Goal: Transaction & Acquisition: Purchase product/service

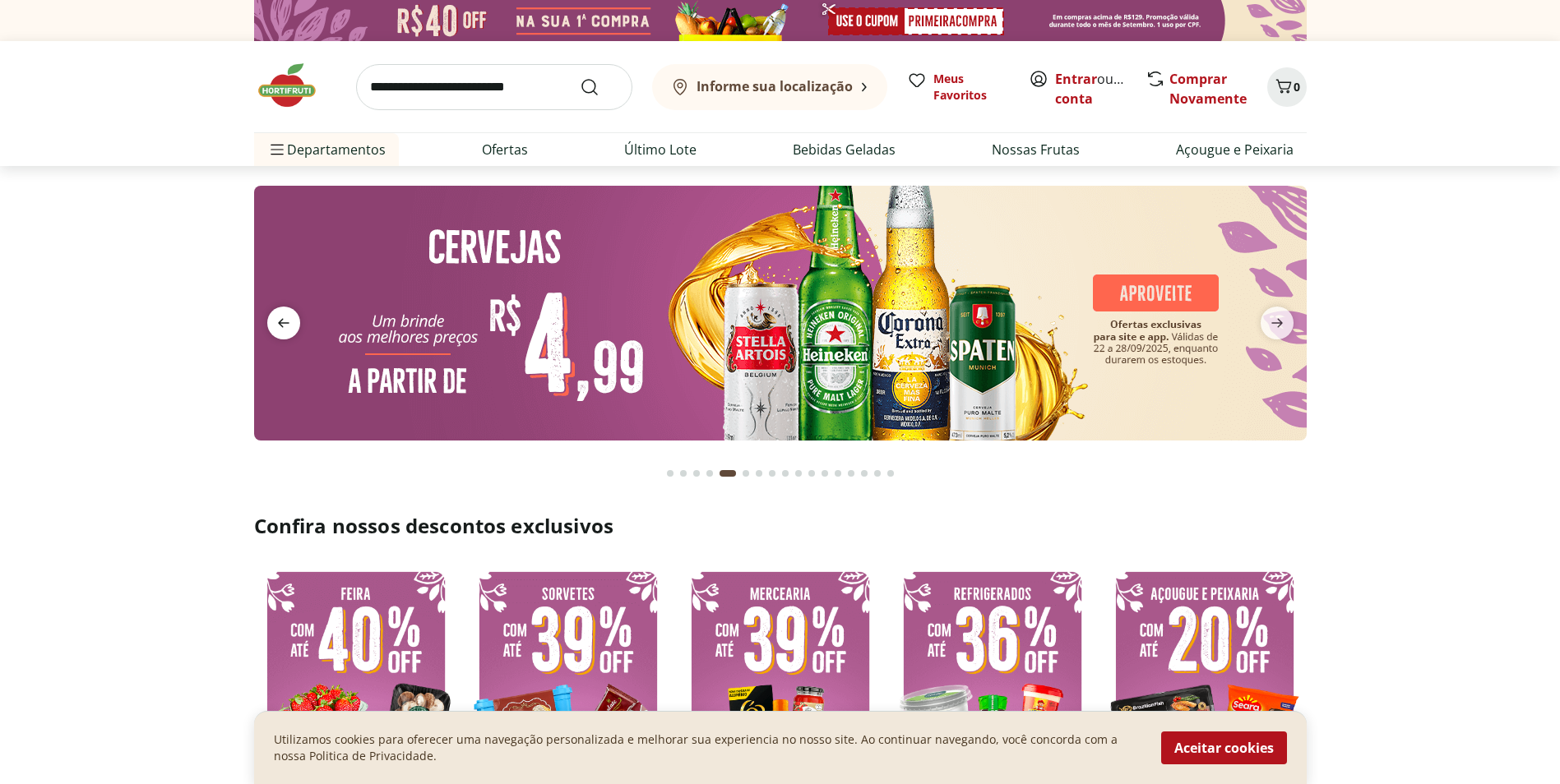
click at [279, 330] on icon "previous" at bounding box center [283, 323] width 20 height 20
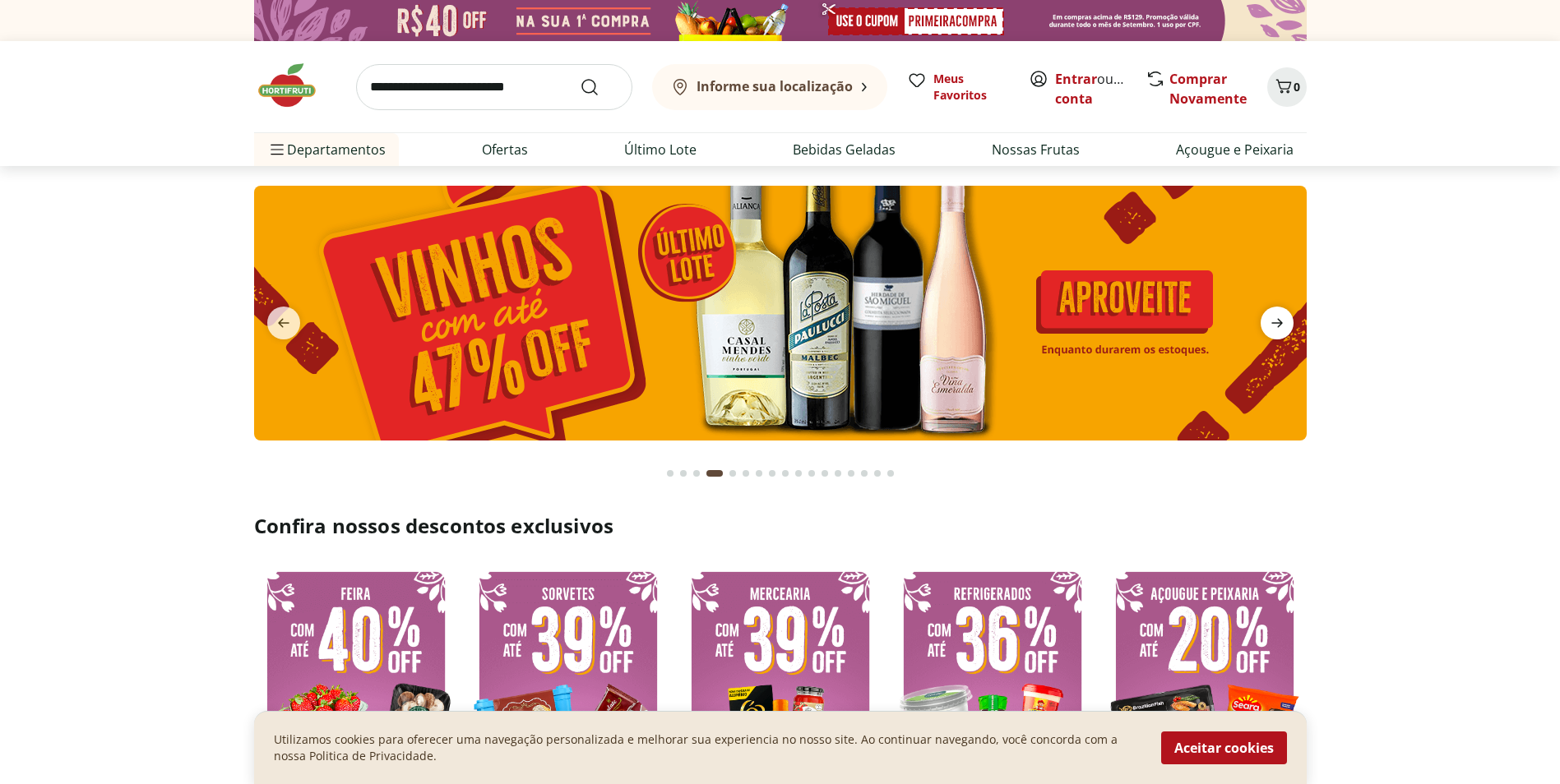
click at [1287, 324] on span "next" at bounding box center [1277, 323] width 33 height 33
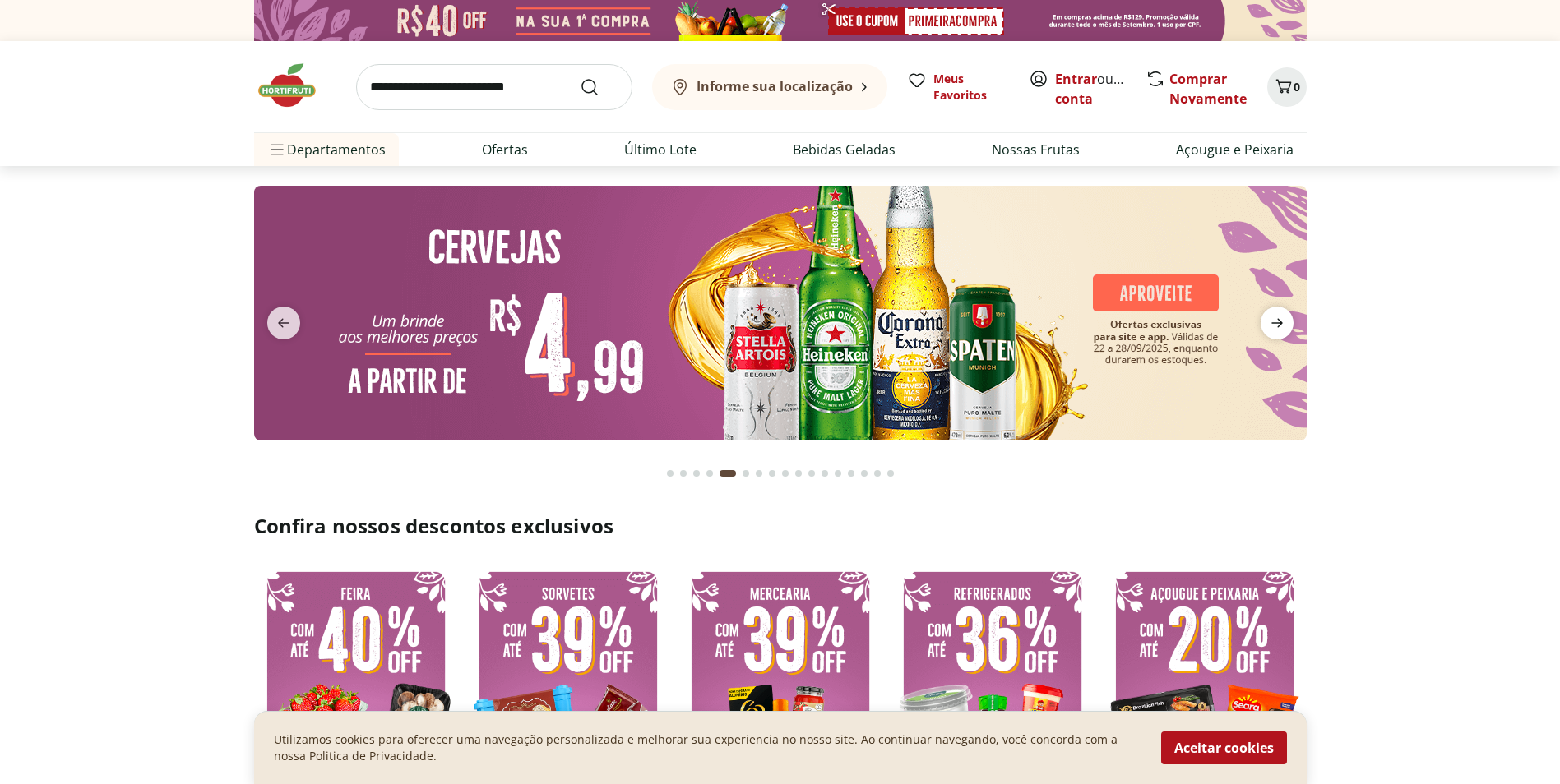
click at [1269, 321] on icon "next" at bounding box center [1276, 323] width 20 height 20
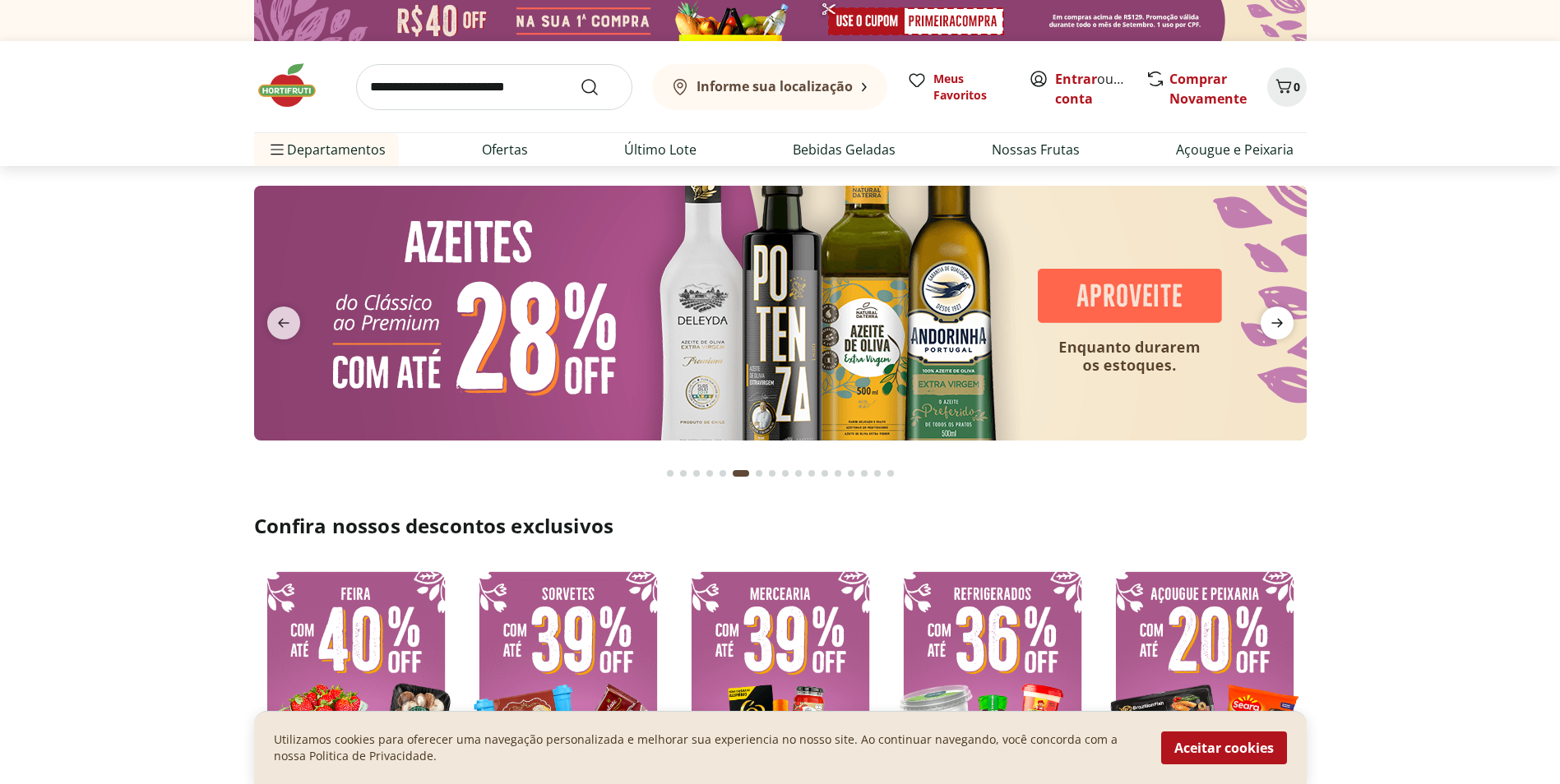
click at [1271, 319] on icon "next" at bounding box center [1276, 323] width 20 height 20
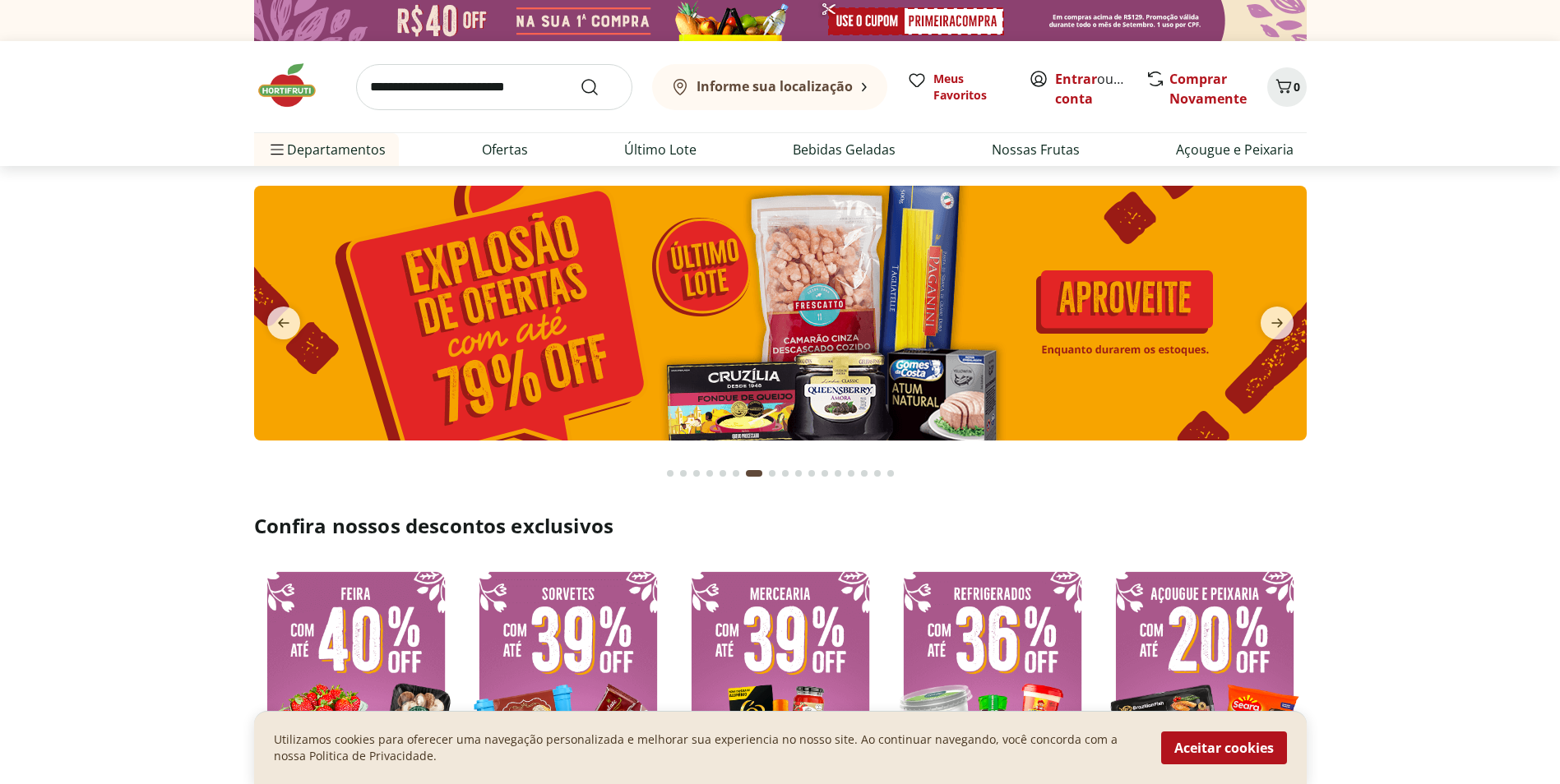
click at [1048, 345] on img at bounding box center [780, 313] width 1053 height 254
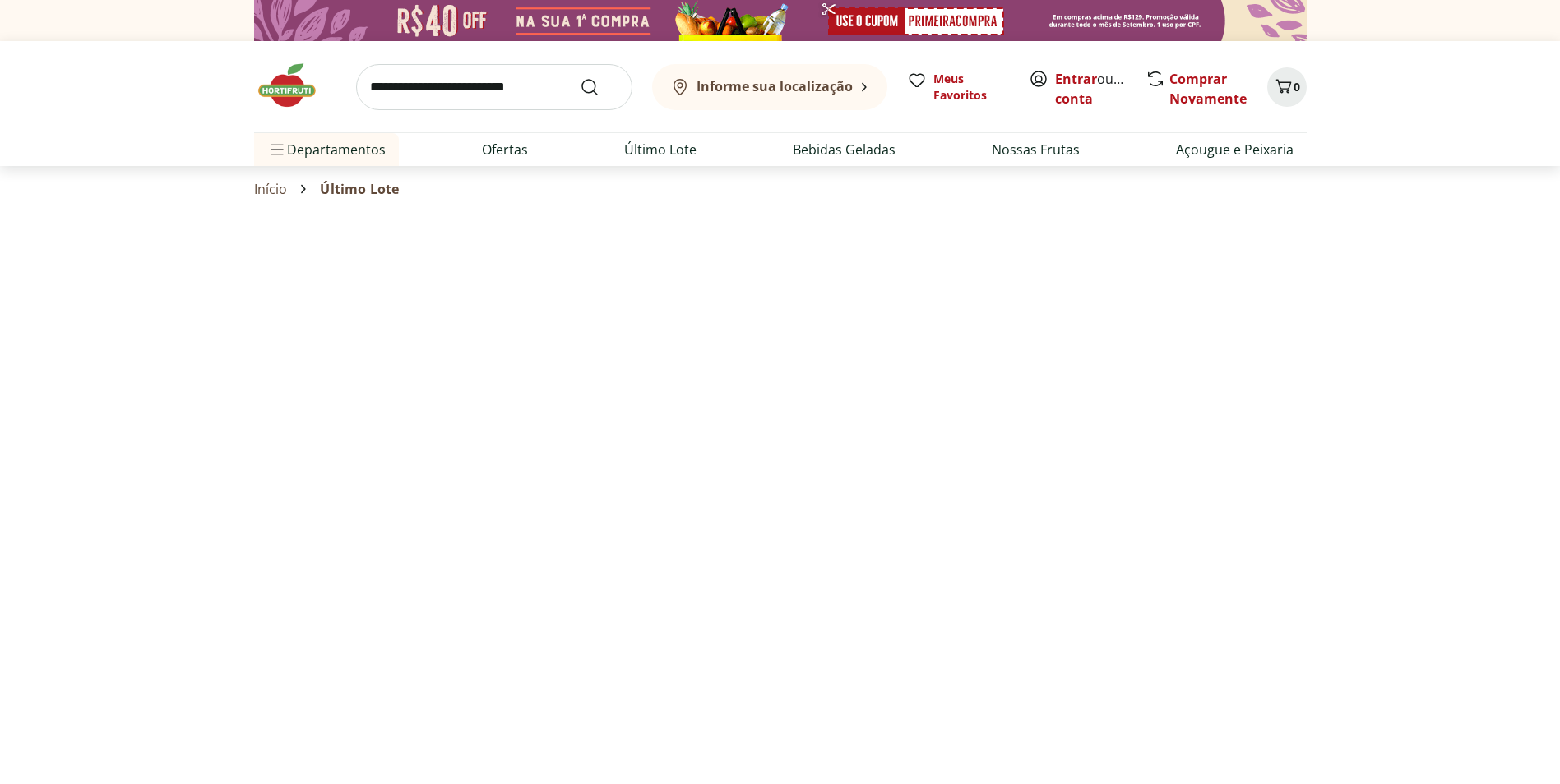
select select "**********"
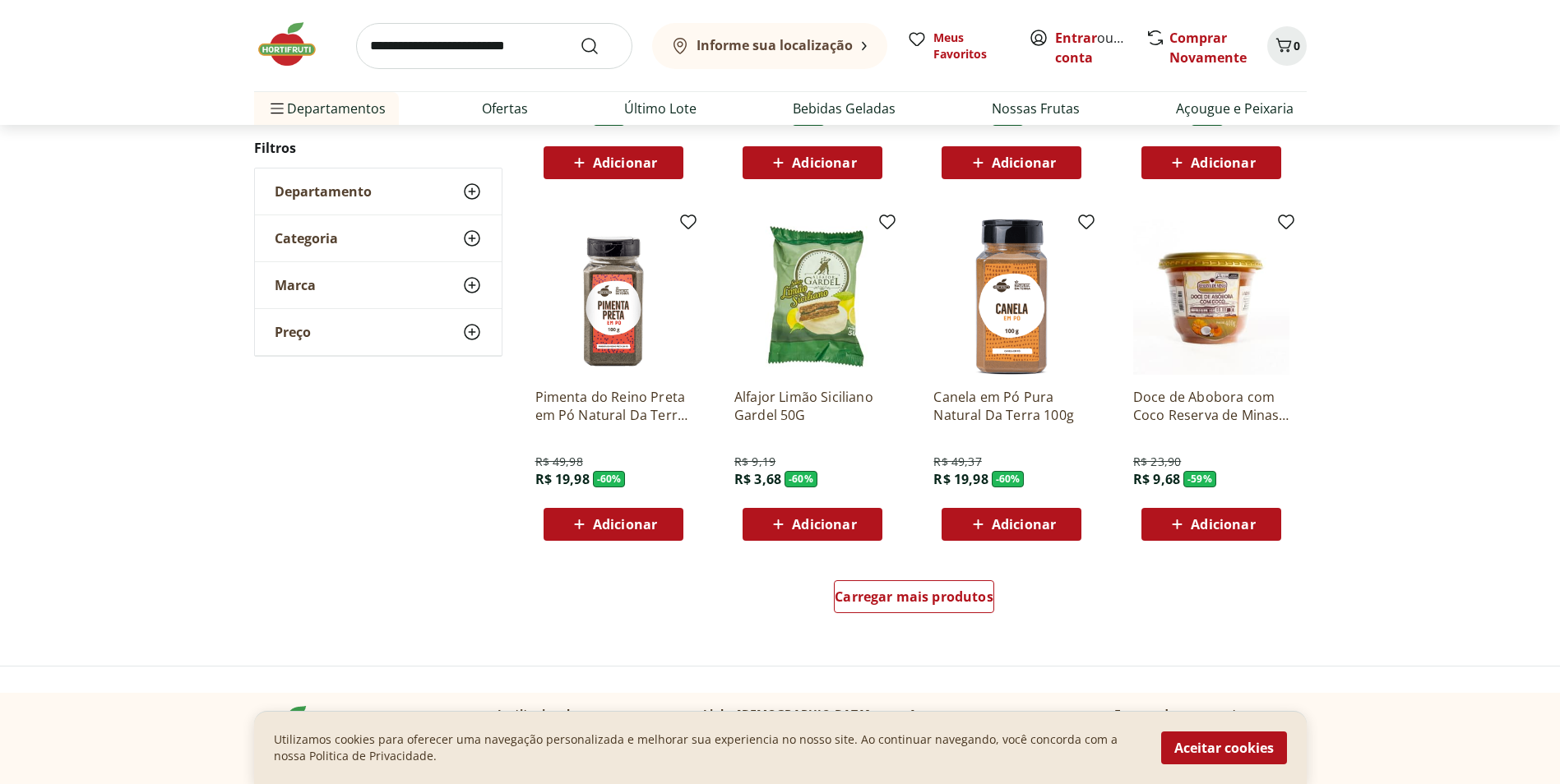
scroll to position [822, 0]
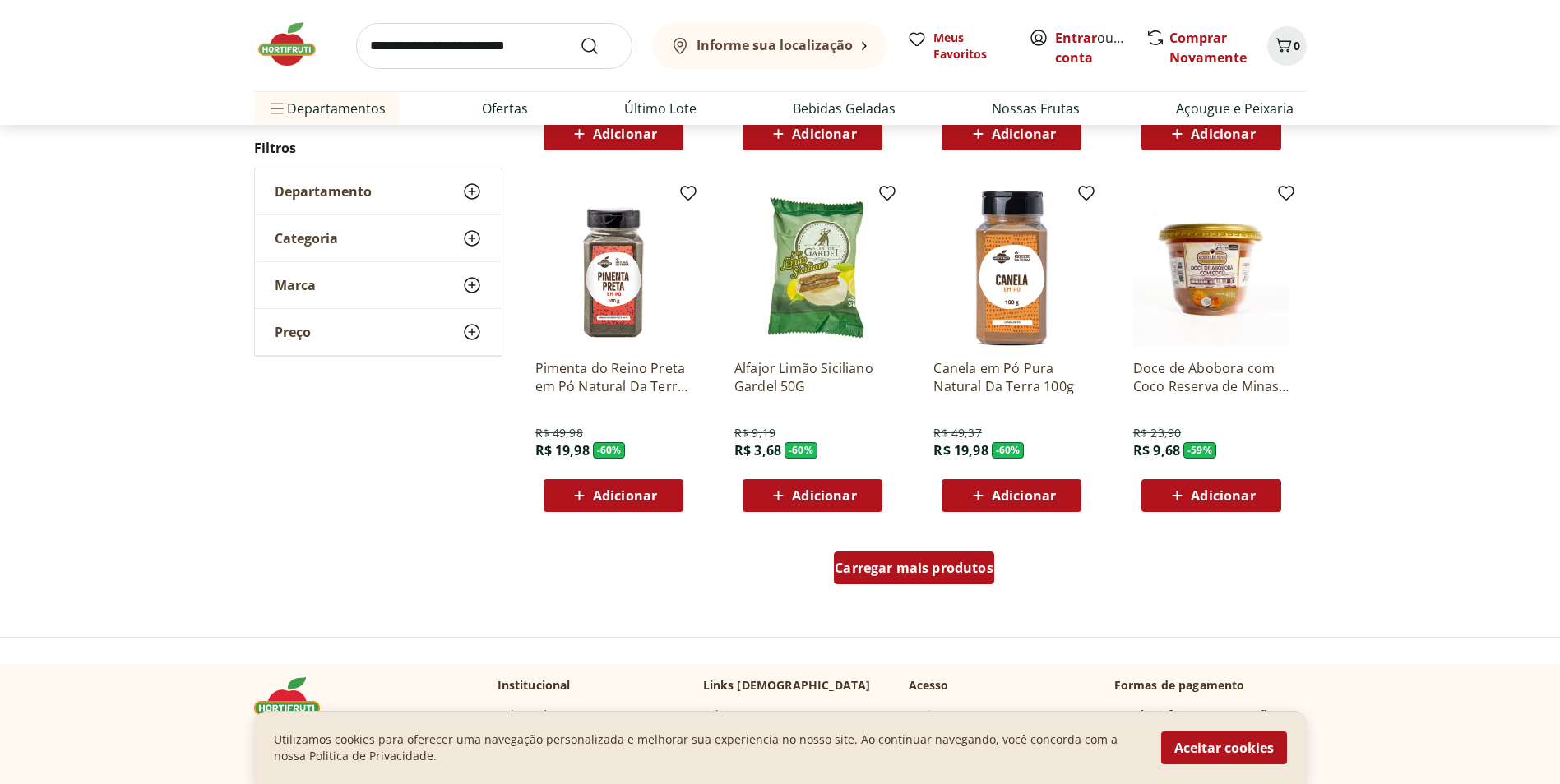
click at [938, 575] on span "Carregar mais produtos" at bounding box center [914, 567] width 159 height 13
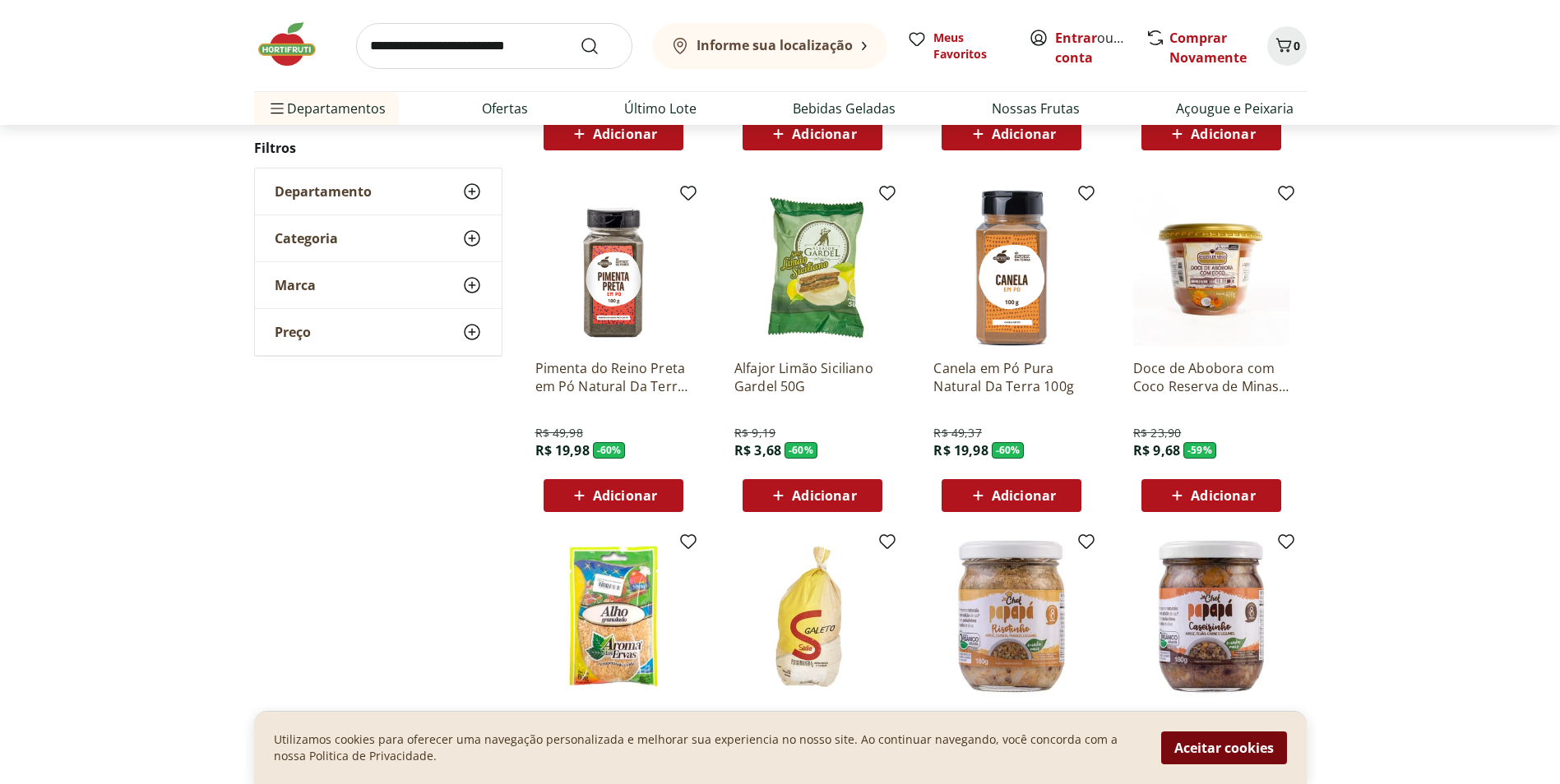
click at [1233, 741] on button "Aceitar cookies" at bounding box center [1224, 748] width 126 height 33
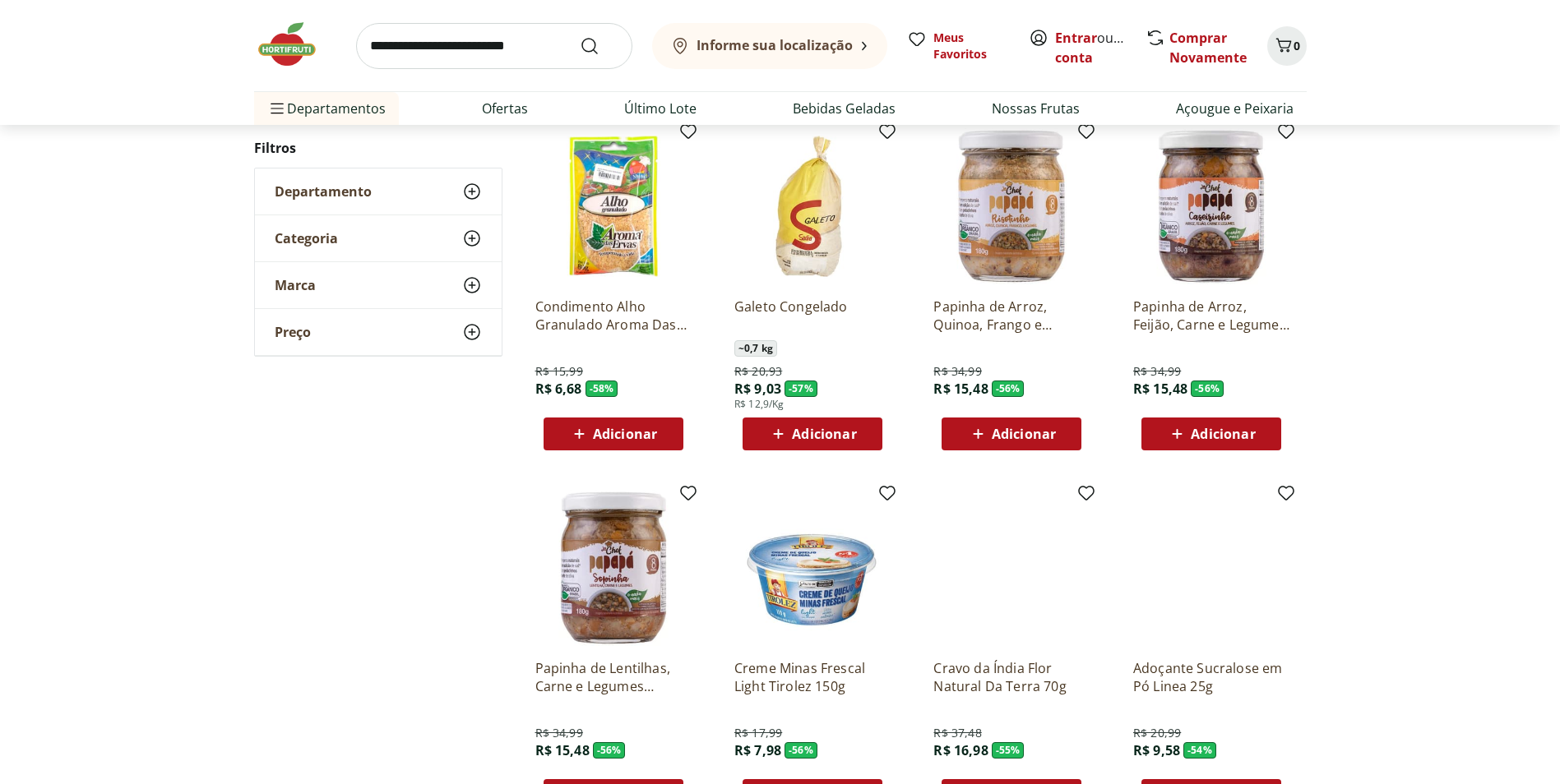
scroll to position [1233, 0]
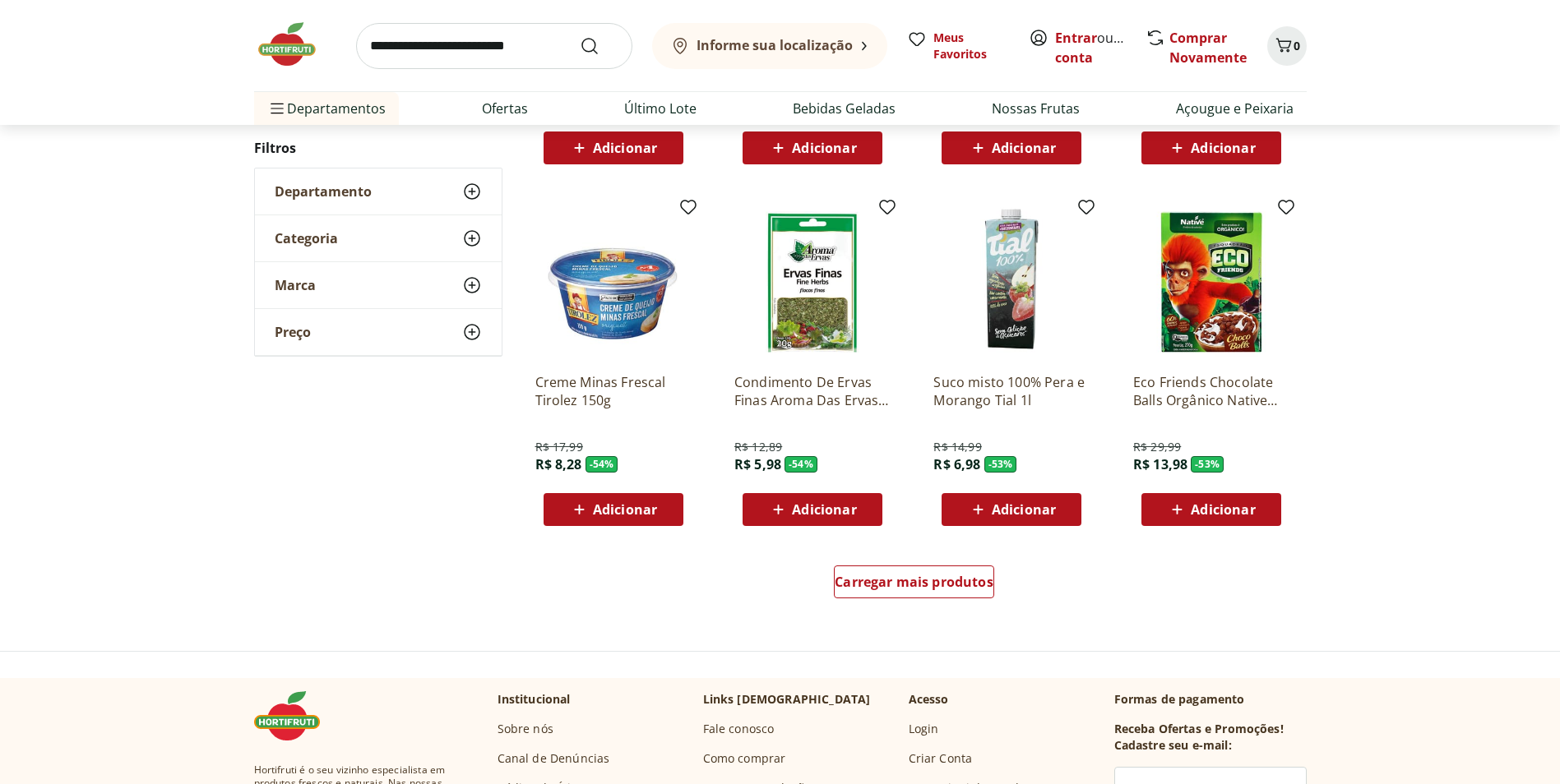
scroll to position [904, 0]
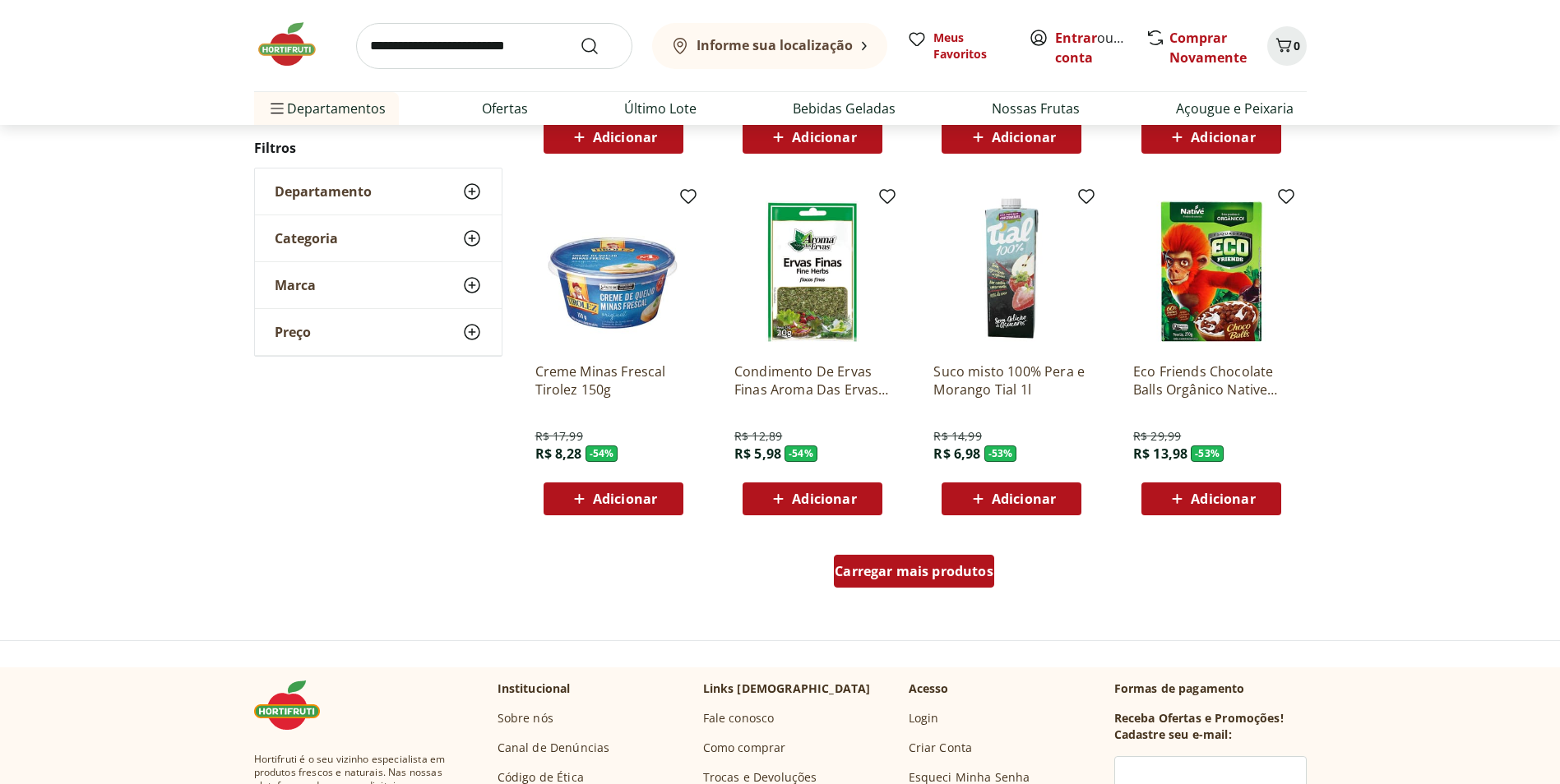
click at [932, 572] on span "Carregar mais produtos" at bounding box center [914, 571] width 159 height 13
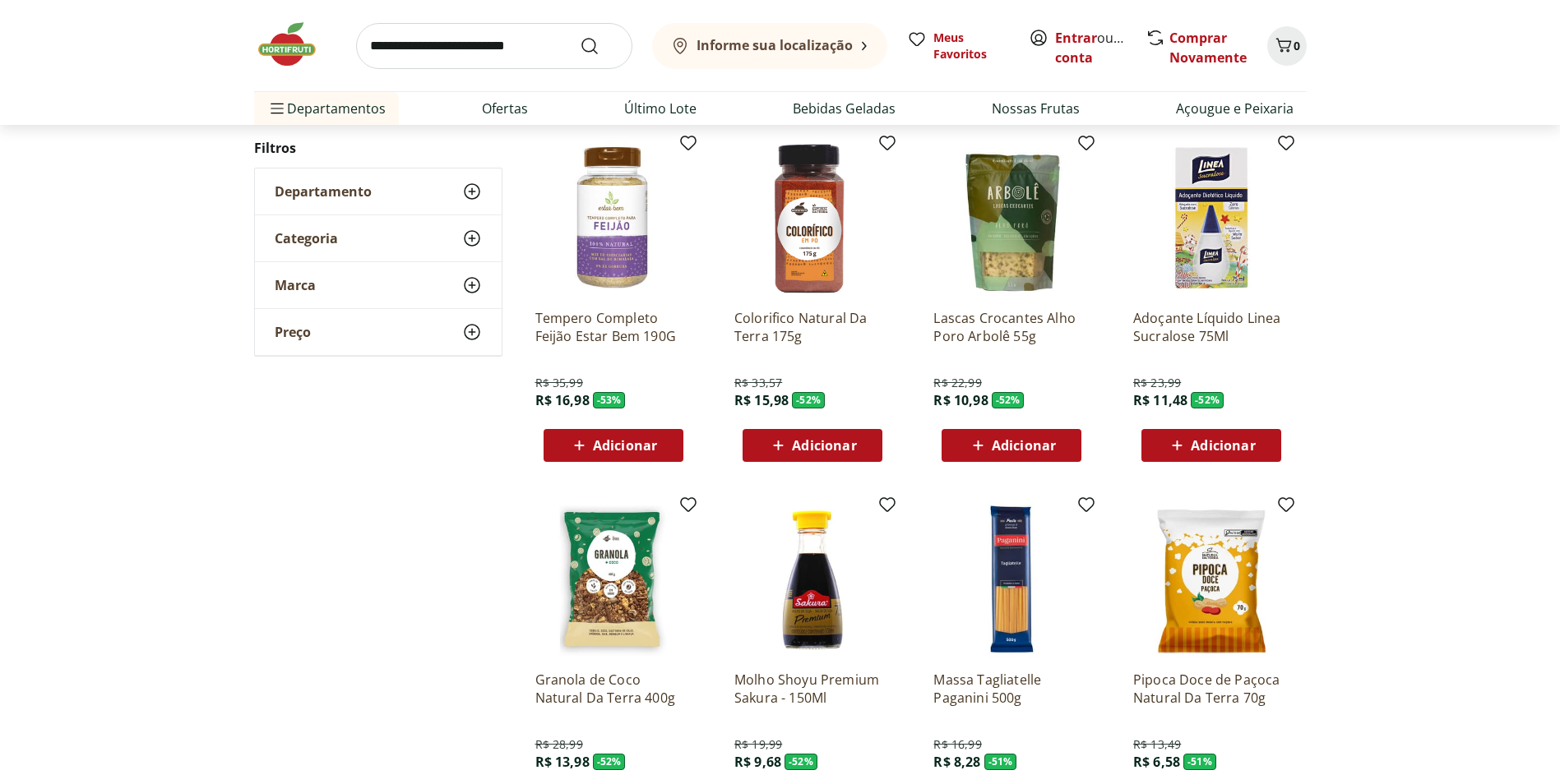
scroll to position [1315, 0]
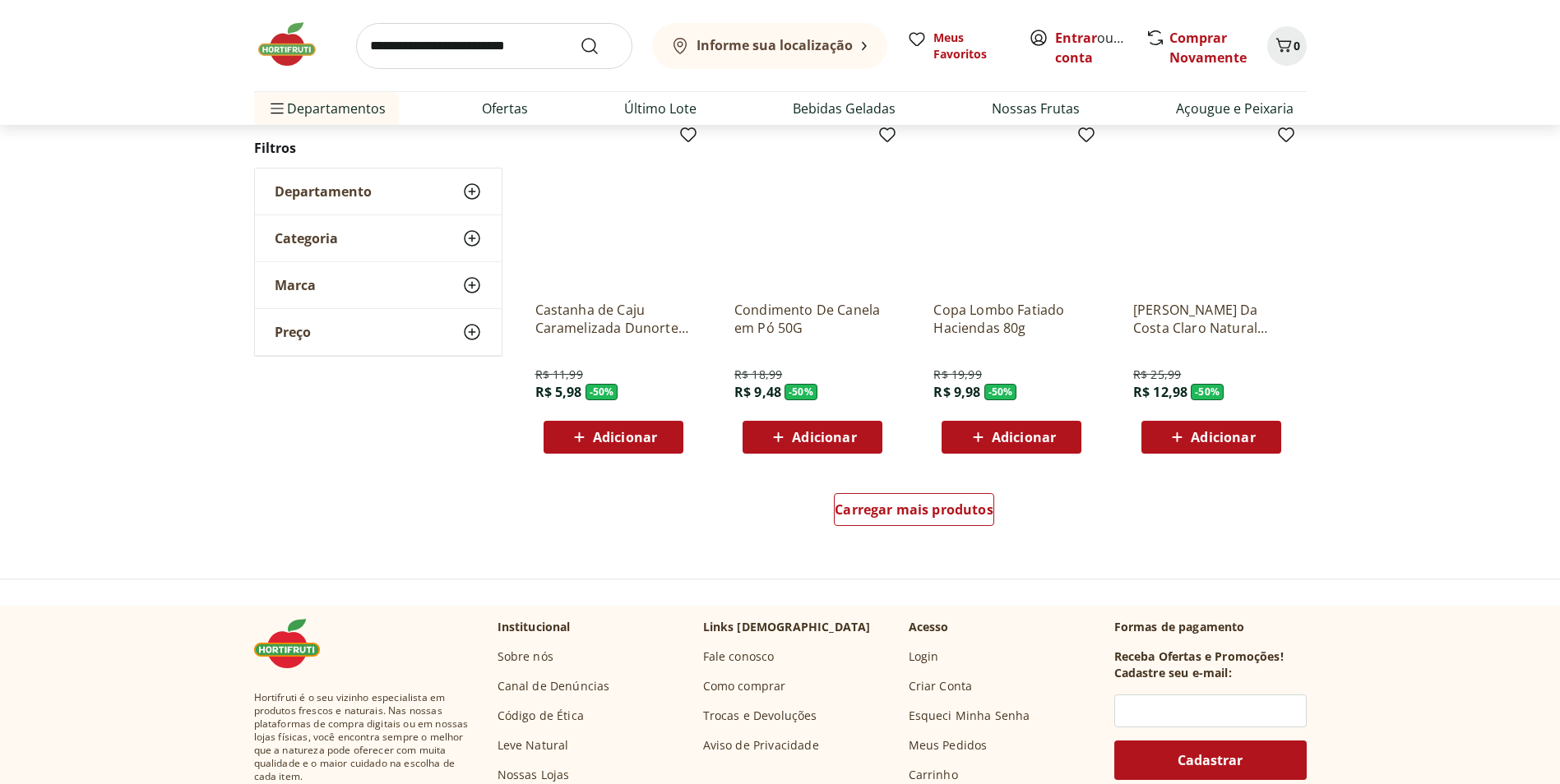
scroll to position [983, 0]
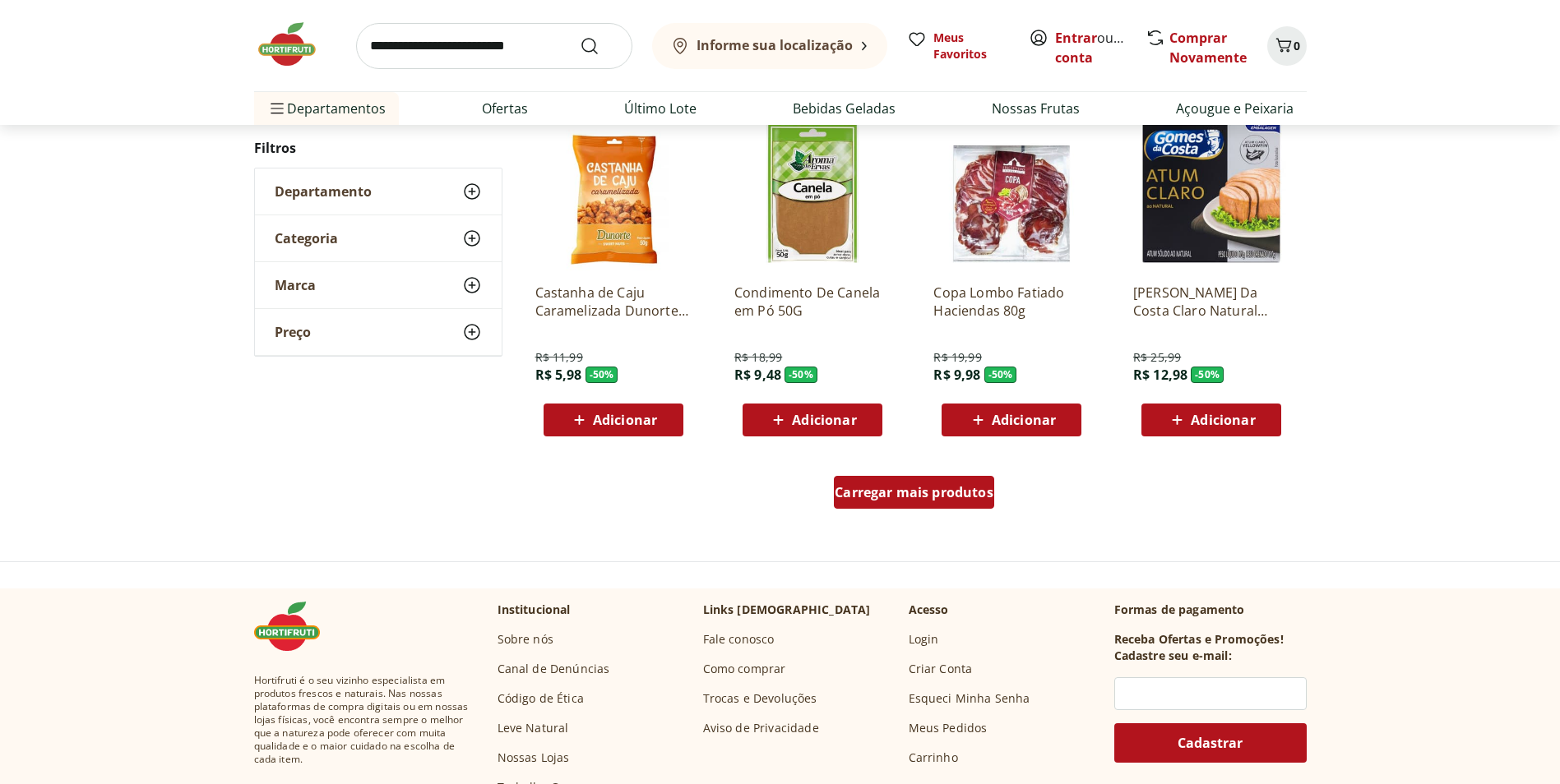
click at [930, 495] on span "Carregar mais produtos" at bounding box center [914, 492] width 159 height 13
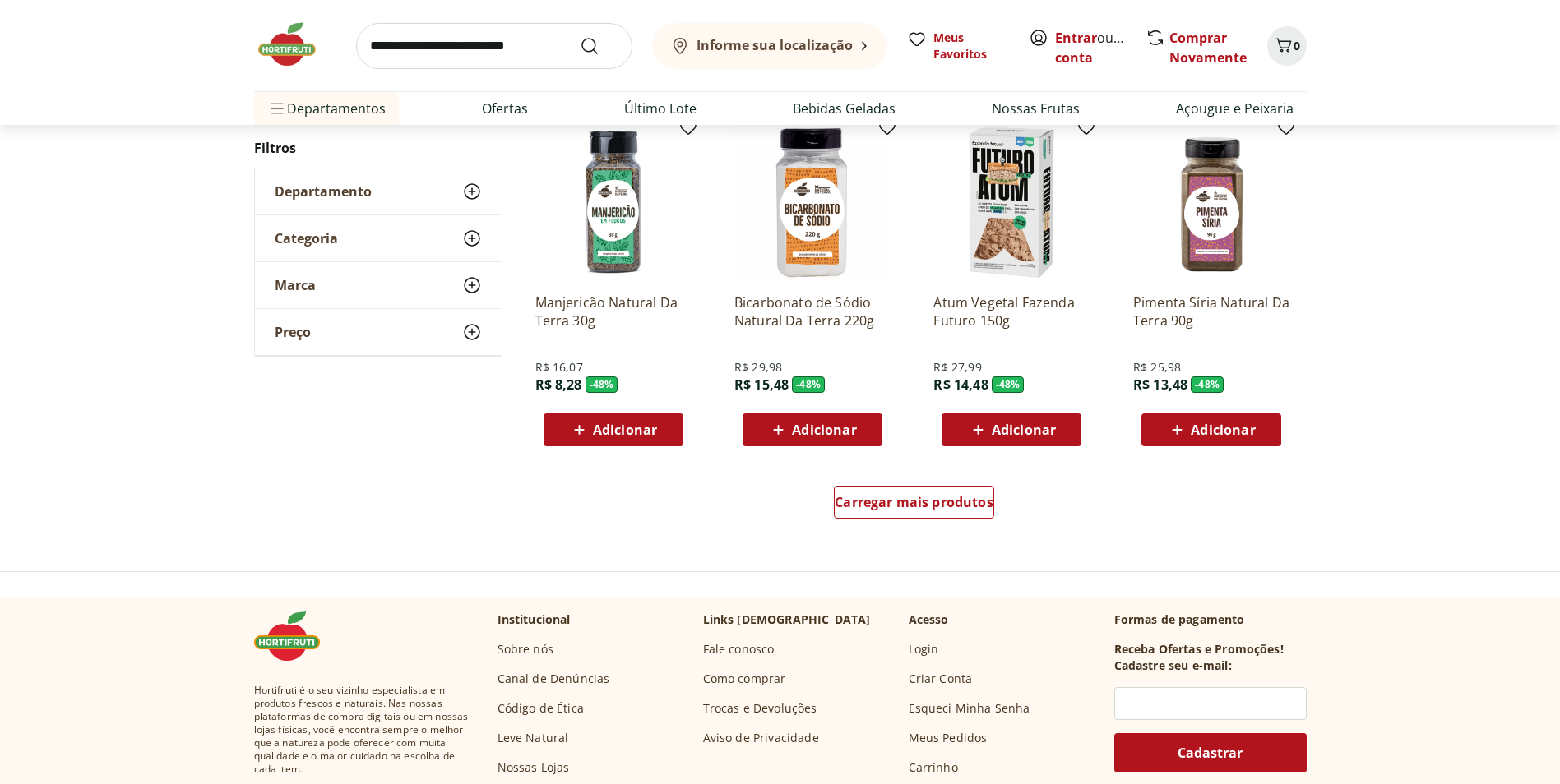
scroll to position [980, 0]
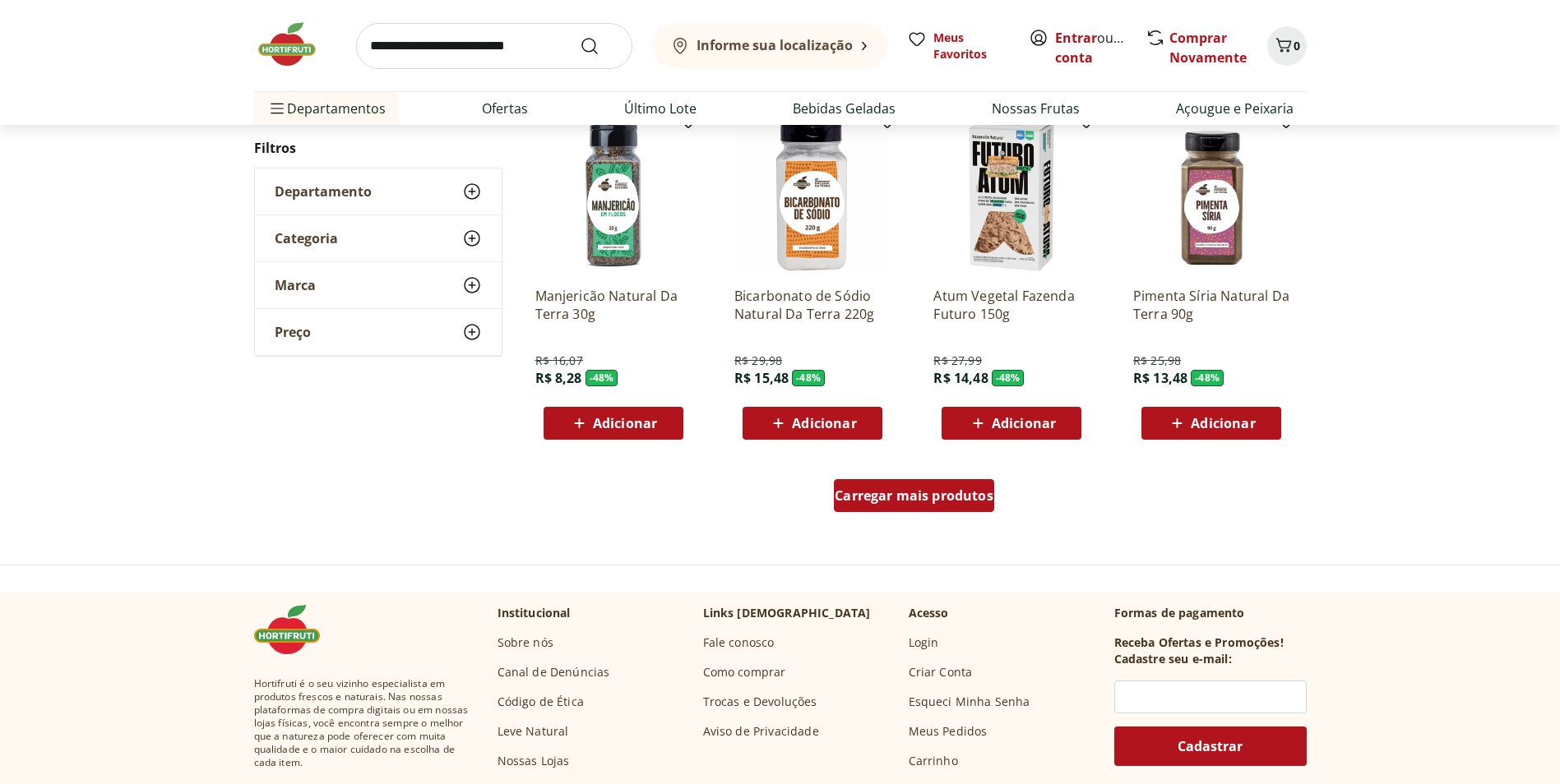
click at [890, 493] on span "Carregar mais produtos" at bounding box center [914, 495] width 159 height 13
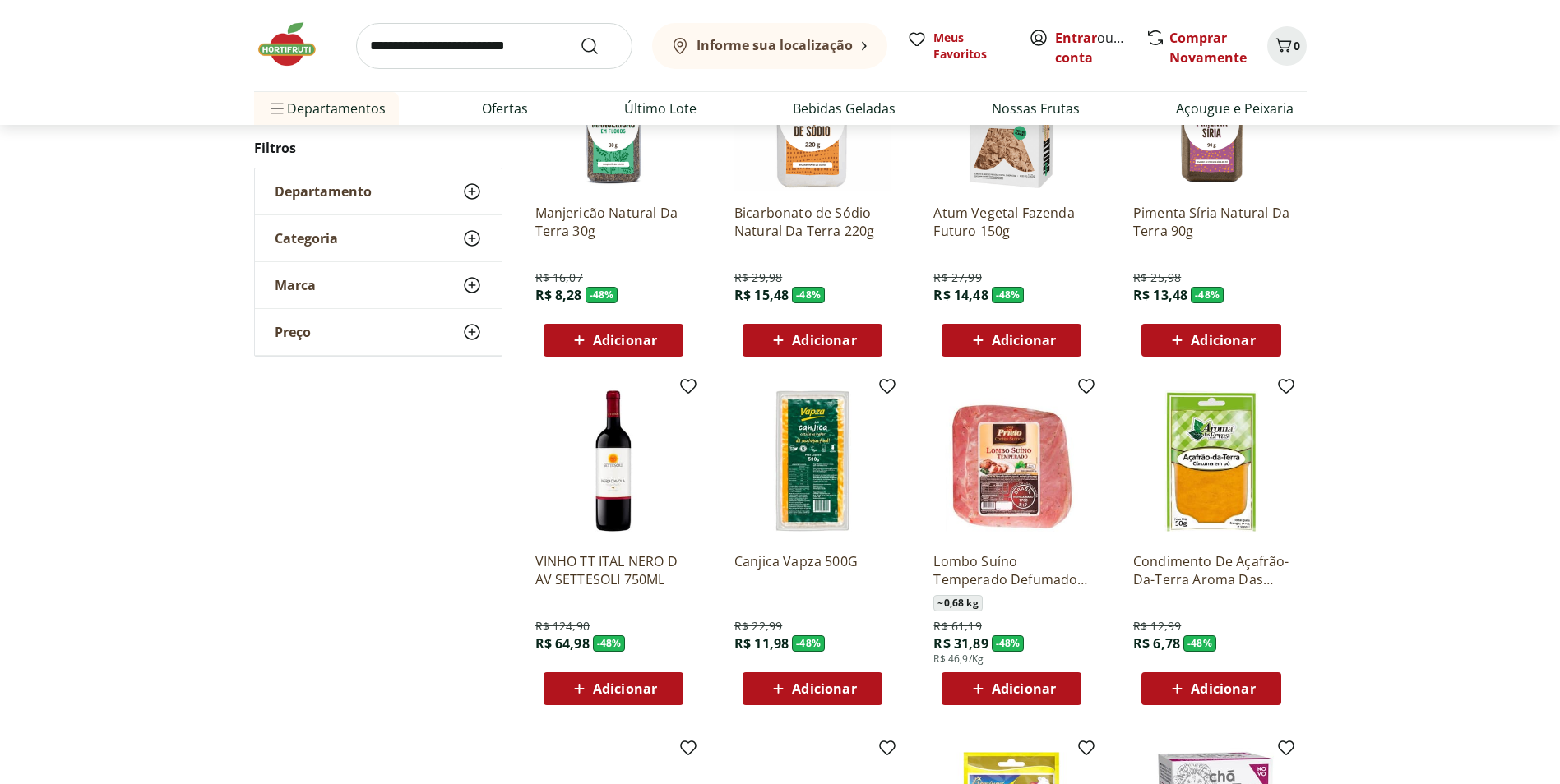
scroll to position [1226, 0]
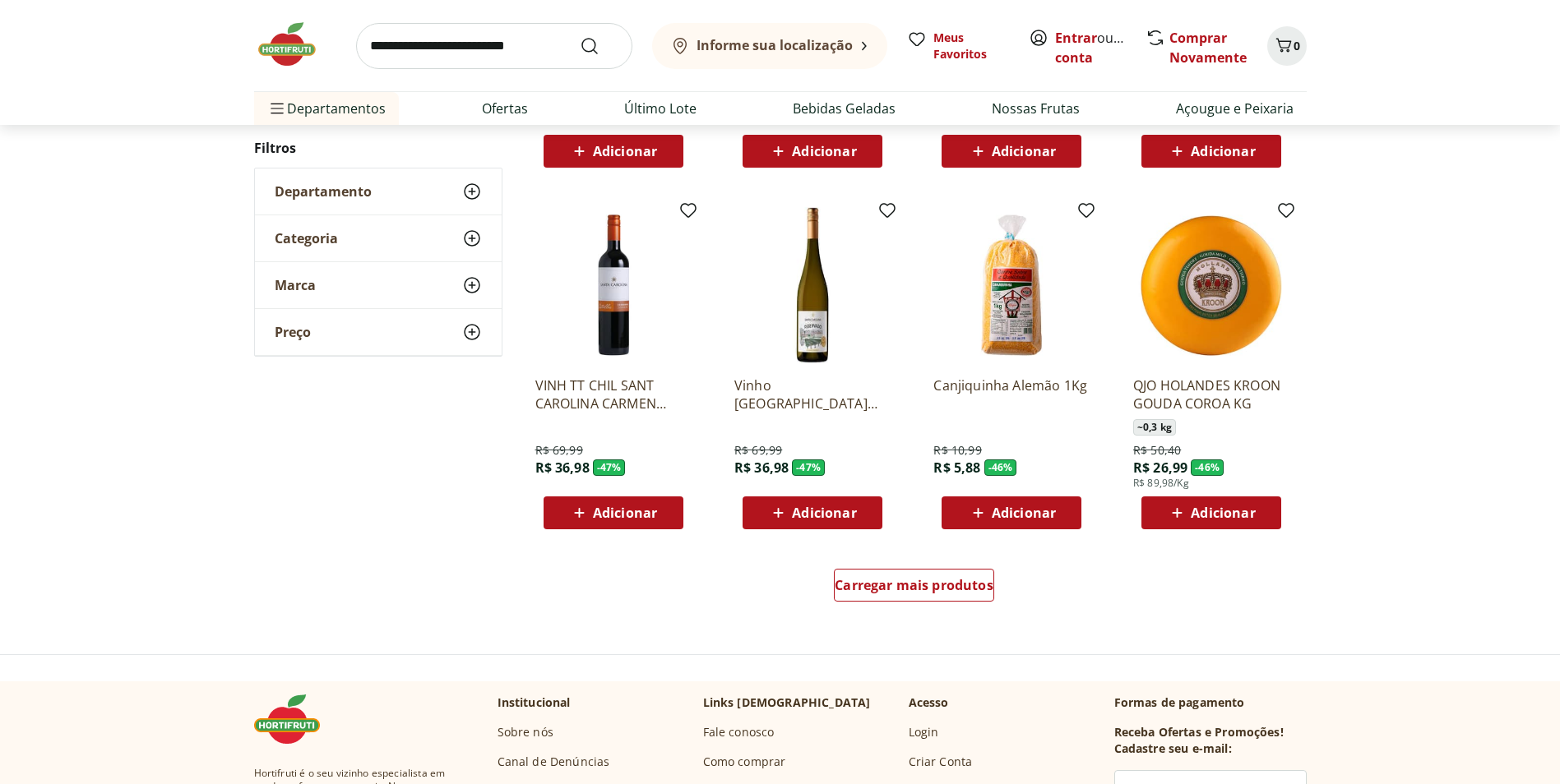
scroll to position [895, 0]
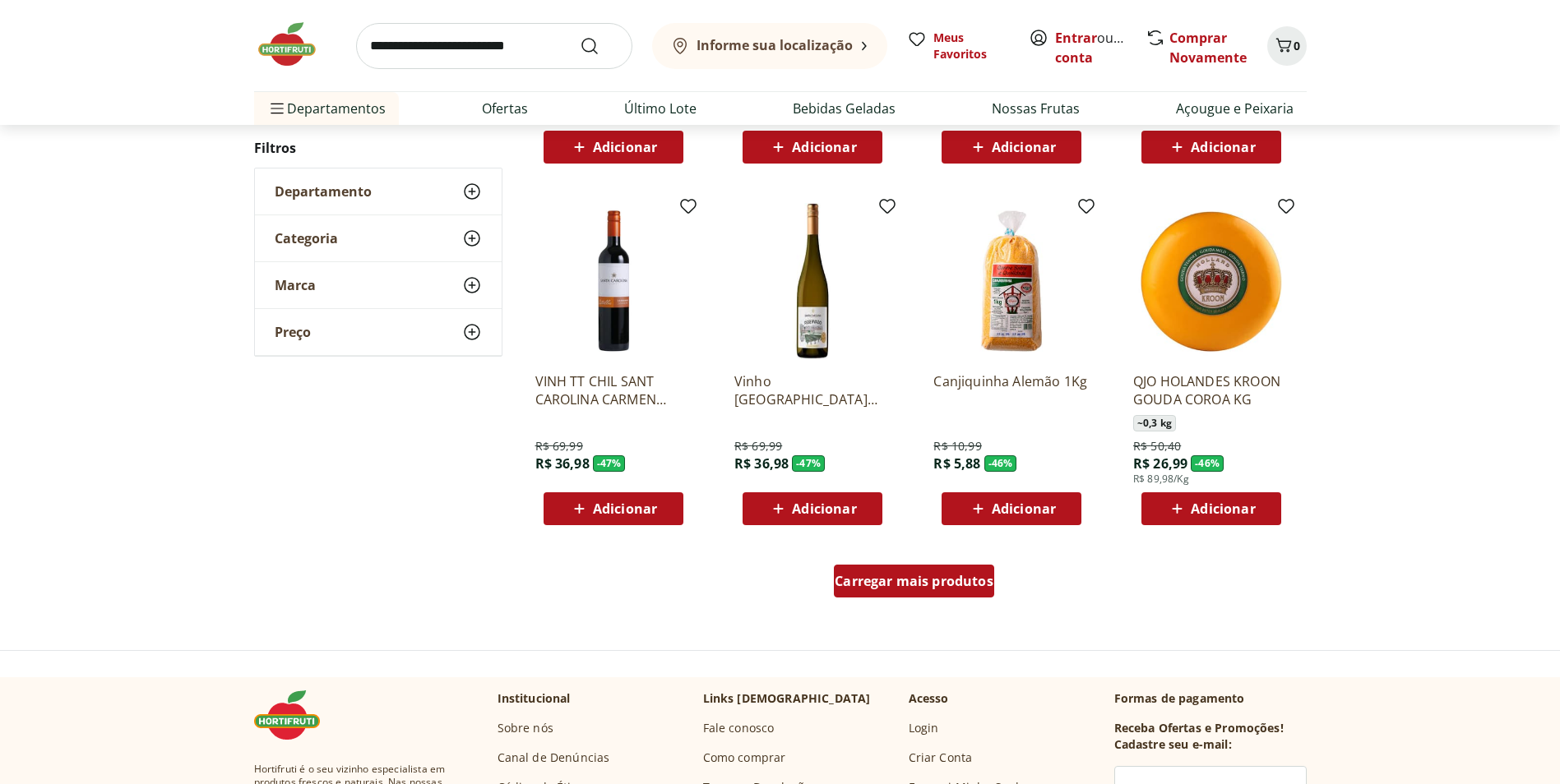
click at [900, 584] on span "Carregar mais produtos" at bounding box center [914, 581] width 159 height 13
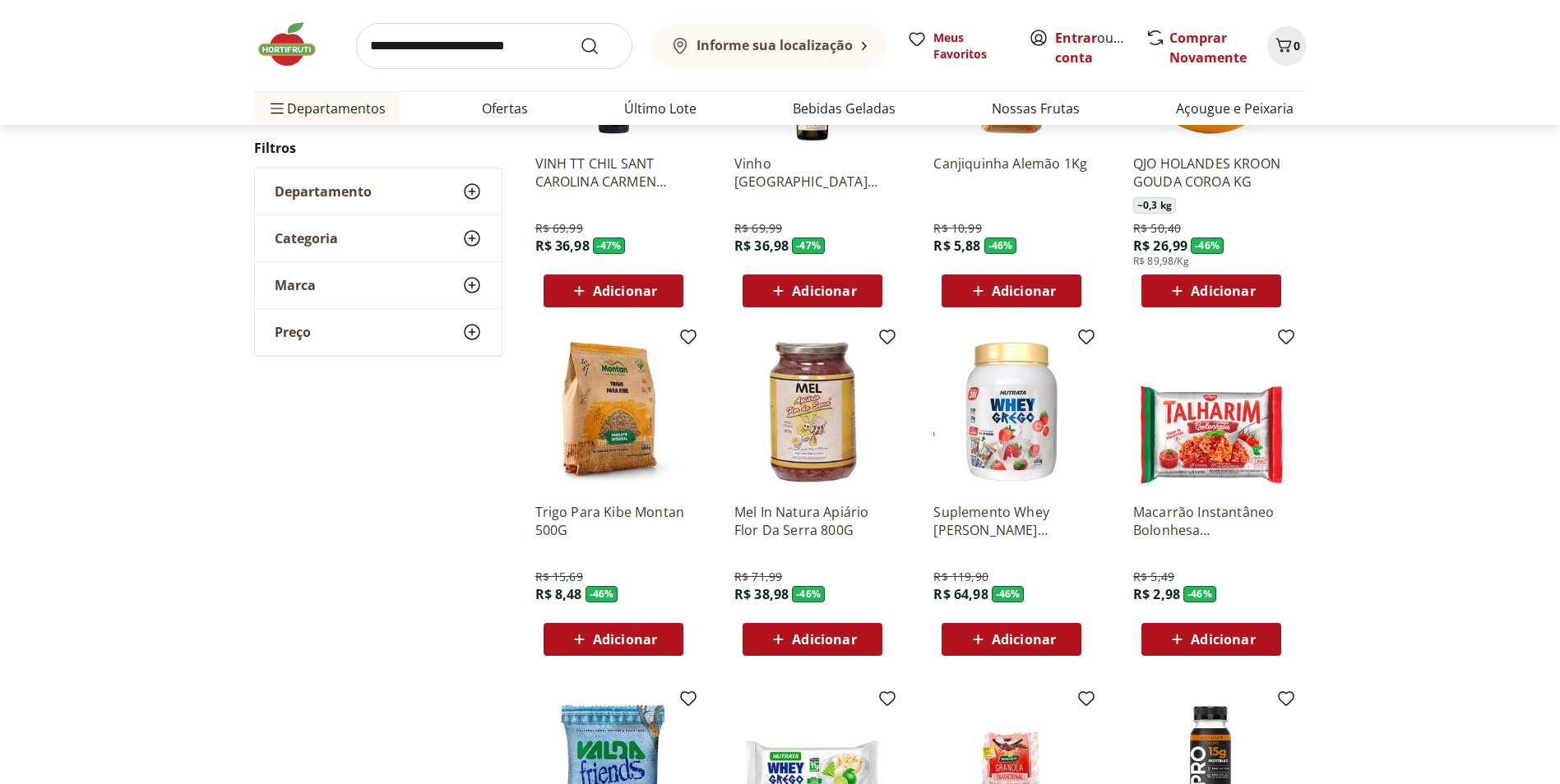
scroll to position [1141, 0]
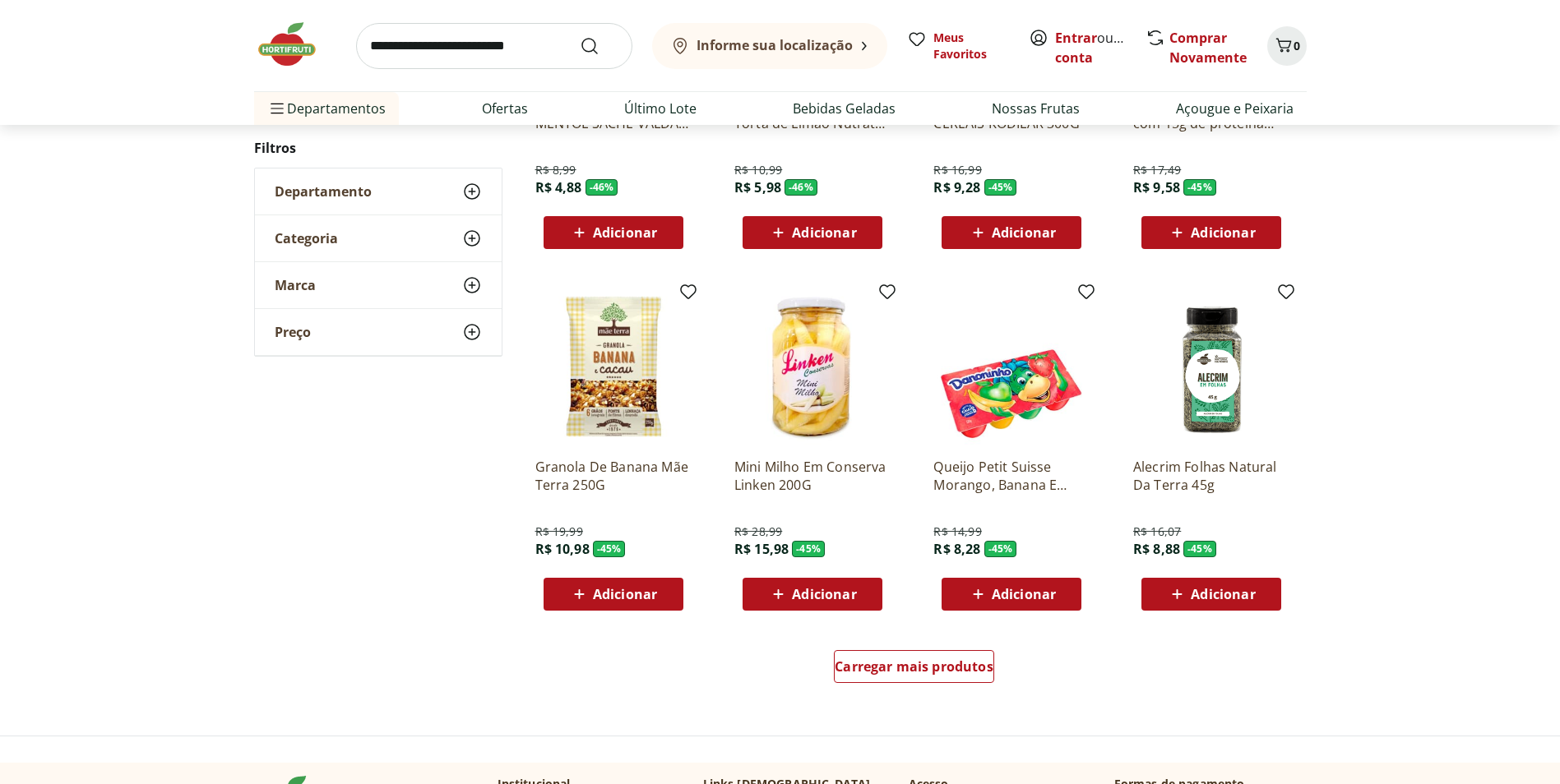
scroll to position [891, 0]
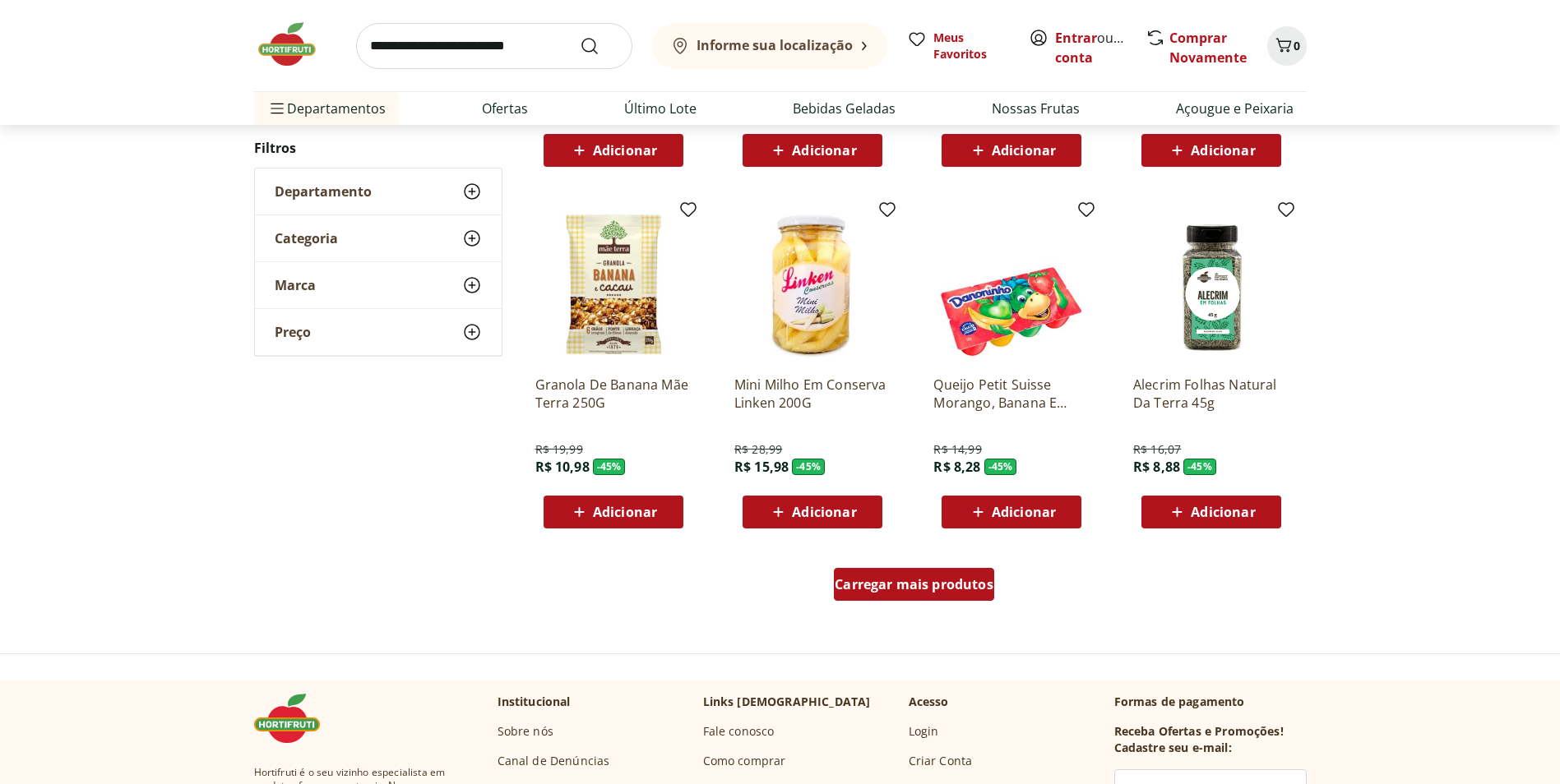
click at [967, 591] on span "Carregar mais produtos" at bounding box center [914, 584] width 159 height 13
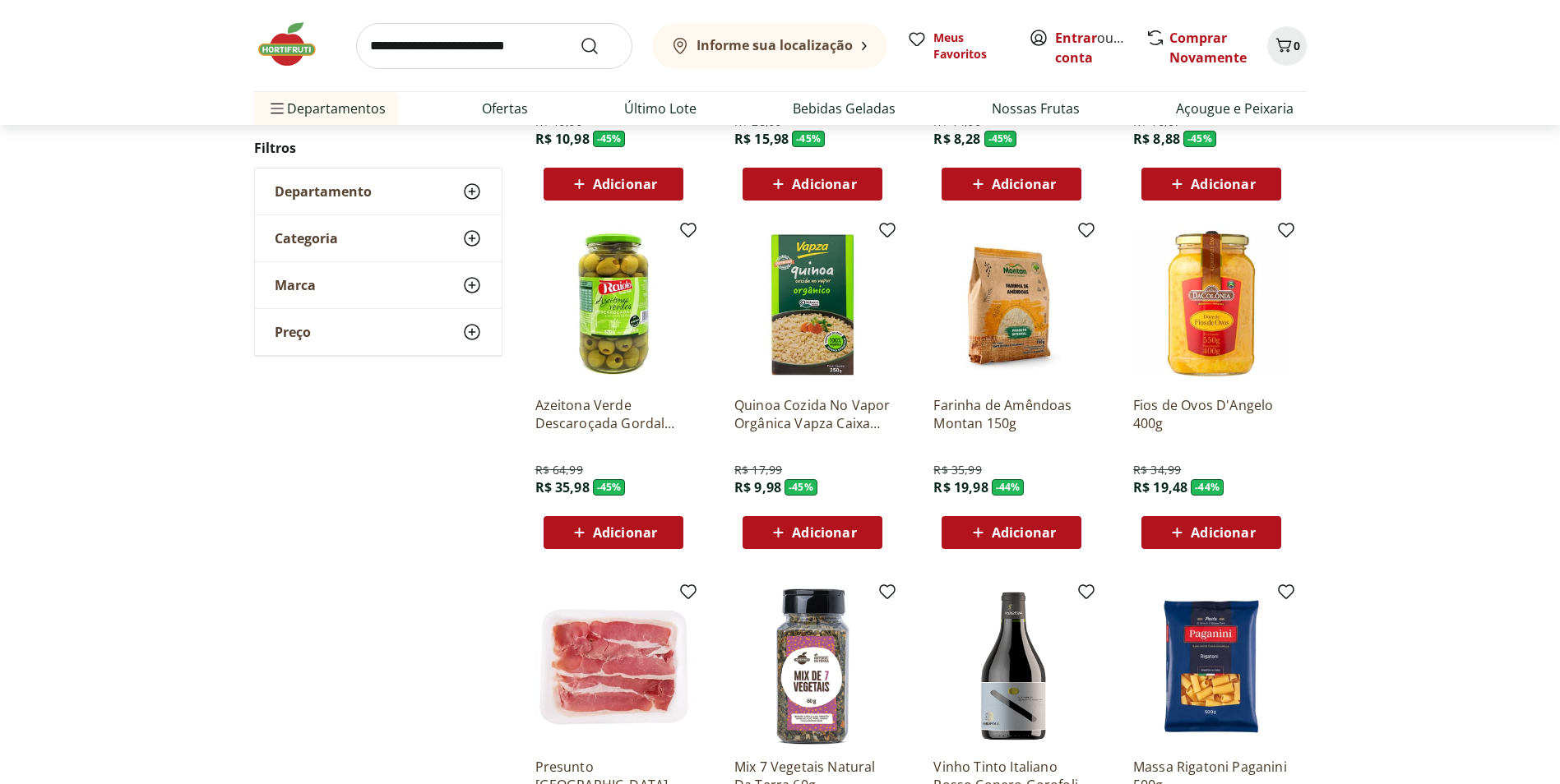
scroll to position [1220, 0]
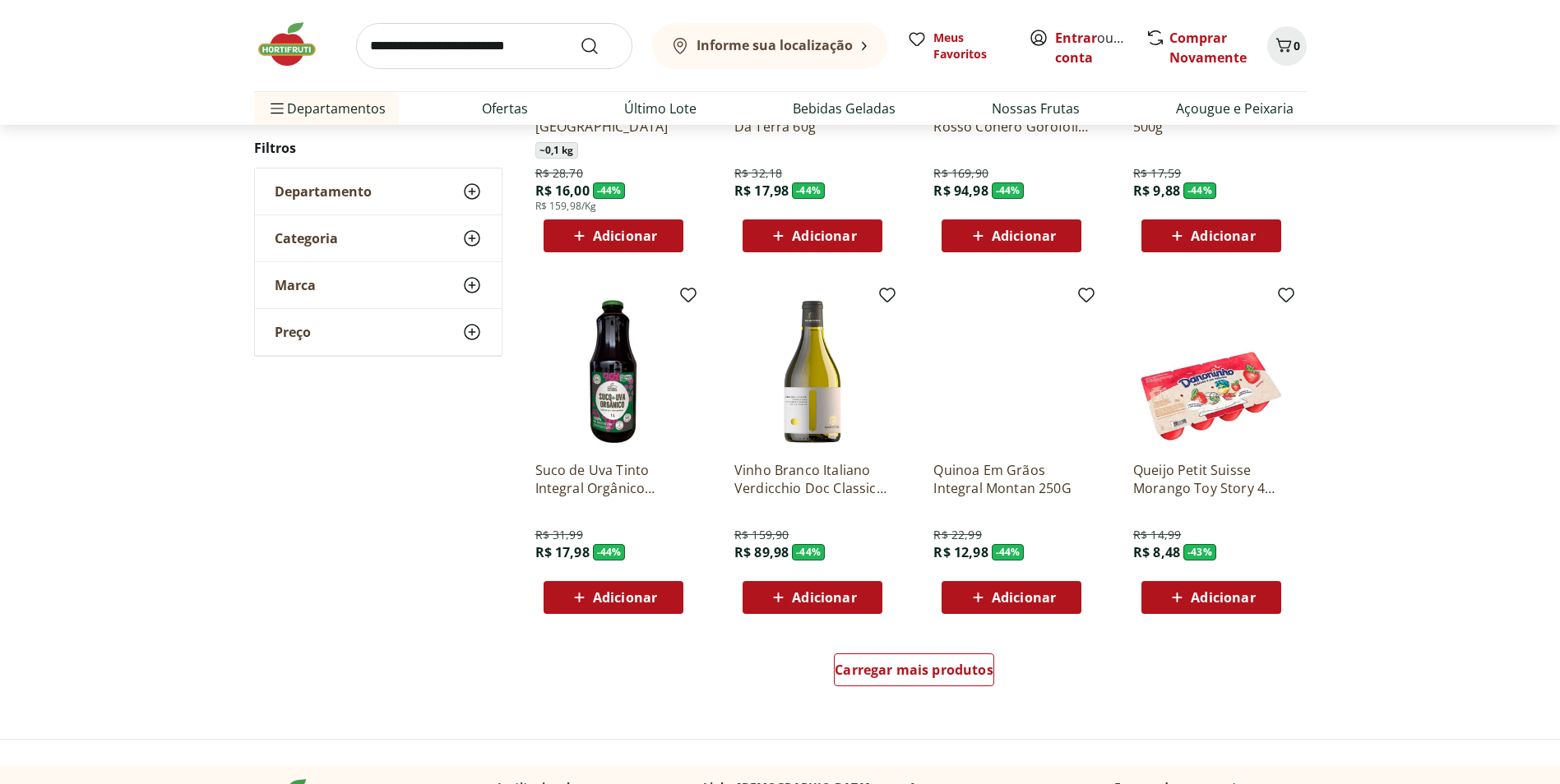
scroll to position [888, 0]
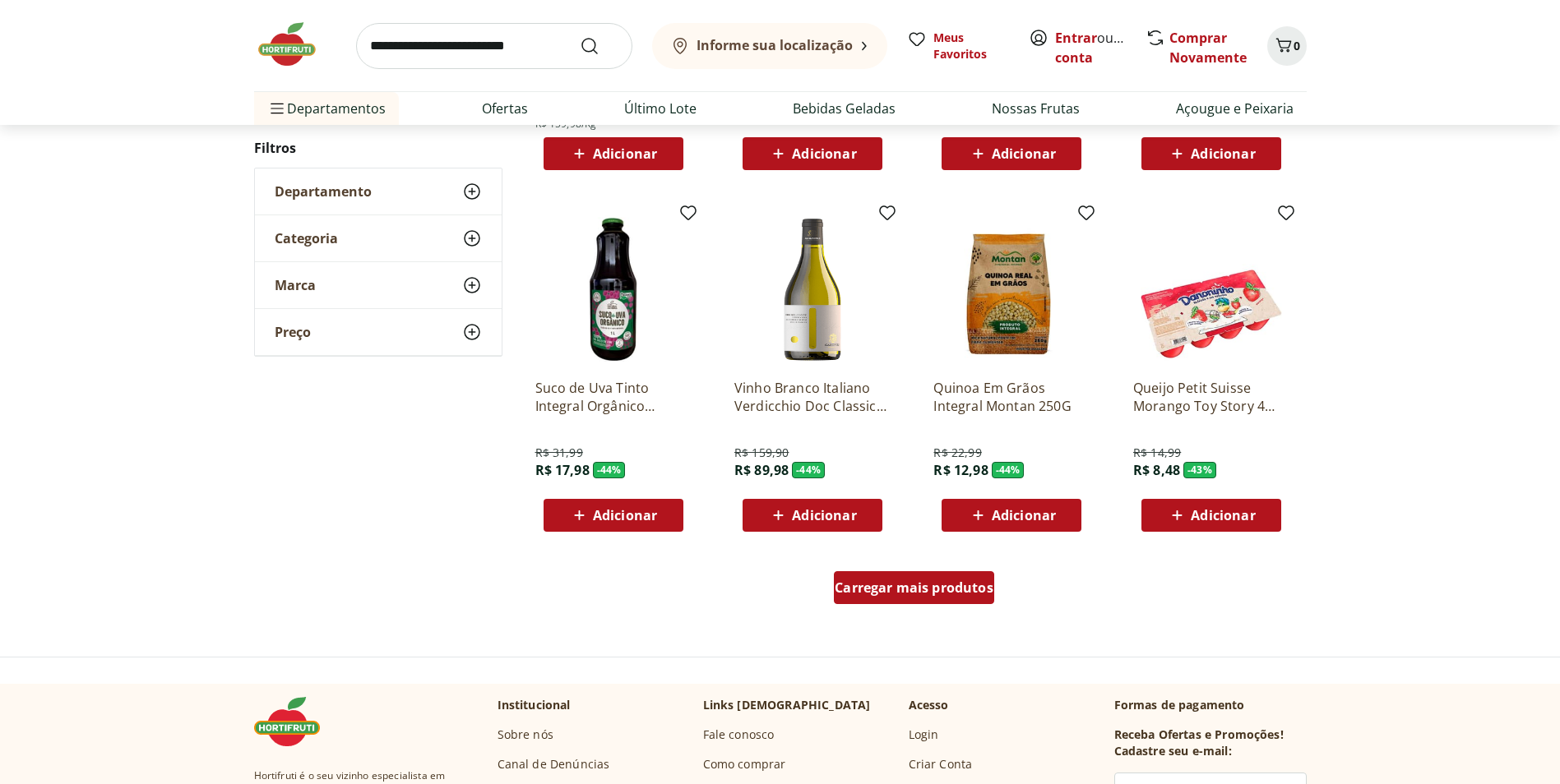
click at [980, 593] on span "Carregar mais produtos" at bounding box center [914, 587] width 159 height 13
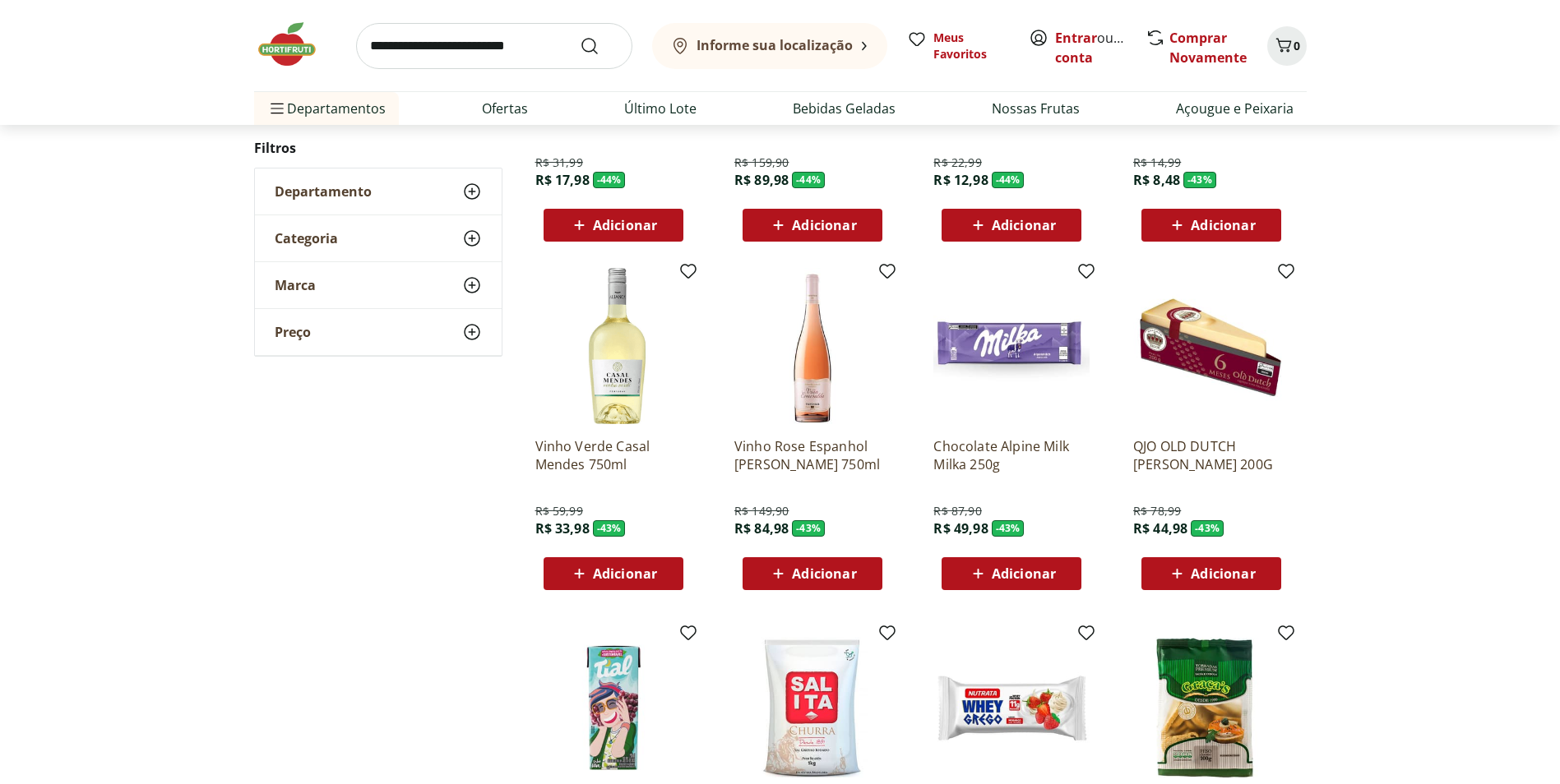
scroll to position [1217, 0]
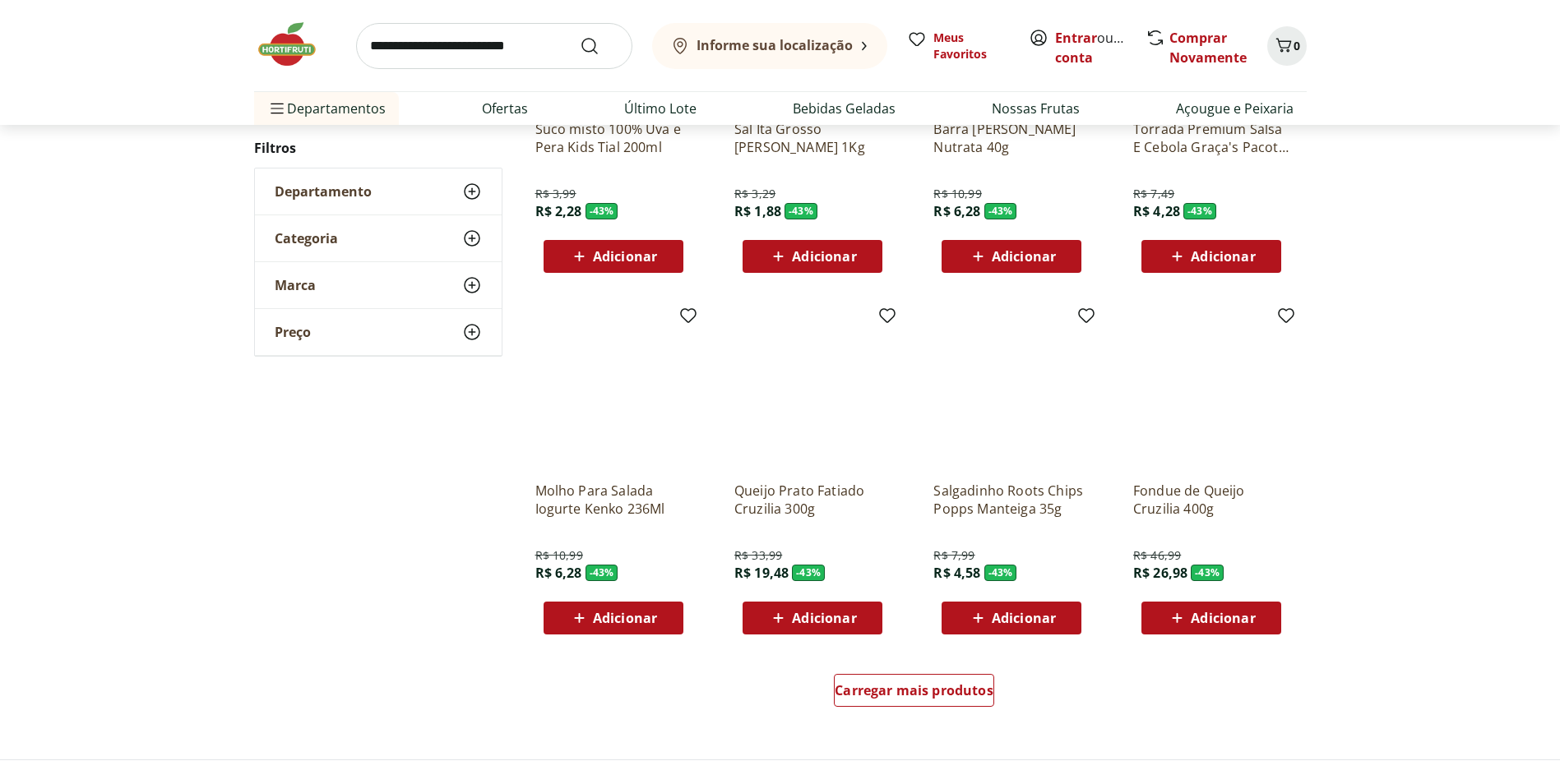
scroll to position [884, 0]
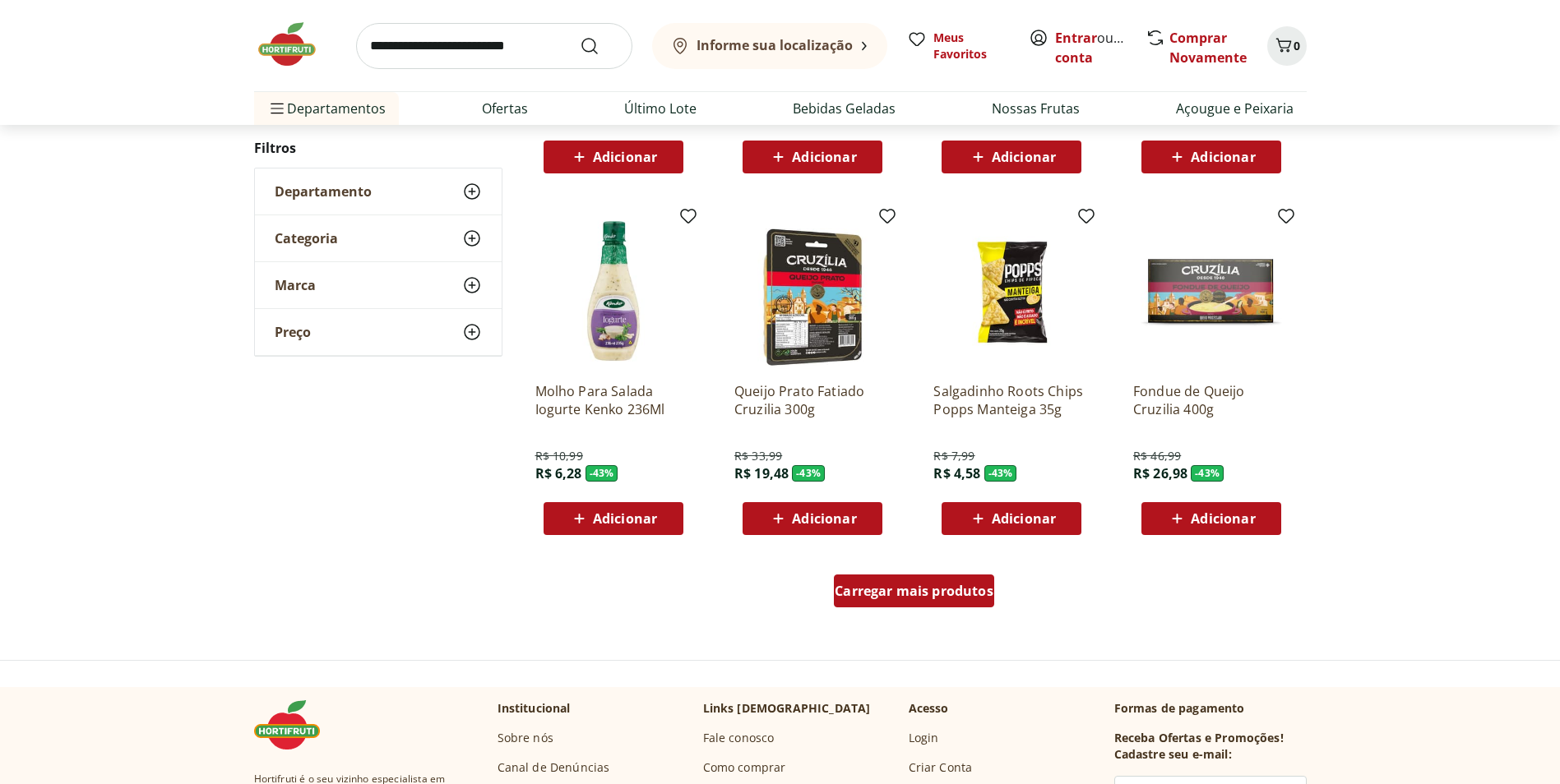
click at [940, 597] on span "Carregar mais produtos" at bounding box center [914, 590] width 159 height 13
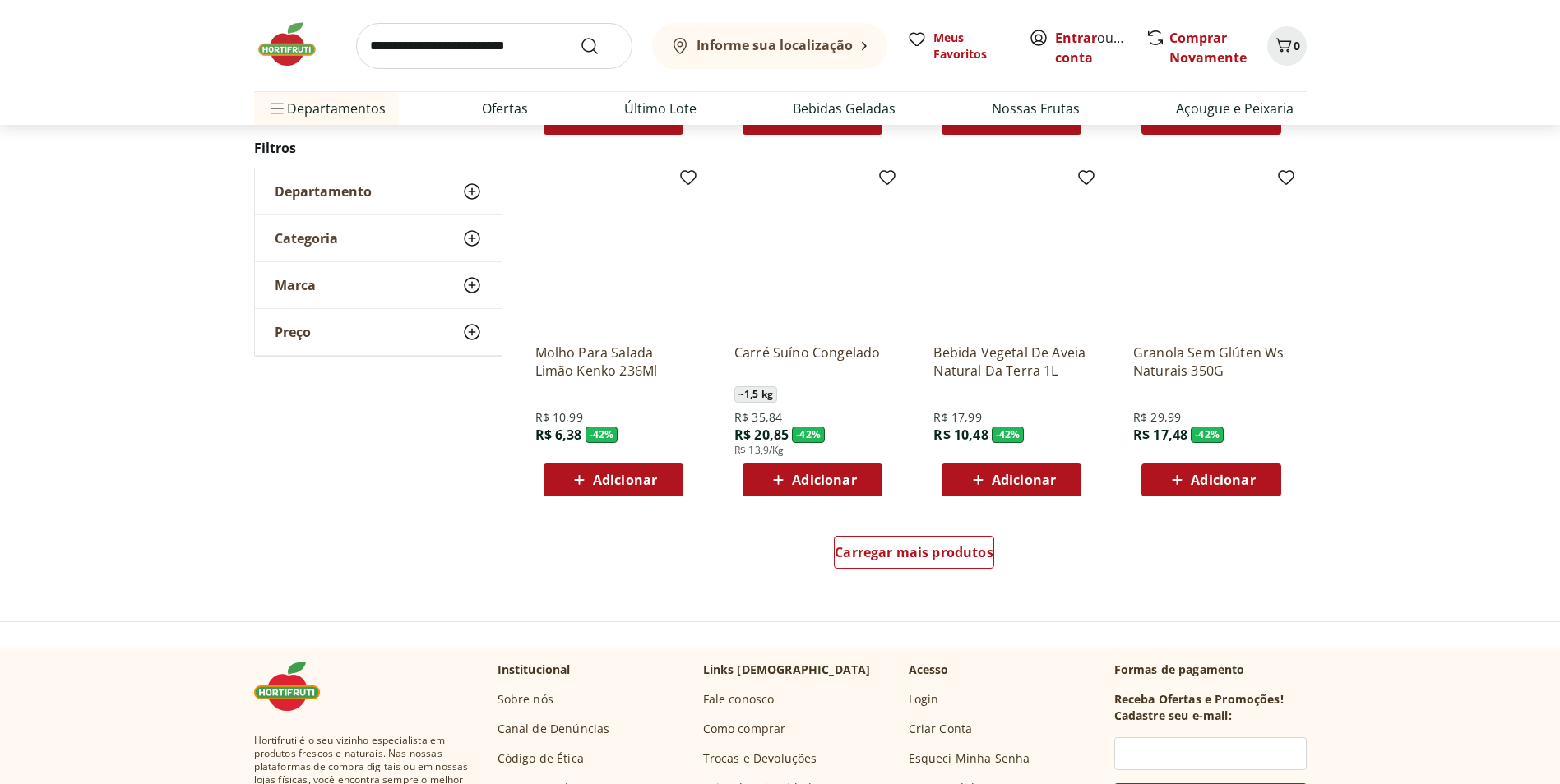
scroll to position [963, 0]
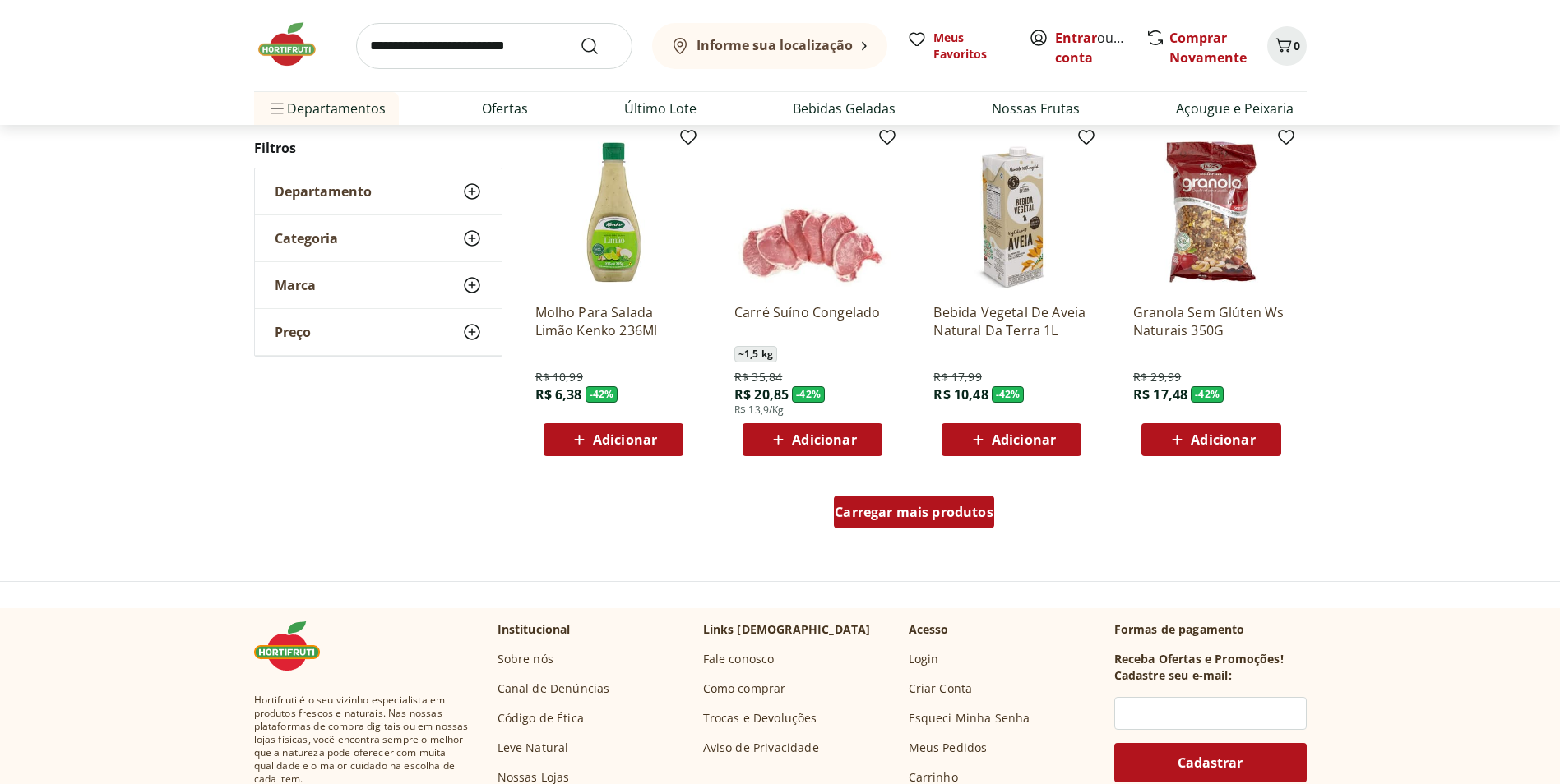
click at [915, 518] on span "Carregar mais produtos" at bounding box center [914, 512] width 159 height 13
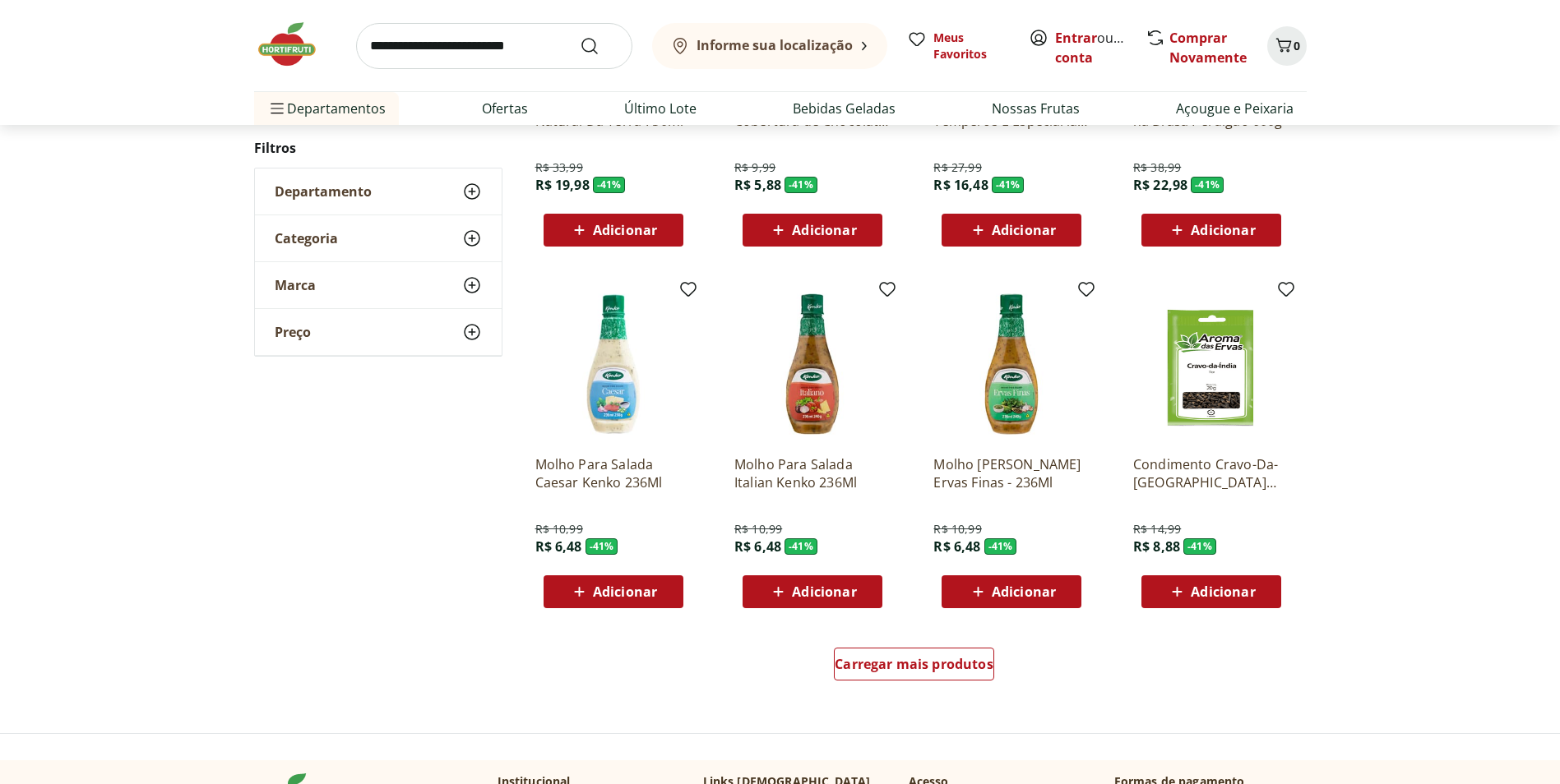
scroll to position [796, 0]
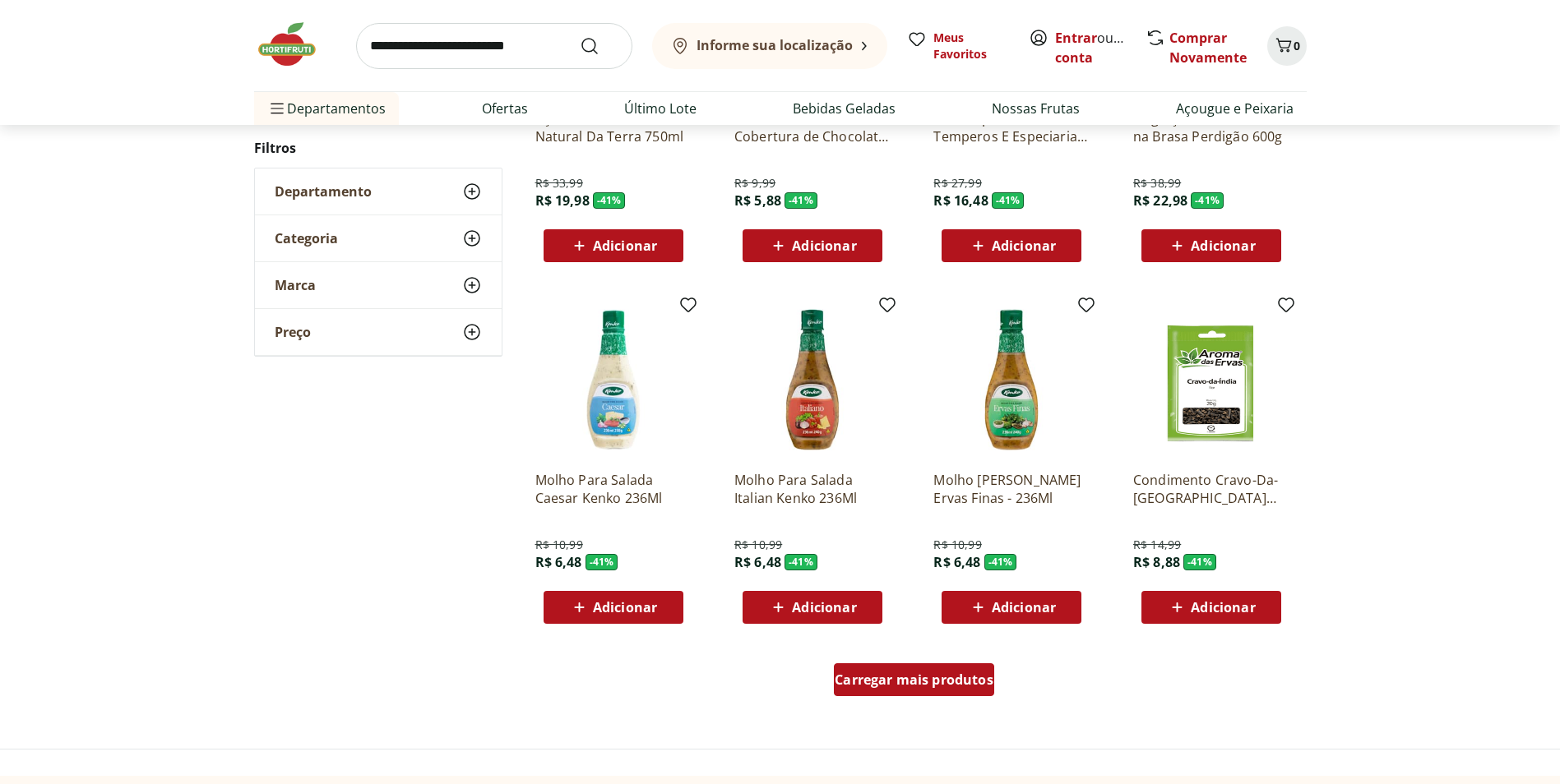
click at [944, 680] on span "Carregar mais produtos" at bounding box center [914, 679] width 159 height 13
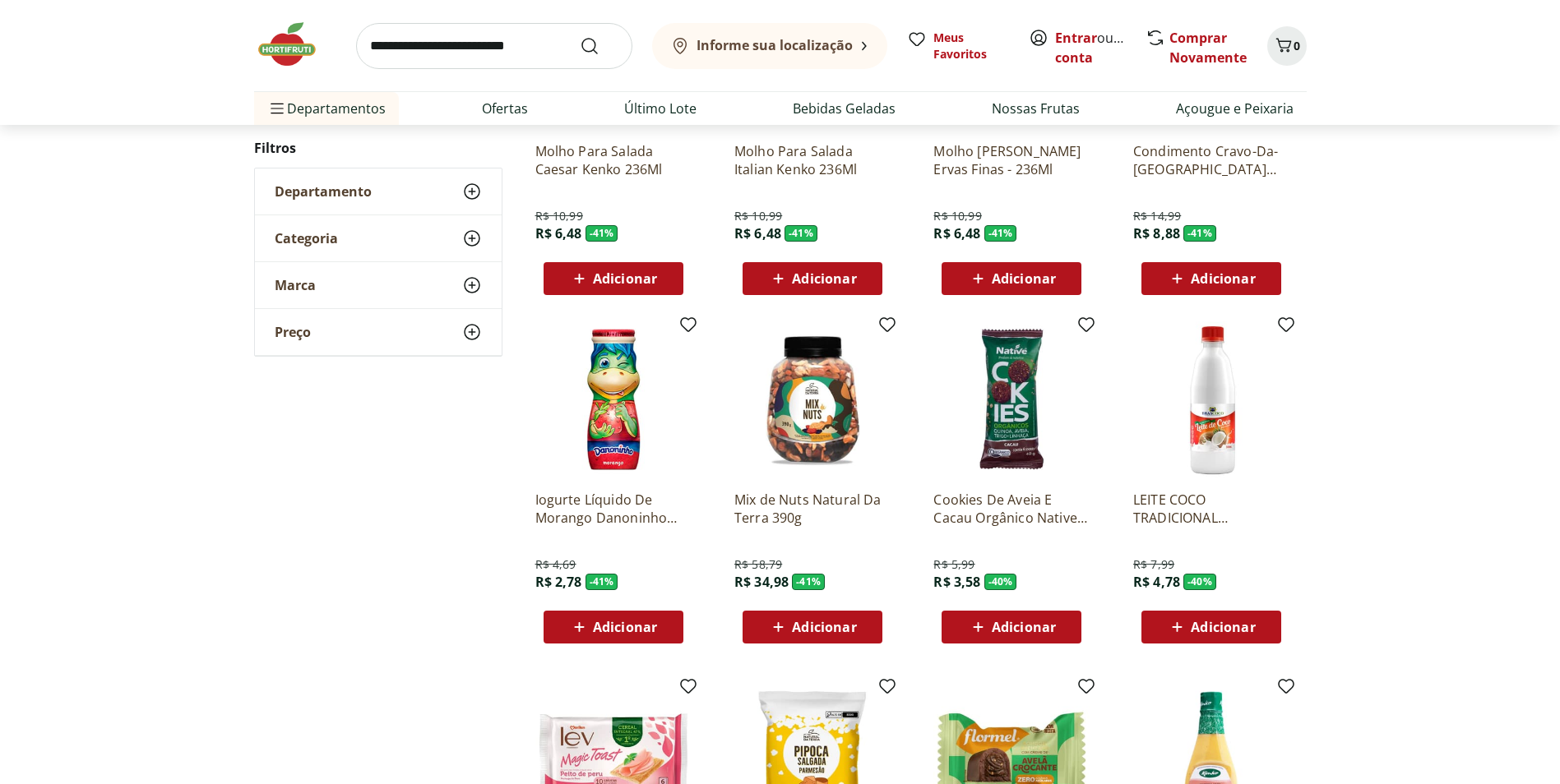
scroll to position [1206, 0]
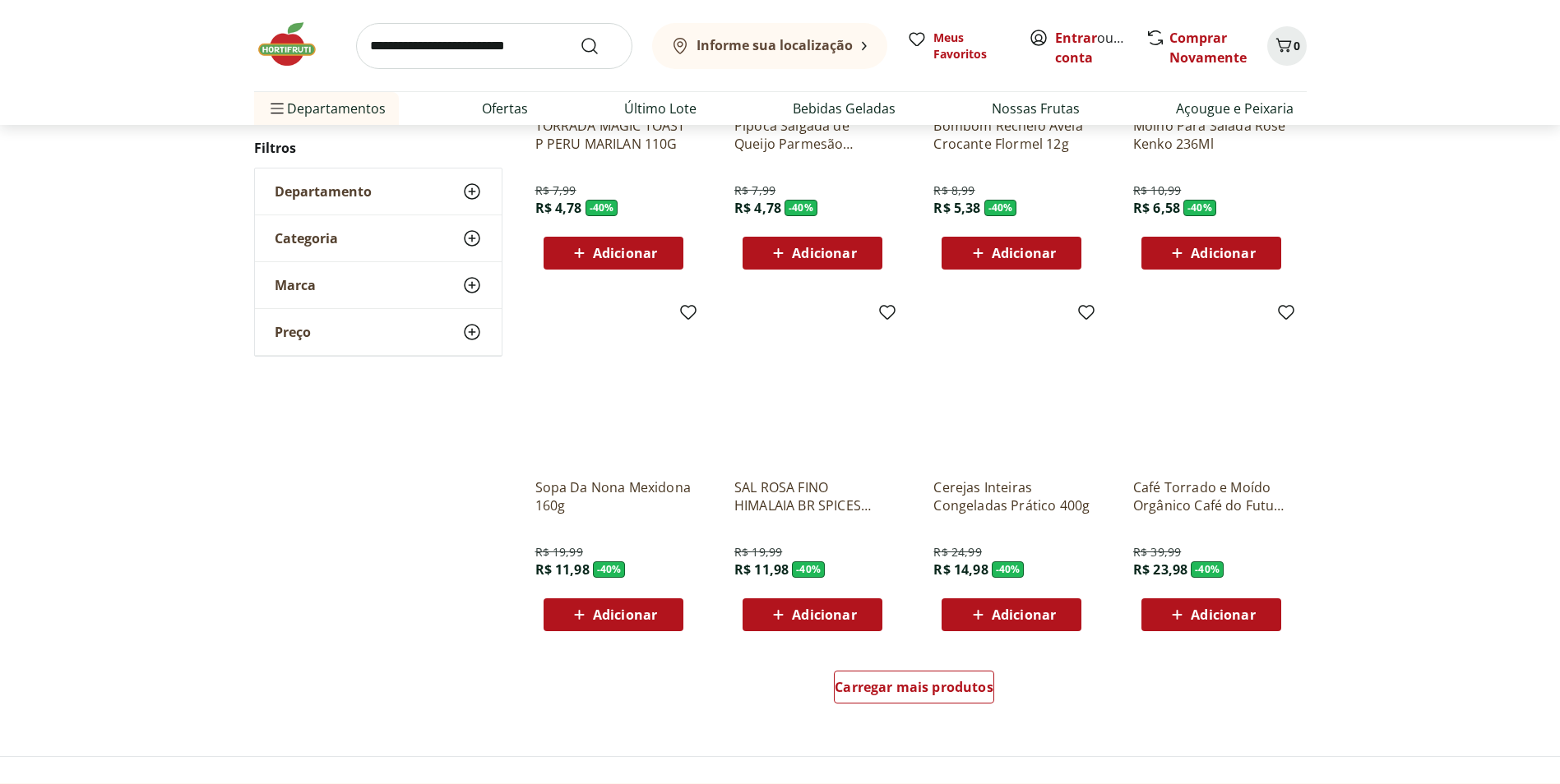
scroll to position [793, 0]
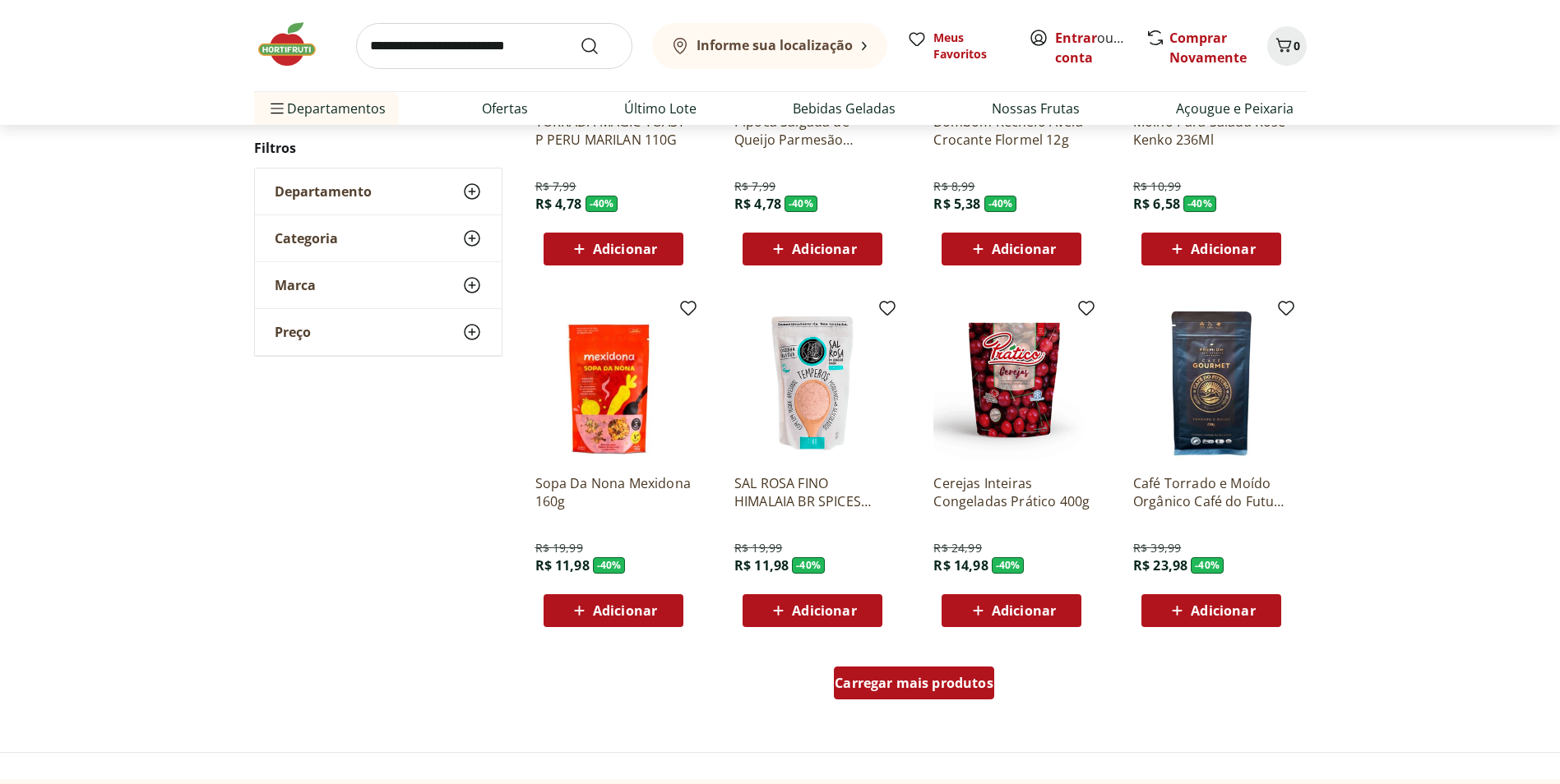
click at [952, 690] on span "Carregar mais produtos" at bounding box center [914, 683] width 159 height 13
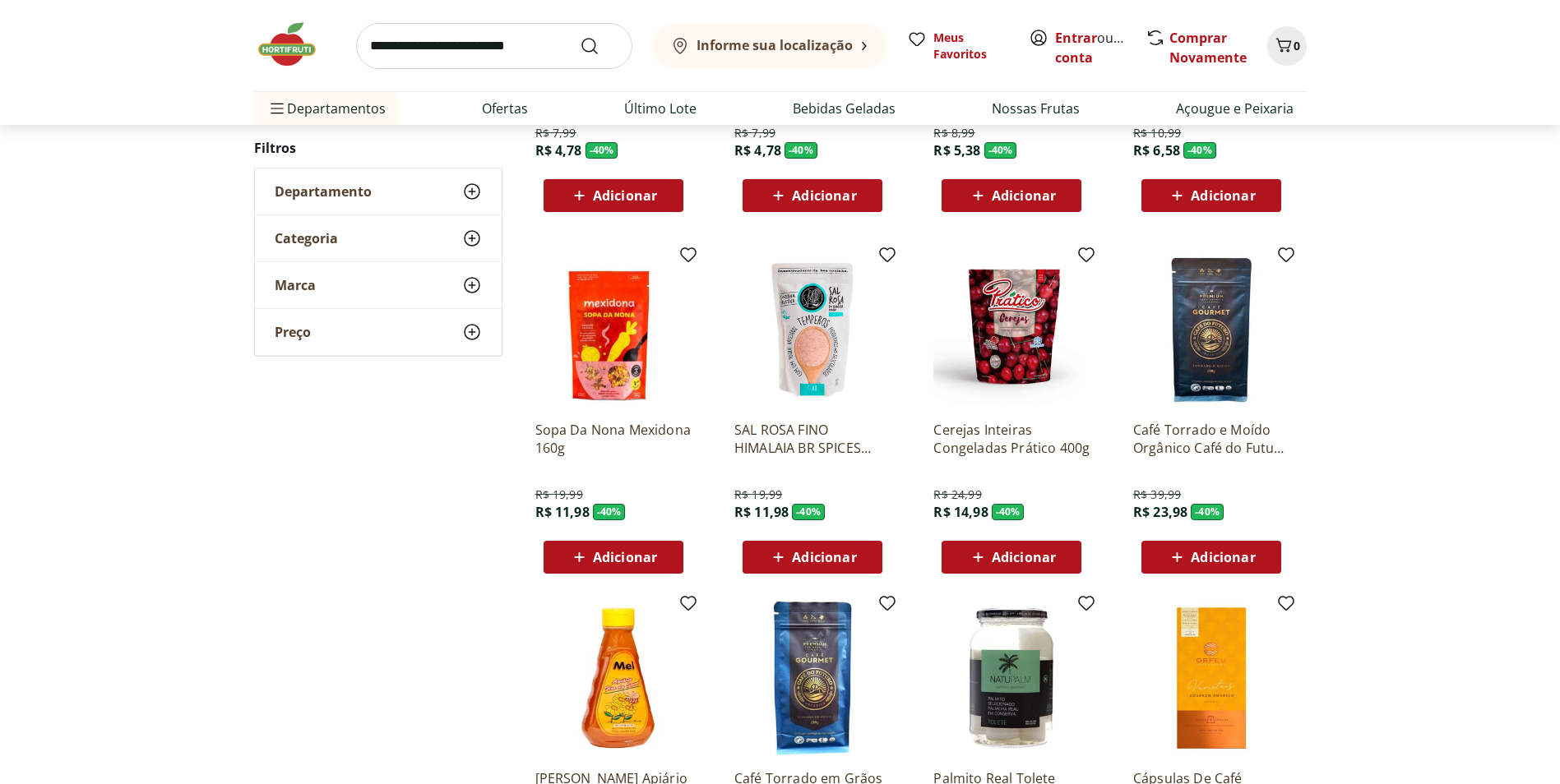
scroll to position [957, 0]
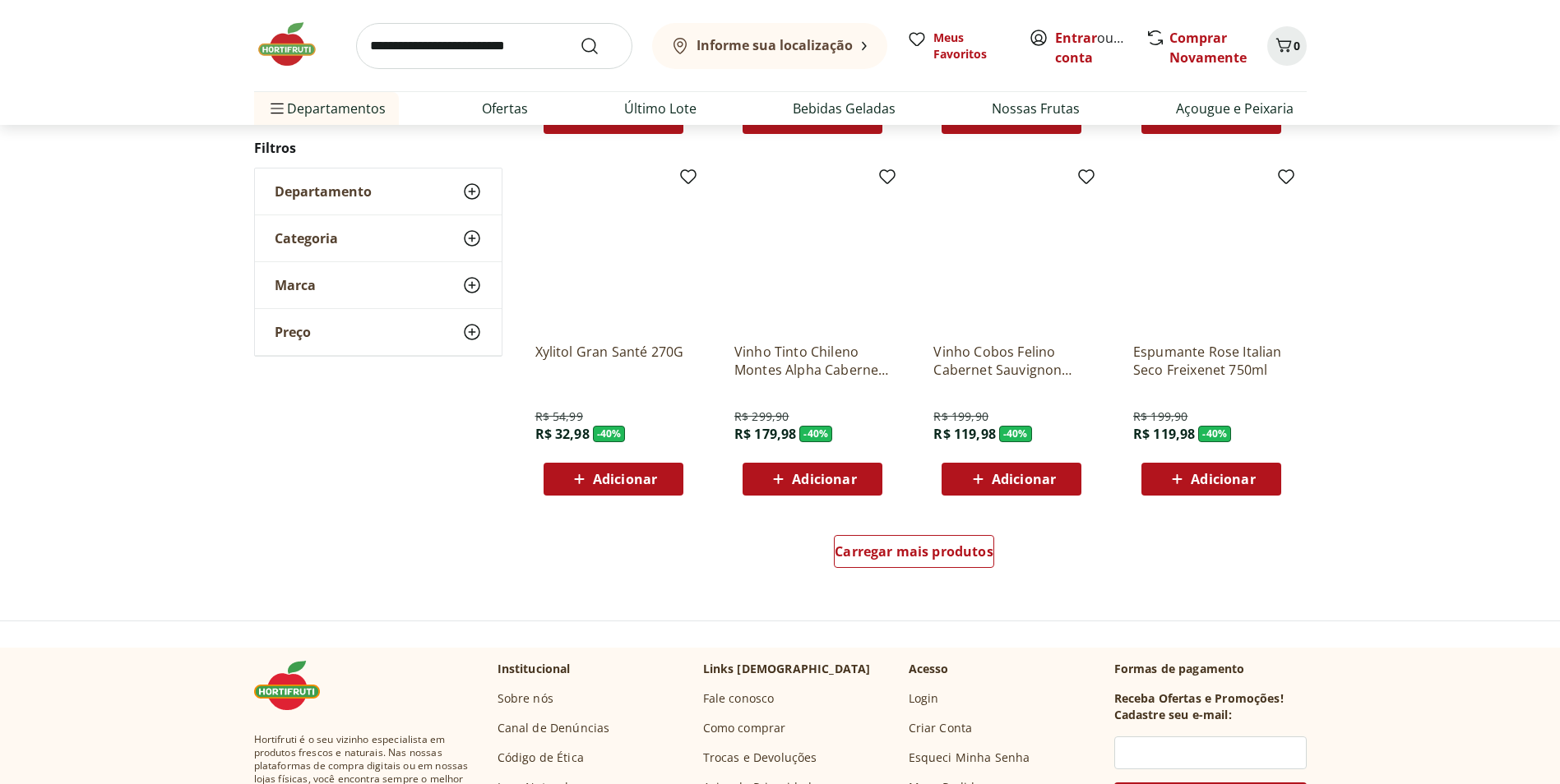
scroll to position [954, 0]
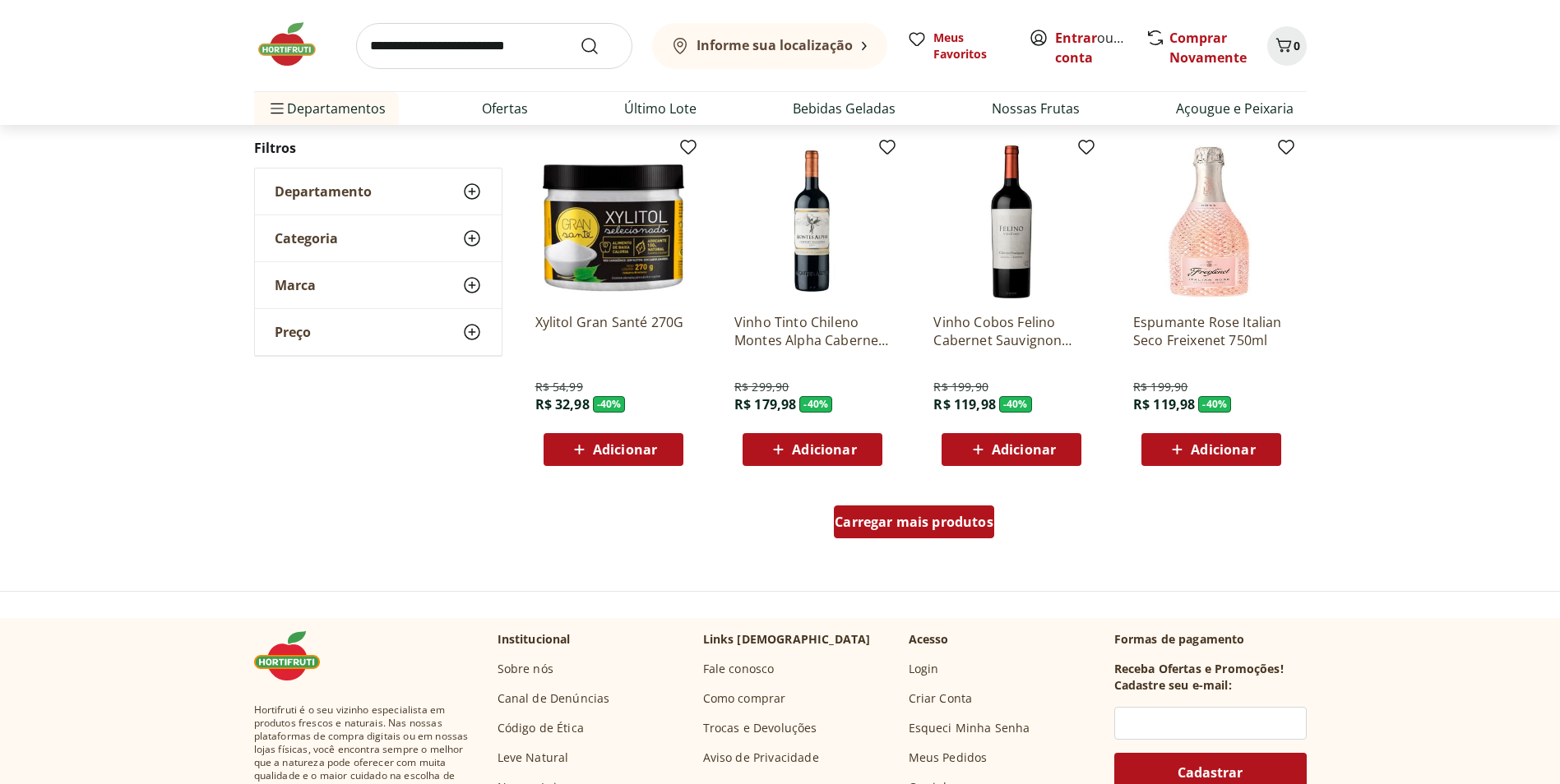
click at [924, 524] on span "Carregar mais produtos" at bounding box center [914, 522] width 159 height 13
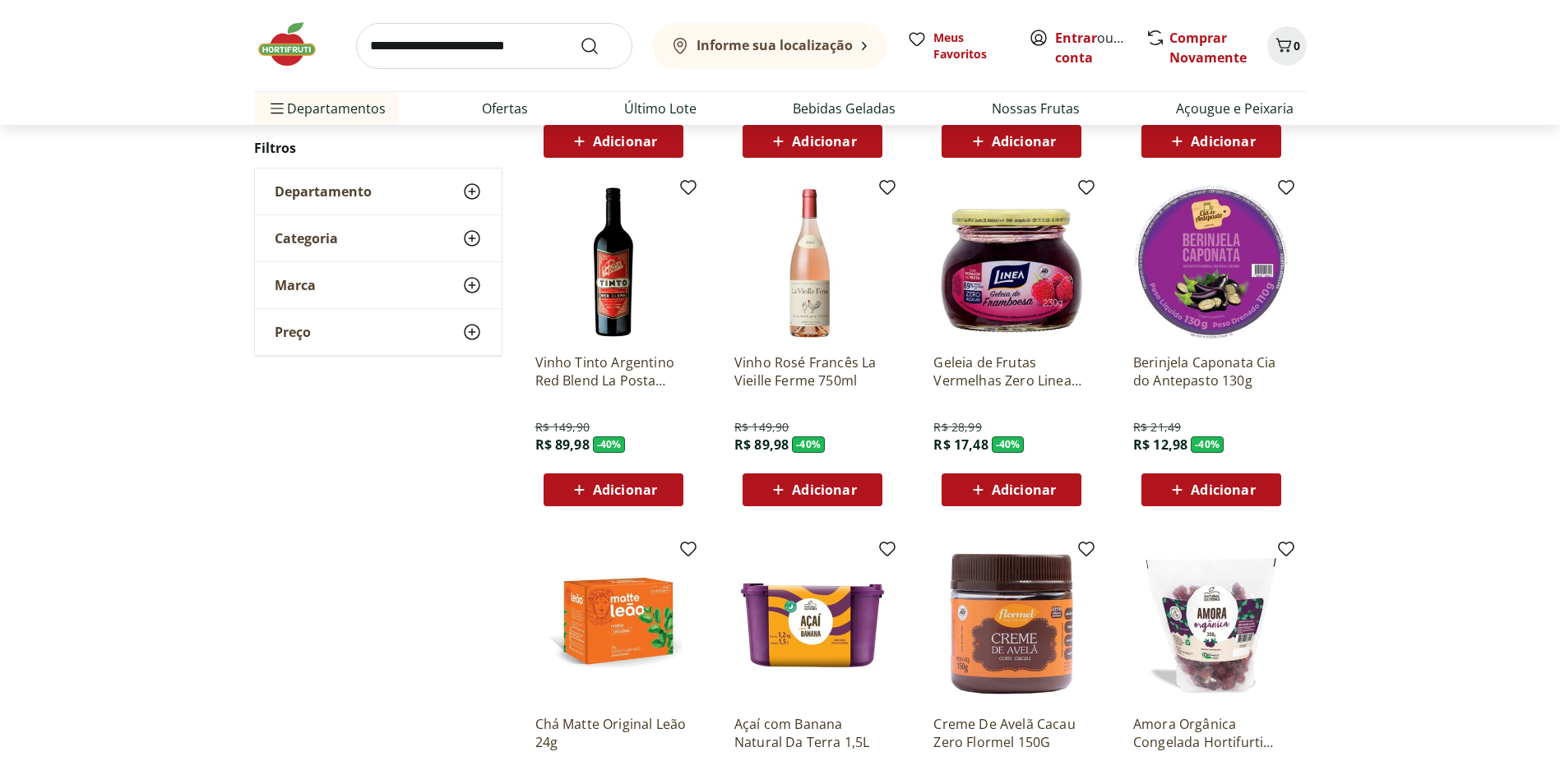
scroll to position [1365, 0]
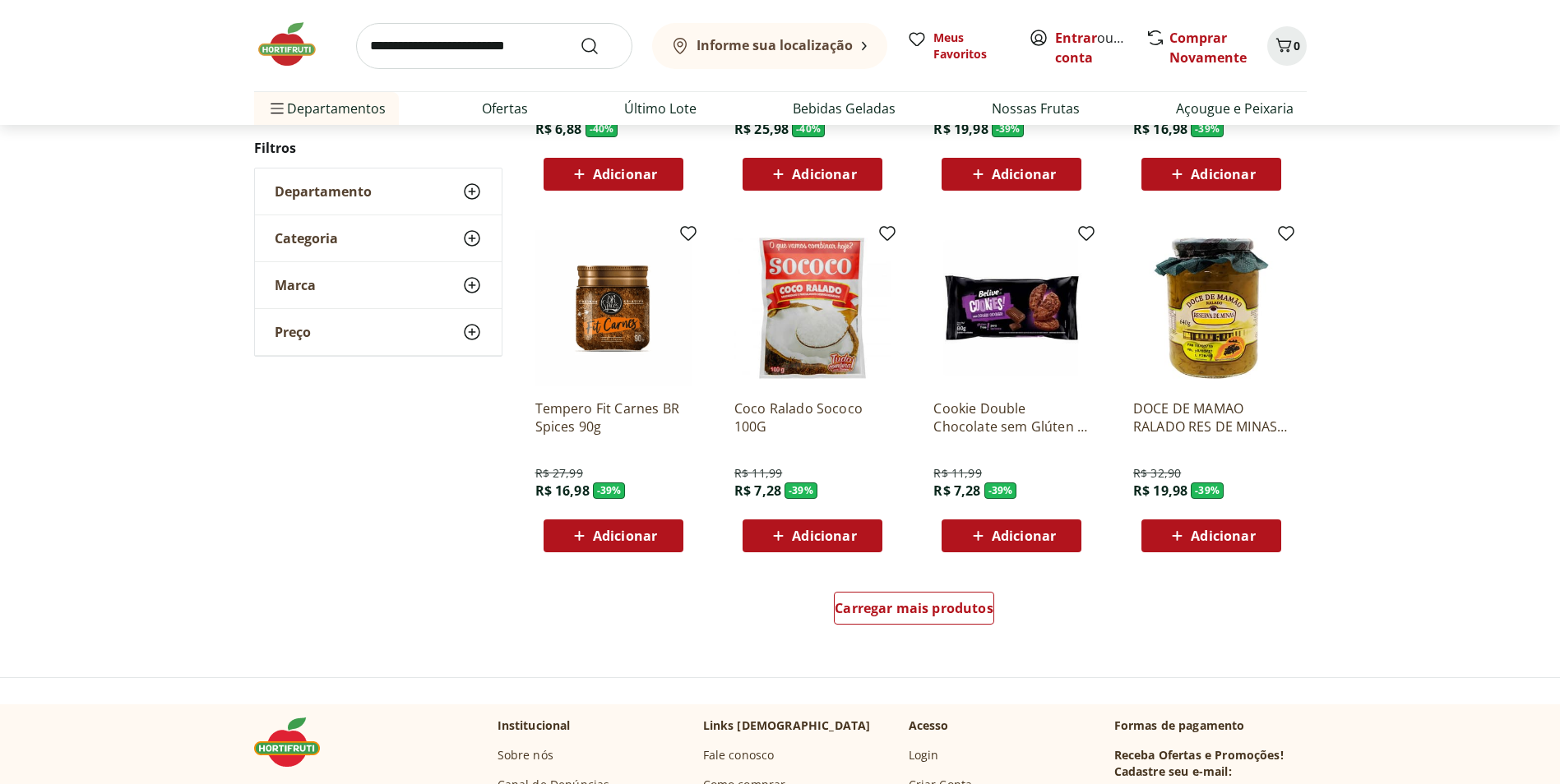
scroll to position [868, 0]
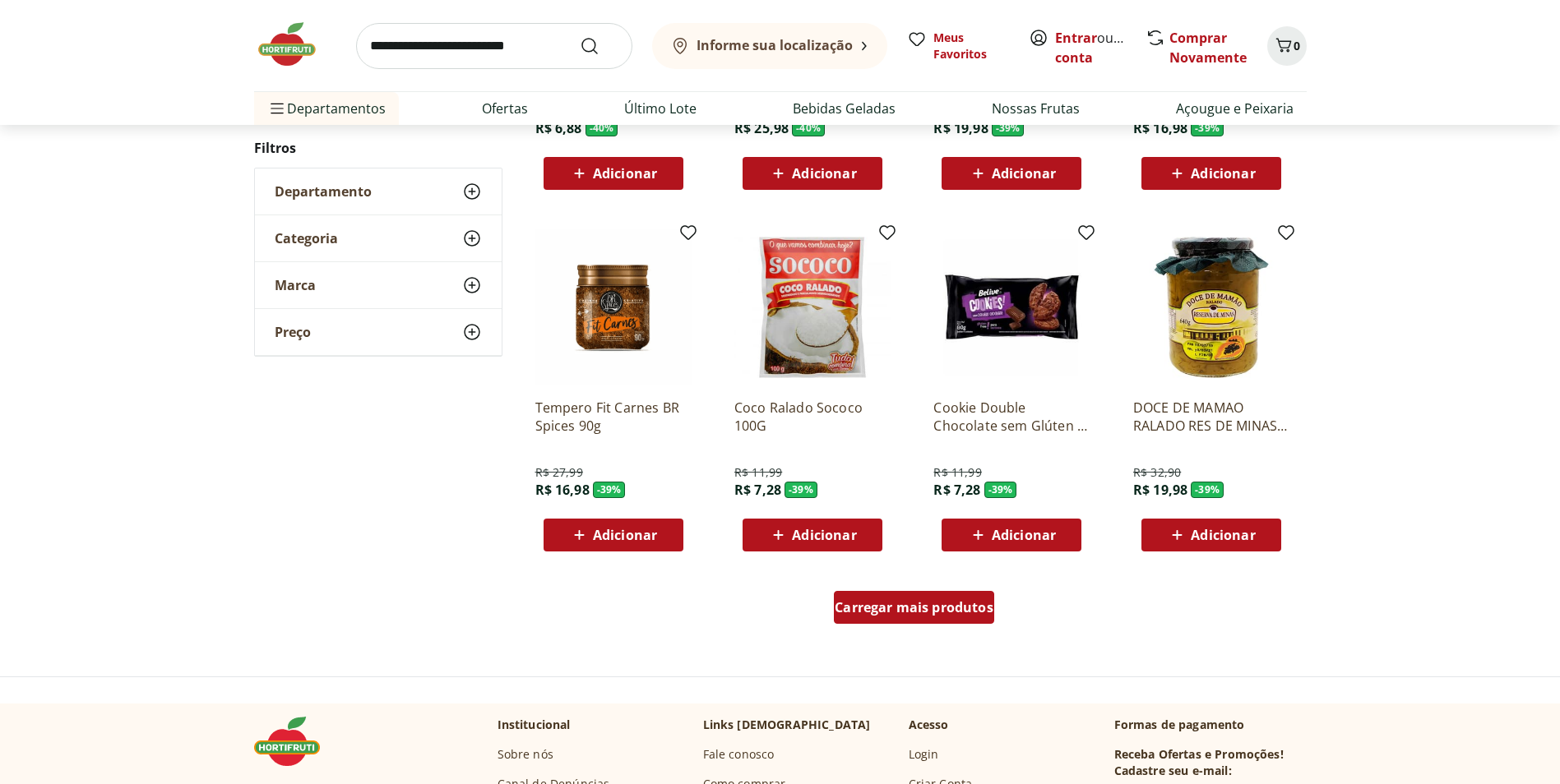
click at [898, 619] on div "Carregar mais produtos" at bounding box center [914, 607] width 160 height 33
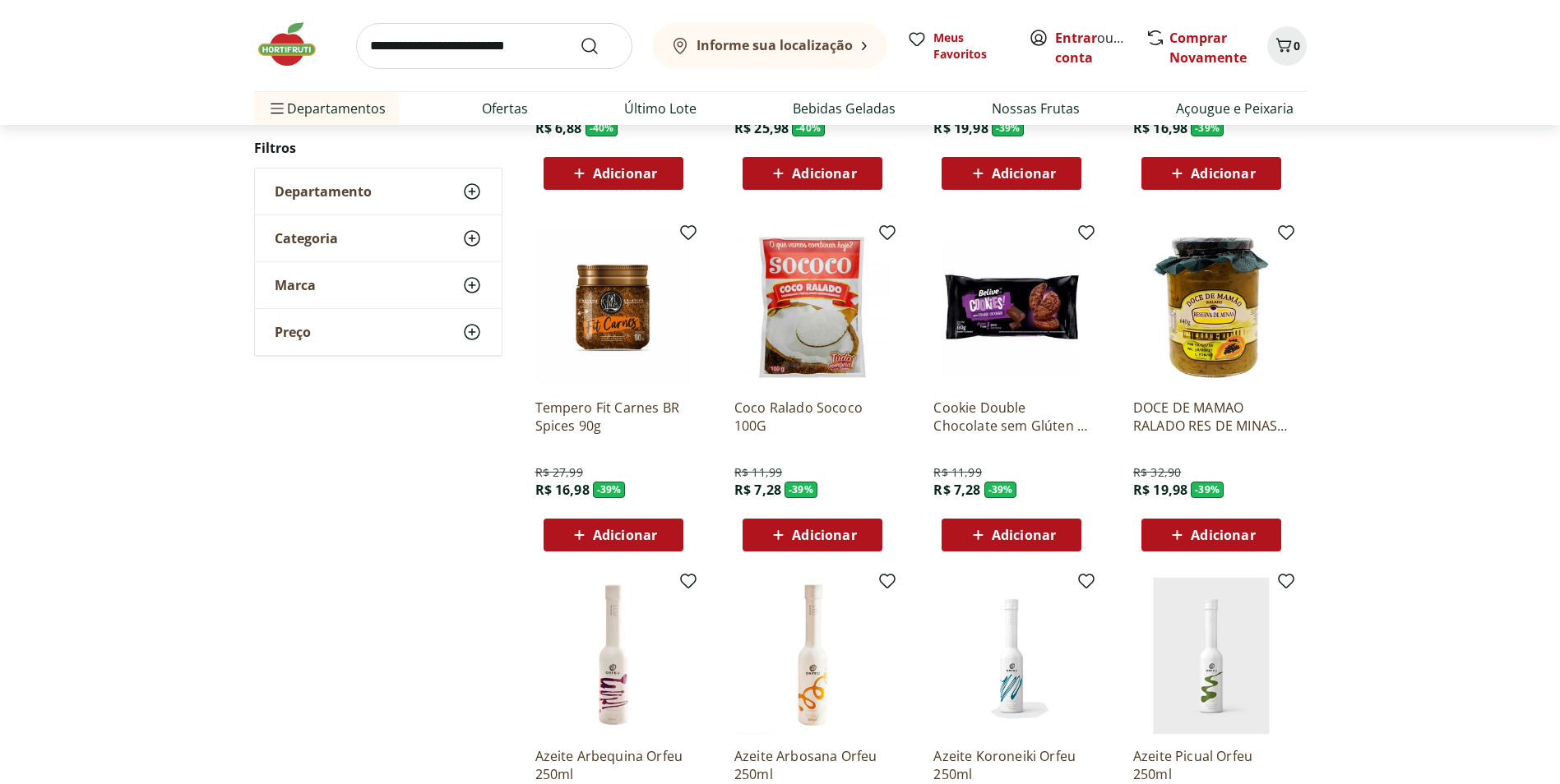
click at [838, 541] on span "Adicionar" at bounding box center [824, 535] width 64 height 13
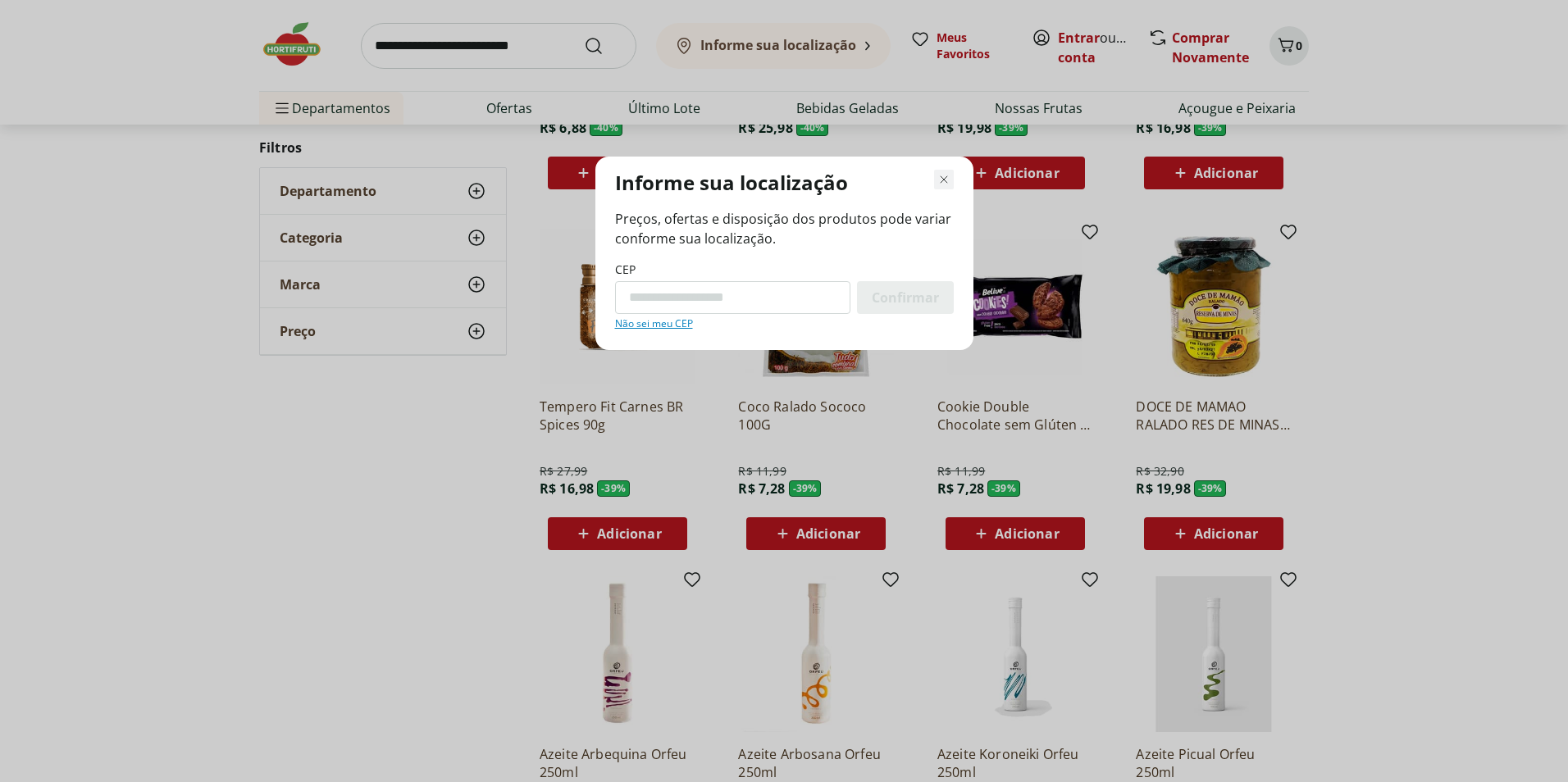
click at [943, 181] on icon "Fechar modal de regionalização" at bounding box center [944, 179] width 20 height 20
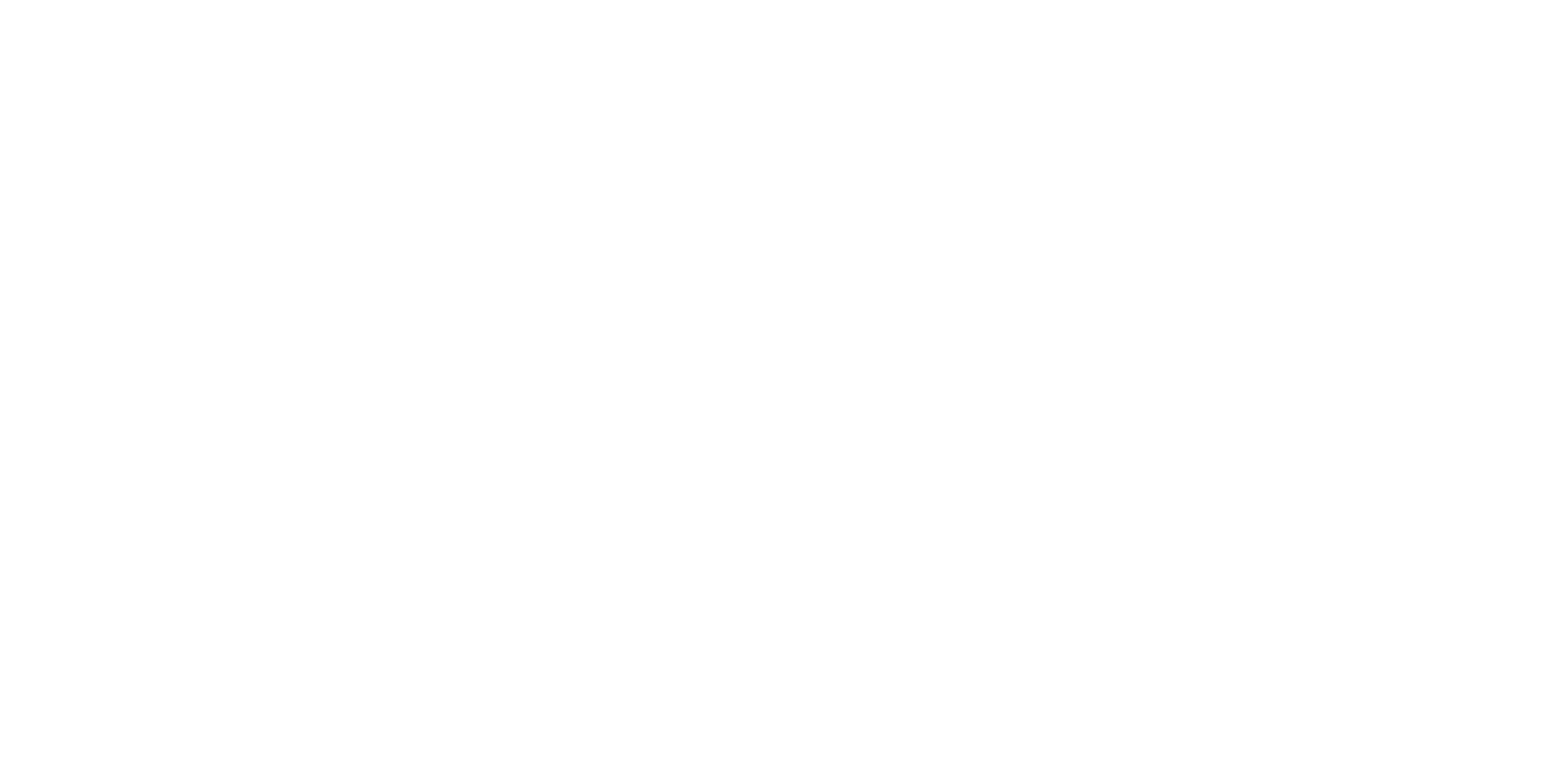
select select "**********"
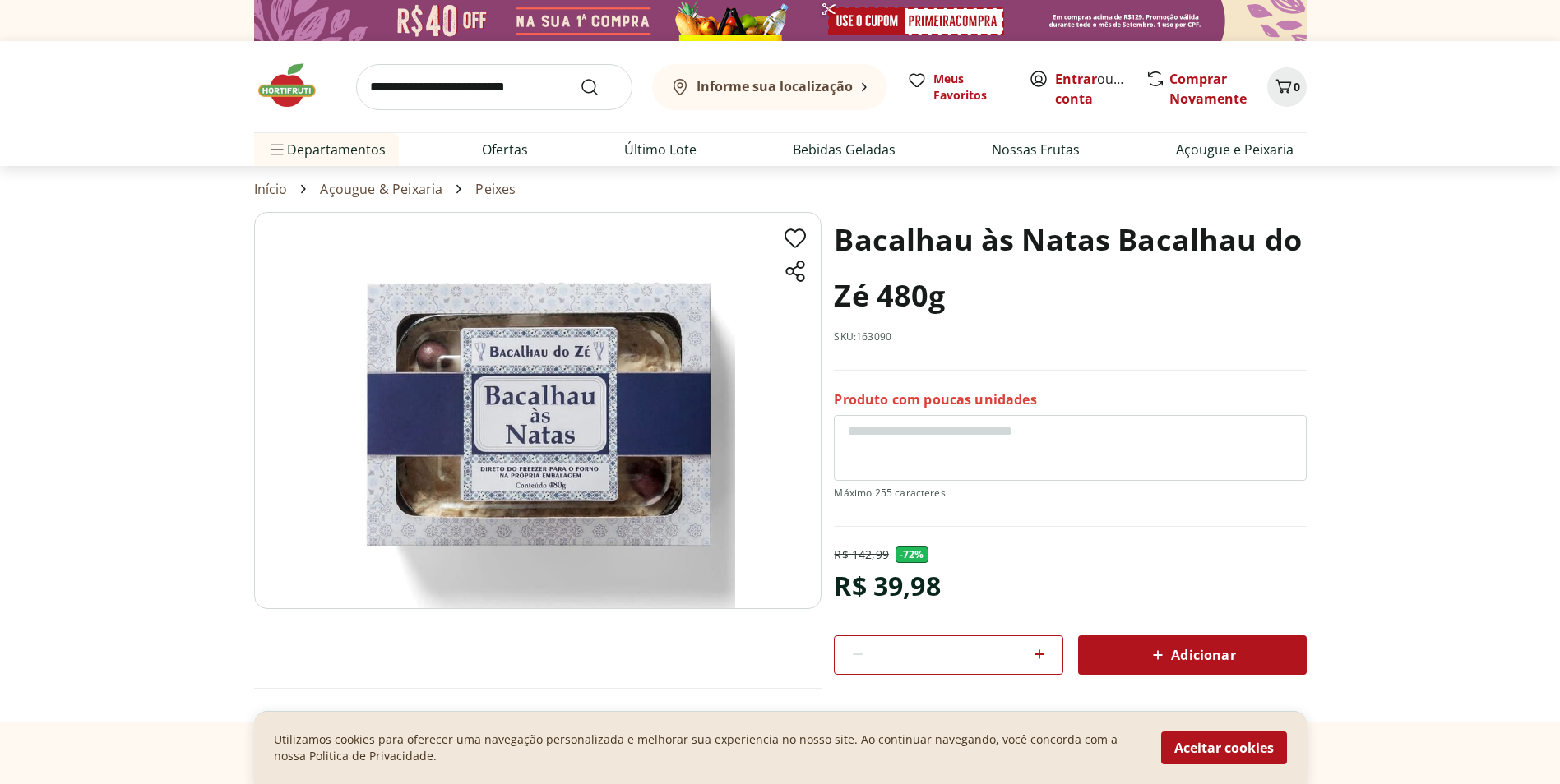
click at [1073, 84] on link "Entrar" at bounding box center [1076, 79] width 42 height 18
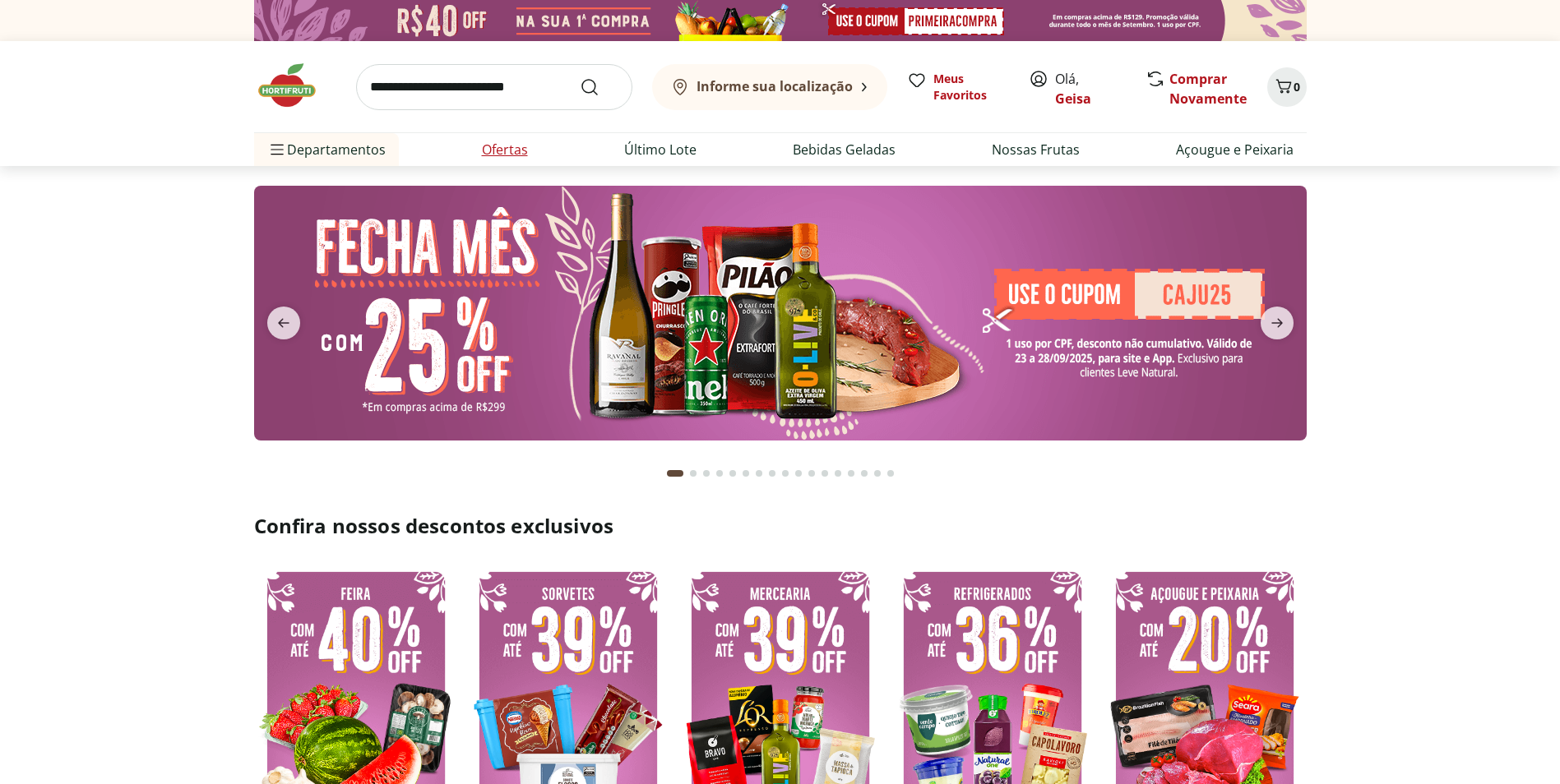
click at [495, 152] on link "Ofertas" at bounding box center [505, 149] width 46 height 20
select select "**********"
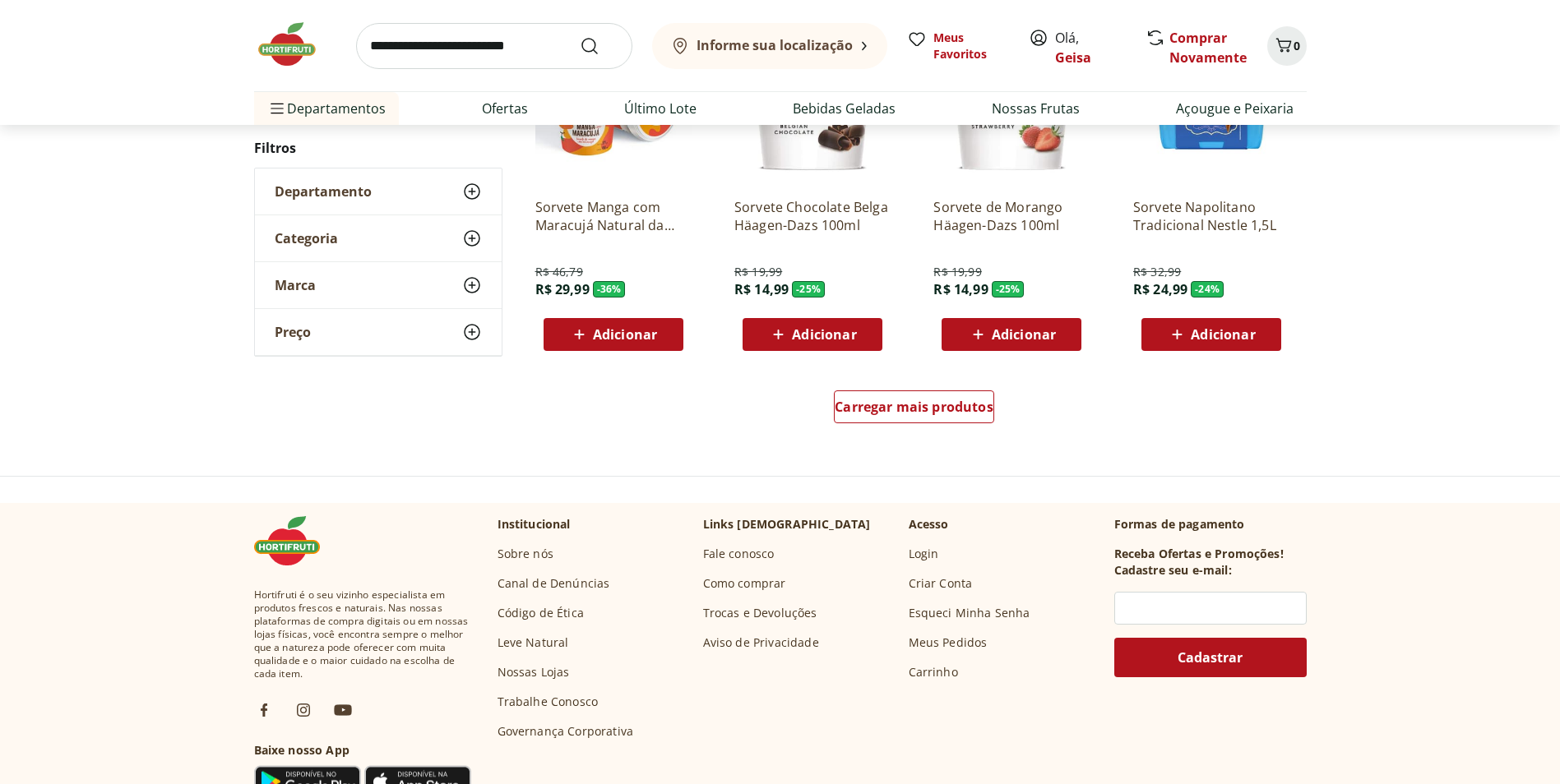
scroll to position [986, 0]
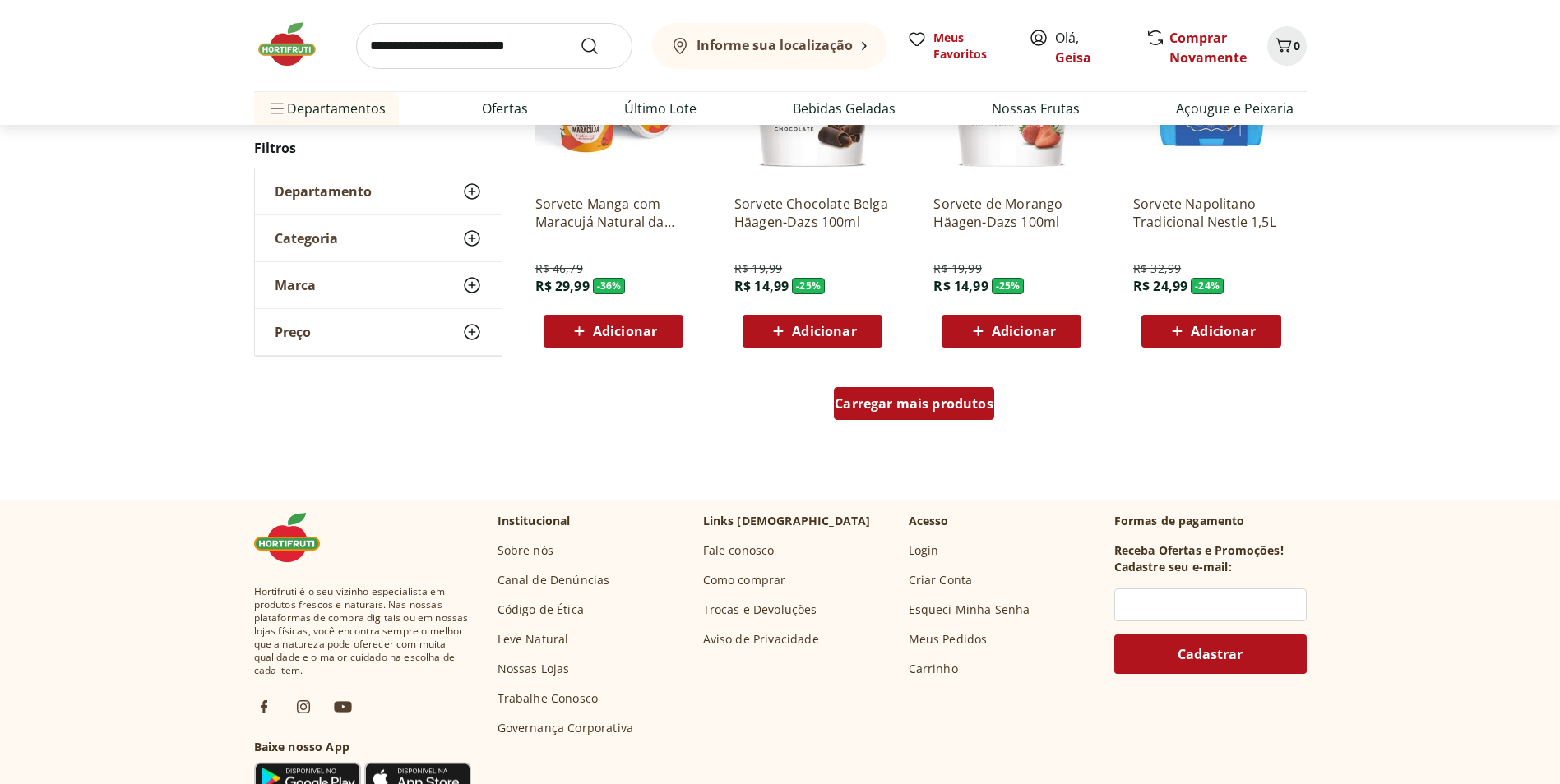
click at [923, 409] on span "Carregar mais produtos" at bounding box center [914, 403] width 159 height 13
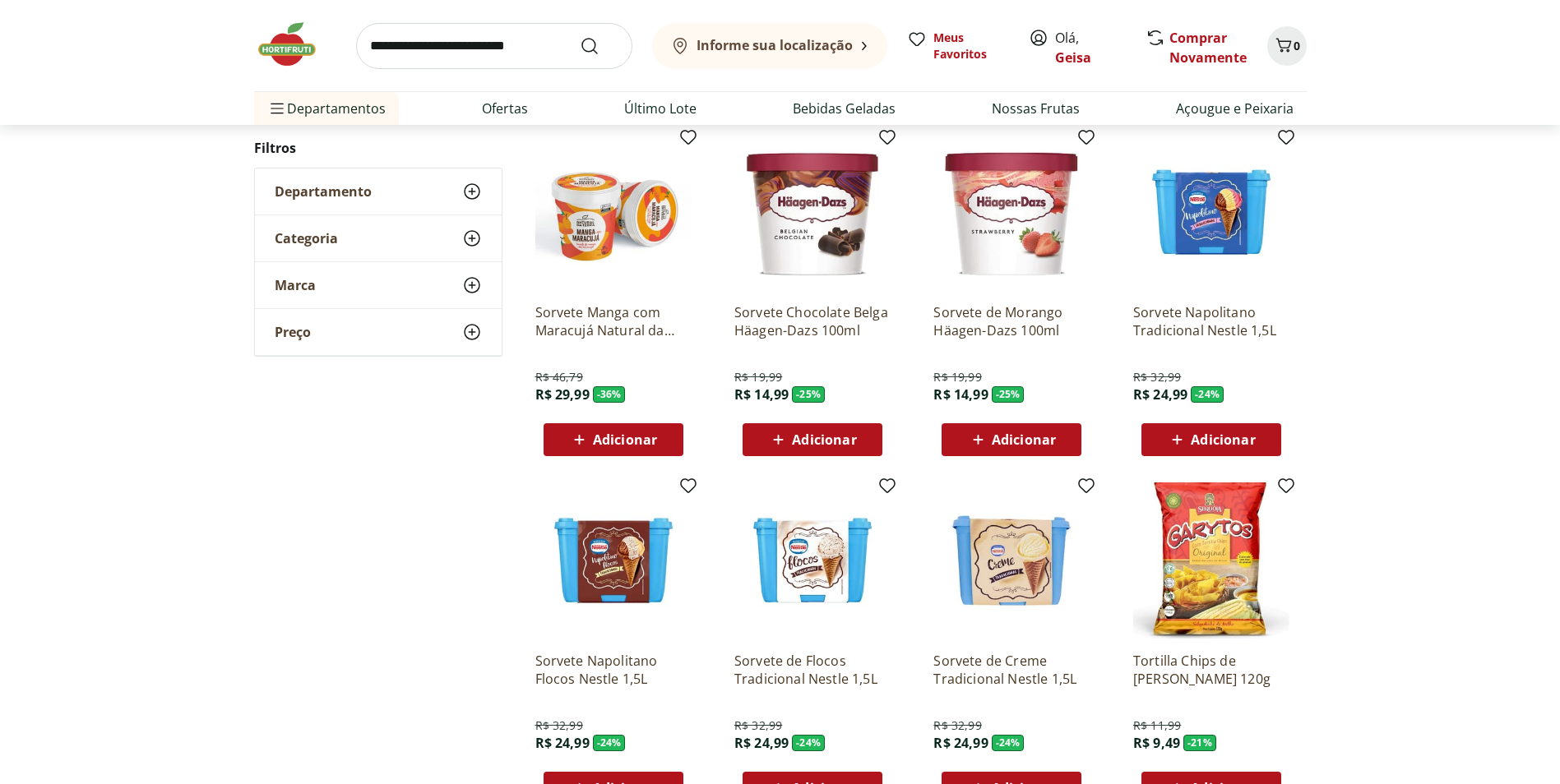
scroll to position [822, 0]
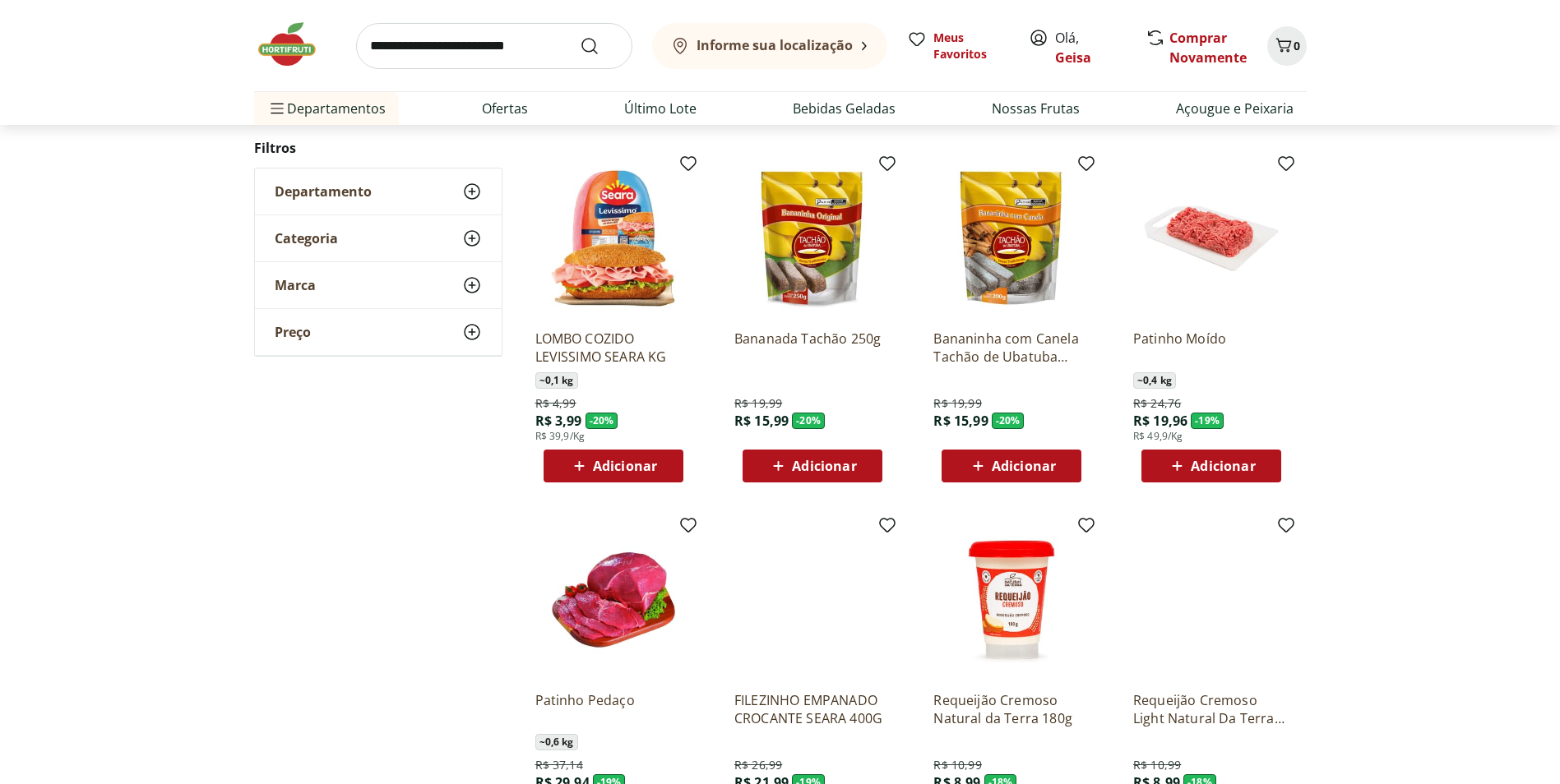
scroll to position [657, 0]
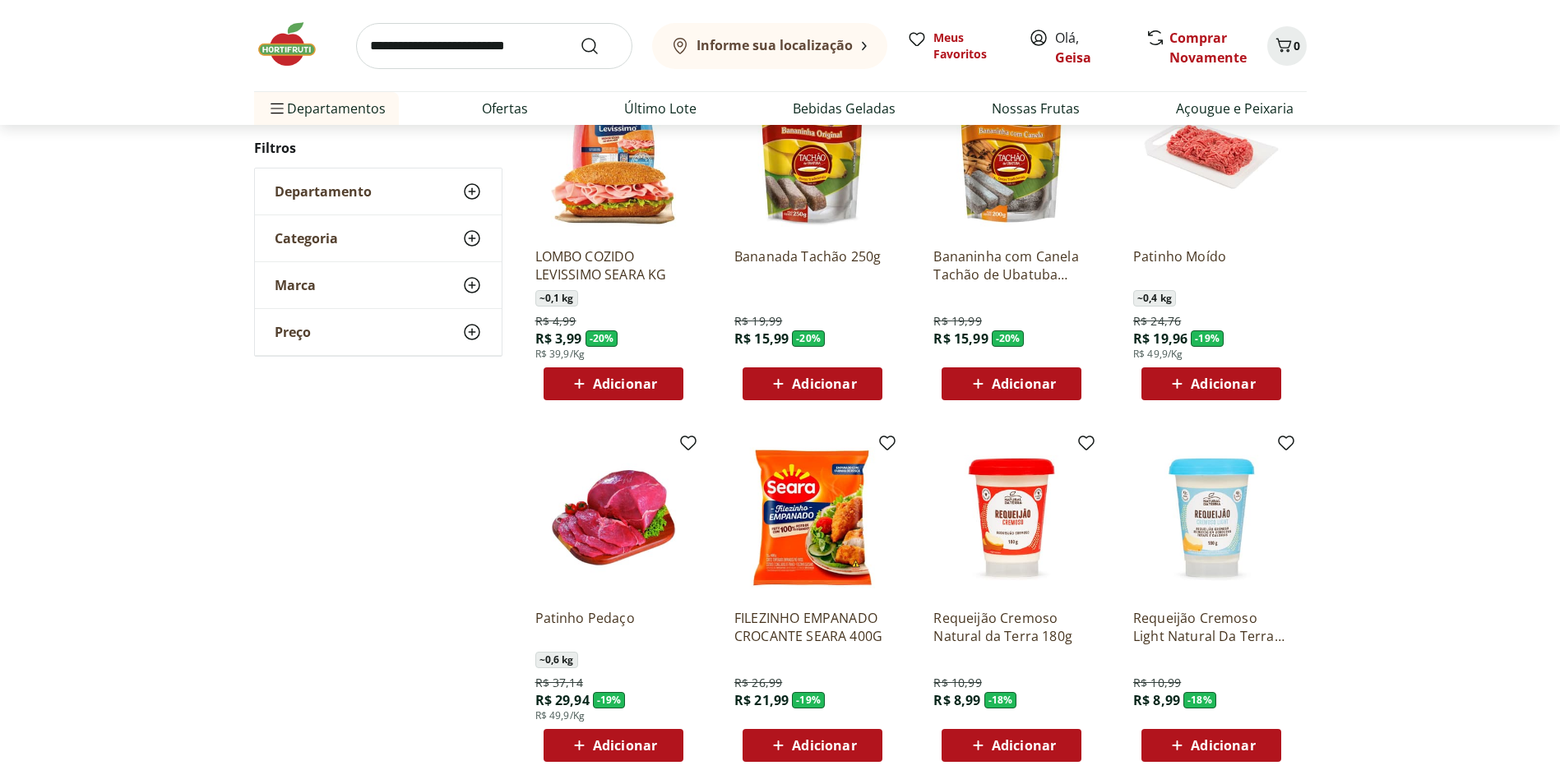
click at [1256, 385] on div "Adicionar" at bounding box center [1211, 384] width 113 height 30
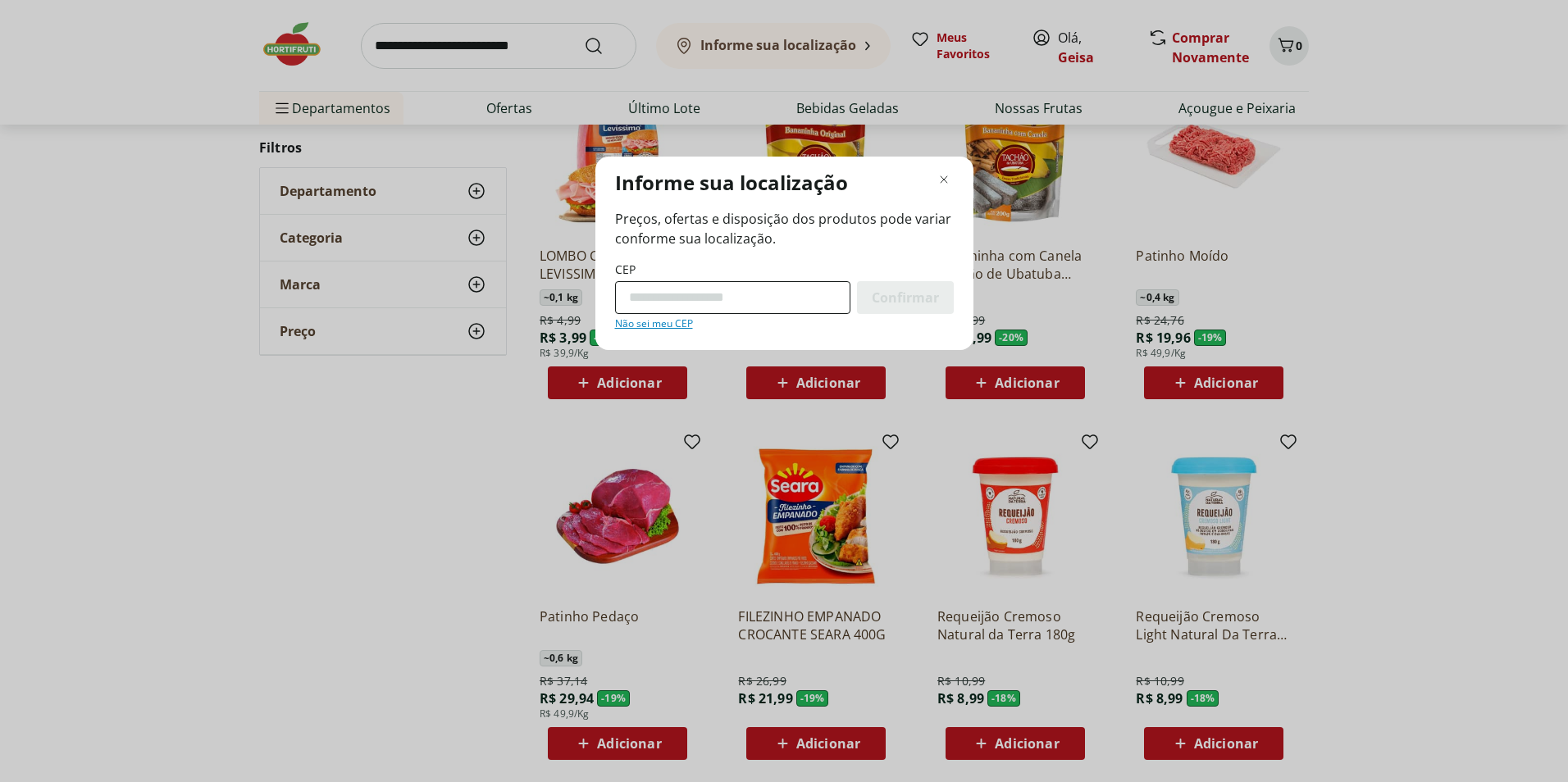
click at [675, 297] on input "CEP" at bounding box center [733, 297] width 235 height 32
type input "*********"
click at [926, 302] on span "Confirmar" at bounding box center [905, 297] width 68 height 13
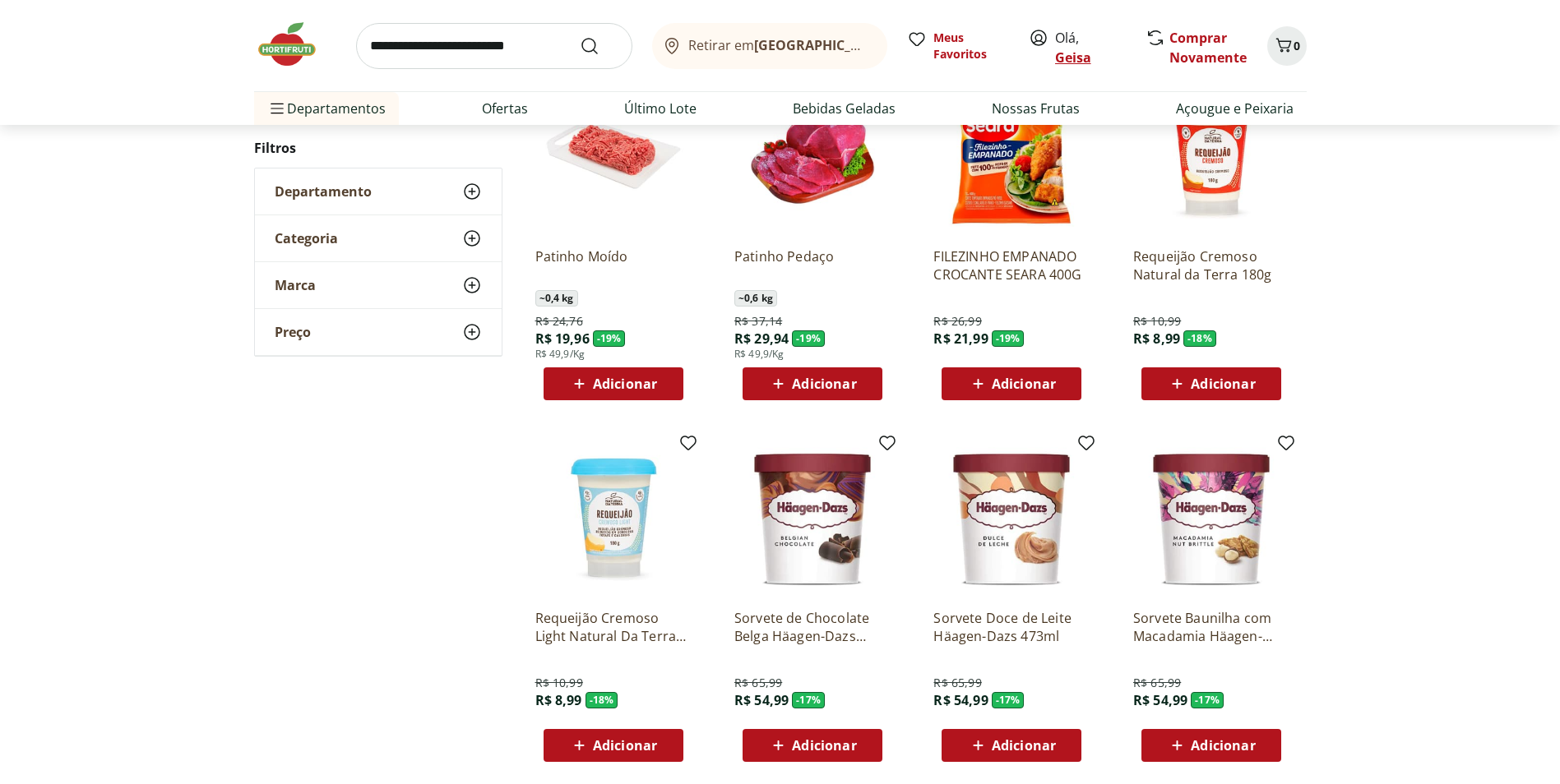
click at [1063, 60] on link "Geisa" at bounding box center [1073, 57] width 36 height 18
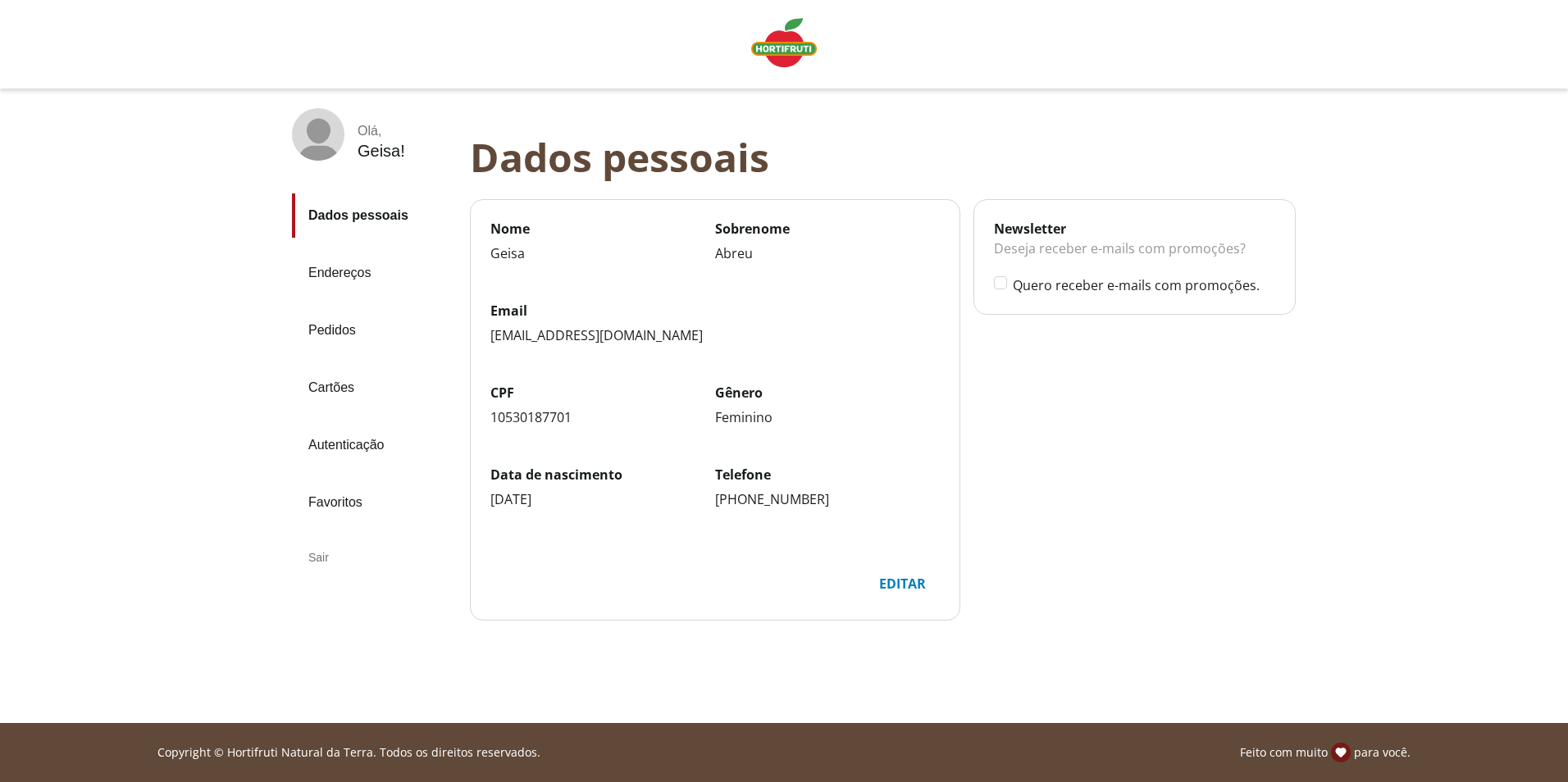
click at [353, 273] on link "Endereços" at bounding box center [374, 273] width 165 height 44
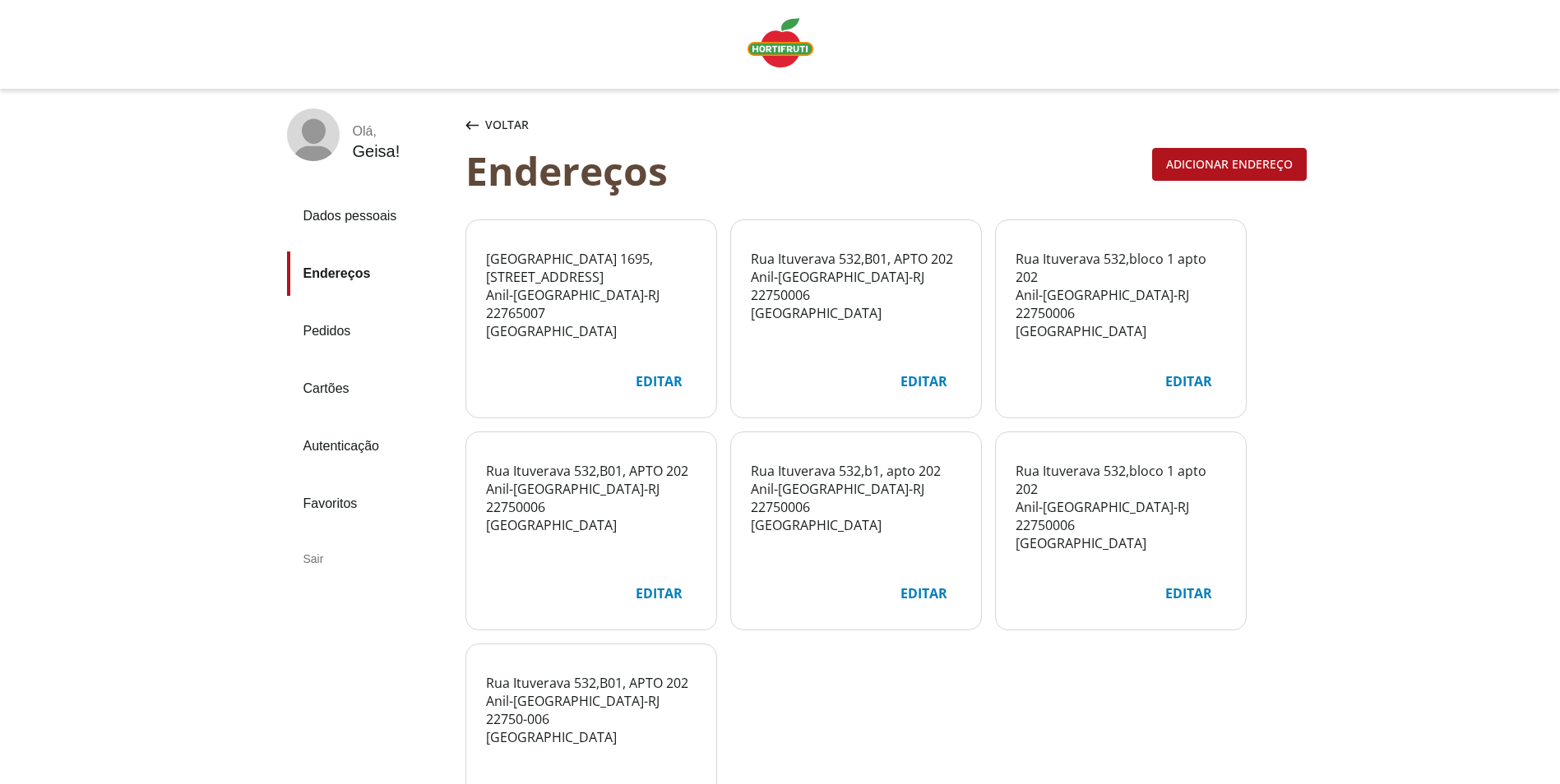
click at [649, 380] on div "Editar" at bounding box center [658, 381] width 73 height 31
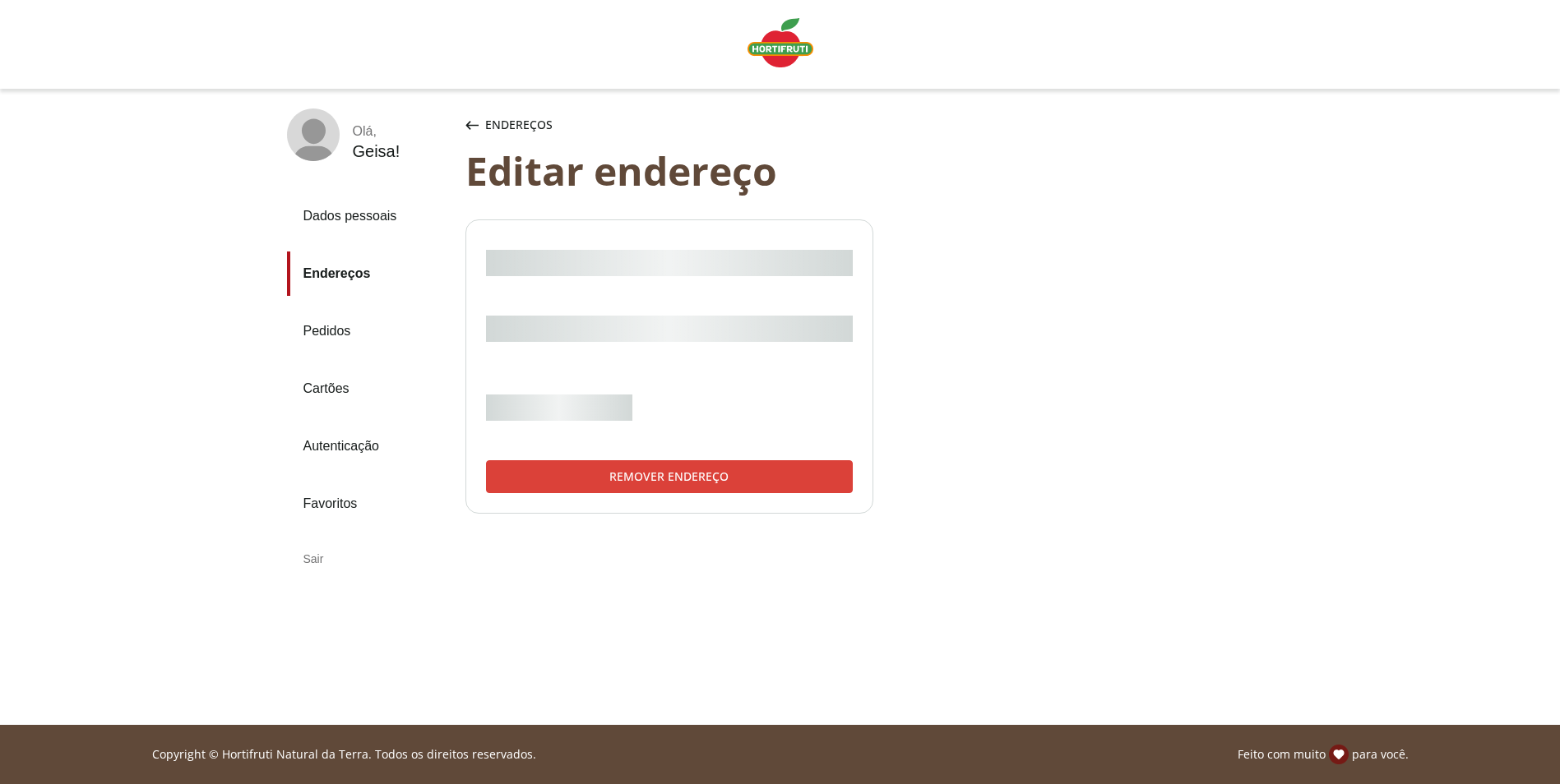
select select "***"
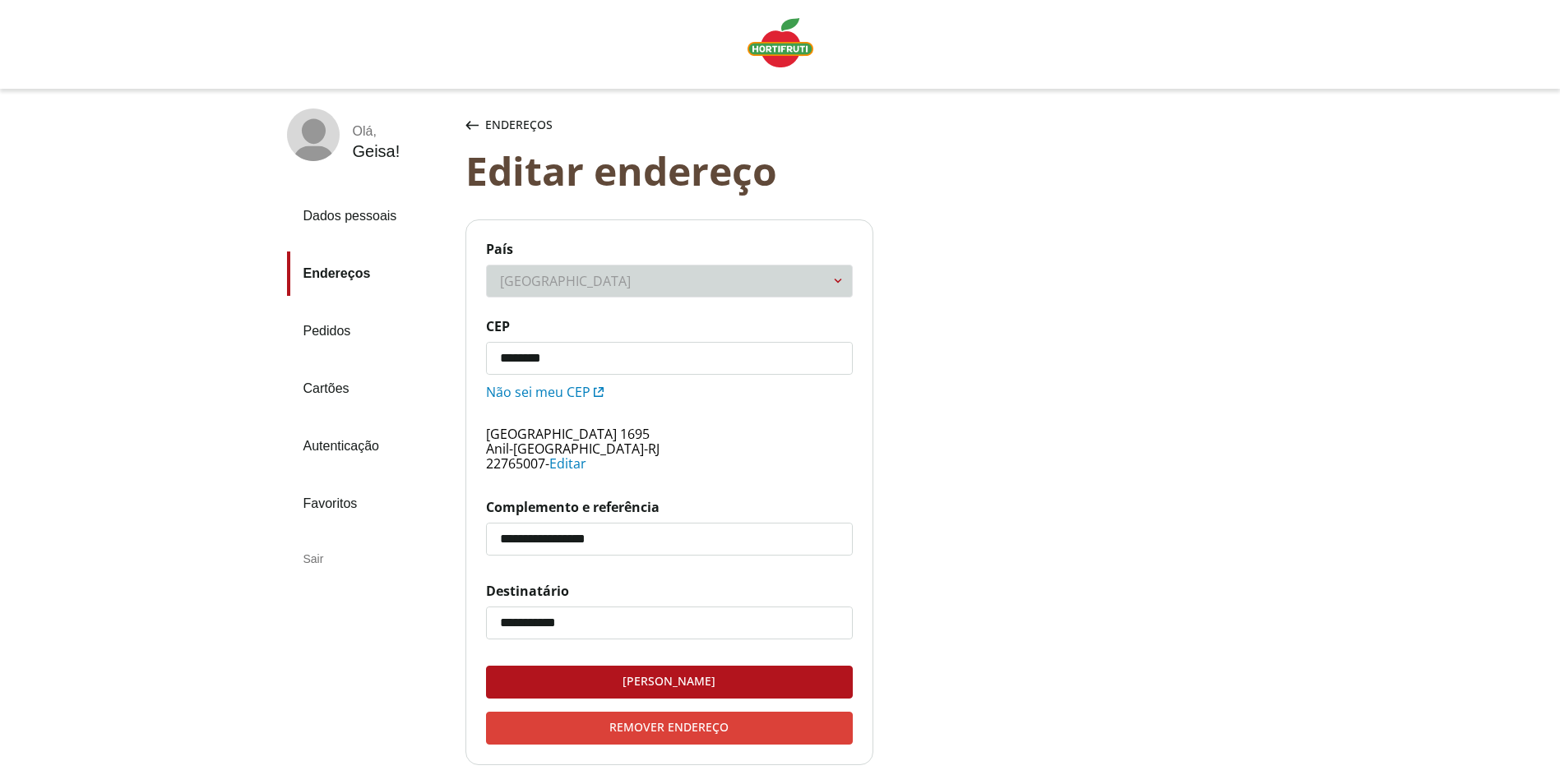
click at [589, 355] on input "********" at bounding box center [669, 358] width 365 height 31
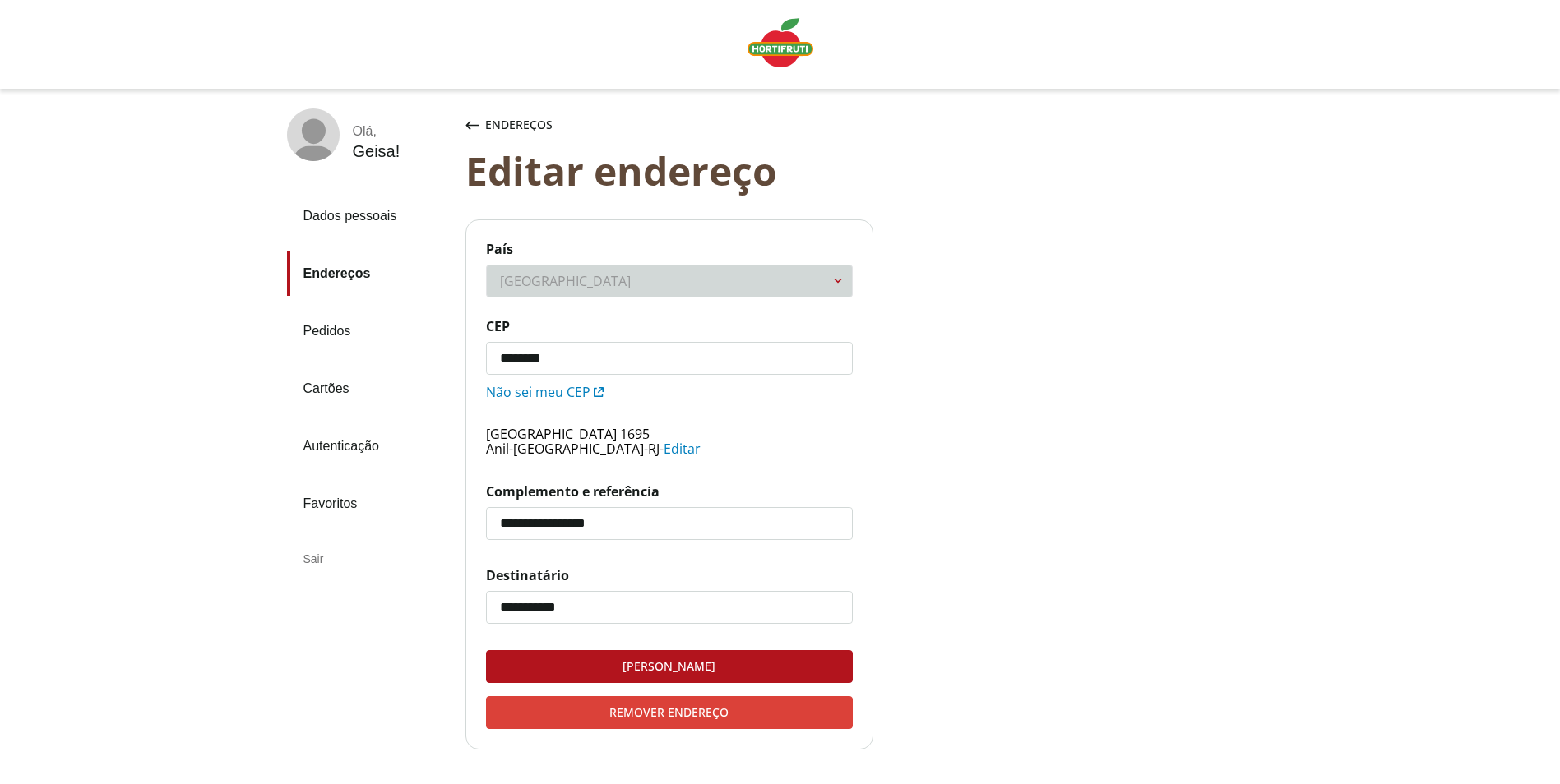
type input "*********"
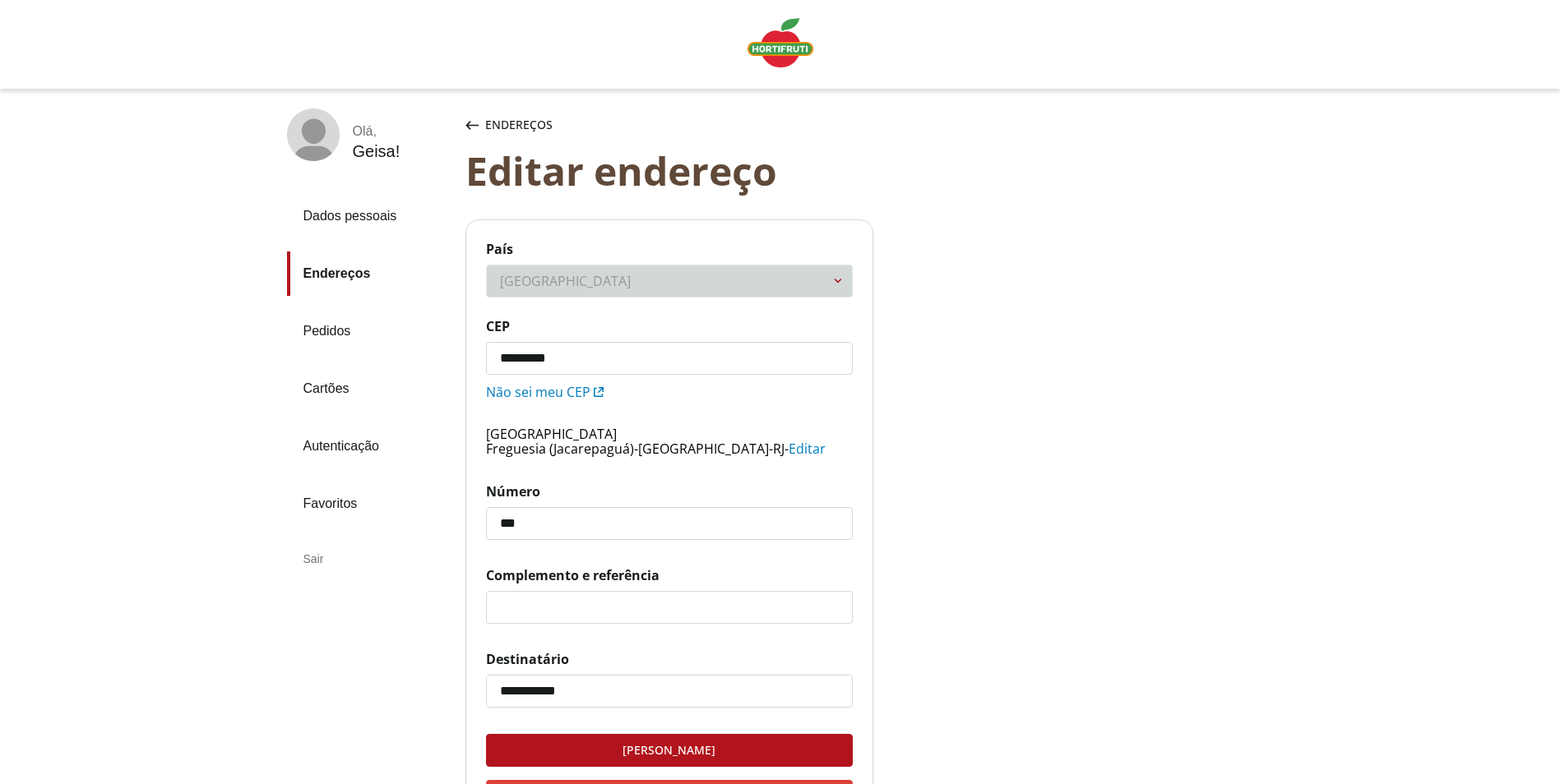
type input "***"
click at [647, 609] on input "Complemento e referência" at bounding box center [669, 607] width 365 height 31
type input "********"
click at [717, 751] on div "[PERSON_NAME]" at bounding box center [669, 751] width 365 height 31
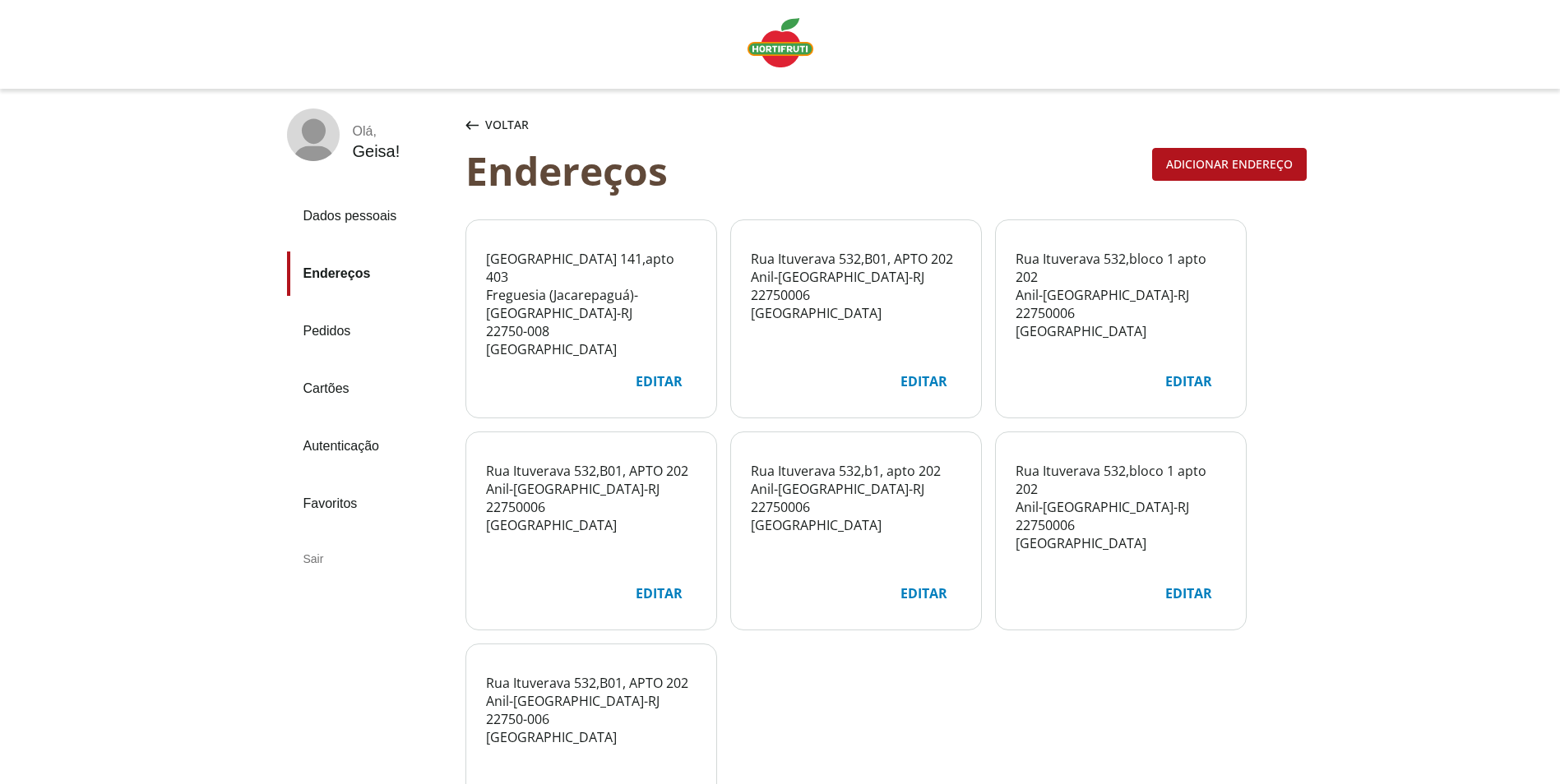
click at [924, 385] on div "Editar" at bounding box center [923, 381] width 73 height 31
select select "***"
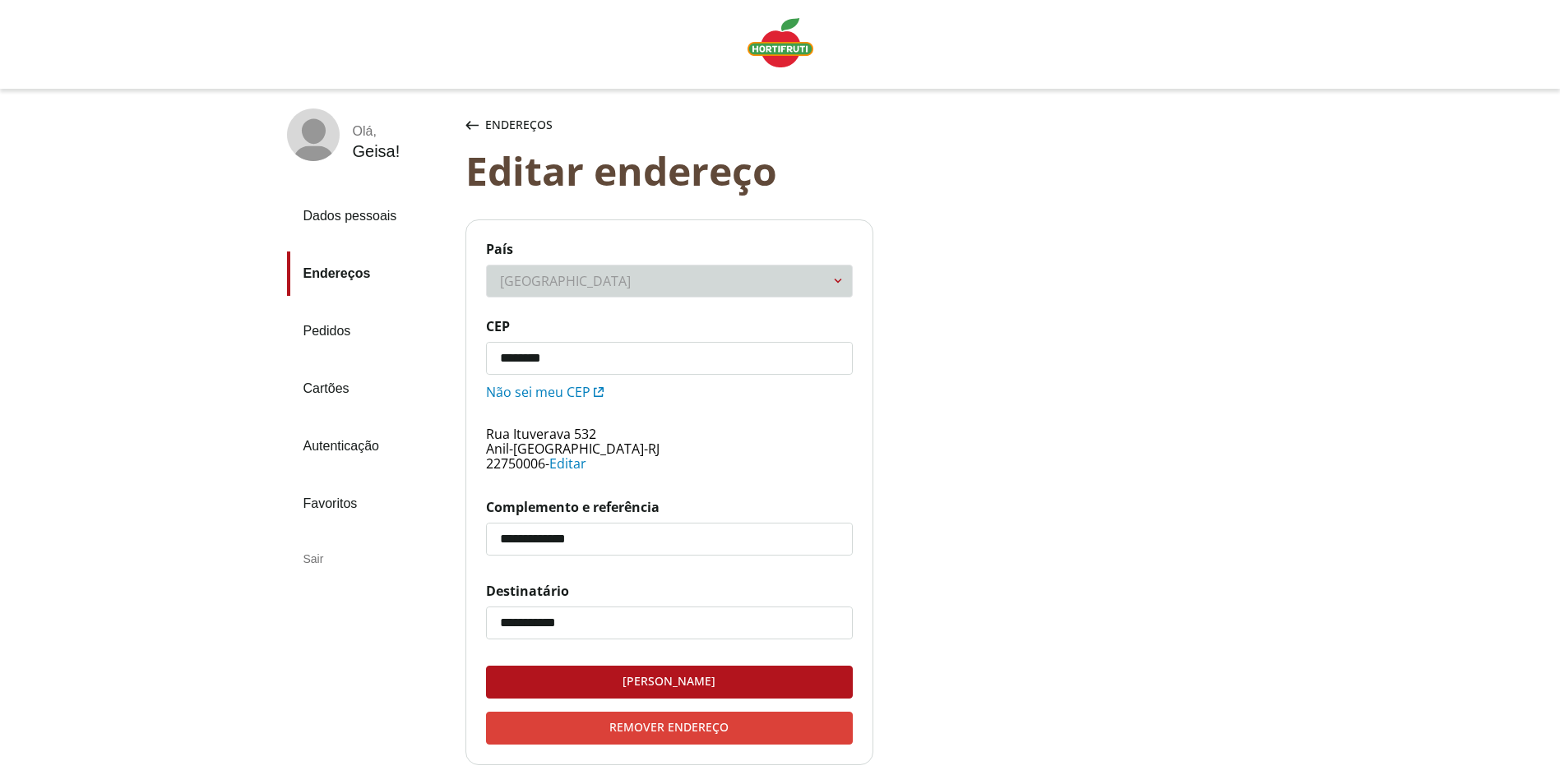
scroll to position [126, 0]
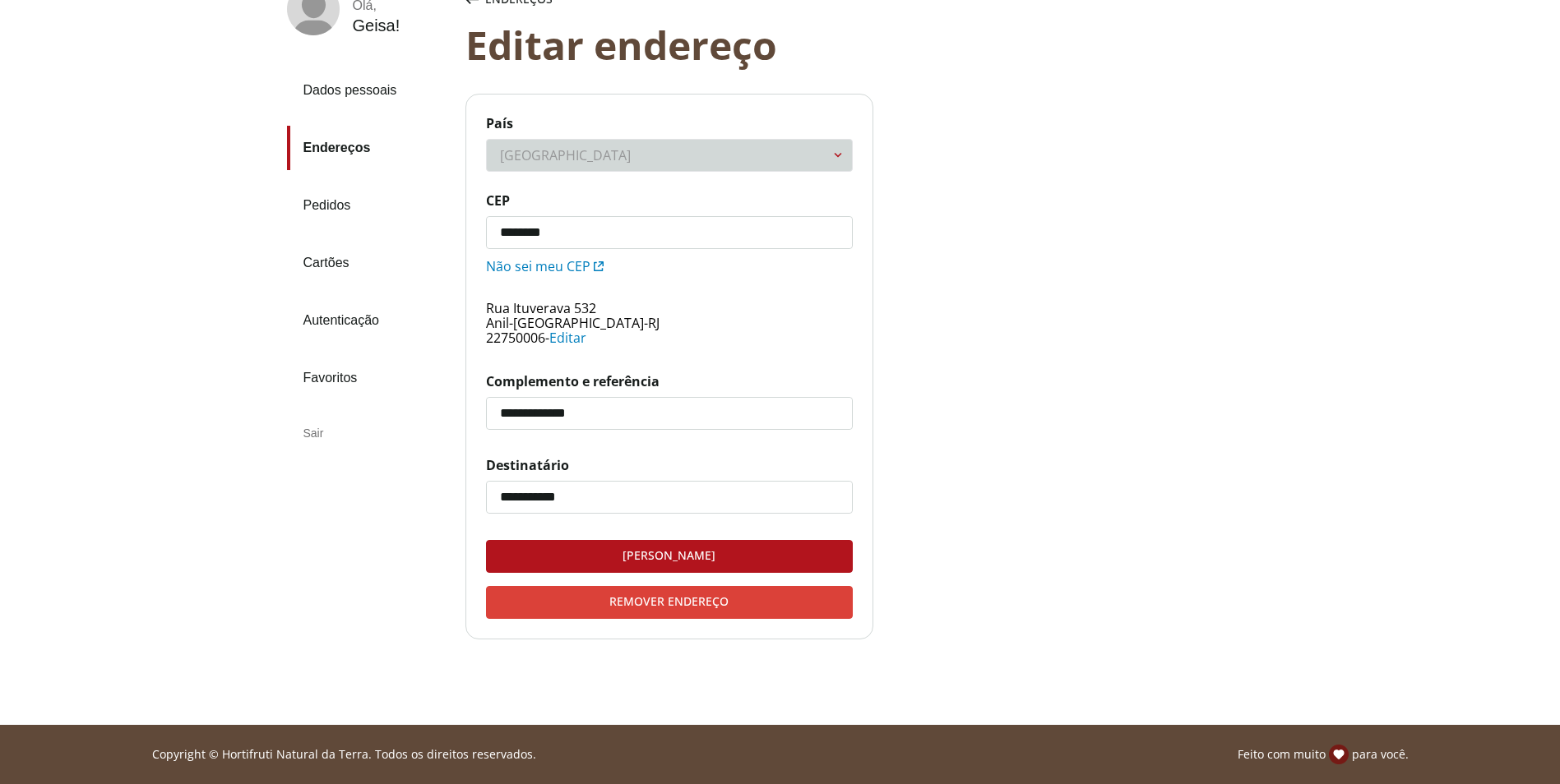
click at [743, 604] on div "Remover endereço" at bounding box center [669, 602] width 365 height 31
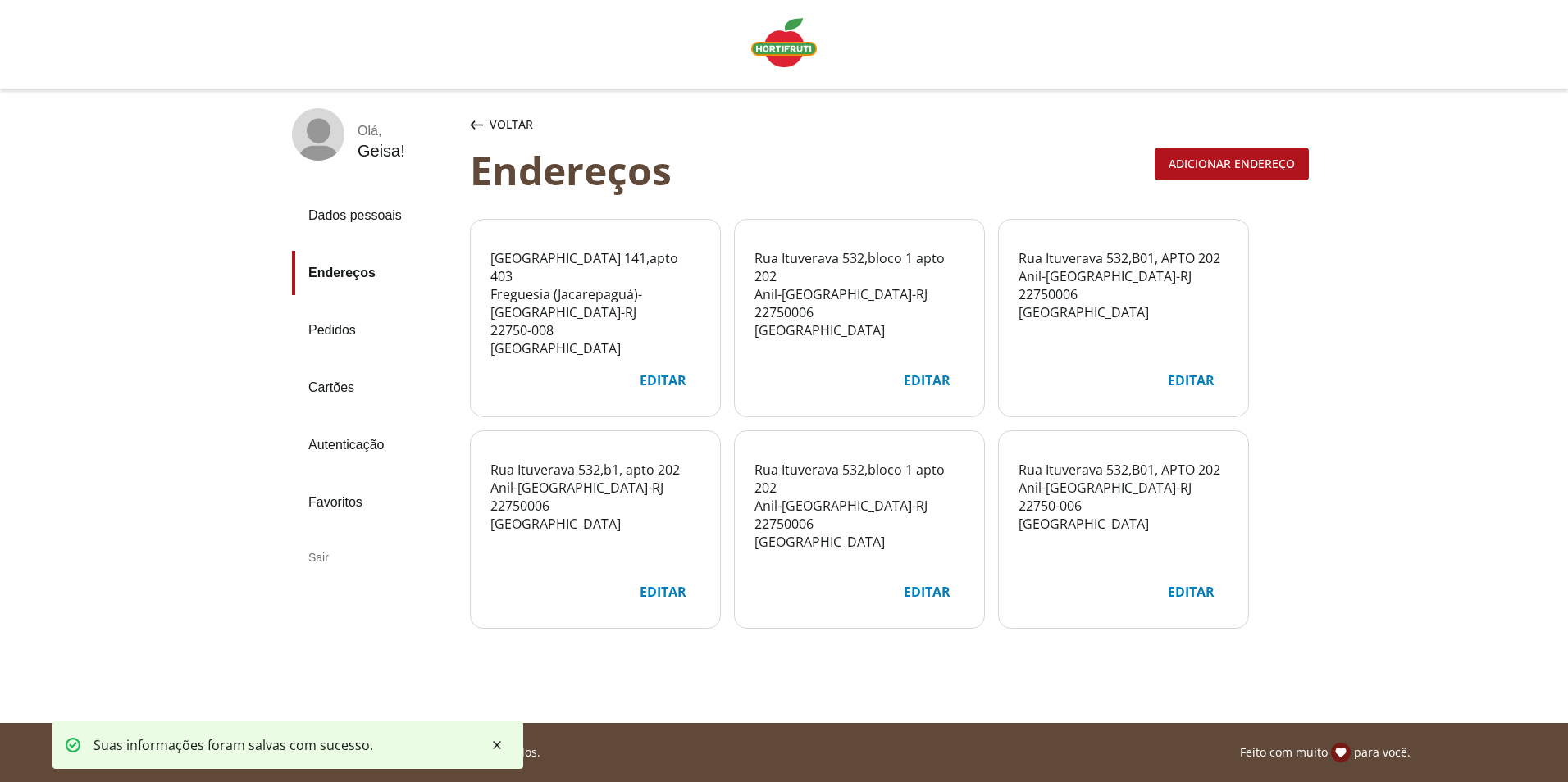
click at [927, 381] on div "Editar" at bounding box center [927, 380] width 73 height 31
select select "***"
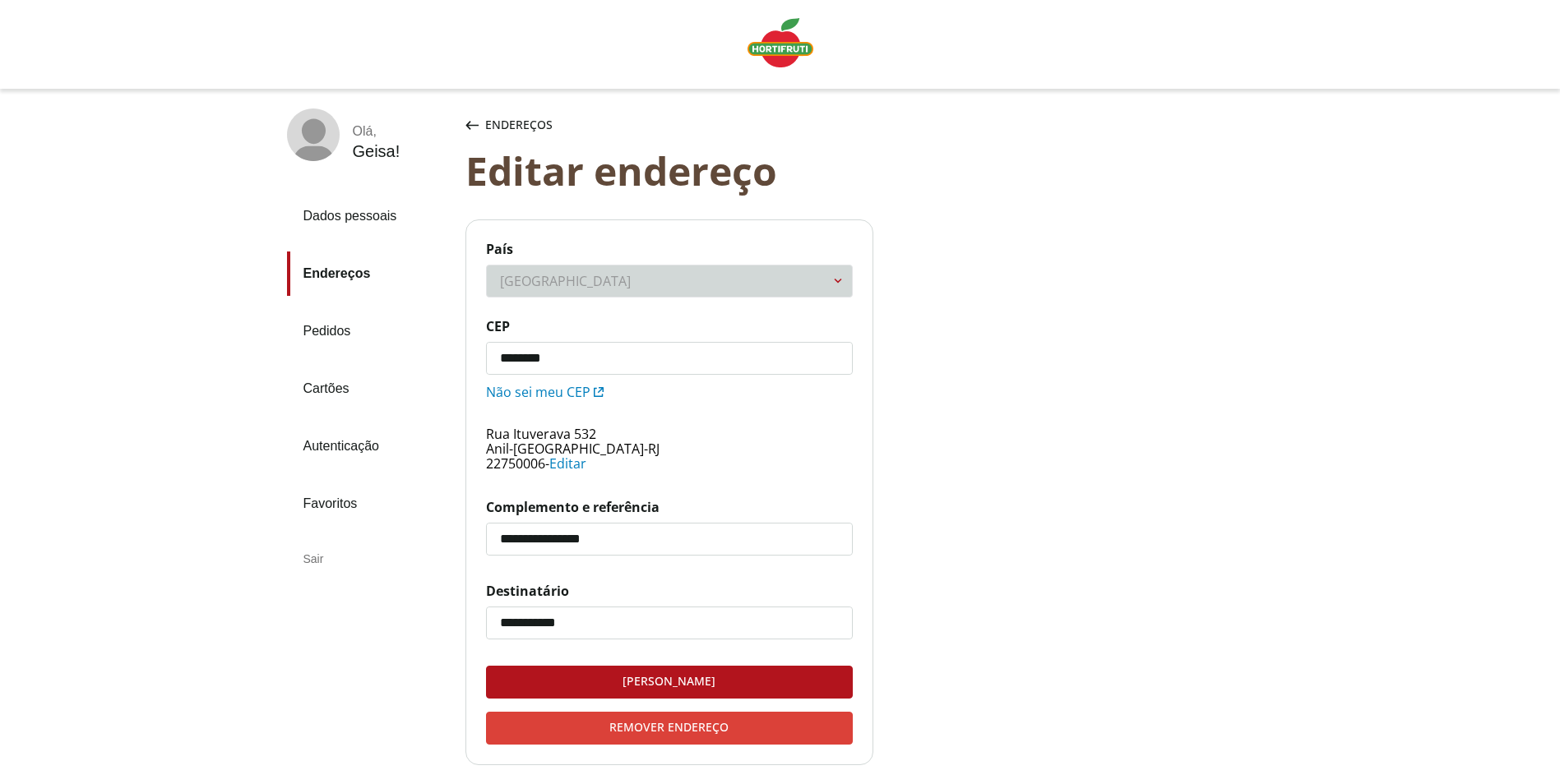
click at [675, 723] on div "Remover endereço" at bounding box center [669, 728] width 365 height 31
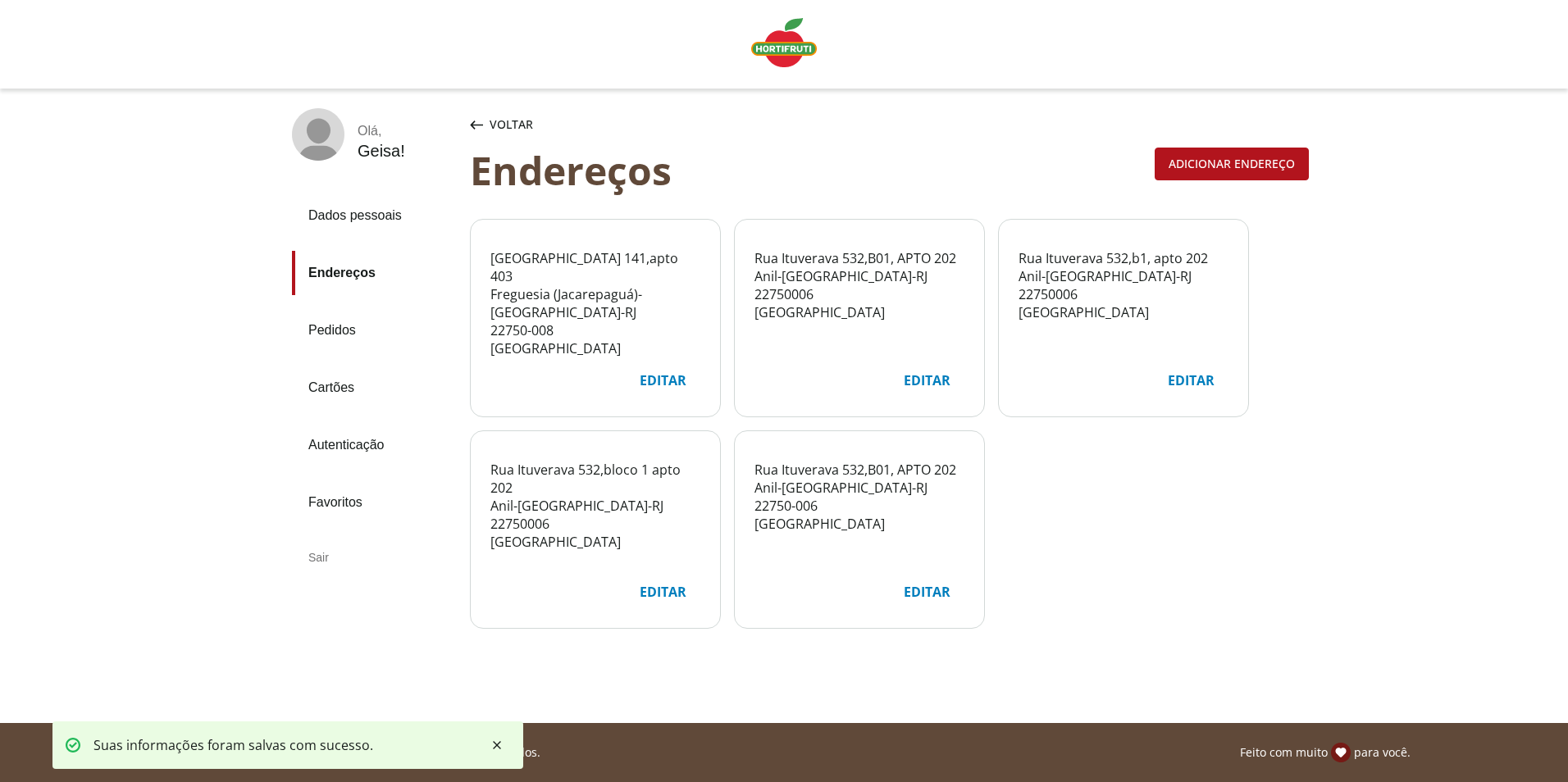
click at [937, 381] on div "Editar" at bounding box center [927, 380] width 73 height 31
select select "***"
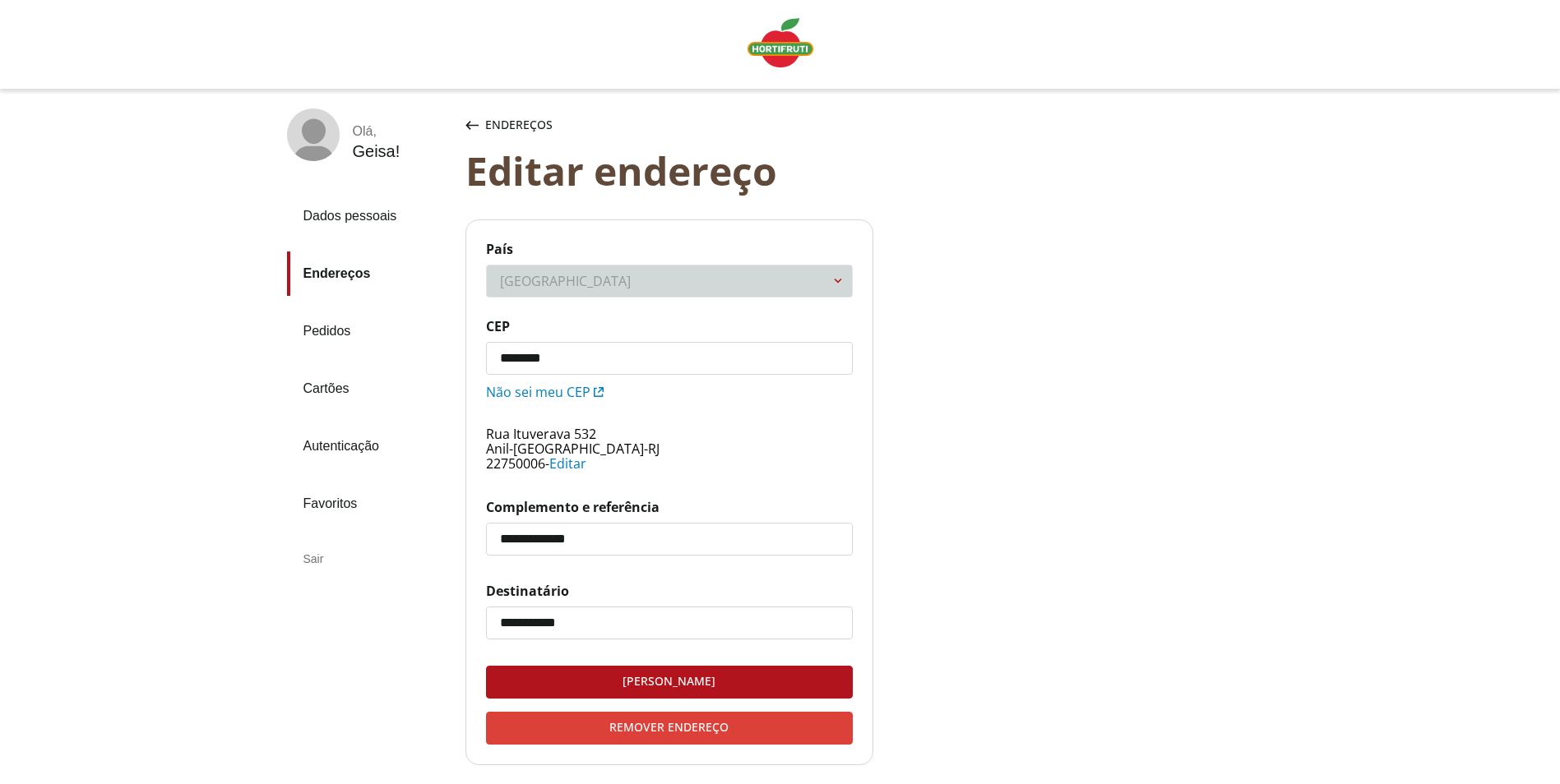
click at [671, 736] on div "Remover endereço" at bounding box center [669, 728] width 365 height 31
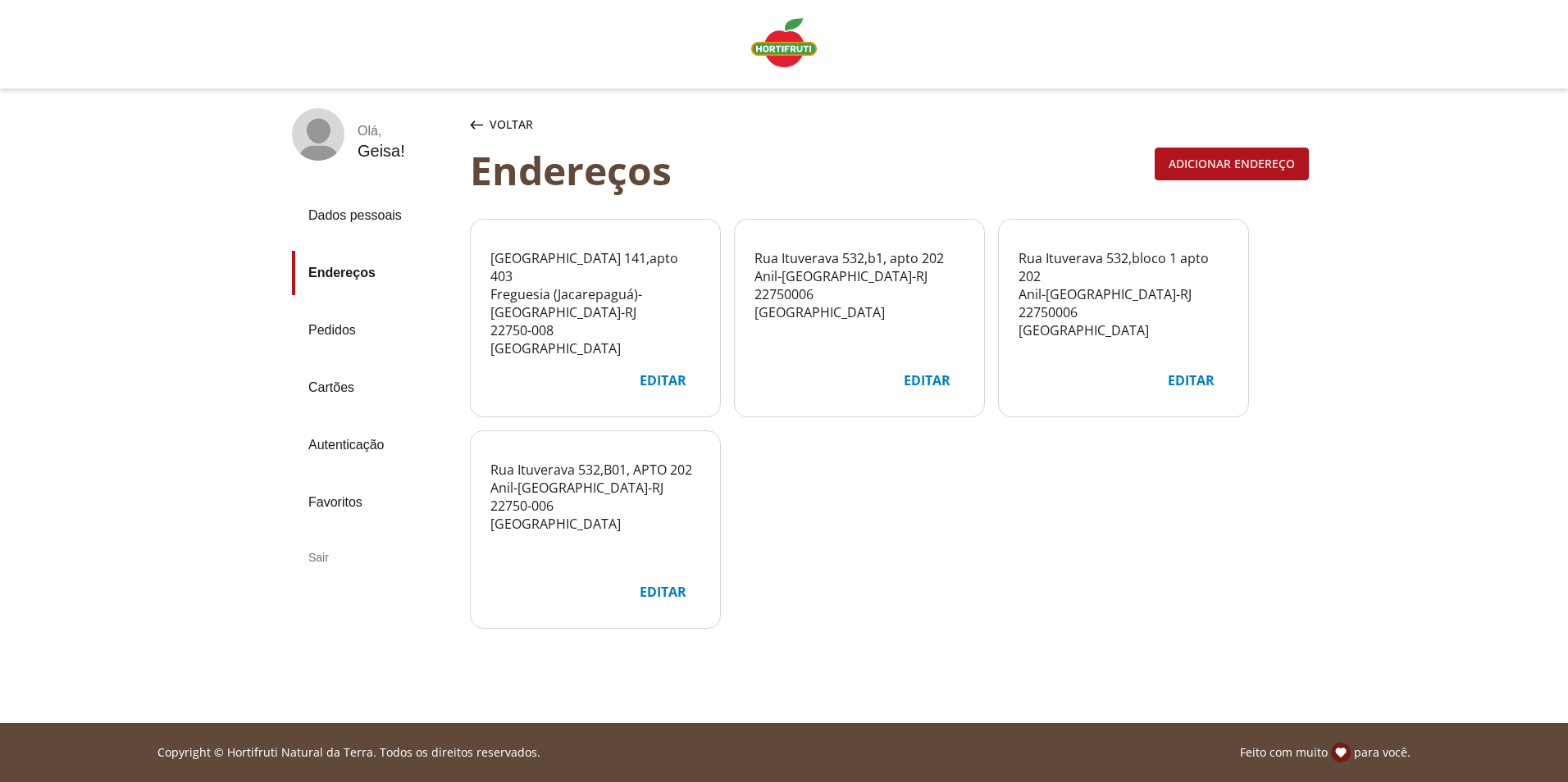
click at [927, 382] on div "Editar" at bounding box center [927, 380] width 73 height 31
select select "***"
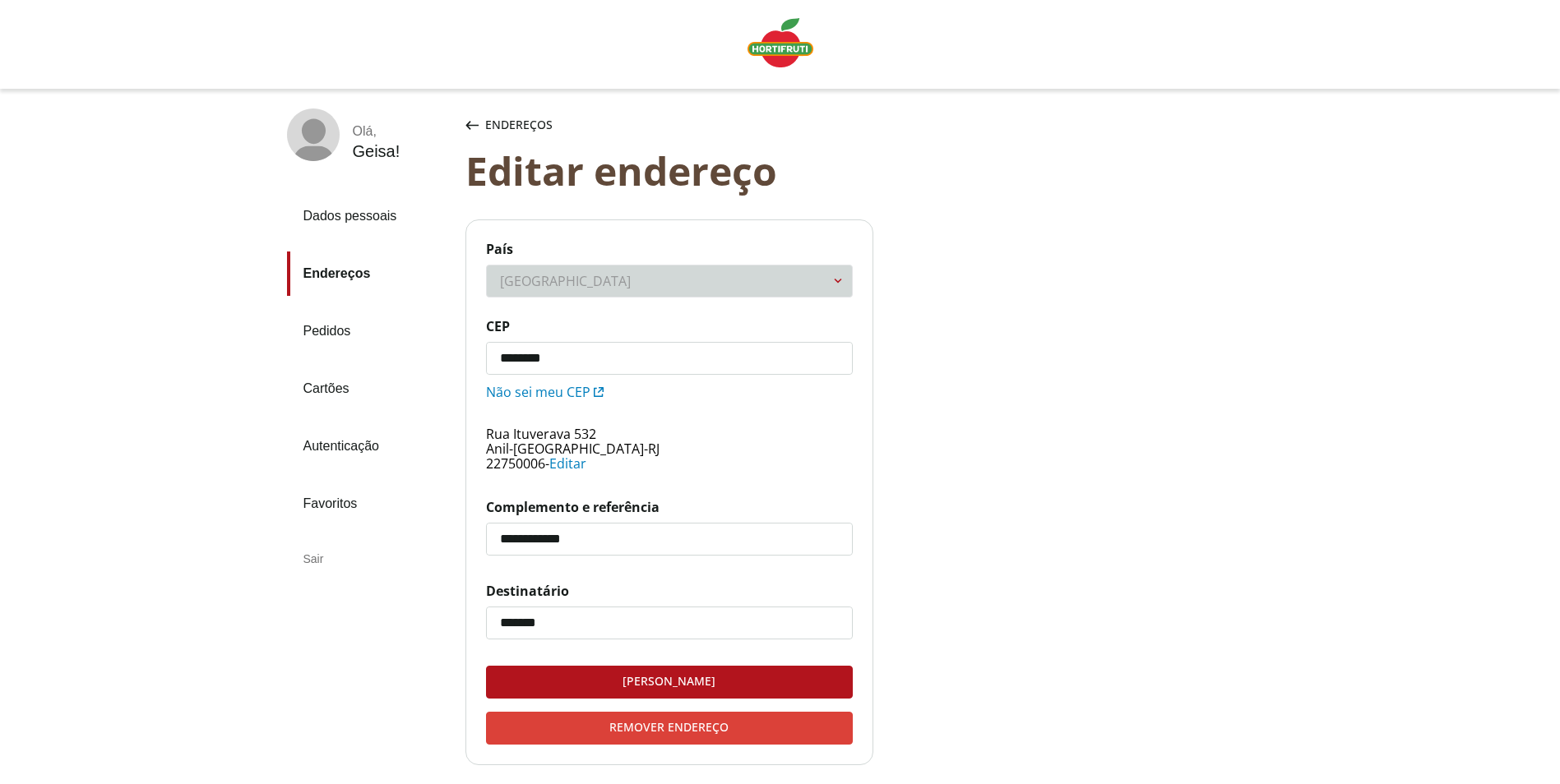
click at [674, 728] on div "Remover endereço" at bounding box center [669, 728] width 365 height 31
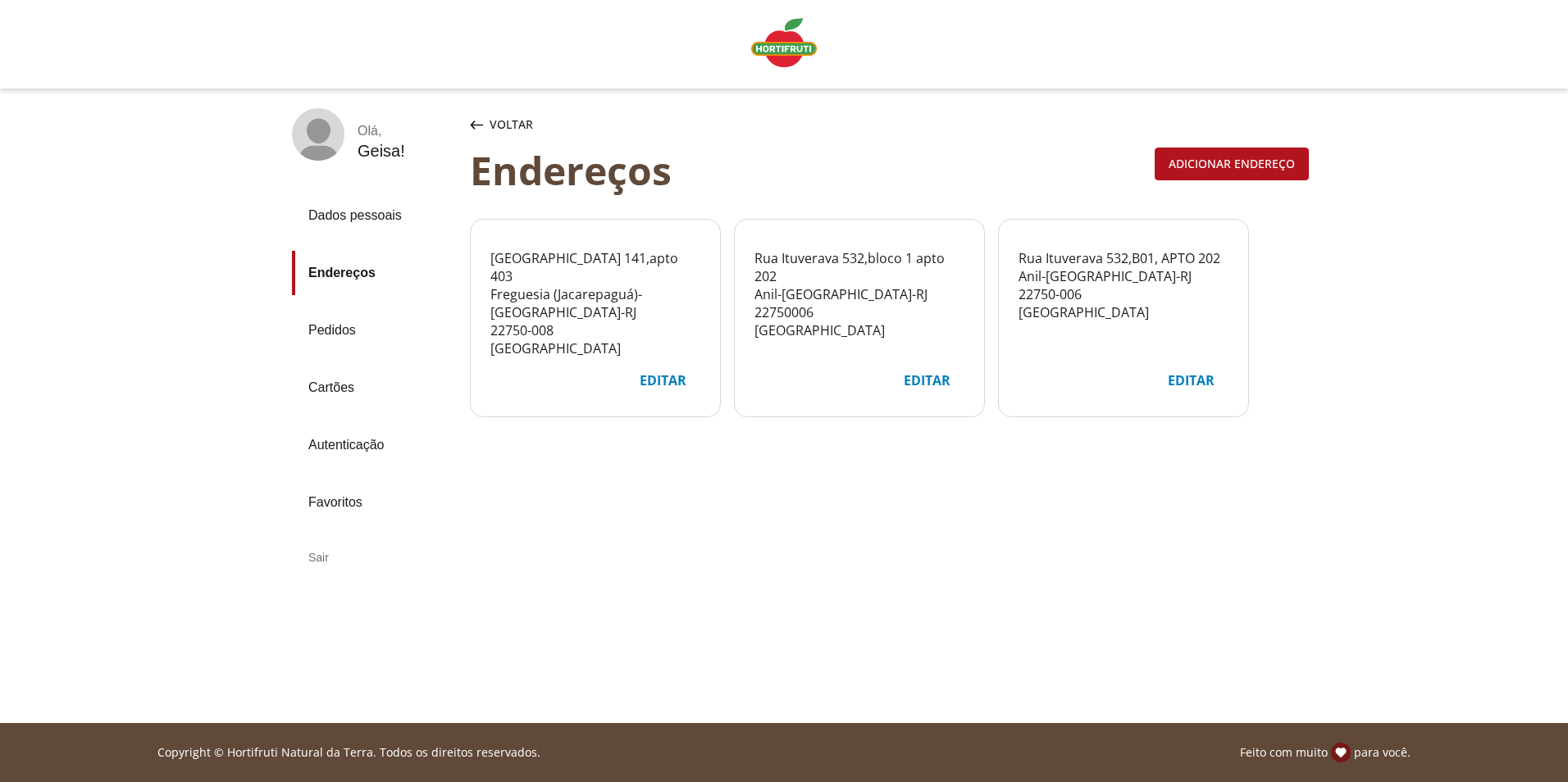
click at [1190, 382] on div "Editar" at bounding box center [1191, 380] width 73 height 31
select select "***"
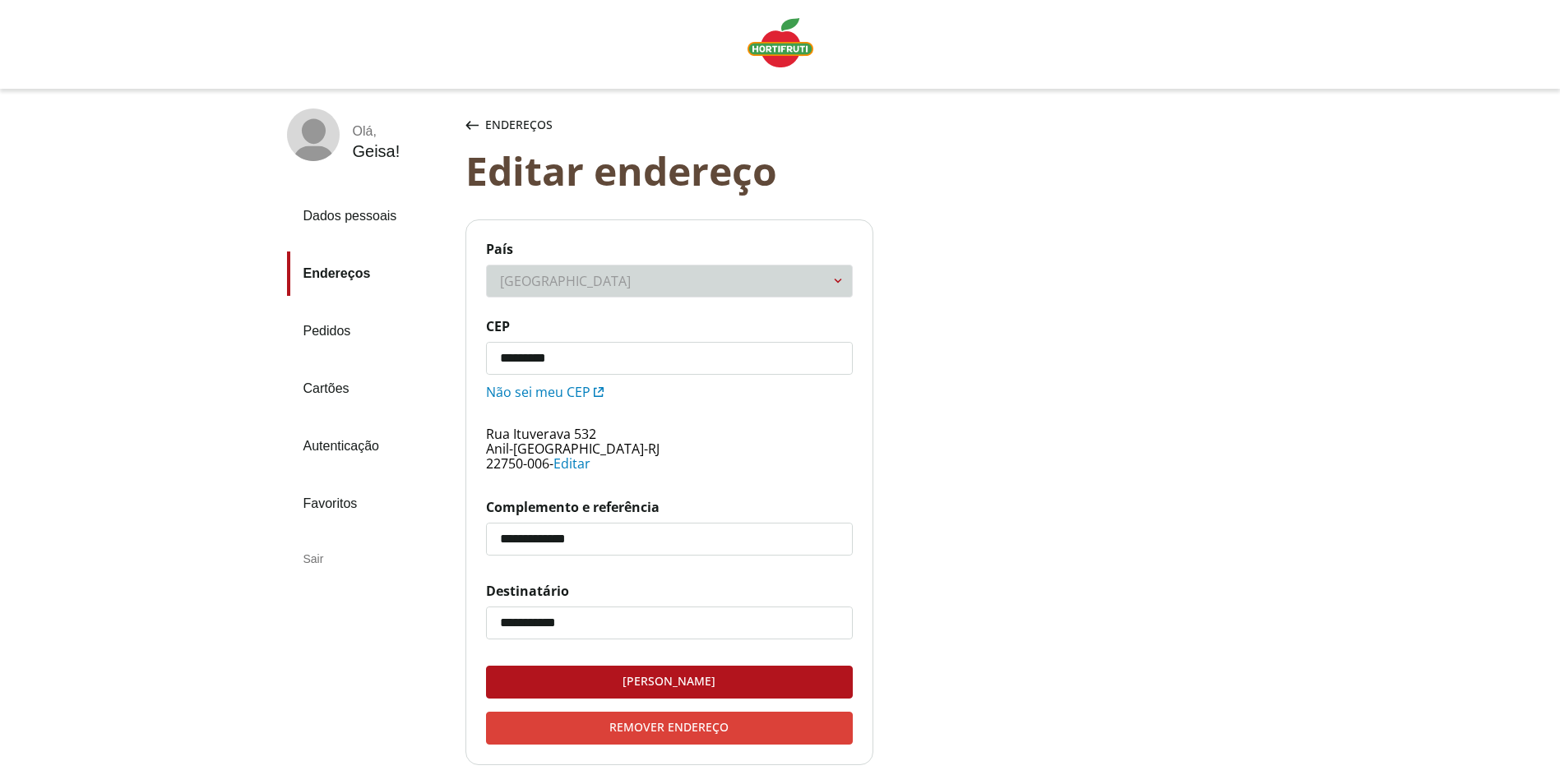
click at [661, 726] on div "Remover endereço" at bounding box center [669, 728] width 365 height 31
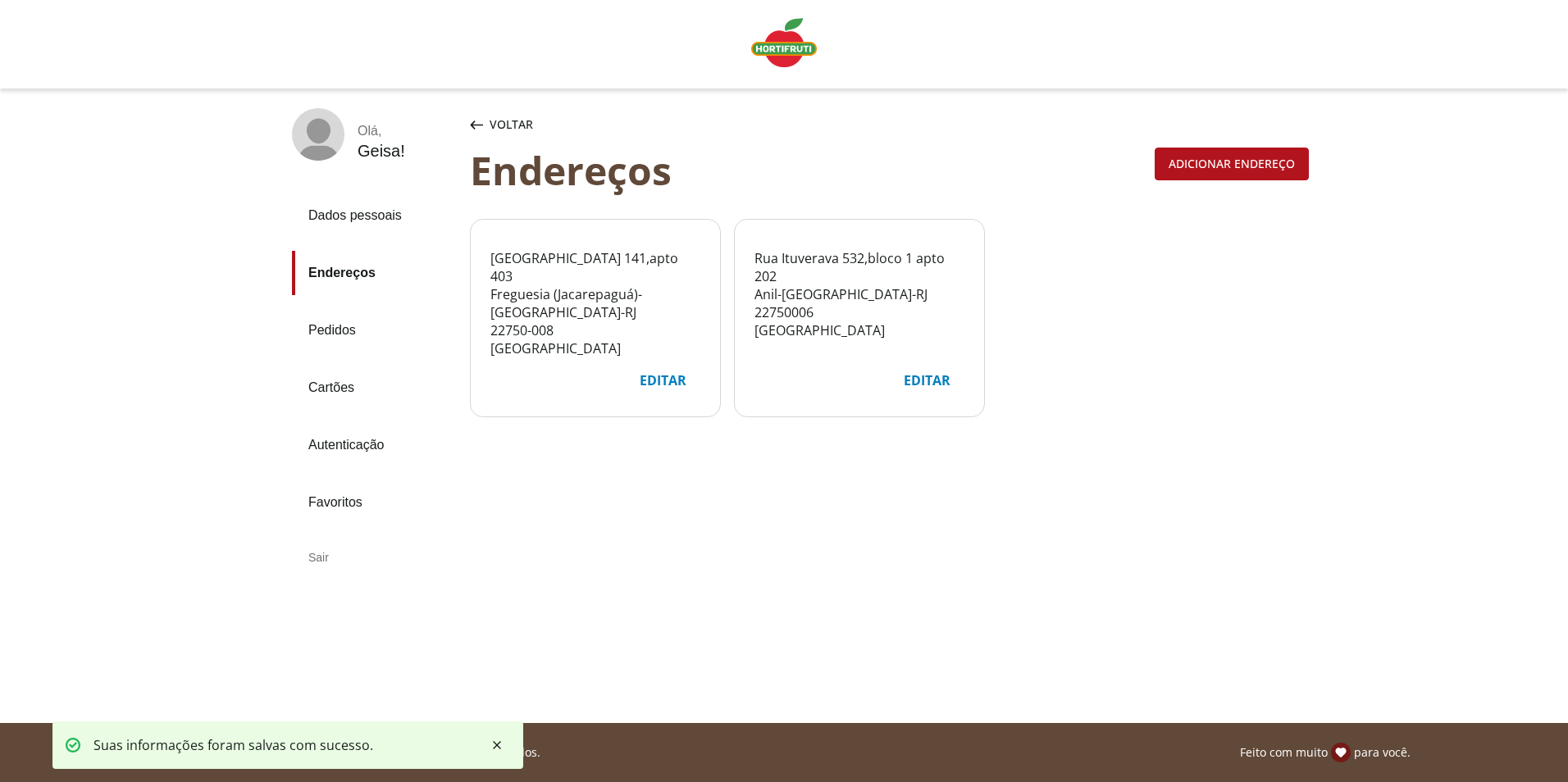
click at [947, 380] on div "Editar" at bounding box center [927, 380] width 73 height 31
select select "***"
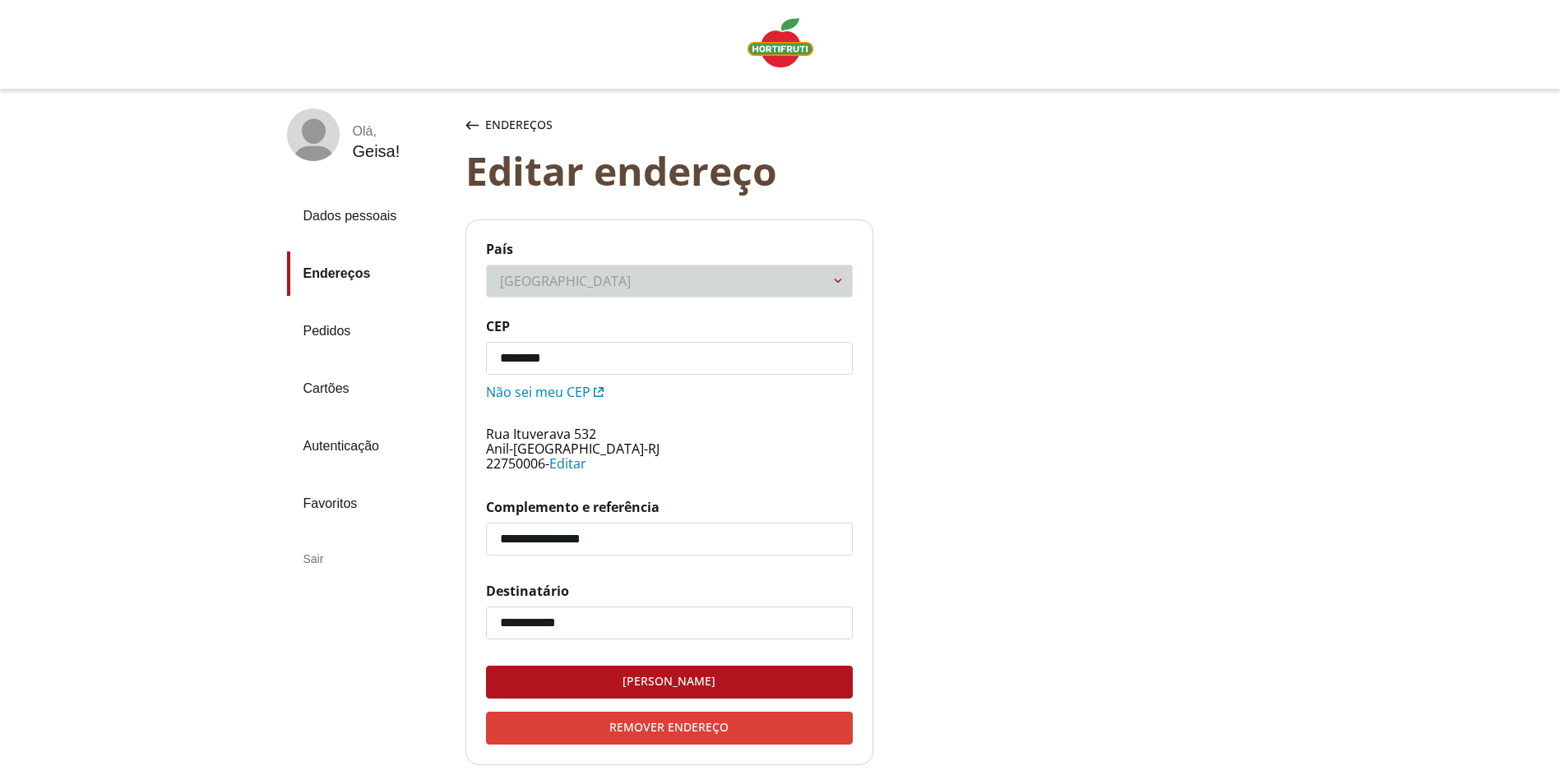
click at [722, 729] on div "Remover endereço" at bounding box center [669, 728] width 365 height 31
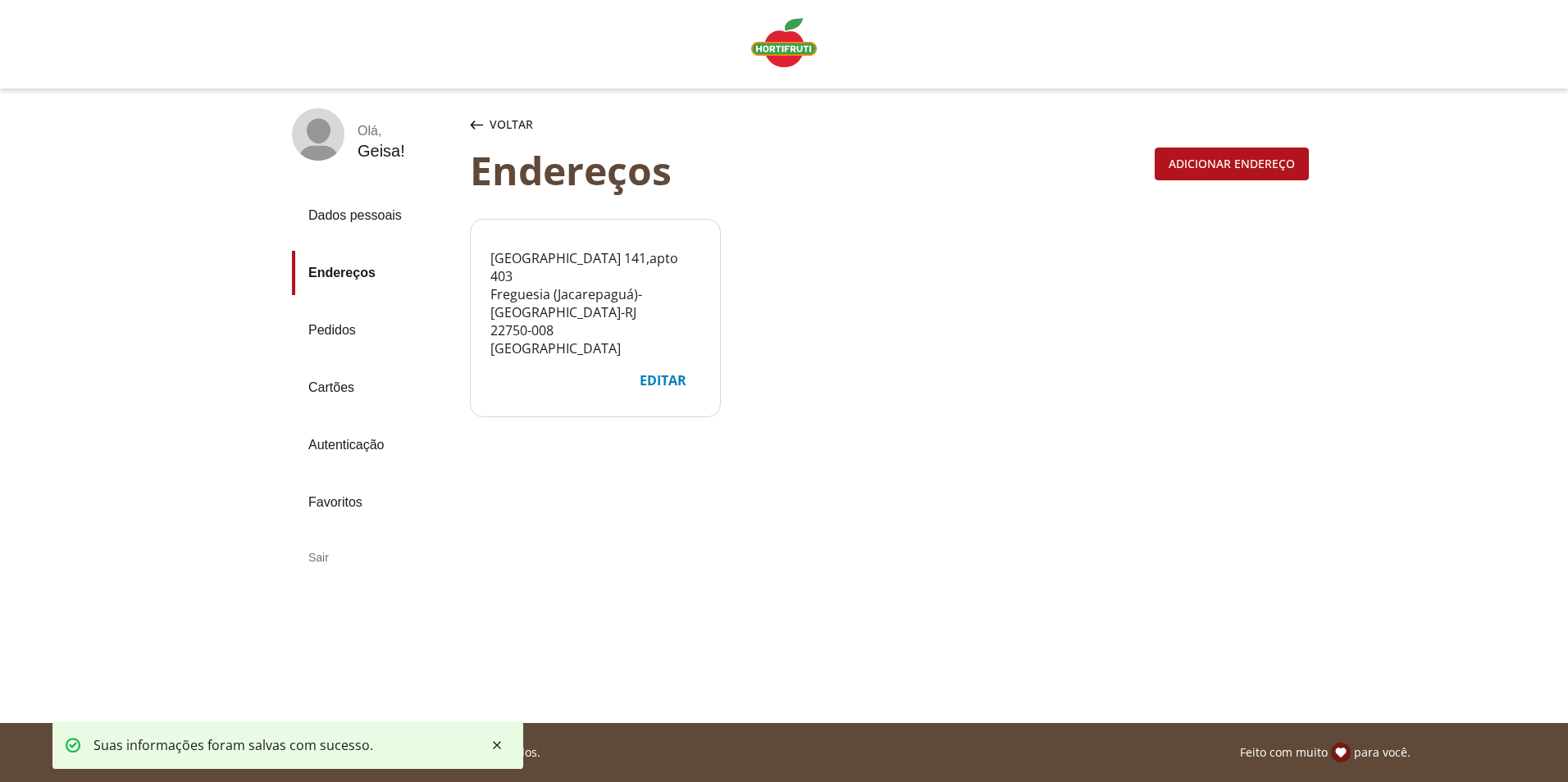
click at [363, 212] on link "Dados pessoais" at bounding box center [374, 215] width 165 height 44
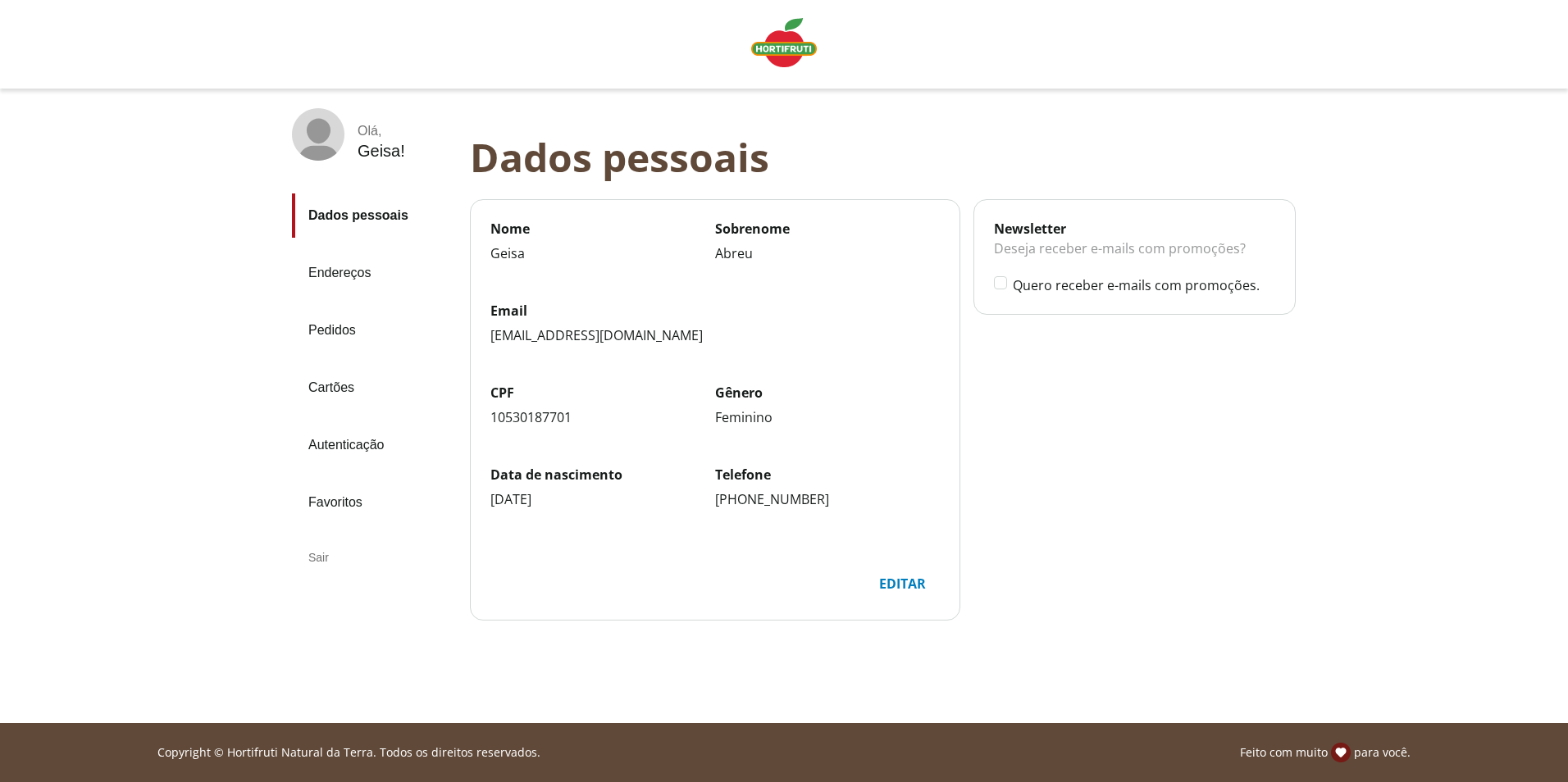
click at [791, 55] on img "Linha de sessão" at bounding box center [784, 43] width 66 height 50
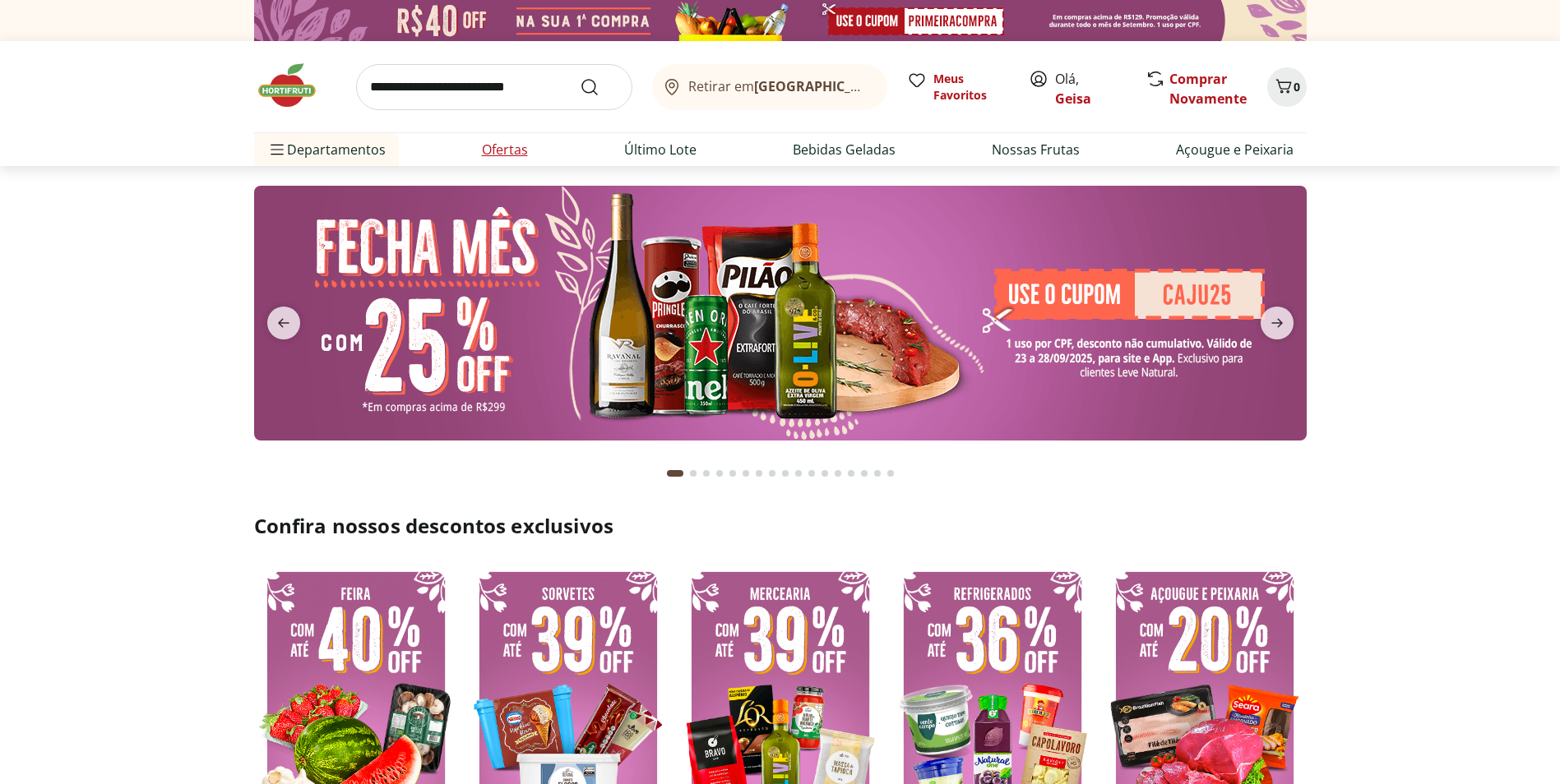
click at [492, 144] on link "Ofertas" at bounding box center [505, 149] width 46 height 20
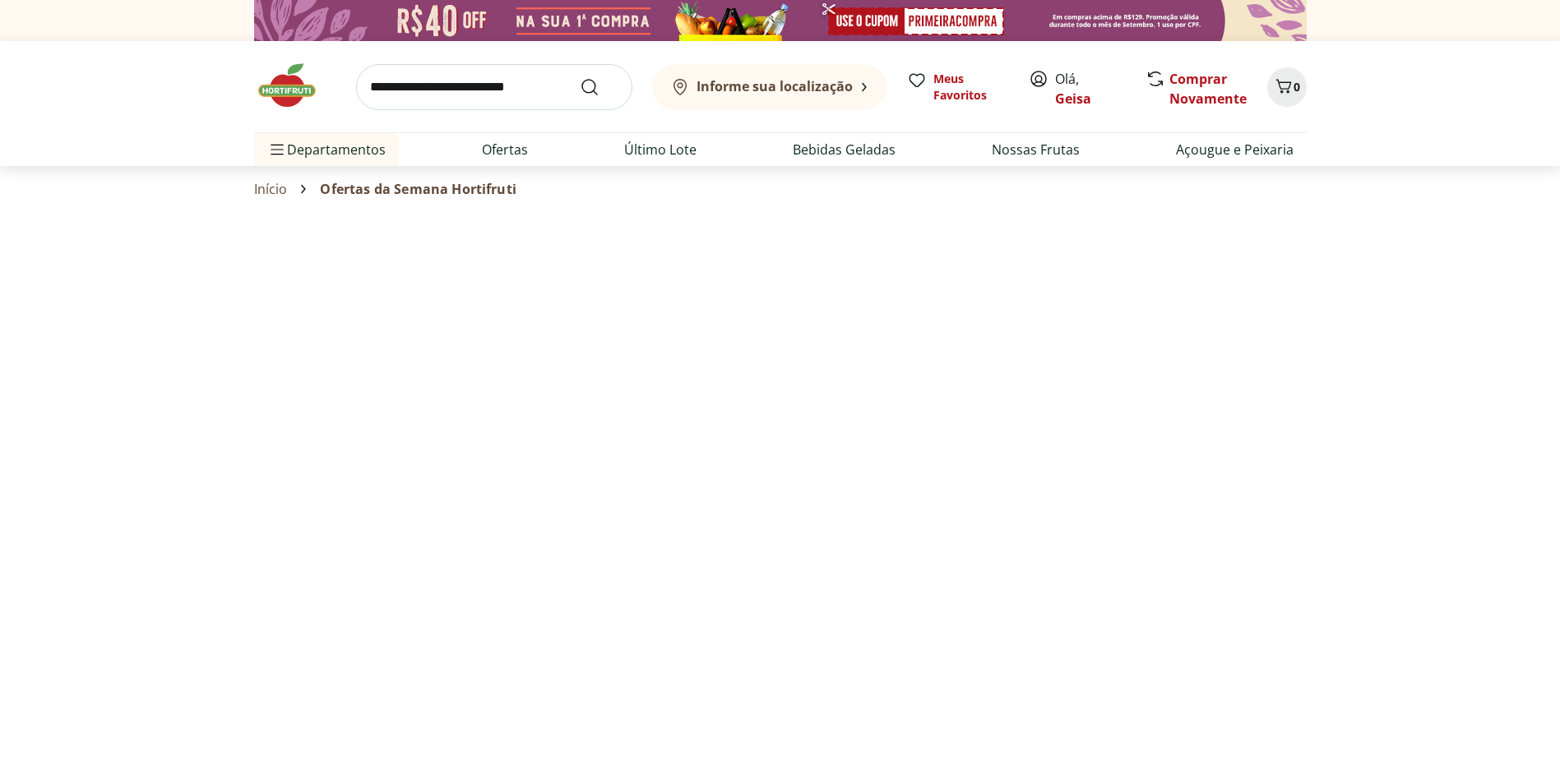
select select "**********"
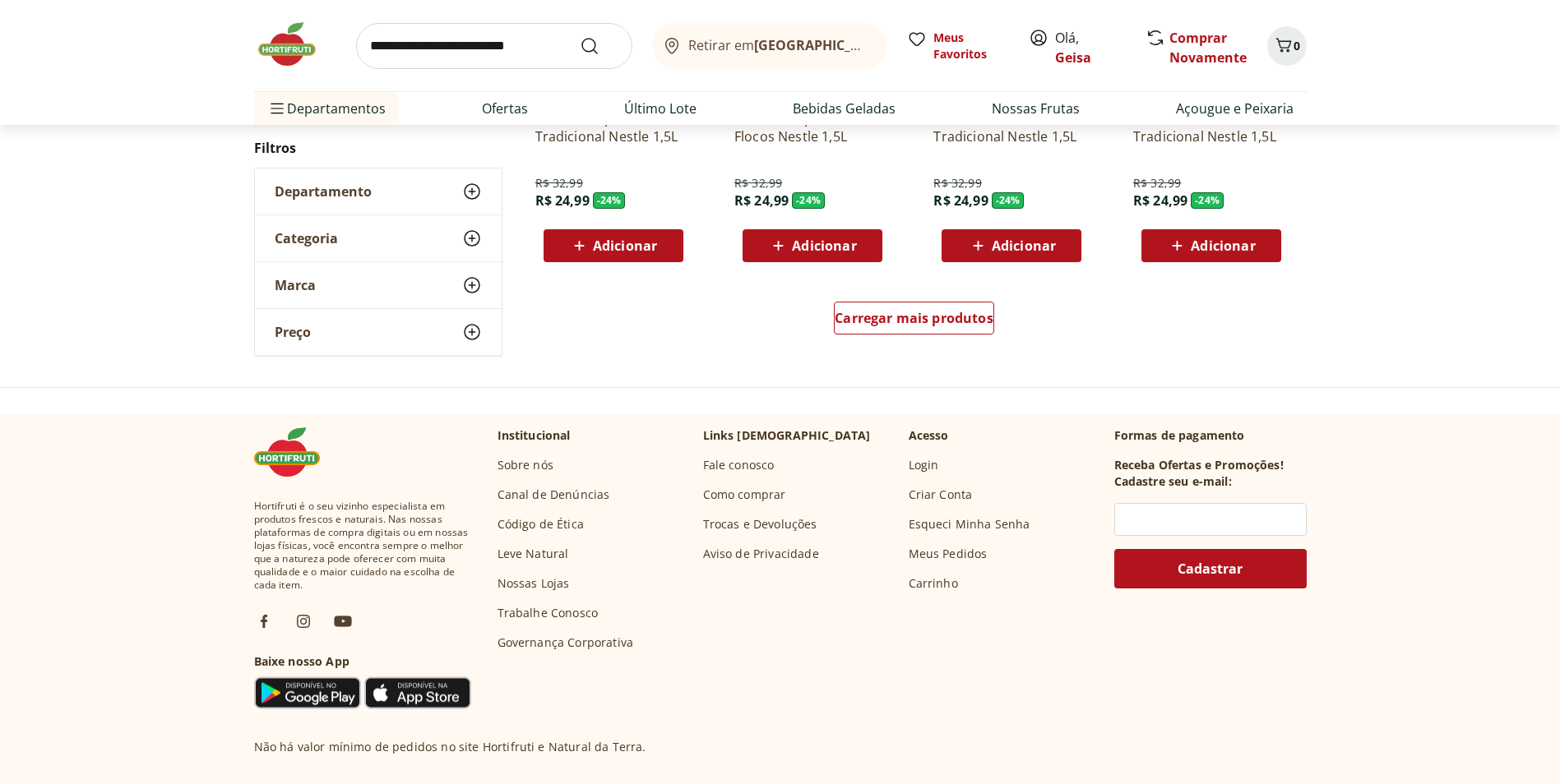
scroll to position [1151, 0]
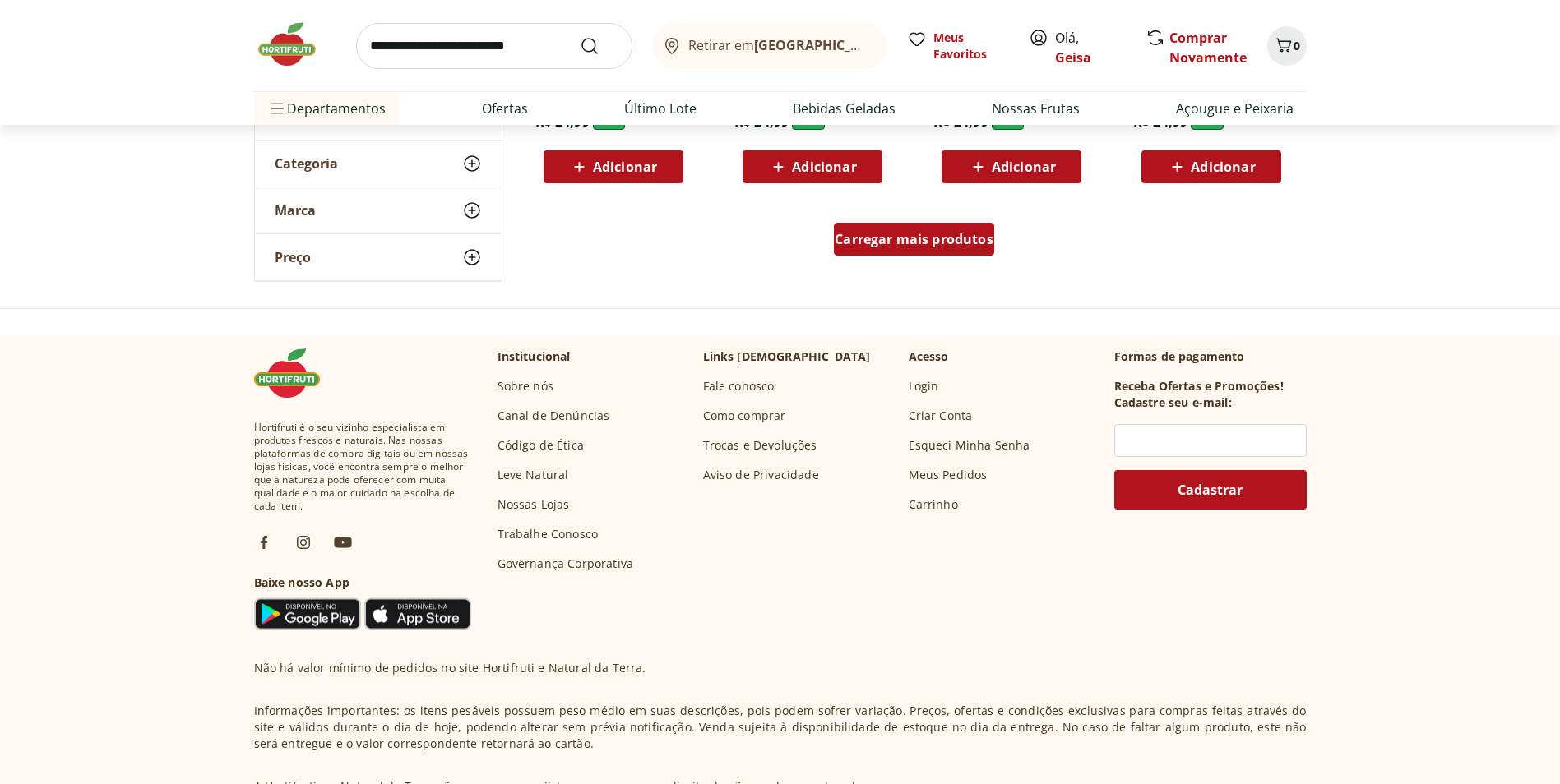
click at [917, 246] on span "Carregar mais produtos" at bounding box center [914, 239] width 159 height 13
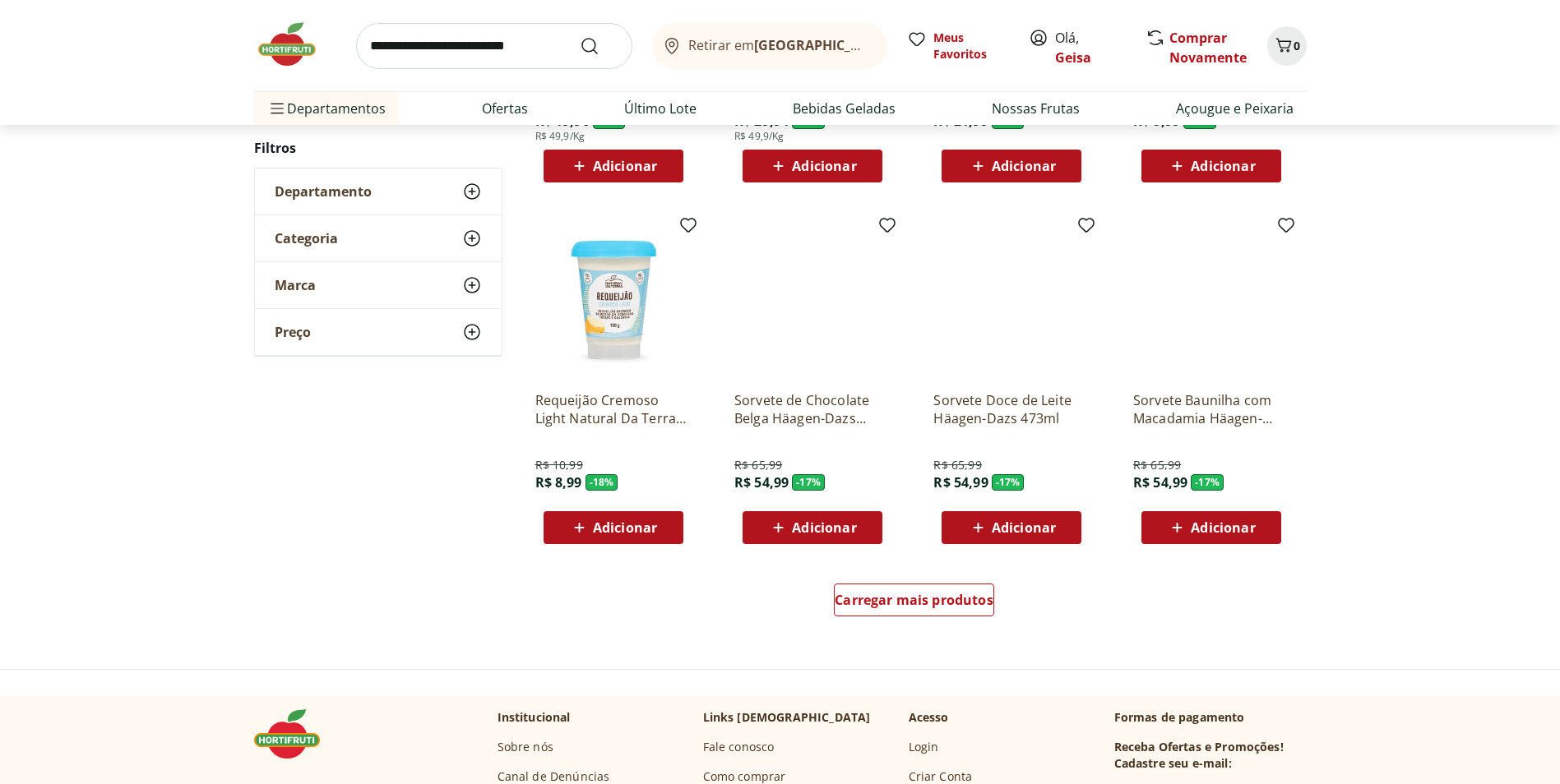
scroll to position [904, 0]
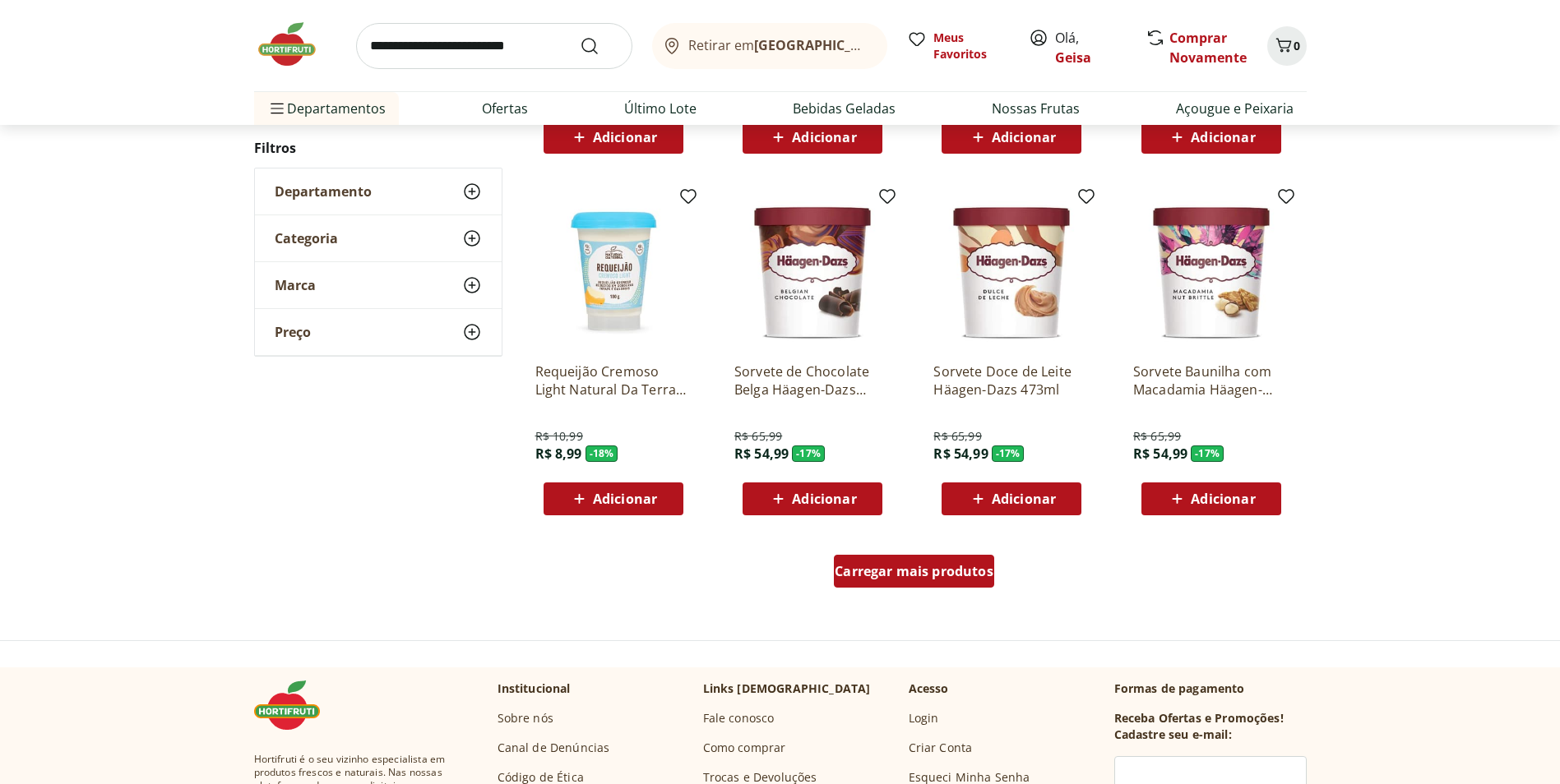
click at [887, 577] on span "Carregar mais produtos" at bounding box center [914, 571] width 159 height 13
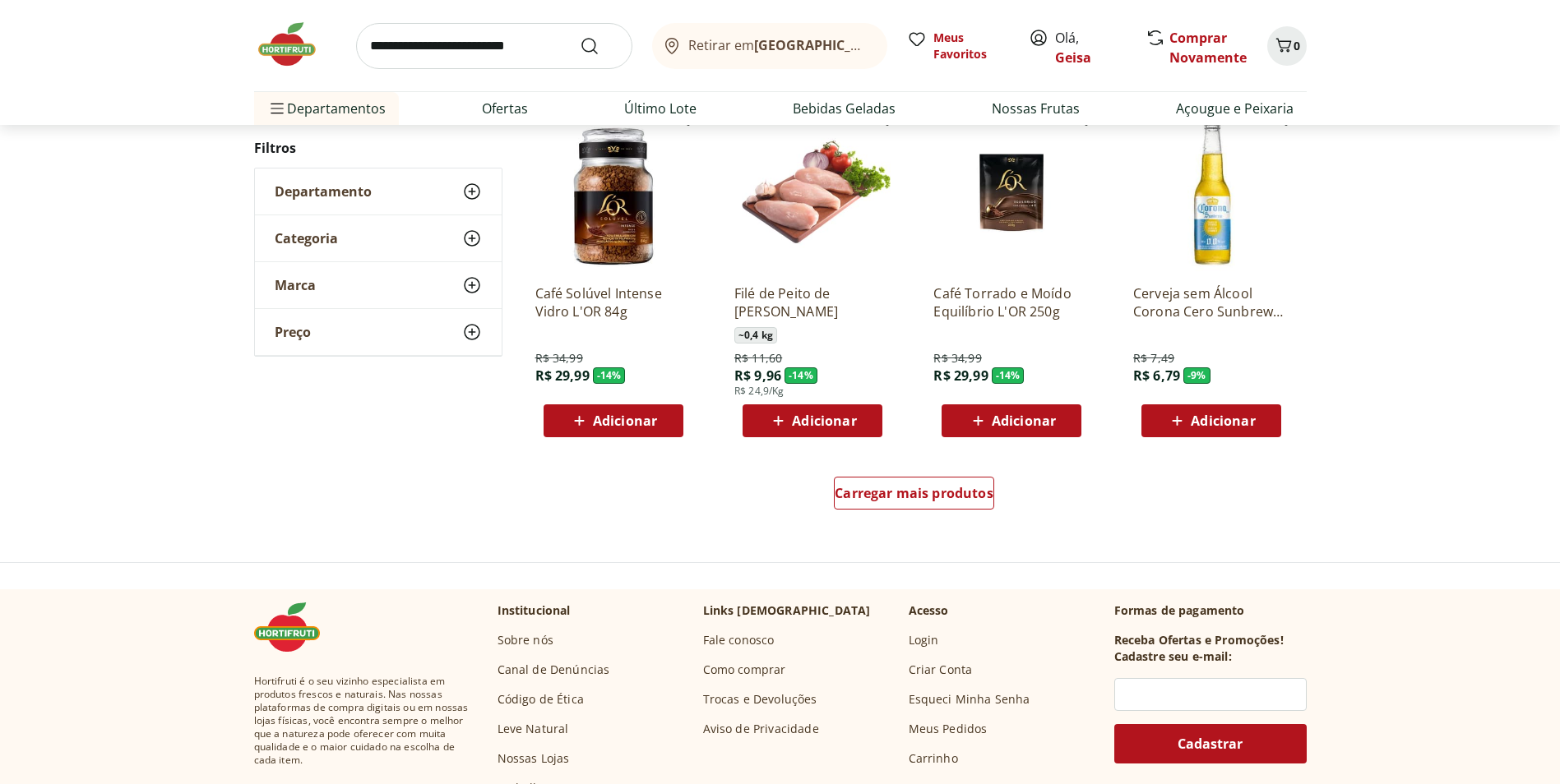
scroll to position [983, 0]
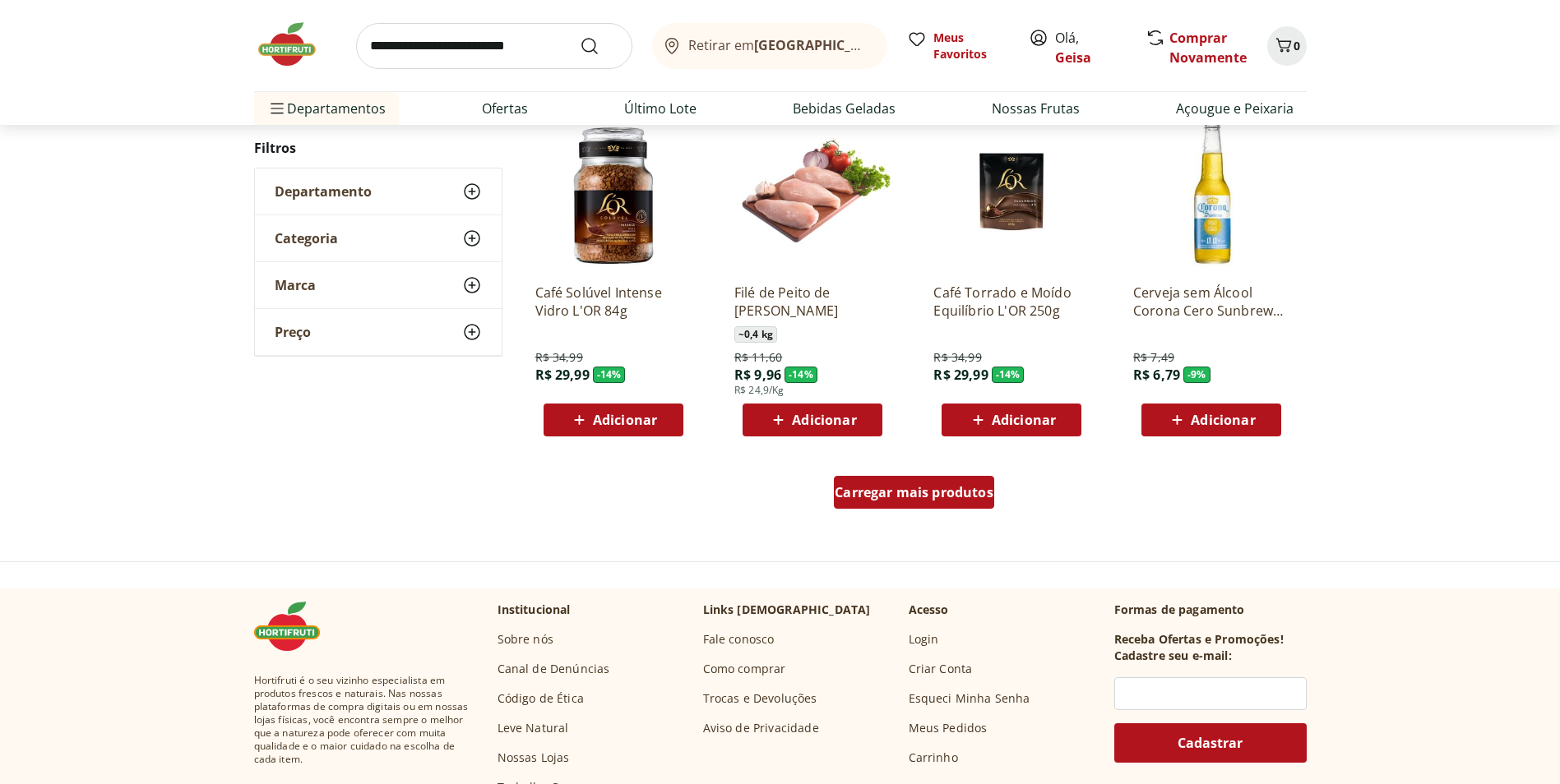
click at [957, 488] on span "Carregar mais produtos" at bounding box center [914, 492] width 159 height 13
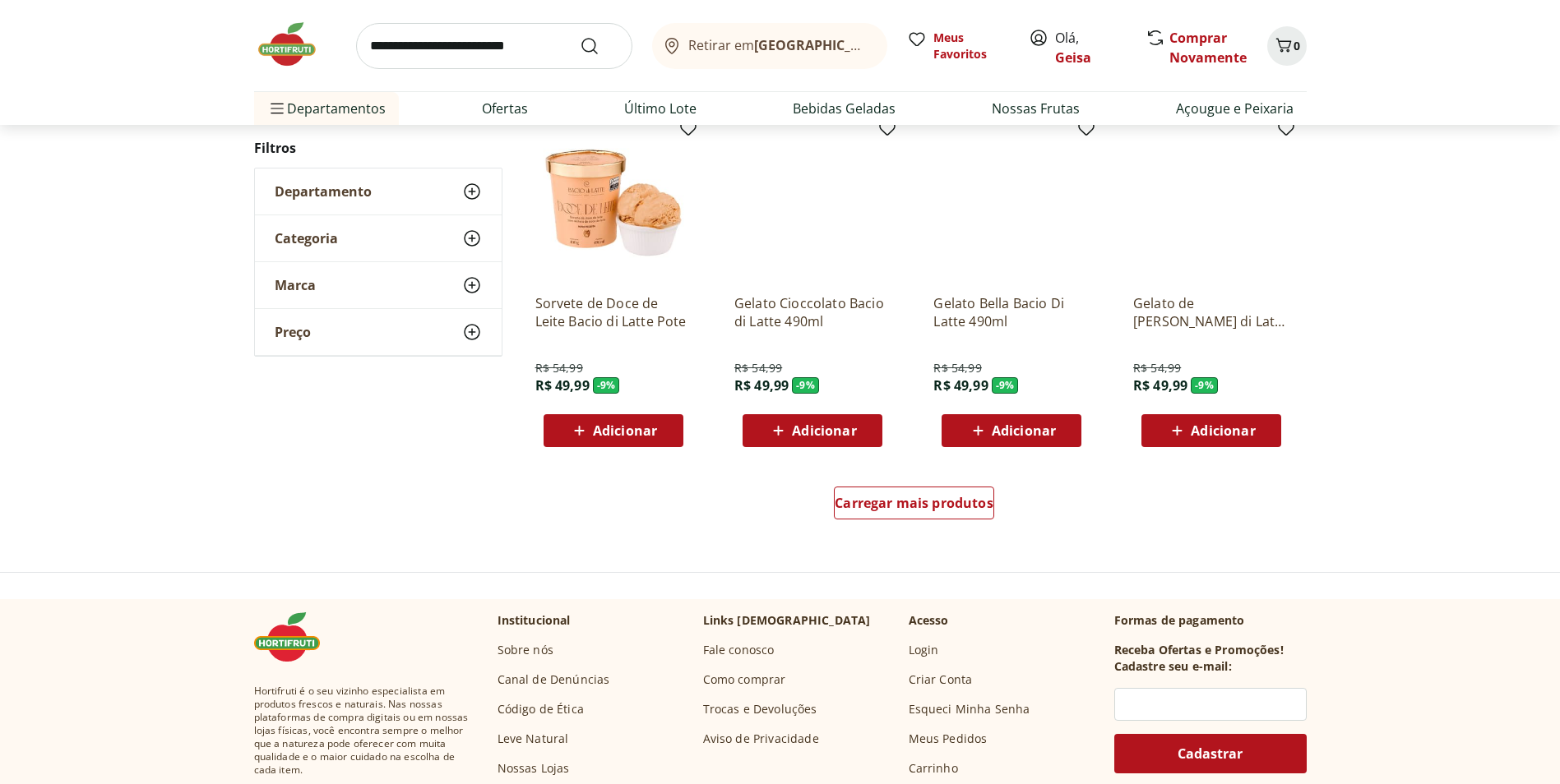
scroll to position [980, 0]
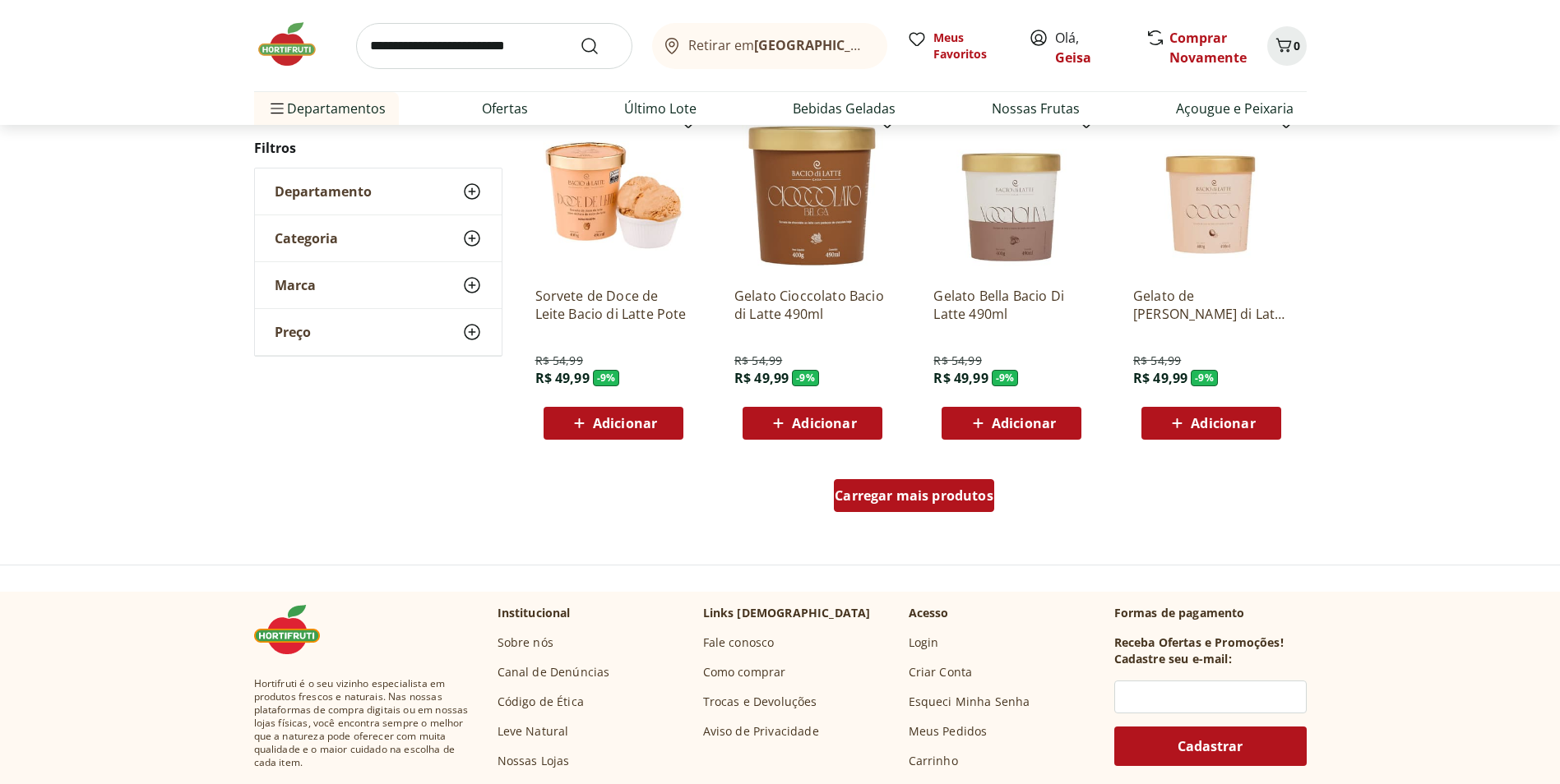
click at [905, 482] on div "Carregar mais produtos" at bounding box center [914, 495] width 160 height 33
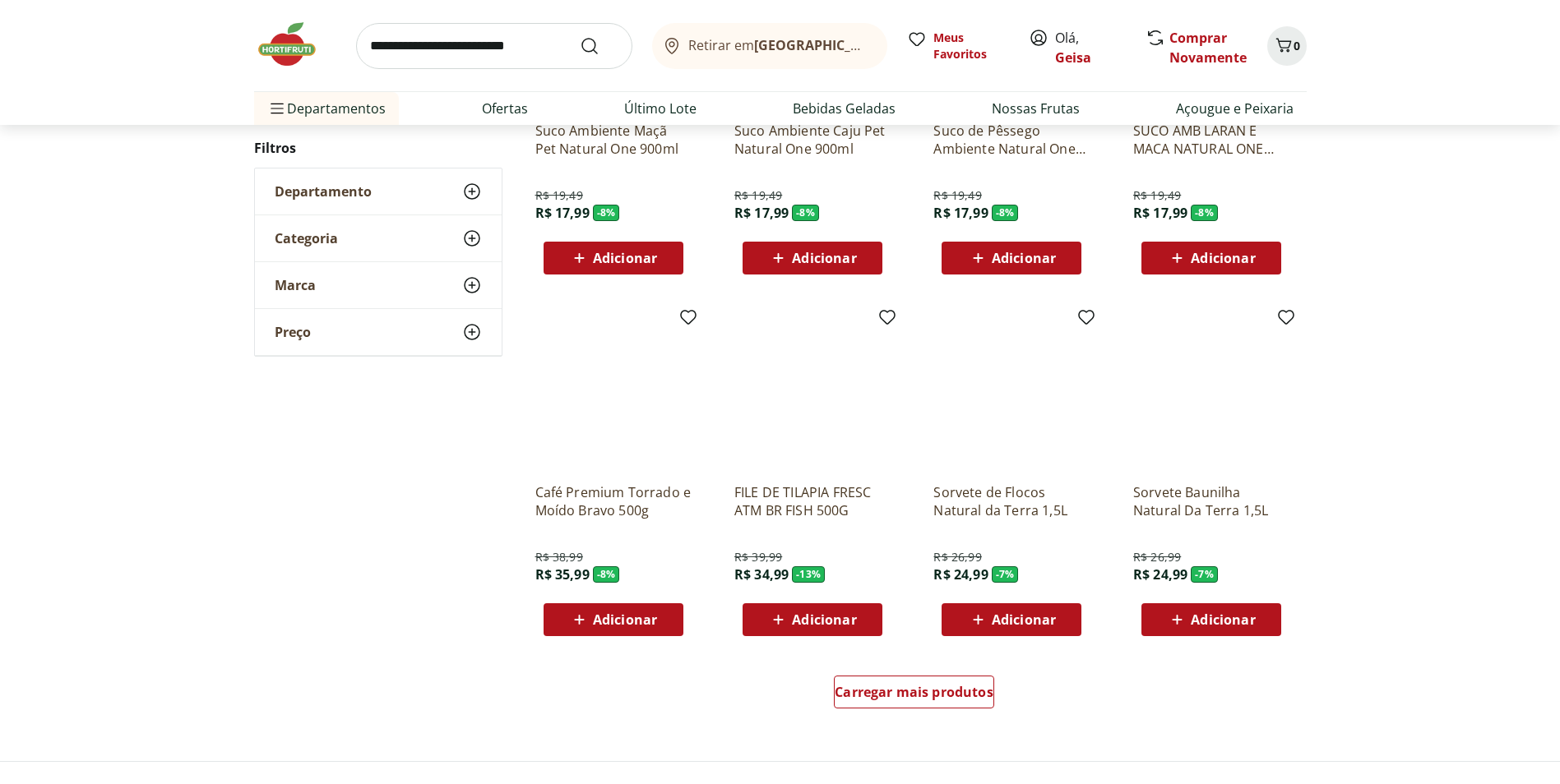
scroll to position [977, 0]
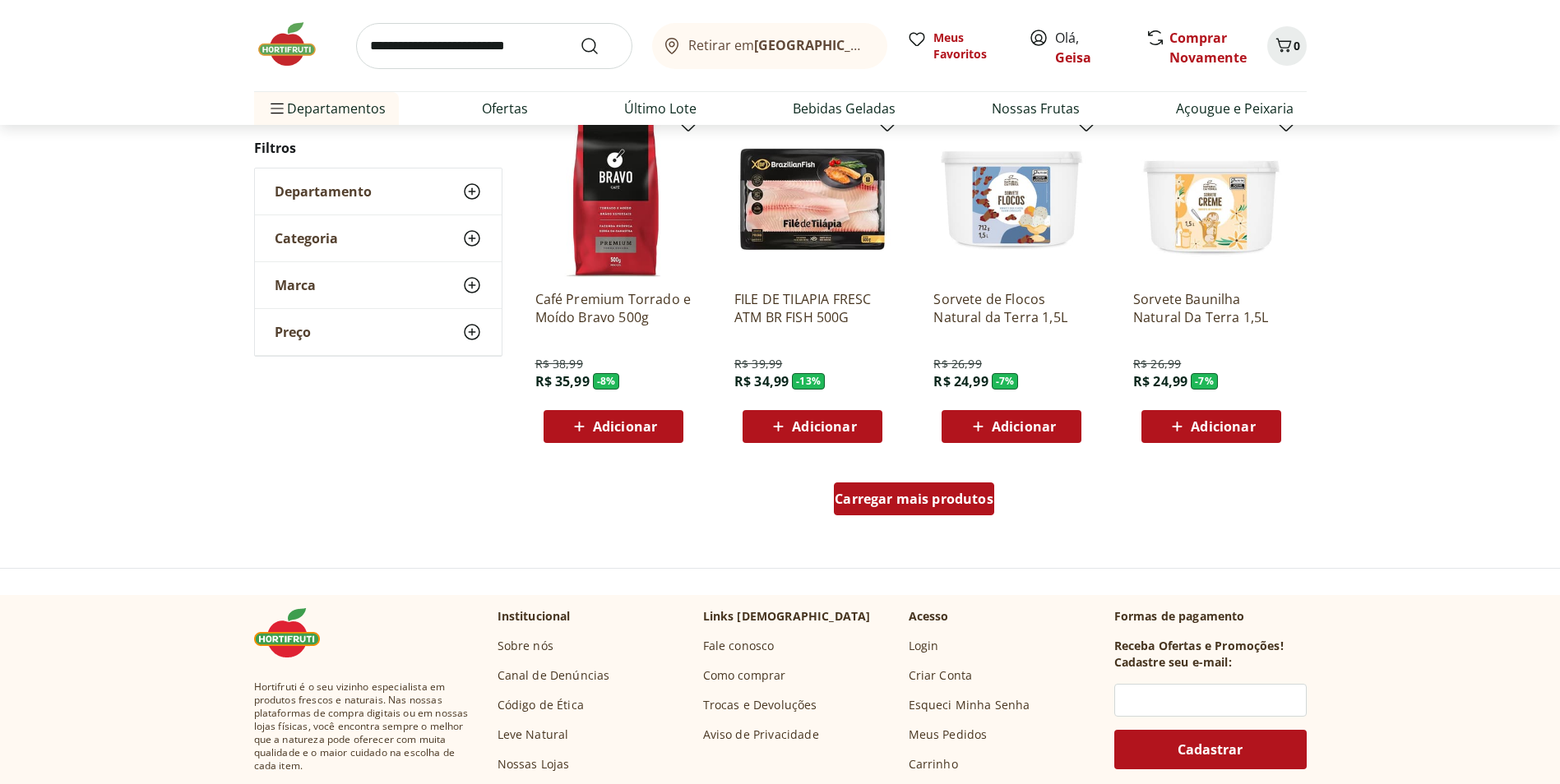
click at [961, 505] on span "Carregar mais produtos" at bounding box center [914, 499] width 159 height 13
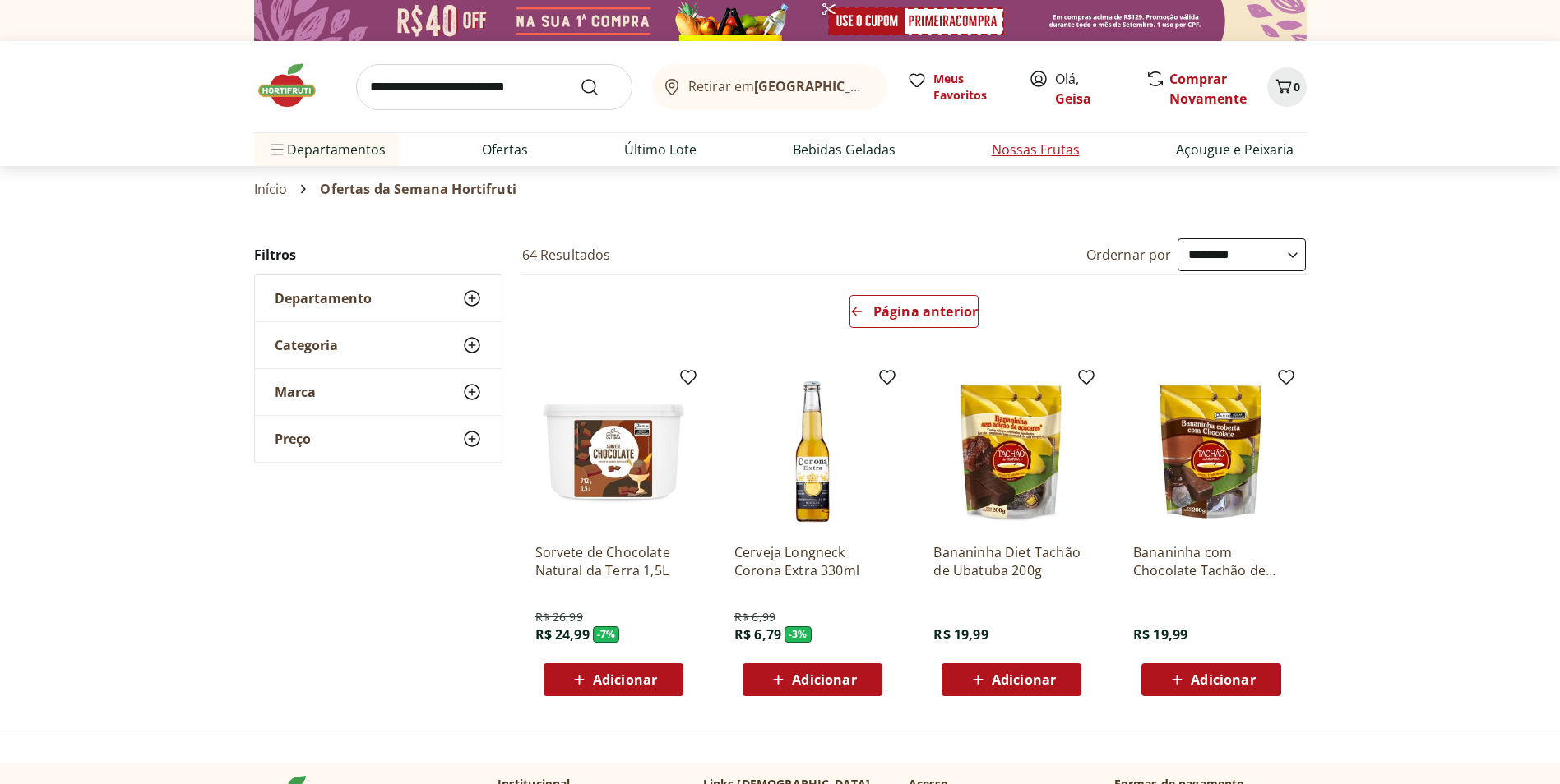
click at [1036, 153] on link "Nossas Frutas" at bounding box center [1035, 149] width 88 height 20
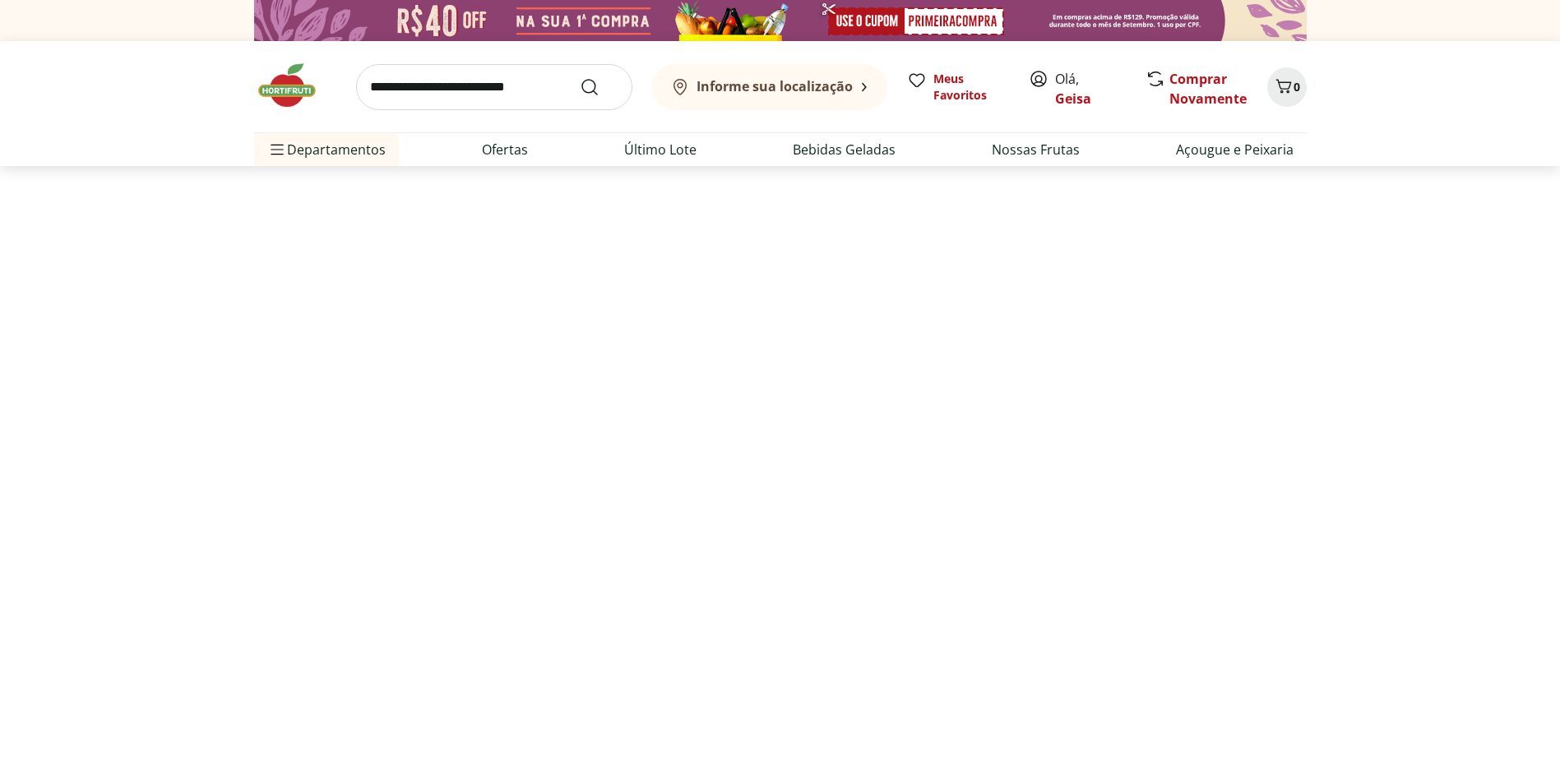
select select "**********"
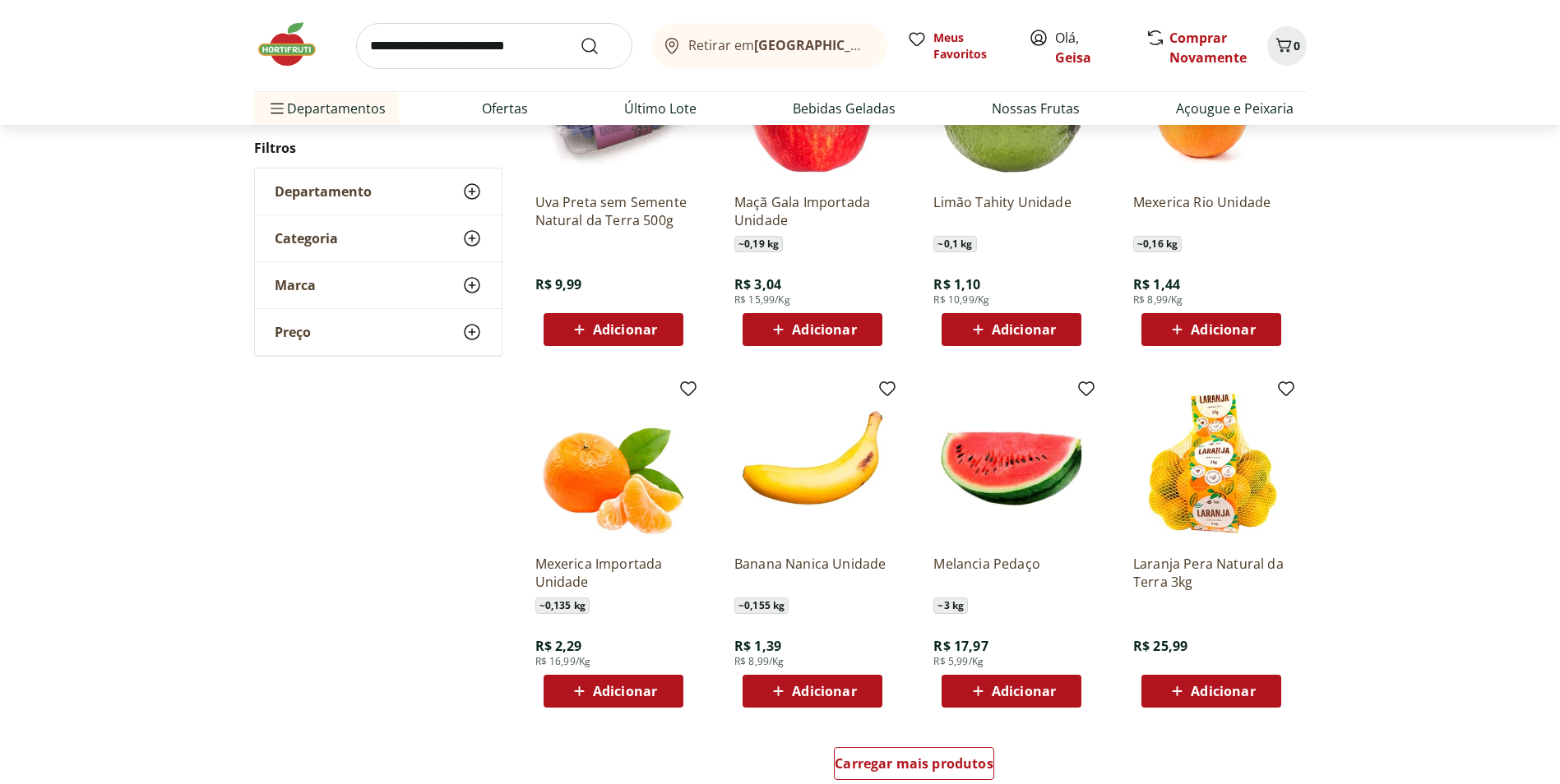
scroll to position [739, 0]
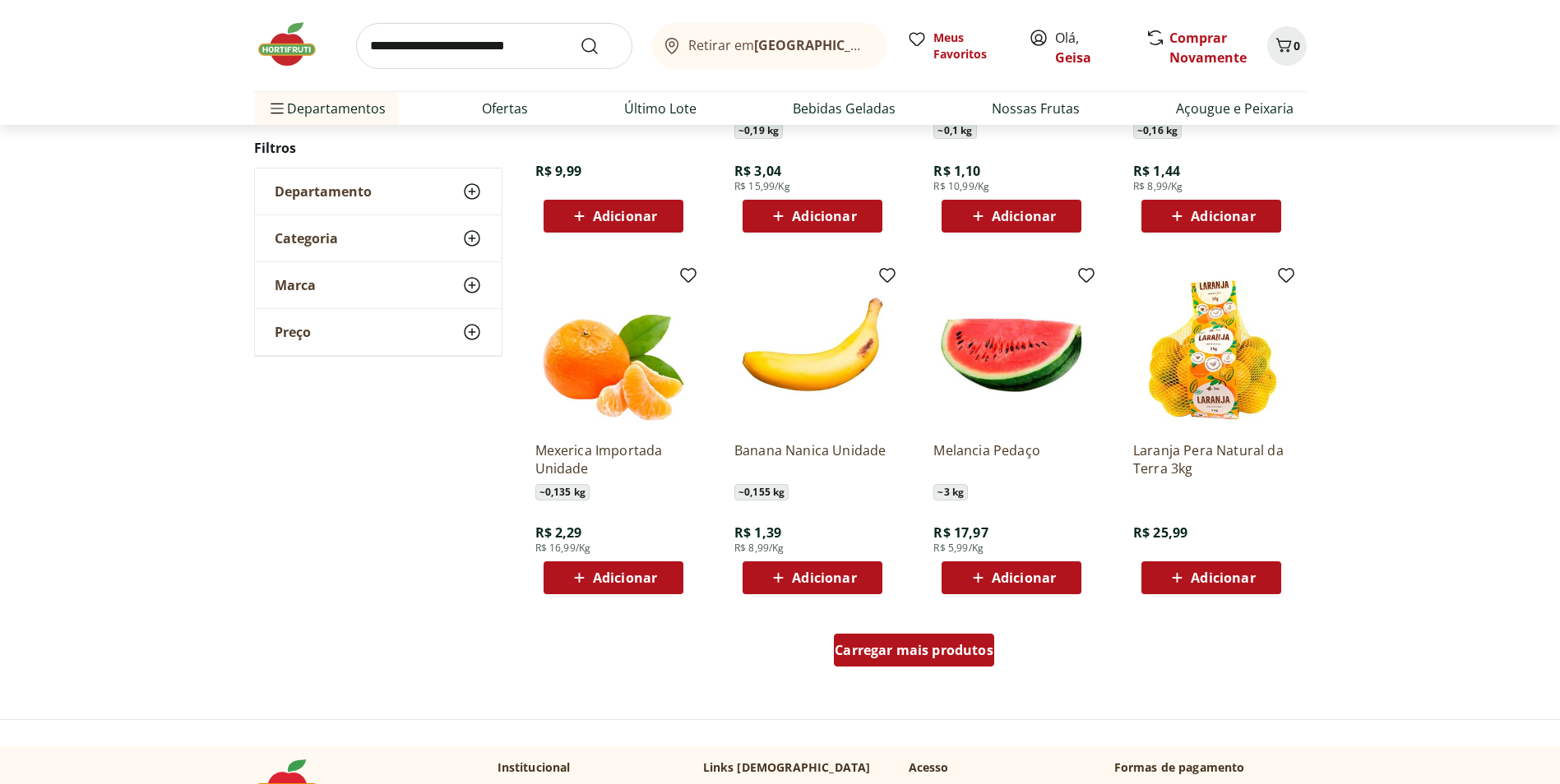
click at [980, 643] on span "Carregar mais produtos" at bounding box center [914, 649] width 159 height 13
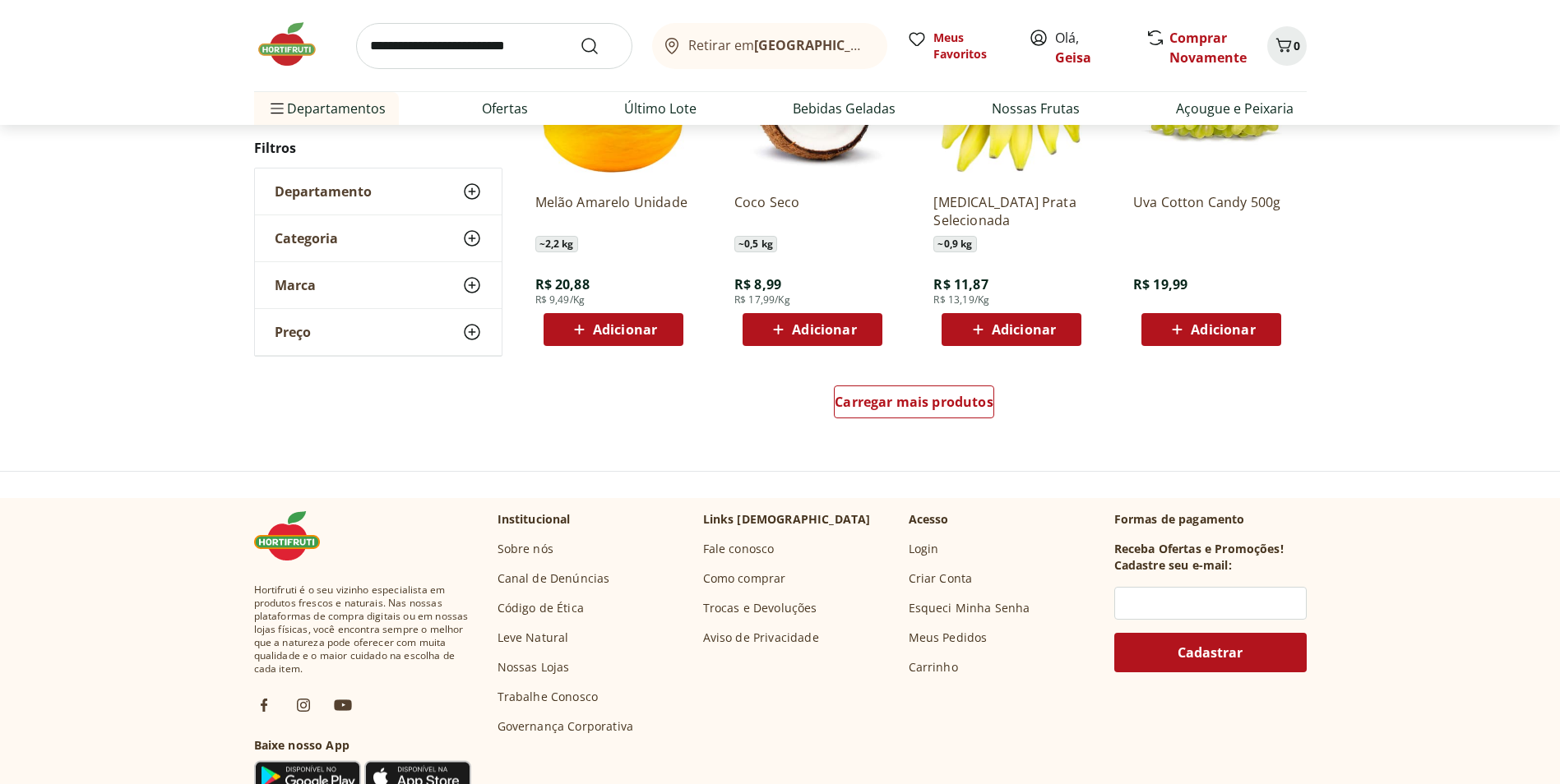
scroll to position [1233, 0]
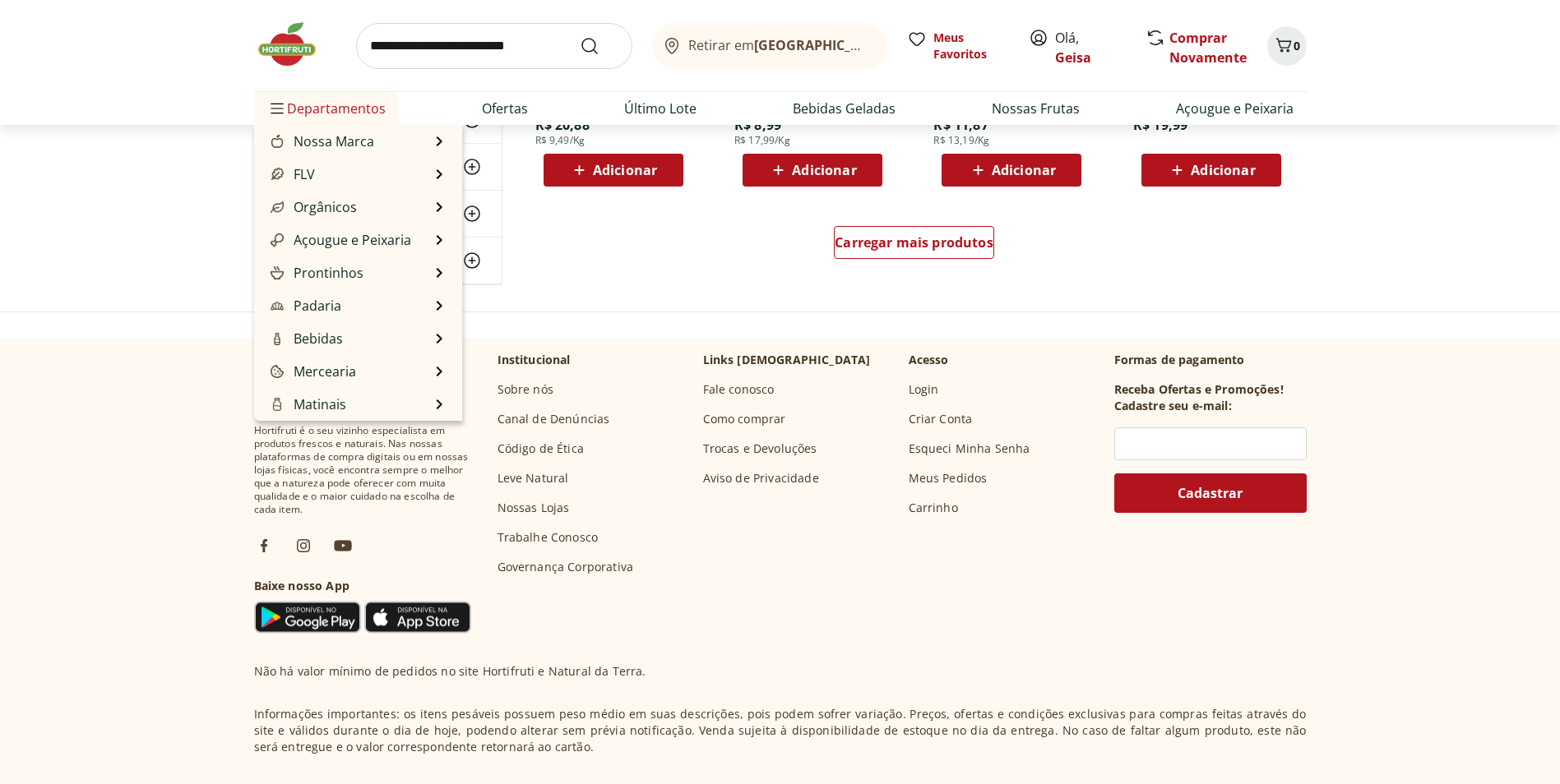
click at [352, 103] on span "Departamentos" at bounding box center [327, 109] width 118 height 39
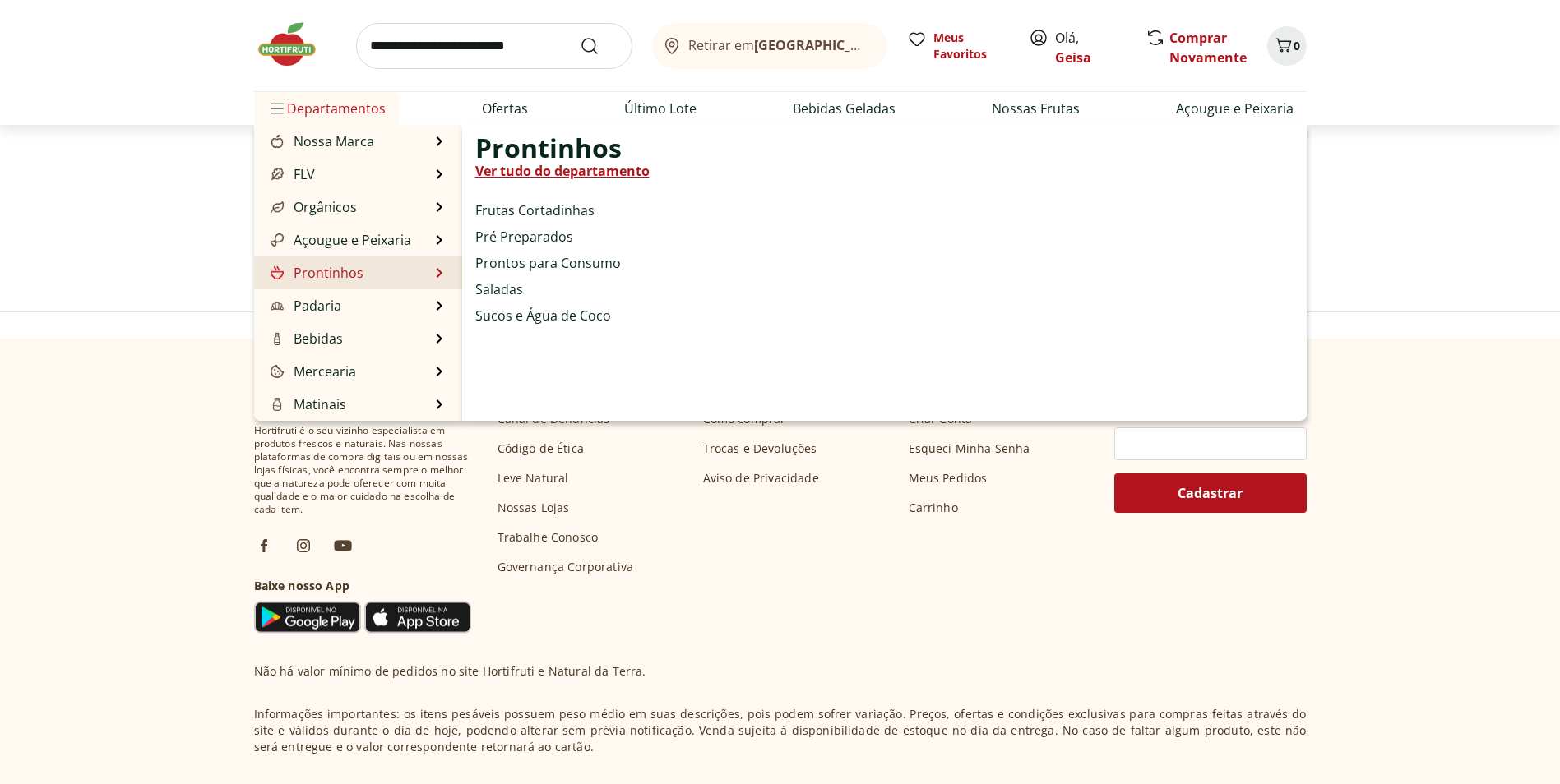
click at [345, 267] on link "Prontinhos" at bounding box center [315, 272] width 96 height 20
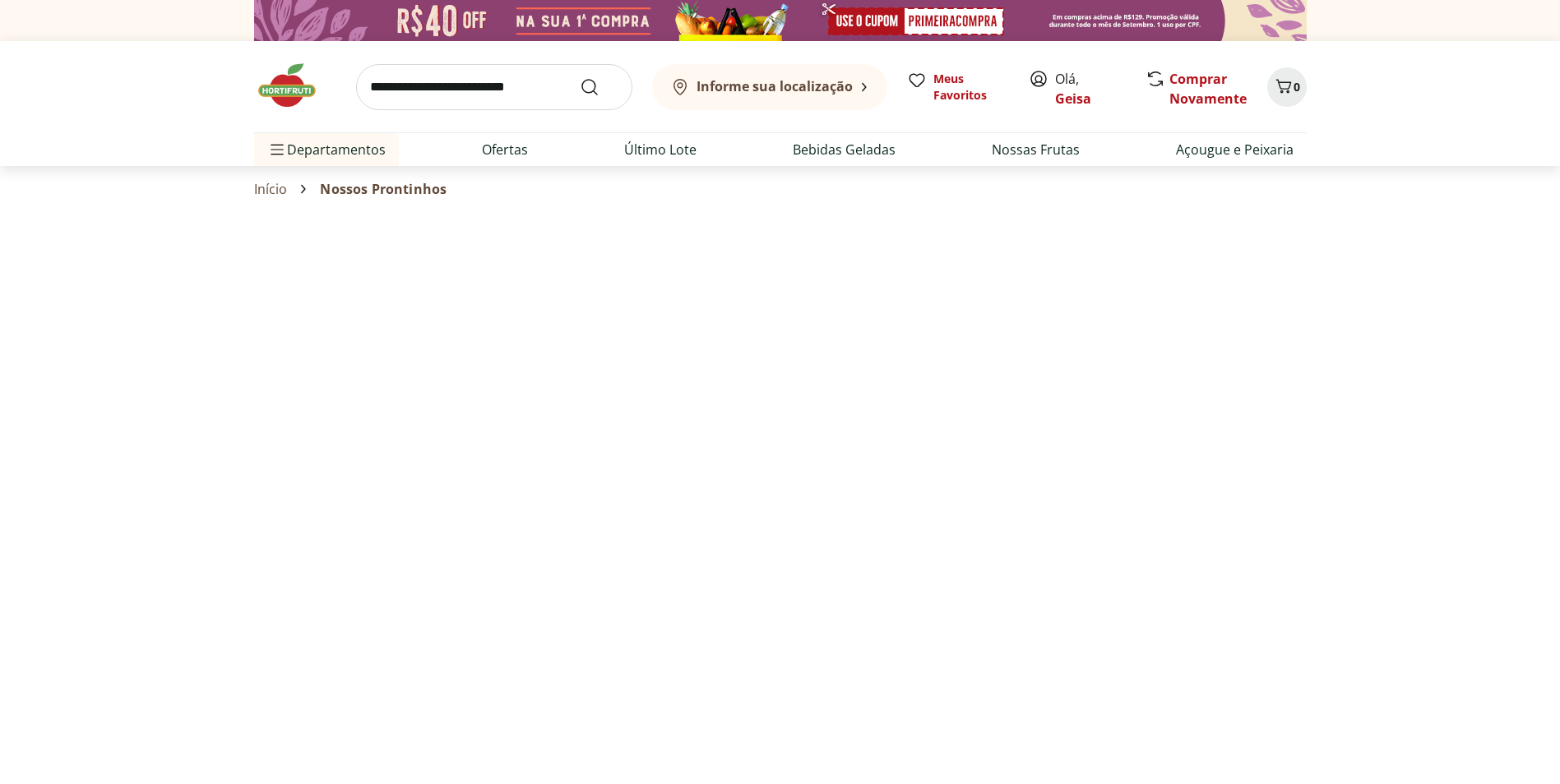
select select "**********"
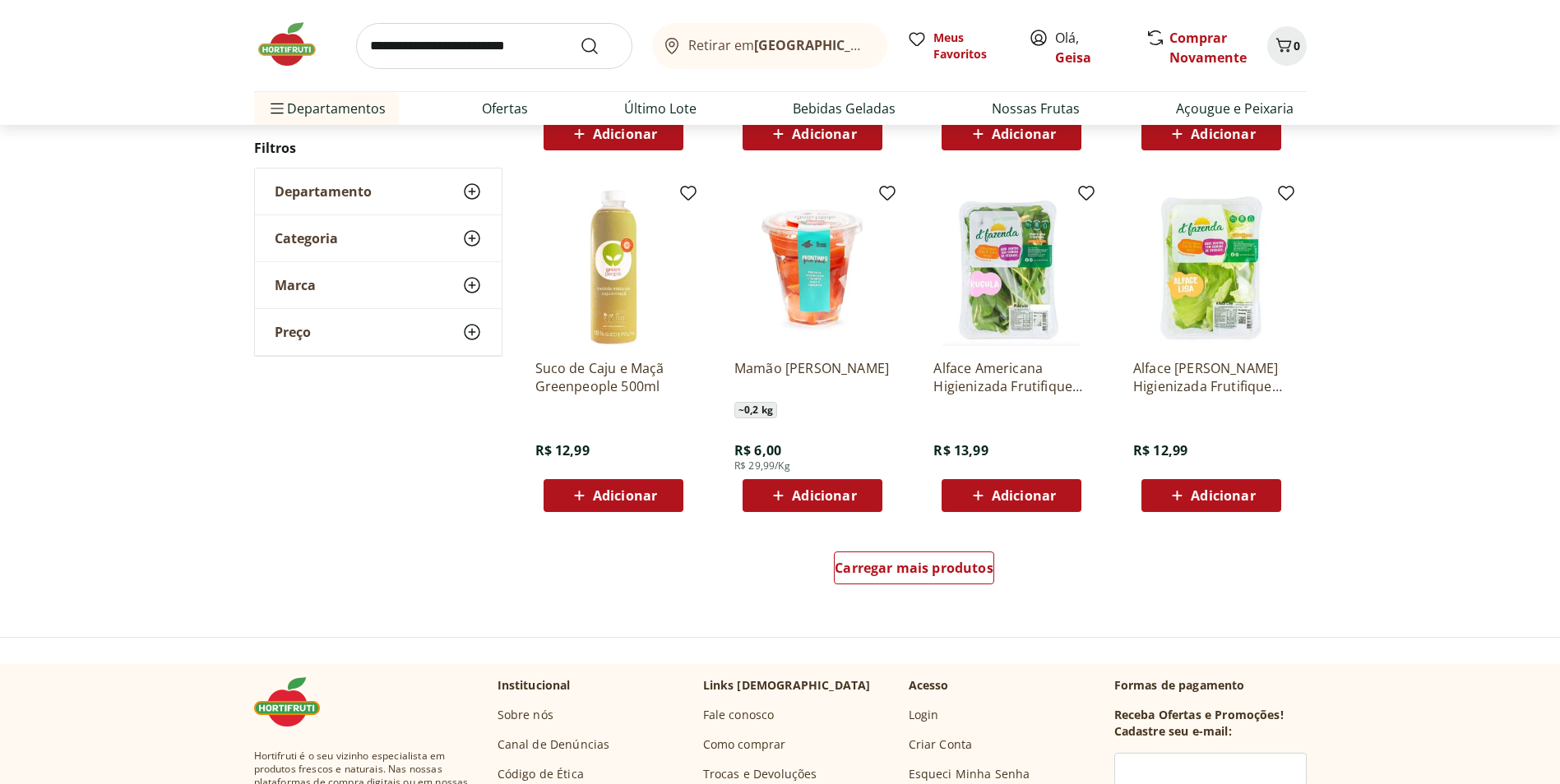
scroll to position [904, 0]
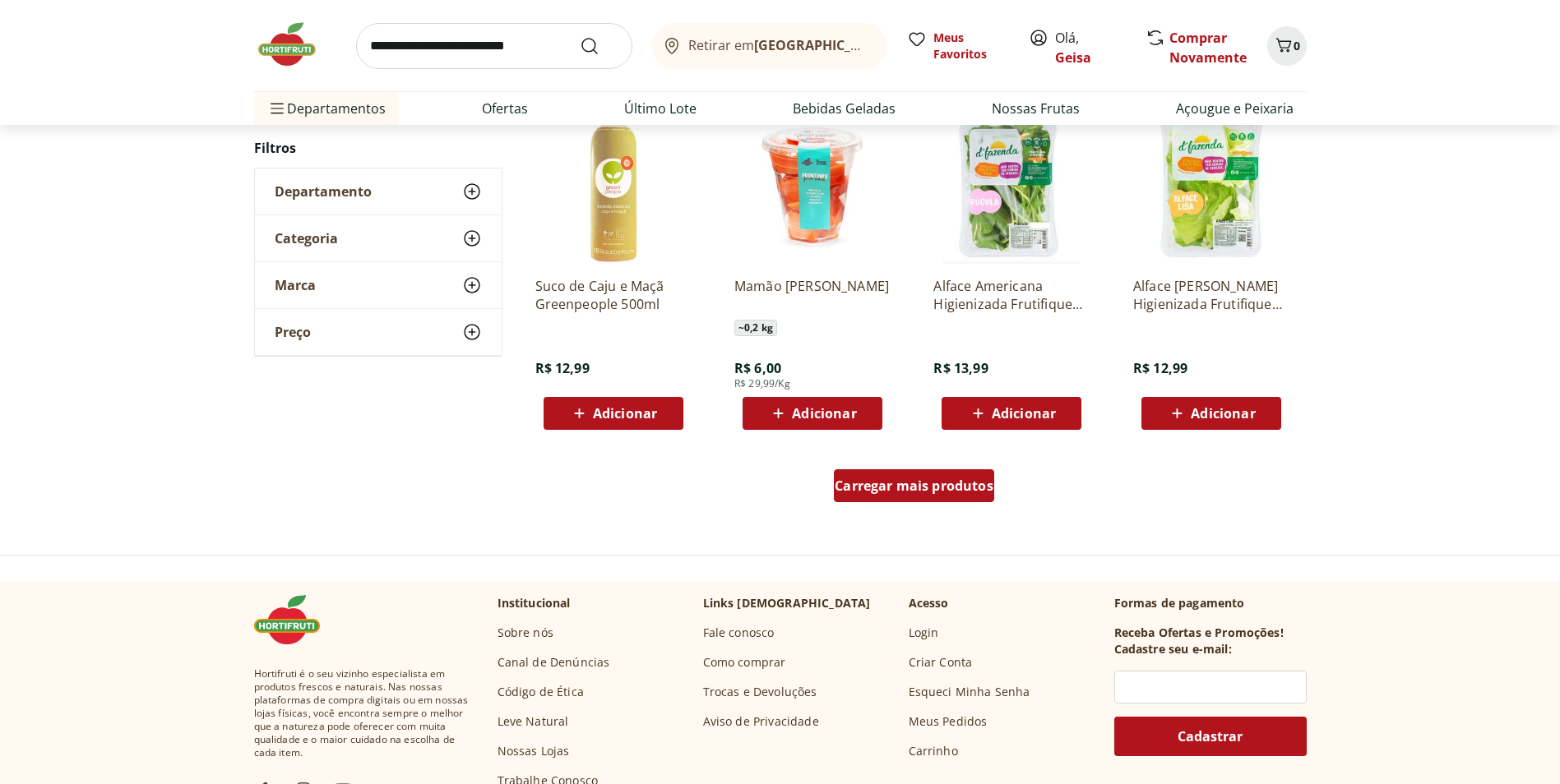
click at [986, 493] on span "Carregar mais produtos" at bounding box center [914, 485] width 159 height 13
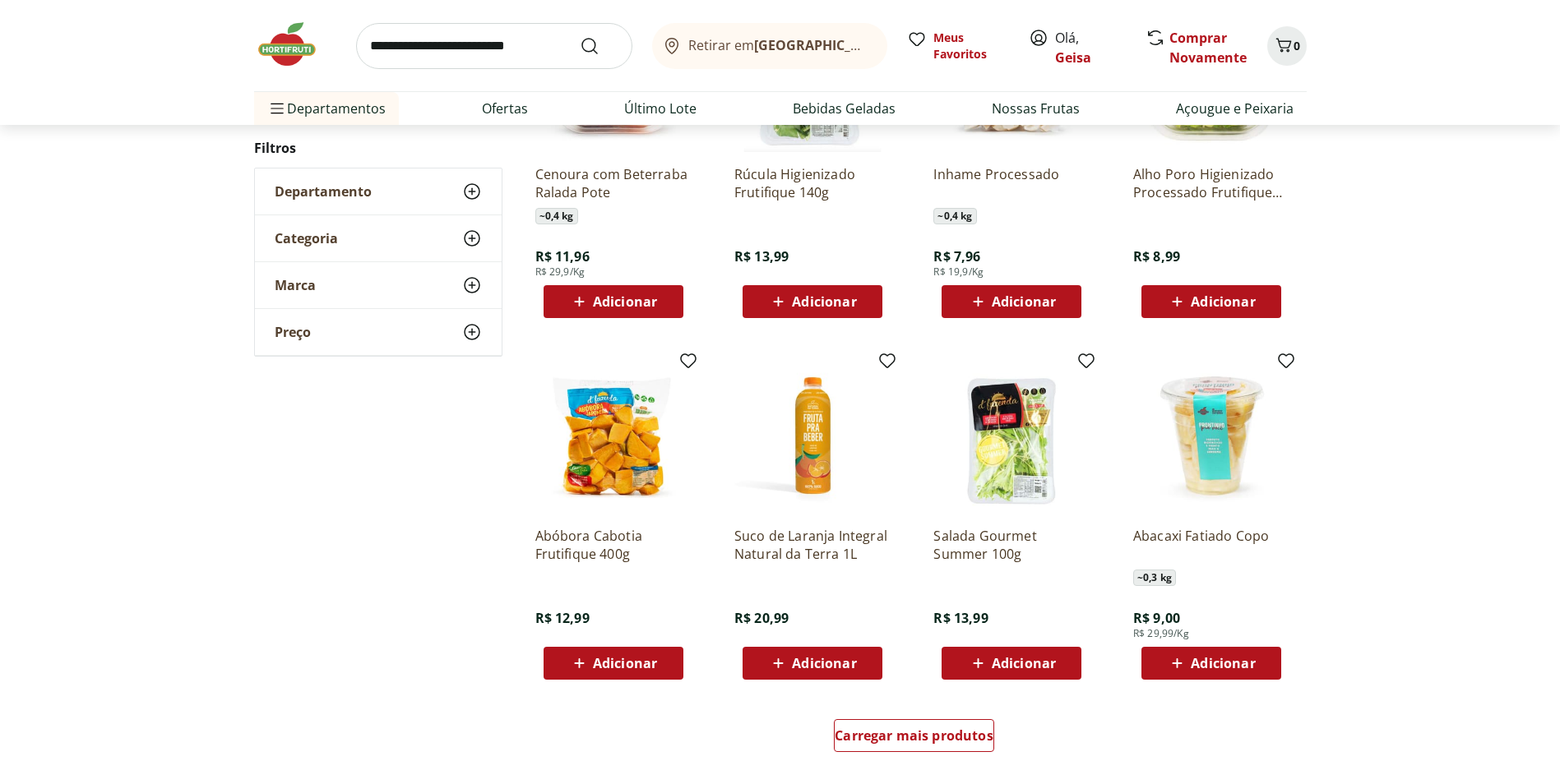
scroll to position [904, 0]
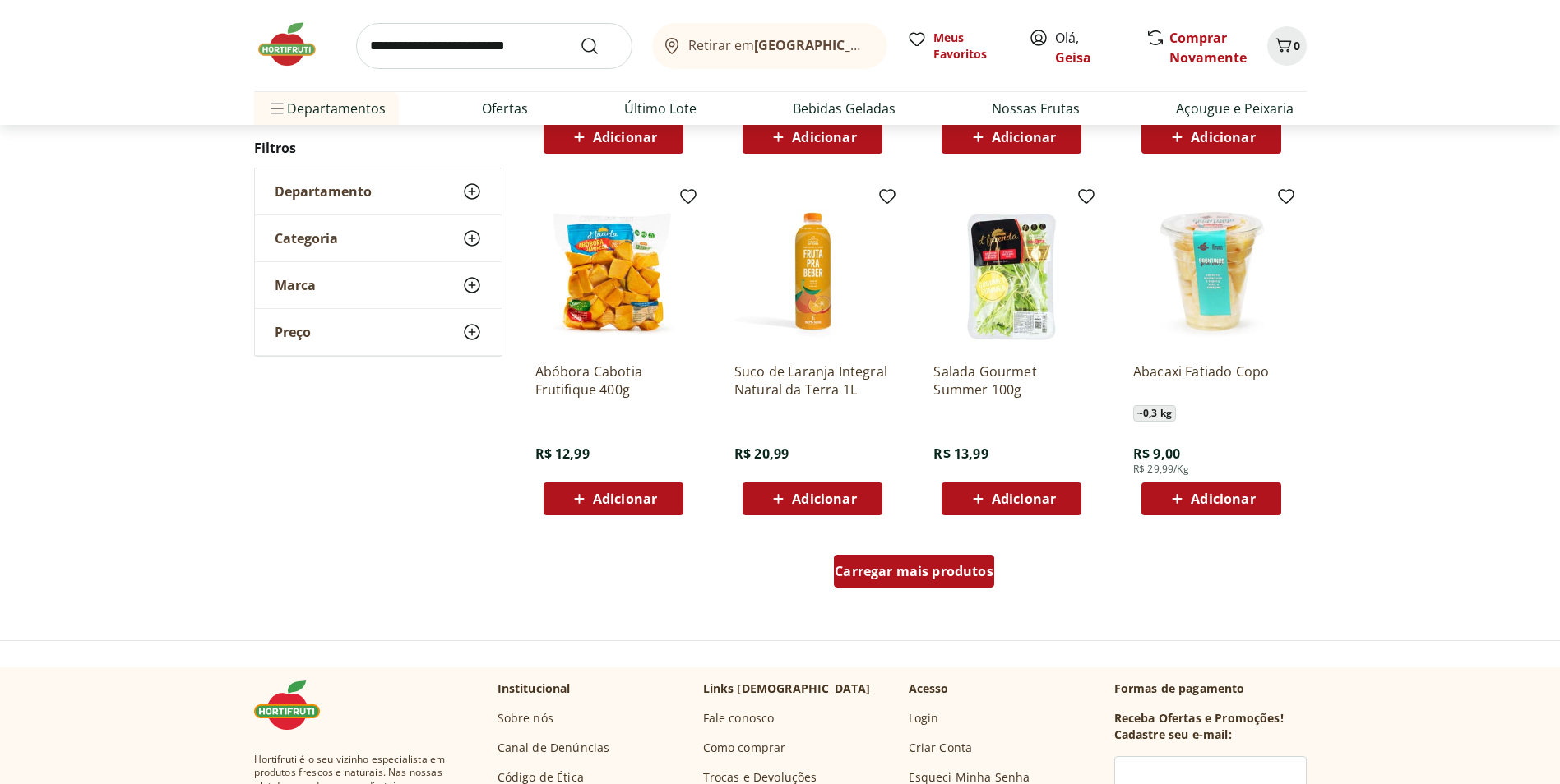
click at [878, 578] on span "Carregar mais produtos" at bounding box center [914, 571] width 159 height 13
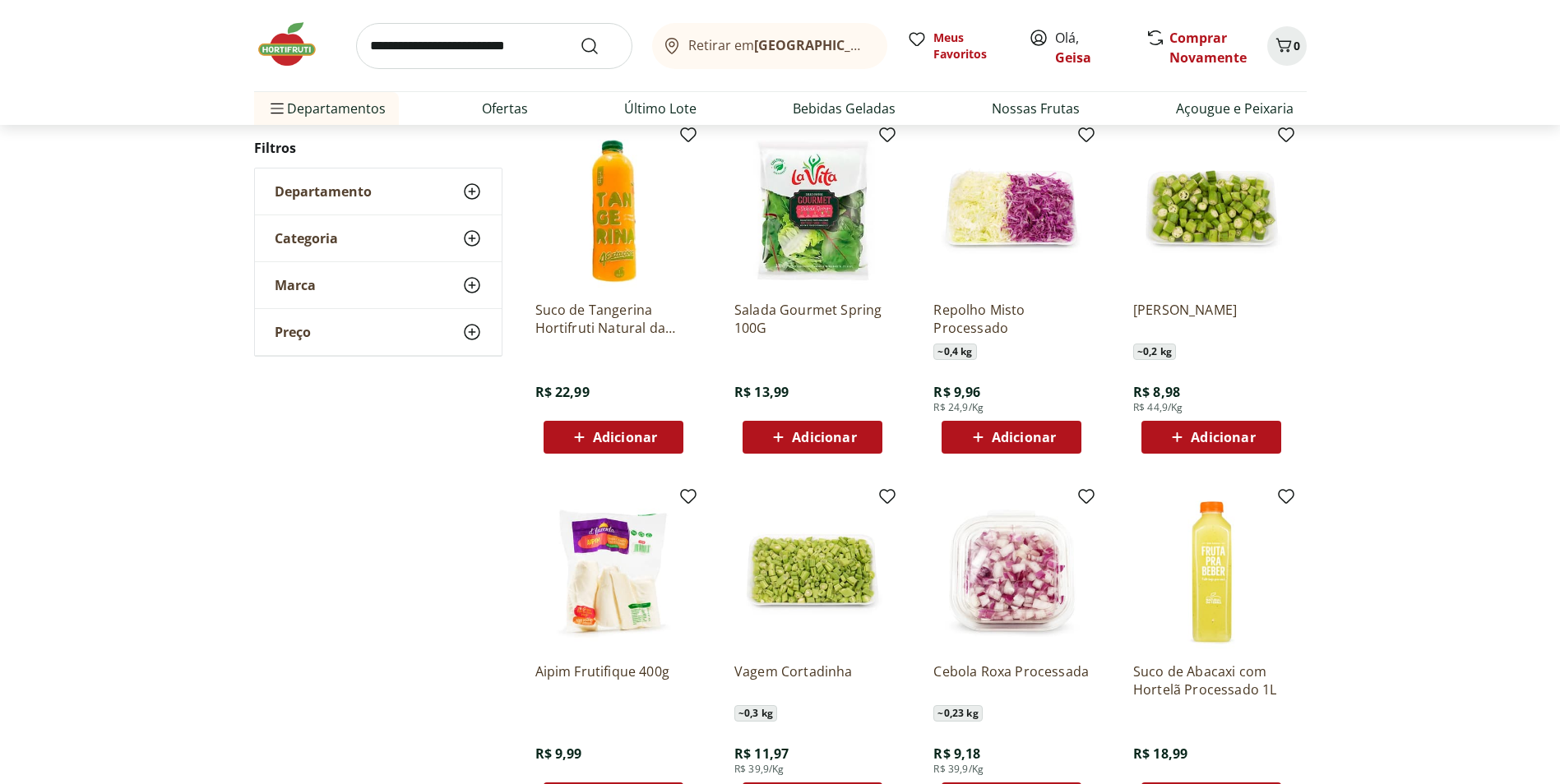
scroll to position [1315, 0]
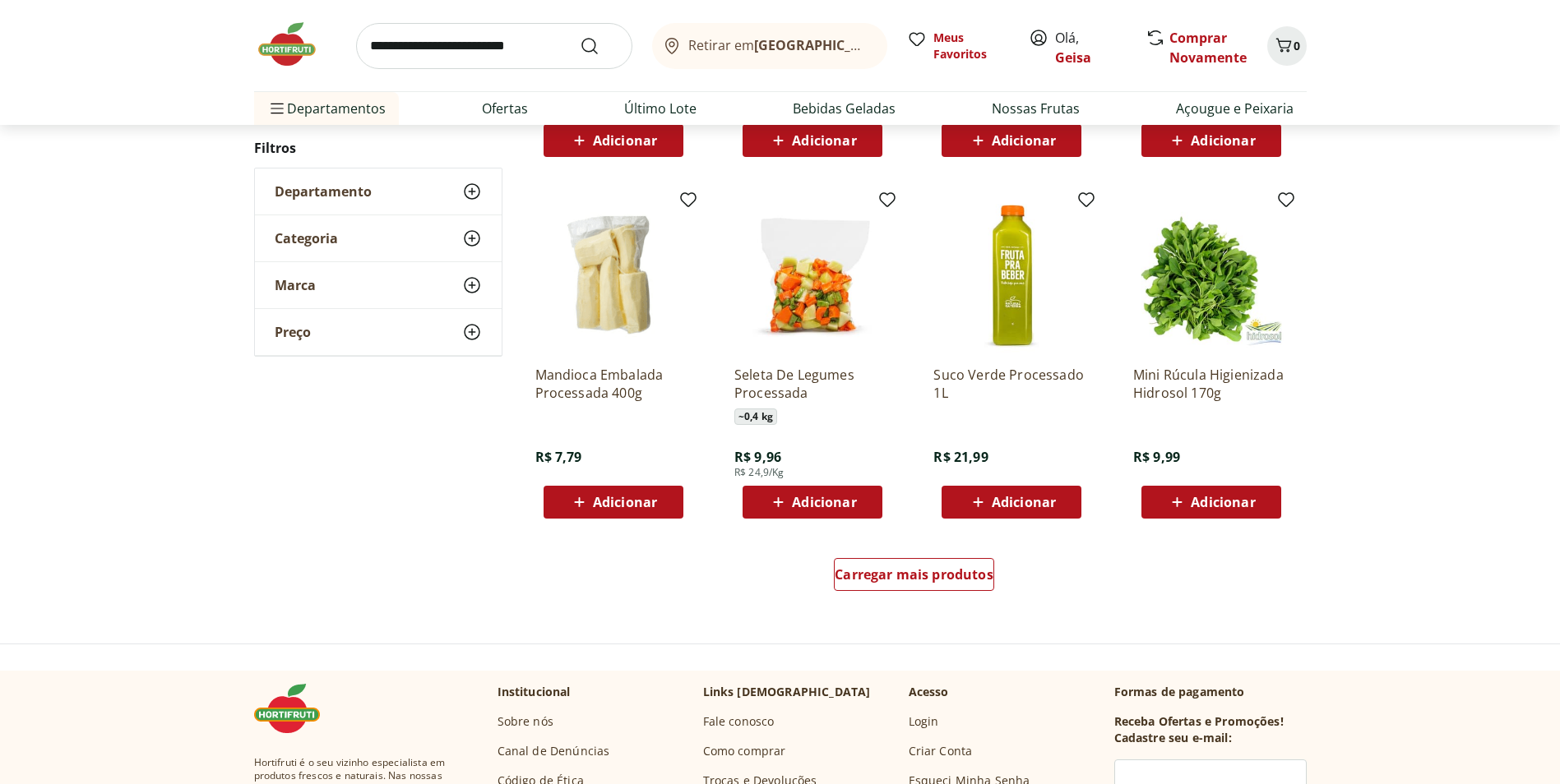
scroll to position [983, 0]
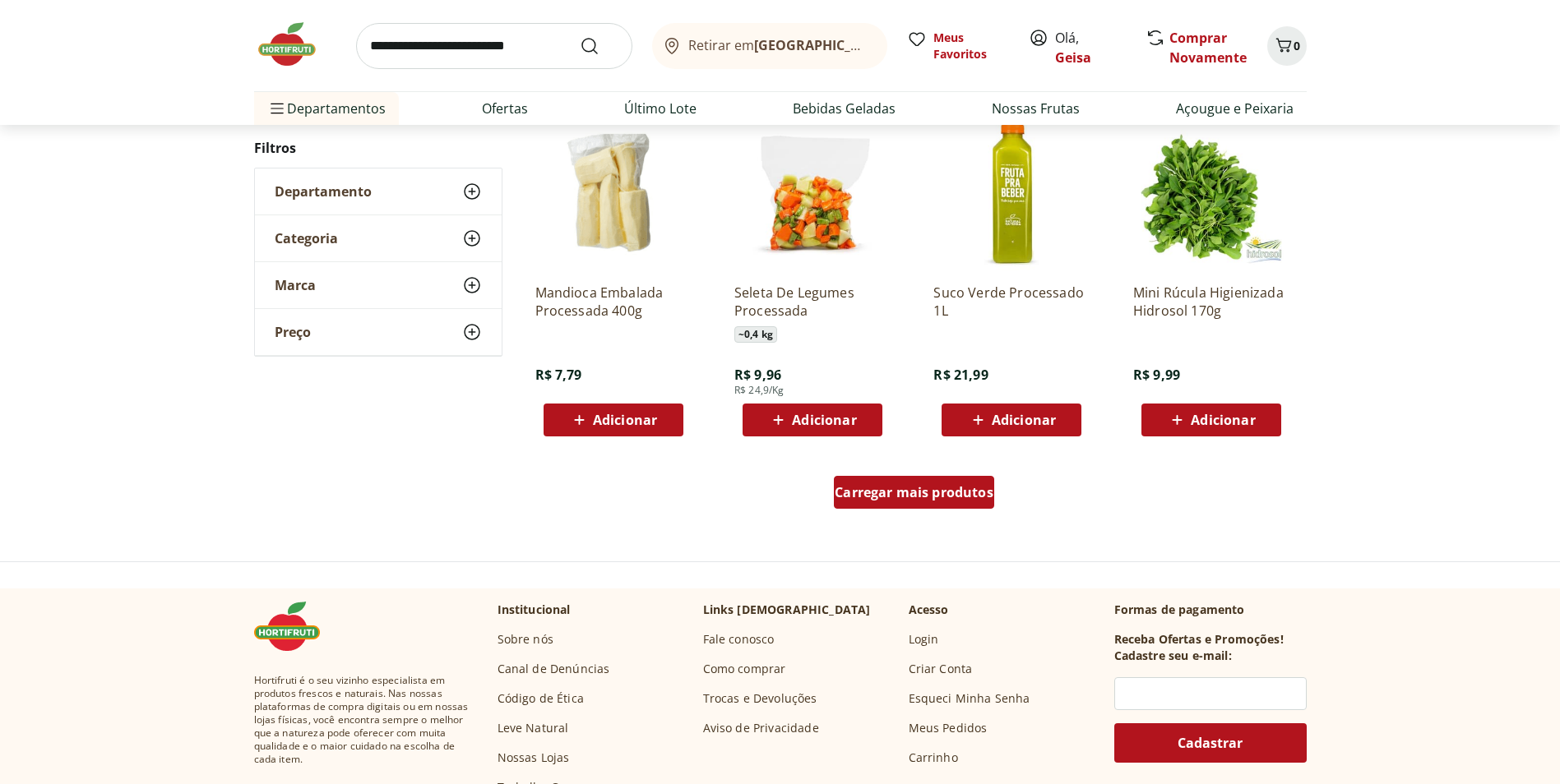
click at [970, 500] on div "Carregar mais produtos" at bounding box center [914, 492] width 160 height 33
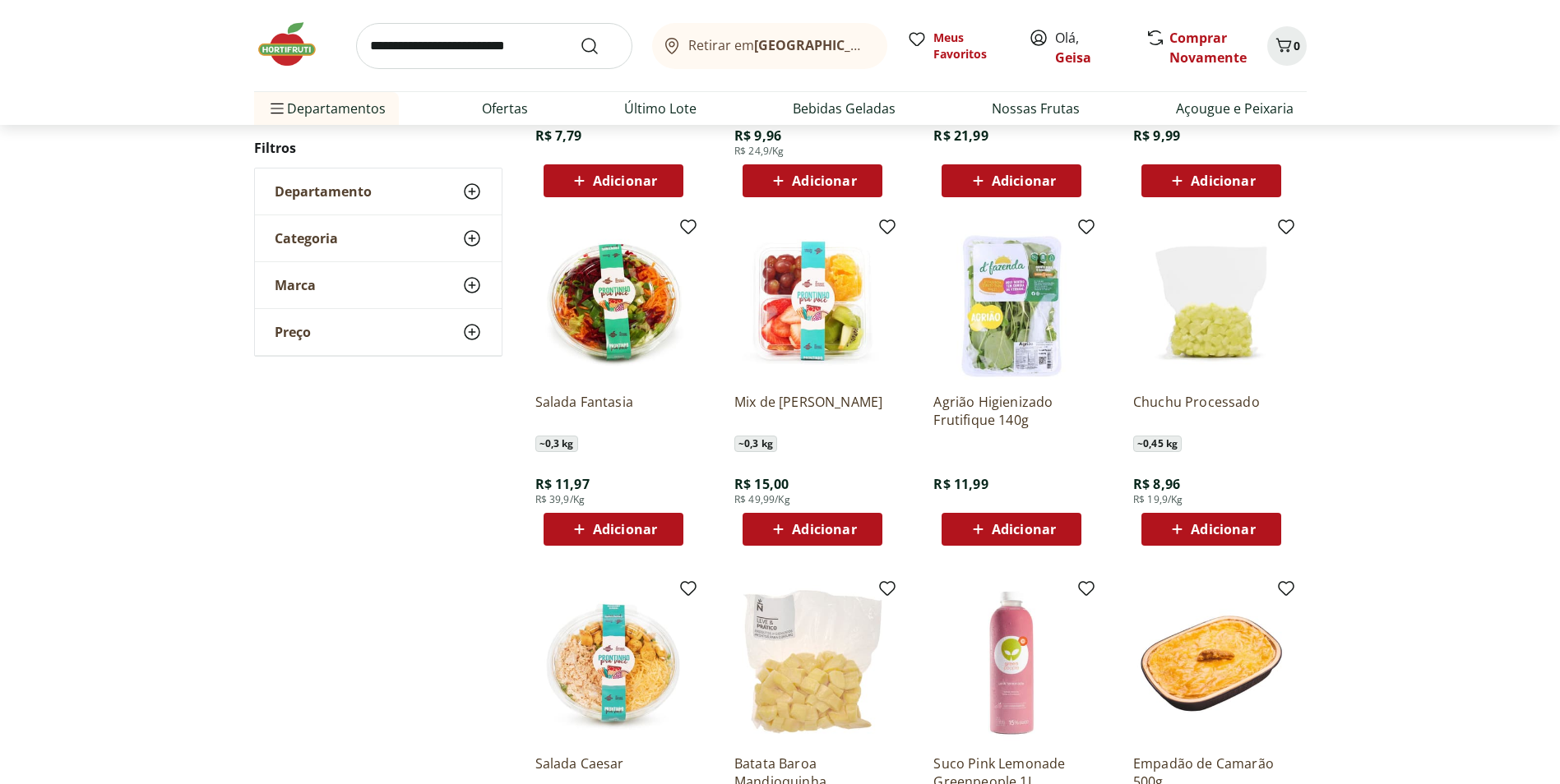
scroll to position [1230, 0]
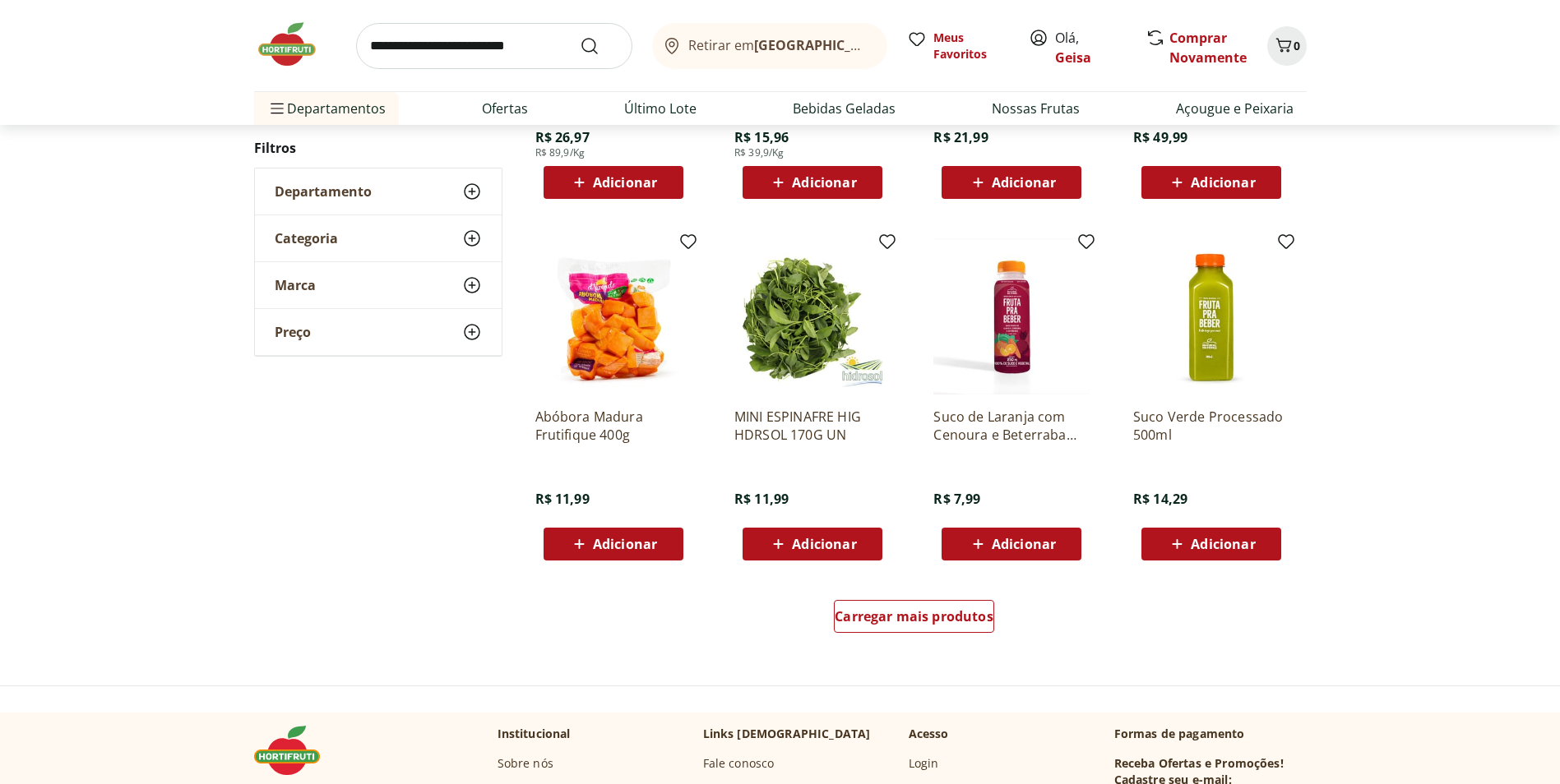
scroll to position [898, 0]
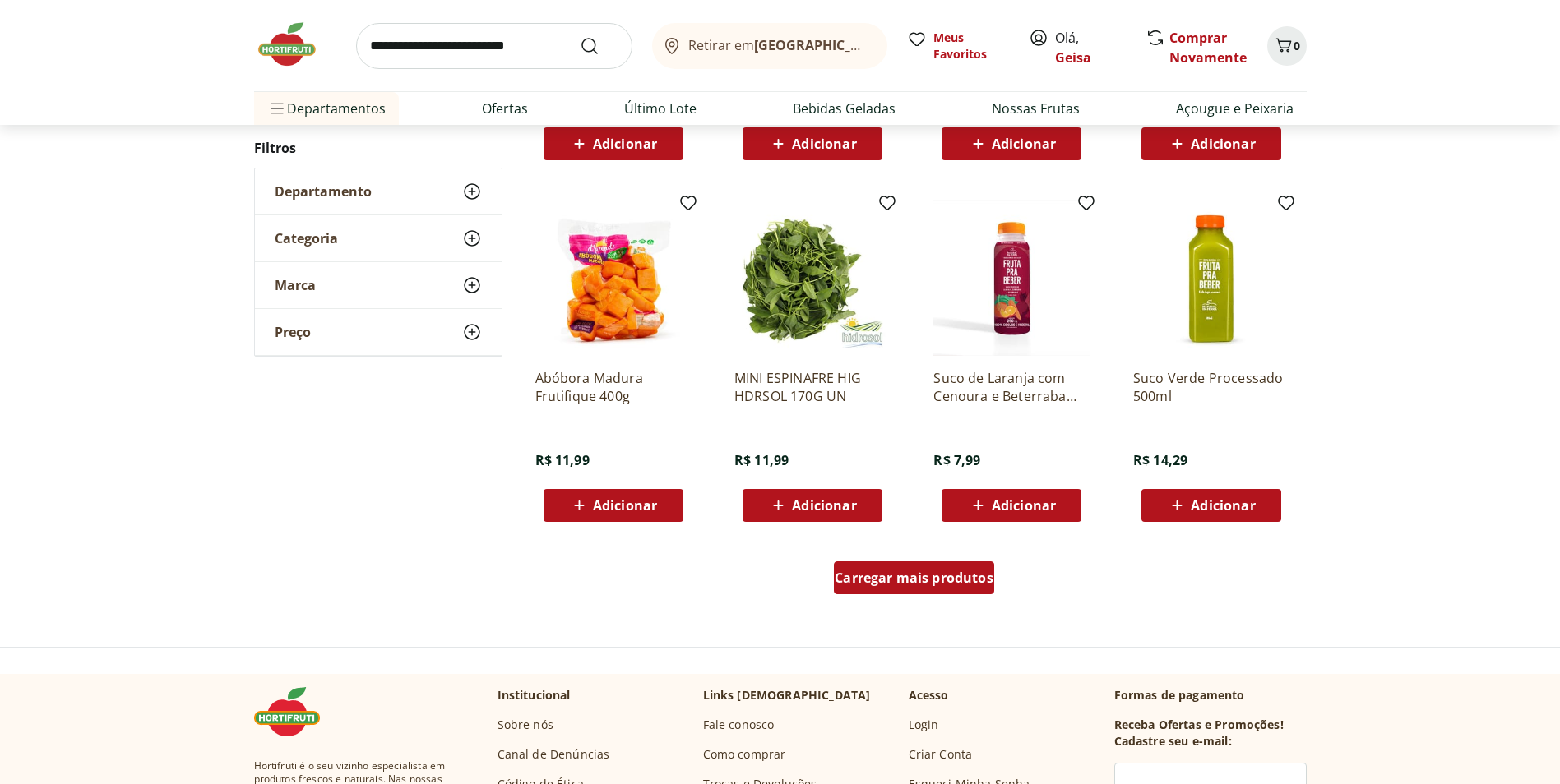
click at [890, 582] on span "Carregar mais produtos" at bounding box center [914, 578] width 159 height 13
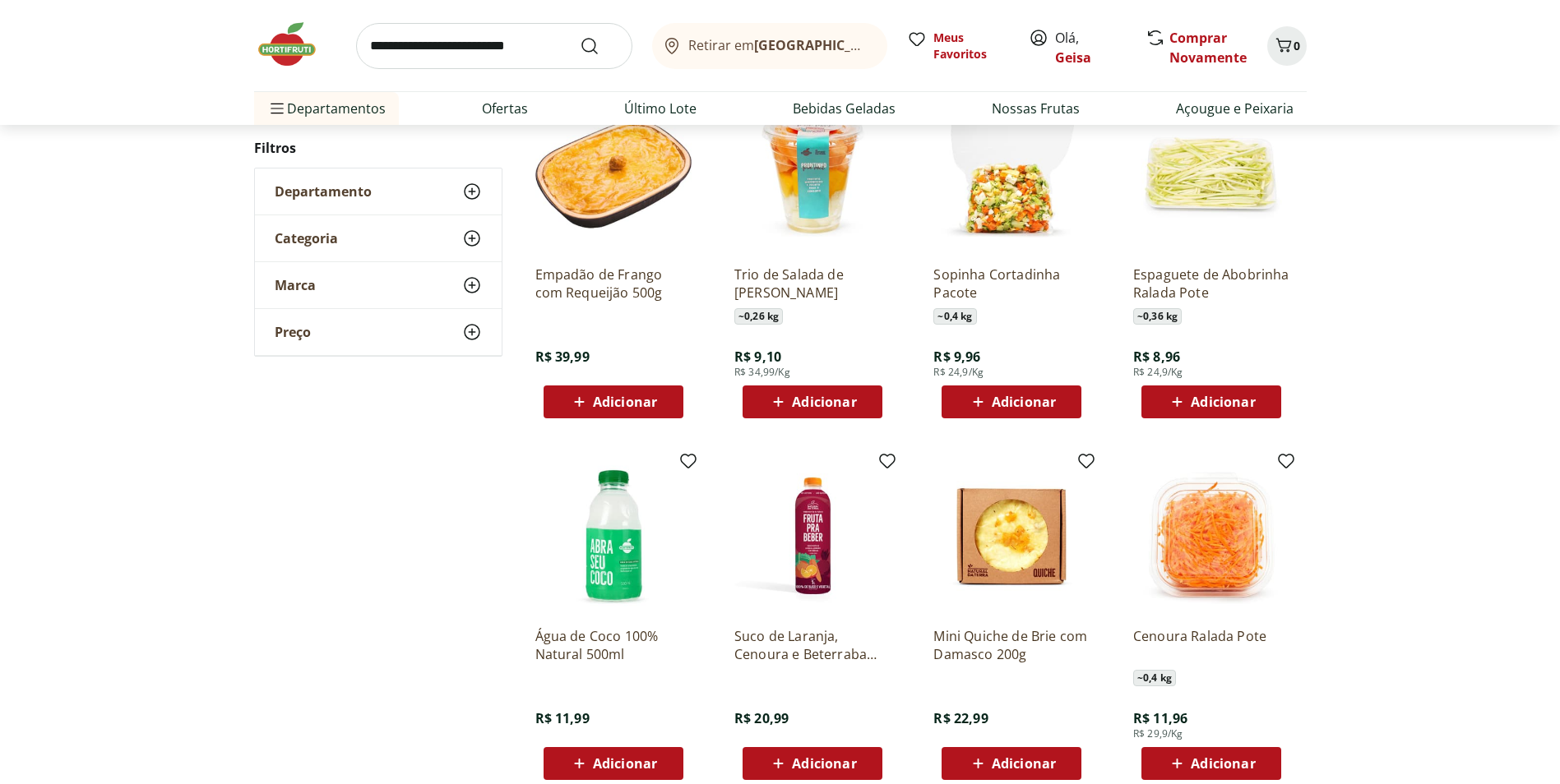
scroll to position [1308, 0]
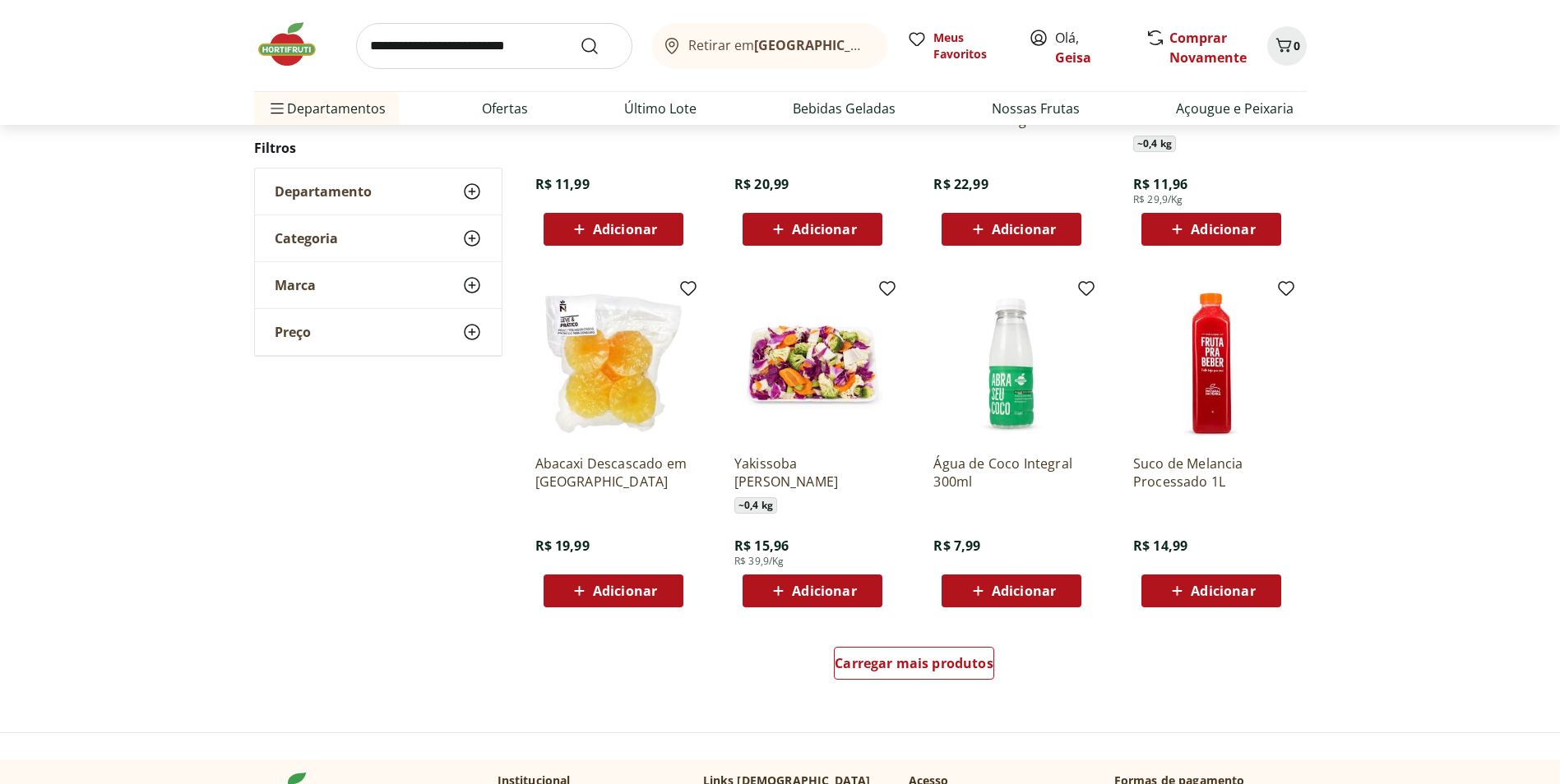
scroll to position [895, 0]
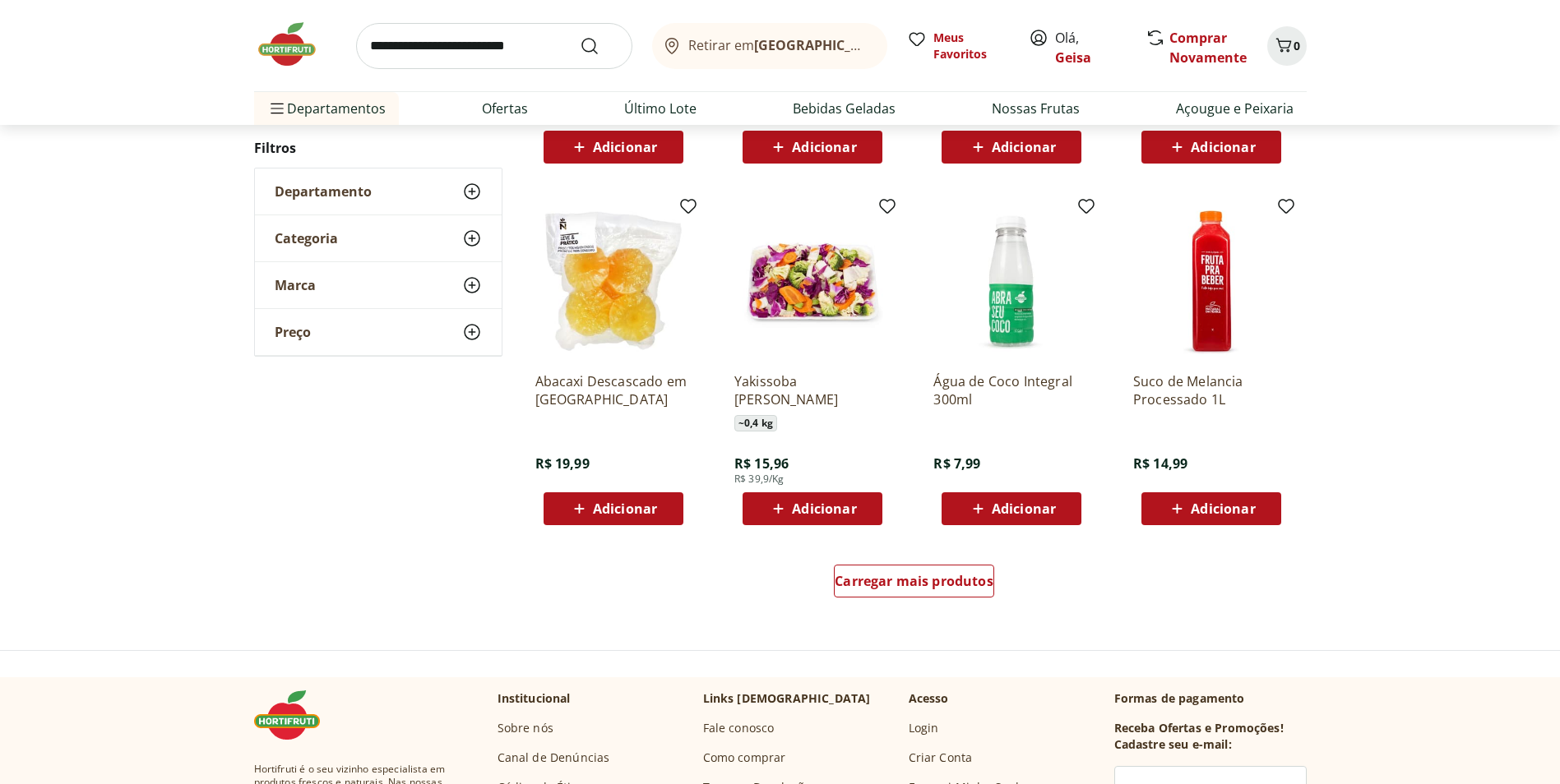
click at [840, 502] on span "Adicionar" at bounding box center [824, 508] width 64 height 13
click at [861, 505] on icon at bounding box center [858, 507] width 21 height 20
type input "*"
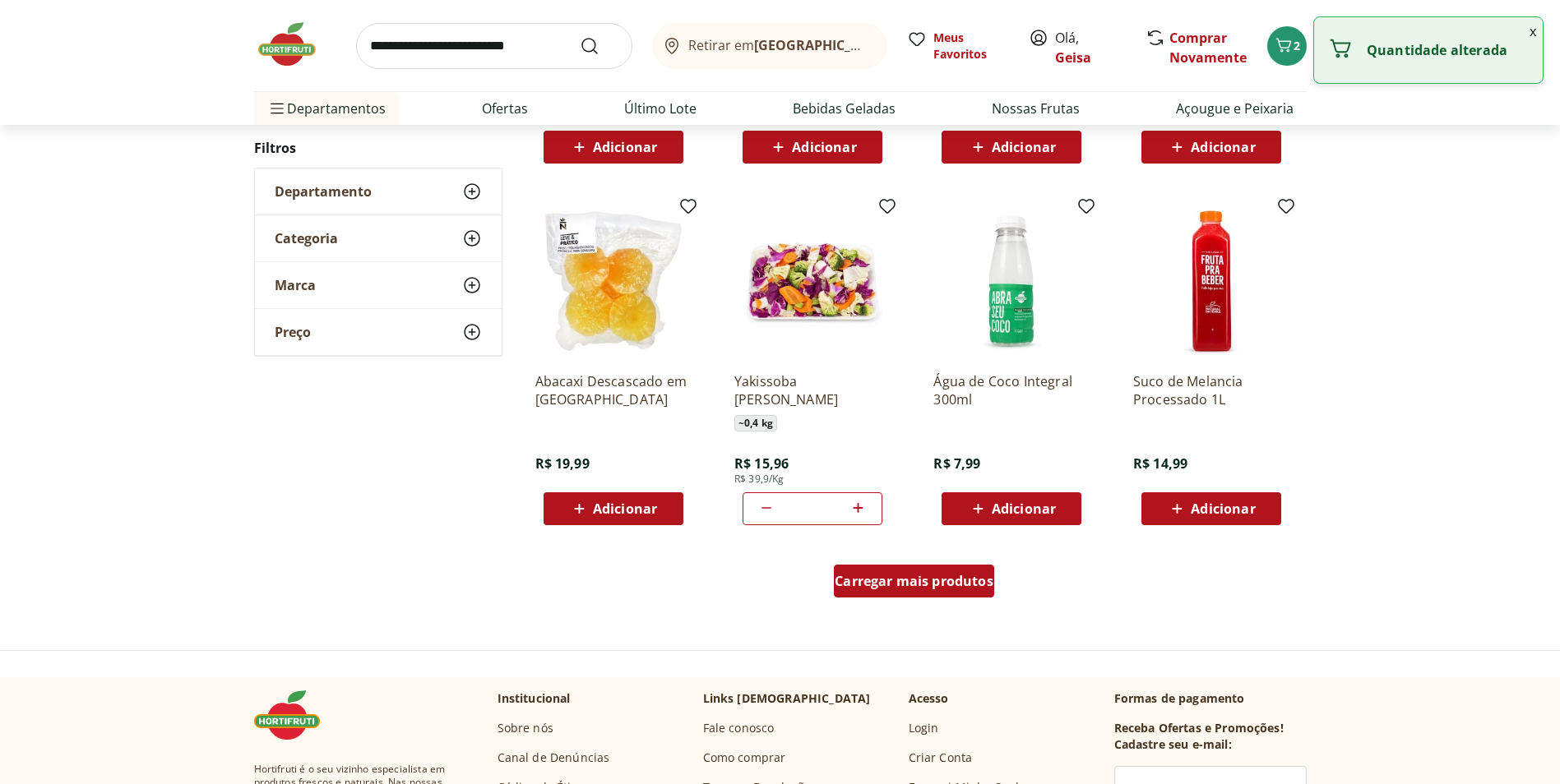
click at [947, 578] on span "Carregar mais produtos" at bounding box center [914, 581] width 159 height 13
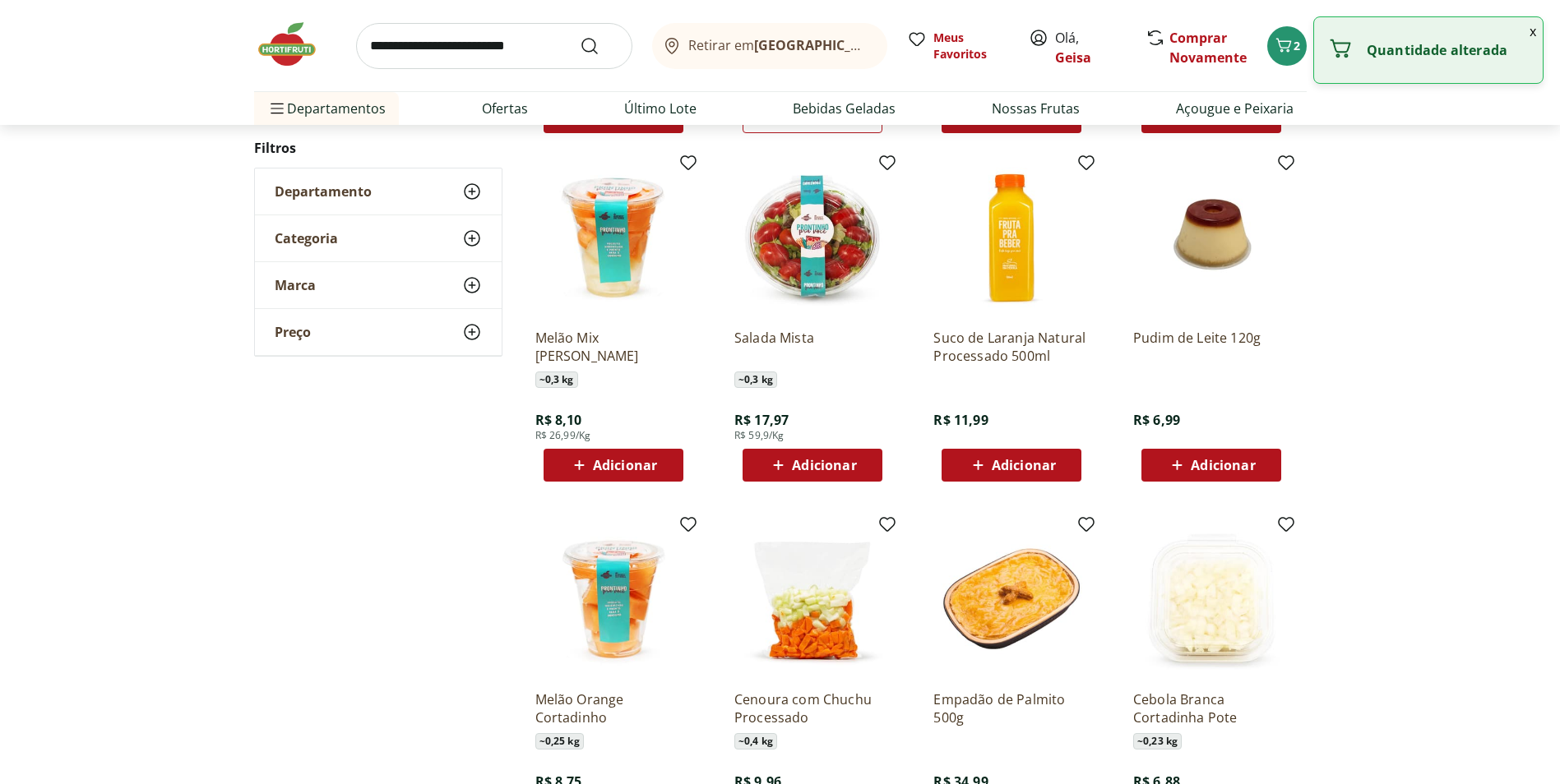
scroll to position [1305, 0]
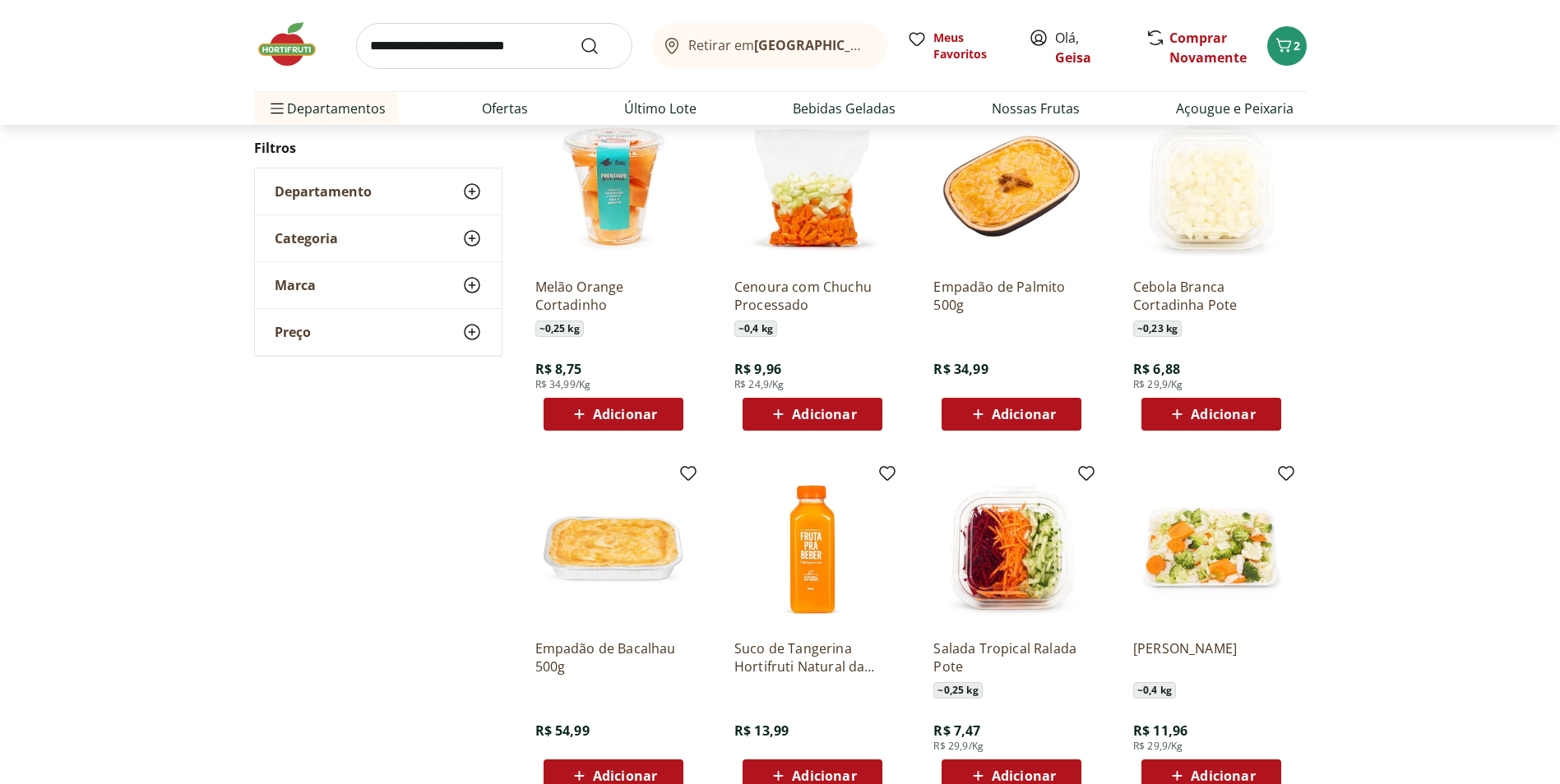
scroll to position [727, 0]
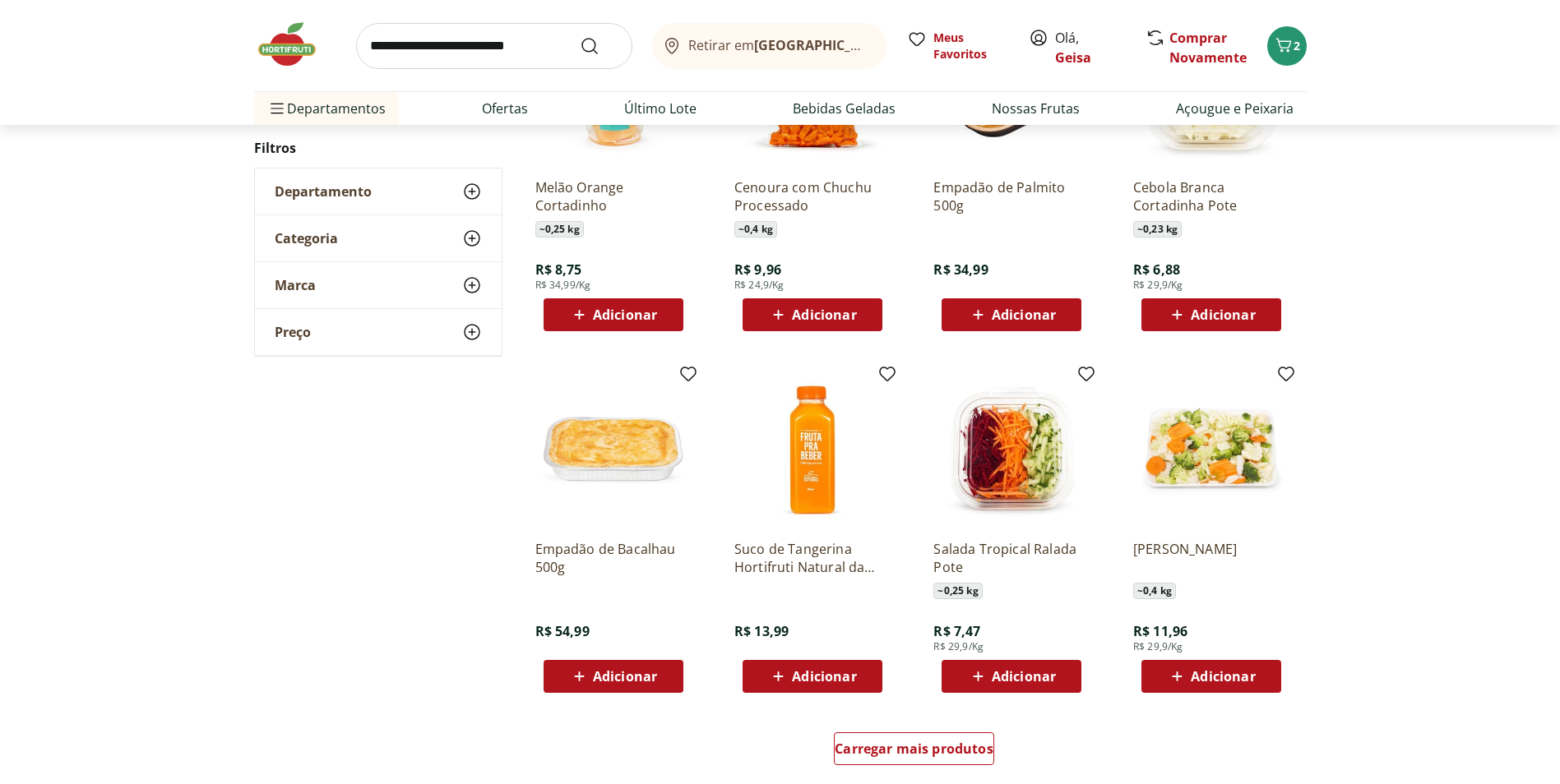
click at [1219, 671] on span "Adicionar" at bounding box center [1222, 676] width 64 height 13
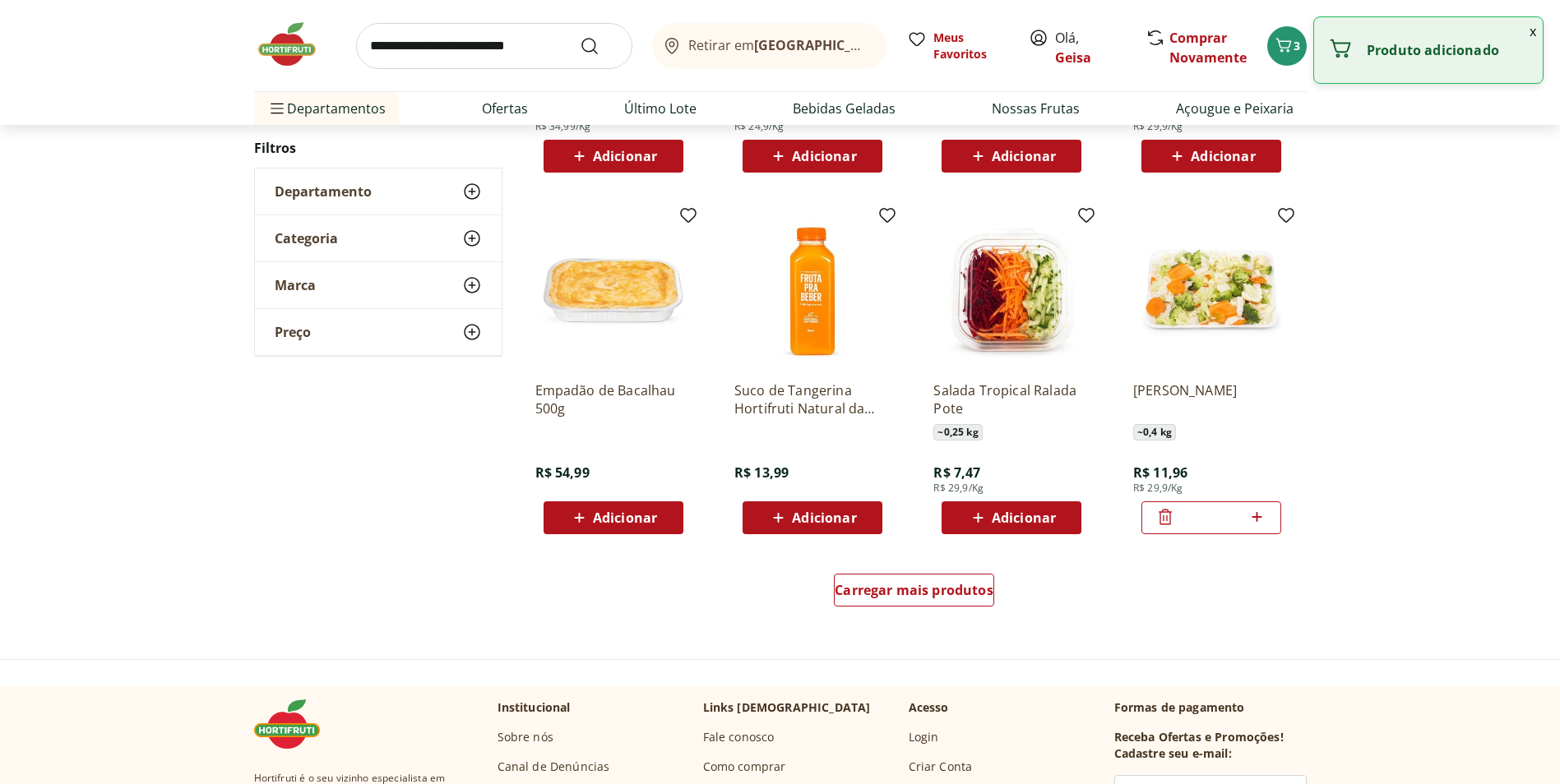
scroll to position [891, 0]
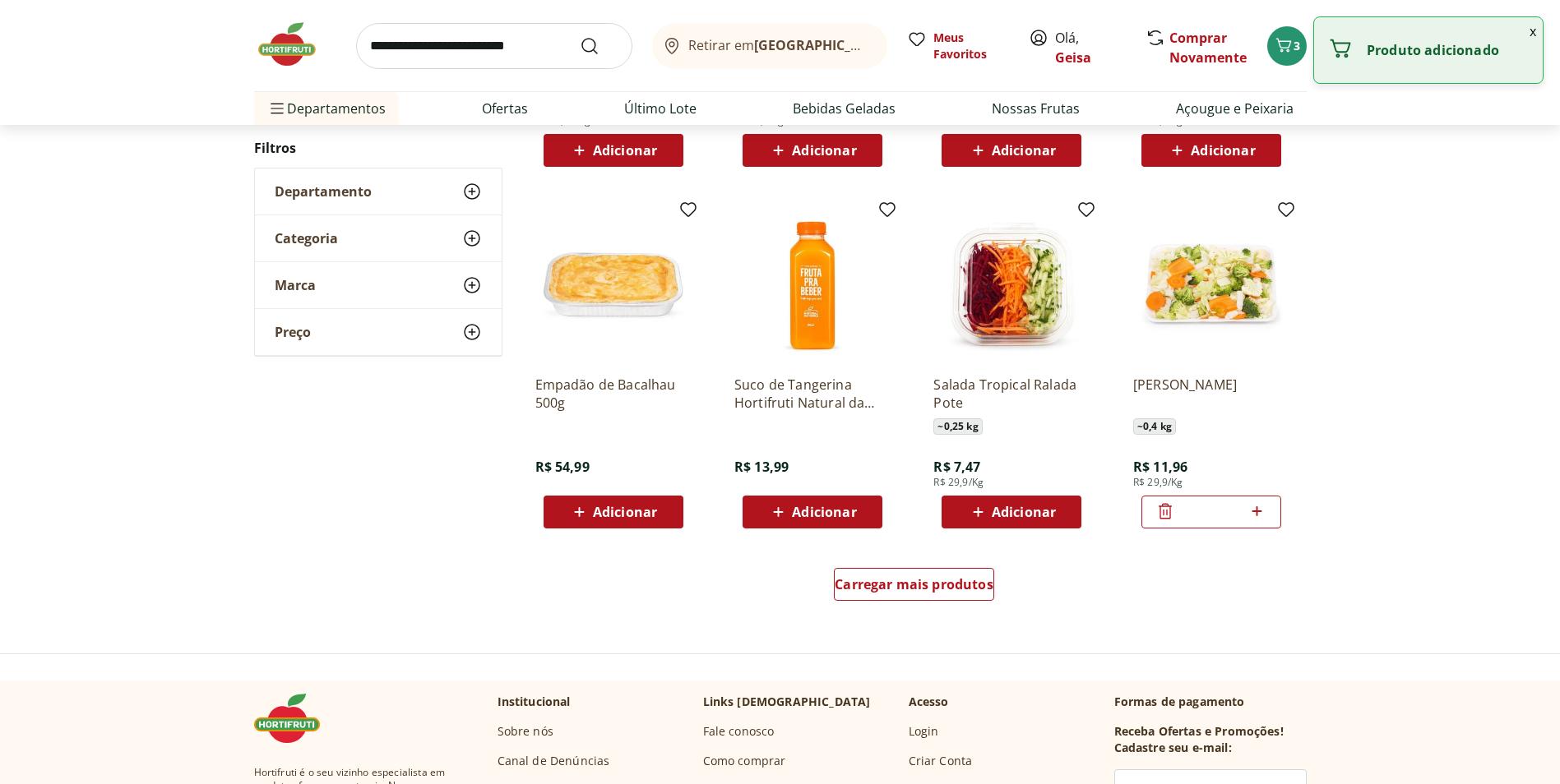
click at [1263, 511] on icon at bounding box center [1257, 511] width 21 height 20
type input "*"
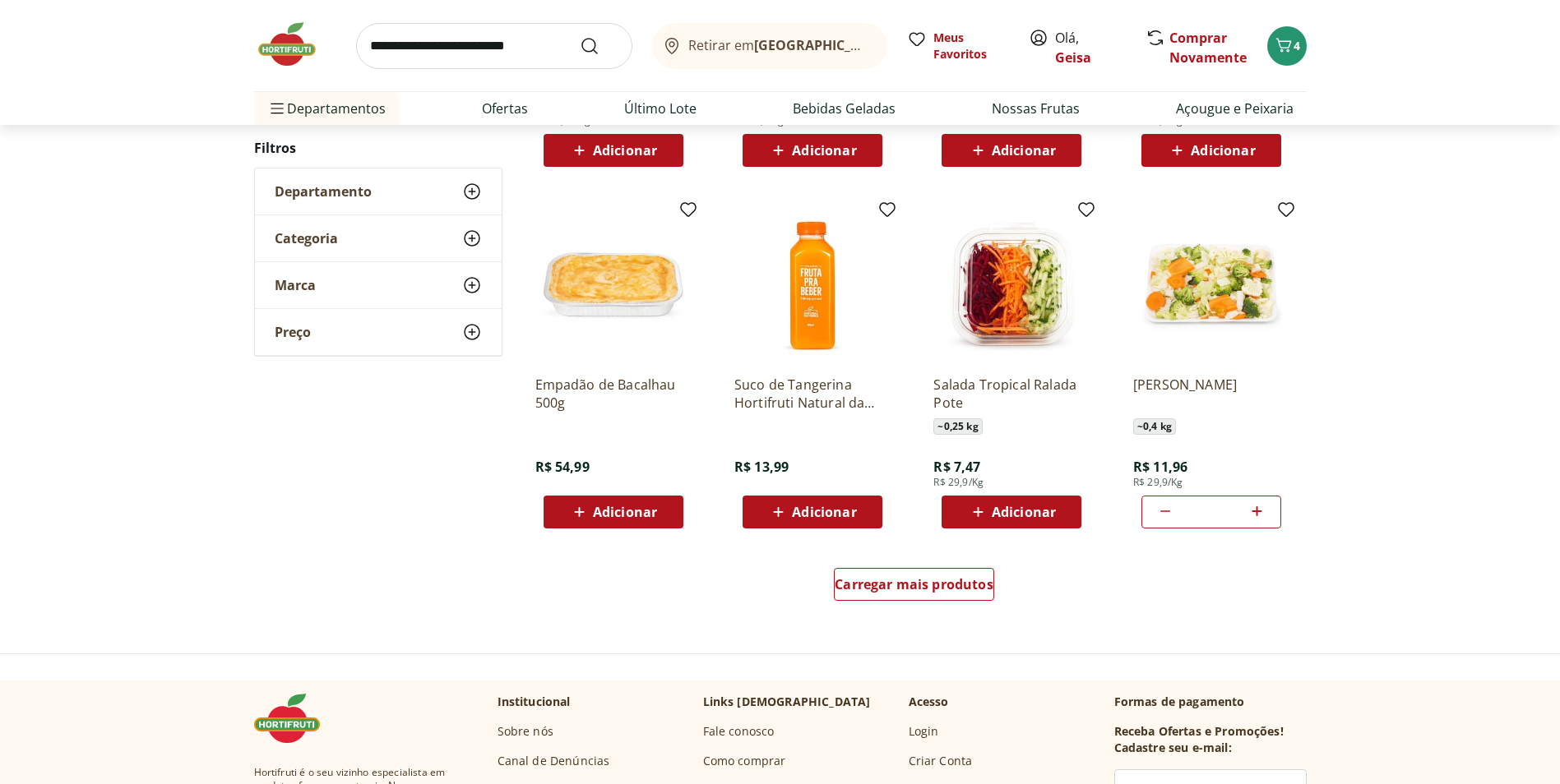
click at [1035, 513] on span "Adicionar" at bounding box center [1023, 512] width 64 height 13
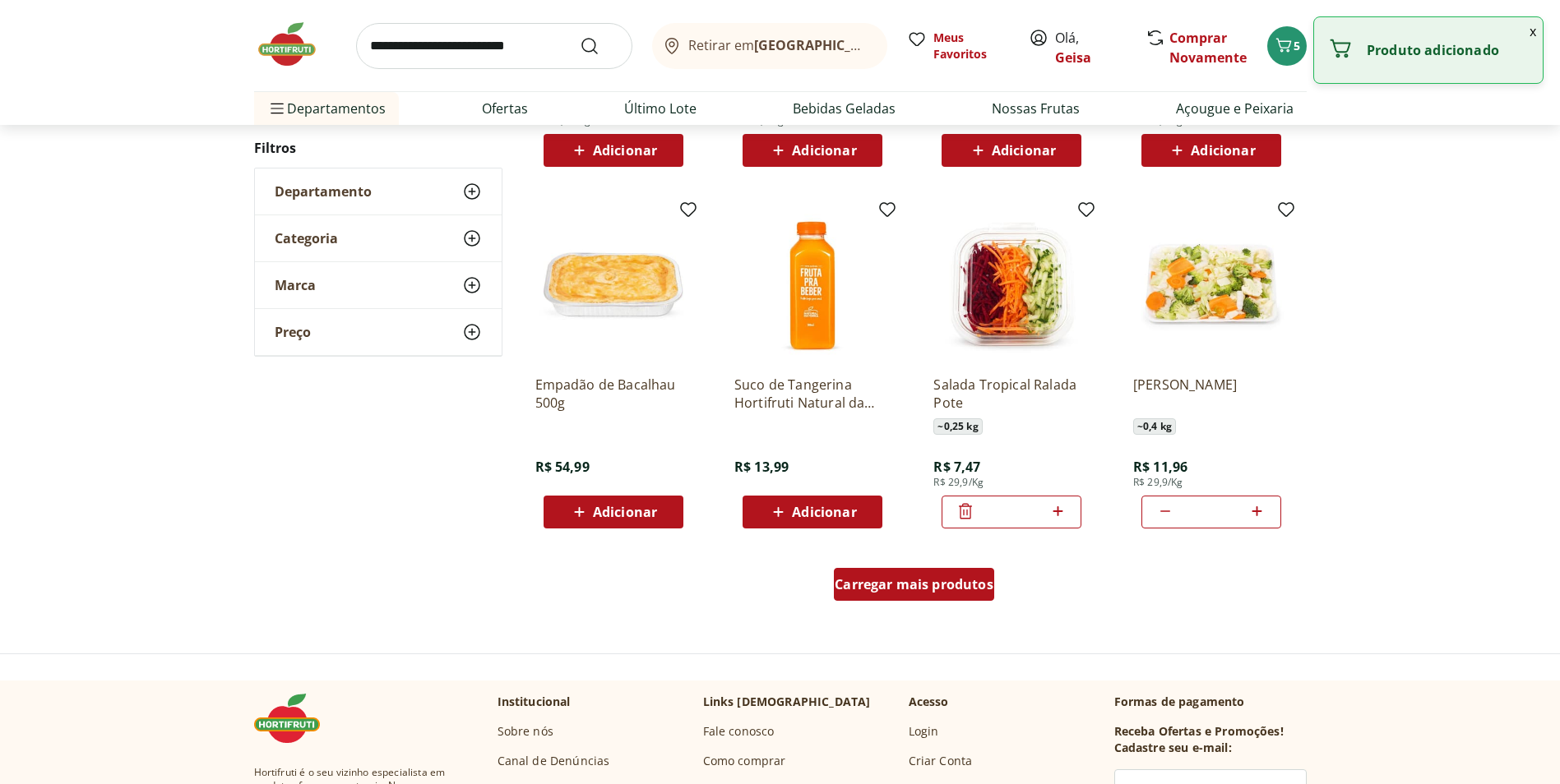
click at [941, 582] on span "Carregar mais produtos" at bounding box center [914, 584] width 159 height 13
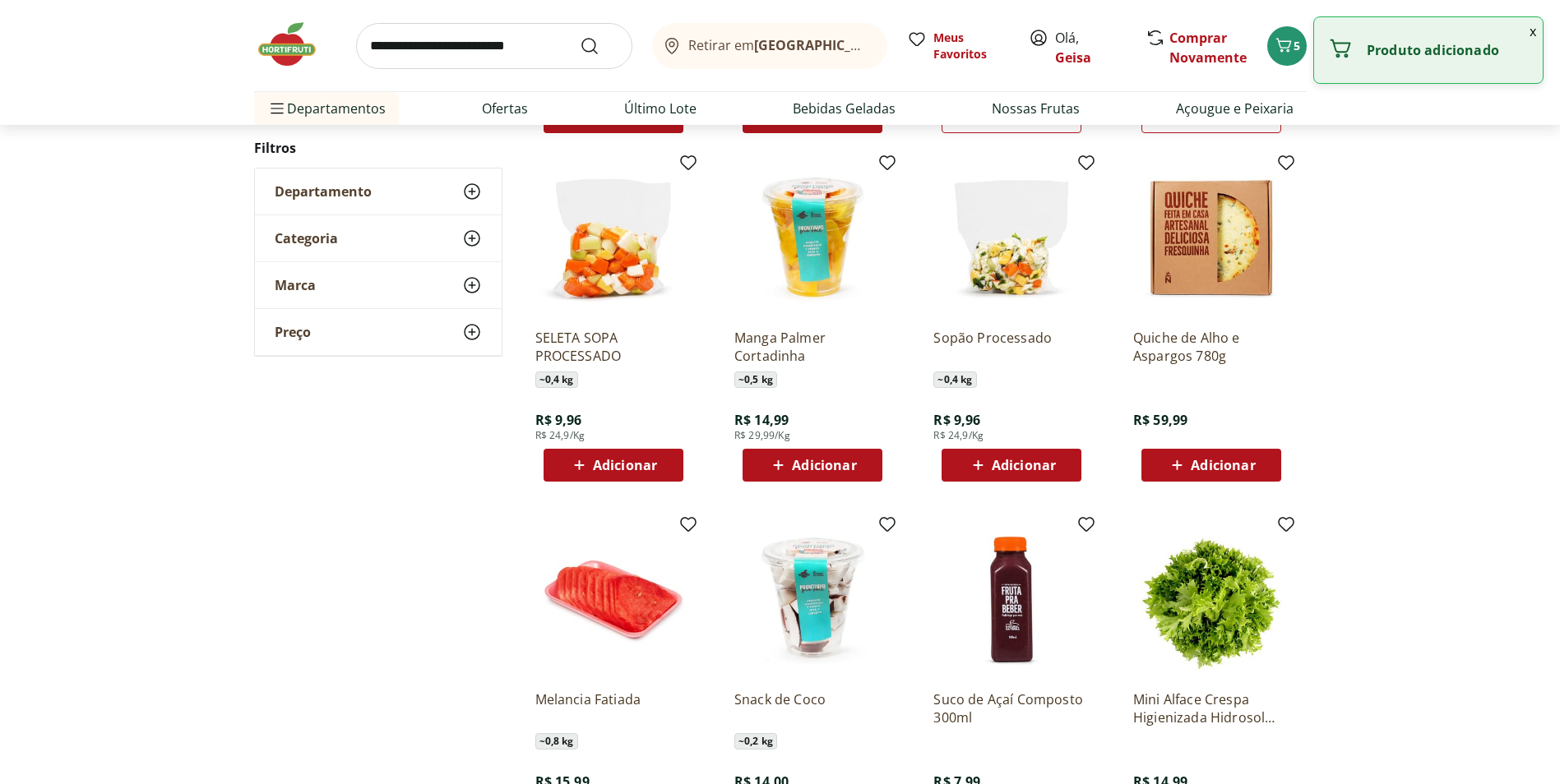
scroll to position [1302, 0]
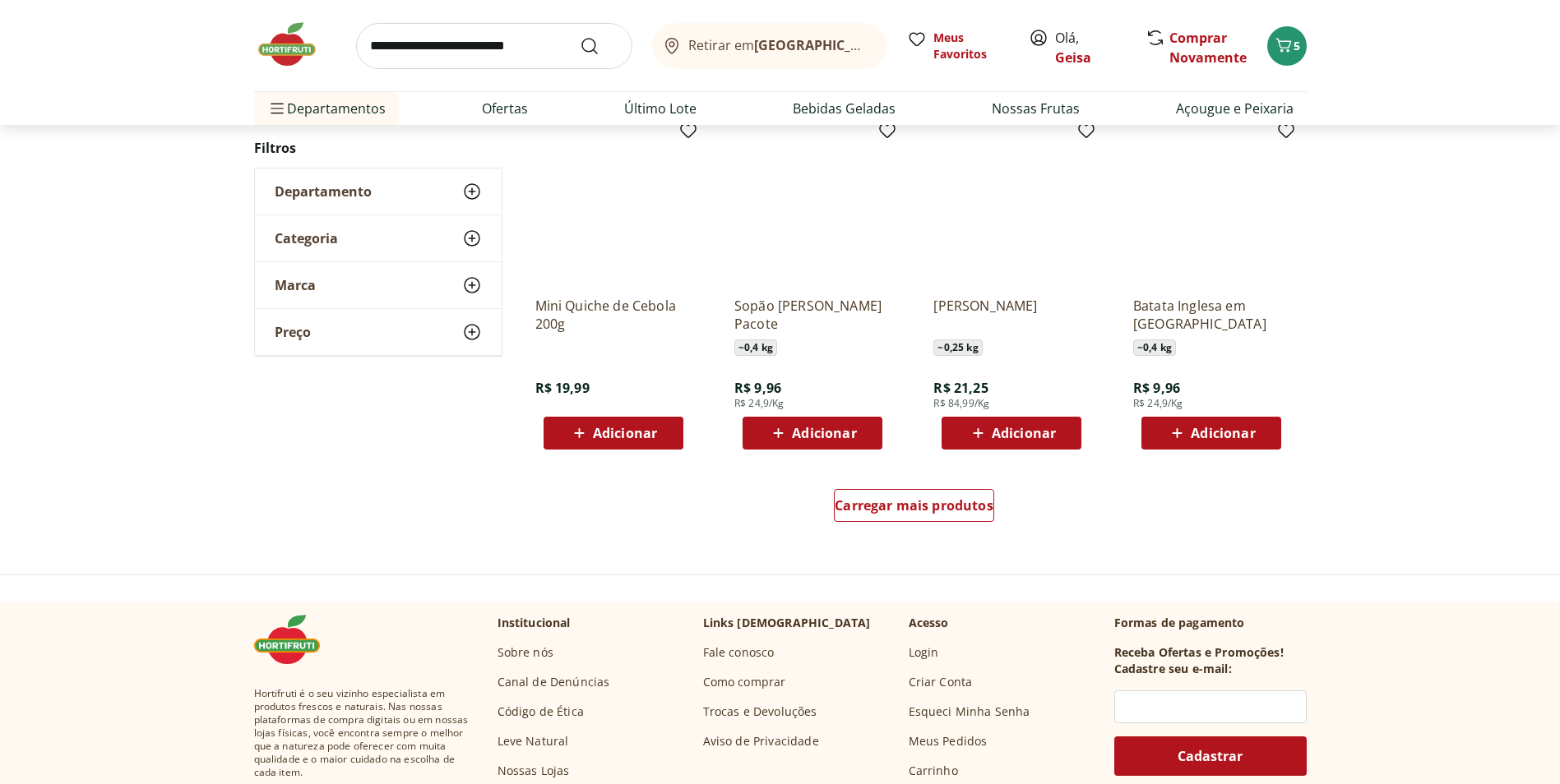
scroll to position [888, 0]
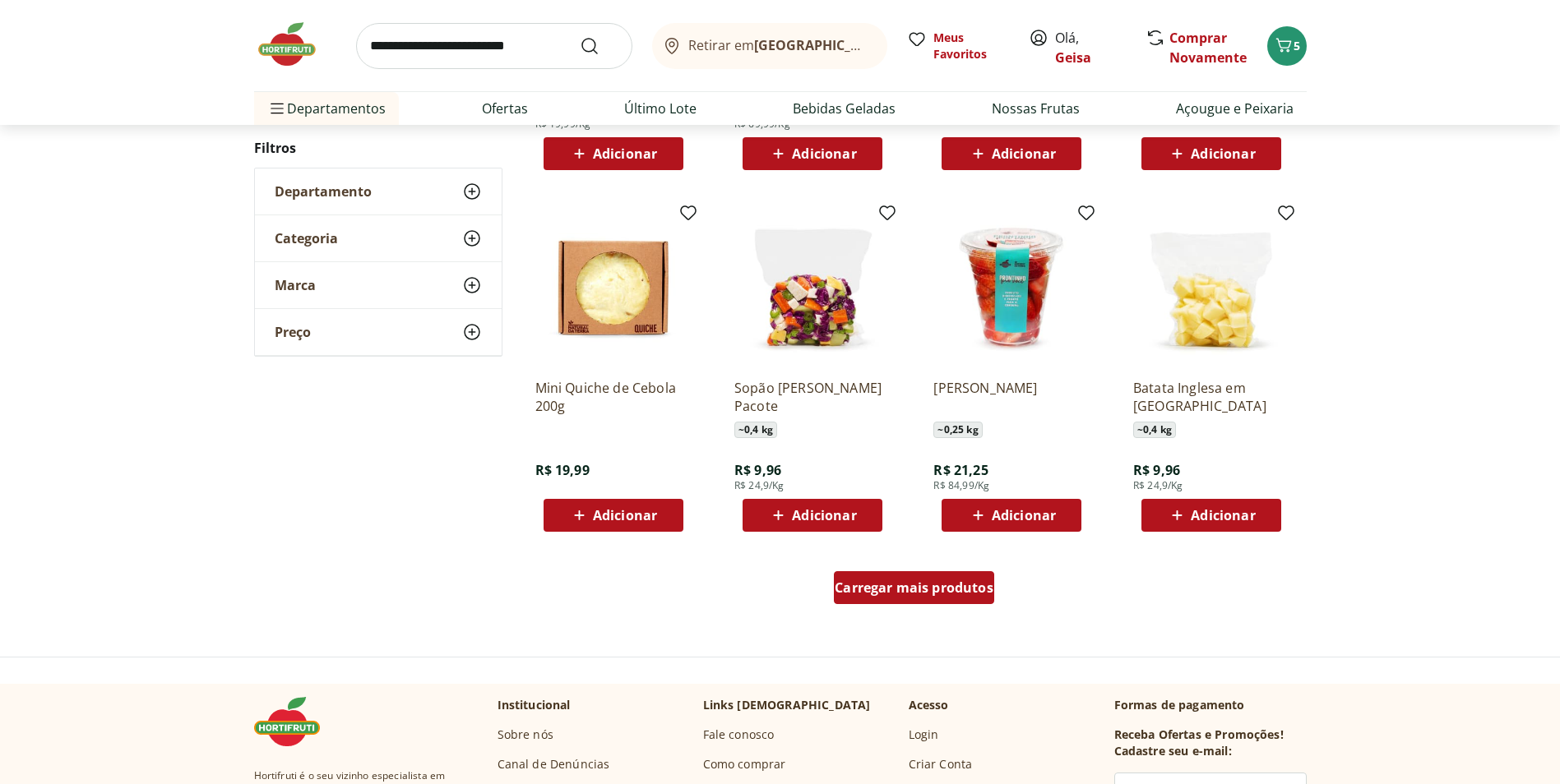
click at [966, 586] on span "Carregar mais produtos" at bounding box center [914, 587] width 159 height 13
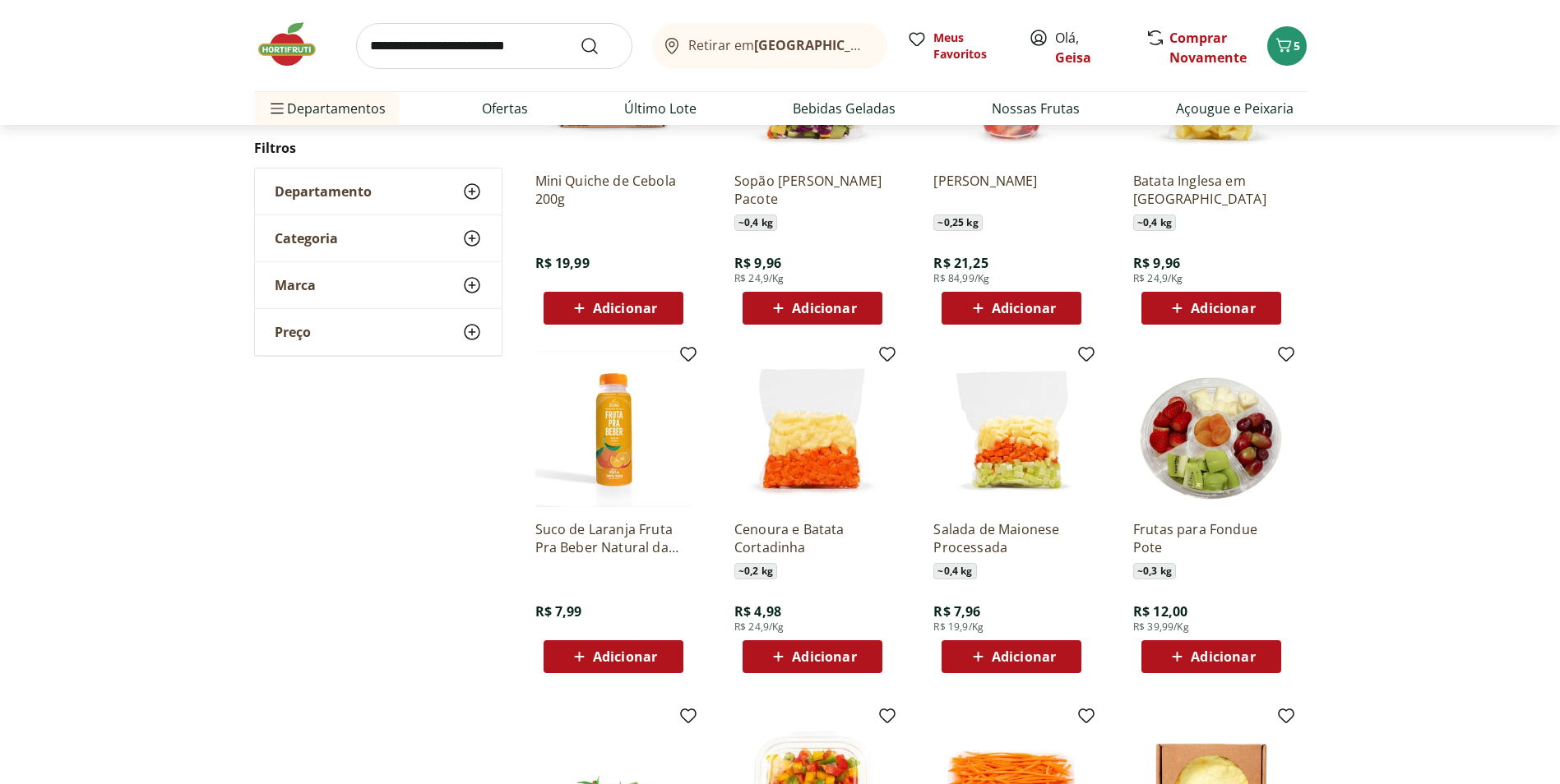
scroll to position [1134, 0]
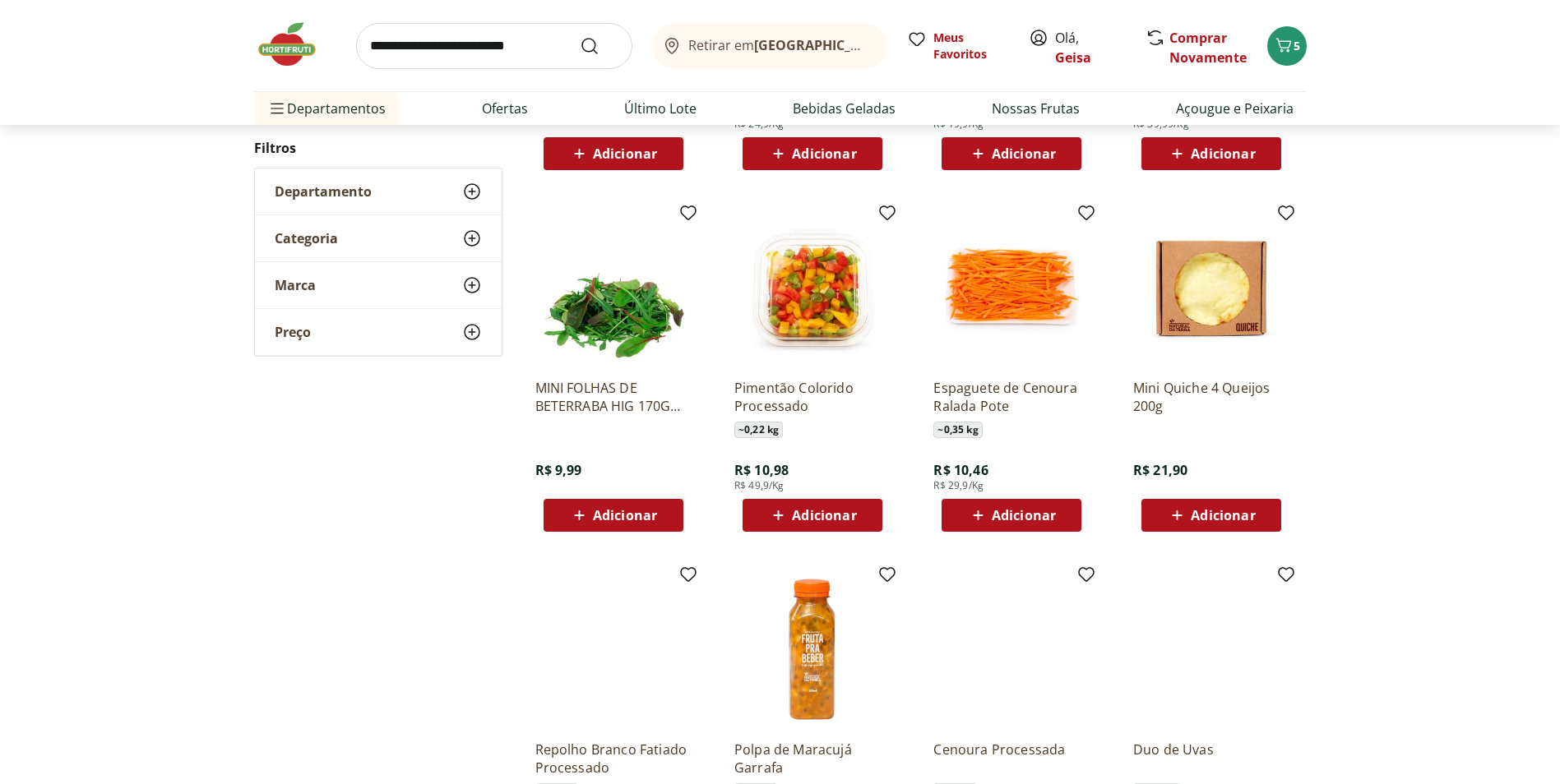
scroll to position [556, 0]
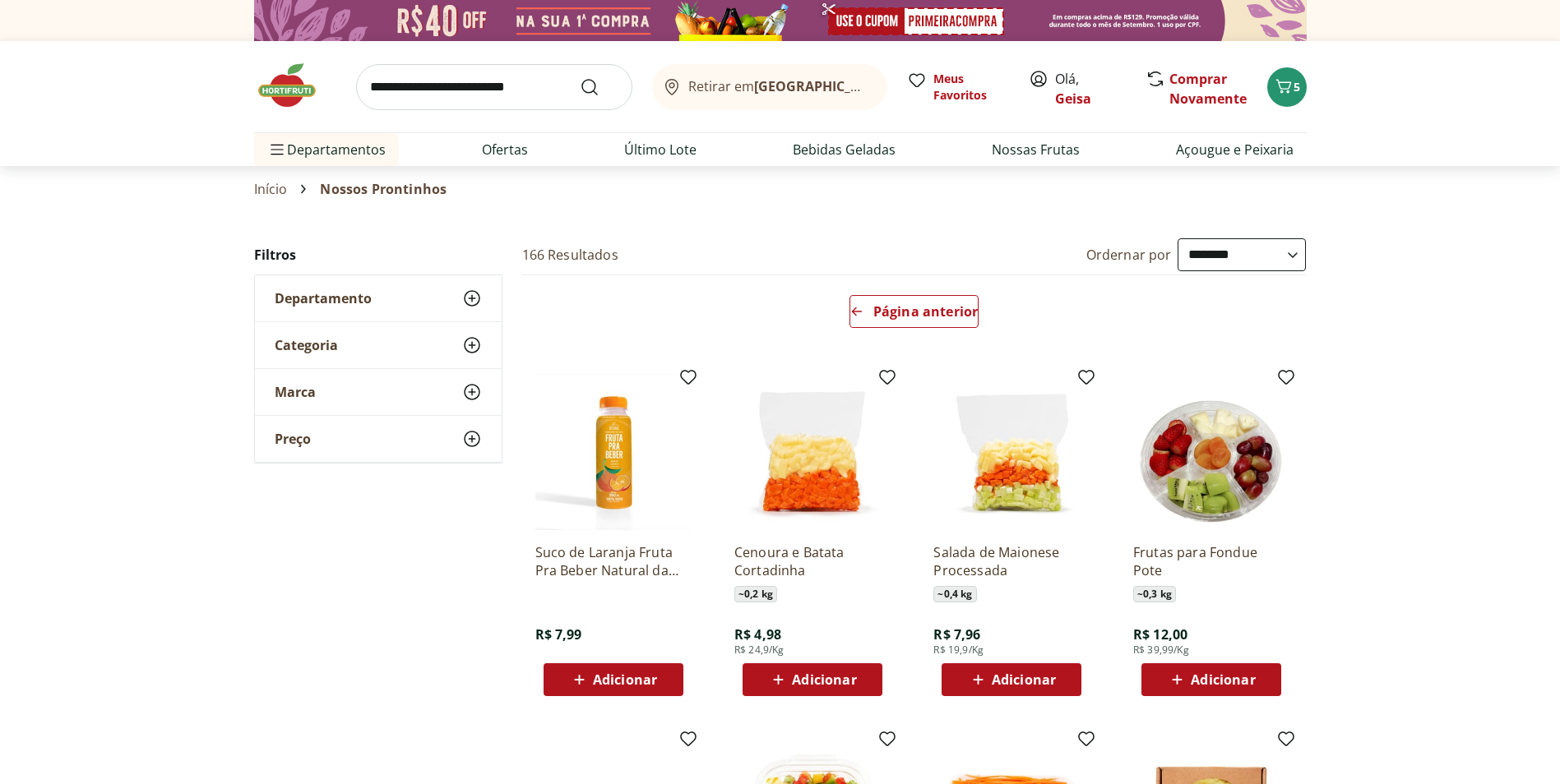
select select "**********"
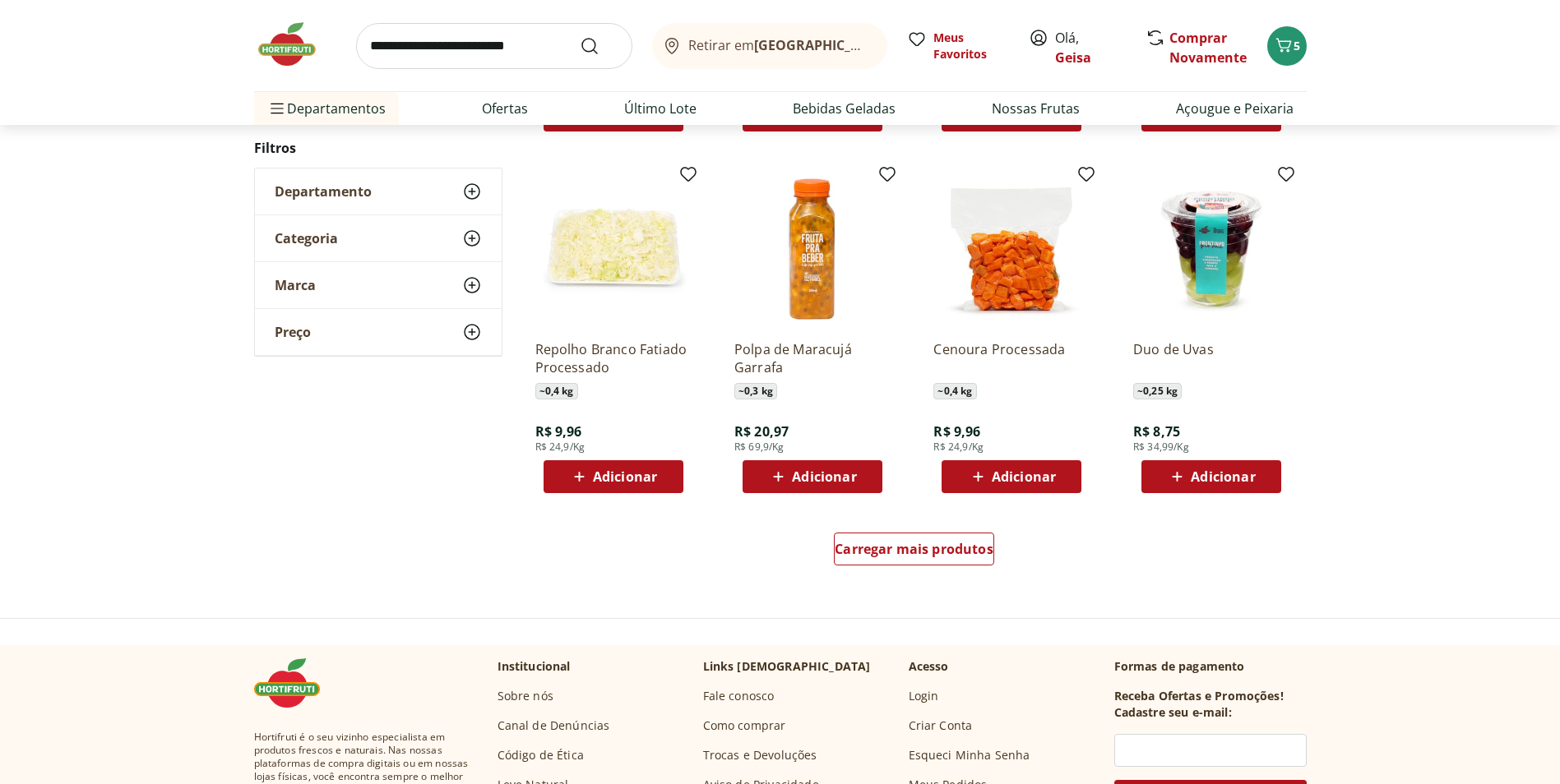
scroll to position [967, 0]
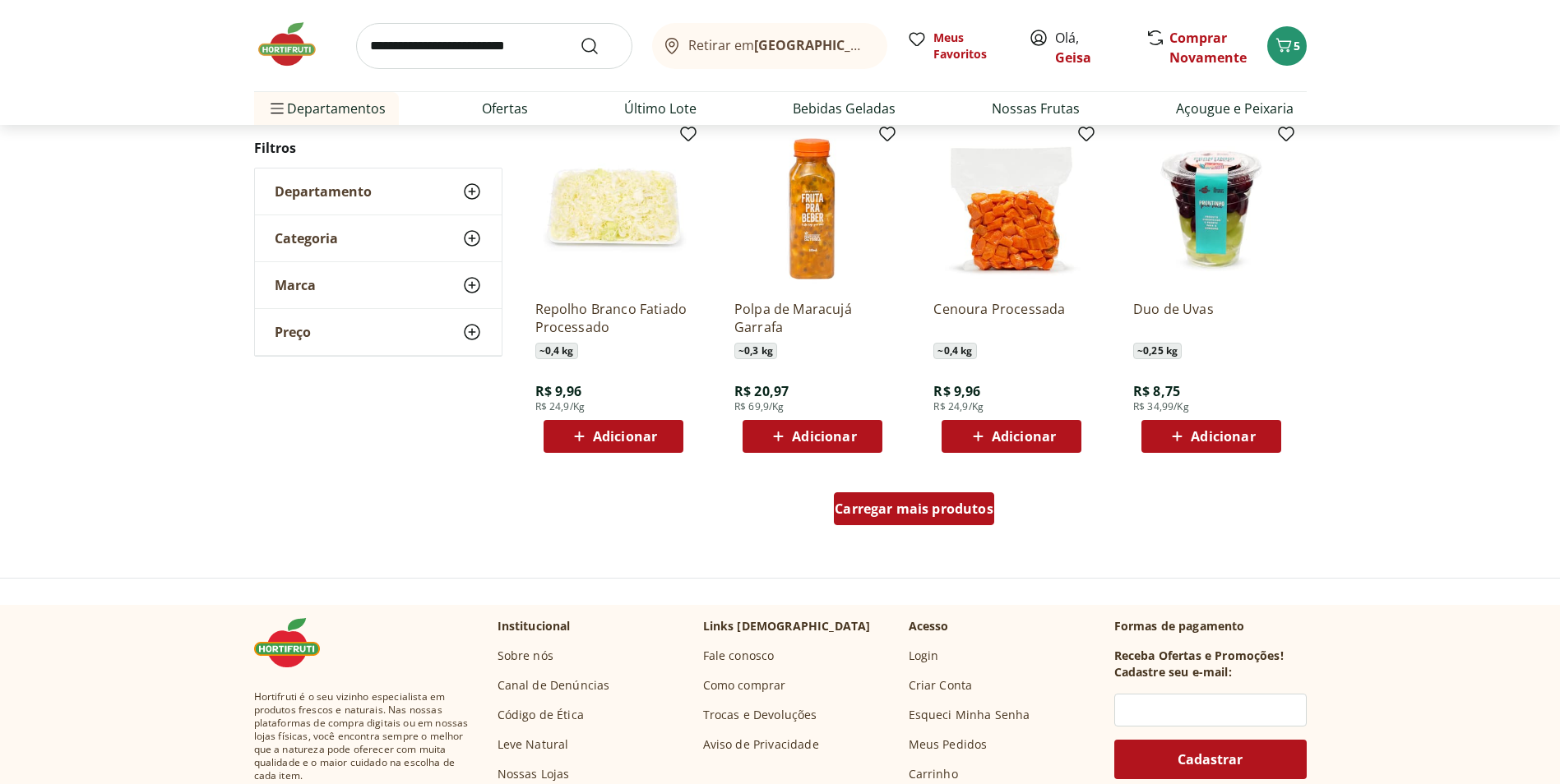
click at [970, 516] on span "Carregar mais produtos" at bounding box center [914, 508] width 159 height 13
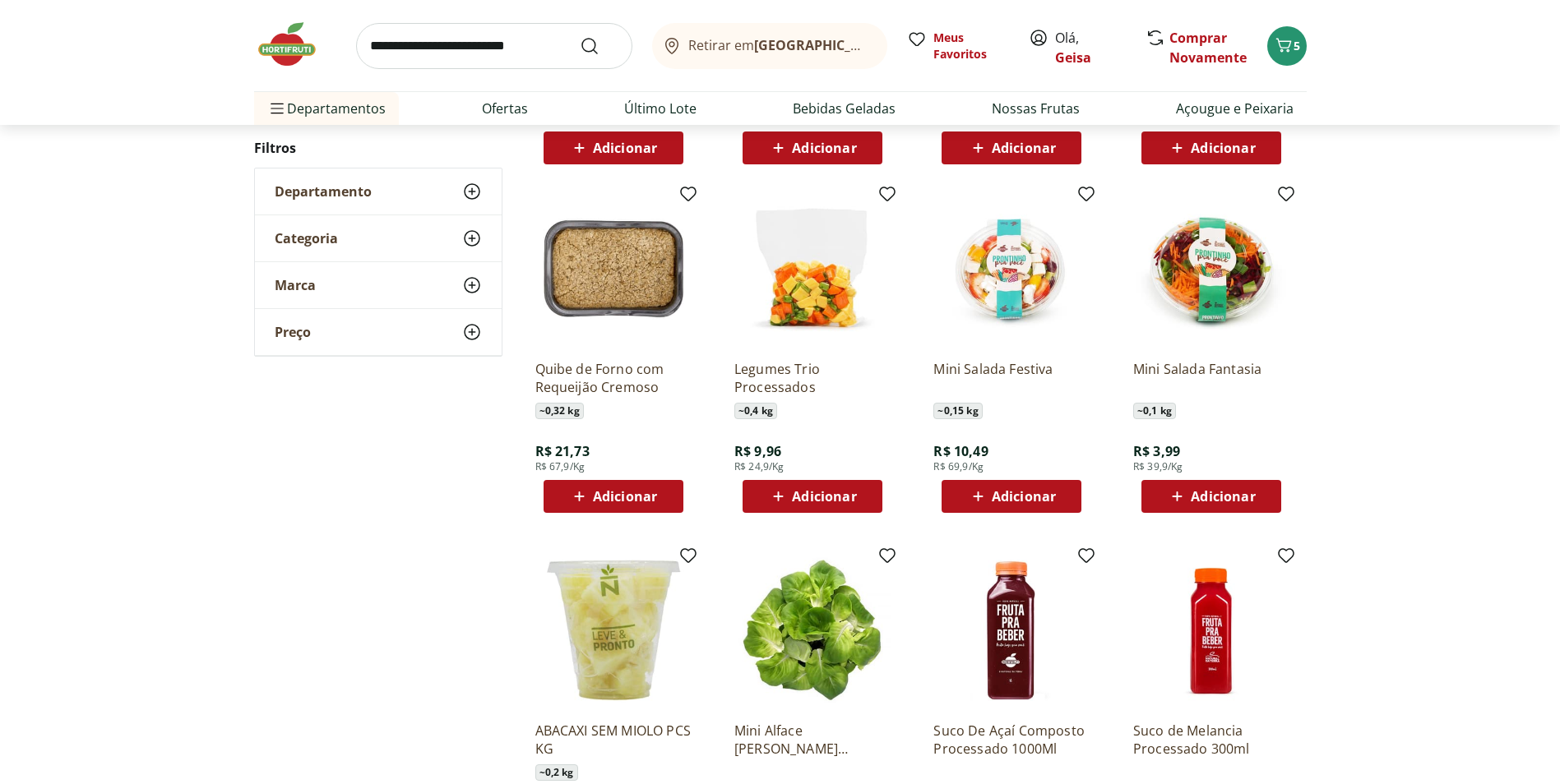
scroll to position [1296, 0]
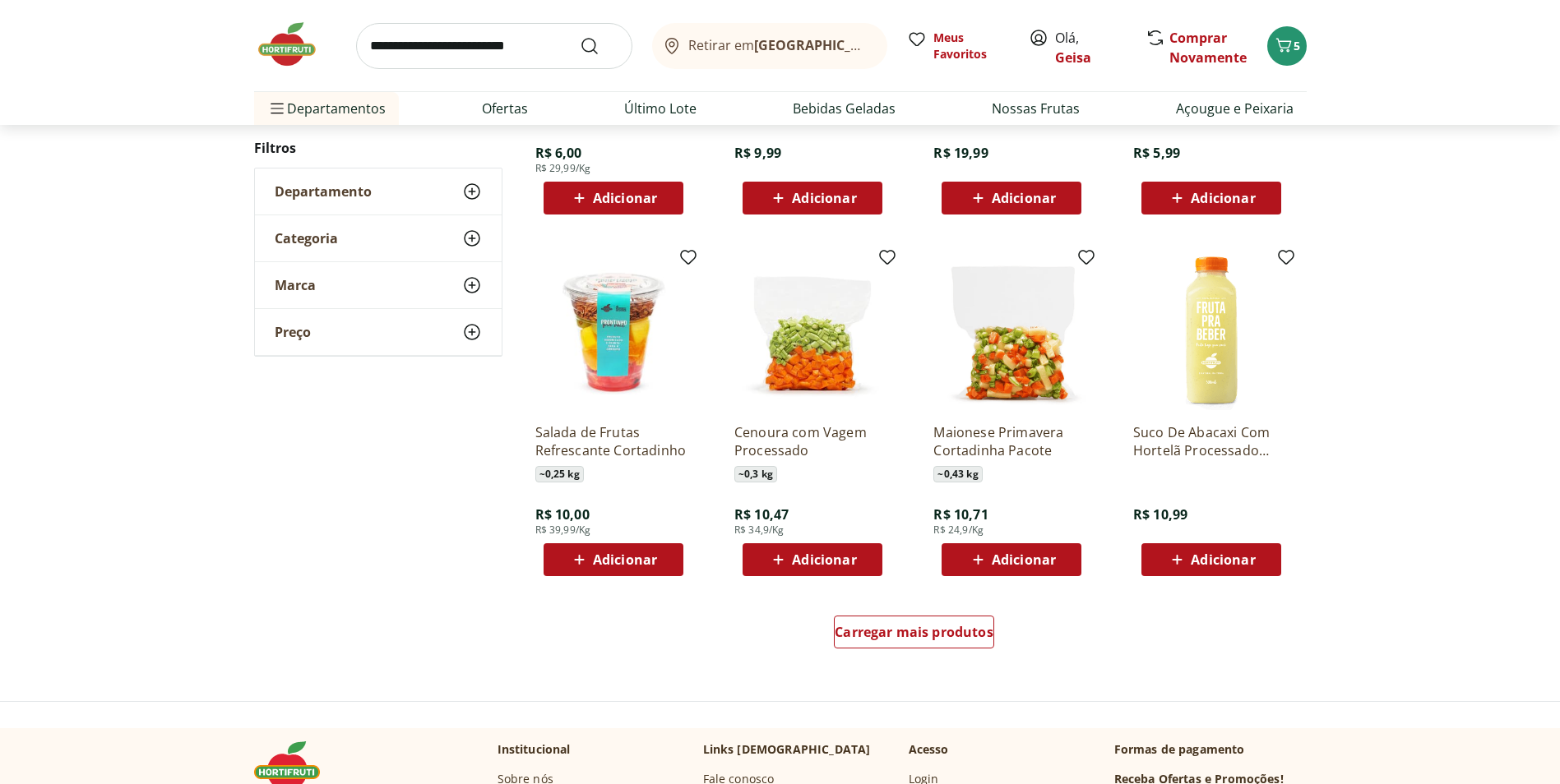
scroll to position [881, 0]
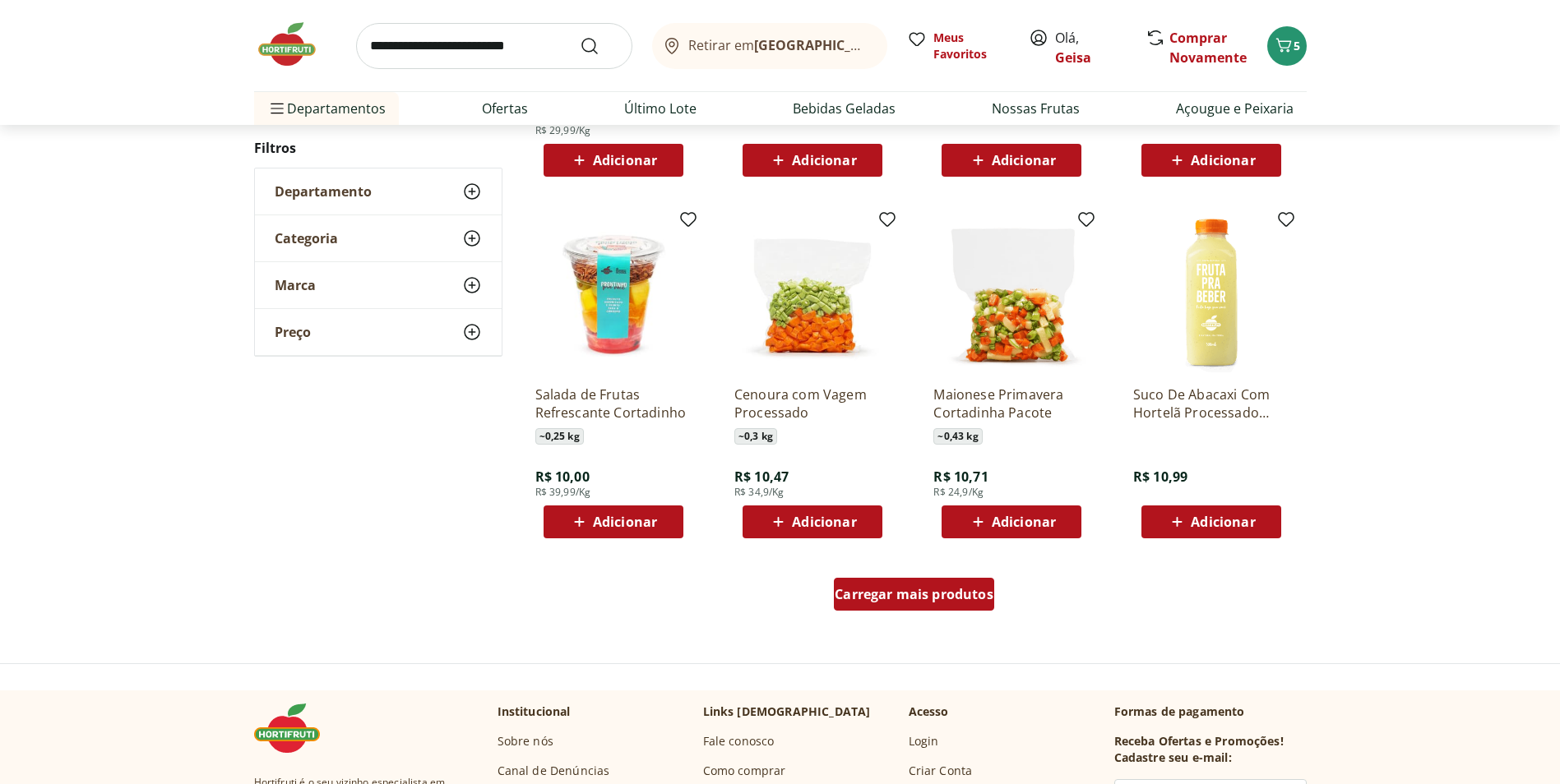
click at [975, 600] on span "Carregar mais produtos" at bounding box center [914, 594] width 159 height 13
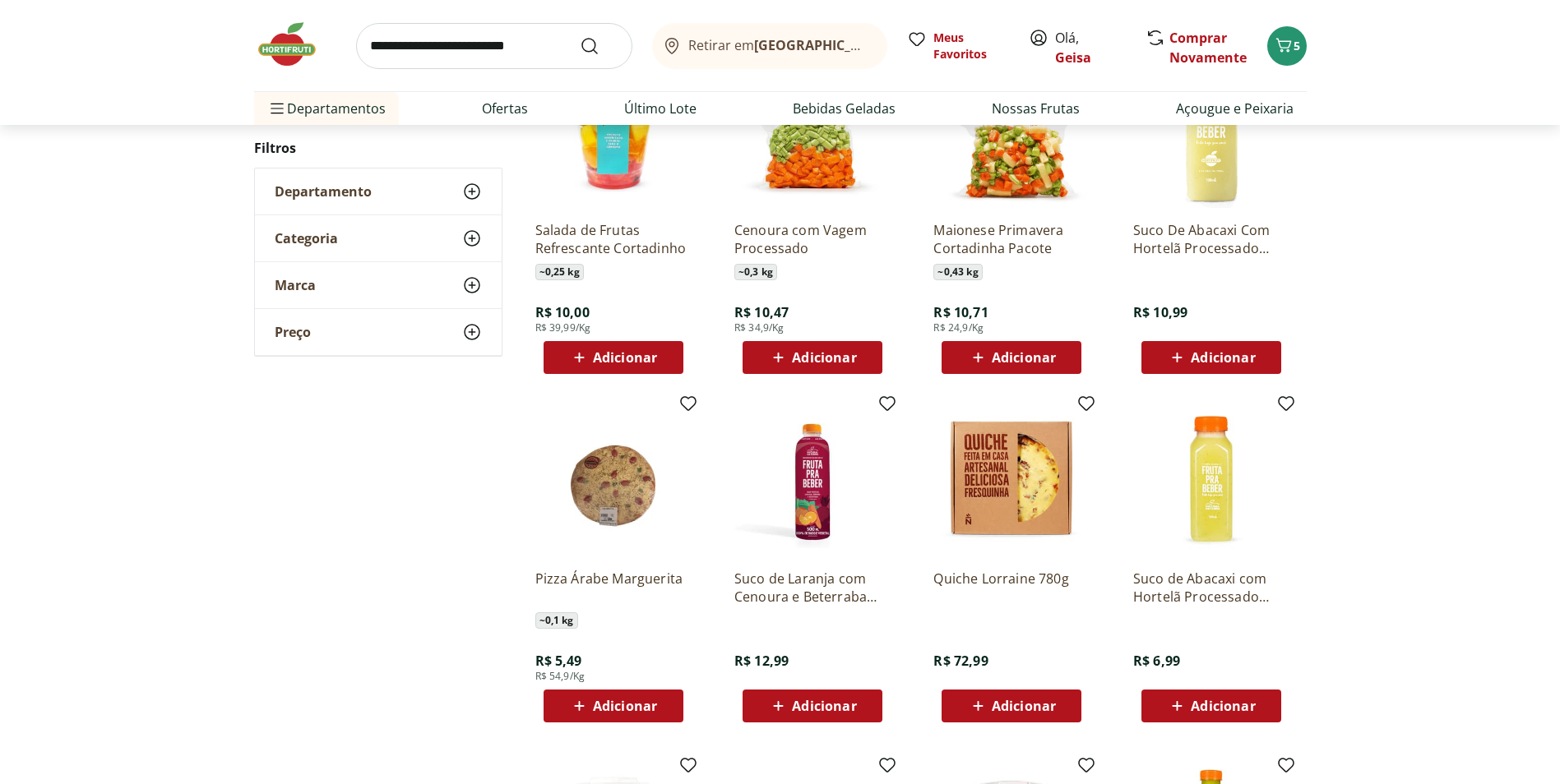
scroll to position [1128, 0]
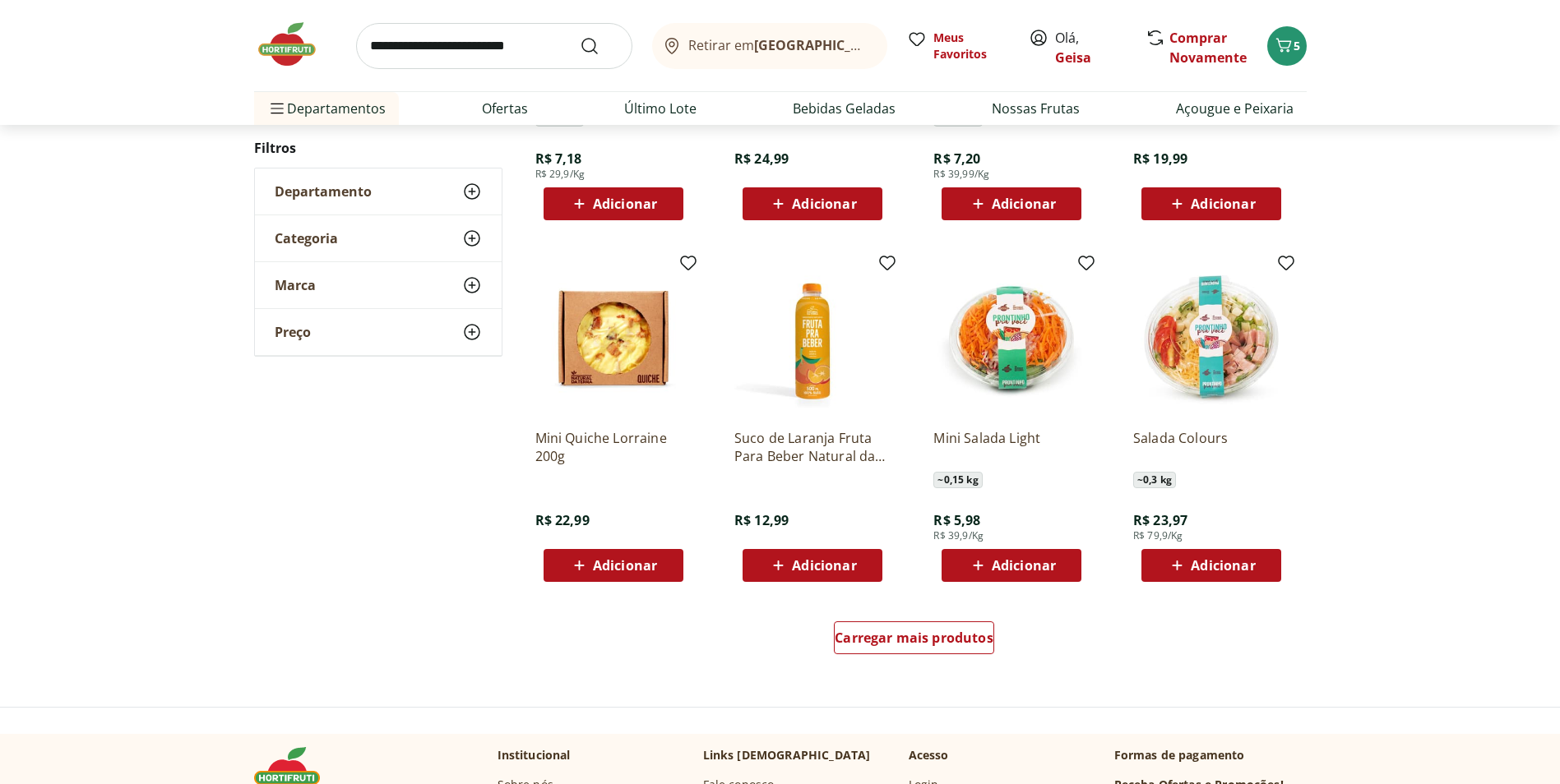
scroll to position [878, 0]
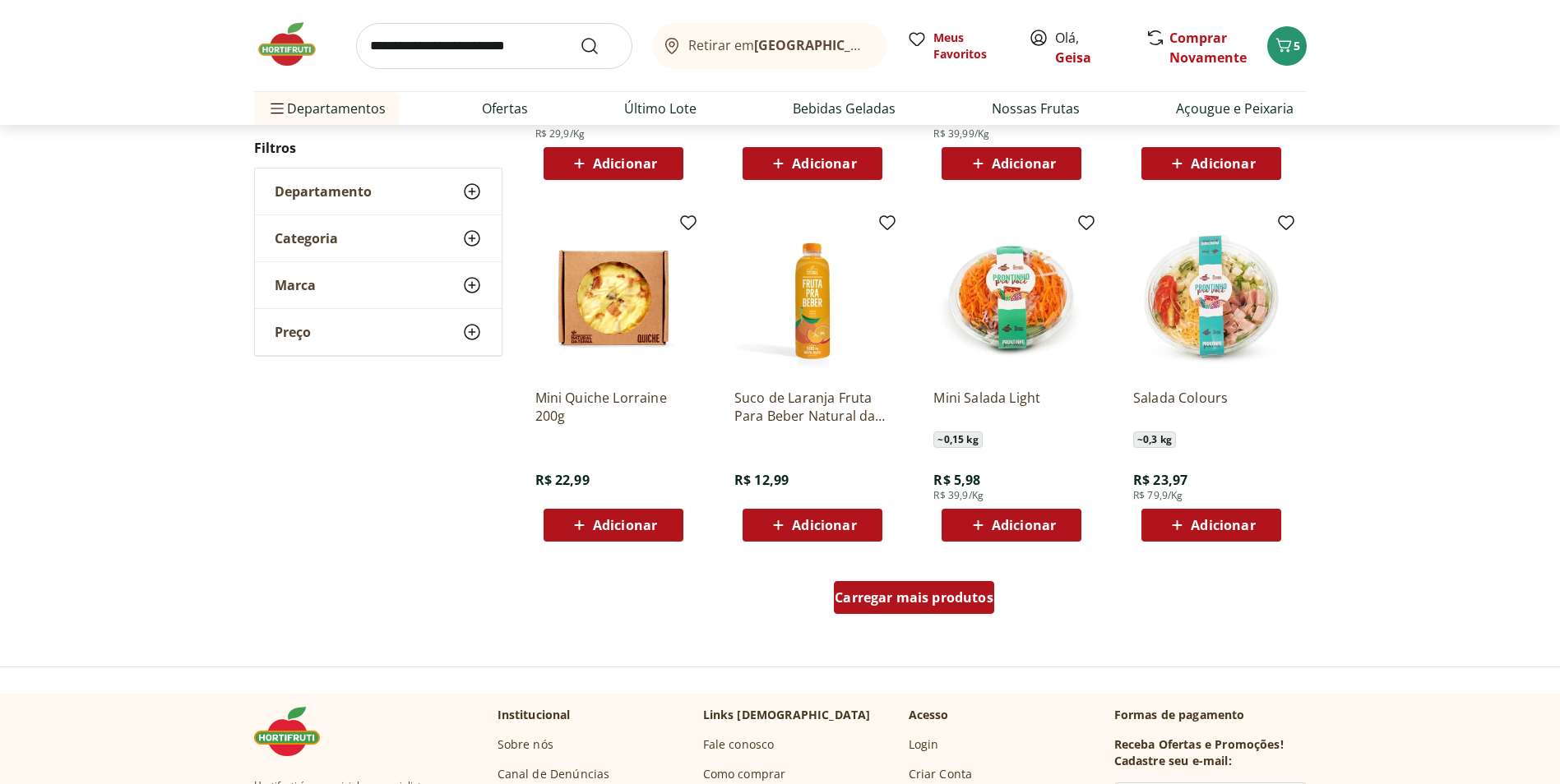
click at [973, 600] on span "Carregar mais produtos" at bounding box center [914, 597] width 159 height 13
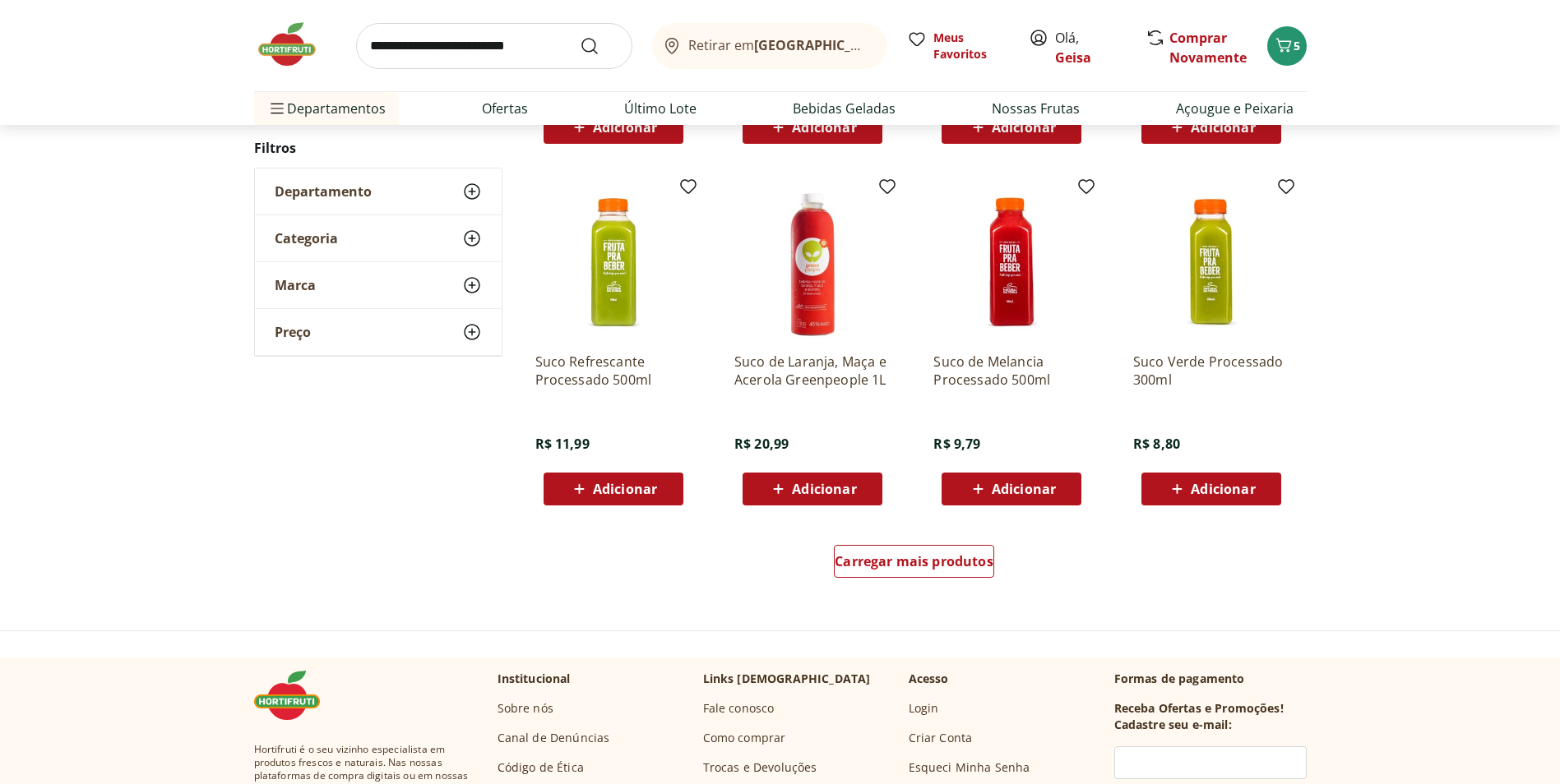
scroll to position [957, 0]
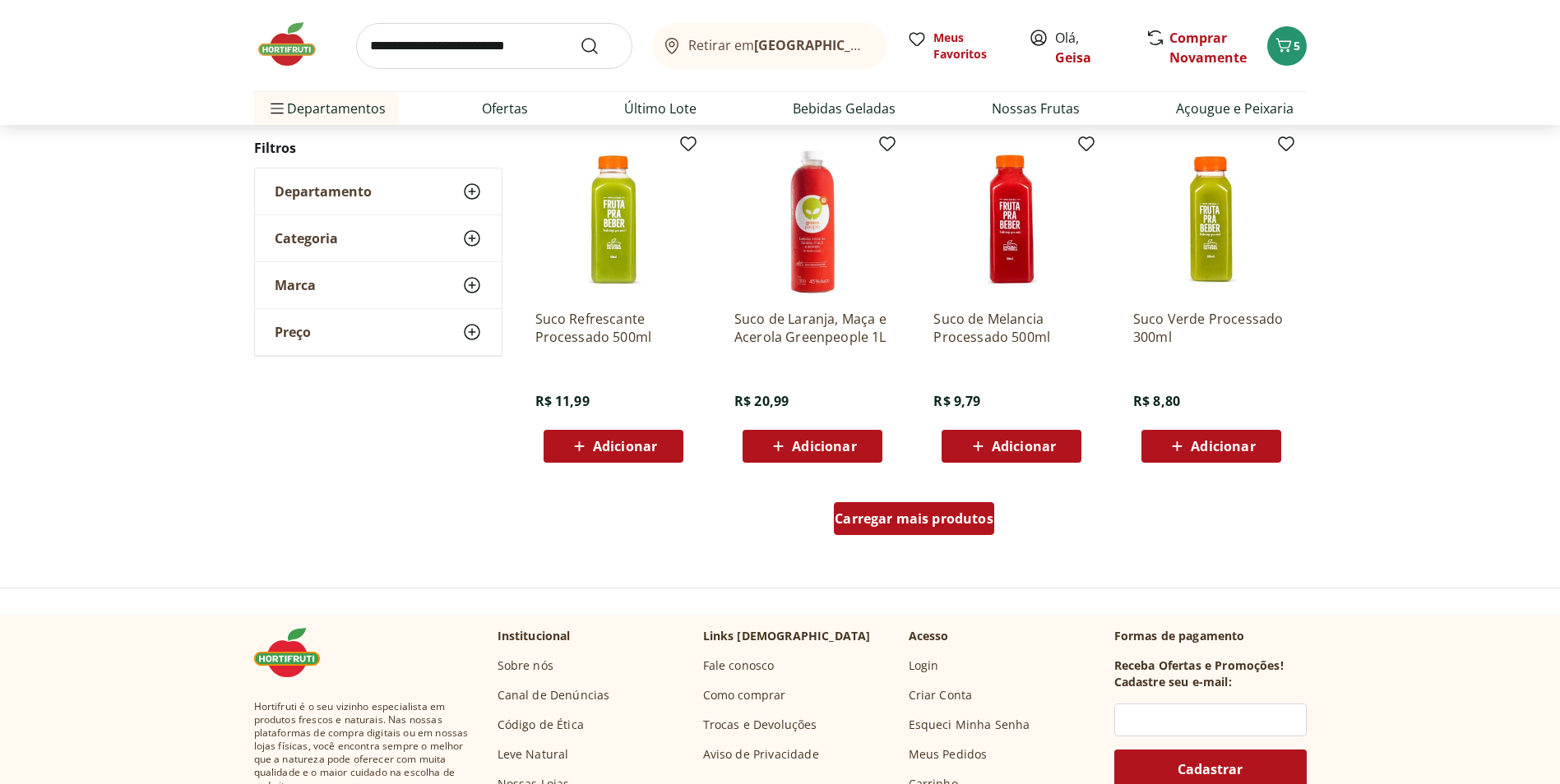
click at [969, 523] on span "Carregar mais produtos" at bounding box center [914, 518] width 159 height 13
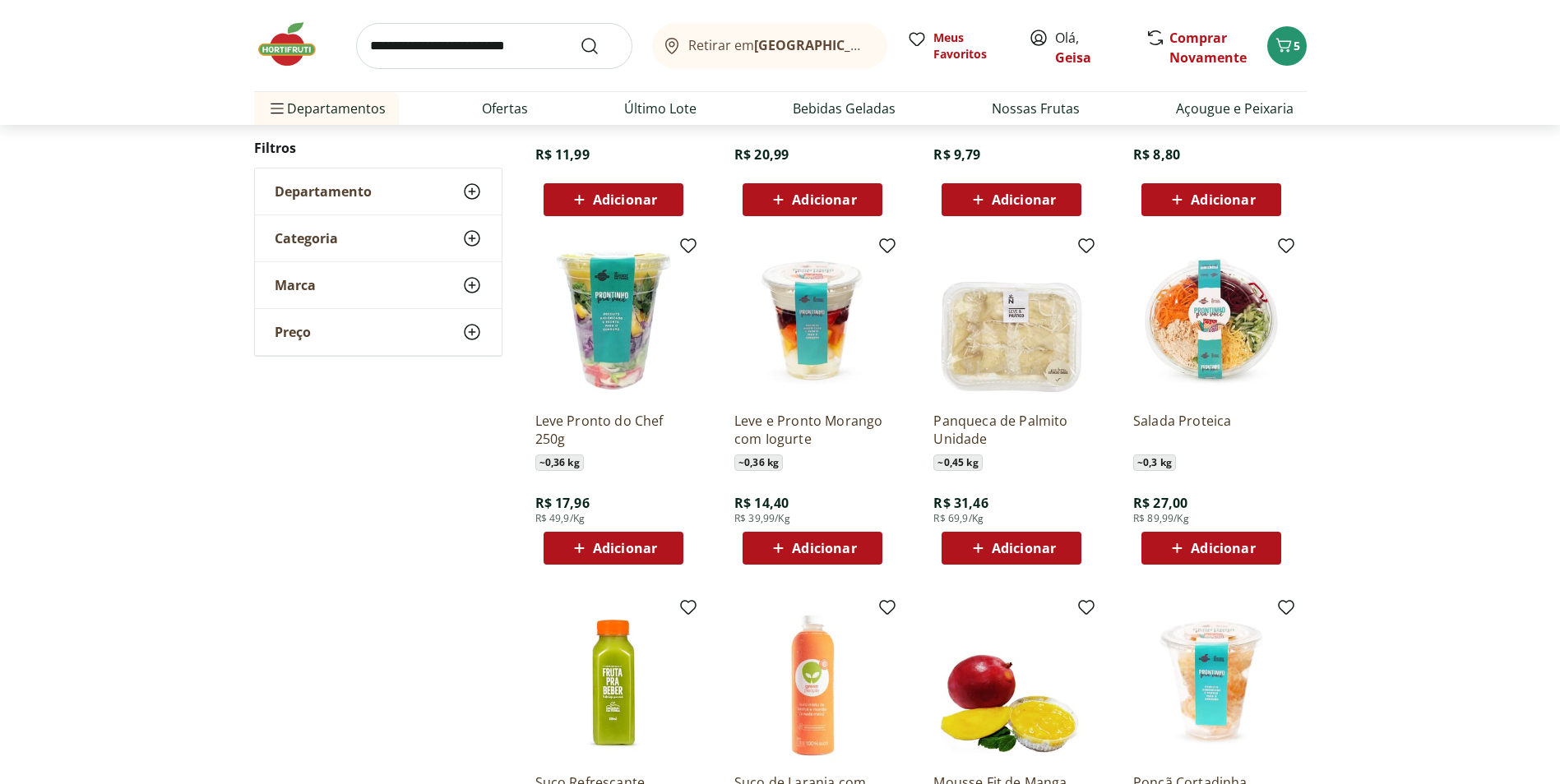
scroll to position [1285, 0]
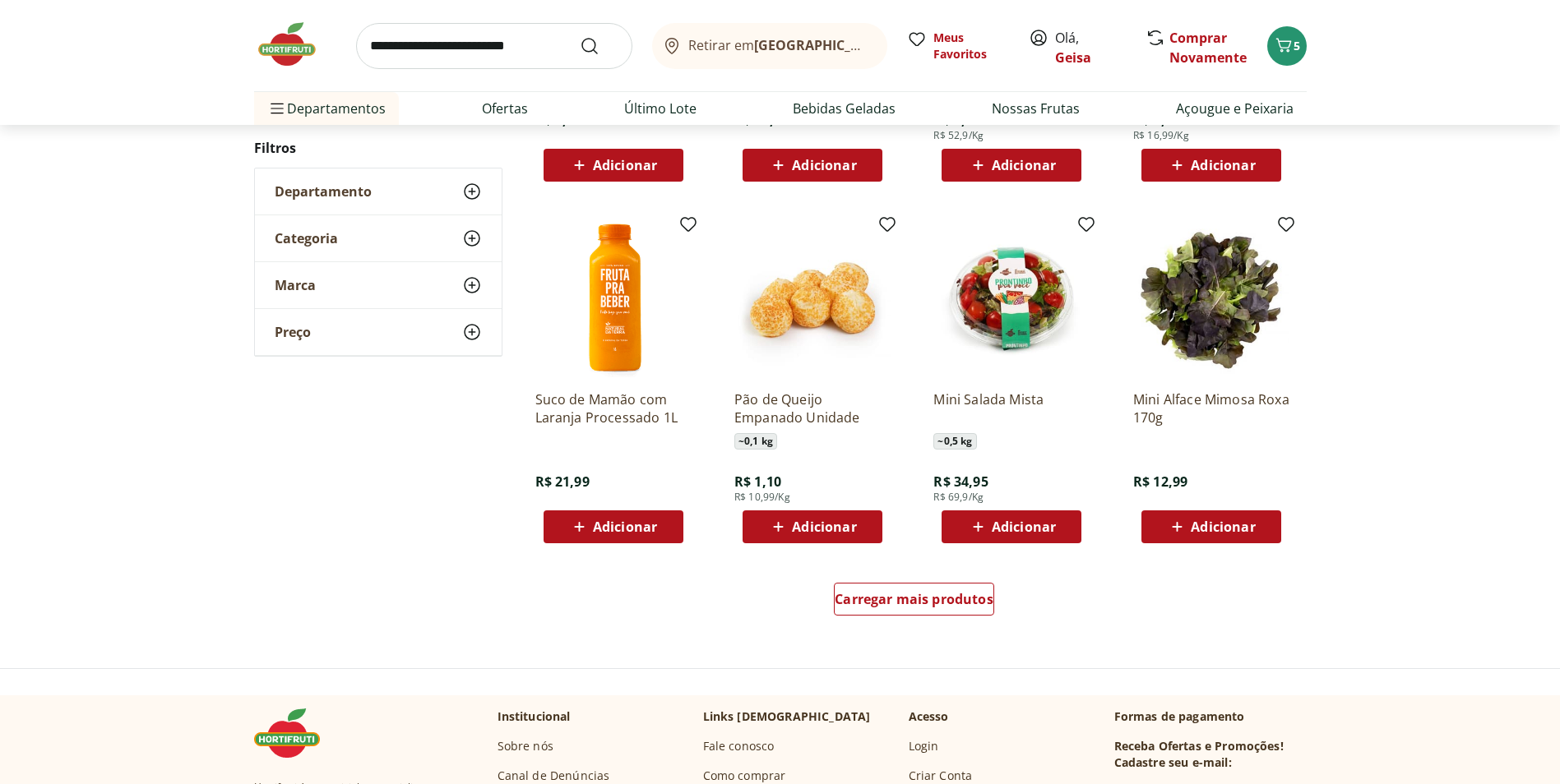
scroll to position [954, 0]
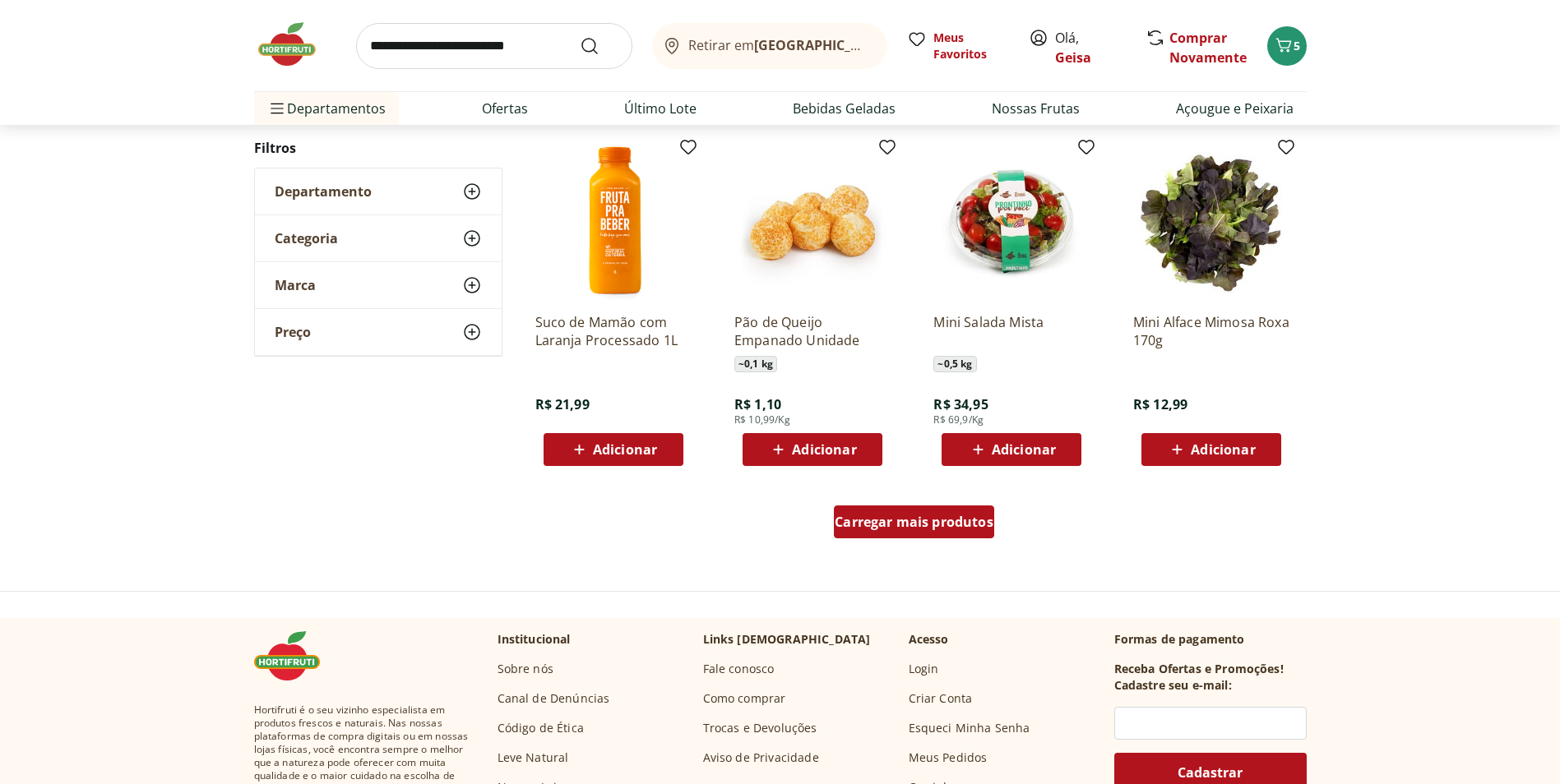
click at [932, 532] on div "Carregar mais produtos" at bounding box center [914, 522] width 160 height 33
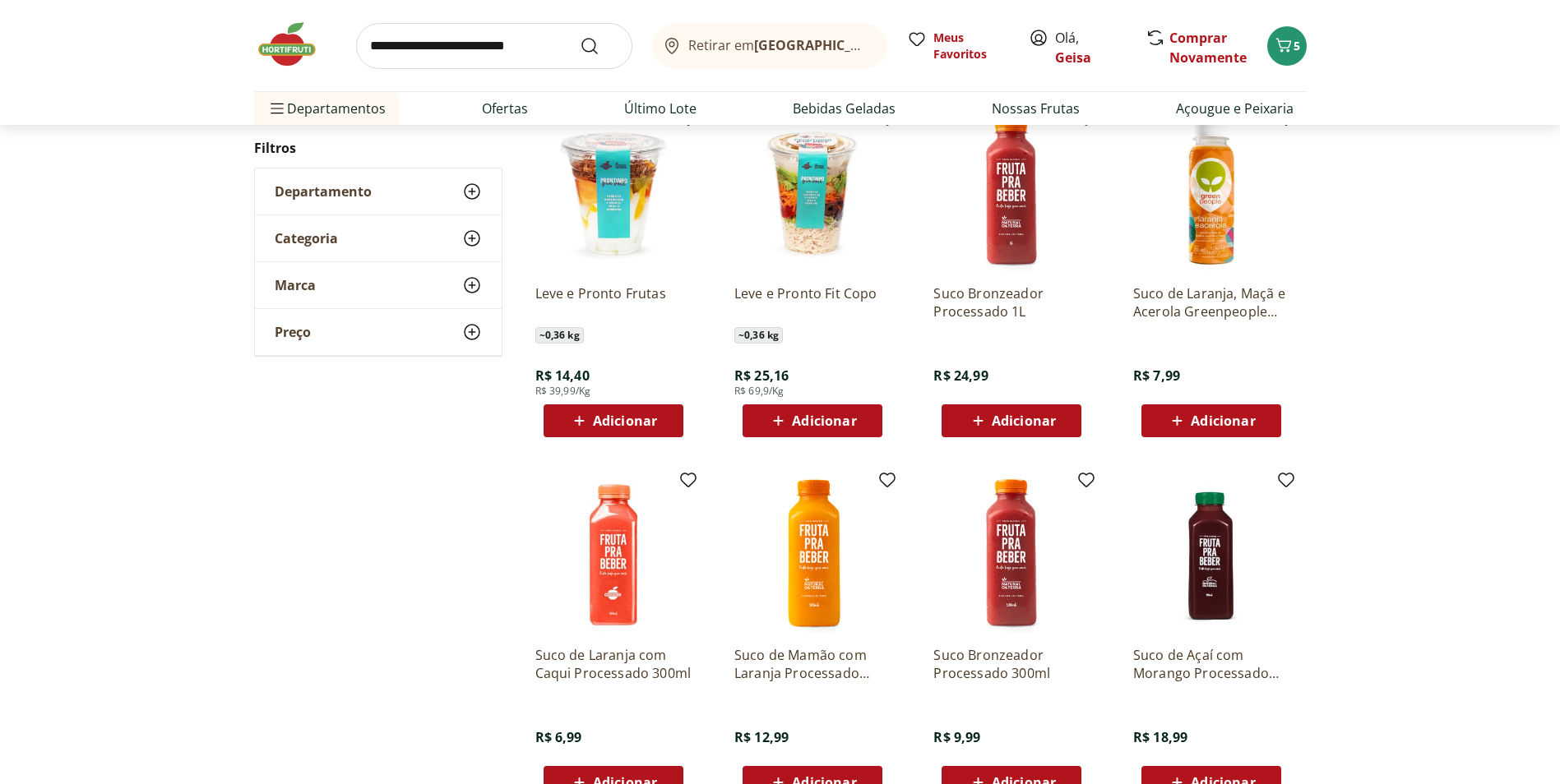
scroll to position [1365, 0]
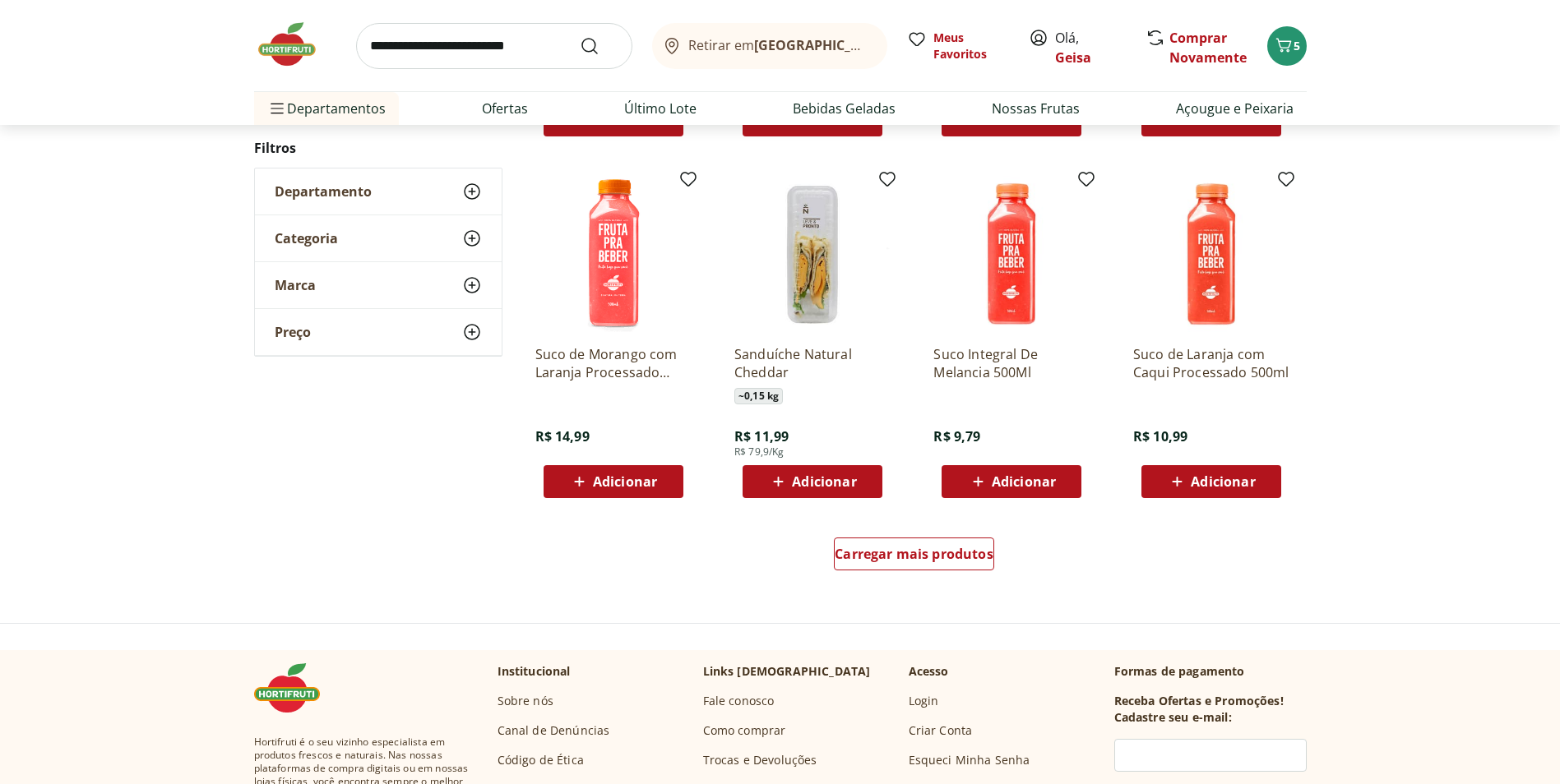
scroll to position [950, 0]
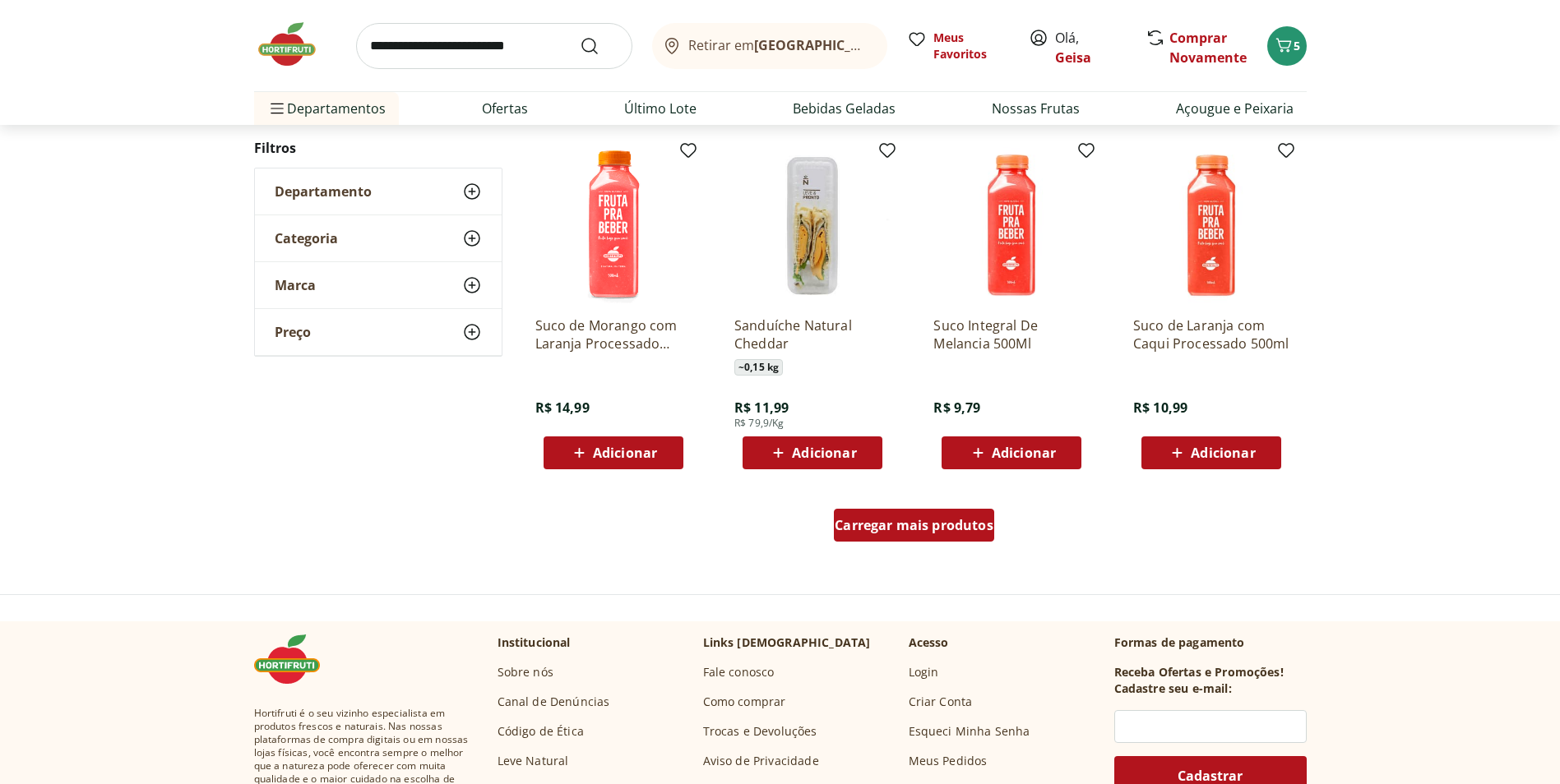
click at [914, 524] on span "Carregar mais produtos" at bounding box center [914, 524] width 159 height 13
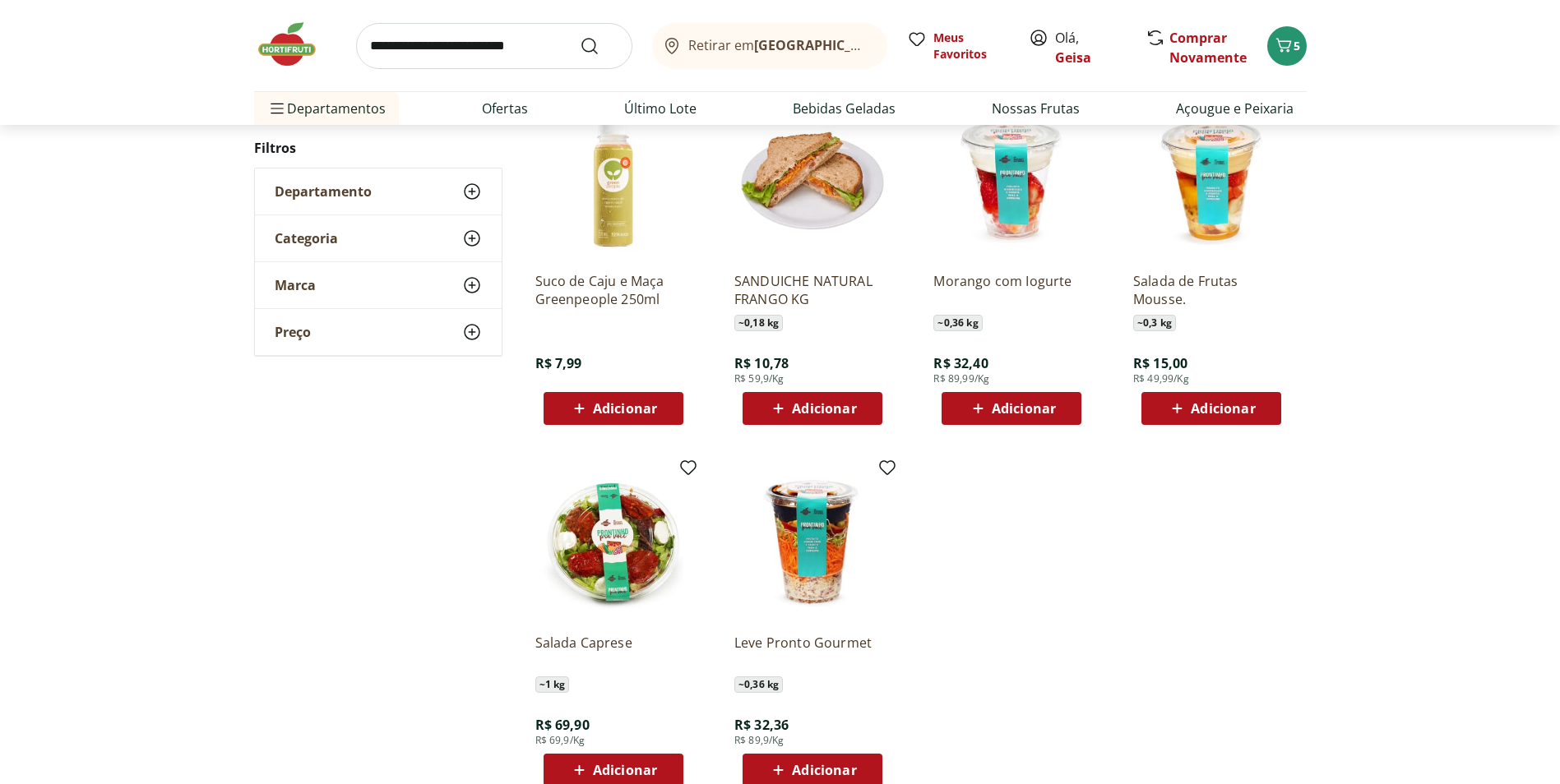
scroll to position [618, 0]
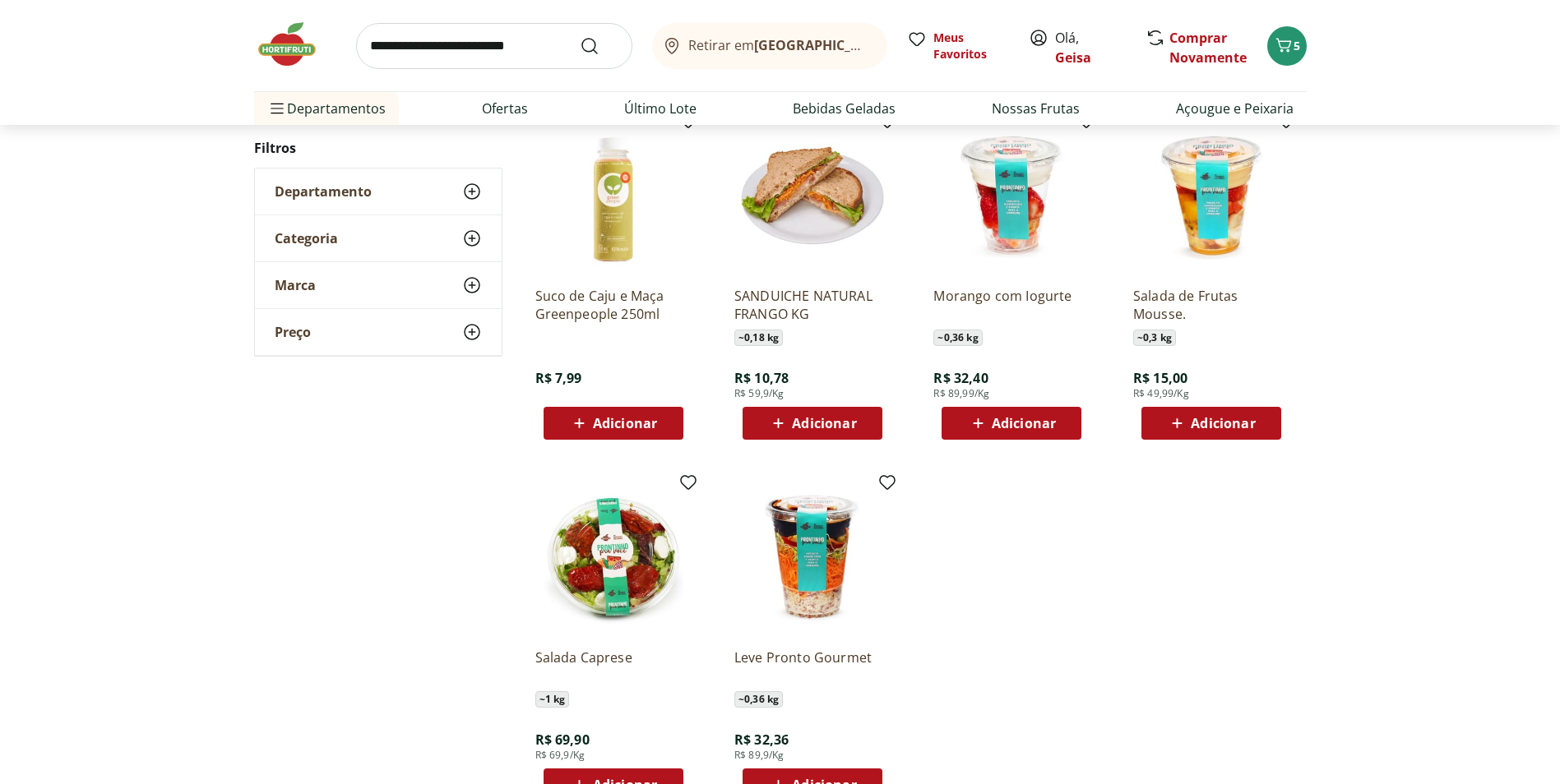
click at [472, 240] on use at bounding box center [471, 238] width 20 height 20
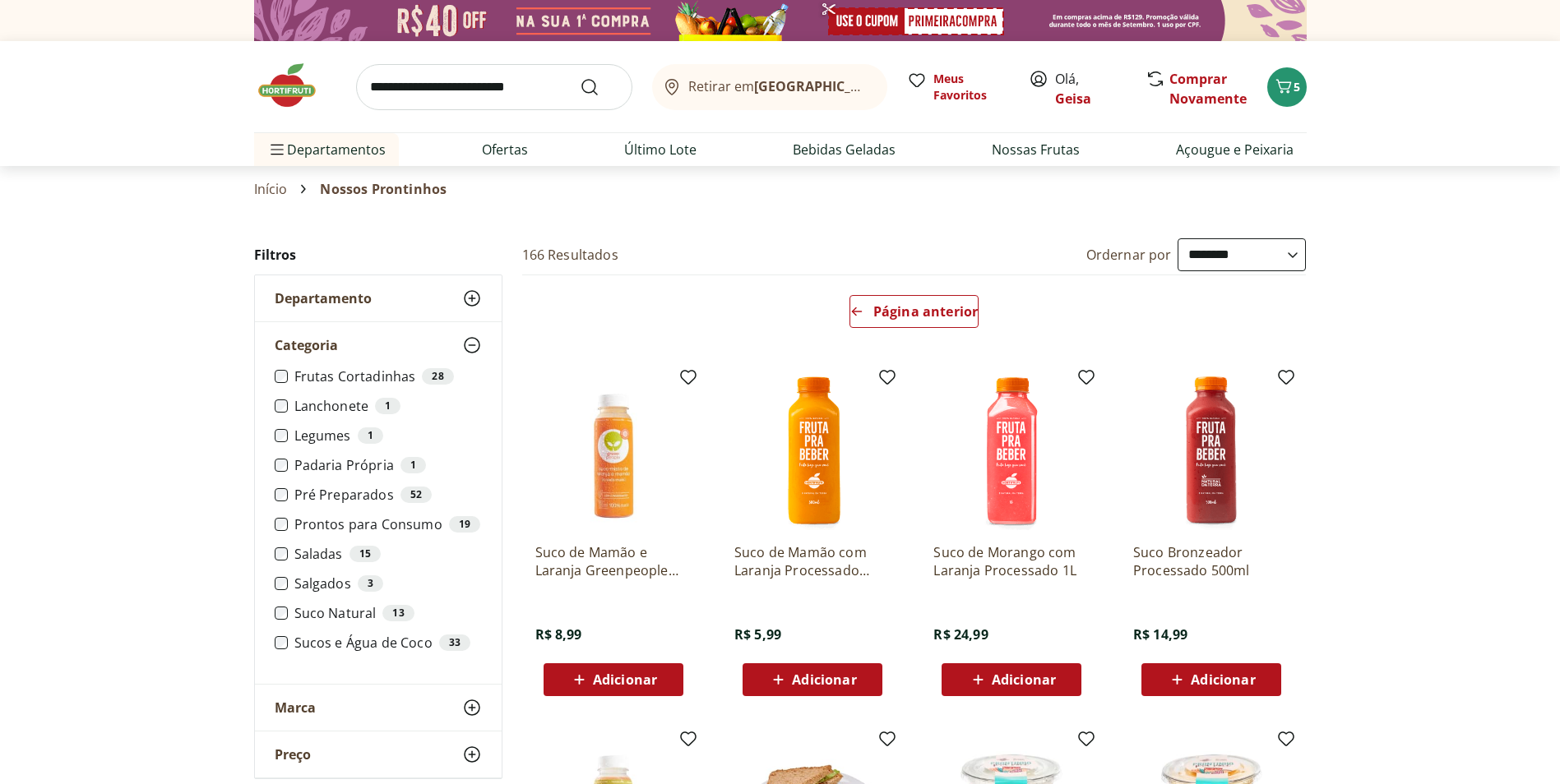
scroll to position [82, 0]
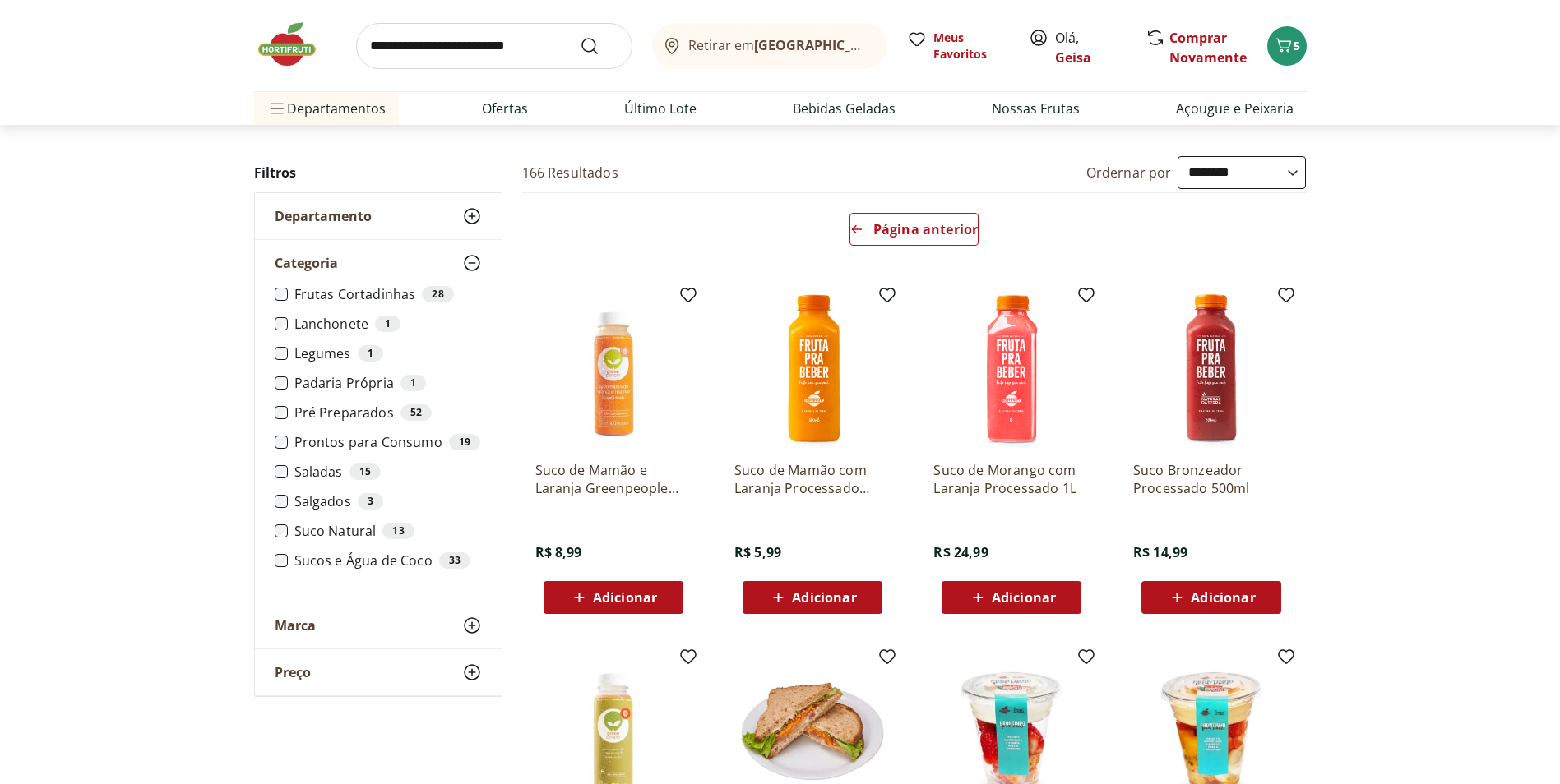
click at [374, 387] on label "Padaria Própria 1" at bounding box center [387, 382] width 188 height 16
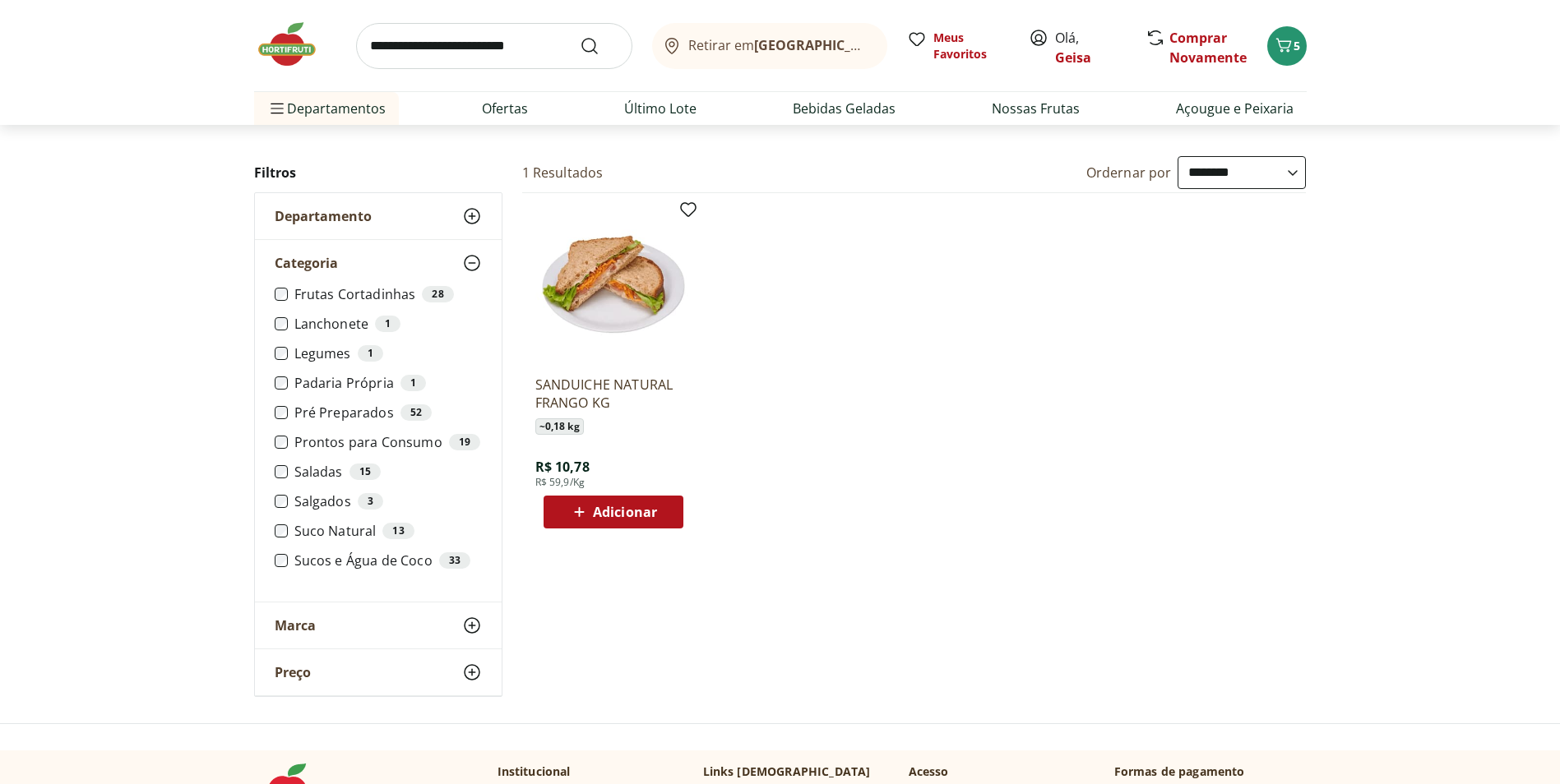
click at [319, 388] on label "Padaria Própria 1" at bounding box center [387, 382] width 188 height 16
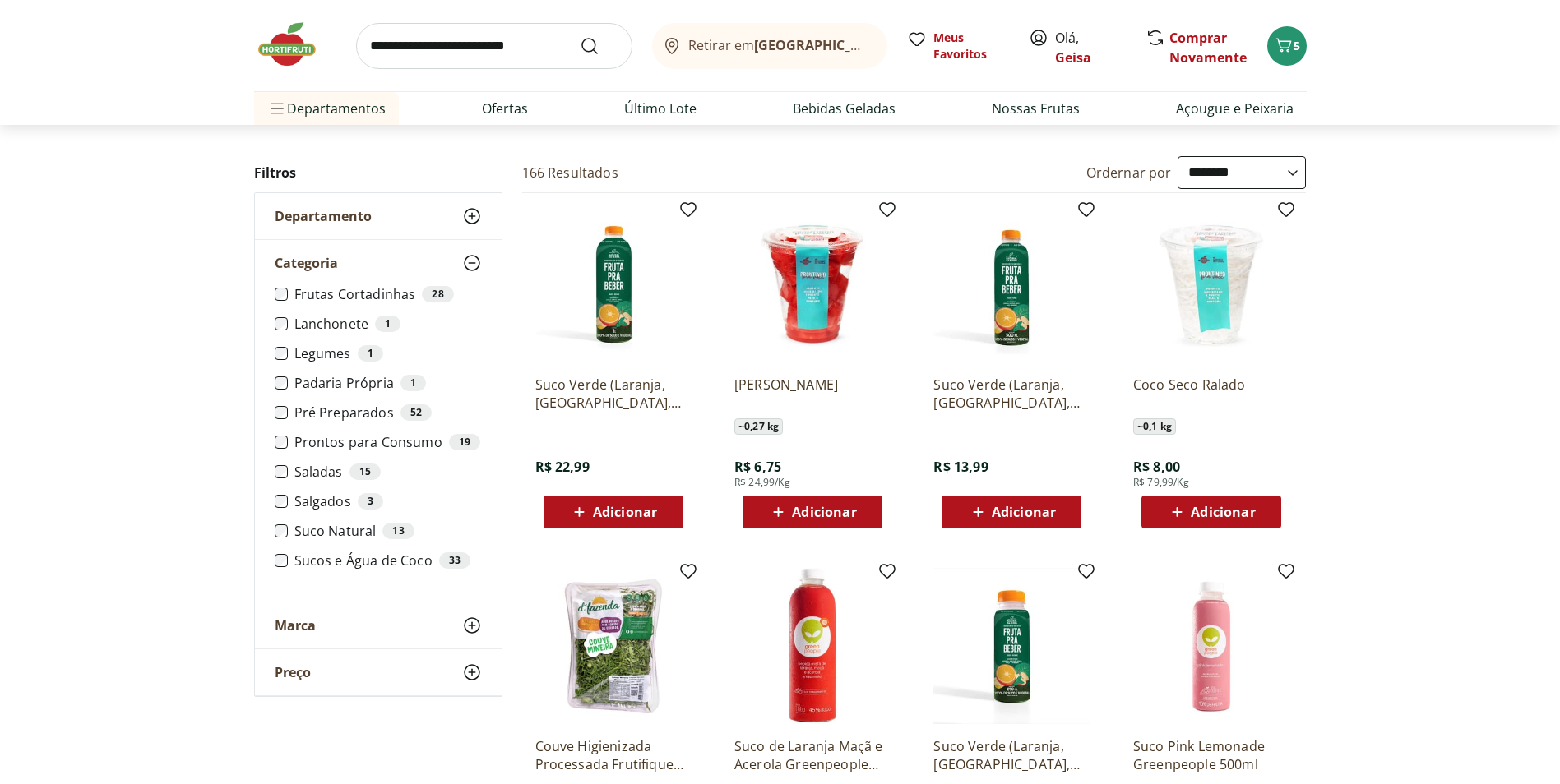
click at [341, 410] on label "Pré Preparados 52" at bounding box center [387, 412] width 188 height 16
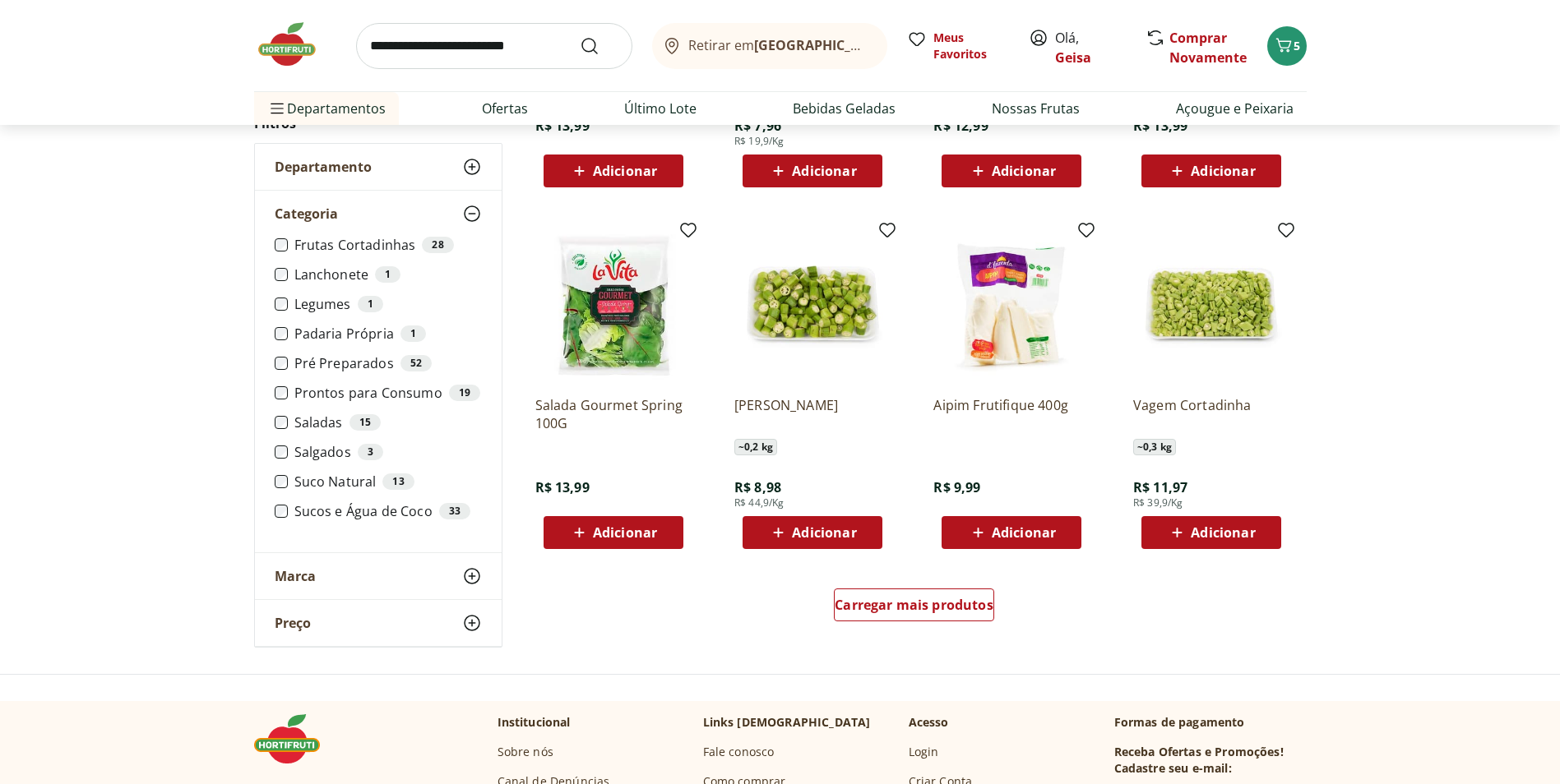
scroll to position [822, 0]
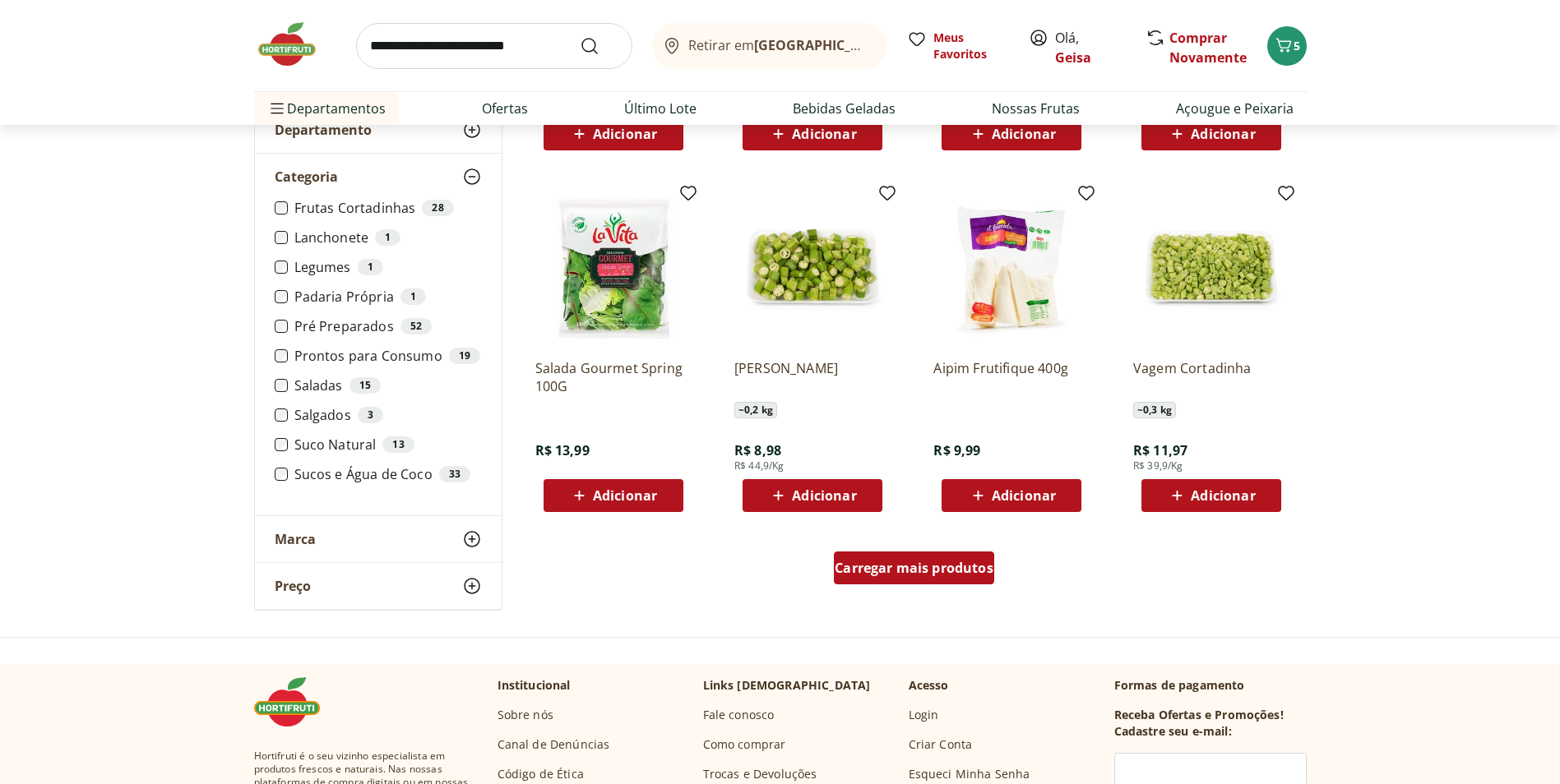
click at [977, 561] on span "Carregar mais produtos" at bounding box center [914, 567] width 159 height 13
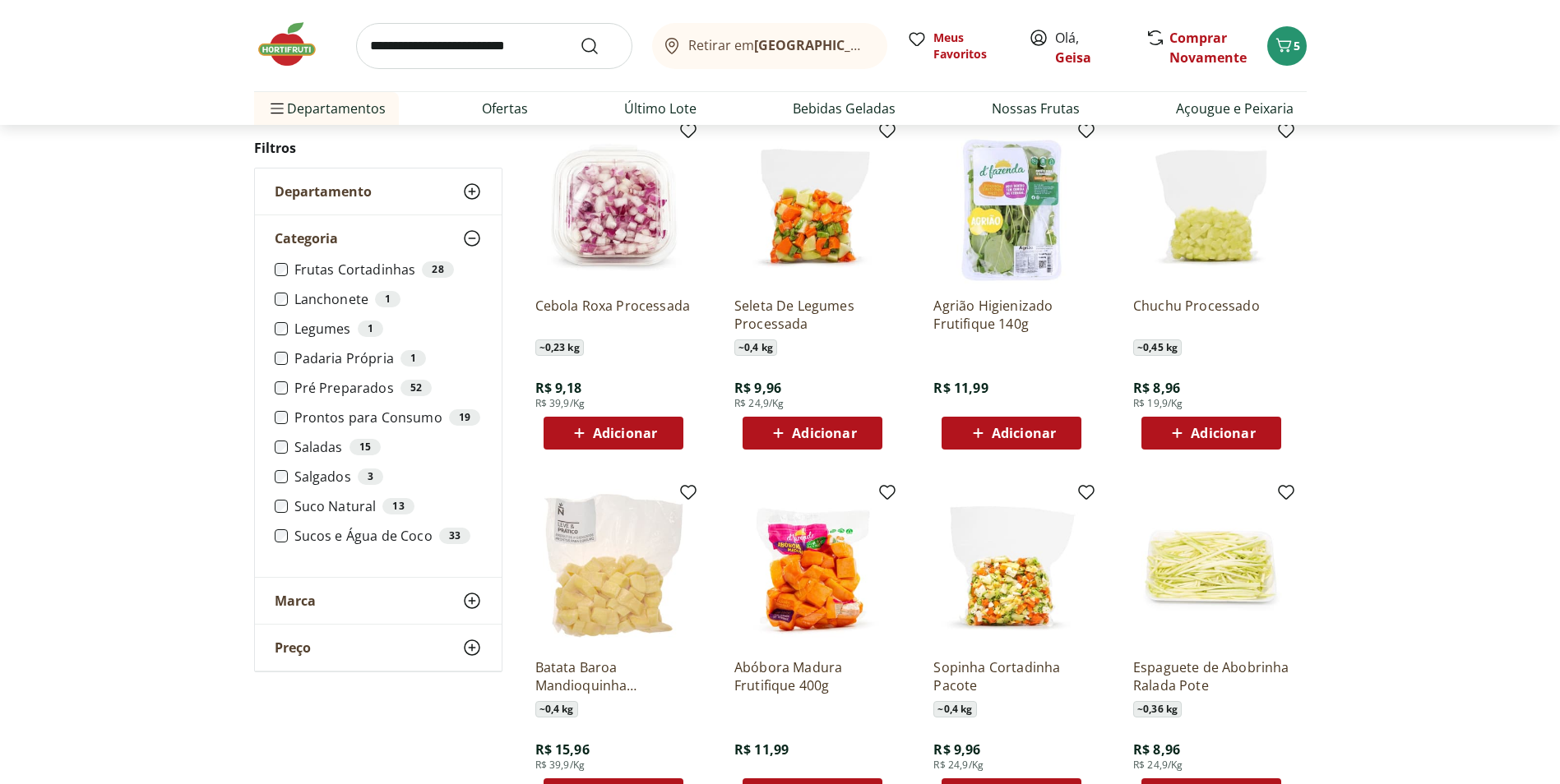
scroll to position [1151, 0]
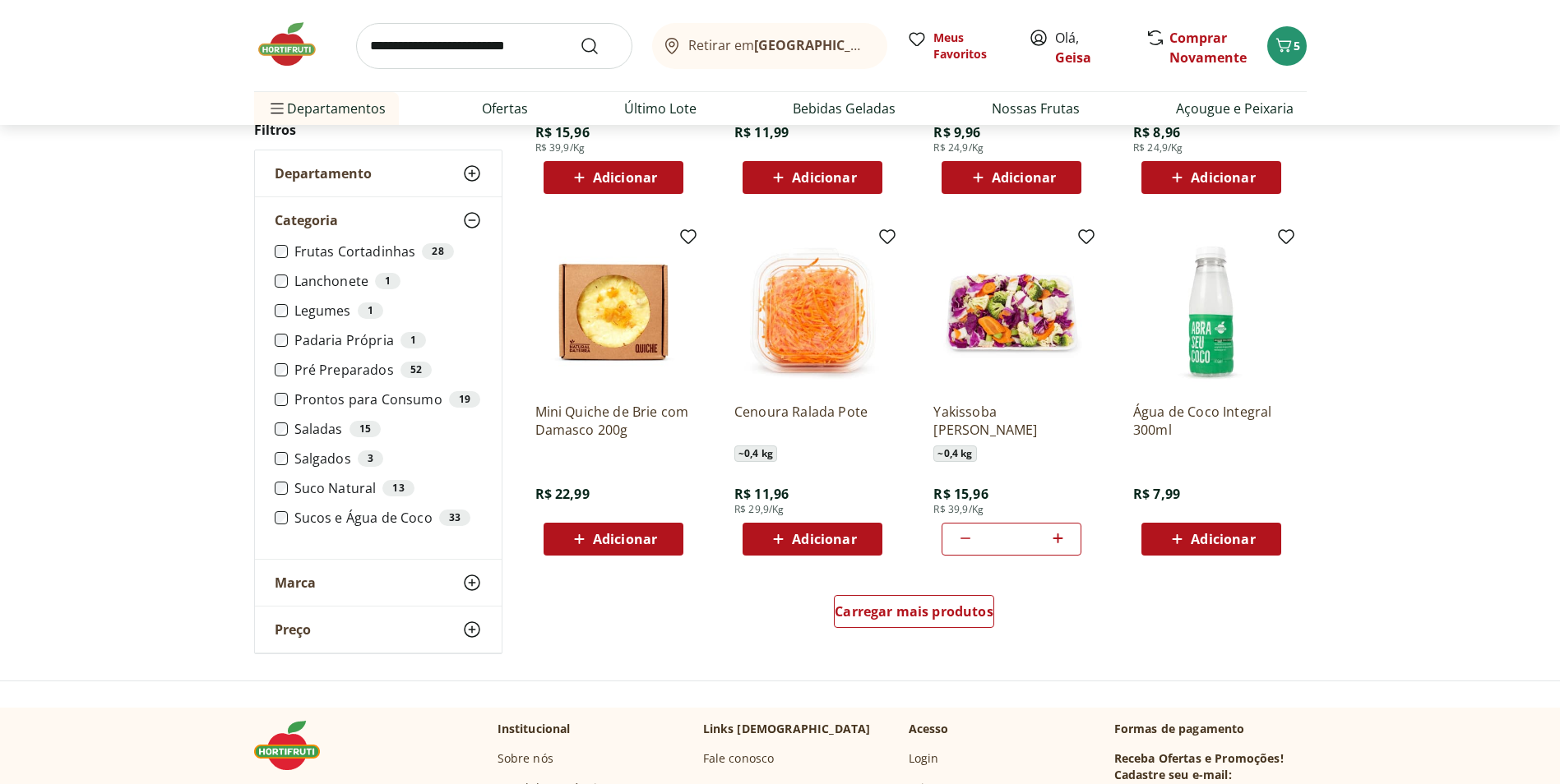
scroll to position [904, 0]
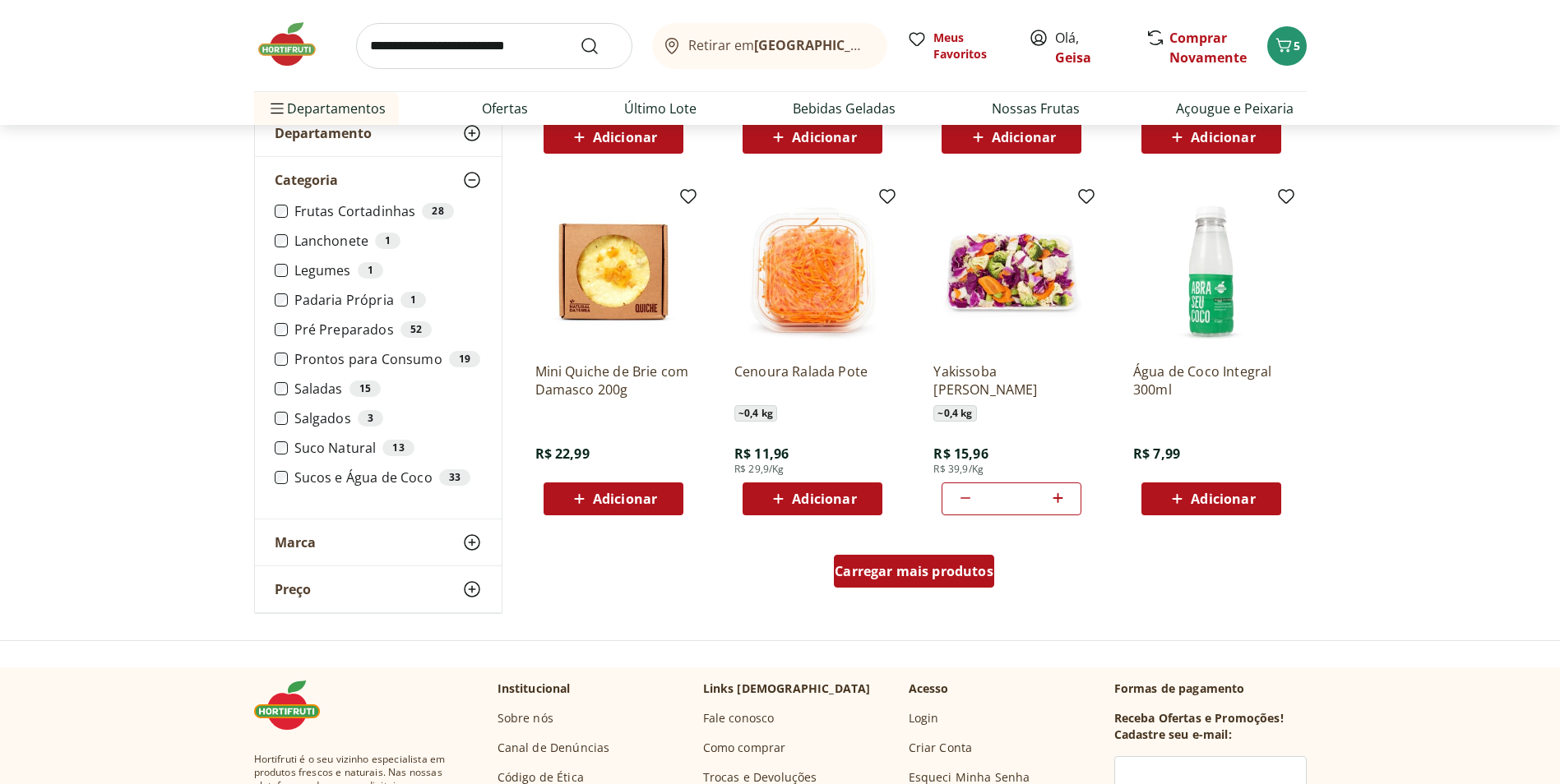
click at [939, 565] on span "Carregar mais produtos" at bounding box center [914, 571] width 159 height 13
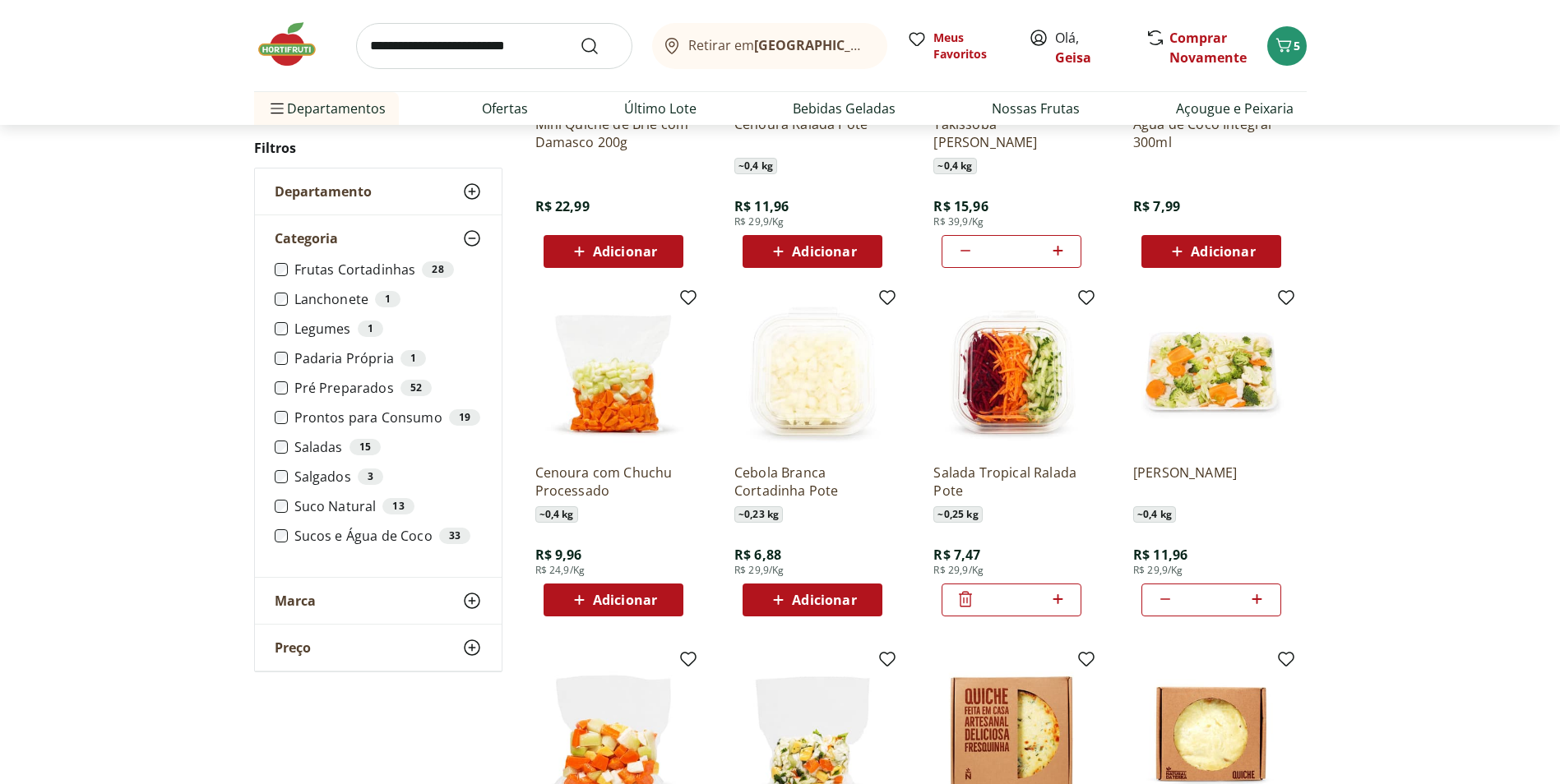
scroll to position [1151, 0]
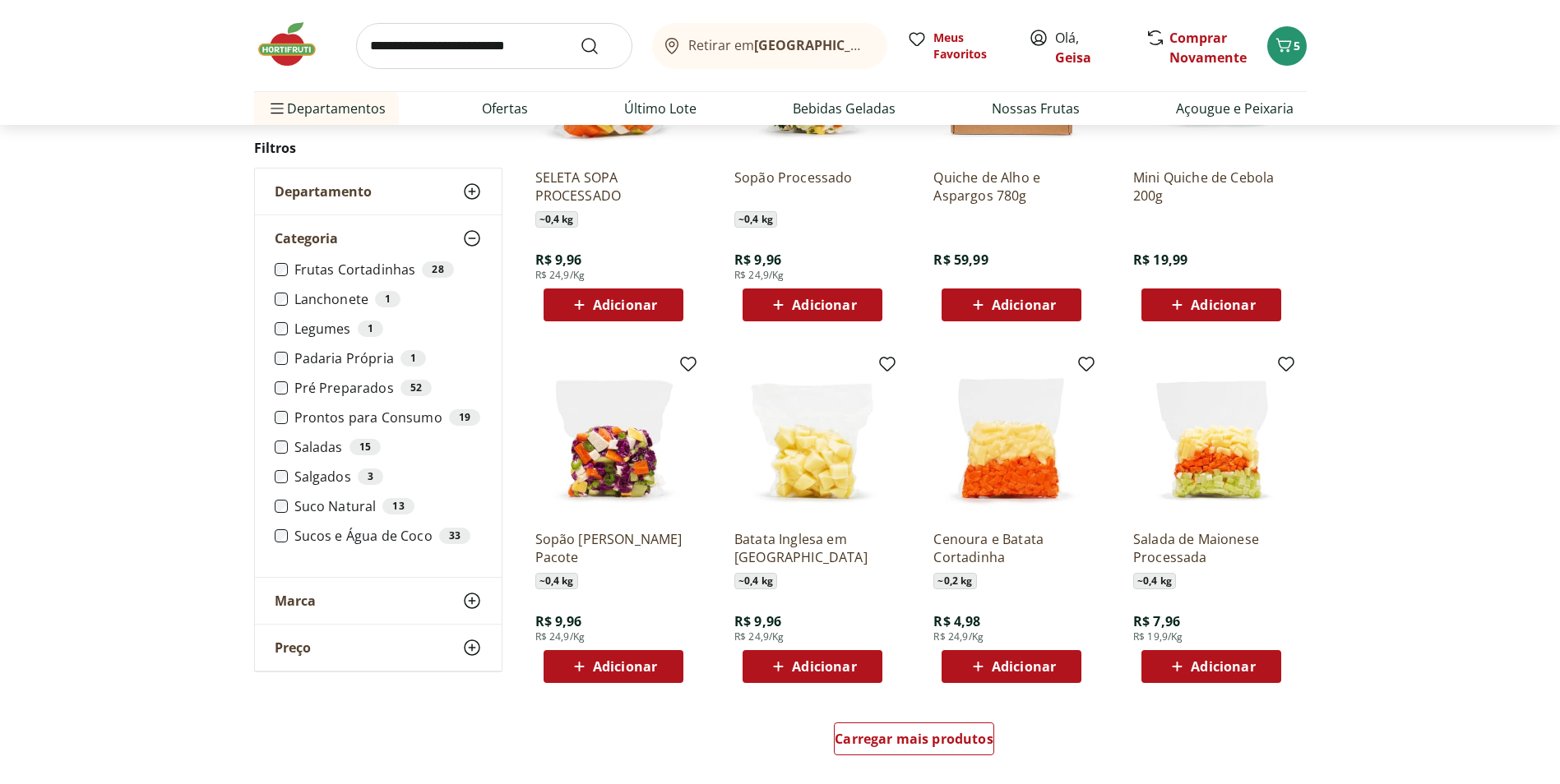
scroll to position [819, 0]
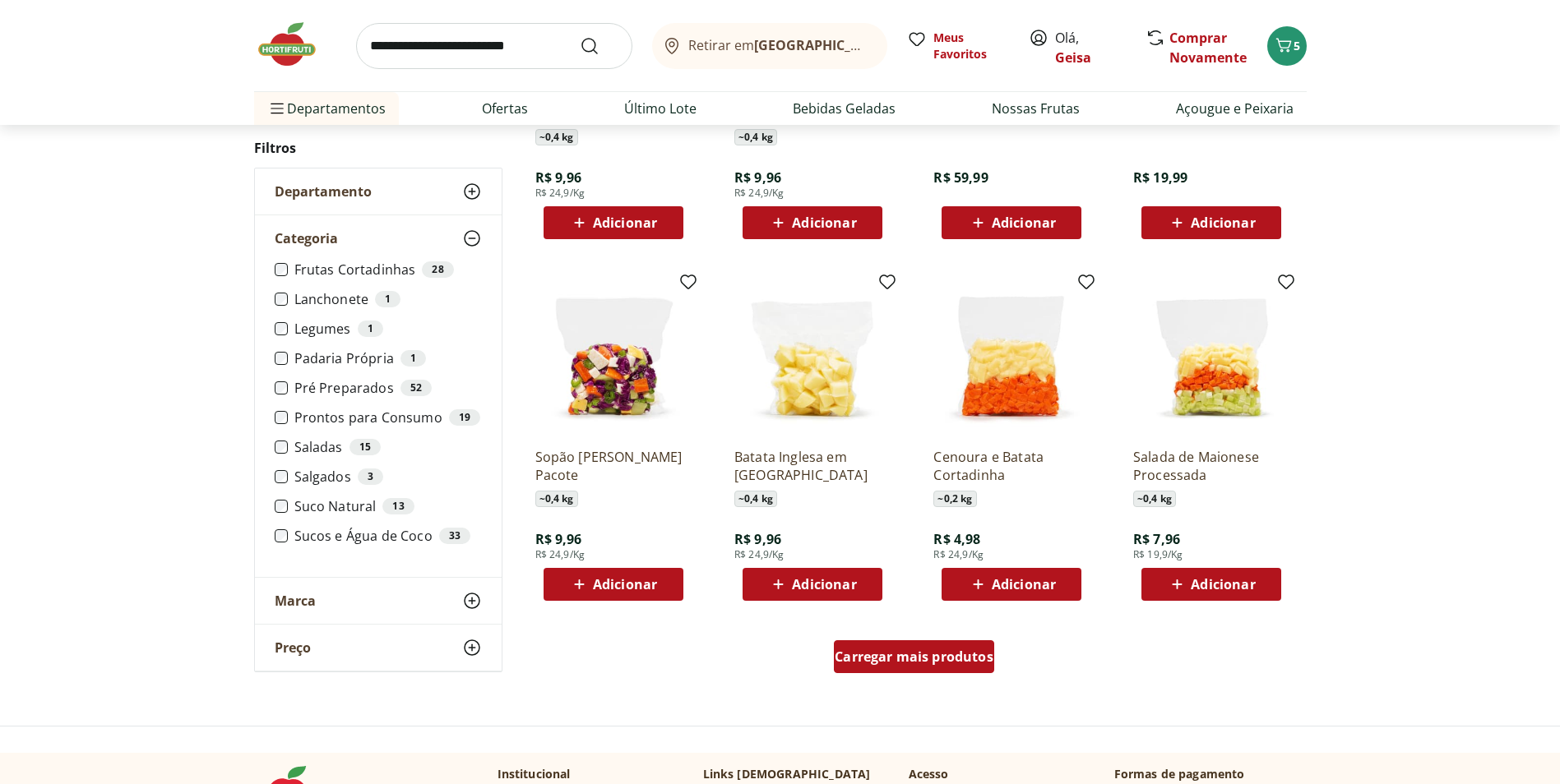
click at [955, 655] on span "Carregar mais produtos" at bounding box center [914, 656] width 159 height 13
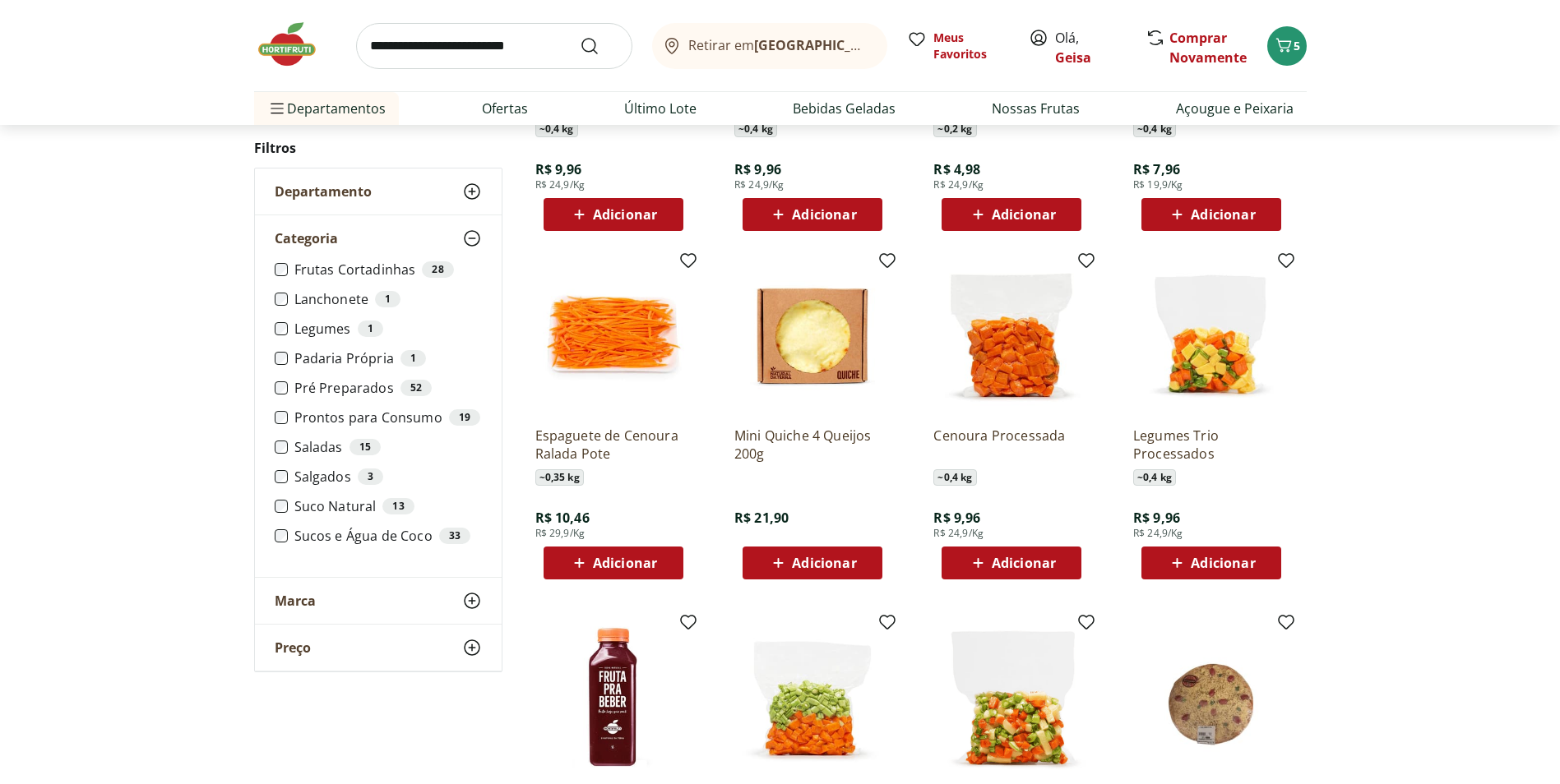
scroll to position [1230, 0]
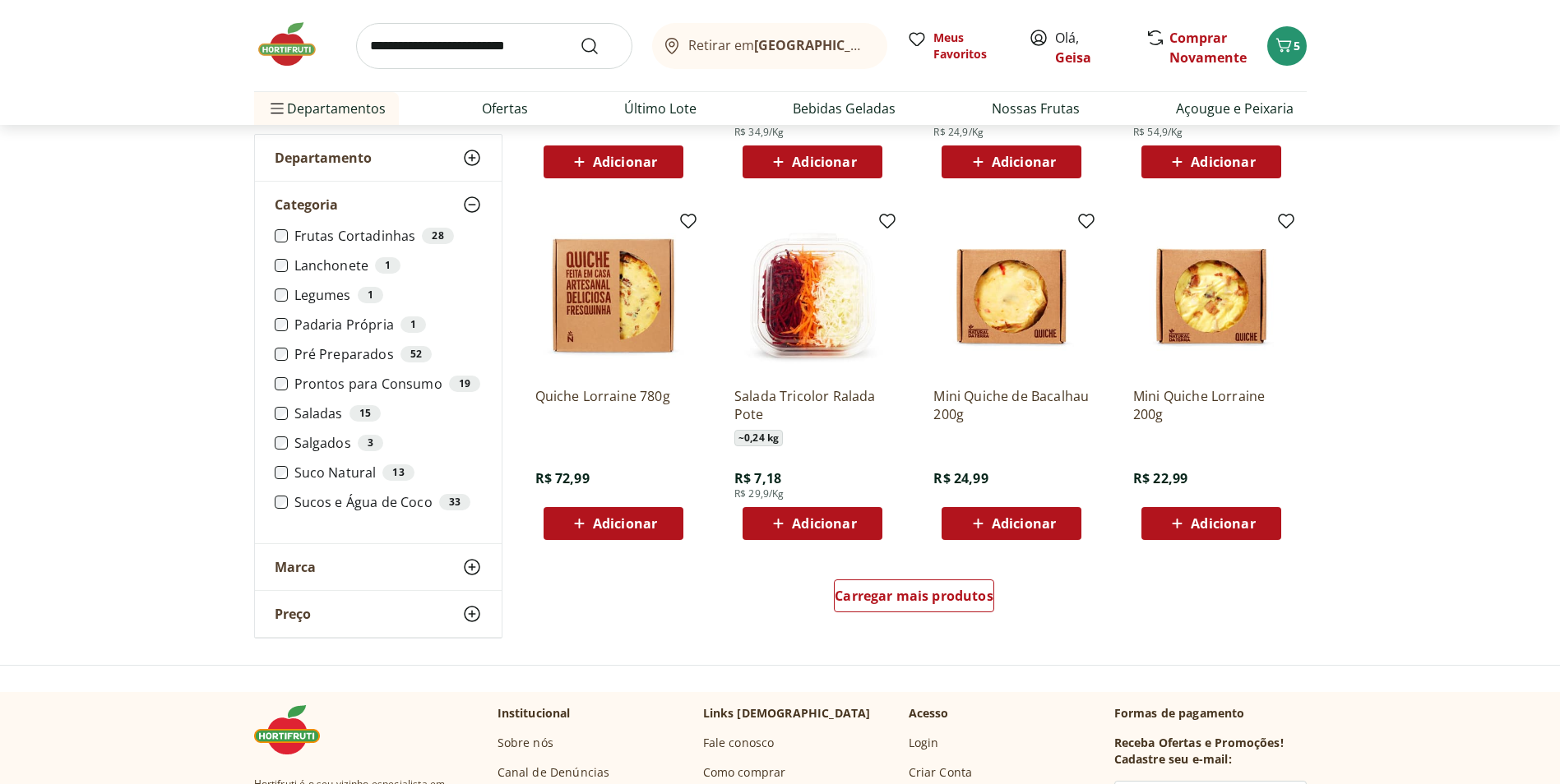
scroll to position [898, 0]
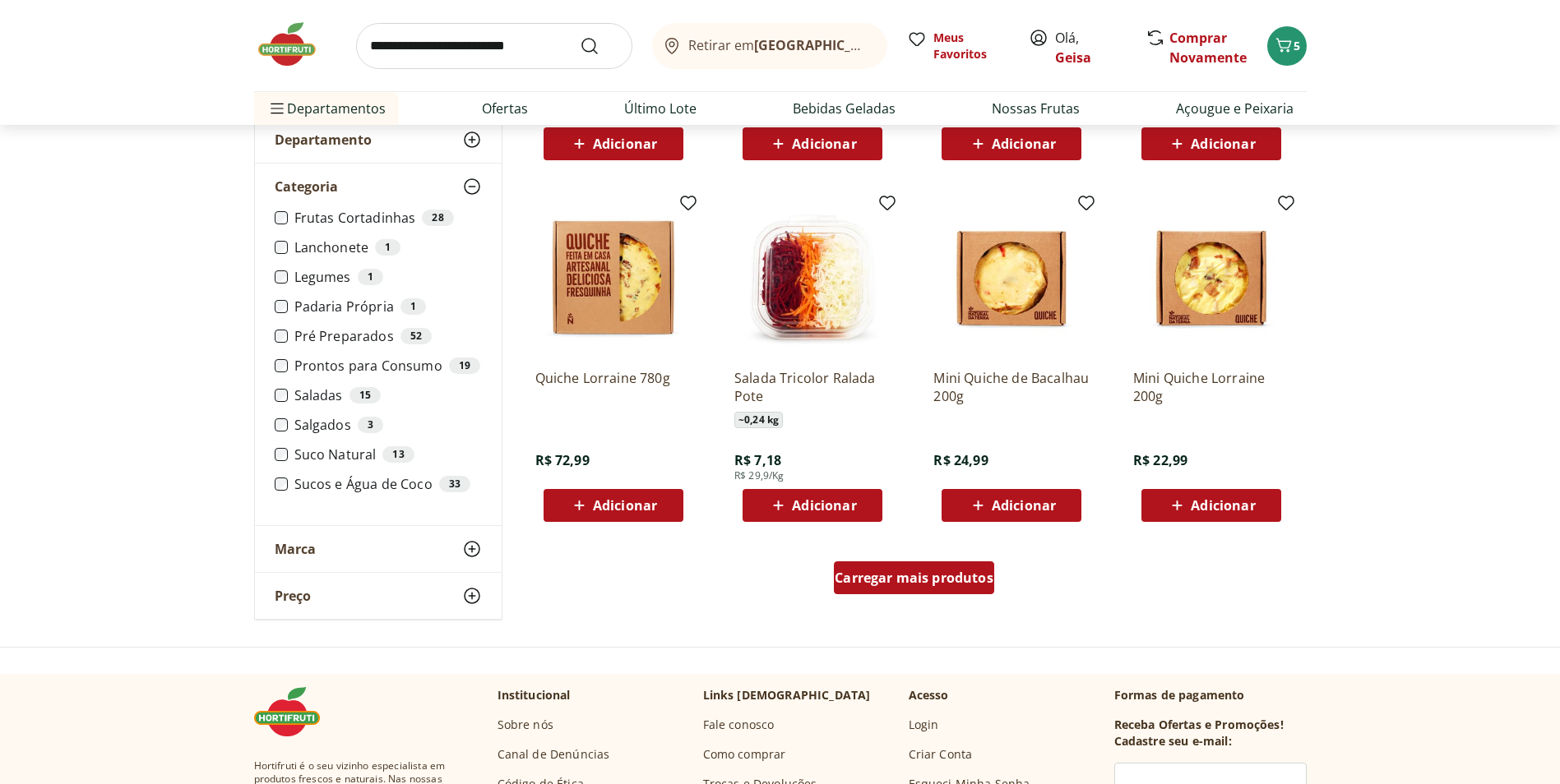
click at [975, 576] on span "Carregar mais produtos" at bounding box center [914, 578] width 159 height 13
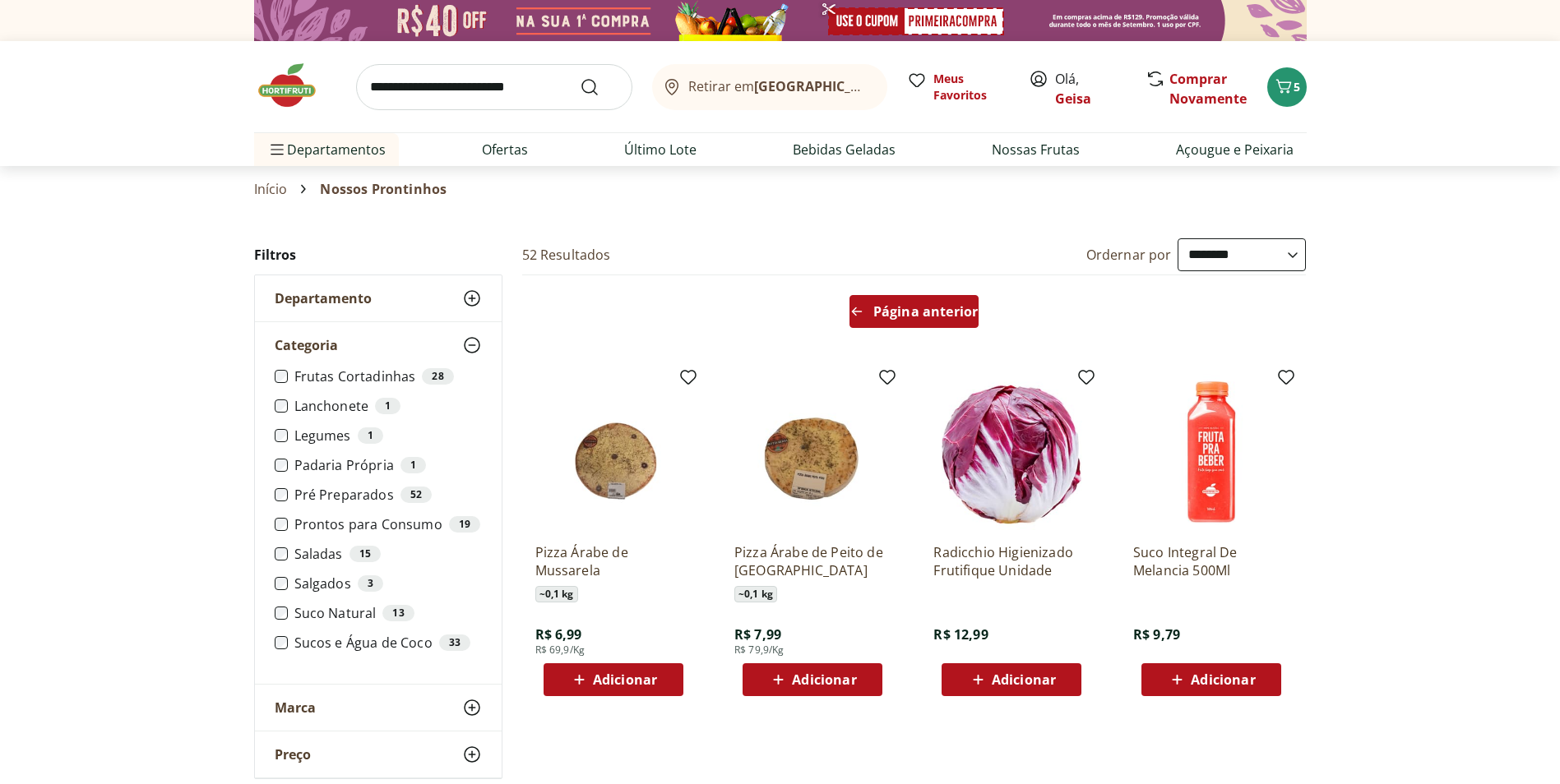
click at [880, 312] on span "Página anterior" at bounding box center [926, 311] width 105 height 13
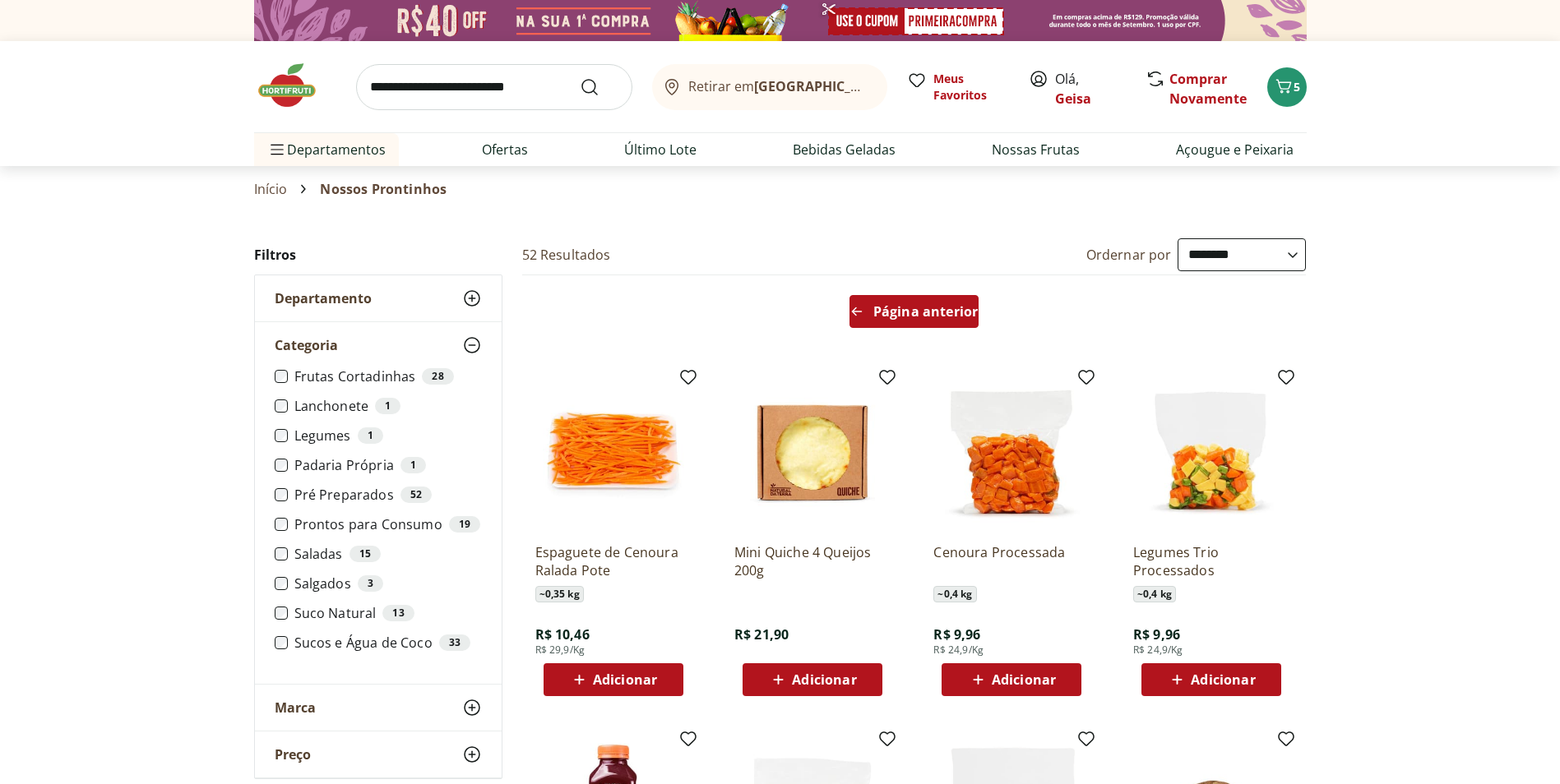
click at [881, 313] on span "Página anterior" at bounding box center [926, 311] width 105 height 13
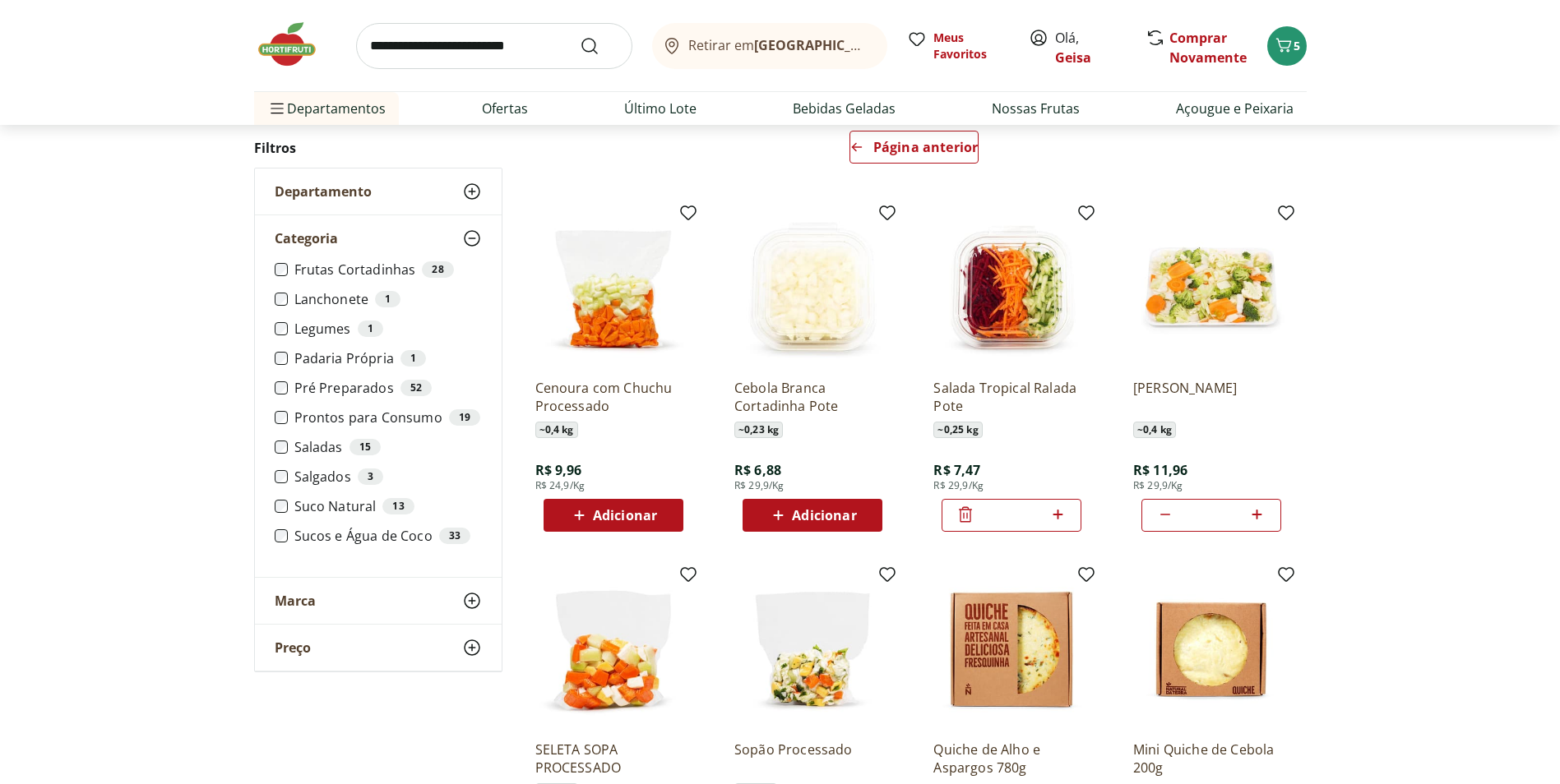
scroll to position [247, 0]
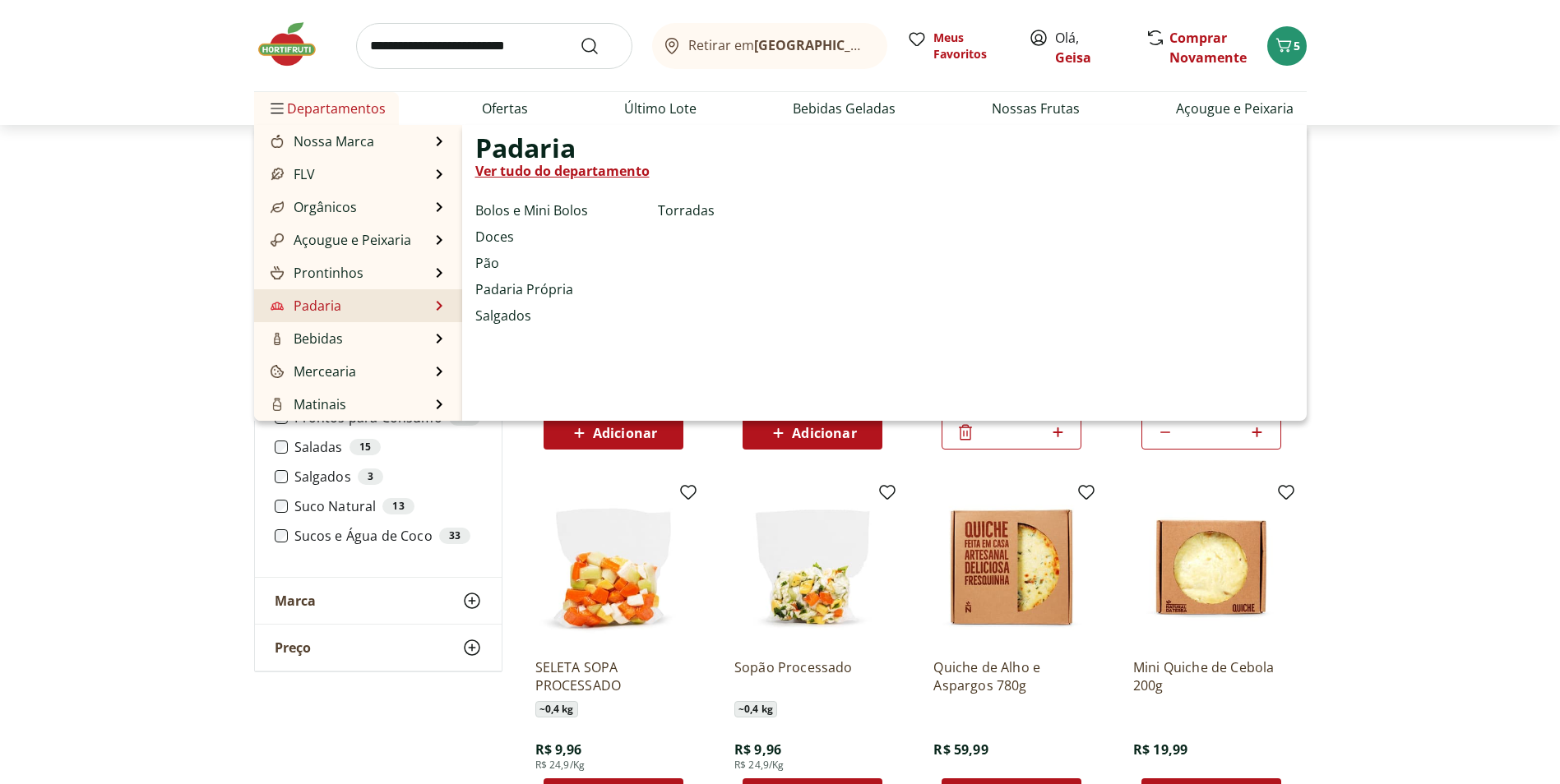
click at [380, 308] on li "Padaria Padaria Ver tudo do departamento Bolos e Mini Bolos Doces Pão Padaria P…" at bounding box center [357, 306] width 208 height 33
click at [586, 171] on link "Ver tudo do departamento" at bounding box center [562, 171] width 174 height 20
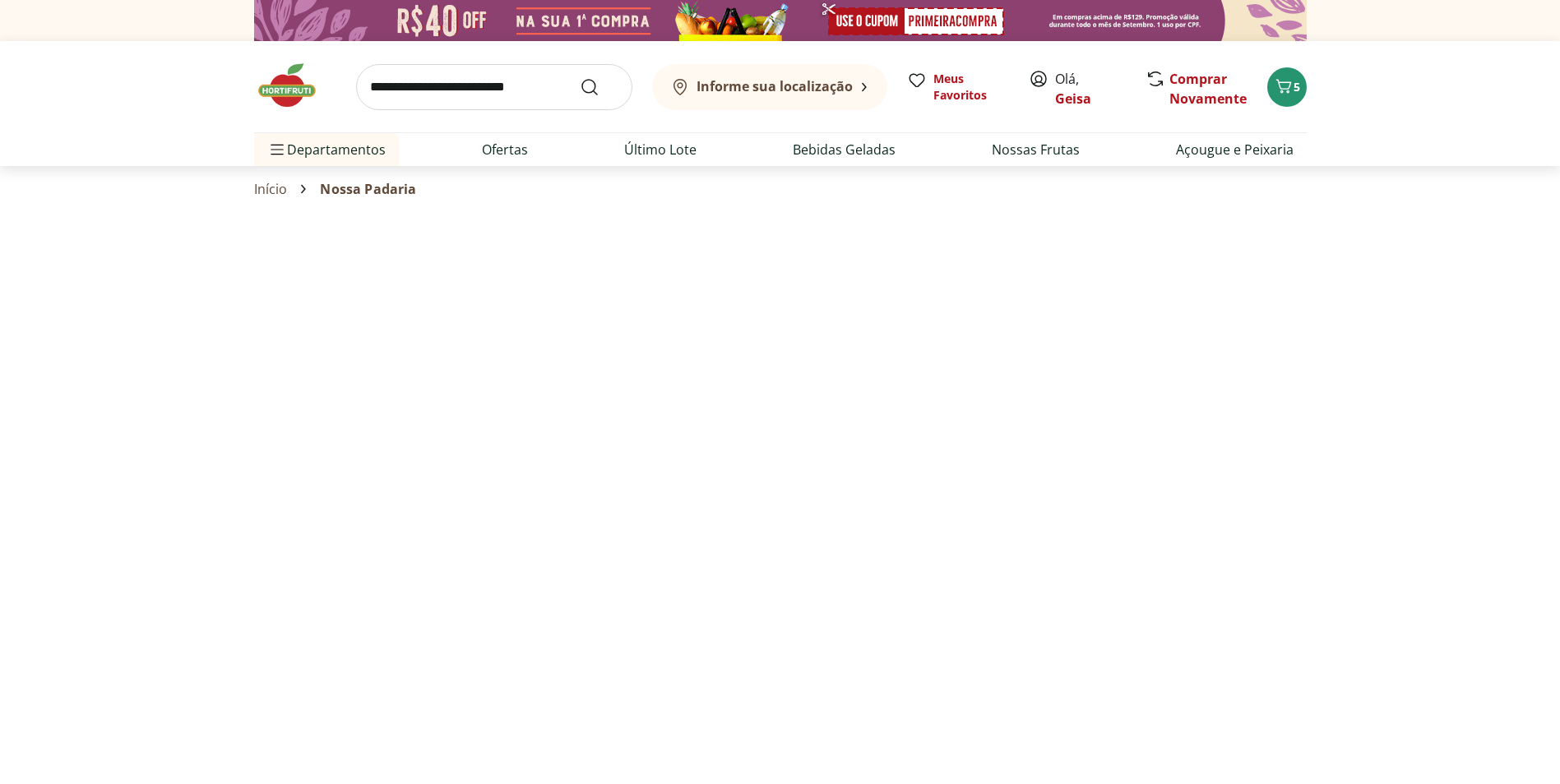
select select "**********"
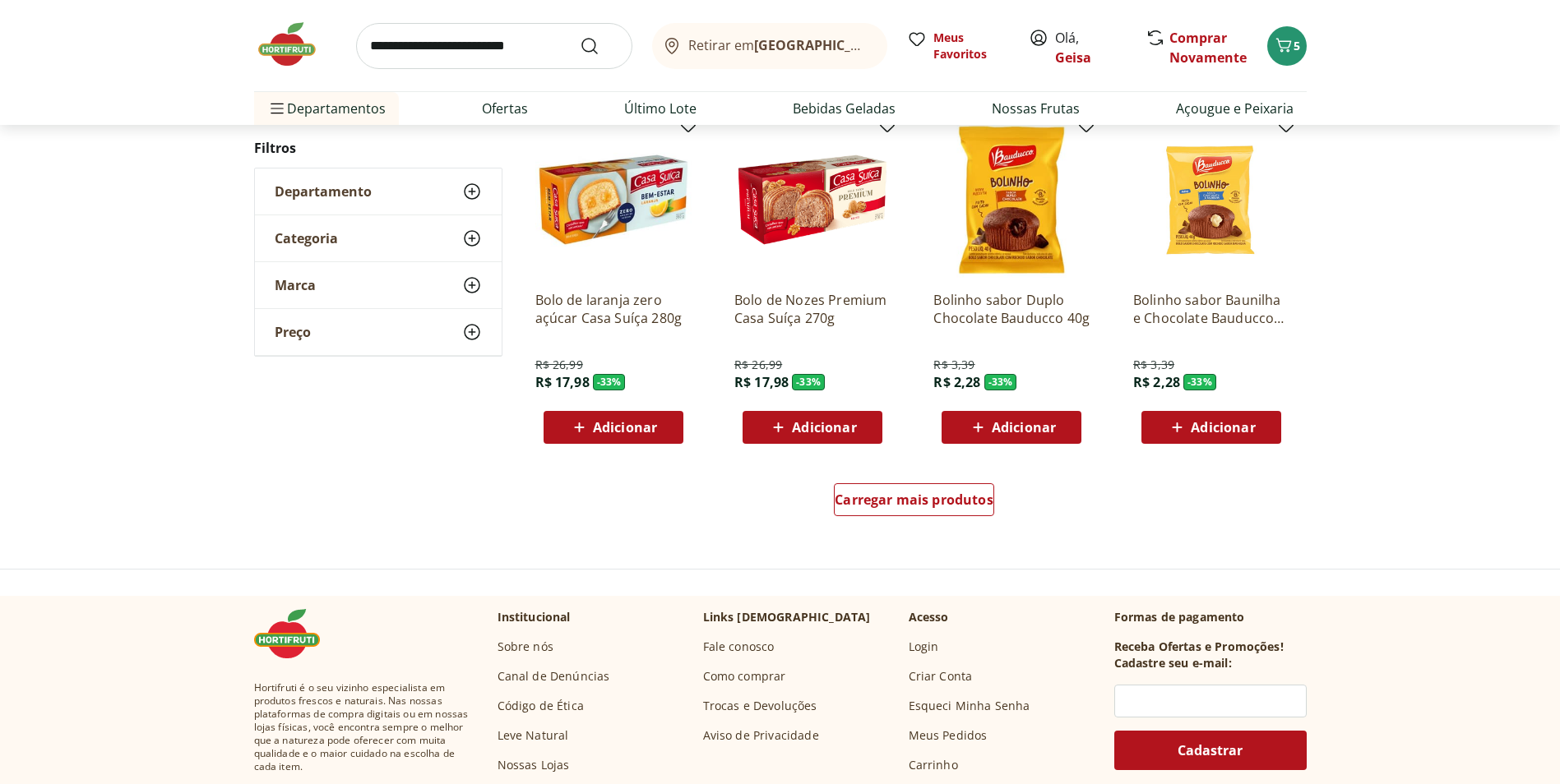
scroll to position [904, 0]
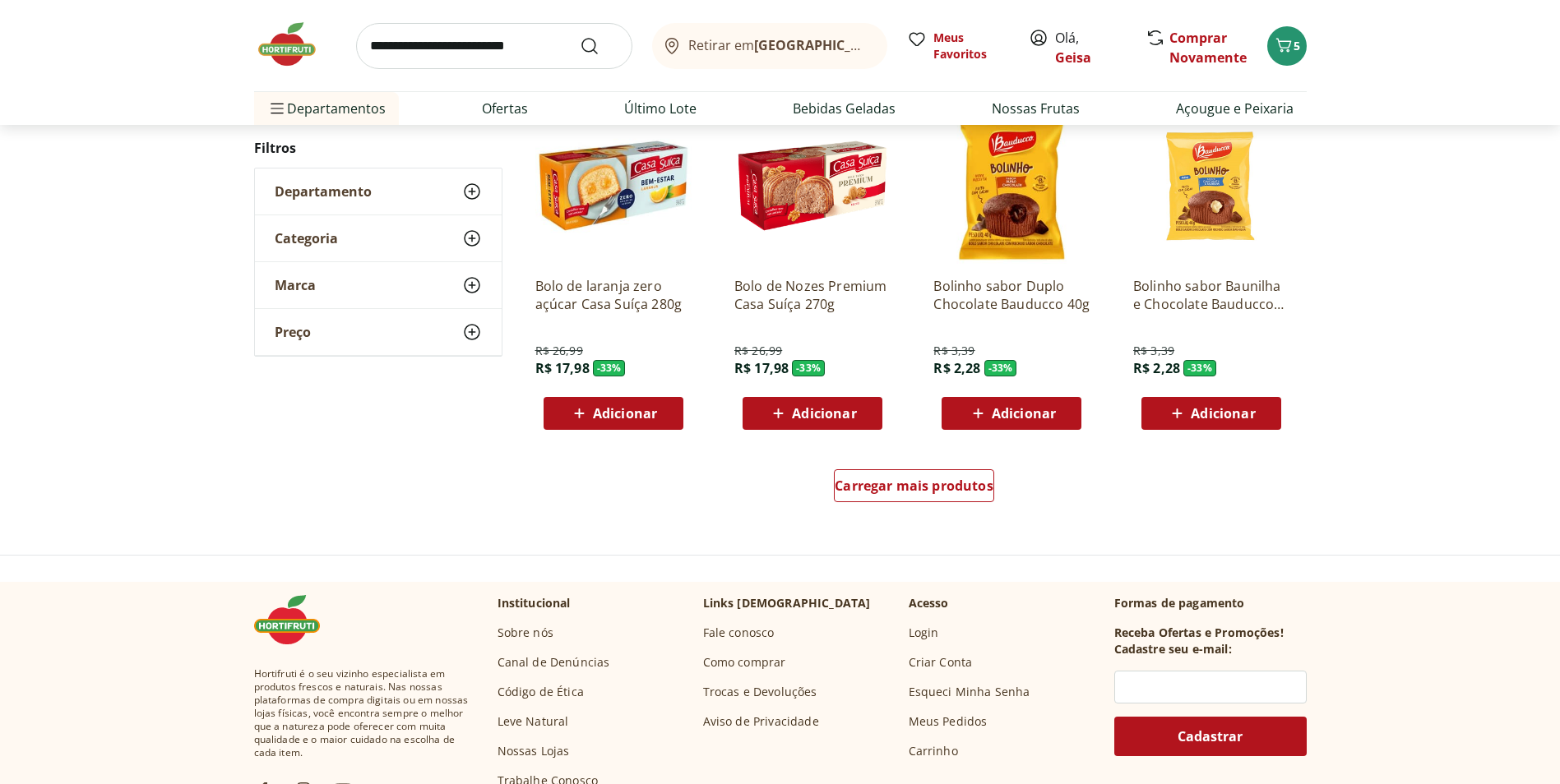
click at [787, 415] on icon at bounding box center [778, 413] width 21 height 20
click at [941, 492] on span "Carregar mais produtos" at bounding box center [914, 485] width 159 height 13
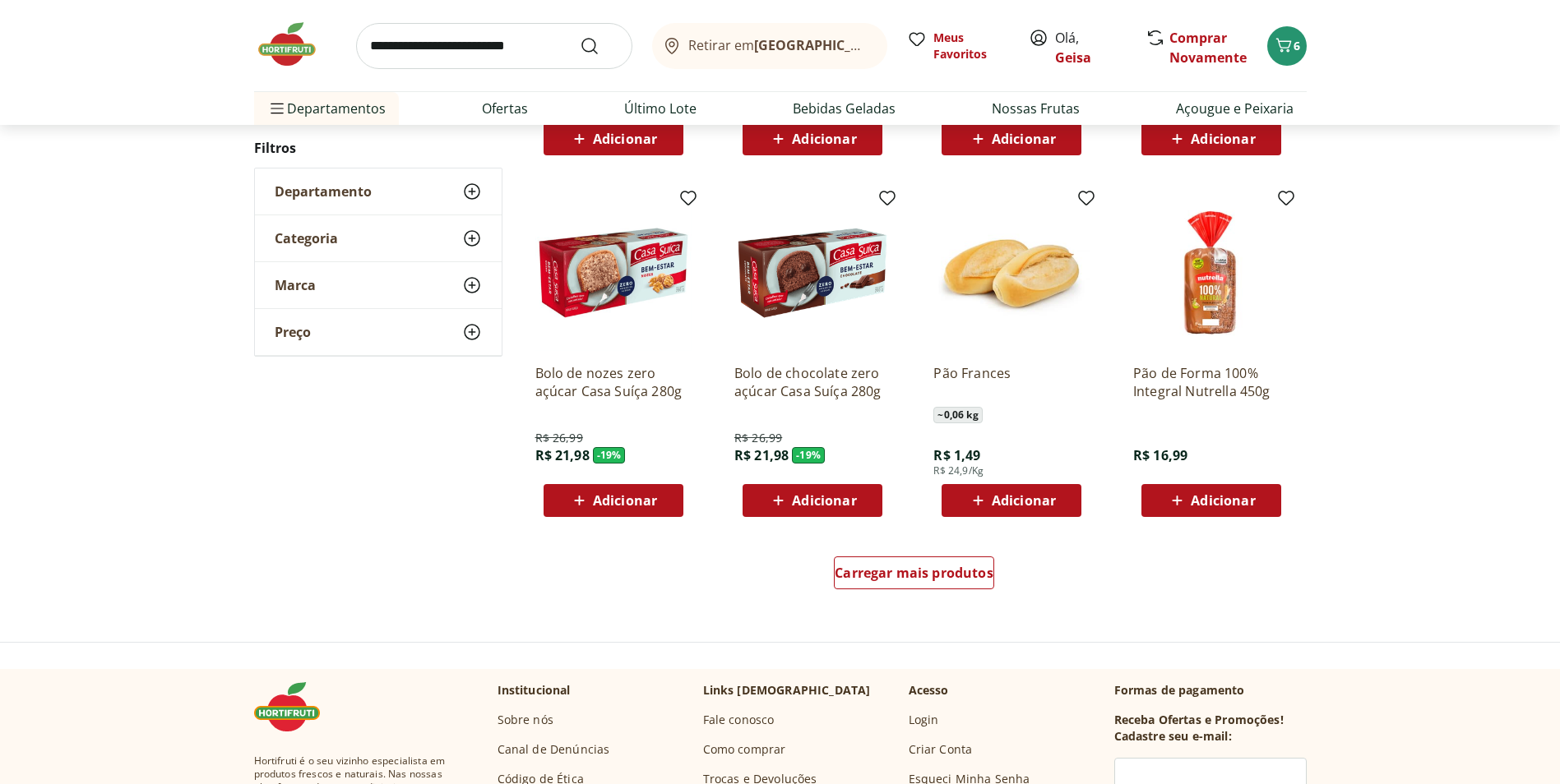
scroll to position [904, 0]
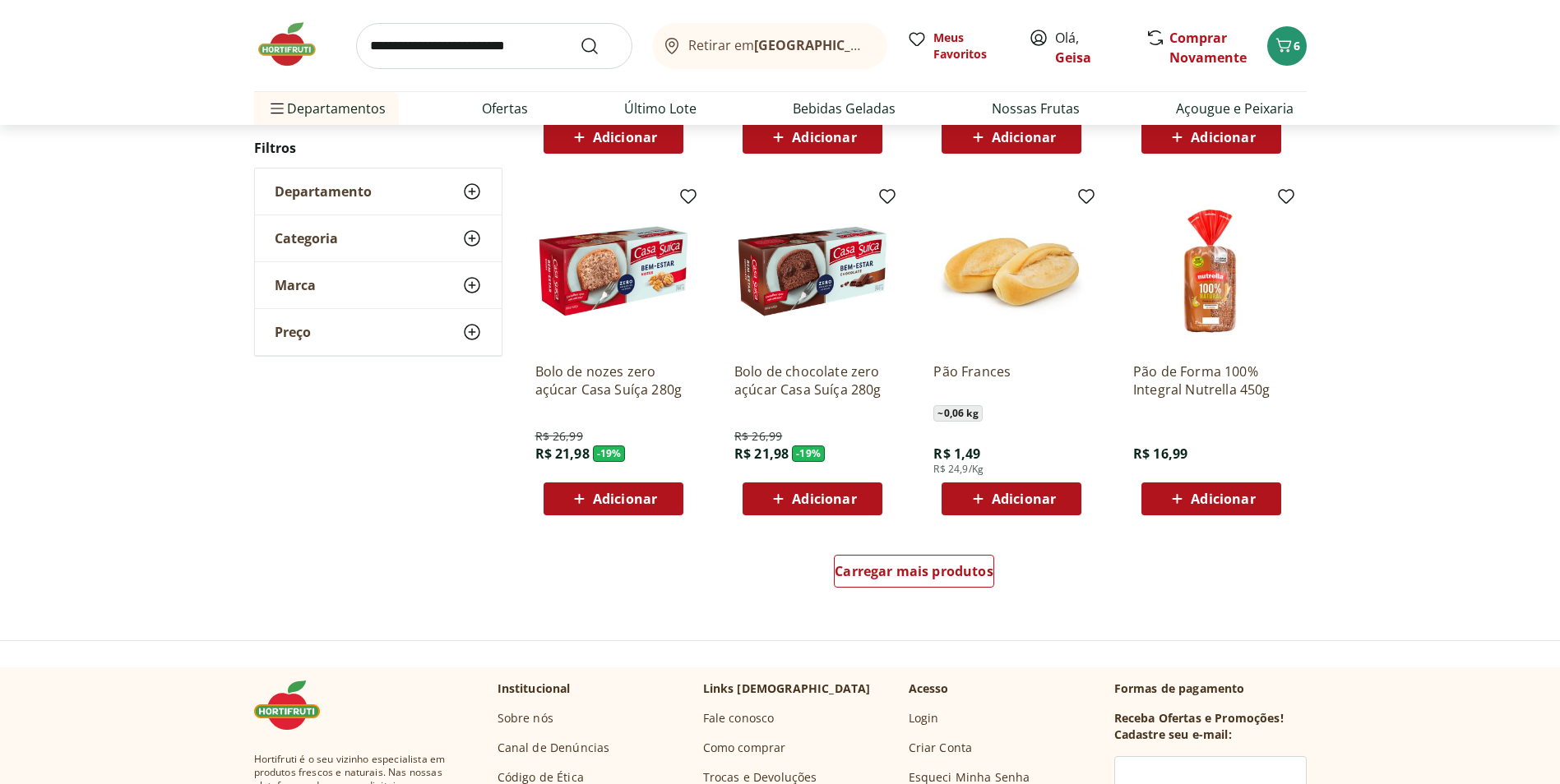
click at [1033, 496] on span "Adicionar" at bounding box center [1023, 499] width 64 height 13
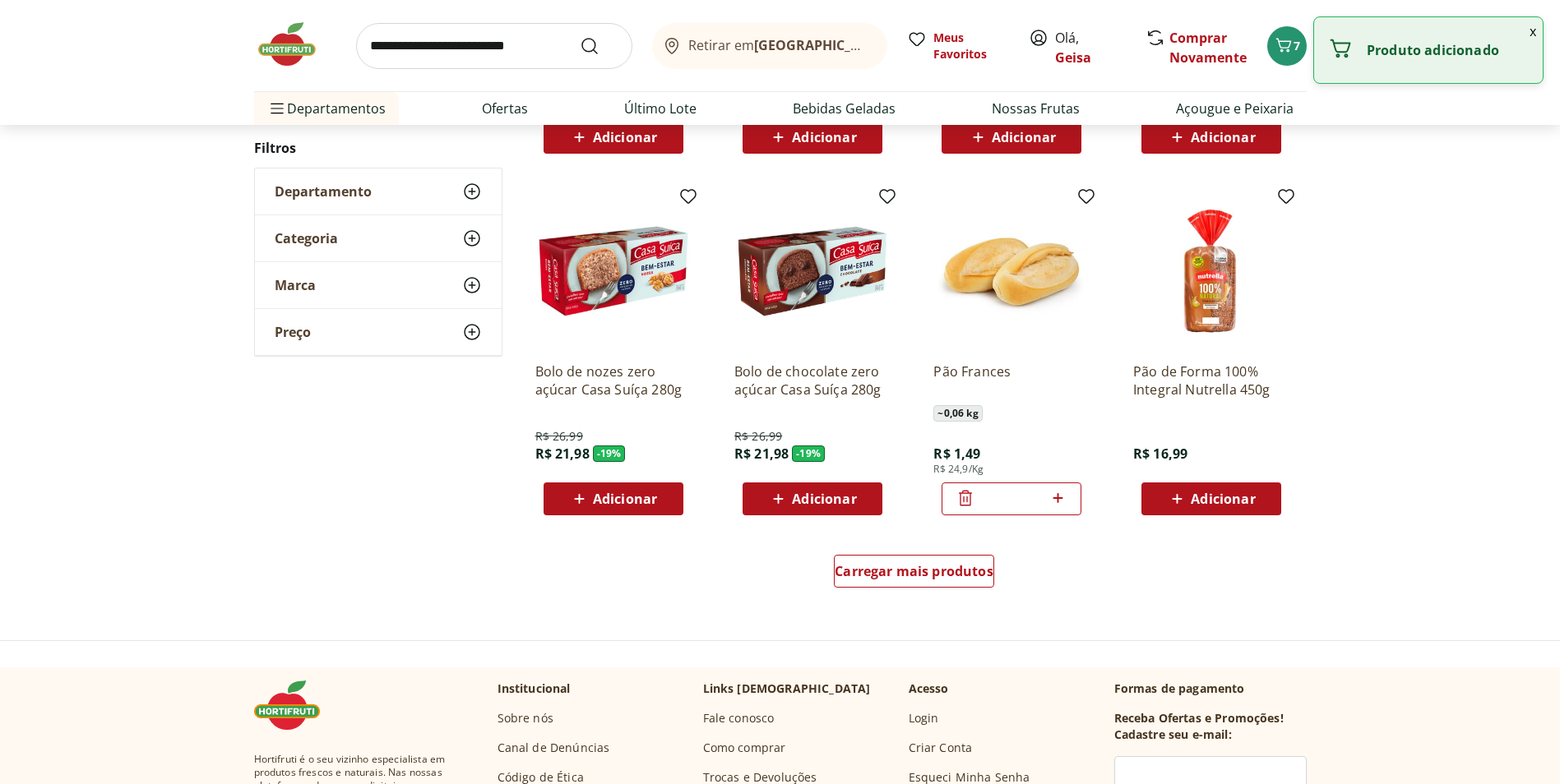
click at [1063, 496] on icon at bounding box center [1058, 498] width 21 height 20
click at [1059, 499] on icon at bounding box center [1058, 499] width 10 height 10
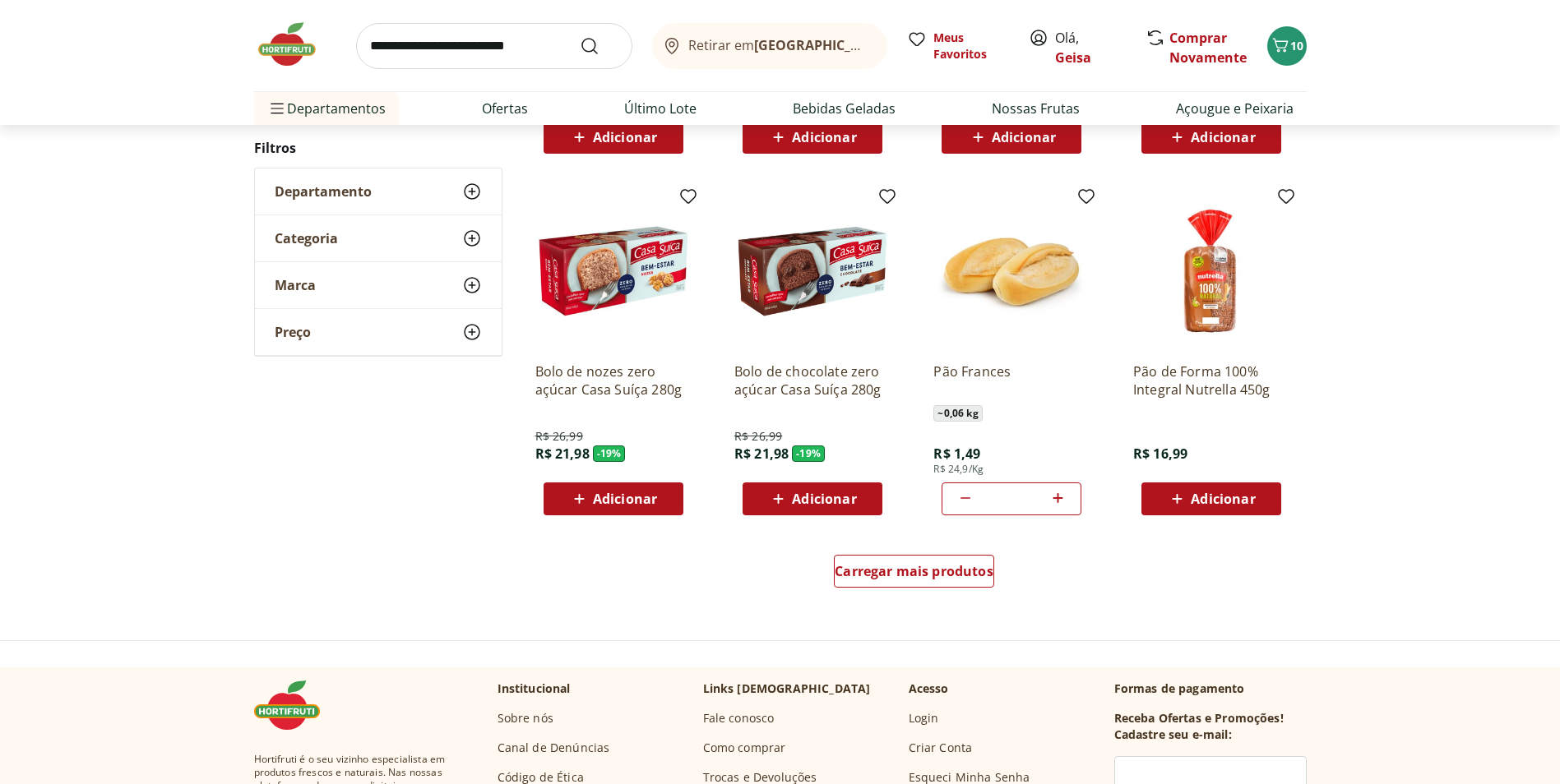
click at [1059, 499] on icon at bounding box center [1058, 499] width 10 height 10
type input "*"
click at [611, 493] on span "Adicionar" at bounding box center [625, 499] width 64 height 13
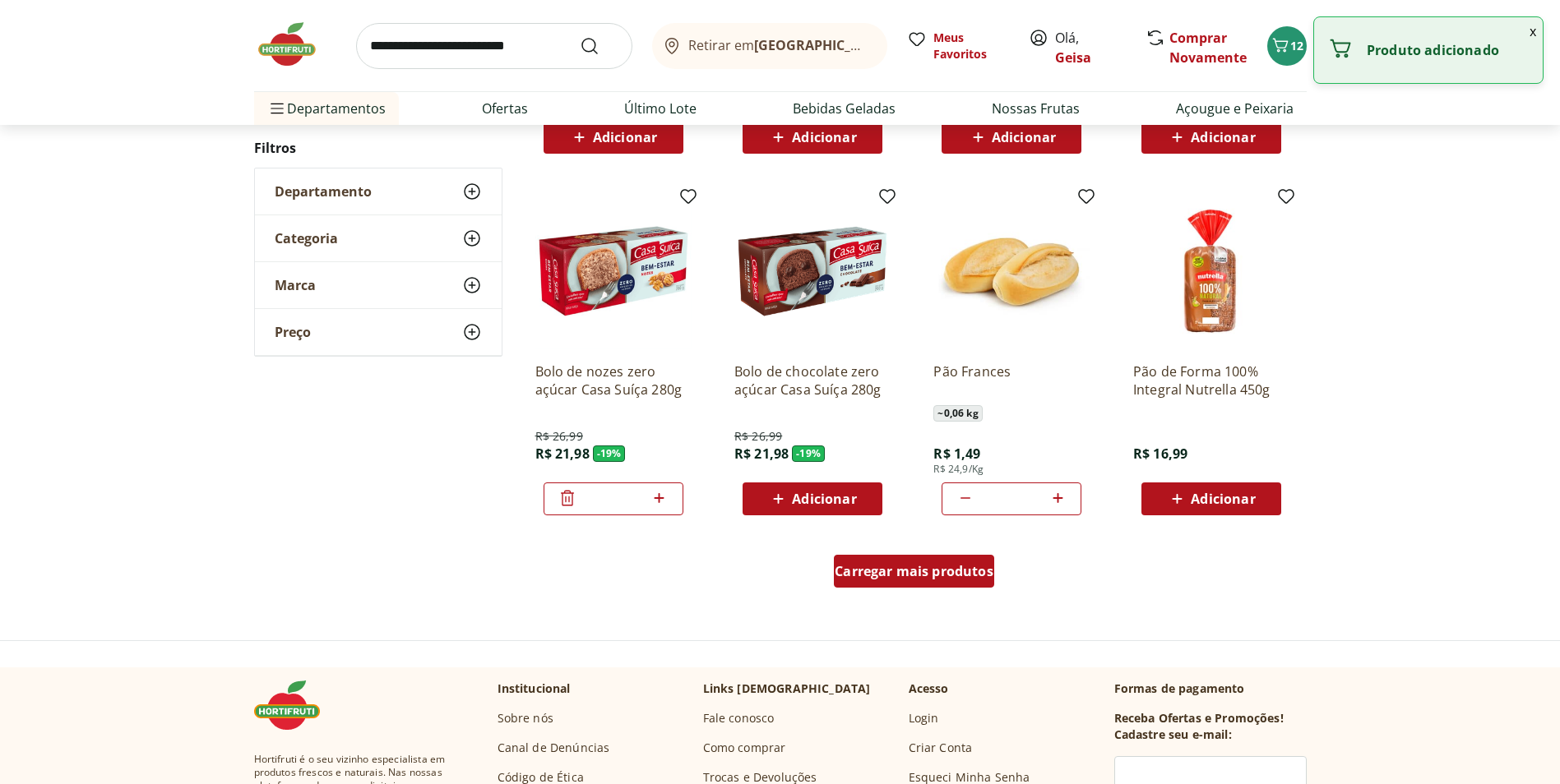
click at [921, 580] on div "Carregar mais produtos" at bounding box center [914, 572] width 160 height 33
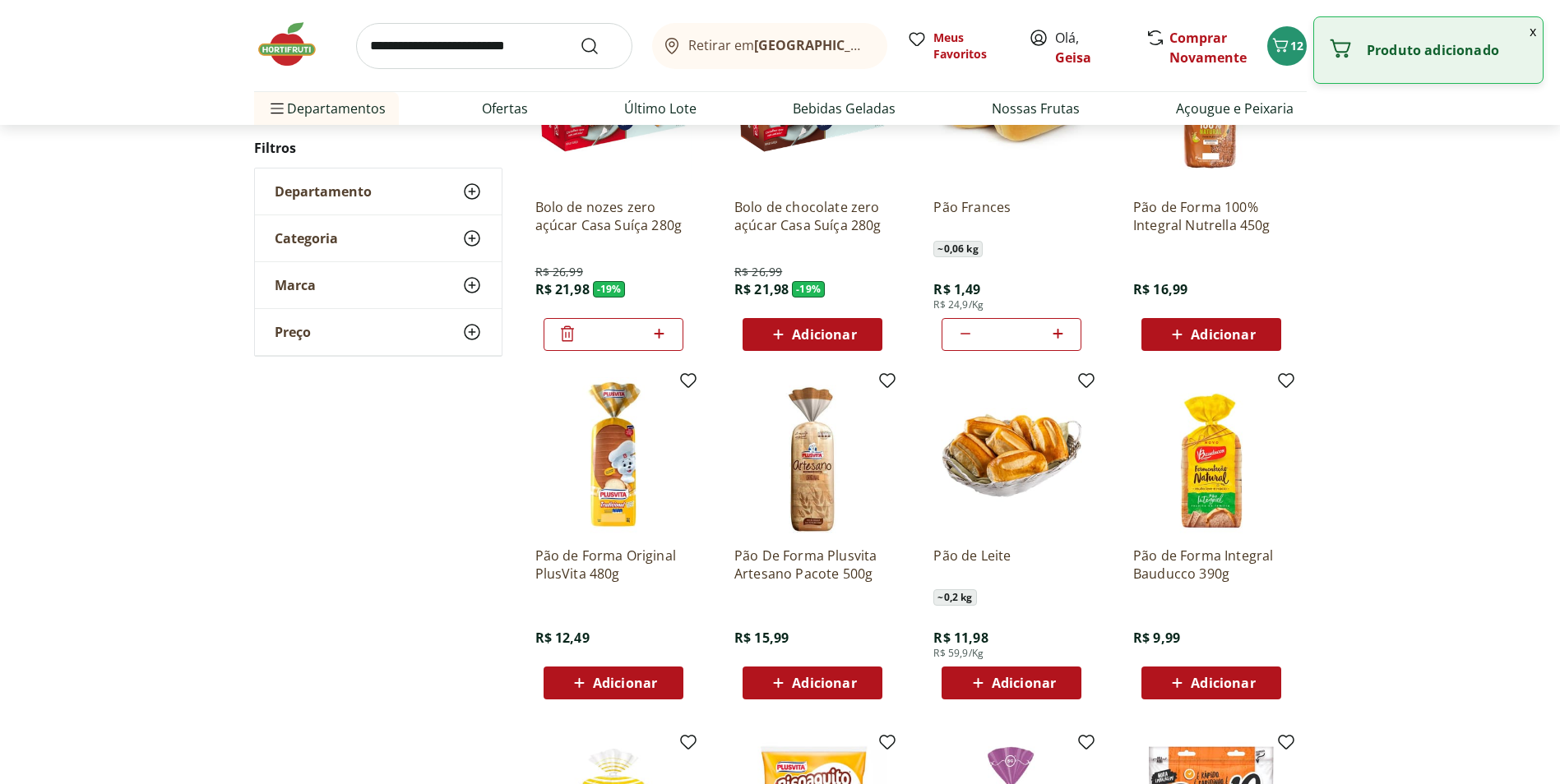
scroll to position [1233, 0]
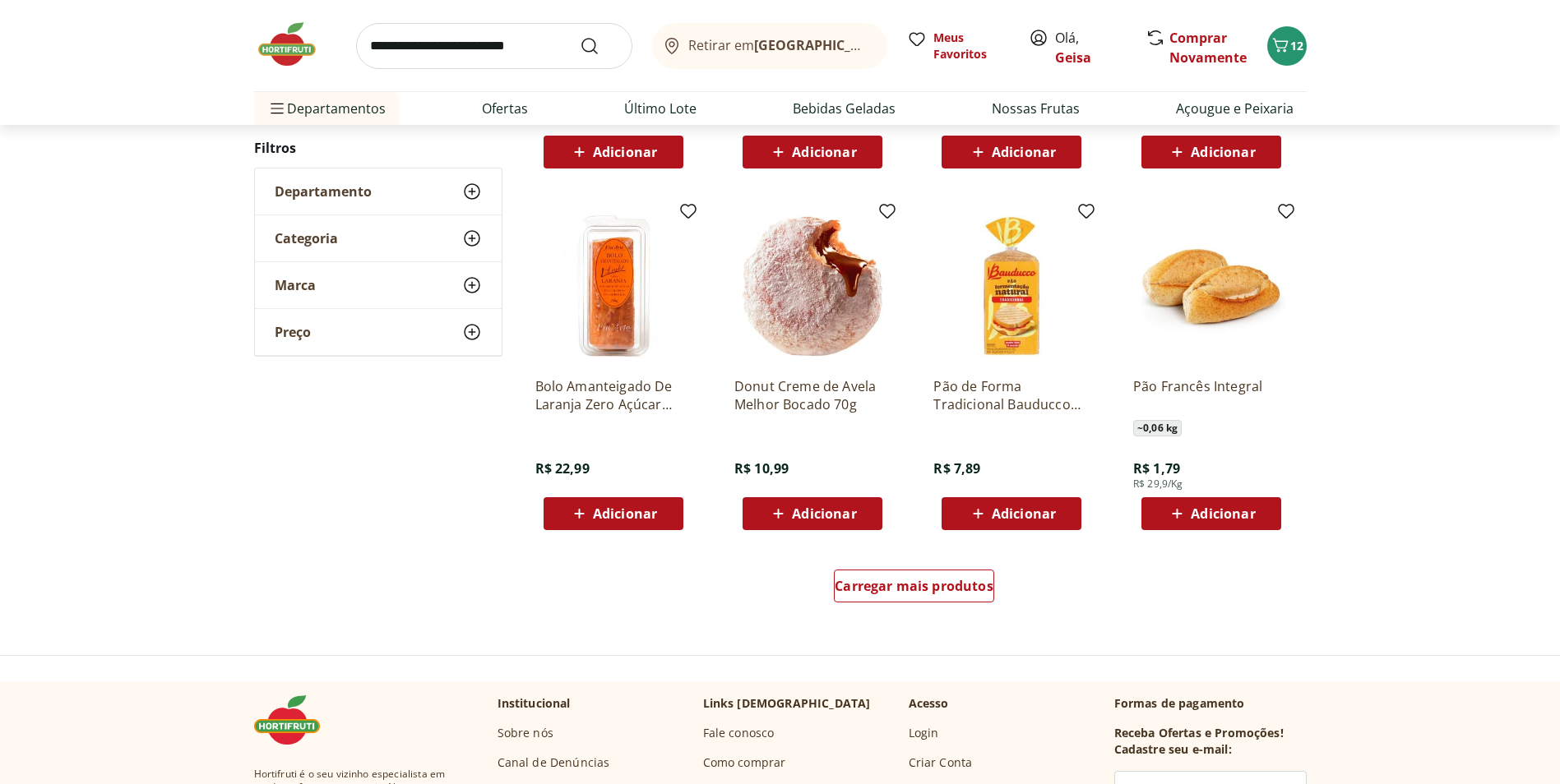
scroll to position [983, 0]
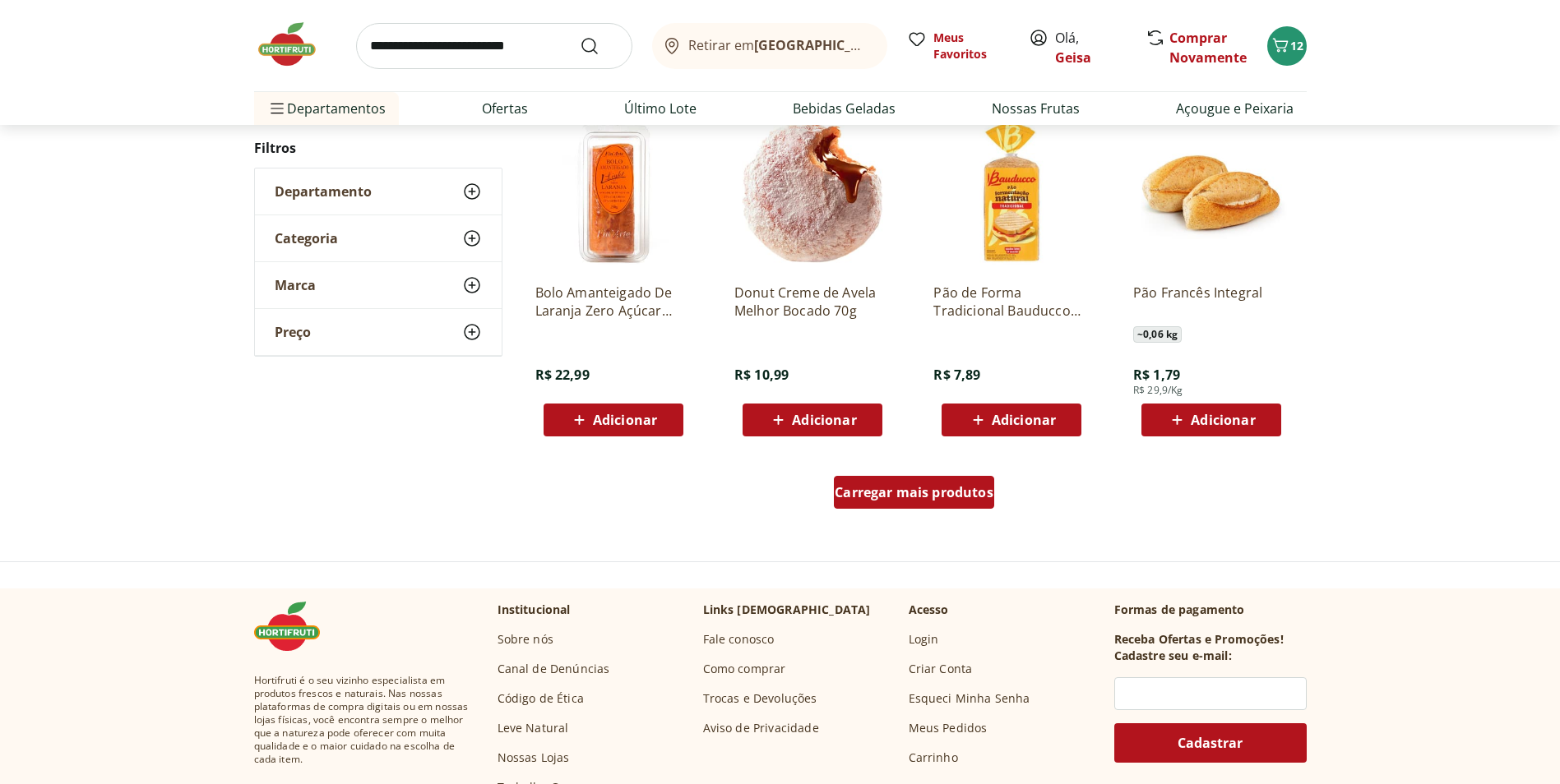
click at [894, 488] on span "Carregar mais produtos" at bounding box center [914, 492] width 159 height 13
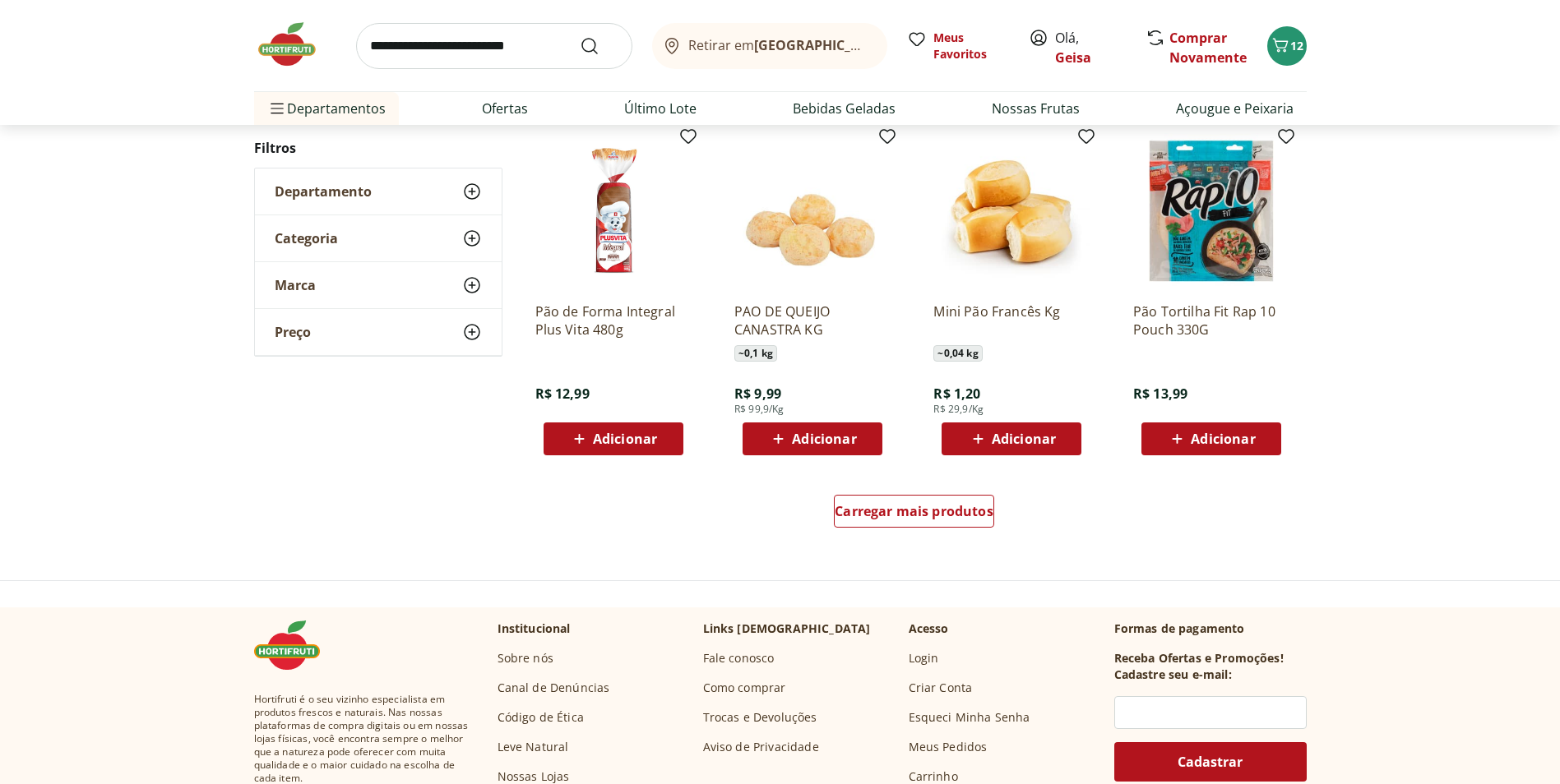
scroll to position [980, 0]
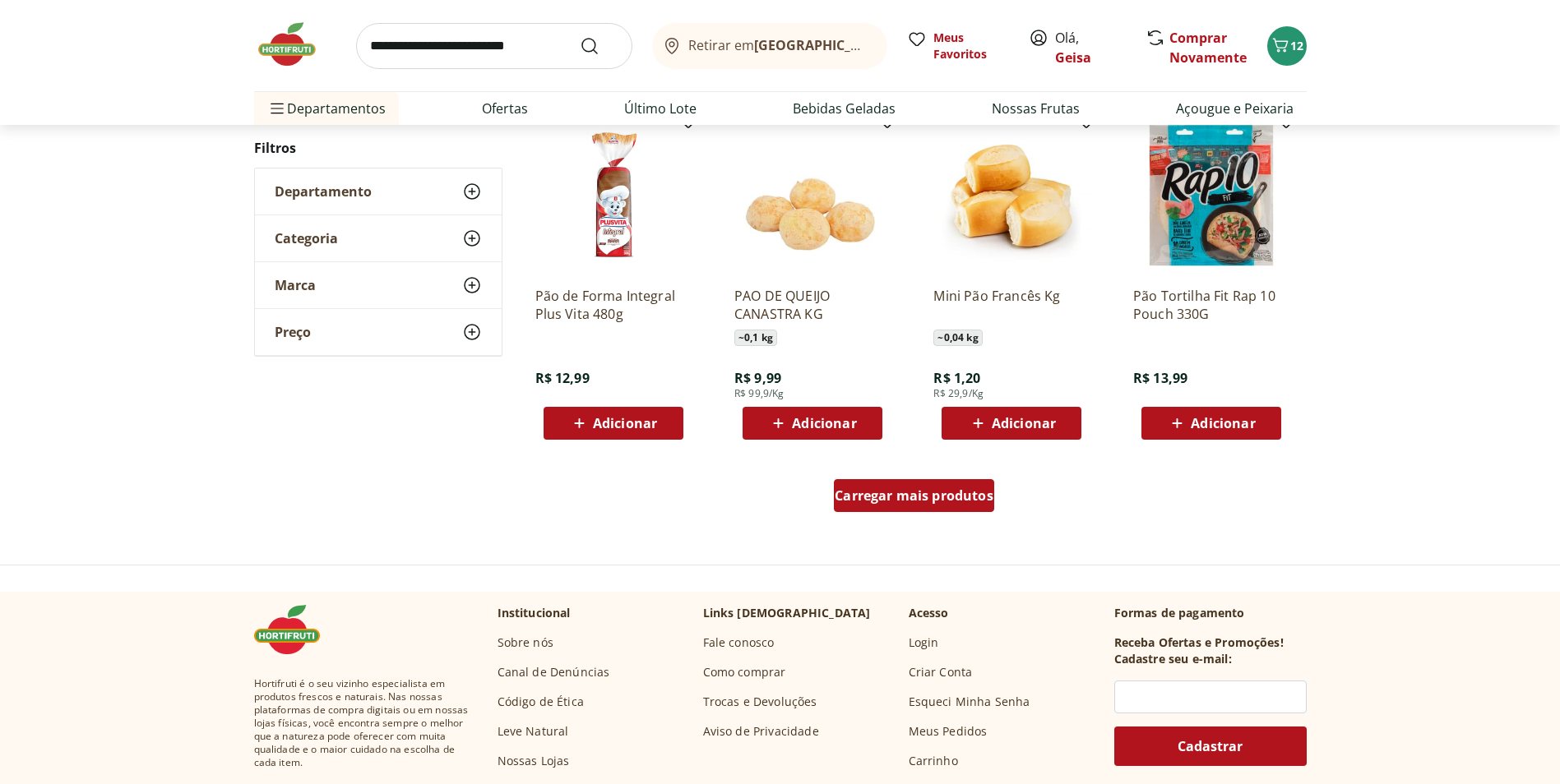
click at [923, 499] on span "Carregar mais produtos" at bounding box center [914, 495] width 159 height 13
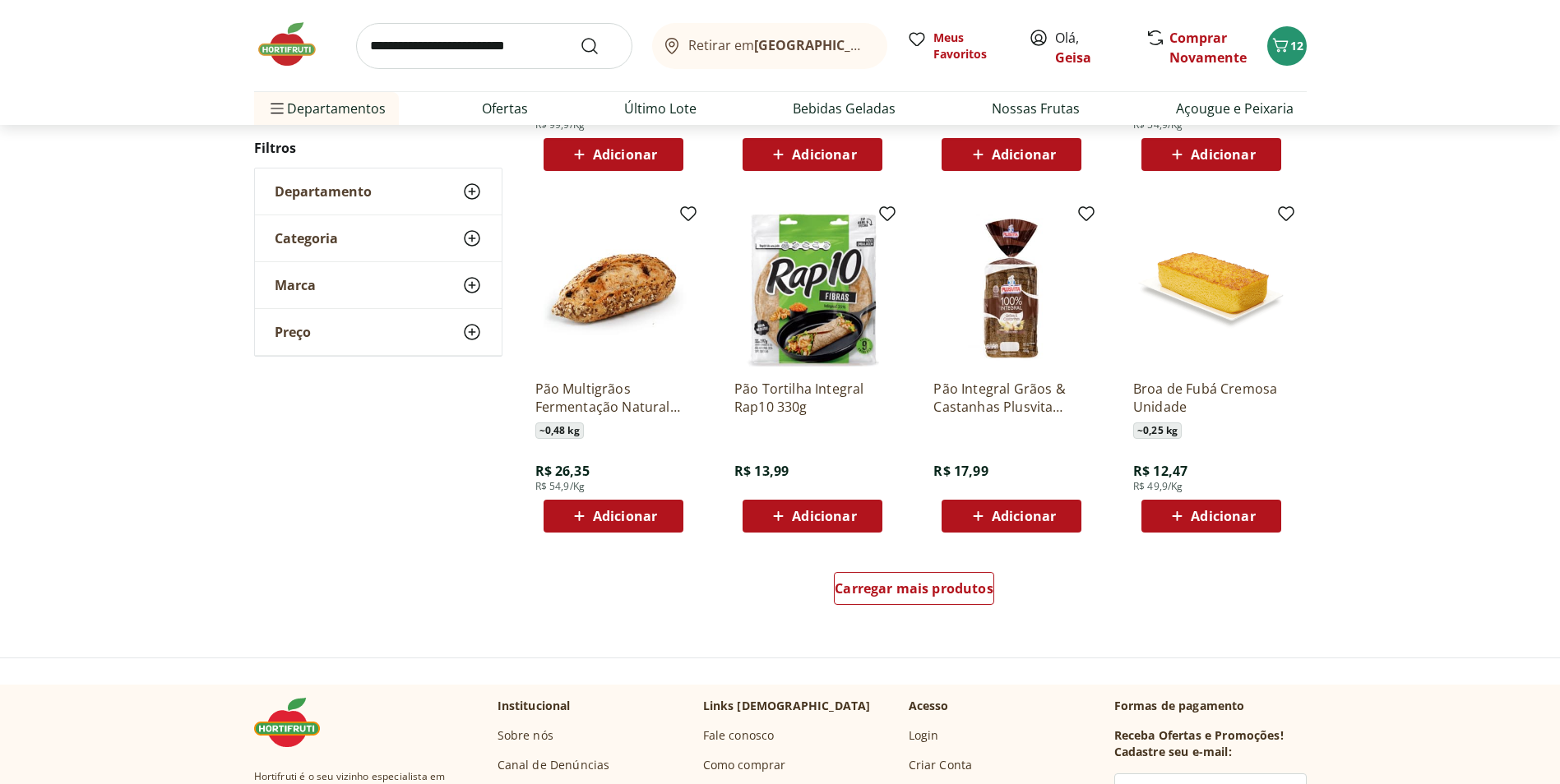
scroll to position [895, 0]
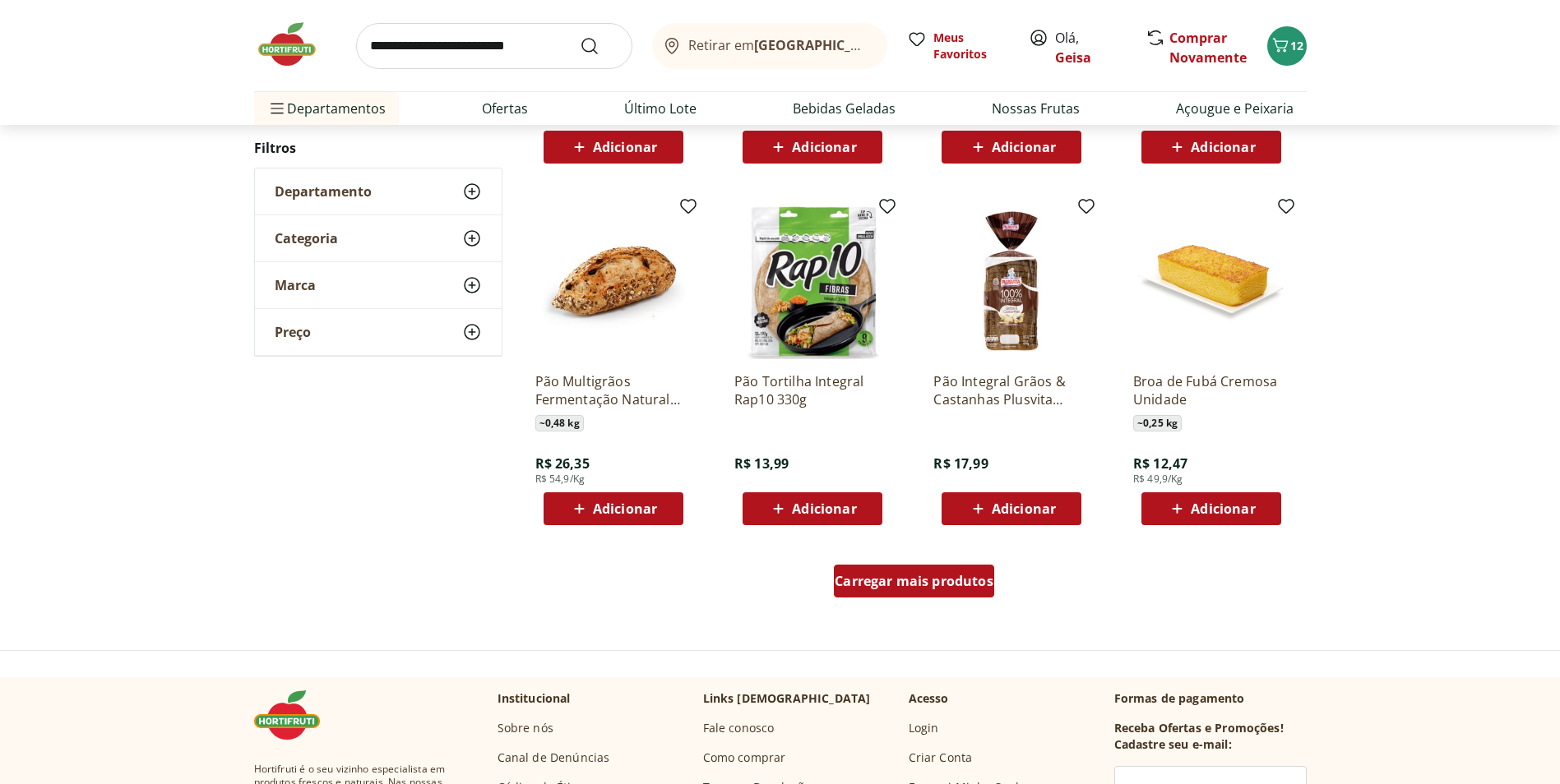
click at [901, 595] on div "Carregar mais produtos" at bounding box center [914, 581] width 160 height 33
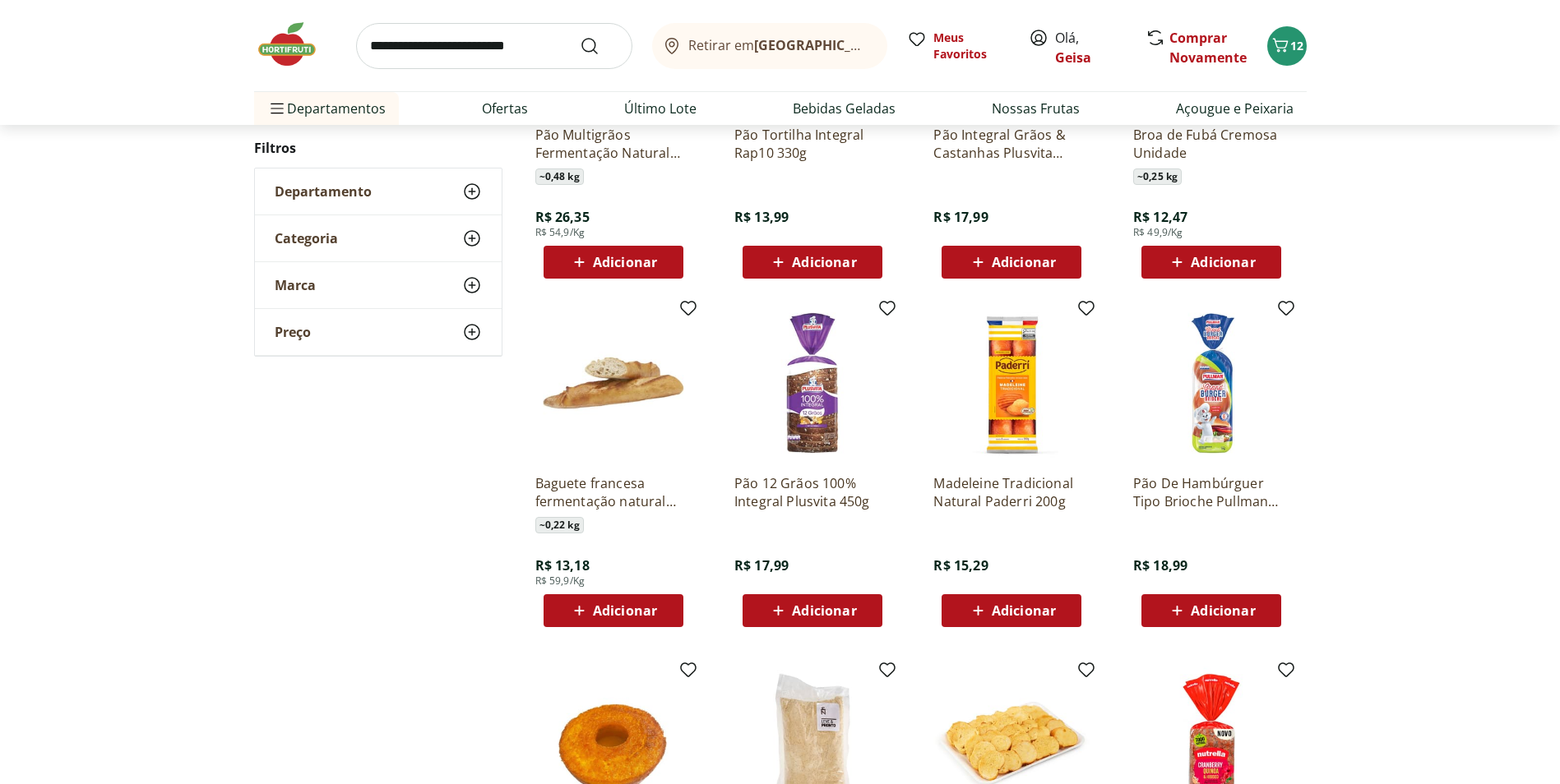
scroll to position [1305, 0]
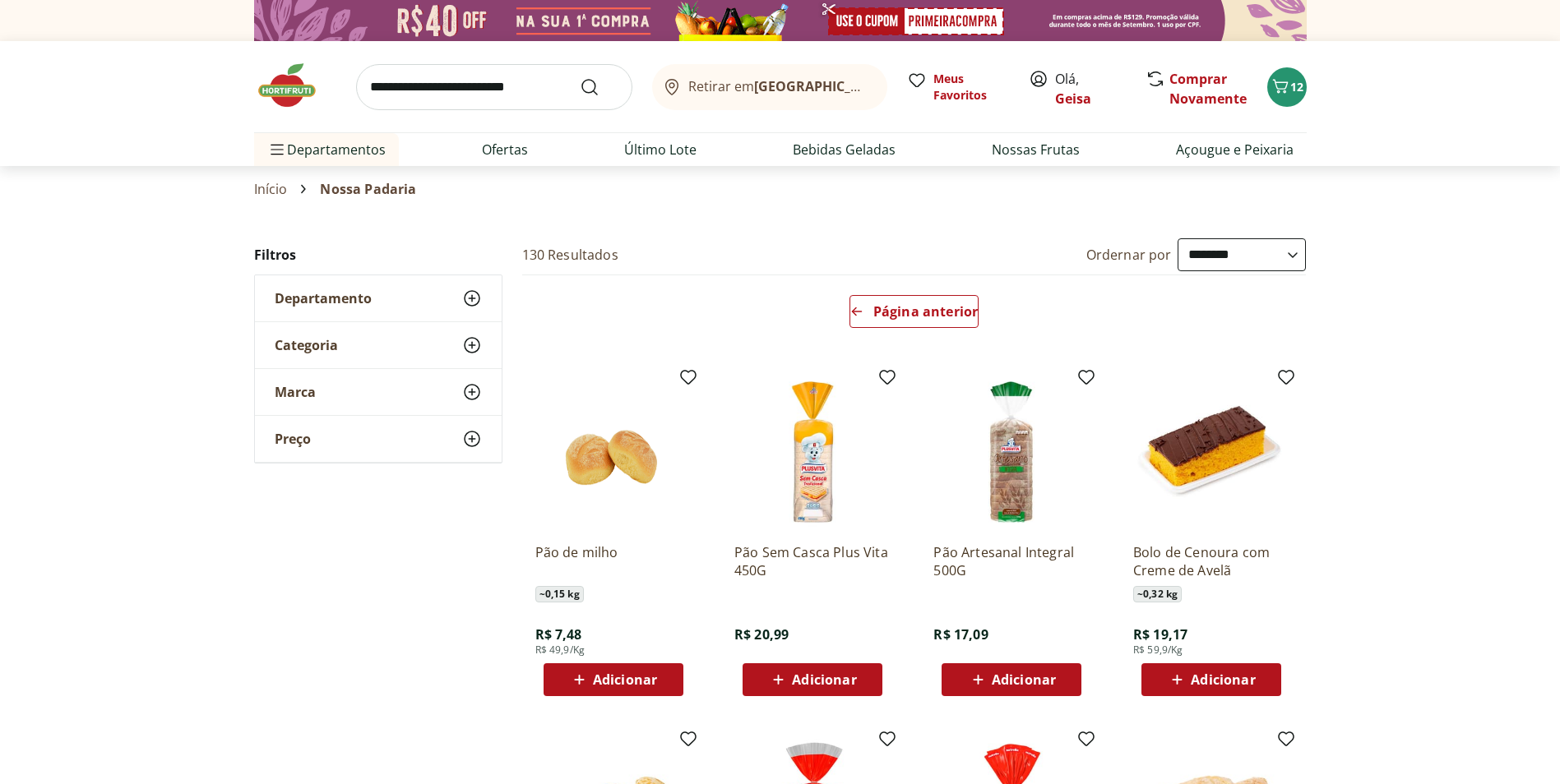
select select "**********"
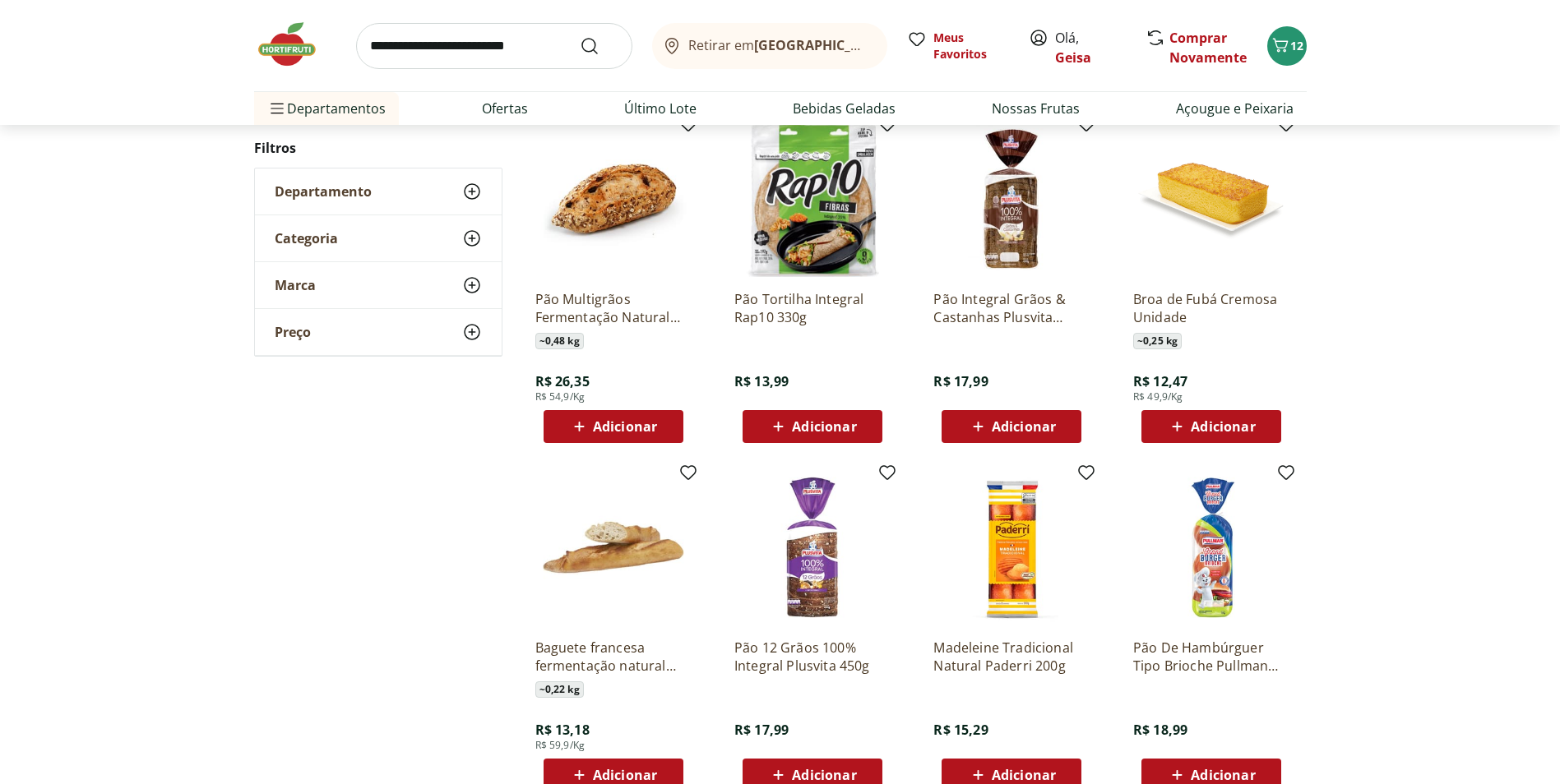
scroll to position [1224, 0]
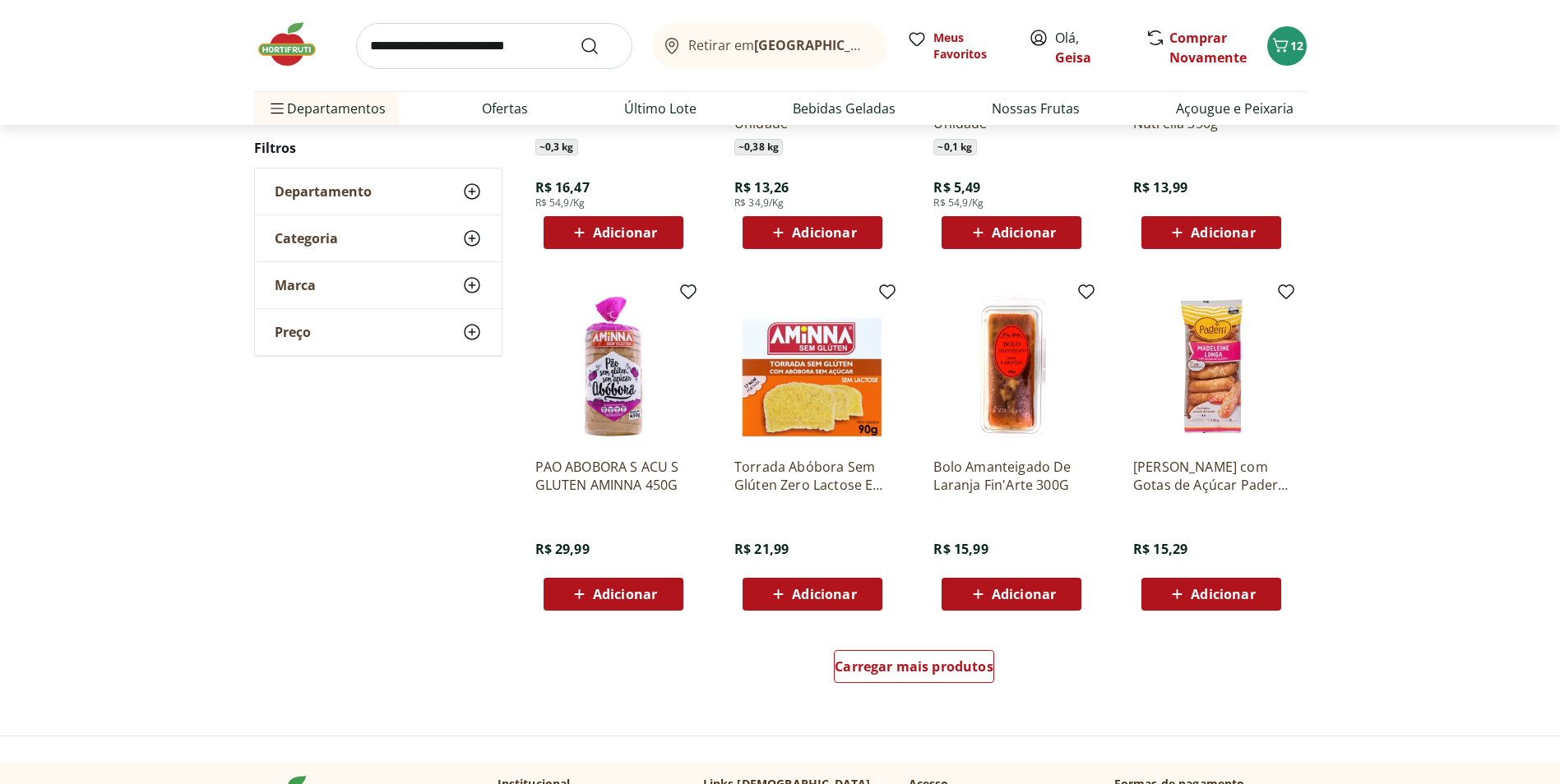
scroll to position [891, 0]
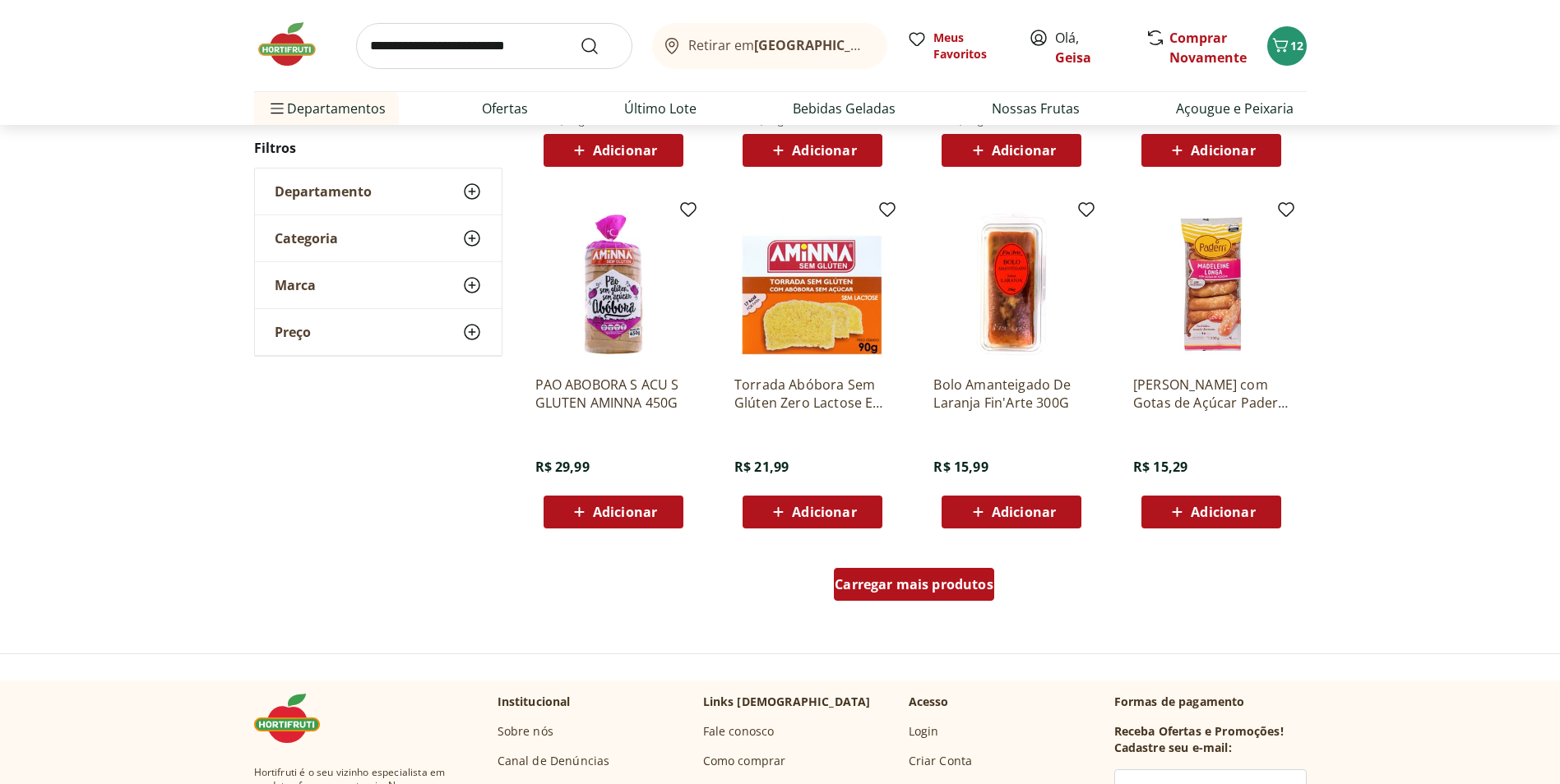
click at [985, 578] on span "Carregar mais produtos" at bounding box center [914, 584] width 159 height 13
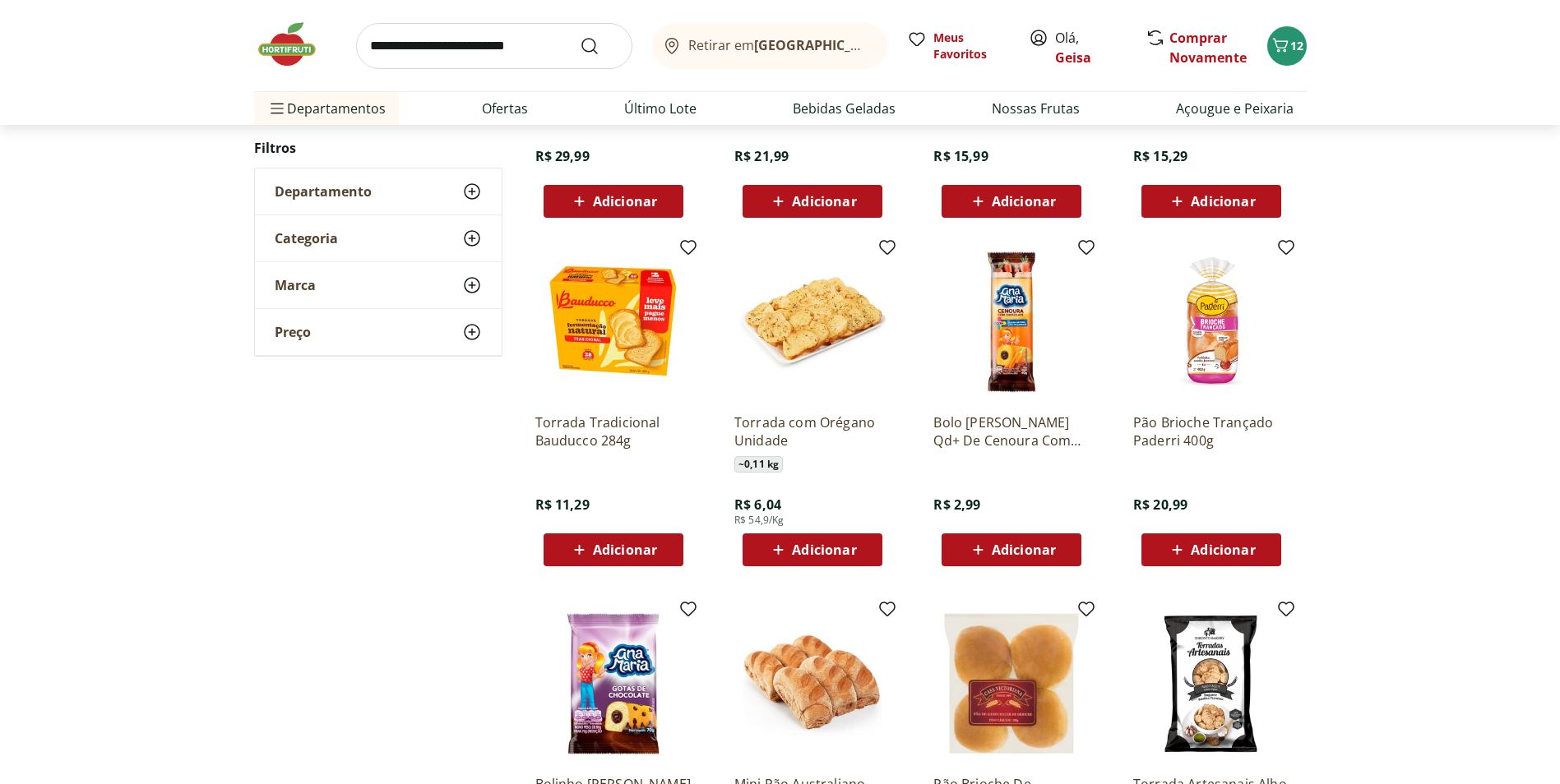
scroll to position [1220, 0]
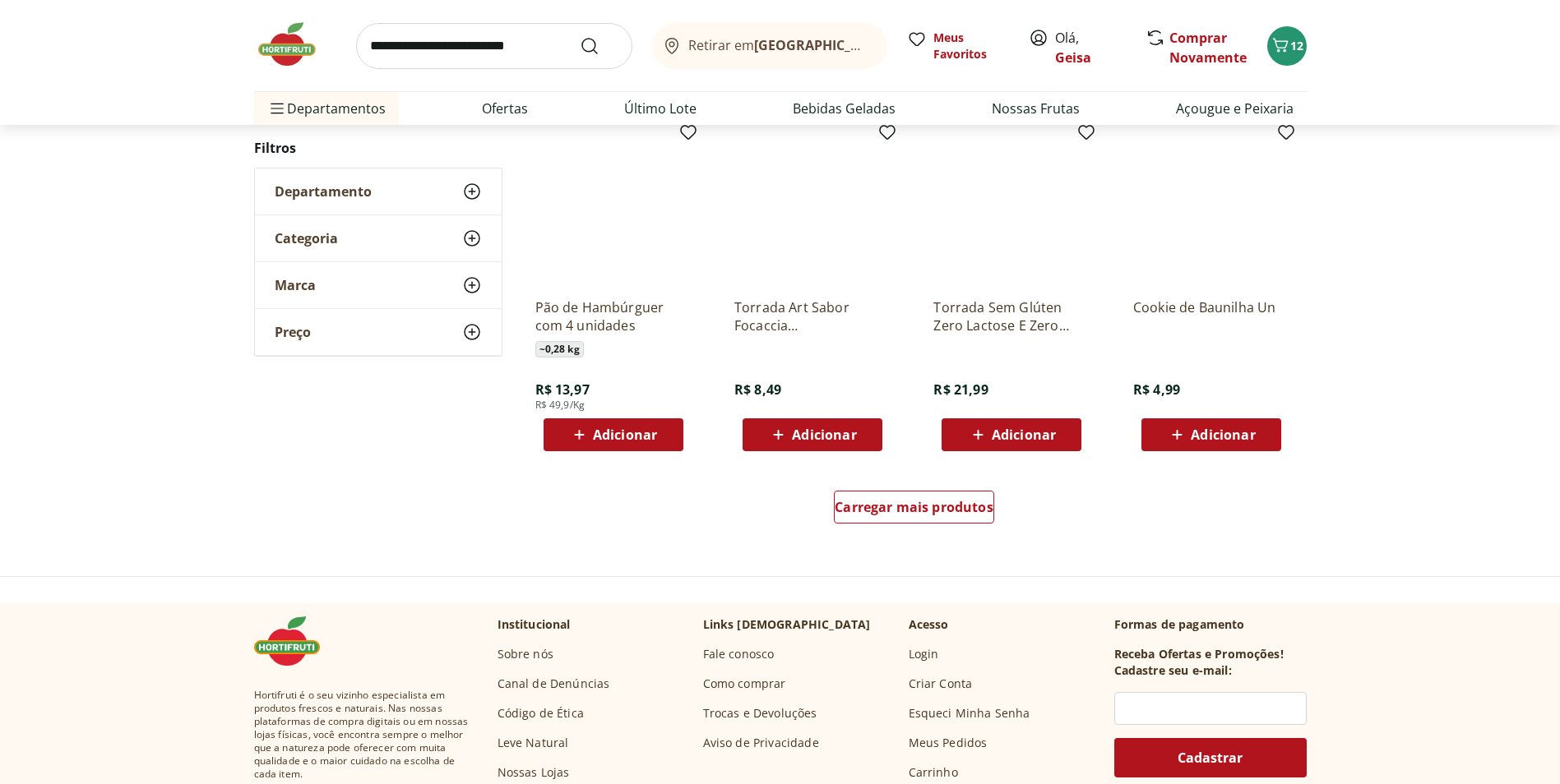
scroll to position [970, 0]
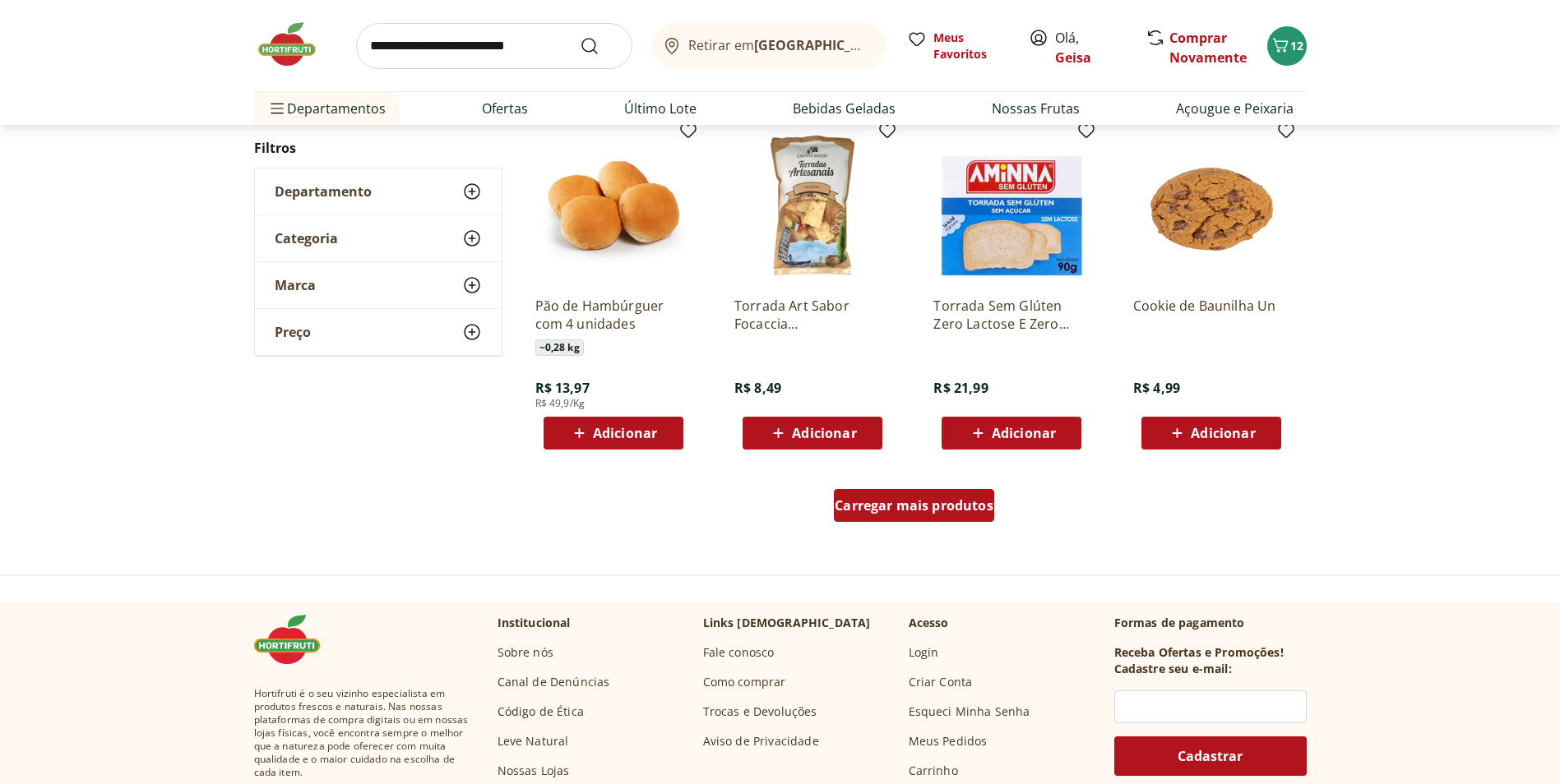
click at [922, 516] on div "Carregar mais produtos" at bounding box center [914, 506] width 160 height 33
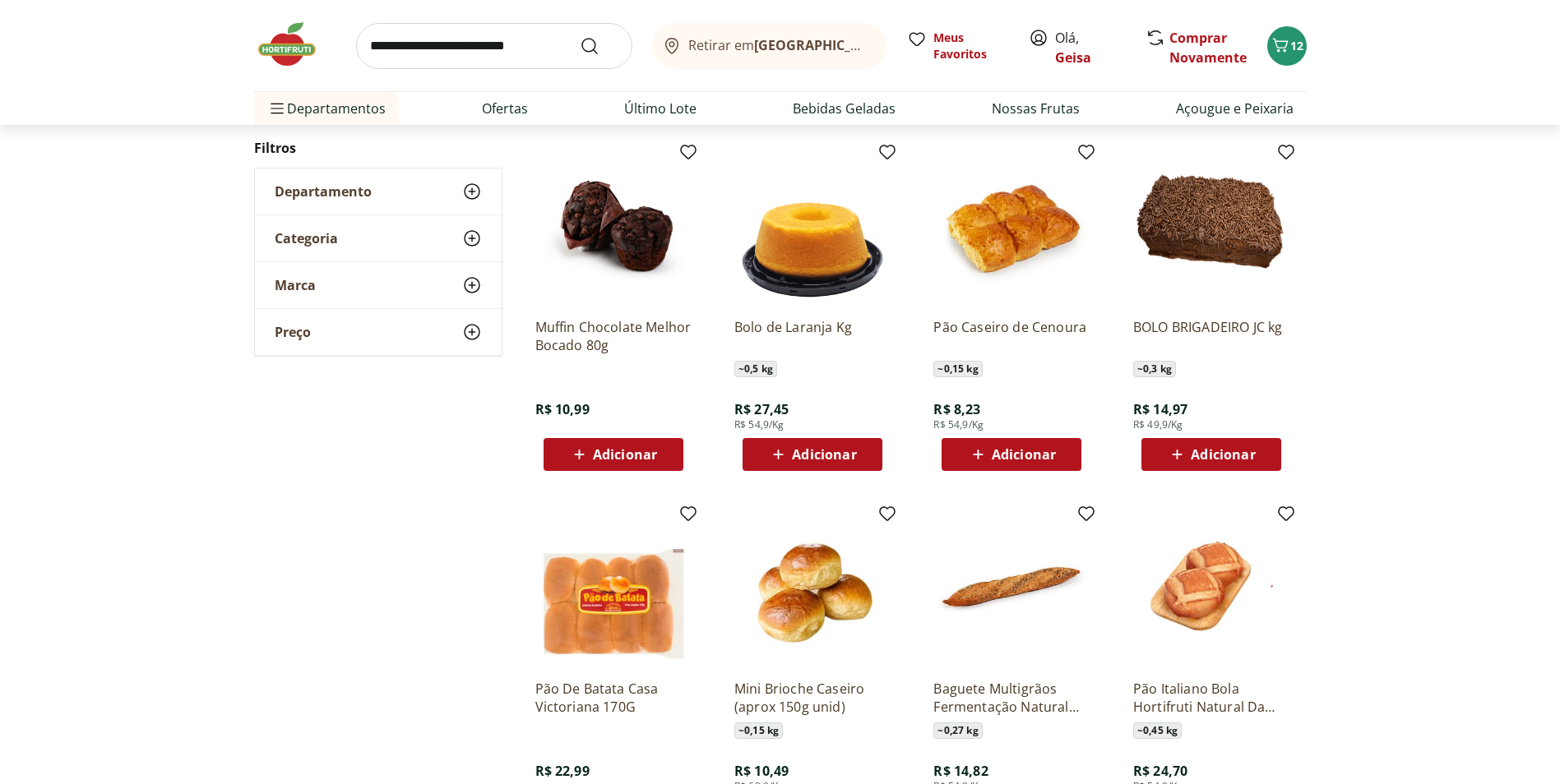
scroll to position [1299, 0]
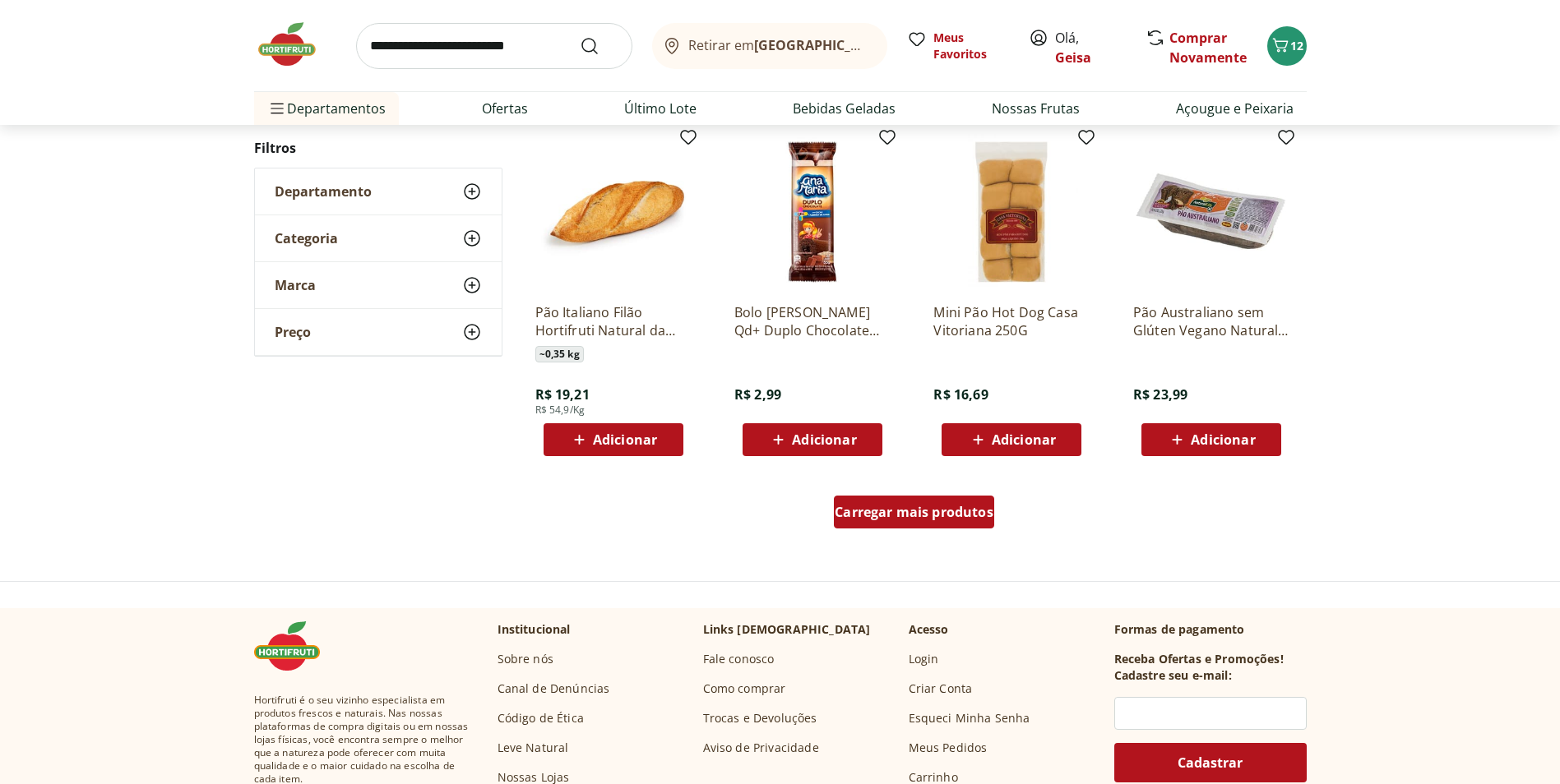
scroll to position [967, 0]
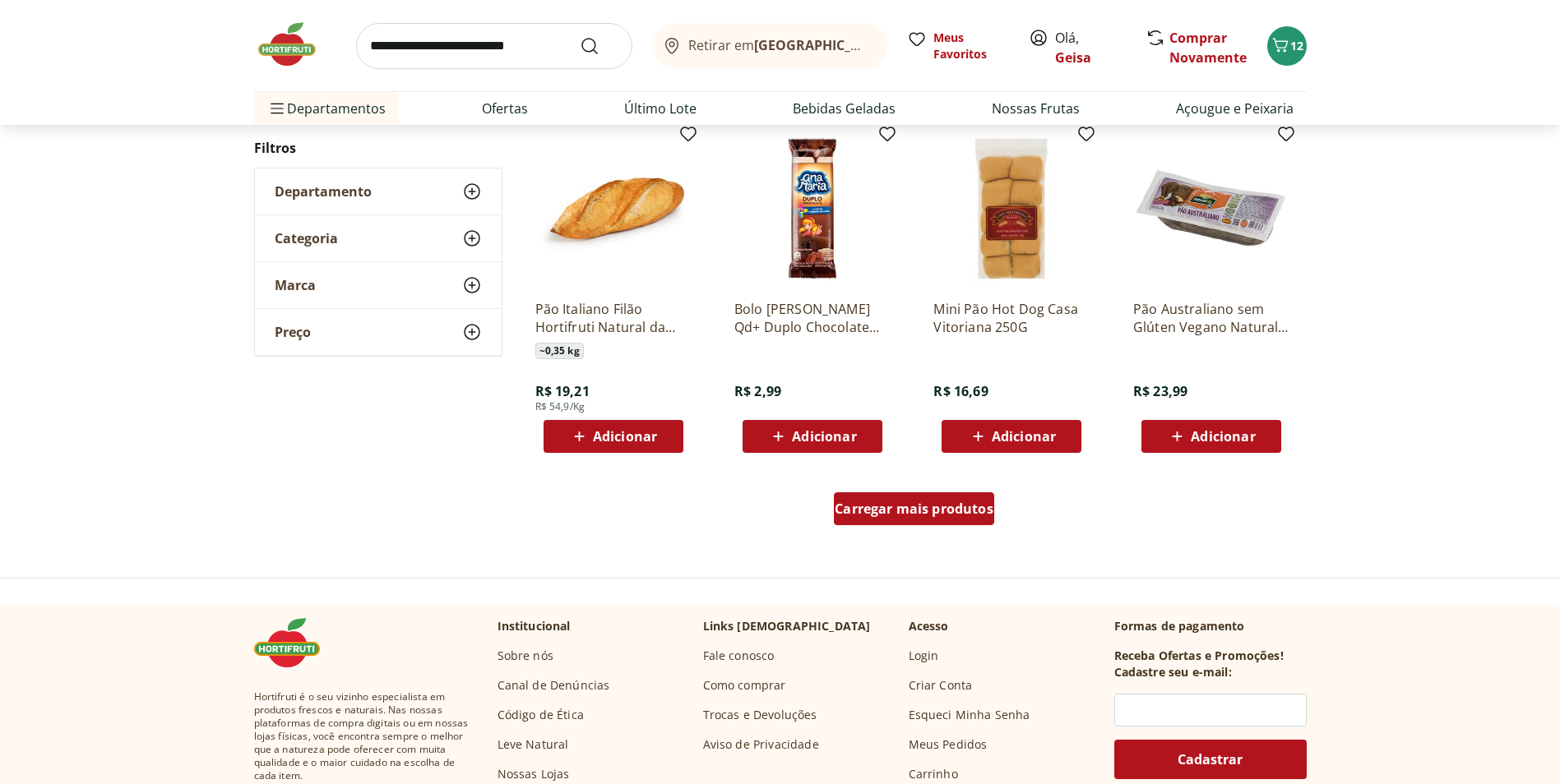
click at [939, 519] on div "Carregar mais produtos" at bounding box center [914, 509] width 160 height 33
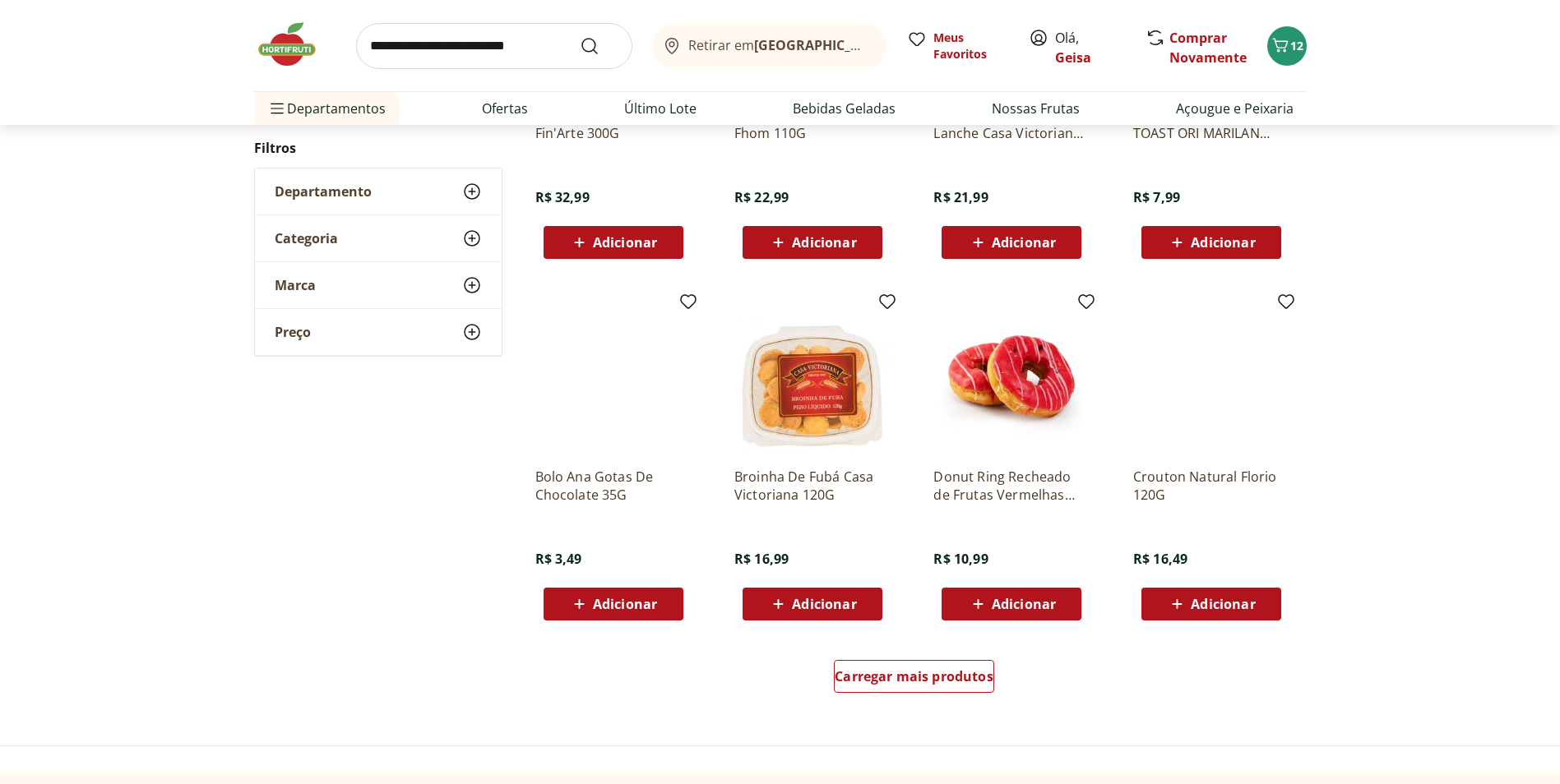
scroll to position [963, 0]
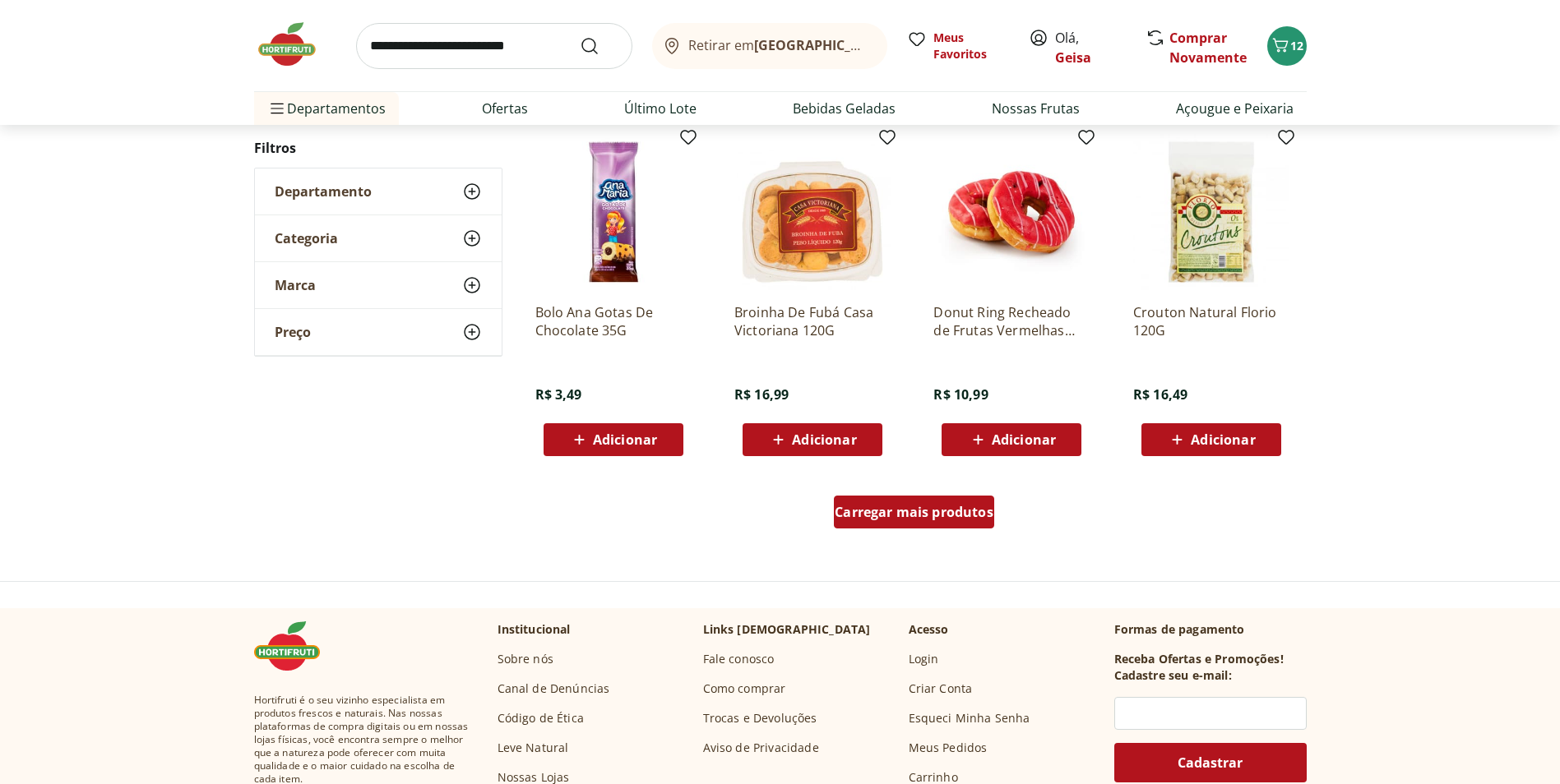
click at [976, 512] on span "Carregar mais produtos" at bounding box center [914, 512] width 159 height 13
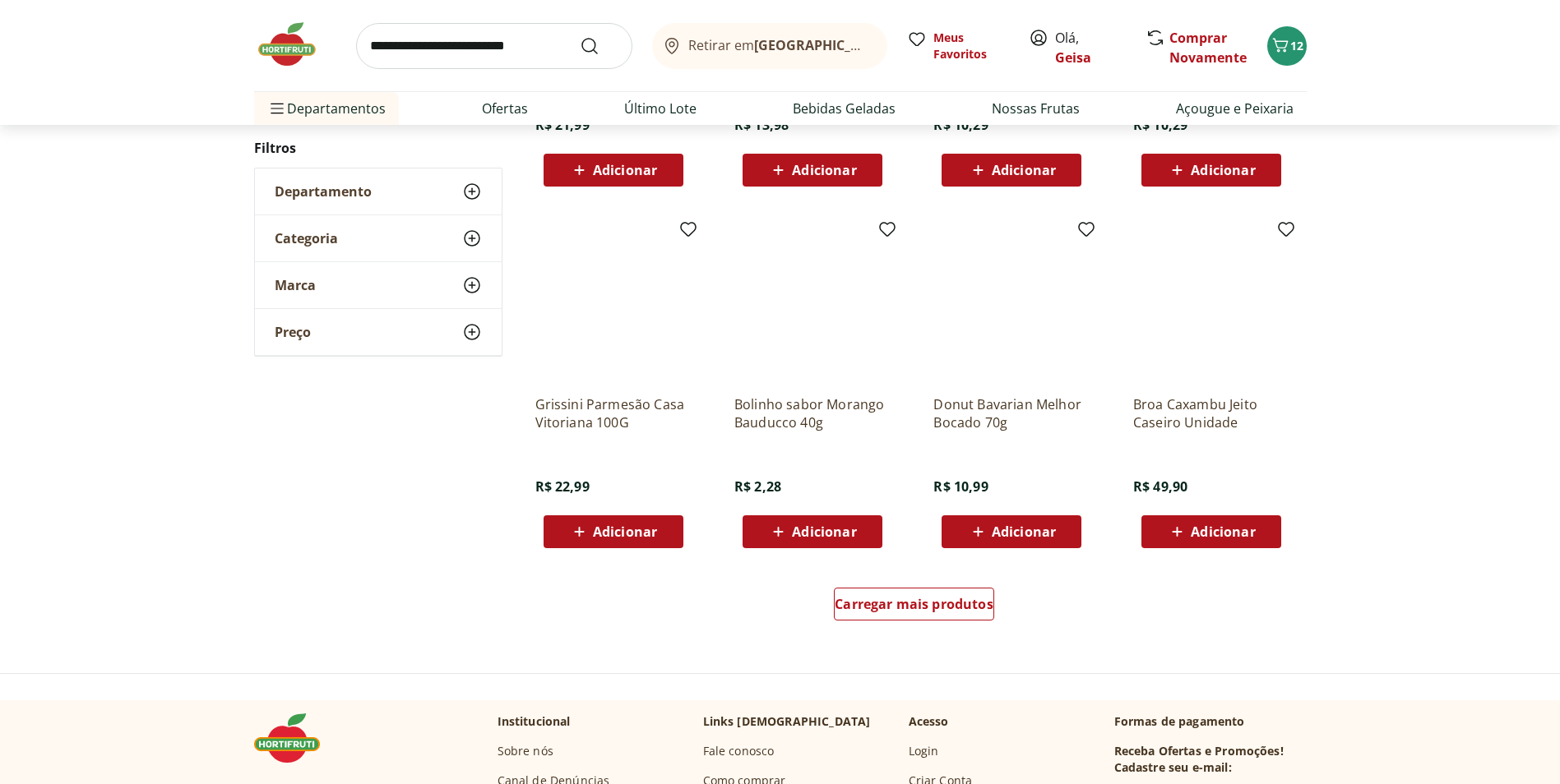
scroll to position [878, 0]
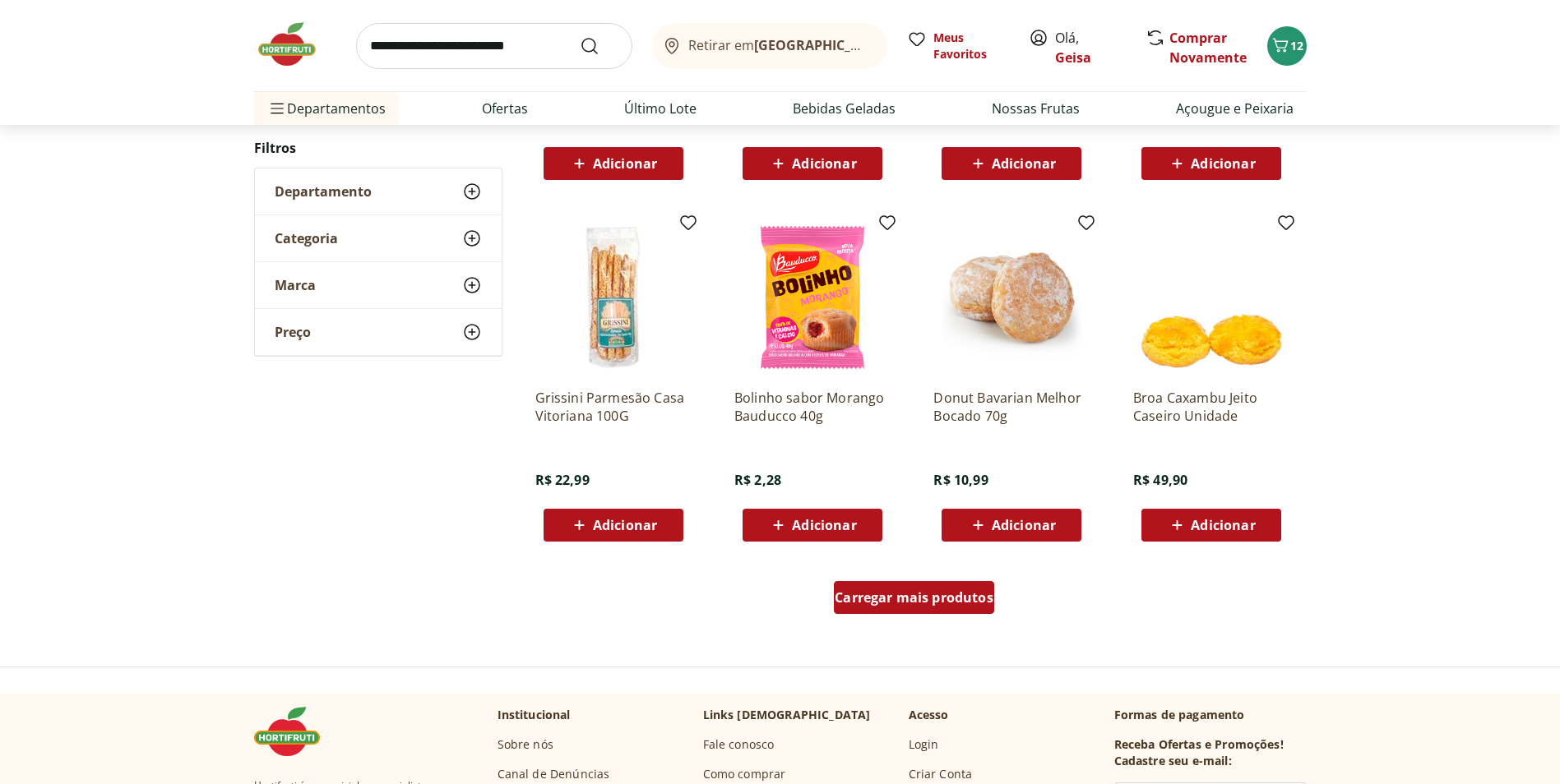
click at [891, 599] on span "Carregar mais produtos" at bounding box center [914, 597] width 159 height 13
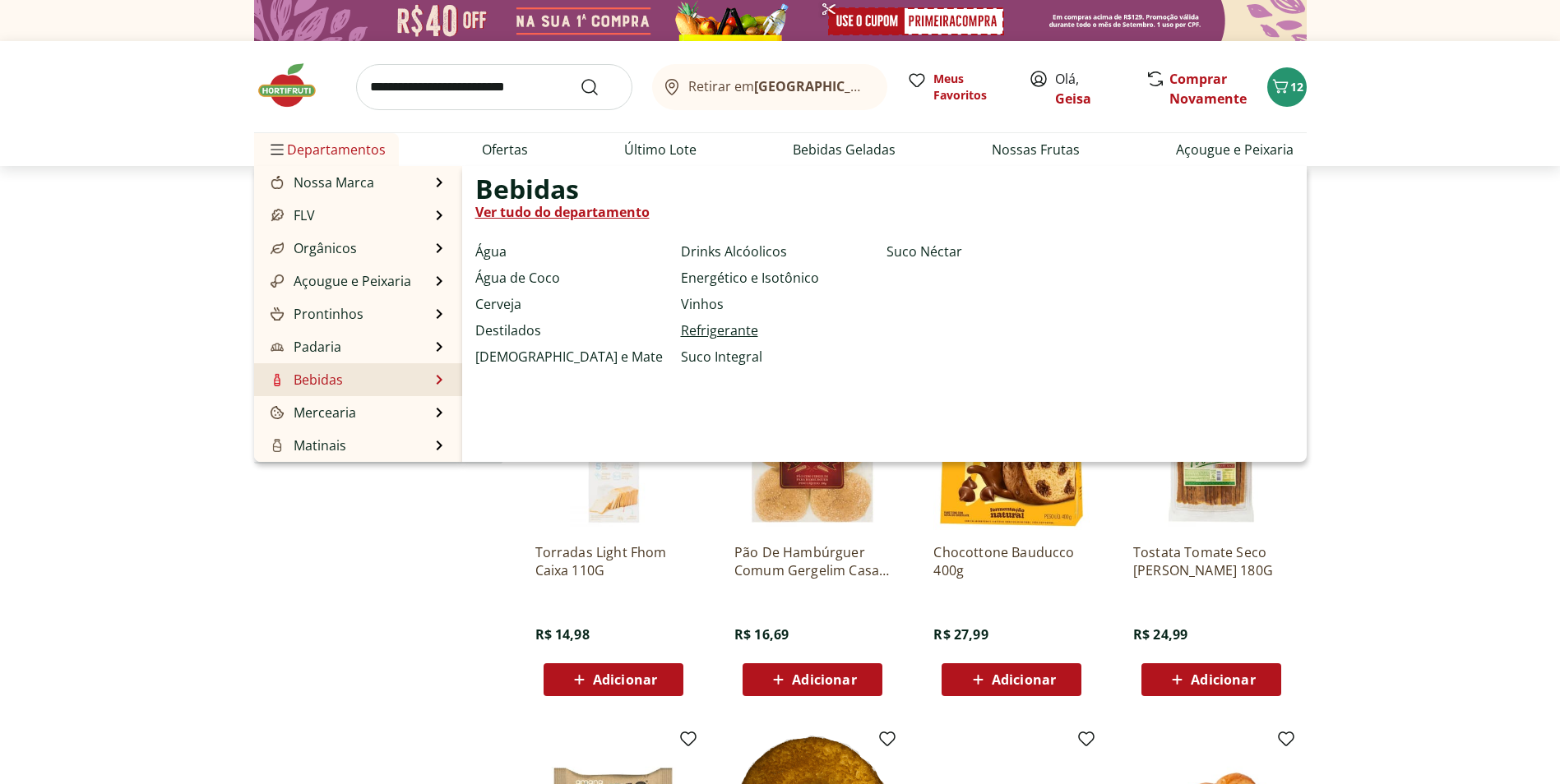
click at [736, 332] on link "Refrigerante" at bounding box center [719, 330] width 77 height 20
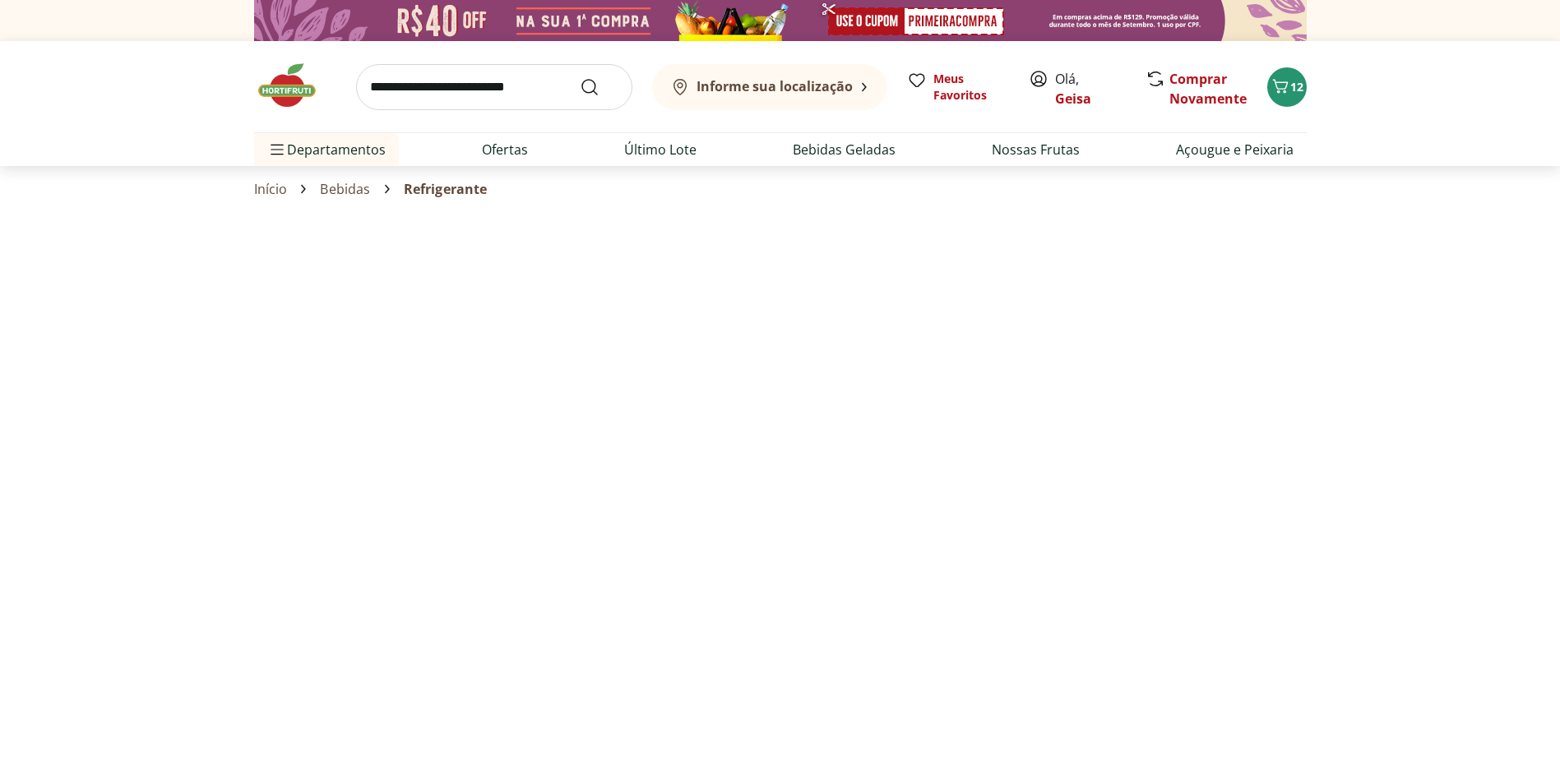
select select "**********"
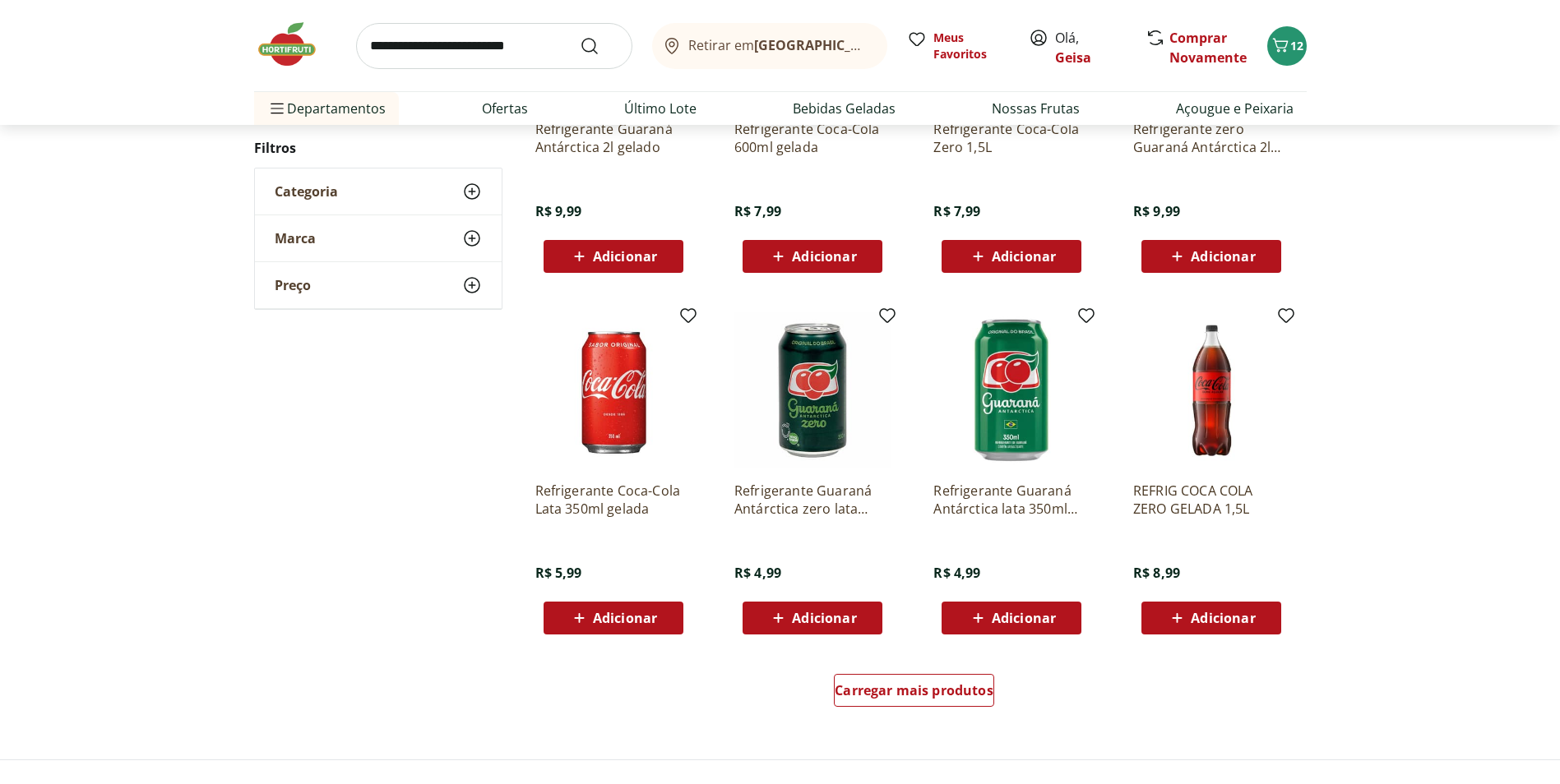
scroll to position [739, 0]
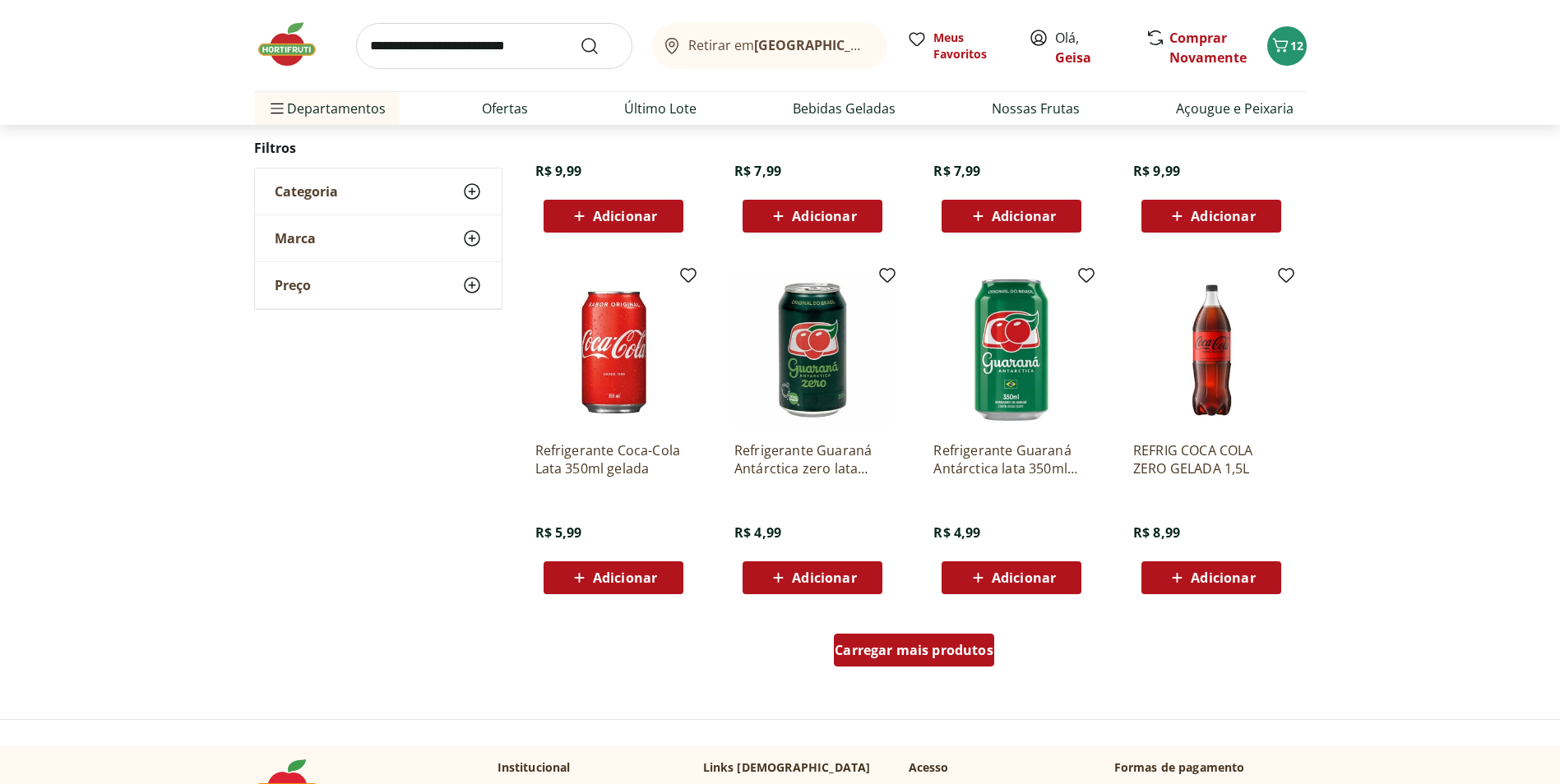
click at [922, 661] on div "Carregar mais produtos" at bounding box center [914, 650] width 160 height 33
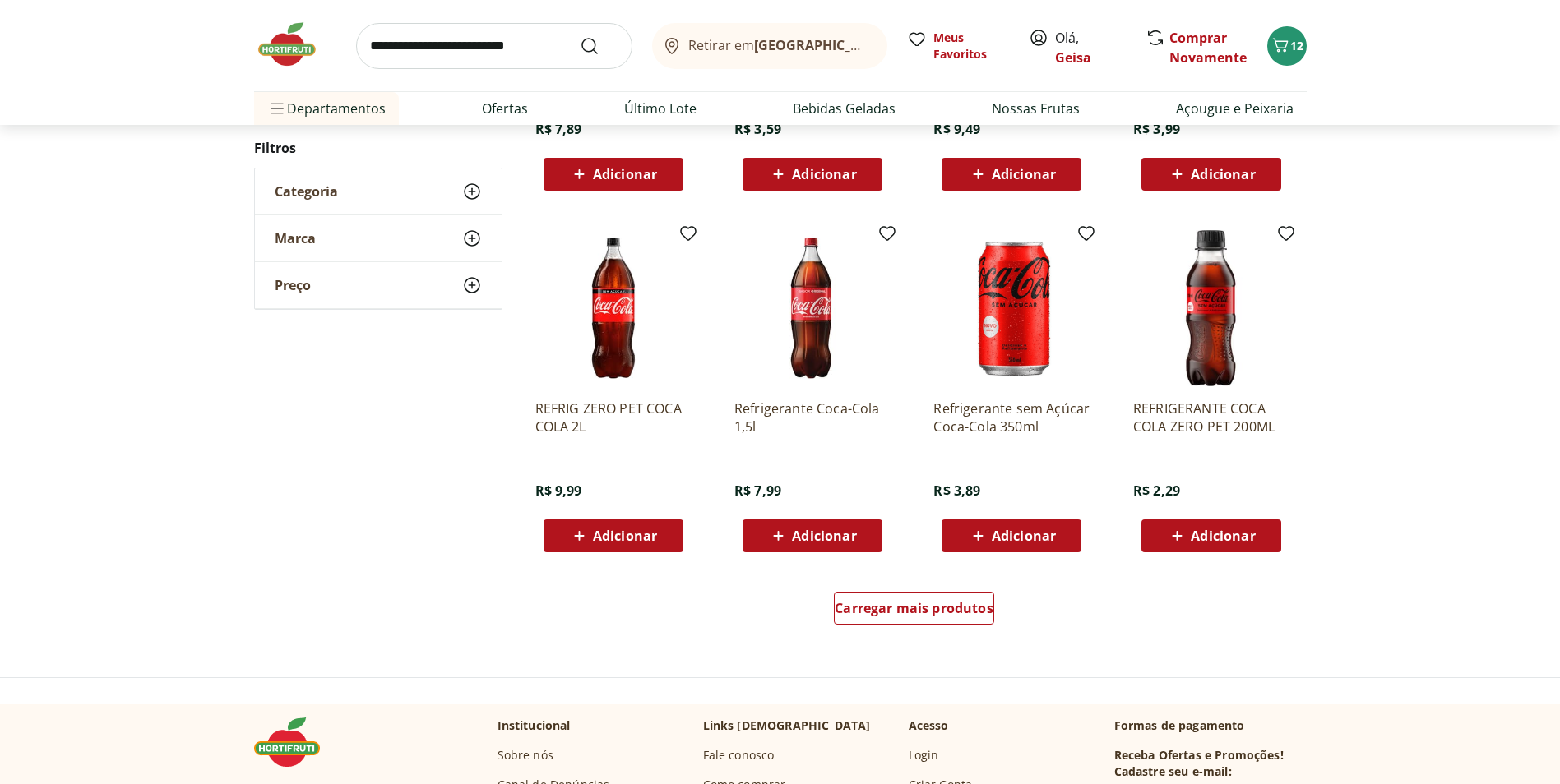
scroll to position [986, 0]
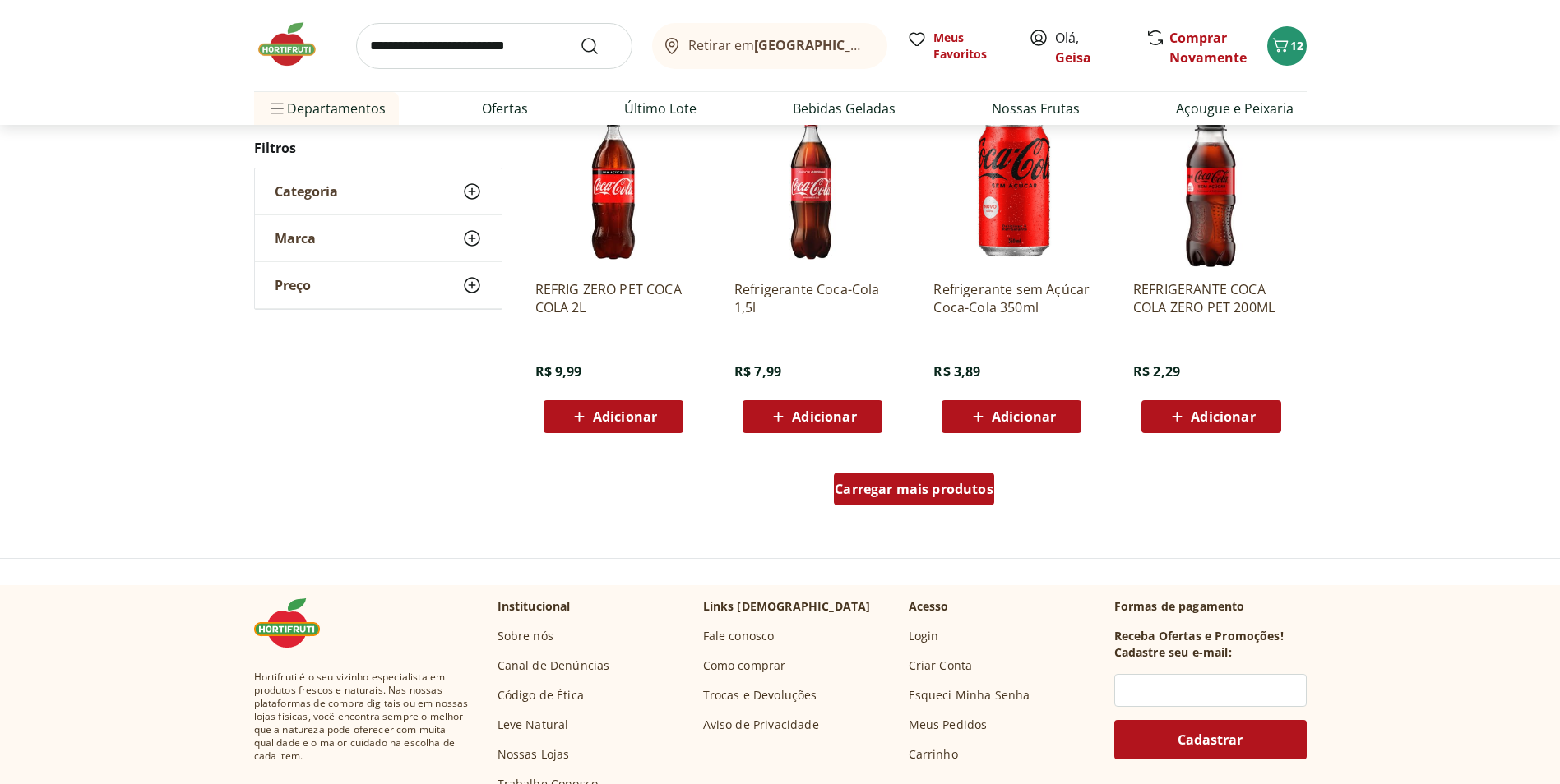
click at [888, 500] on div "Carregar mais produtos" at bounding box center [914, 489] width 160 height 33
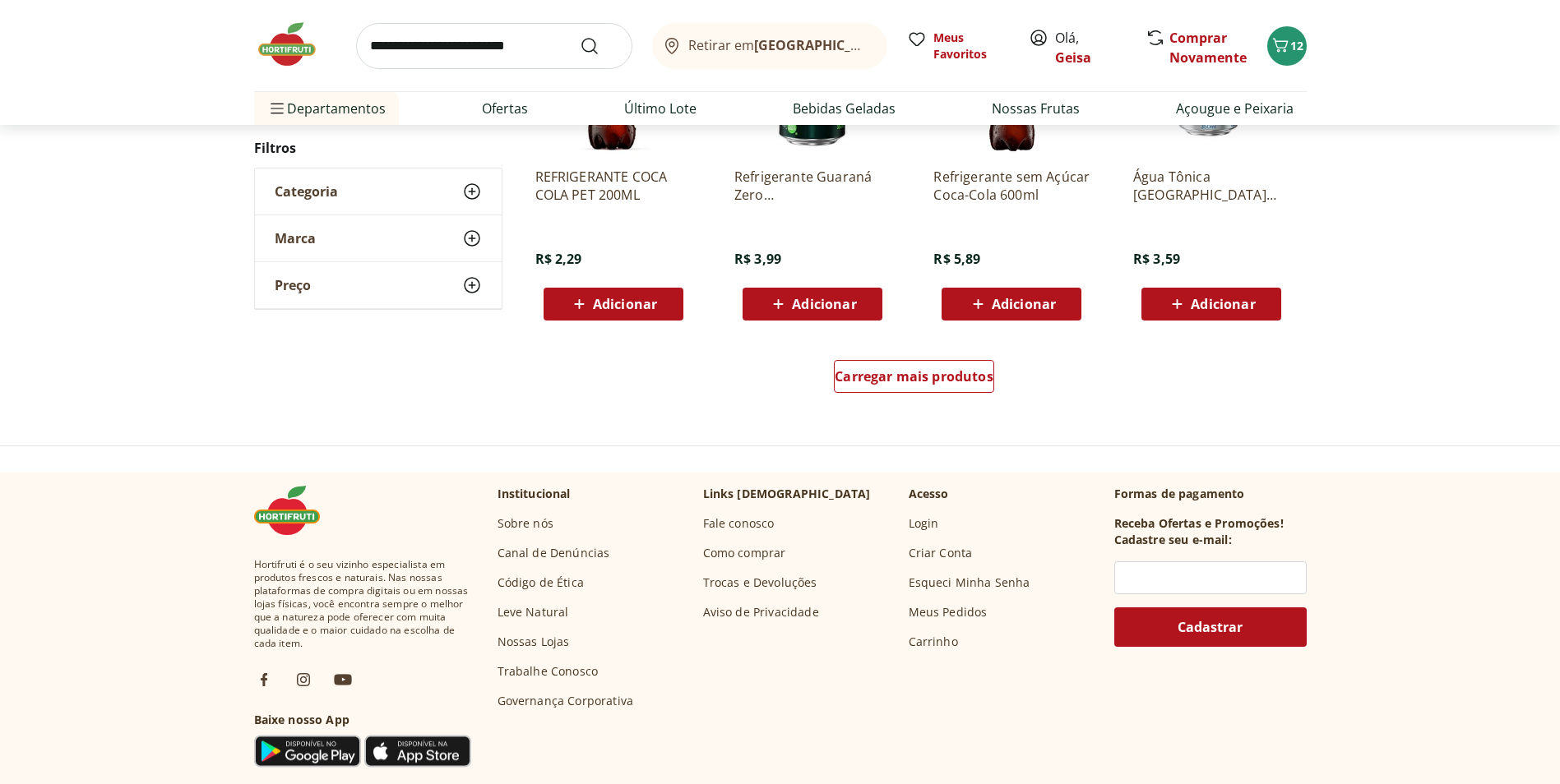
scroll to position [1147, 0]
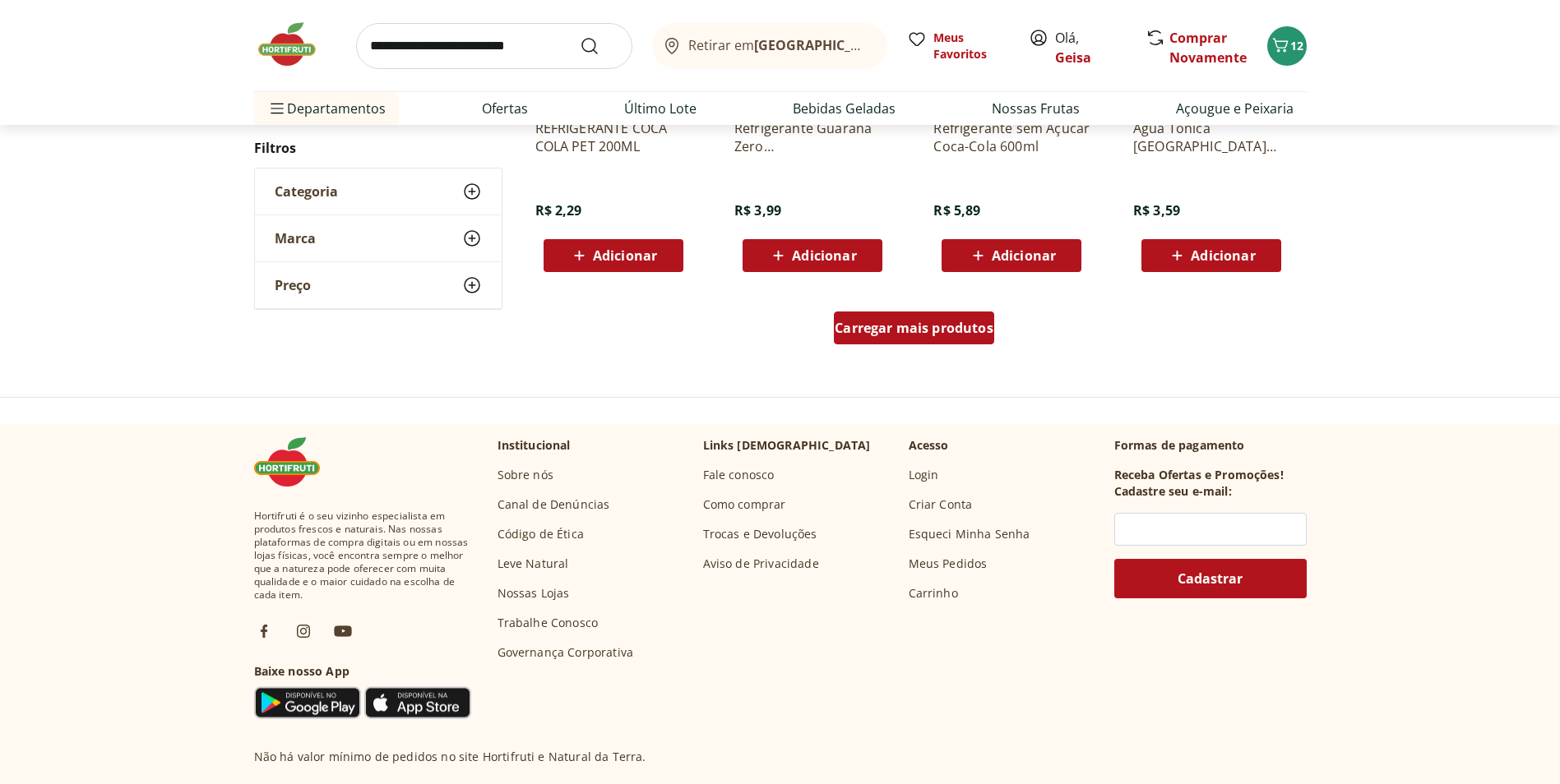
click at [888, 334] on span "Carregar mais produtos" at bounding box center [914, 327] width 159 height 13
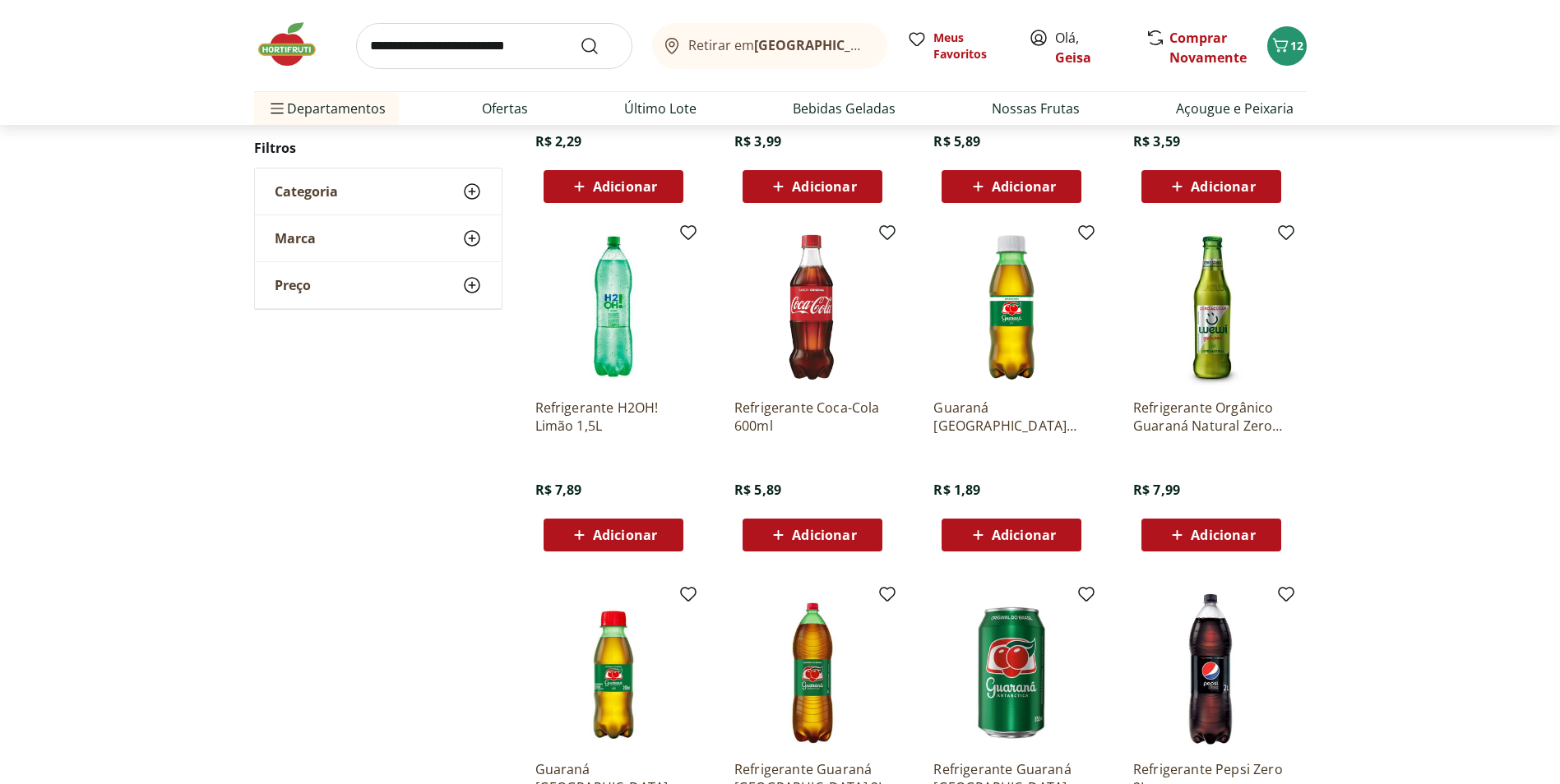
scroll to position [1312, 0]
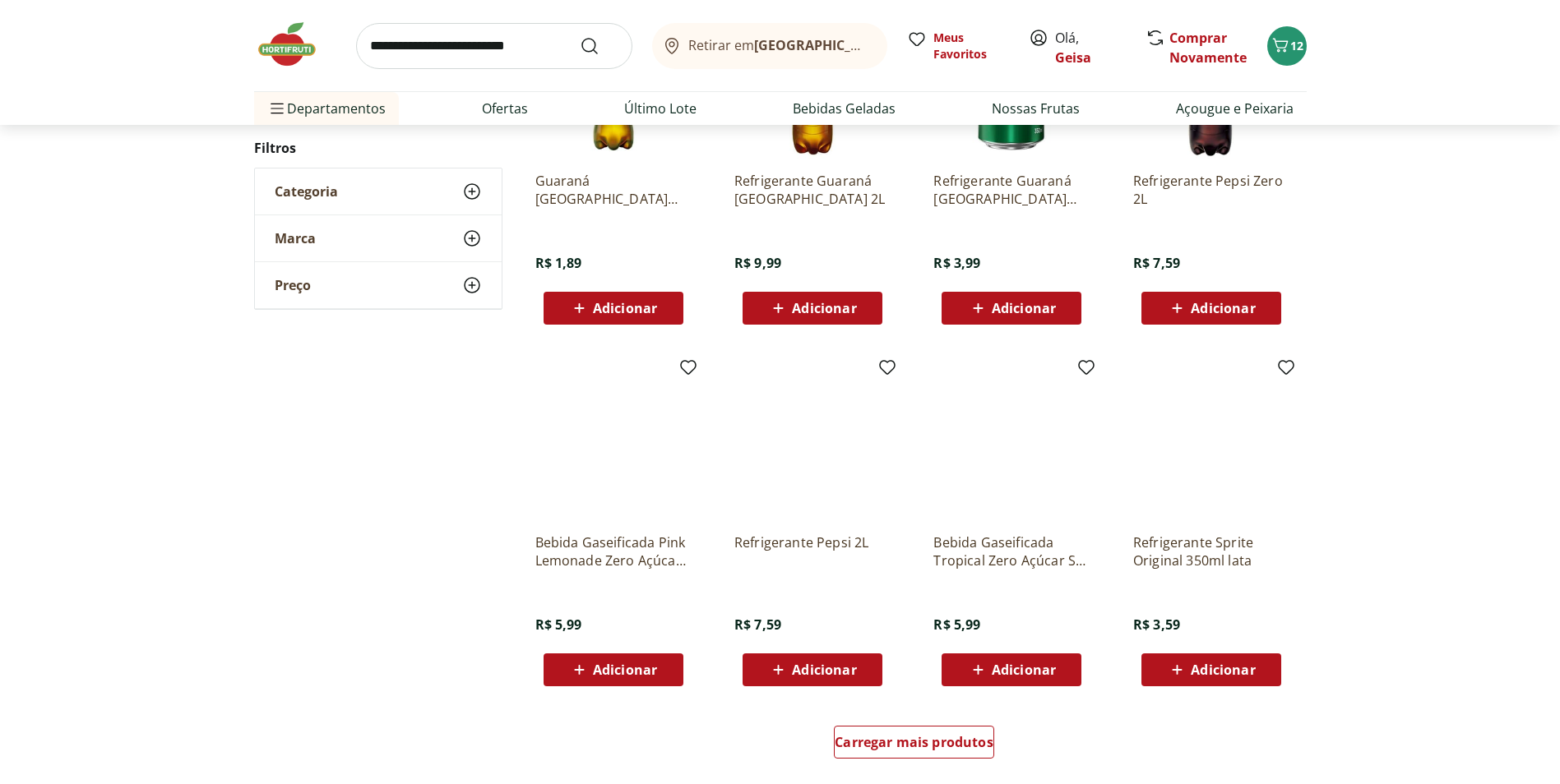
scroll to position [1062, 0]
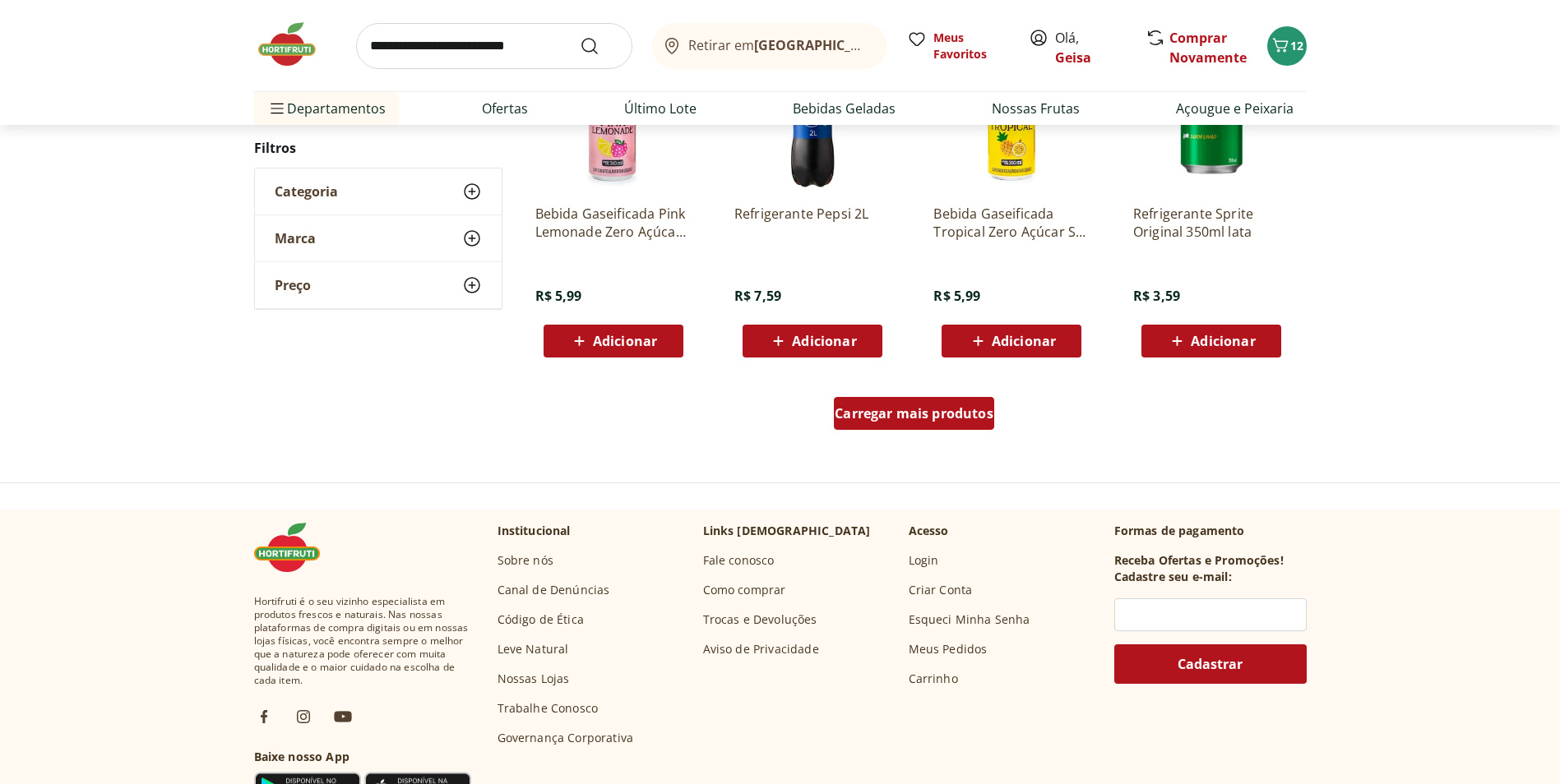
click at [987, 412] on span "Carregar mais produtos" at bounding box center [914, 413] width 159 height 13
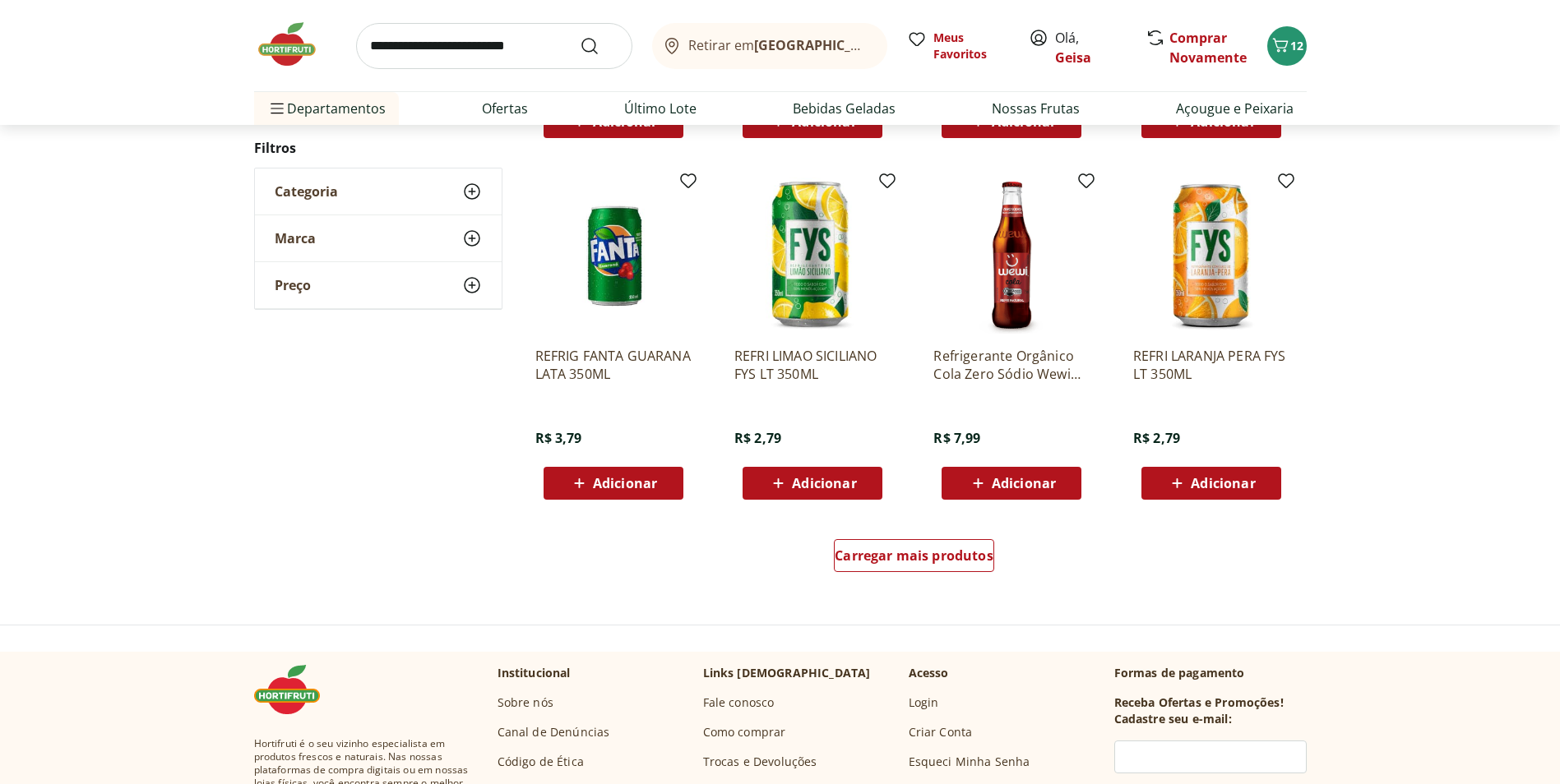
scroll to position [1059, 0]
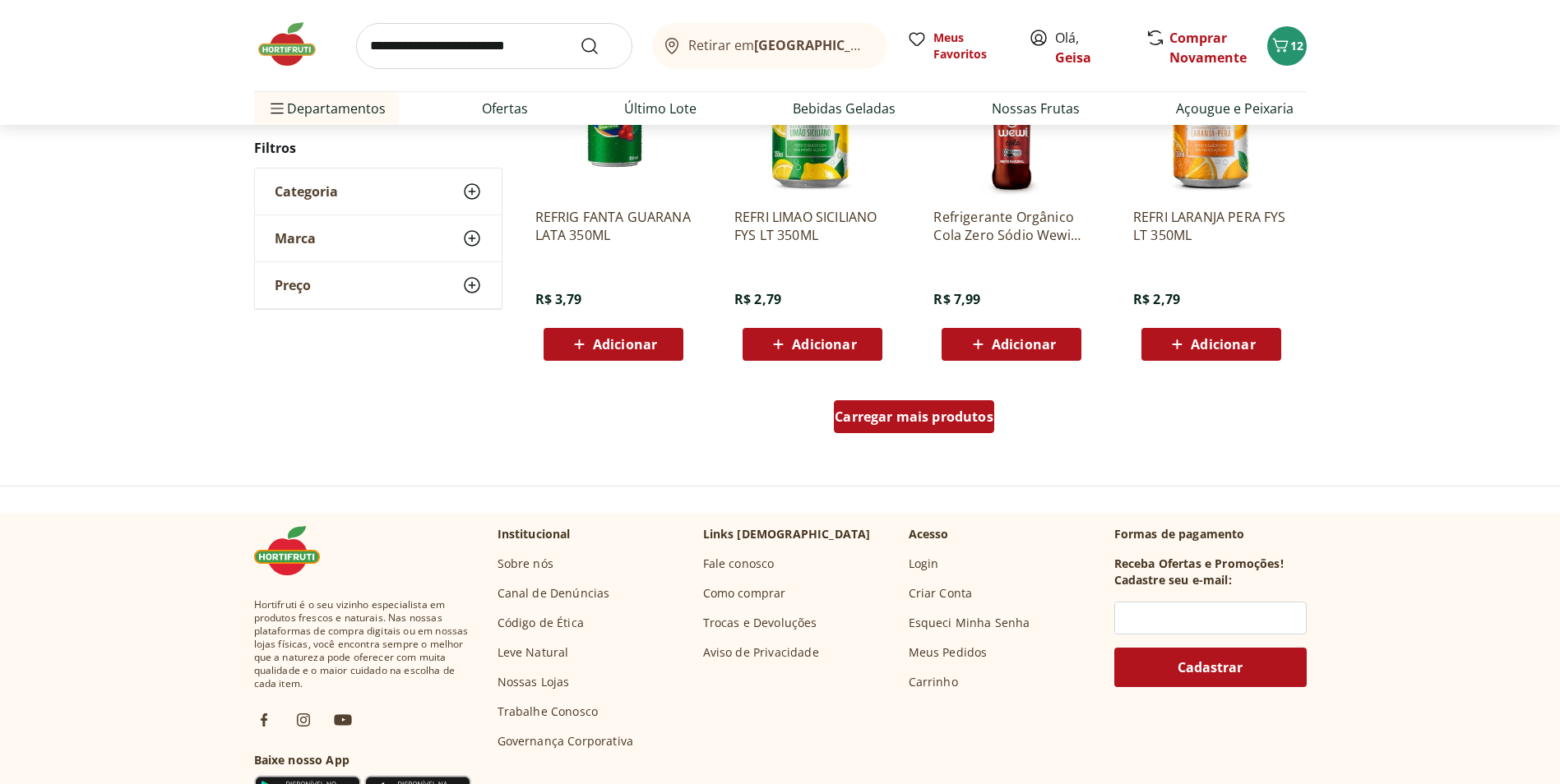
click at [945, 410] on span "Carregar mais produtos" at bounding box center [914, 416] width 159 height 13
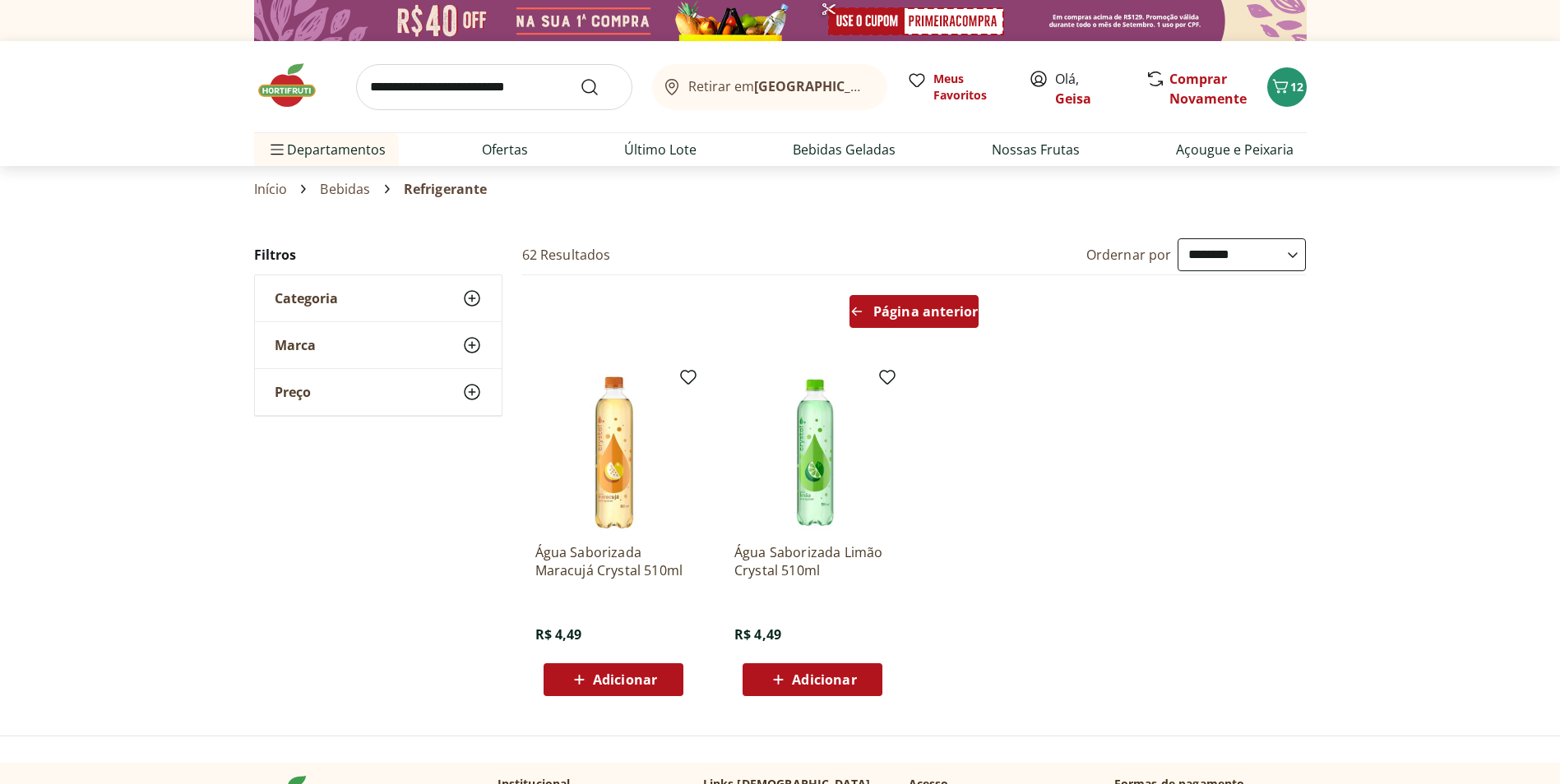
click at [941, 322] on div "Página anterior" at bounding box center [914, 311] width 129 height 33
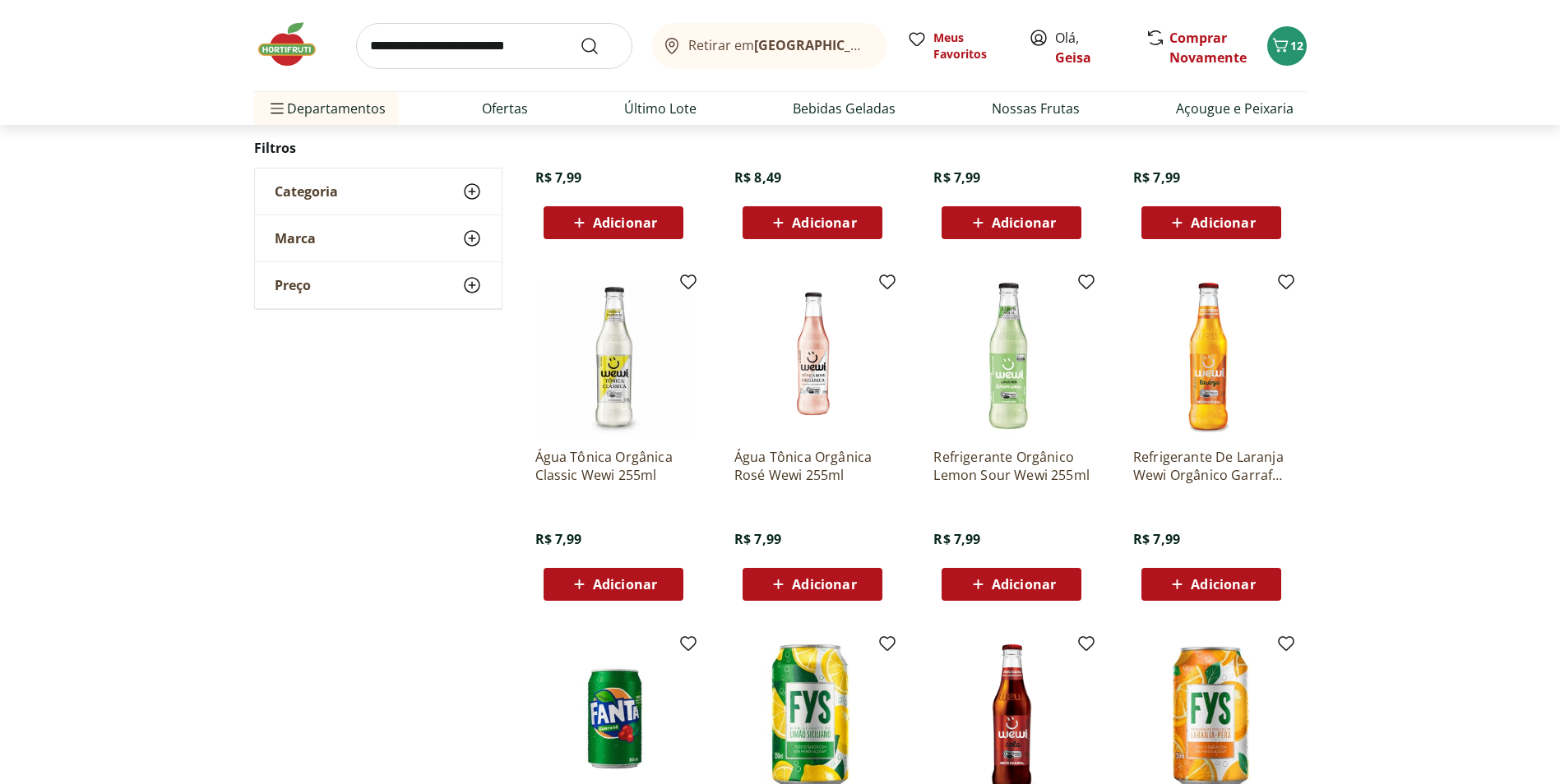
scroll to position [165, 0]
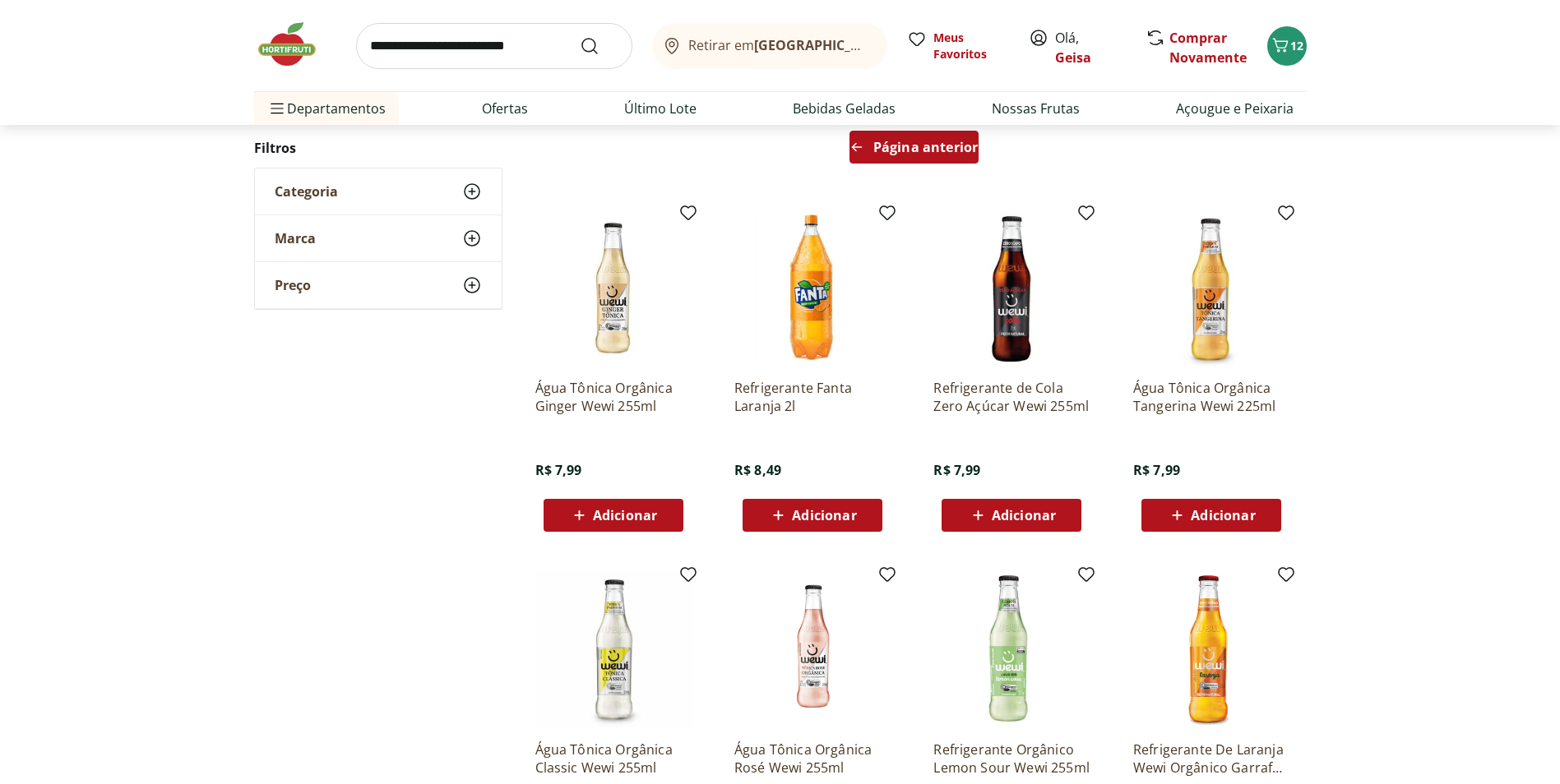
click at [926, 141] on span "Página anterior" at bounding box center [926, 147] width 105 height 13
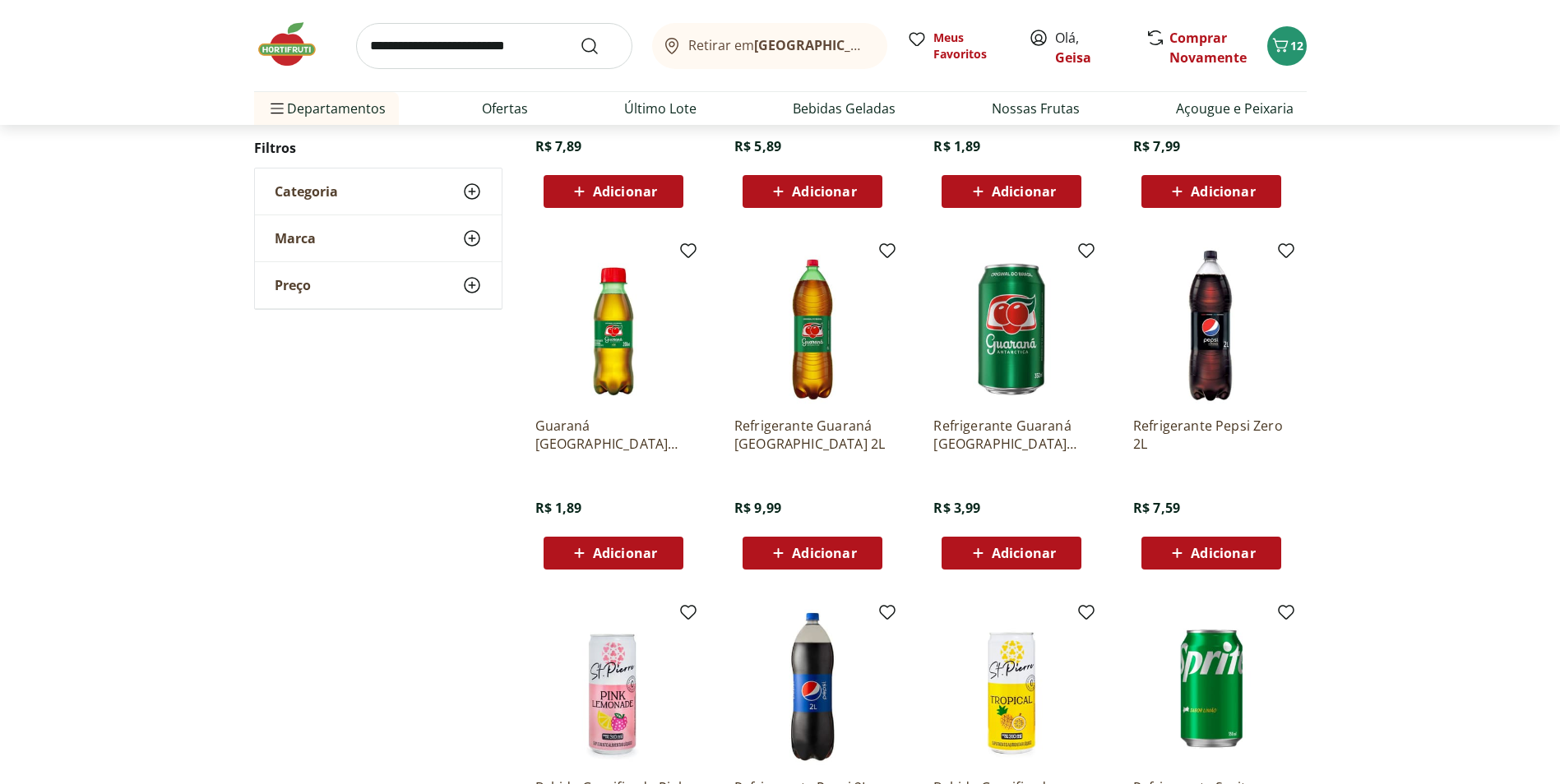
scroll to position [329, 0]
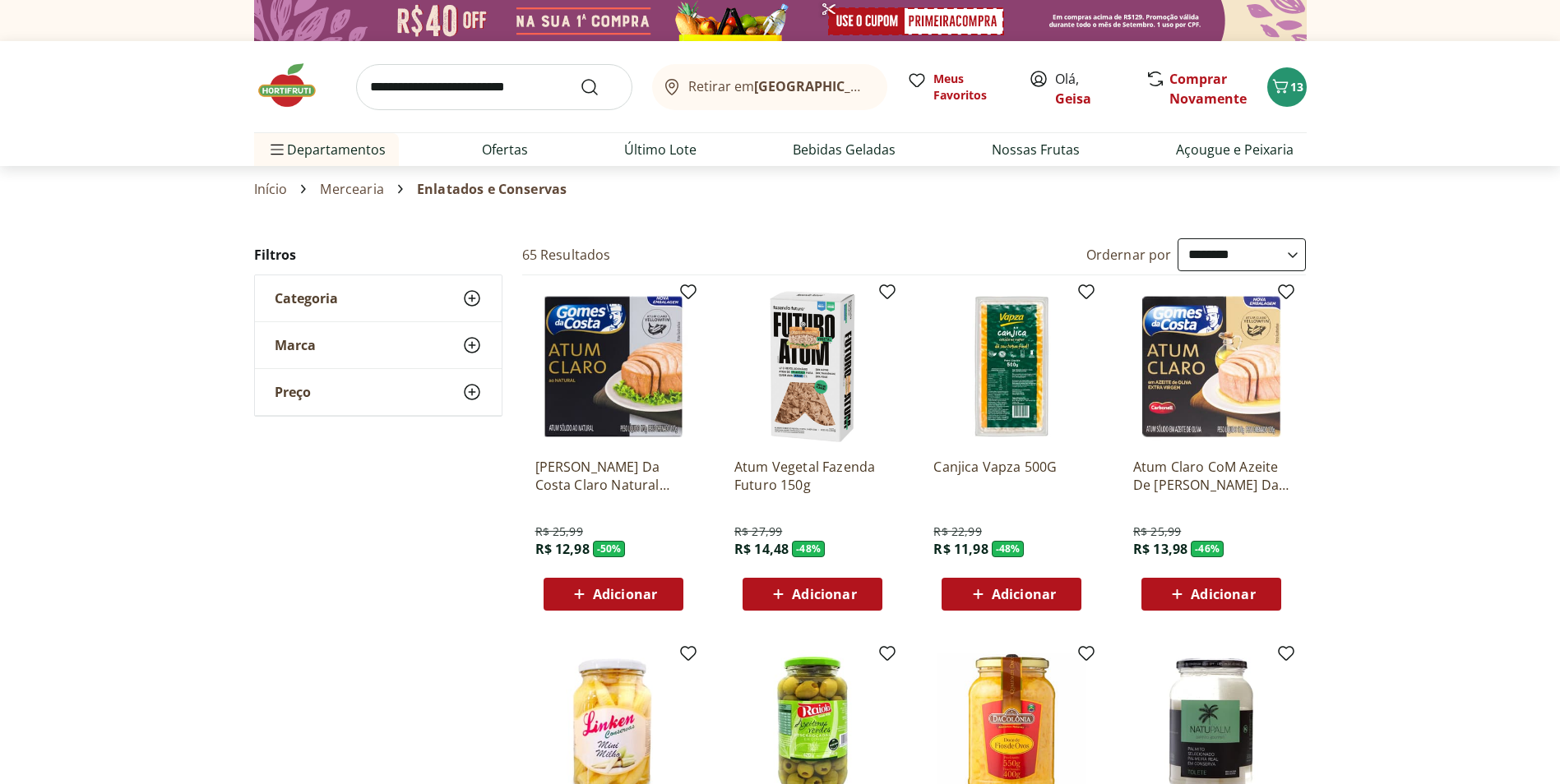
select select "**********"
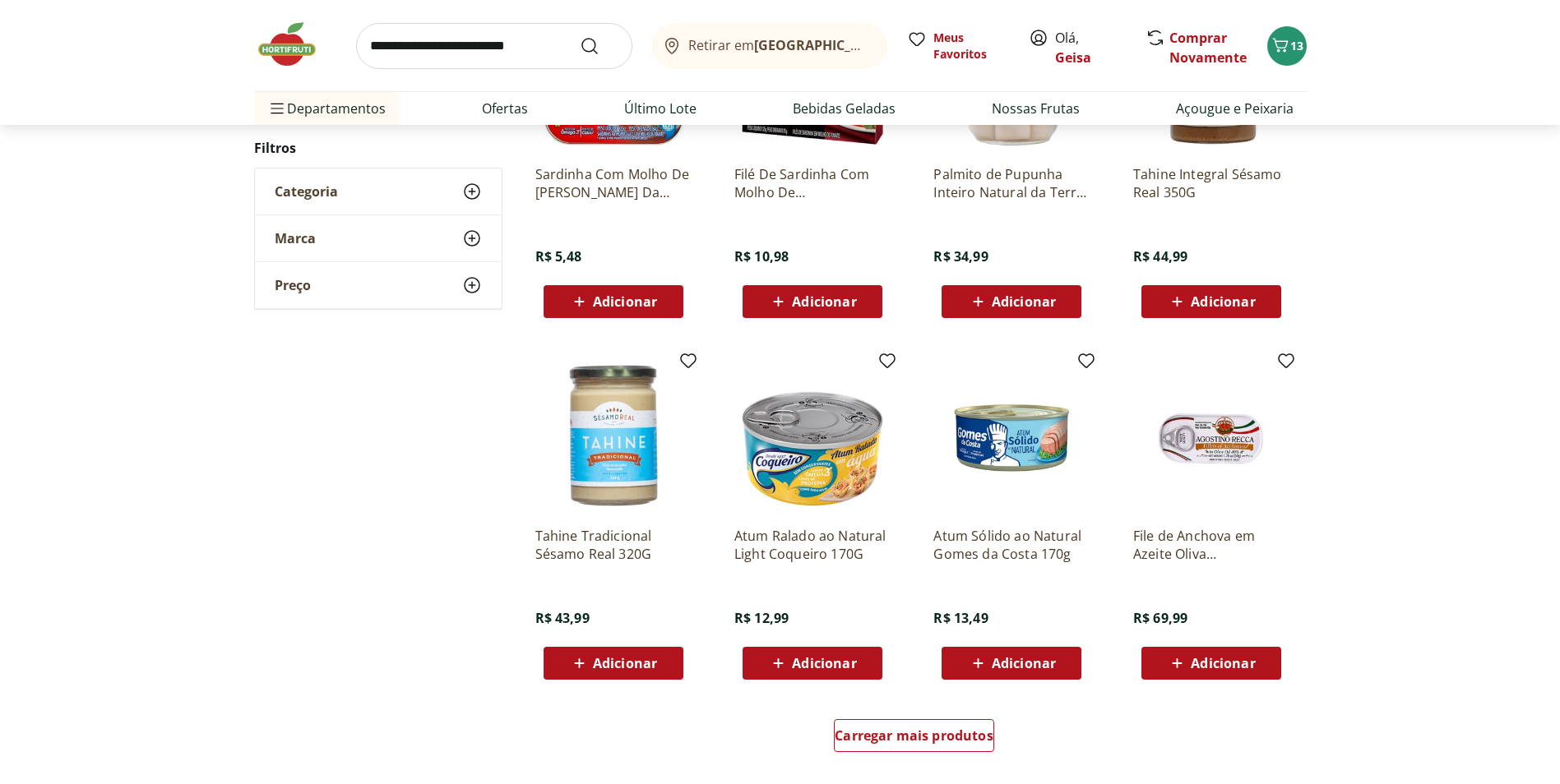
scroll to position [904, 0]
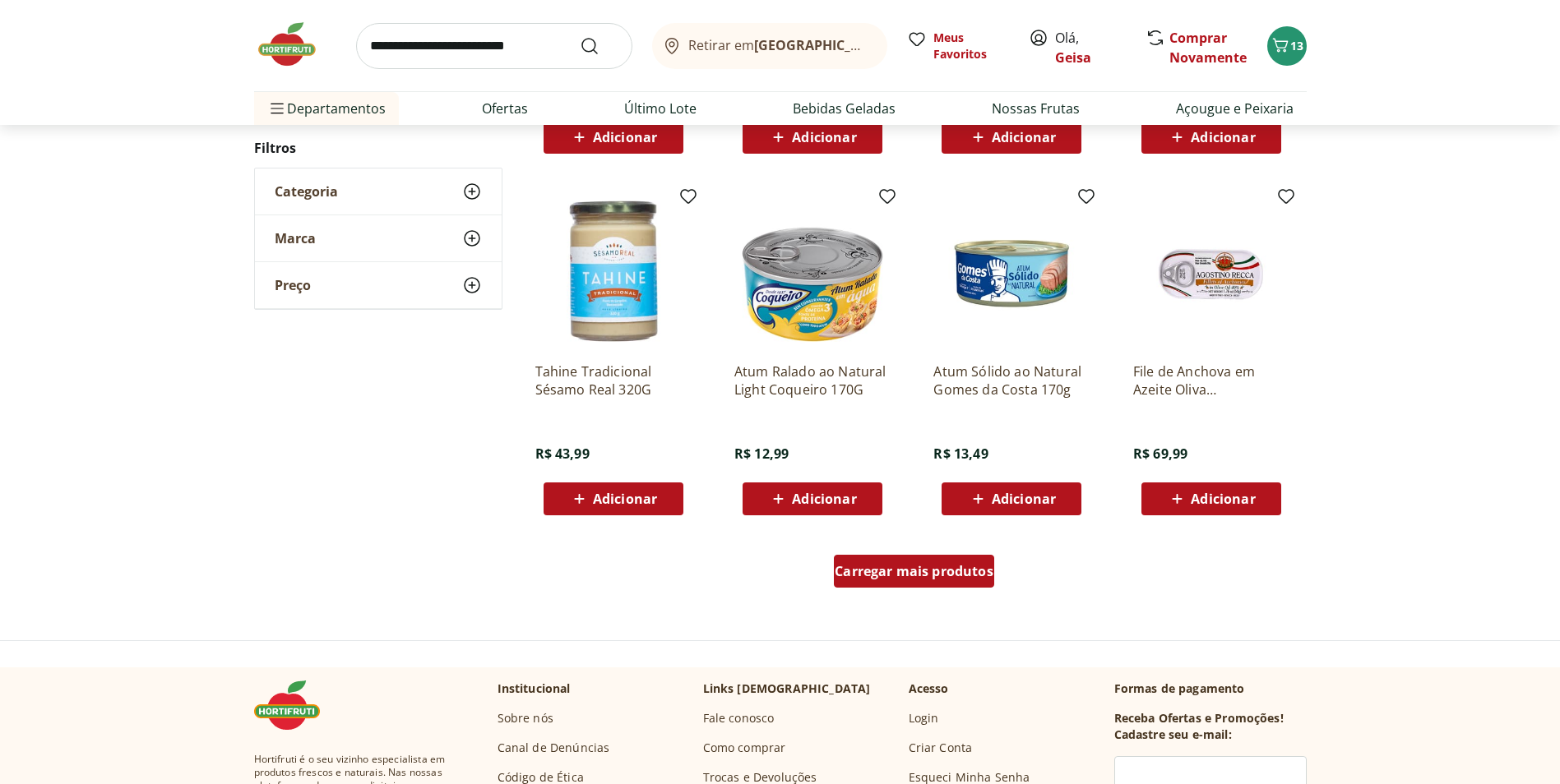
click at [969, 576] on span "Carregar mais produtos" at bounding box center [914, 571] width 159 height 13
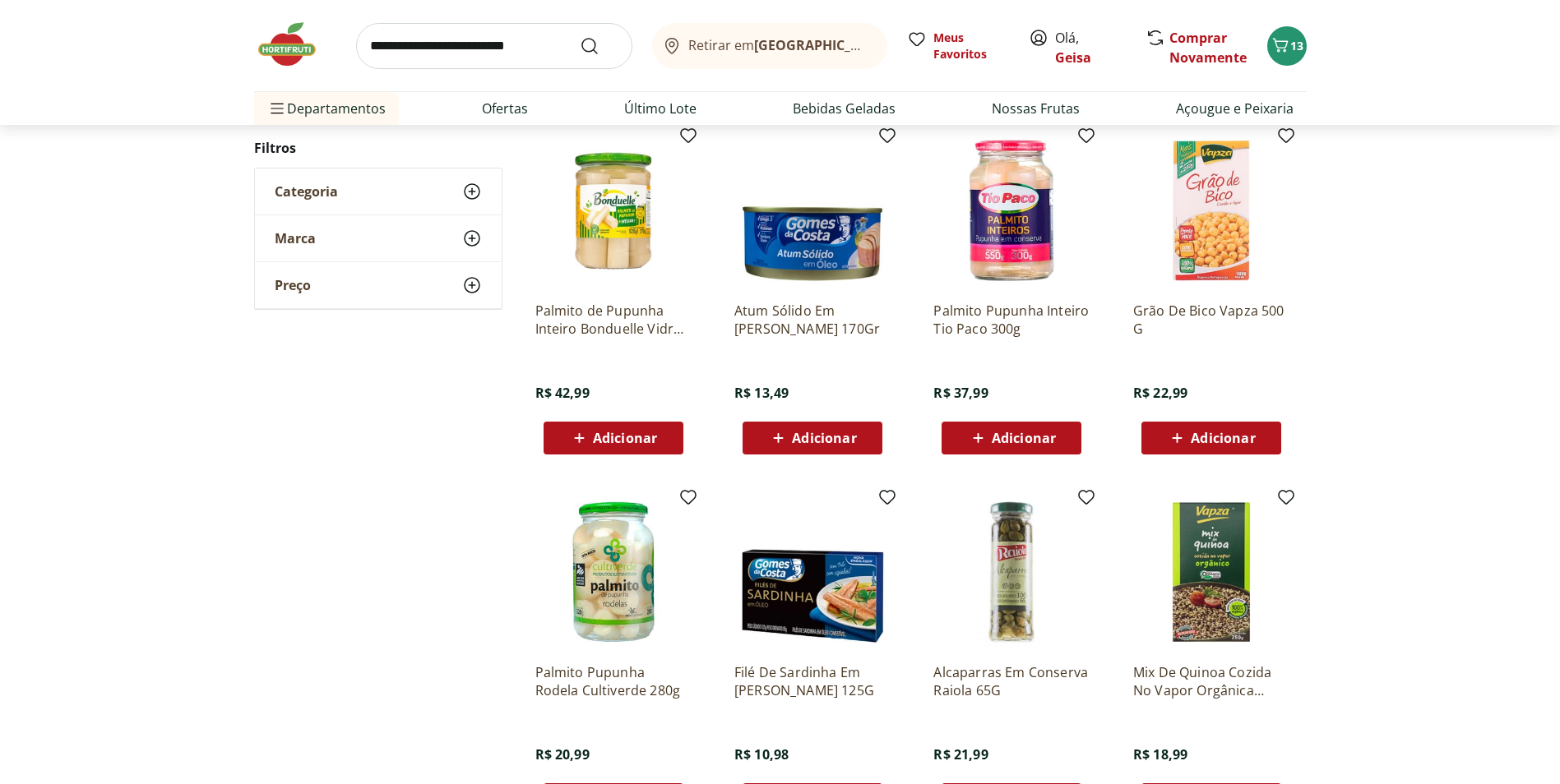
scroll to position [1315, 0]
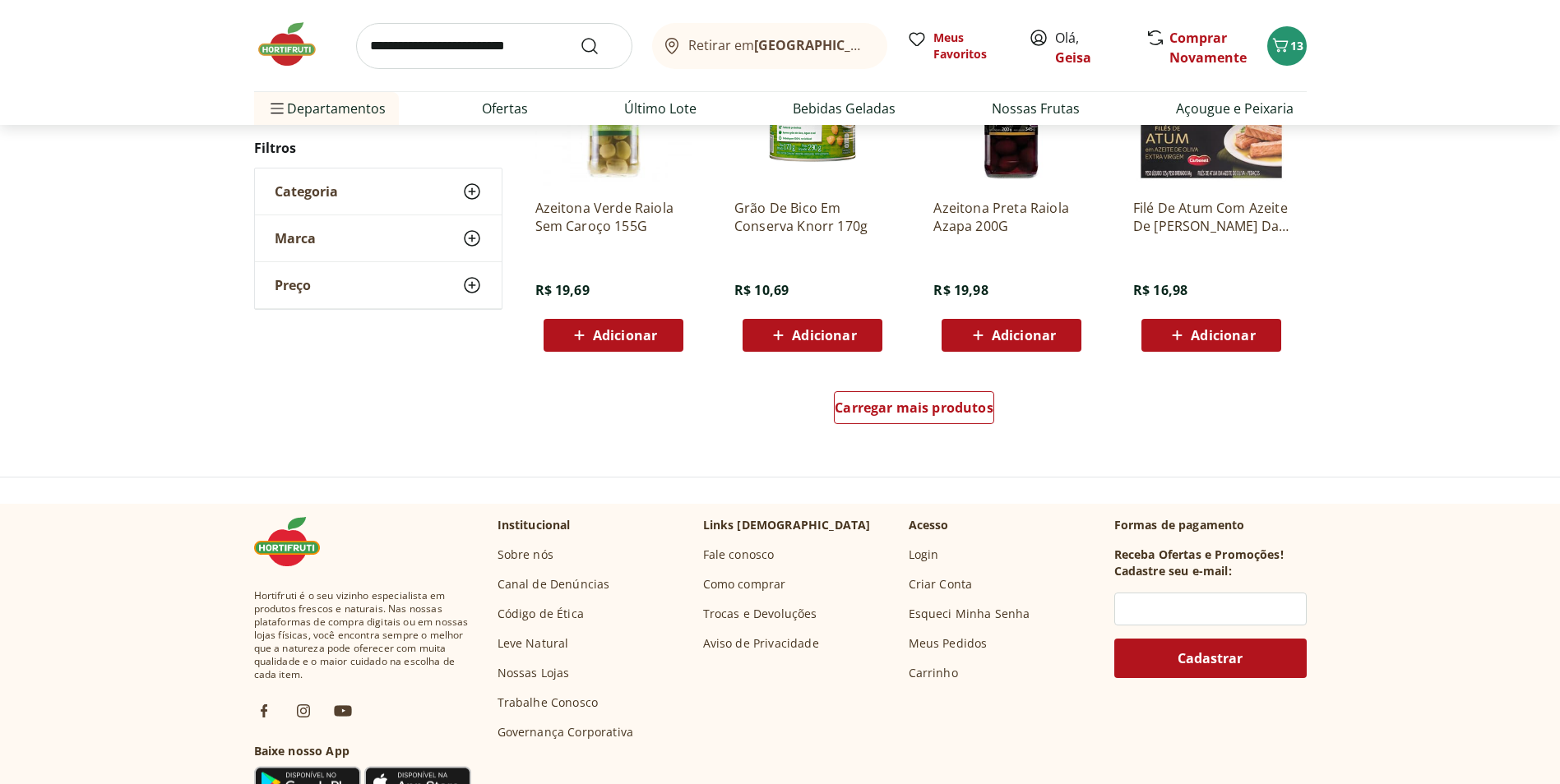
scroll to position [1068, 0]
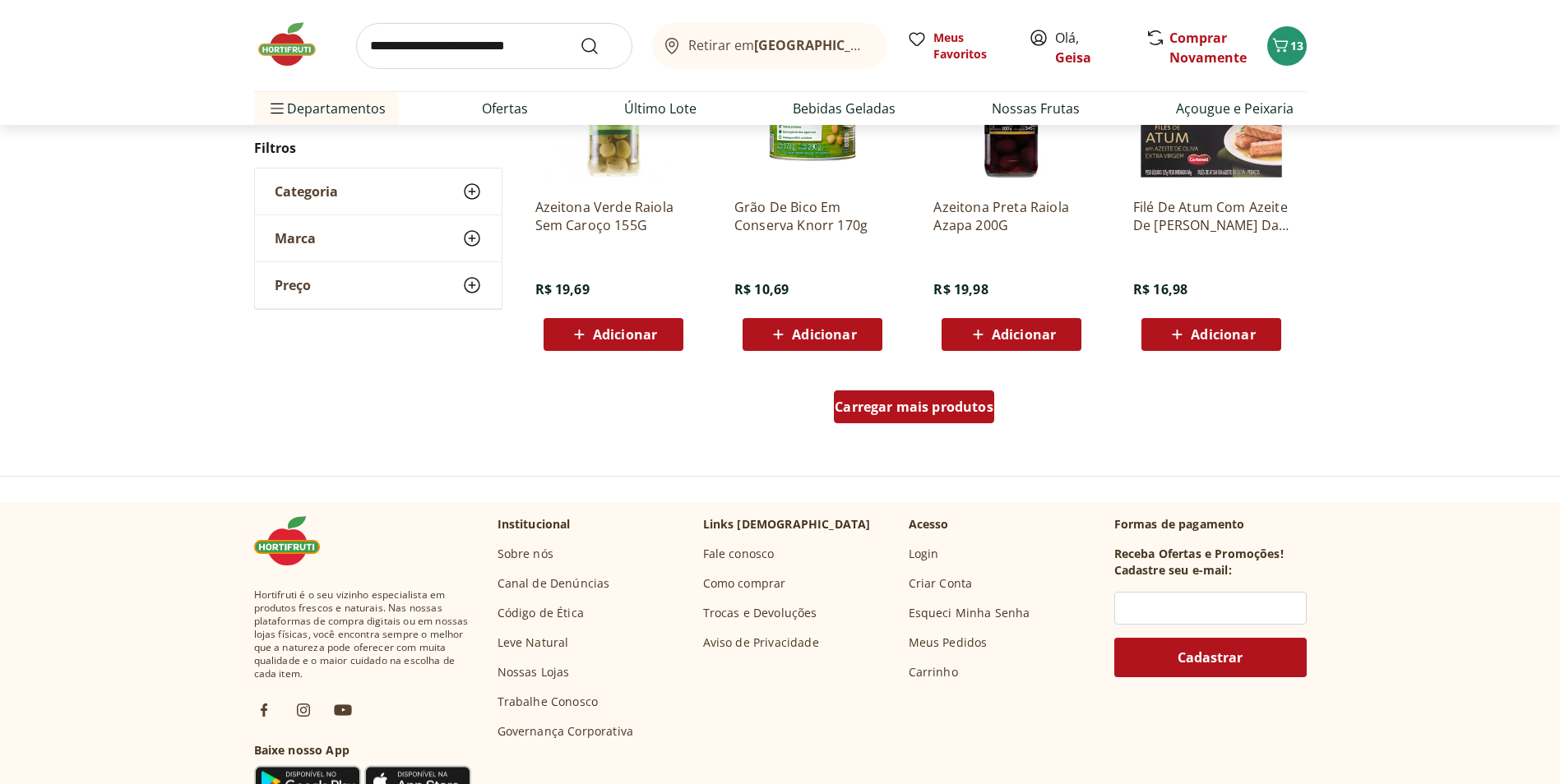
click at [943, 407] on span "Carregar mais produtos" at bounding box center [914, 406] width 159 height 13
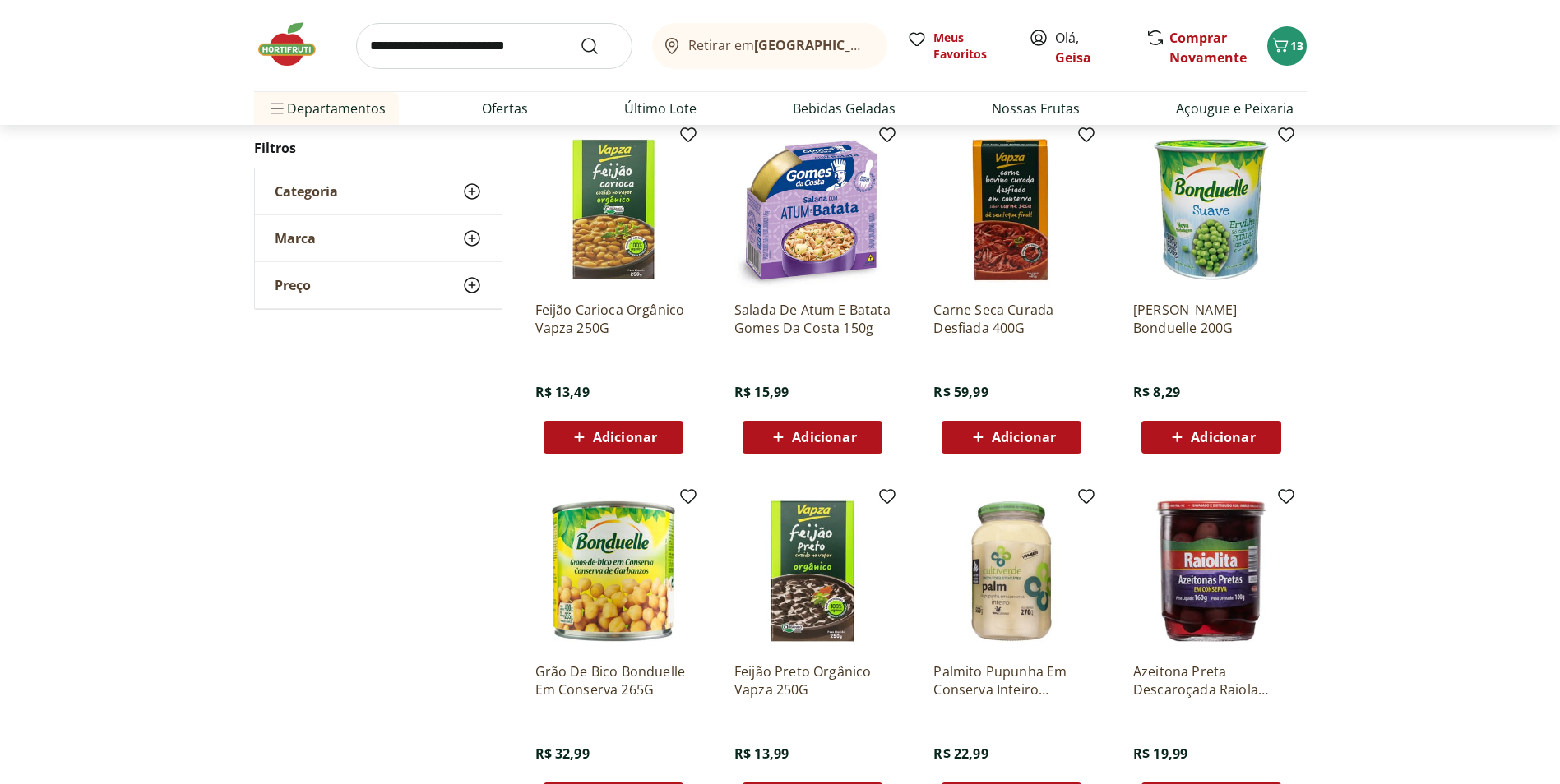
scroll to position [1315, 0]
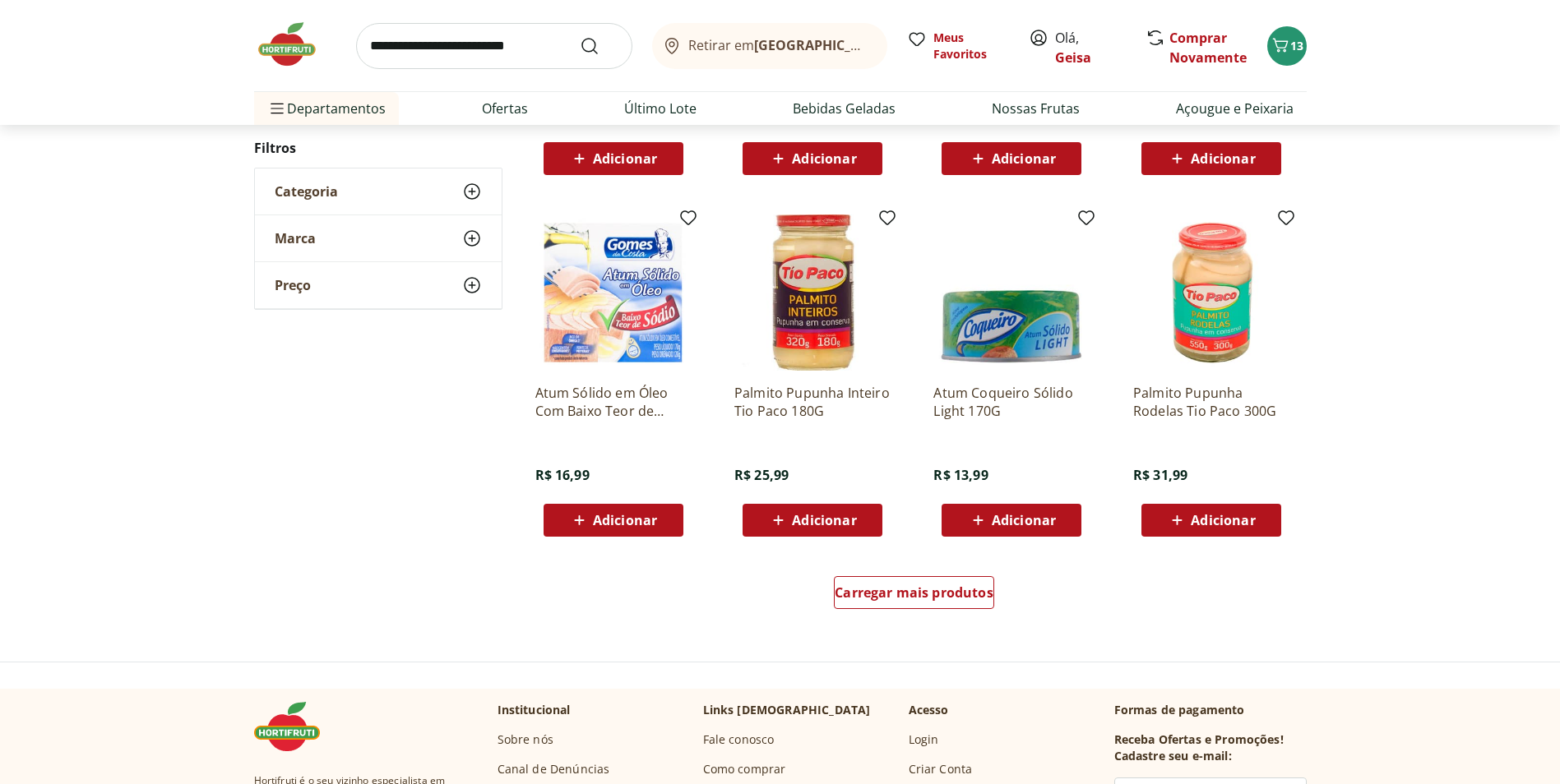
scroll to position [901, 0]
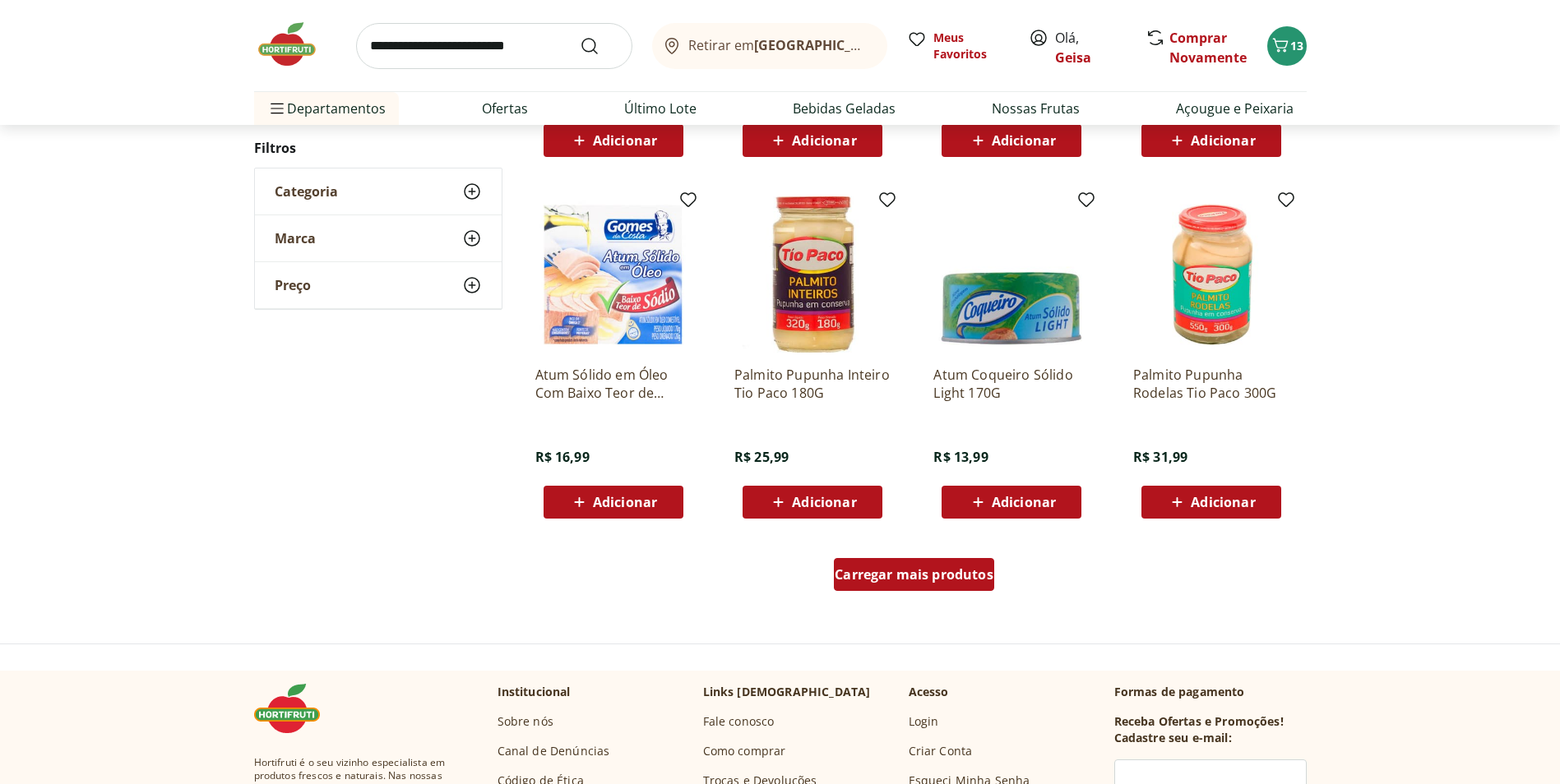
click at [963, 570] on span "Carregar mais produtos" at bounding box center [914, 574] width 159 height 13
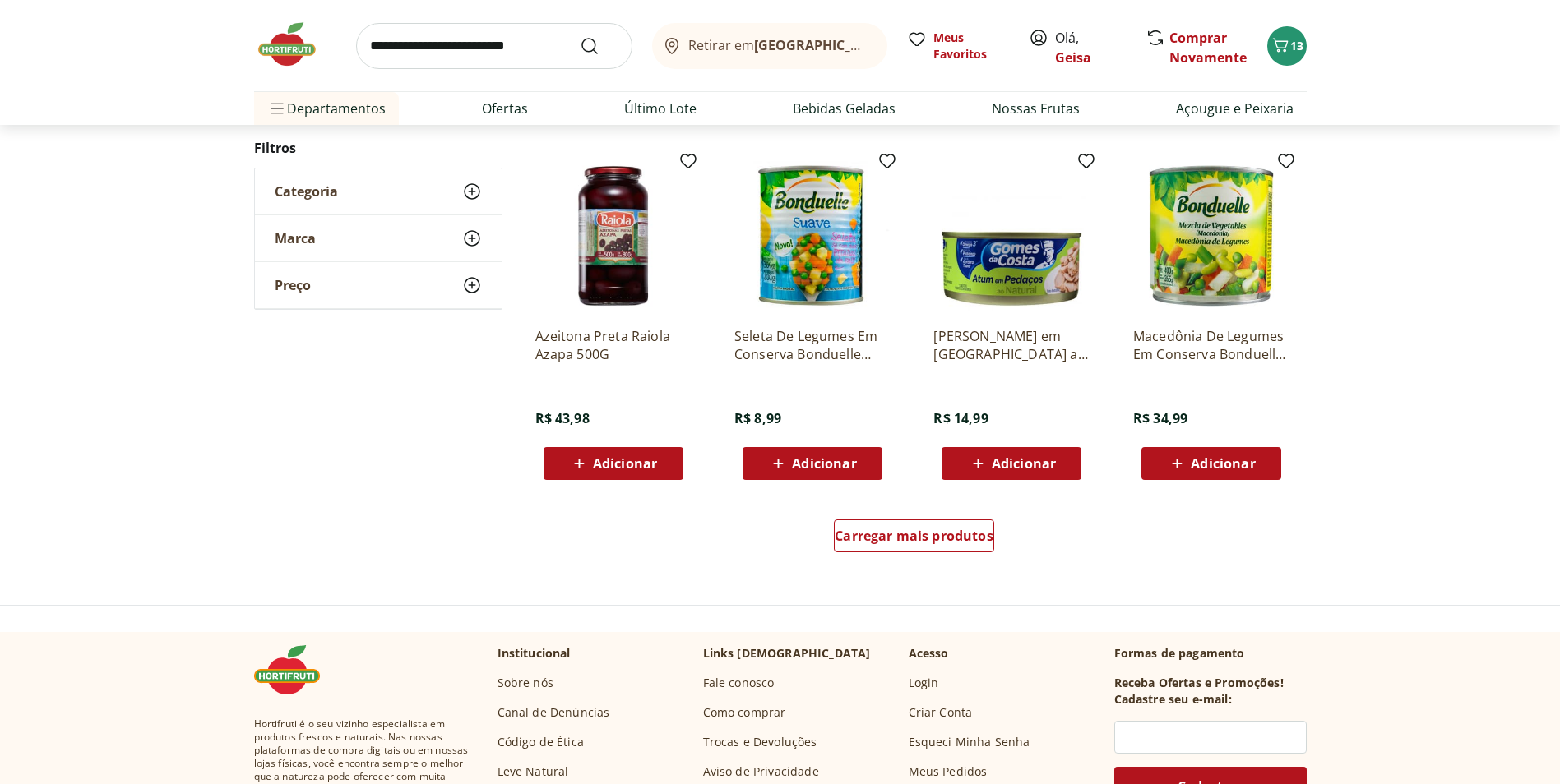
scroll to position [980, 0]
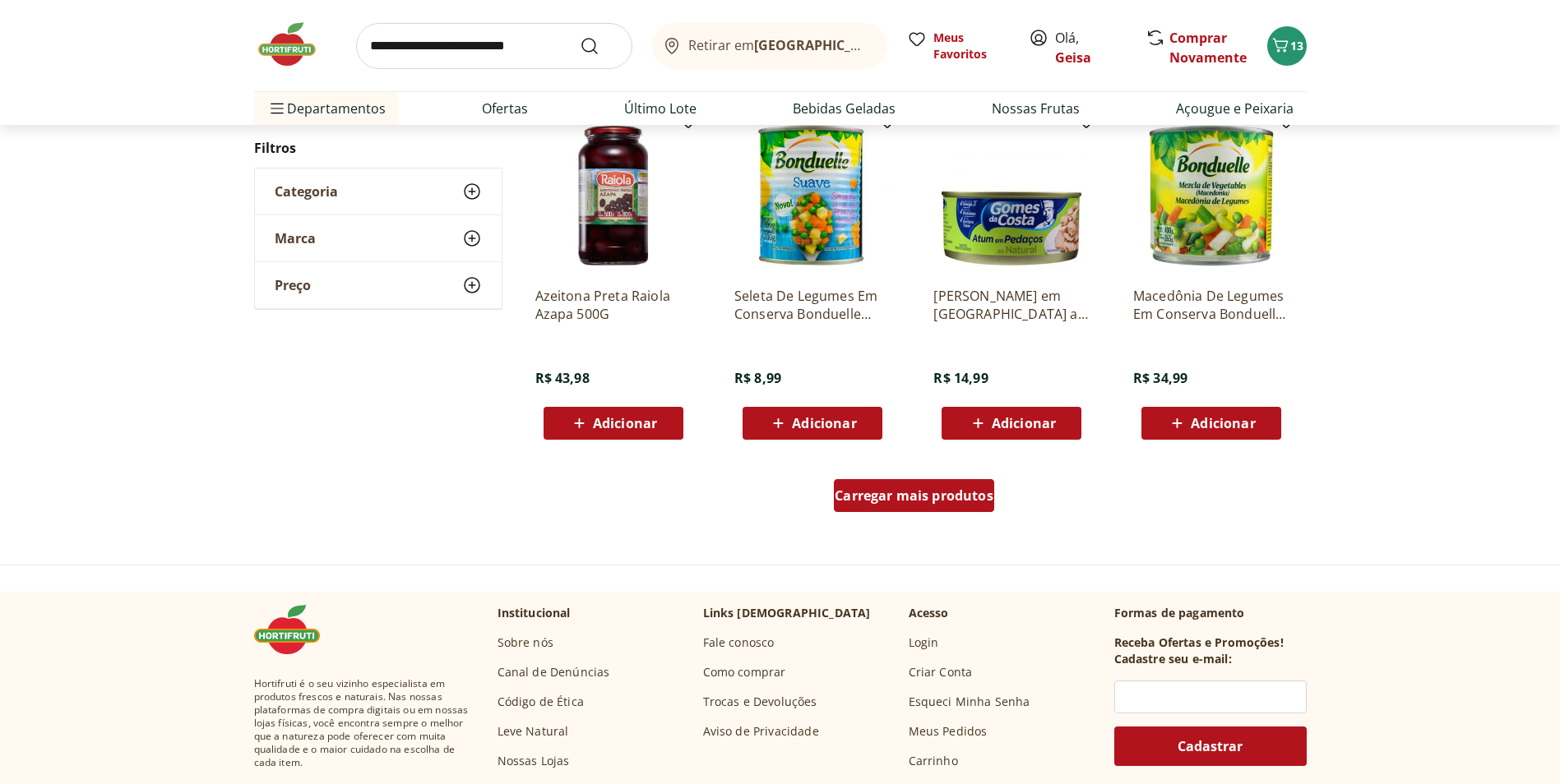
click at [955, 489] on span "Carregar mais produtos" at bounding box center [914, 495] width 159 height 13
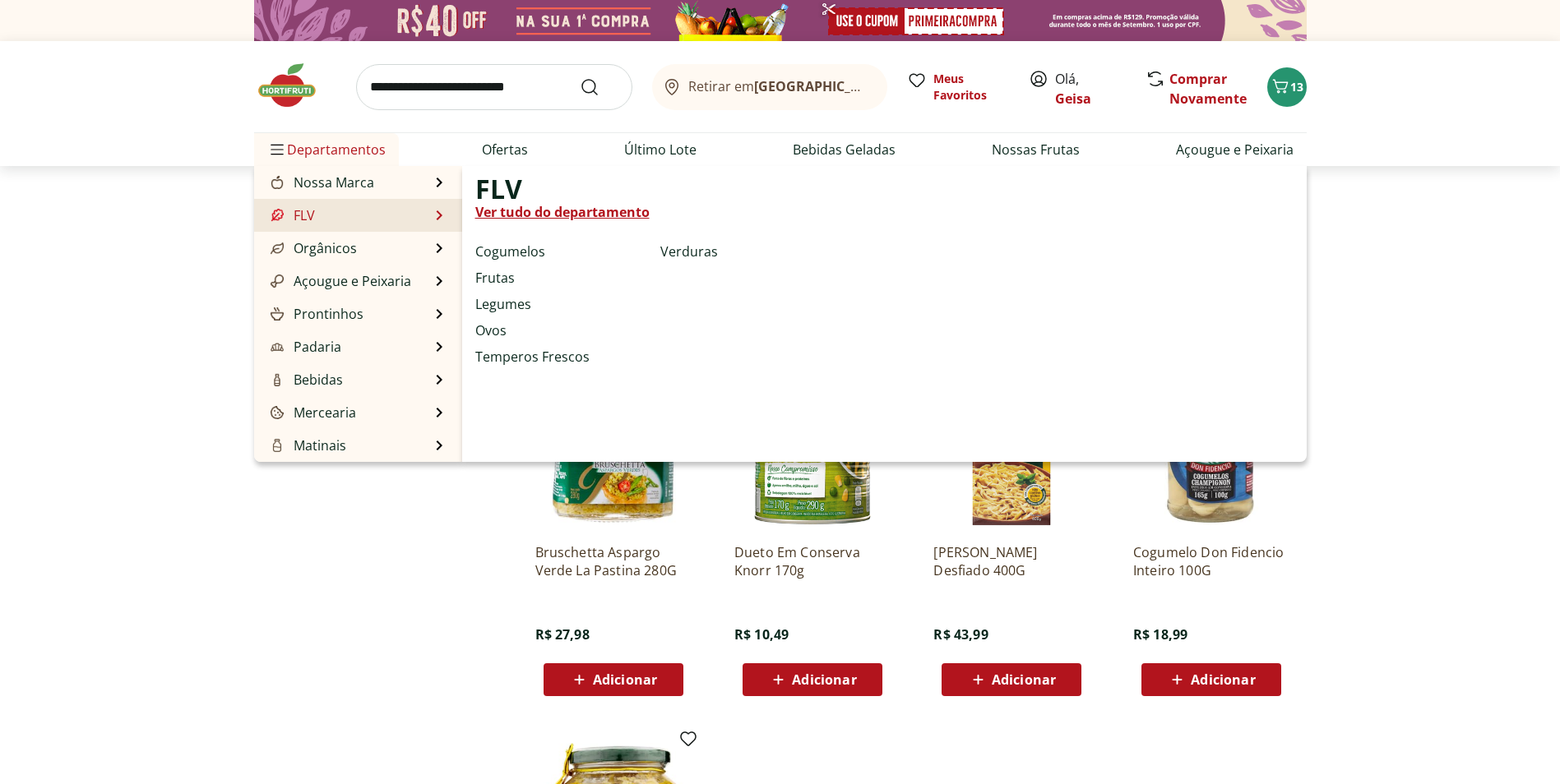
click at [542, 212] on link "Ver tudo do departamento" at bounding box center [562, 212] width 174 height 20
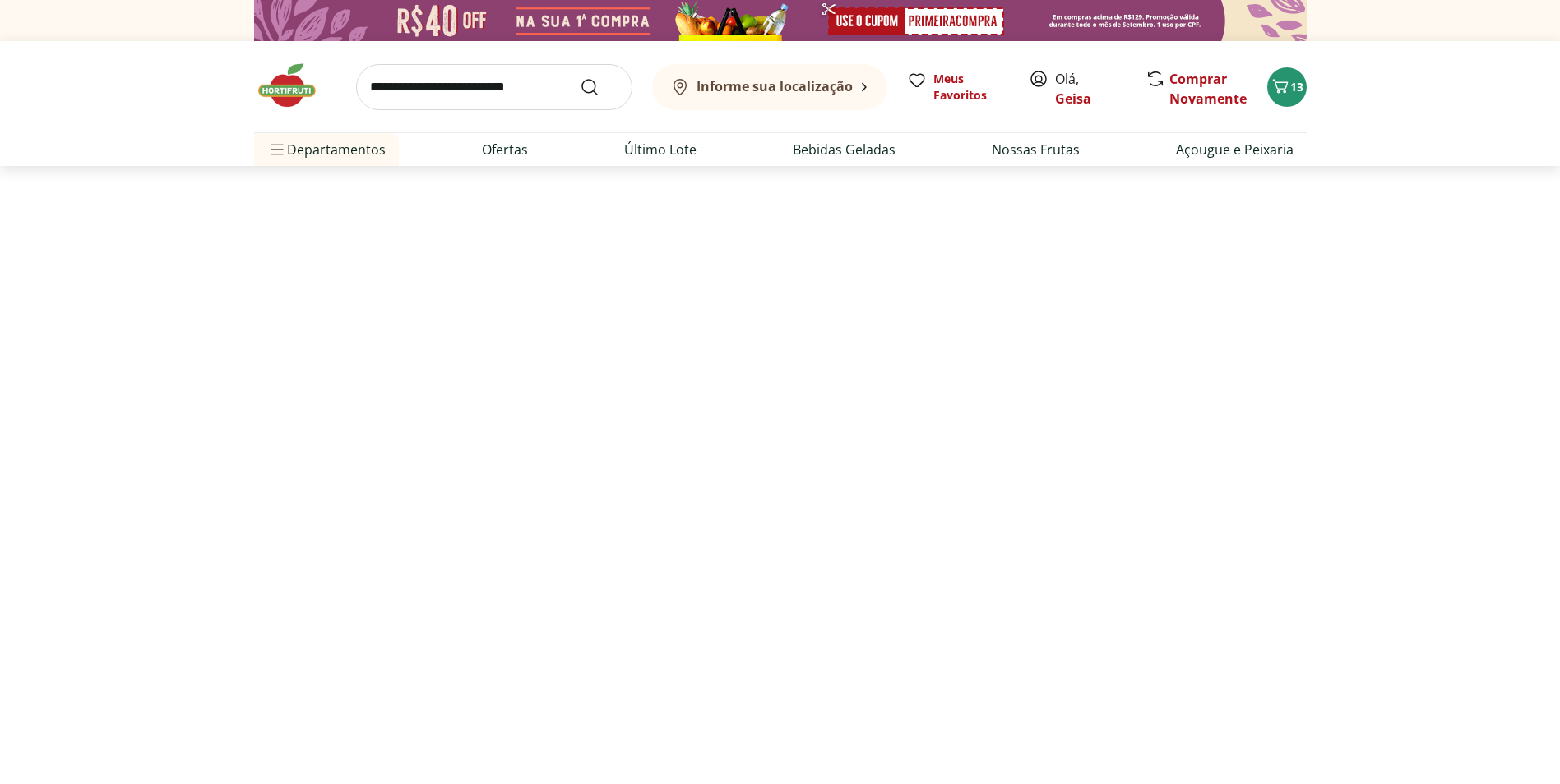
select select "**********"
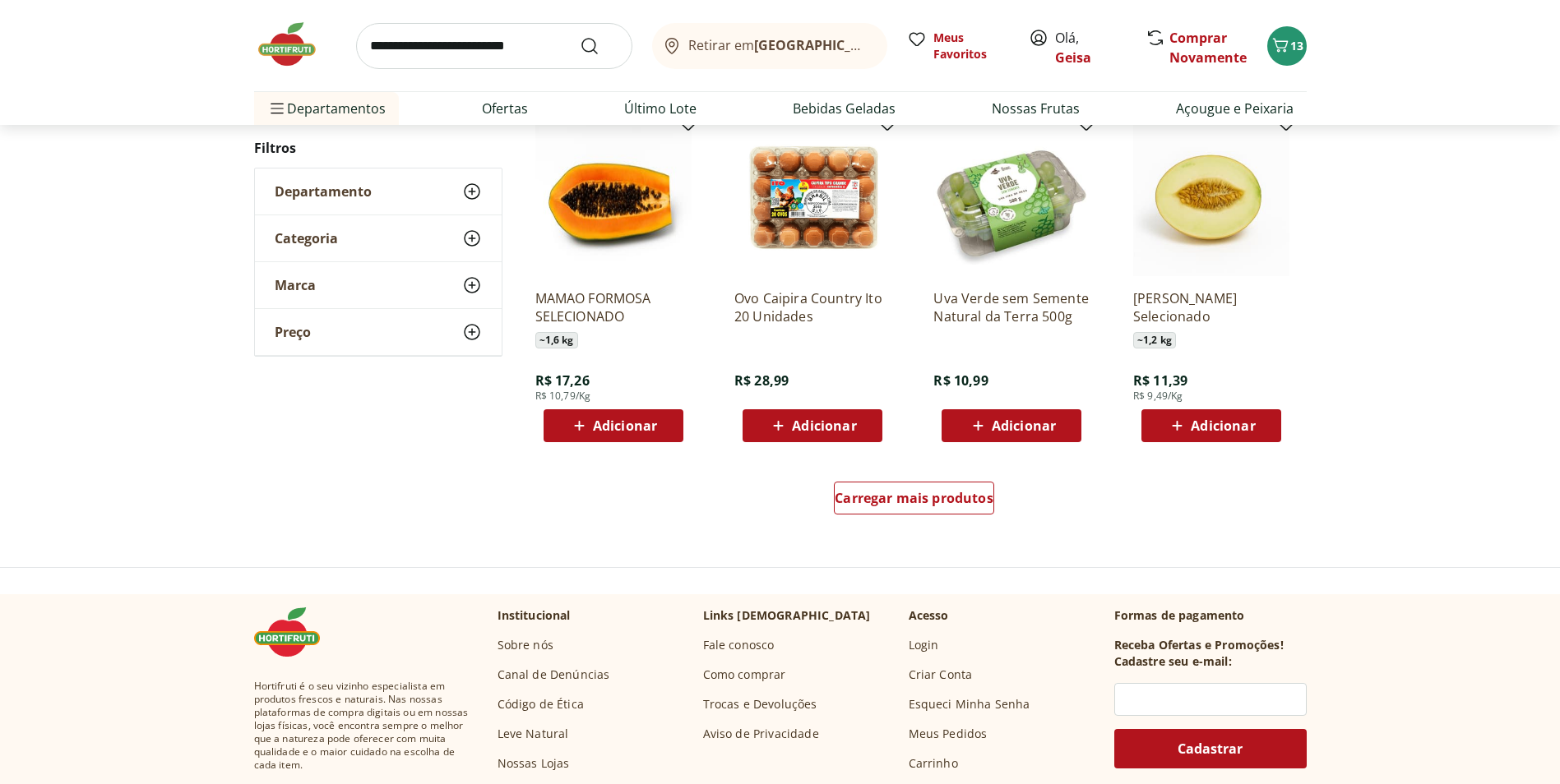
scroll to position [904, 0]
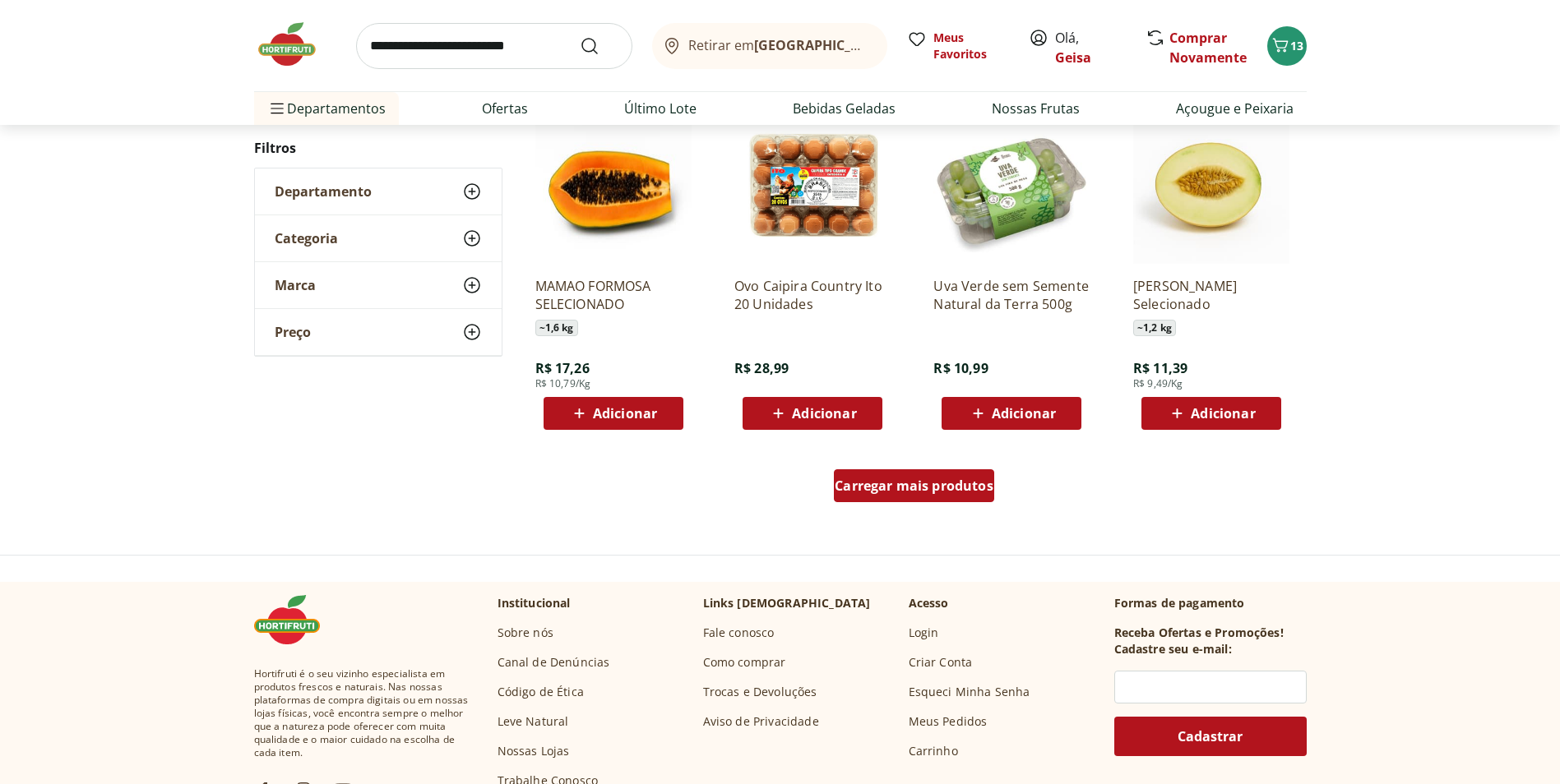
click at [963, 493] on span "Carregar mais produtos" at bounding box center [914, 485] width 159 height 13
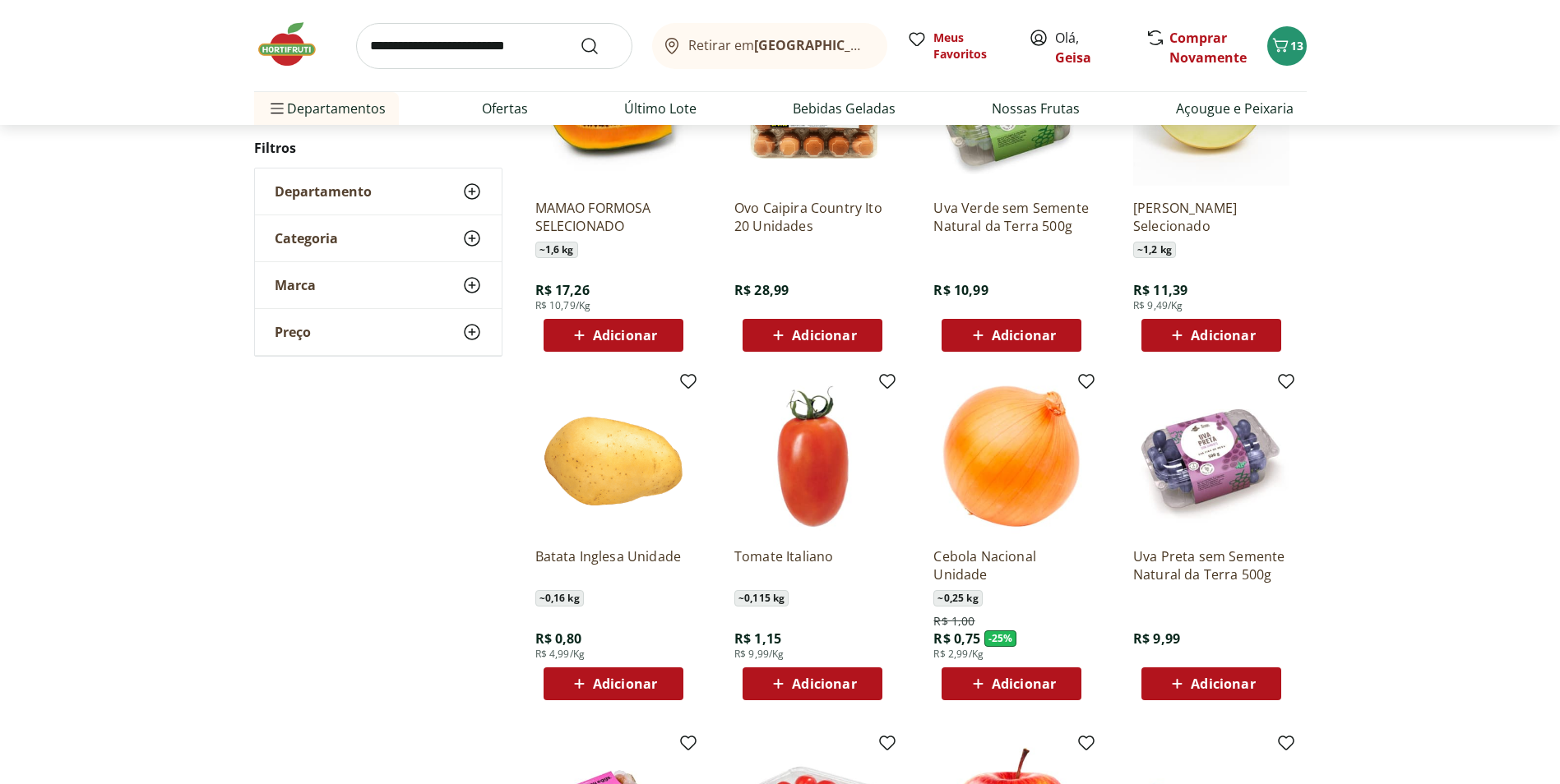
scroll to position [822, 0]
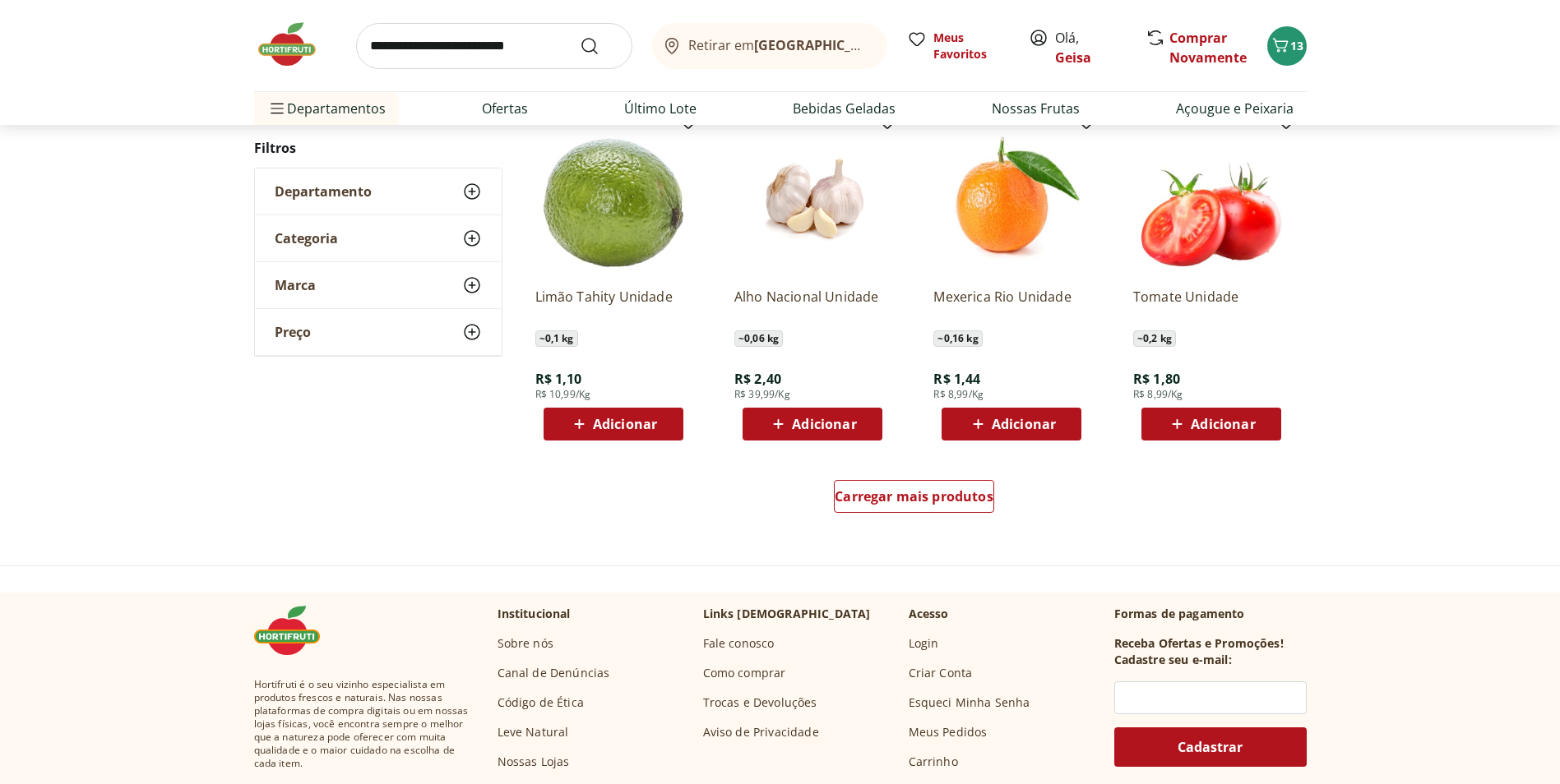
scroll to position [986, 0]
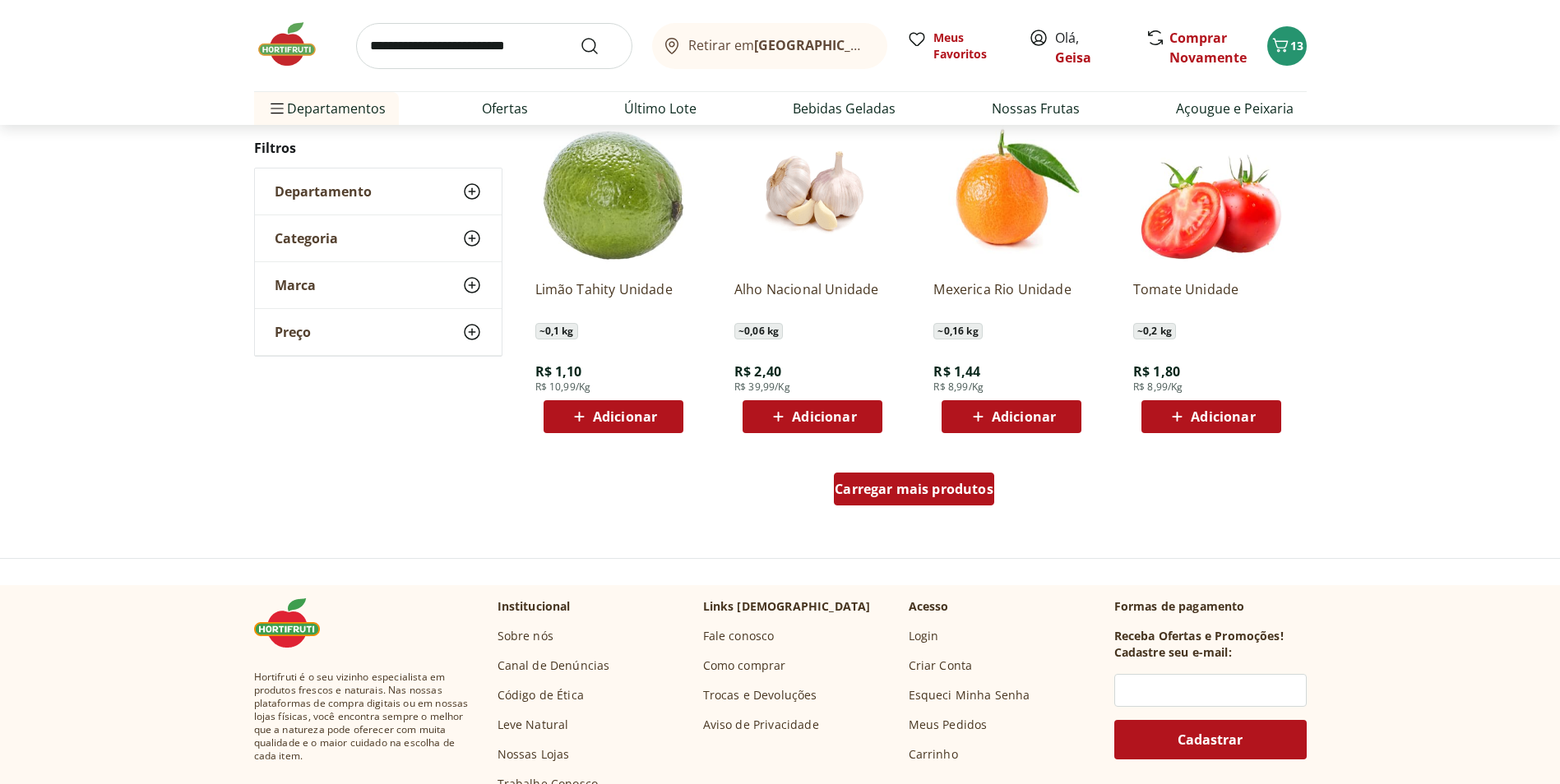
click at [969, 490] on span "Carregar mais produtos" at bounding box center [914, 488] width 159 height 13
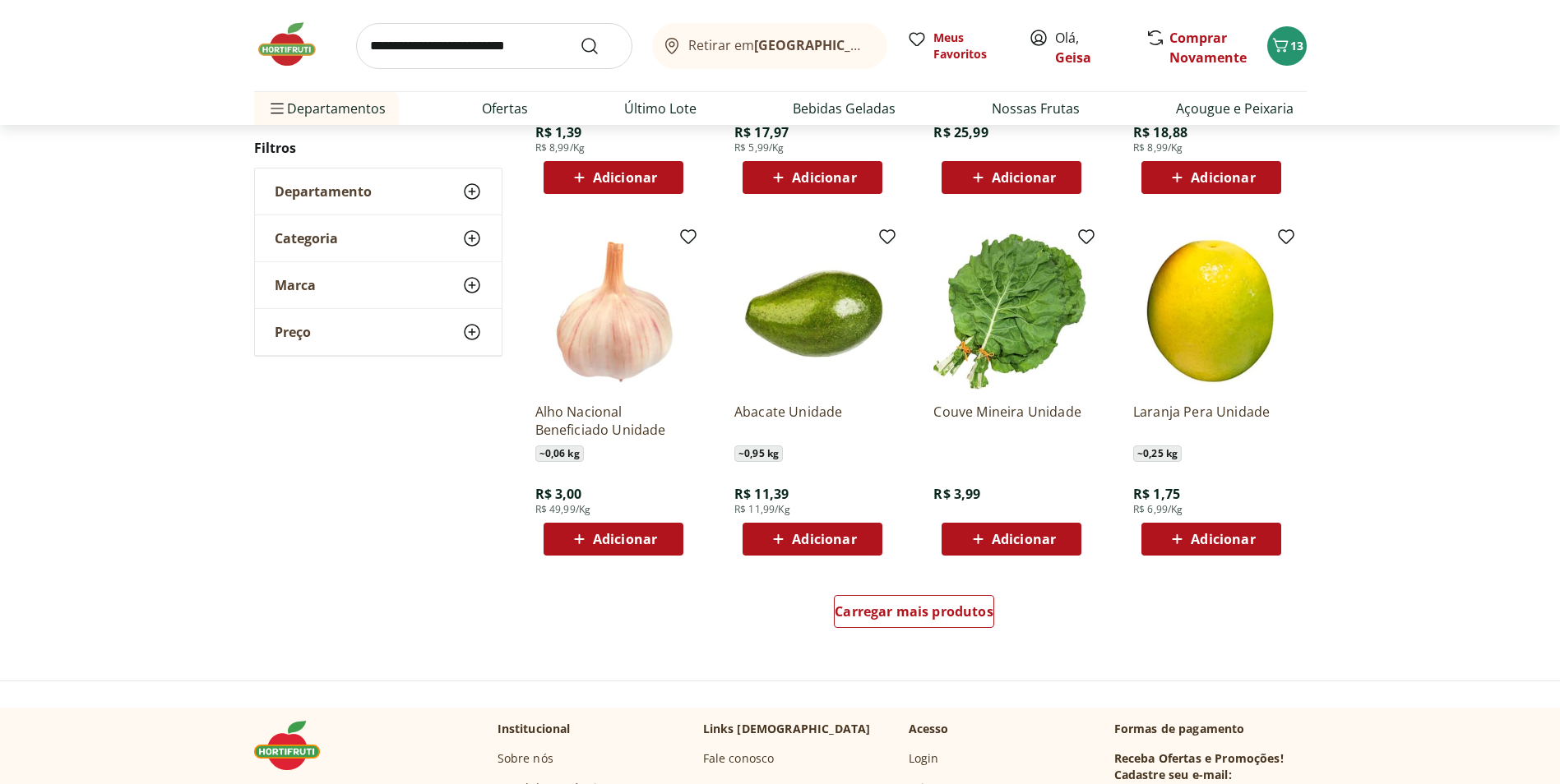
scroll to position [983, 0]
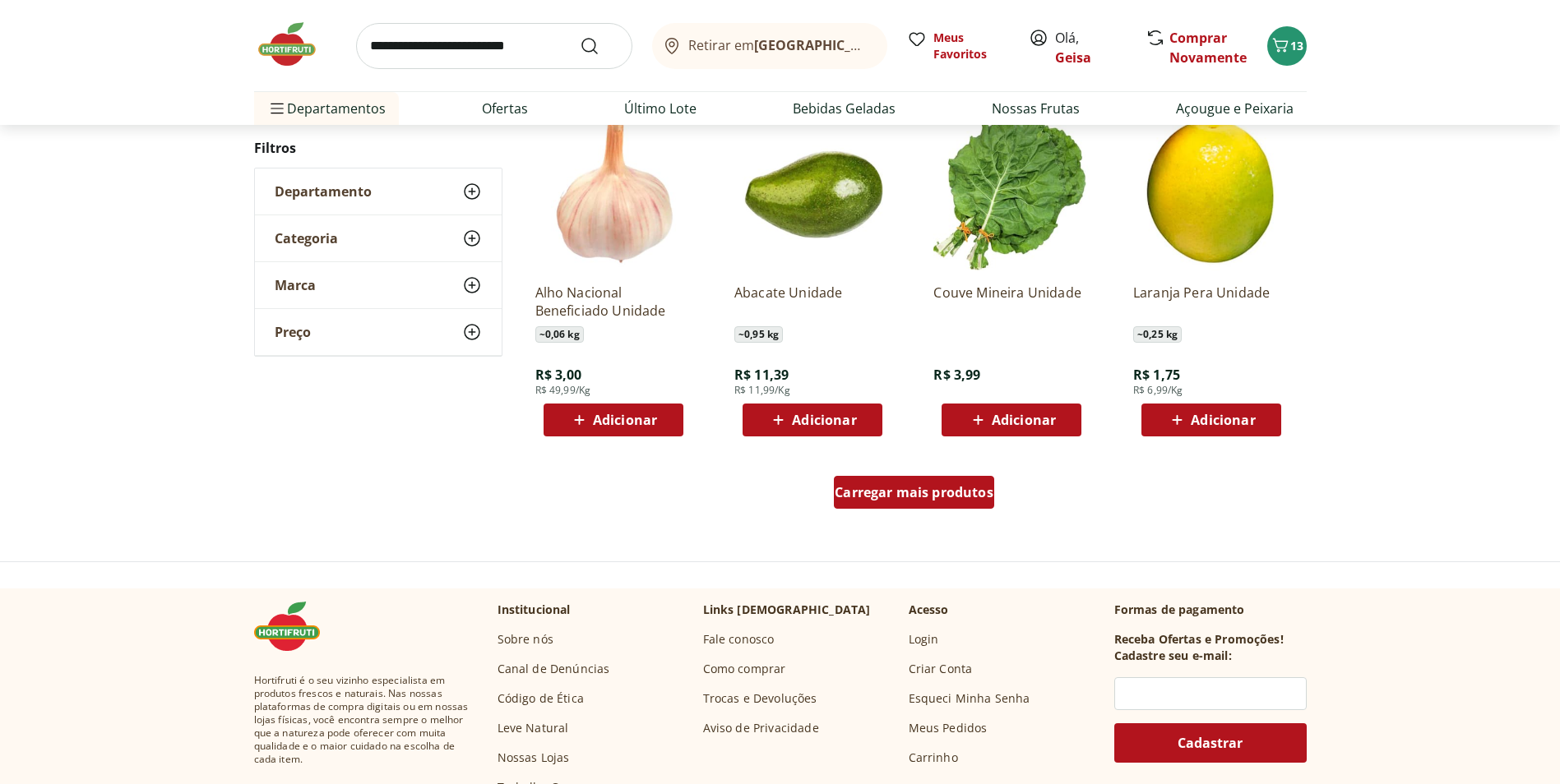
click at [927, 495] on span "Carregar mais produtos" at bounding box center [914, 492] width 159 height 13
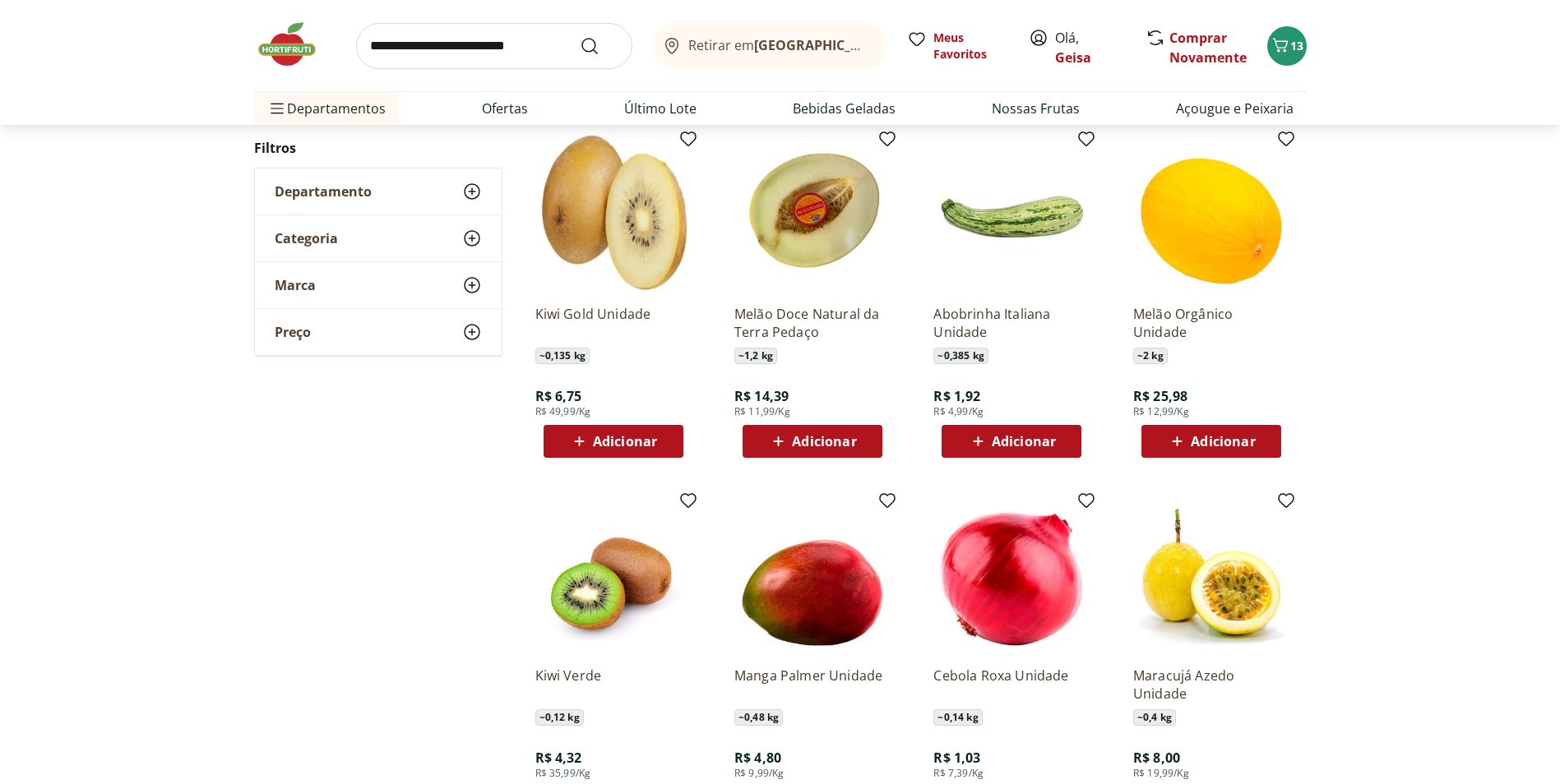
scroll to position [1312, 0]
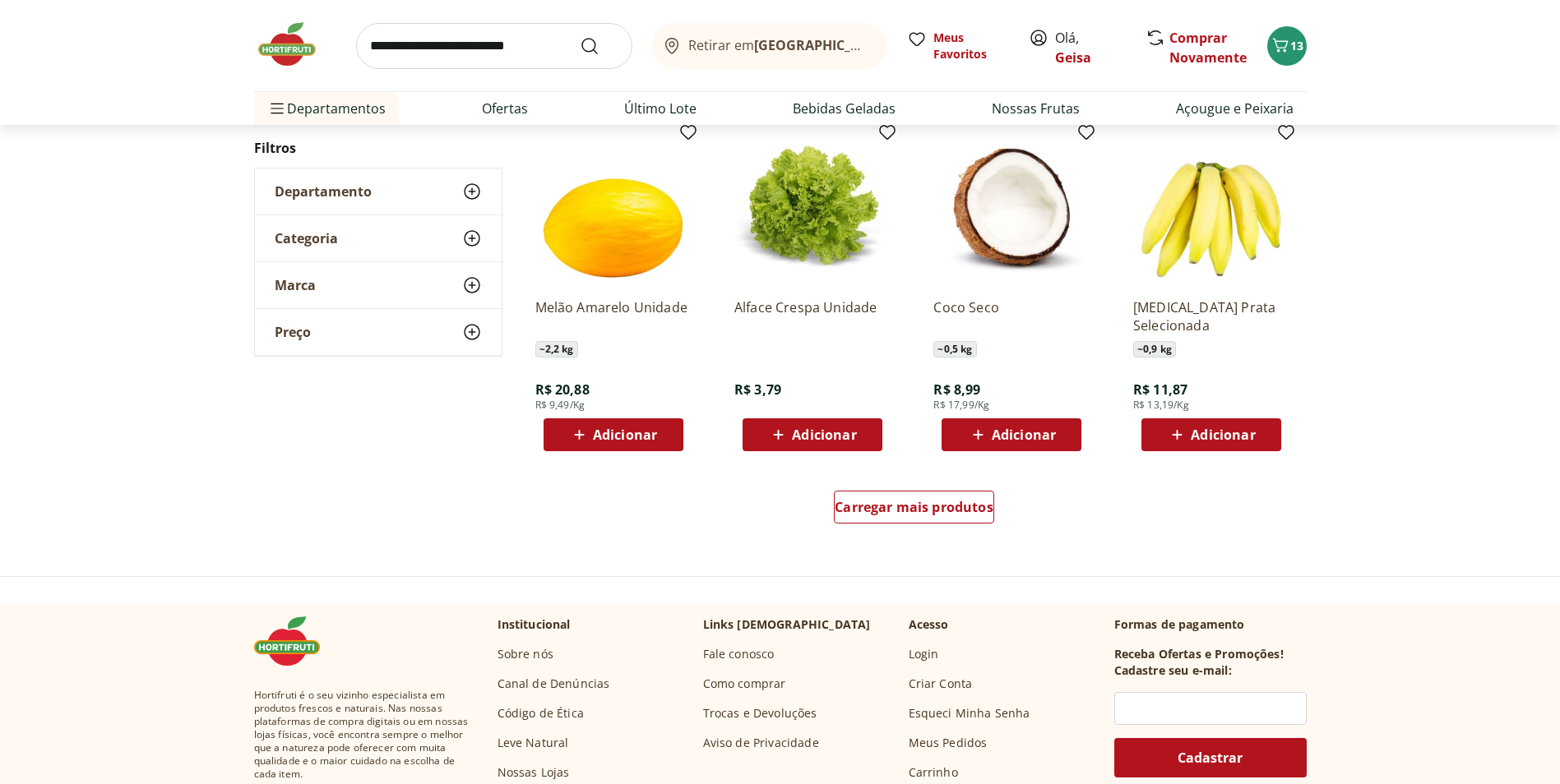
scroll to position [980, 0]
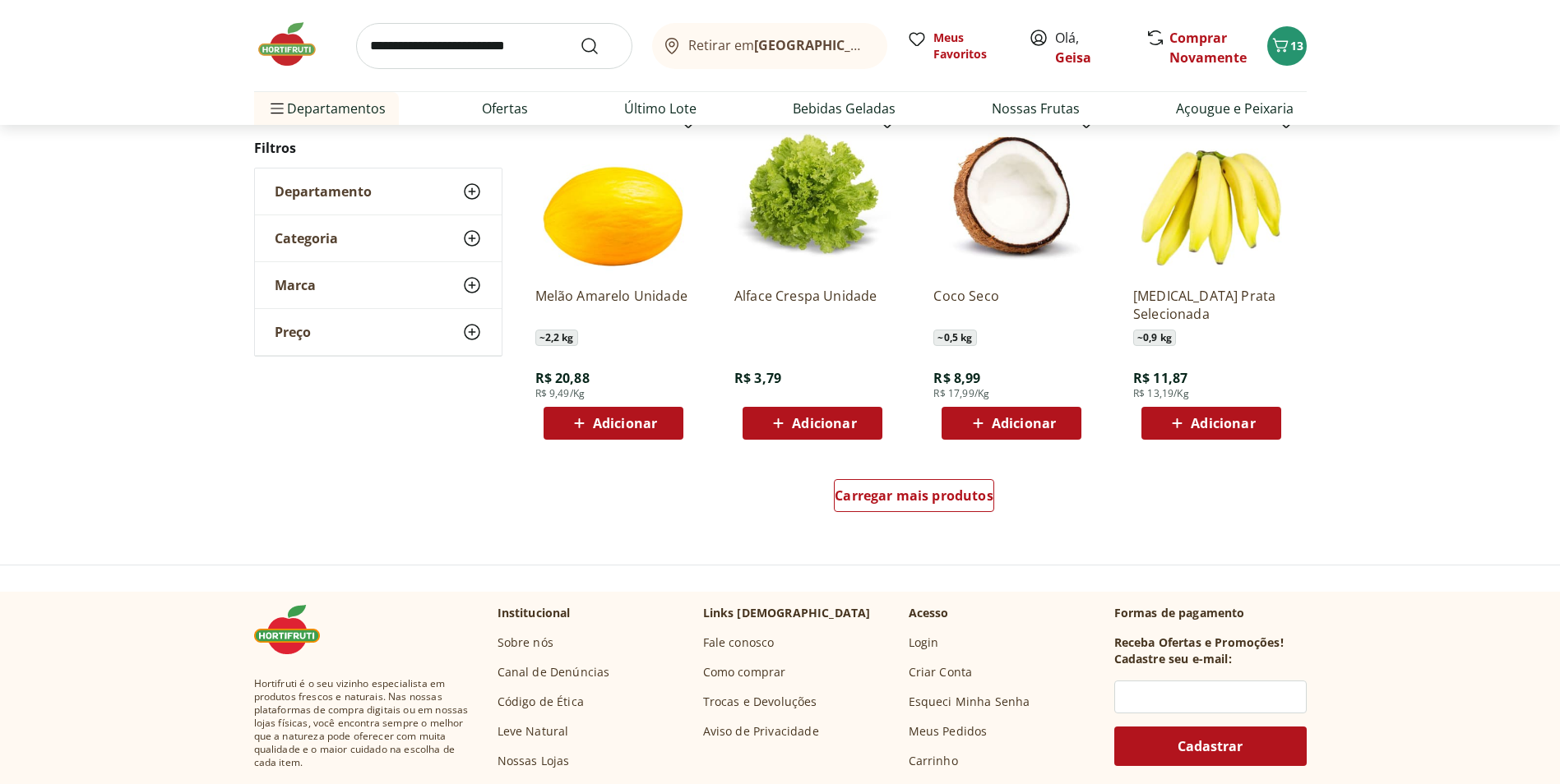
click at [1245, 430] on span "Adicionar" at bounding box center [1222, 422] width 64 height 13
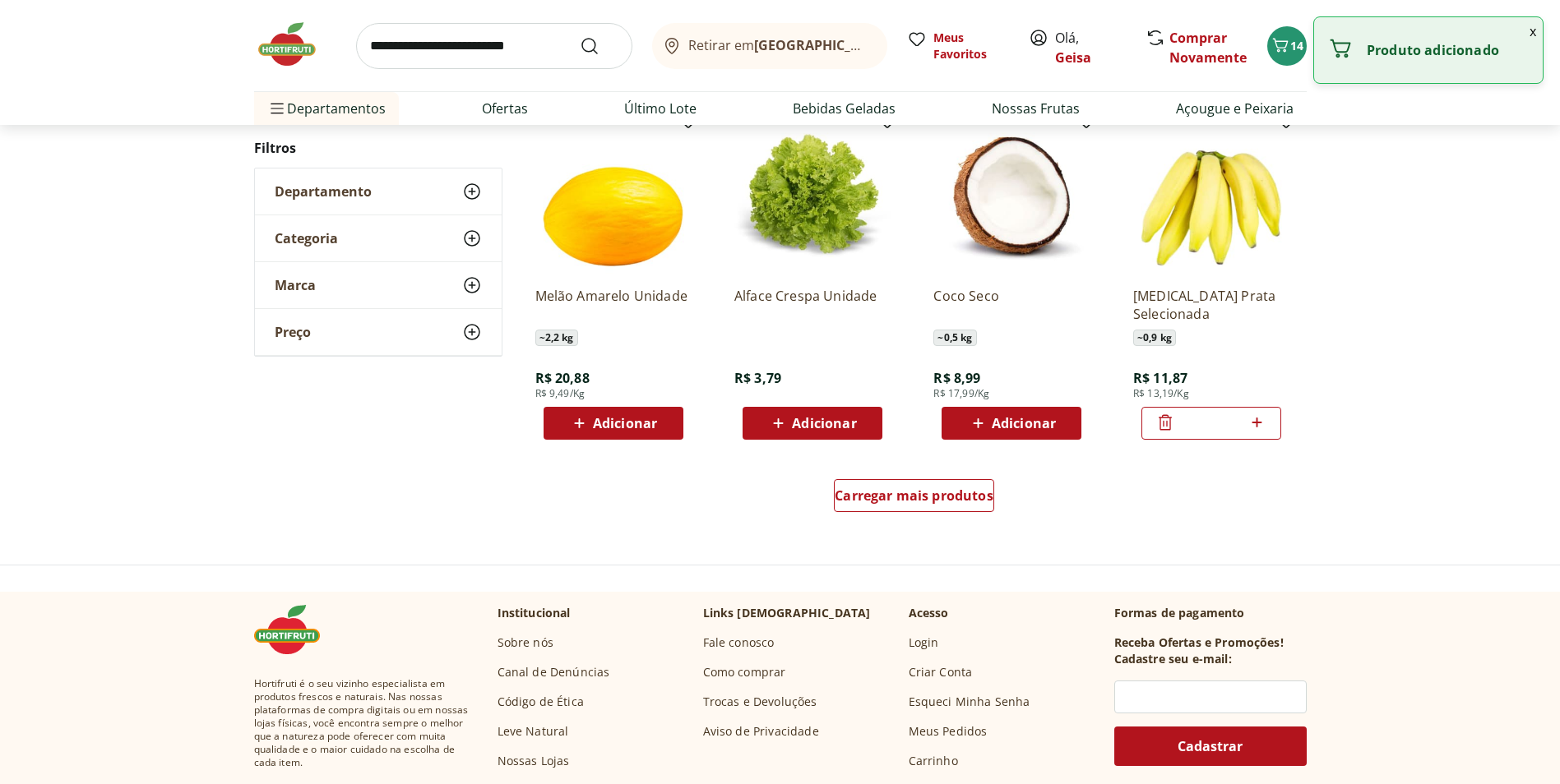
click at [1262, 419] on icon at bounding box center [1257, 422] width 21 height 20
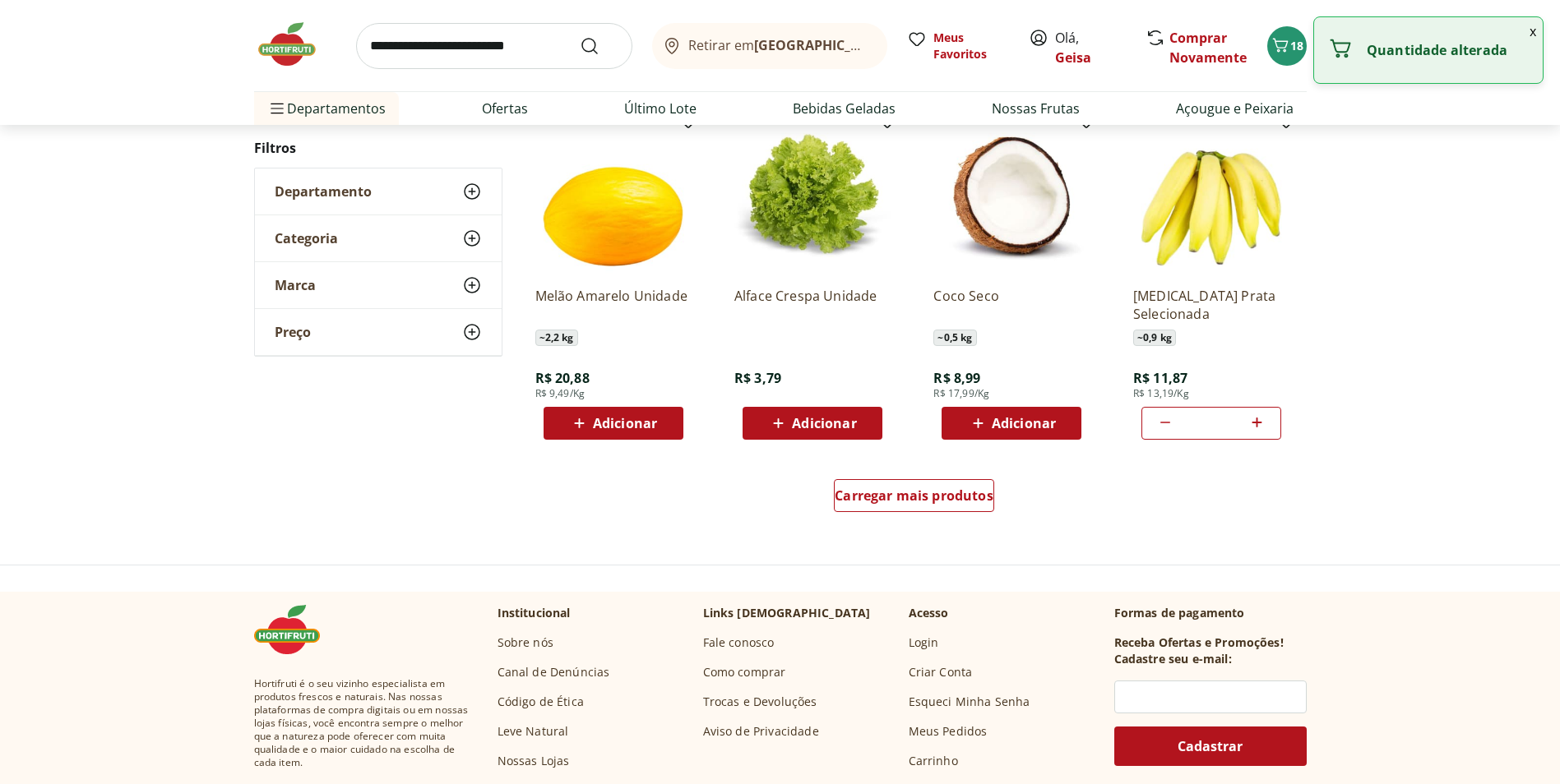
type input "*"
click at [897, 496] on span "Carregar mais produtos" at bounding box center [914, 495] width 159 height 13
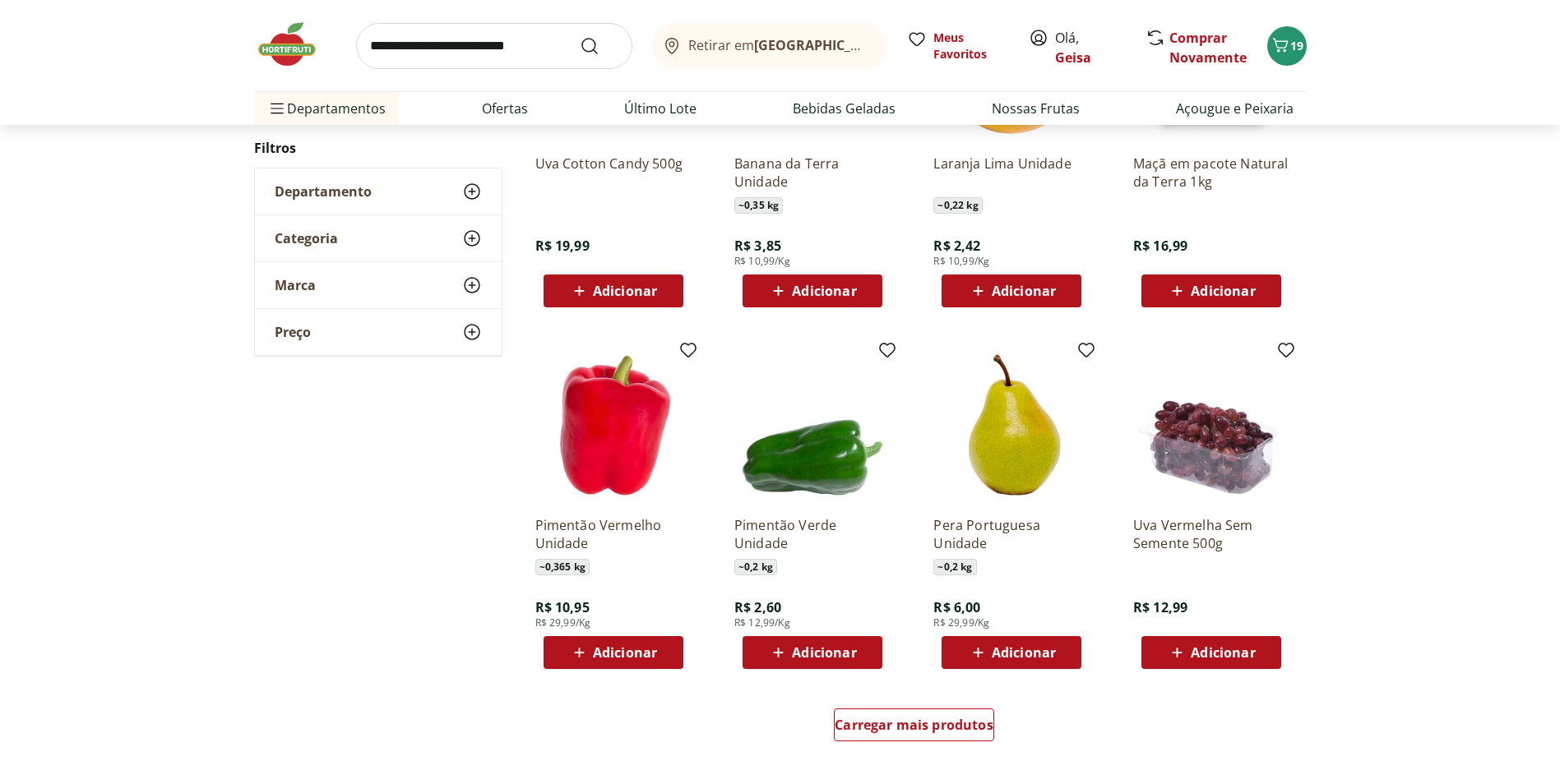
scroll to position [895, 0]
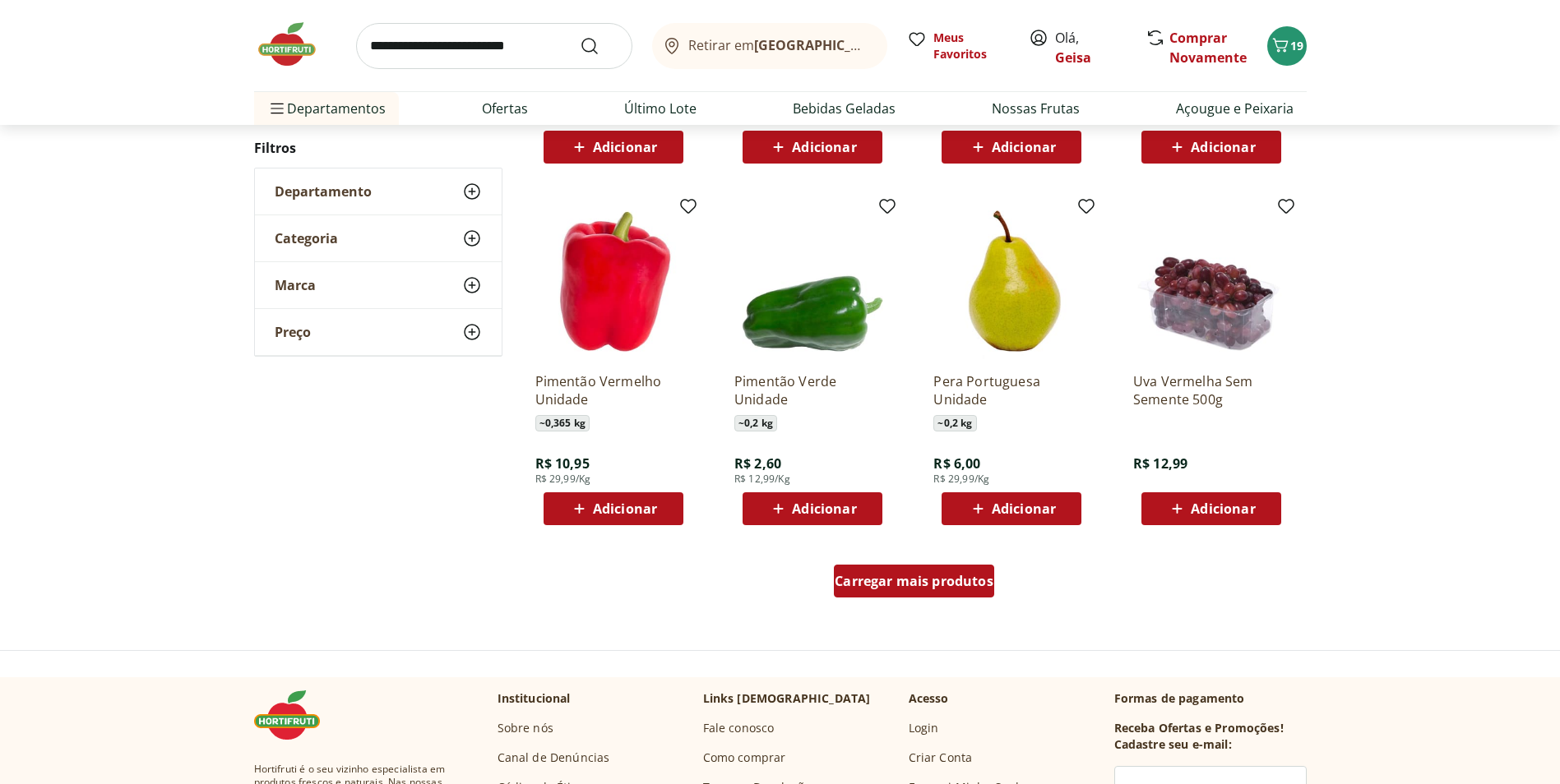
click at [883, 581] on span "Carregar mais produtos" at bounding box center [914, 581] width 159 height 13
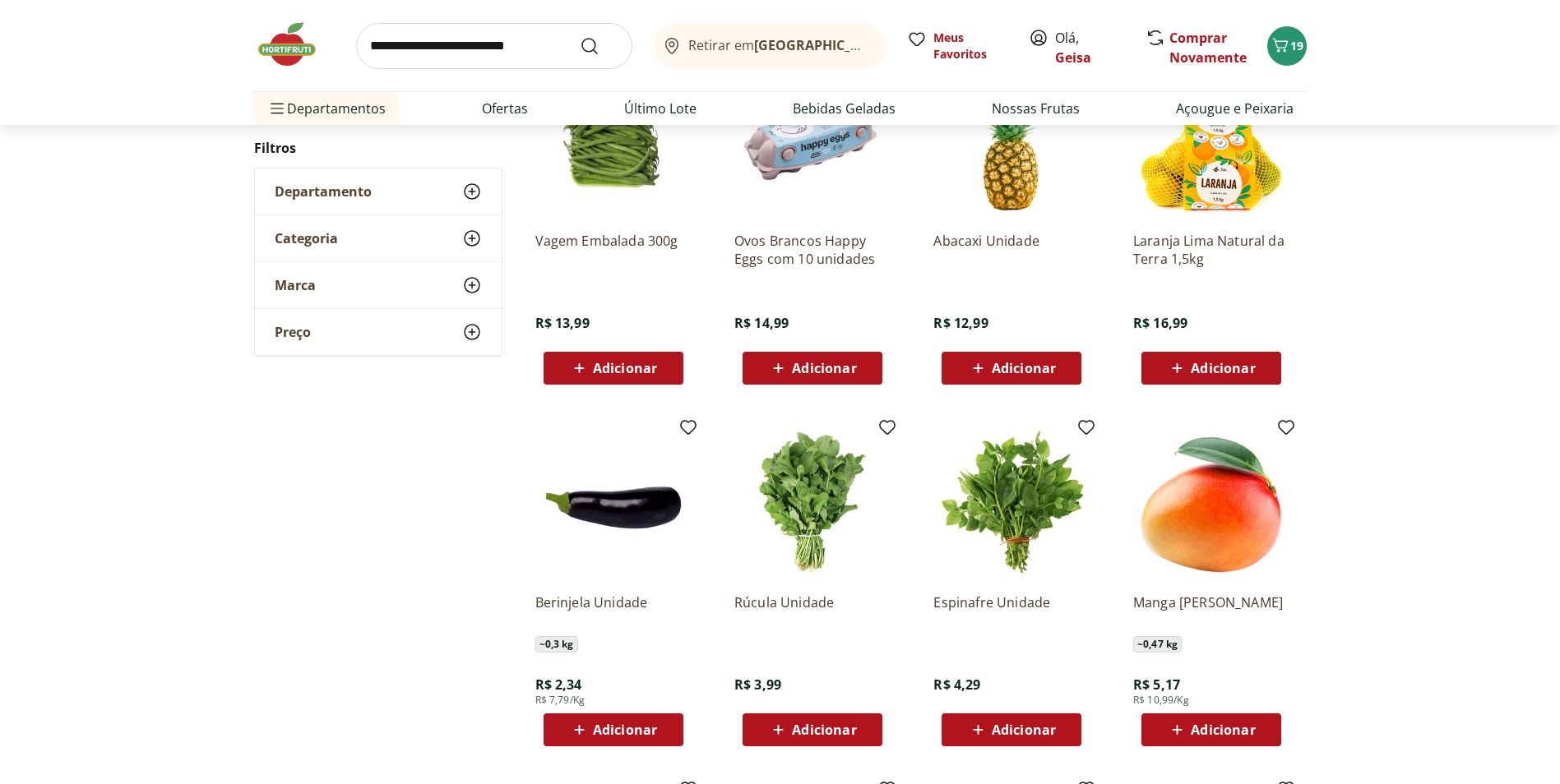
scroll to position [1387, 0]
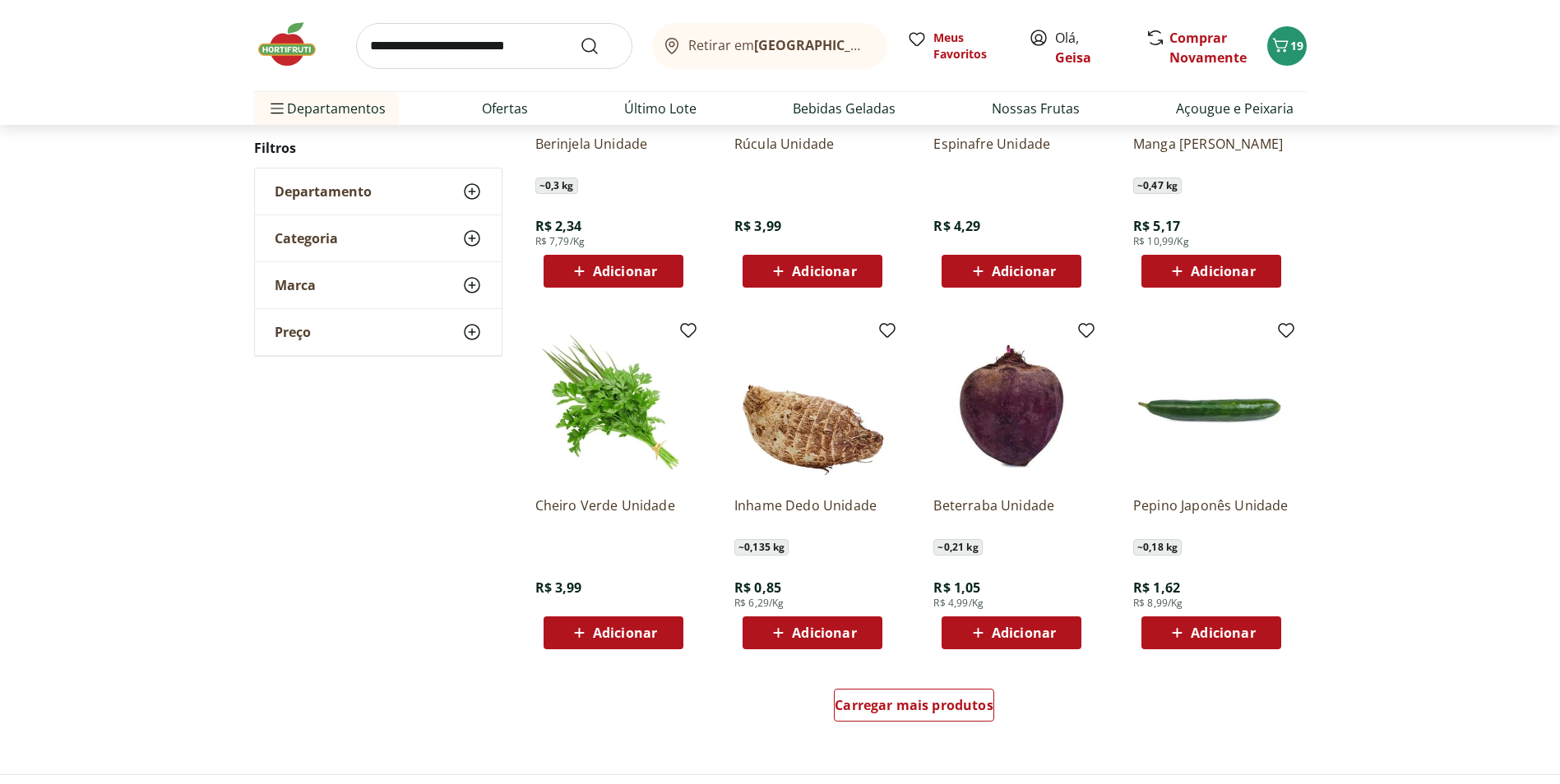
scroll to position [809, 0]
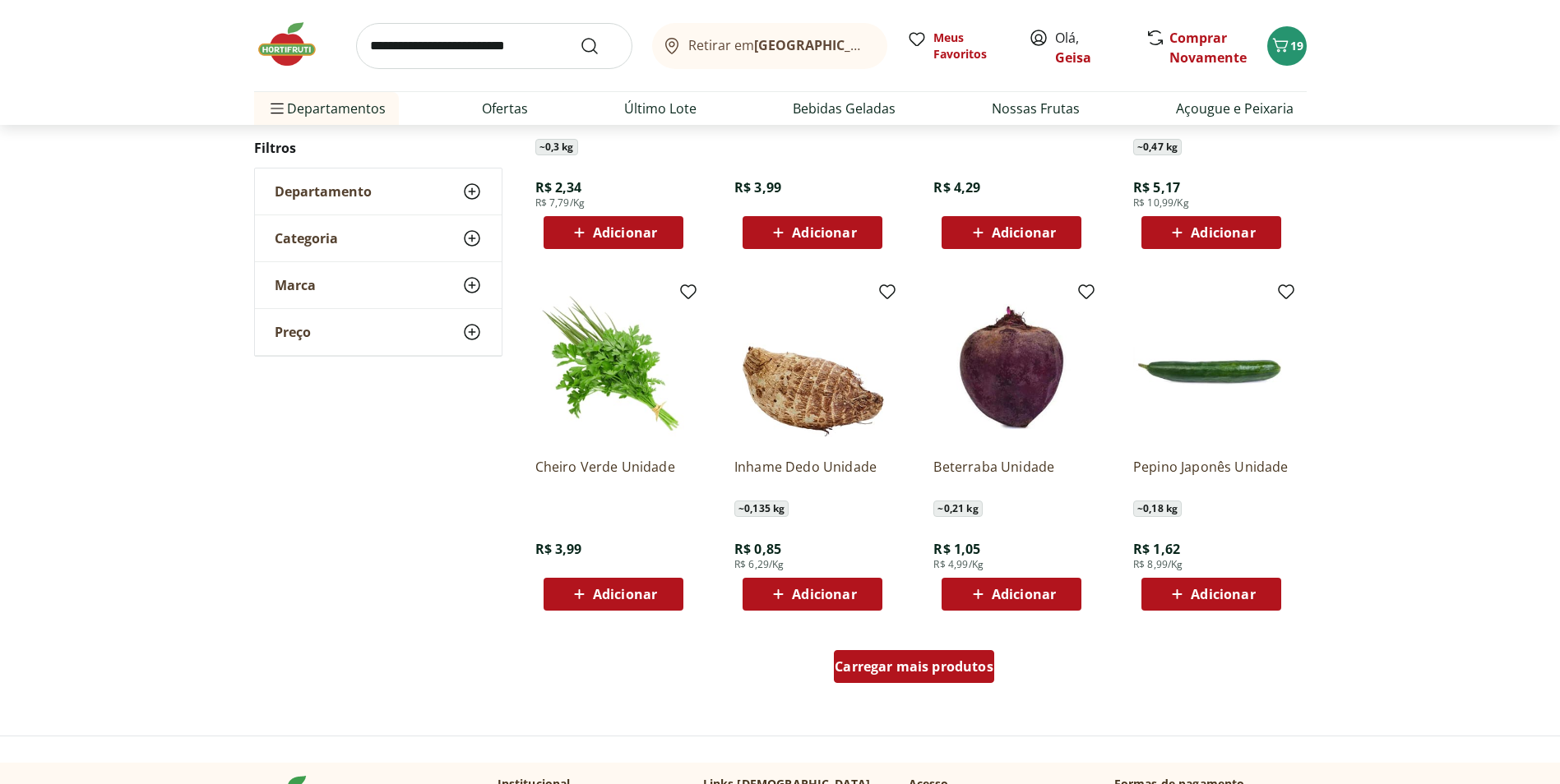
click at [873, 670] on span "Carregar mais produtos" at bounding box center [914, 666] width 159 height 13
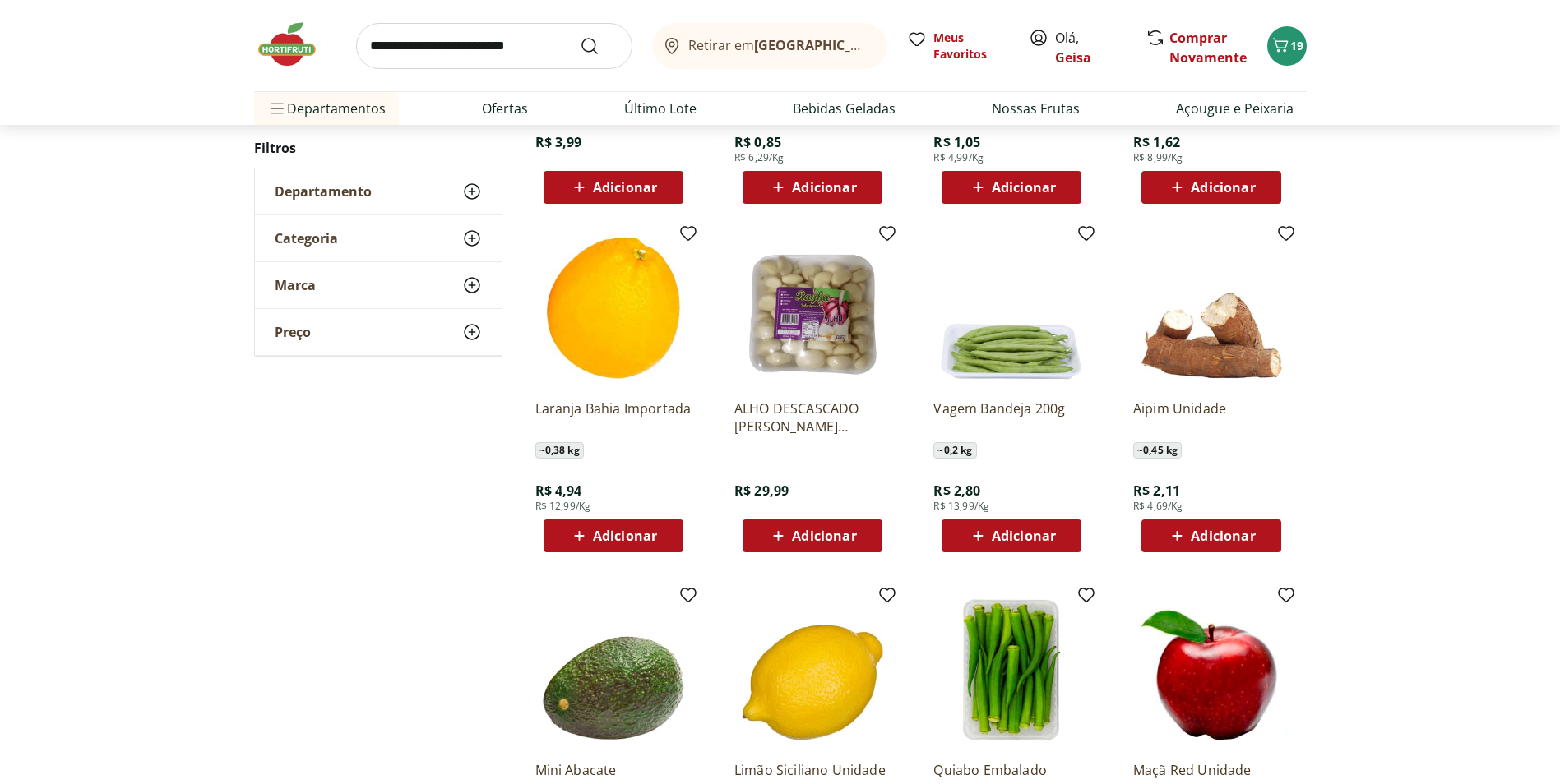
scroll to position [1220, 0]
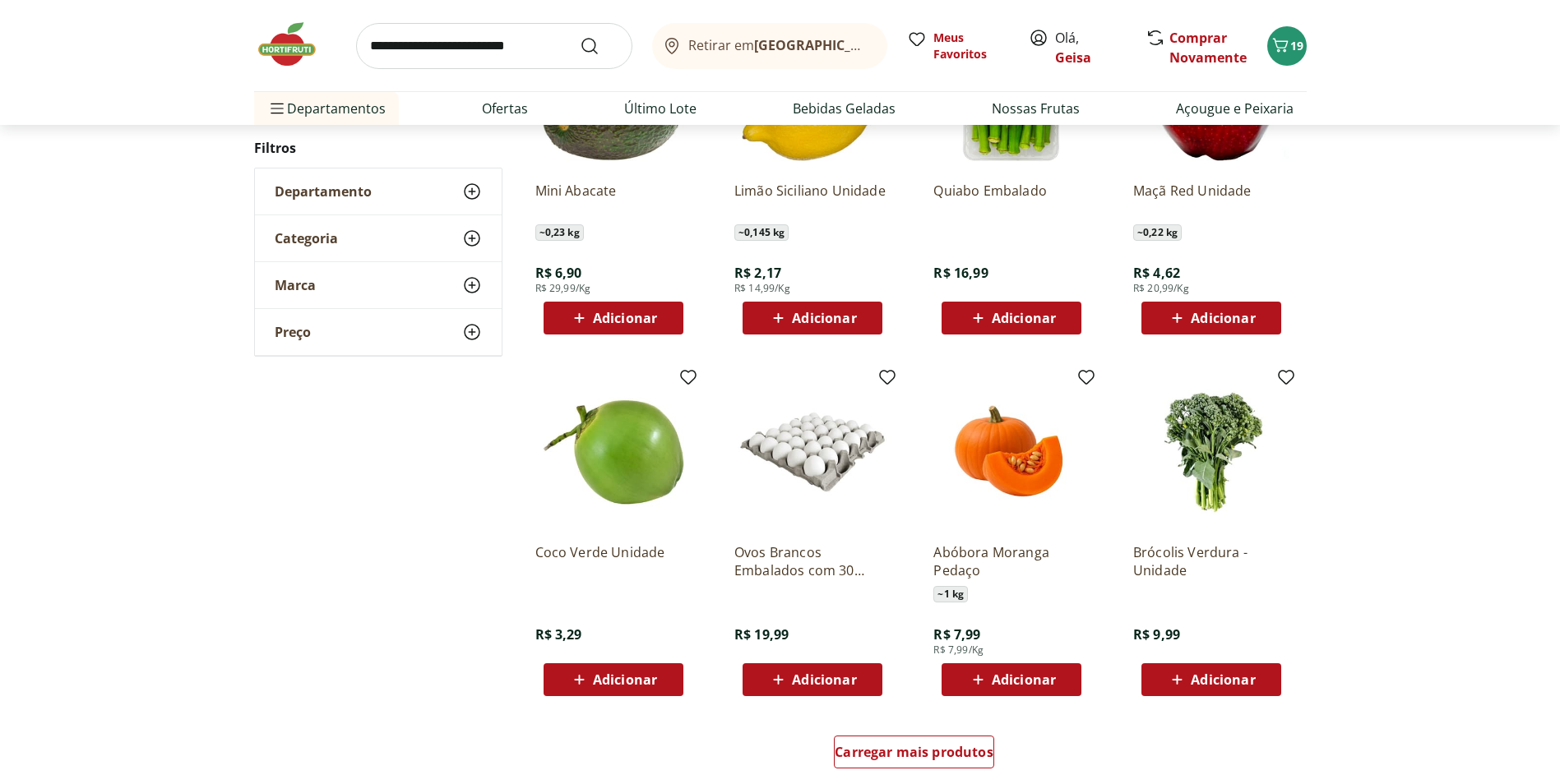
scroll to position [888, 0]
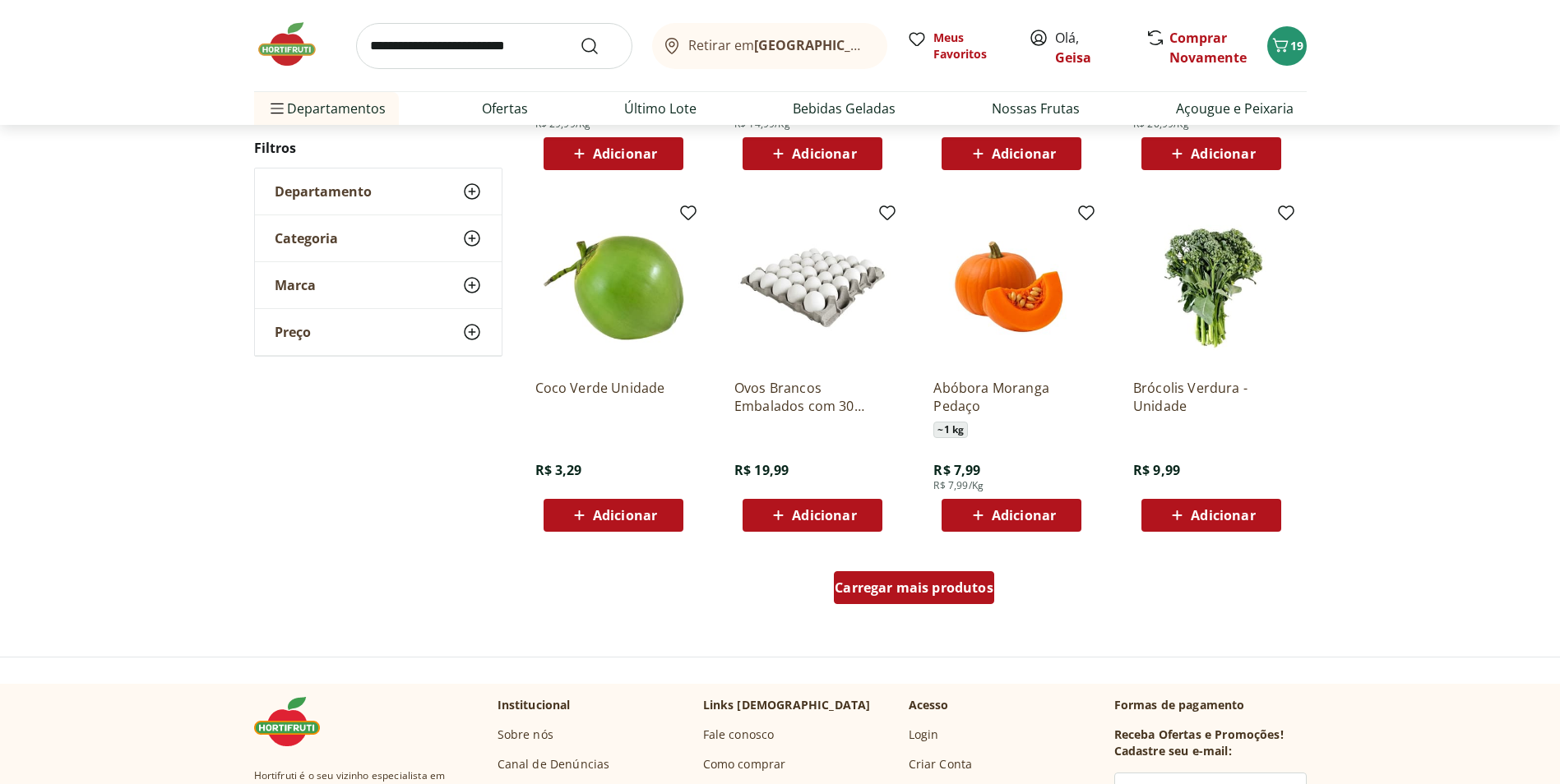
click at [927, 588] on span "Carregar mais produtos" at bounding box center [914, 587] width 159 height 13
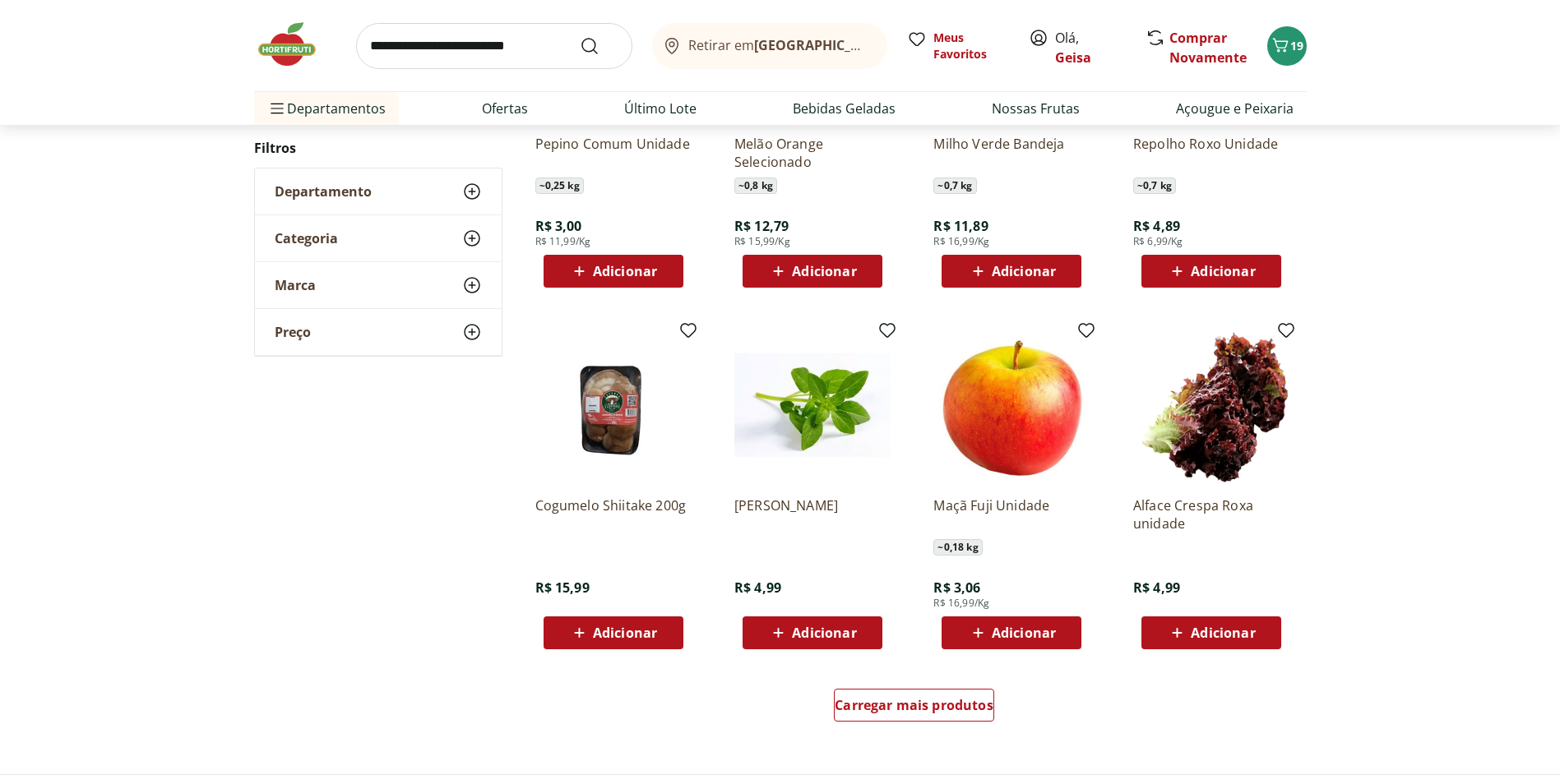
scroll to position [884, 0]
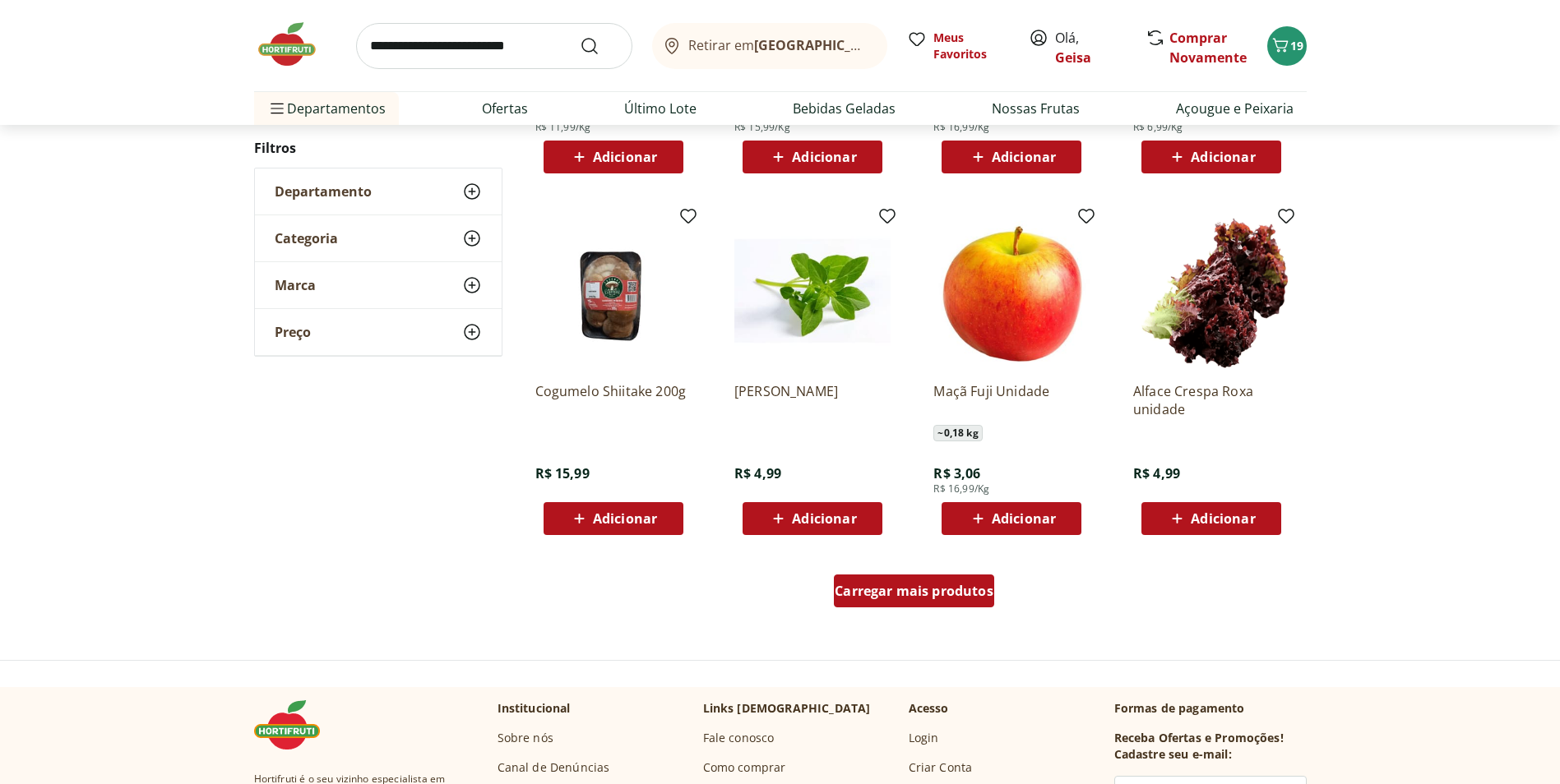
click at [963, 584] on span "Carregar mais produtos" at bounding box center [914, 590] width 159 height 13
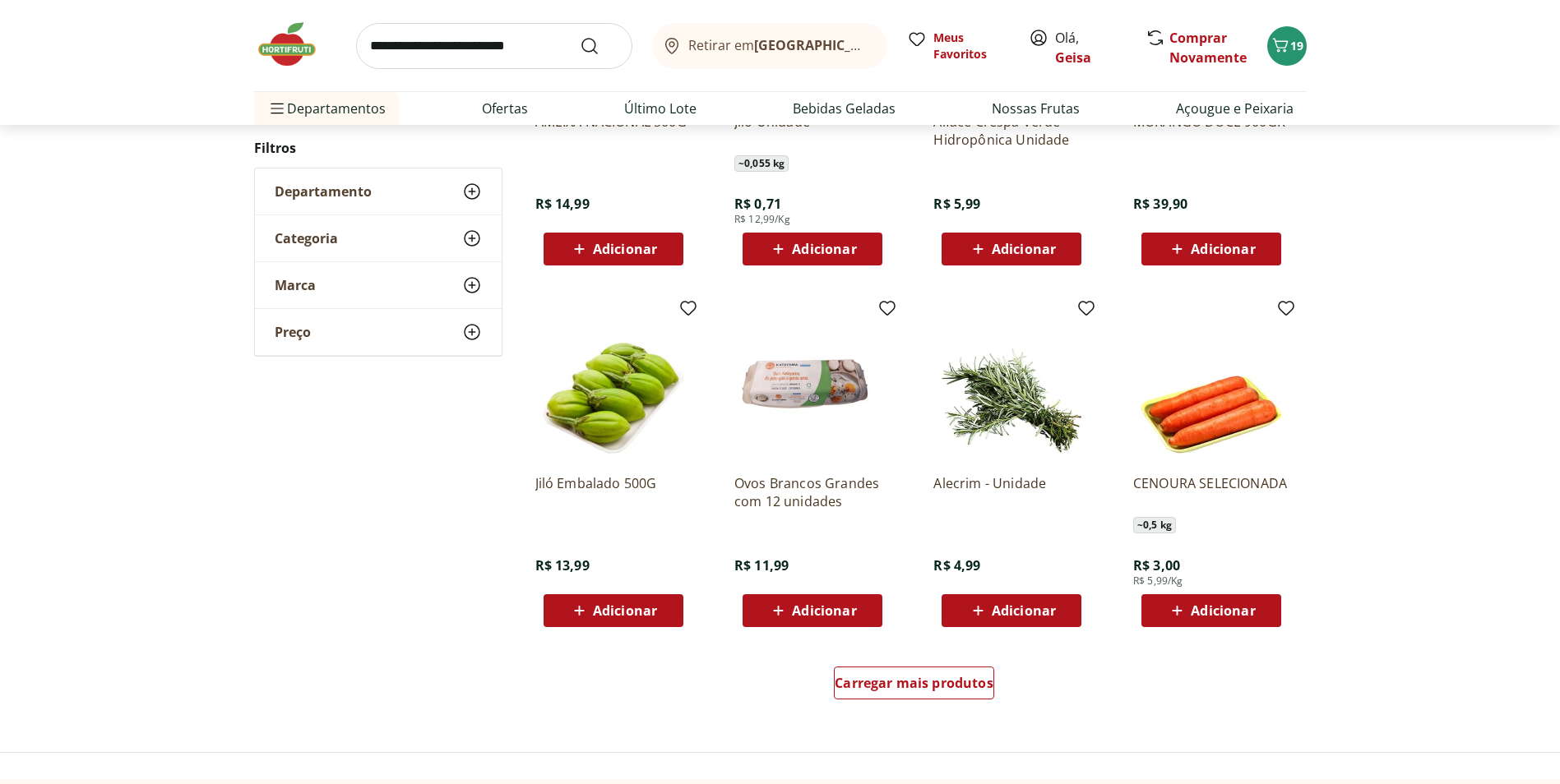
scroll to position [881, 0]
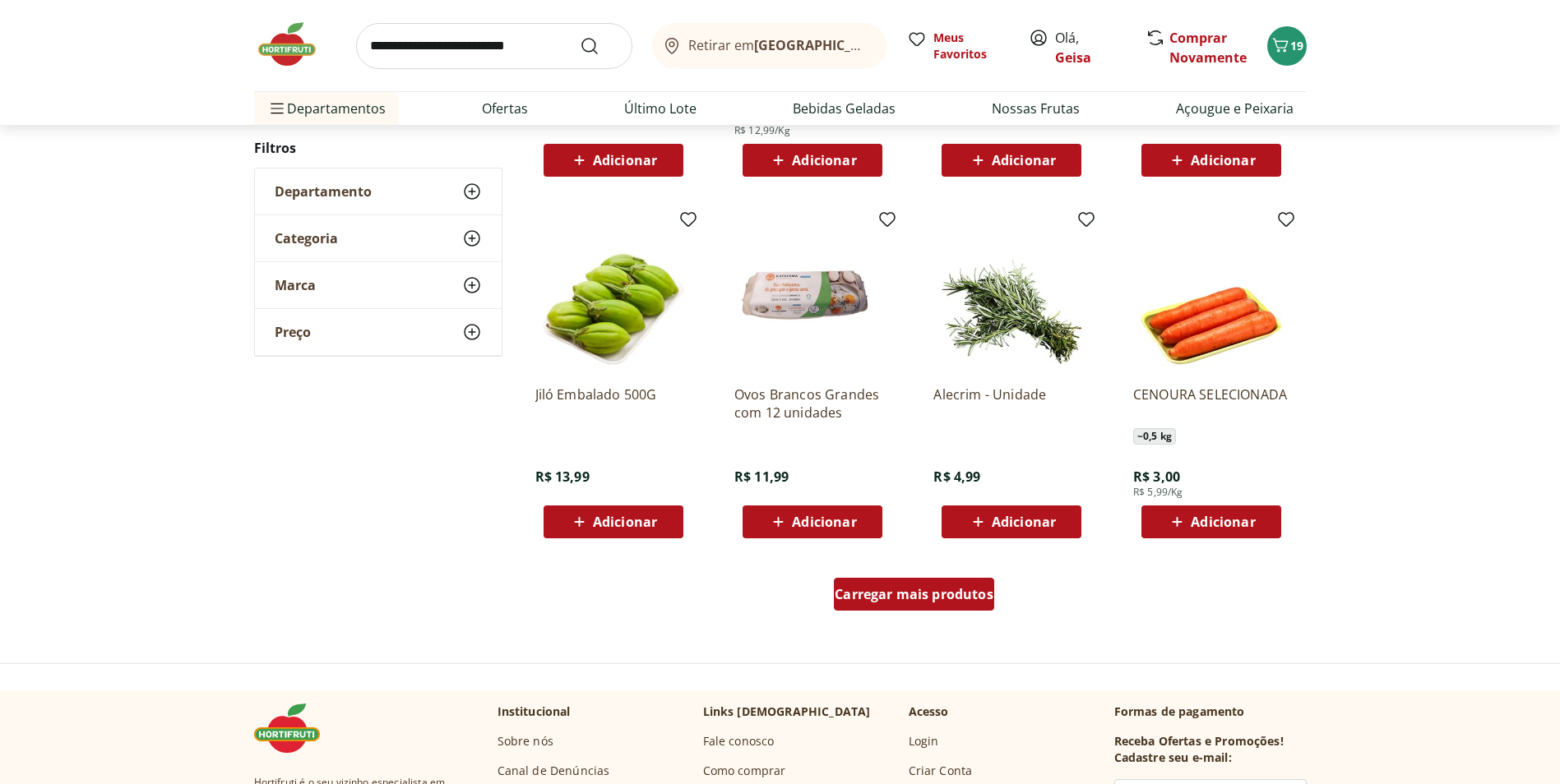
click at [874, 601] on span "Carregar mais produtos" at bounding box center [914, 594] width 159 height 13
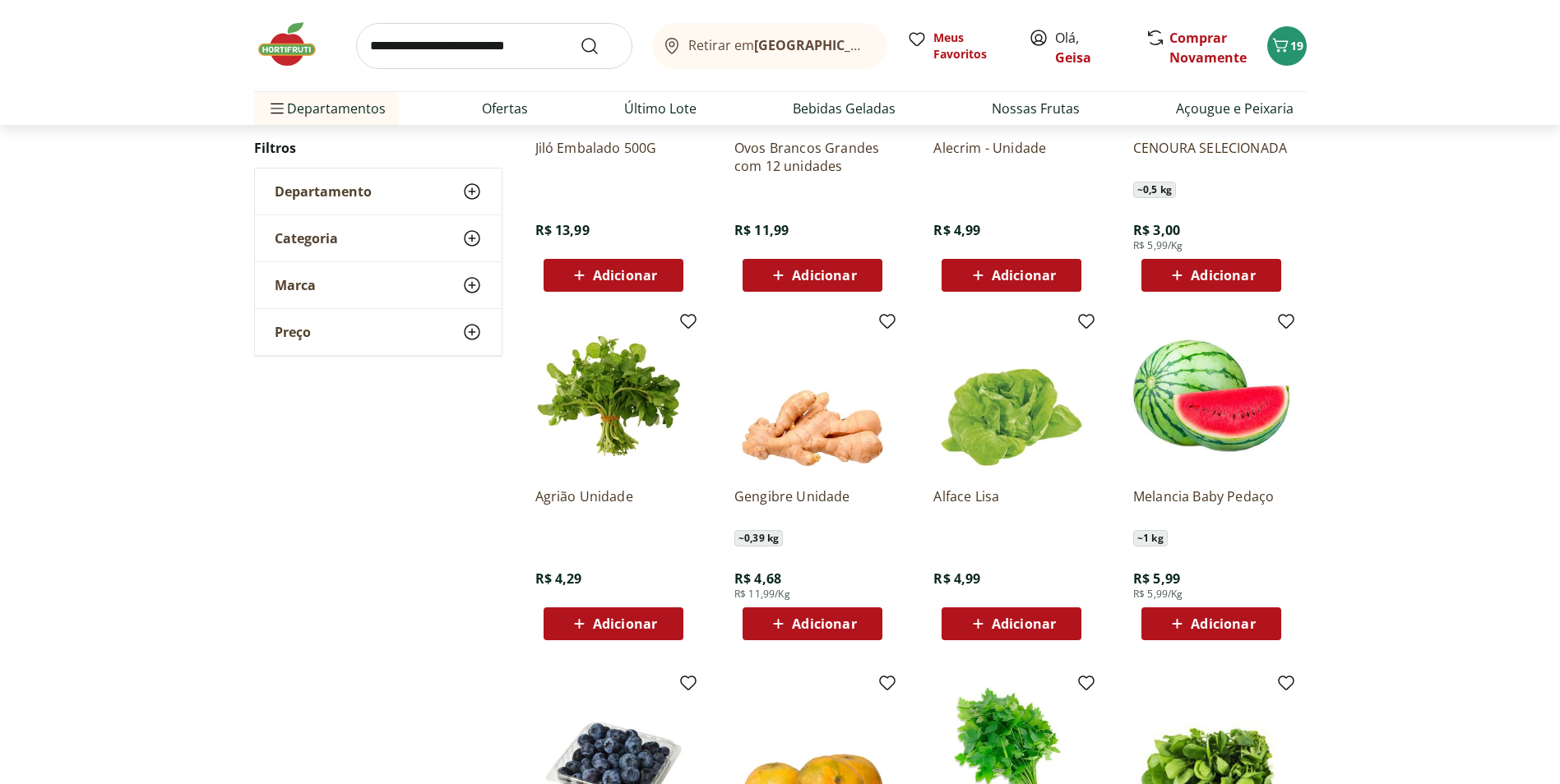
scroll to position [1292, 0]
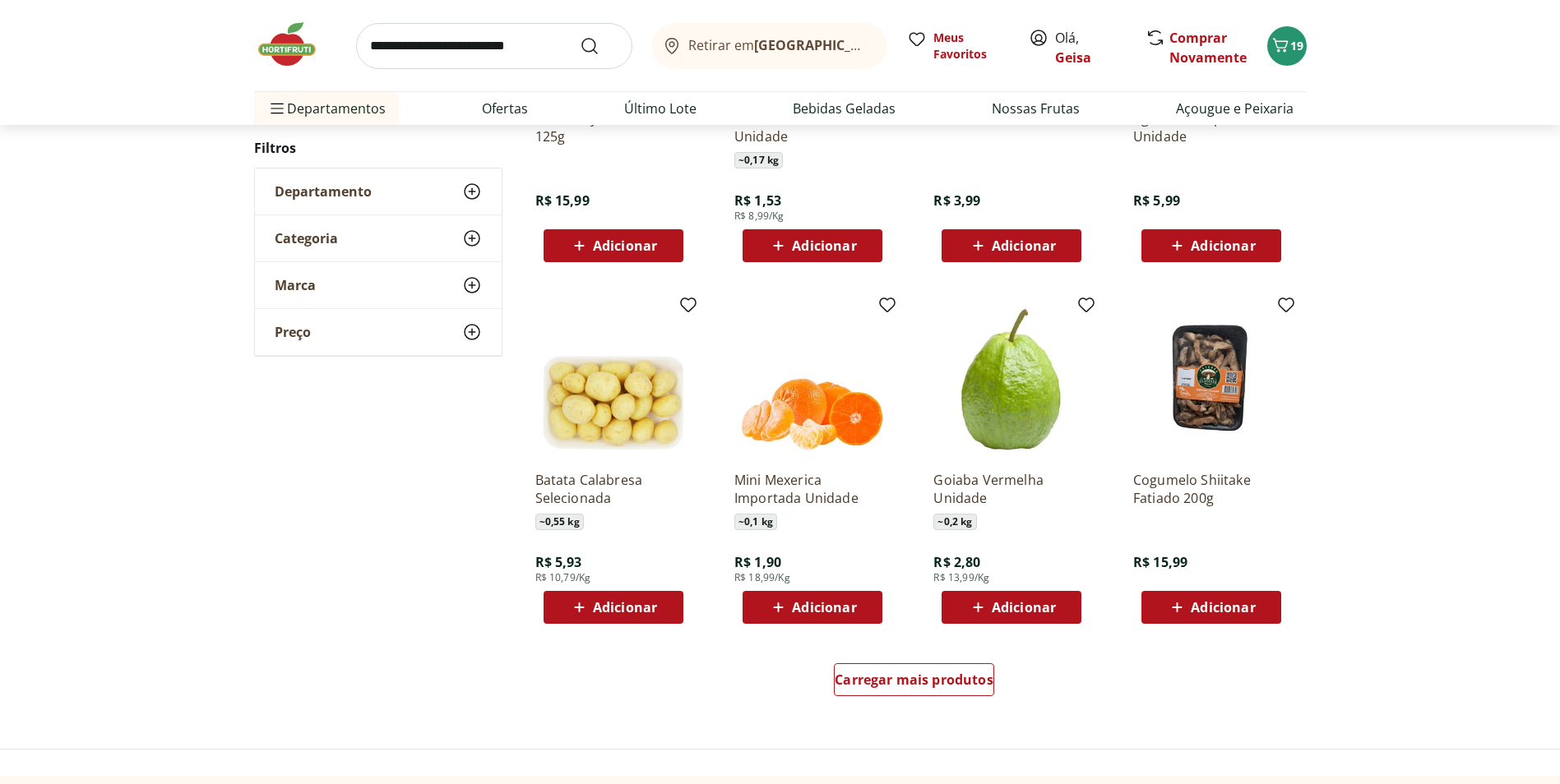
scroll to position [878, 0]
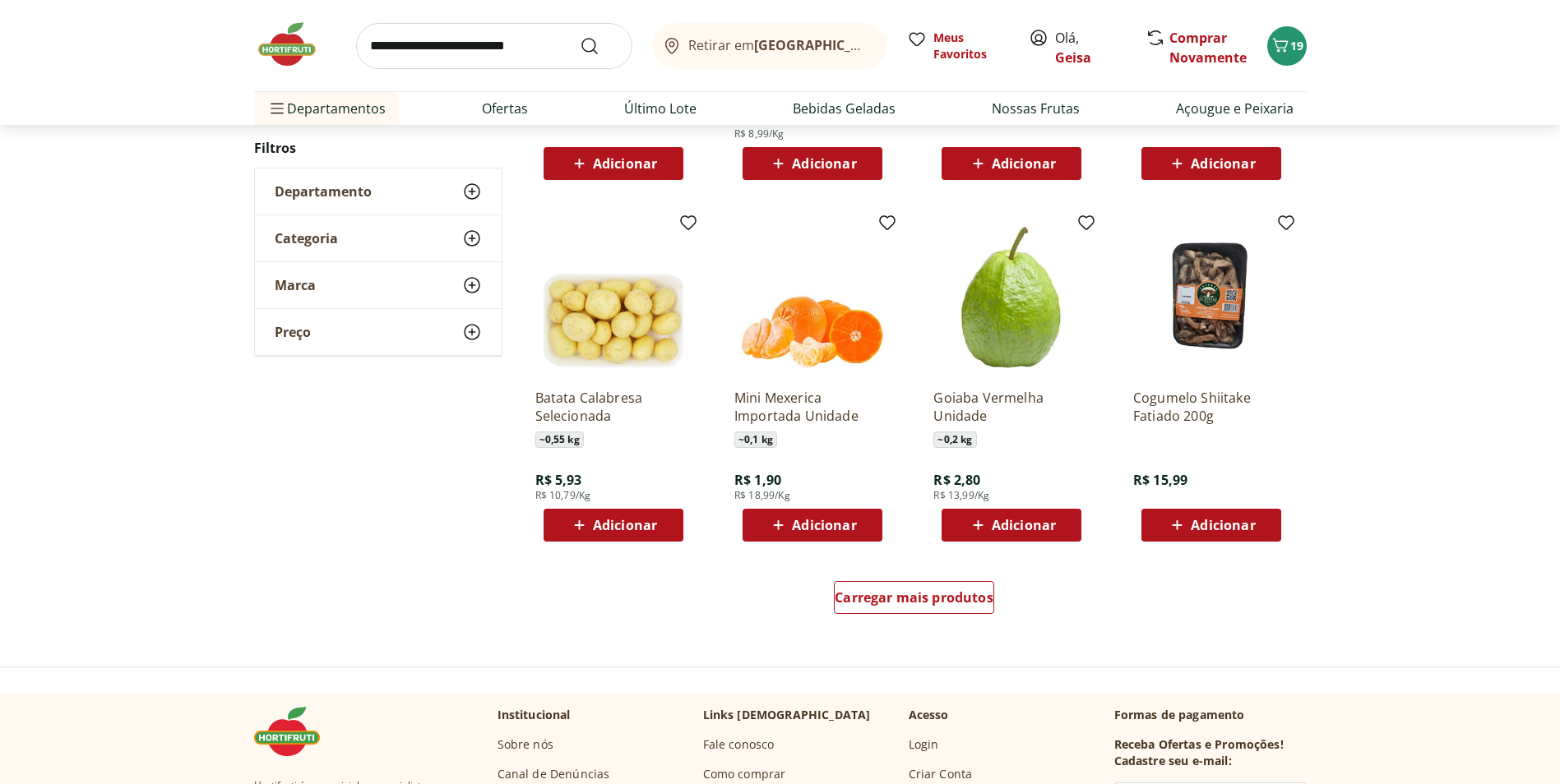
click at [825, 522] on span "Adicionar" at bounding box center [824, 524] width 64 height 13
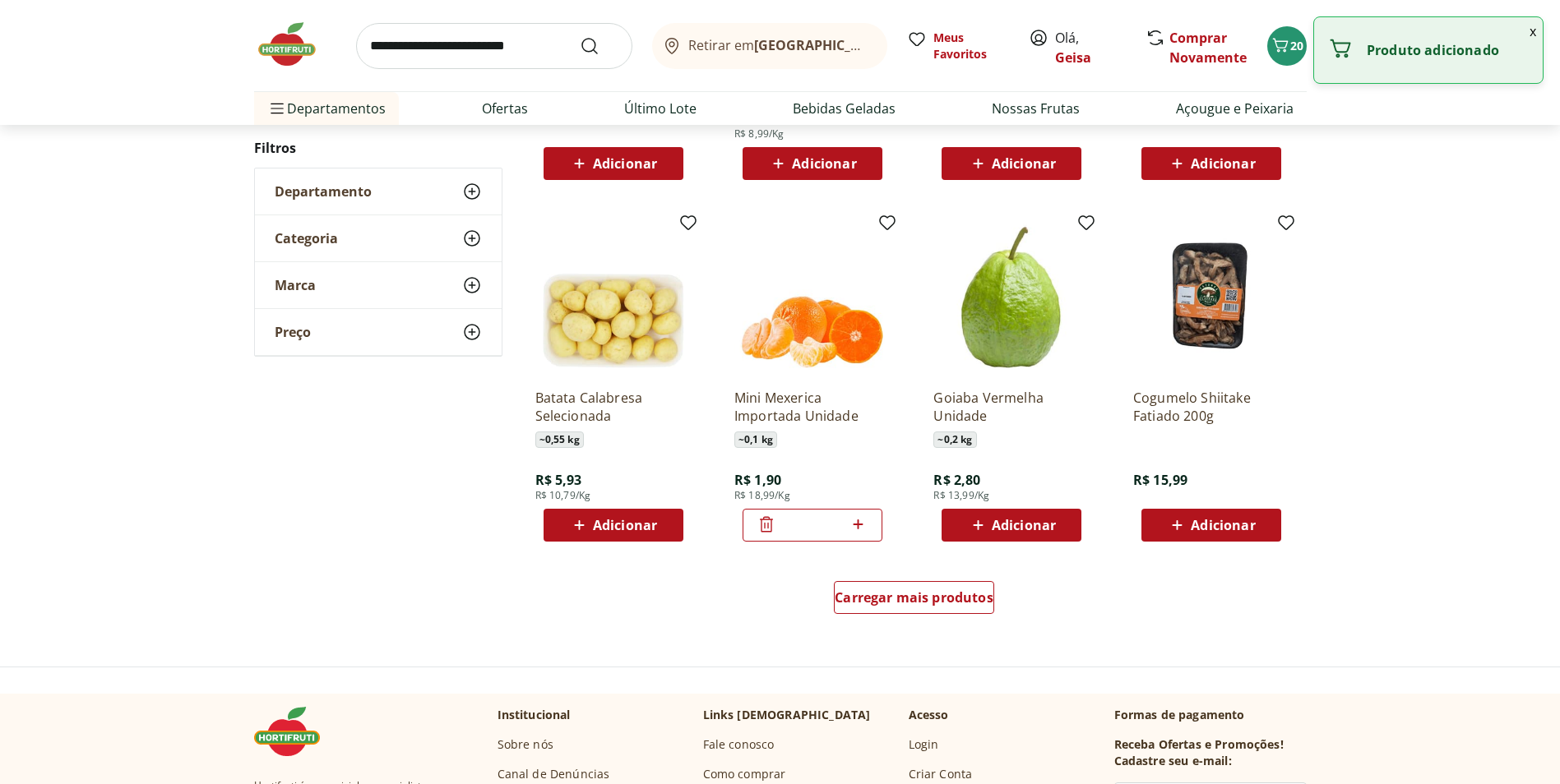
click at [862, 524] on icon at bounding box center [858, 524] width 21 height 20
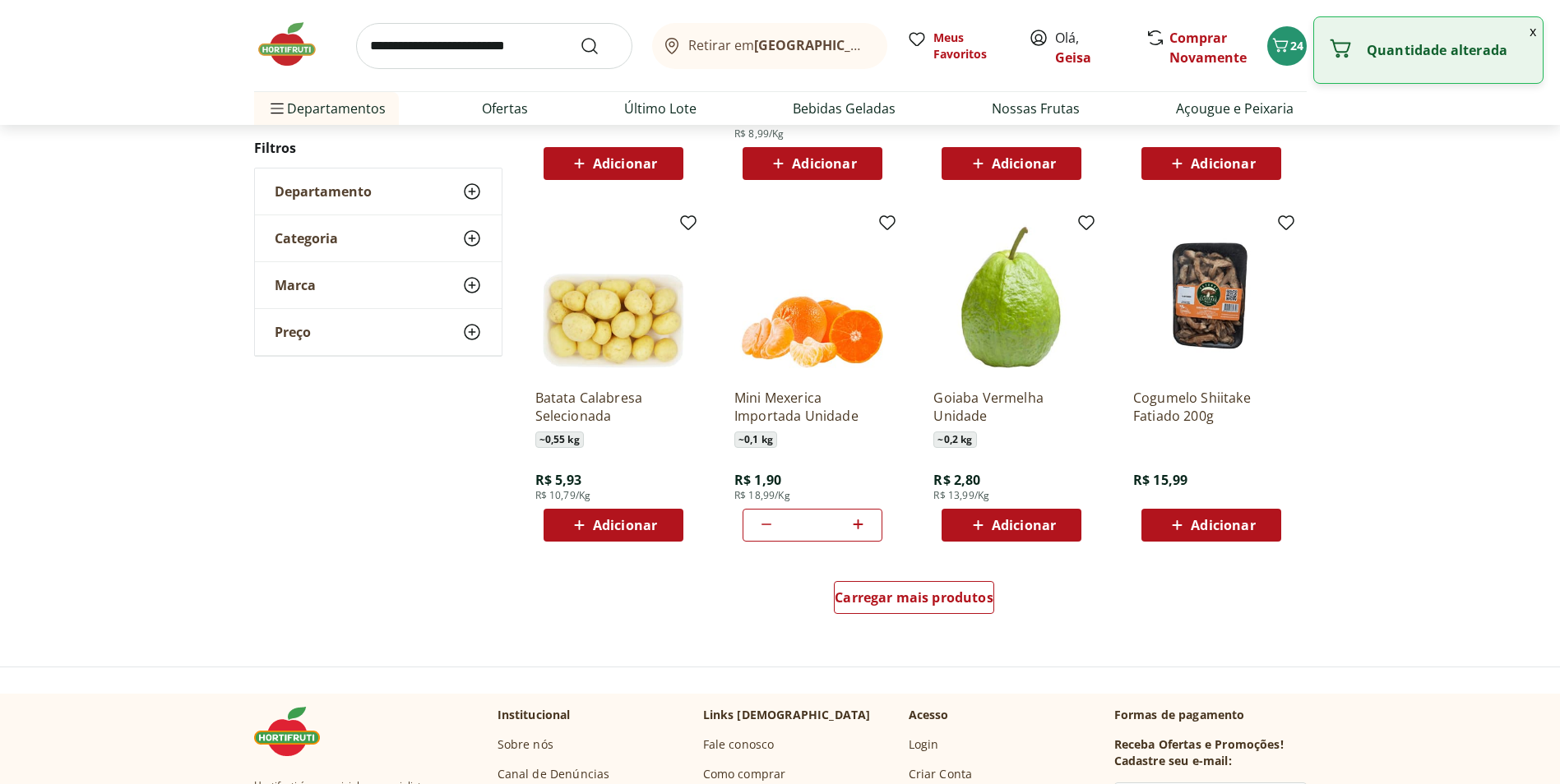
type input "*"
click at [944, 598] on span "Carregar mais produtos" at bounding box center [914, 597] width 159 height 13
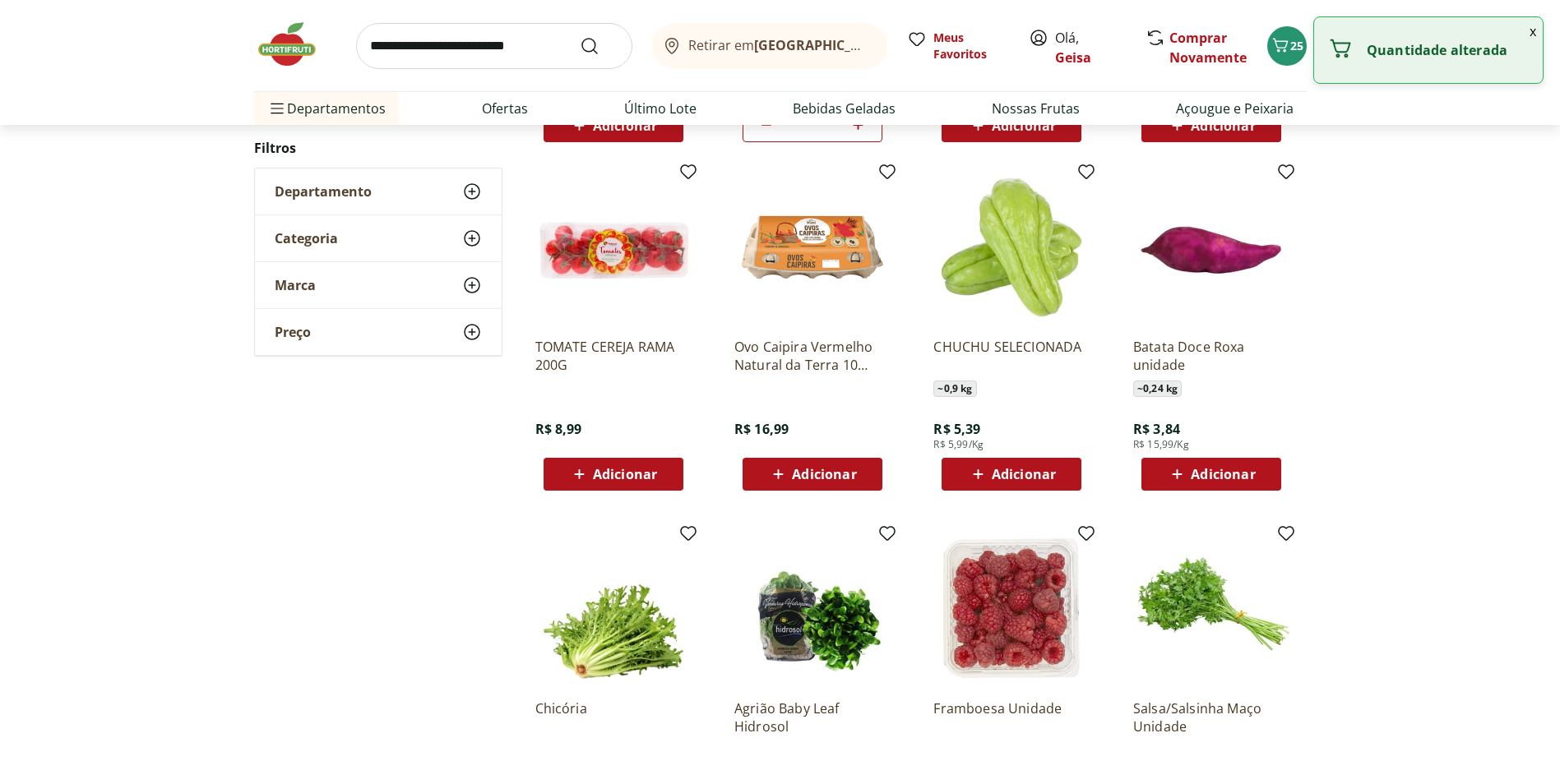
scroll to position [1289, 0]
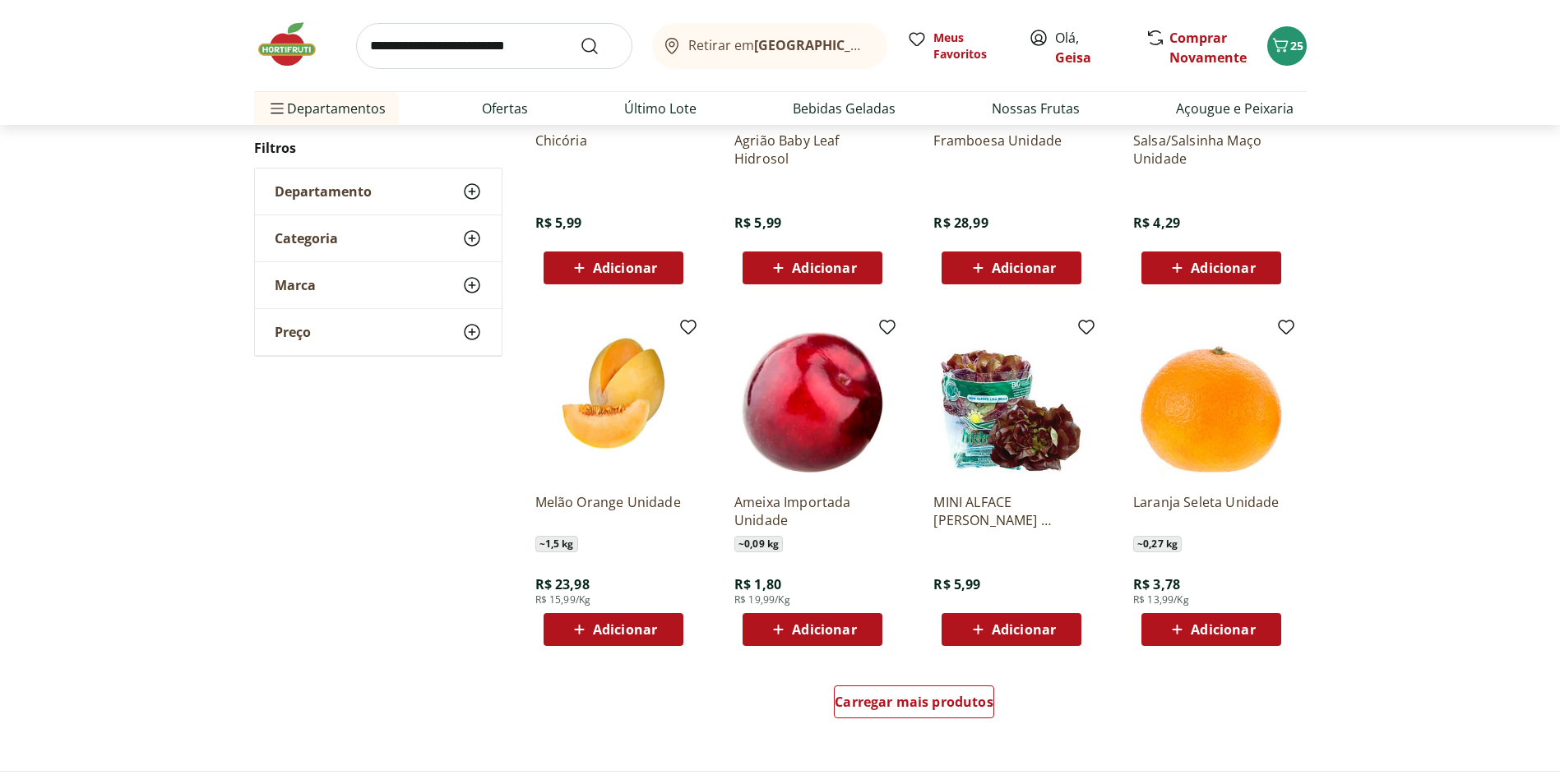
scroll to position [793, 0]
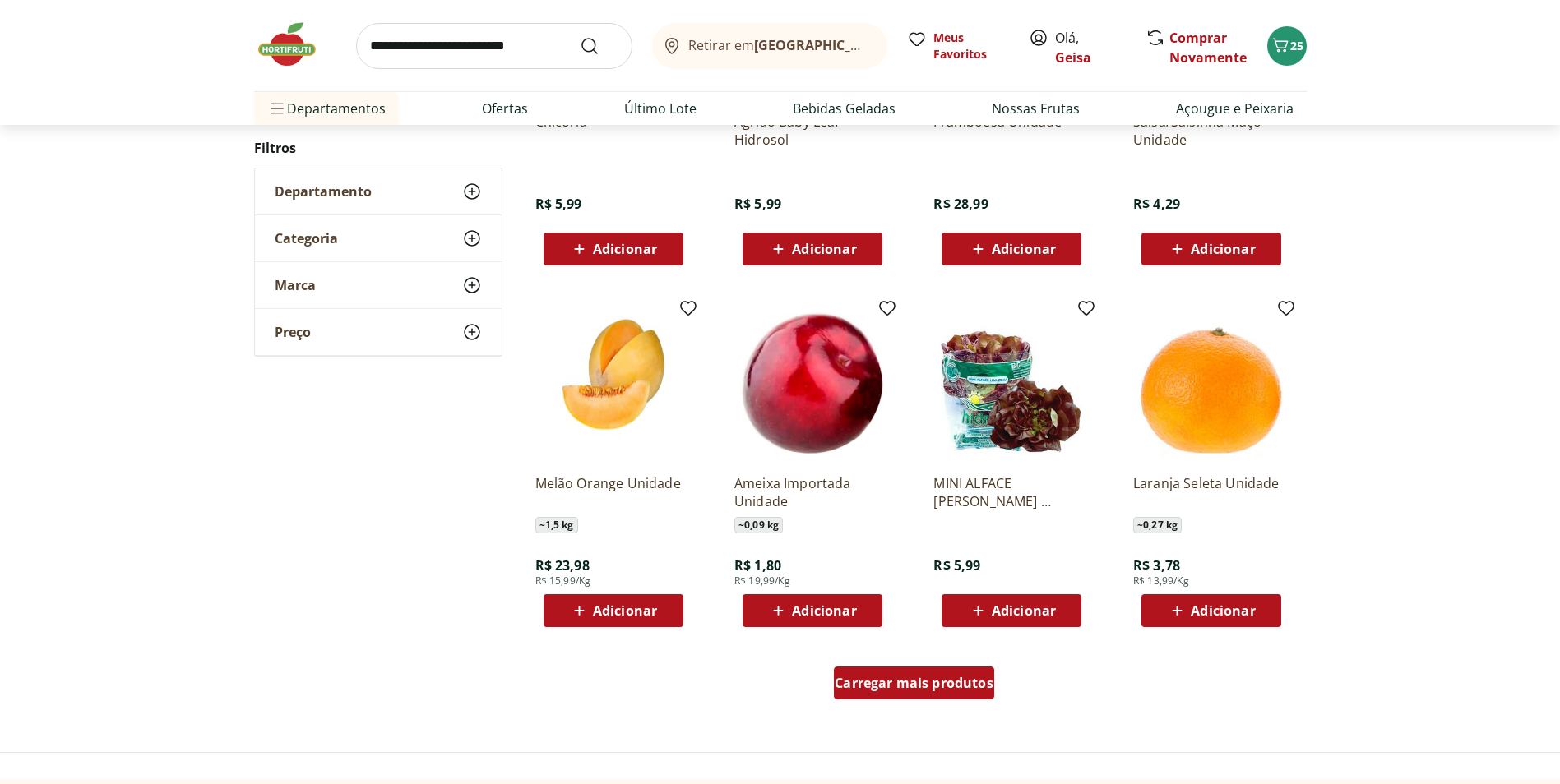
click at [965, 685] on span "Carregar mais produtos" at bounding box center [914, 683] width 159 height 13
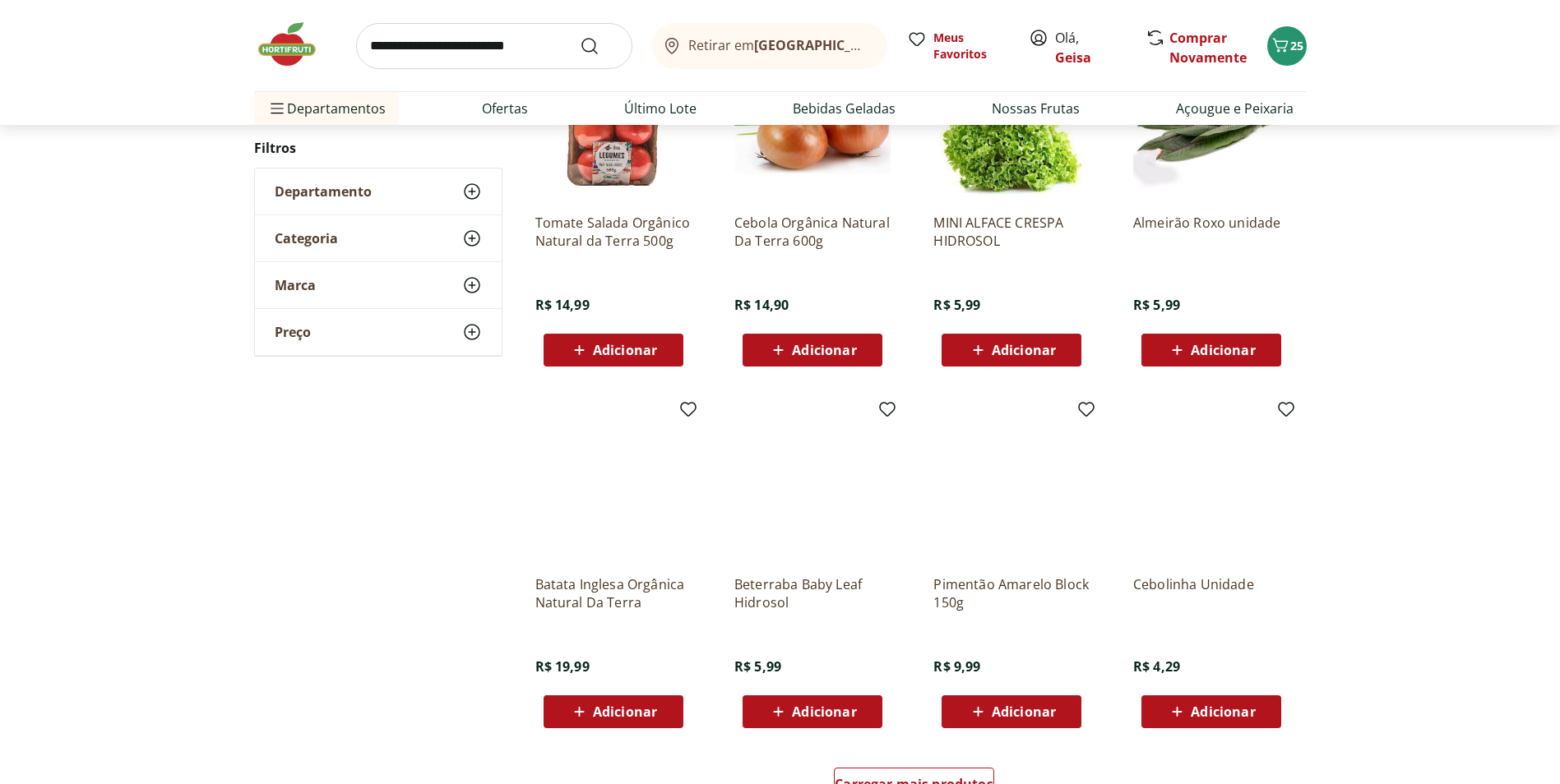
scroll to position [789, 0]
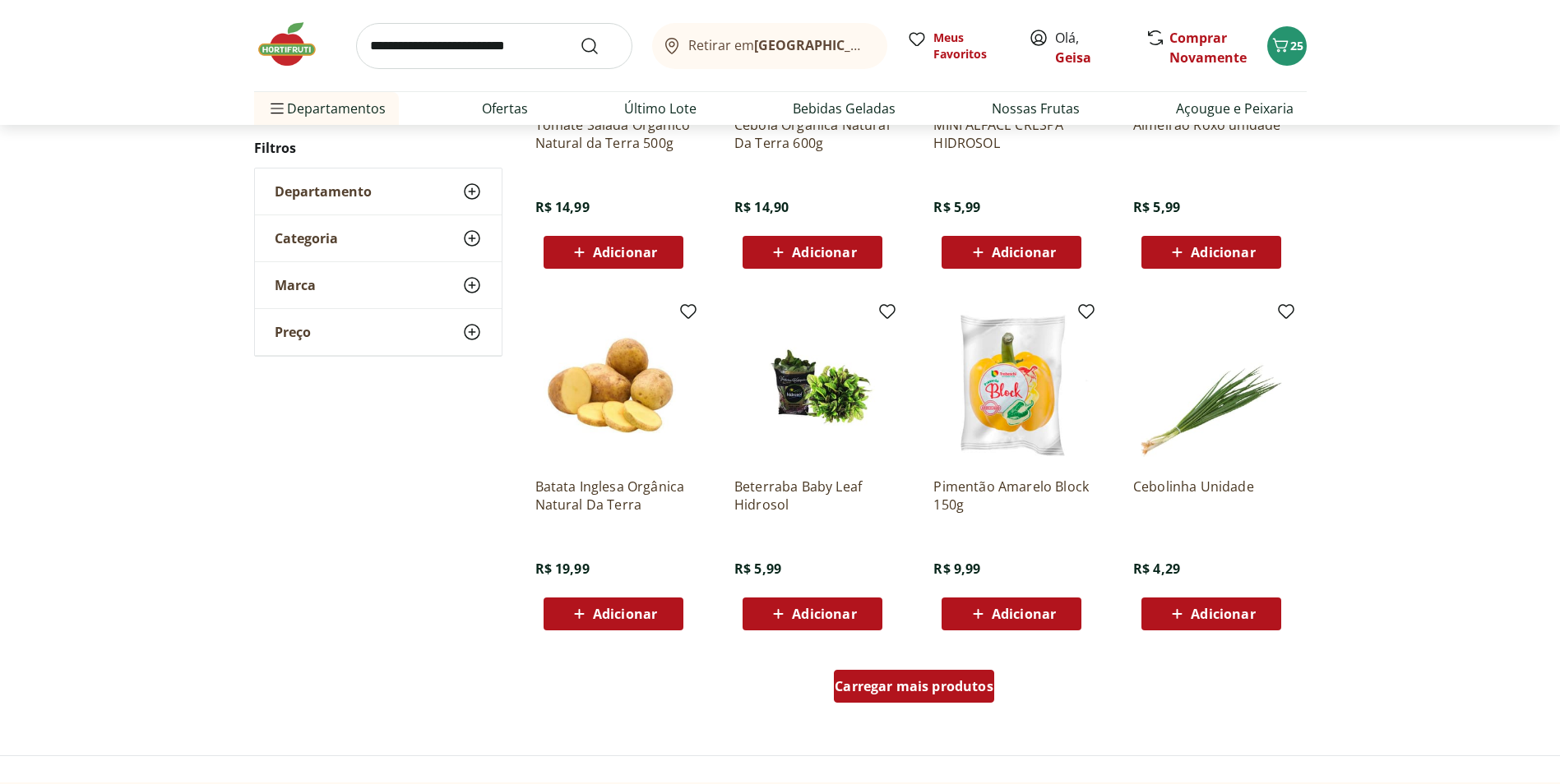
click at [918, 687] on span "Carregar mais produtos" at bounding box center [914, 685] width 159 height 13
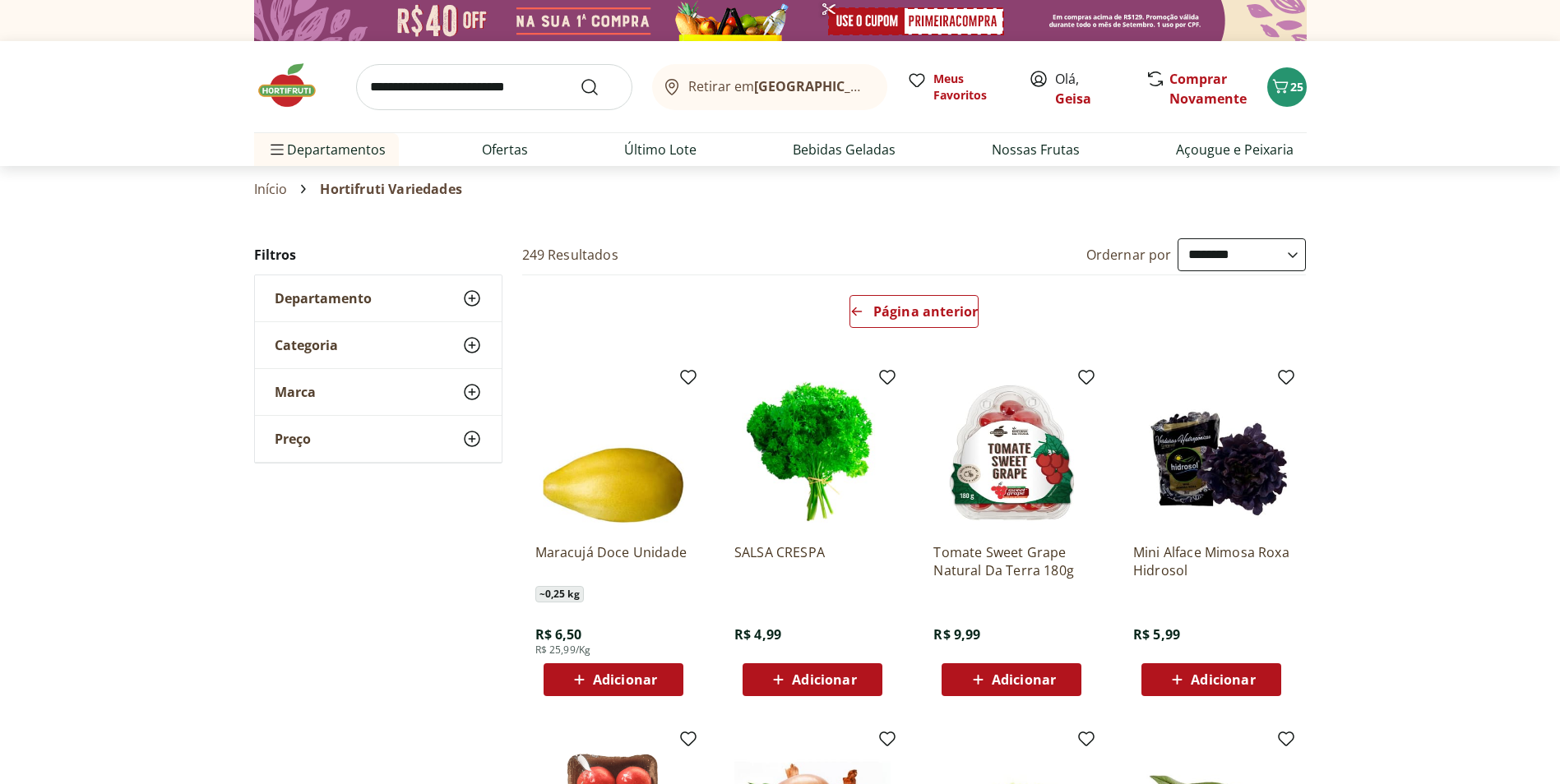
select select "**********"
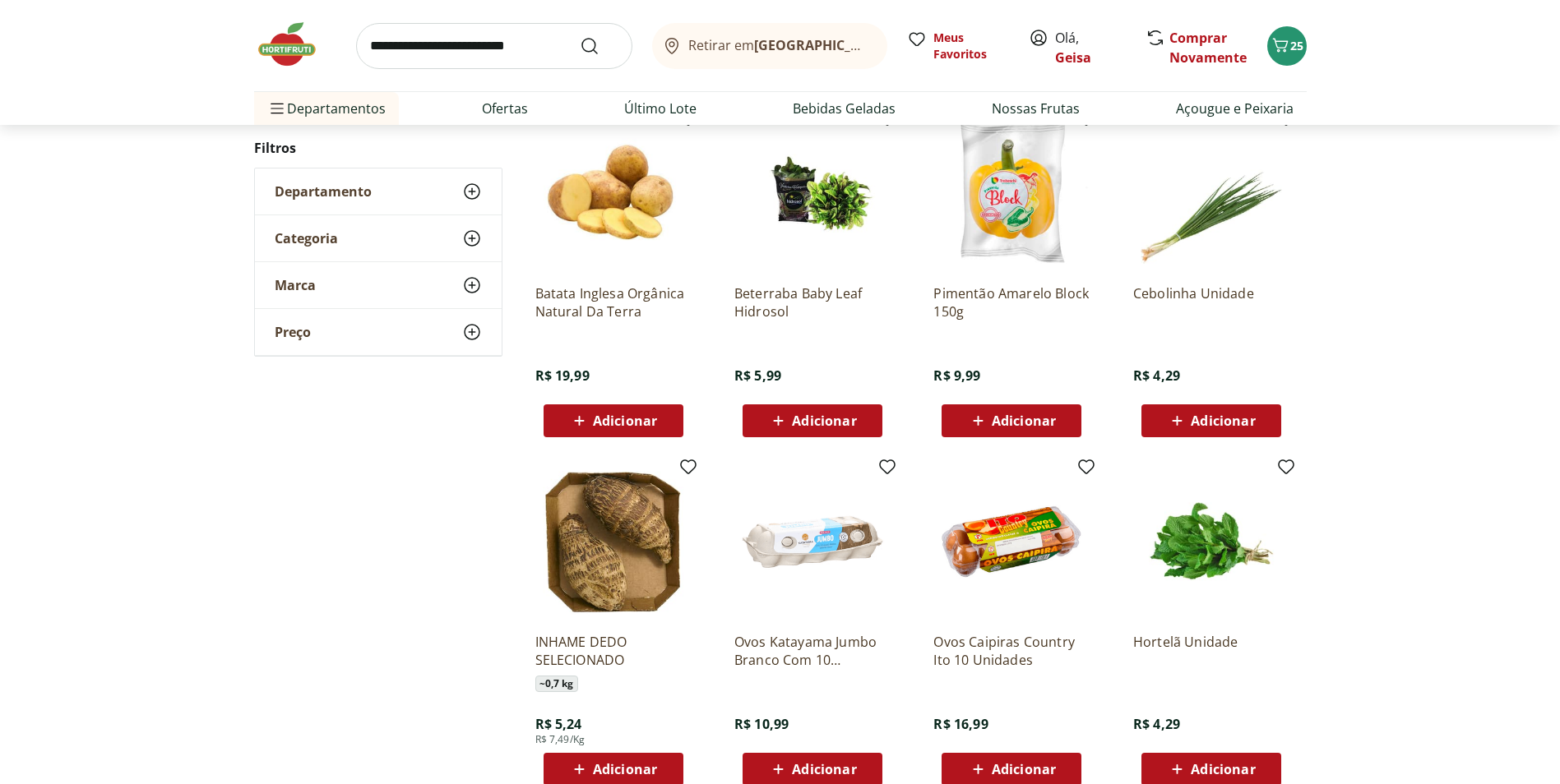
scroll to position [954, 0]
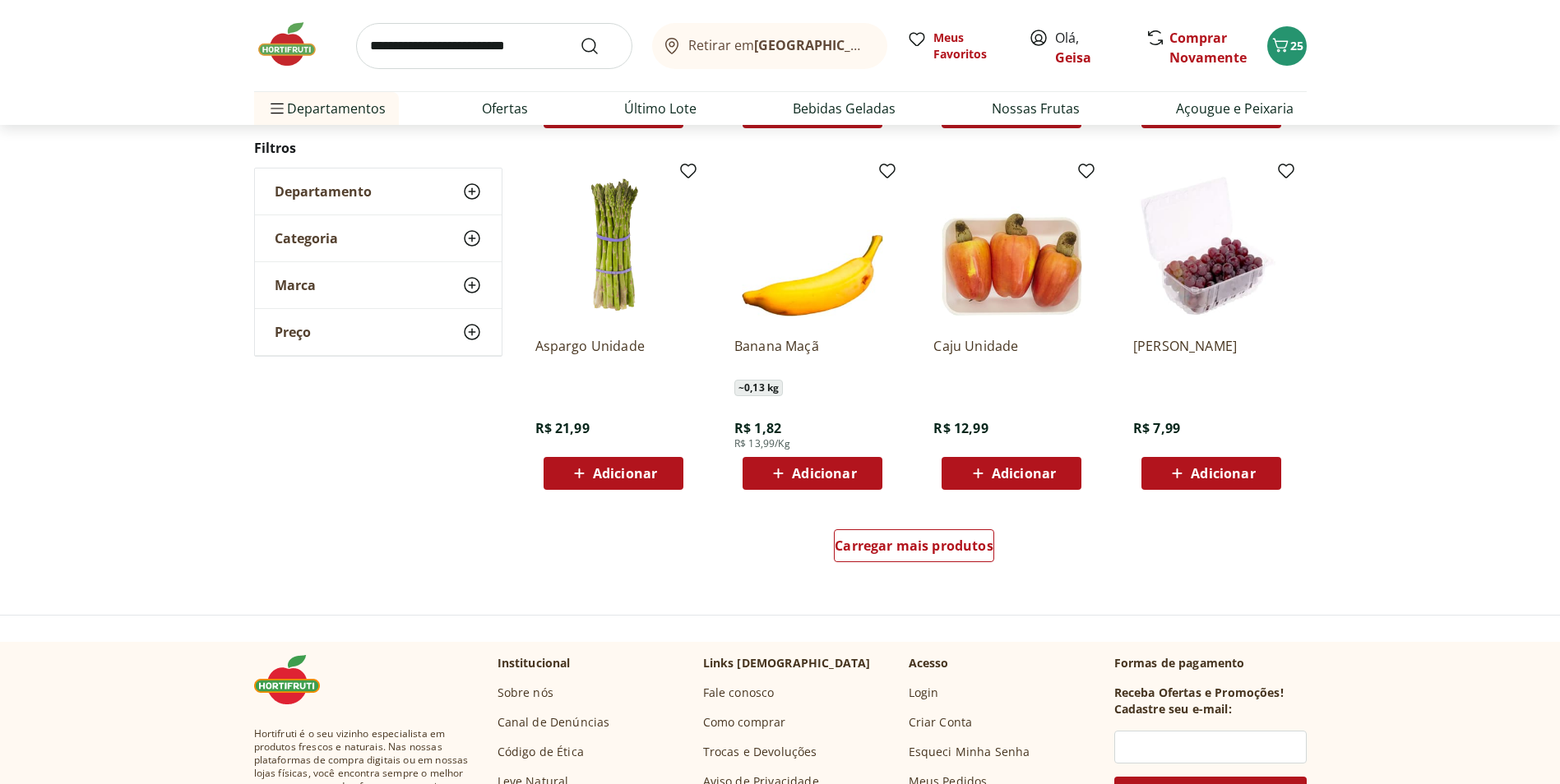
scroll to position [950, 0]
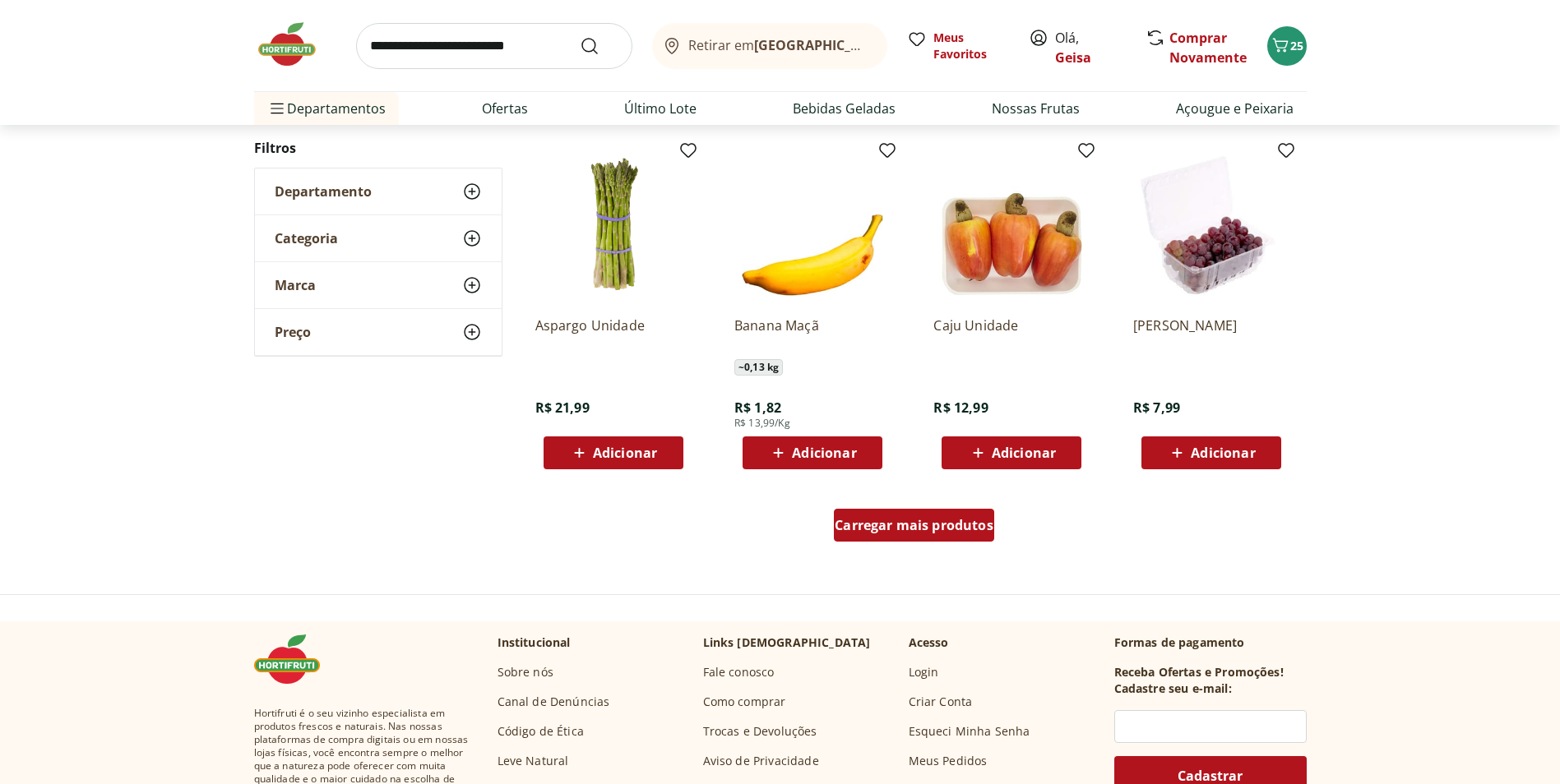
click at [952, 521] on span "Carregar mais produtos" at bounding box center [914, 524] width 159 height 13
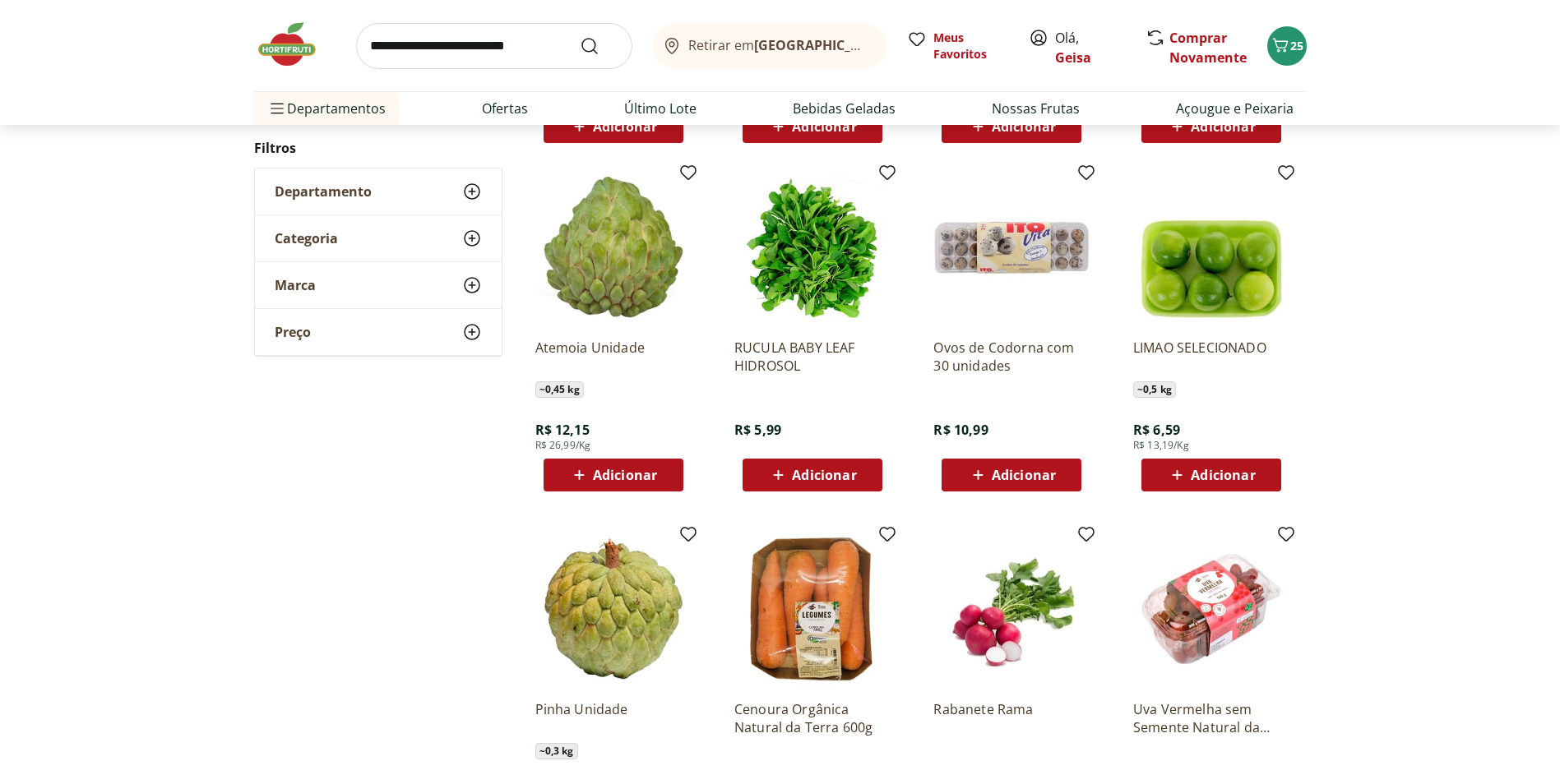
scroll to position [1279, 0]
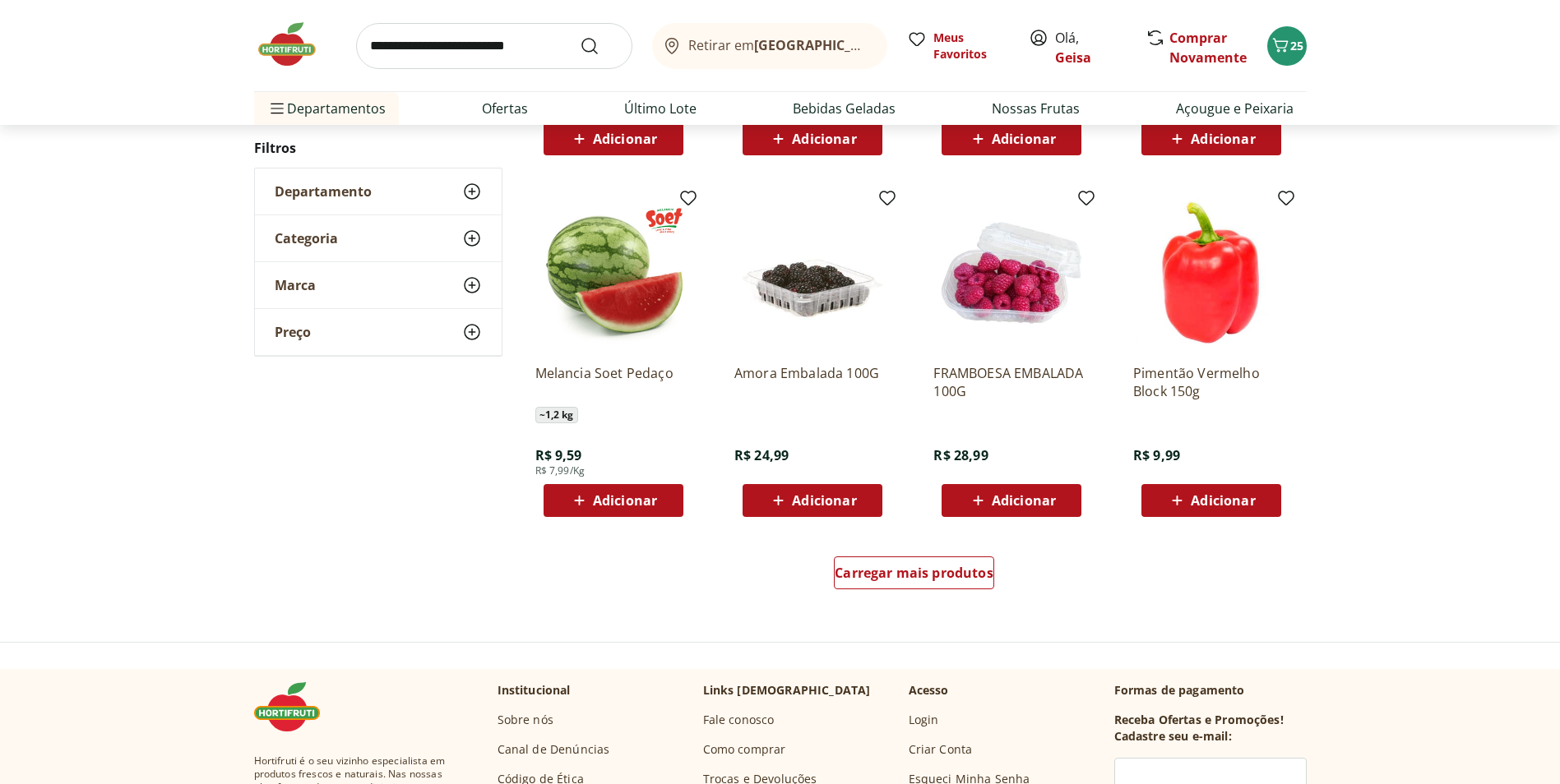
scroll to position [947, 0]
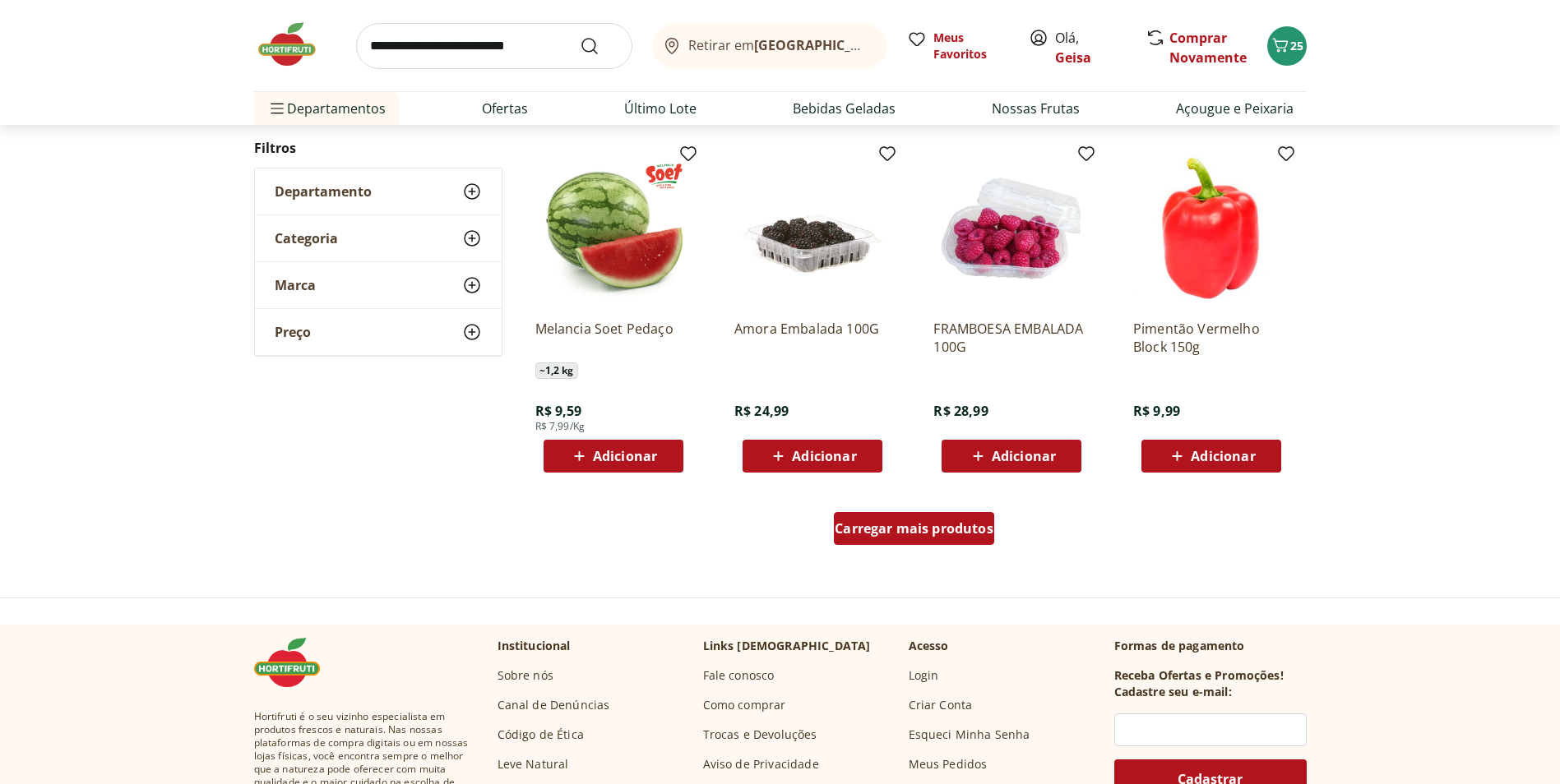
click at [987, 533] on span "Carregar mais produtos" at bounding box center [914, 528] width 159 height 13
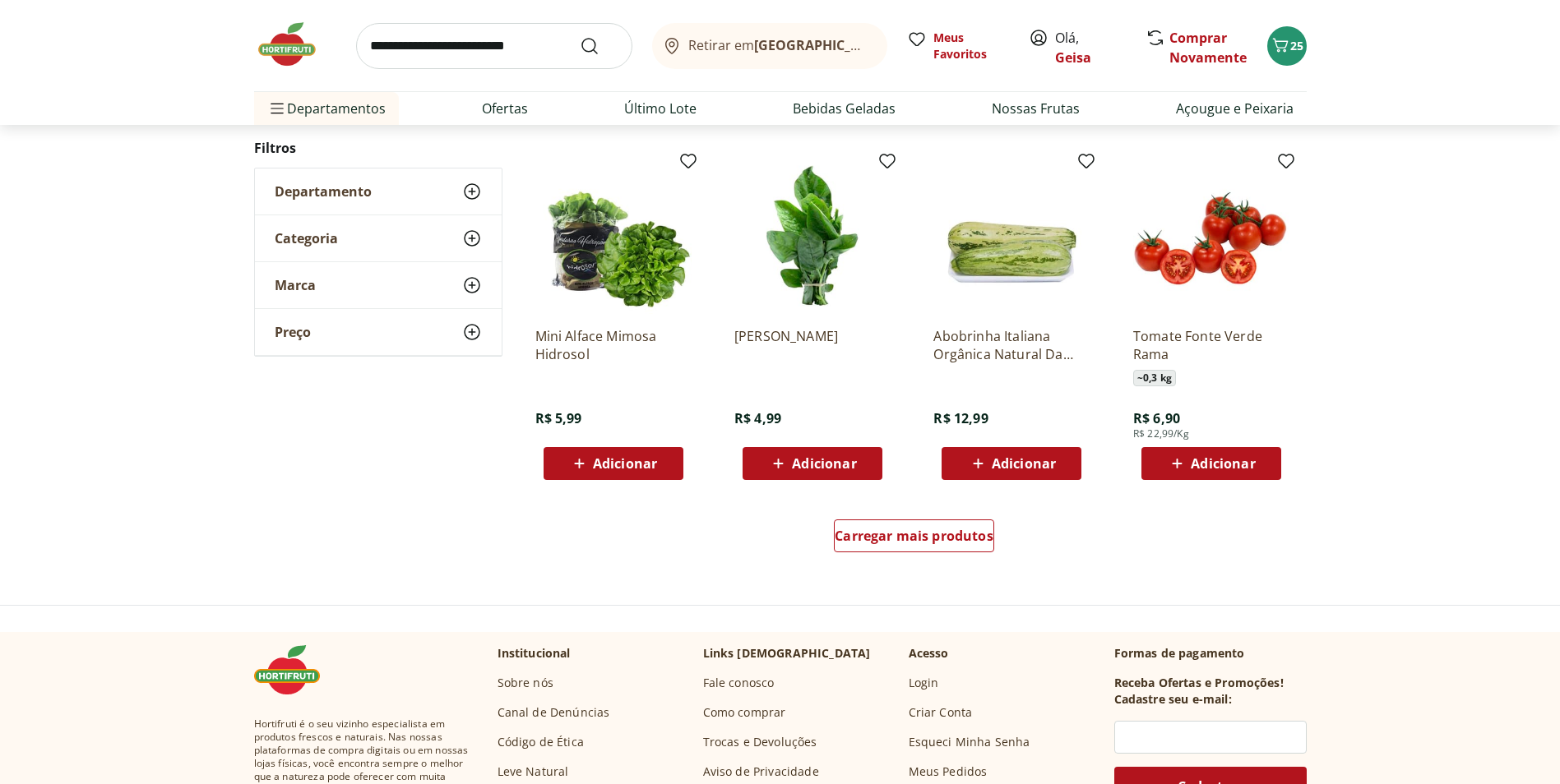
scroll to position [943, 0]
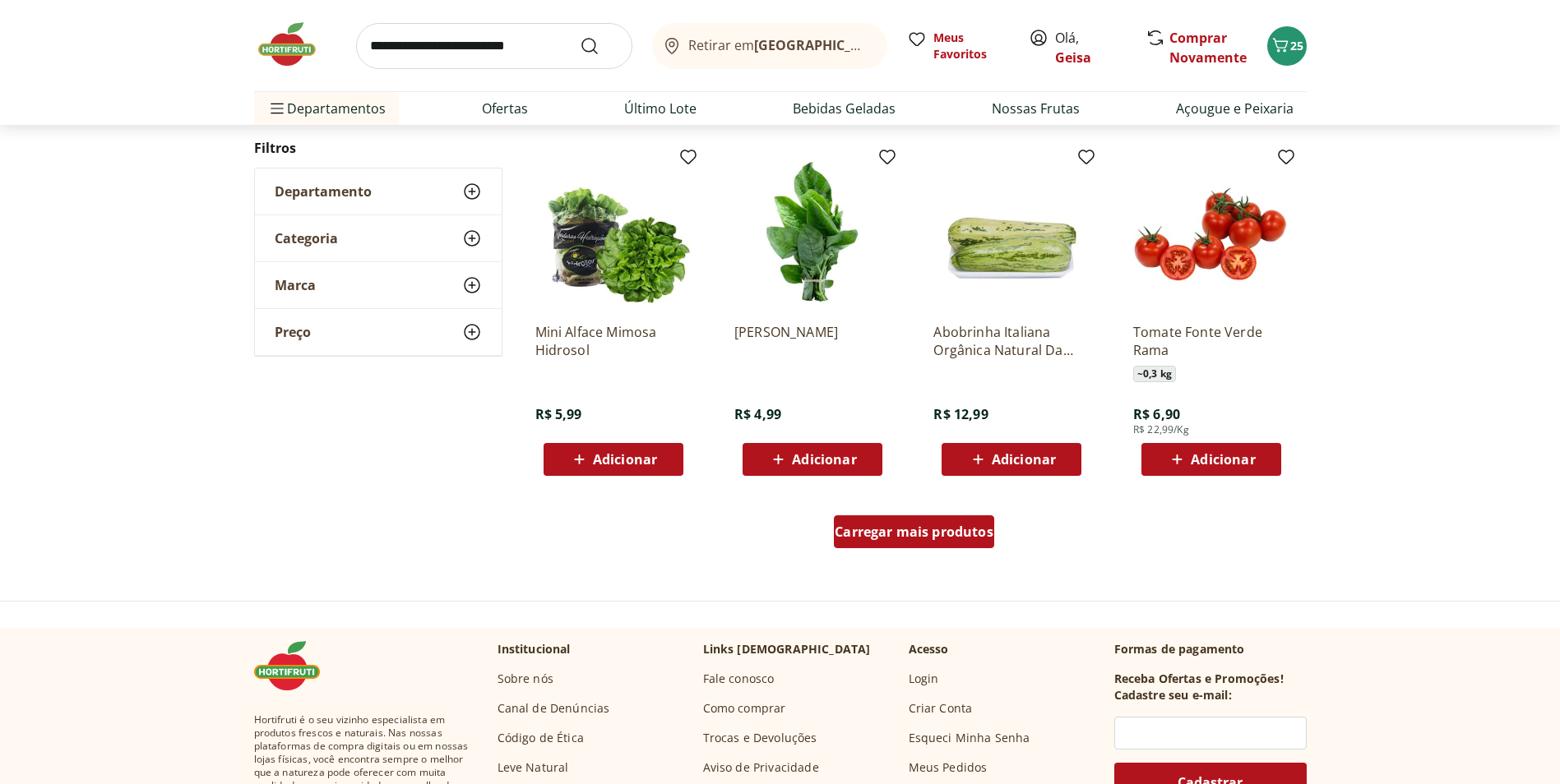
click at [975, 531] on span "Carregar mais produtos" at bounding box center [914, 531] width 159 height 13
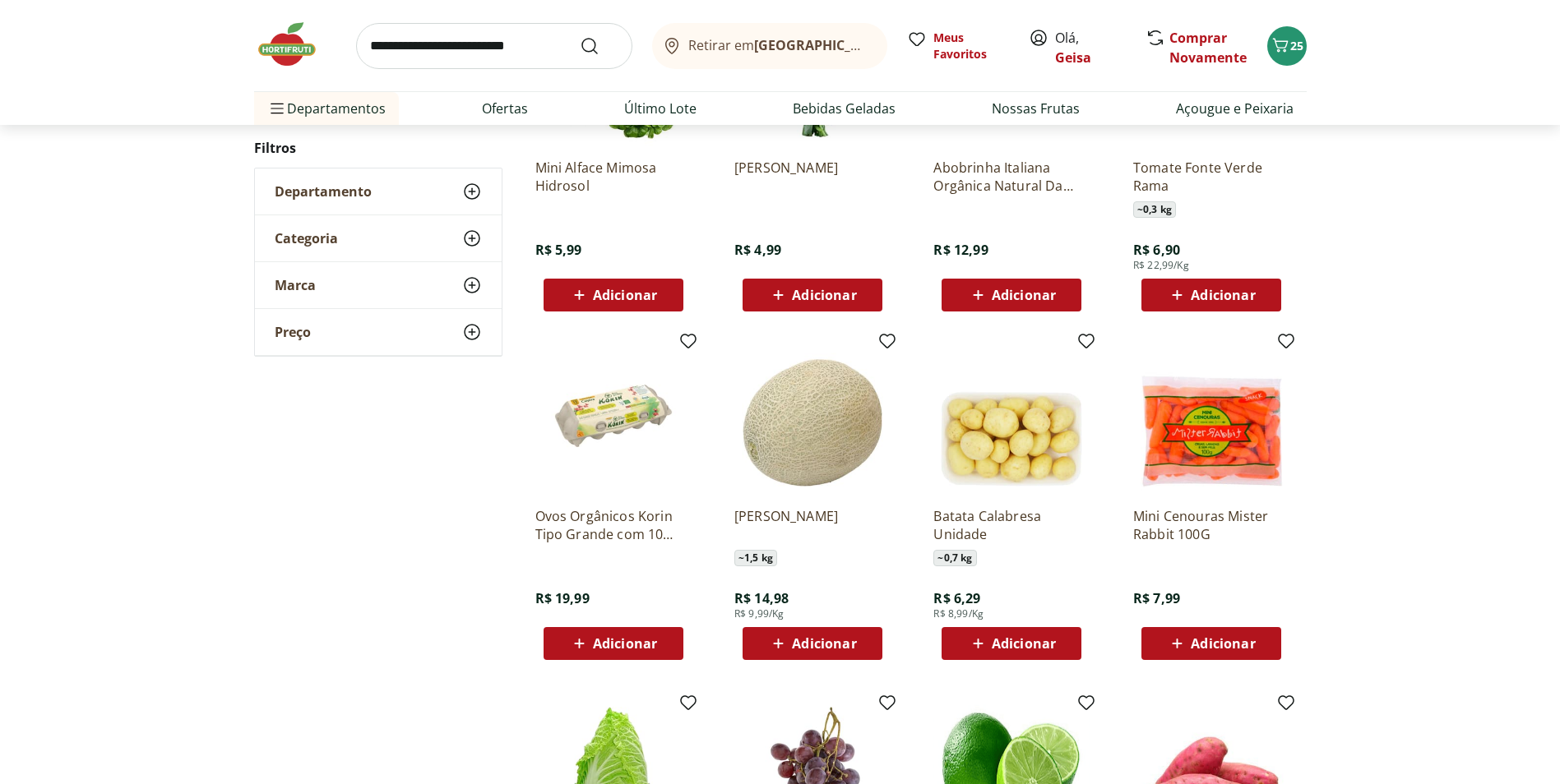
scroll to position [1272, 0]
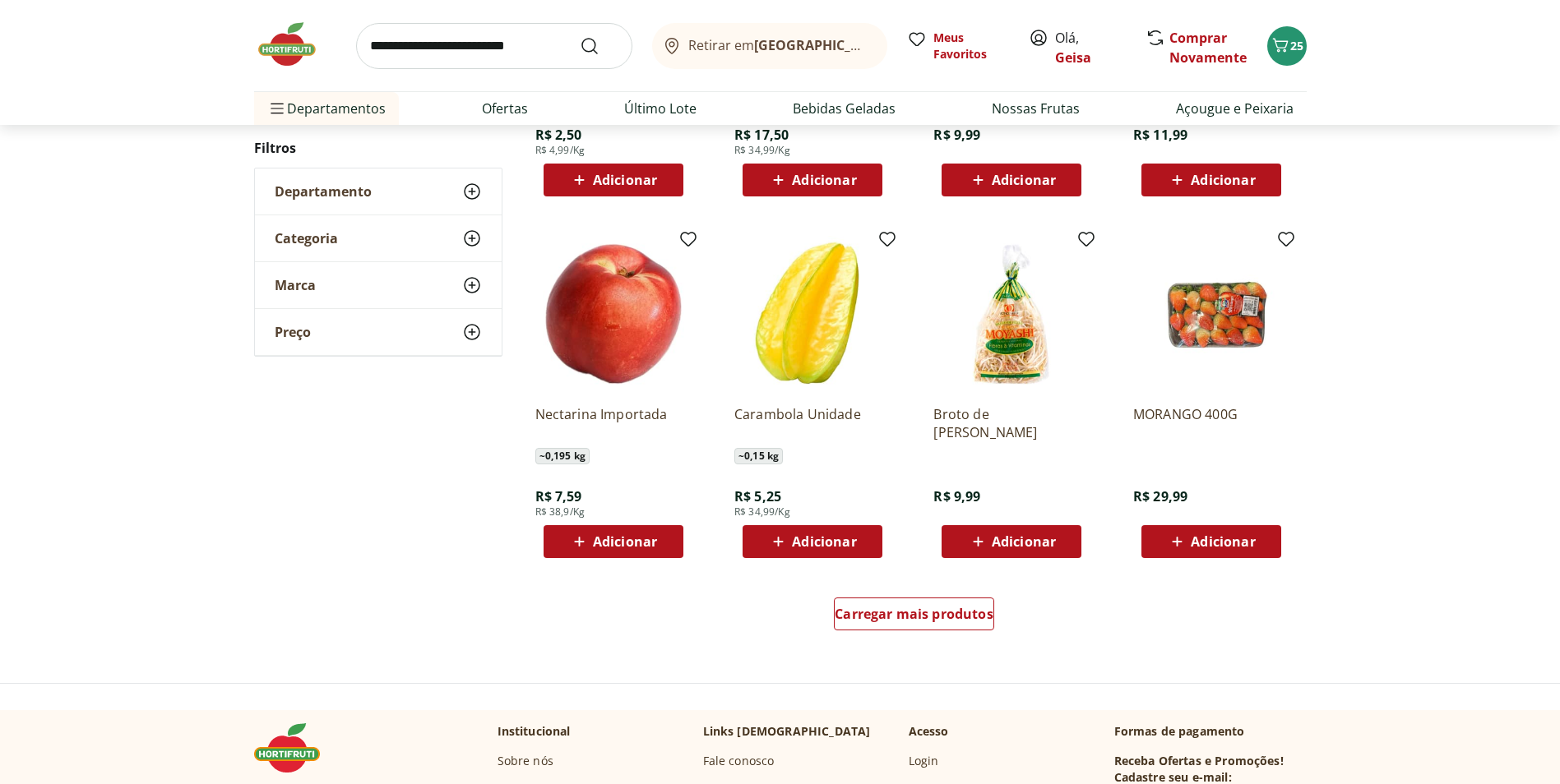
scroll to position [941, 0]
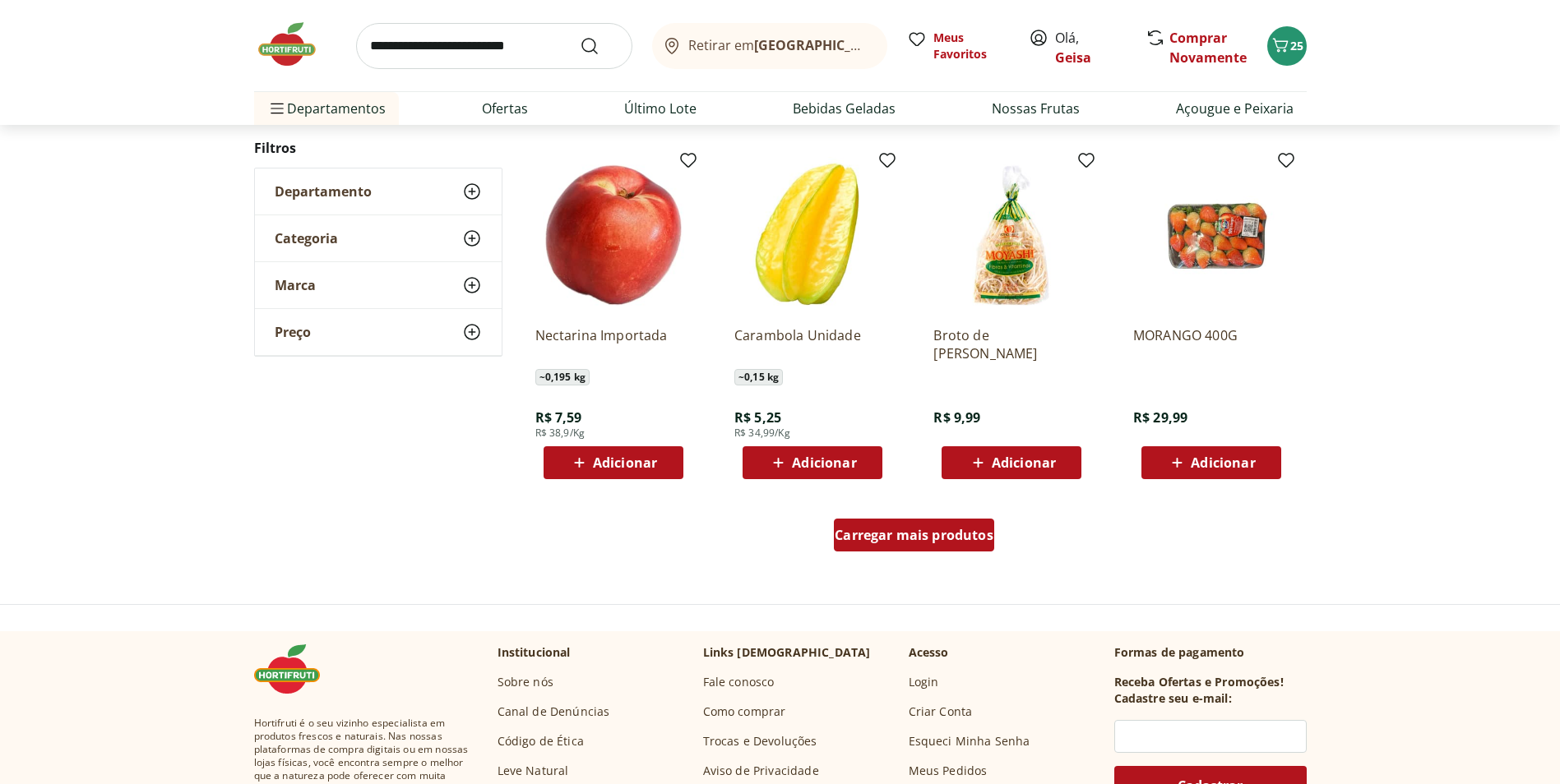
click at [853, 540] on span "Carregar mais produtos" at bounding box center [914, 535] width 159 height 13
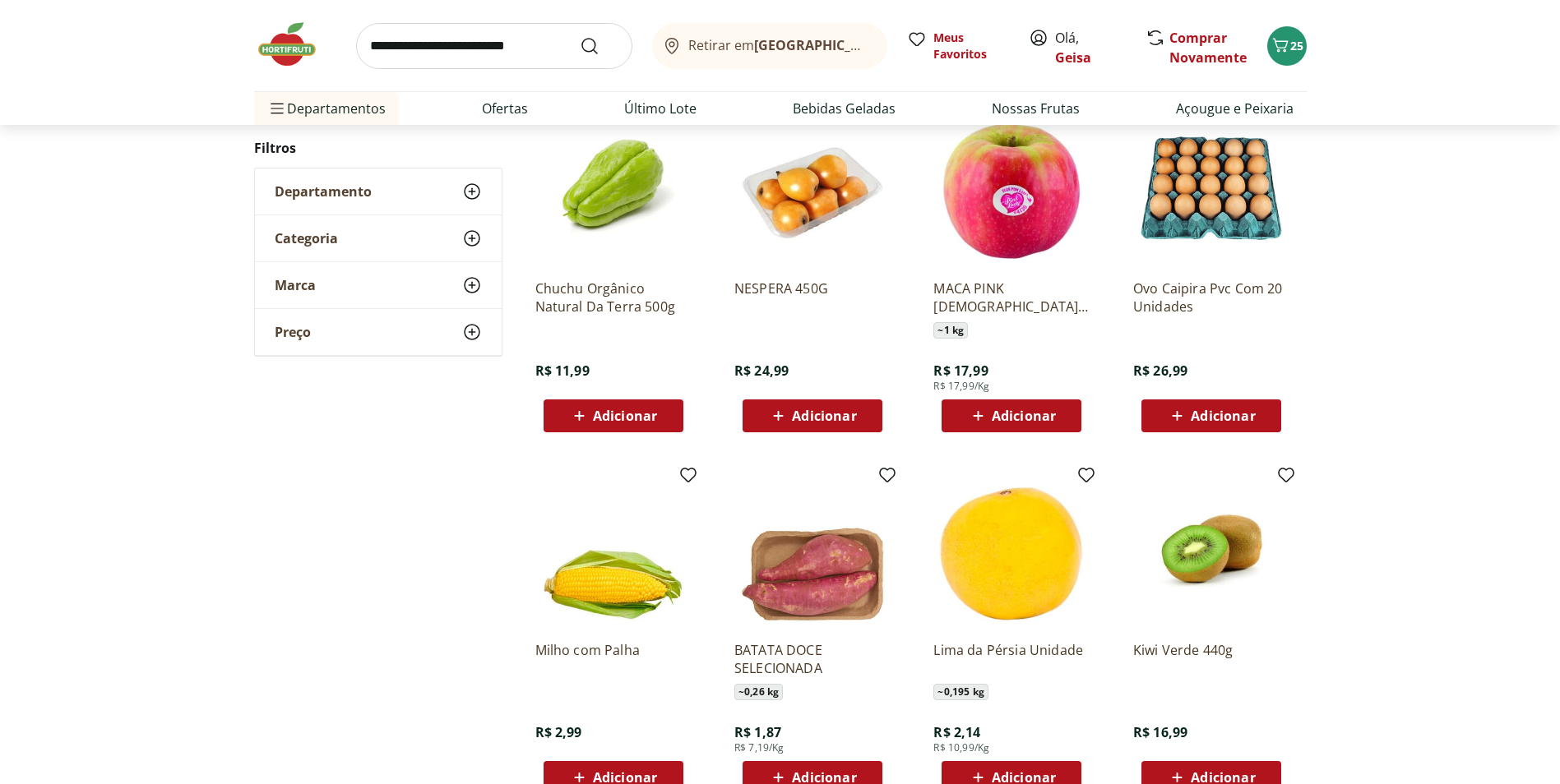
scroll to position [1351, 0]
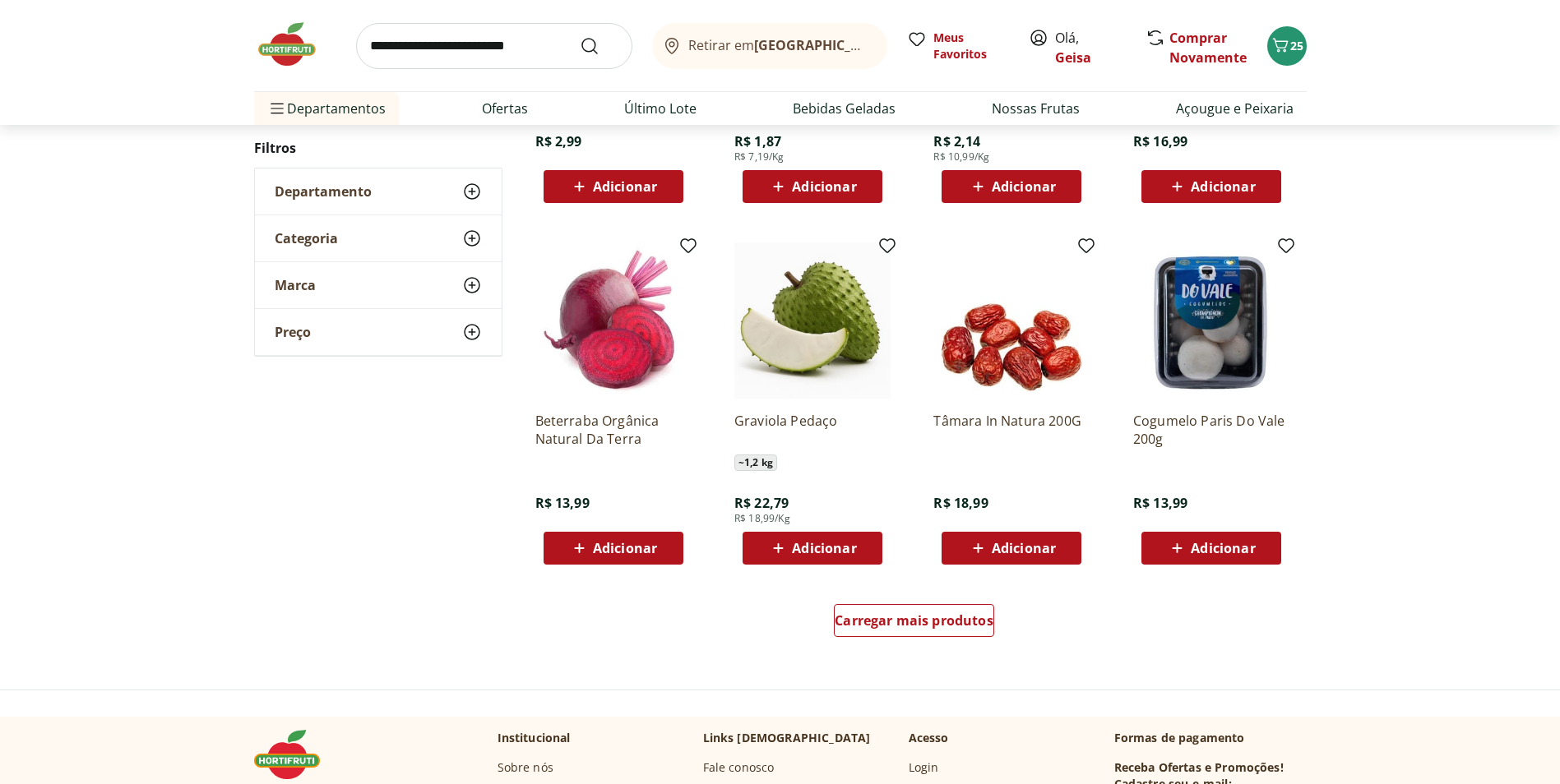
scroll to position [937, 0]
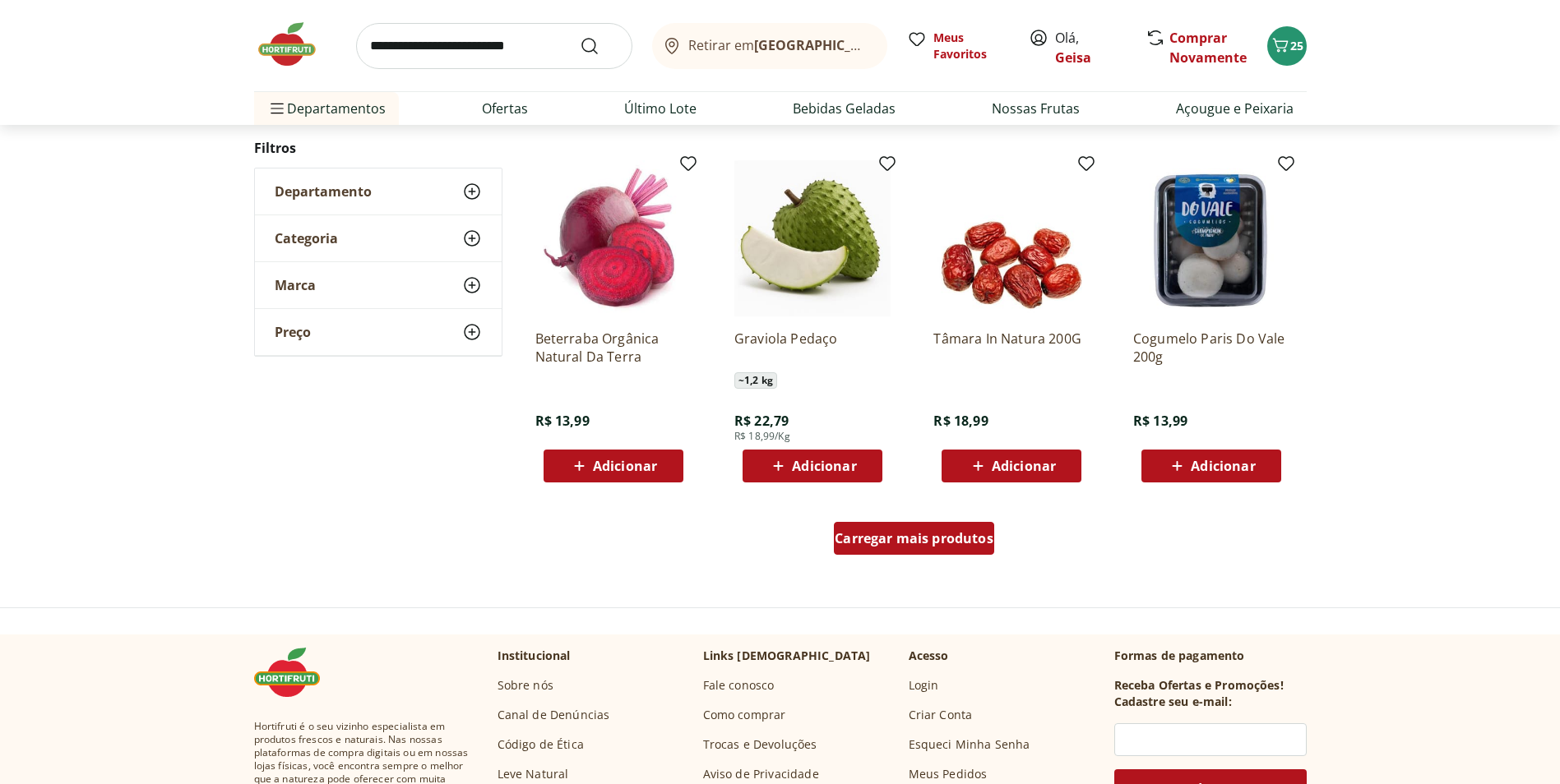
click at [970, 532] on span "Carregar mais produtos" at bounding box center [914, 538] width 159 height 13
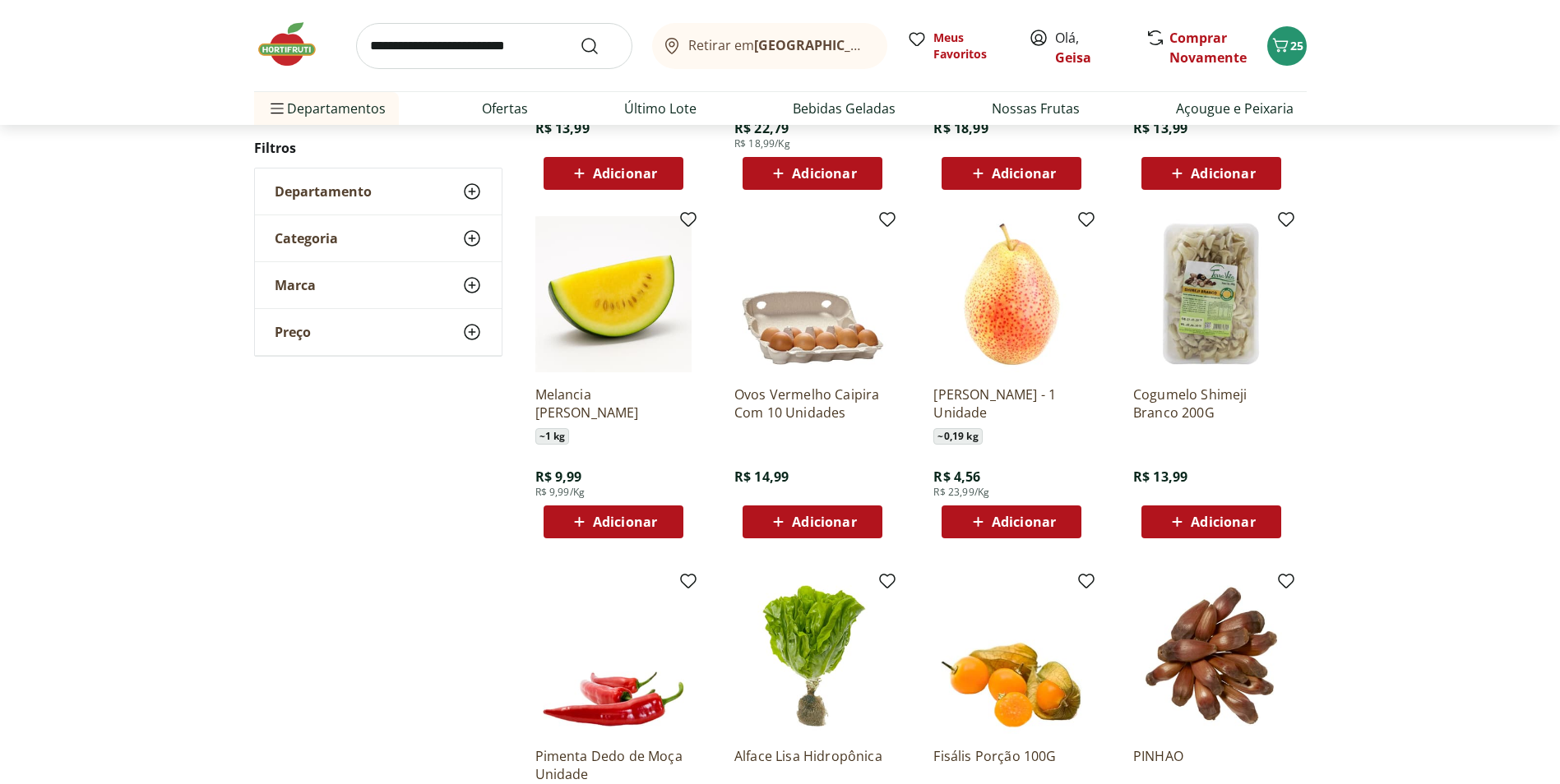
scroll to position [1266, 0]
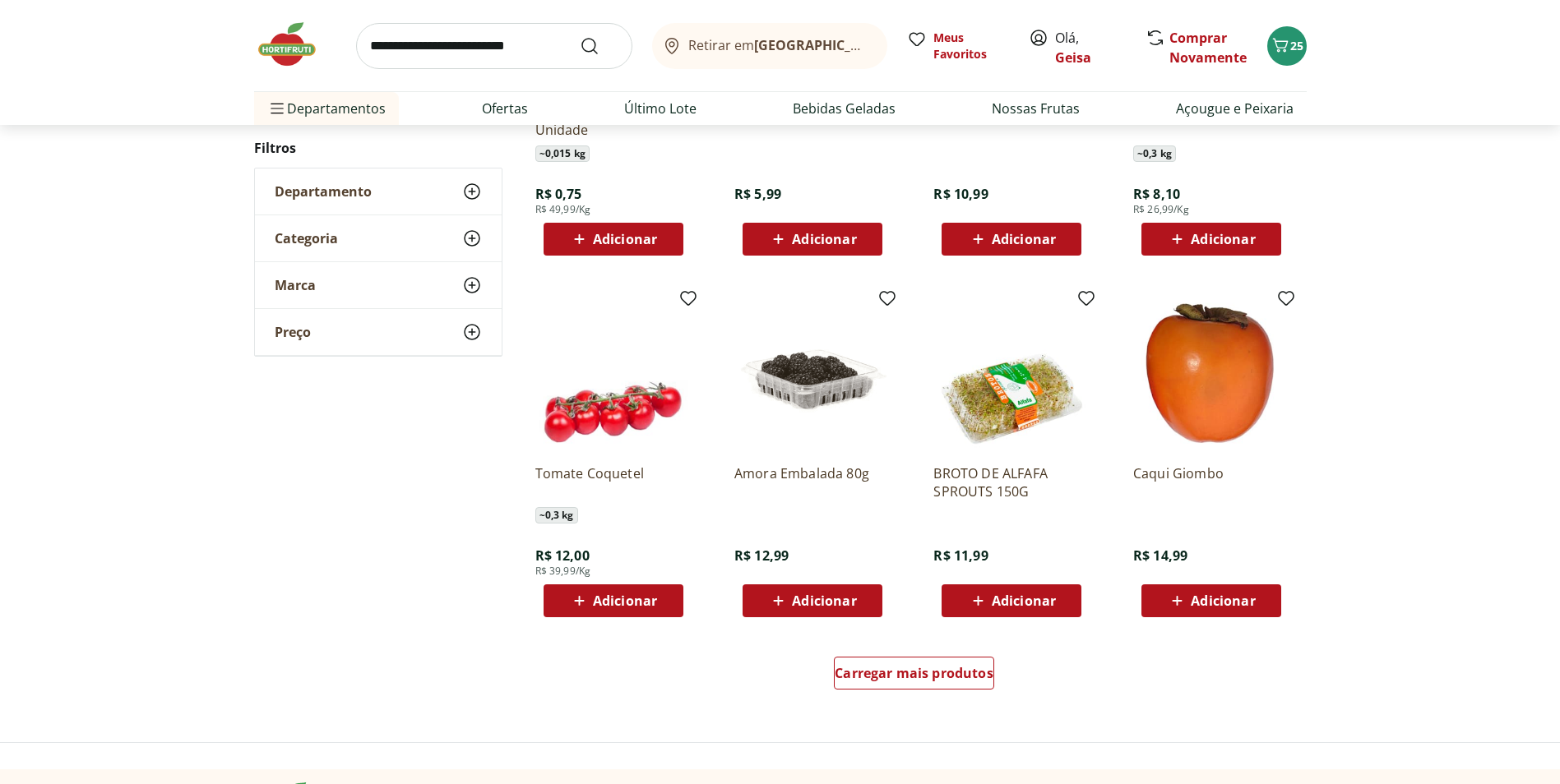
scroll to position [852, 0]
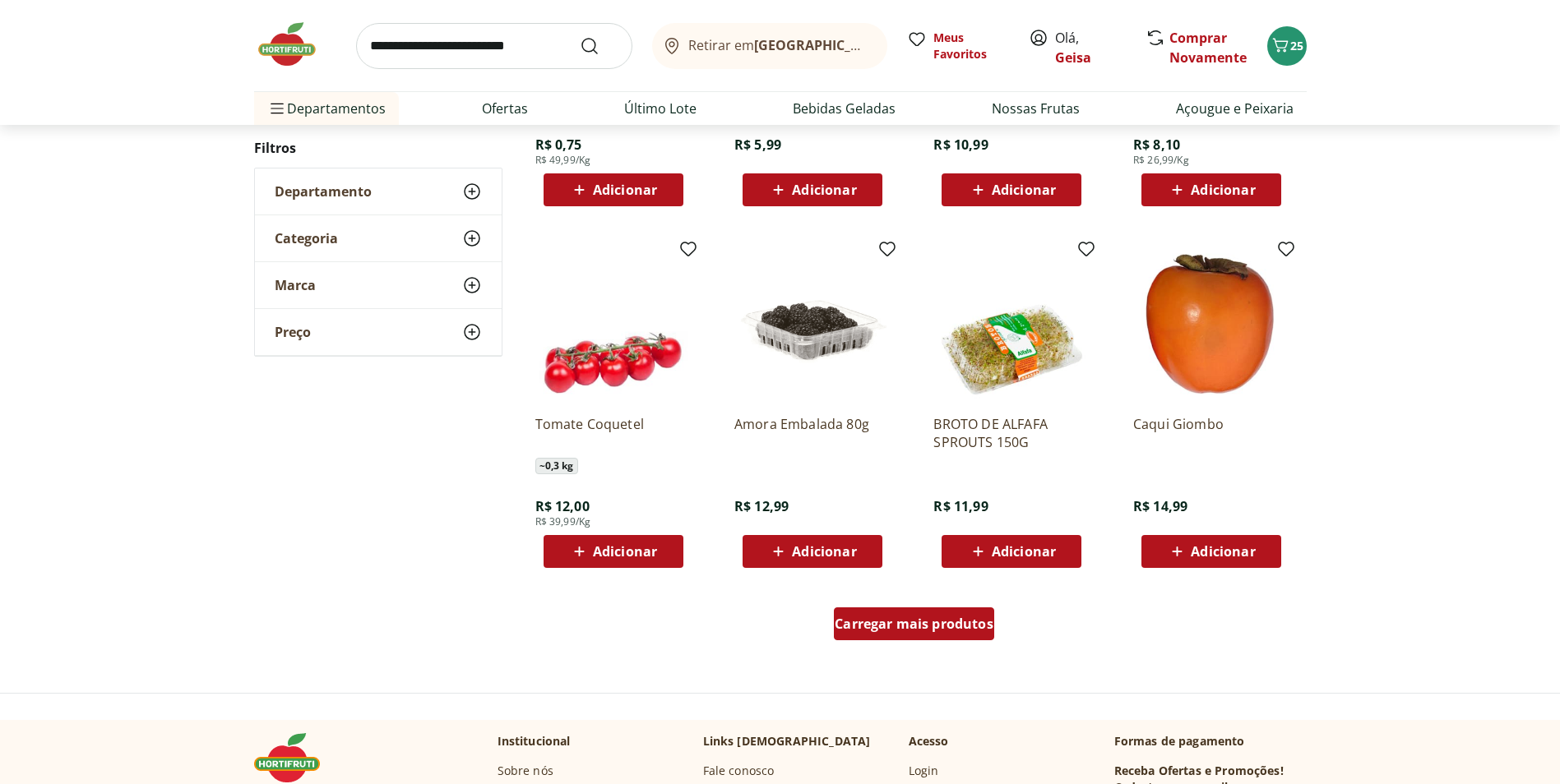
click at [909, 617] on span "Carregar mais produtos" at bounding box center [914, 623] width 159 height 13
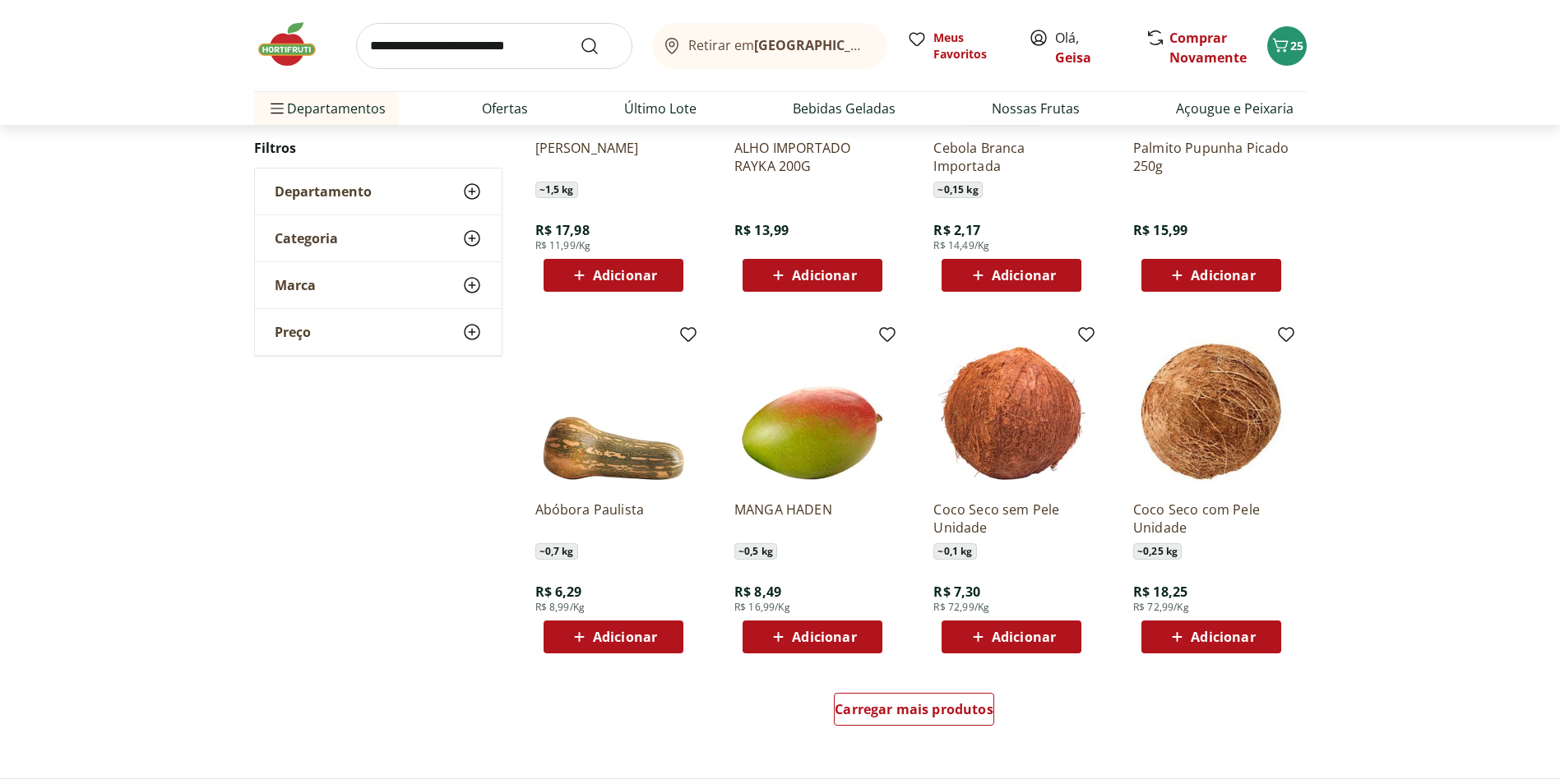
scroll to position [931, 0]
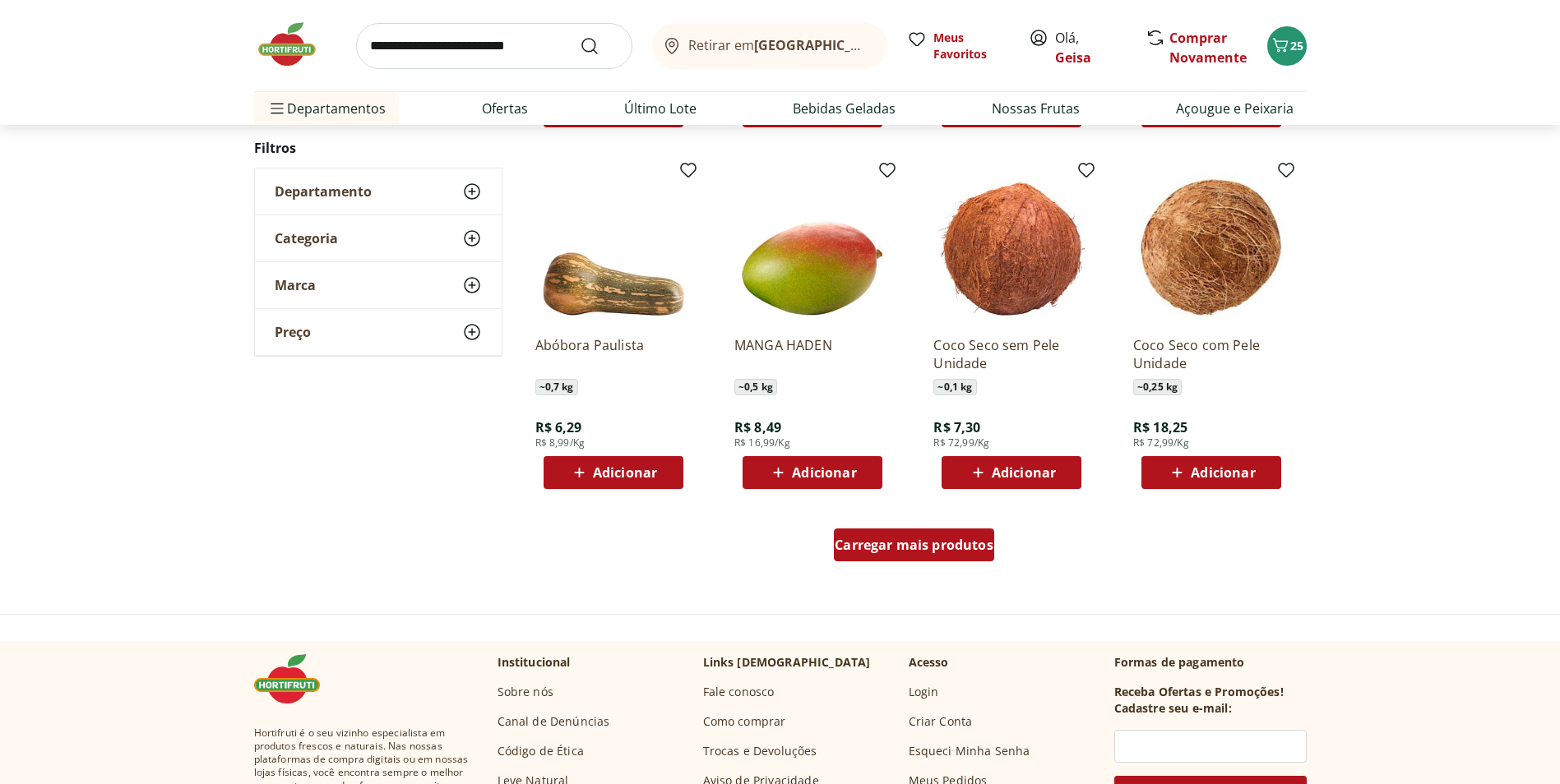
click at [909, 554] on div "Carregar mais produtos" at bounding box center [914, 545] width 160 height 33
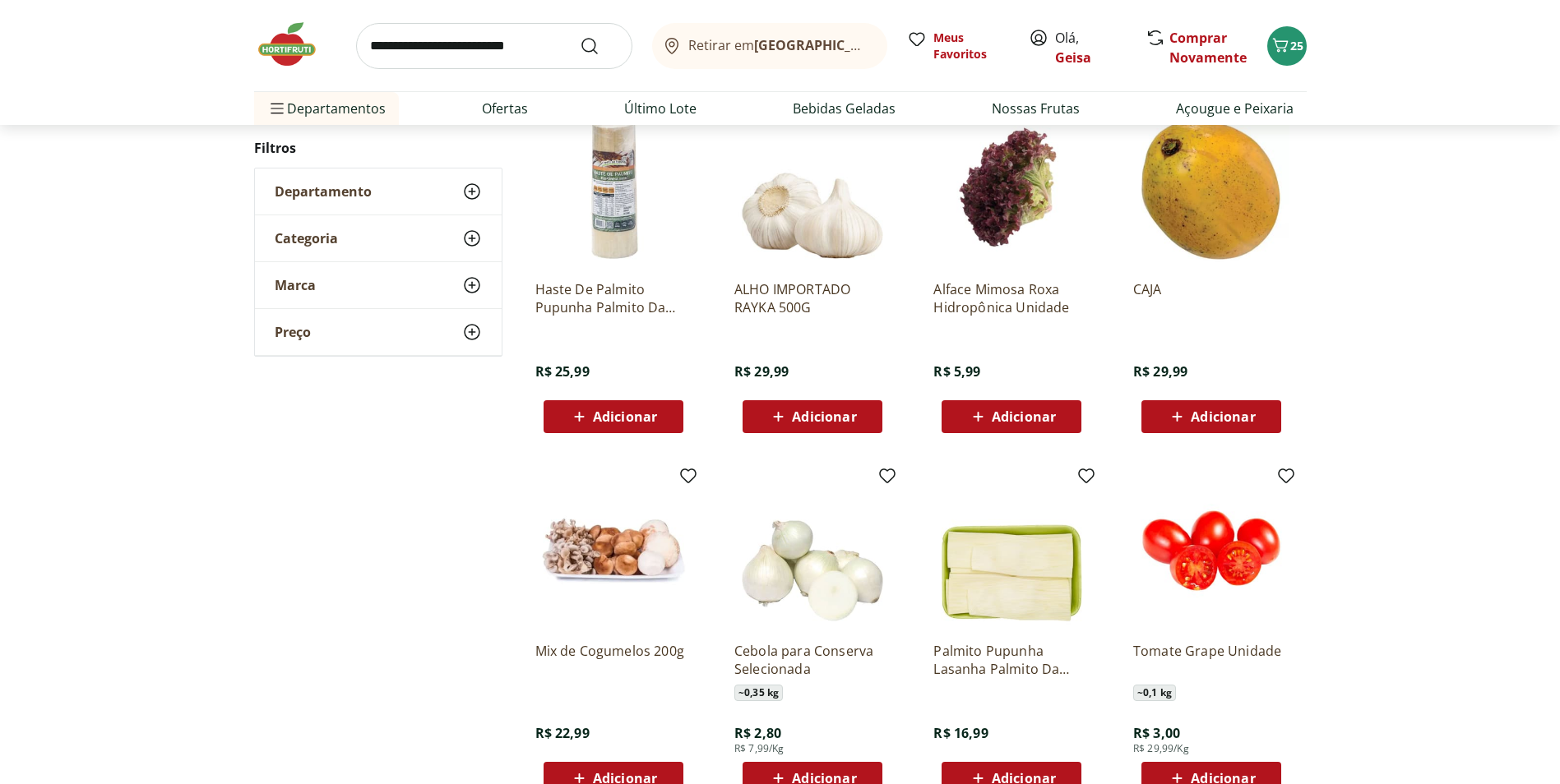
scroll to position [1342, 0]
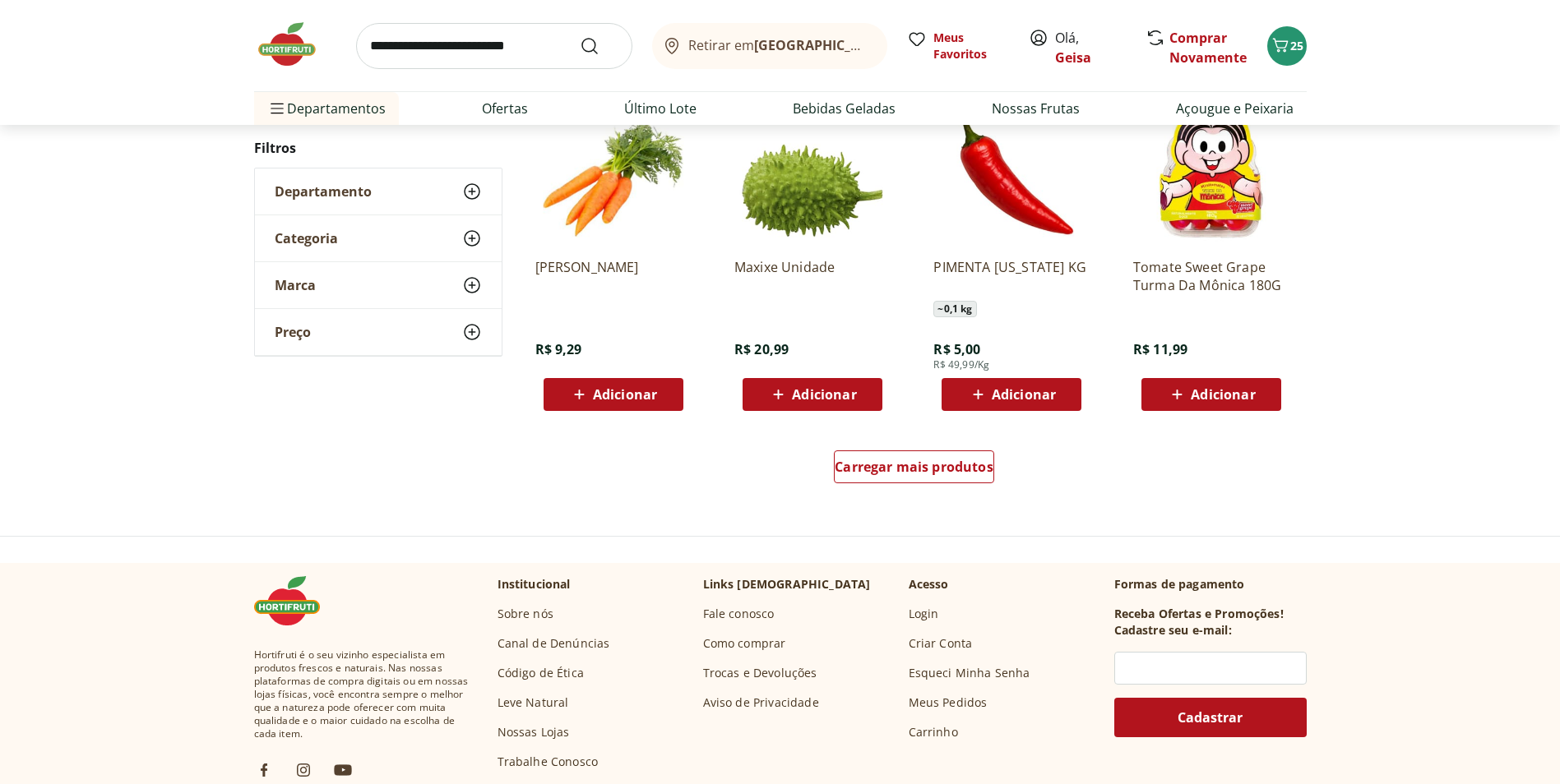
scroll to position [1009, 0]
click at [917, 473] on span "Carregar mais produtos" at bounding box center [914, 465] width 159 height 13
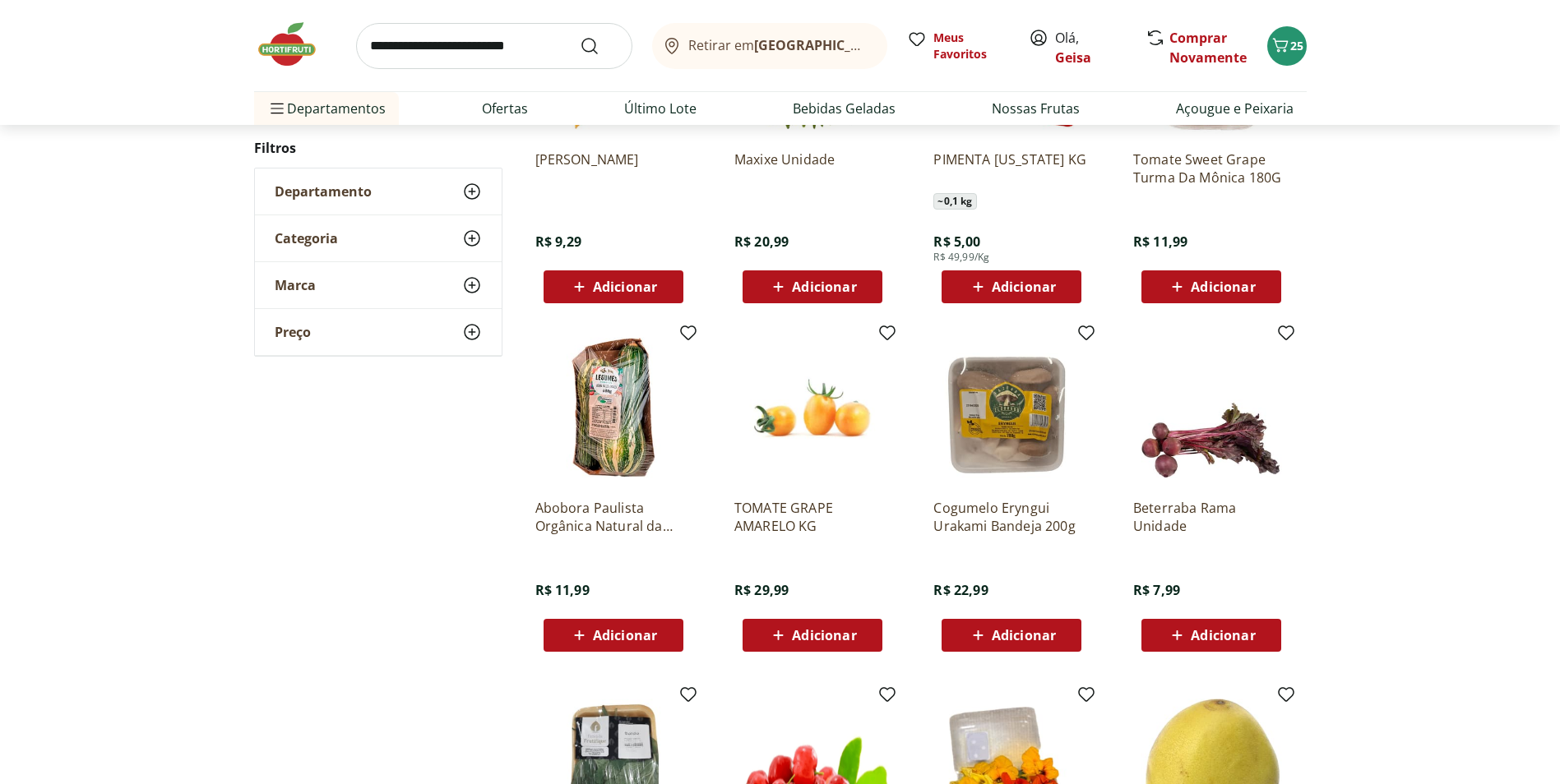
scroll to position [1256, 0]
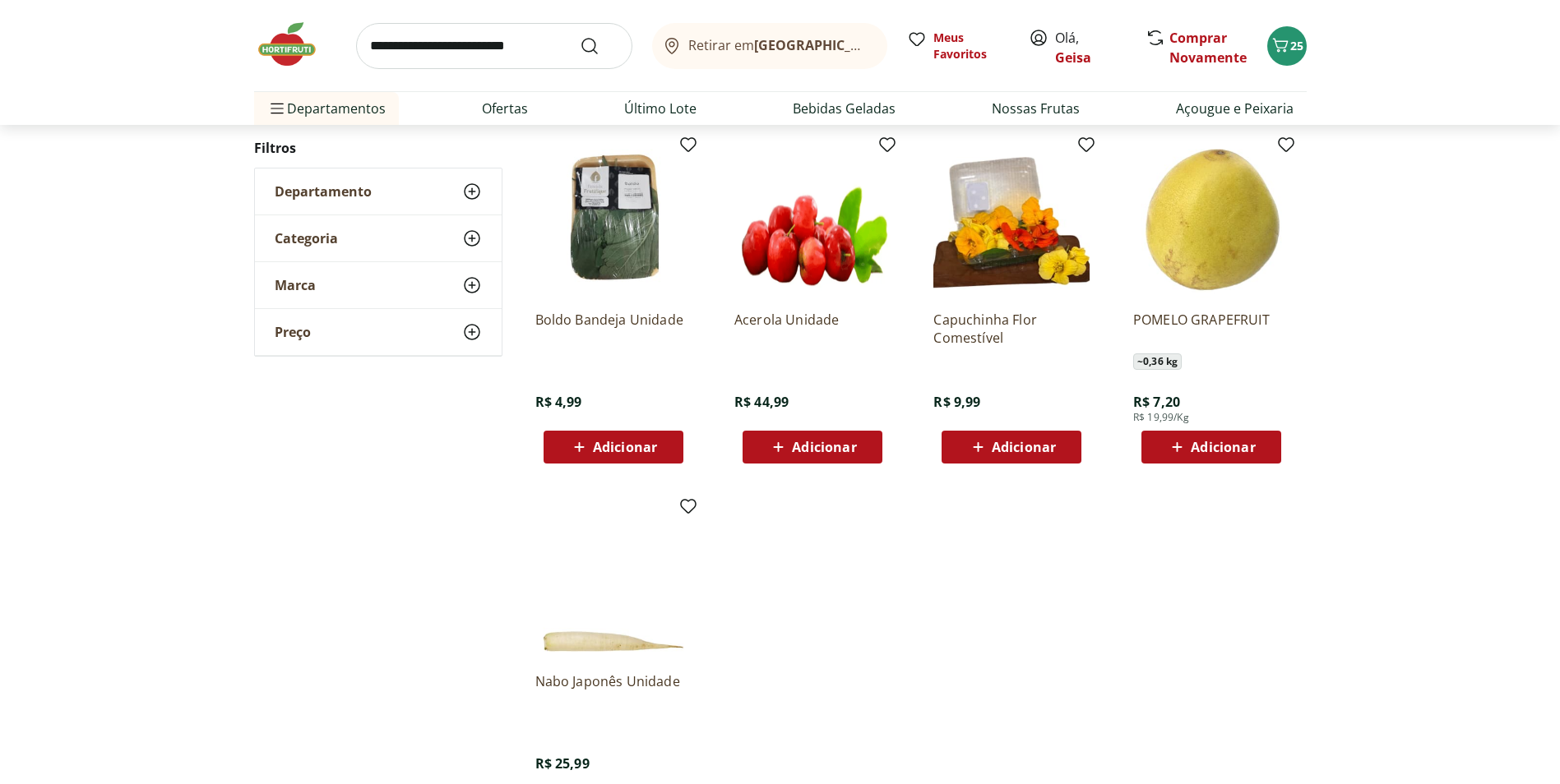
scroll to position [841, 0]
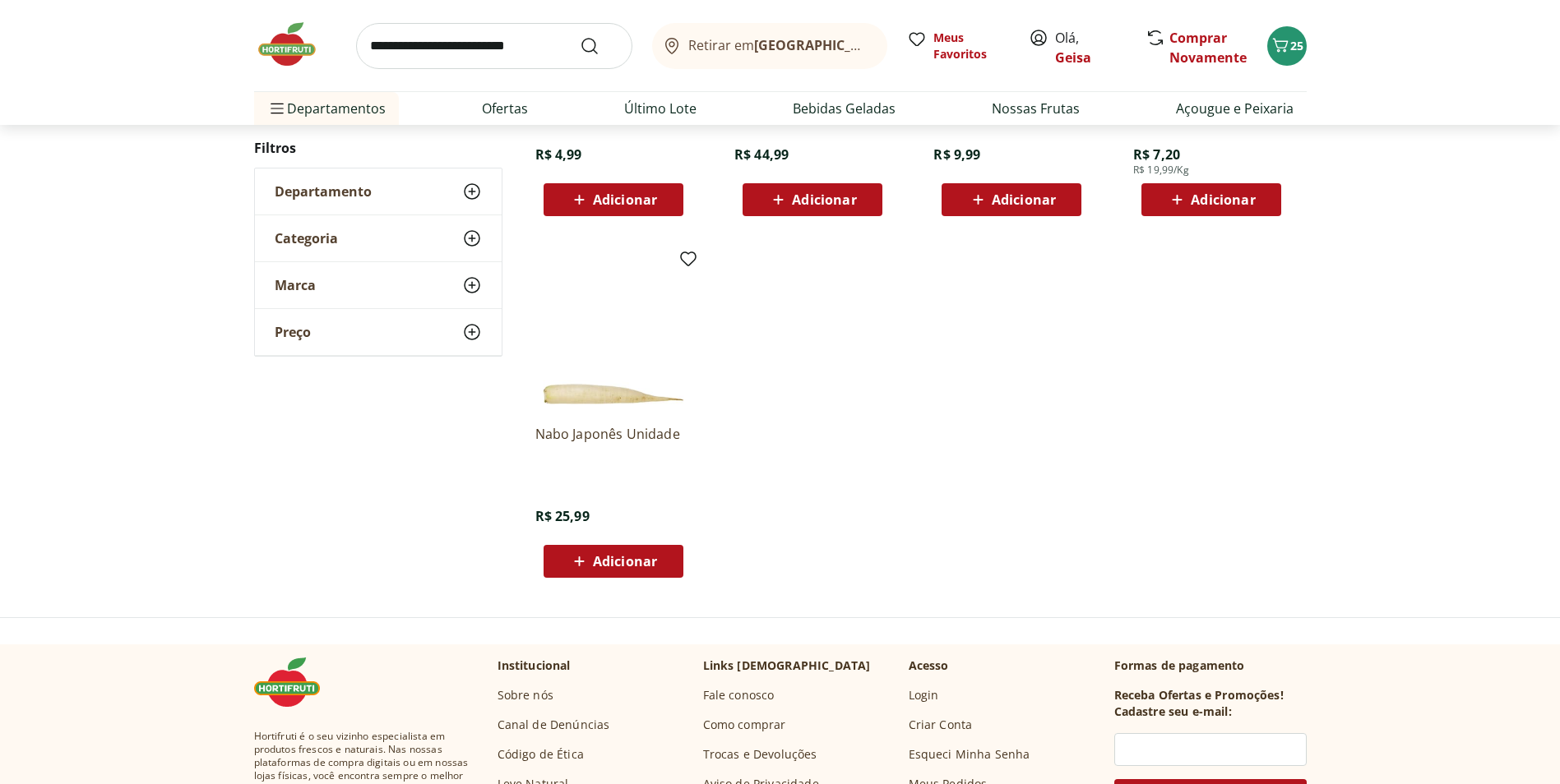
drag, startPoint x: 1559, startPoint y: 425, endPoint x: 1570, endPoint y: 192, distance: 233.3
click at [1559, 192] on html "Retirar em Rio de Janeiro/RJ Olá, Geisa 25 Retirar em Rio de Janeiro/RJ Meus Fa…" at bounding box center [780, 557] width 1560 height 2797
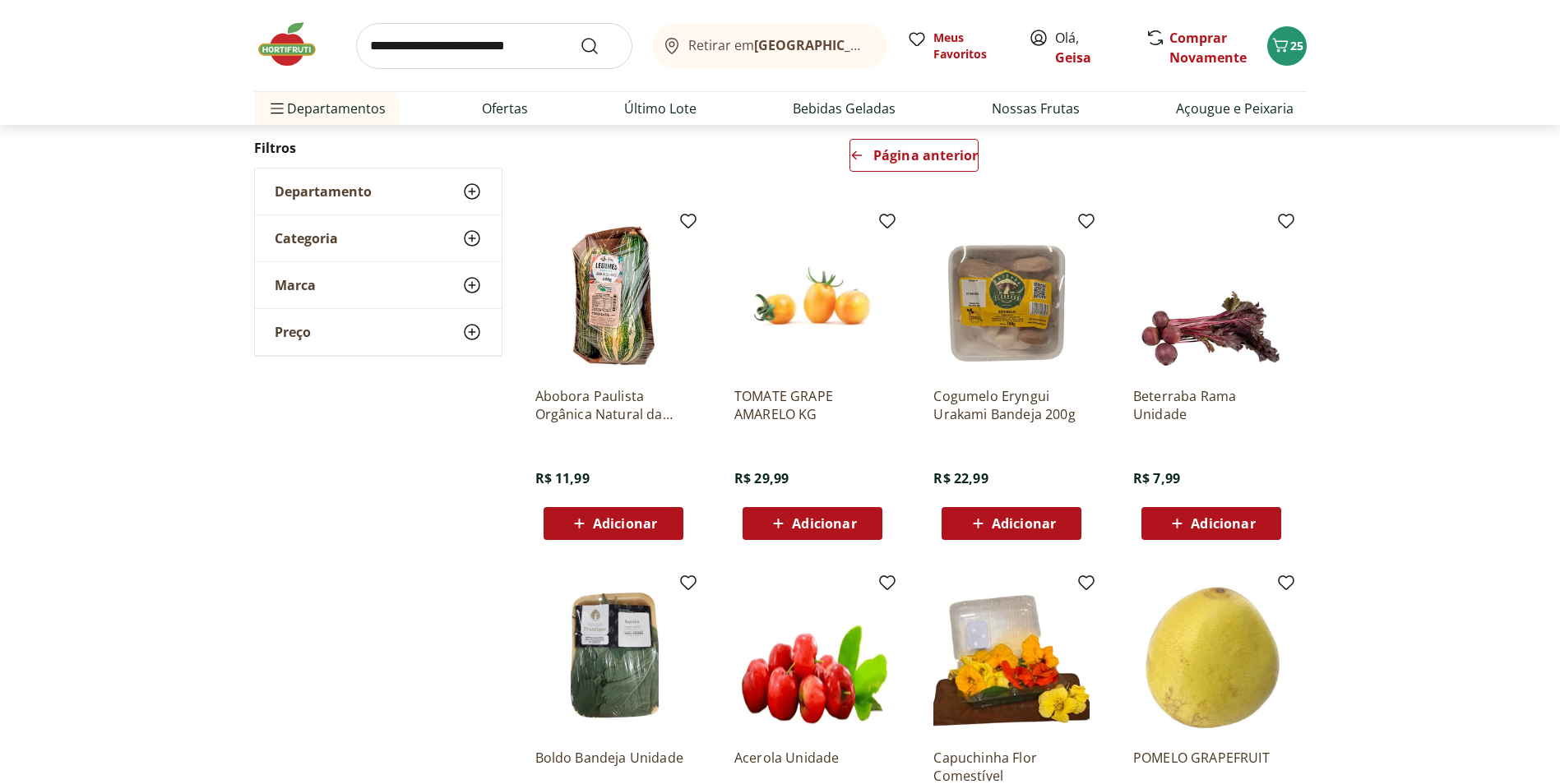
click at [525, 63] on input "search" at bounding box center [494, 46] width 276 height 46
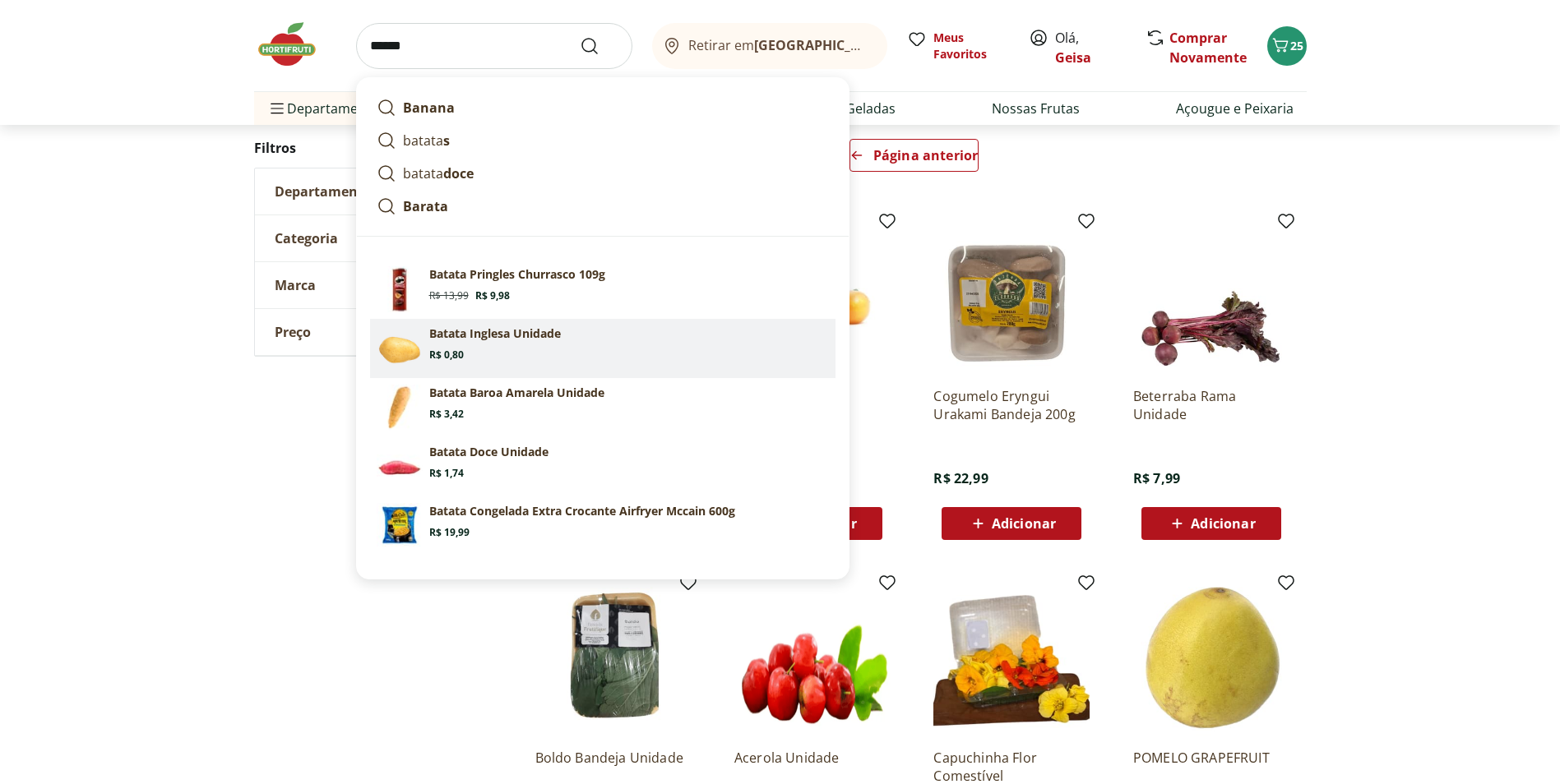
click at [572, 338] on section "Batata Inglesa Unidade Price: R$ 0,80" at bounding box center [629, 344] width 399 height 36
type input "**********"
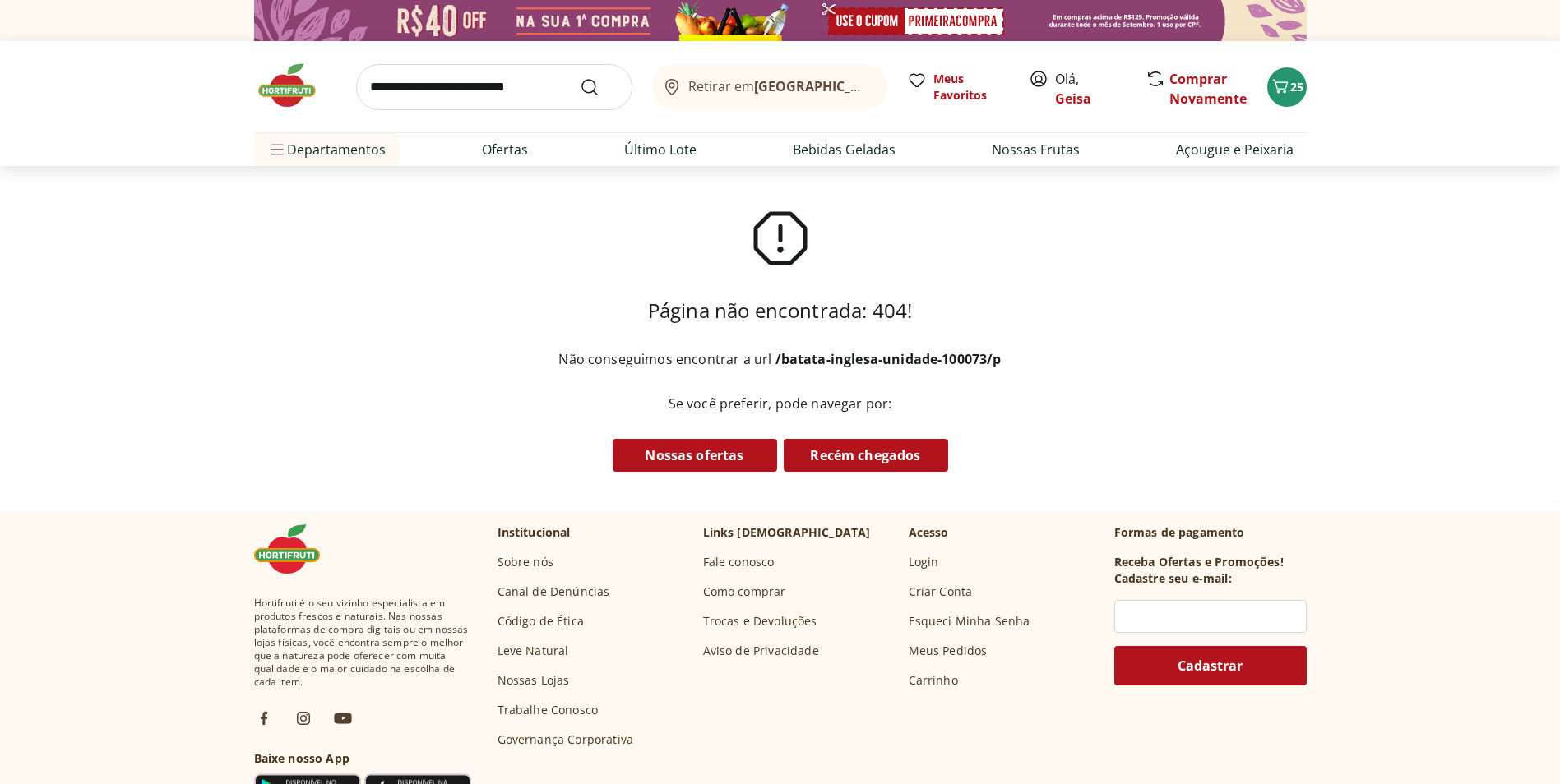
click at [453, 87] on input "search" at bounding box center [494, 87] width 276 height 46
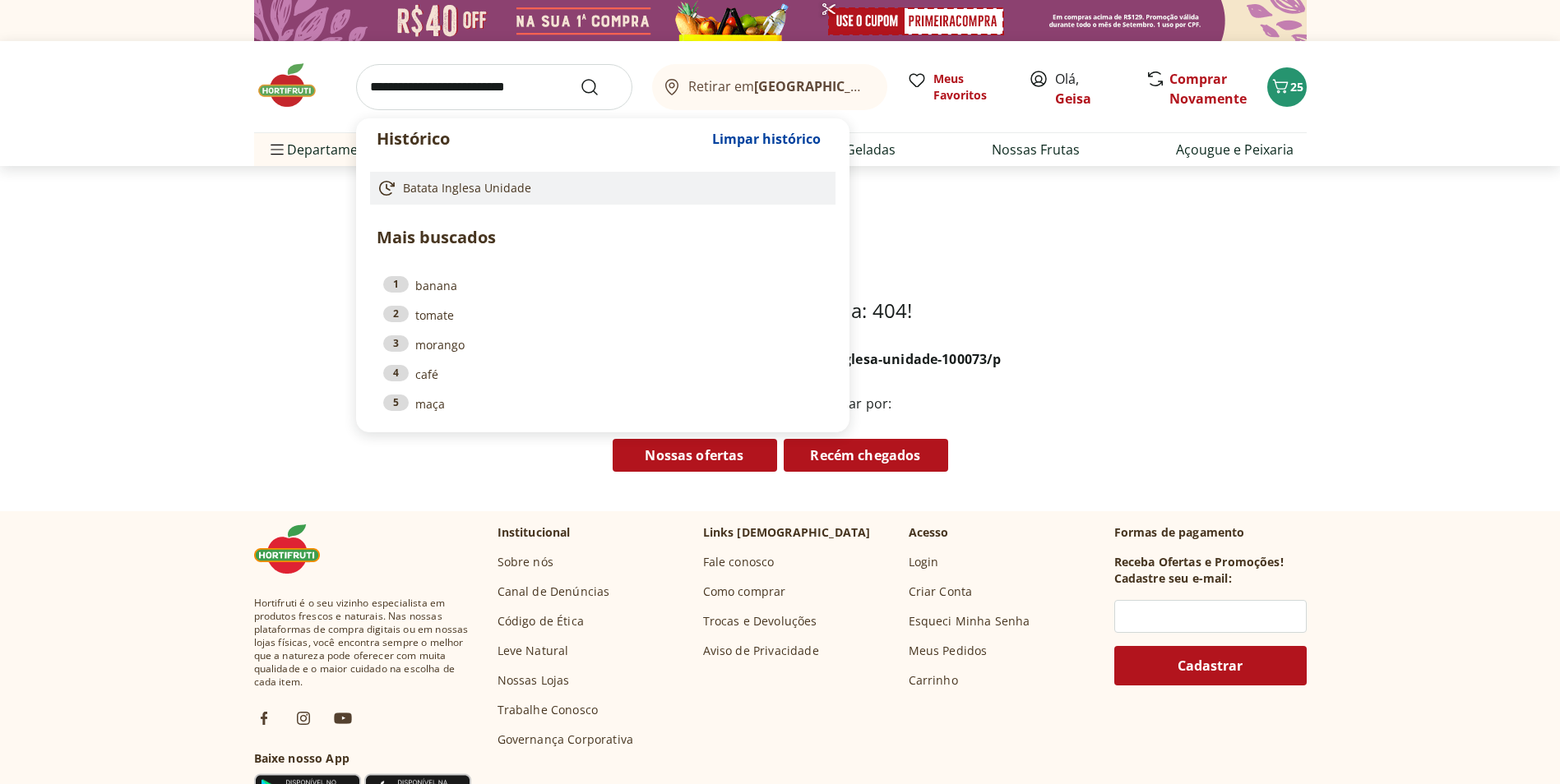
click at [466, 192] on span "Batata Inglesa Unidade" at bounding box center [467, 188] width 129 height 16
type input "**********"
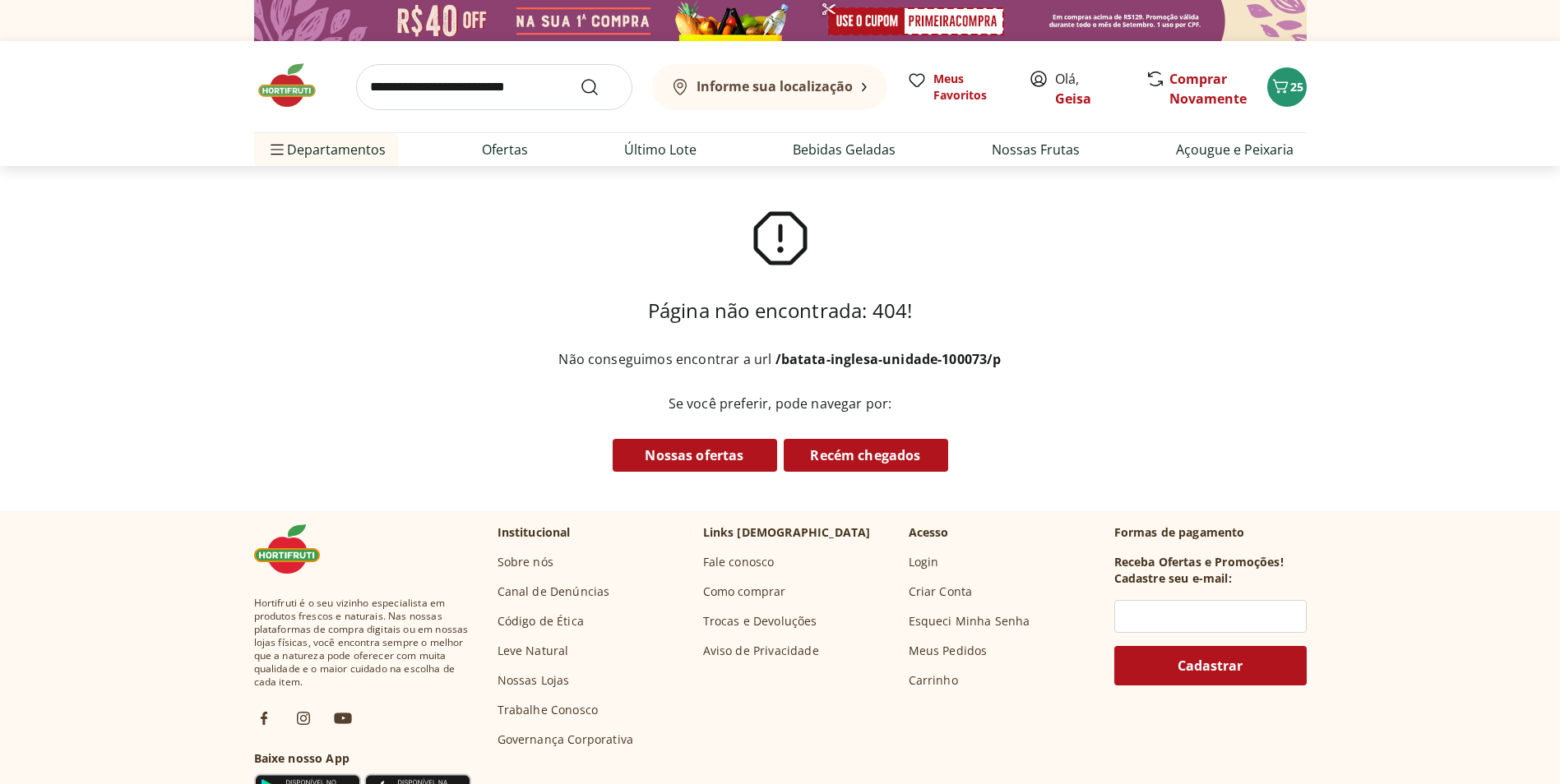
click at [458, 81] on input "search" at bounding box center [494, 87] width 276 height 46
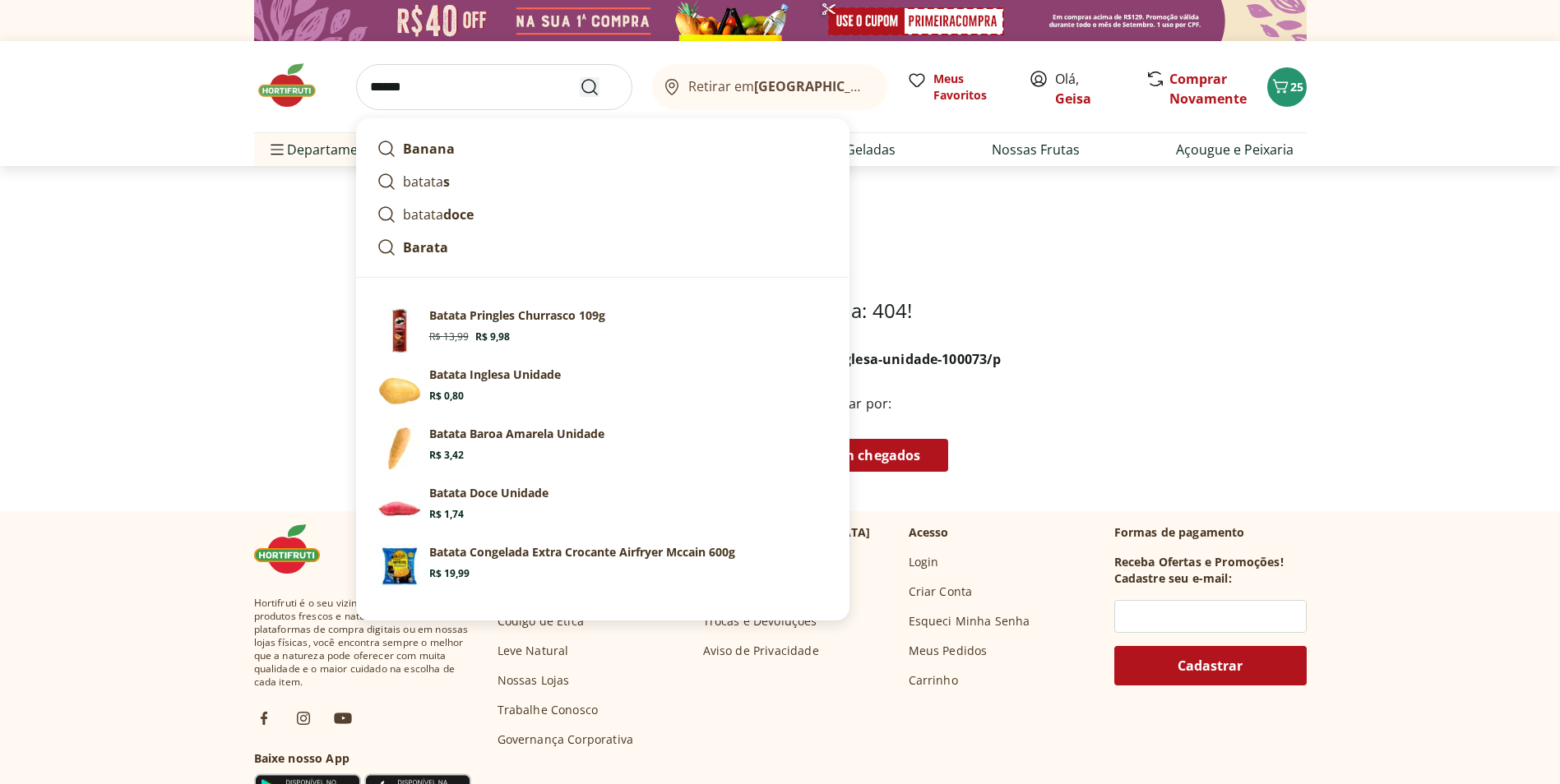
type input "******"
click at [593, 89] on icon "Submit Search" at bounding box center [589, 87] width 20 height 20
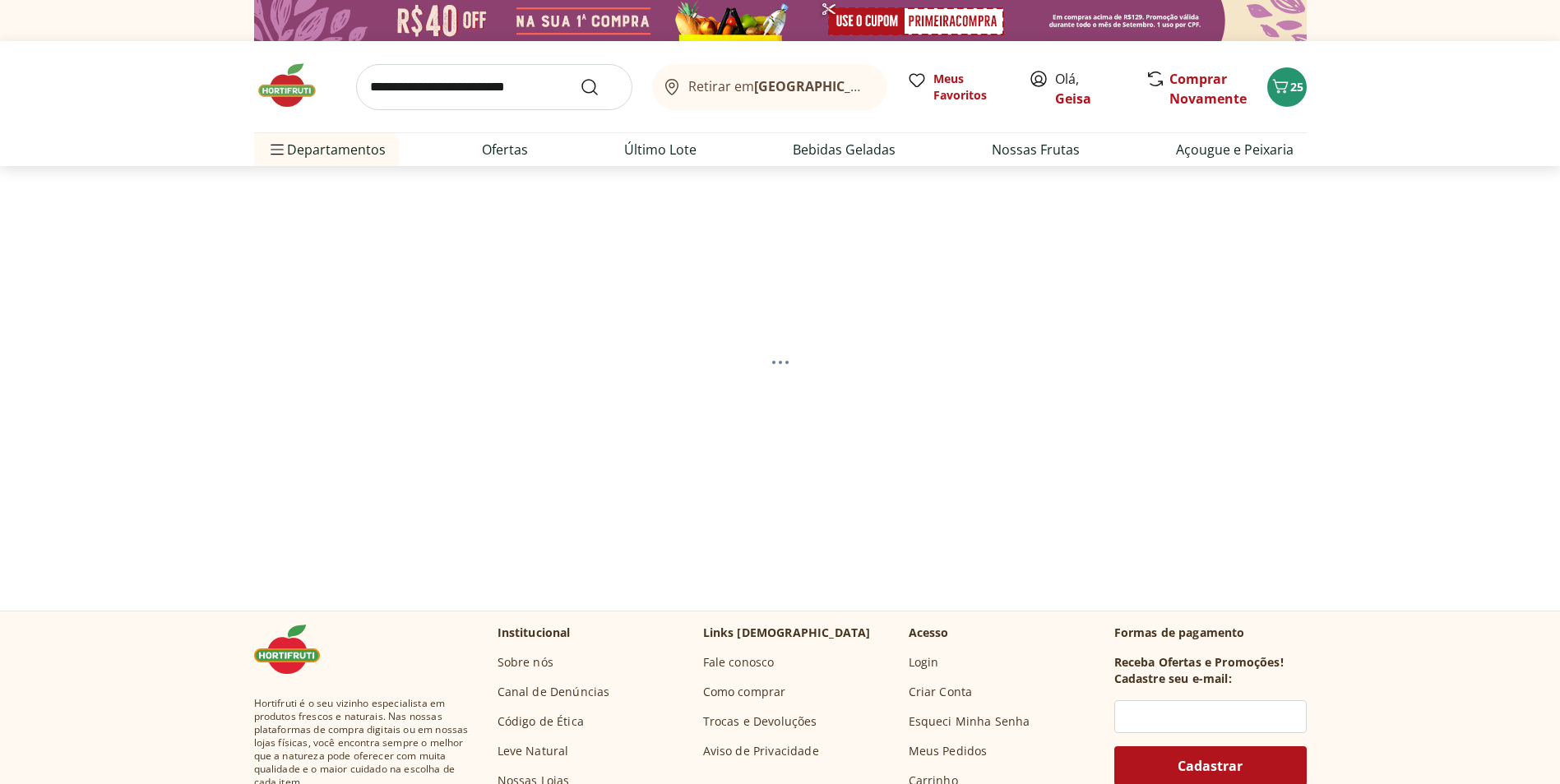
select select "**********"
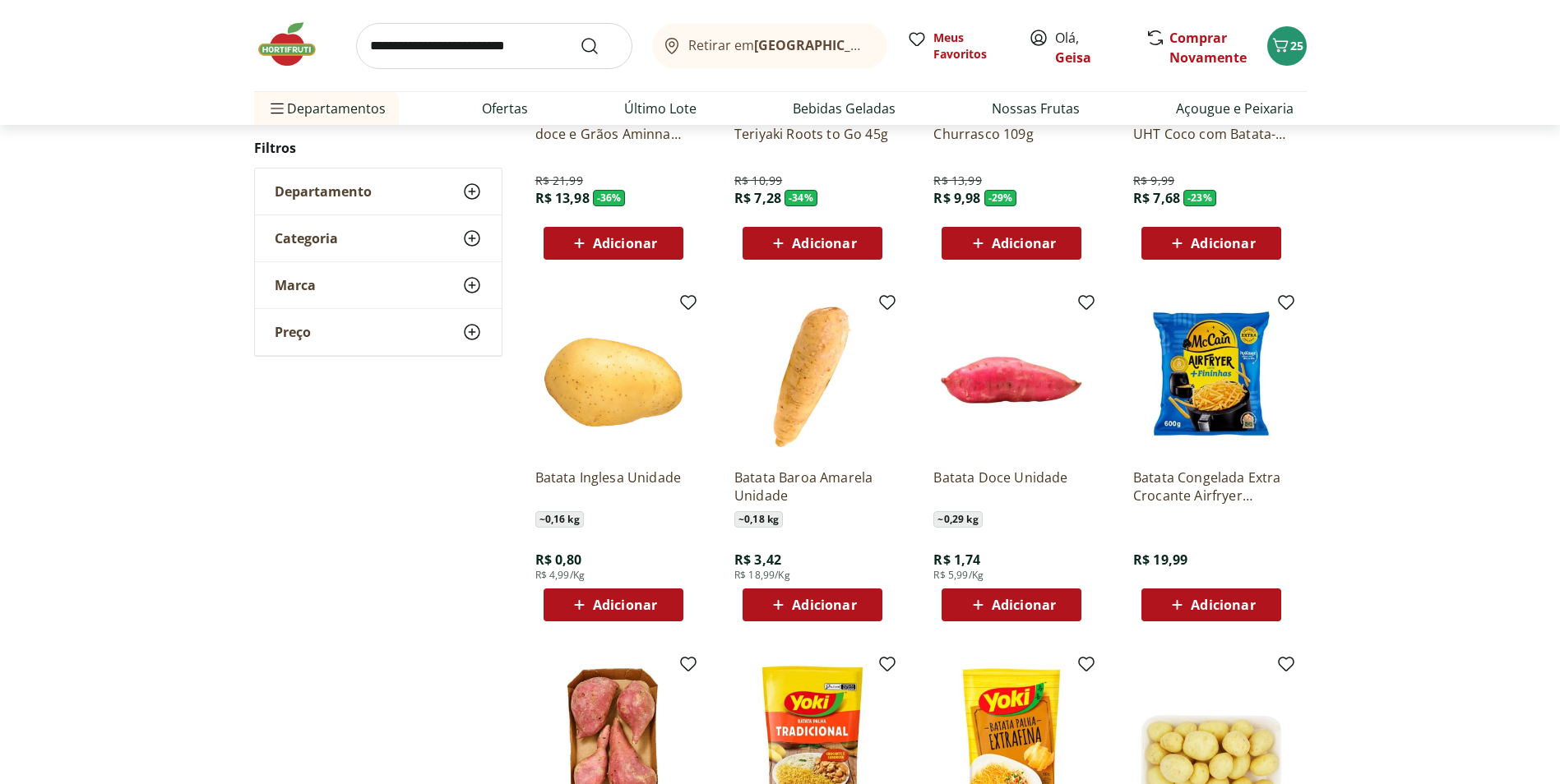
scroll to position [494, 0]
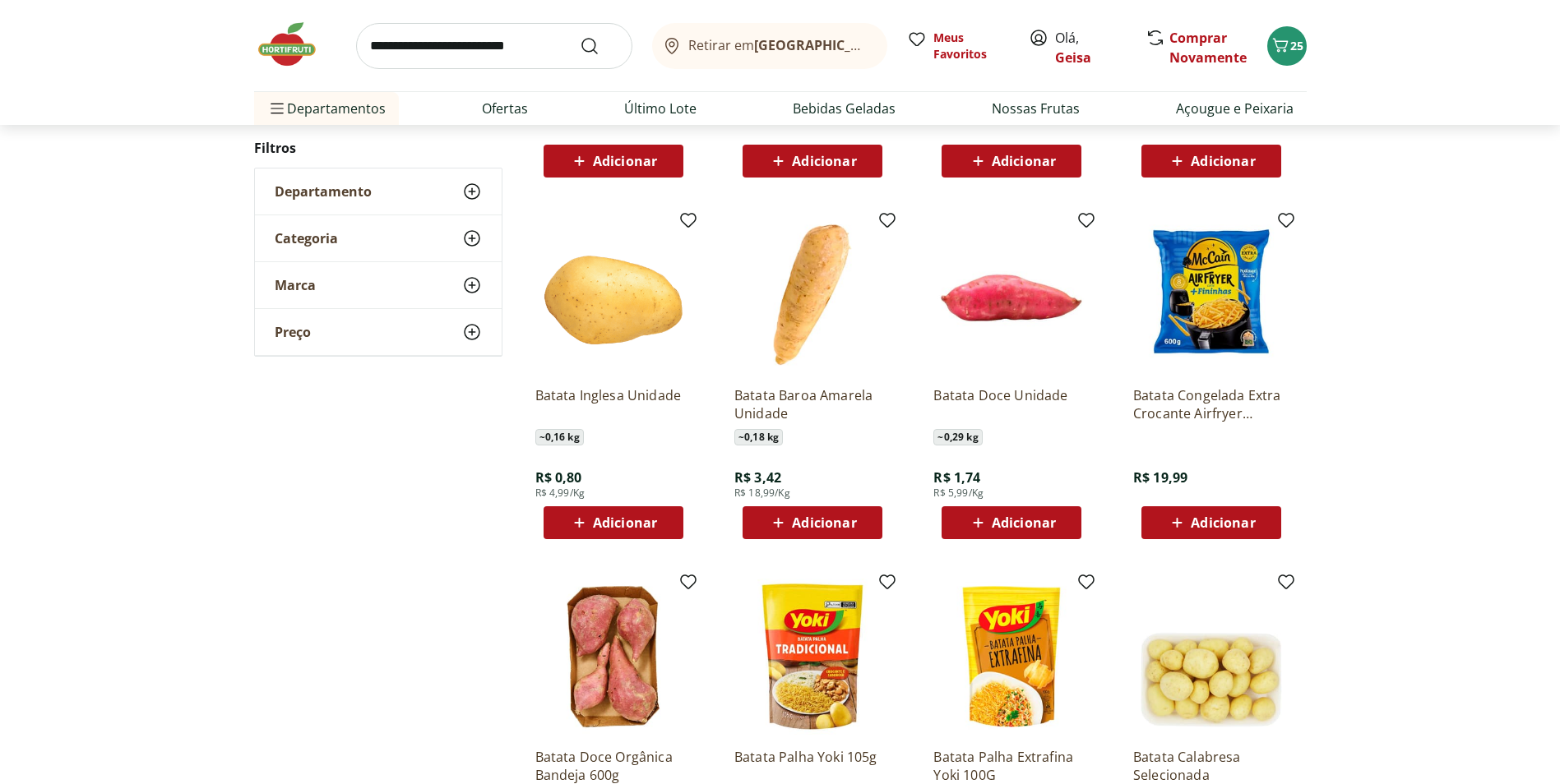
click at [594, 516] on span "Adicionar" at bounding box center [625, 522] width 64 height 13
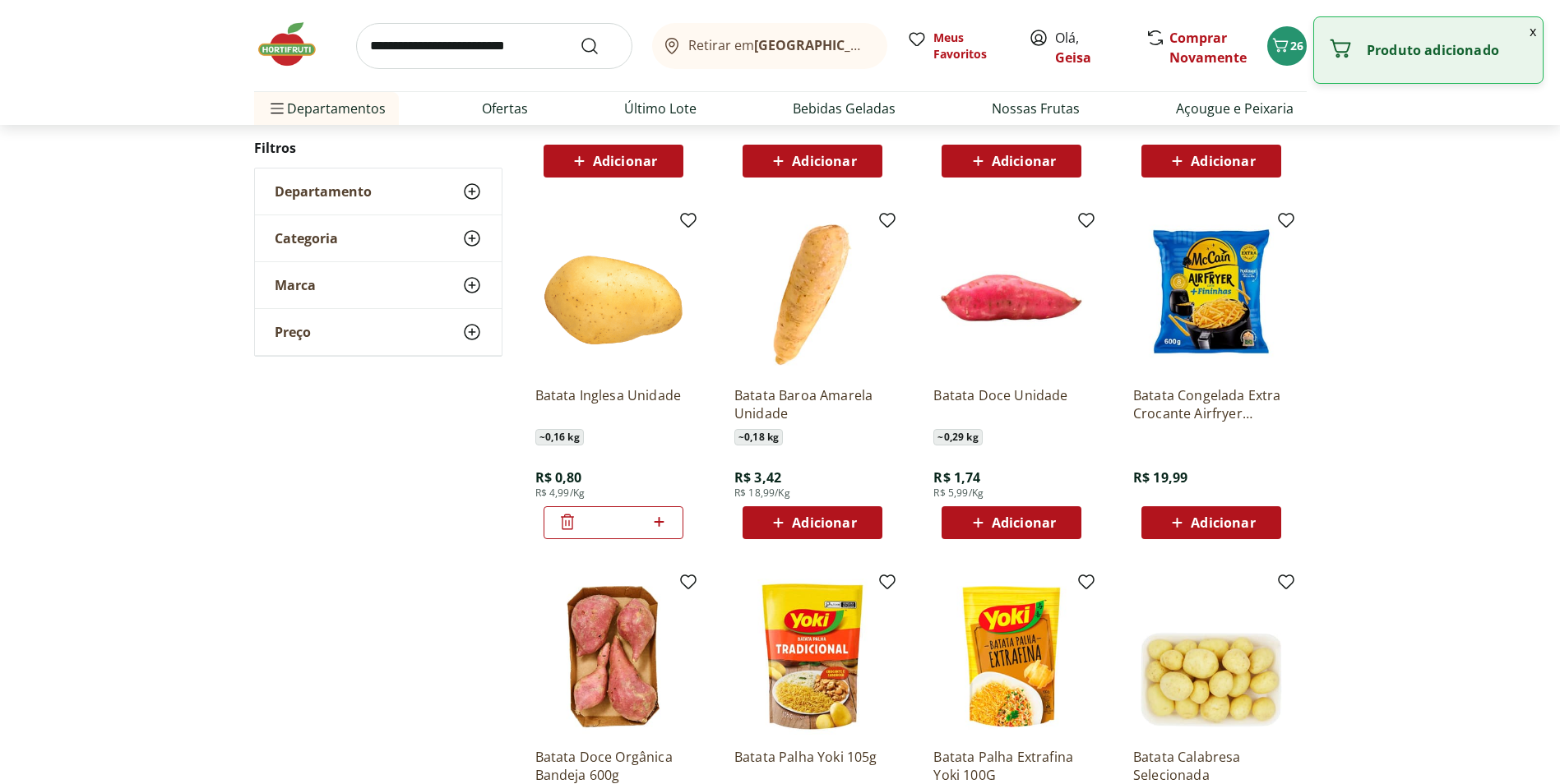
click at [660, 520] on icon at bounding box center [659, 522] width 21 height 20
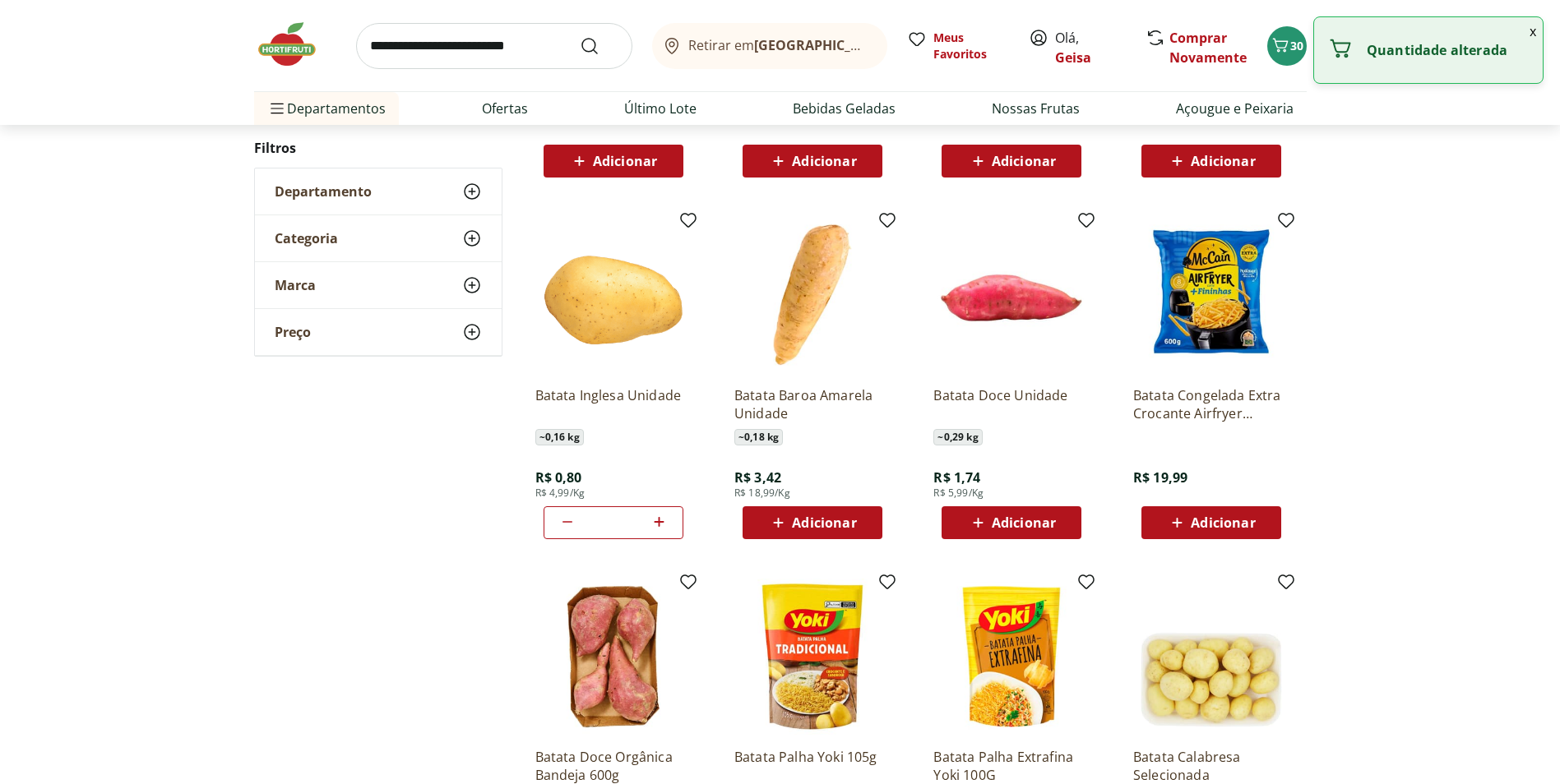
type input "*"
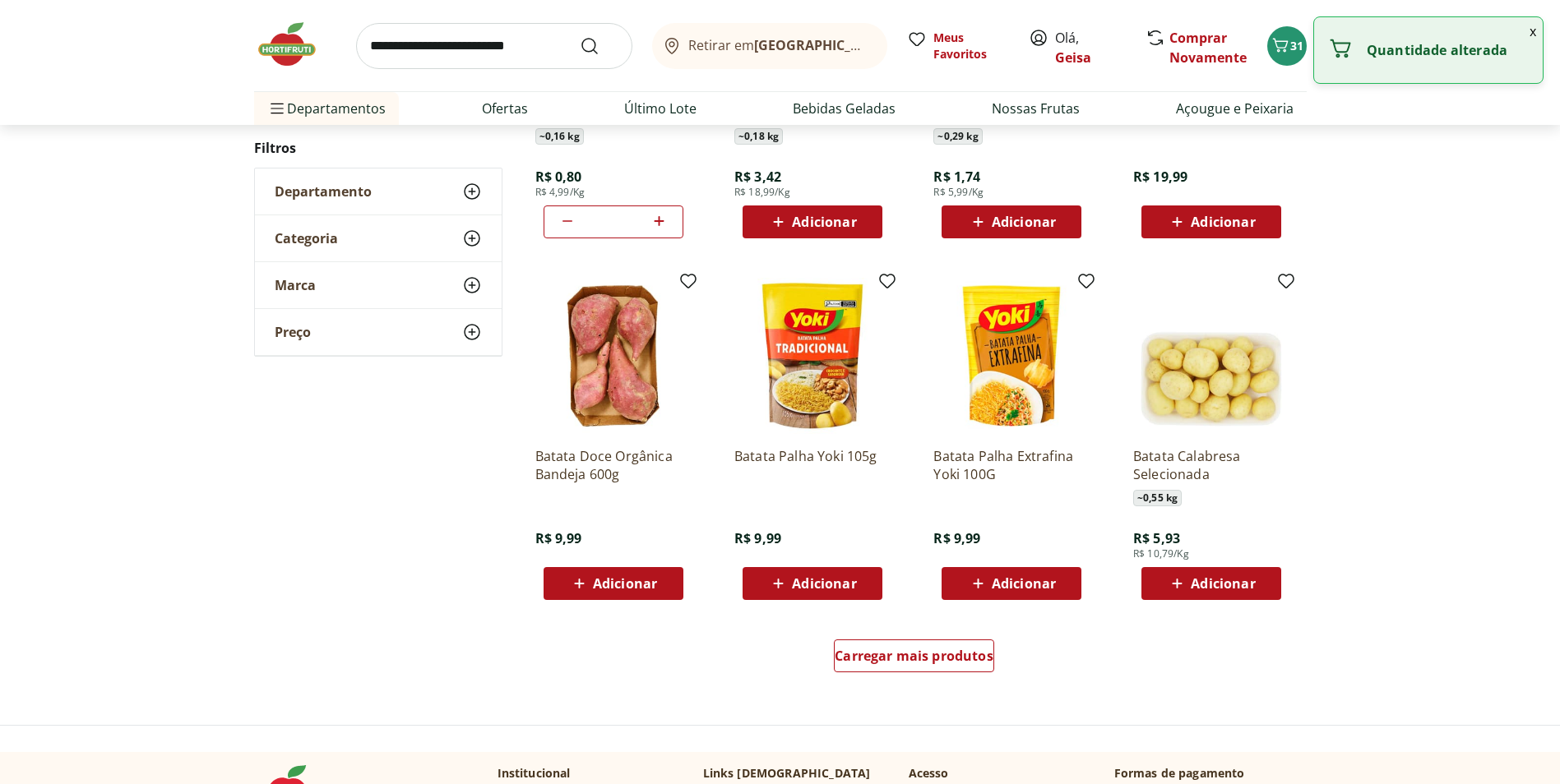
scroll to position [904, 0]
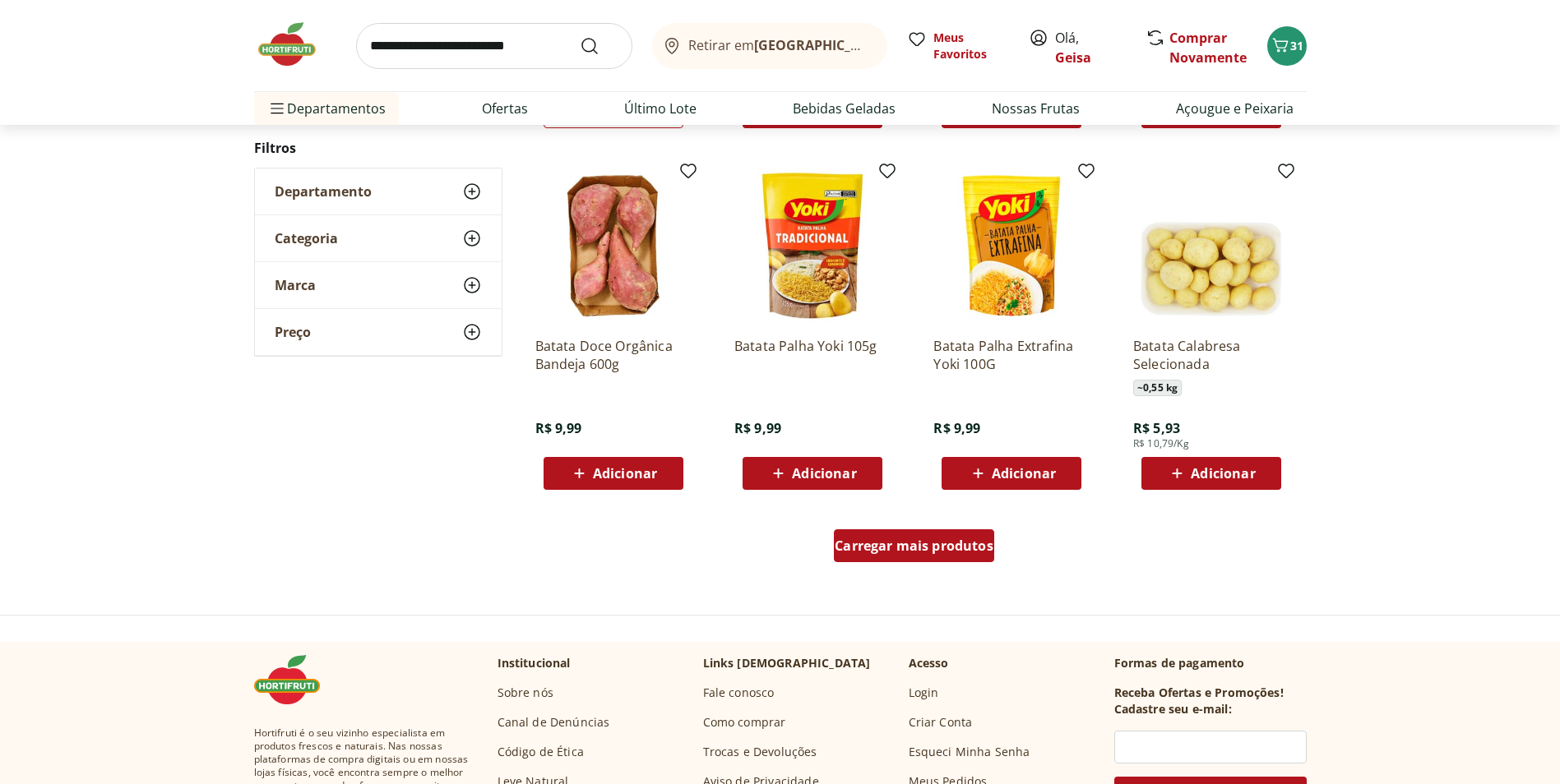
click at [915, 548] on span "Carregar mais produtos" at bounding box center [914, 545] width 159 height 13
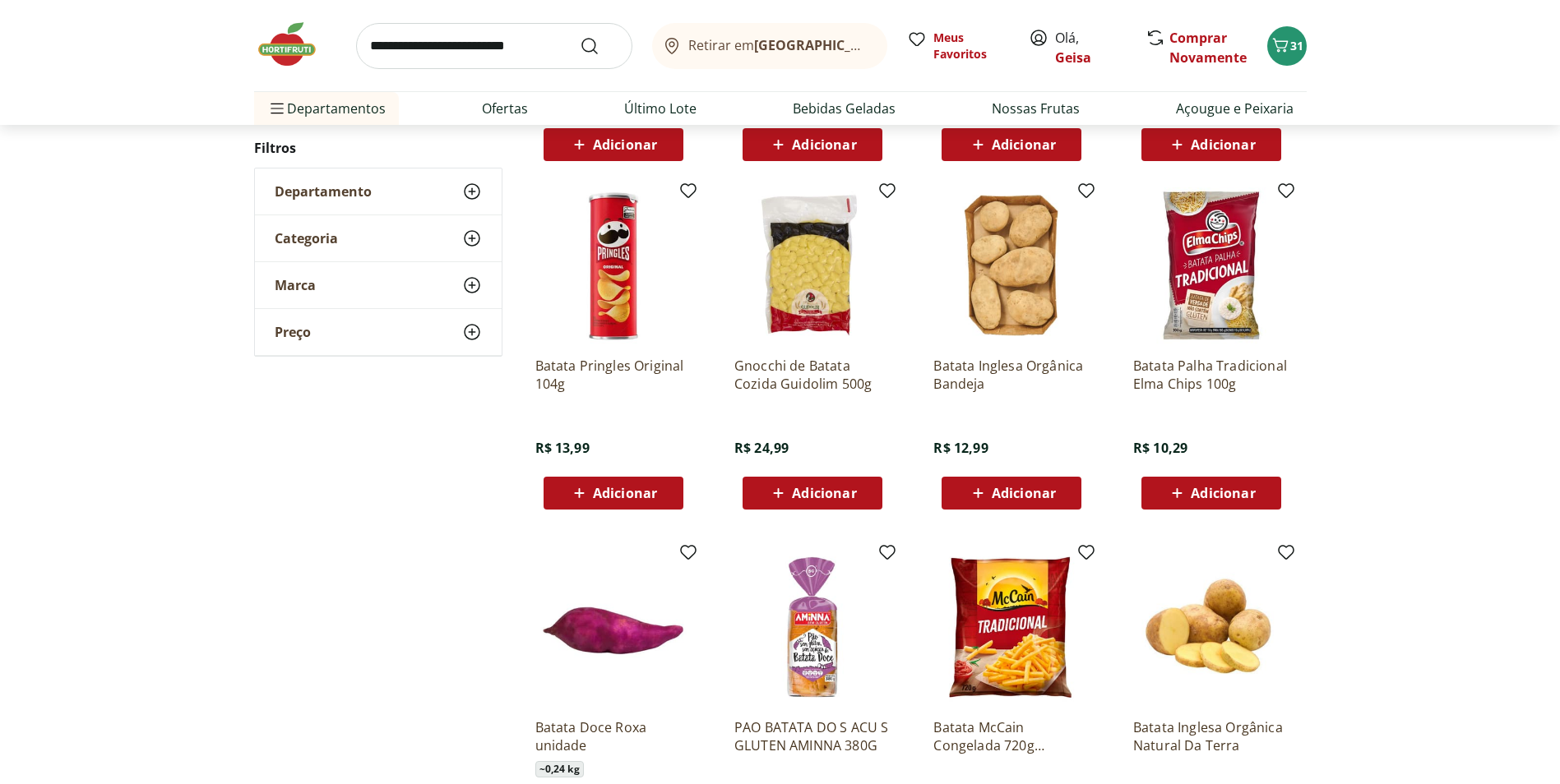
scroll to position [1315, 0]
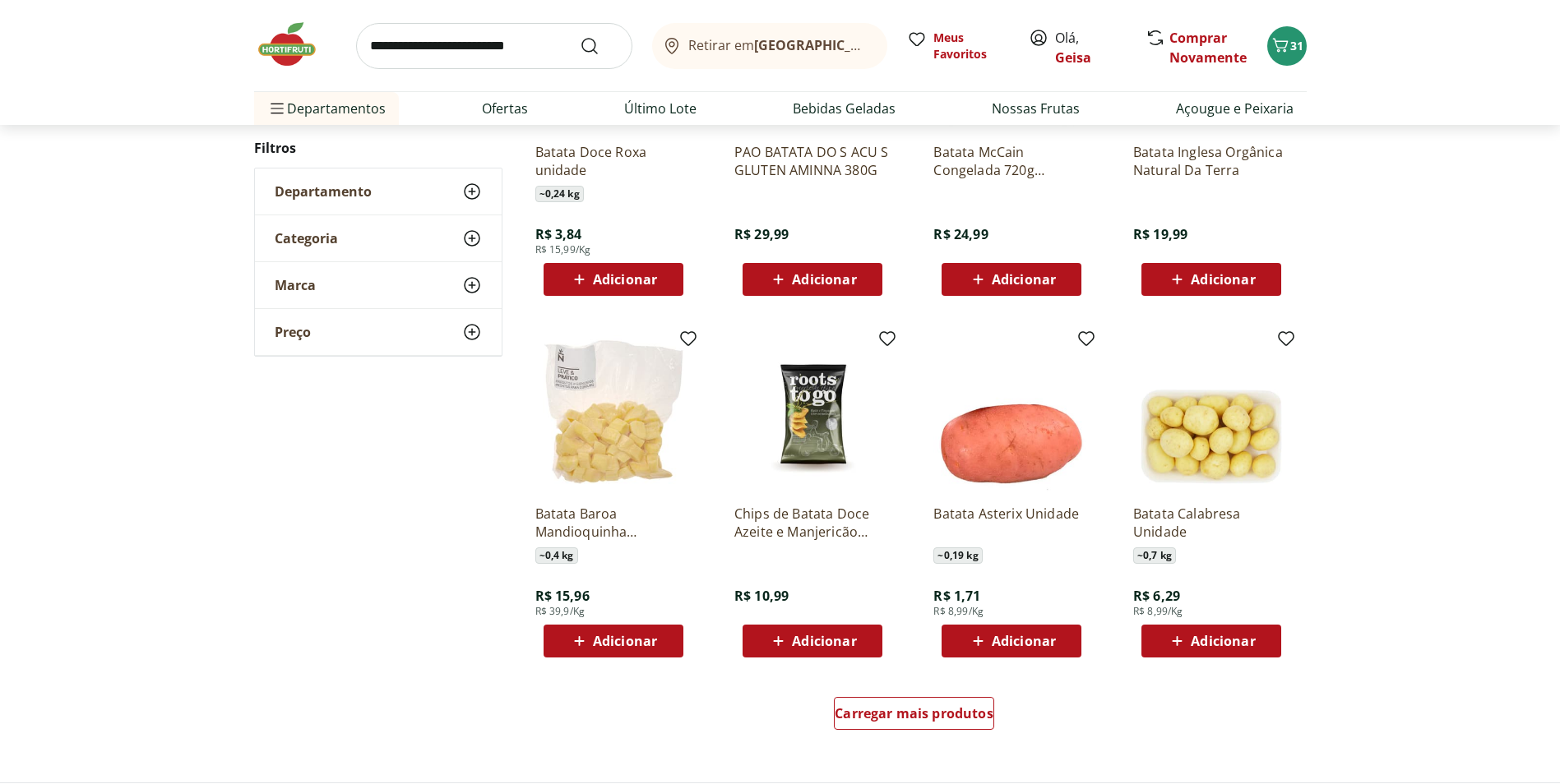
scroll to position [904, 0]
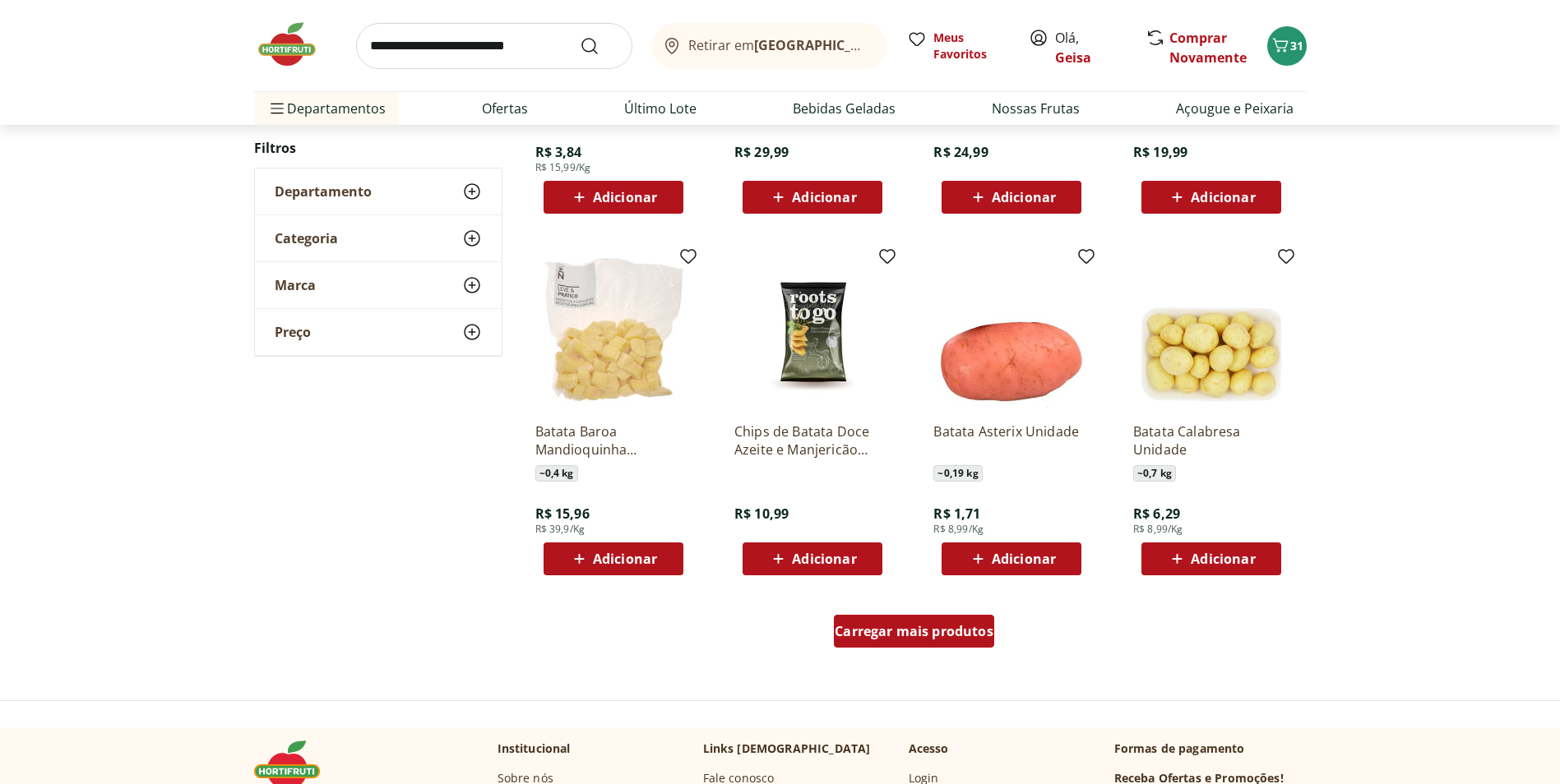
click at [954, 633] on span "Carregar mais produtos" at bounding box center [914, 631] width 159 height 13
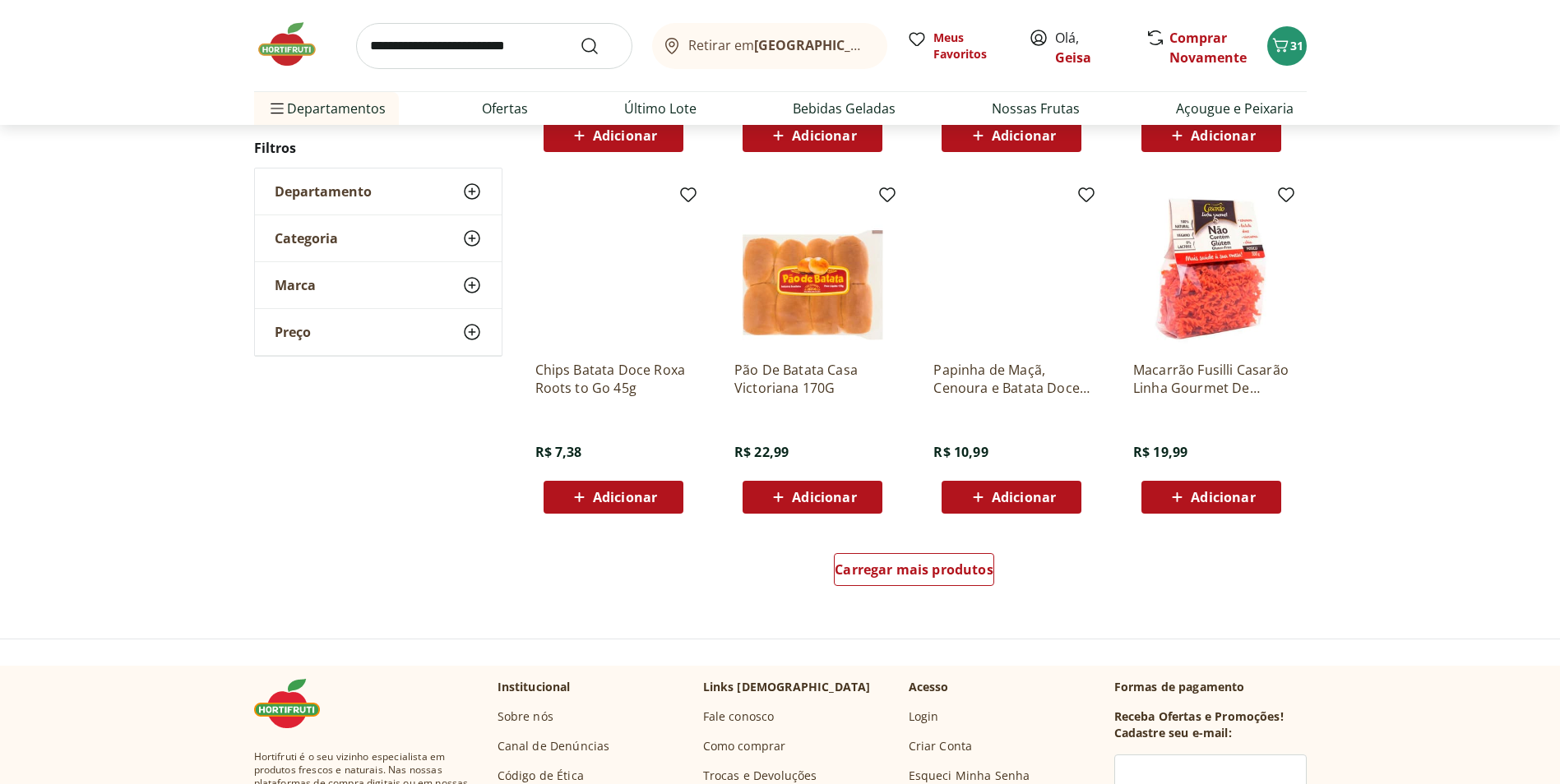
scroll to position [1065, 0]
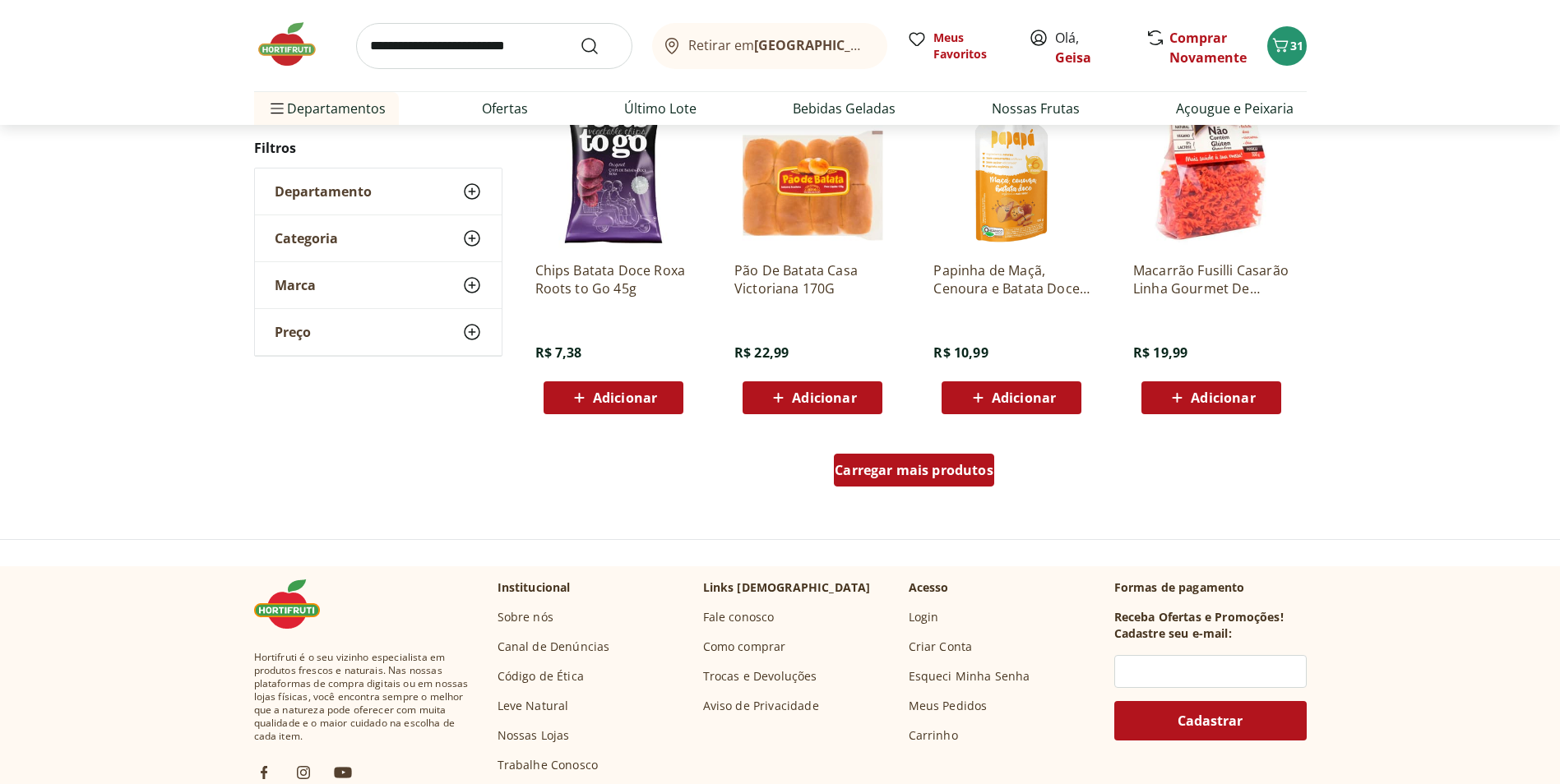
click at [945, 470] on span "Carregar mais produtos" at bounding box center [914, 470] width 159 height 13
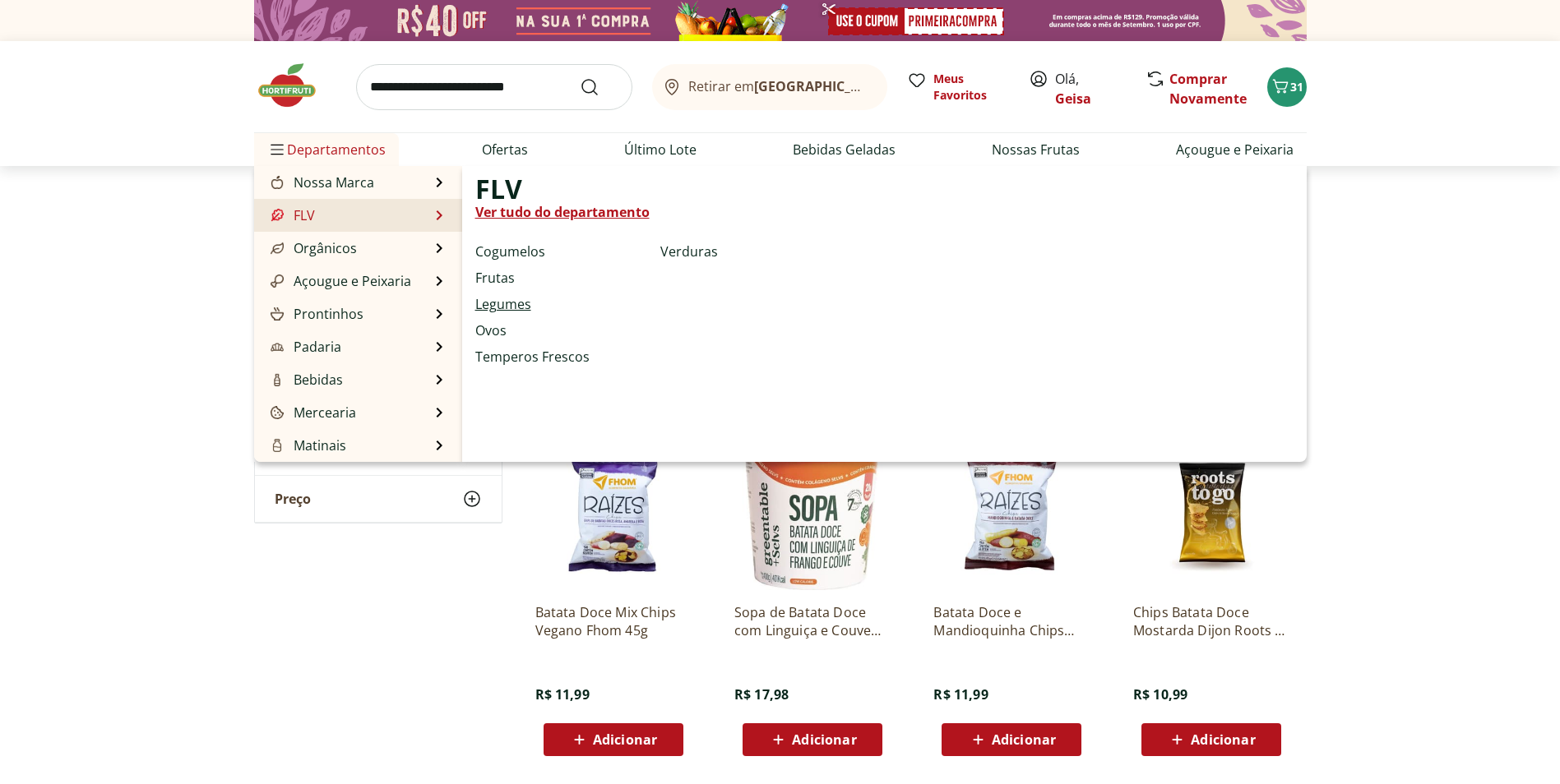
click at [524, 301] on link "Legumes" at bounding box center [503, 303] width 56 height 20
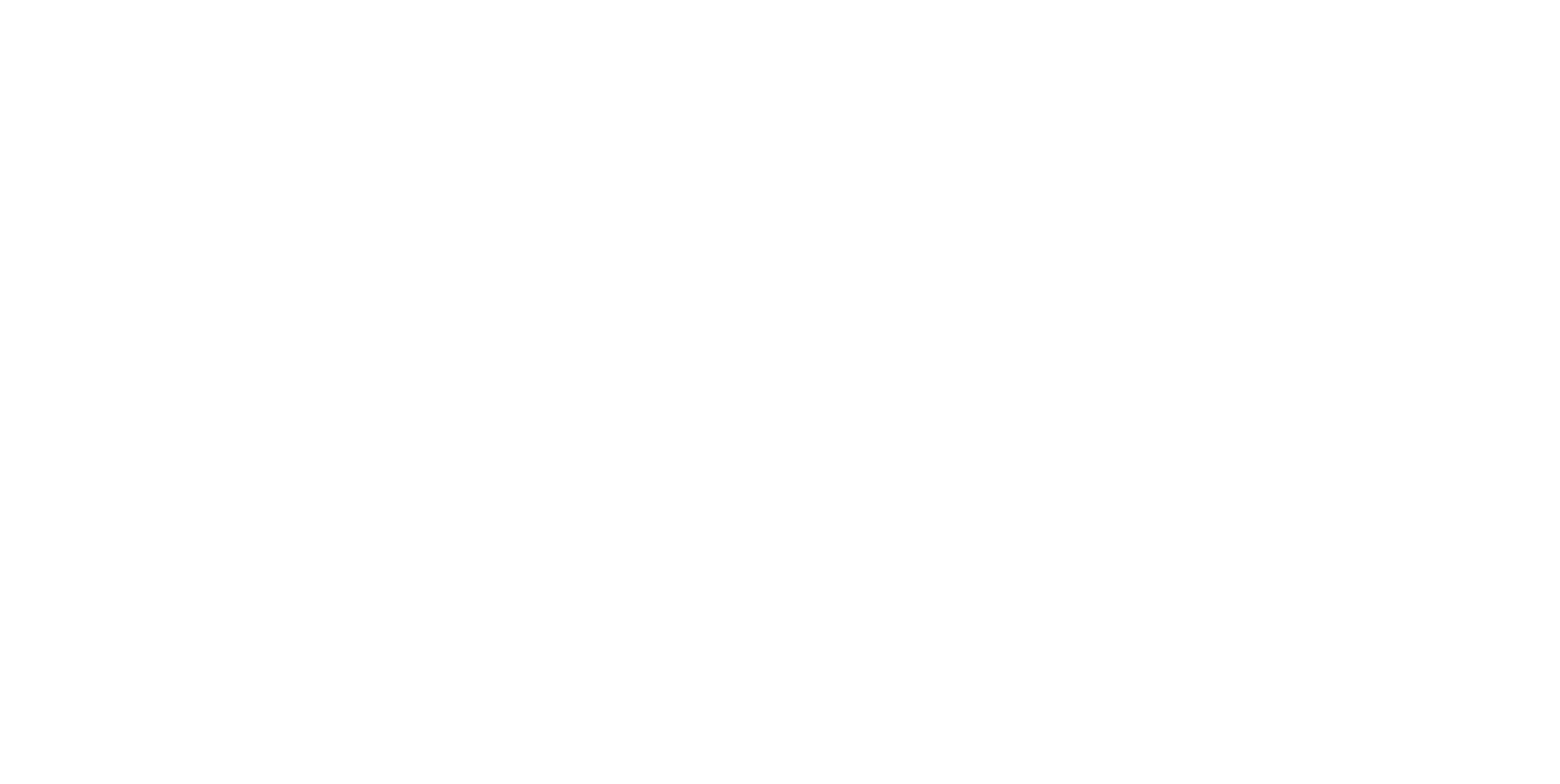
select select "**********"
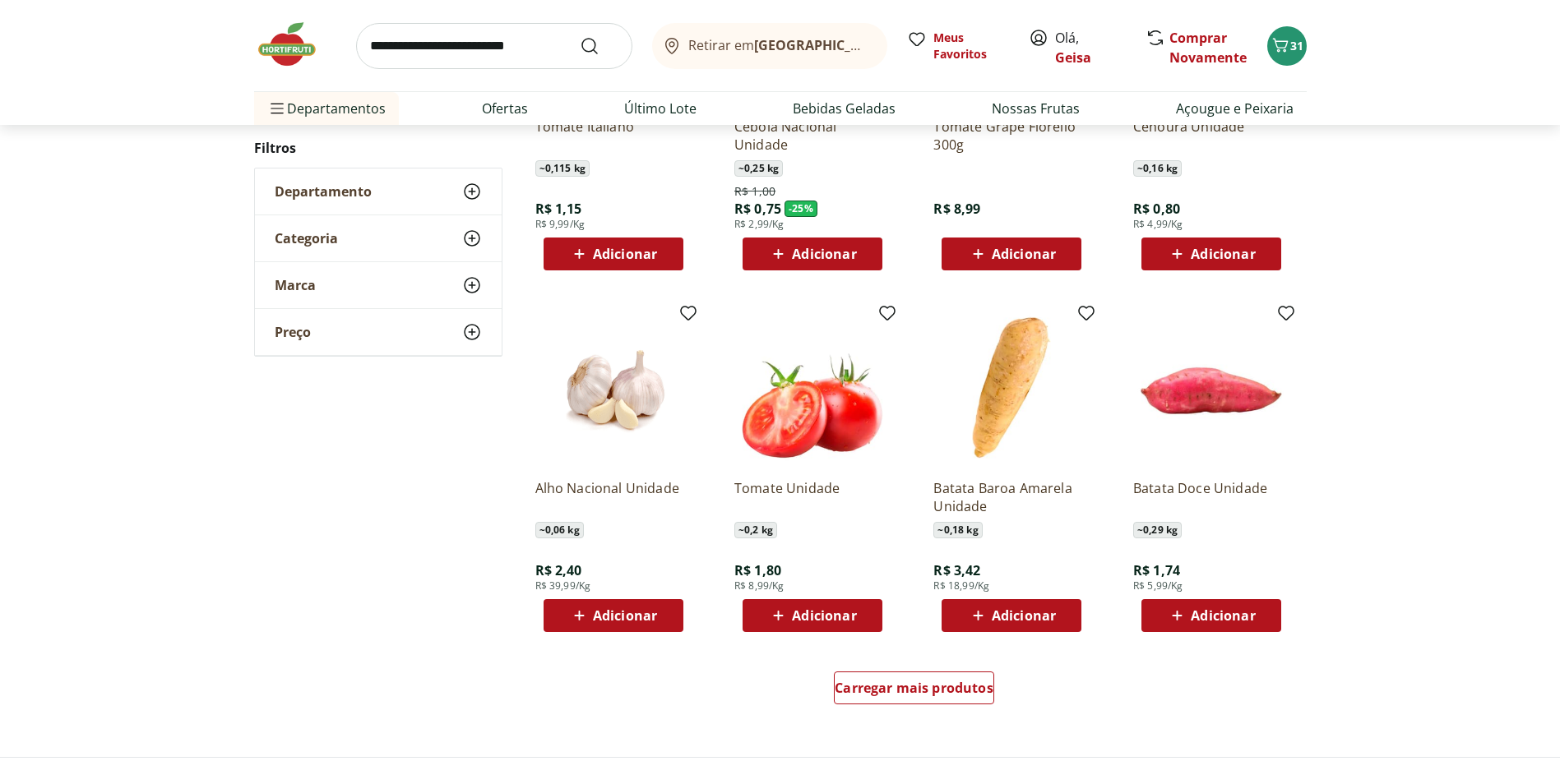
scroll to position [739, 0]
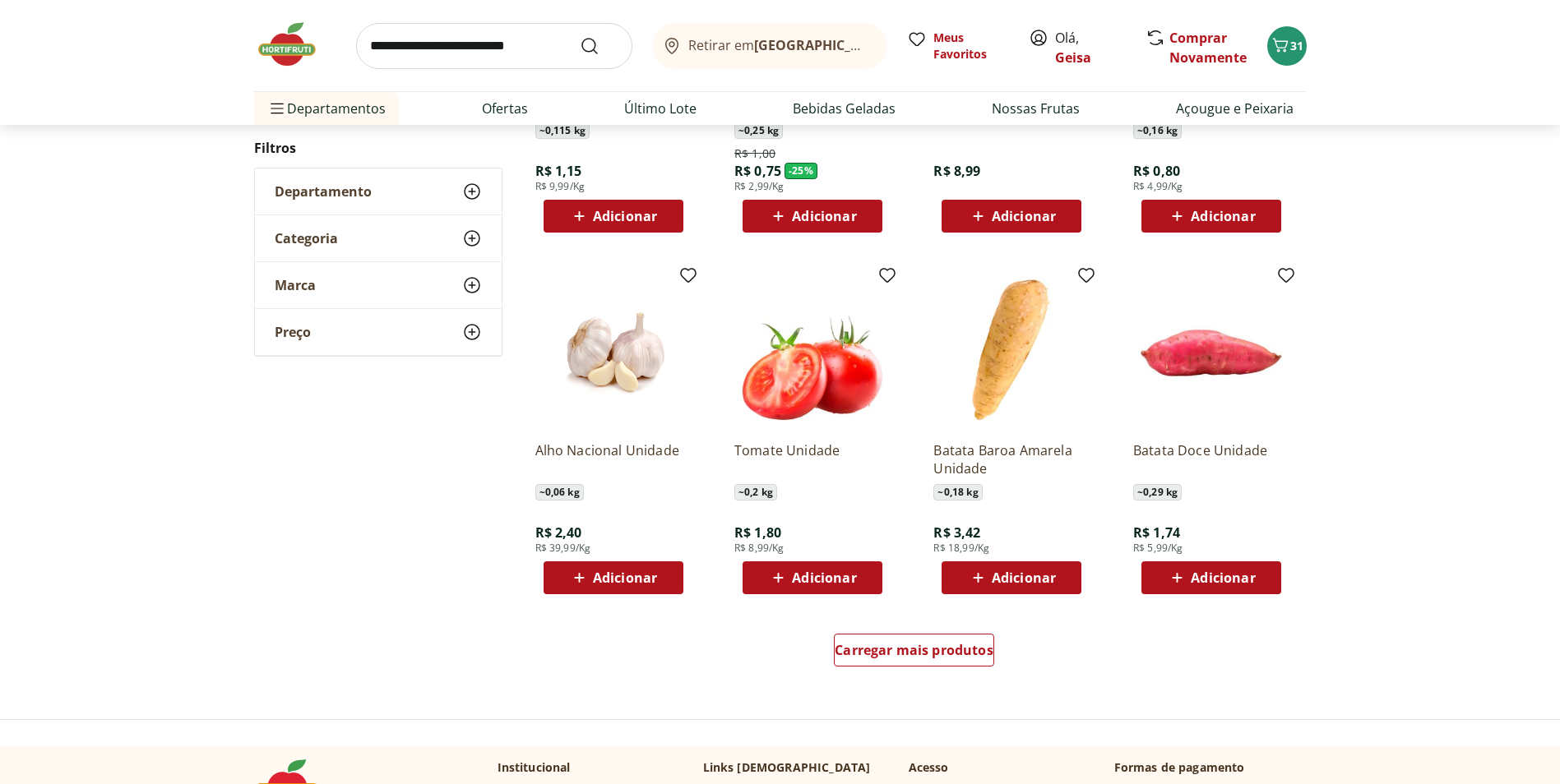
click at [957, 630] on div "Carregar mais produtos" at bounding box center [915, 654] width 798 height 79
click at [949, 647] on span "Carregar mais produtos" at bounding box center [914, 649] width 159 height 13
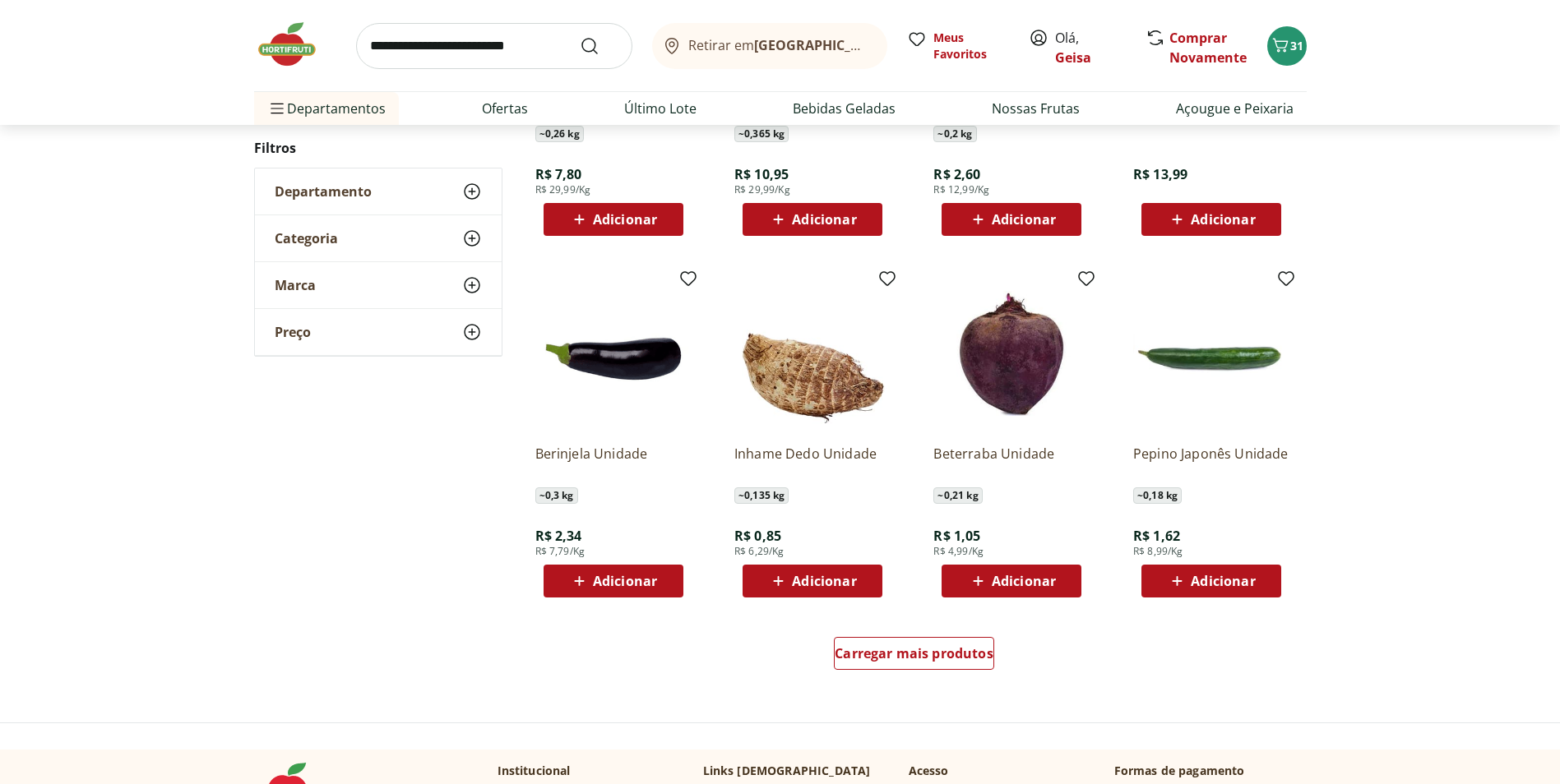
scroll to position [904, 0]
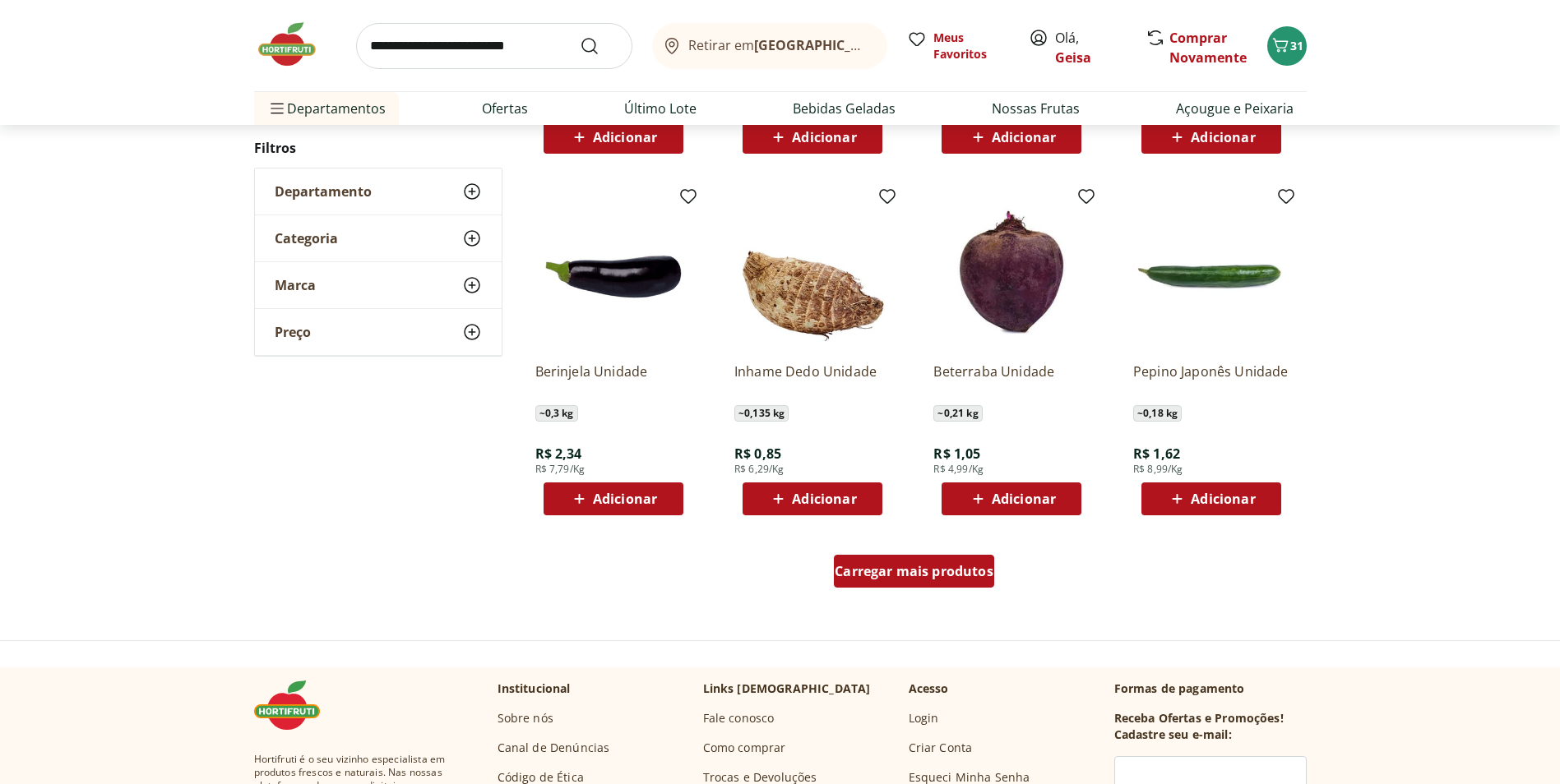
click at [968, 571] on span "Carregar mais produtos" at bounding box center [914, 571] width 159 height 13
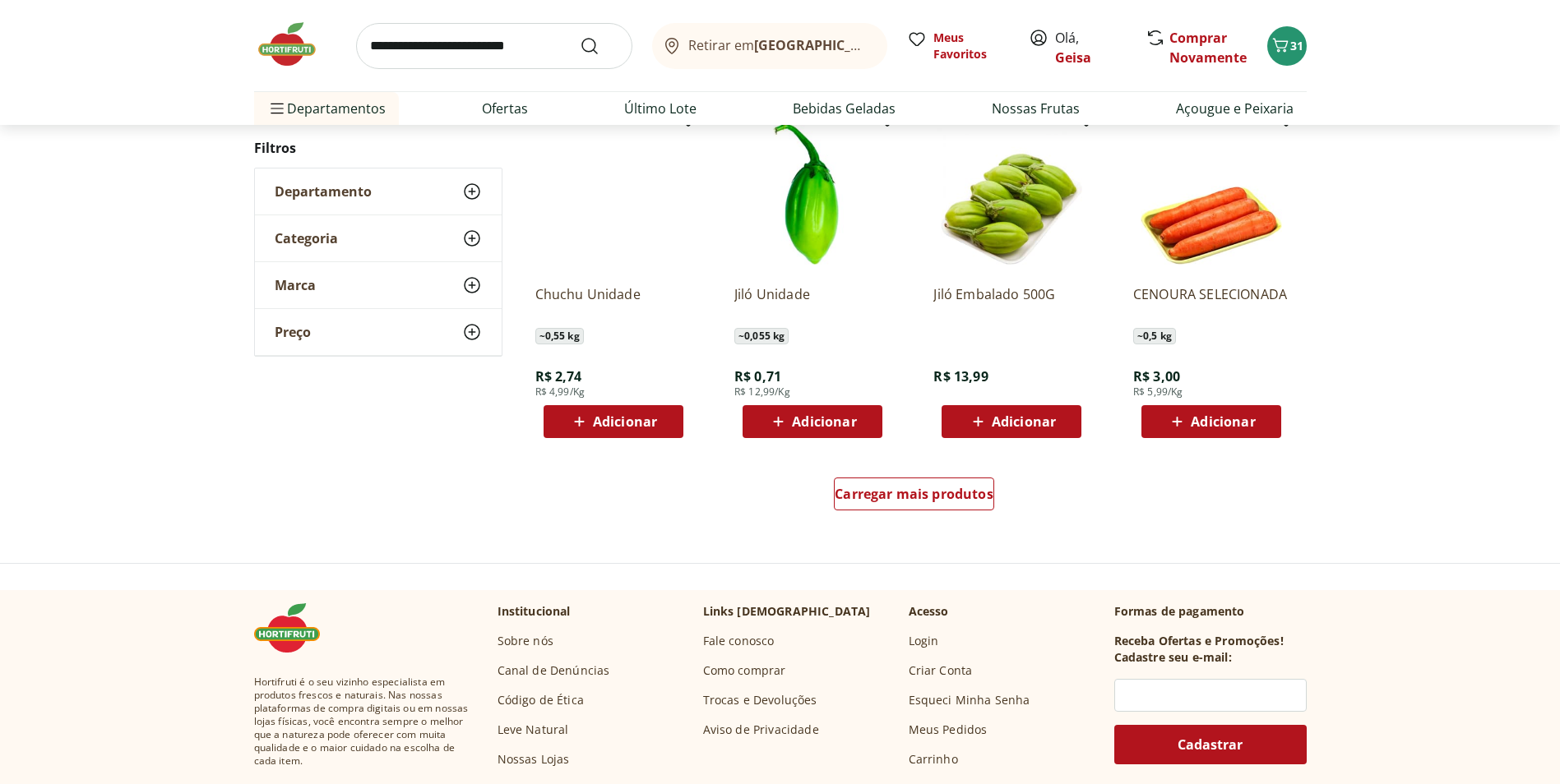
scroll to position [983, 0]
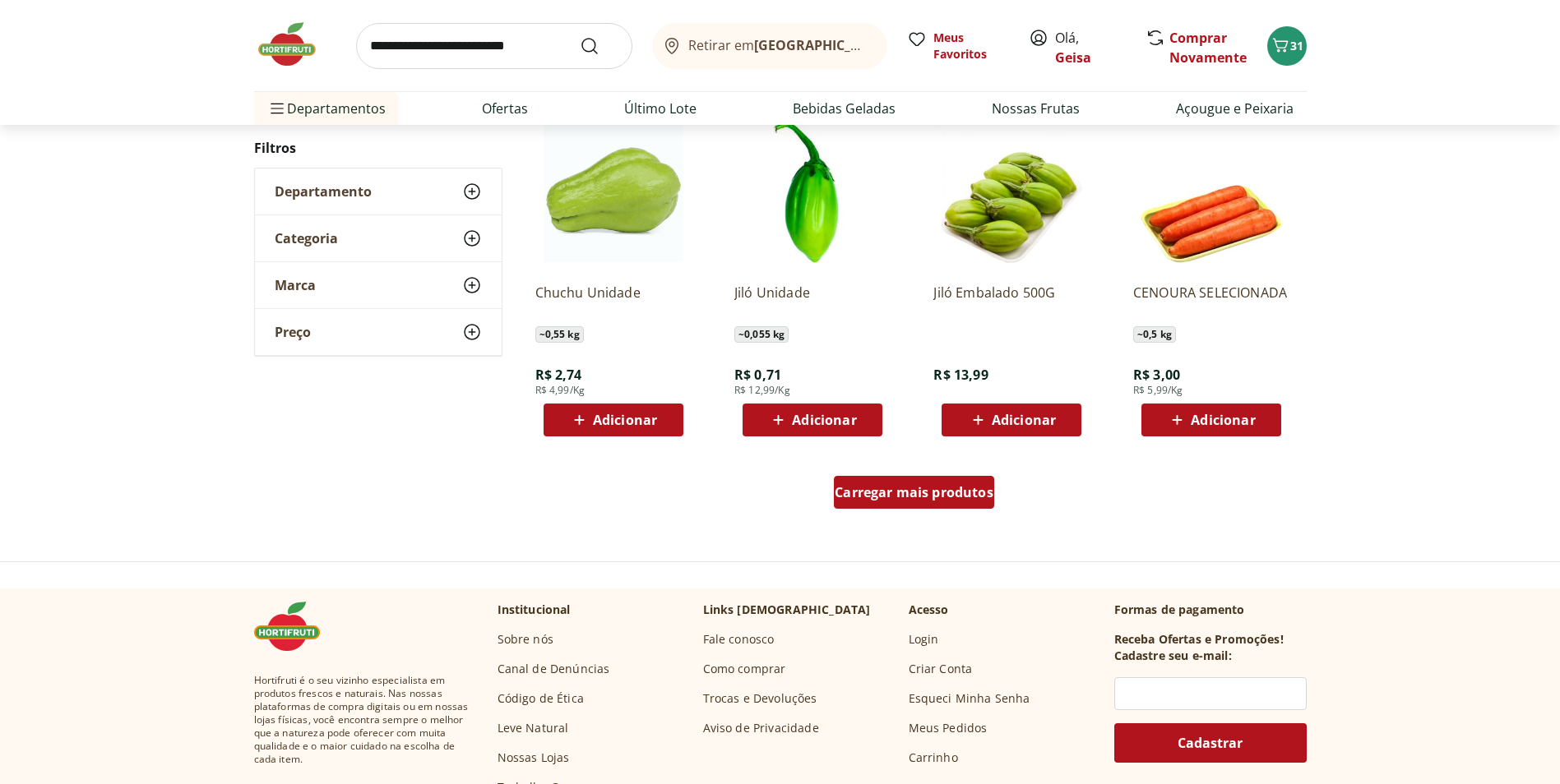
click at [952, 497] on span "Carregar mais produtos" at bounding box center [914, 492] width 159 height 13
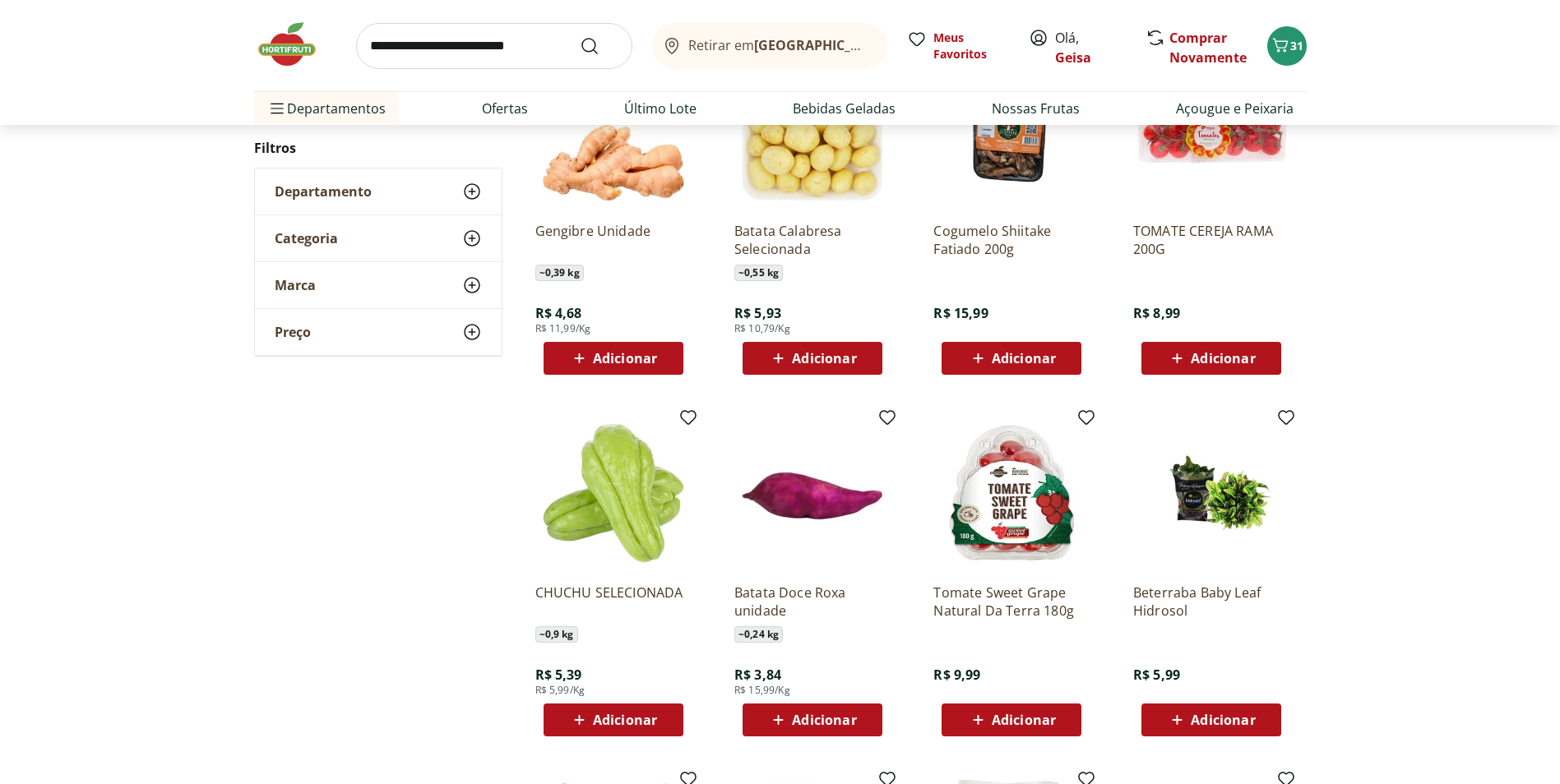
scroll to position [1394, 0]
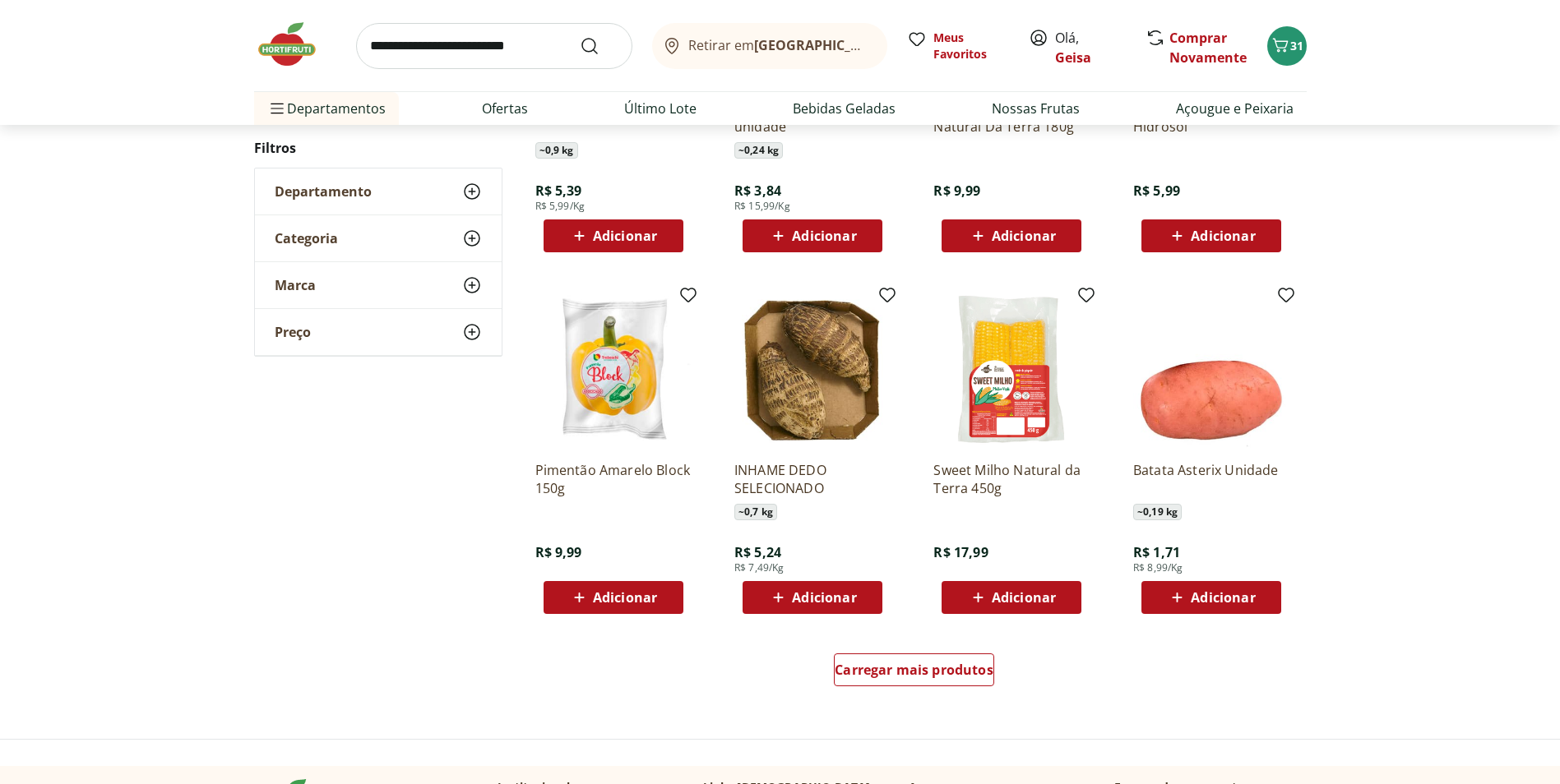
scroll to position [816, 0]
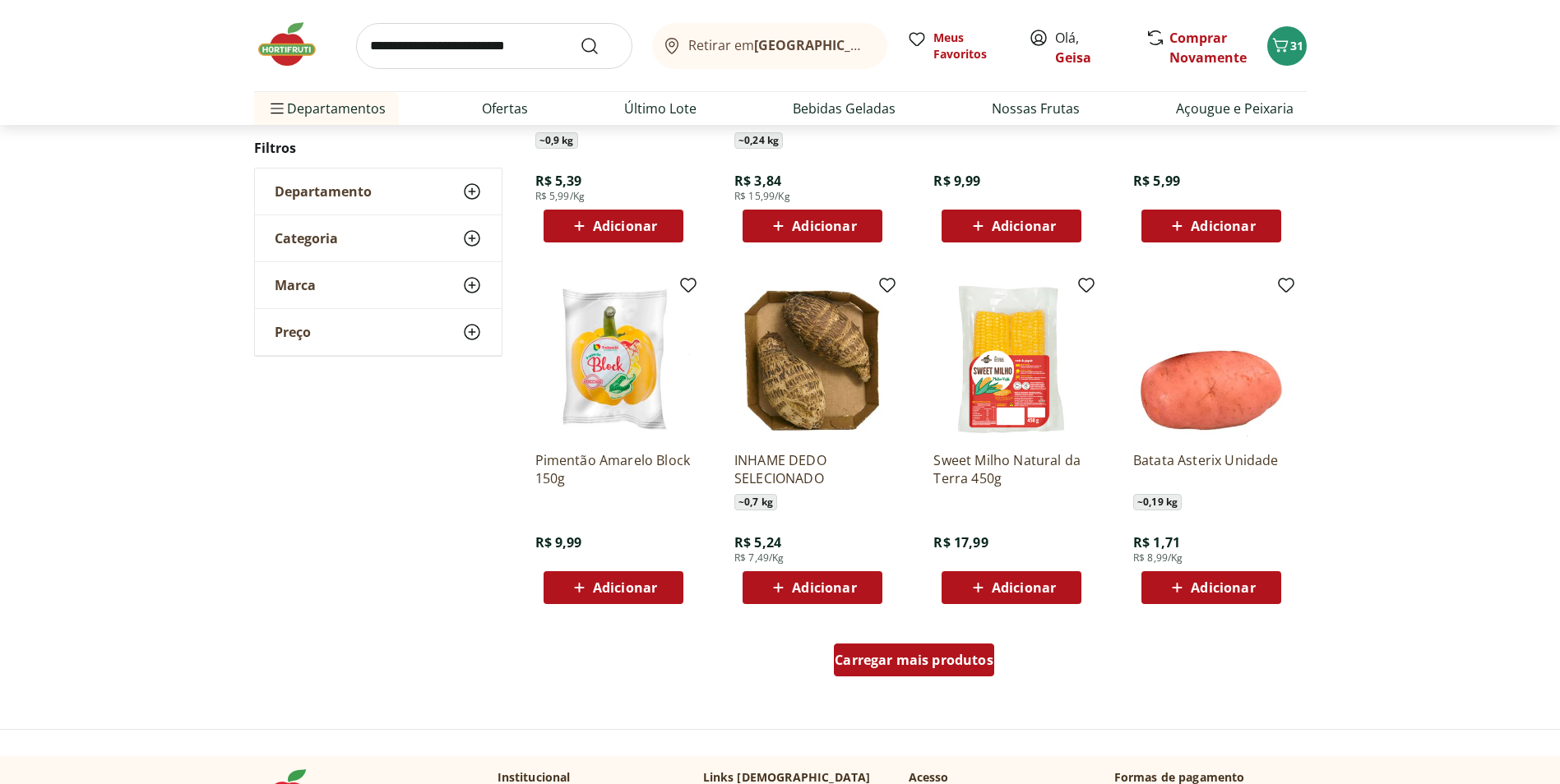
click at [936, 664] on span "Carregar mais produtos" at bounding box center [914, 660] width 159 height 13
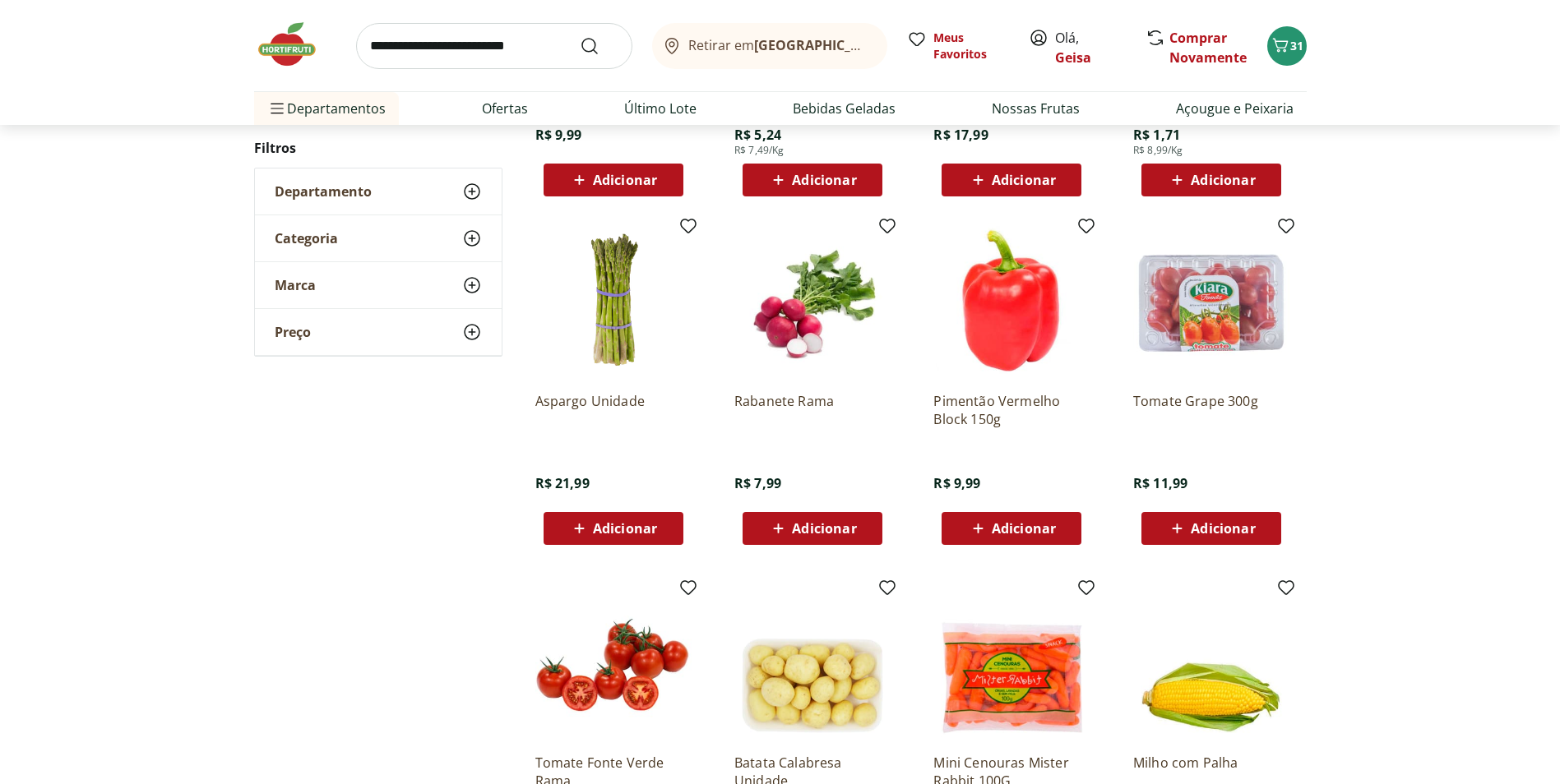
scroll to position [1226, 0]
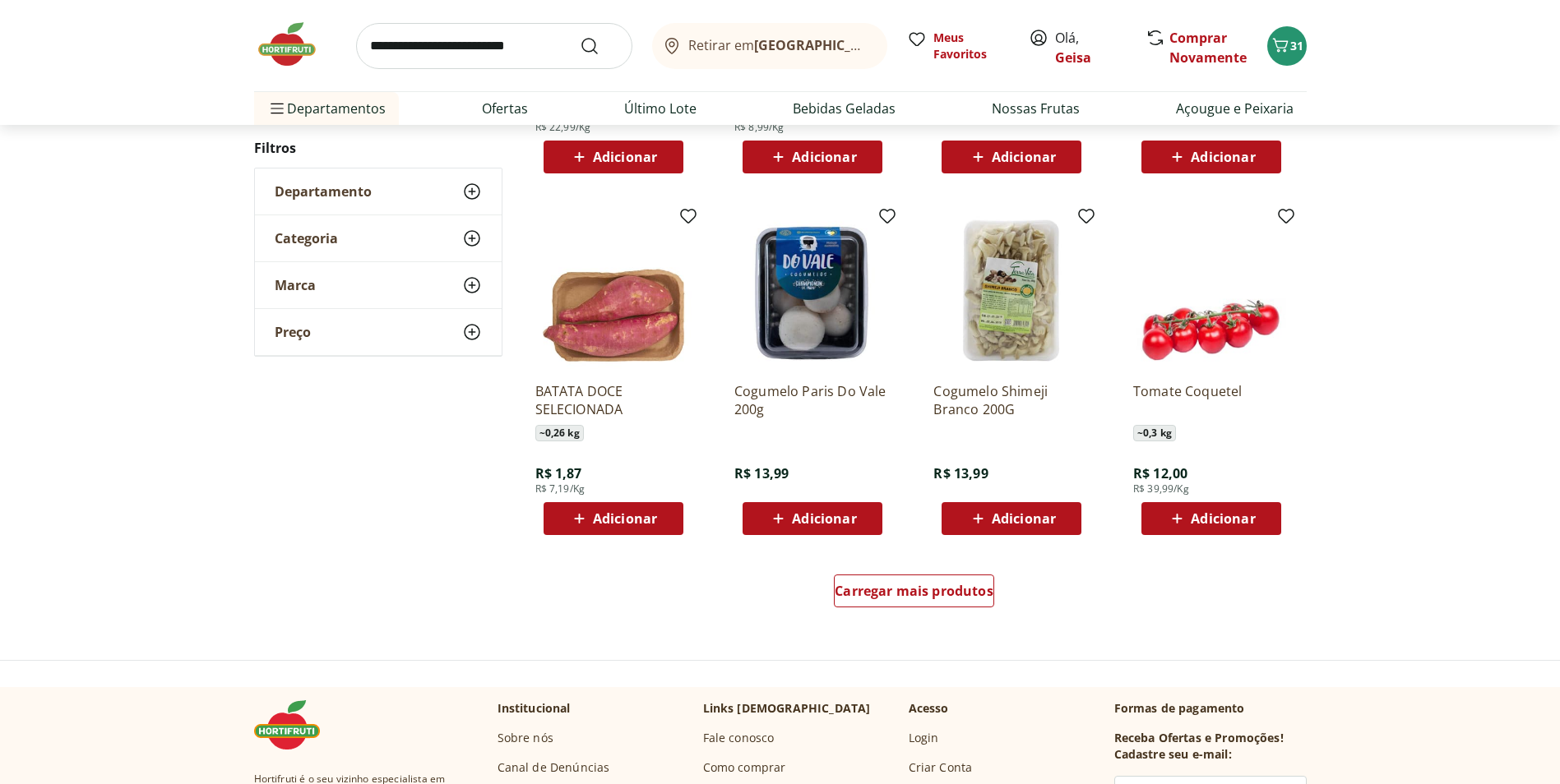
scroll to position [895, 0]
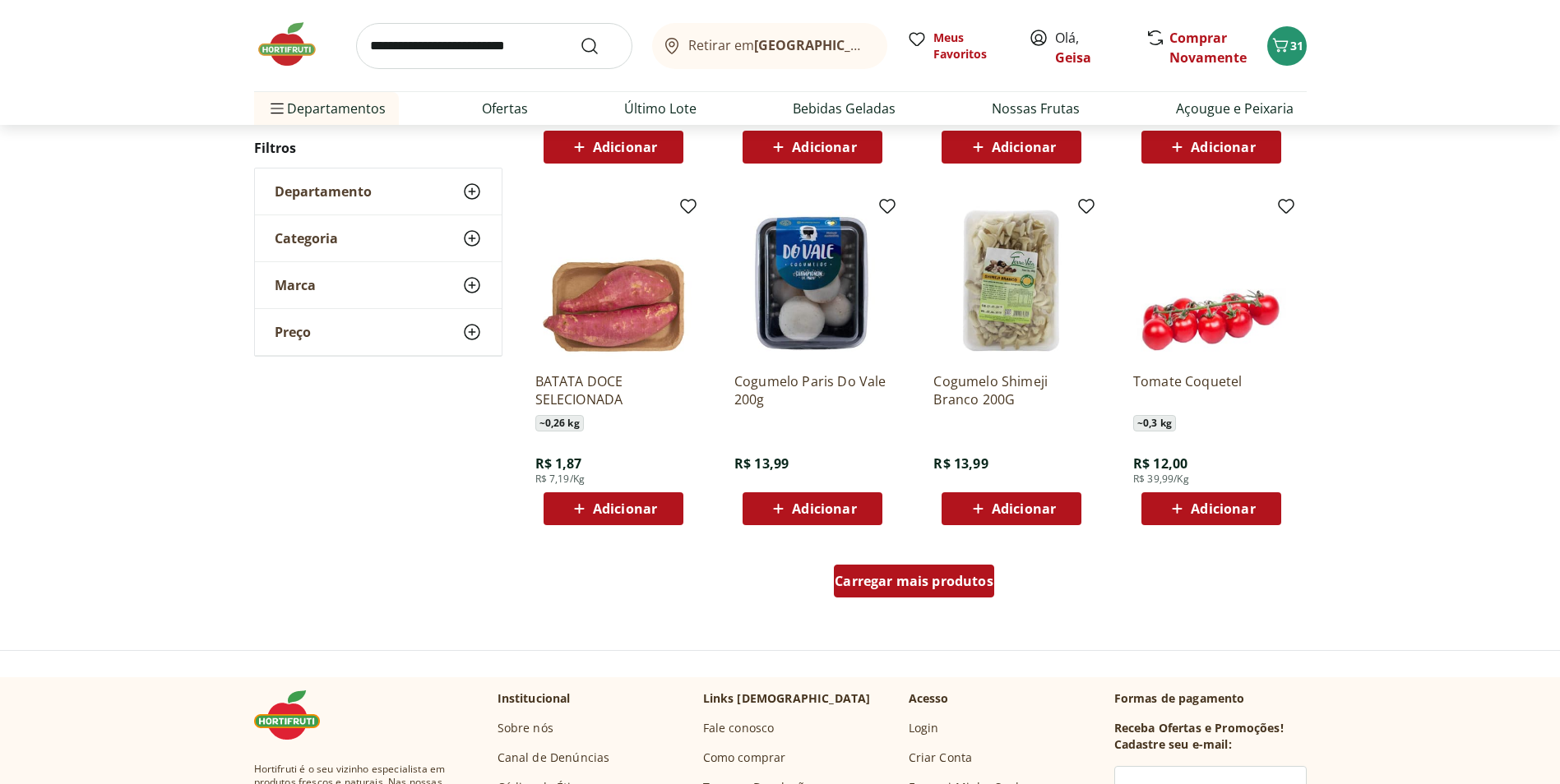
click at [948, 582] on span "Carregar mais produtos" at bounding box center [914, 581] width 159 height 13
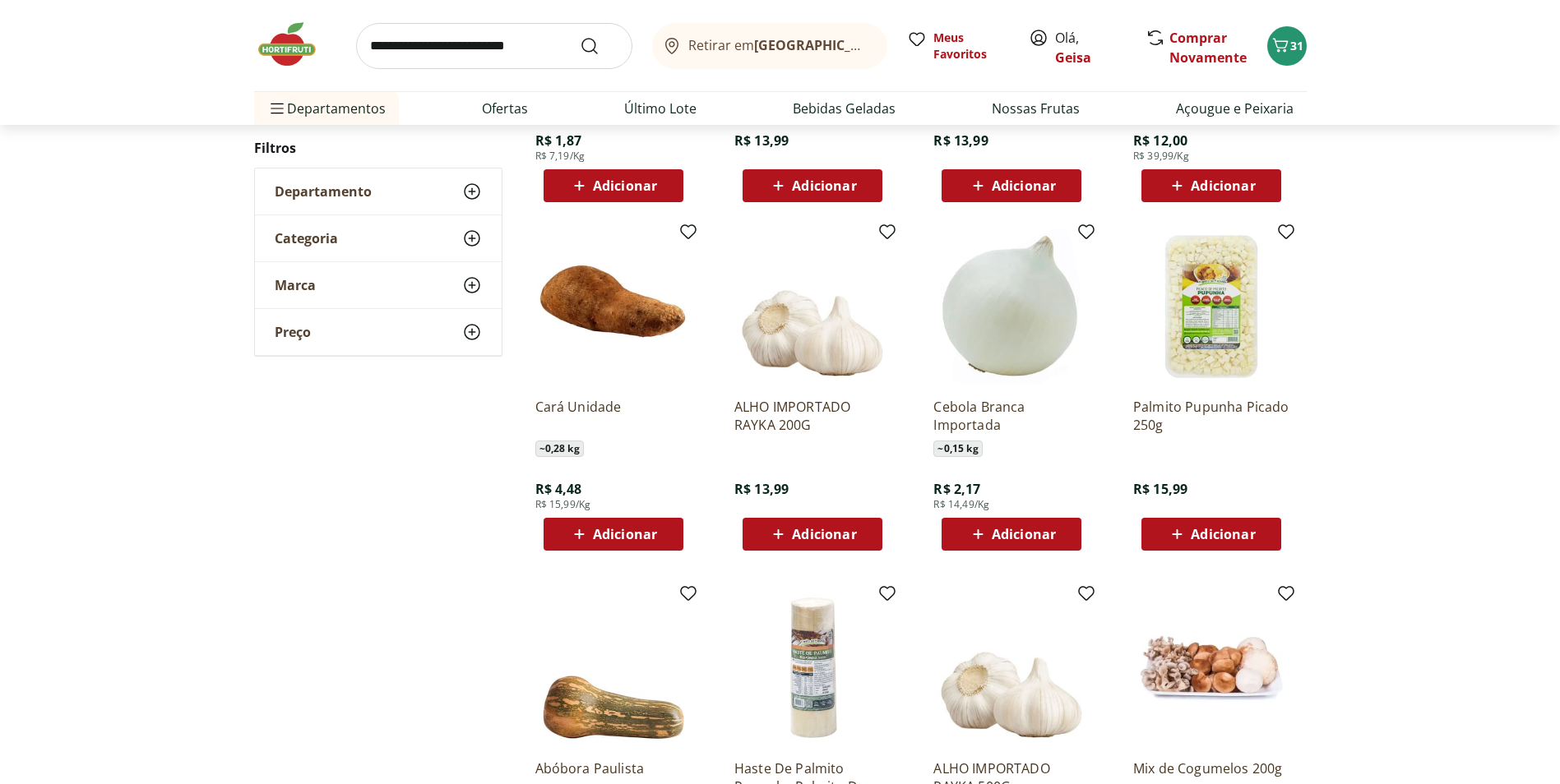
scroll to position [1305, 0]
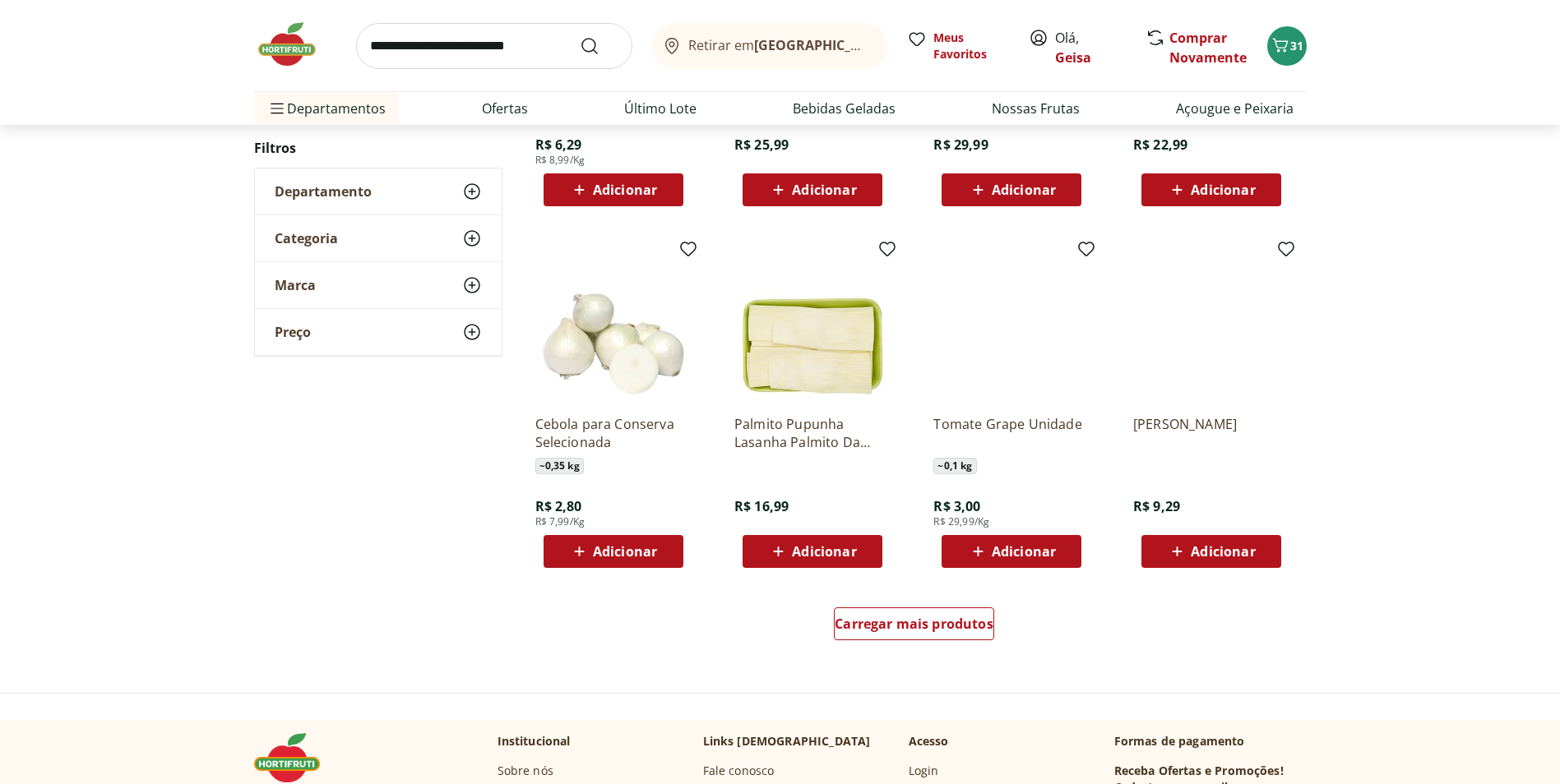
scroll to position [891, 0]
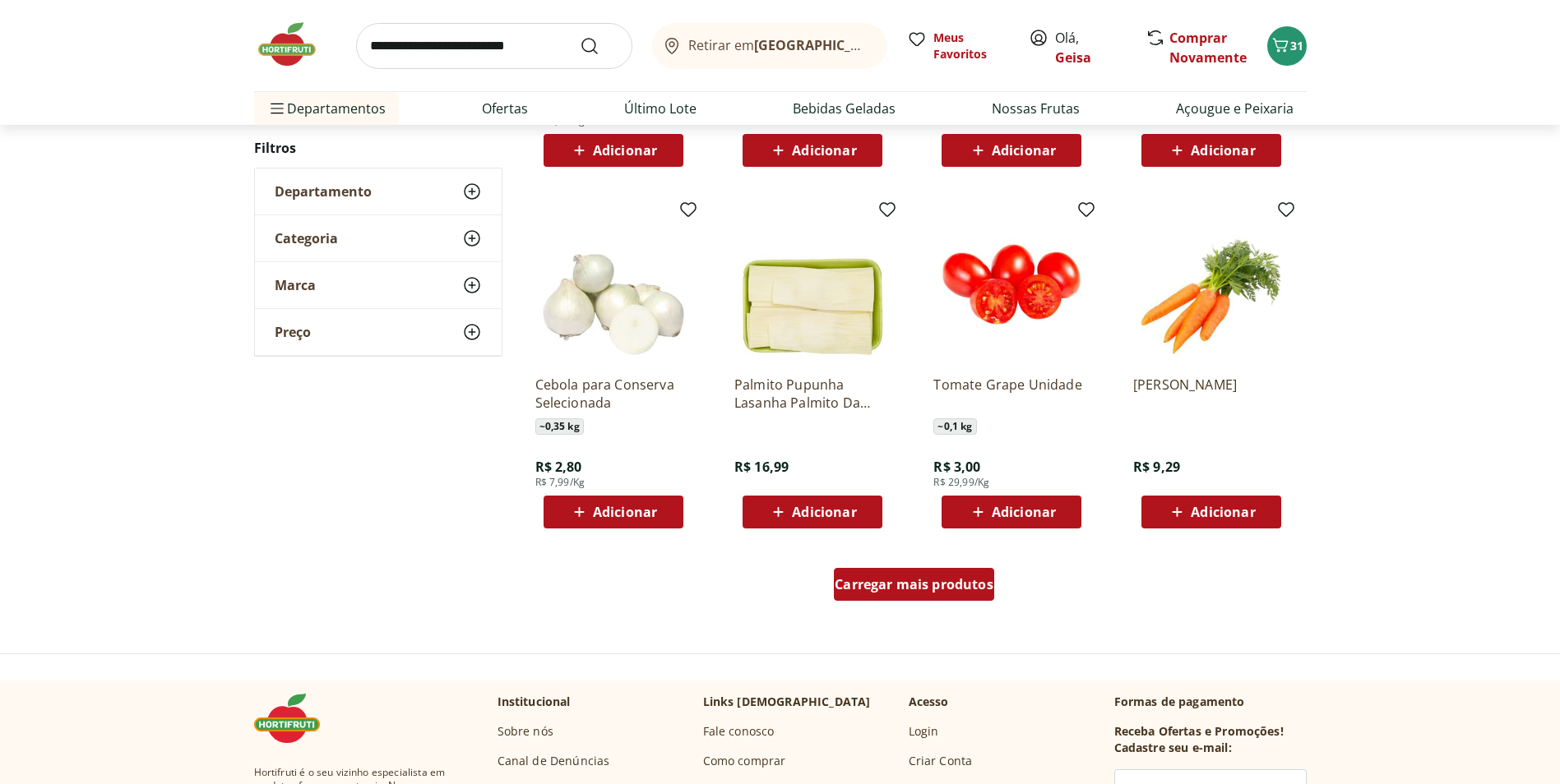
click at [921, 587] on span "Carregar mais produtos" at bounding box center [914, 584] width 159 height 13
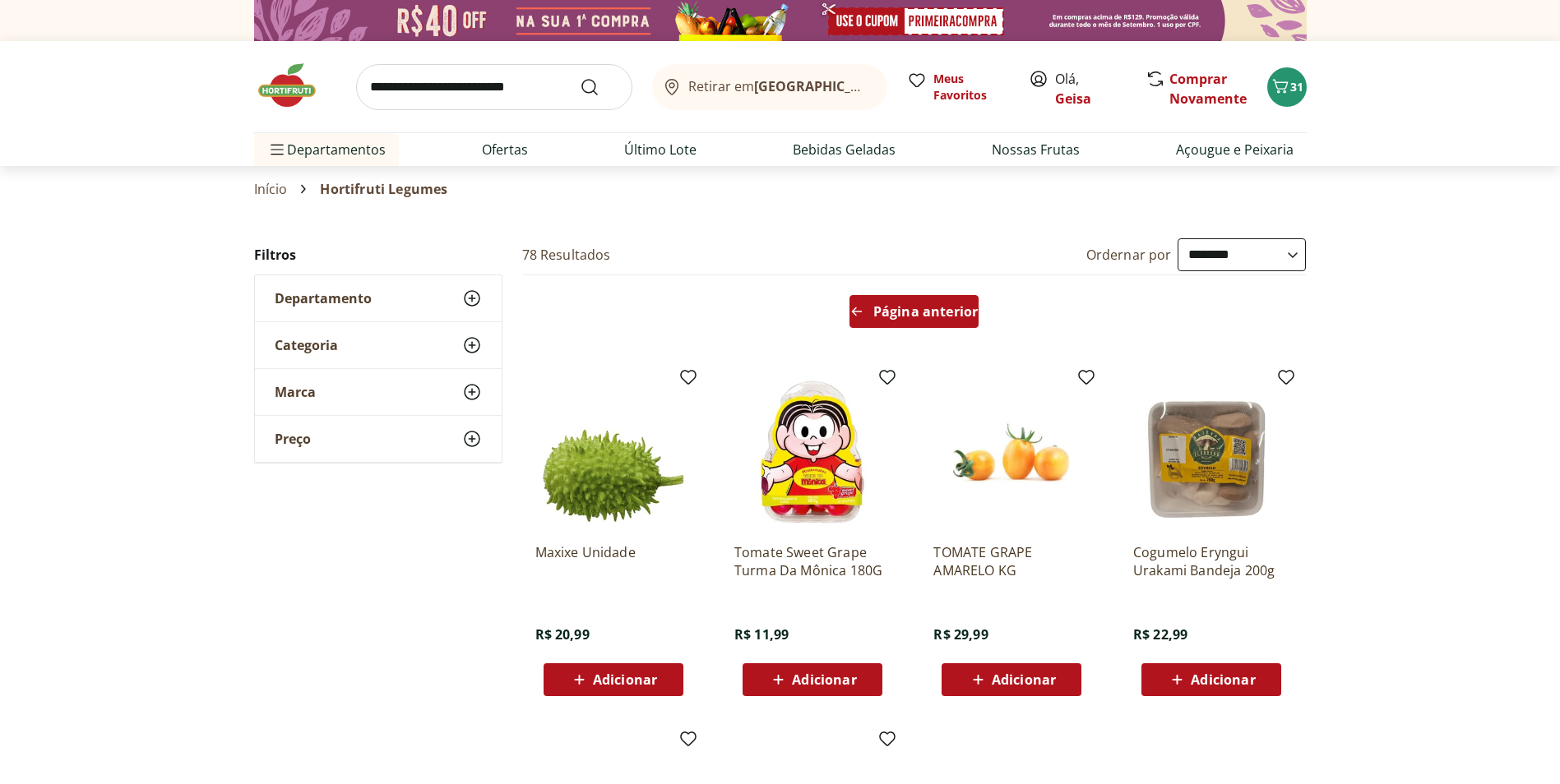
click at [928, 314] on span "Página anterior" at bounding box center [926, 311] width 105 height 13
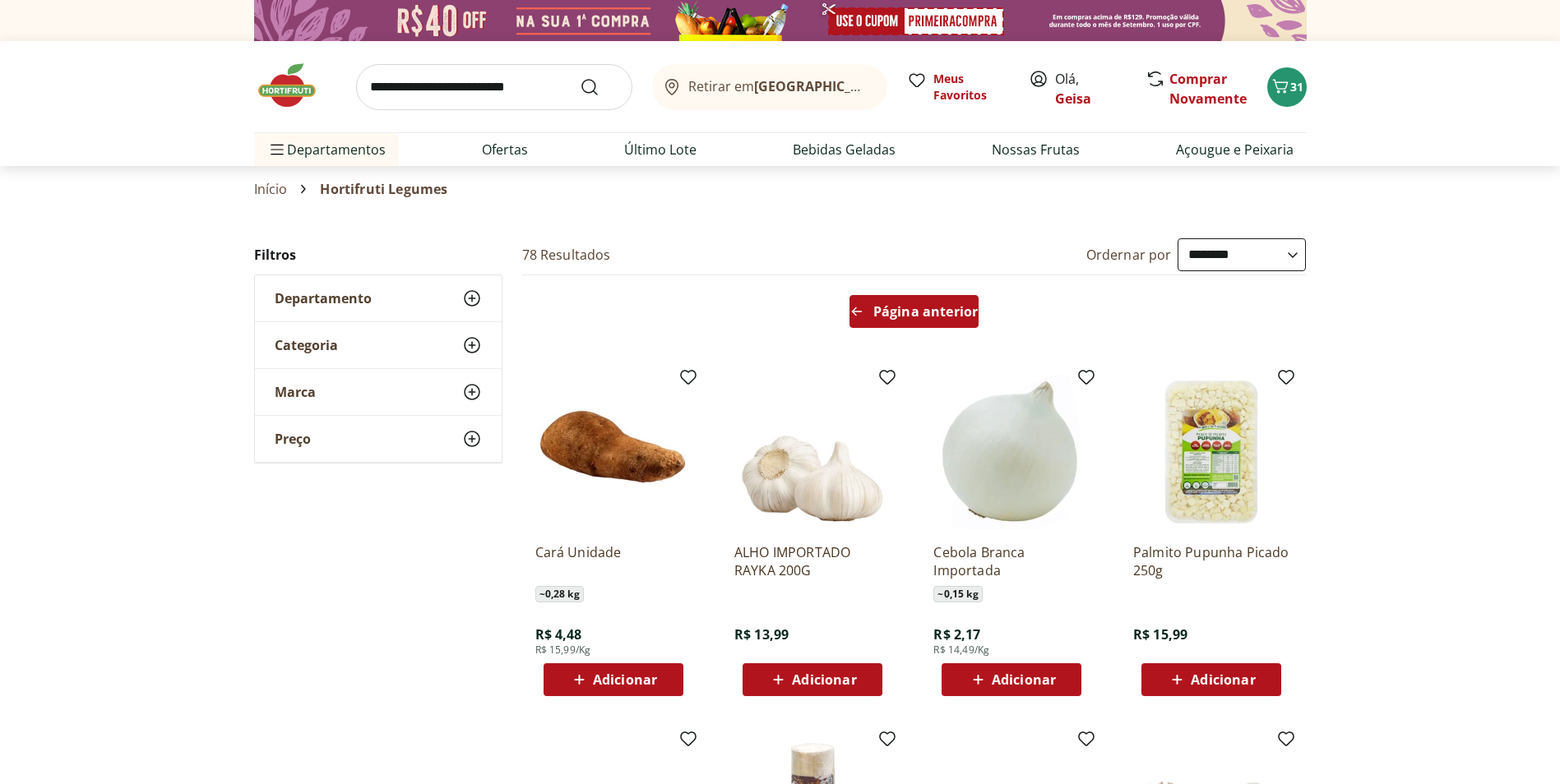
click at [913, 308] on span "Página anterior" at bounding box center [926, 311] width 105 height 13
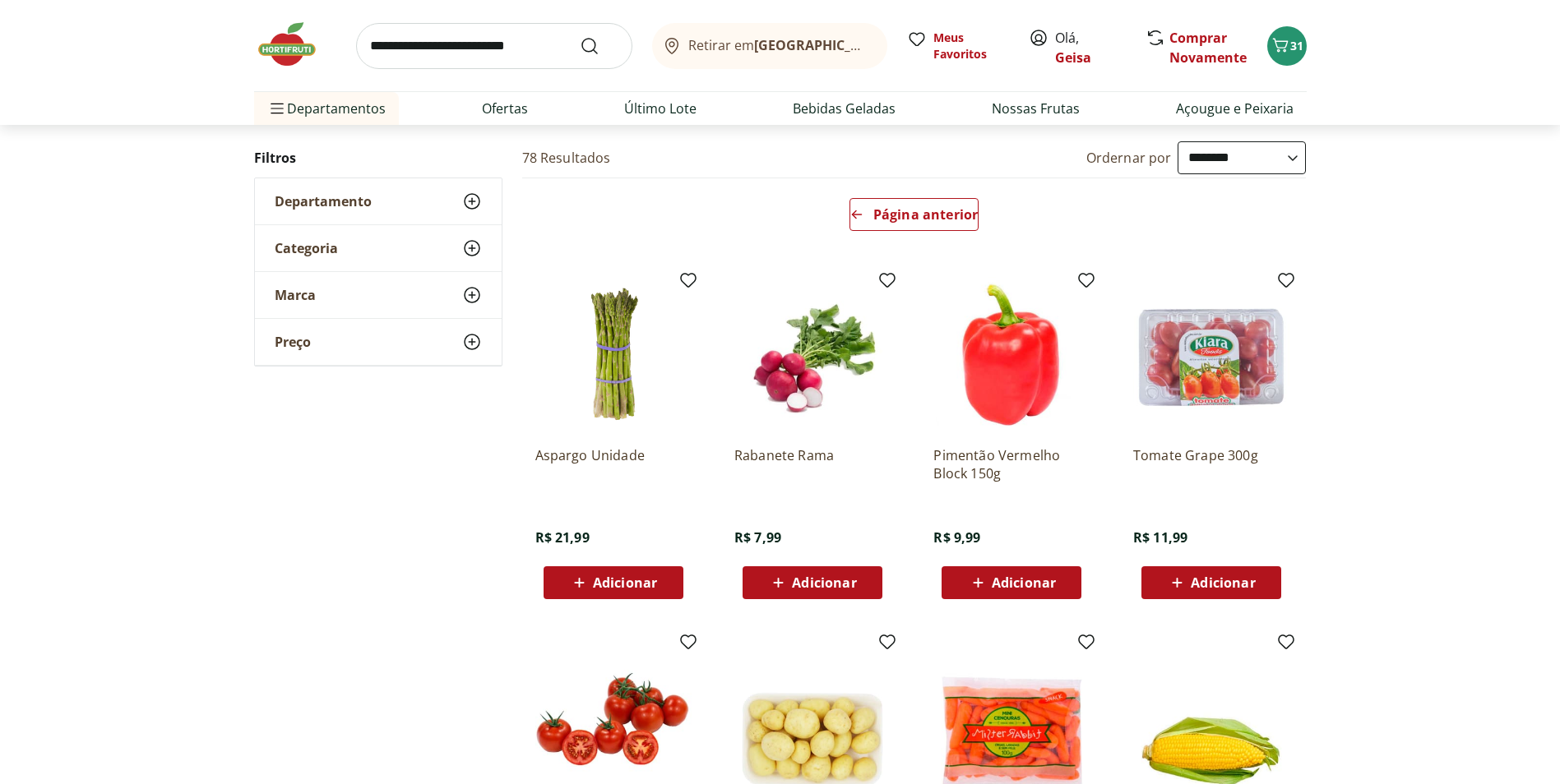
scroll to position [165, 0]
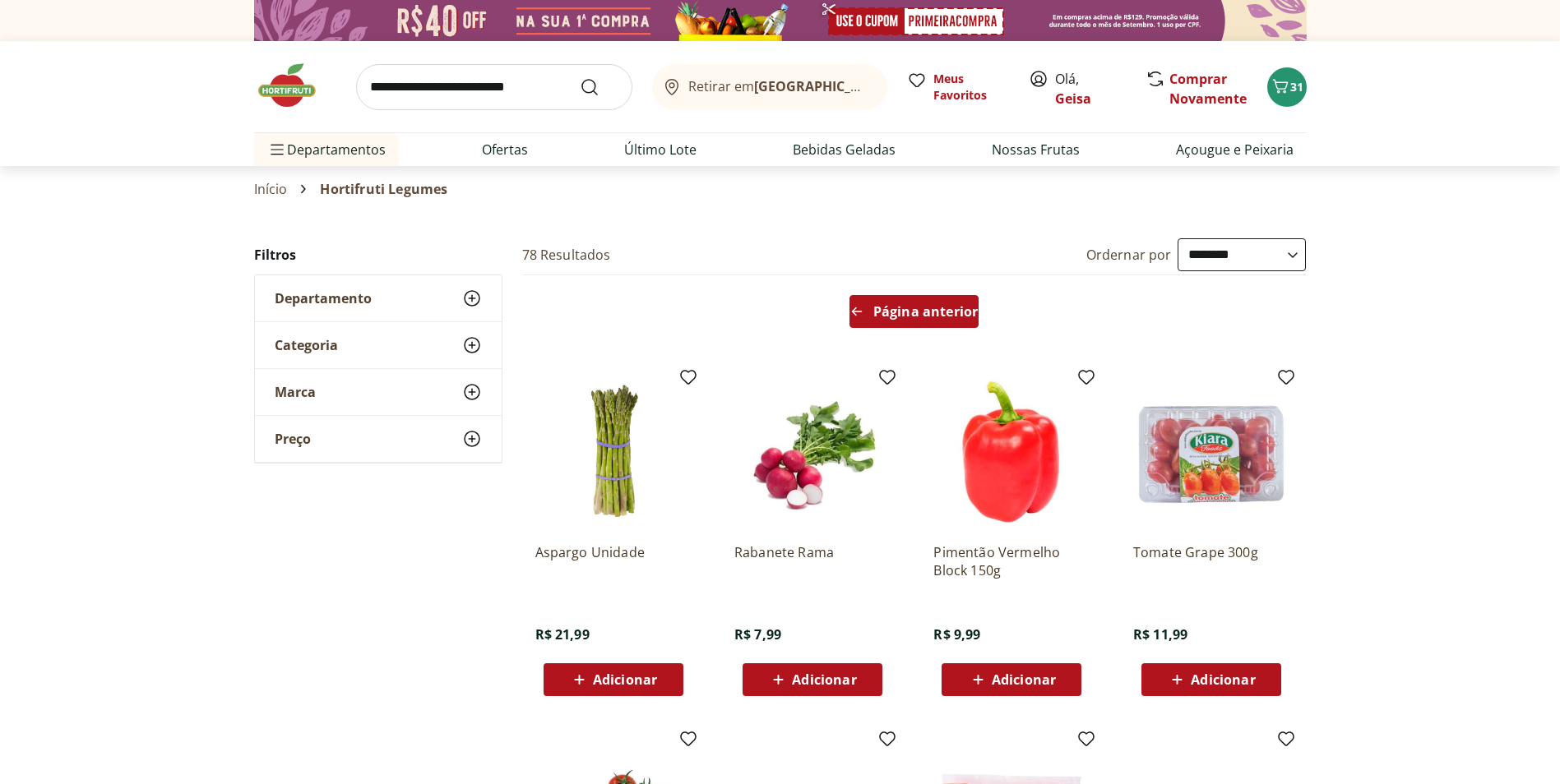
click at [951, 311] on span "Página anterior" at bounding box center [926, 311] width 105 height 13
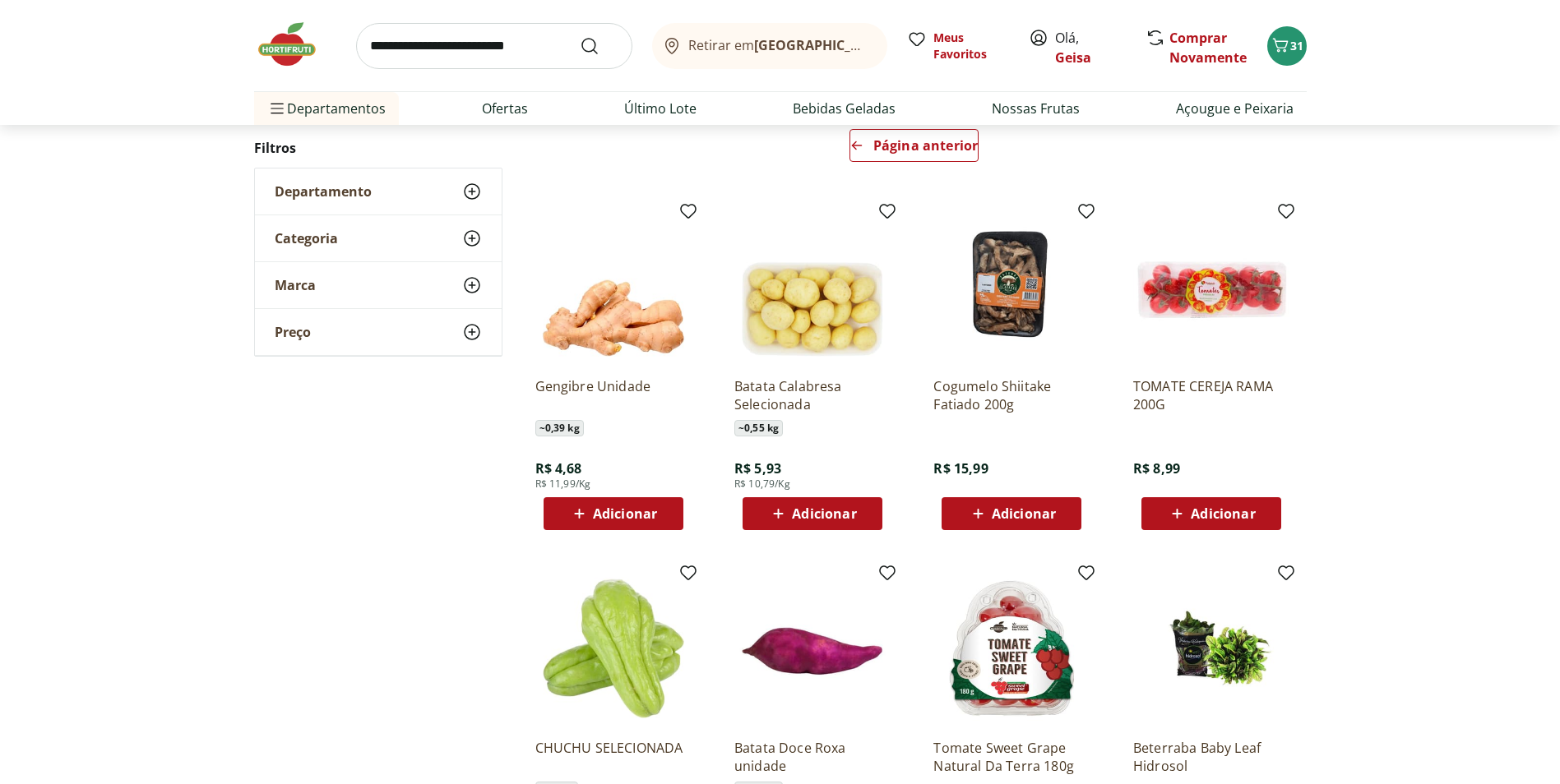
scroll to position [165, 0]
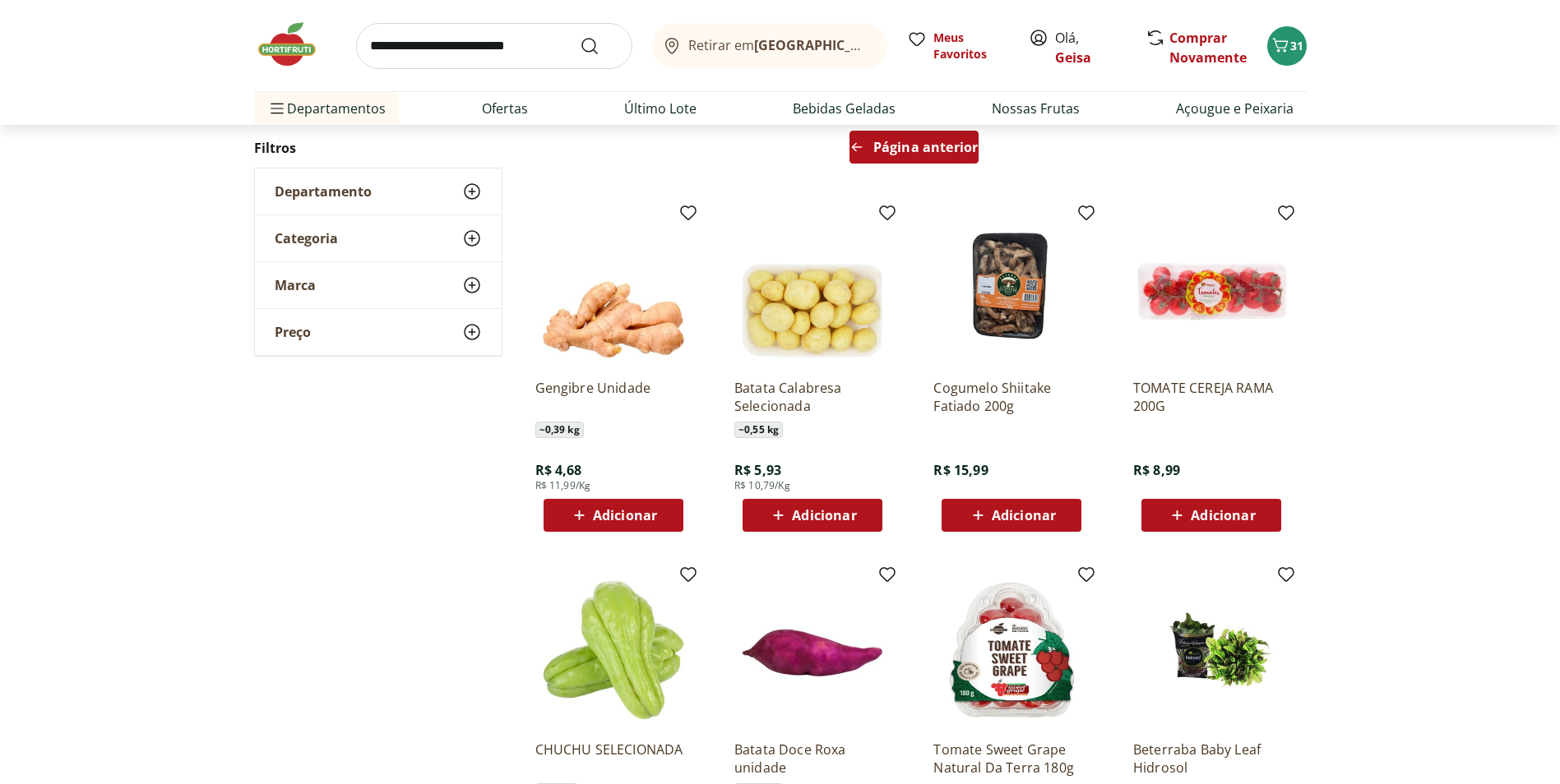
click at [945, 144] on span "Página anterior" at bounding box center [926, 147] width 105 height 13
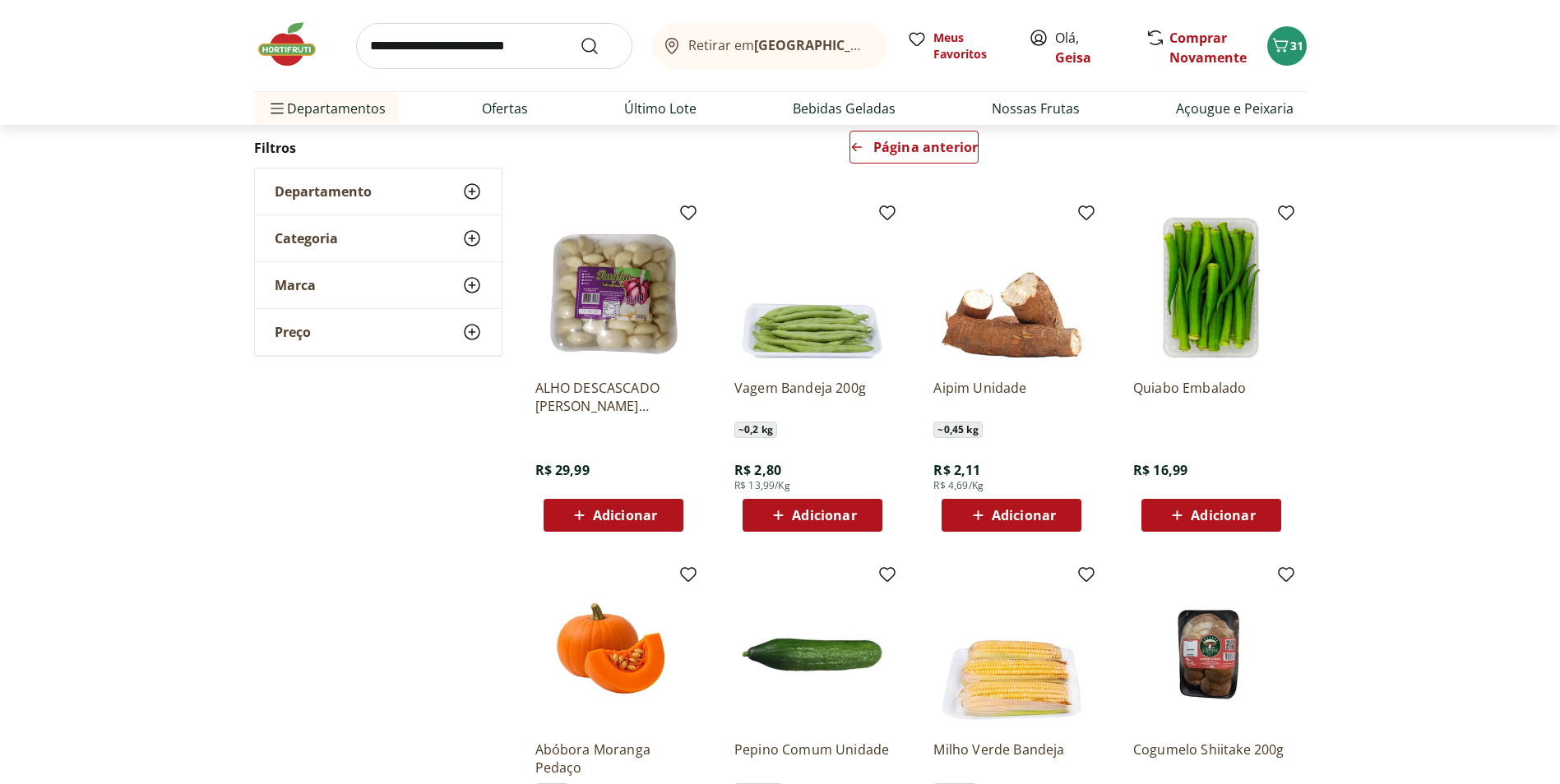
scroll to position [247, 0]
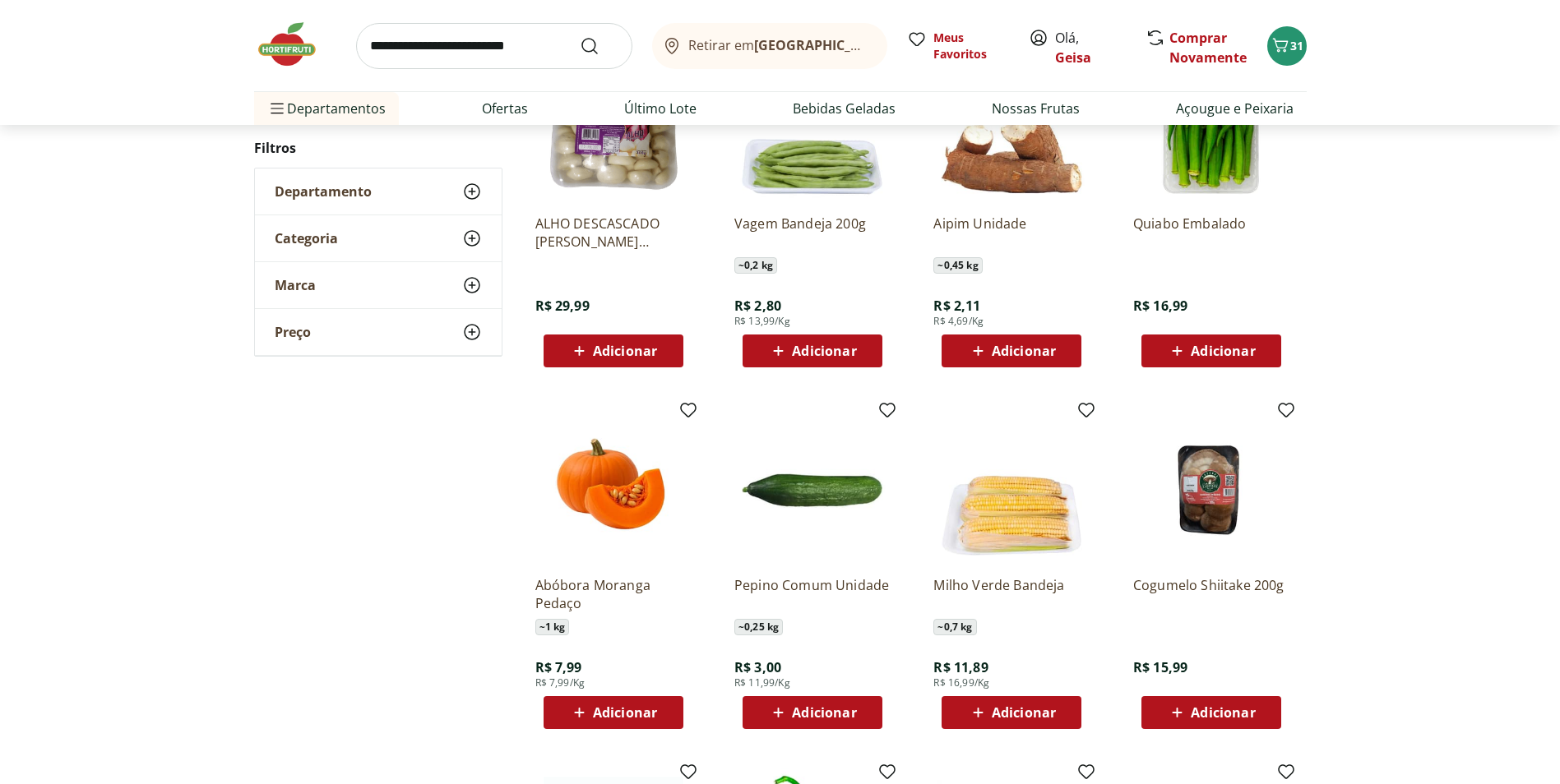
scroll to position [165, 0]
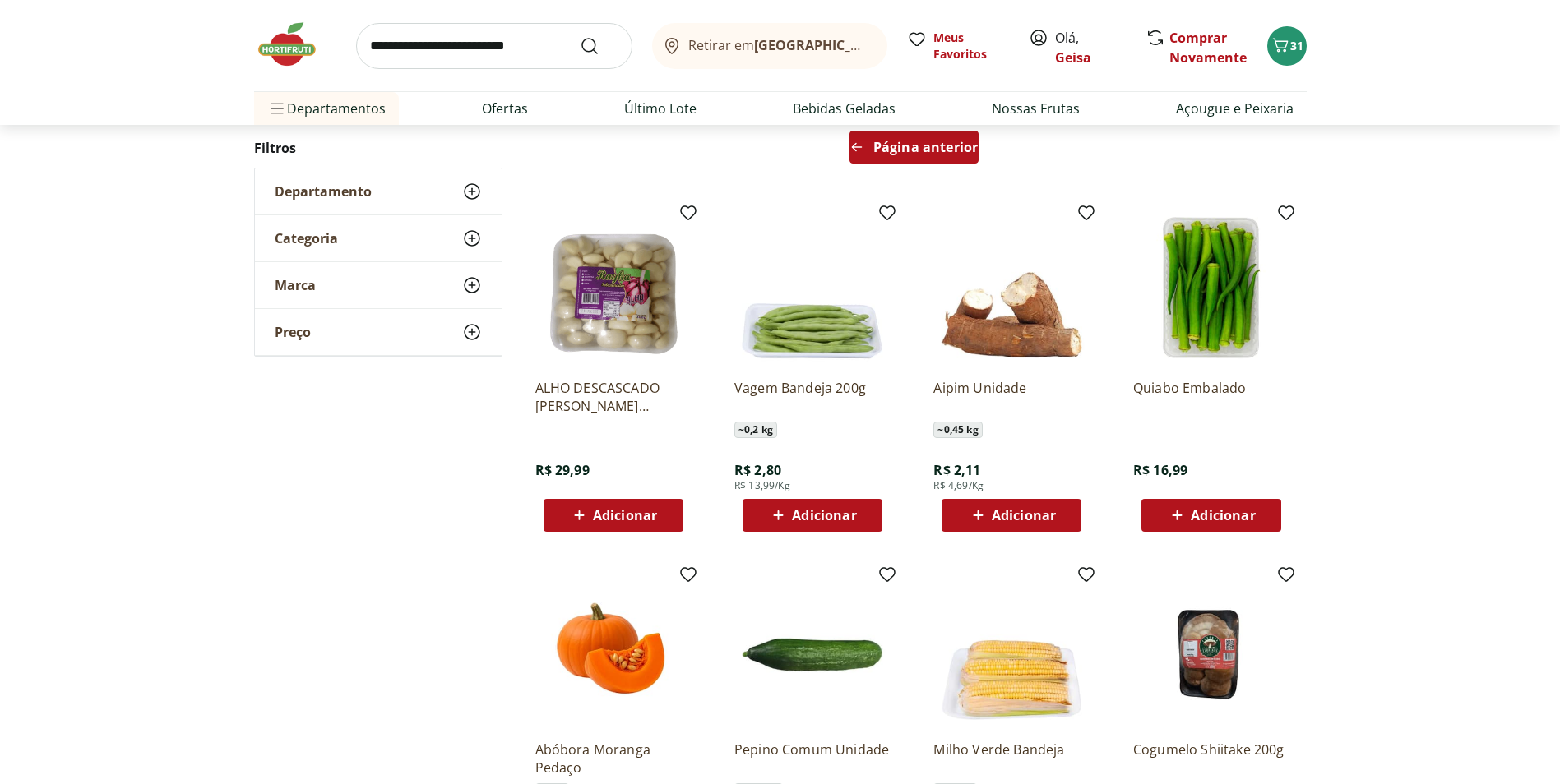
click at [915, 152] on span "Página anterior" at bounding box center [926, 147] width 105 height 13
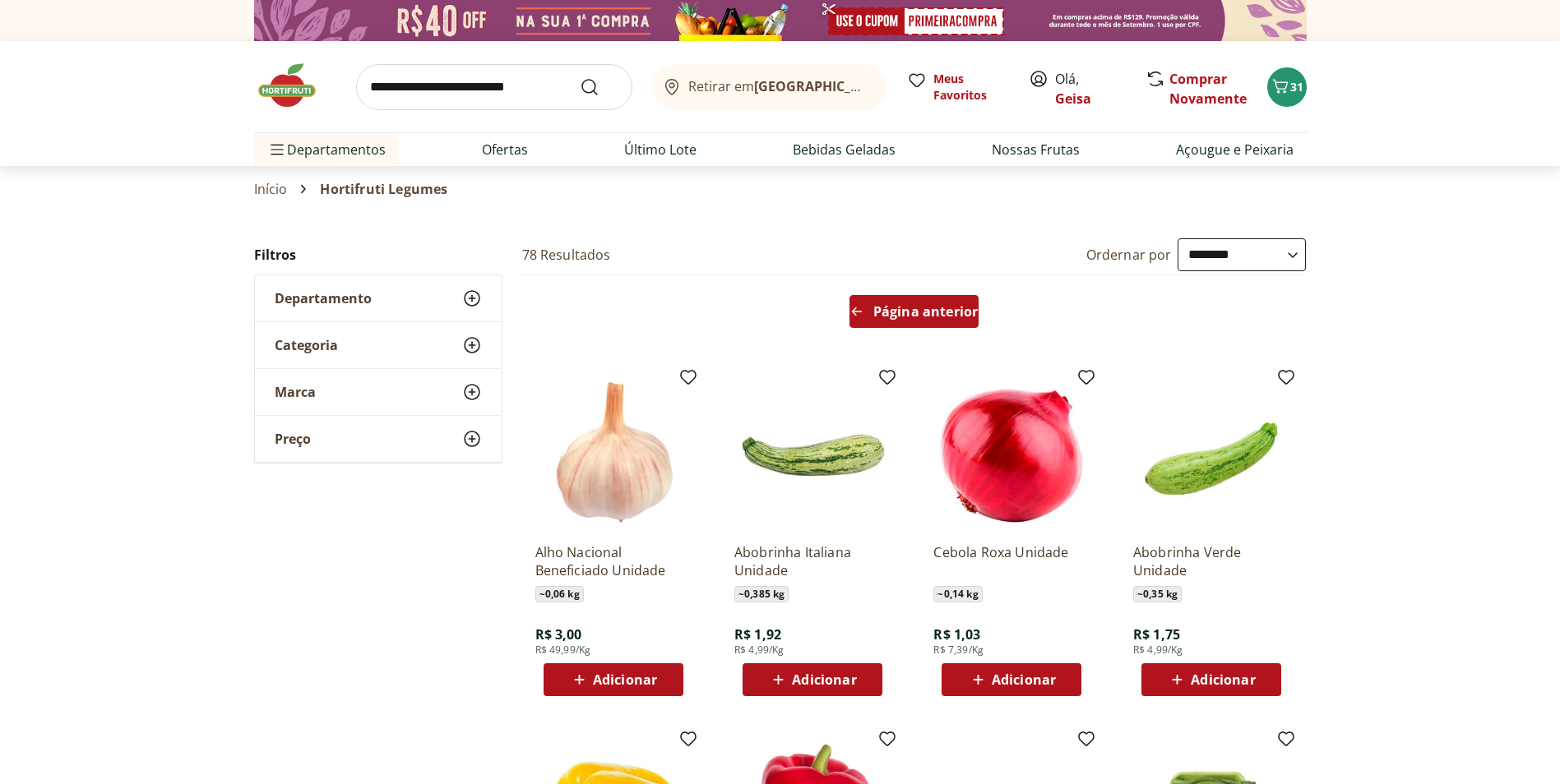
click at [933, 317] on span "Página anterior" at bounding box center [926, 311] width 105 height 13
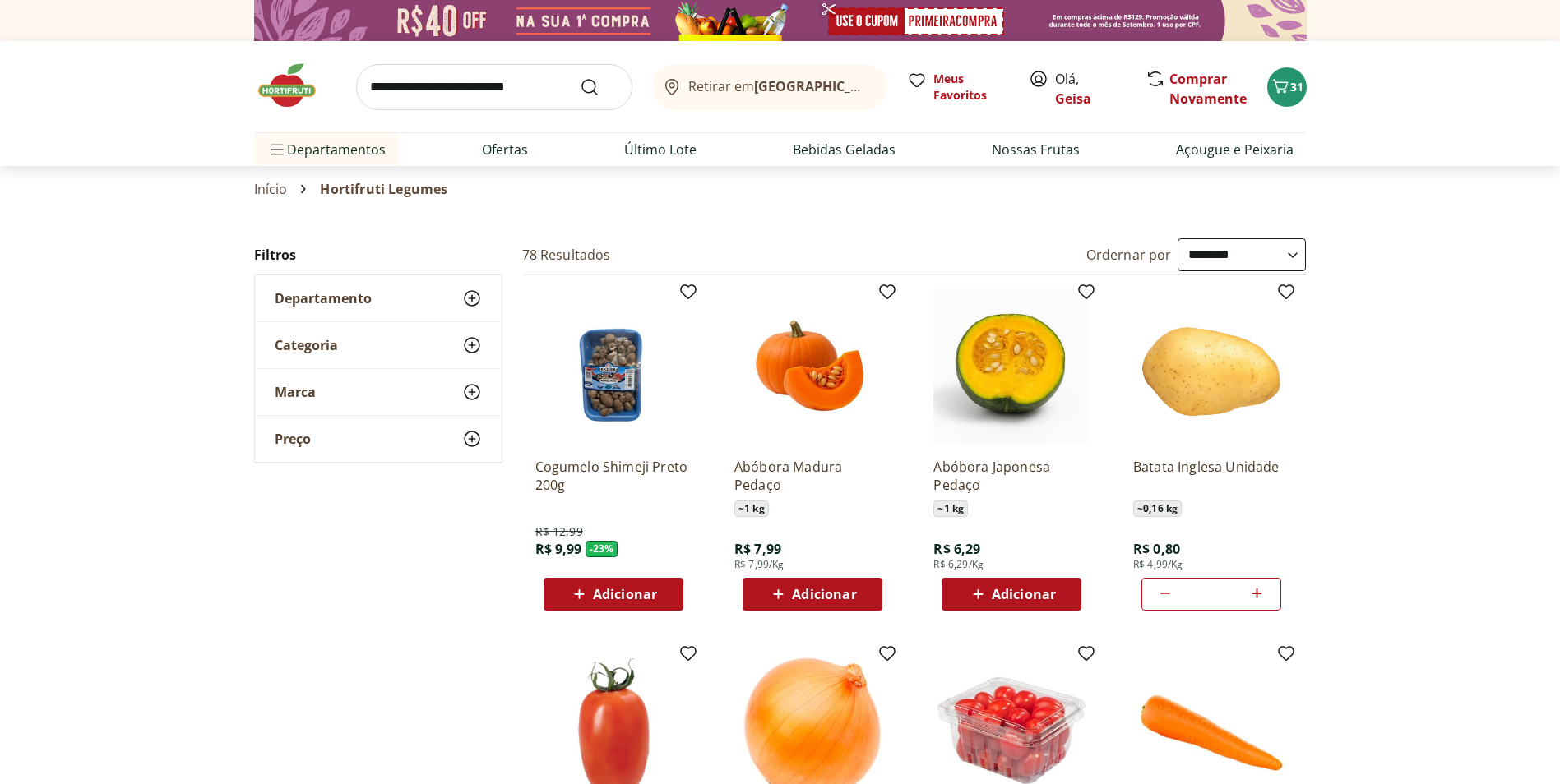
click at [424, 81] on input "search" at bounding box center [494, 87] width 276 height 46
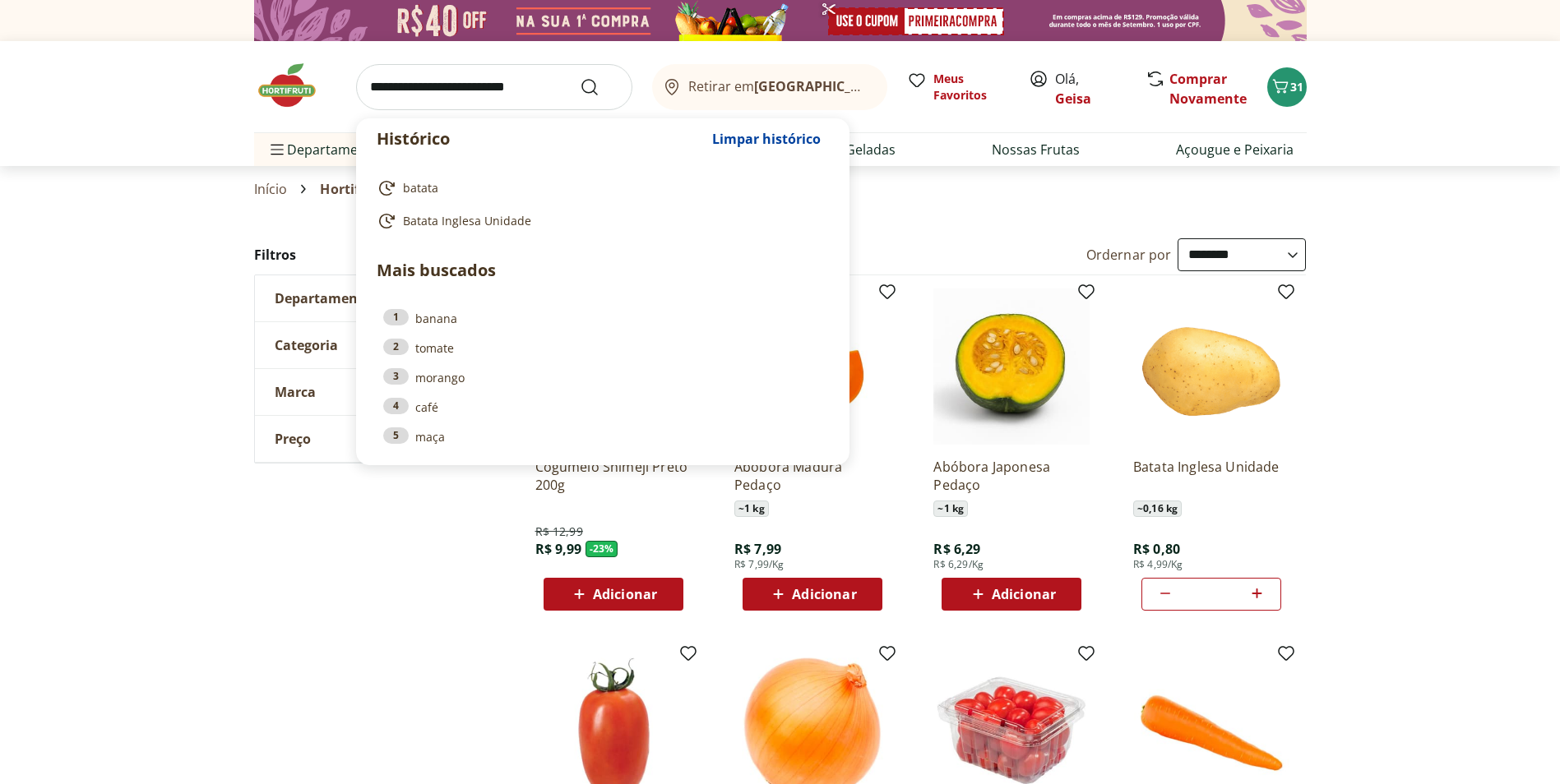
type input "*"
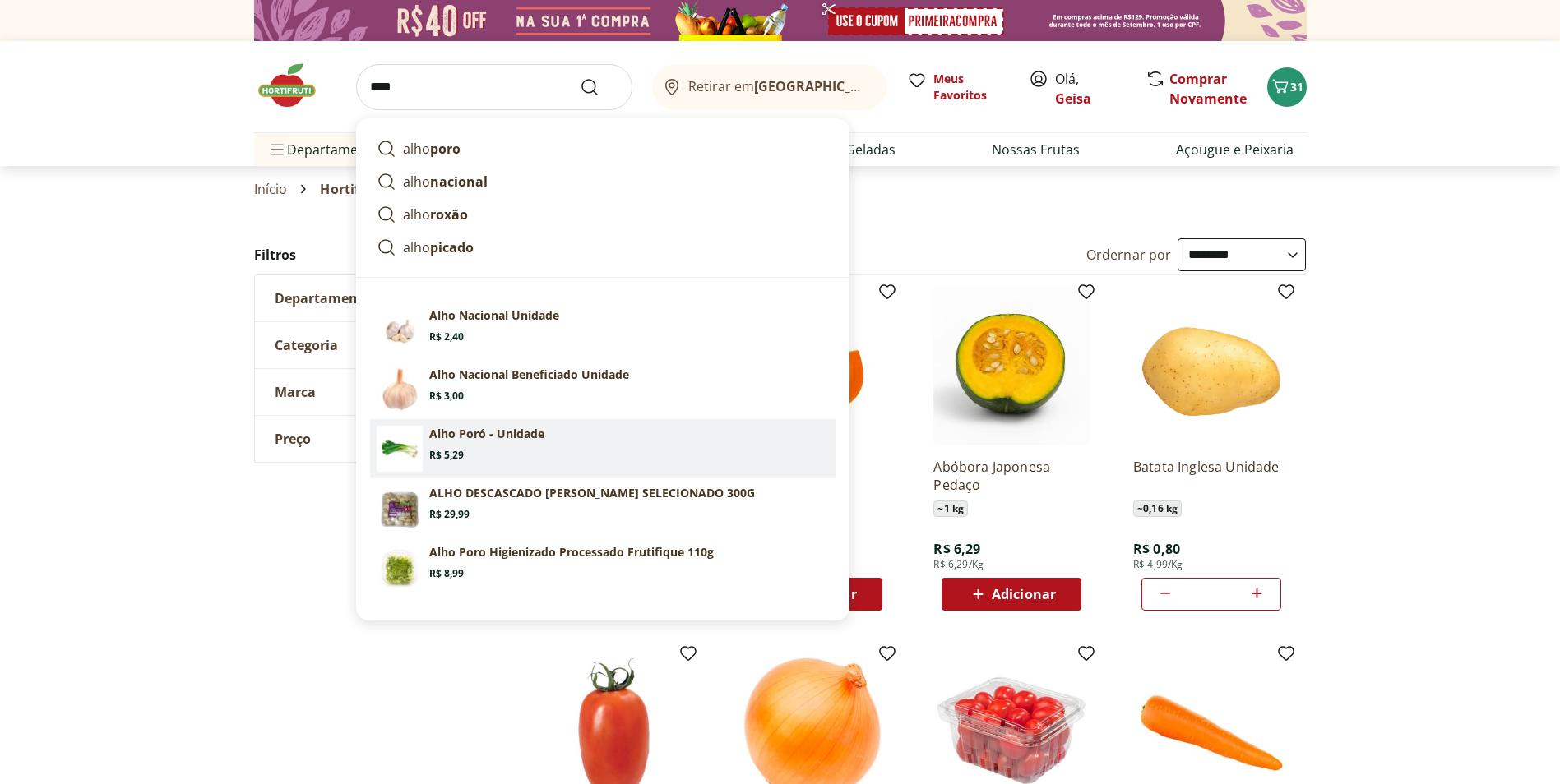
click at [478, 440] on p "Alho Poró - Unidade" at bounding box center [487, 434] width 115 height 16
type input "**********"
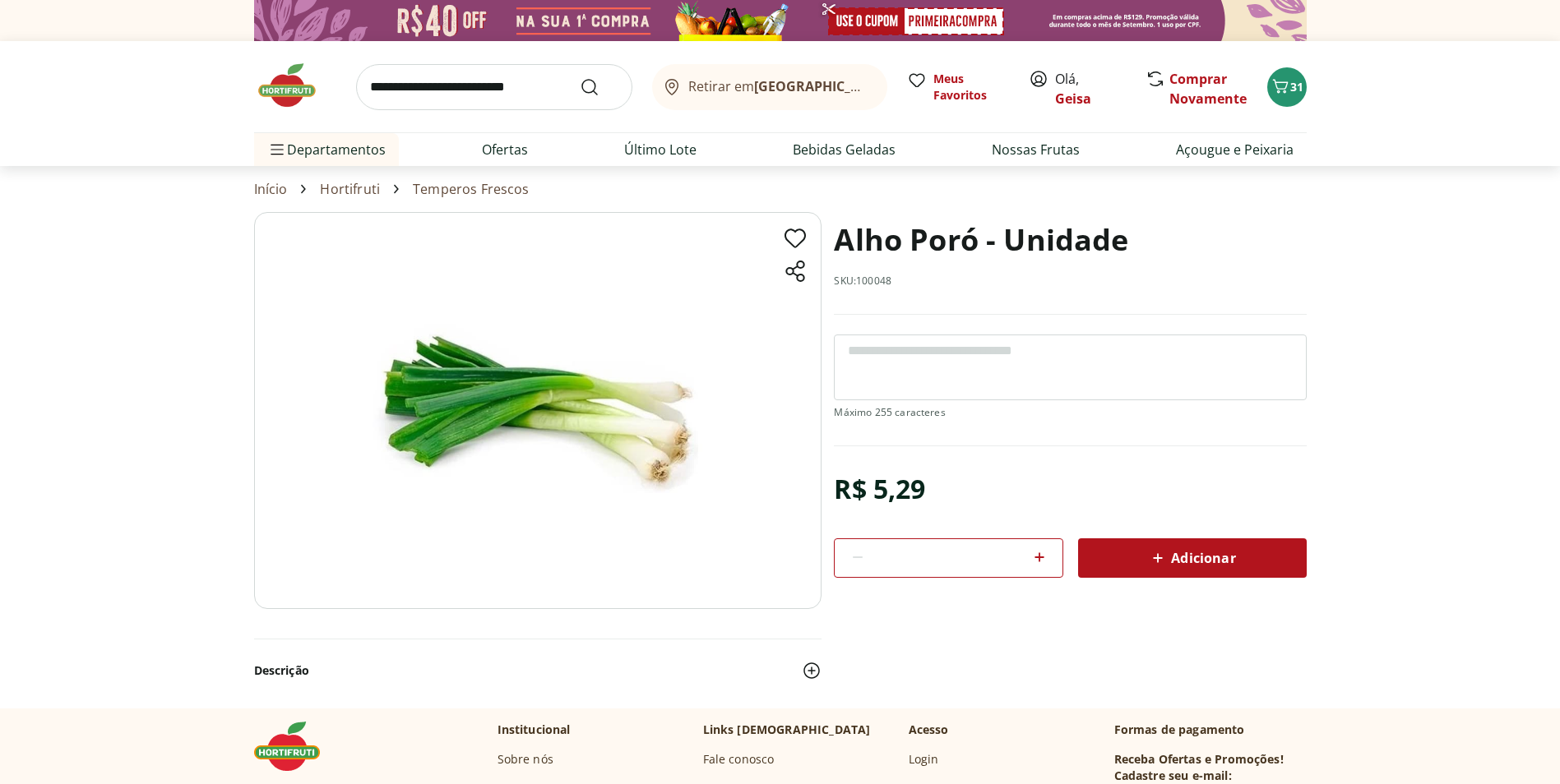
click at [1271, 546] on div "Adicionar" at bounding box center [1192, 558] width 202 height 30
click at [507, 102] on input "search" at bounding box center [494, 87] width 276 height 46
type input "*****"
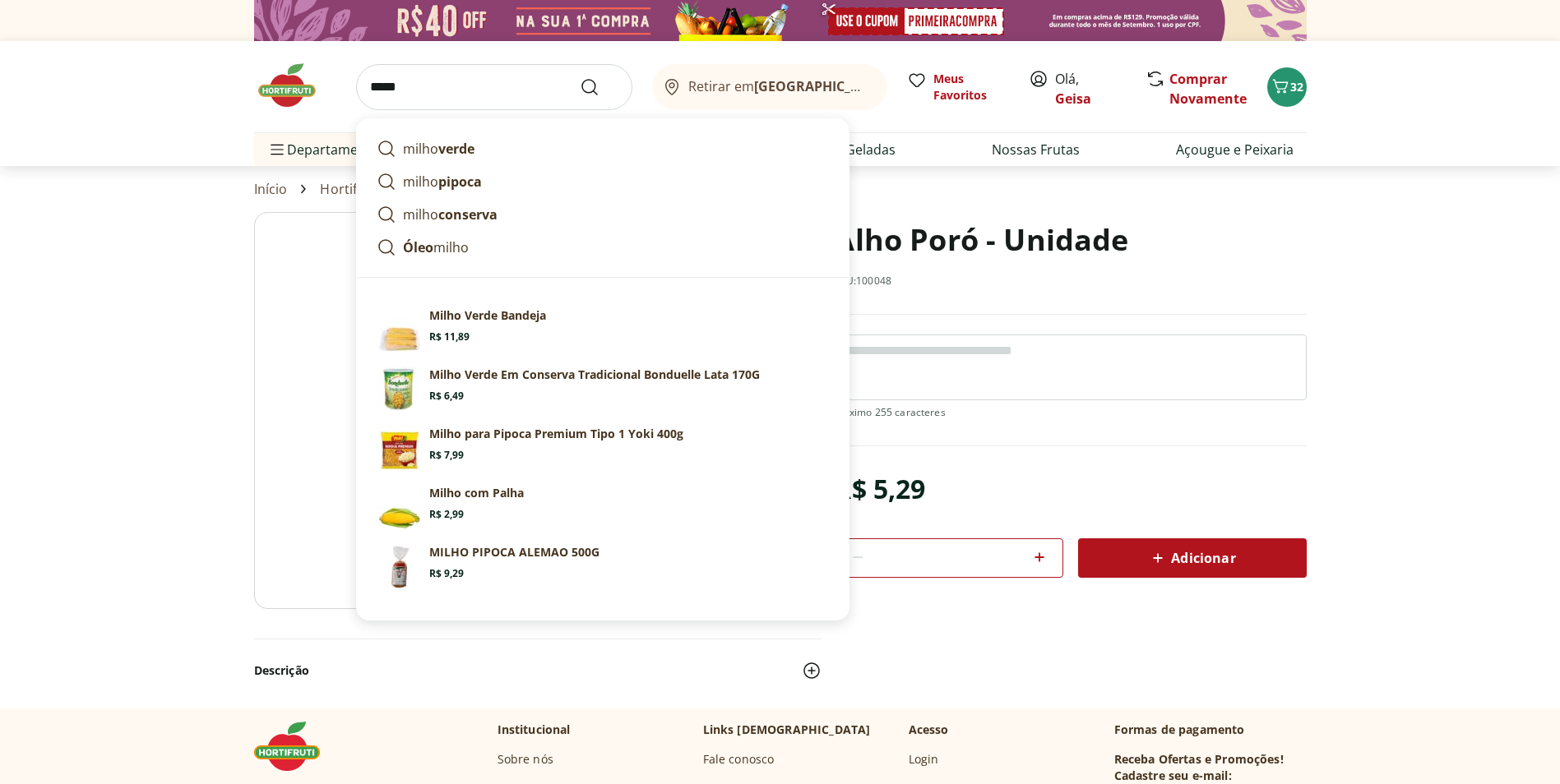
click at [471, 93] on input "*****" at bounding box center [494, 87] width 276 height 46
drag, startPoint x: 438, startPoint y: 81, endPoint x: 289, endPoint y: 75, distance: 149.1
click at [291, 75] on div "***** milho verde milho pipoca milho conserva Óleo milho Sugestões para "milho"…" at bounding box center [780, 87] width 1053 height 91
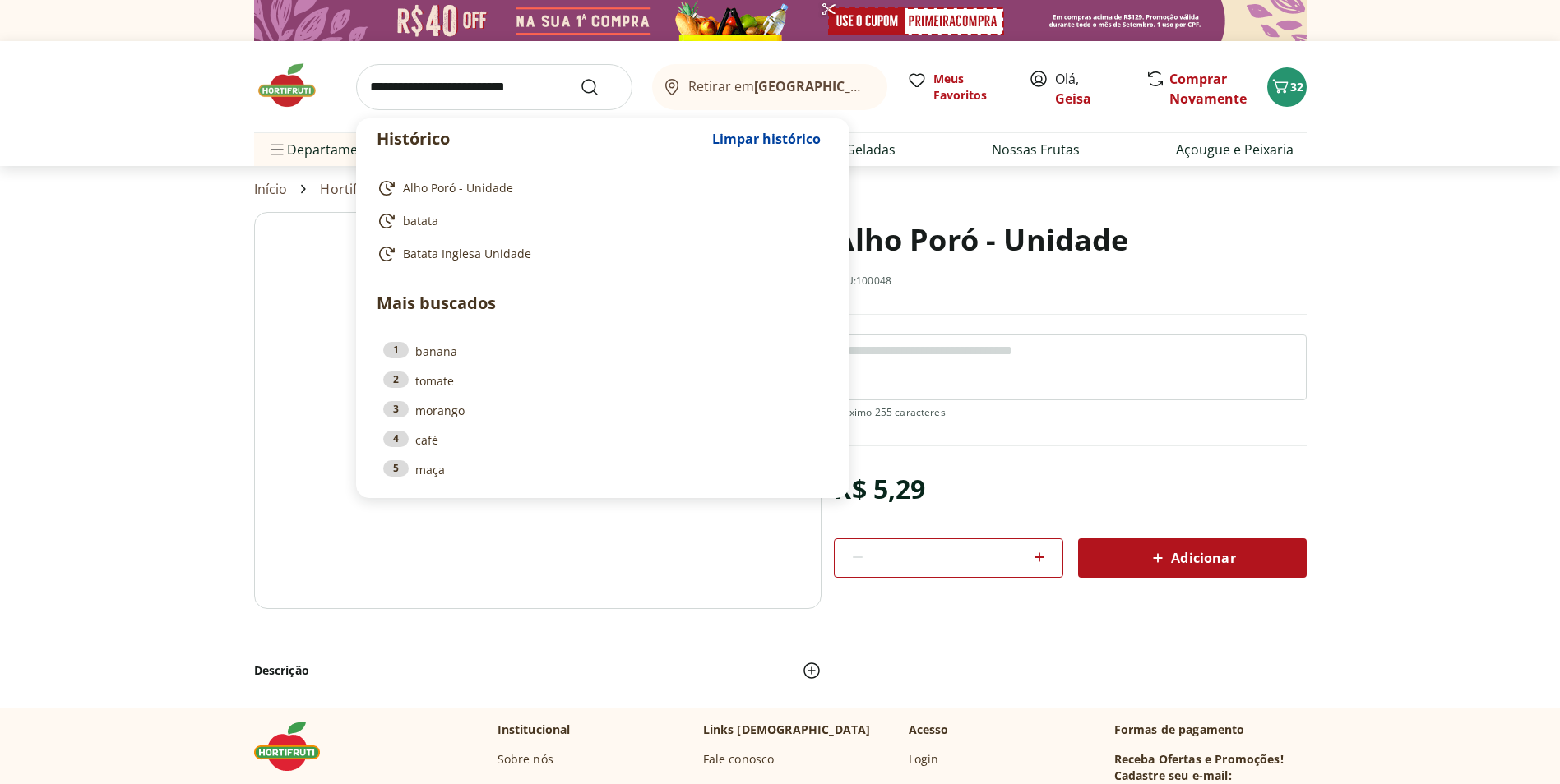
drag, startPoint x: 1408, startPoint y: 352, endPoint x: 1398, endPoint y: 352, distance: 10.0
click at [1408, 352] on section "Alho Poró - Unidade SKU: 100048 R$ 5,29 * Adicionar Alho Poró - Unidade R$ 5,29…" at bounding box center [780, 460] width 1560 height 495
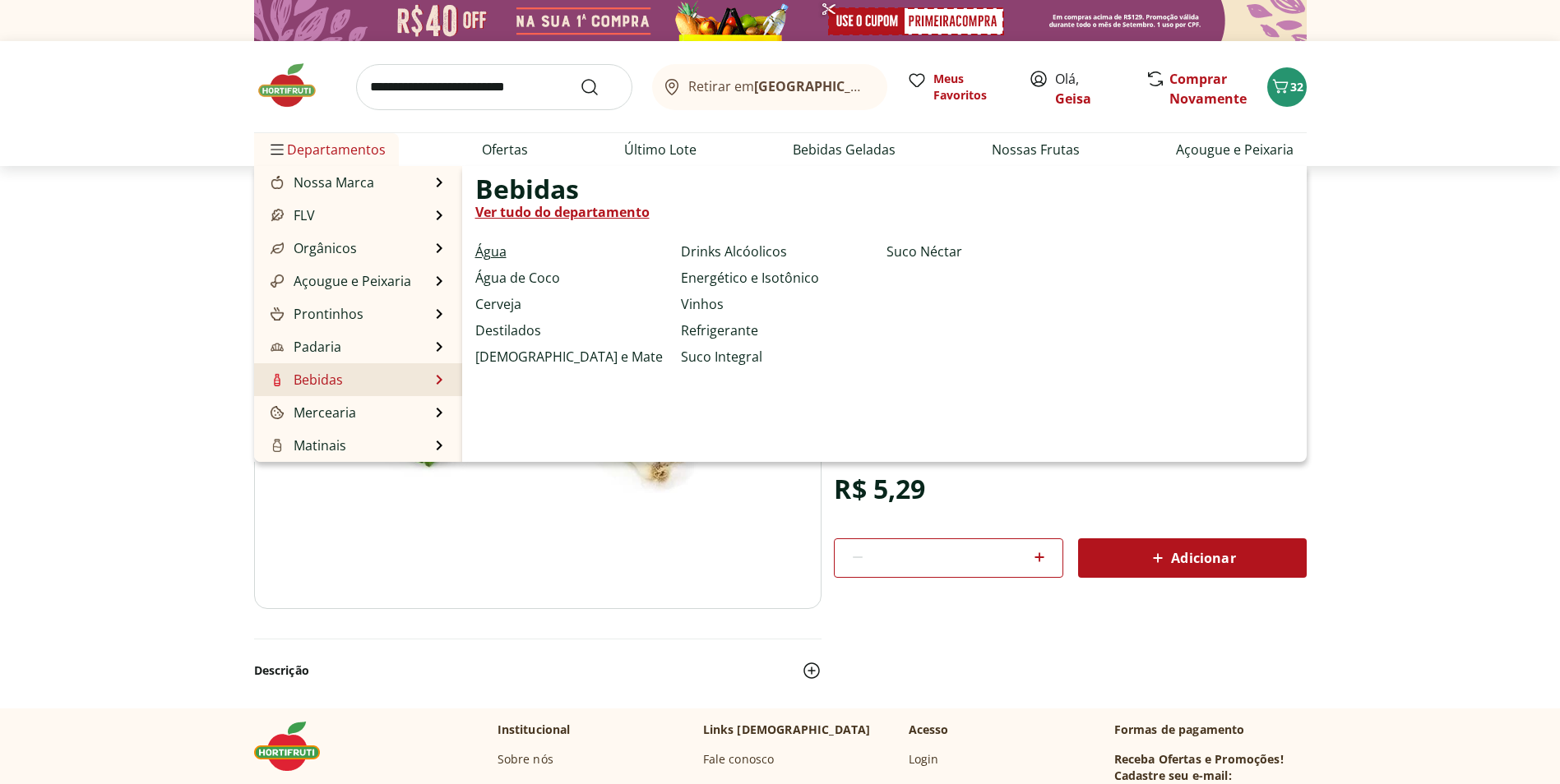
click at [487, 253] on link "Água" at bounding box center [491, 251] width 31 height 20
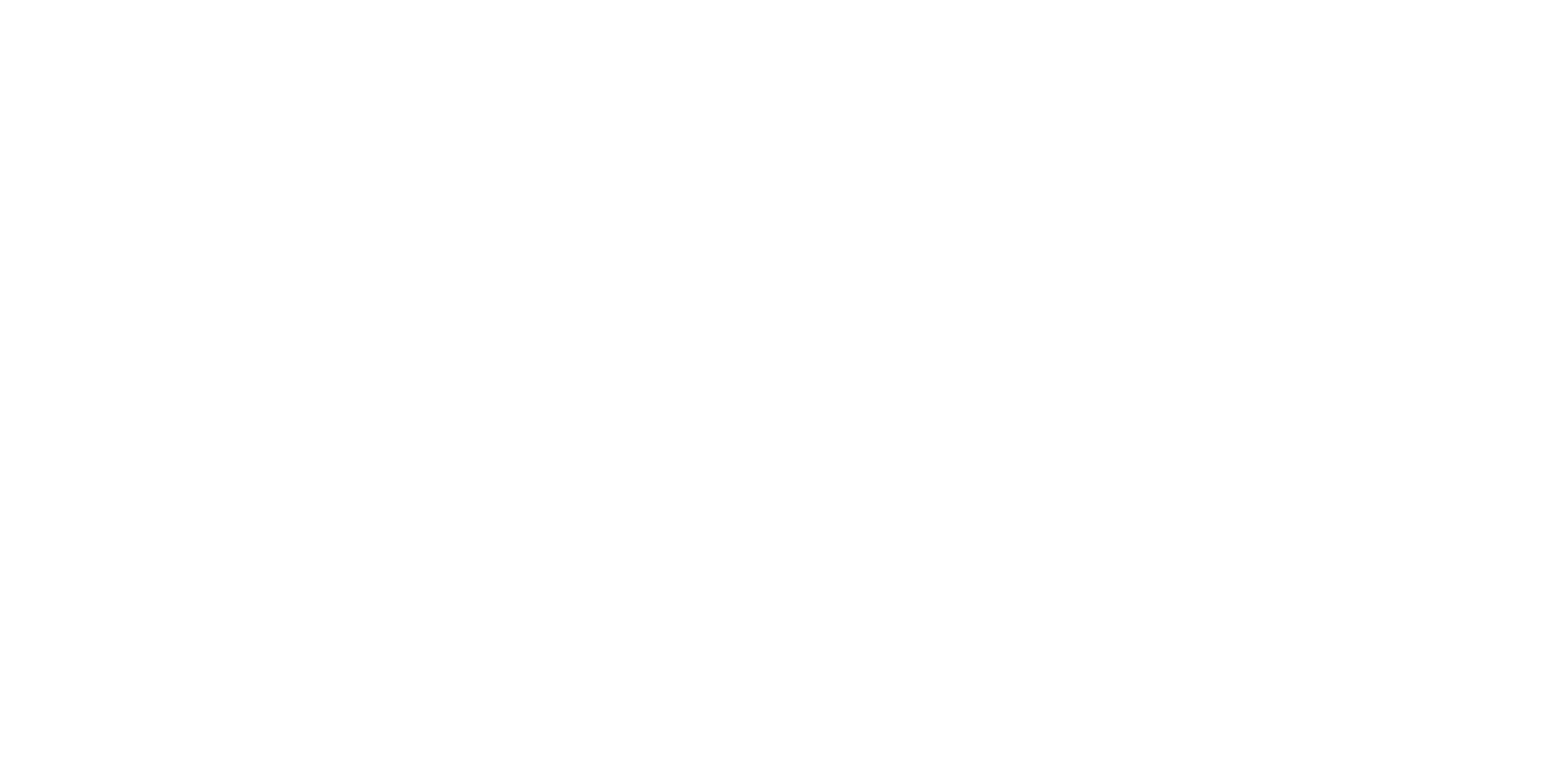
select select "**********"
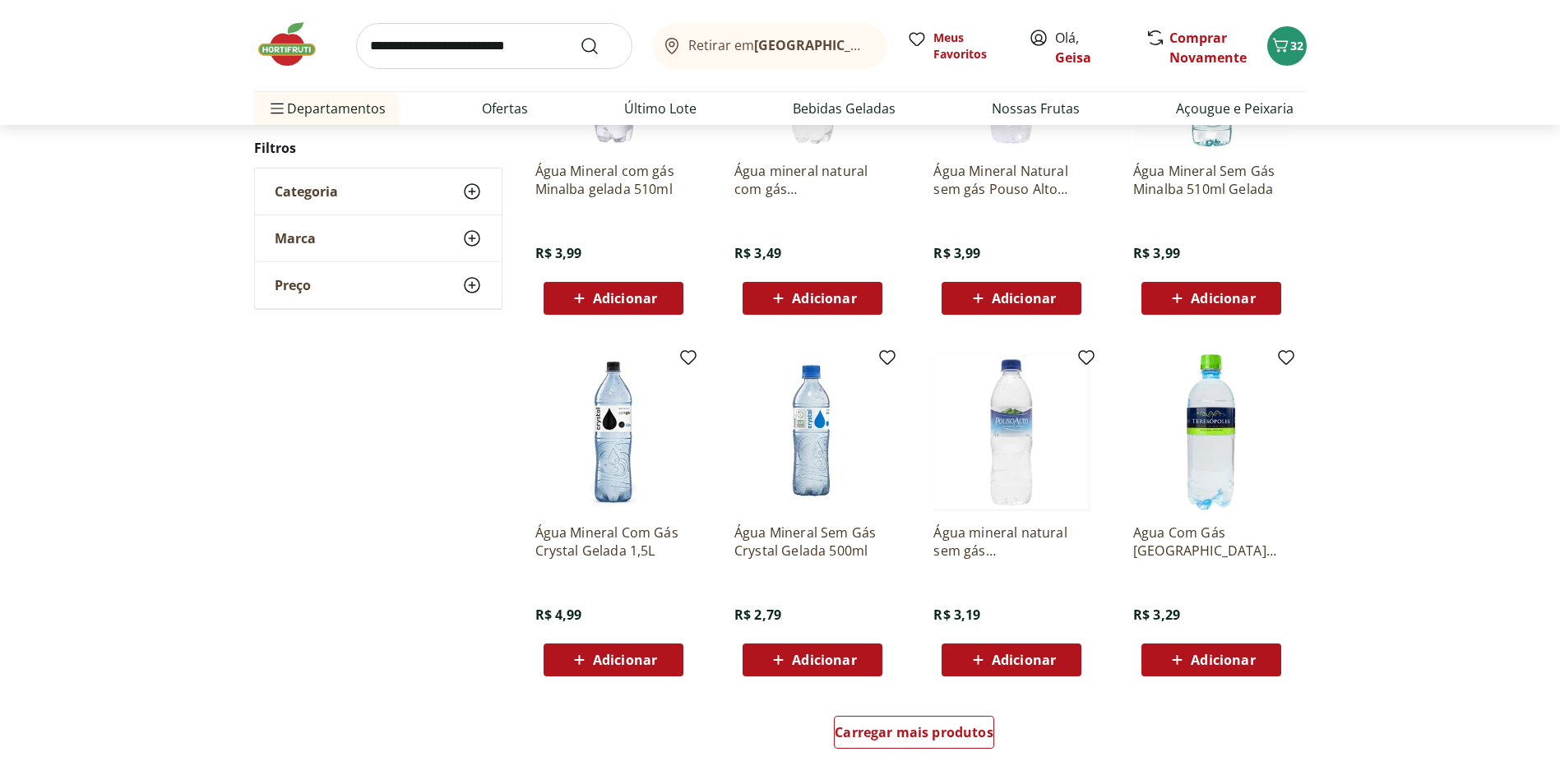
scroll to position [739, 0]
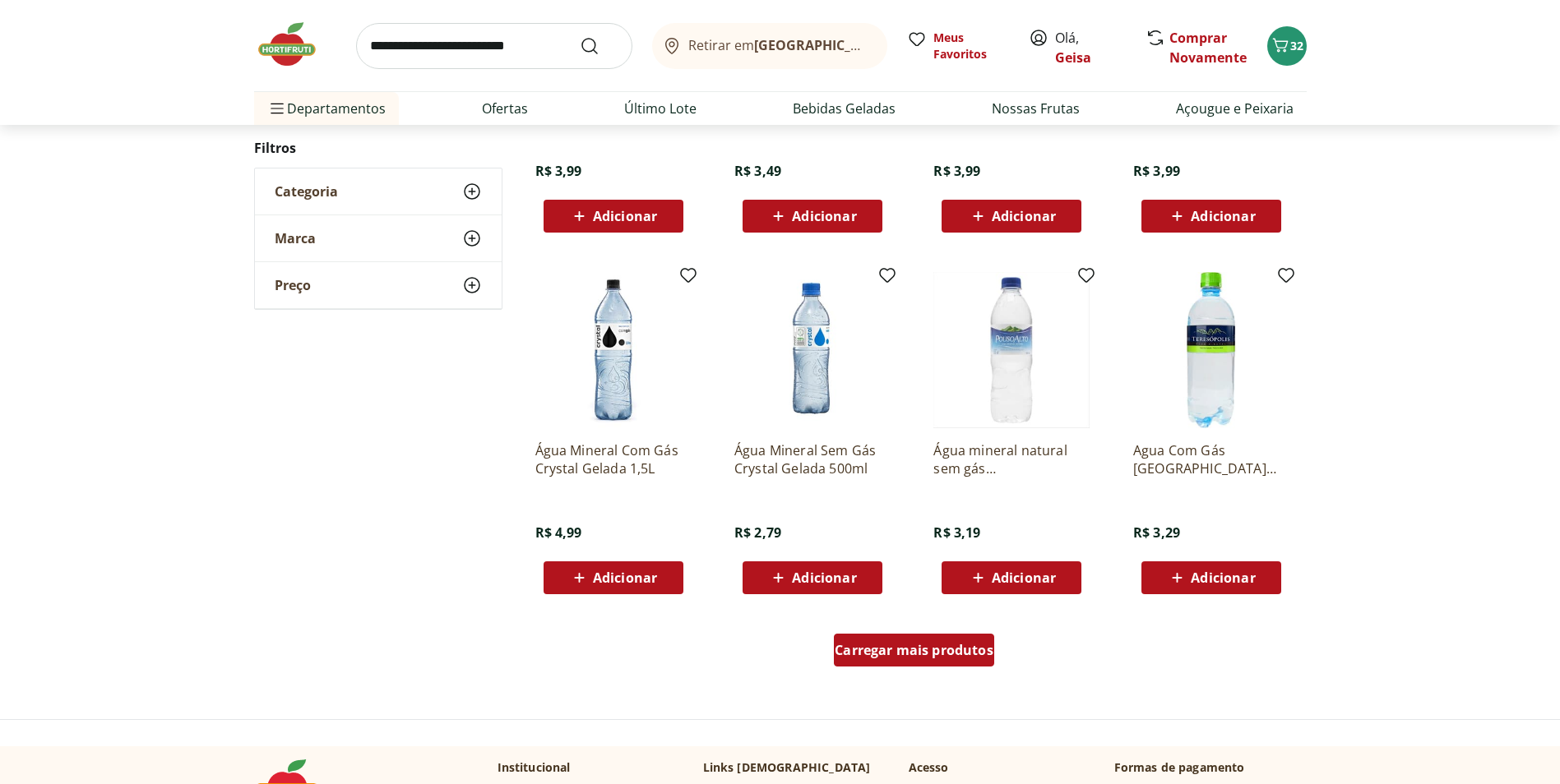
click at [933, 643] on span "Carregar mais produtos" at bounding box center [914, 649] width 159 height 13
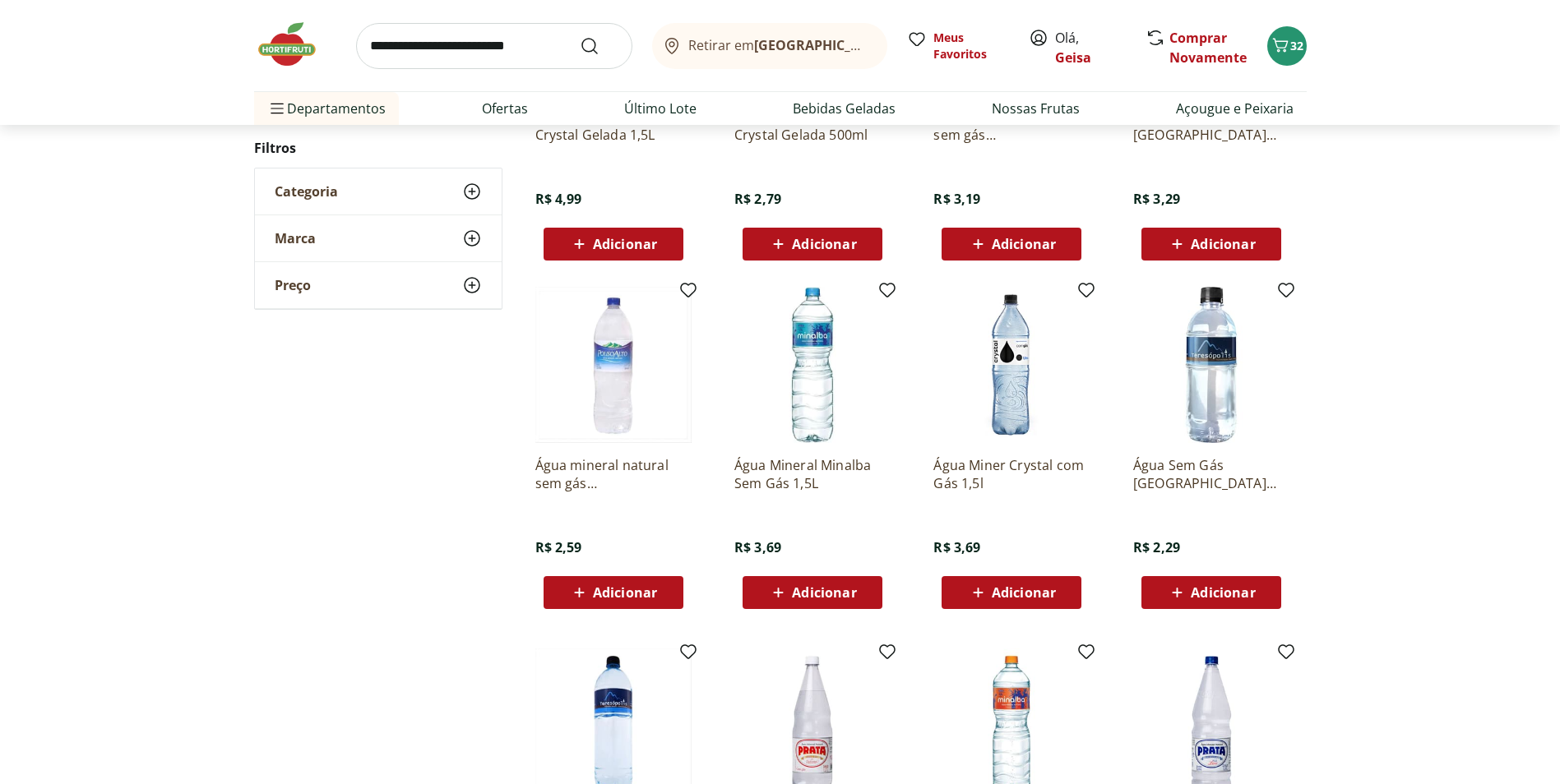
scroll to position [1151, 0]
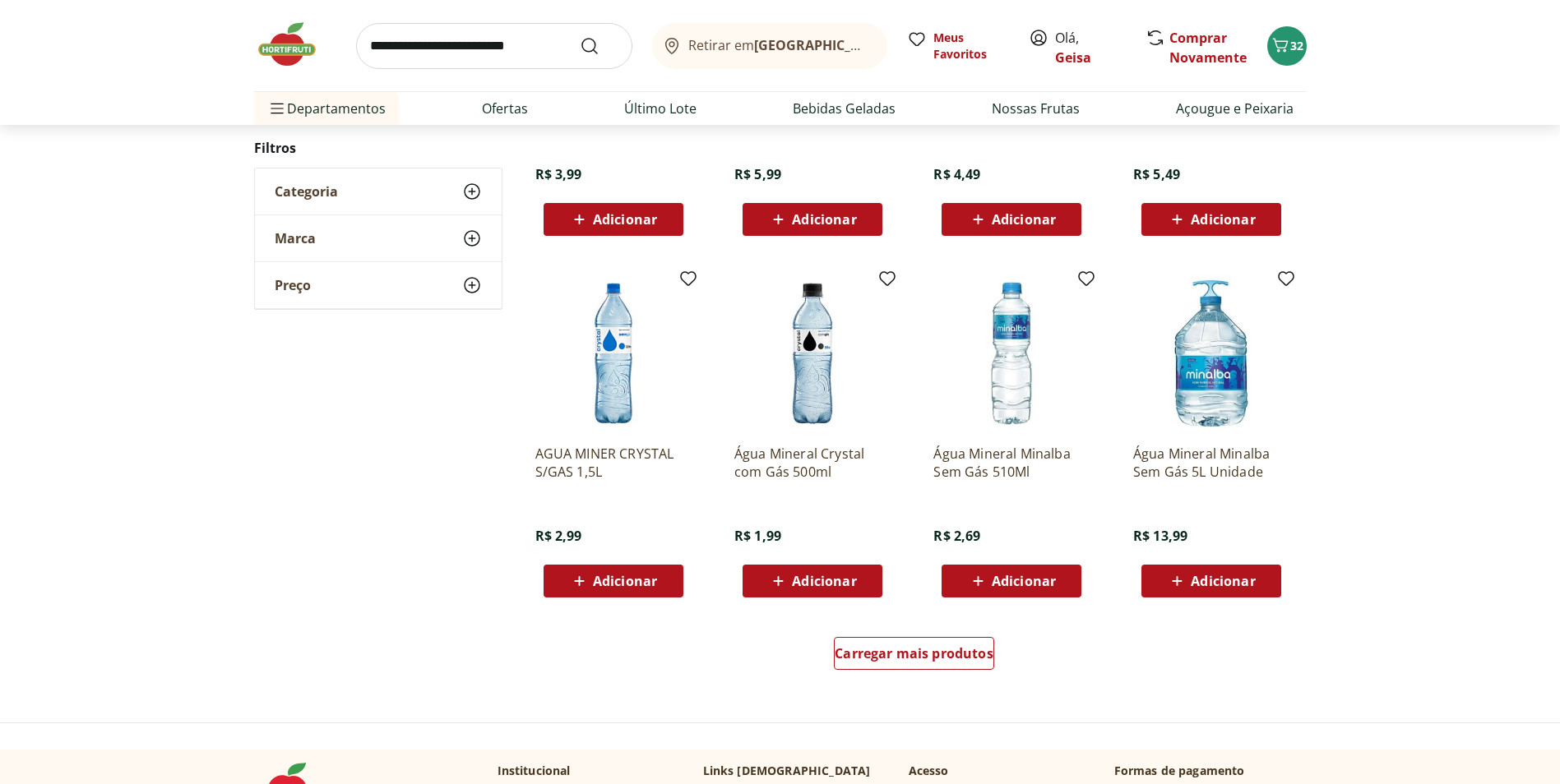
scroll to position [904, 0]
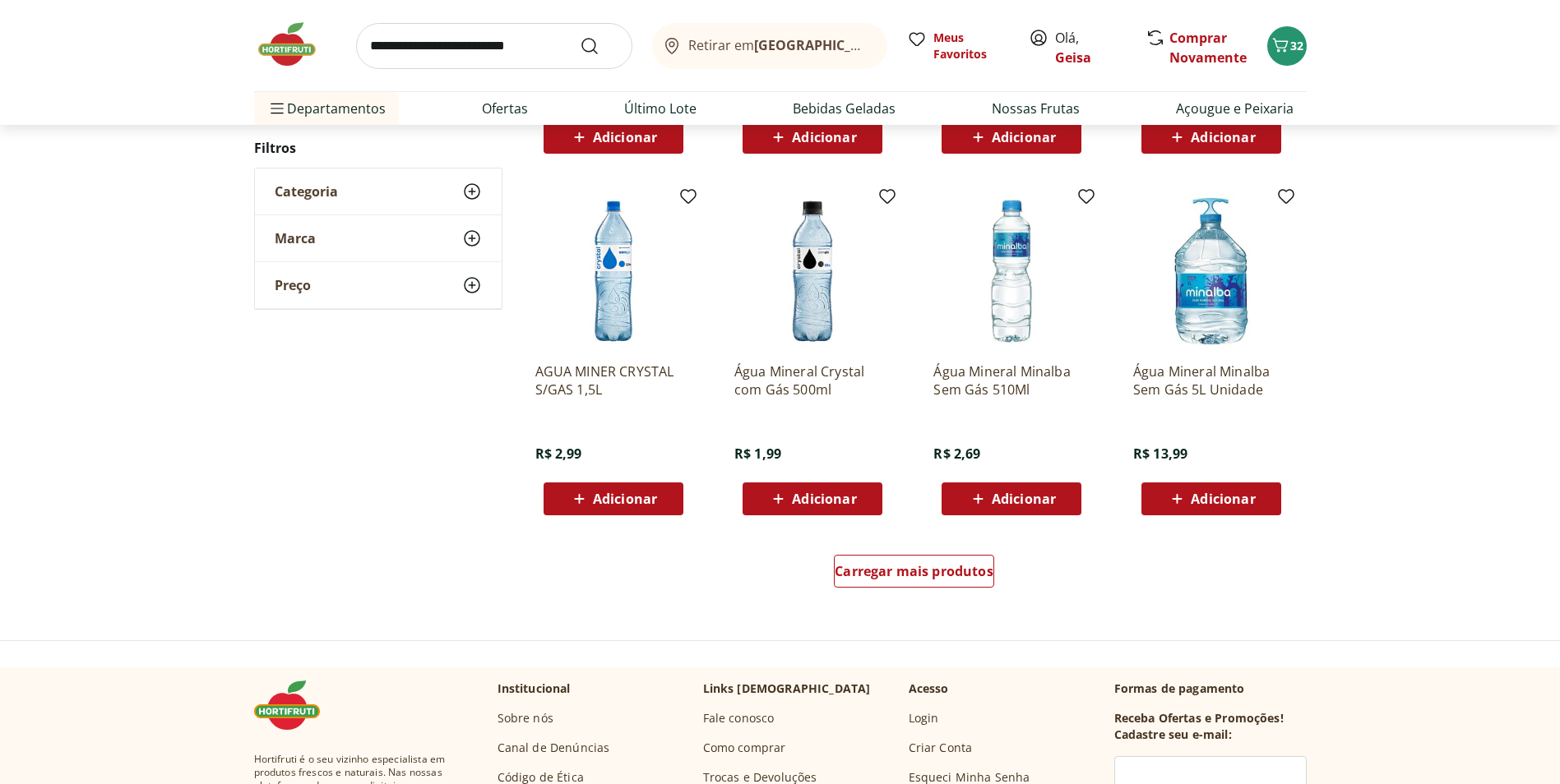
click at [809, 498] on span "Adicionar" at bounding box center [824, 499] width 64 height 13
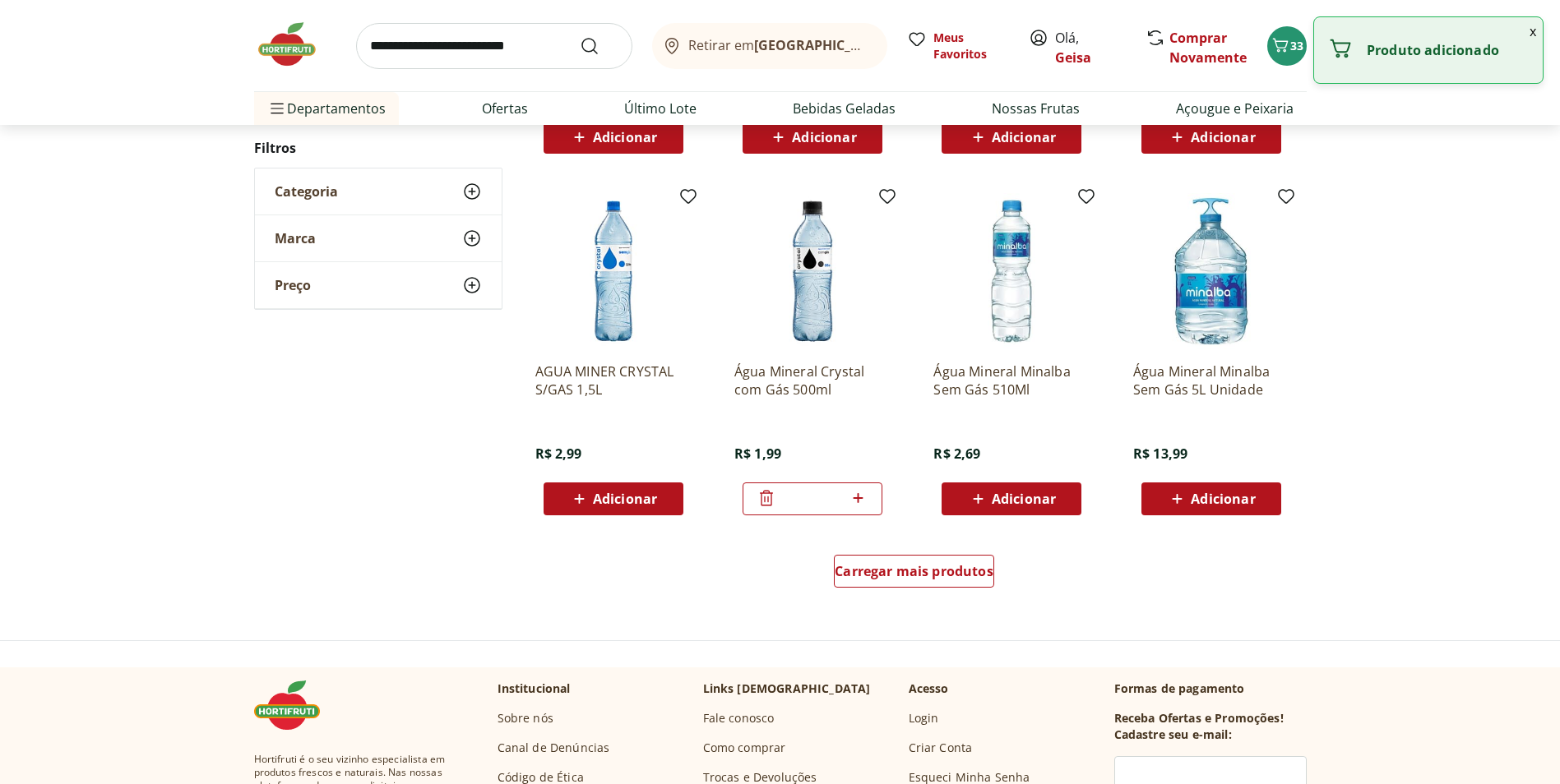
click at [857, 501] on icon at bounding box center [858, 498] width 21 height 20
type input "*"
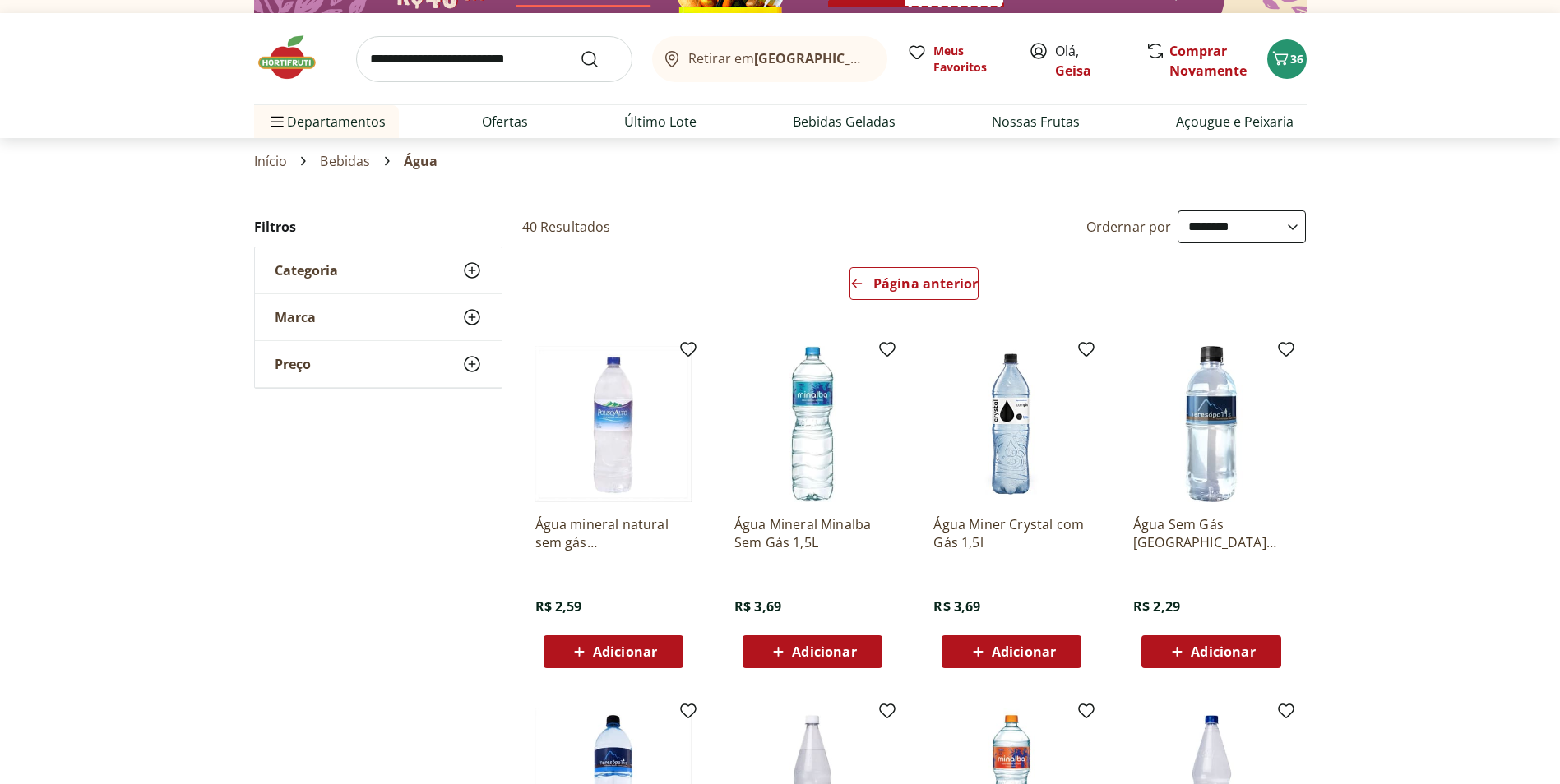
scroll to position [0, 0]
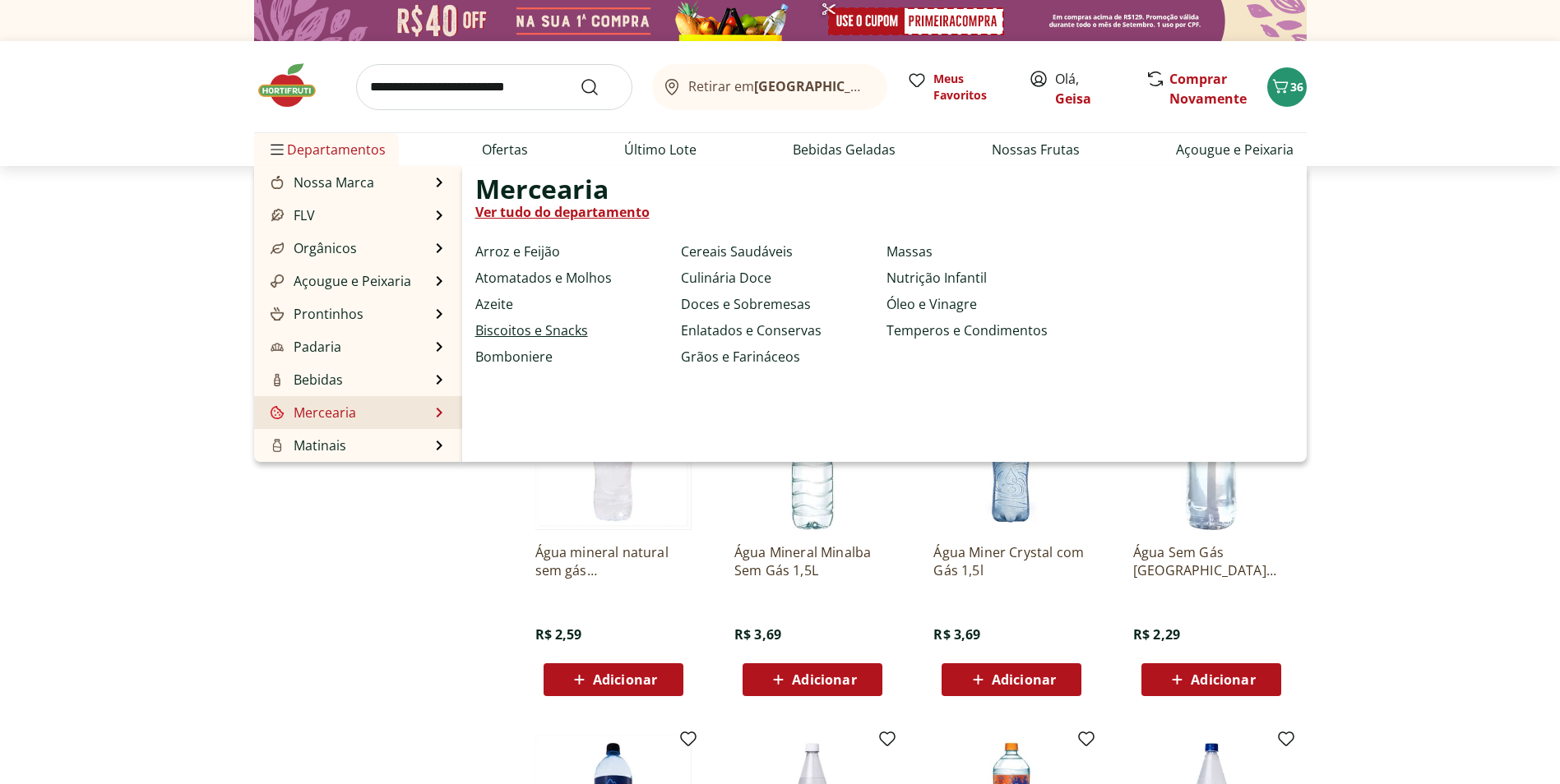
click at [554, 331] on link "Biscoitos e Snacks" at bounding box center [531, 330] width 112 height 20
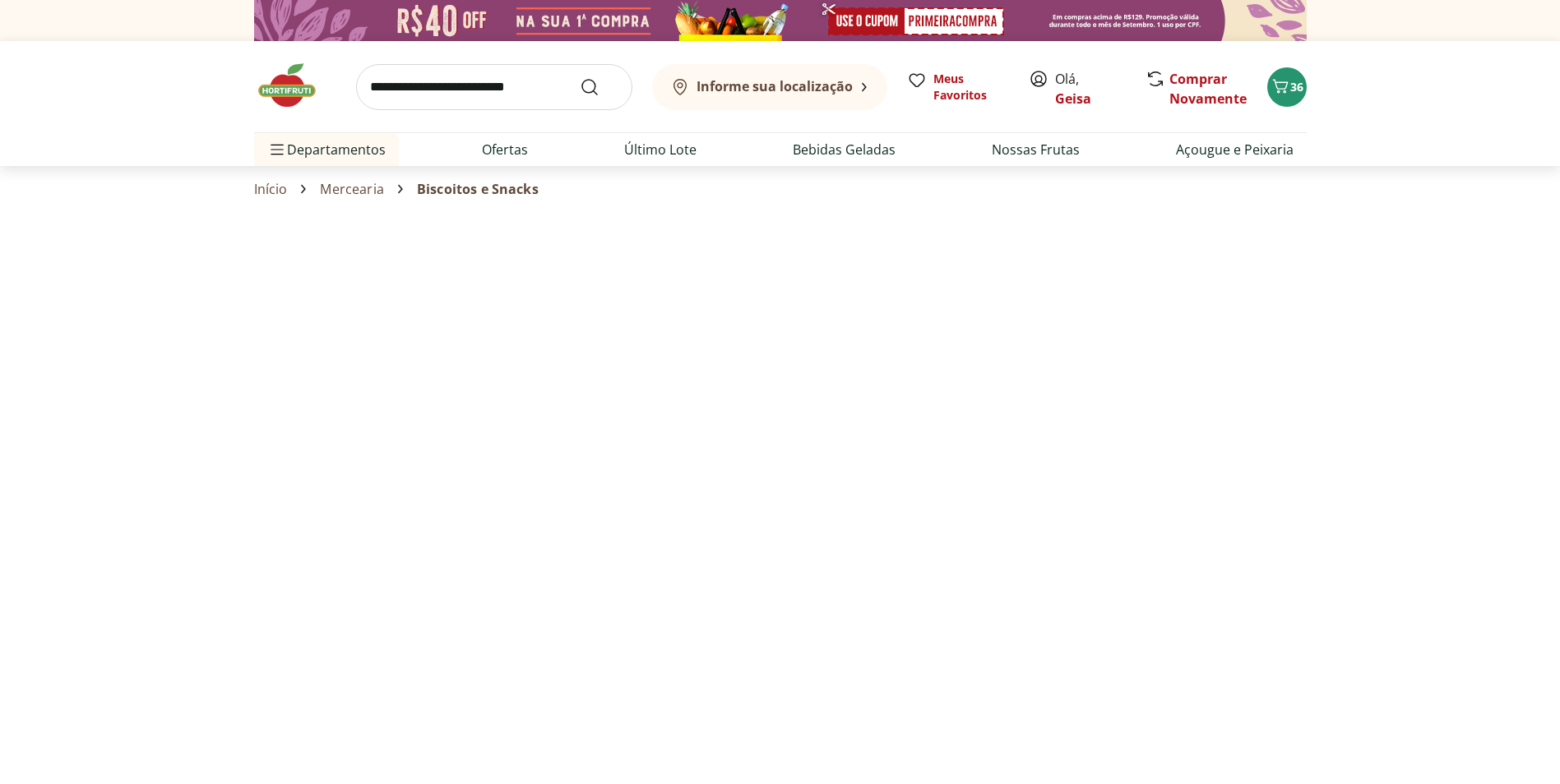
select select "**********"
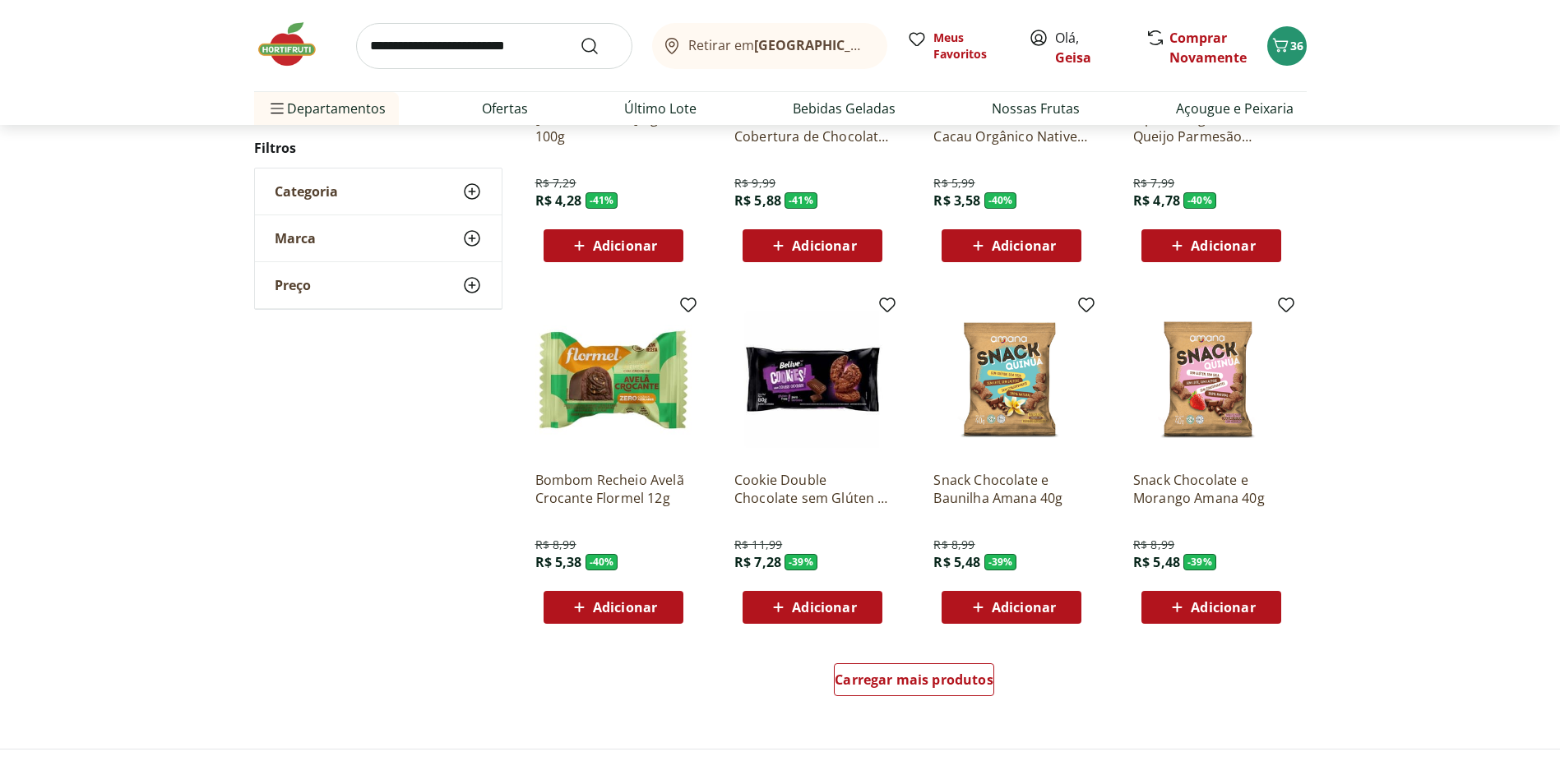
scroll to position [739, 0]
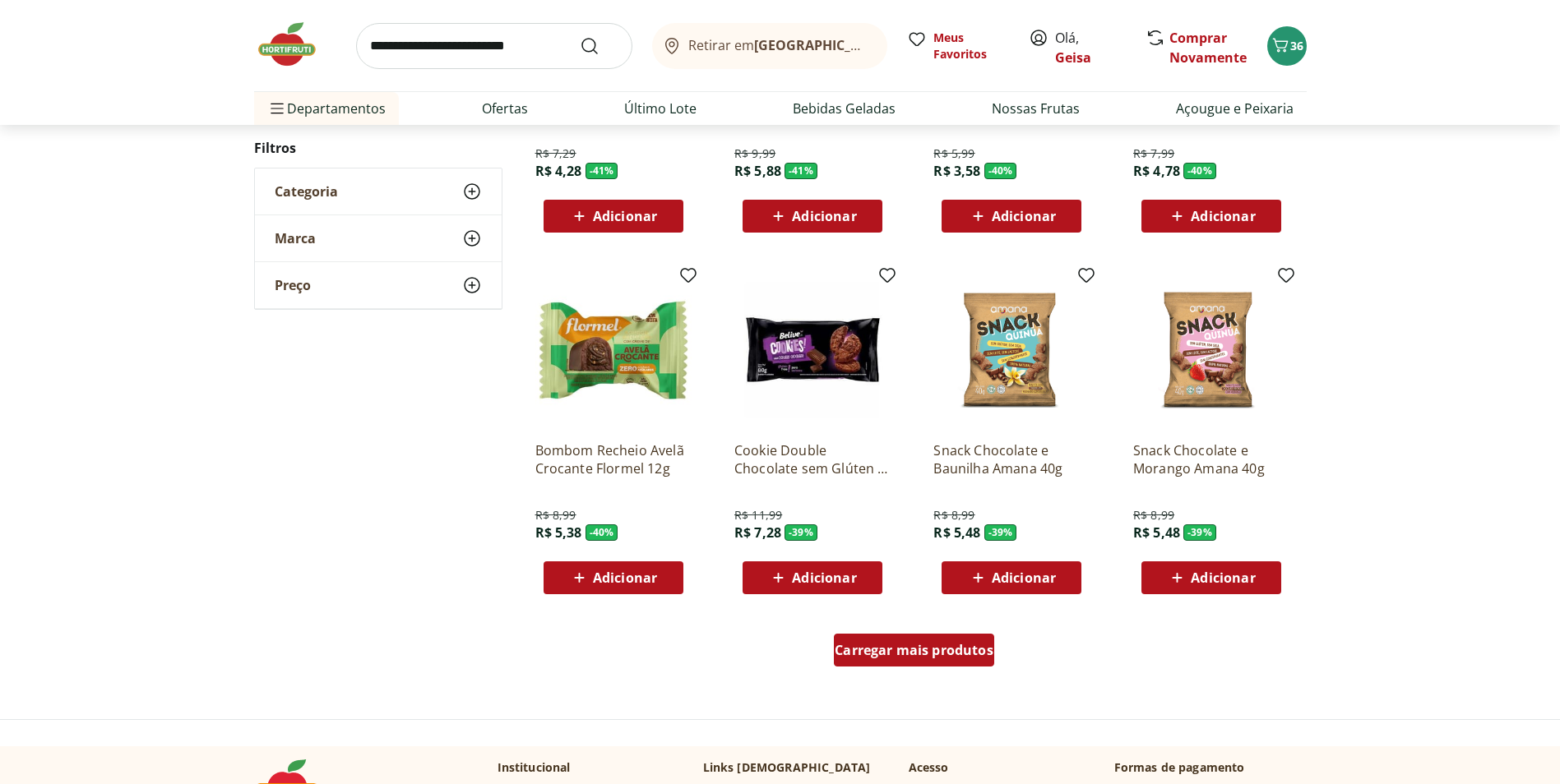
click at [939, 643] on span "Carregar mais produtos" at bounding box center [914, 649] width 159 height 13
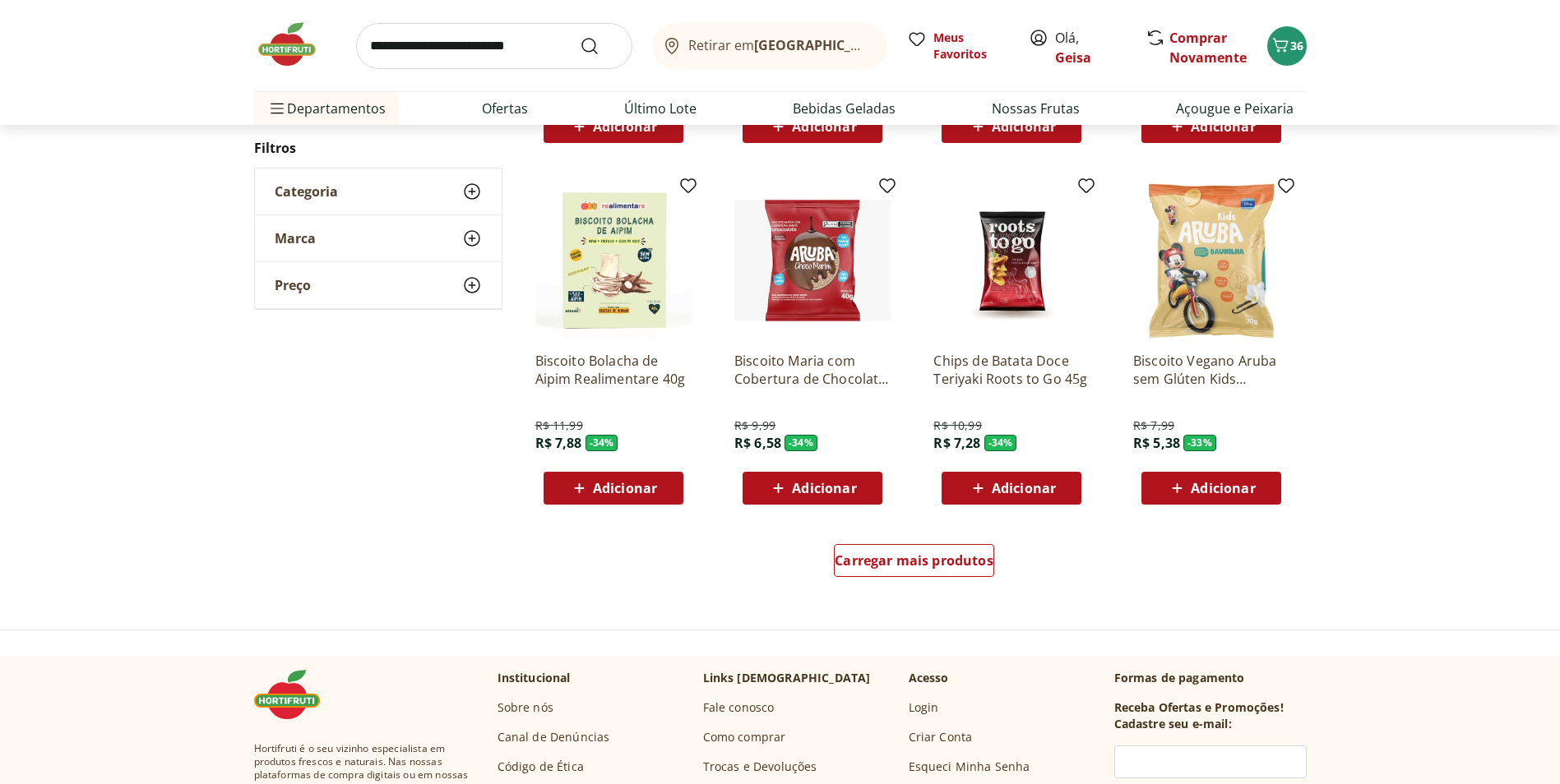
scroll to position [1069, 0]
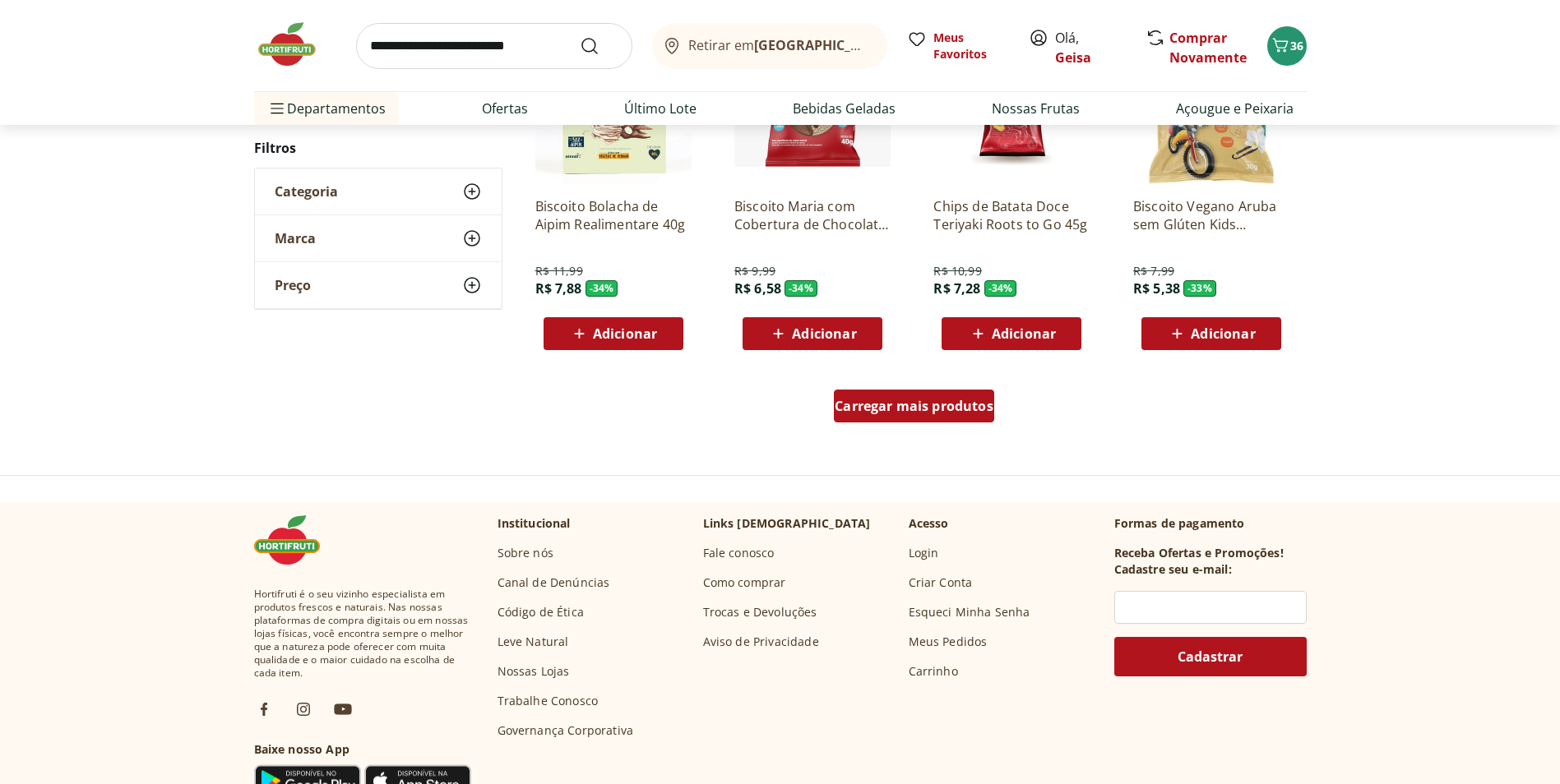
click at [962, 392] on div "Carregar mais produtos" at bounding box center [914, 406] width 160 height 33
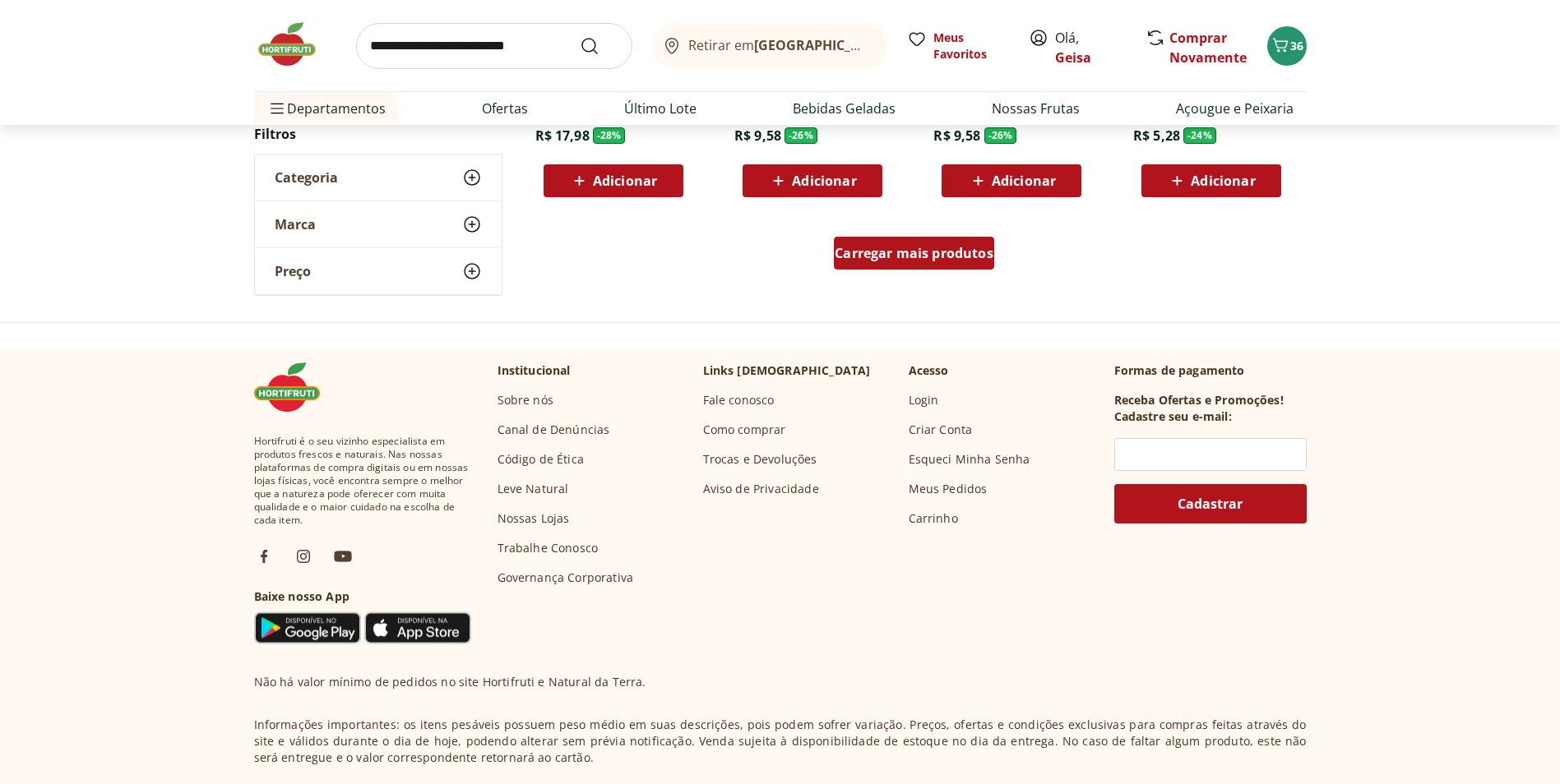
scroll to position [1230, 0]
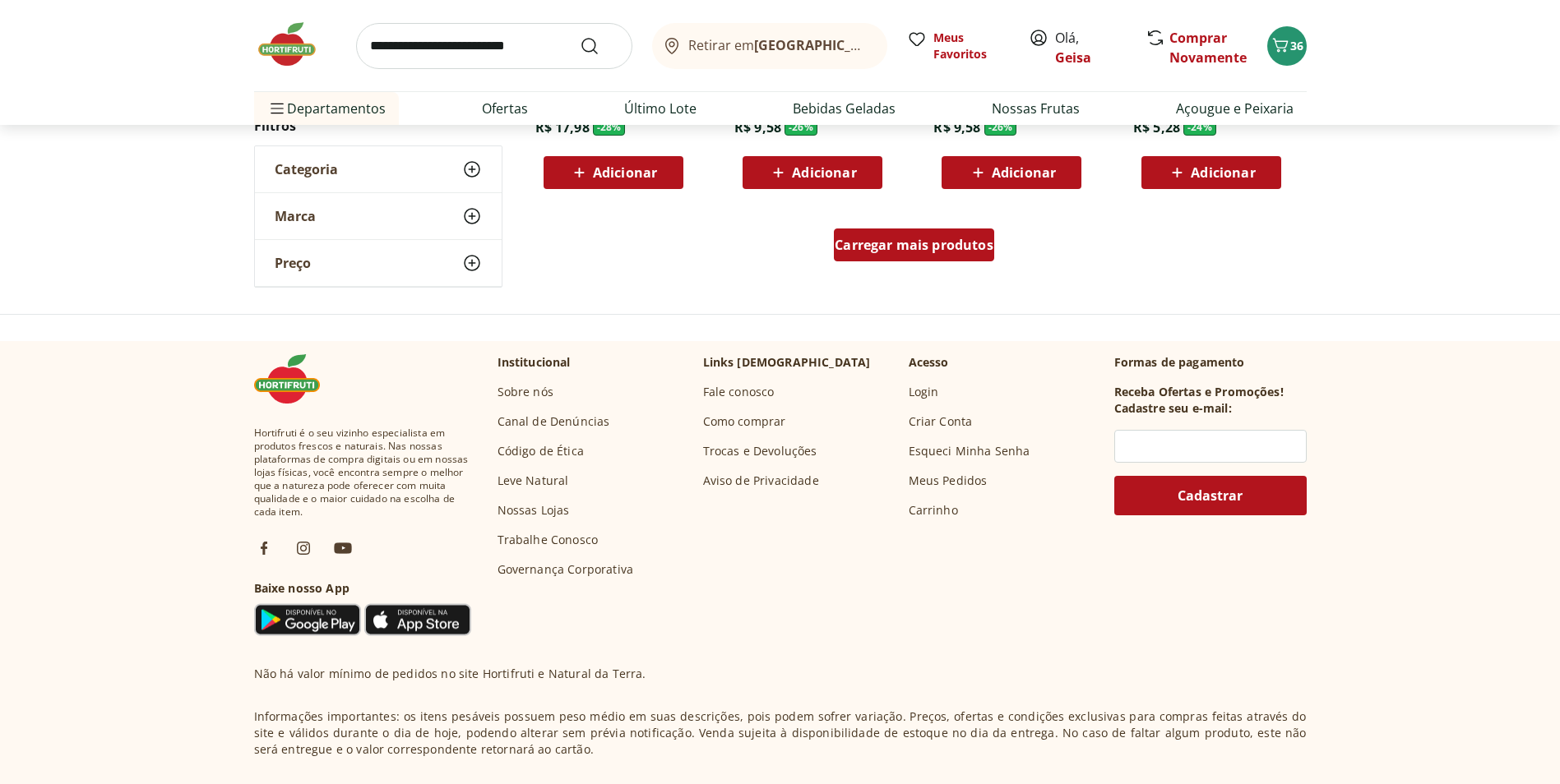
click at [939, 260] on div "Carregar mais produtos" at bounding box center [914, 245] width 160 height 33
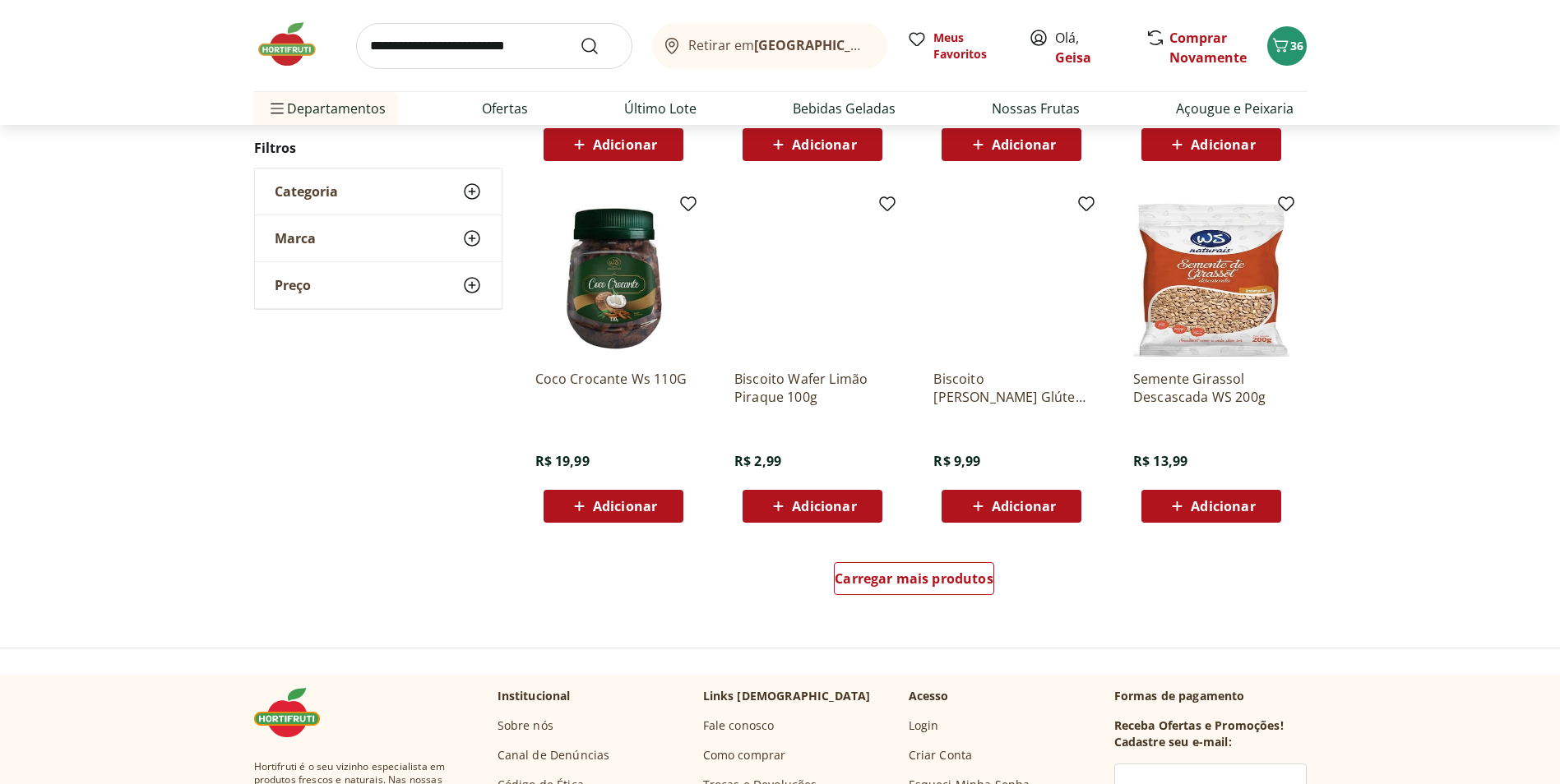
scroll to position [899, 0]
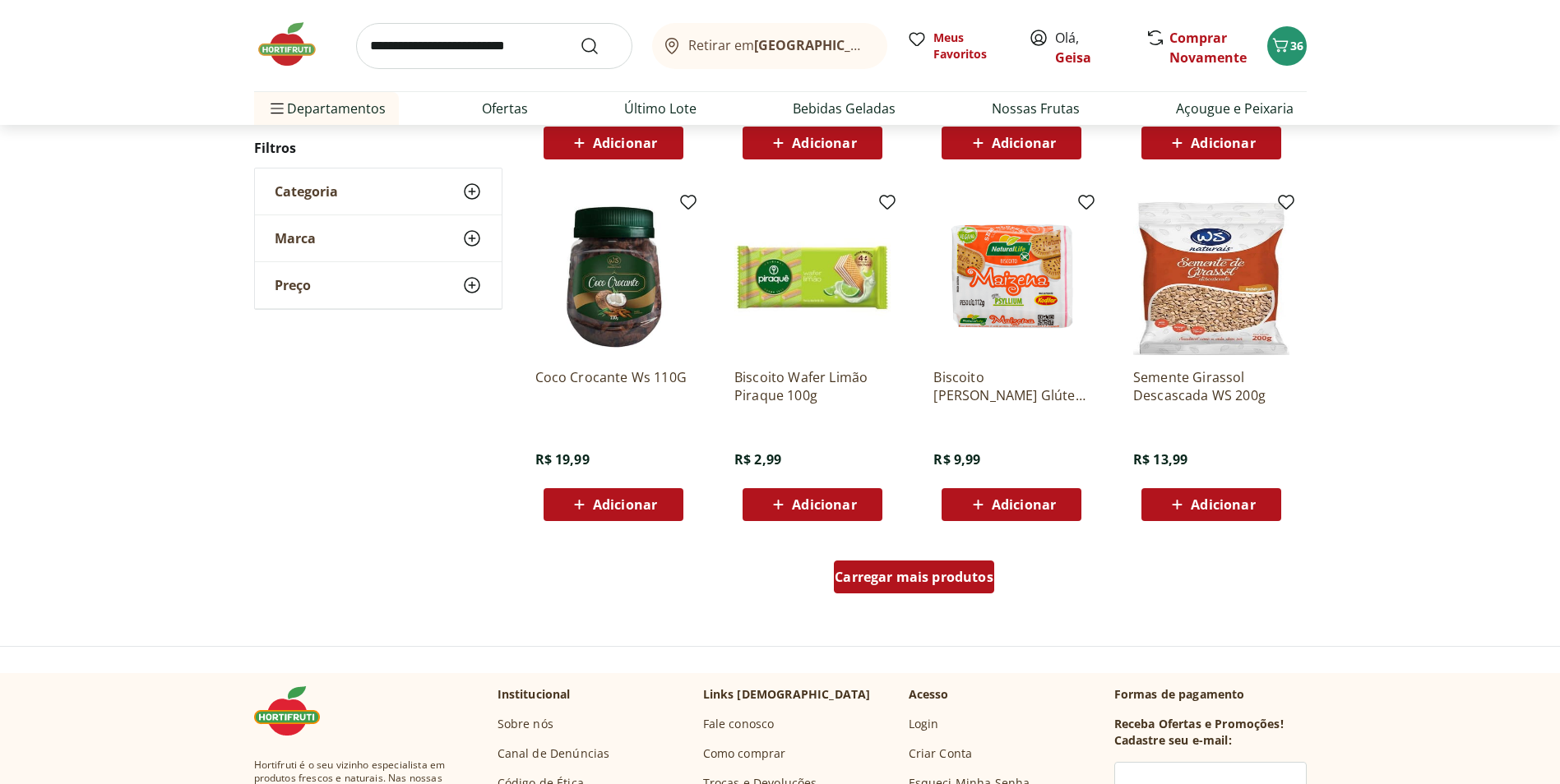
click at [961, 571] on span "Carregar mais produtos" at bounding box center [914, 577] width 159 height 13
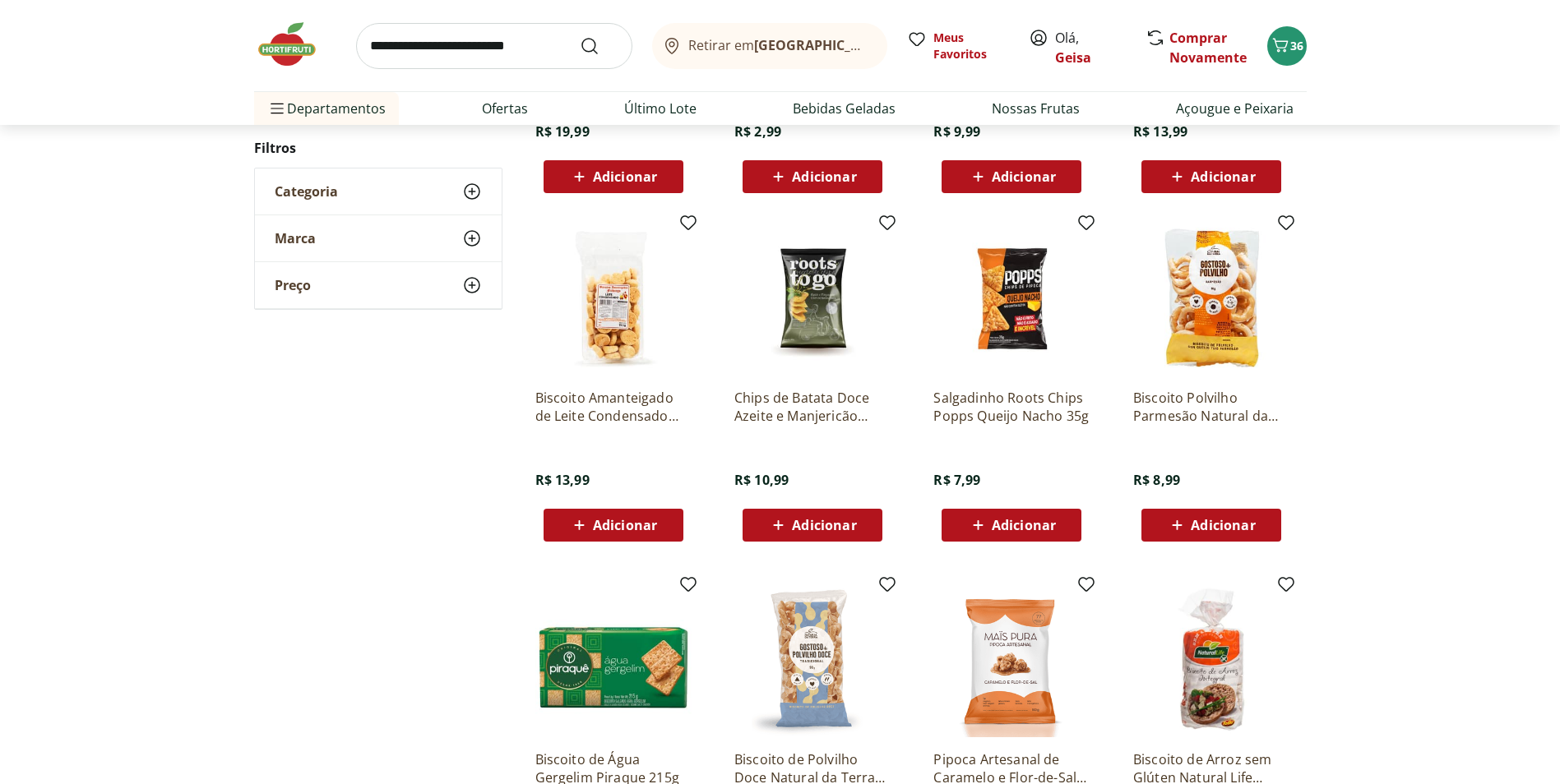
scroll to position [1227, 0]
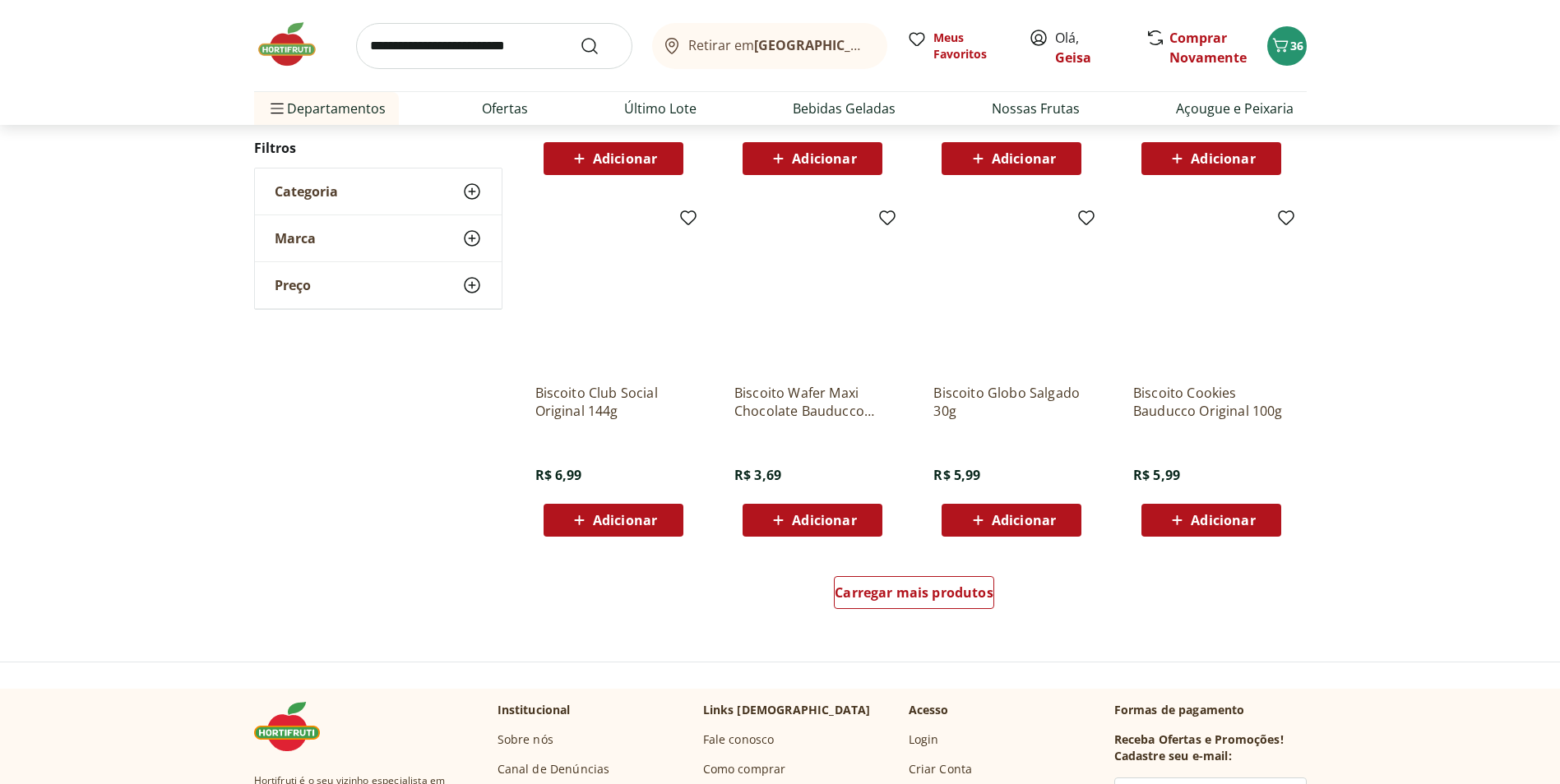
scroll to position [895, 0]
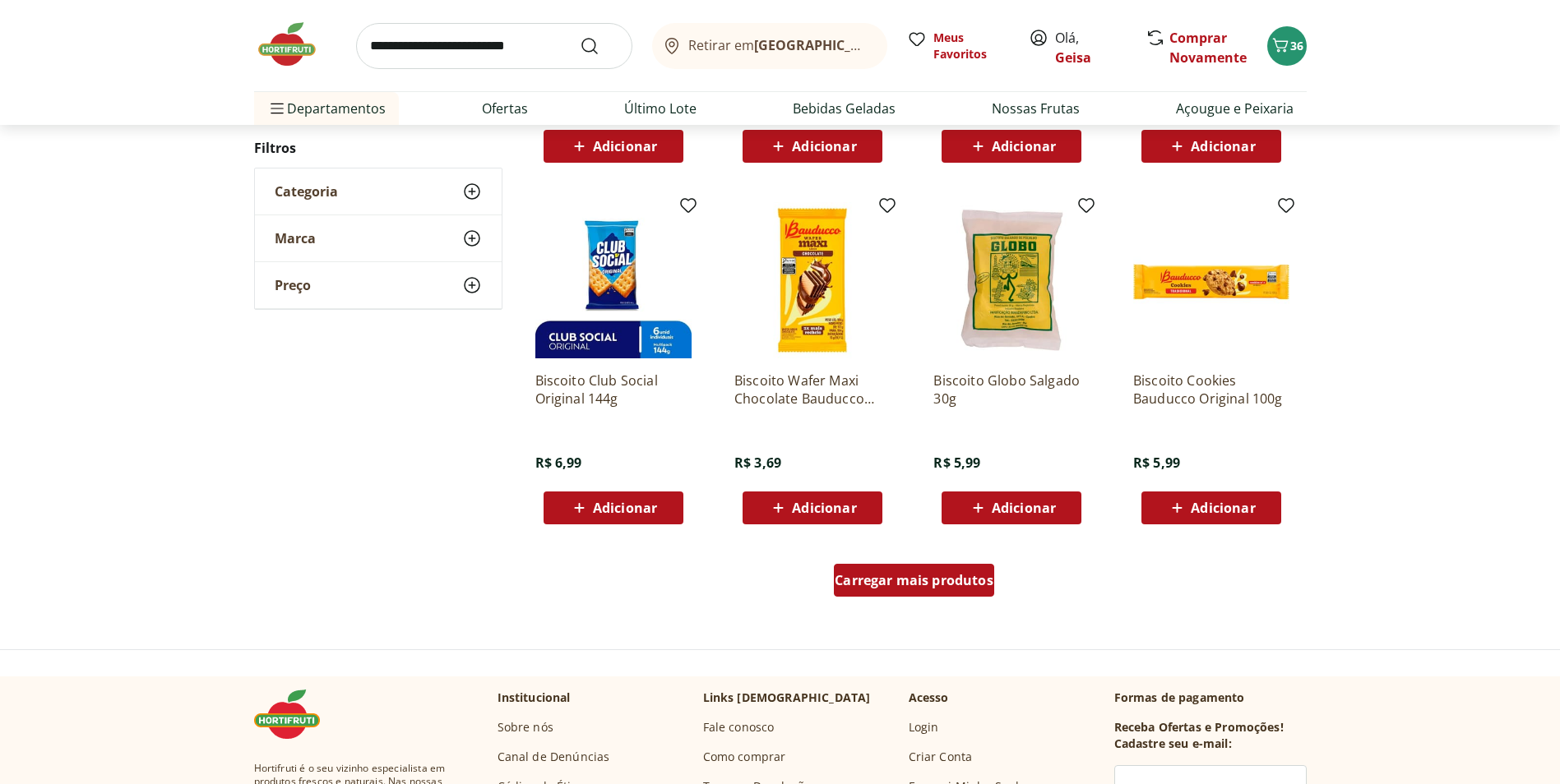
click at [924, 582] on span "Carregar mais produtos" at bounding box center [914, 580] width 159 height 13
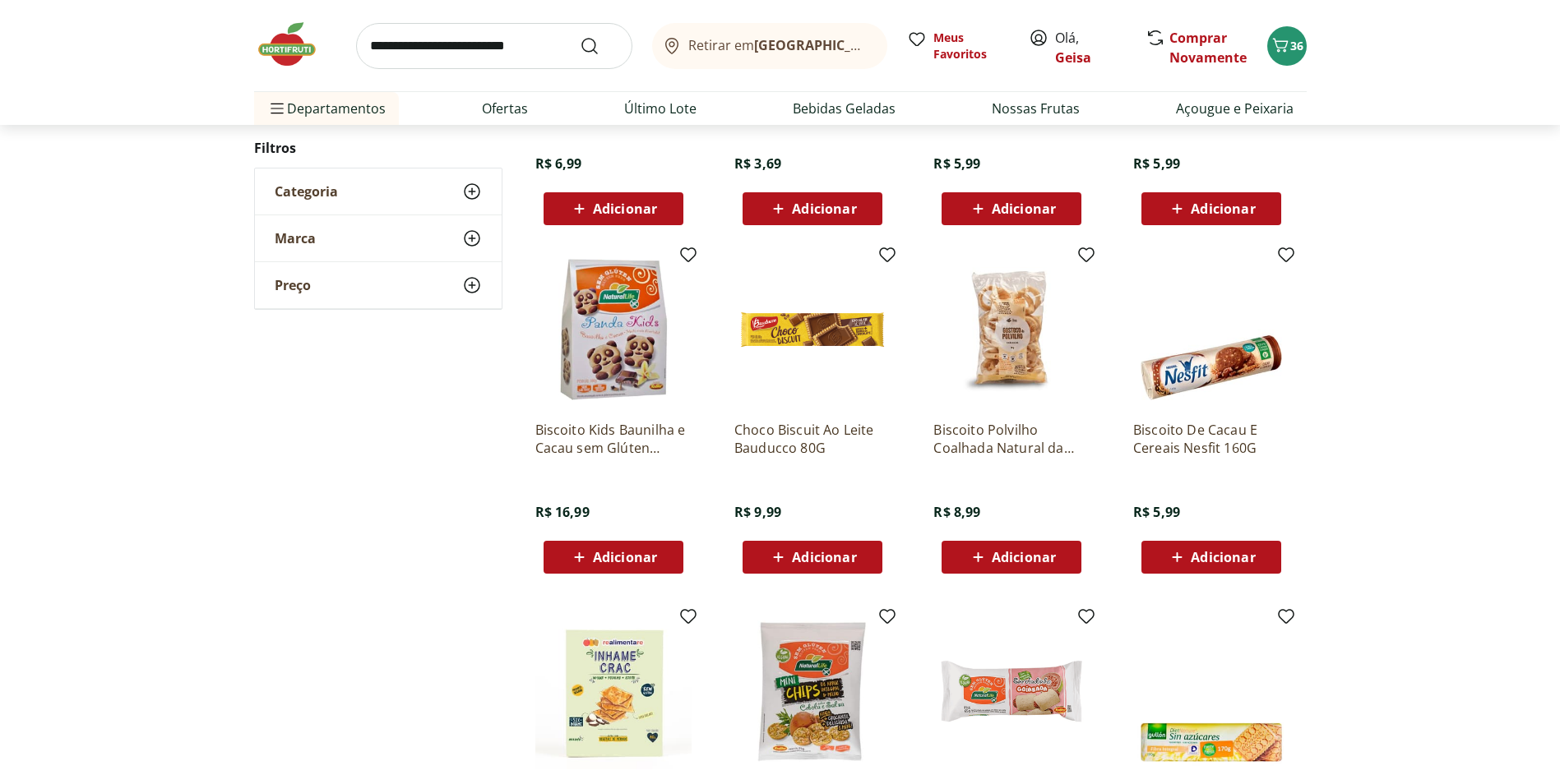
scroll to position [1306, 0]
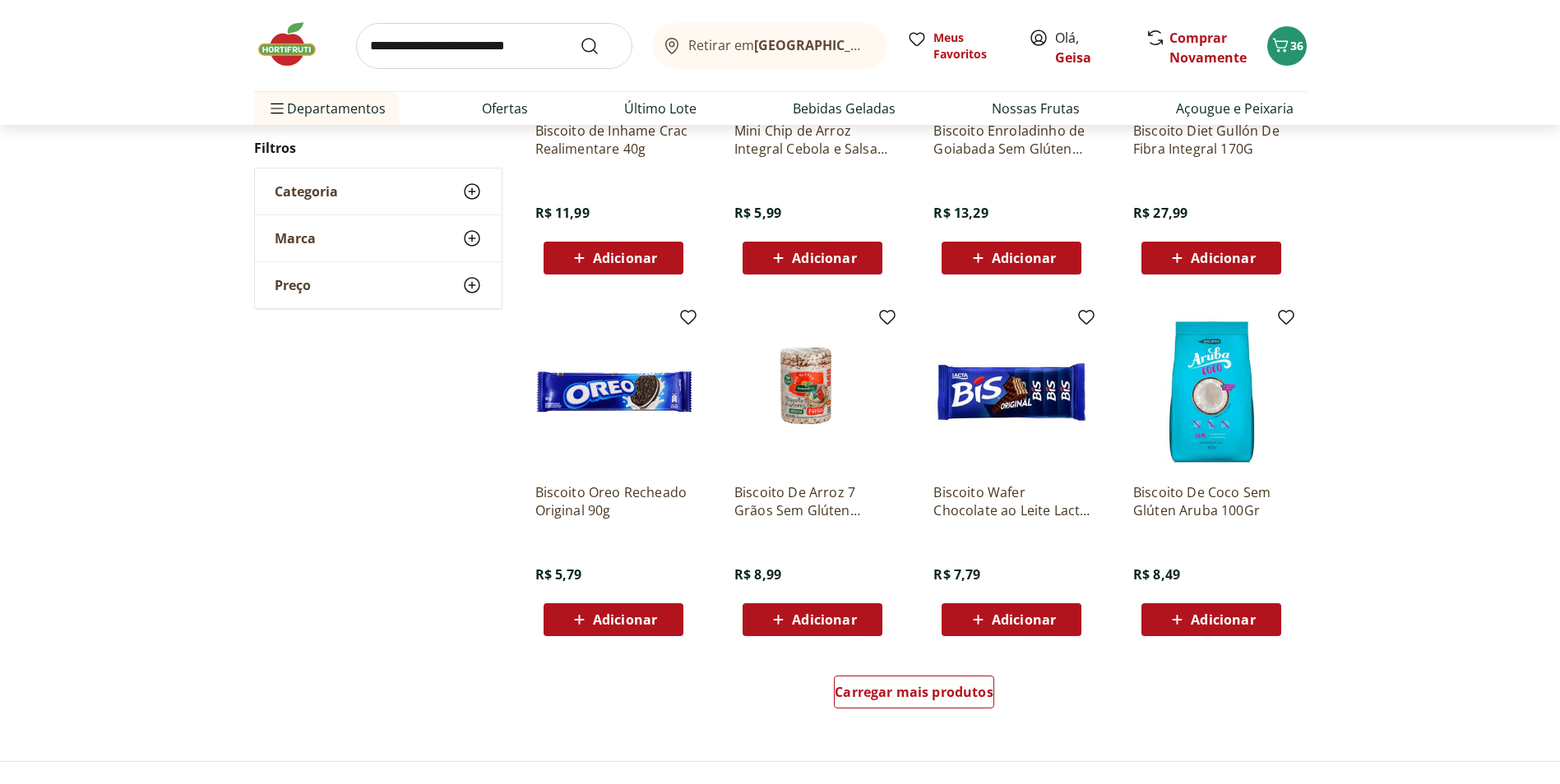
scroll to position [822, 0]
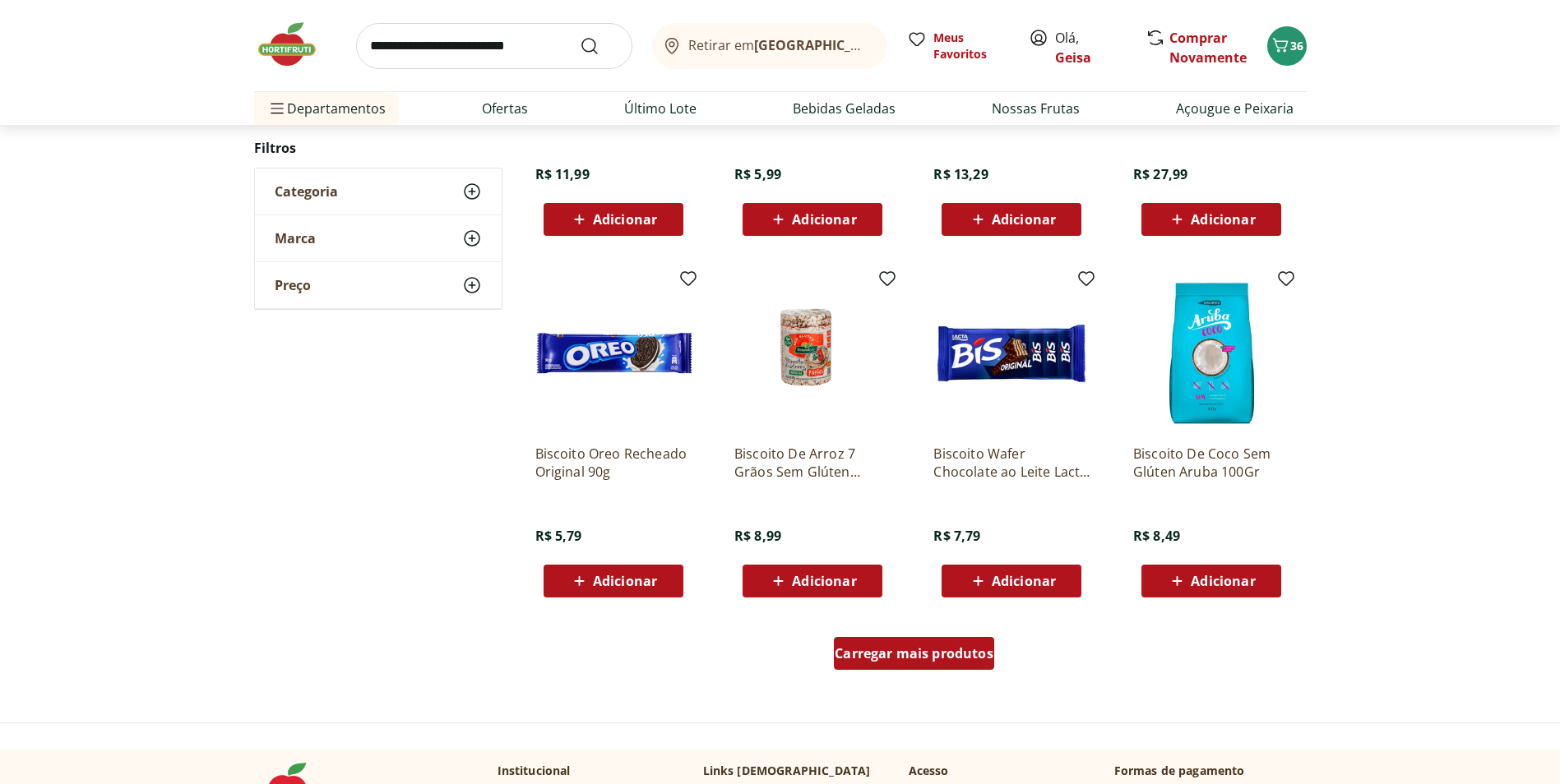
click at [949, 643] on div "Carregar mais produtos" at bounding box center [914, 654] width 160 height 33
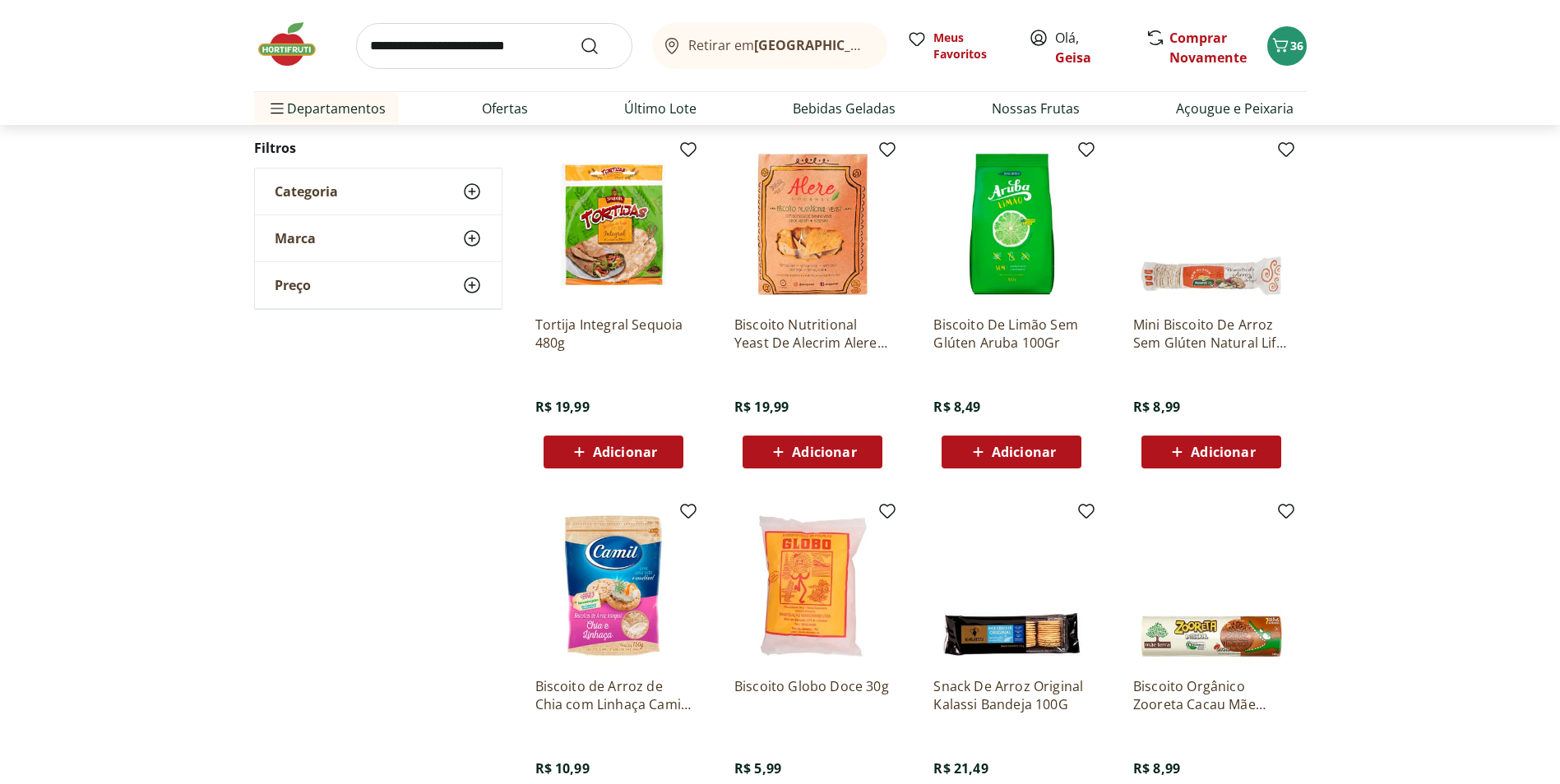
scroll to position [1315, 0]
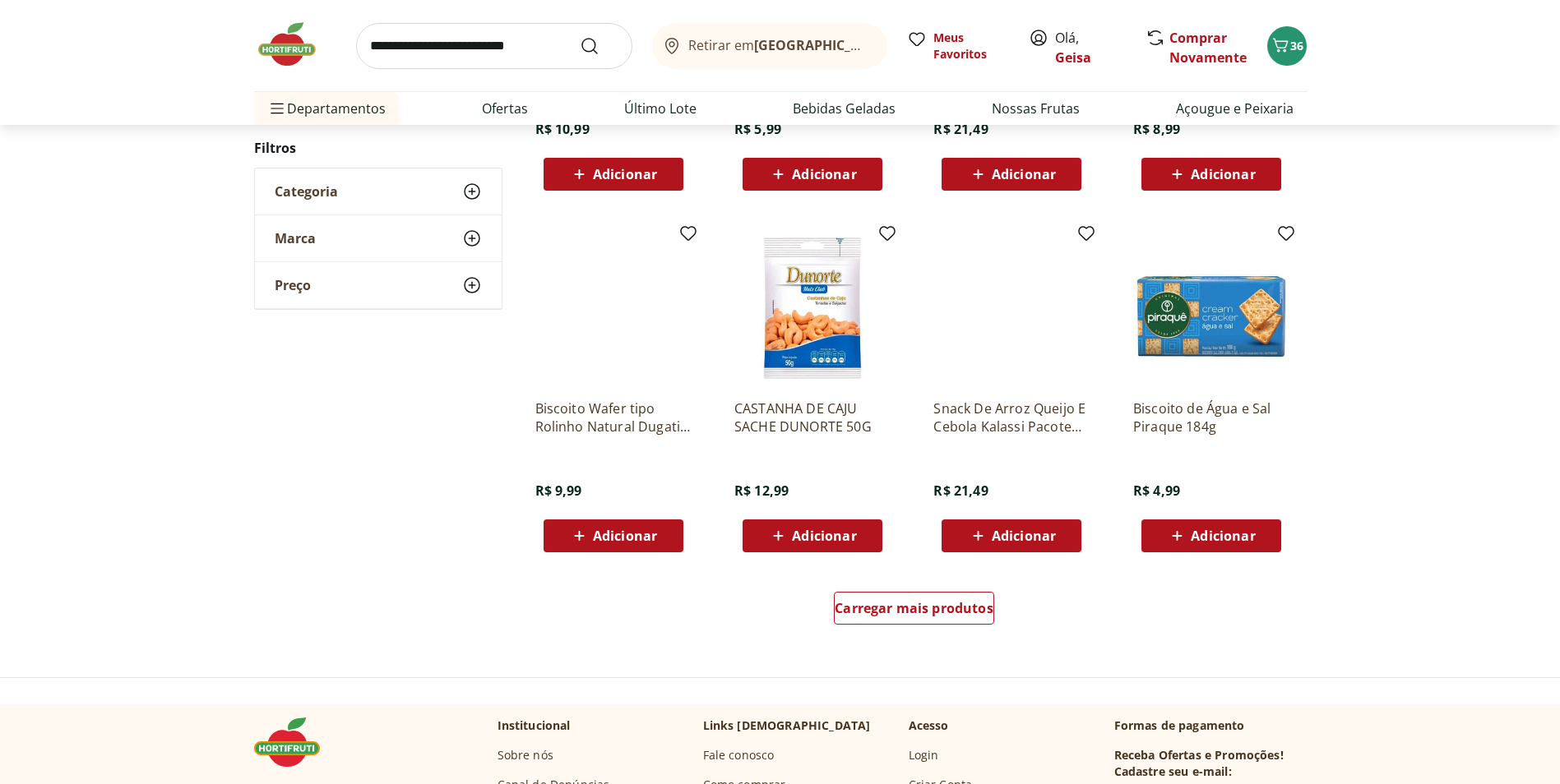
scroll to position [901, 0]
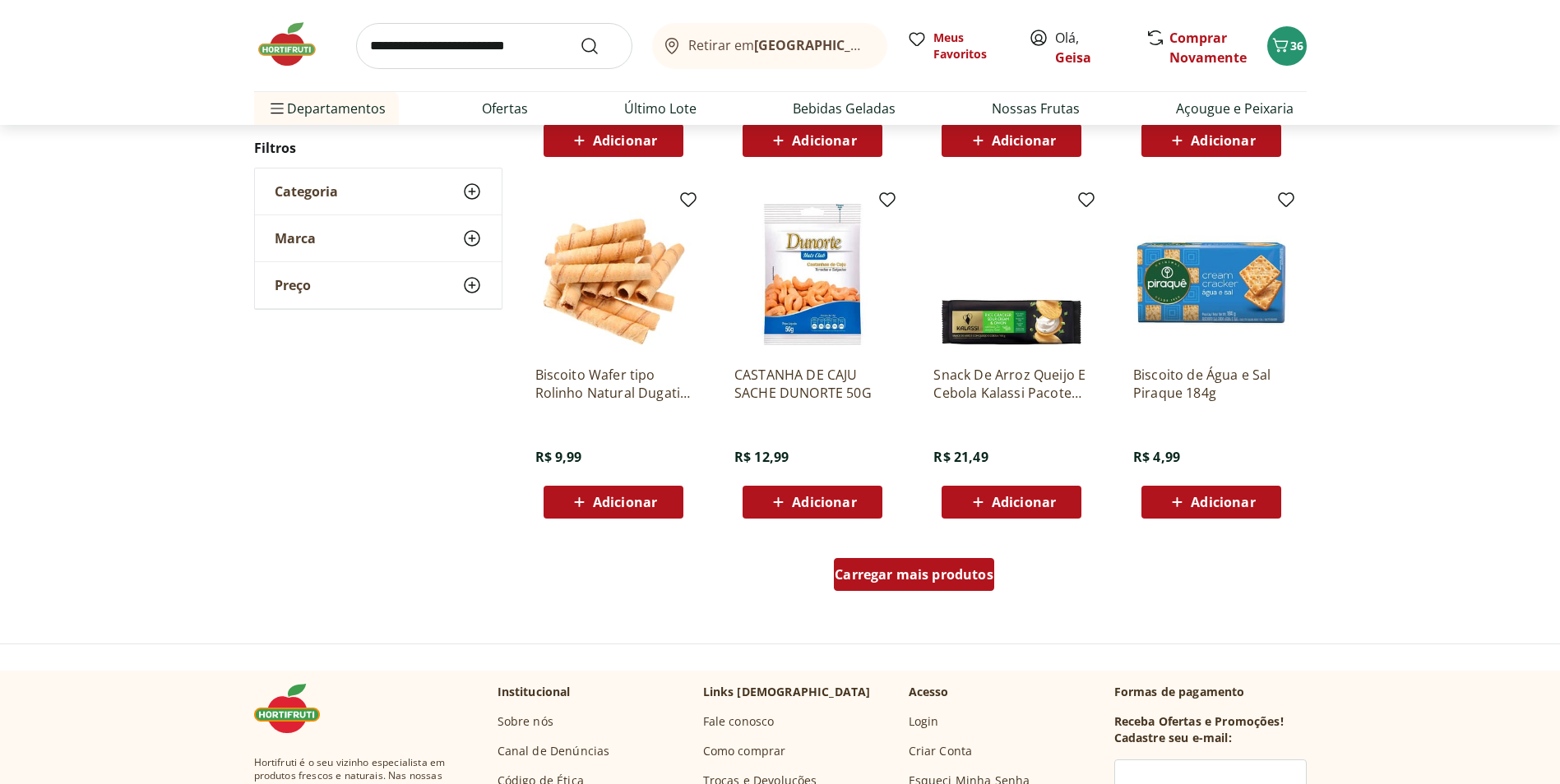
click at [905, 559] on div "Carregar mais produtos" at bounding box center [914, 574] width 160 height 33
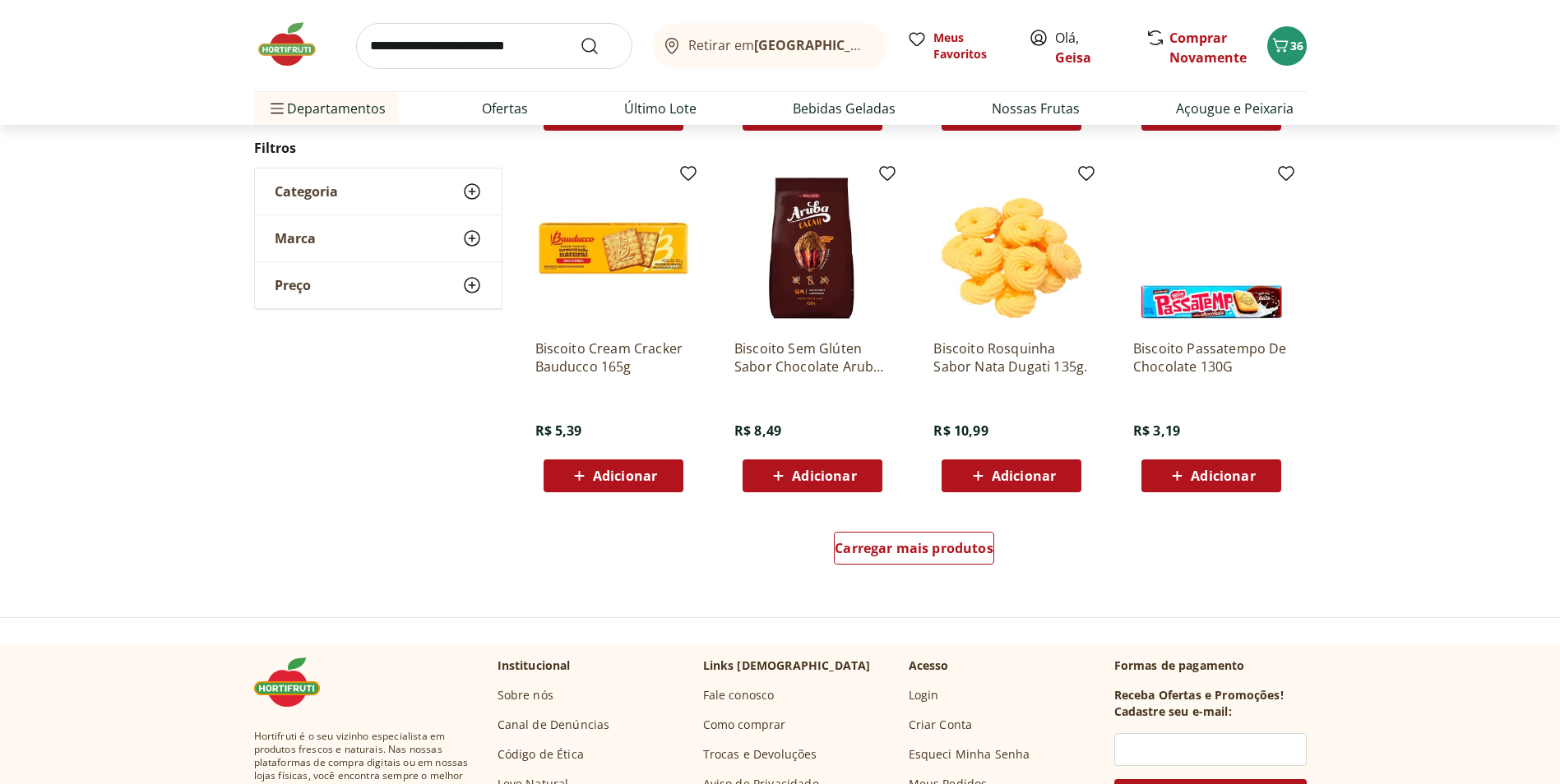
scroll to position [980, 0]
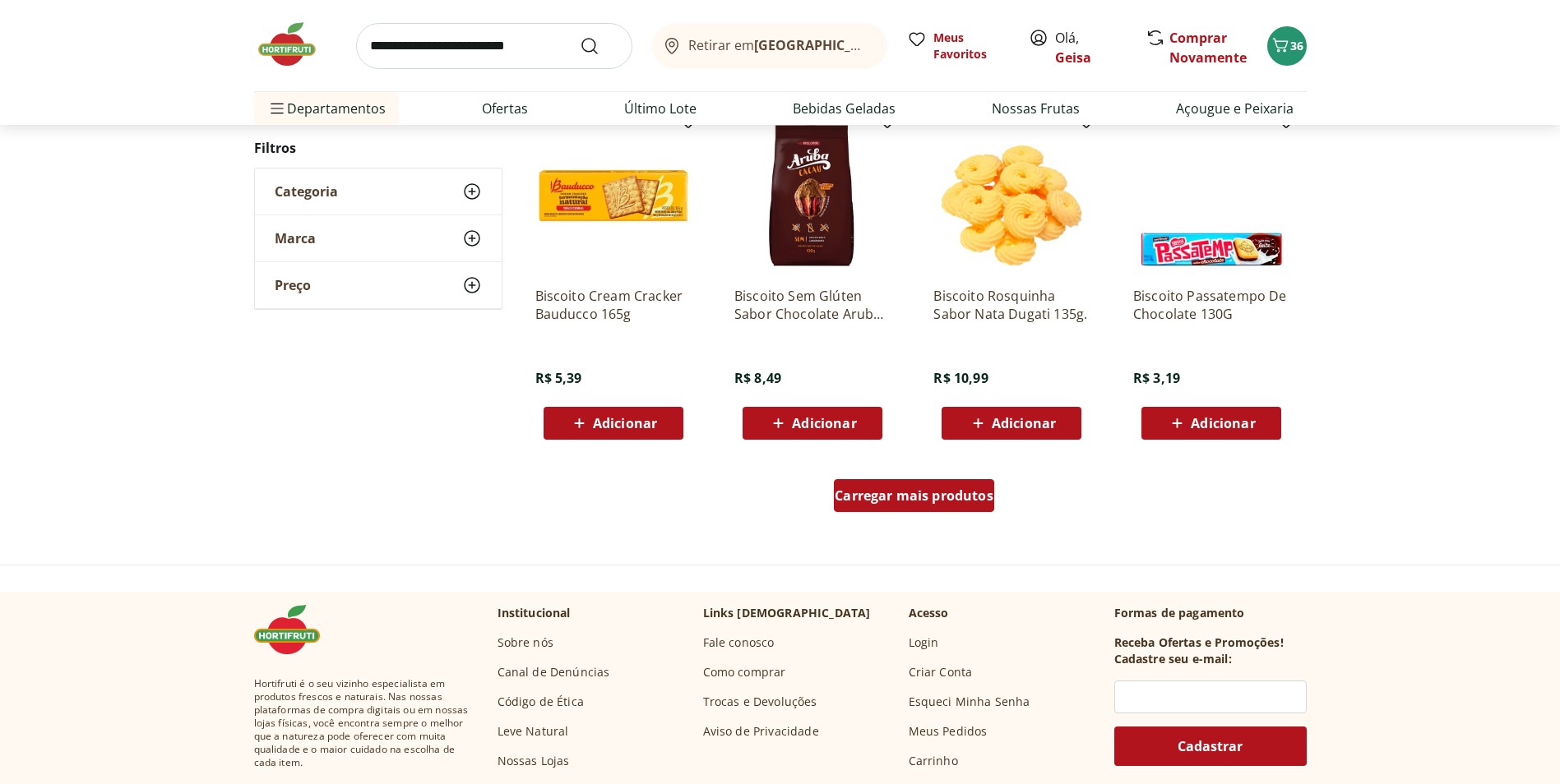
click at [867, 492] on span "Carregar mais produtos" at bounding box center [914, 495] width 159 height 13
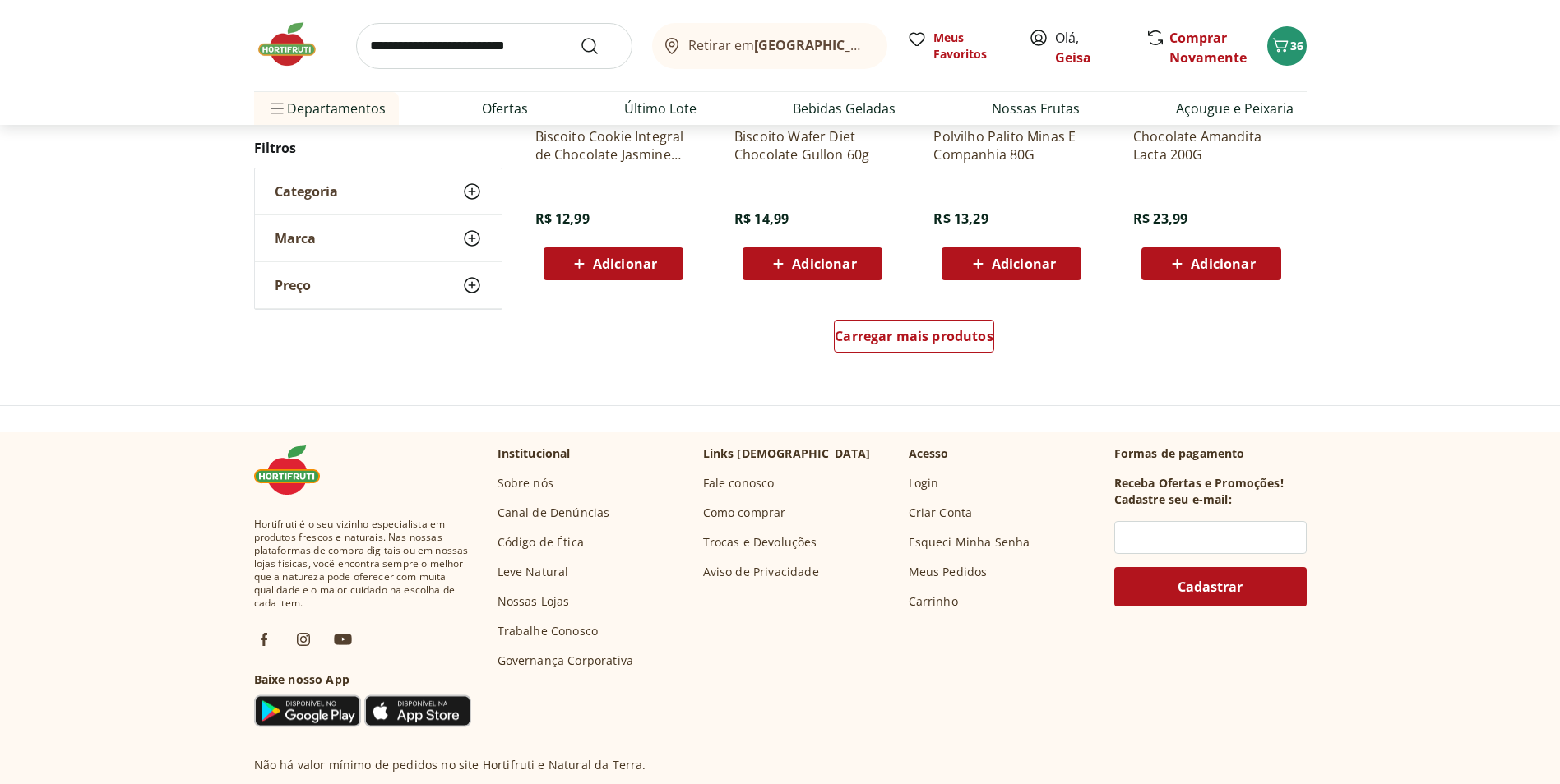
scroll to position [1141, 0]
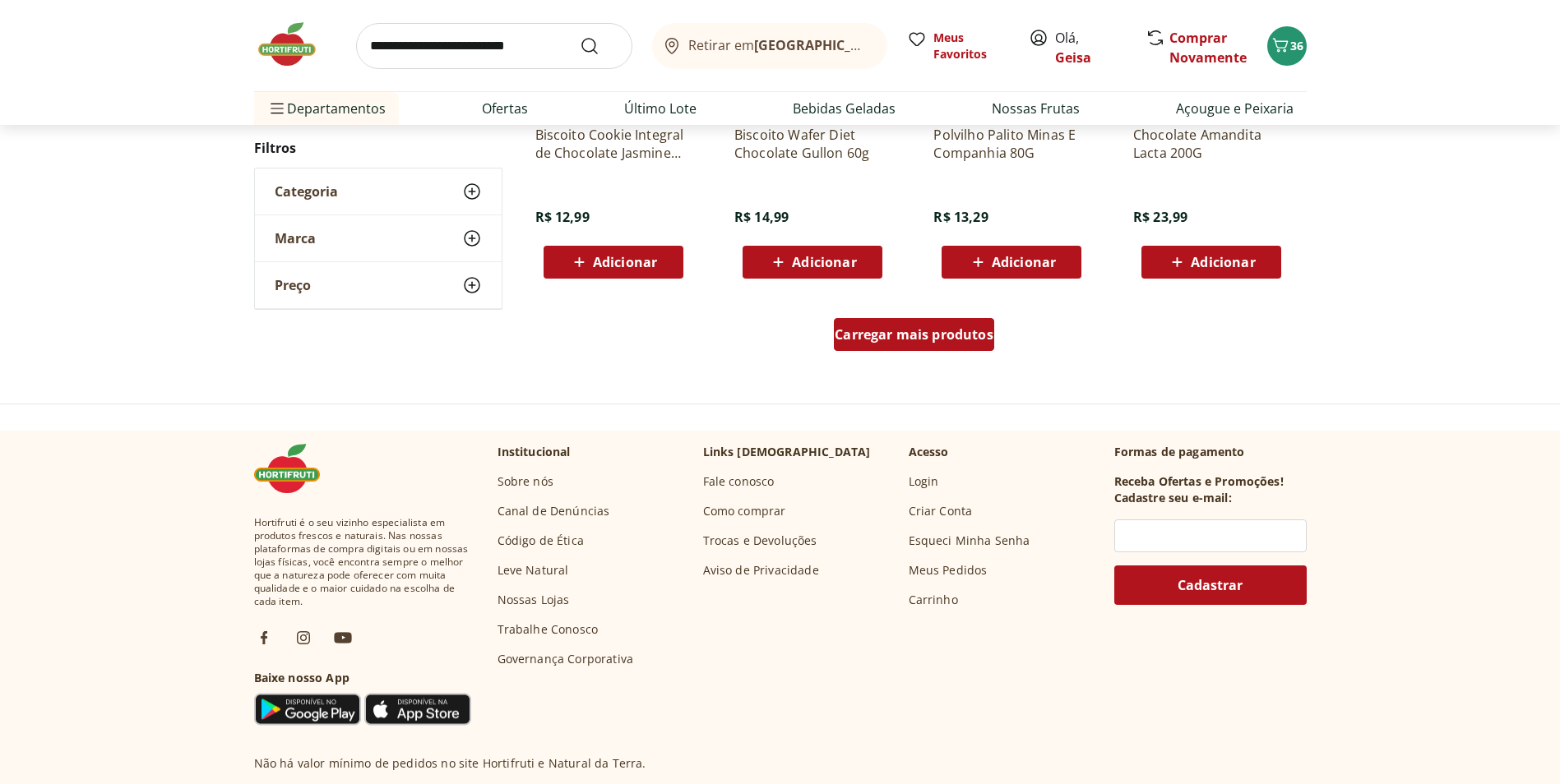
click at [873, 331] on span "Carregar mais produtos" at bounding box center [914, 334] width 159 height 13
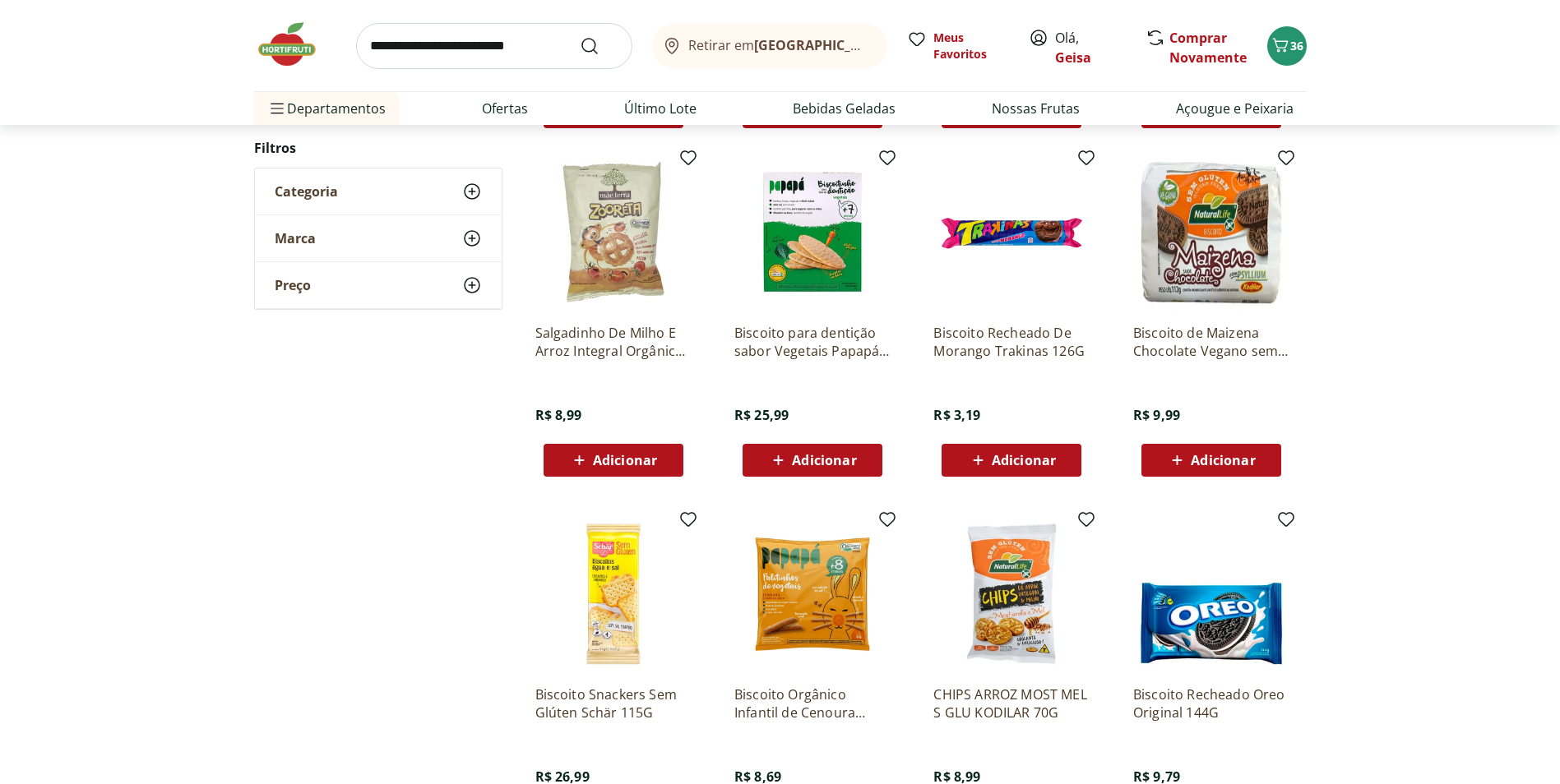
scroll to position [1305, 0]
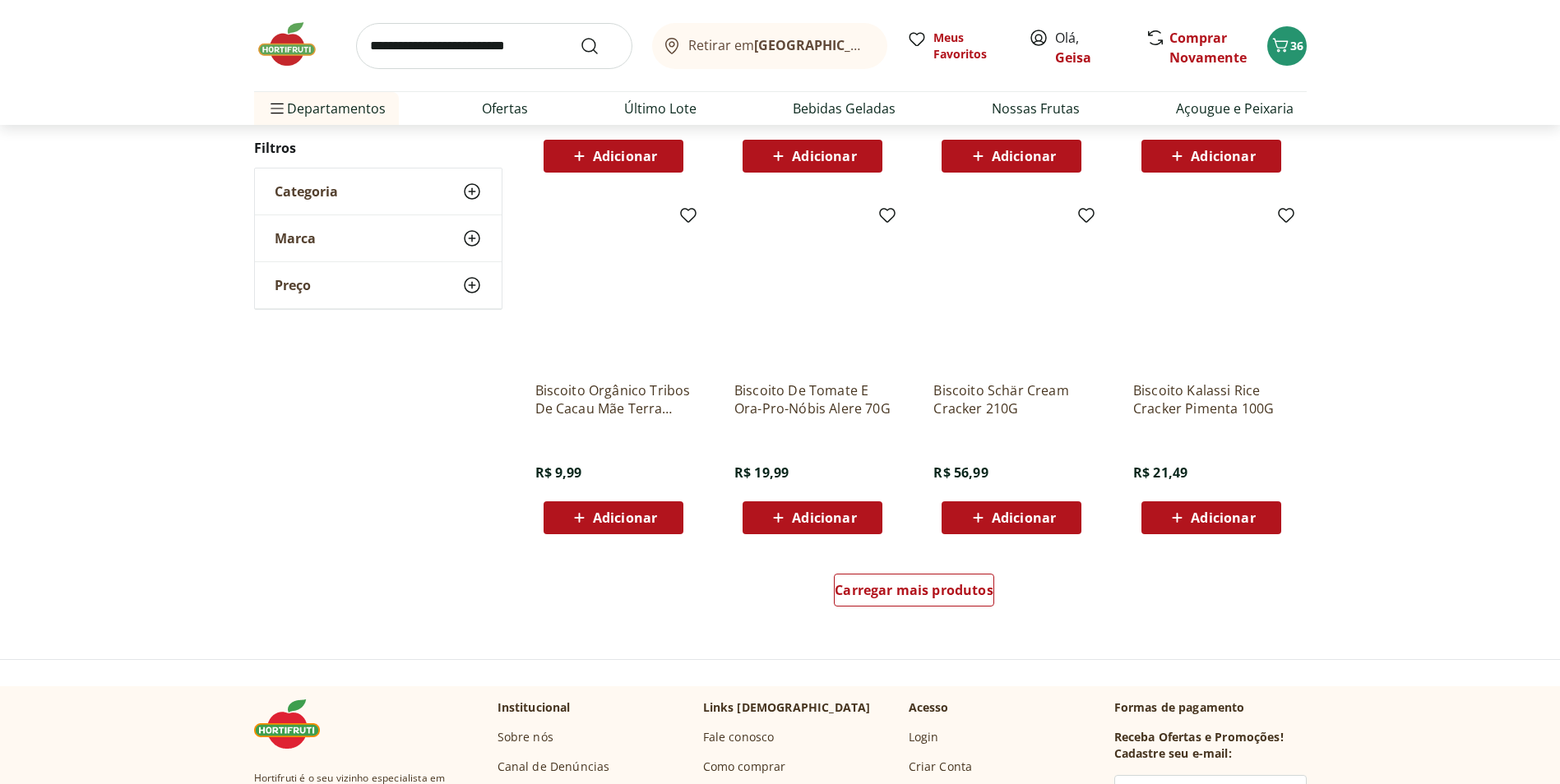
scroll to position [891, 0]
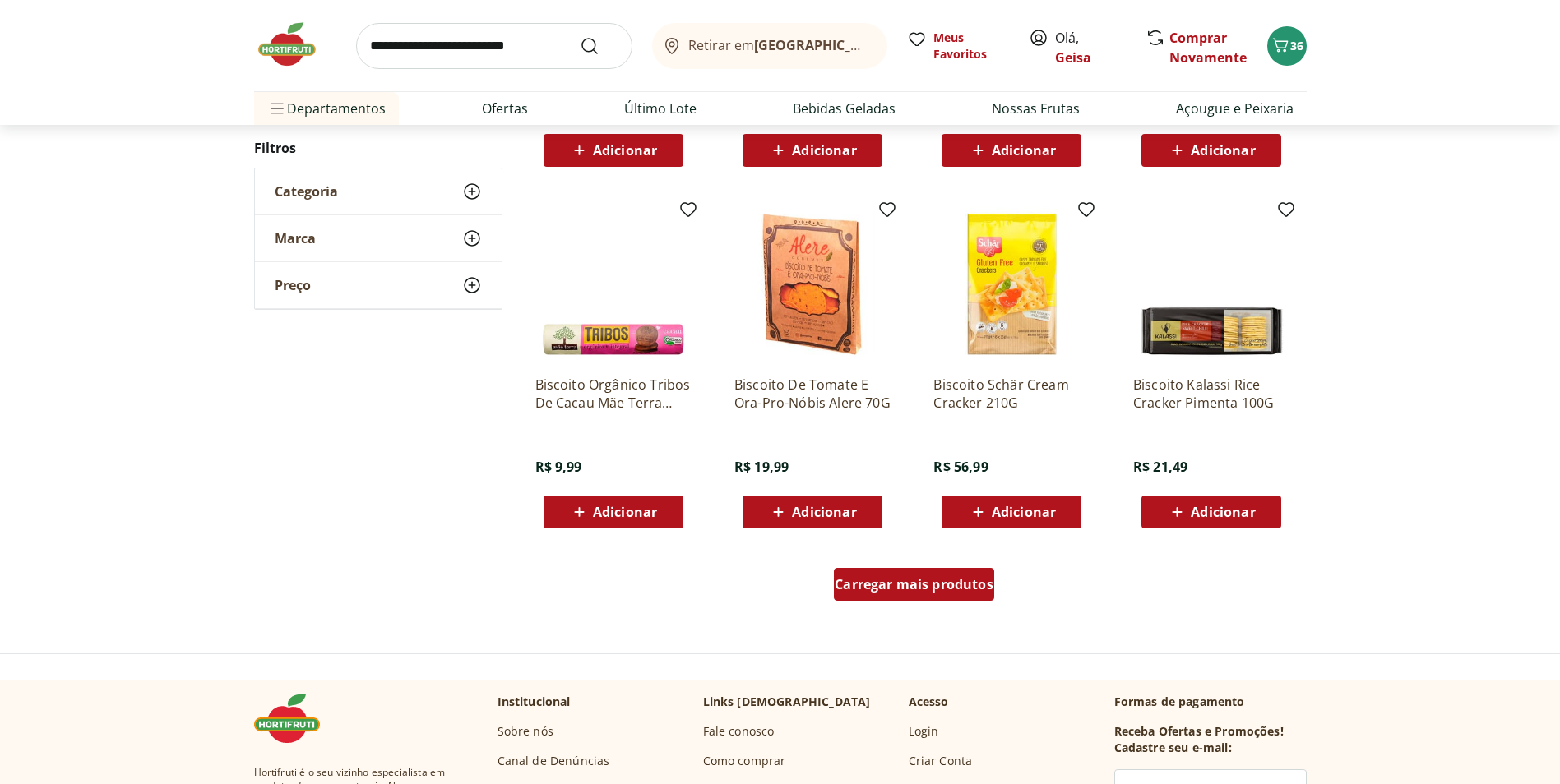
click at [963, 579] on span "Carregar mais produtos" at bounding box center [914, 584] width 159 height 13
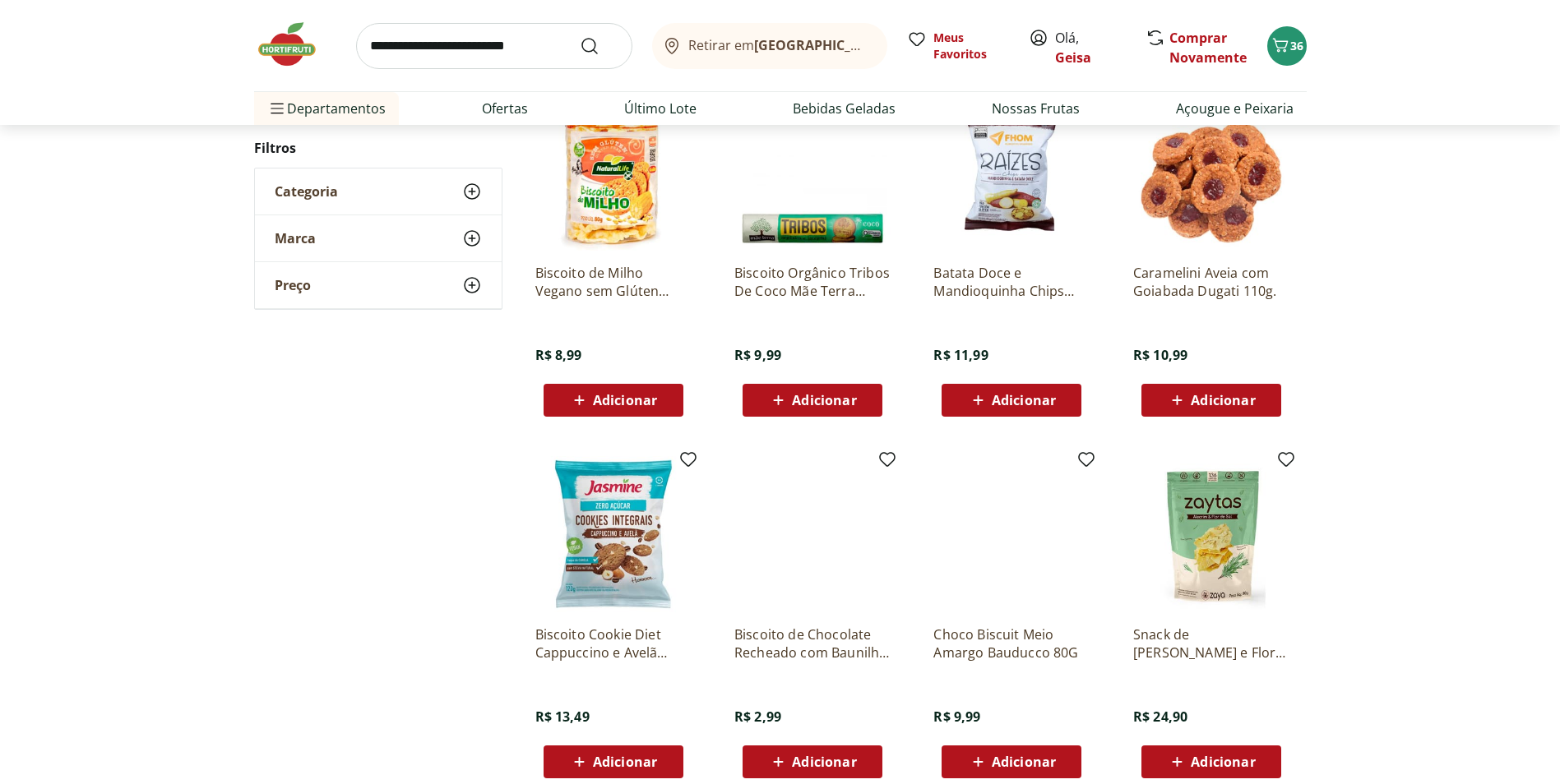
scroll to position [723, 0]
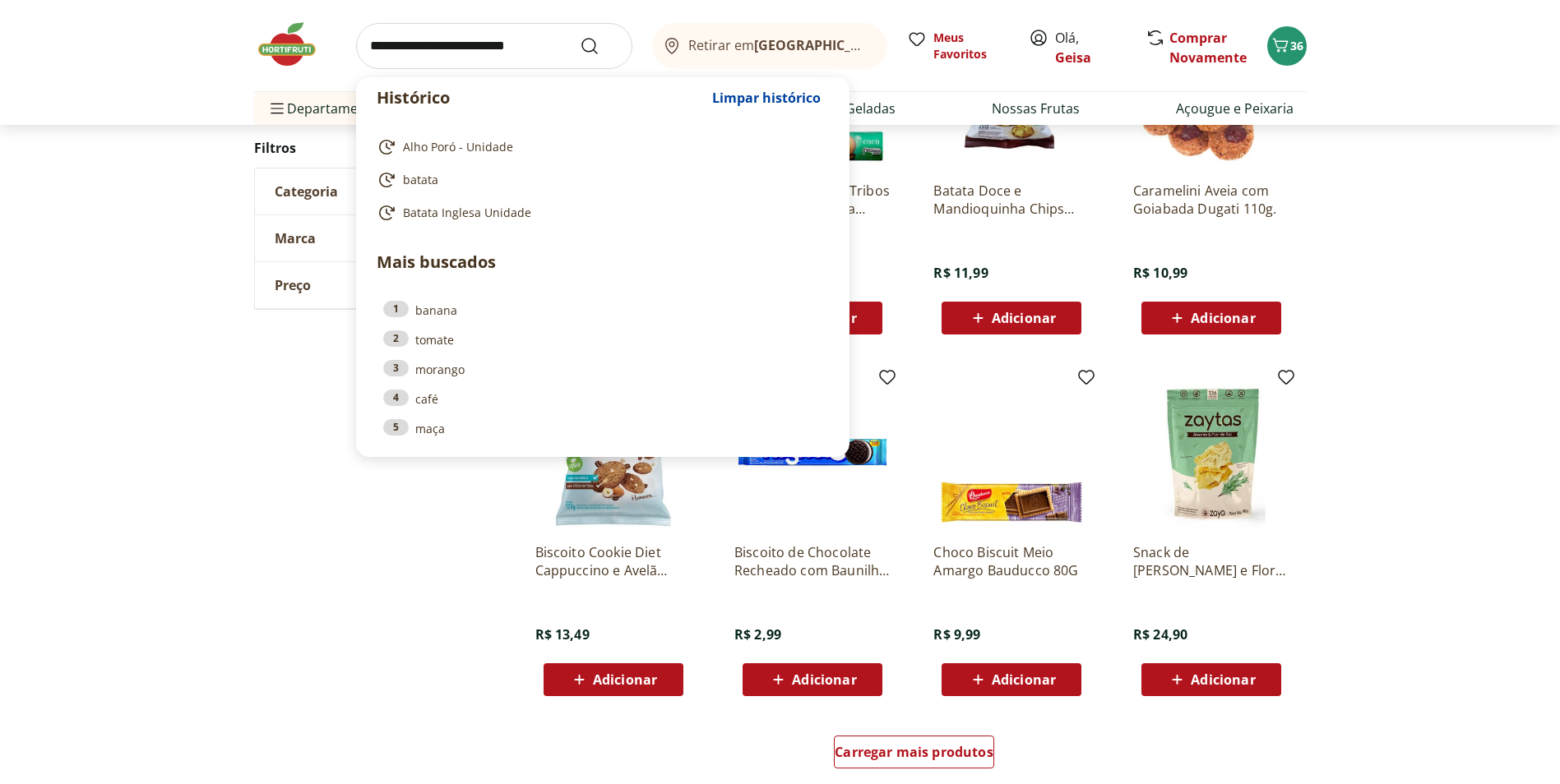
click at [490, 41] on input "search" at bounding box center [494, 46] width 276 height 46
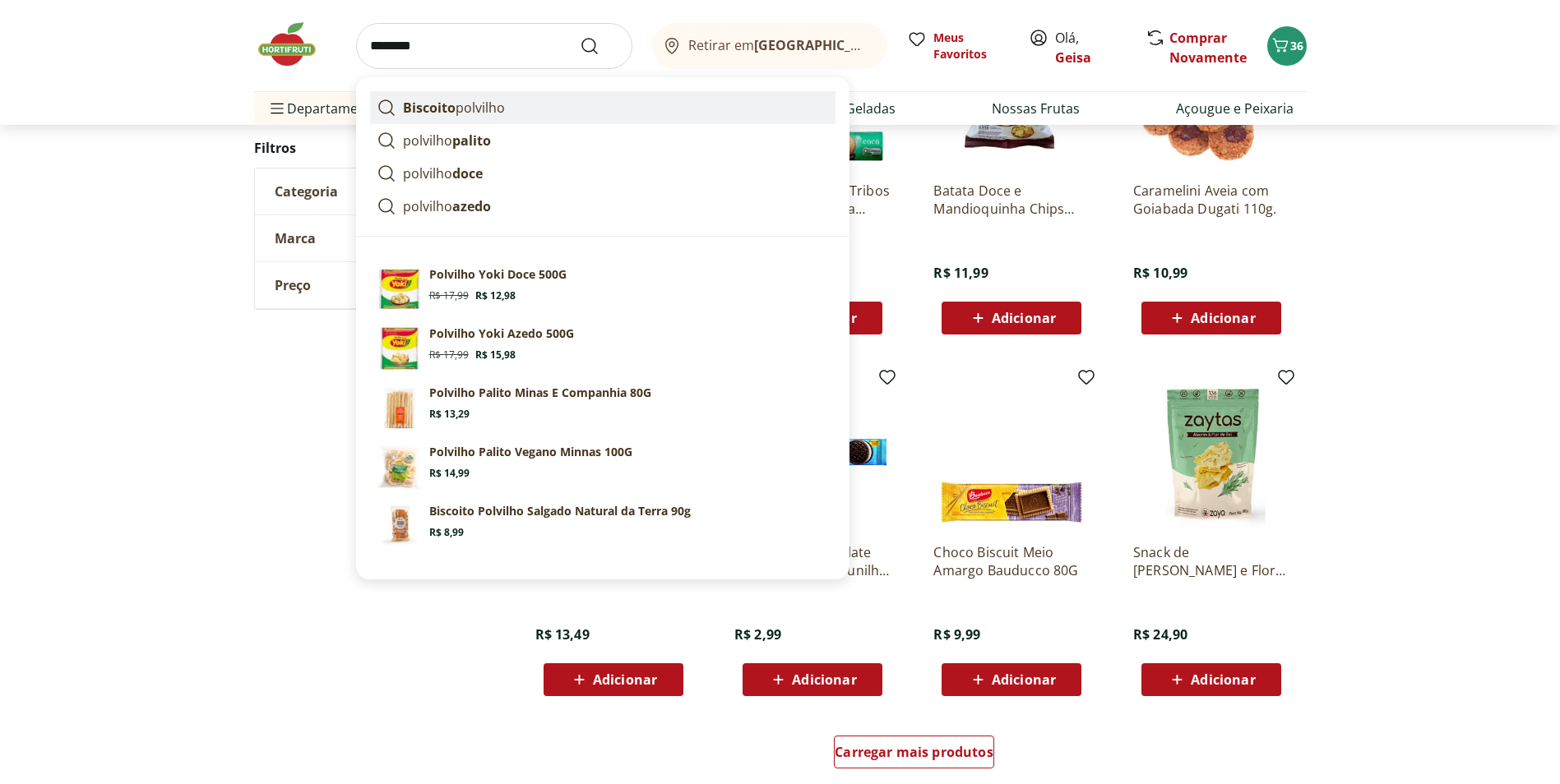
click at [467, 106] on p "Biscoito polvilho" at bounding box center [453, 107] width 102 height 20
type input "**********"
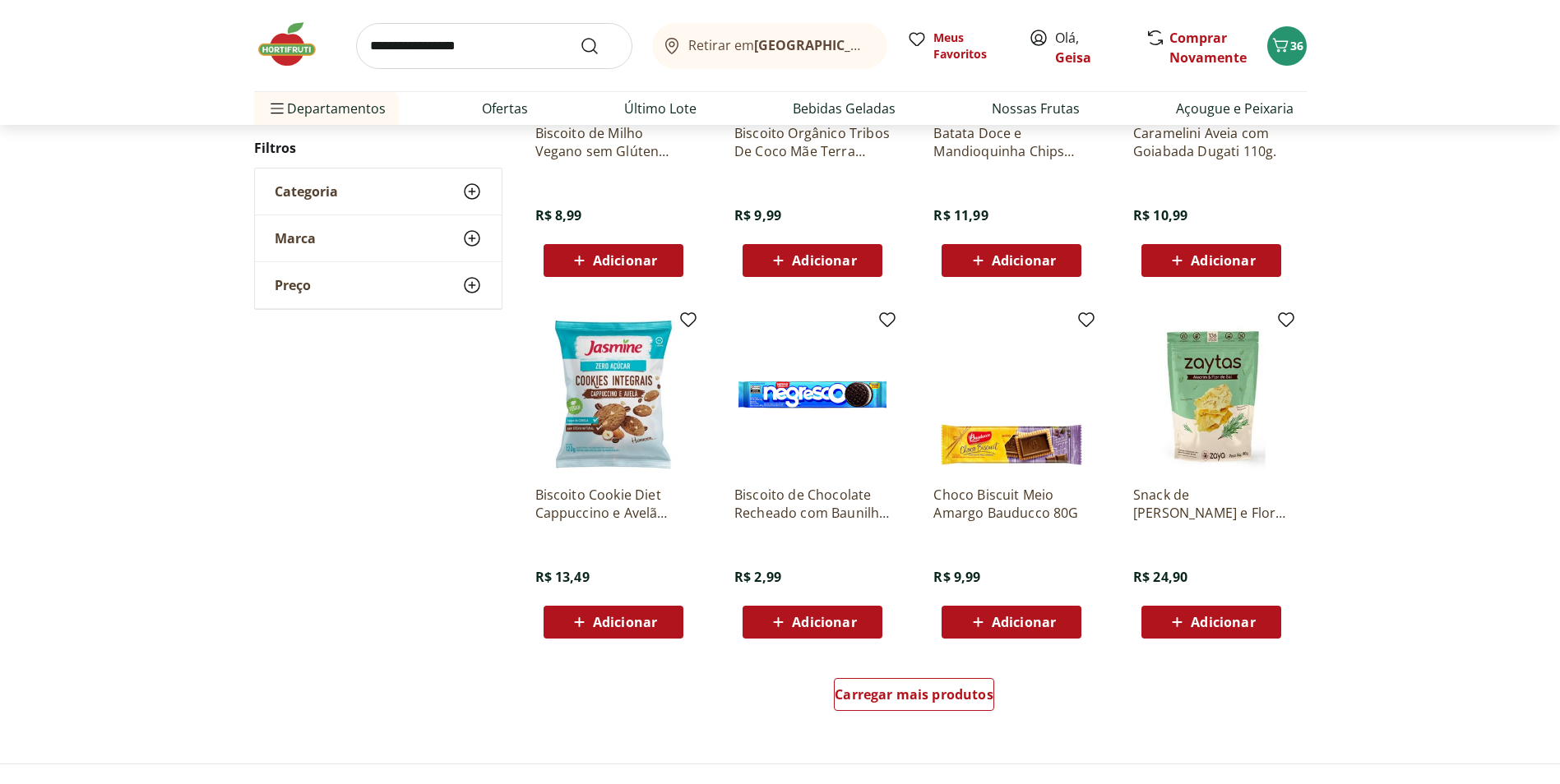
scroll to position [805, 0]
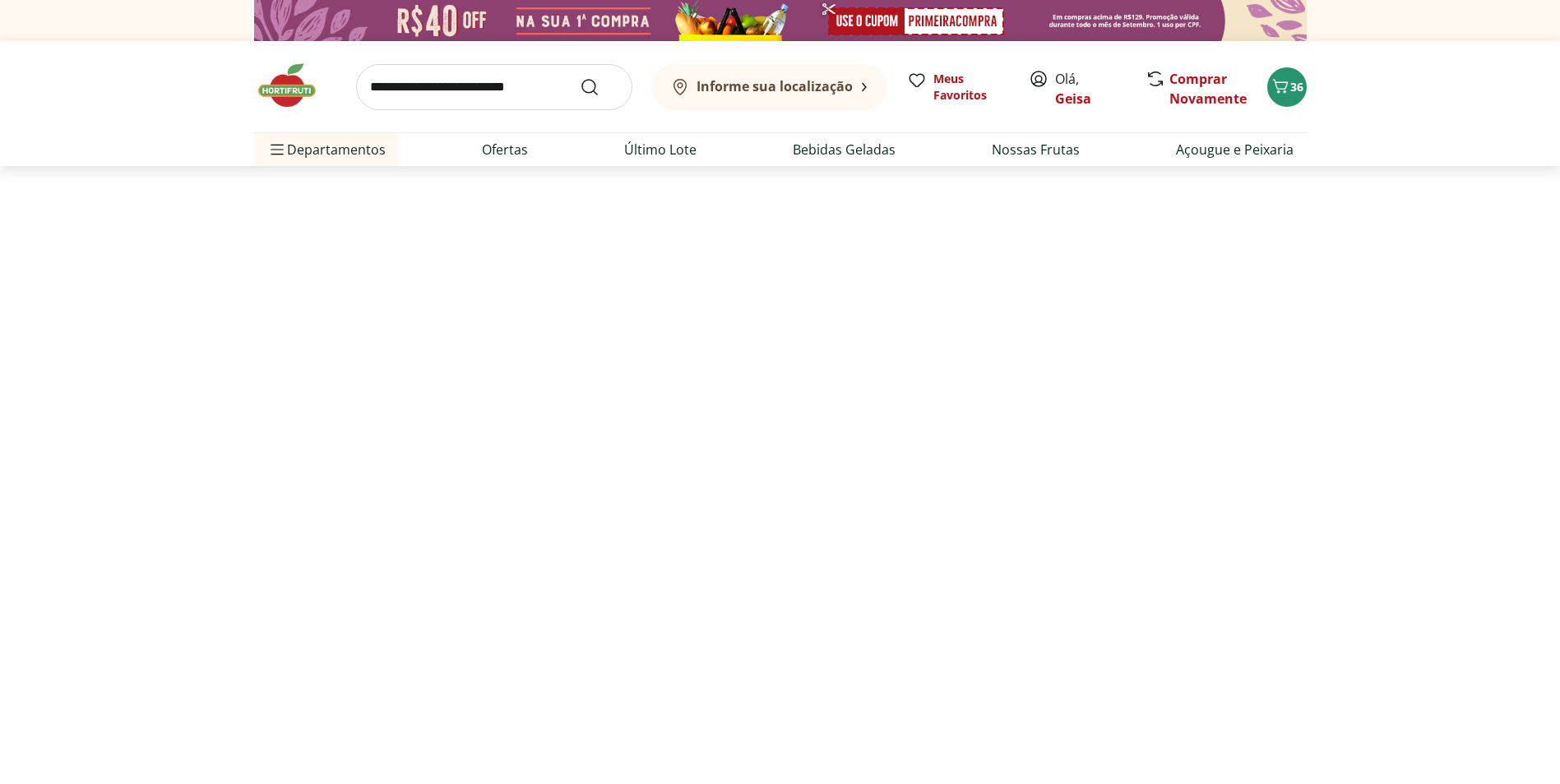
select select "**********"
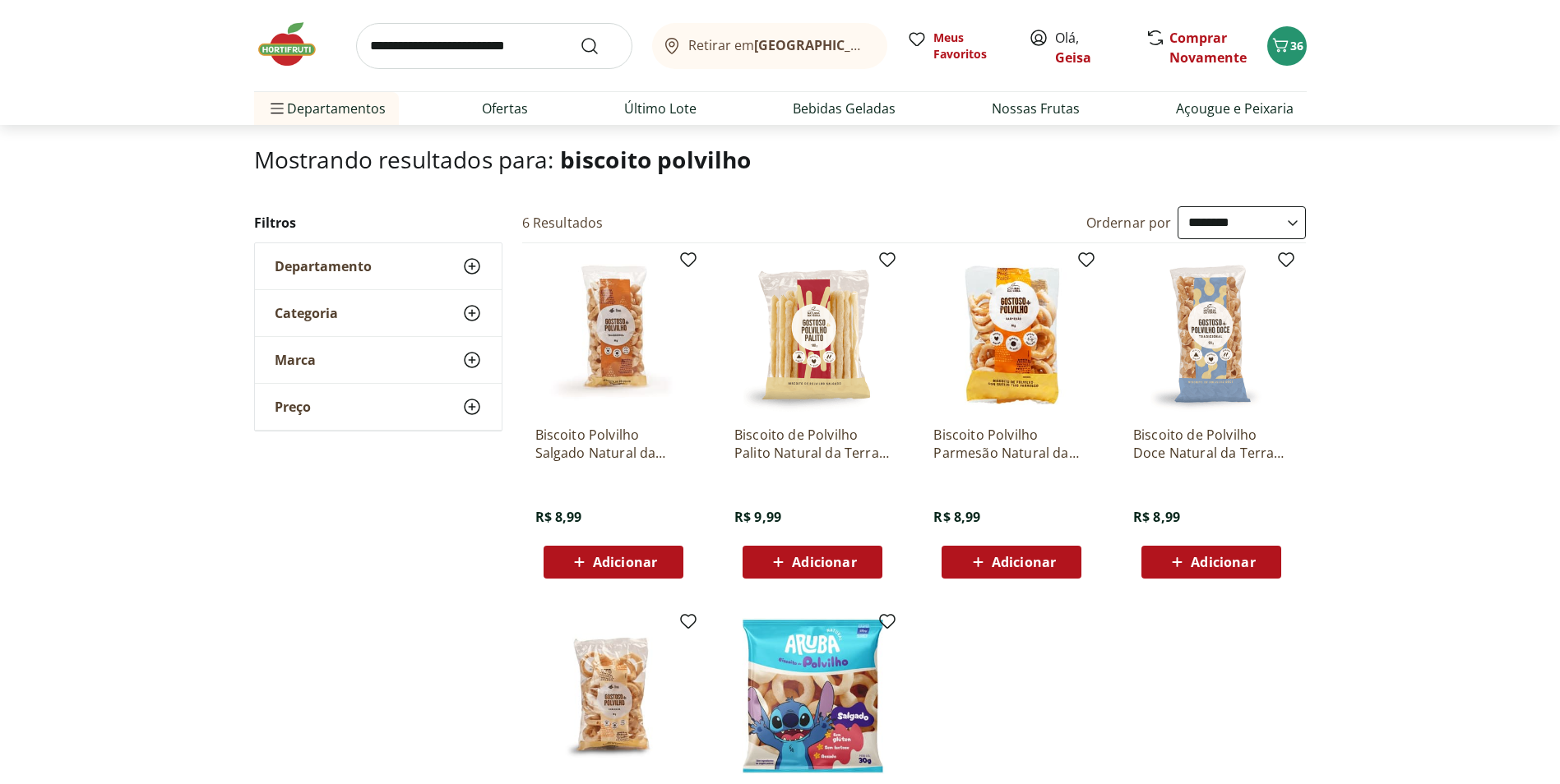
scroll to position [82, 0]
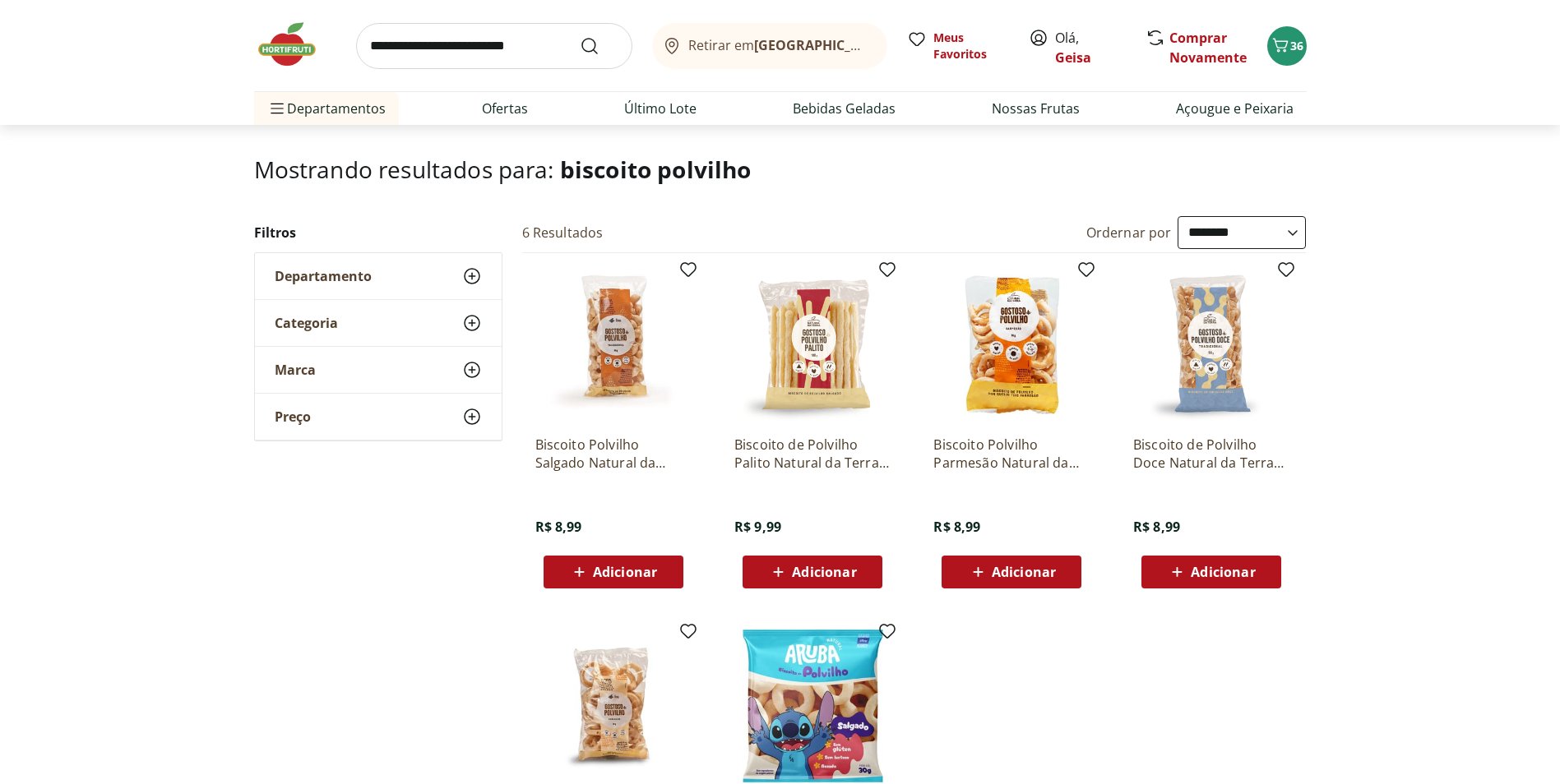
click at [816, 376] on img at bounding box center [813, 344] width 156 height 156
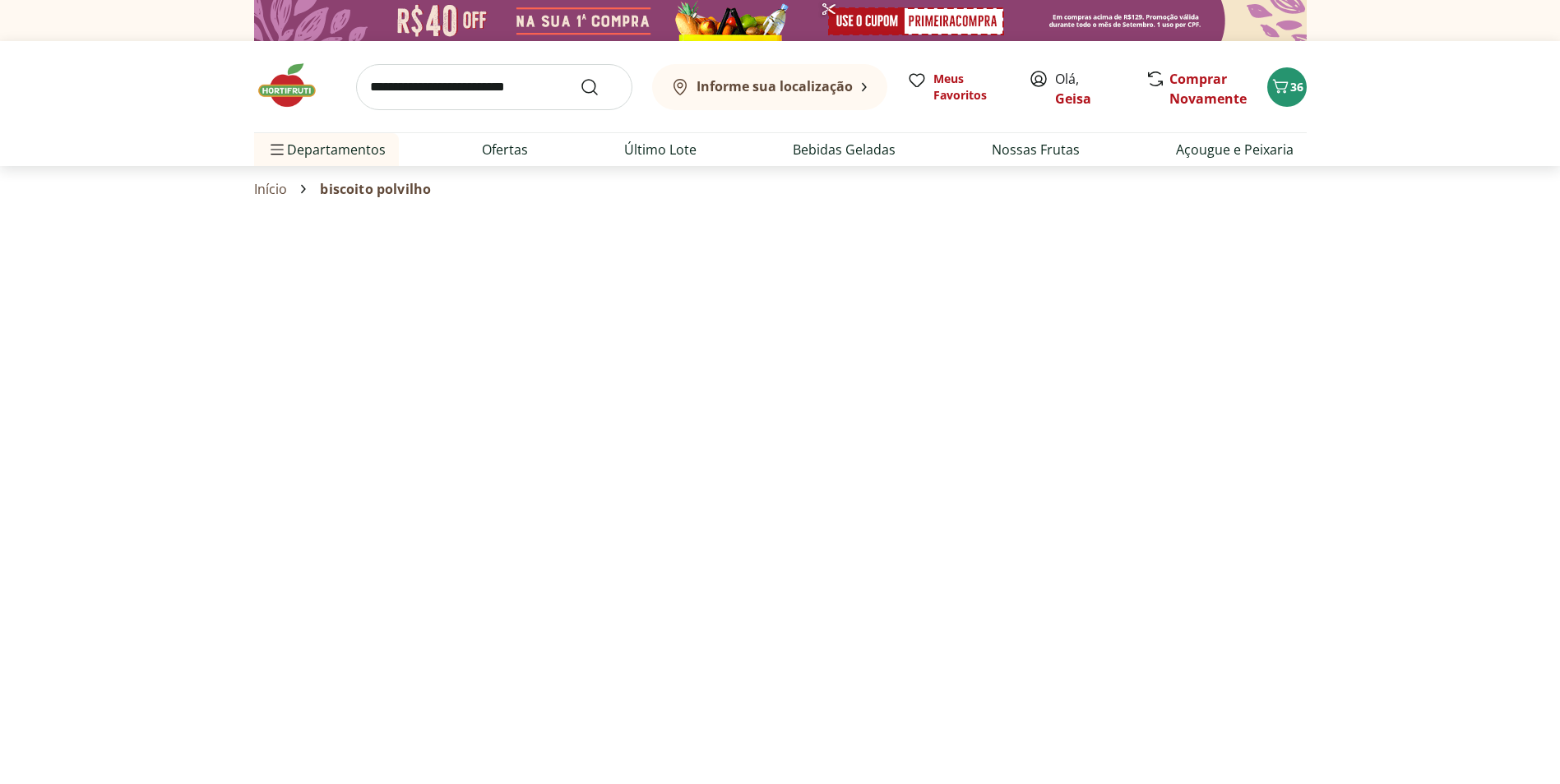
scroll to position [82, 0]
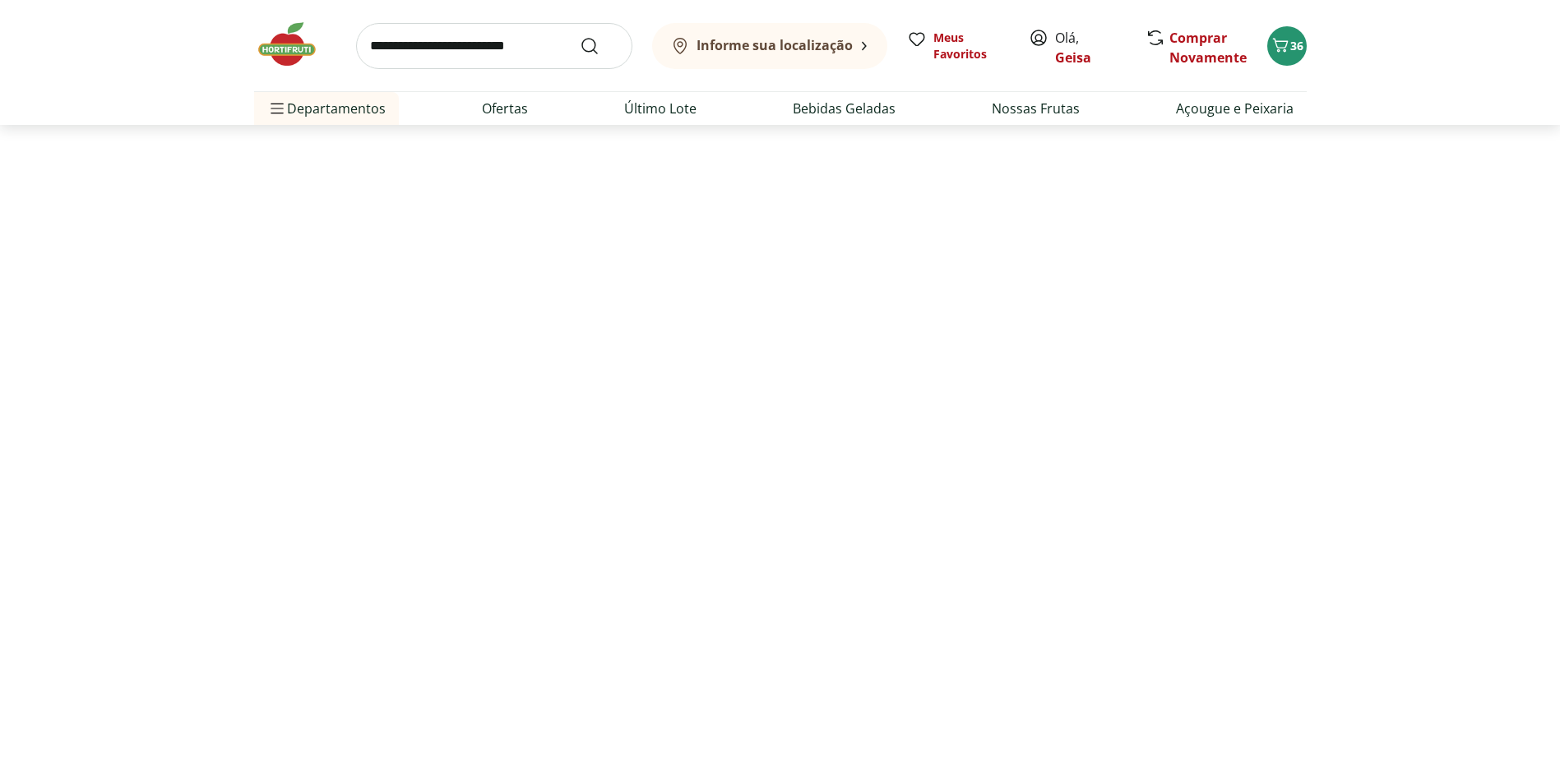
select select "**********"
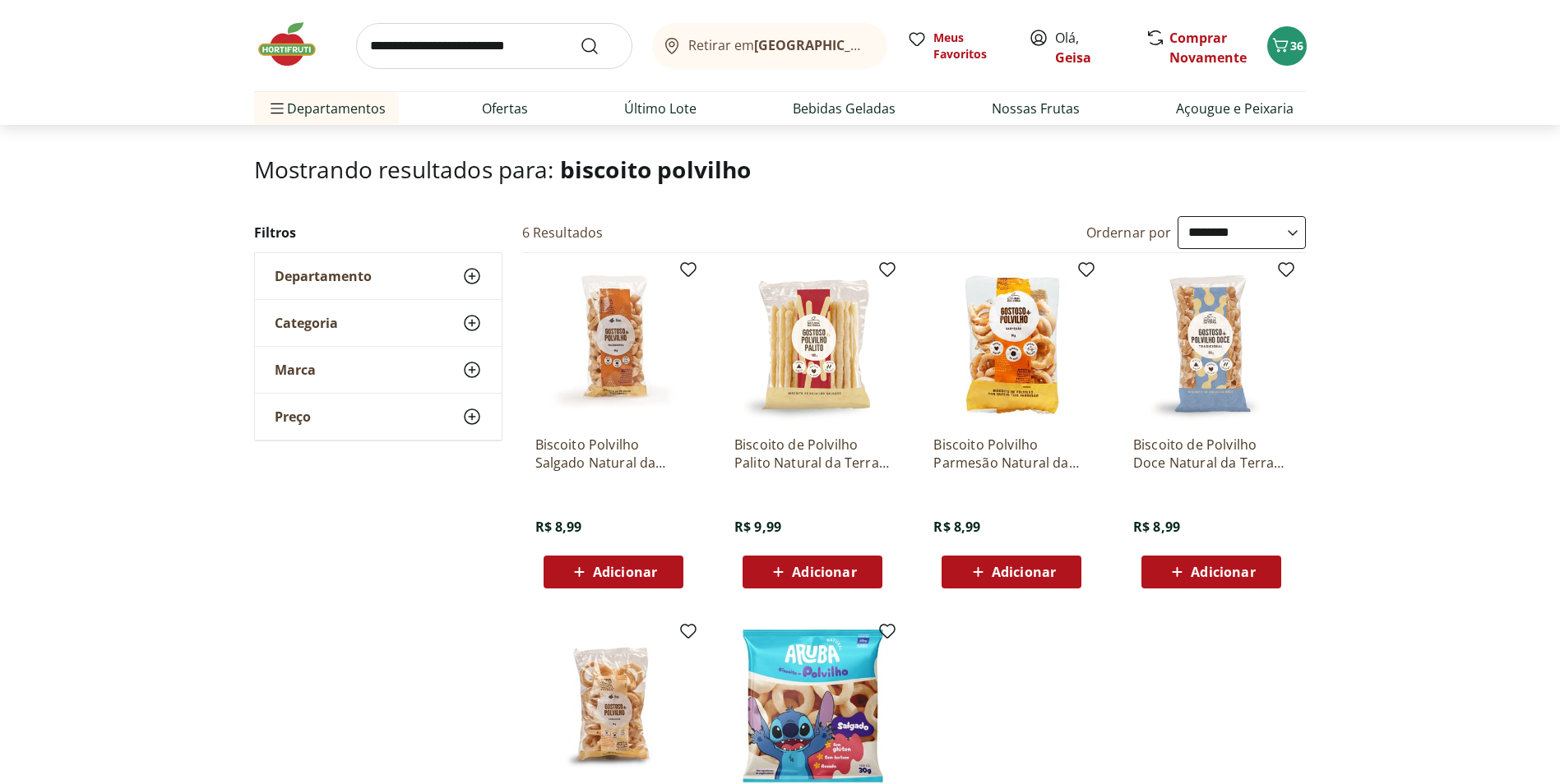
click at [1074, 346] on img at bounding box center [1011, 344] width 156 height 156
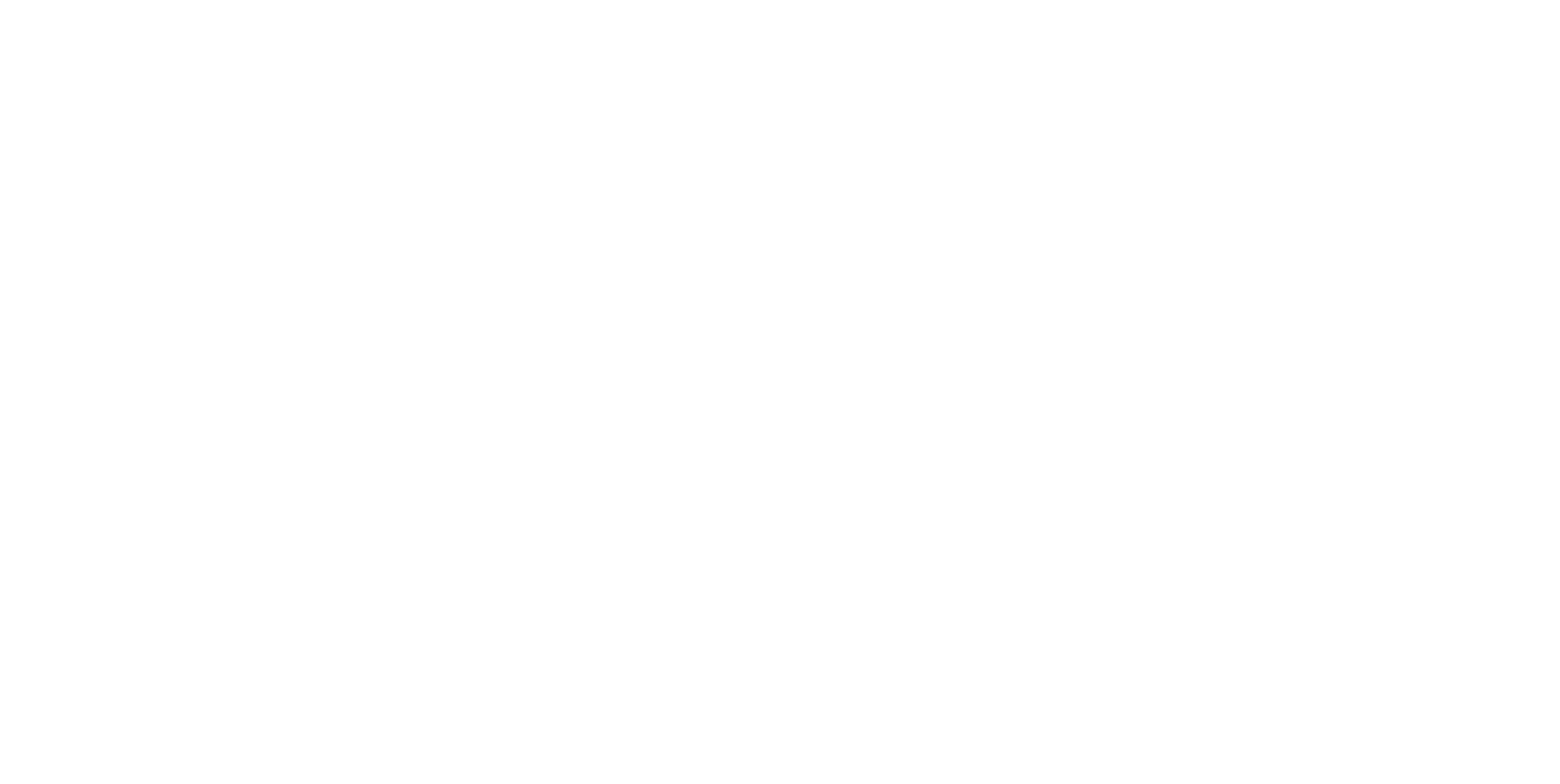
scroll to position [82, 0]
select select "**********"
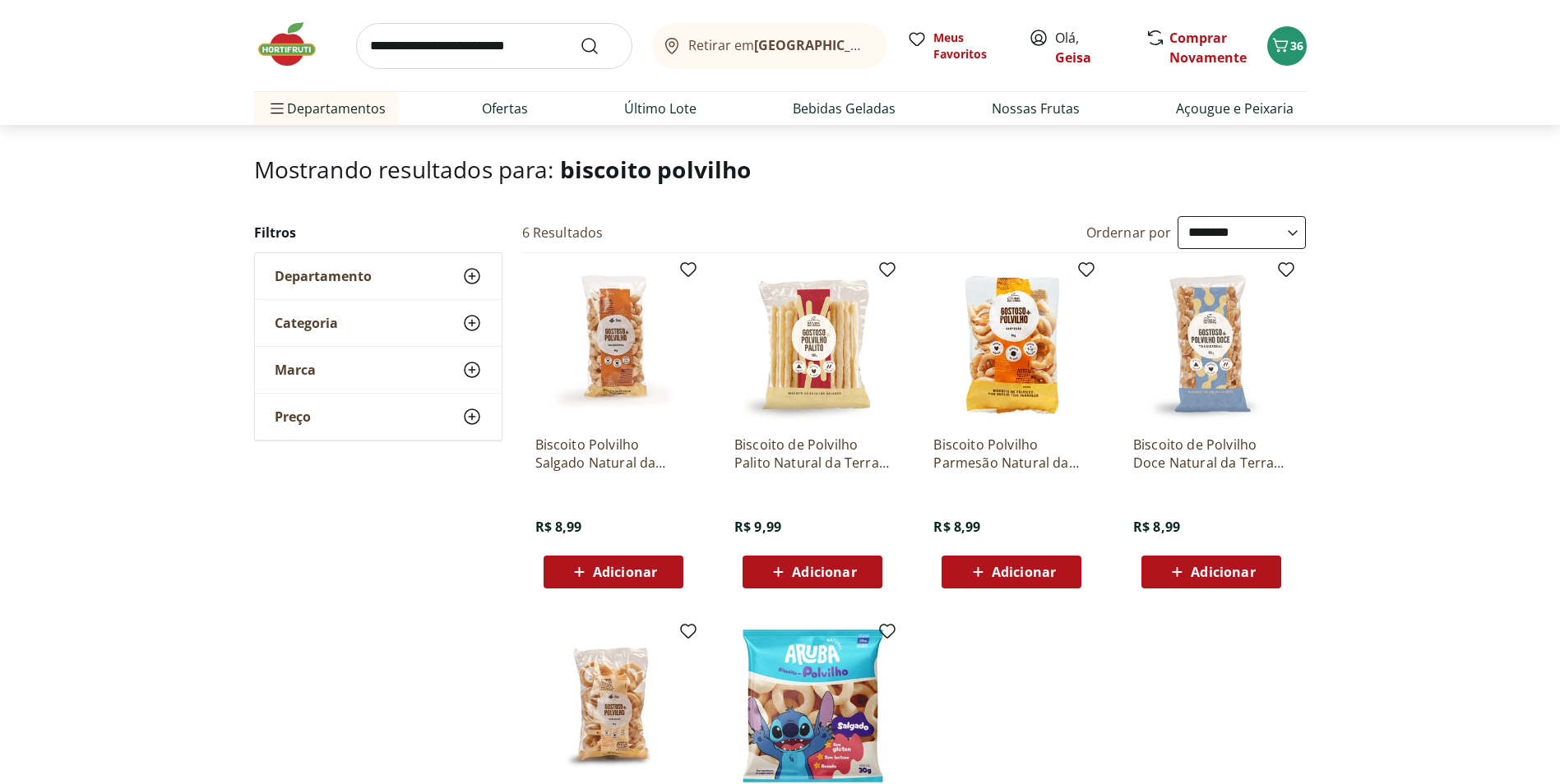
click at [585, 372] on img at bounding box center [614, 344] width 156 height 156
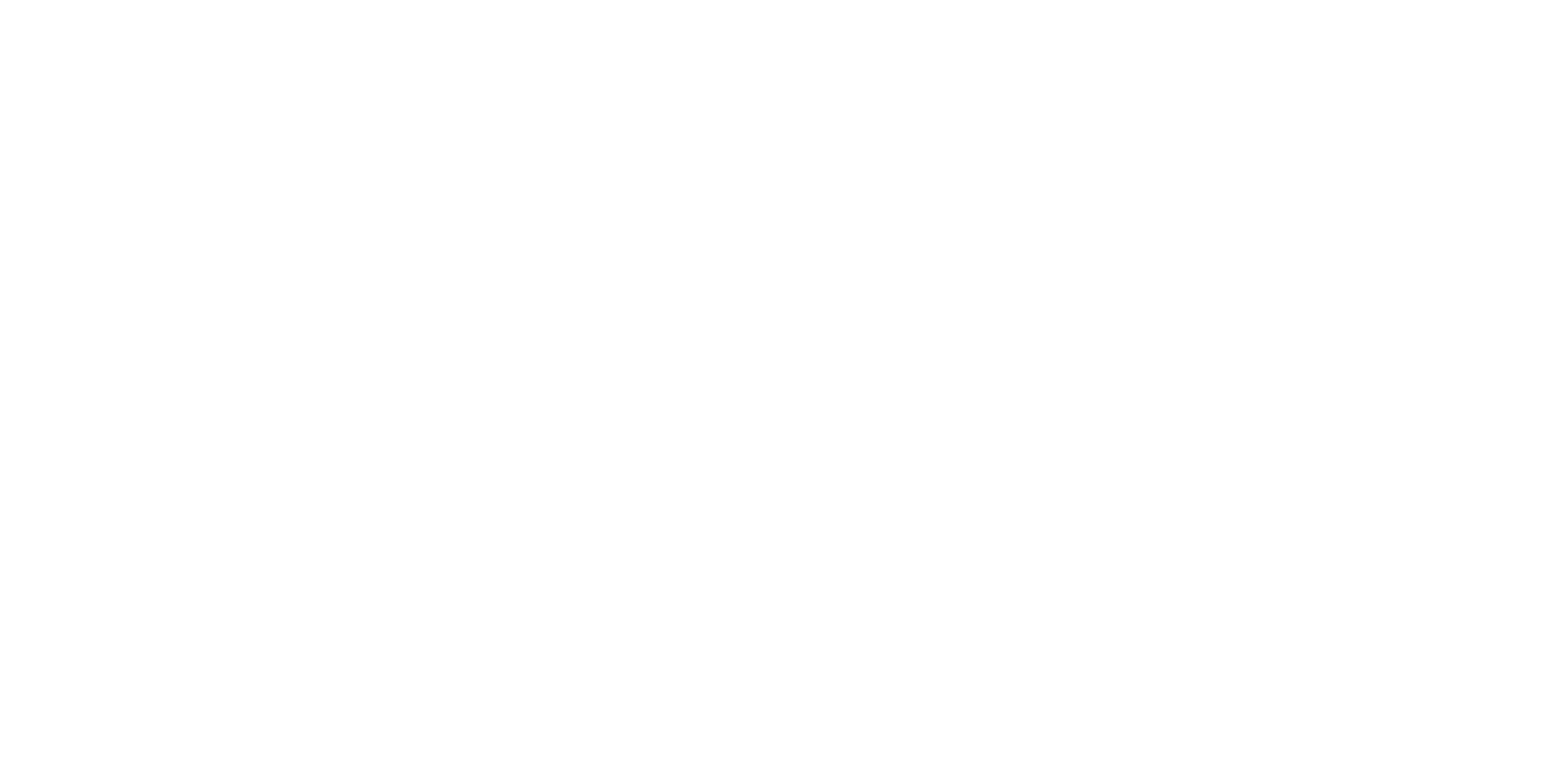
scroll to position [82, 0]
select select "**********"
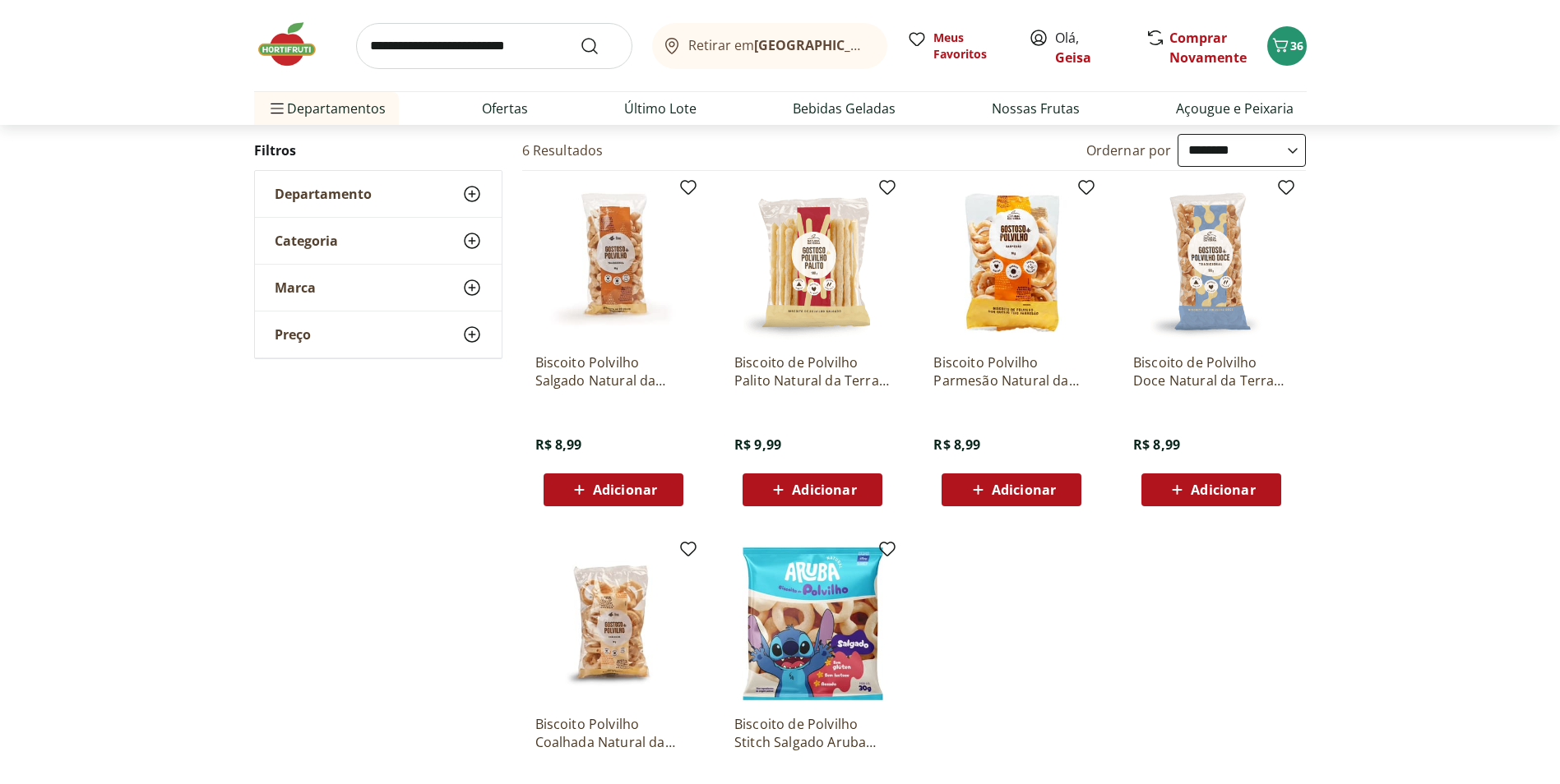
scroll to position [0, 0]
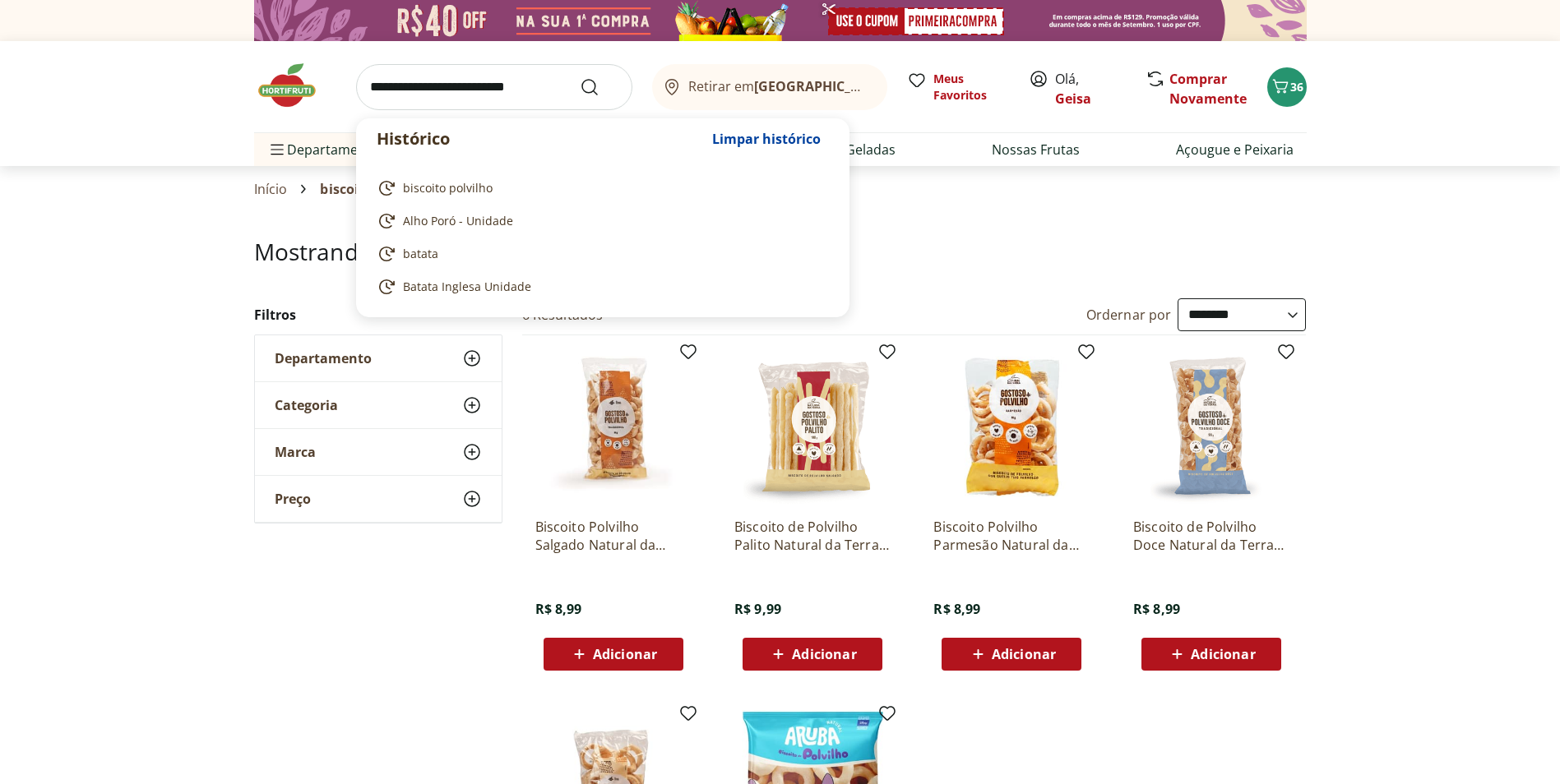
click at [421, 93] on input "search" at bounding box center [494, 87] width 276 height 46
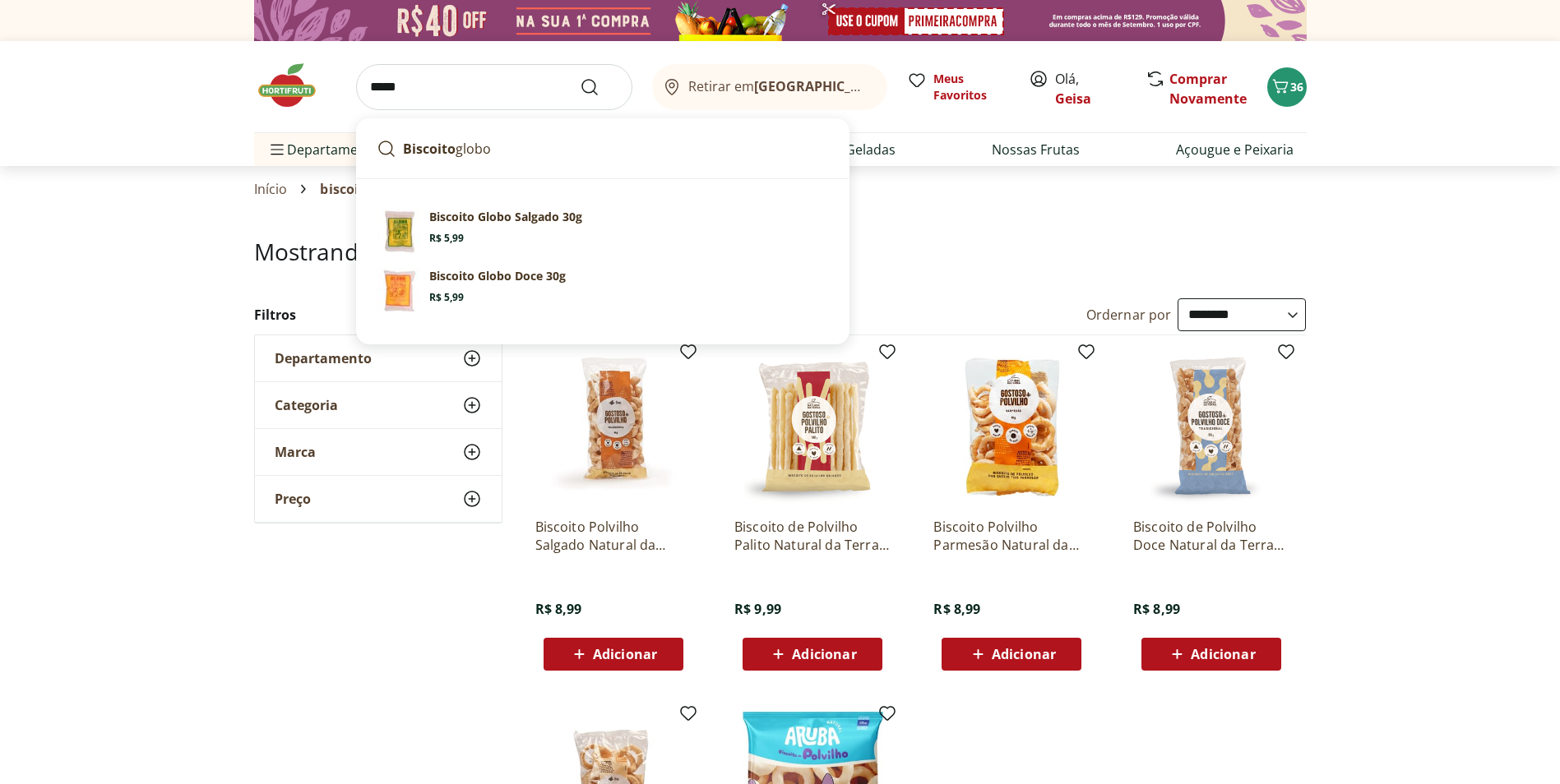
click at [1526, 390] on div "**********" at bounding box center [780, 672] width 1560 height 747
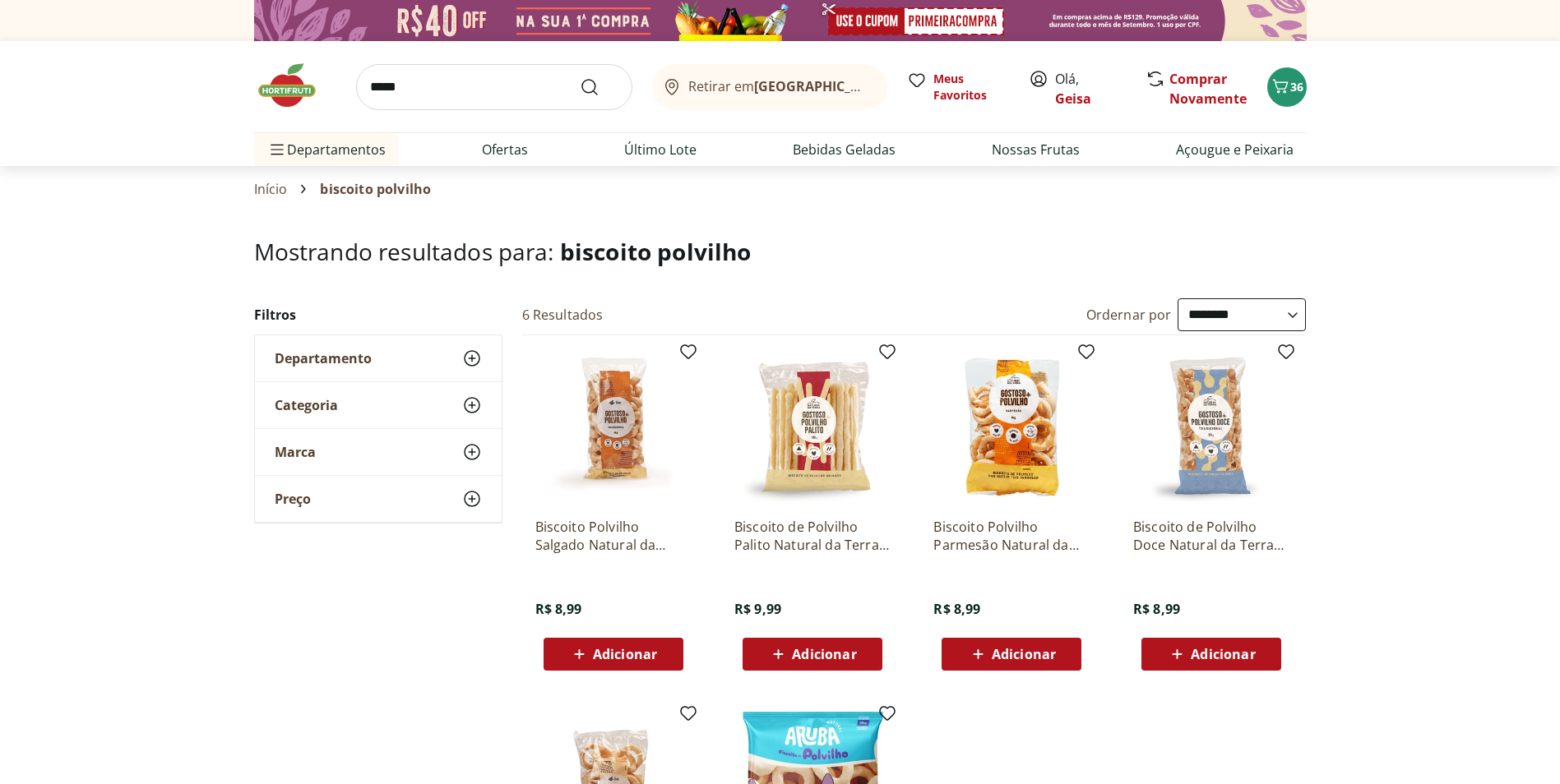
click at [789, 658] on icon at bounding box center [778, 654] width 21 height 20
click at [1033, 648] on span "Adicionar" at bounding box center [1023, 654] width 64 height 13
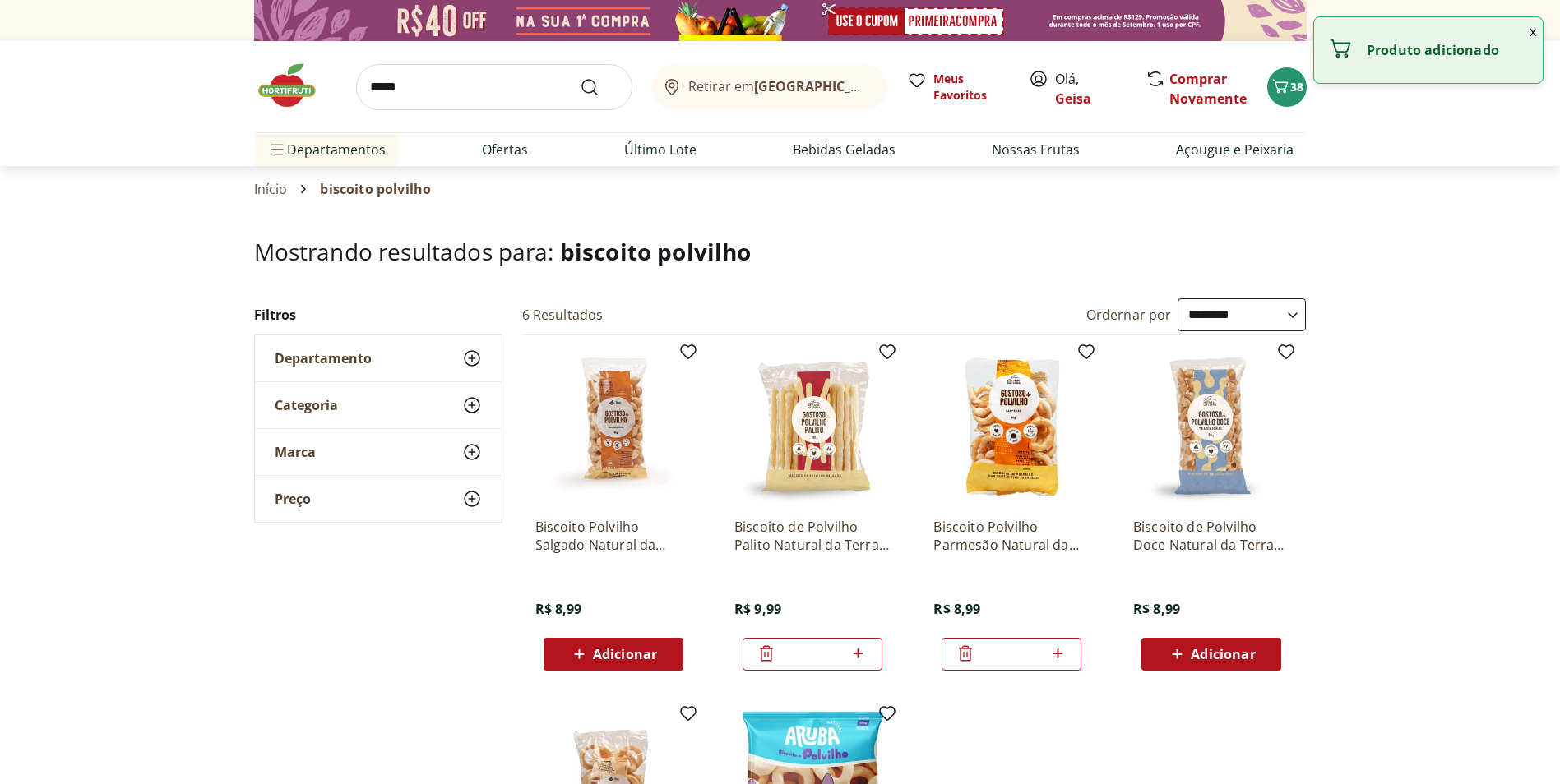
click at [761, 650] on icon at bounding box center [765, 653] width 13 height 15
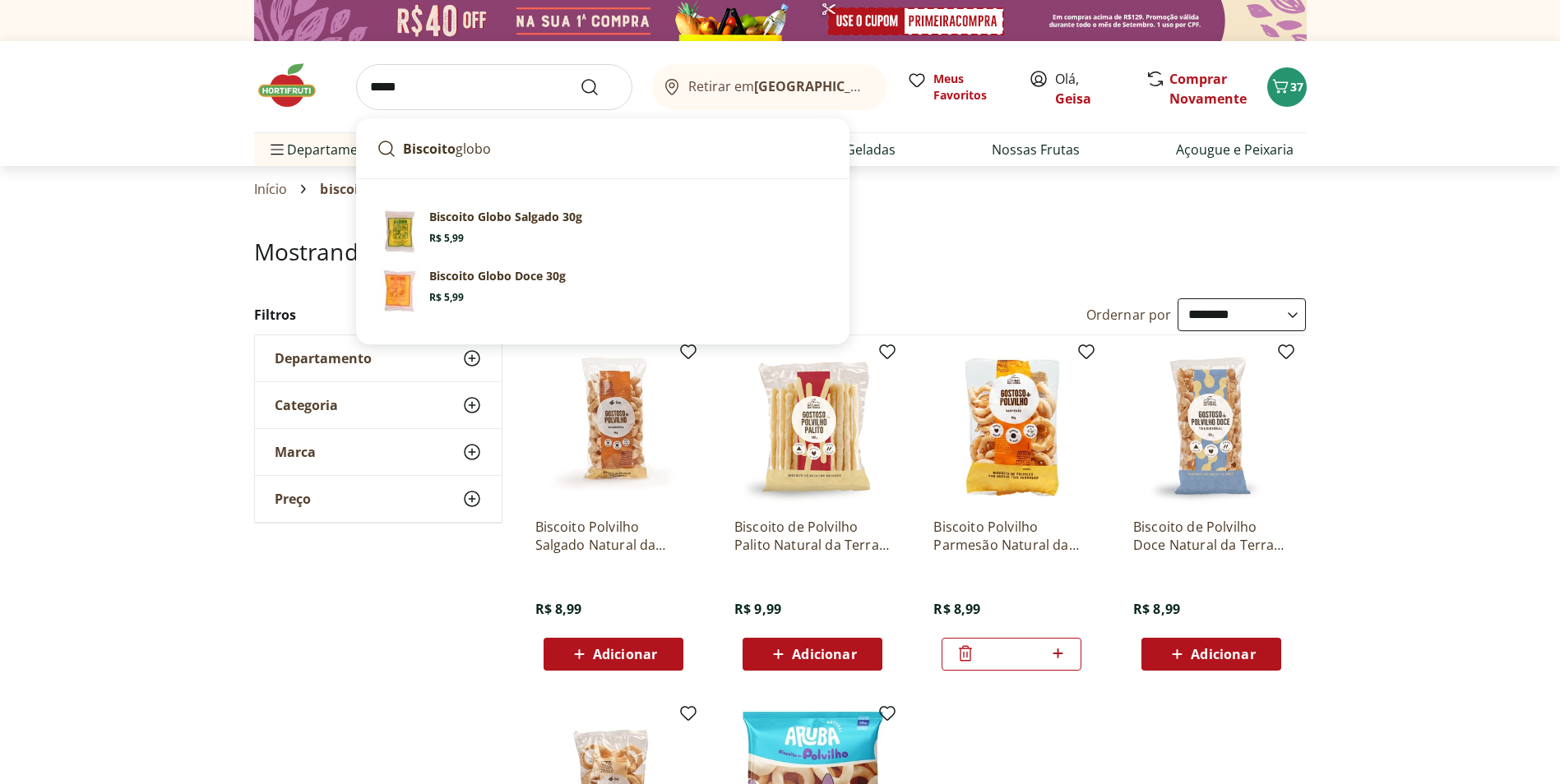
click at [465, 93] on input "*****" at bounding box center [494, 87] width 276 height 46
click at [423, 94] on input "*****" at bounding box center [494, 87] width 276 height 46
drag, startPoint x: 422, startPoint y: 92, endPoint x: 309, endPoint y: 89, distance: 113.0
click at [312, 90] on div "***** Biscoito globo Sugestões para "globo" Biscoito Globo Salgado 30g Price: R…" at bounding box center [780, 87] width 1053 height 91
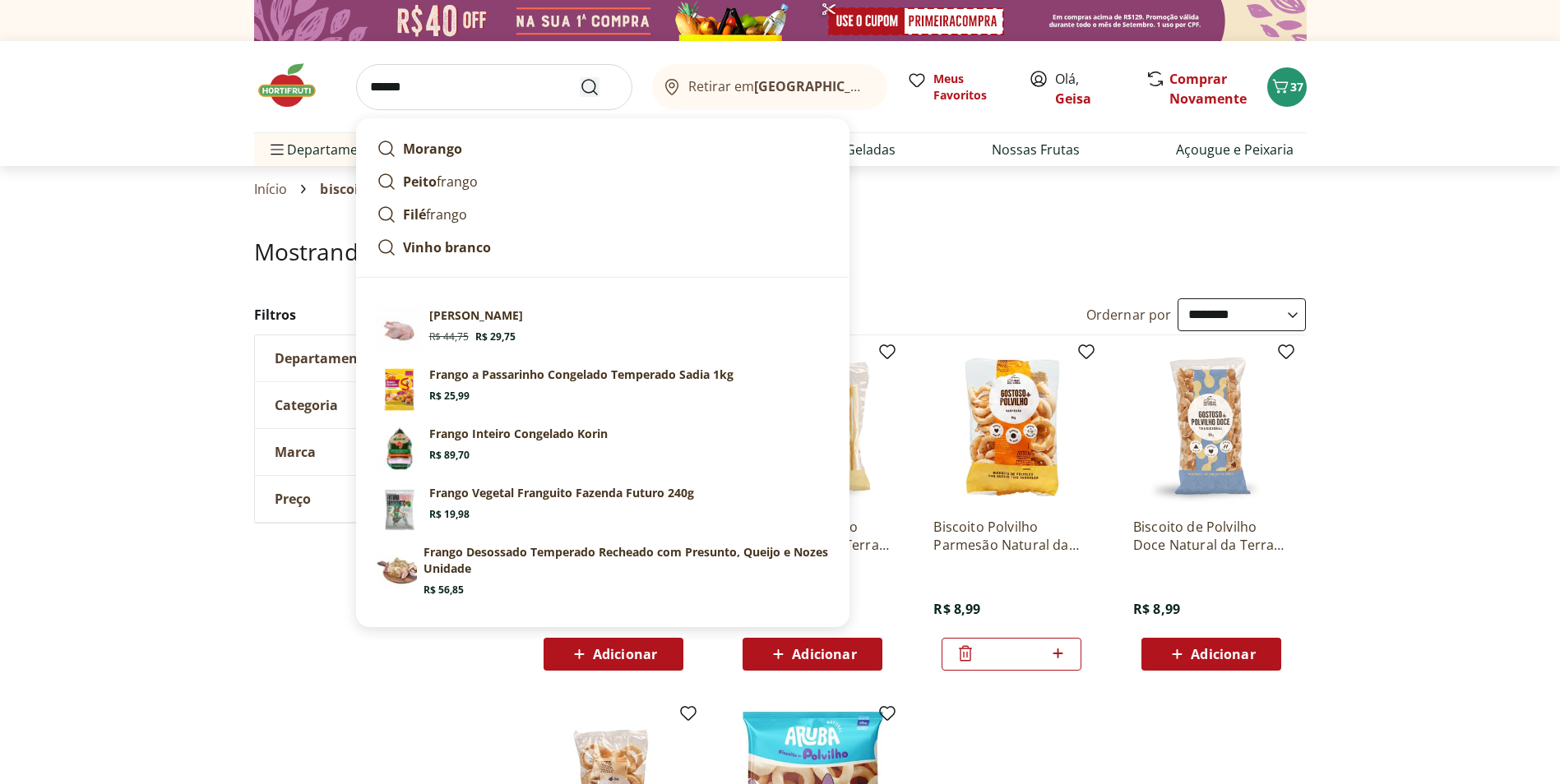
type input "******"
click at [591, 87] on icon "Submit Search" at bounding box center [589, 87] width 20 height 20
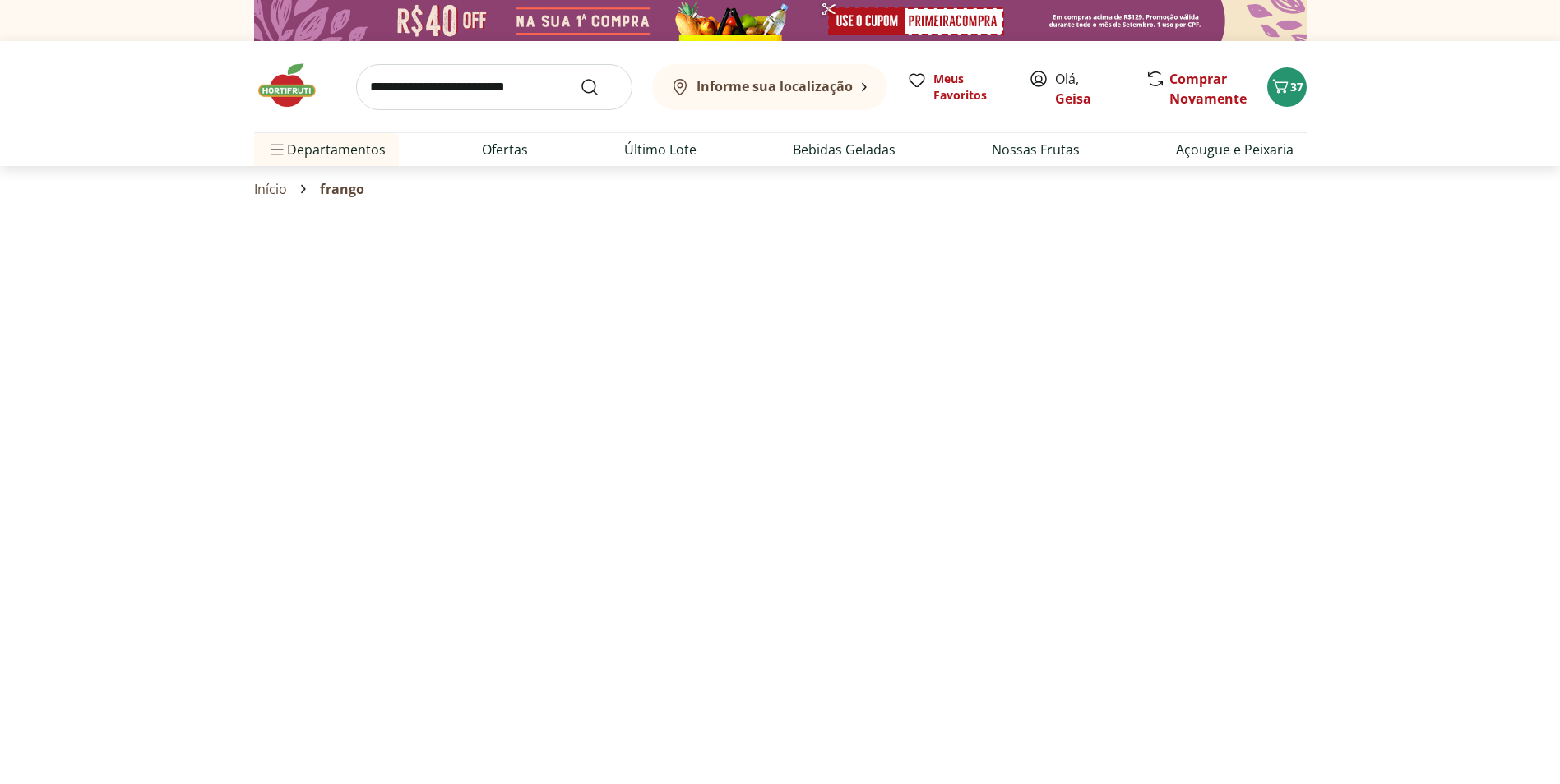
select select "**********"
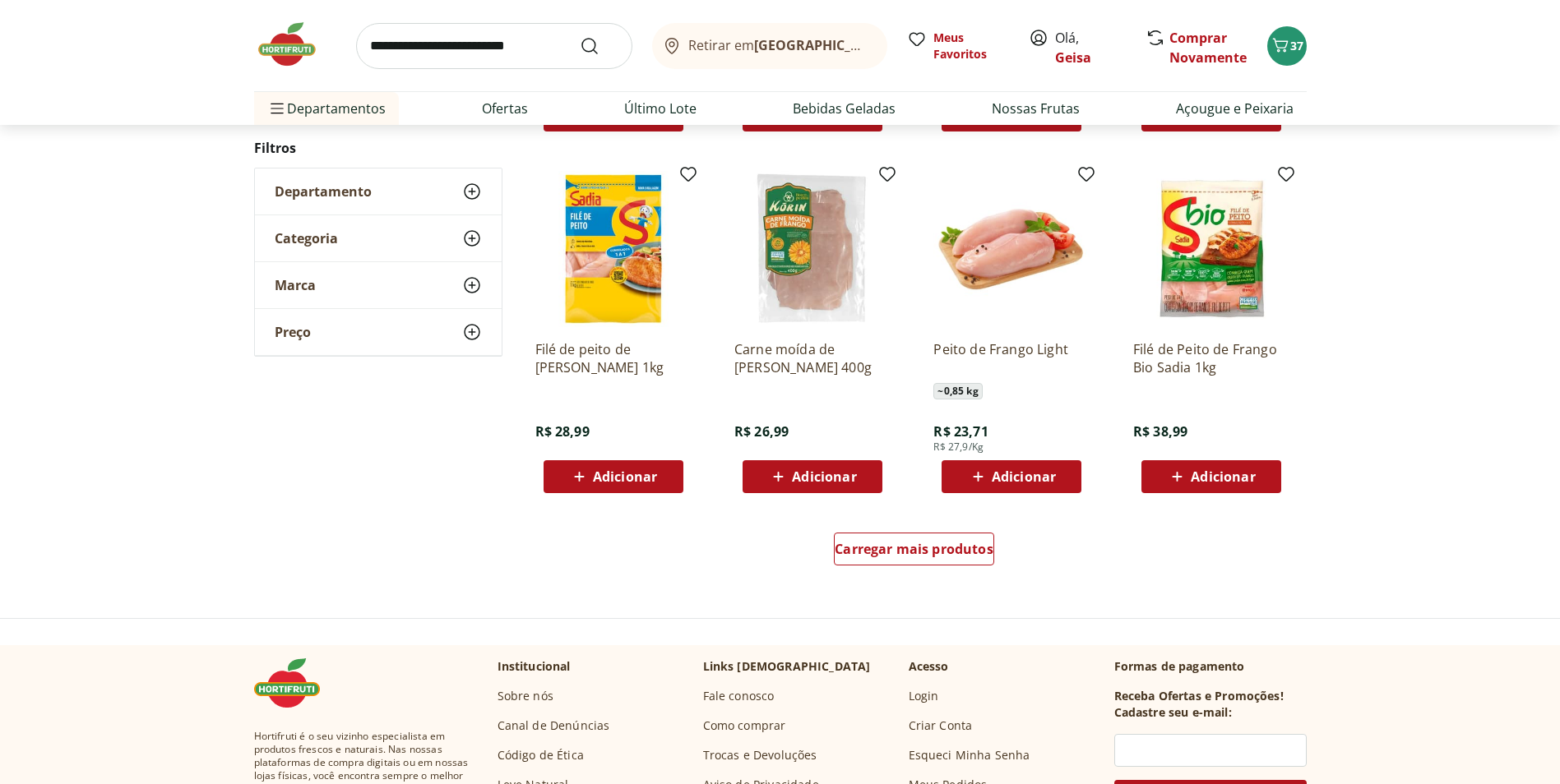
scroll to position [904, 0]
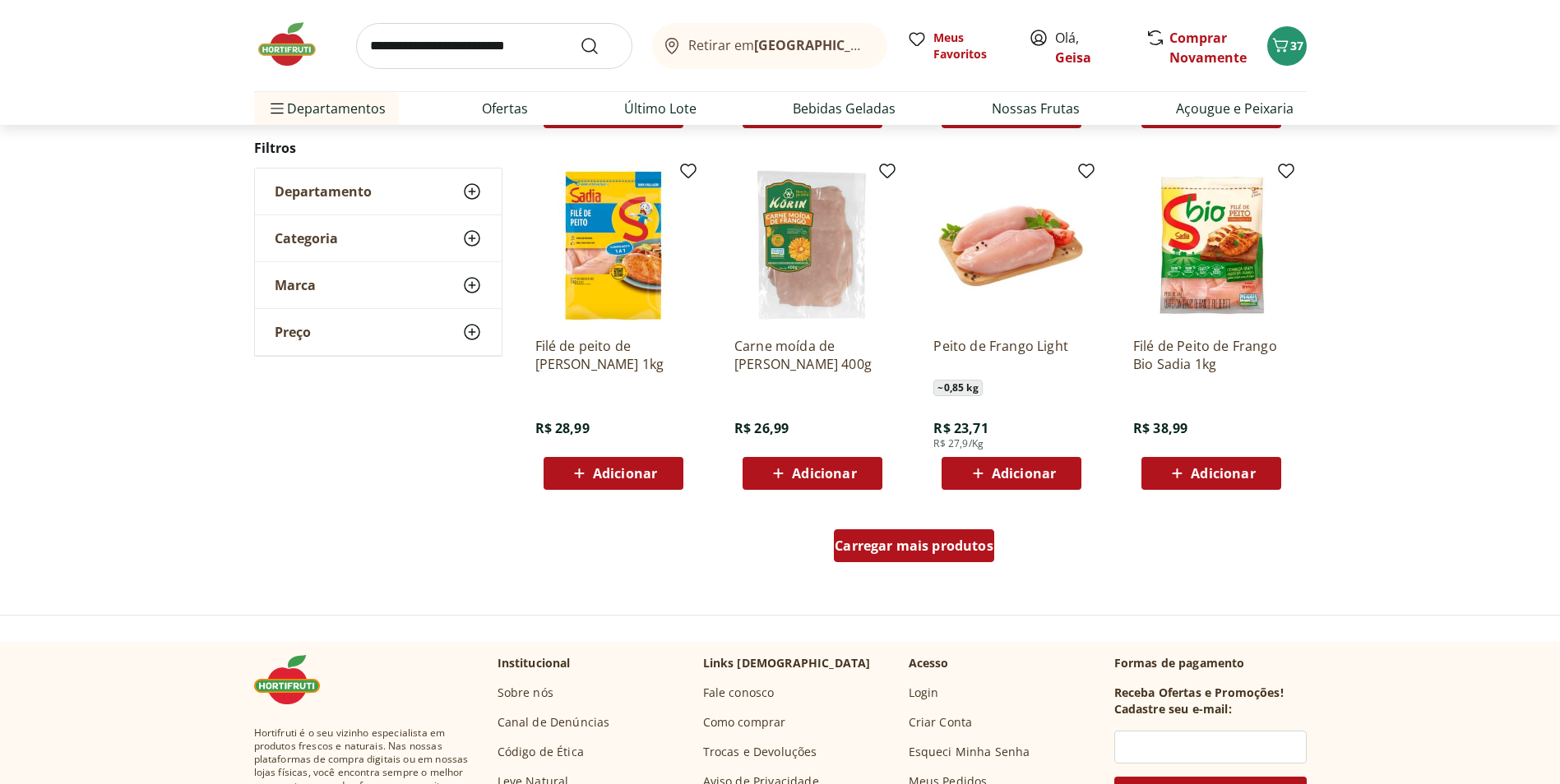
click at [892, 539] on span "Carregar mais produtos" at bounding box center [914, 545] width 159 height 13
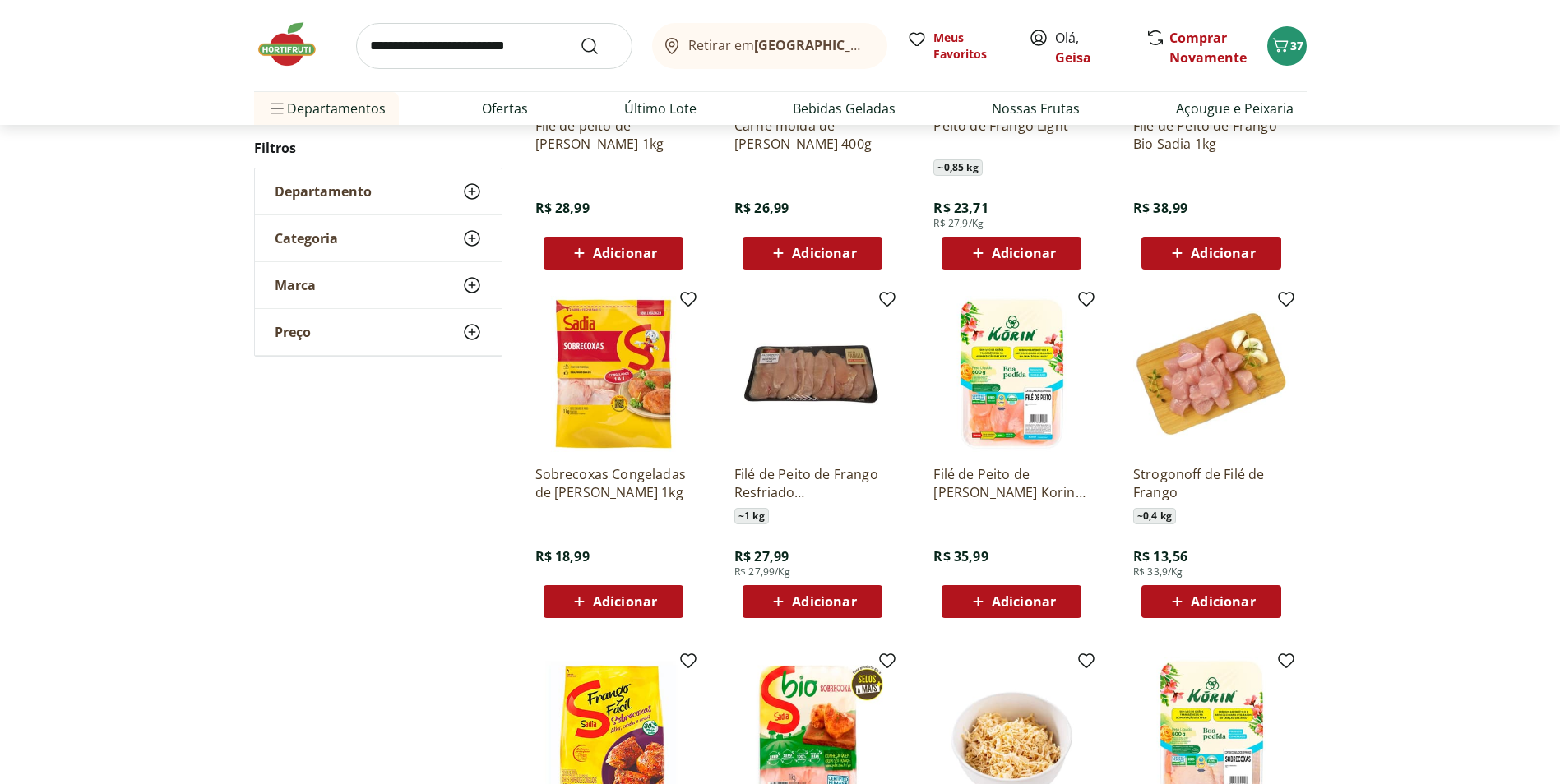
scroll to position [1151, 0]
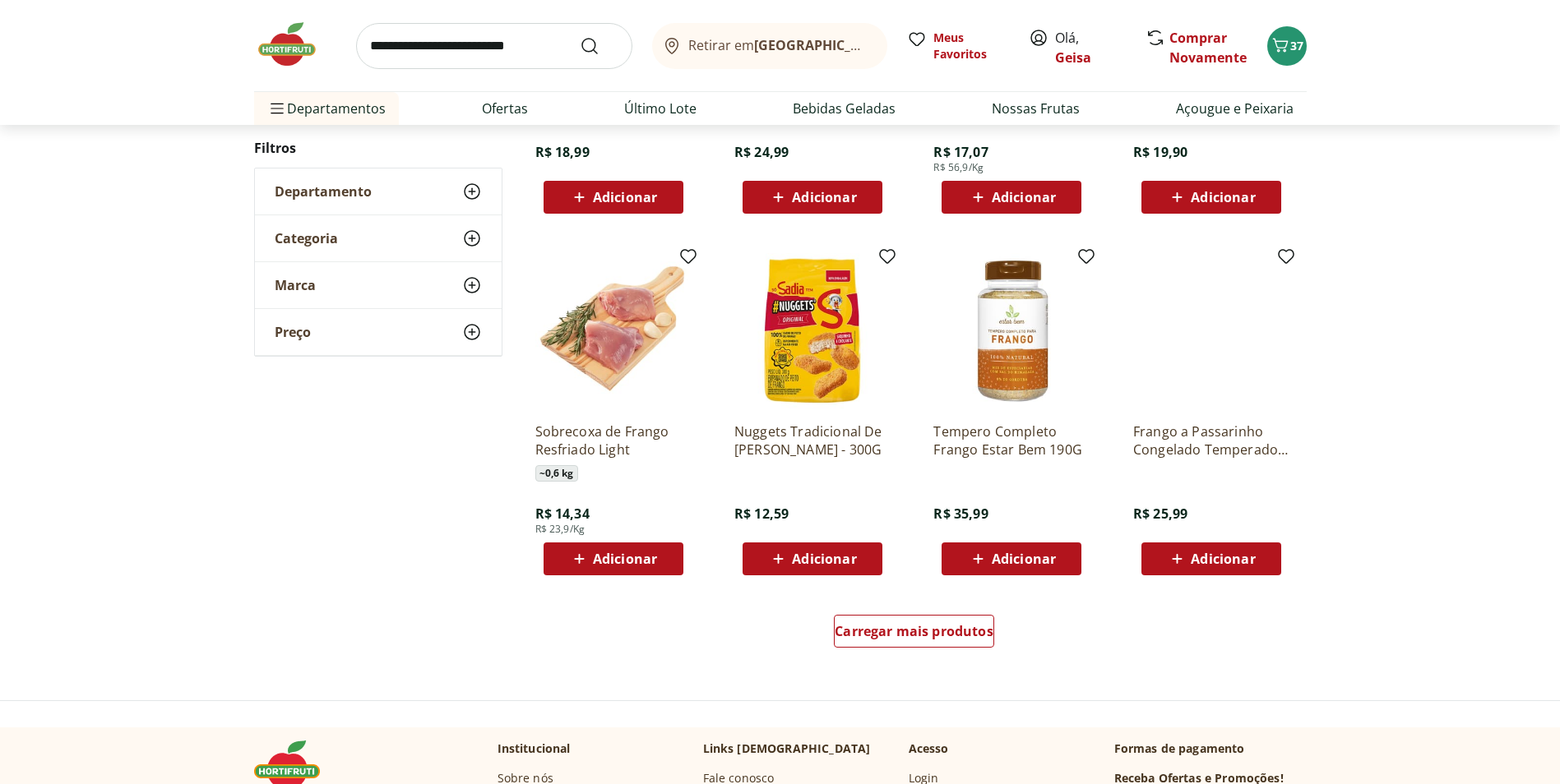
scroll to position [986, 0]
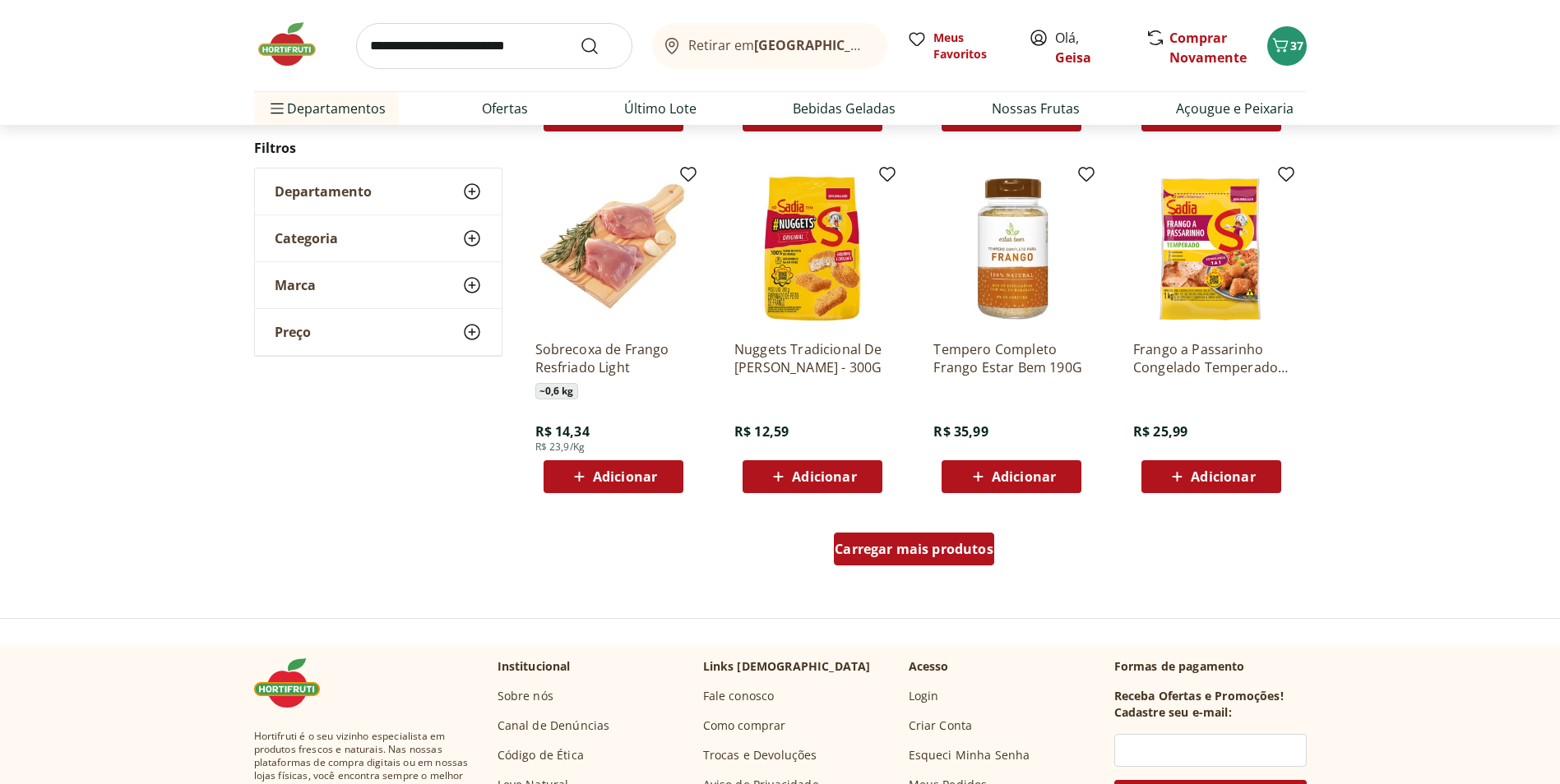
click at [920, 549] on span "Carregar mais produtos" at bounding box center [914, 548] width 159 height 13
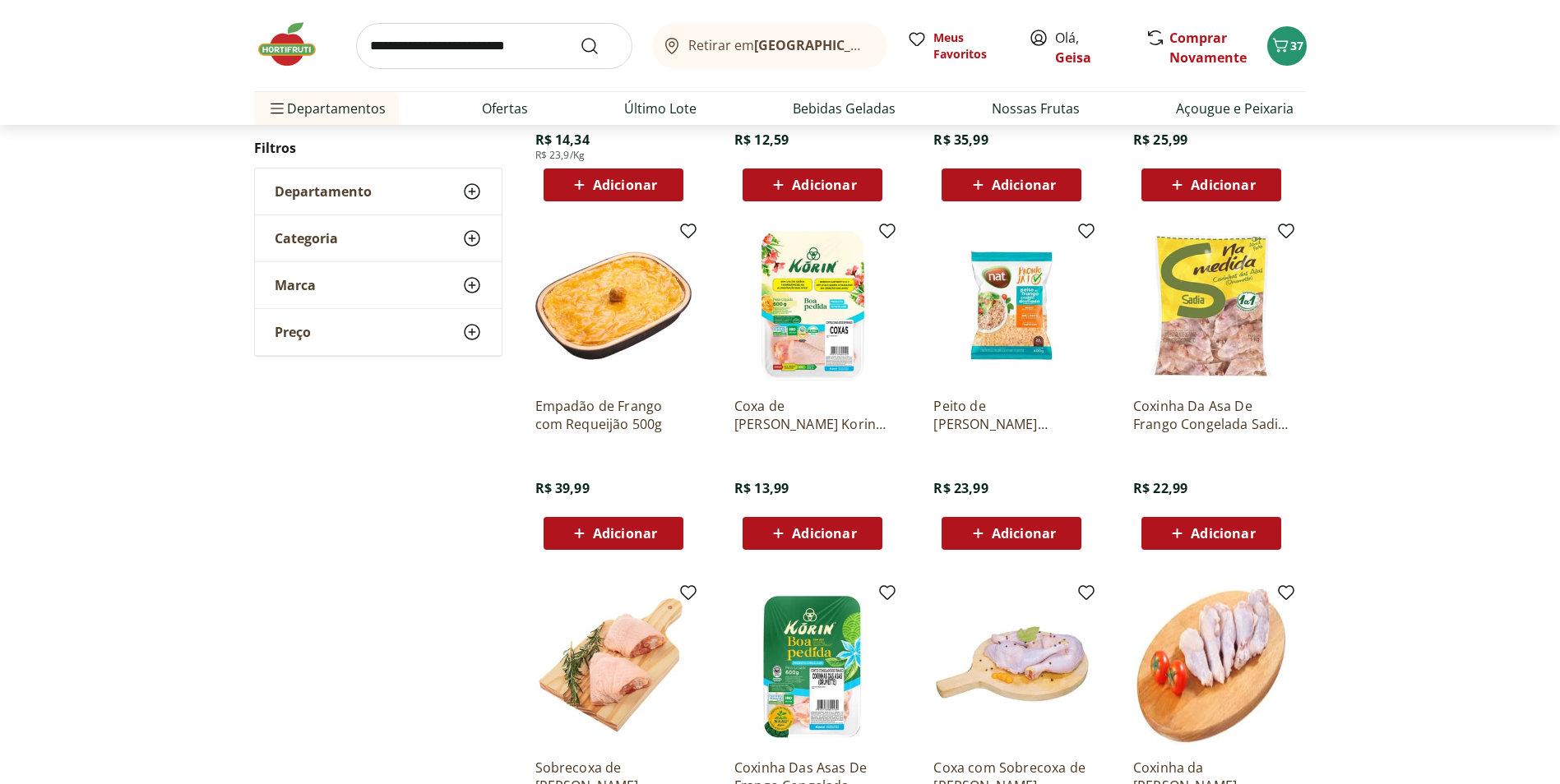
scroll to position [1315, 0]
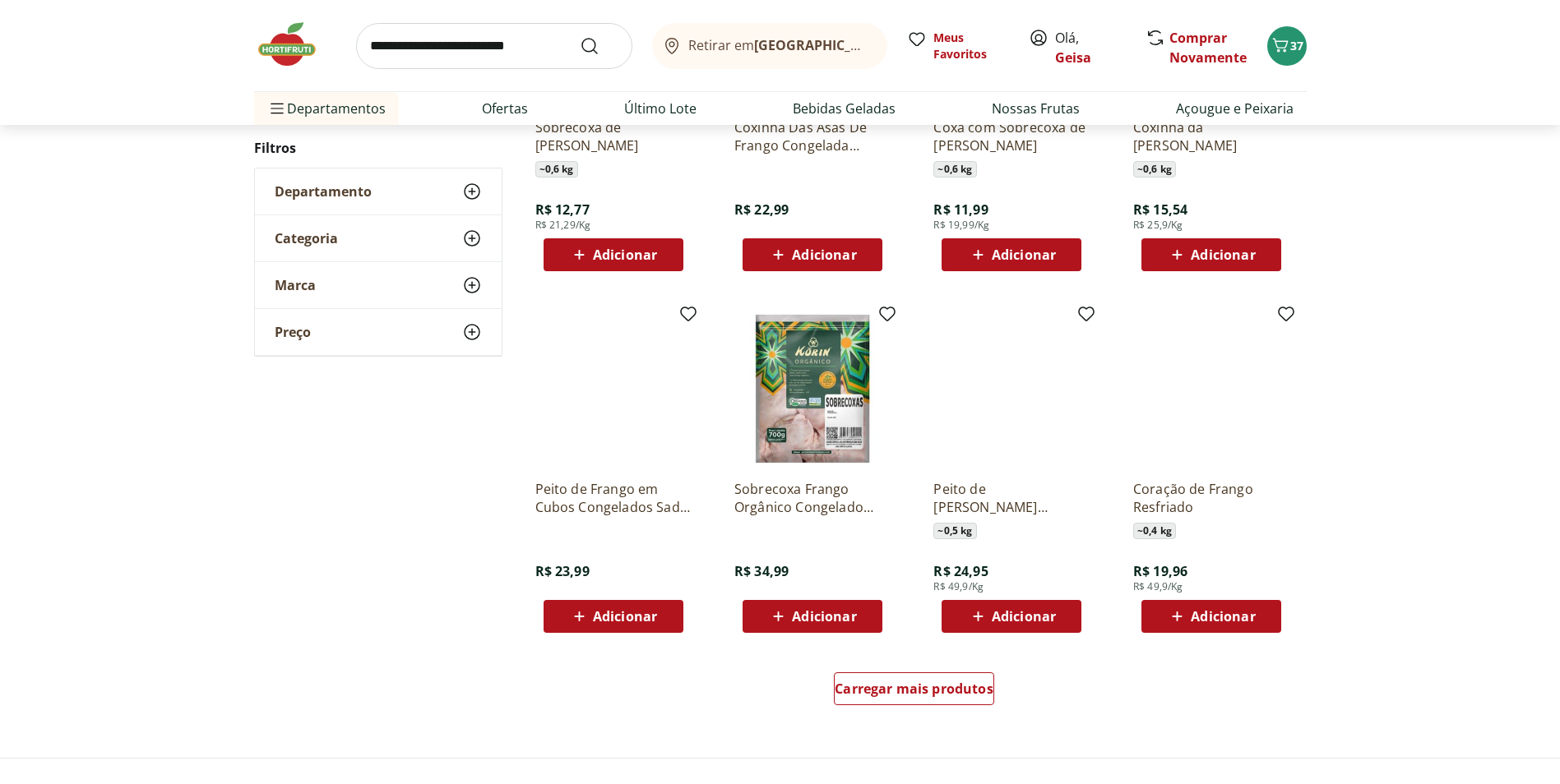
scroll to position [986, 0]
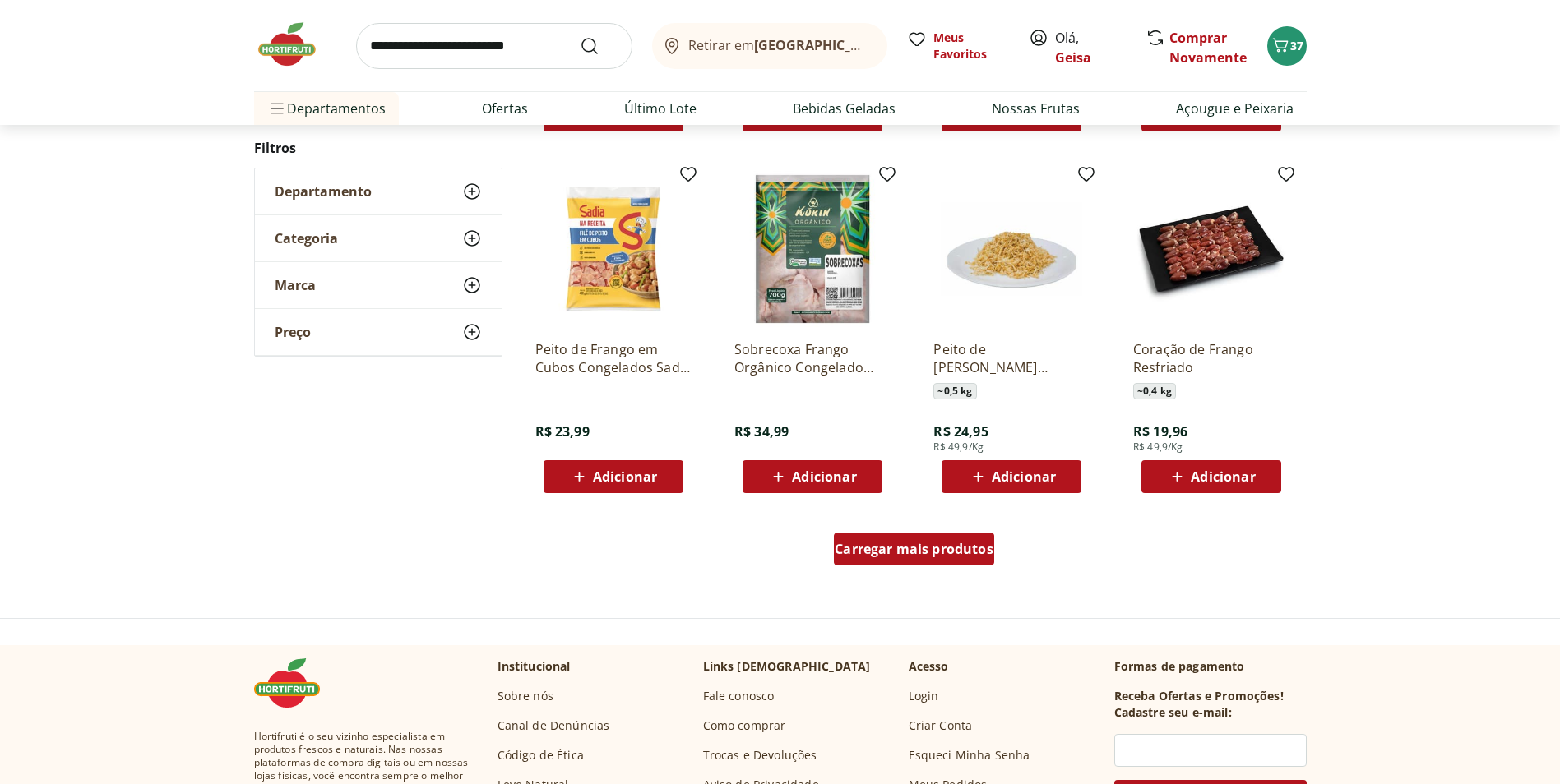
click at [883, 552] on span "Carregar mais produtos" at bounding box center [914, 548] width 159 height 13
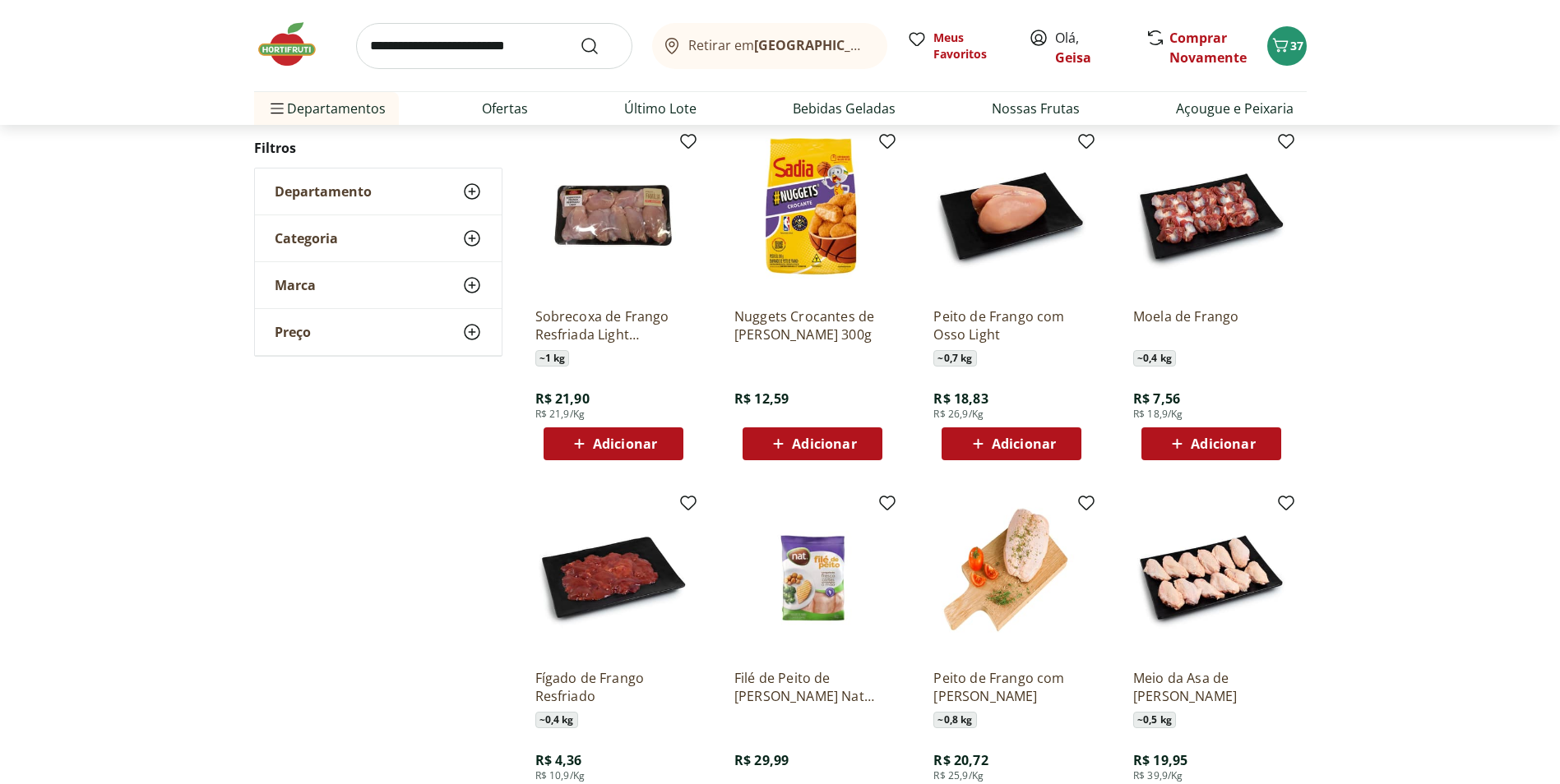
scroll to position [1397, 0]
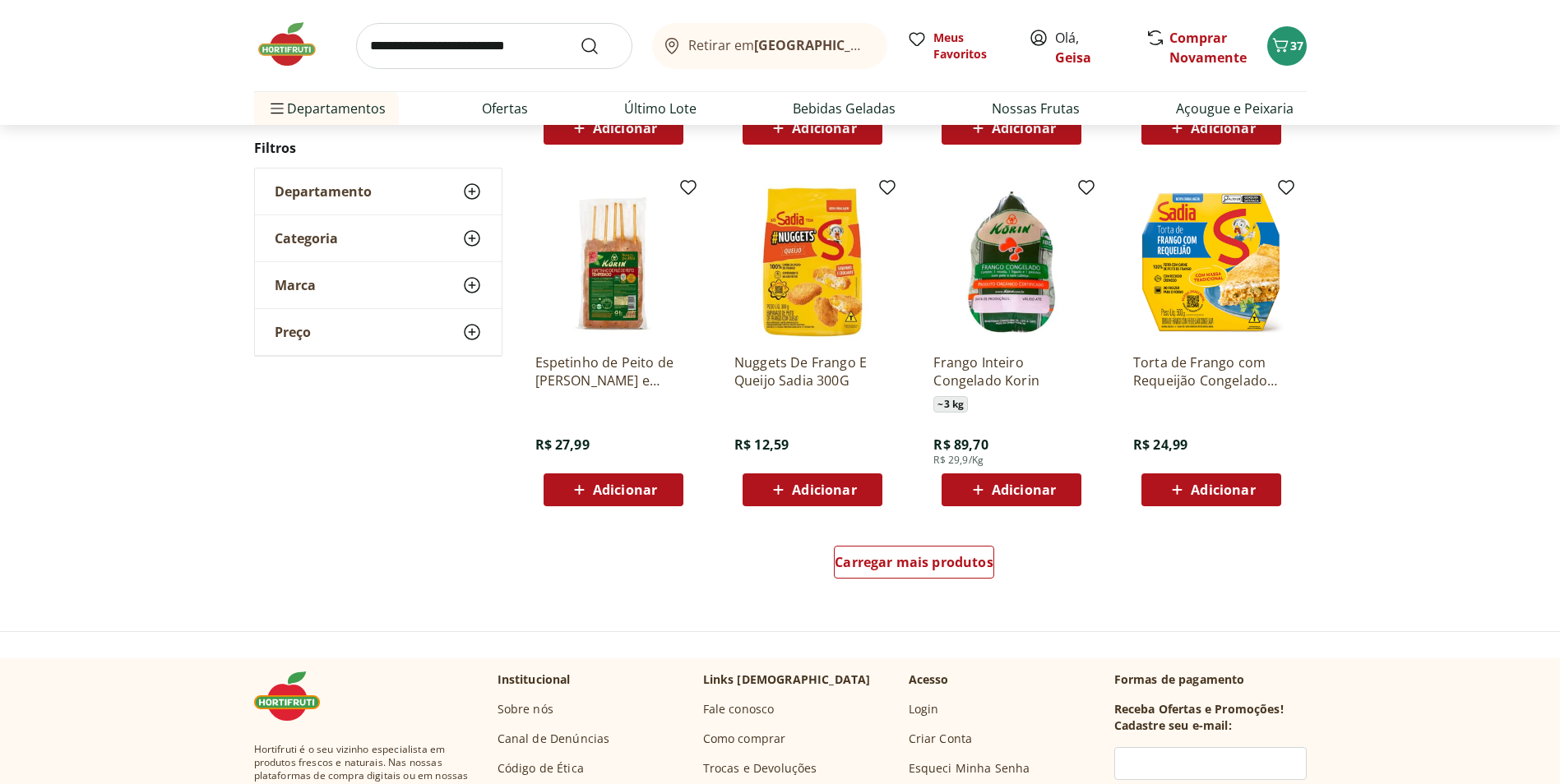
scroll to position [983, 0]
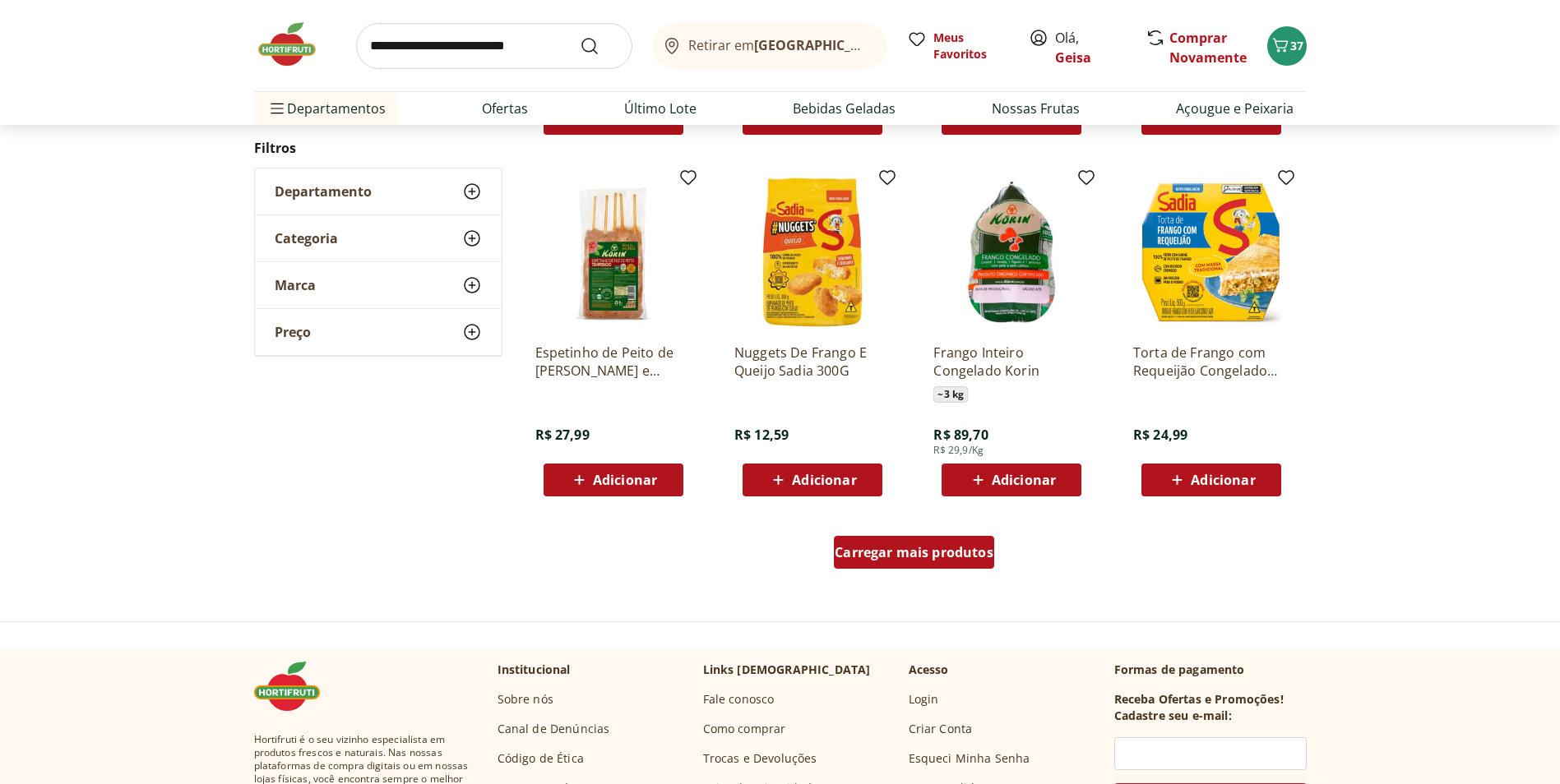
click at [897, 541] on div "Carregar mais produtos" at bounding box center [914, 553] width 160 height 33
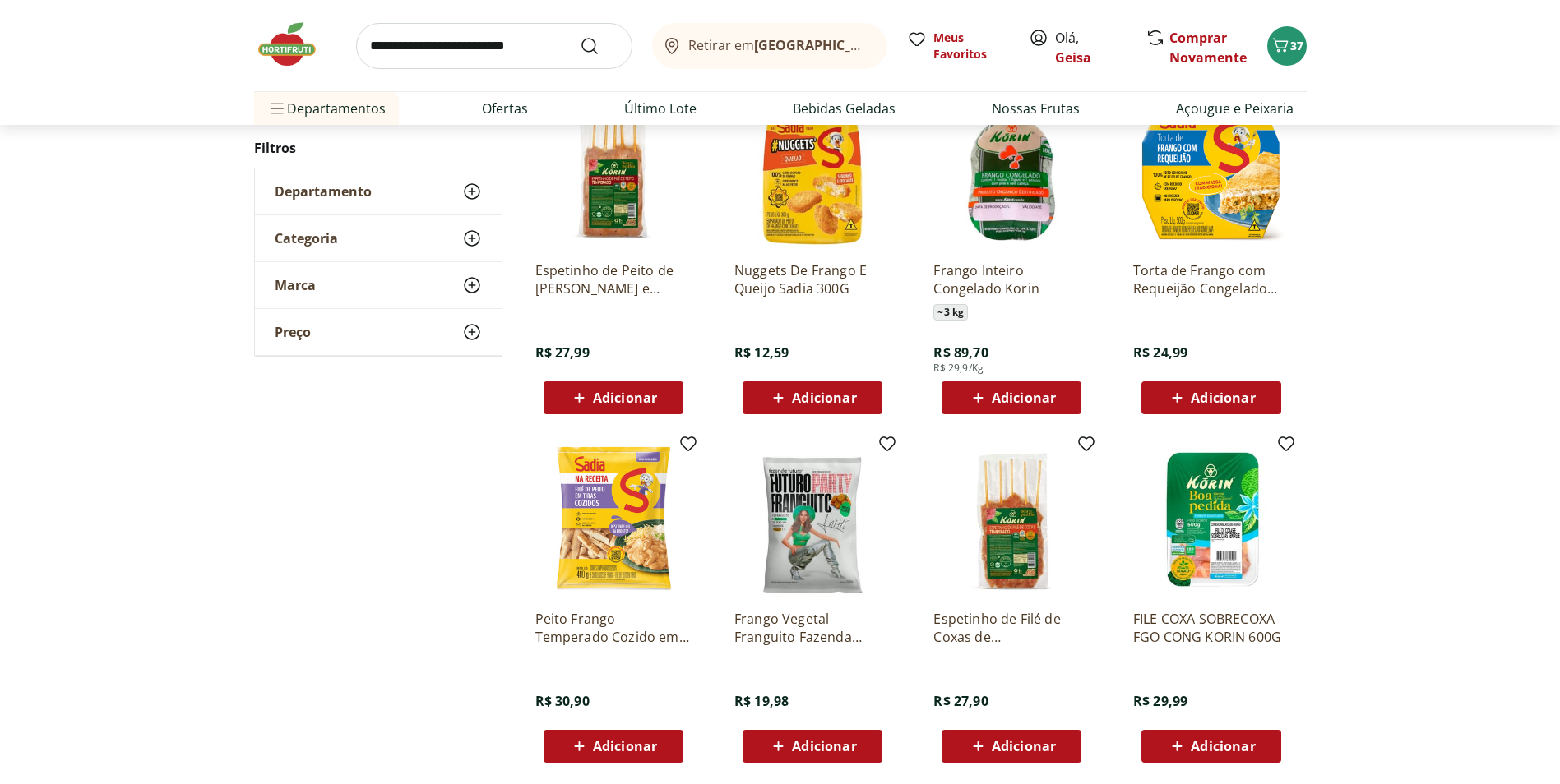
scroll to position [1230, 0]
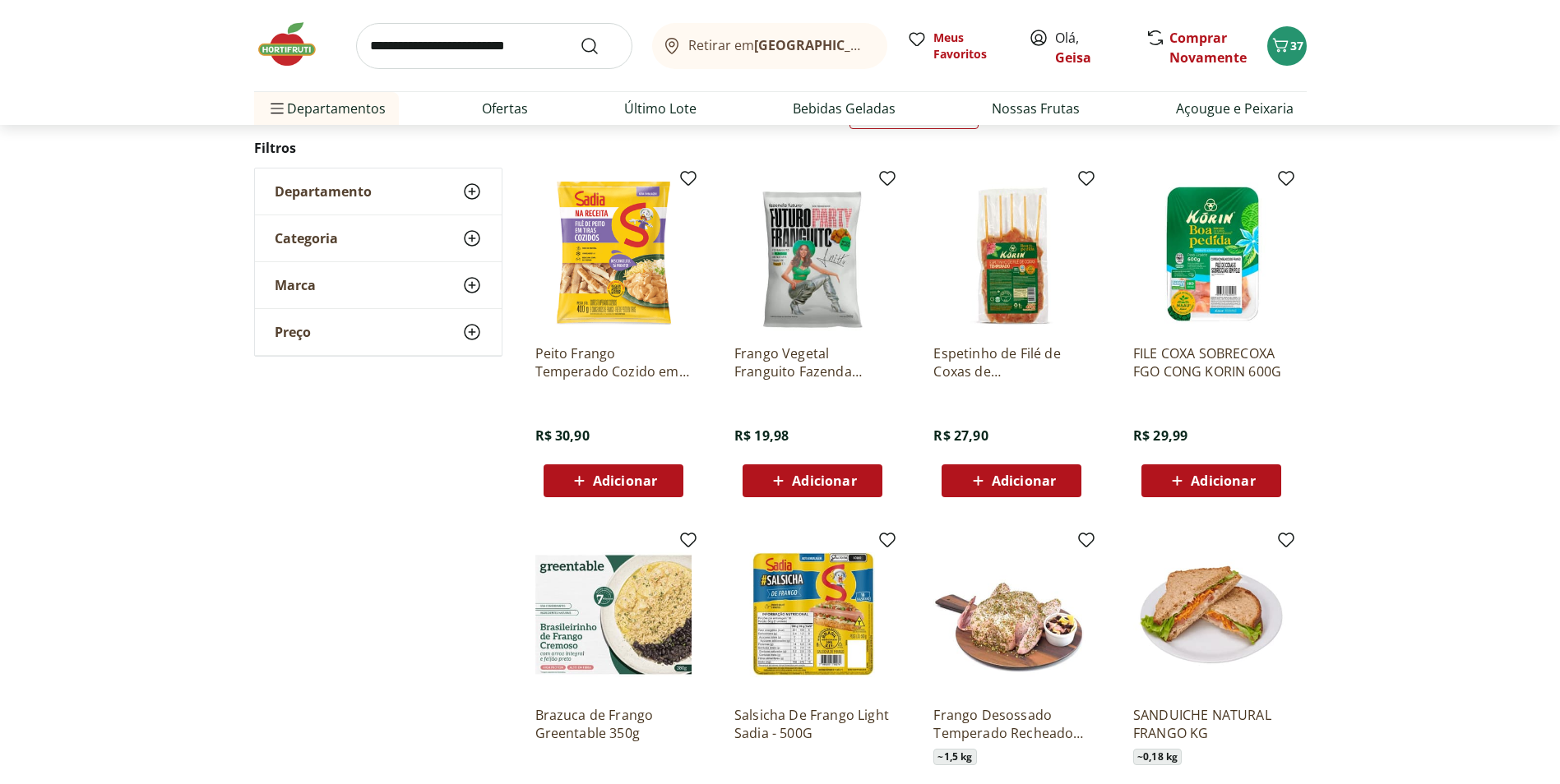
scroll to position [240, 0]
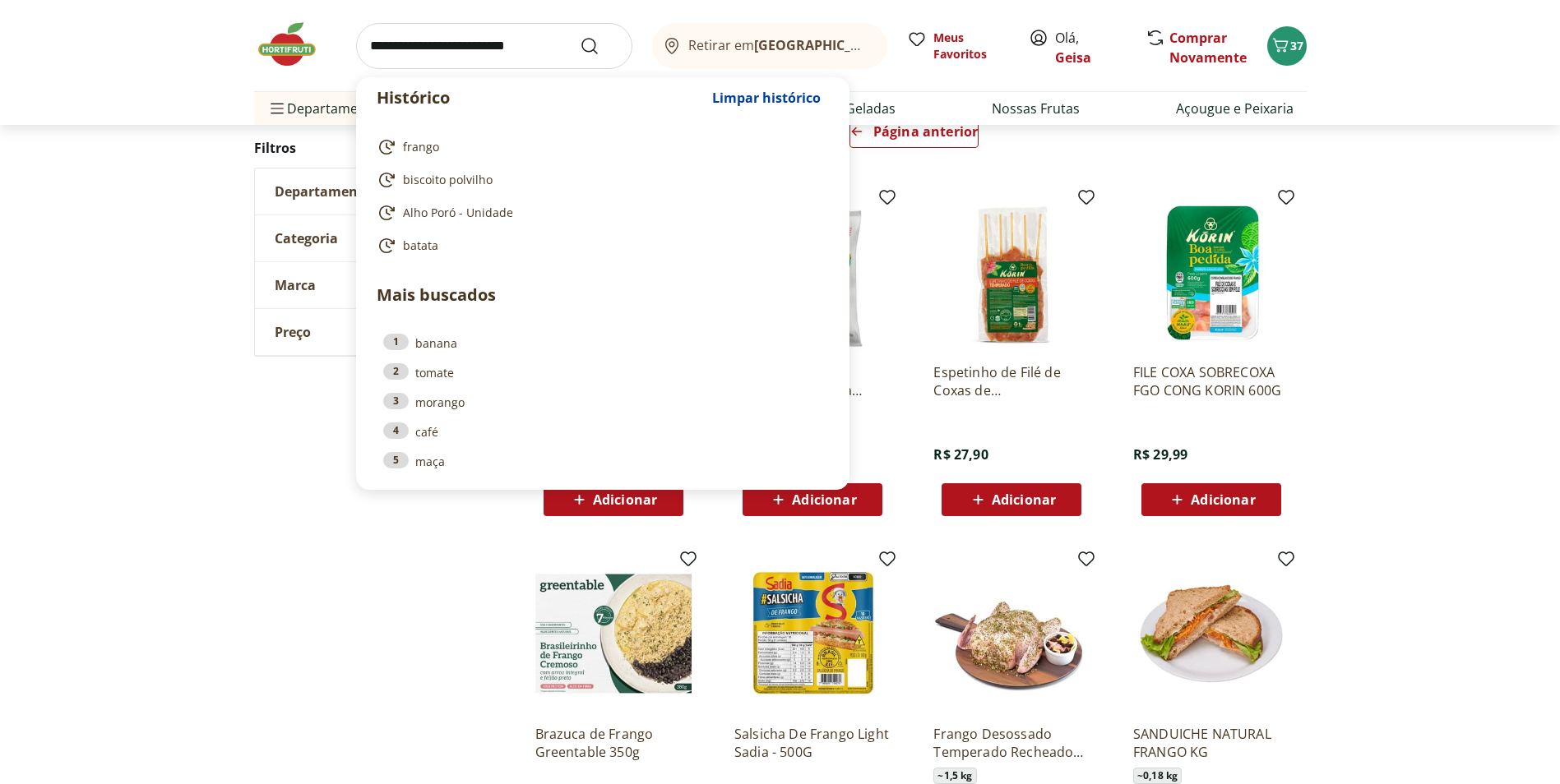
click at [507, 37] on input "search" at bounding box center [494, 46] width 276 height 46
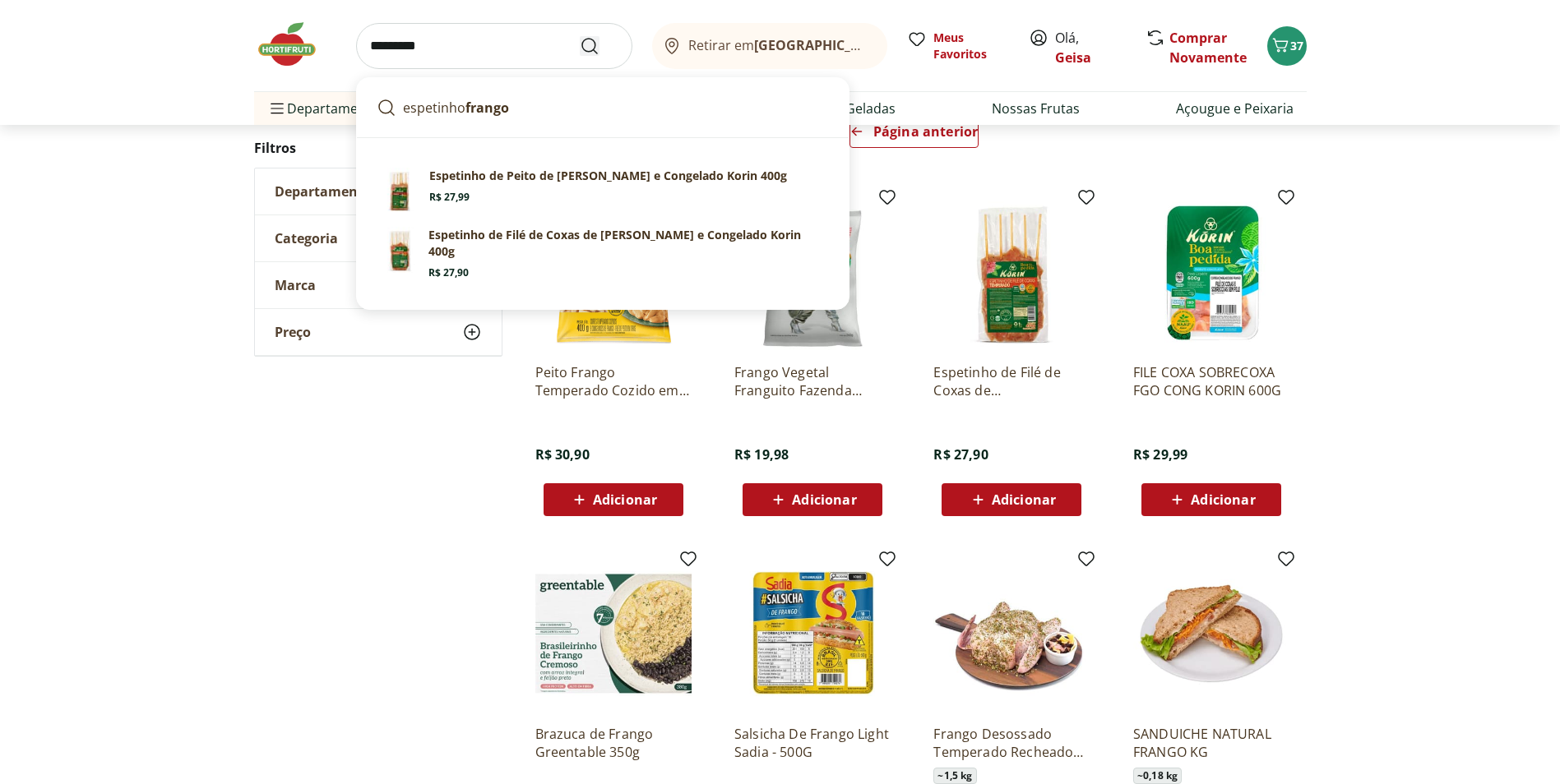
type input "*********"
click at [601, 43] on button "Submit Search" at bounding box center [599, 45] width 39 height 20
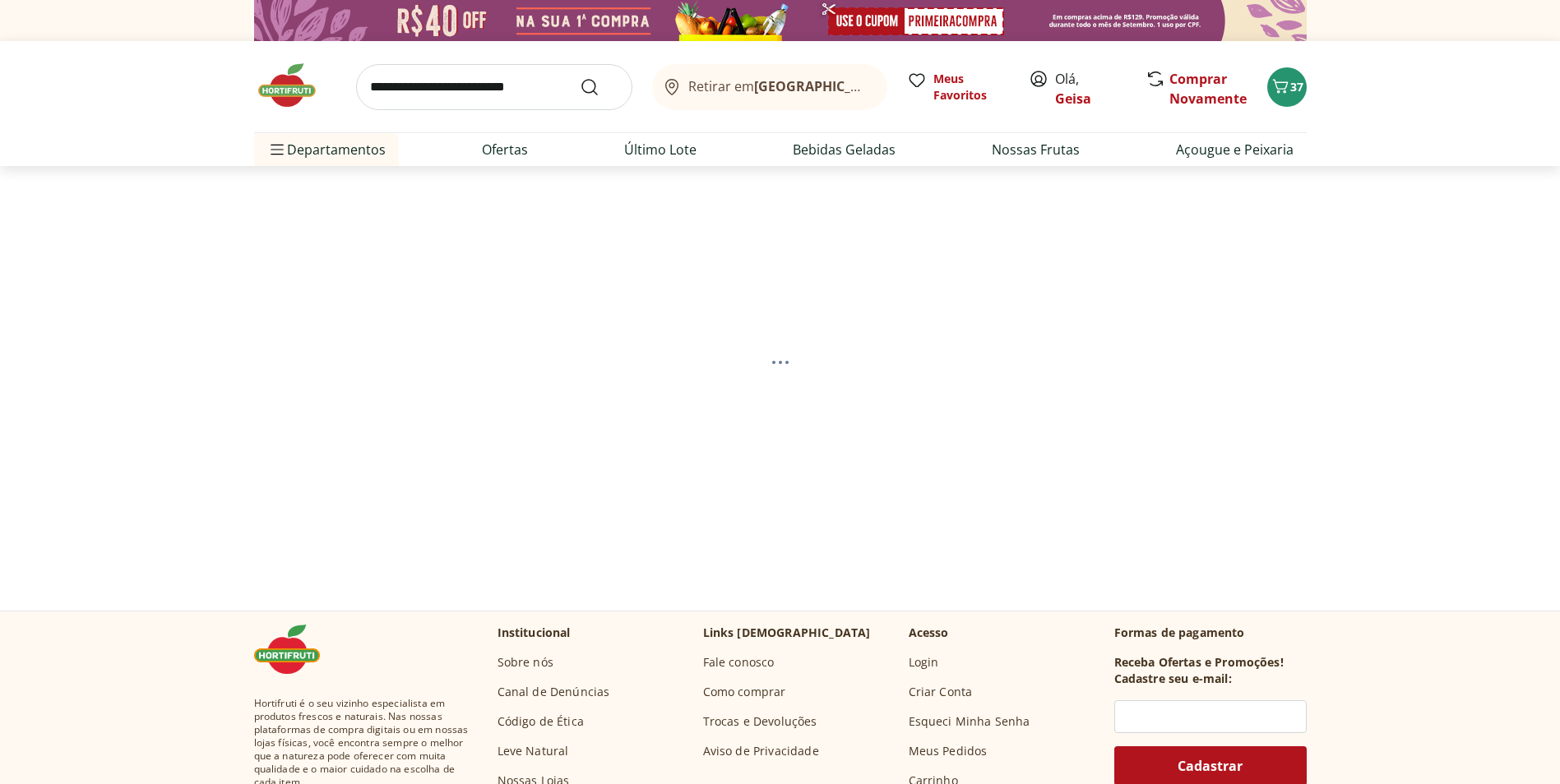
select select "**********"
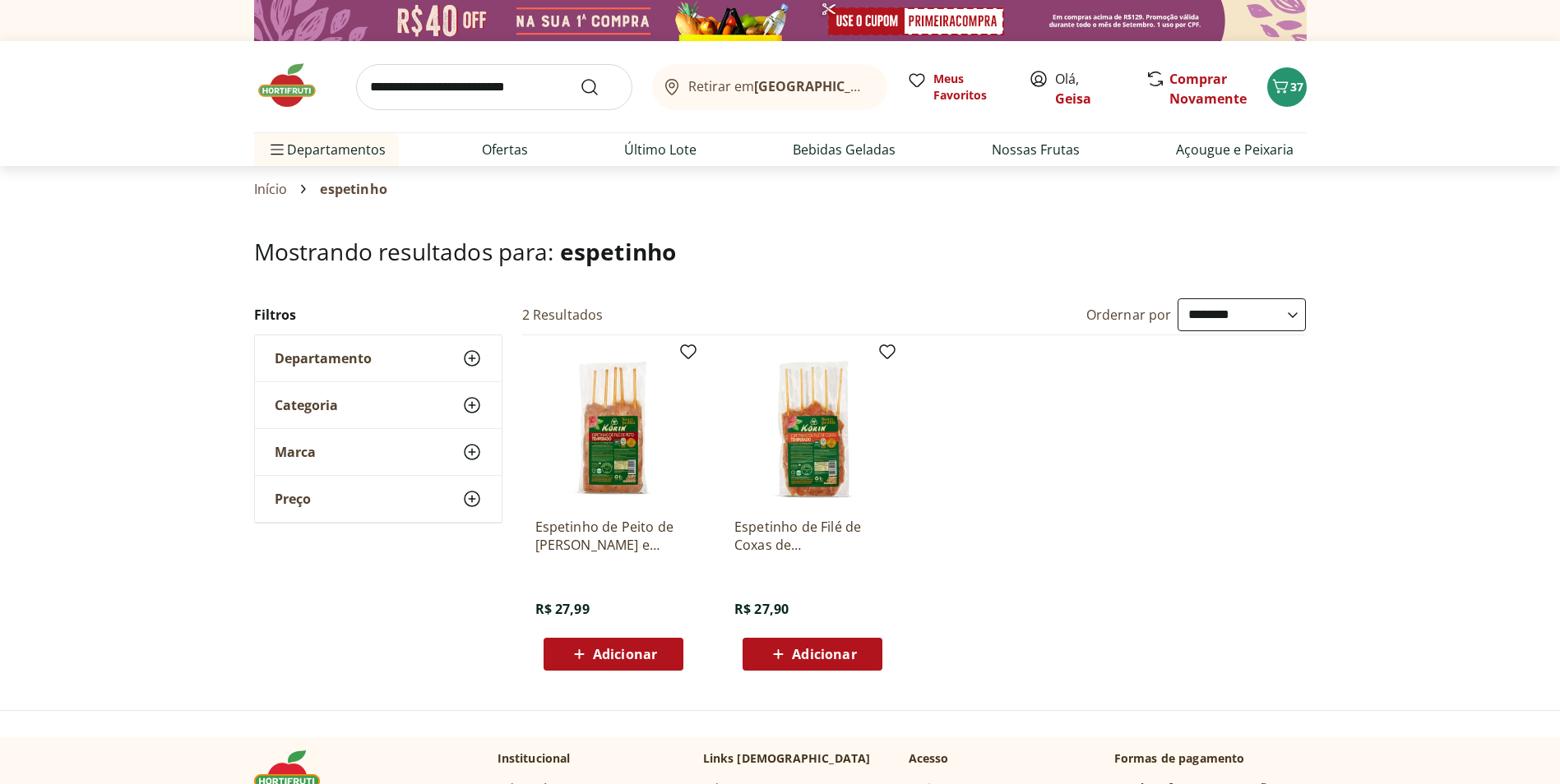
click at [453, 85] on input "search" at bounding box center [494, 87] width 276 height 46
click at [1347, 523] on div "**********" at bounding box center [780, 491] width 1560 height 386
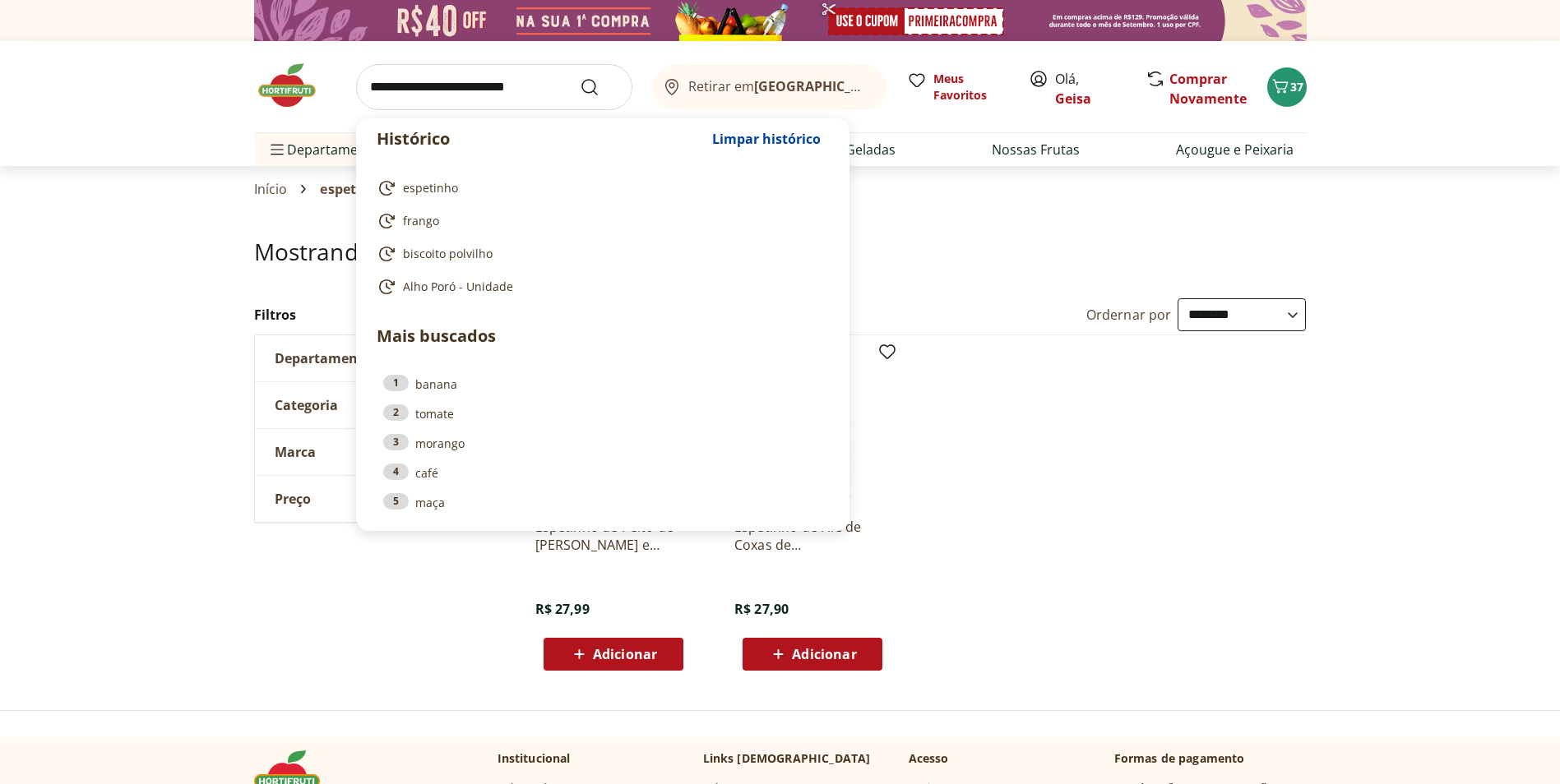
click at [425, 85] on input "search" at bounding box center [494, 87] width 276 height 46
click at [1283, 91] on icon "Carrinho" at bounding box center [1280, 86] width 15 height 14
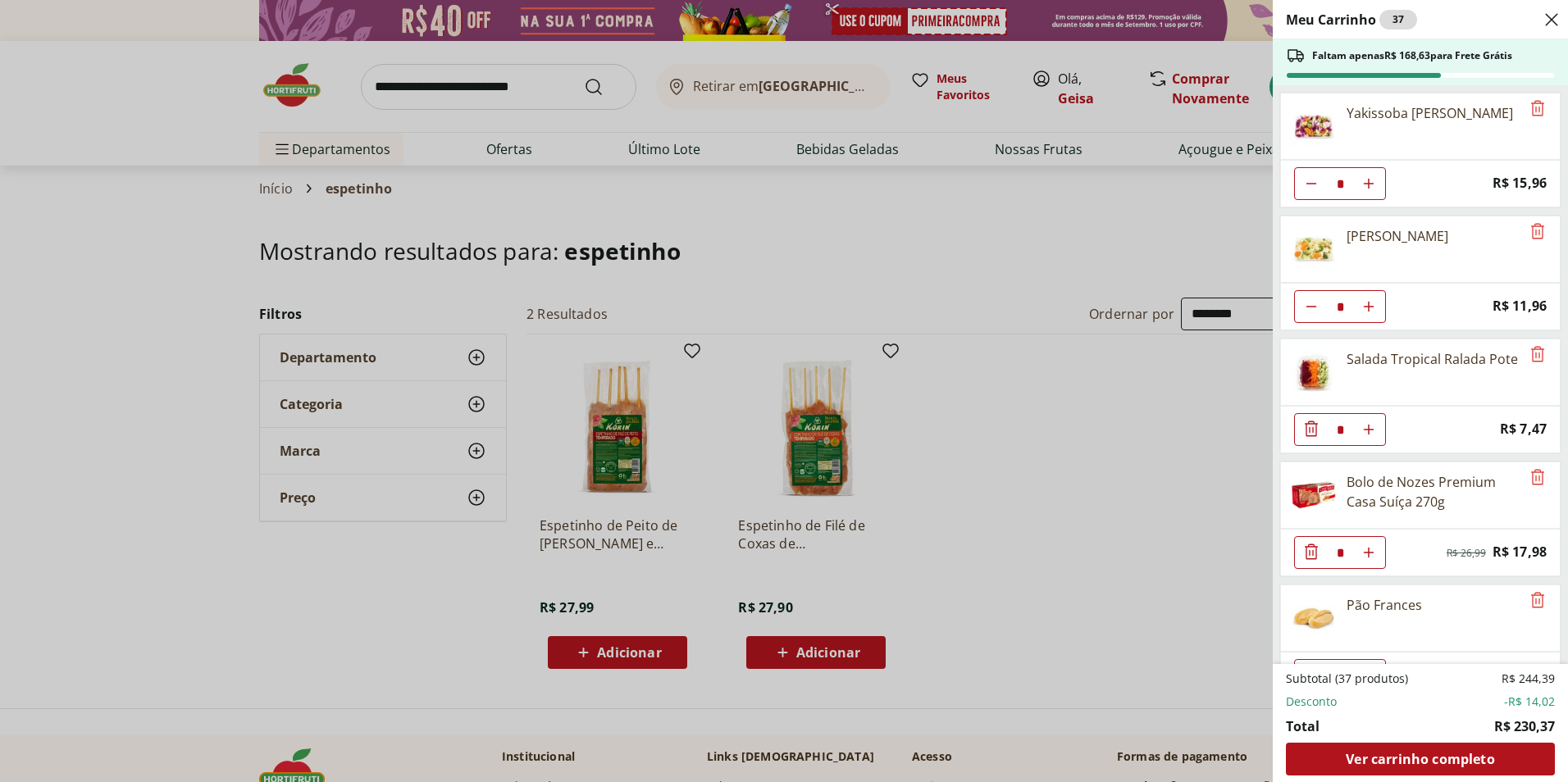
click at [1311, 182] on icon "Diminuir Quantidade" at bounding box center [1311, 183] width 13 height 13
type input "*"
click at [1309, 182] on icon "Diminuir Quantidade" at bounding box center [1312, 182] width 20 height 20
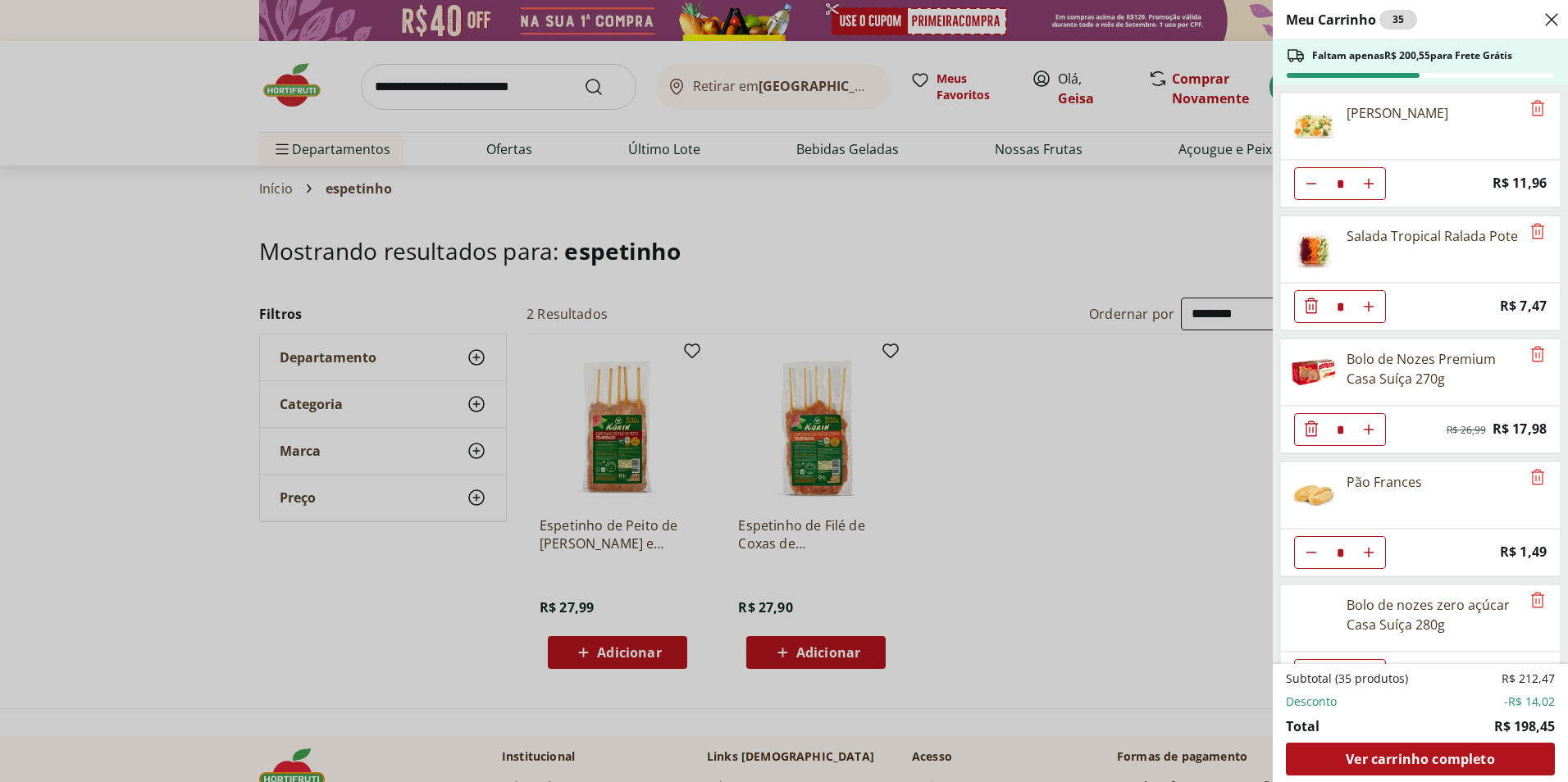
scroll to position [82, 0]
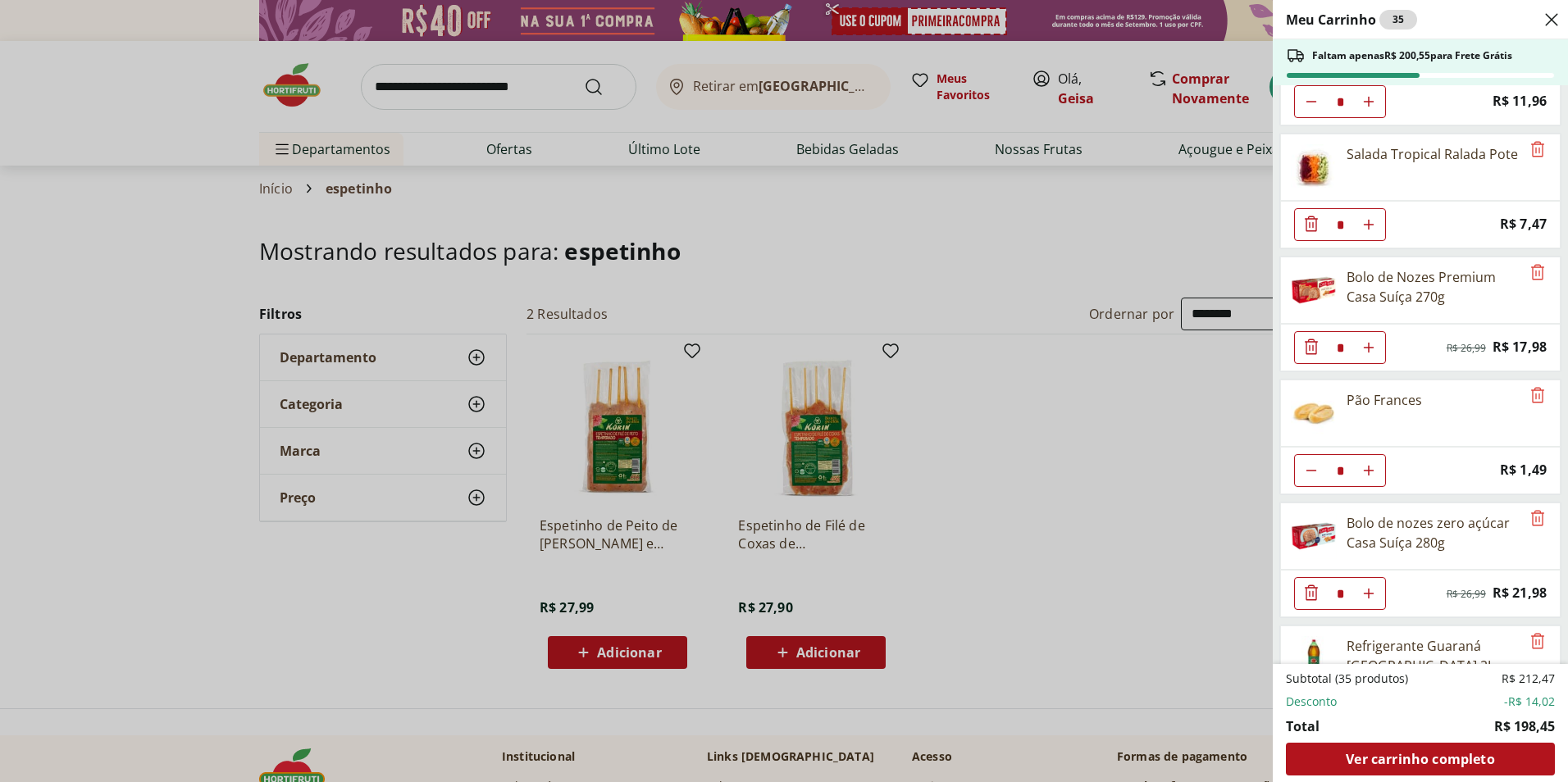
click at [1317, 348] on icon "Diminuir Quantidade" at bounding box center [1311, 346] width 13 height 15
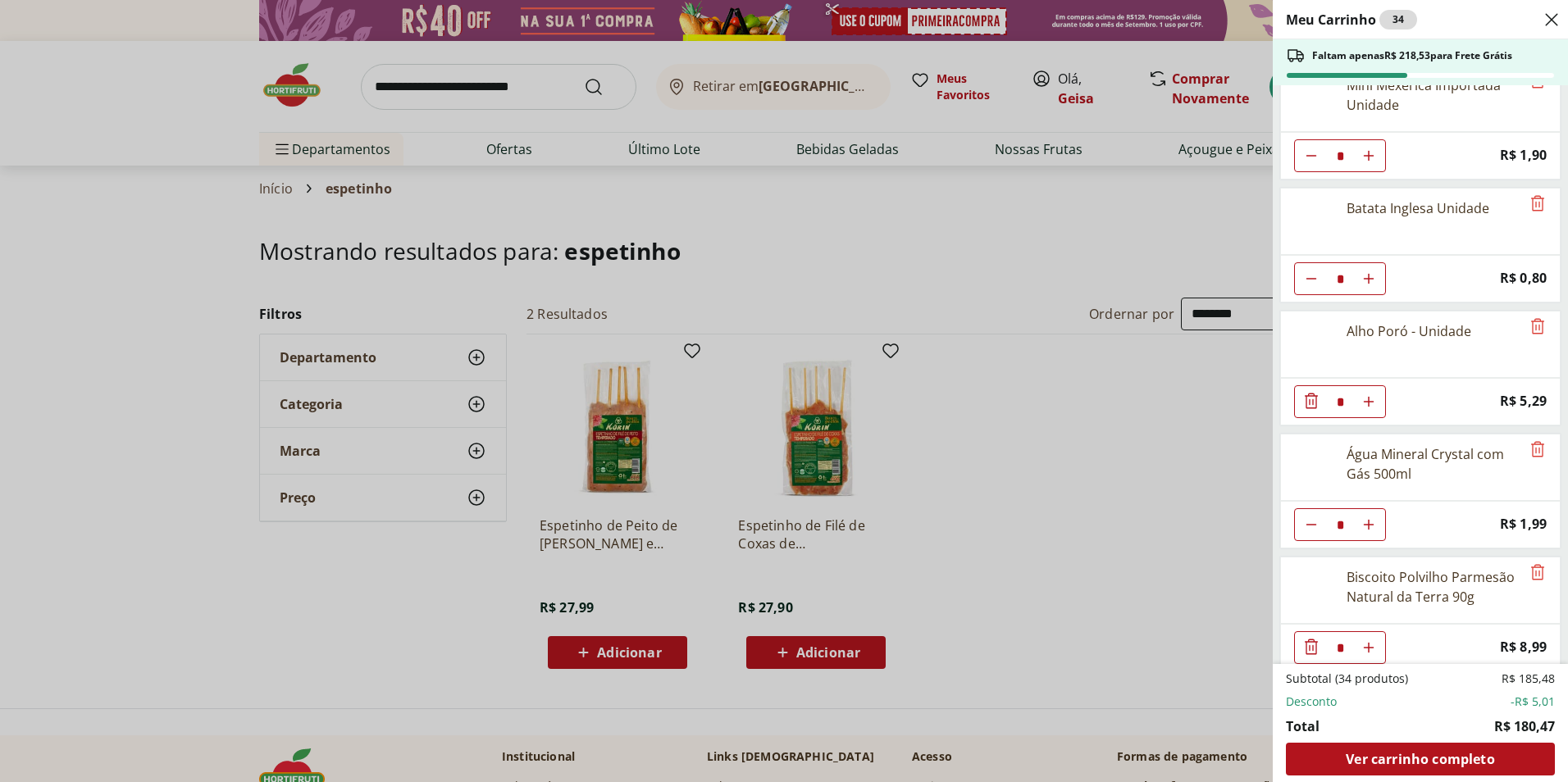
scroll to position [780, 0]
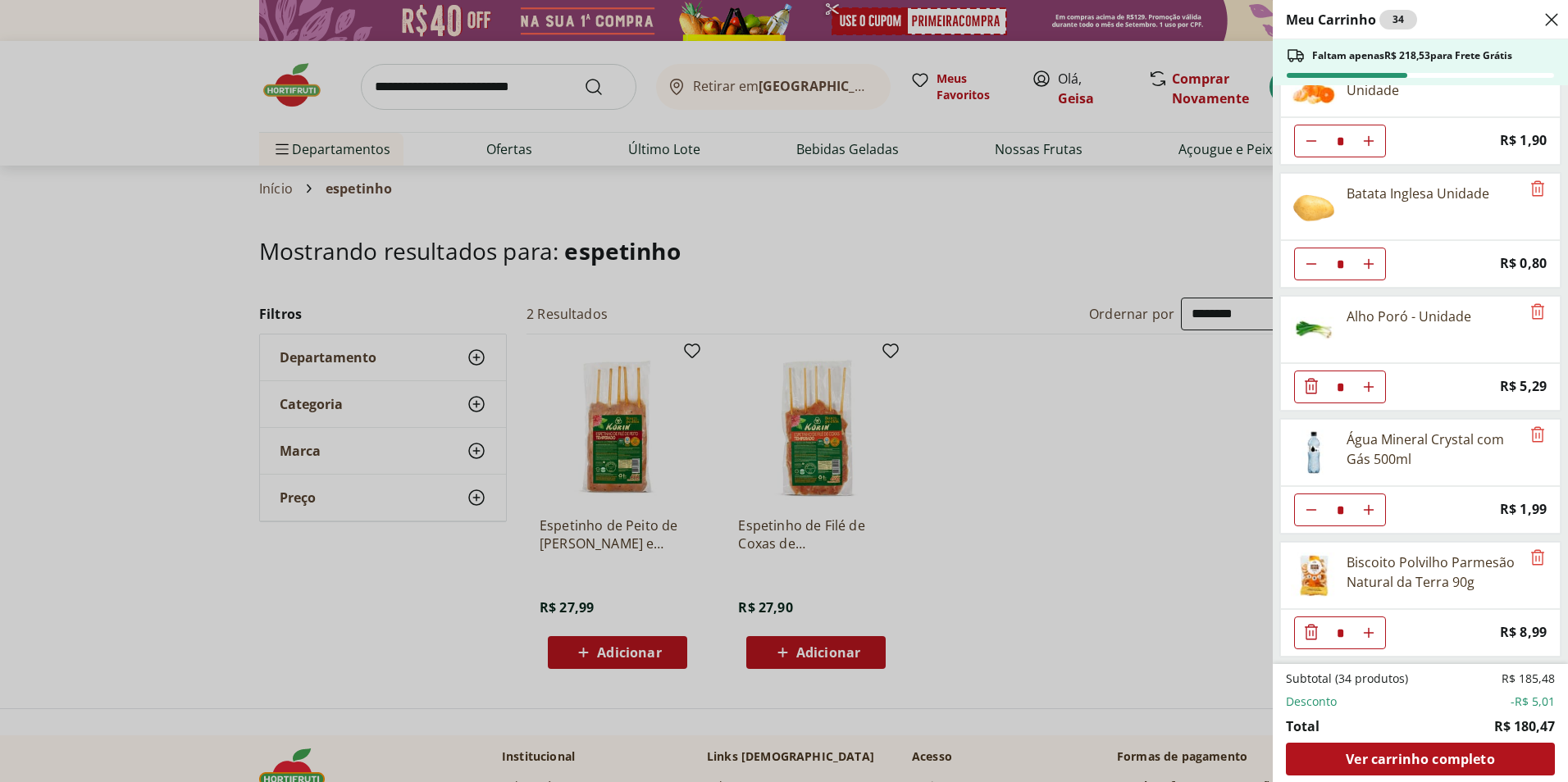
click at [1304, 262] on button "Diminuir Quantidade" at bounding box center [1312, 264] width 32 height 32
click at [1313, 265] on icon "Diminuir Quantidade" at bounding box center [1311, 263] width 13 height 13
type input "*"
click at [1313, 509] on icon "Diminuir Quantidade" at bounding box center [1311, 509] width 13 height 13
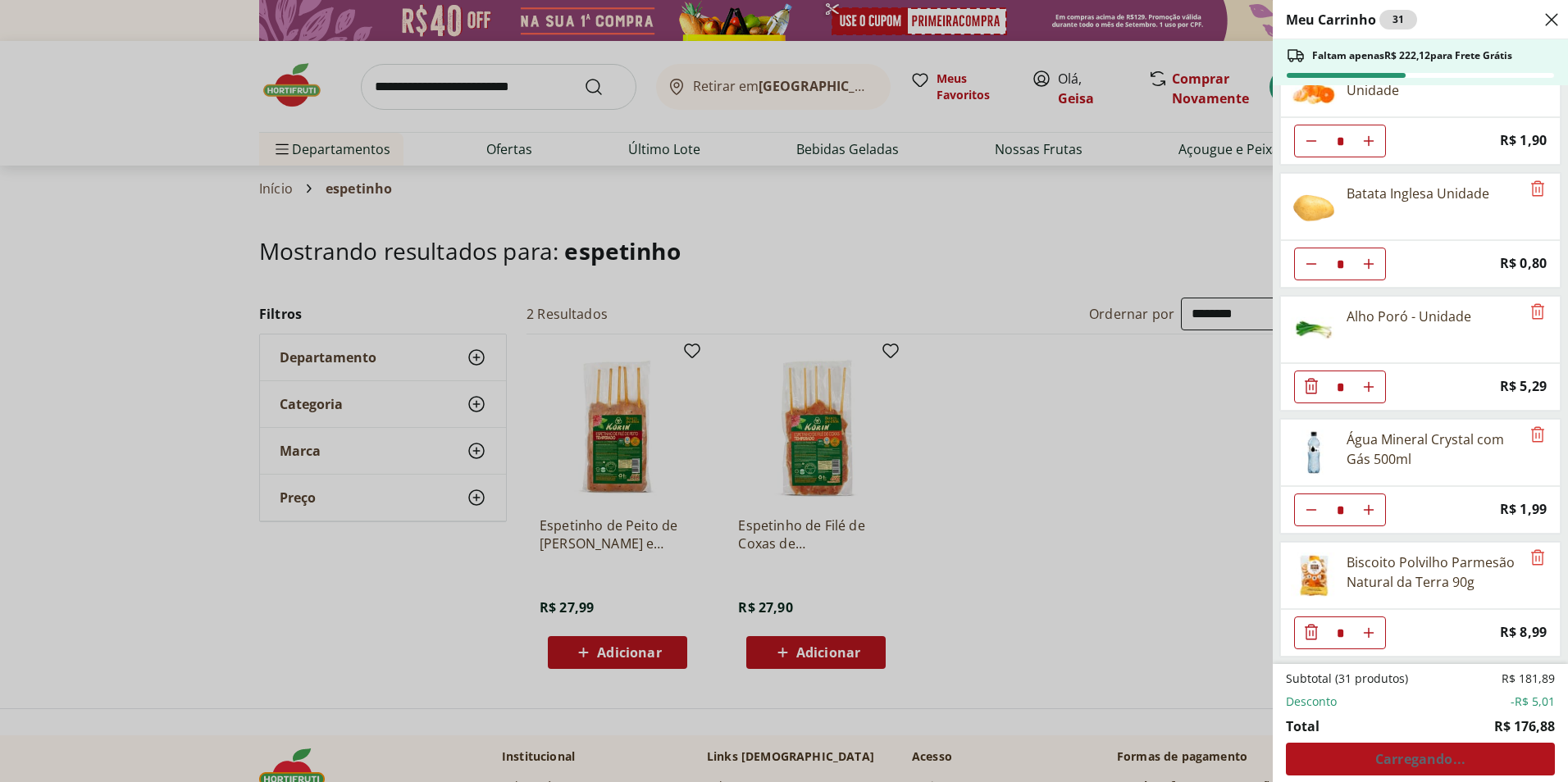
type input "*"
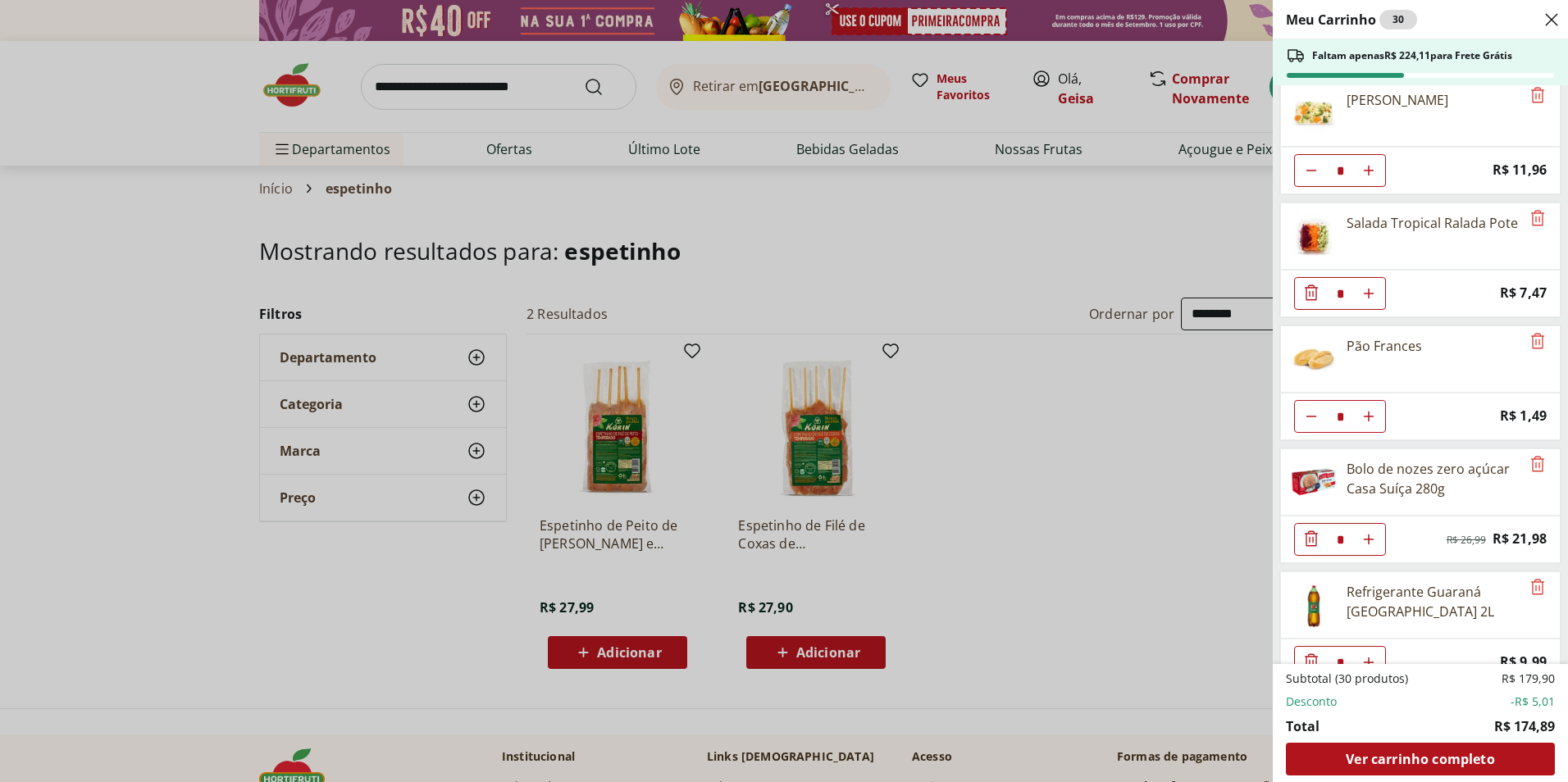
scroll to position [0, 0]
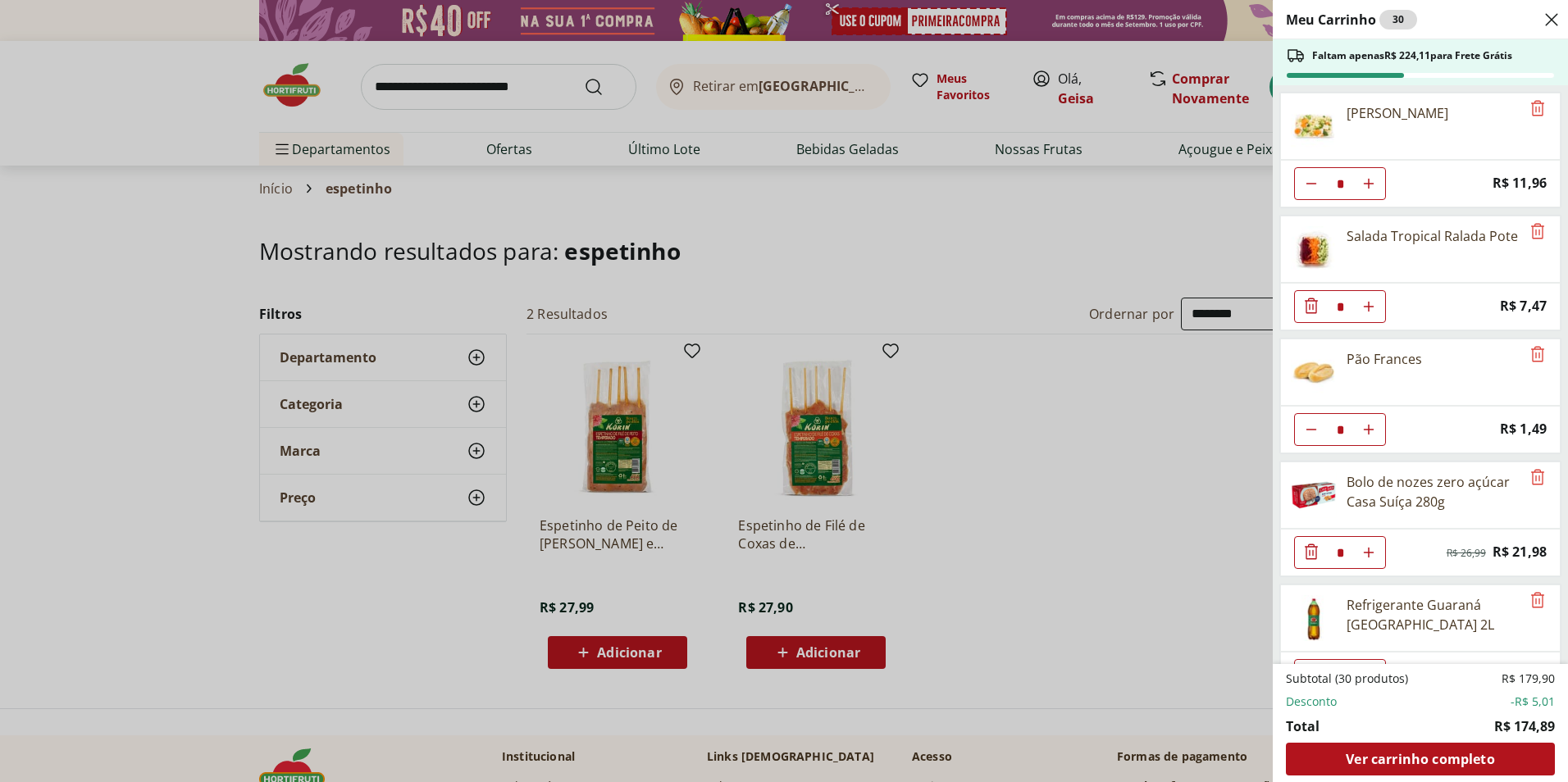
click at [1312, 185] on icon "Diminuir Quantidade" at bounding box center [1311, 183] width 13 height 13
type input "*"
click at [1368, 436] on button "Aumentar Quantidade" at bounding box center [1369, 430] width 32 height 32
type input "*"
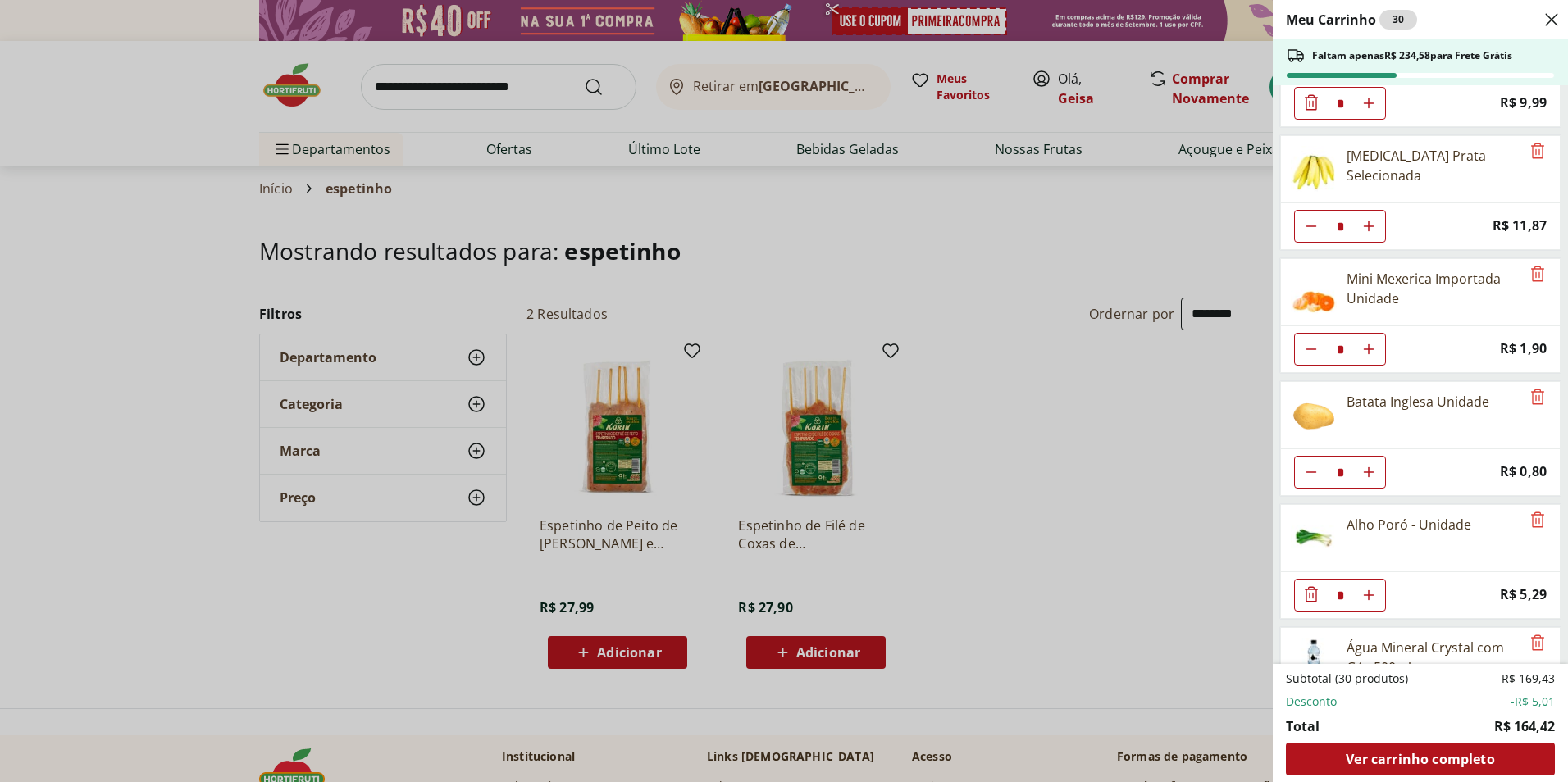
scroll to position [574, 0]
click at [1531, 273] on icon "Remove" at bounding box center [1537, 272] width 13 height 15
click at [1531, 395] on icon "Remove" at bounding box center [1537, 395] width 13 height 15
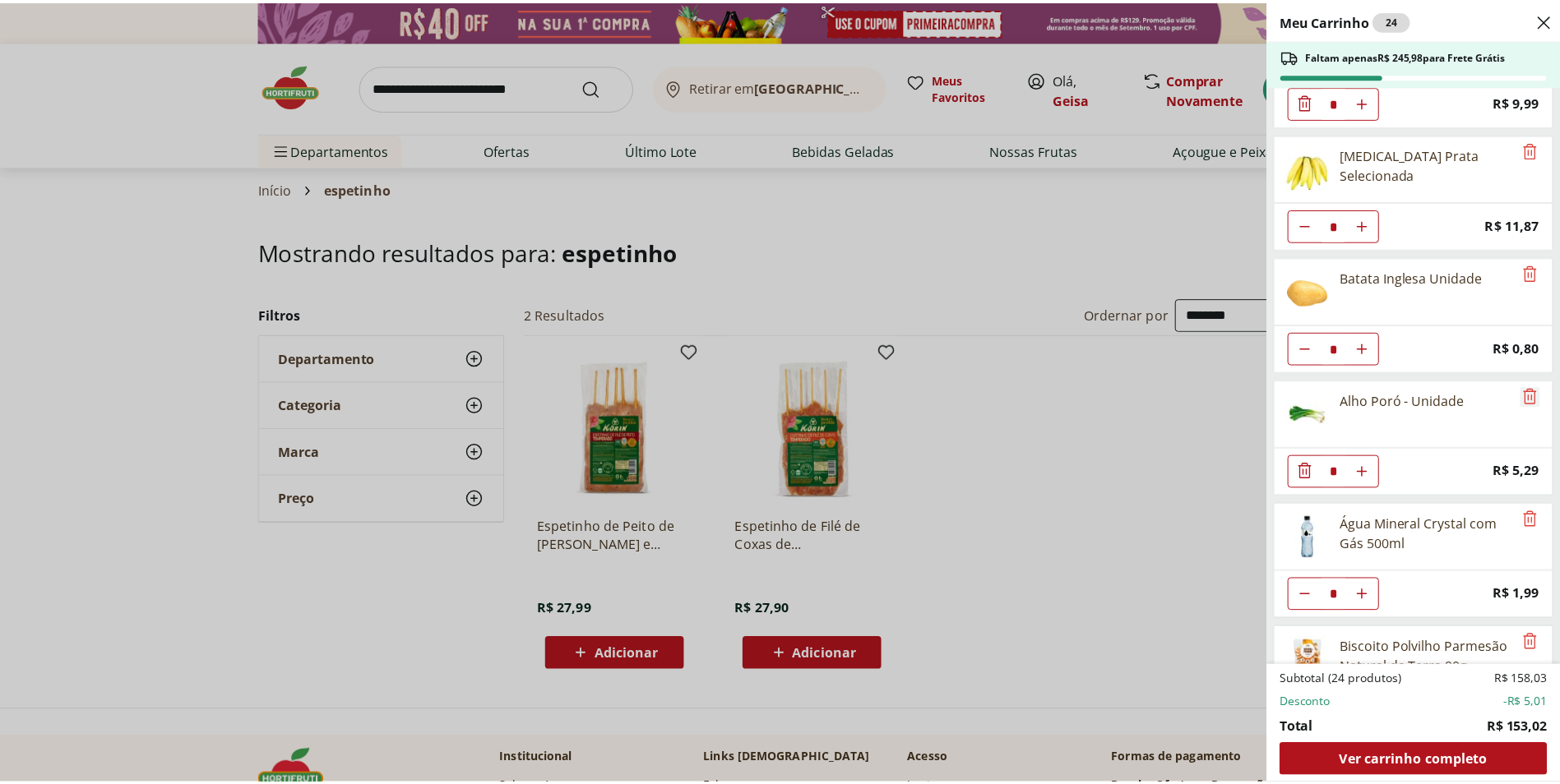
scroll to position [536, 0]
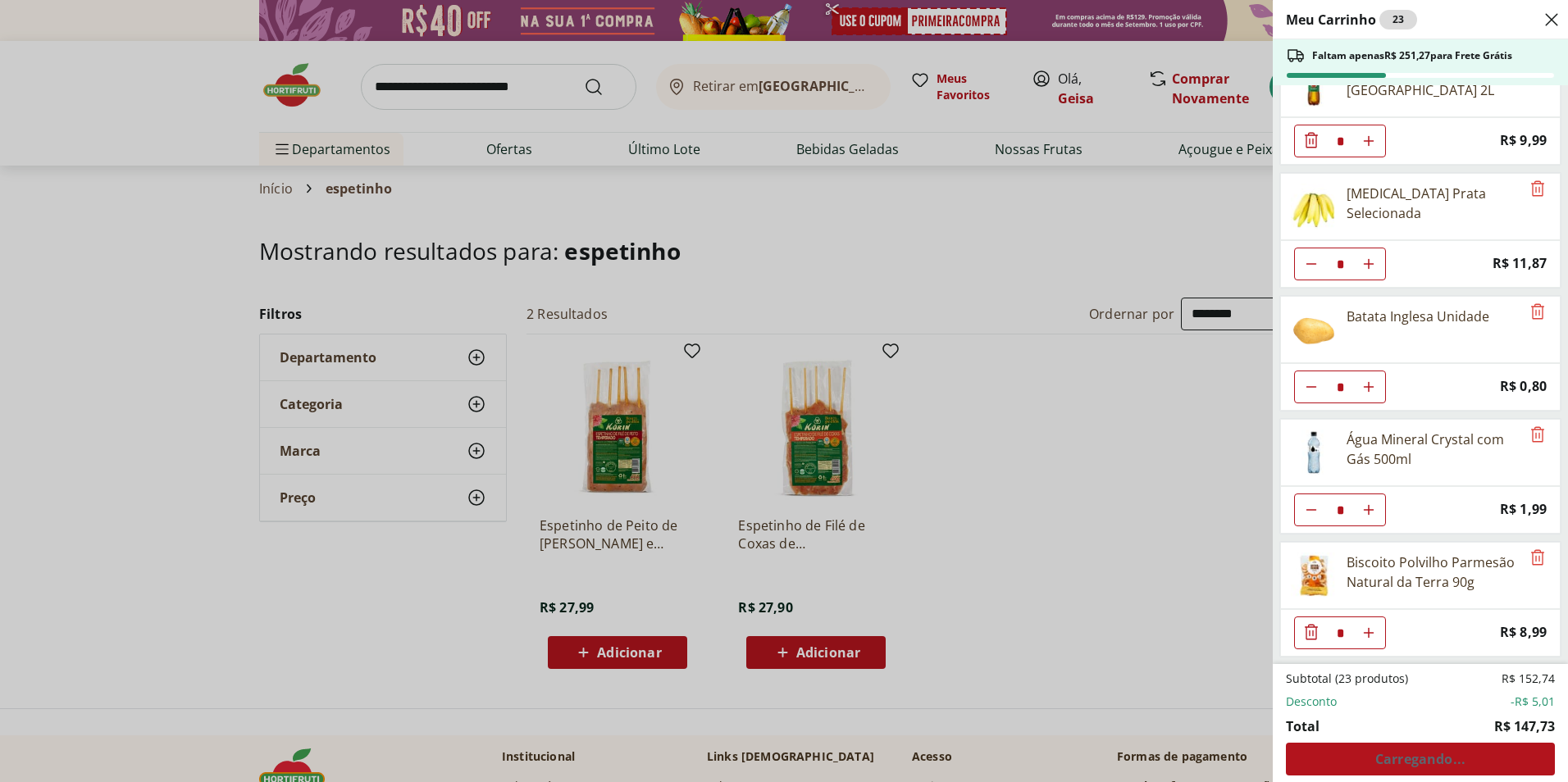
click at [457, 79] on div "Meu Carrinho 23 Faltam apenas R$ 251,27 para Frete Grátis Yakissoba Cortadinho …" at bounding box center [784, 391] width 1568 height 782
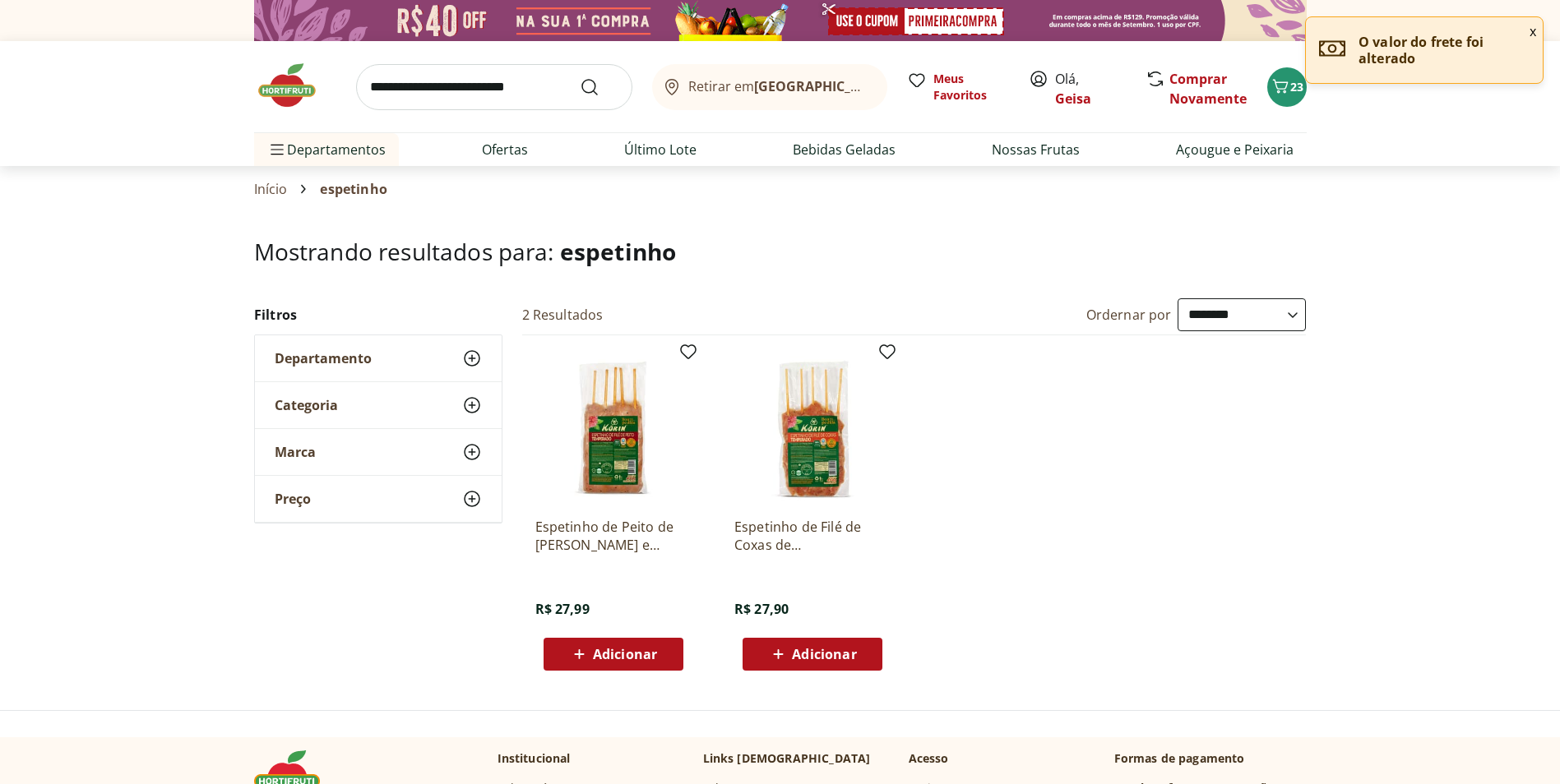
click at [459, 90] on input "search" at bounding box center [494, 87] width 276 height 46
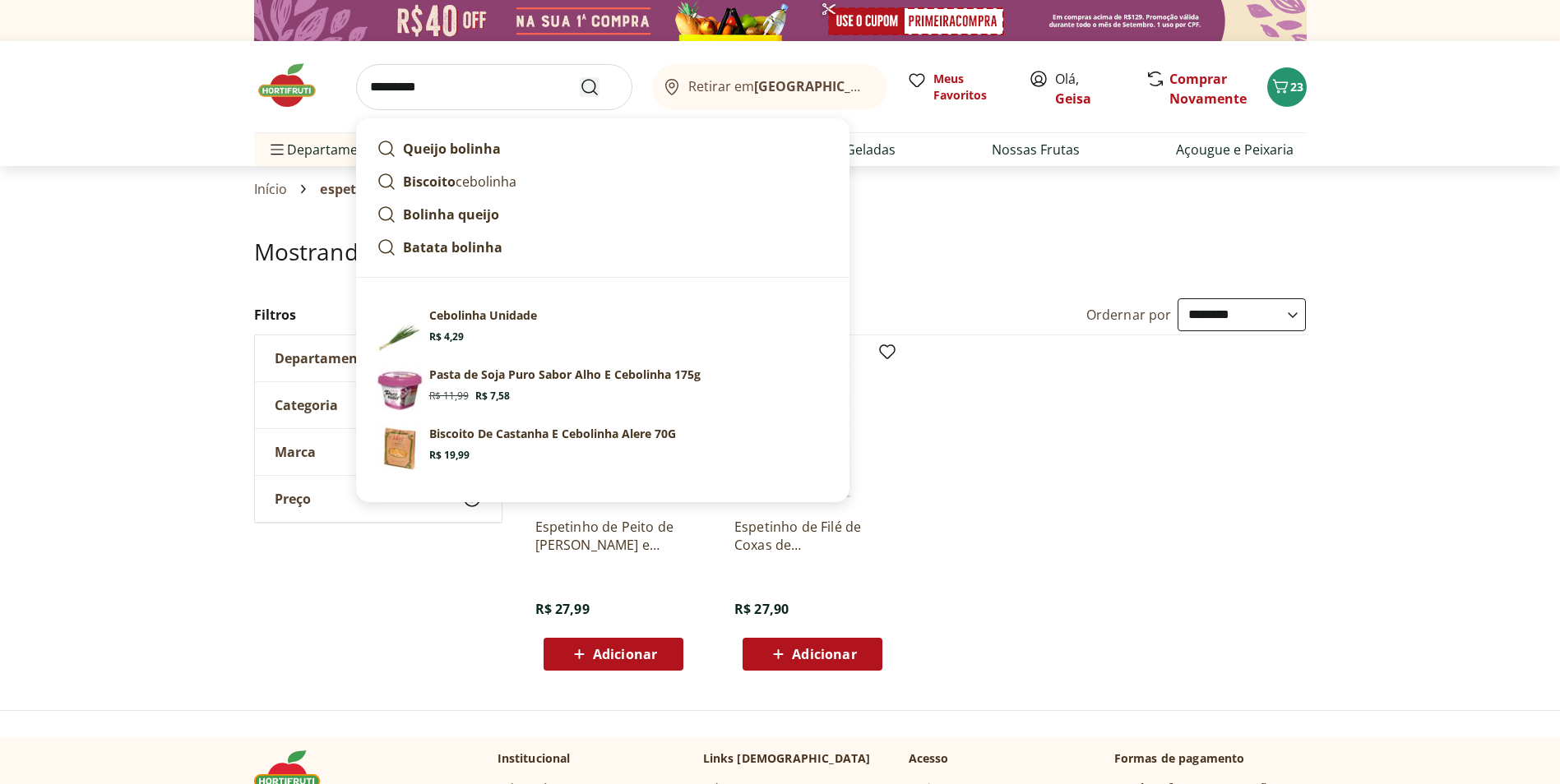
type input "*********"
click at [595, 90] on icon "Submit Search" at bounding box center [589, 87] width 20 height 20
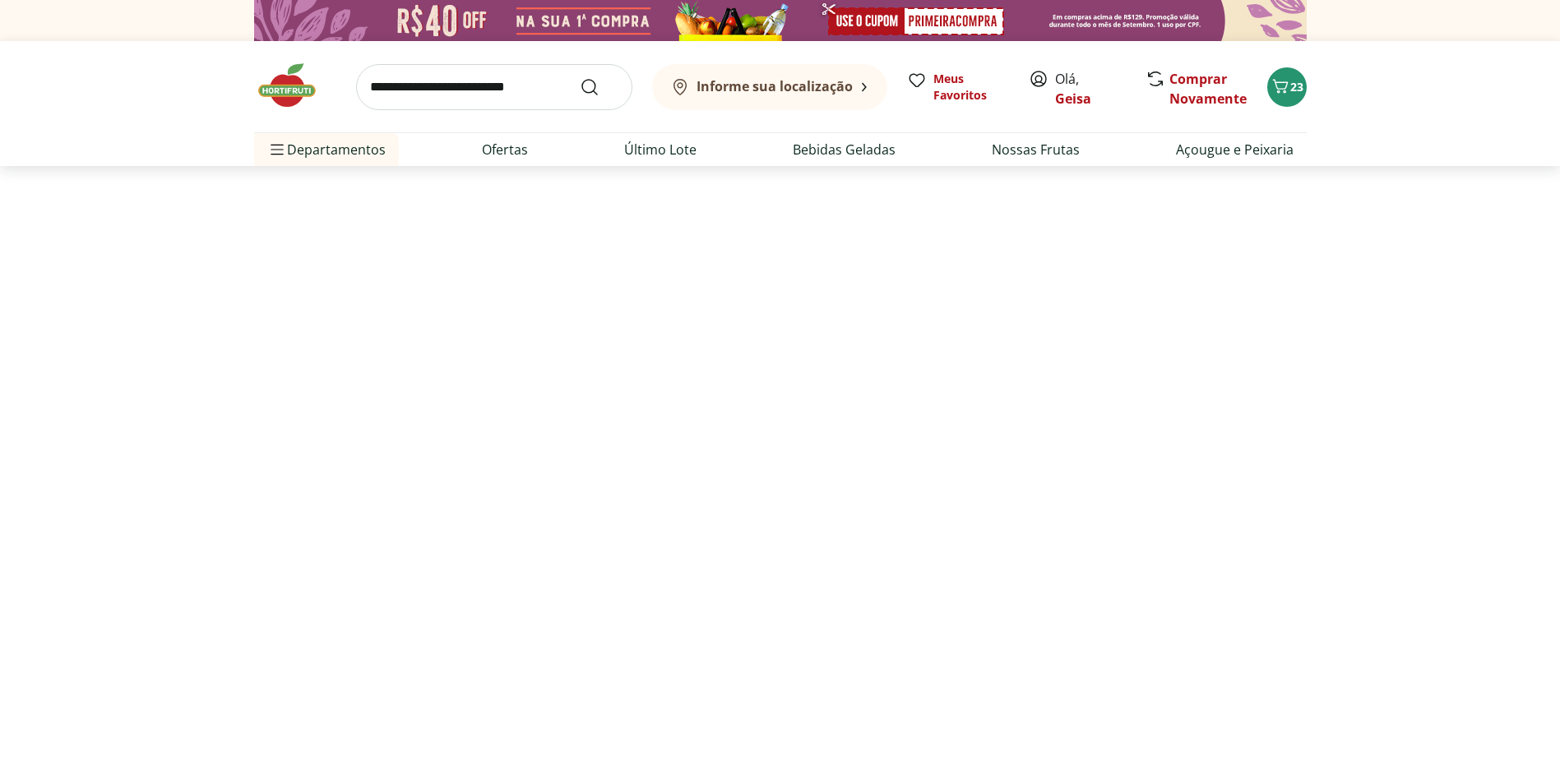
select select "**********"
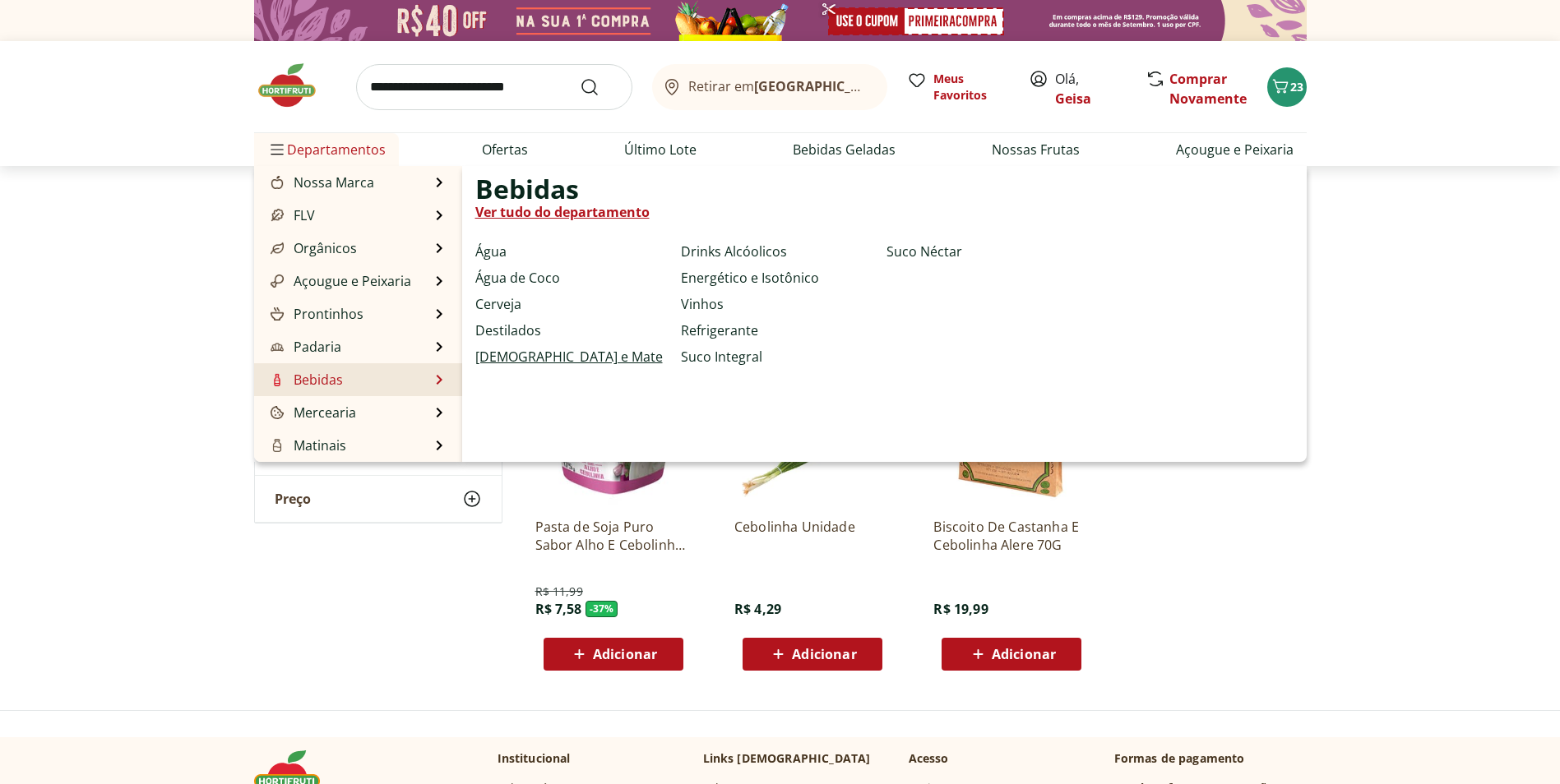
click at [523, 356] on link "[DEMOGRAPHIC_DATA] e Mate" at bounding box center [569, 356] width 188 height 20
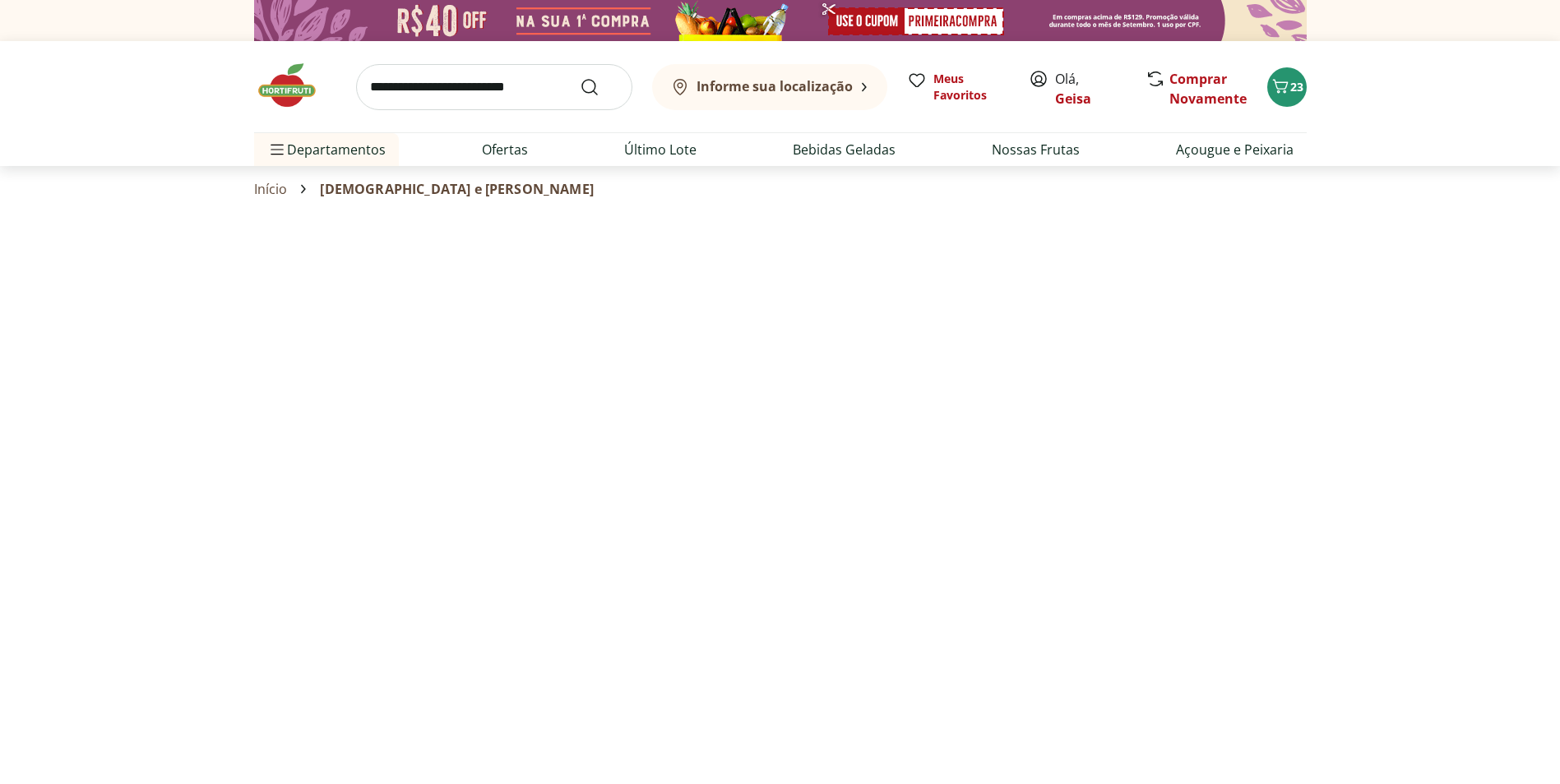
select select "**********"
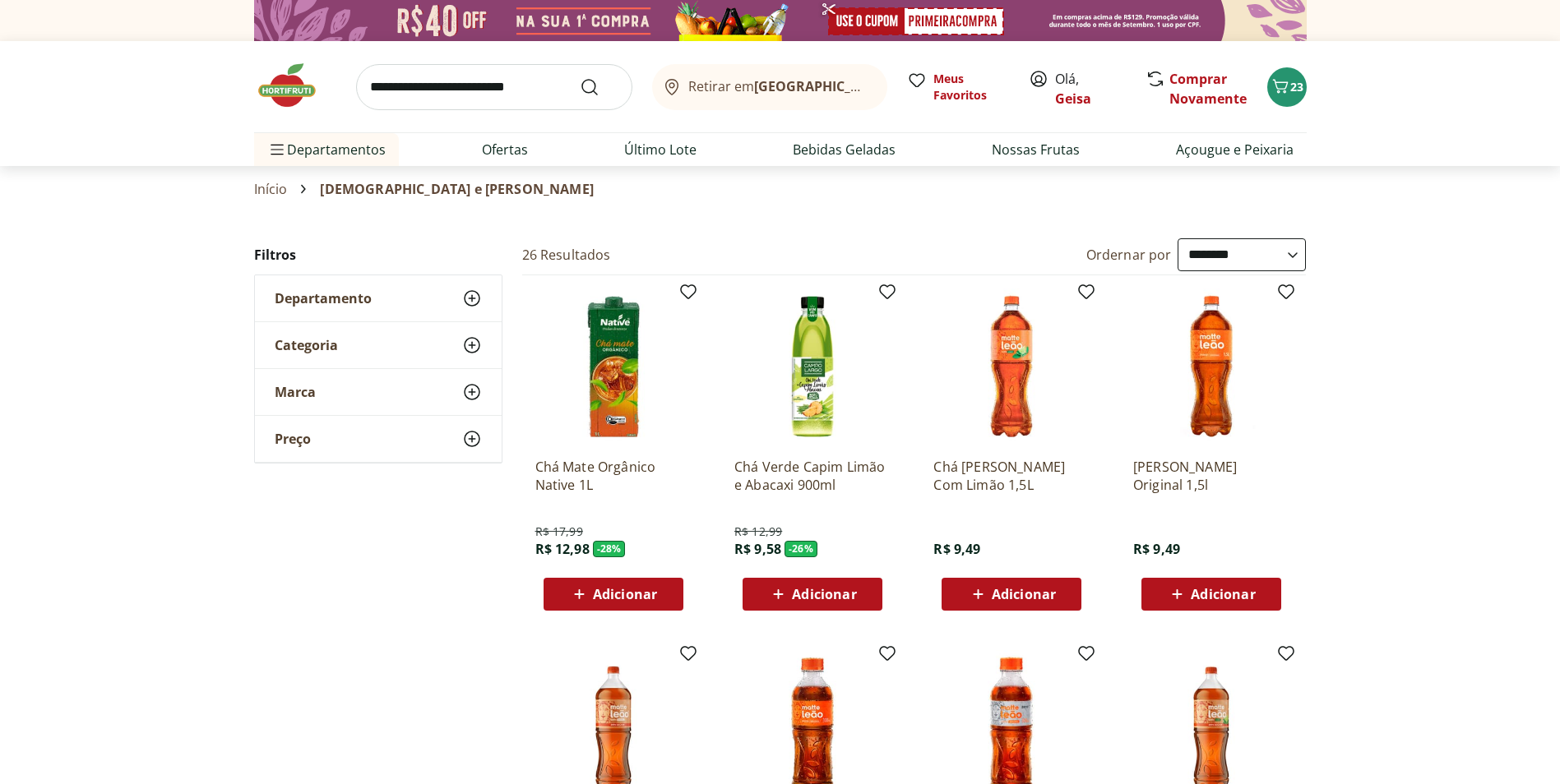
select select "**********"
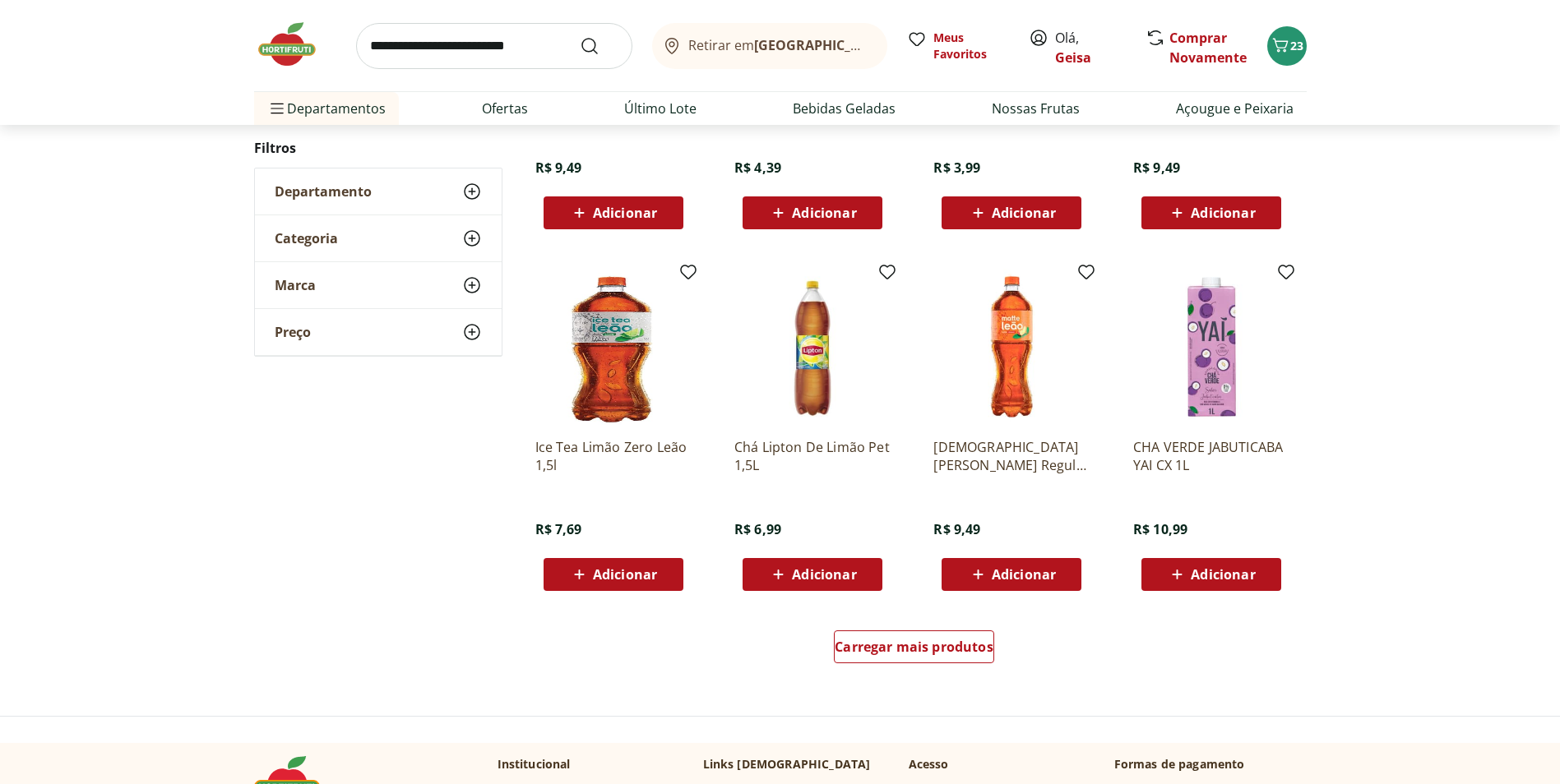
scroll to position [822, 0]
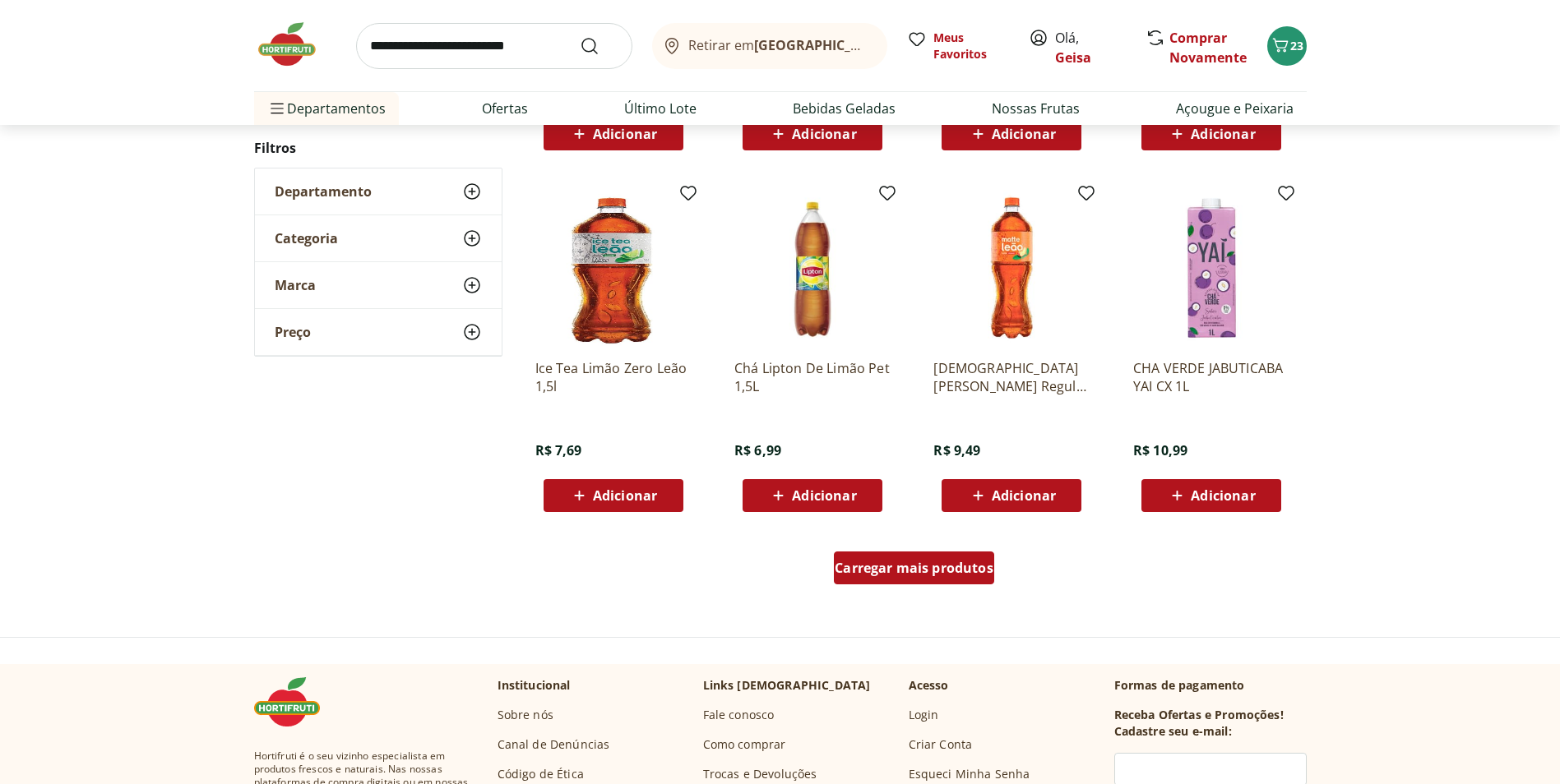
click at [917, 572] on span "Carregar mais produtos" at bounding box center [914, 567] width 159 height 13
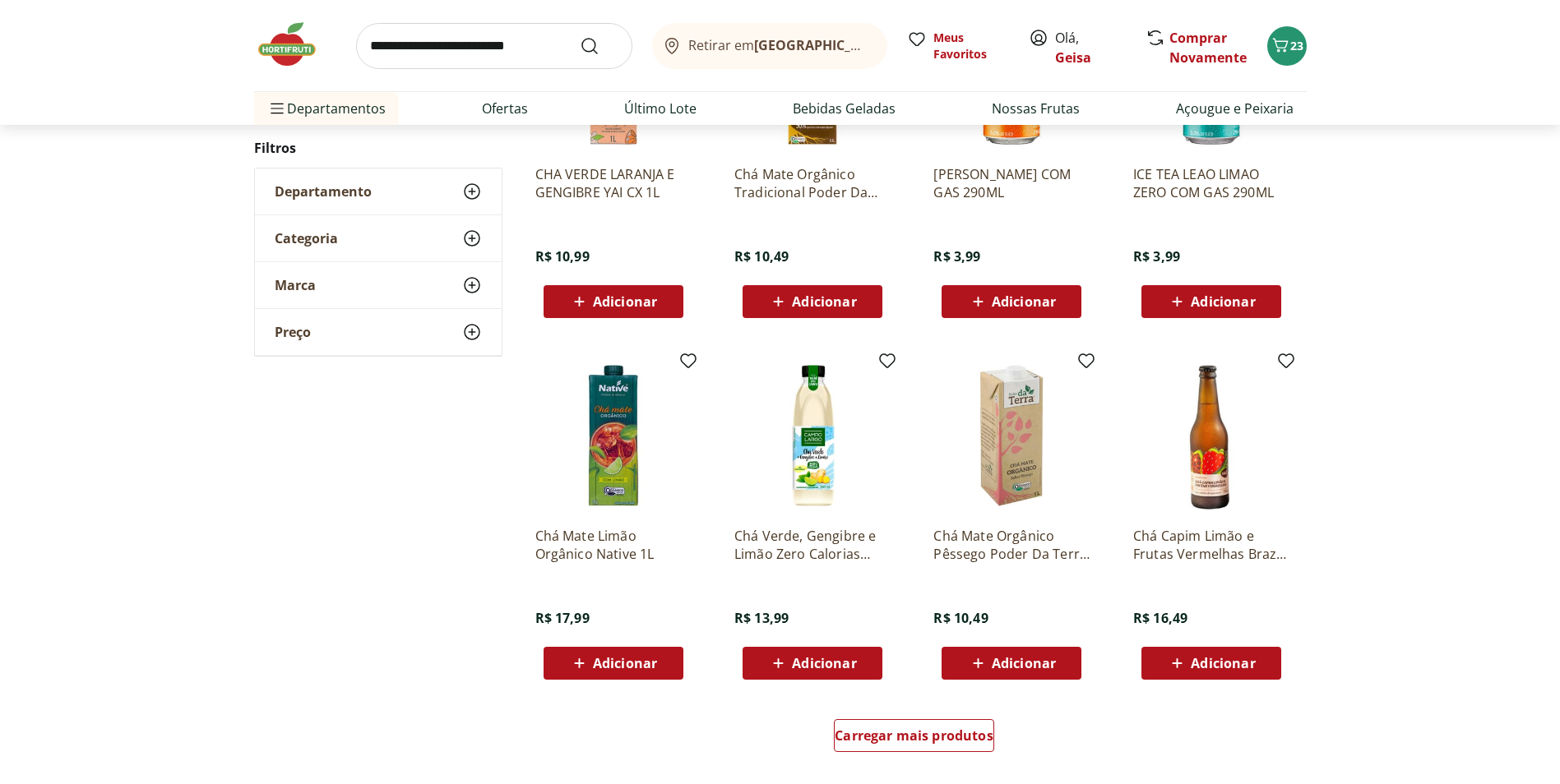
scroll to position [904, 0]
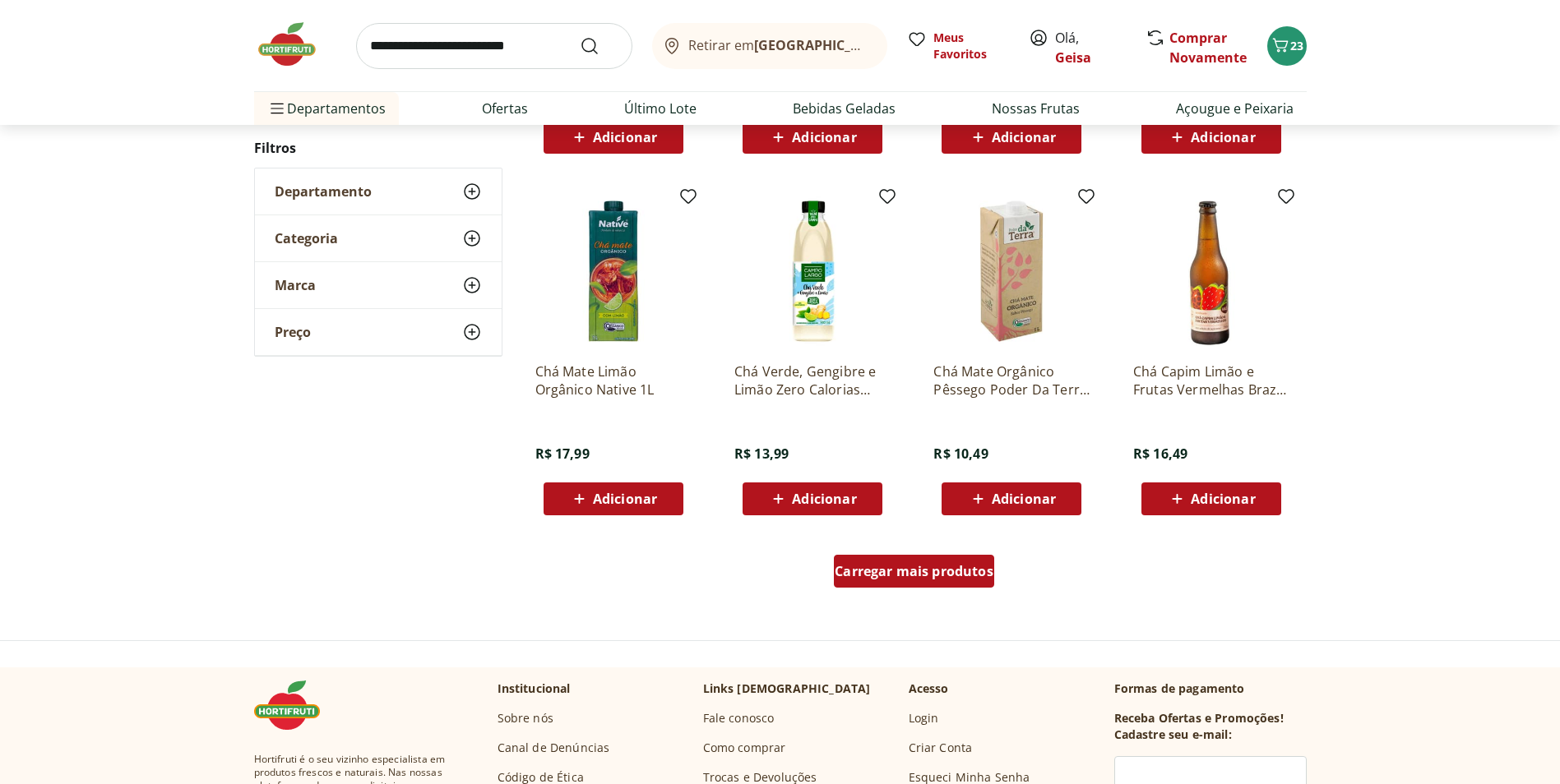
click at [924, 574] on span "Carregar mais produtos" at bounding box center [914, 571] width 159 height 13
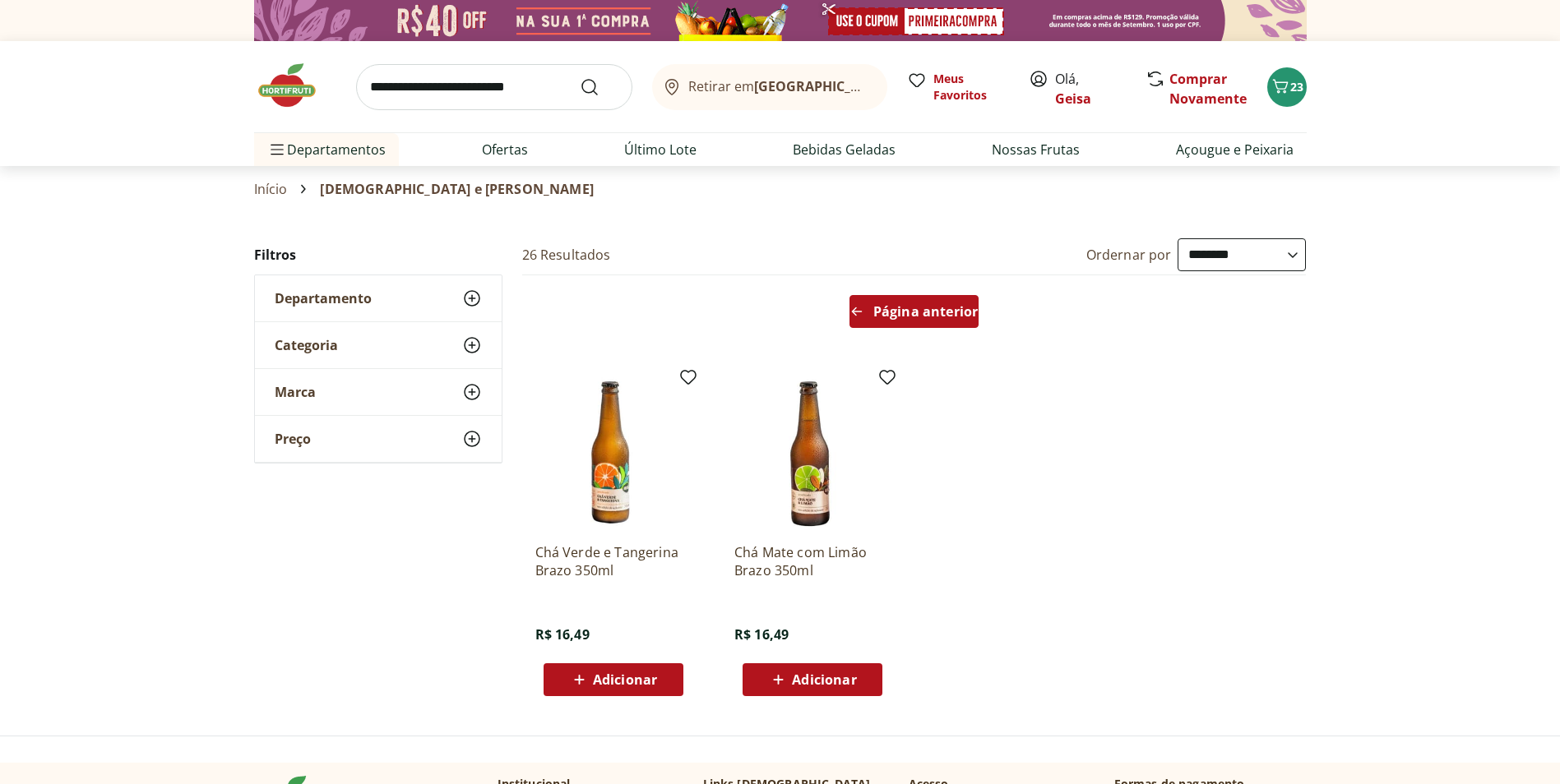
click at [922, 323] on div "Página anterior" at bounding box center [914, 311] width 129 height 33
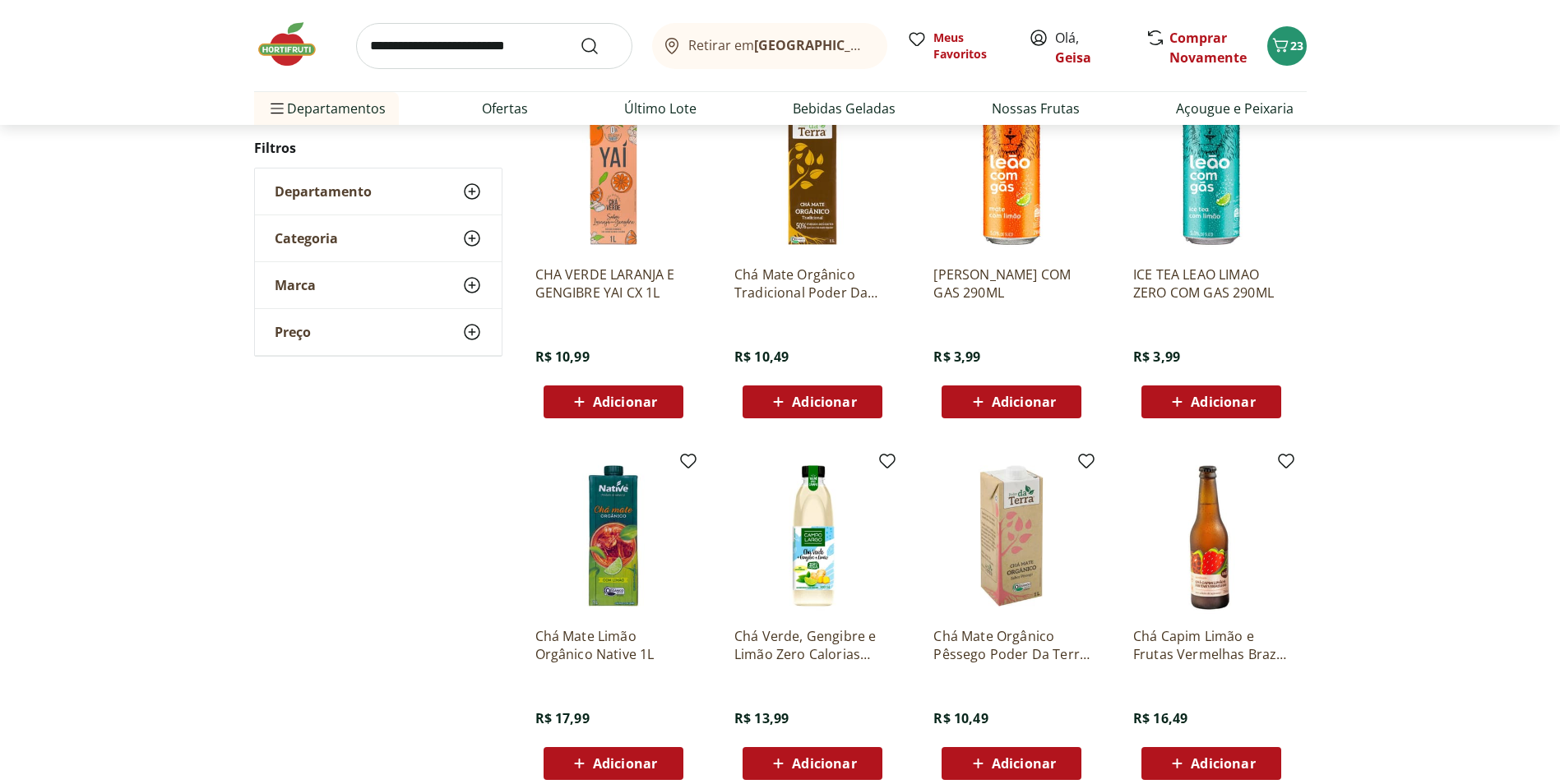
scroll to position [822, 0]
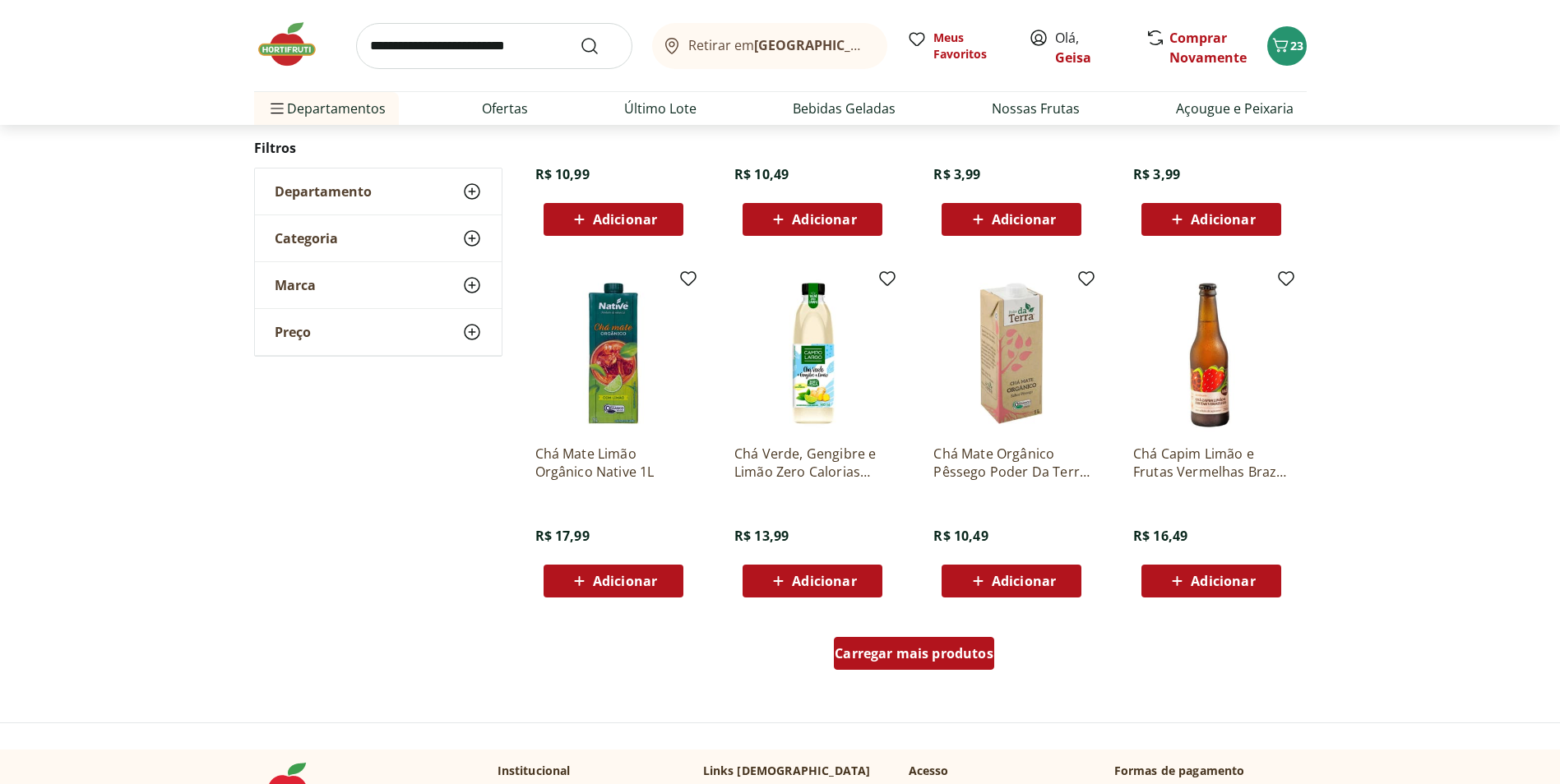
click at [966, 660] on span "Carregar mais produtos" at bounding box center [914, 653] width 159 height 13
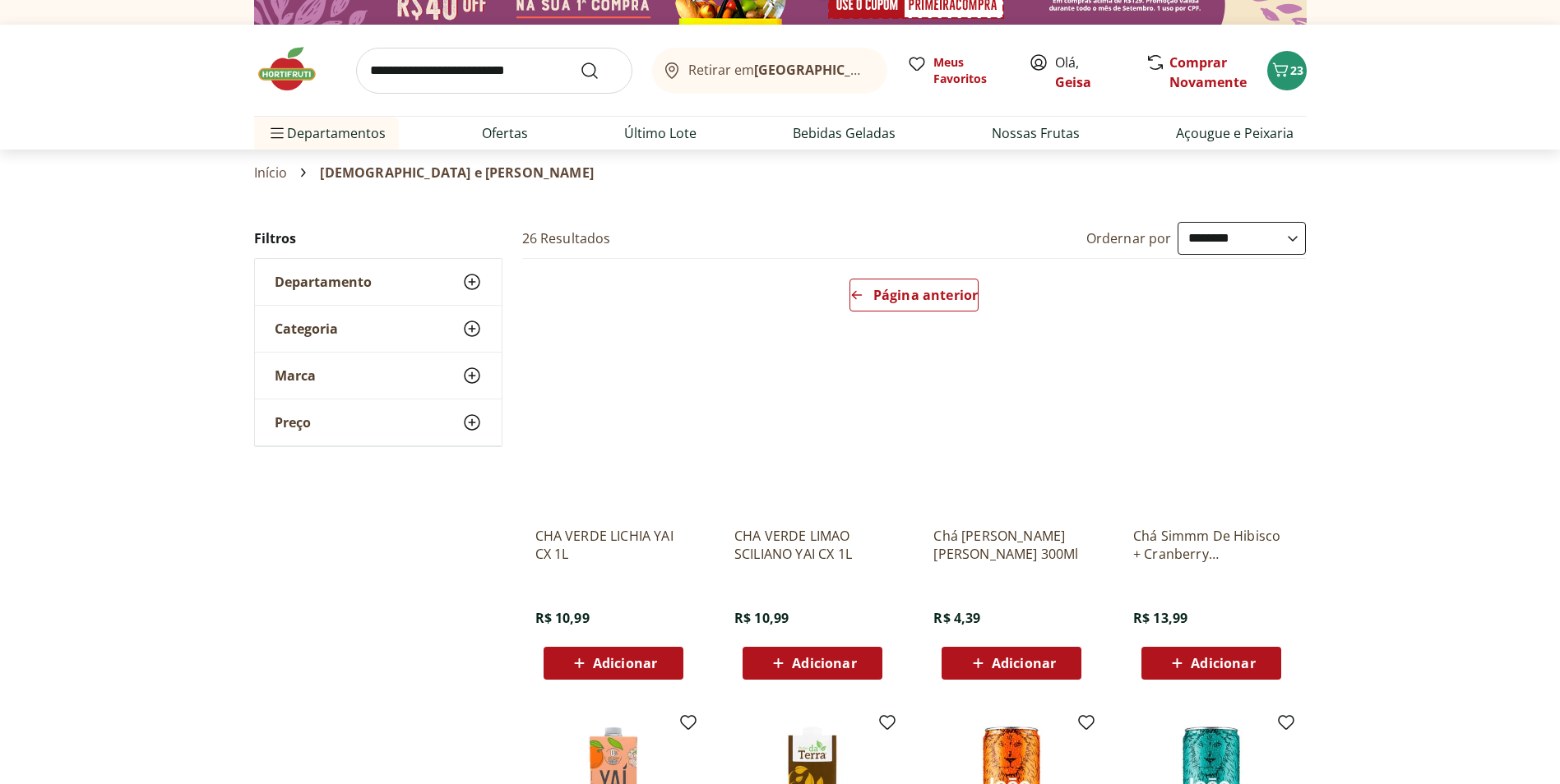
scroll to position [45, 0]
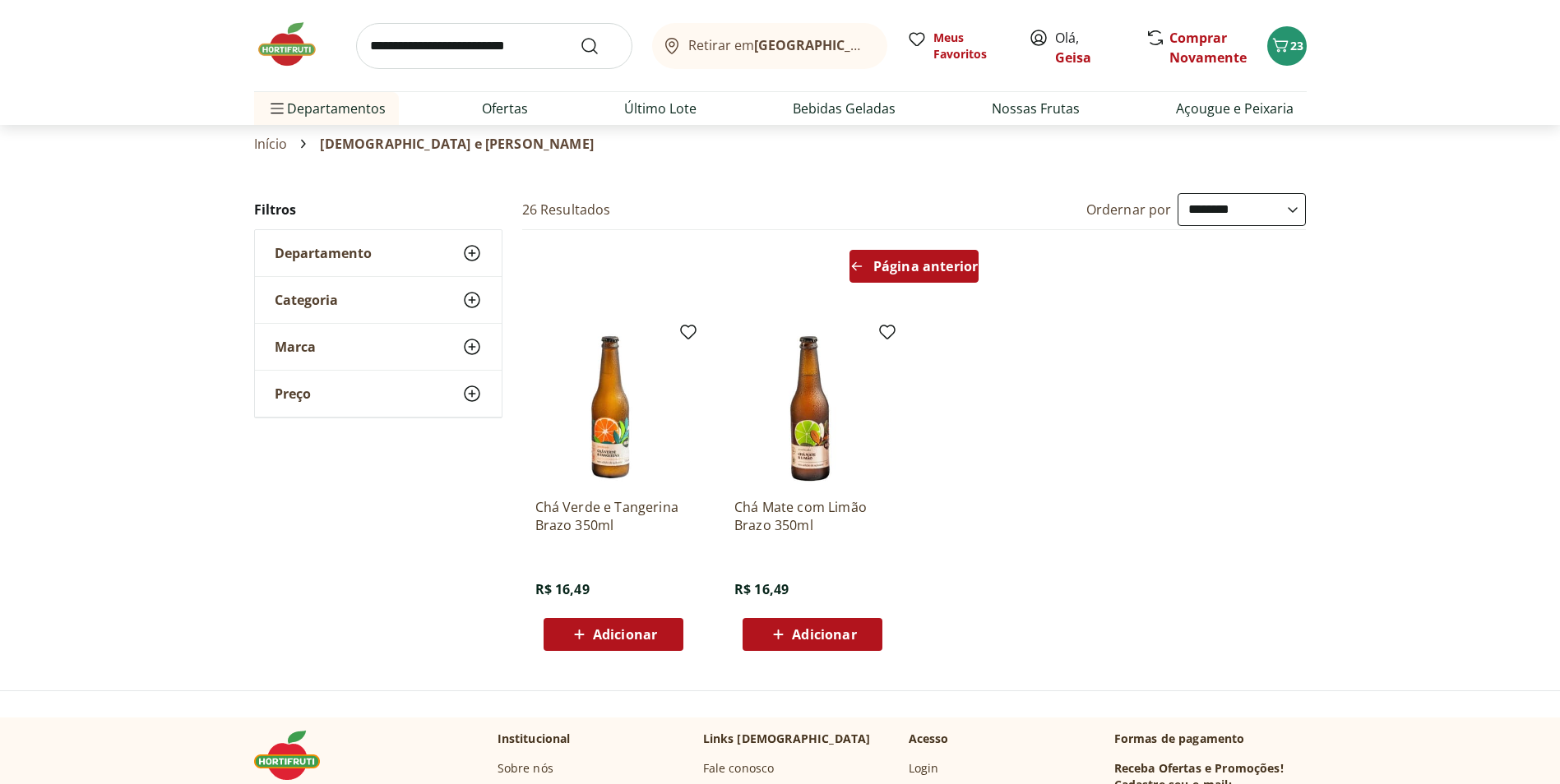
click at [961, 269] on span "Página anterior" at bounding box center [926, 266] width 105 height 13
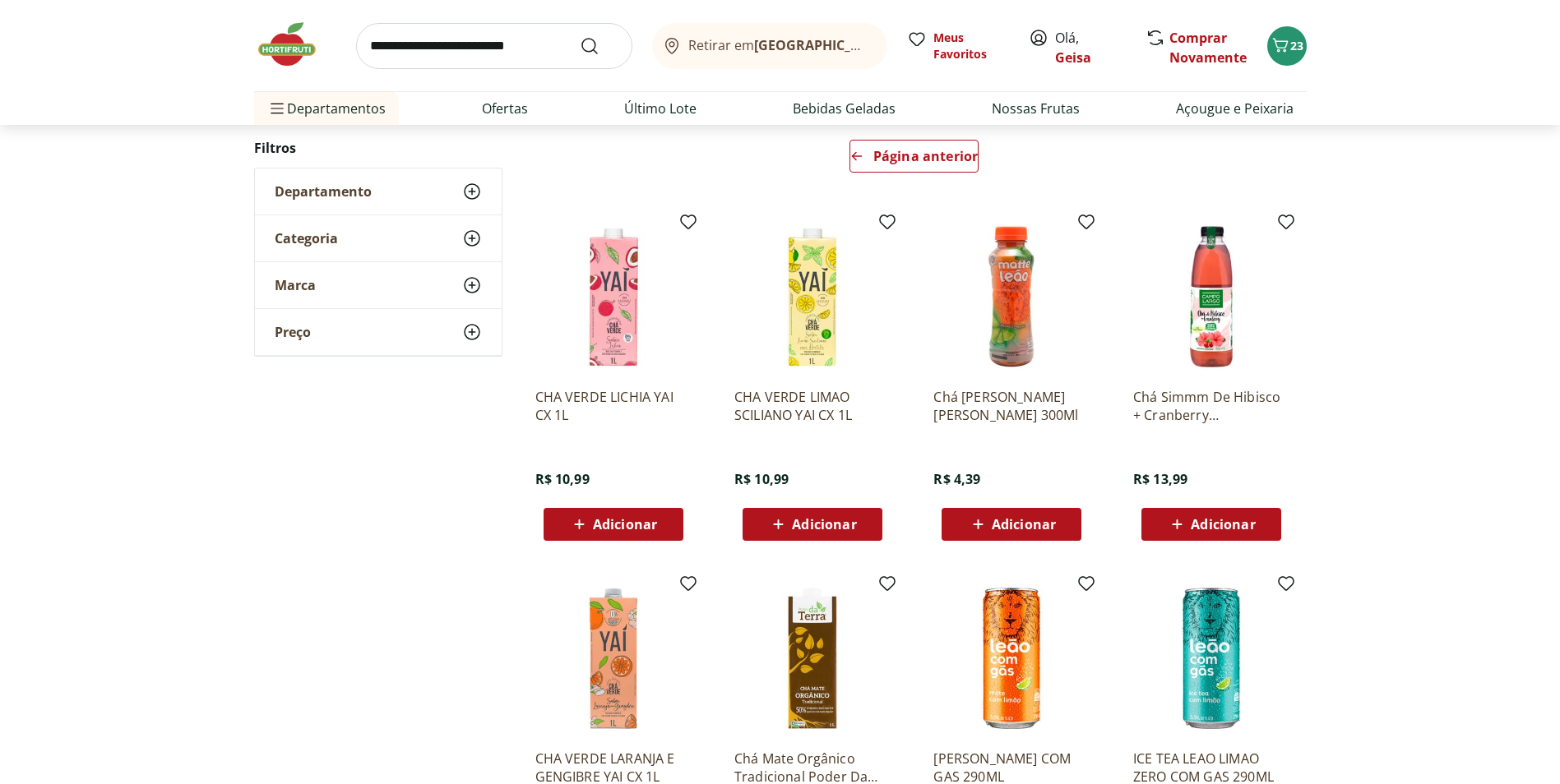
scroll to position [45, 0]
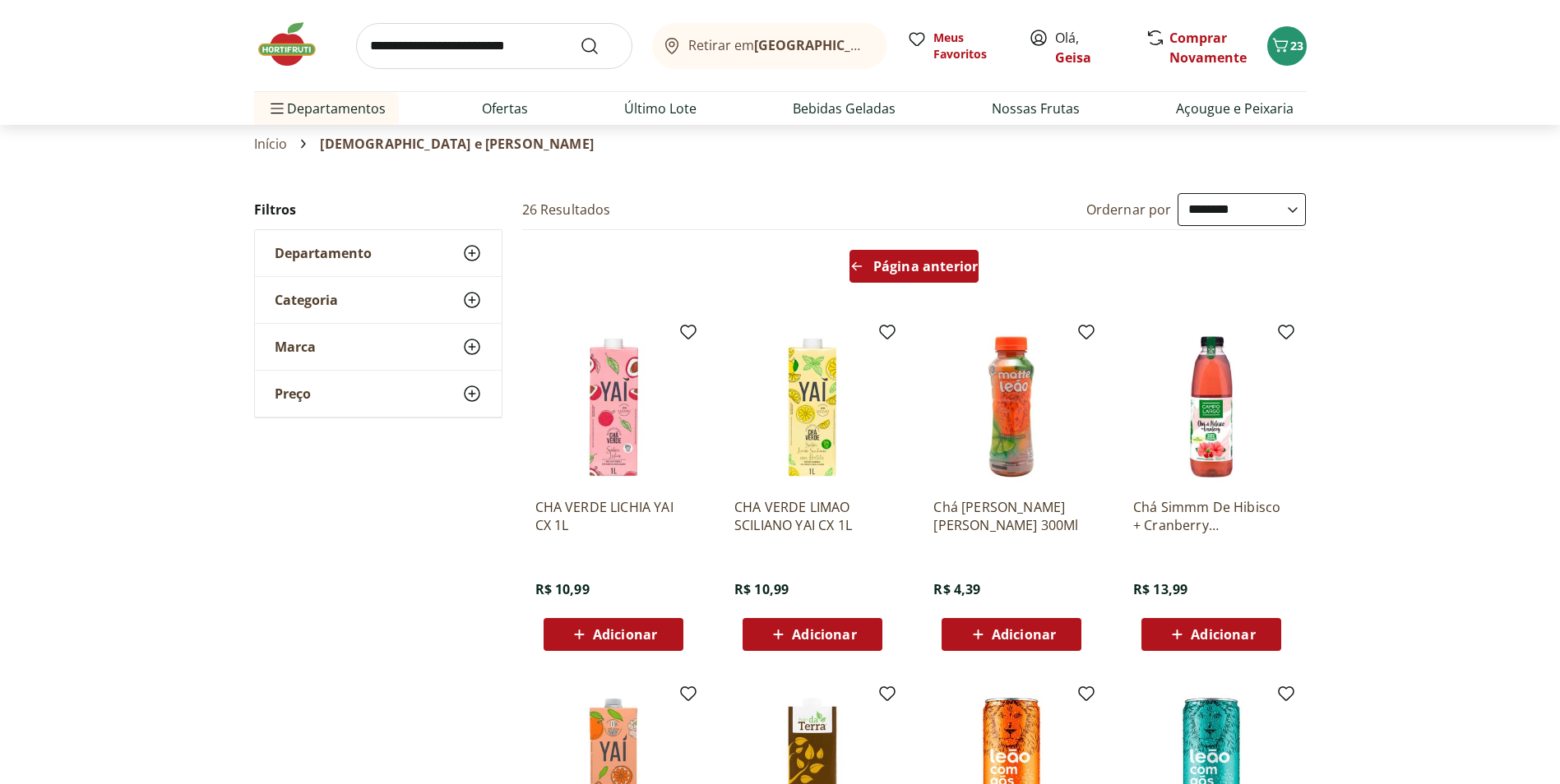
click at [912, 263] on span "Página anterior" at bounding box center [926, 266] width 105 height 13
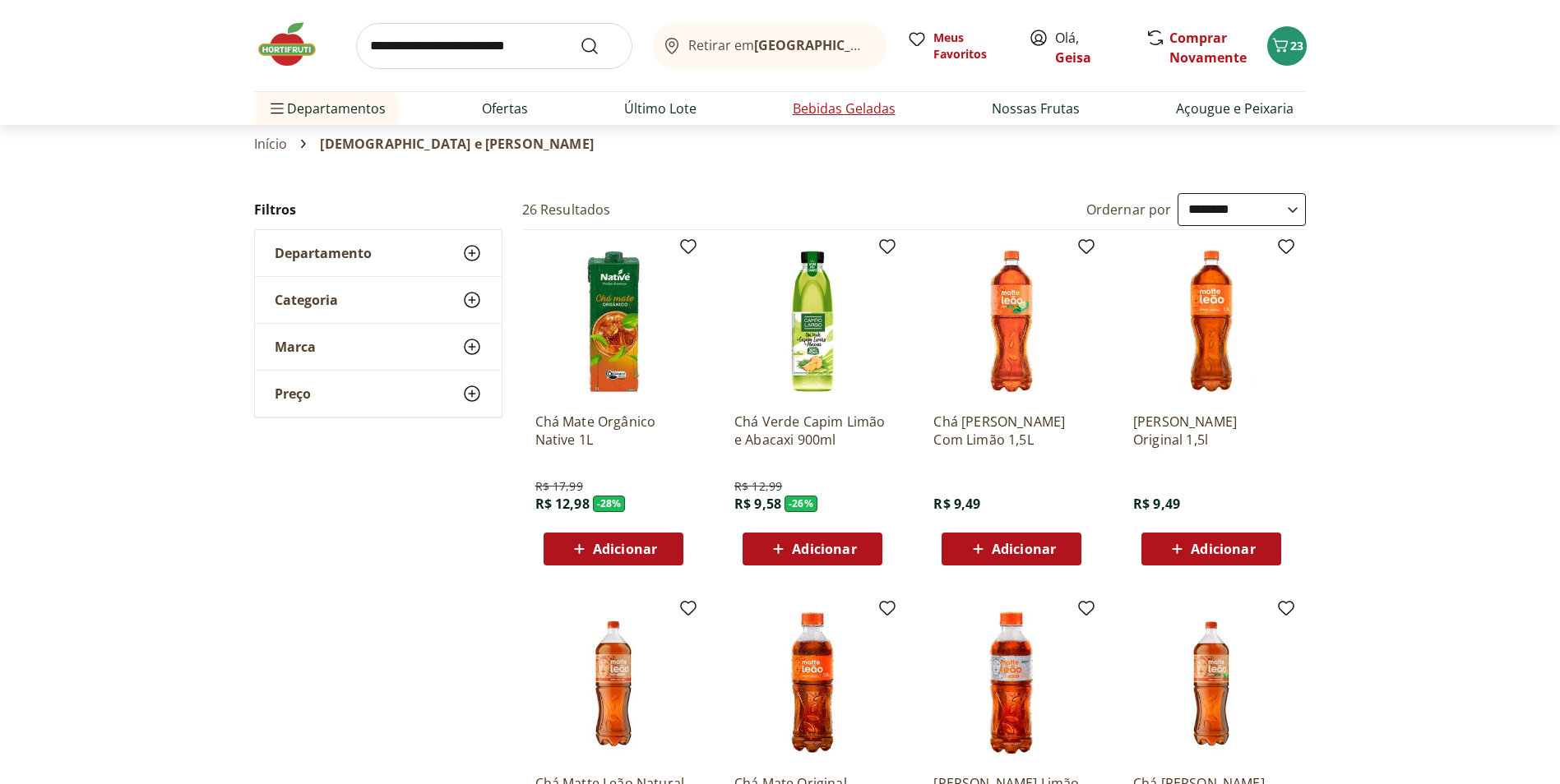
click at [804, 110] on link "Bebidas Geladas" at bounding box center [844, 108] width 103 height 20
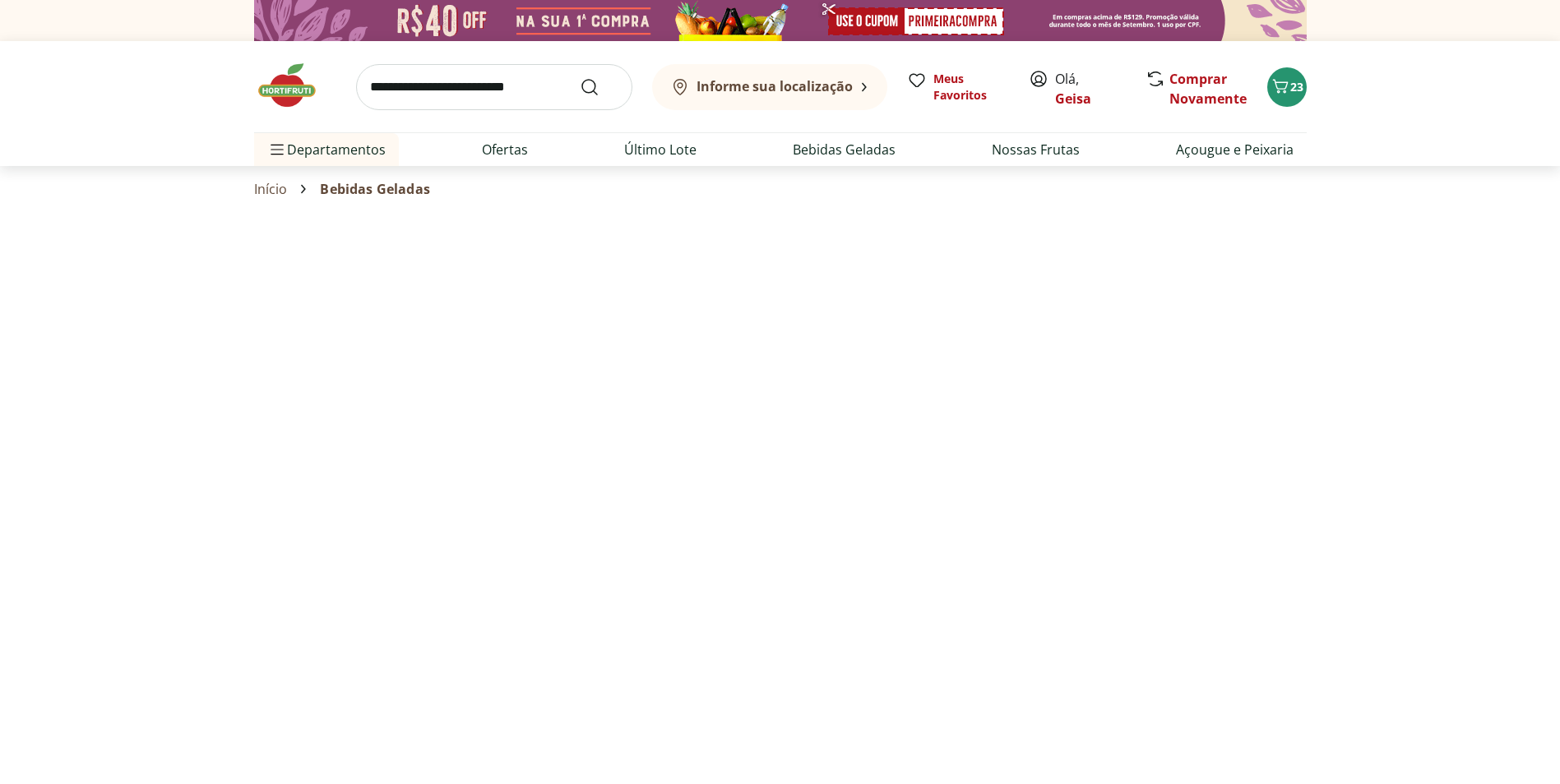
select select "**********"
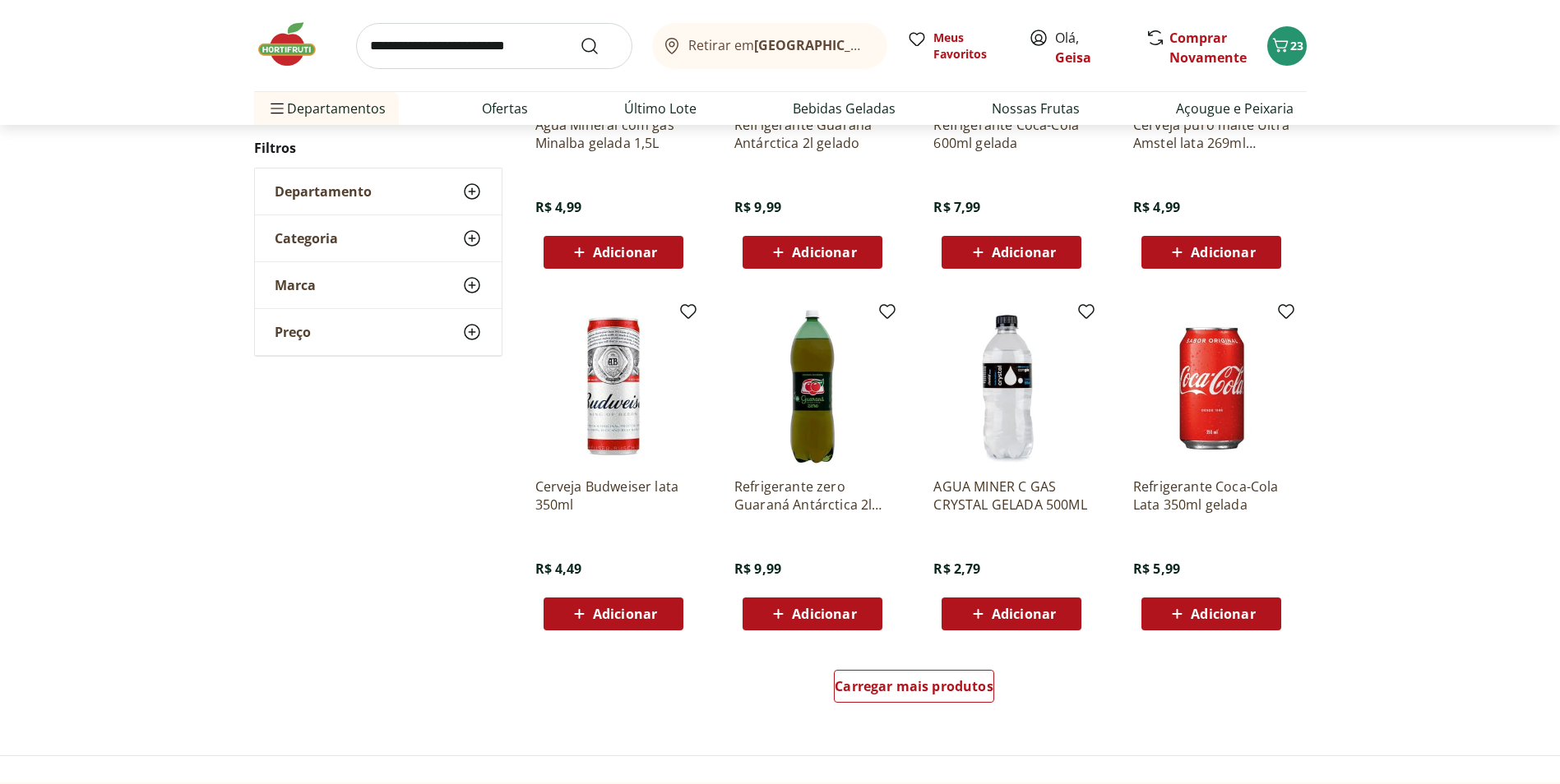
scroll to position [657, 0]
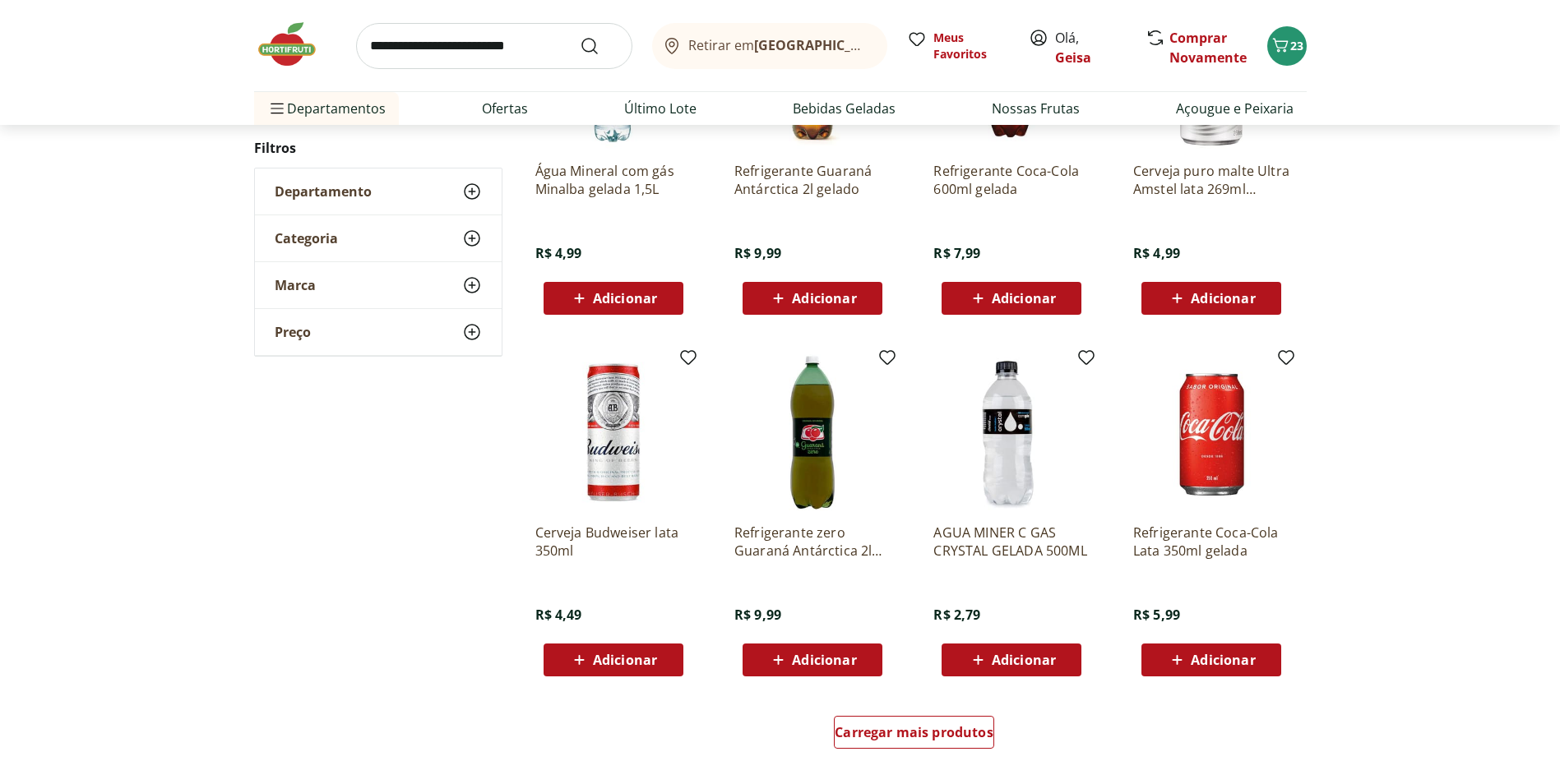
click at [429, 51] on input "search" at bounding box center [494, 46] width 276 height 46
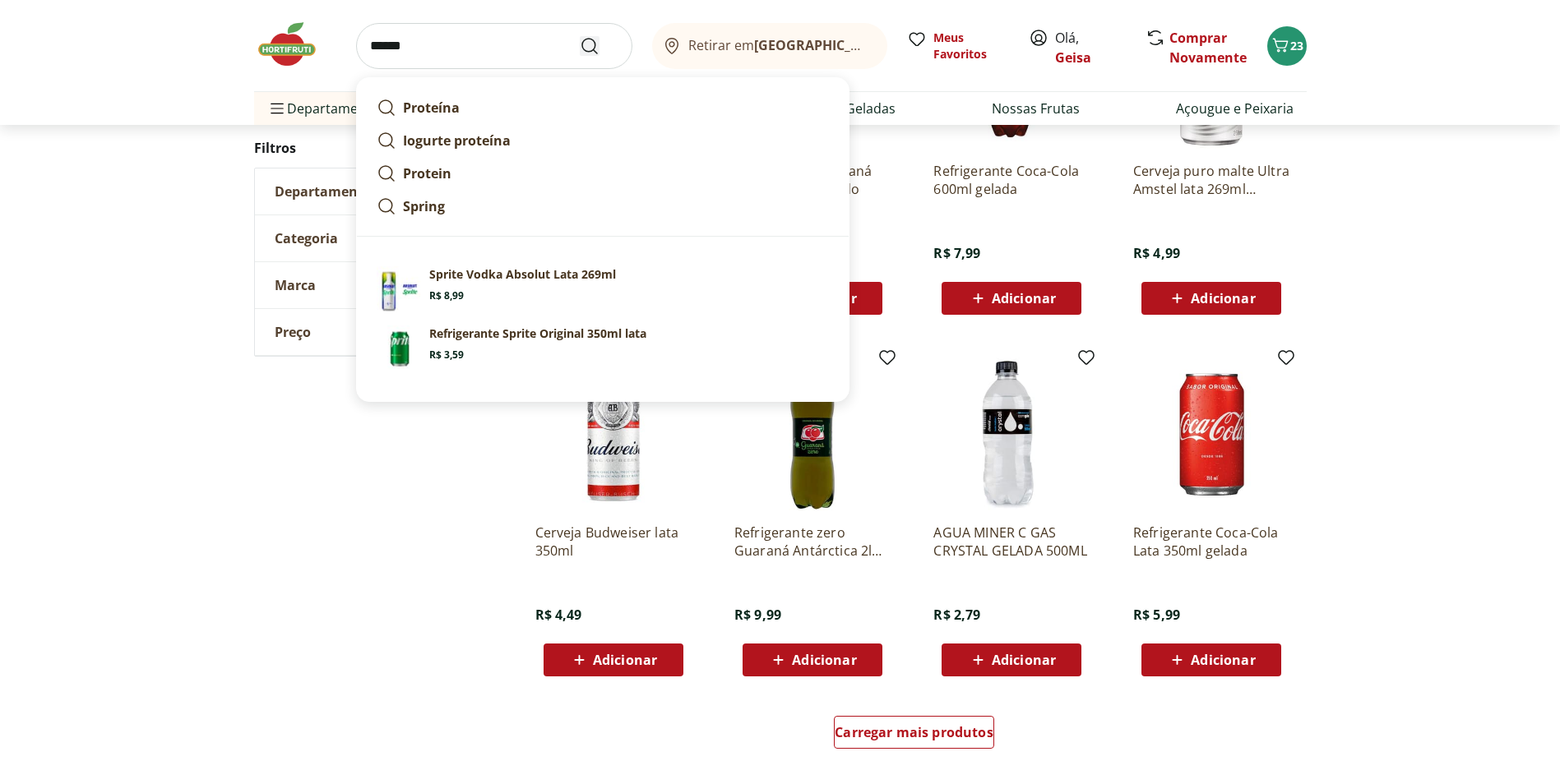
type input "******"
click at [590, 45] on icon "Submit Search" at bounding box center [589, 45] width 20 height 20
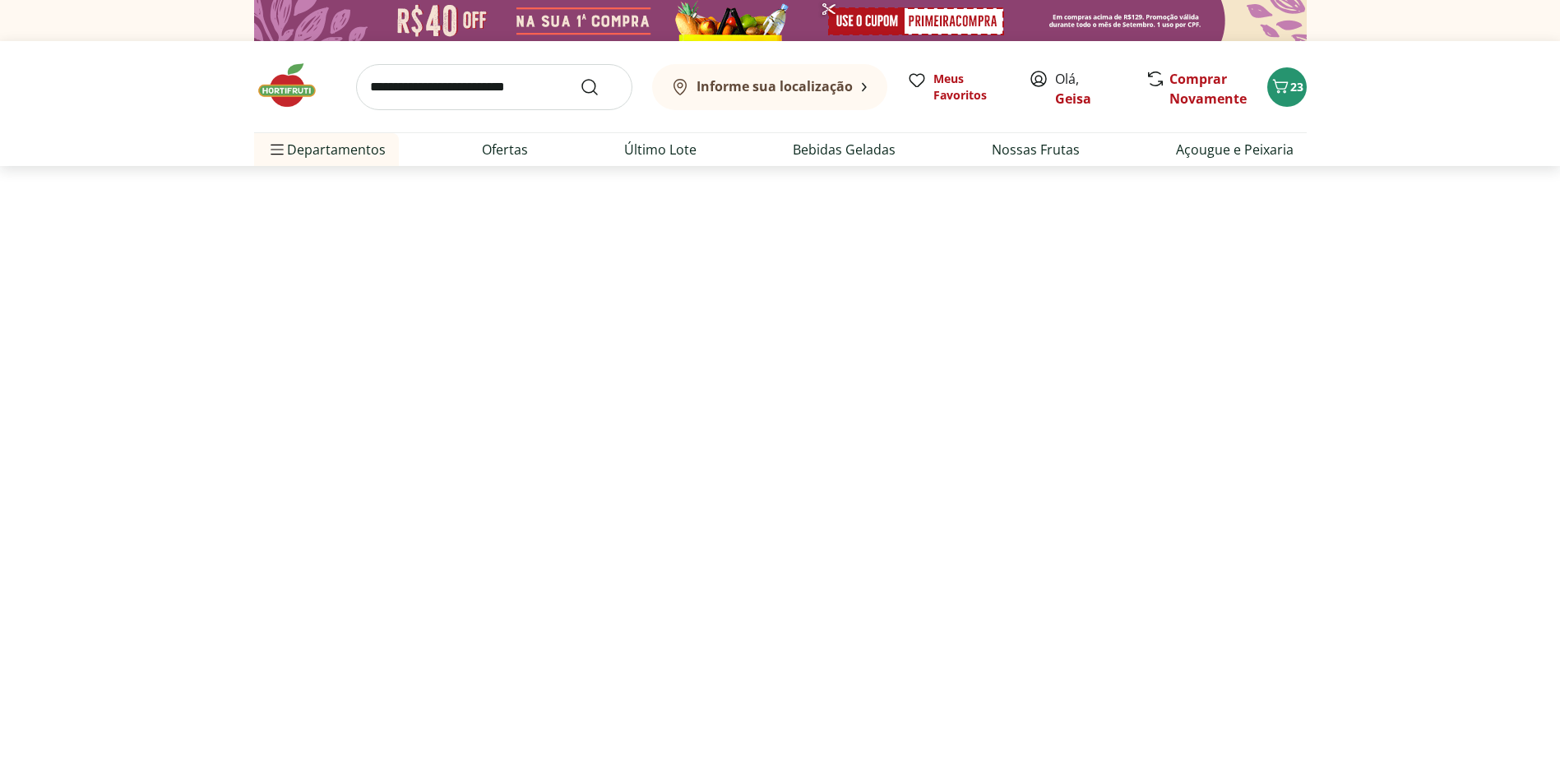
select select "**********"
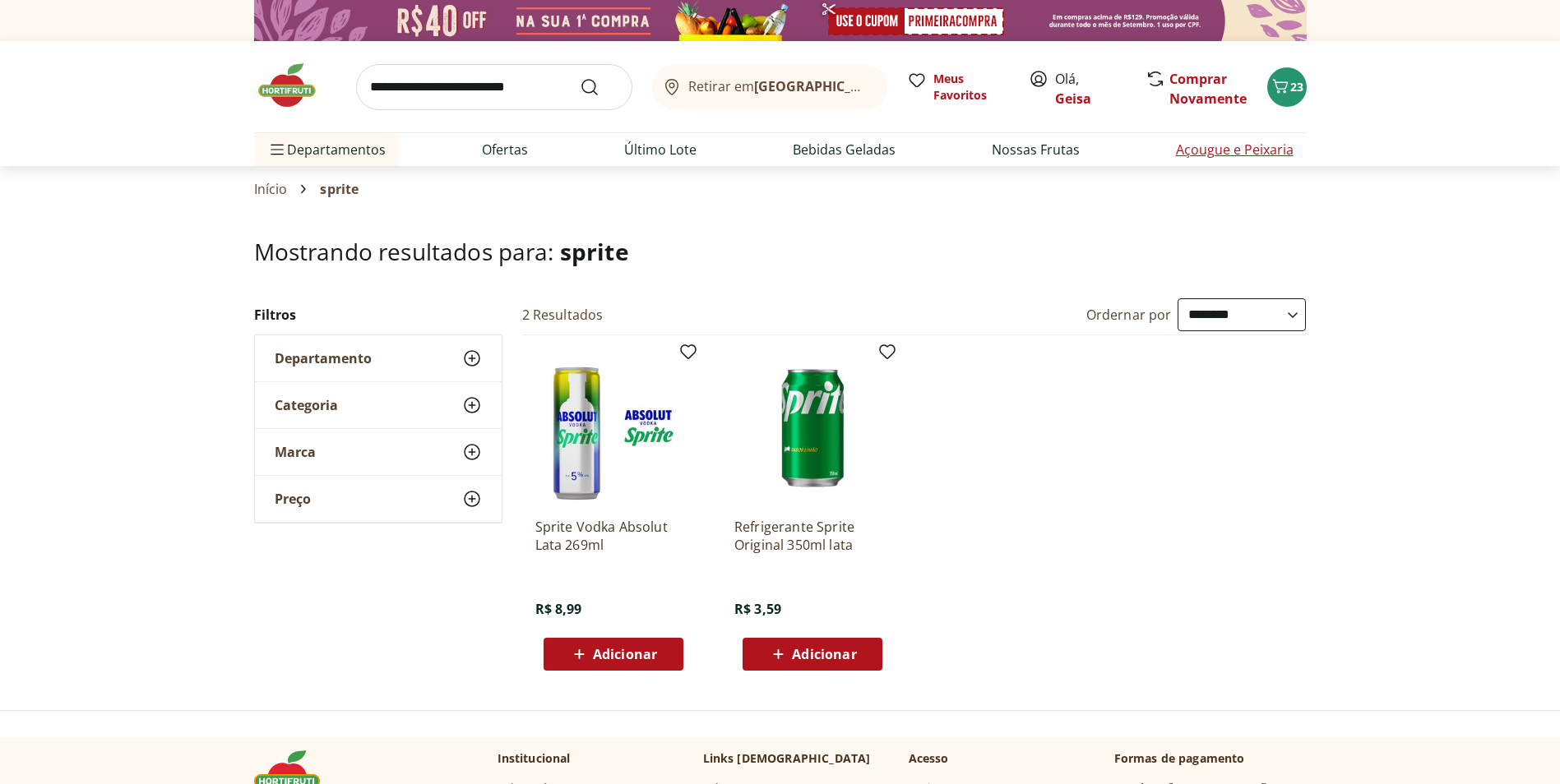
click at [1200, 144] on link "Açougue e Peixaria" at bounding box center [1234, 149] width 117 height 20
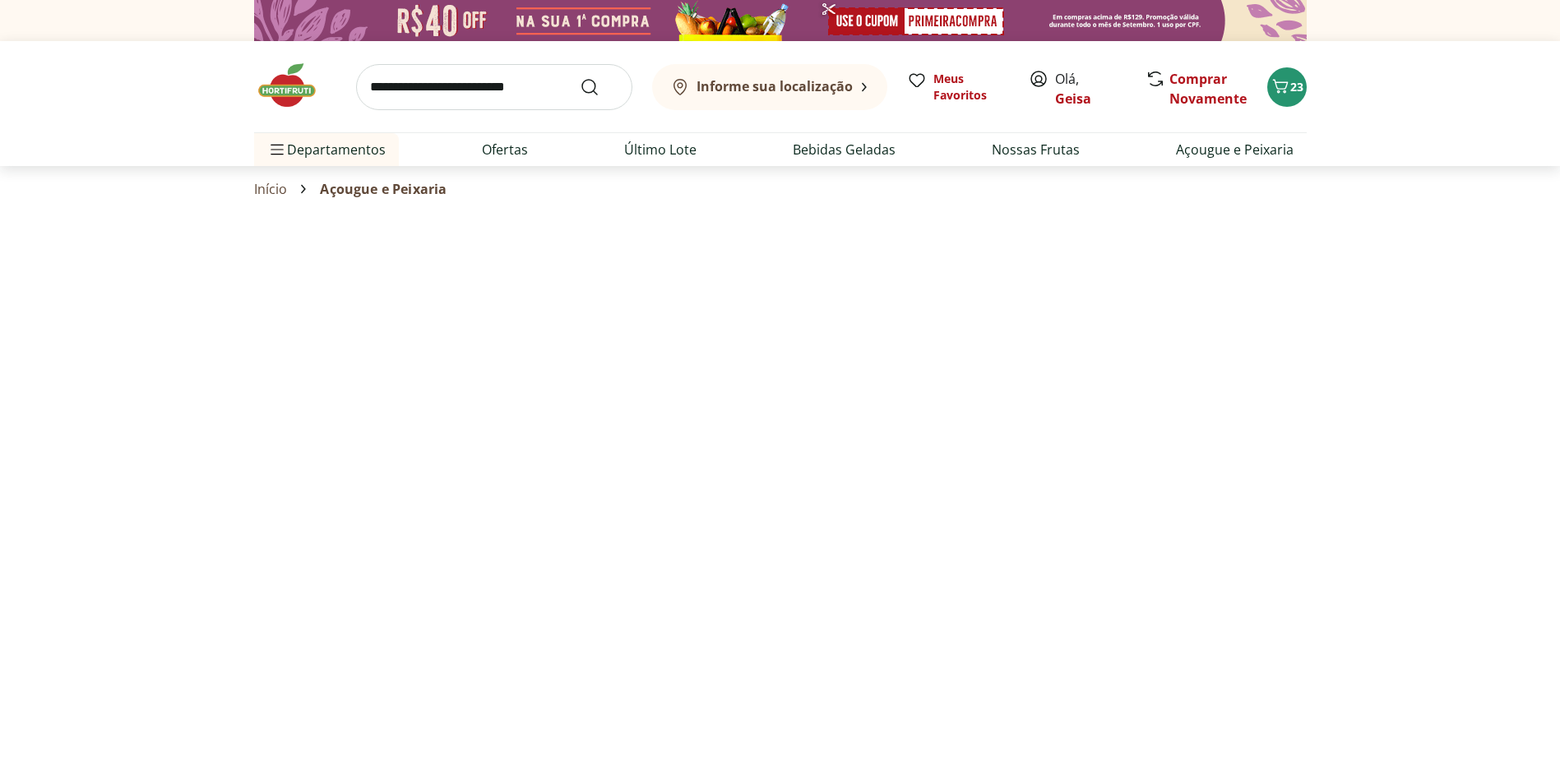
select select "**********"
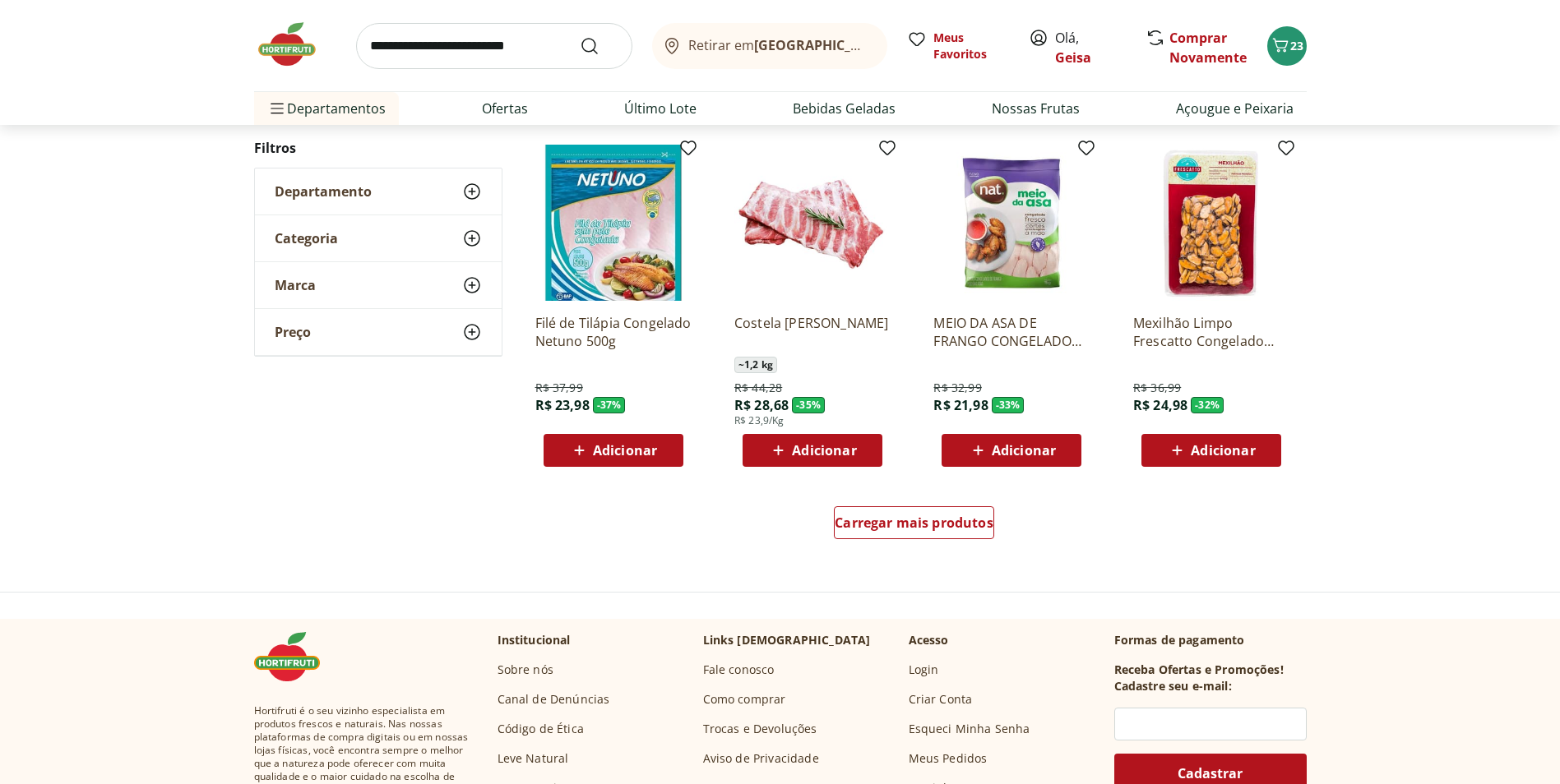
scroll to position [904, 0]
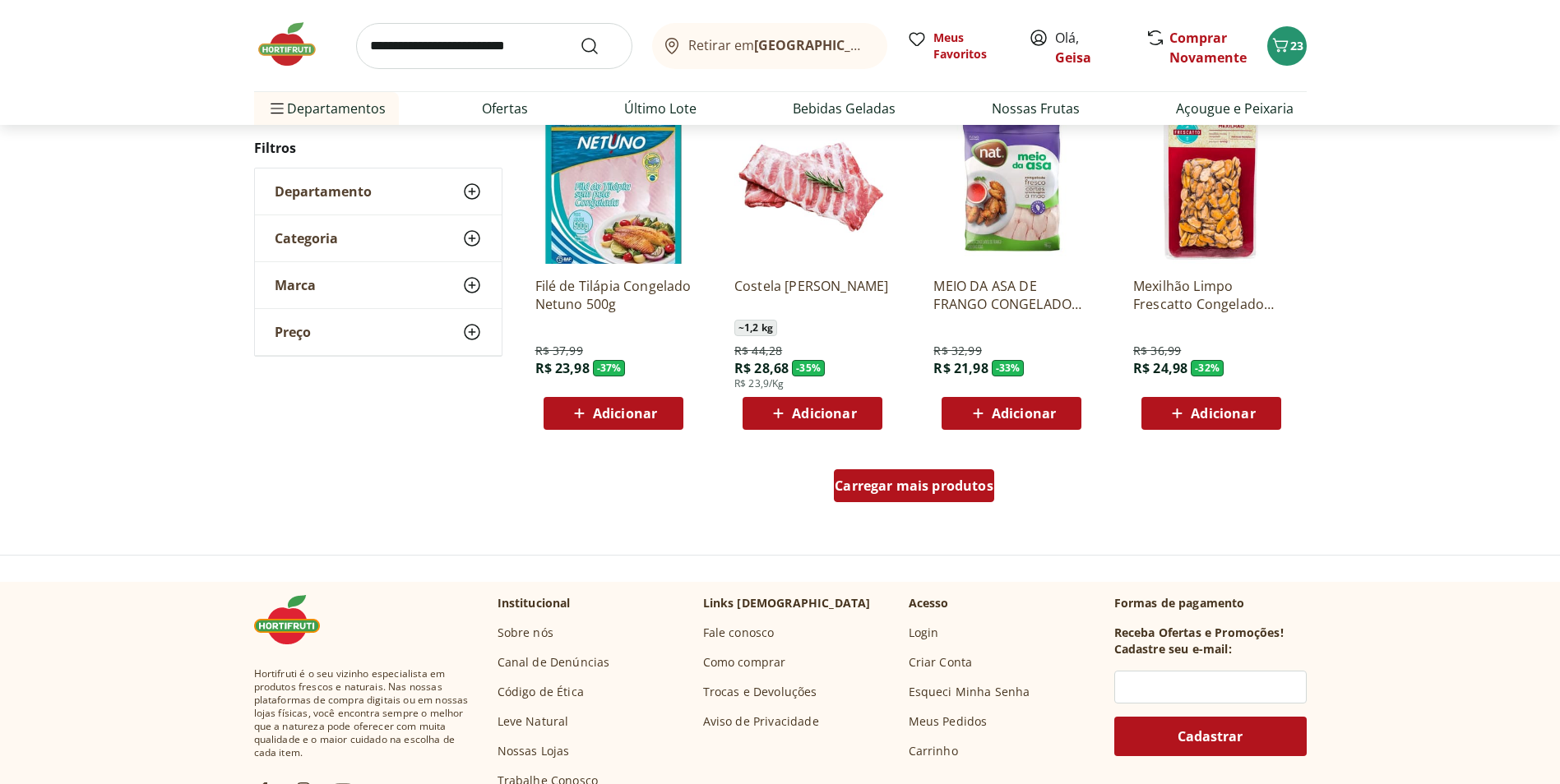
click at [926, 491] on span "Carregar mais produtos" at bounding box center [914, 485] width 159 height 13
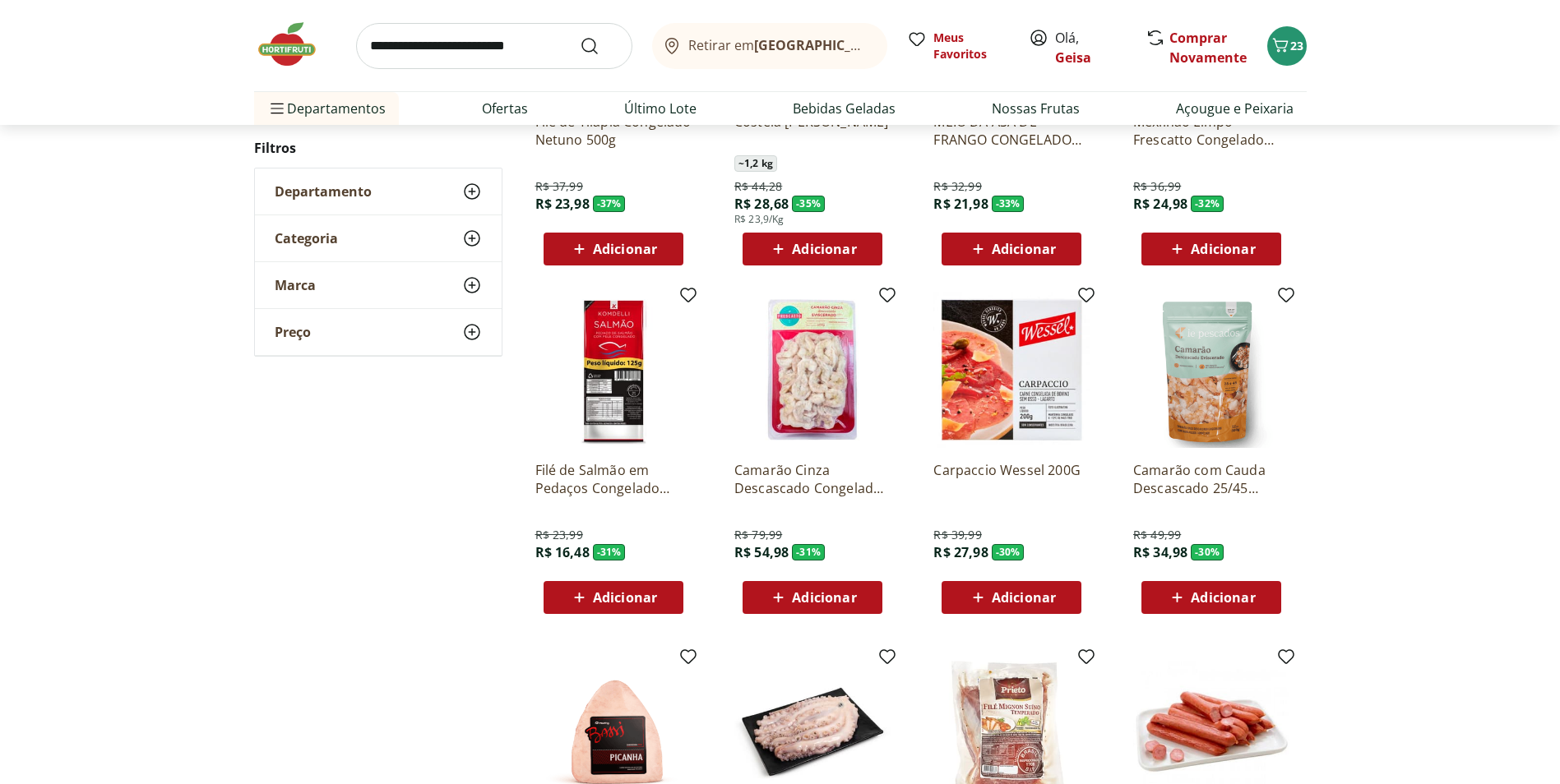
scroll to position [1151, 0]
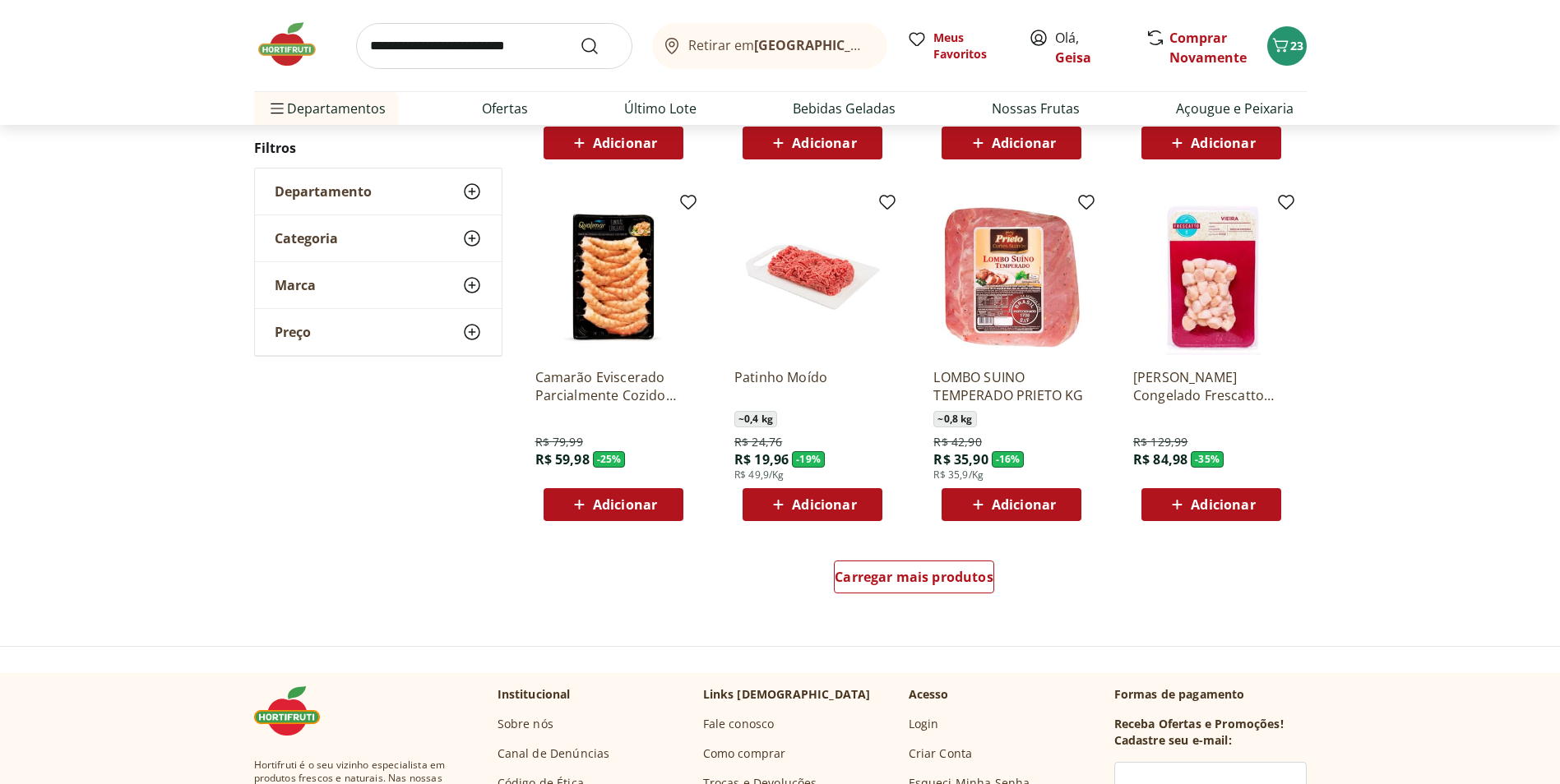
scroll to position [904, 0]
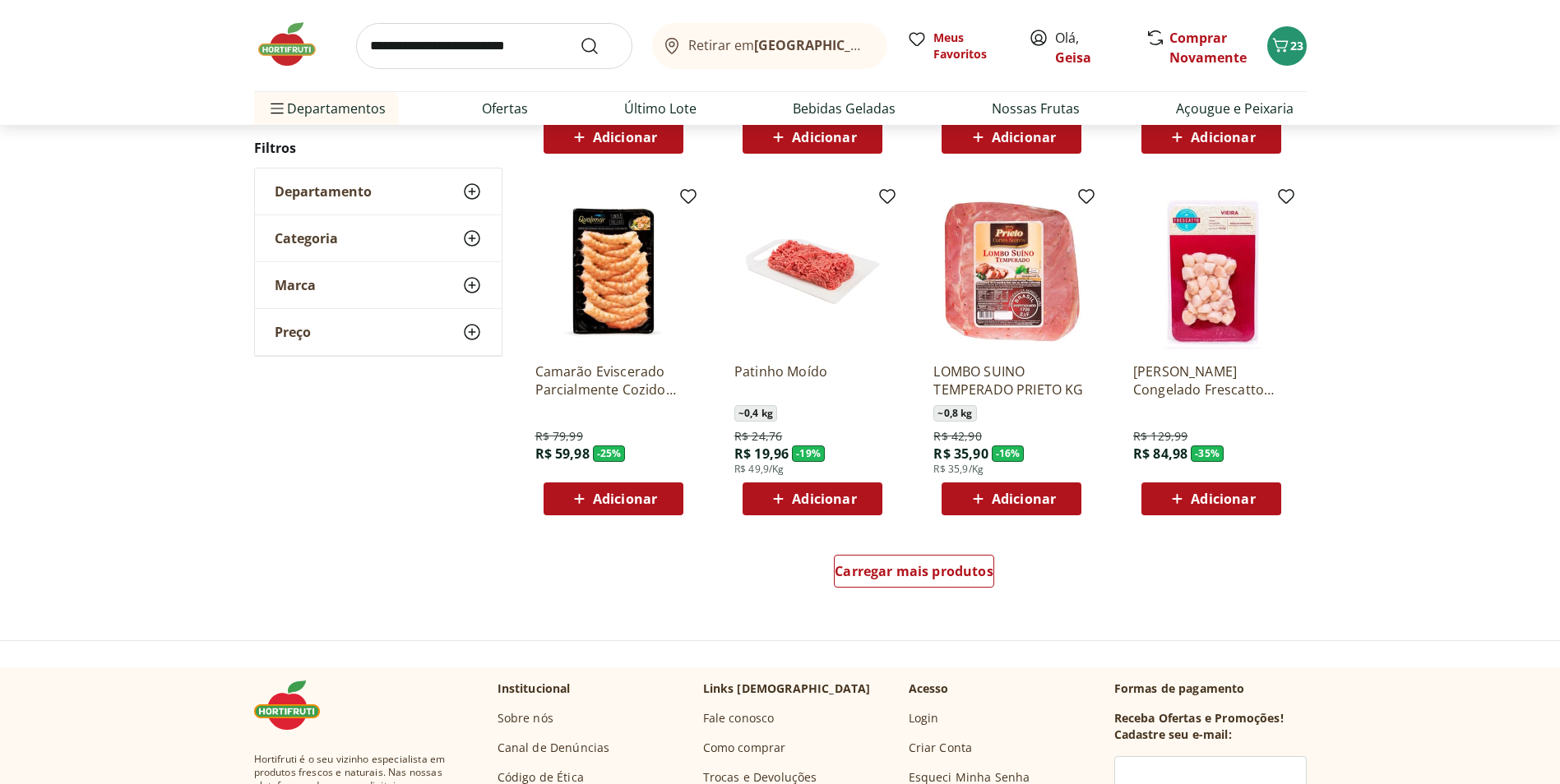
click at [849, 500] on span "Adicionar" at bounding box center [824, 499] width 64 height 13
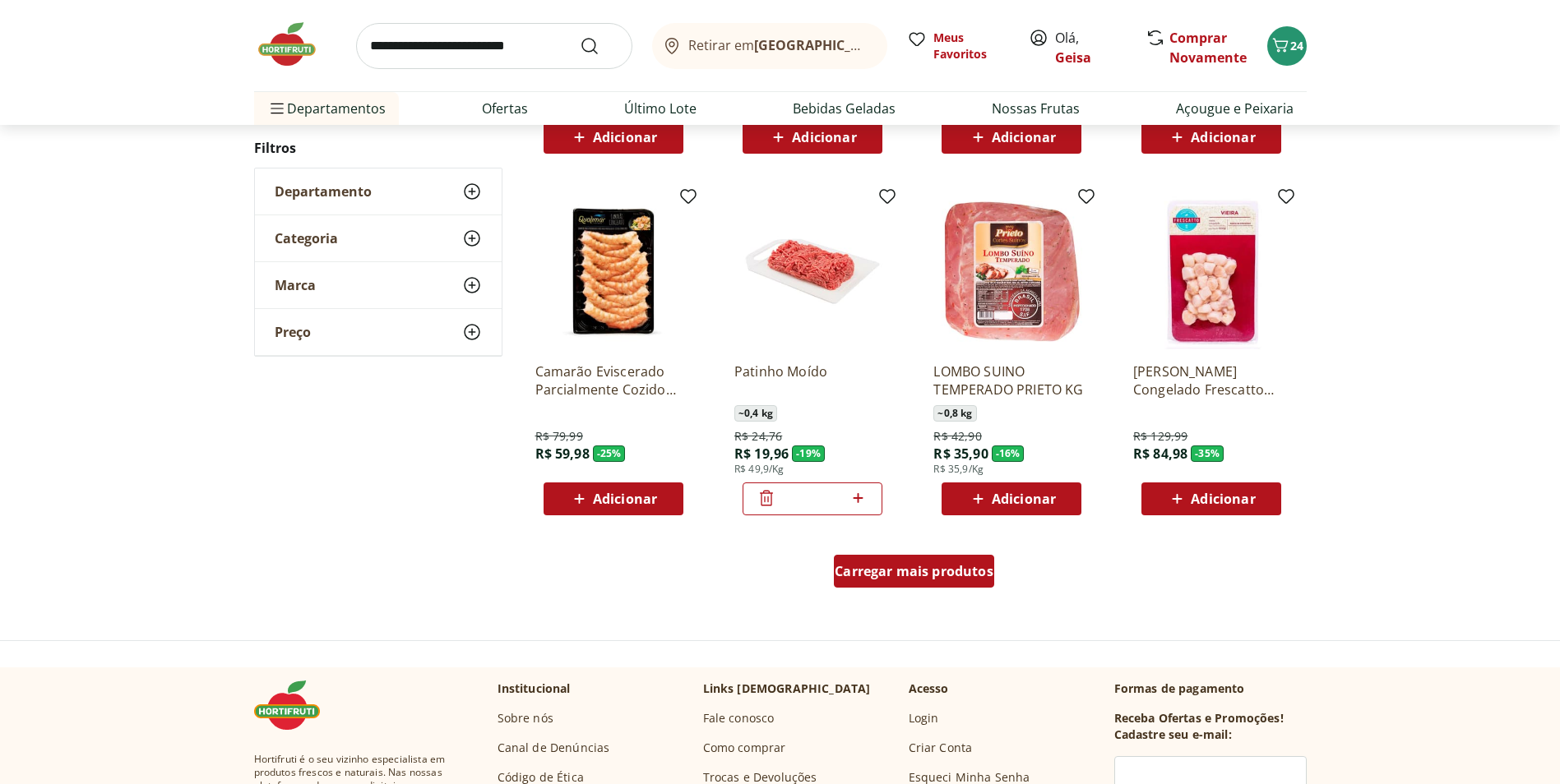
click at [885, 578] on span "Carregar mais produtos" at bounding box center [914, 571] width 159 height 13
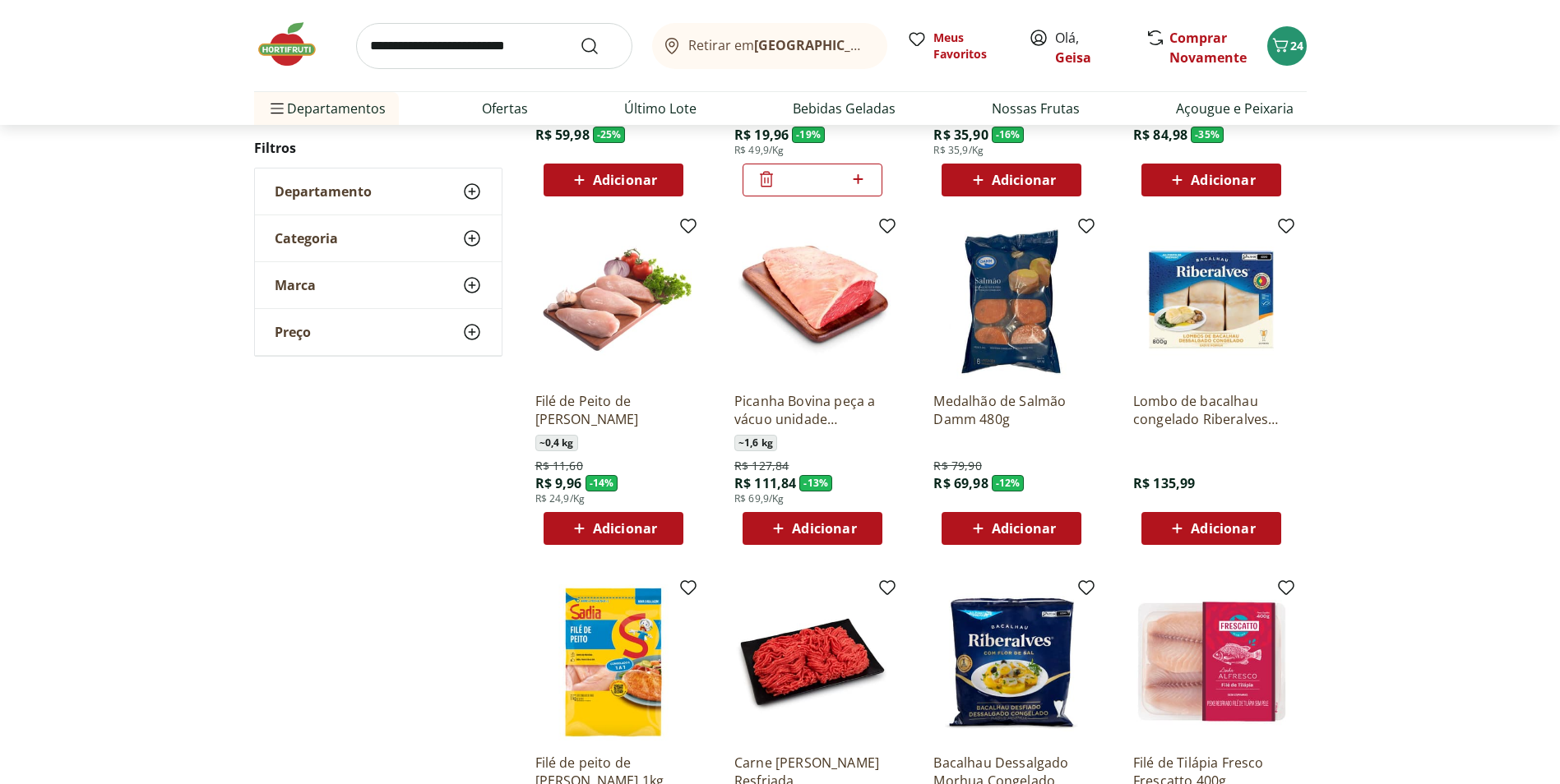
scroll to position [1233, 0]
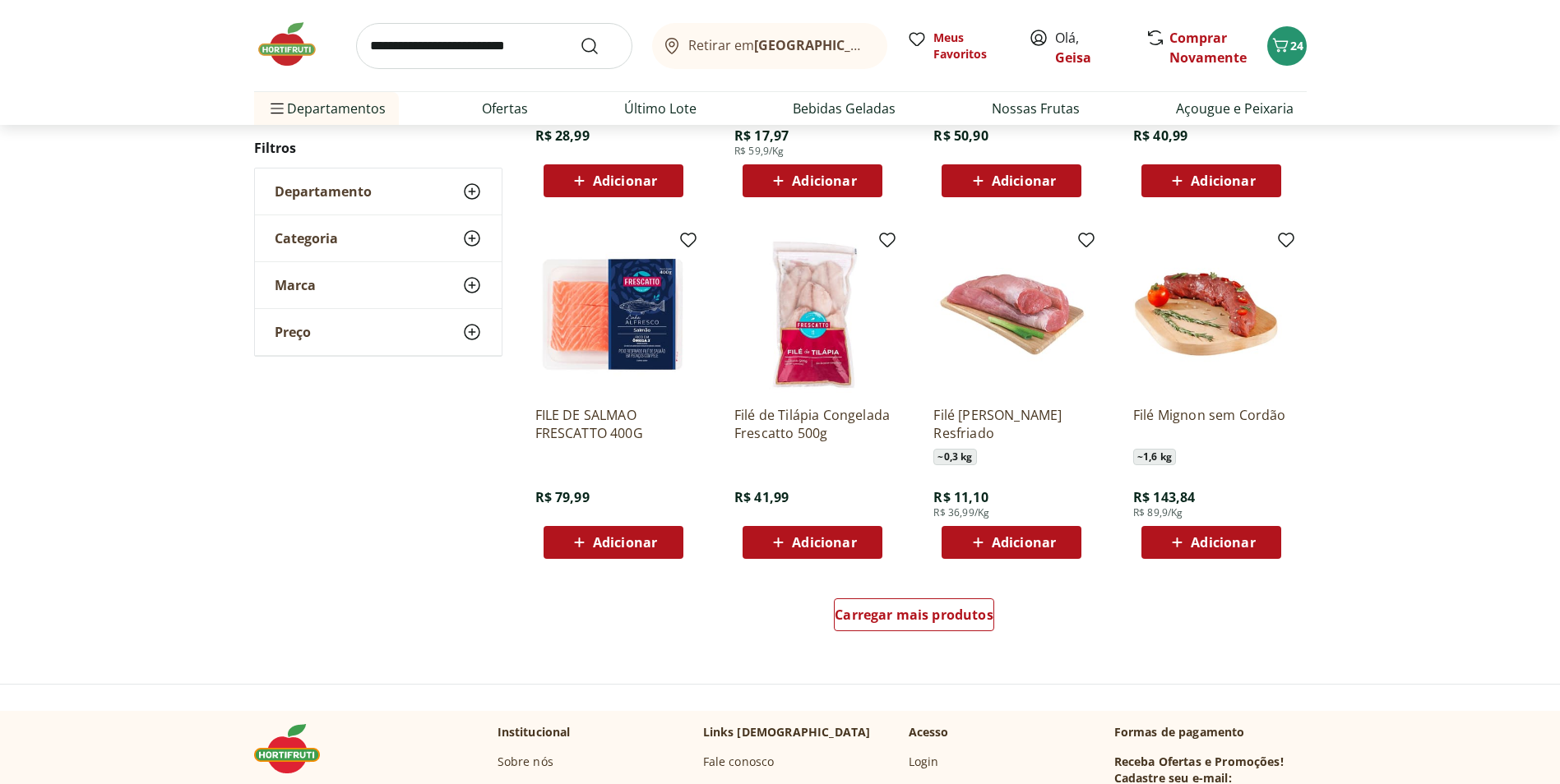
scroll to position [901, 0]
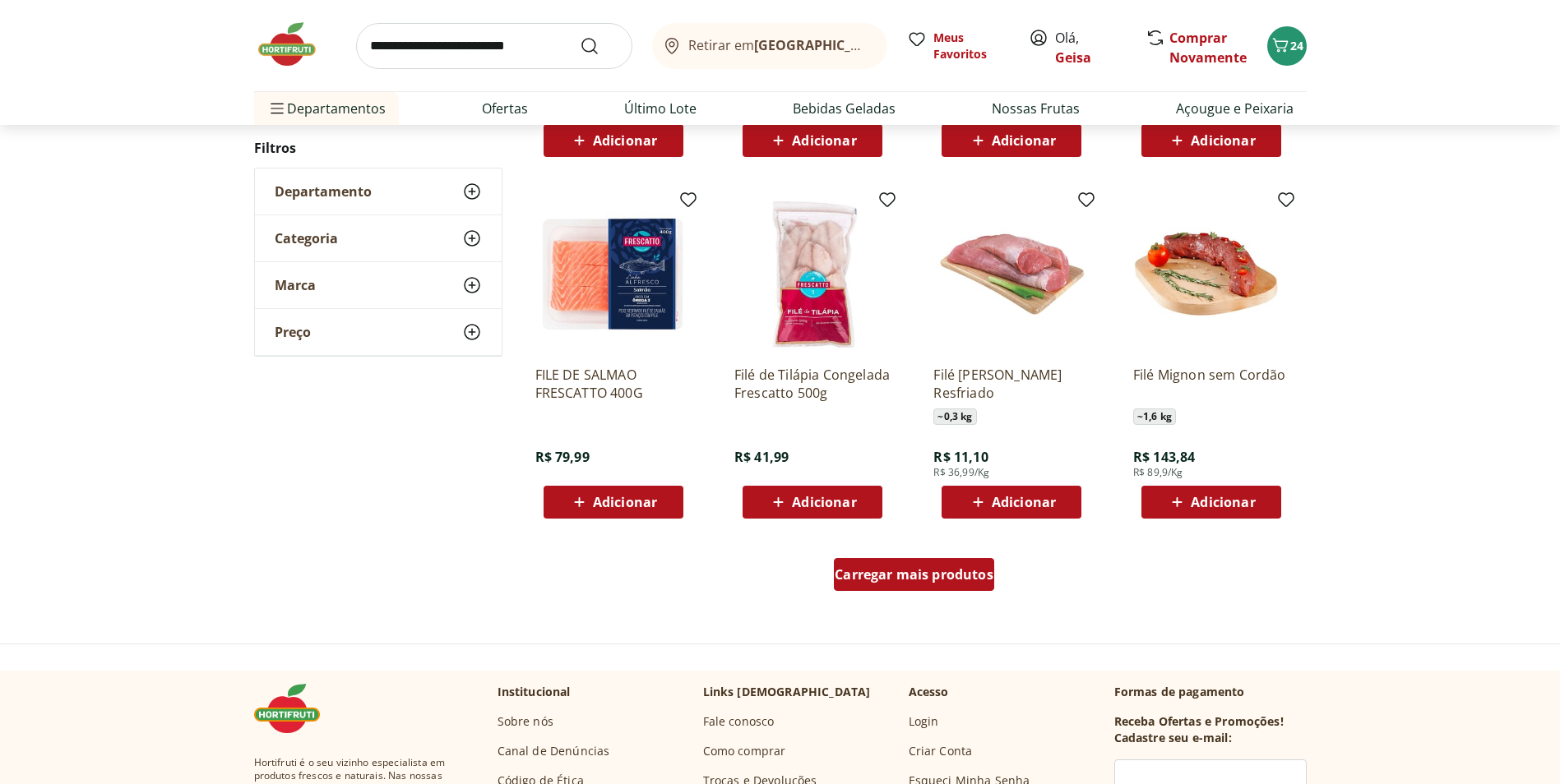
click at [974, 571] on span "Carregar mais produtos" at bounding box center [914, 574] width 159 height 13
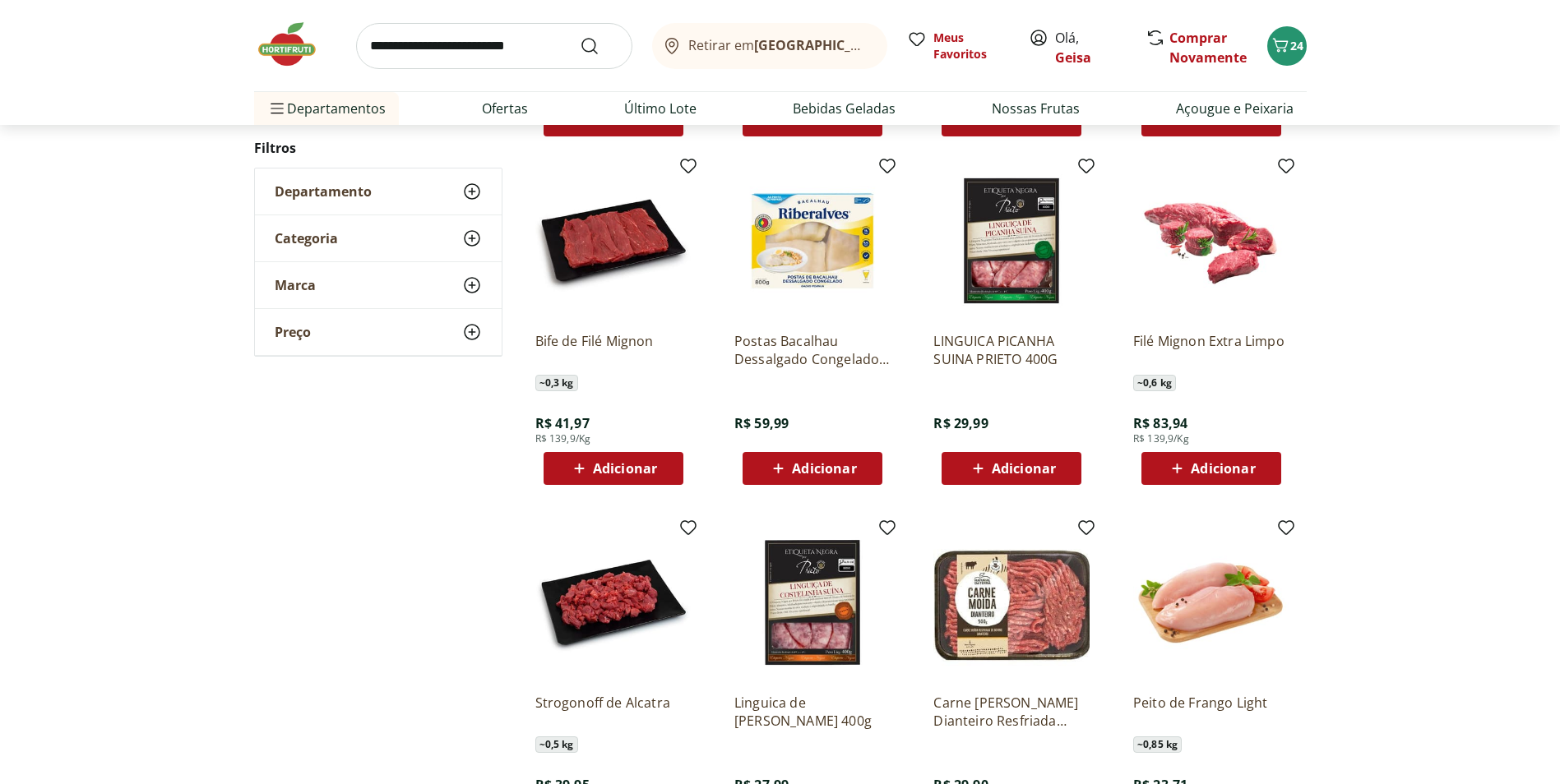
scroll to position [1312, 0]
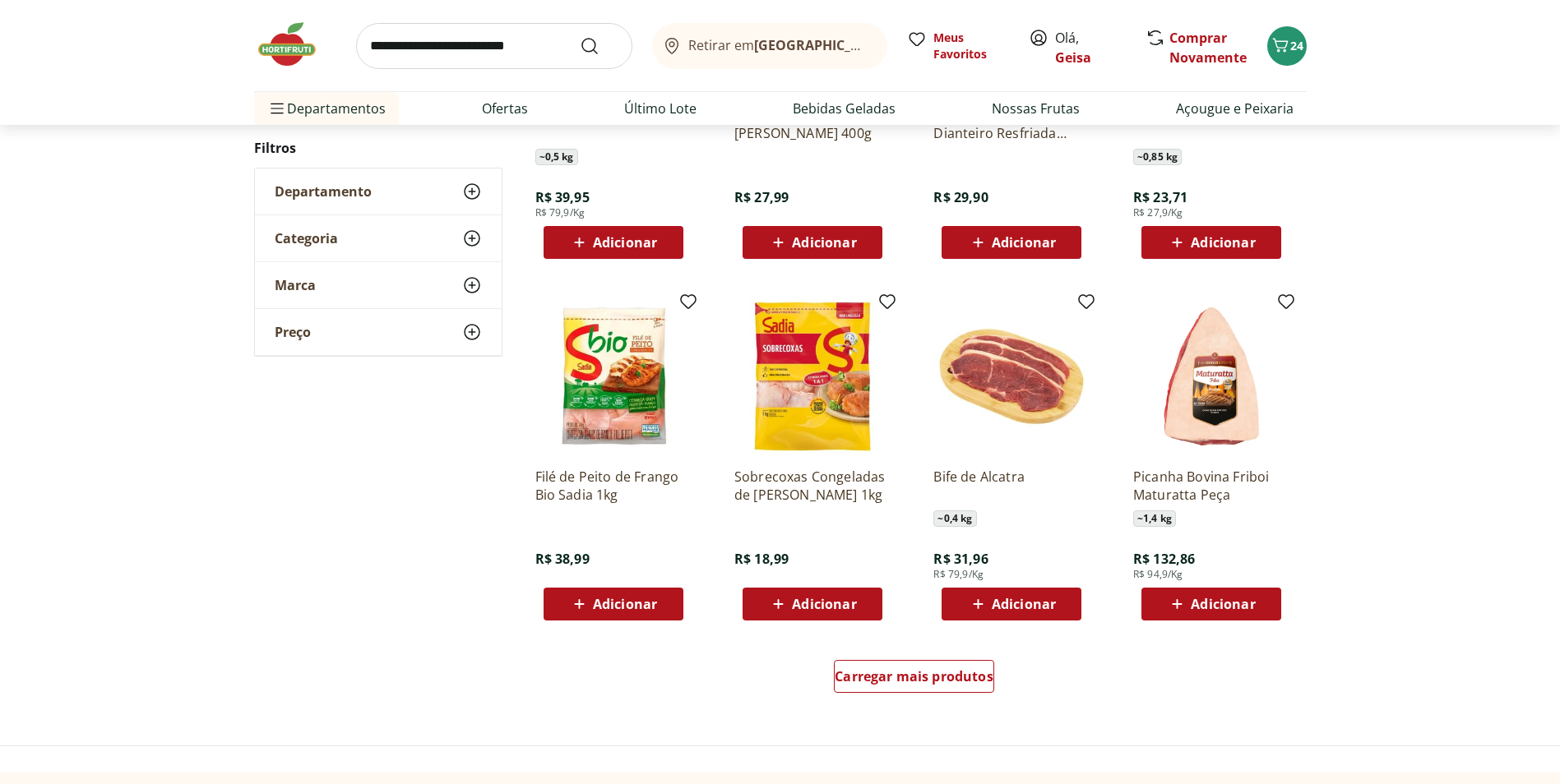
scroll to position [898, 0]
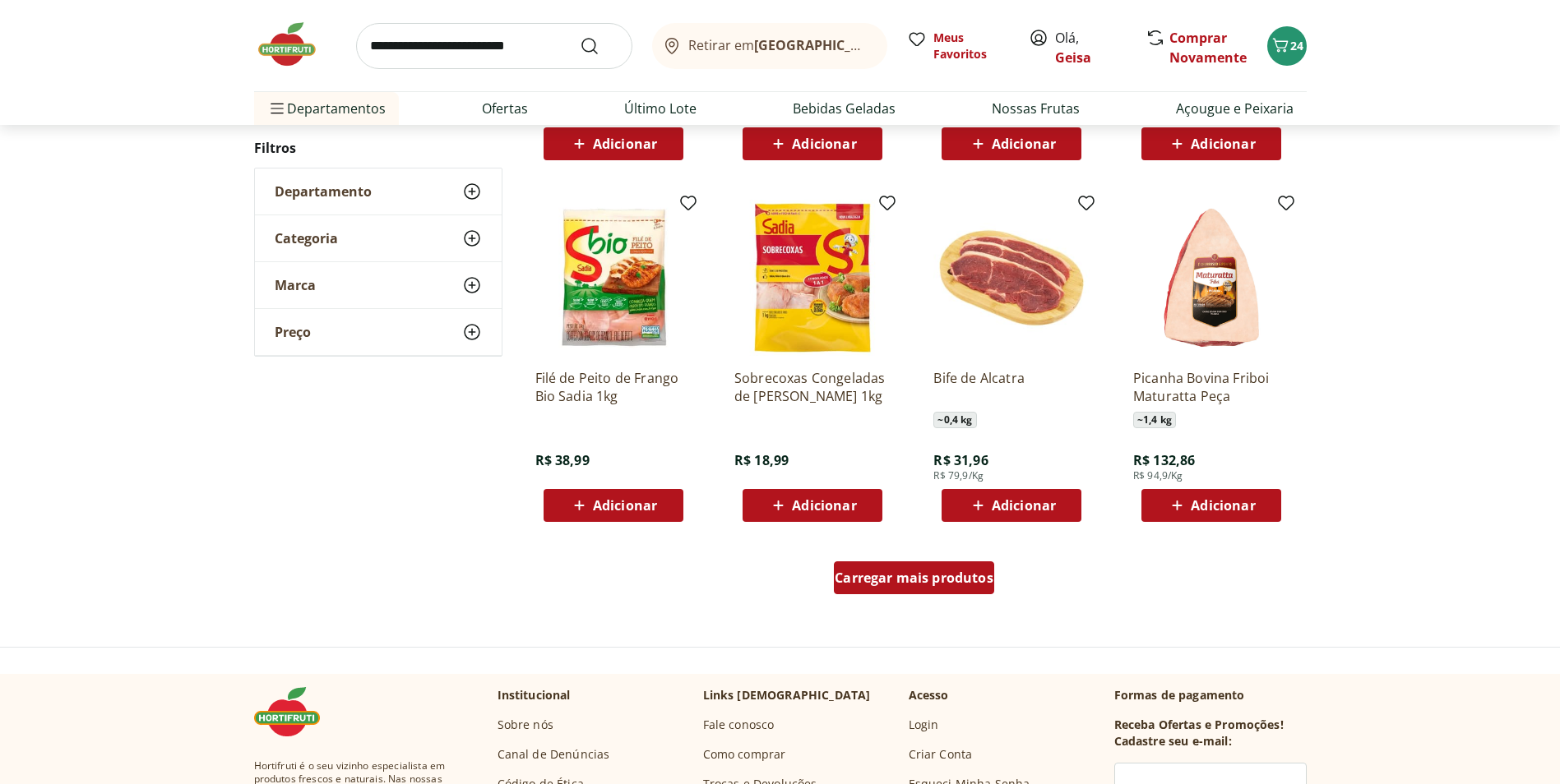
click at [895, 572] on span "Carregar mais produtos" at bounding box center [914, 578] width 159 height 13
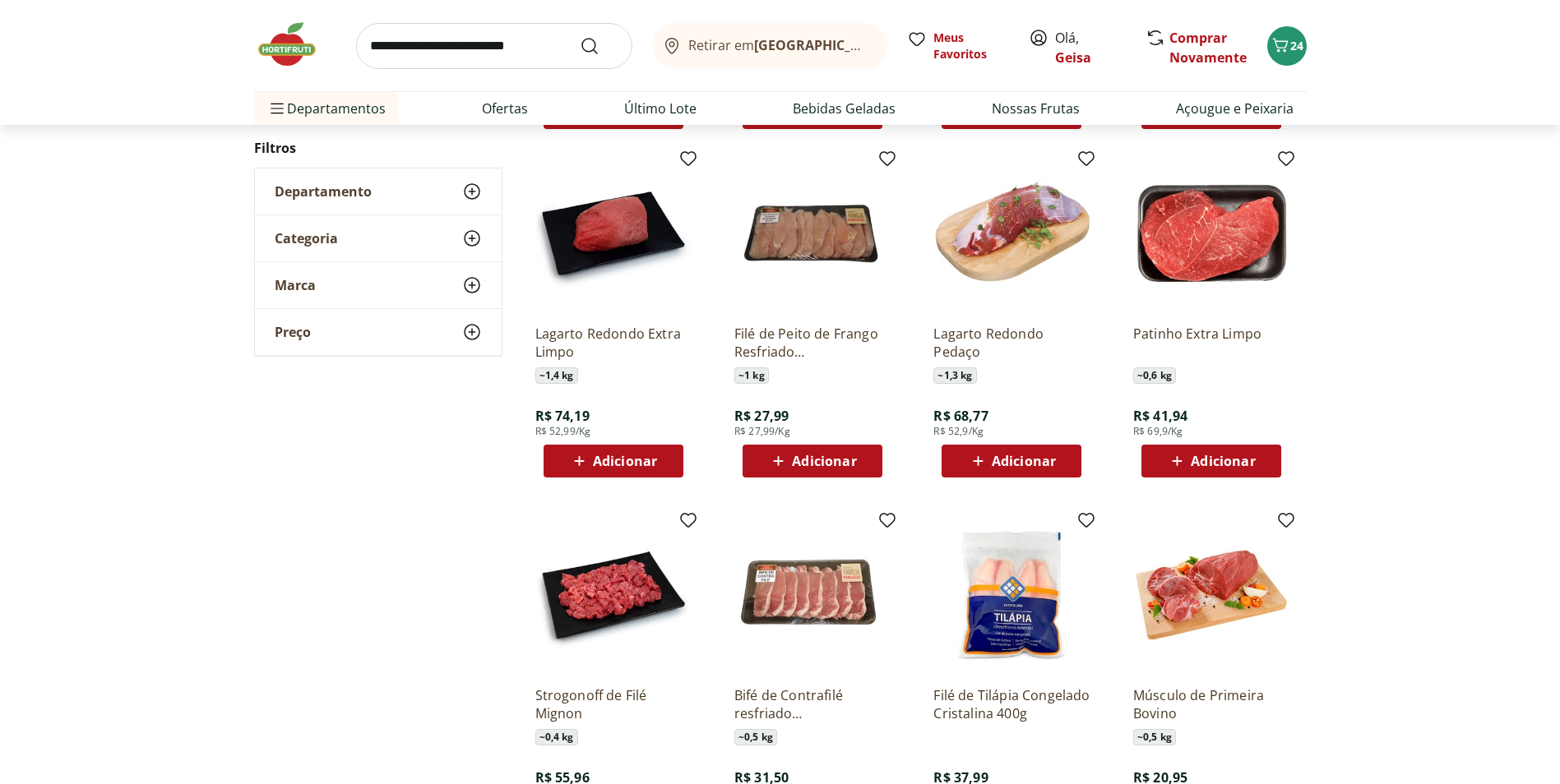
scroll to position [1308, 0]
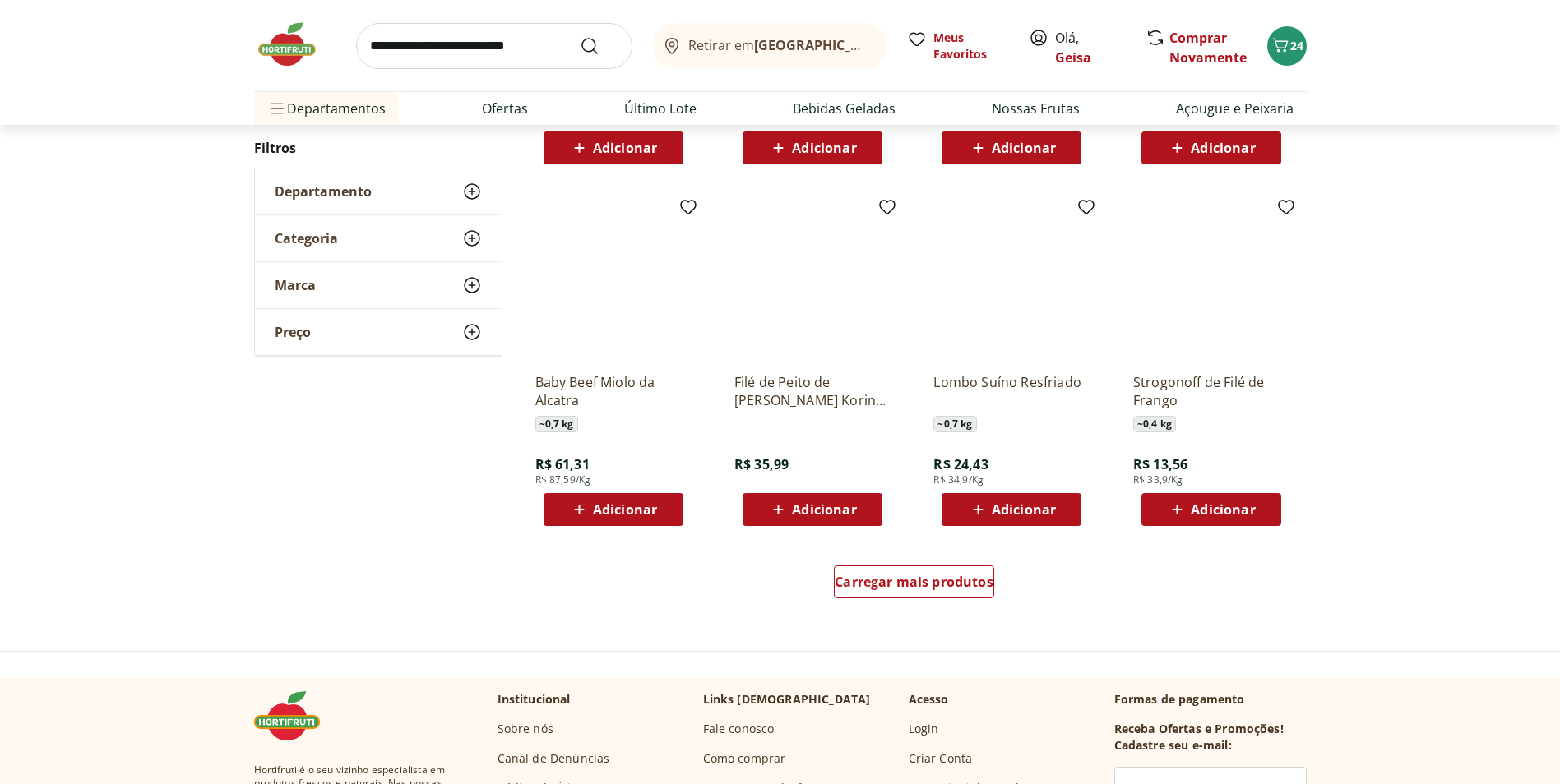
scroll to position [895, 0]
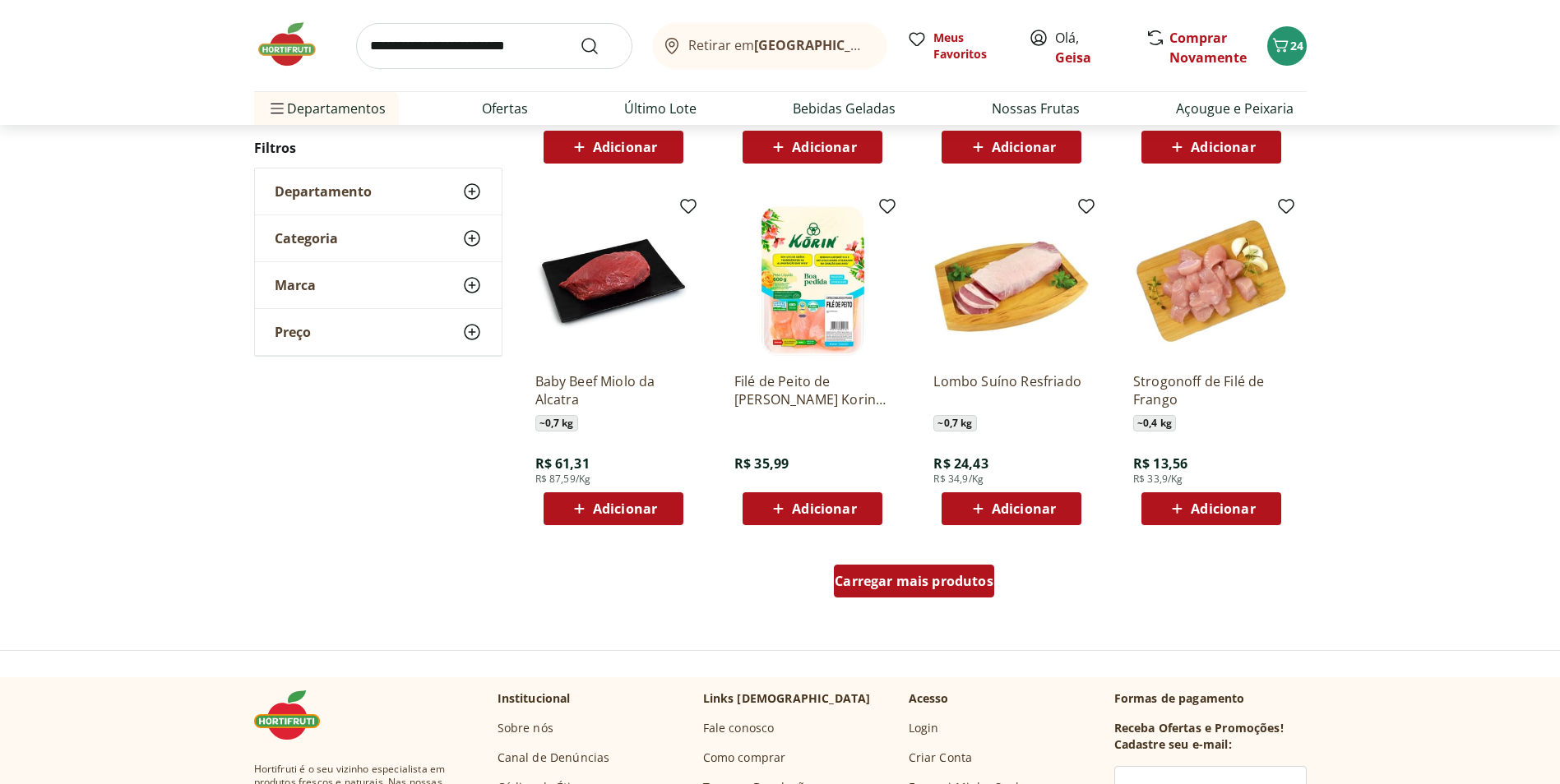
click at [977, 583] on span "Carregar mais produtos" at bounding box center [914, 581] width 159 height 13
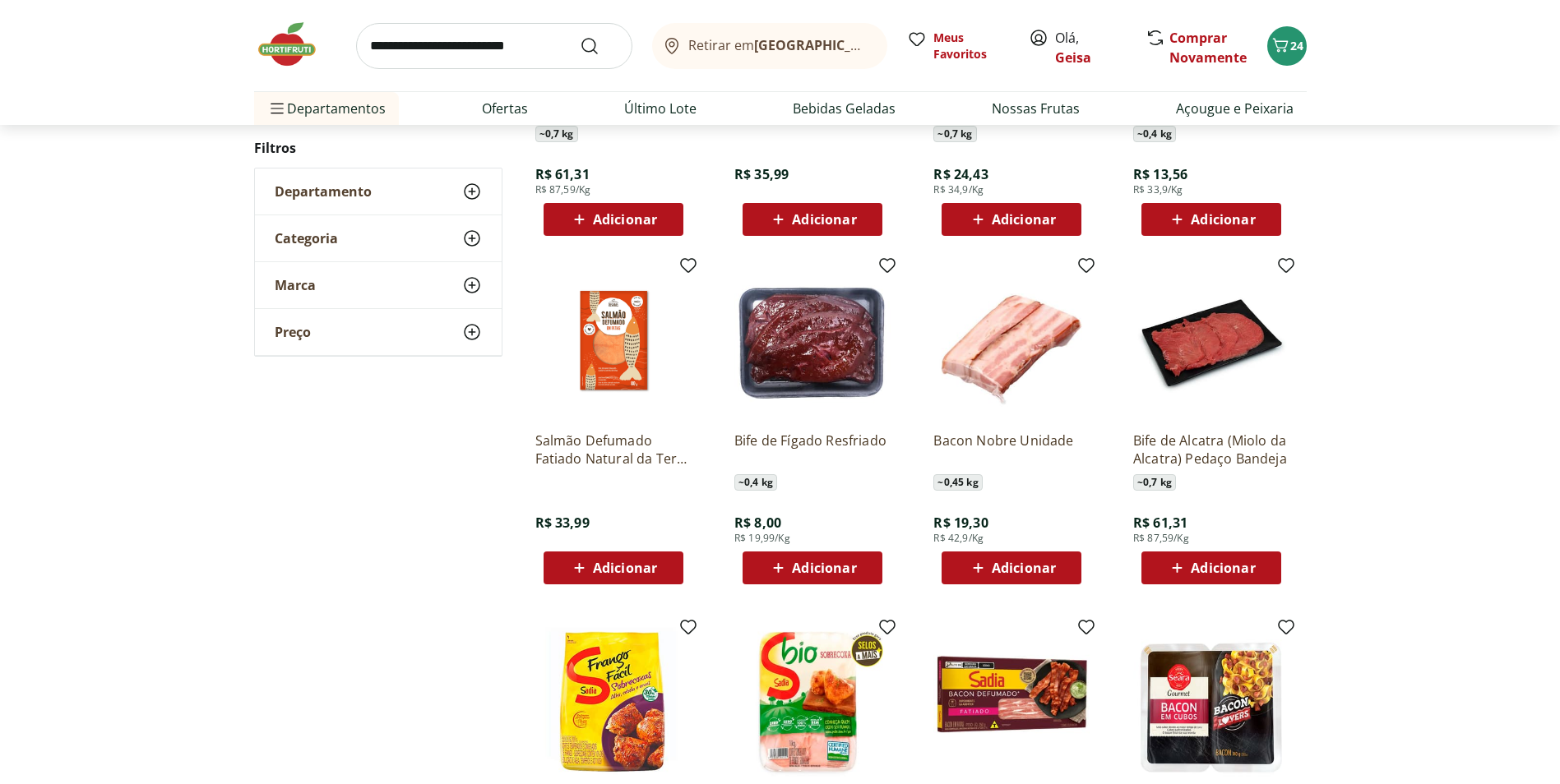
scroll to position [1224, 0]
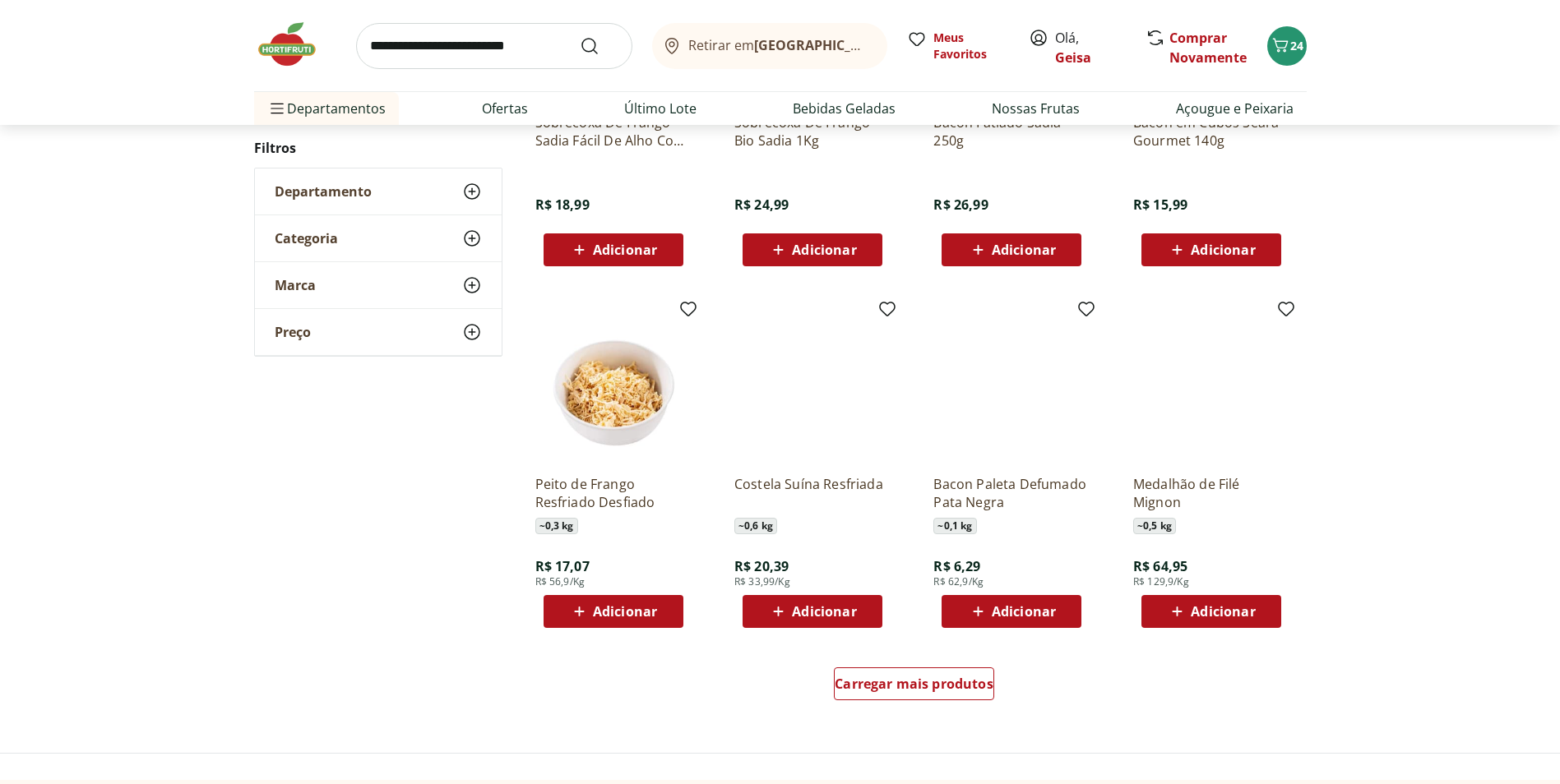
scroll to position [891, 0]
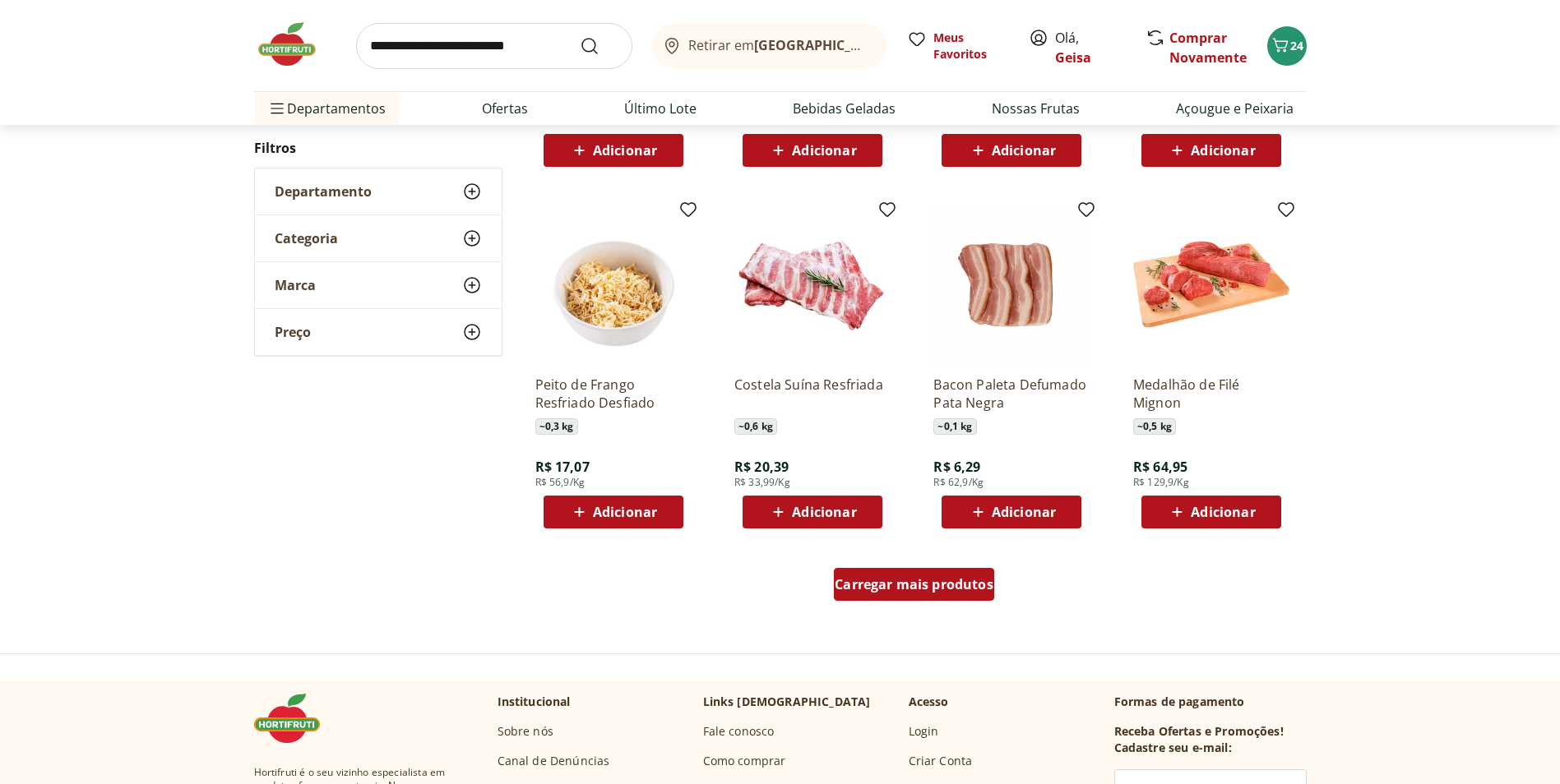
click at [934, 591] on span "Carregar mais produtos" at bounding box center [914, 584] width 159 height 13
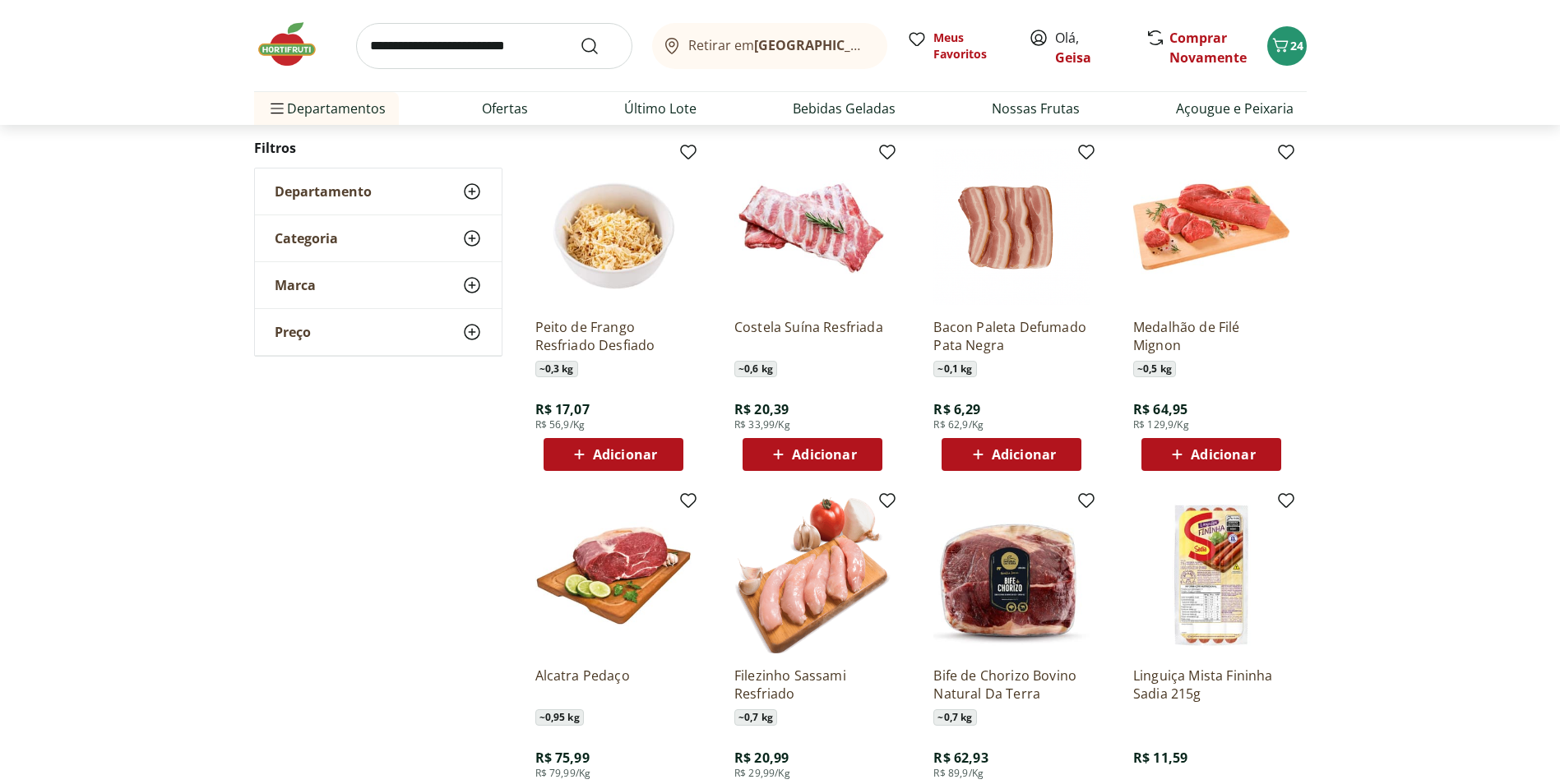
scroll to position [1056, 0]
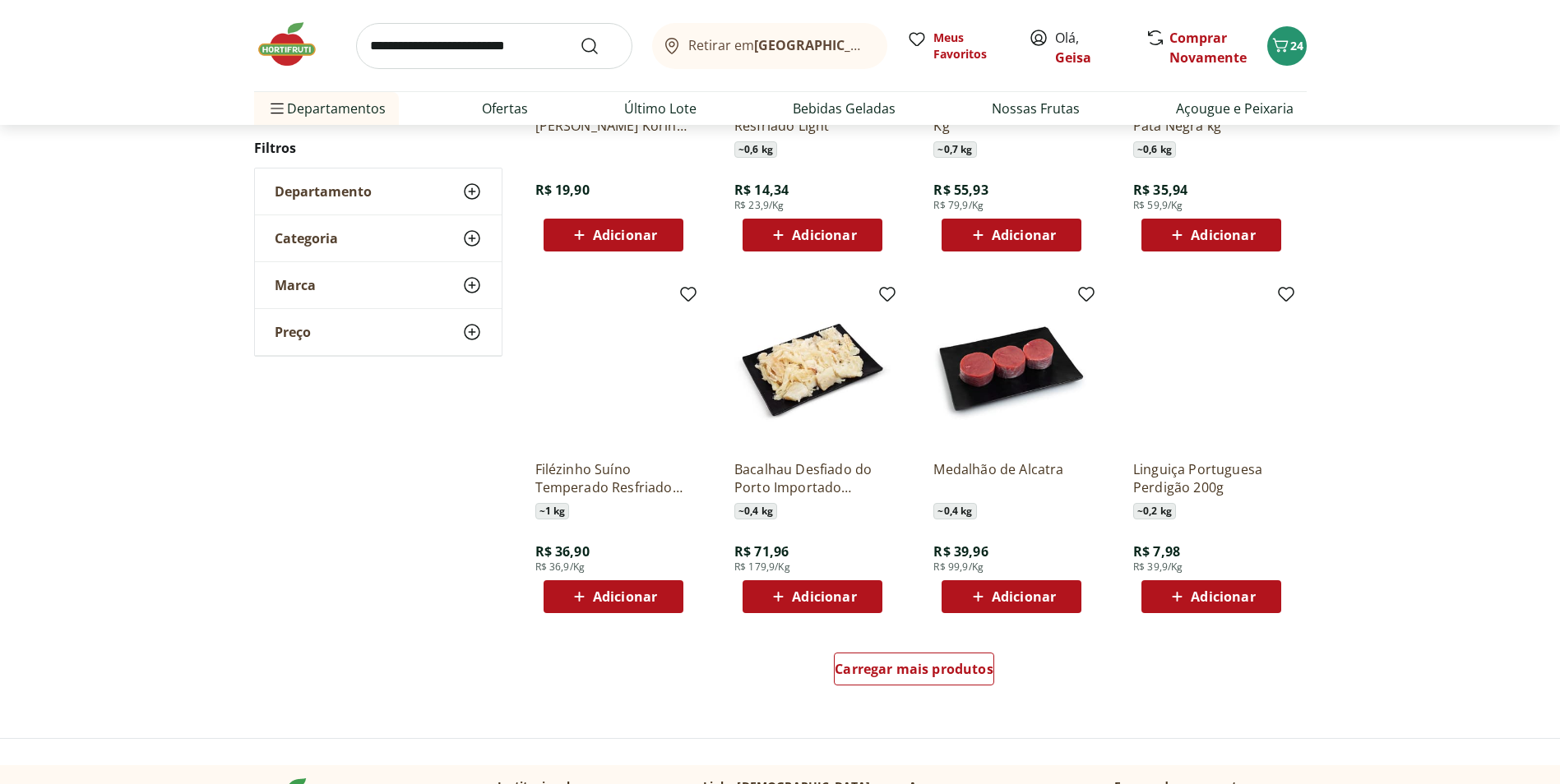
scroll to position [970, 0]
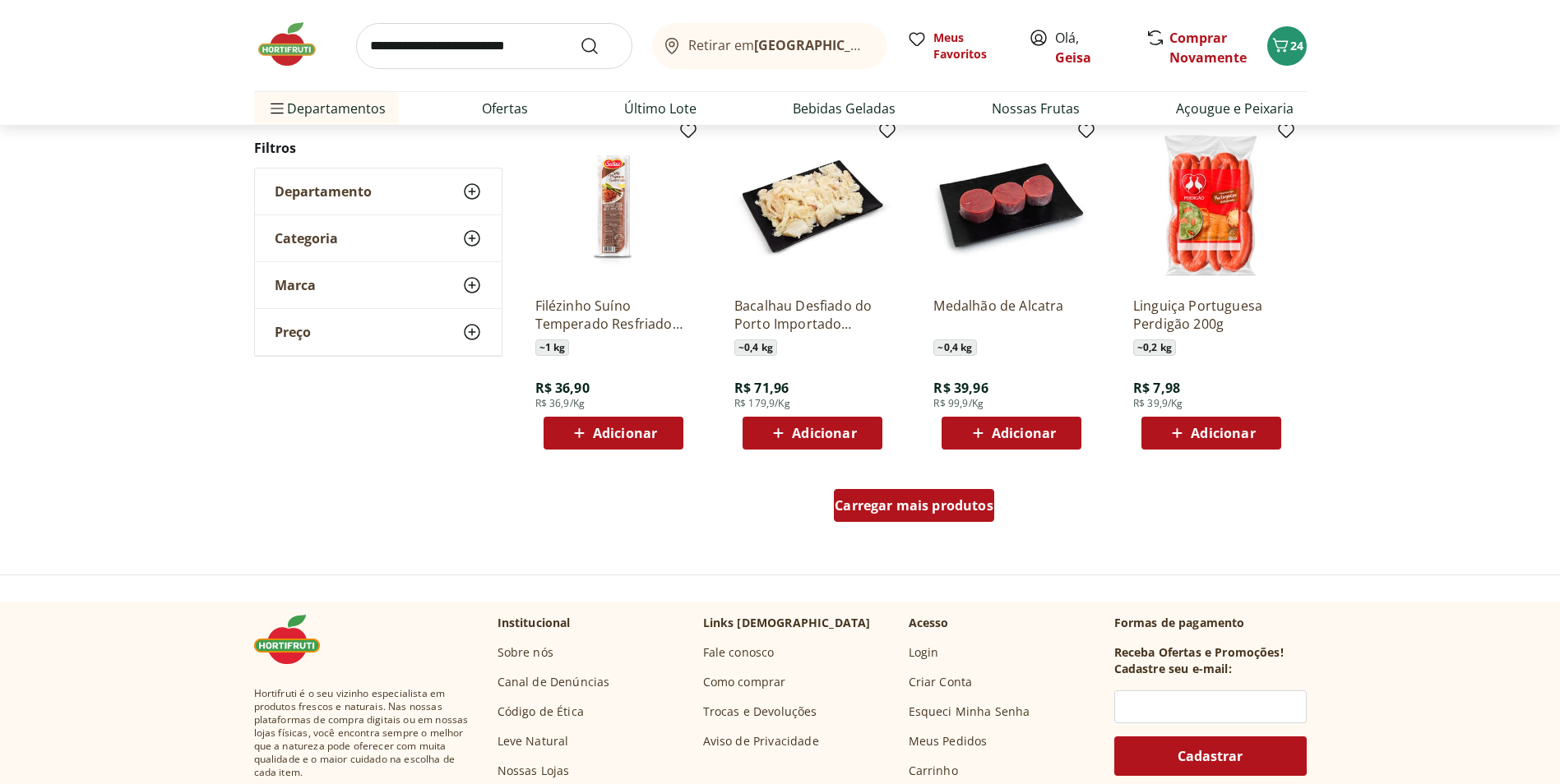
click at [949, 506] on span "Carregar mais produtos" at bounding box center [914, 505] width 159 height 13
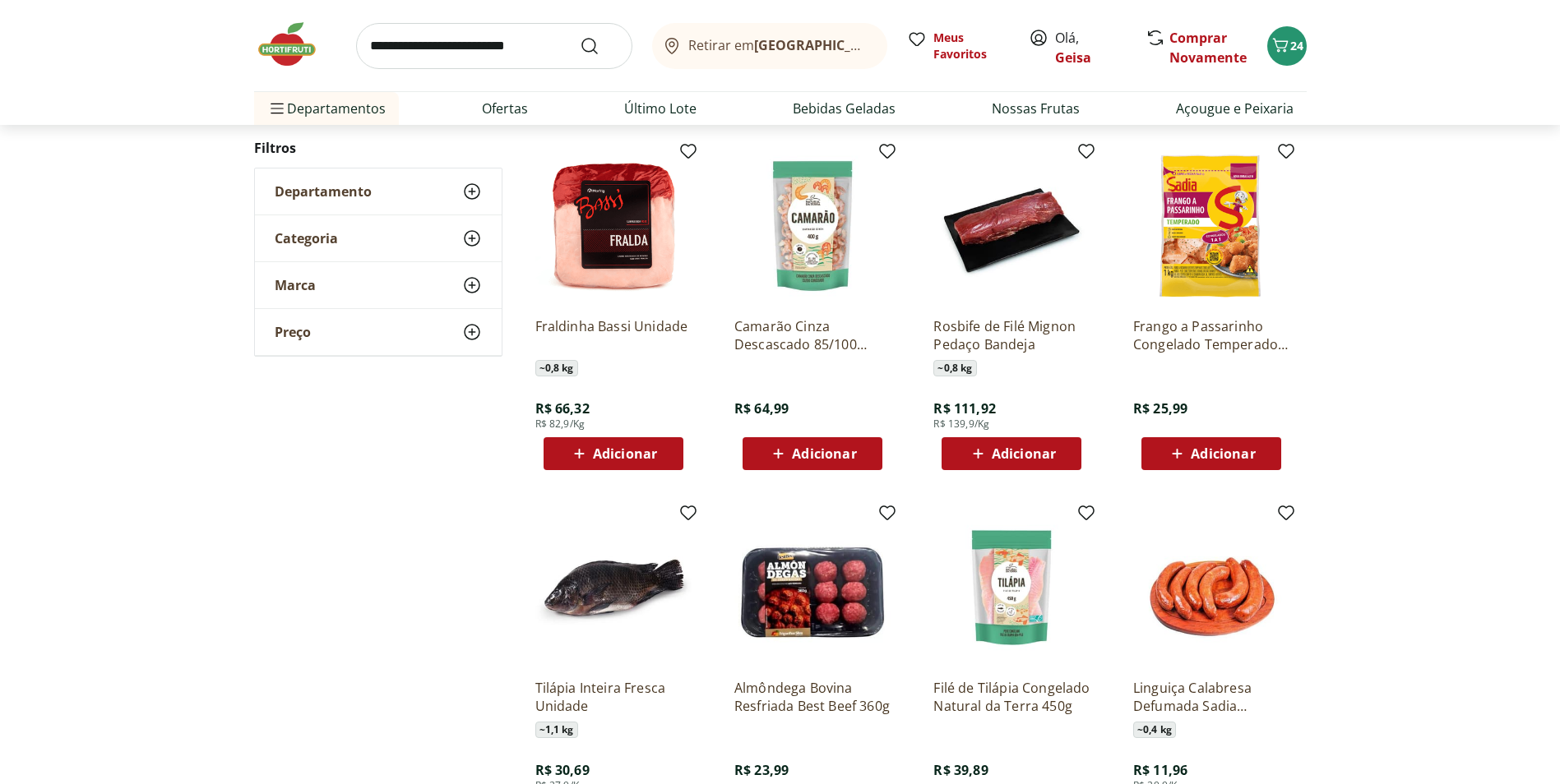
scroll to position [1299, 0]
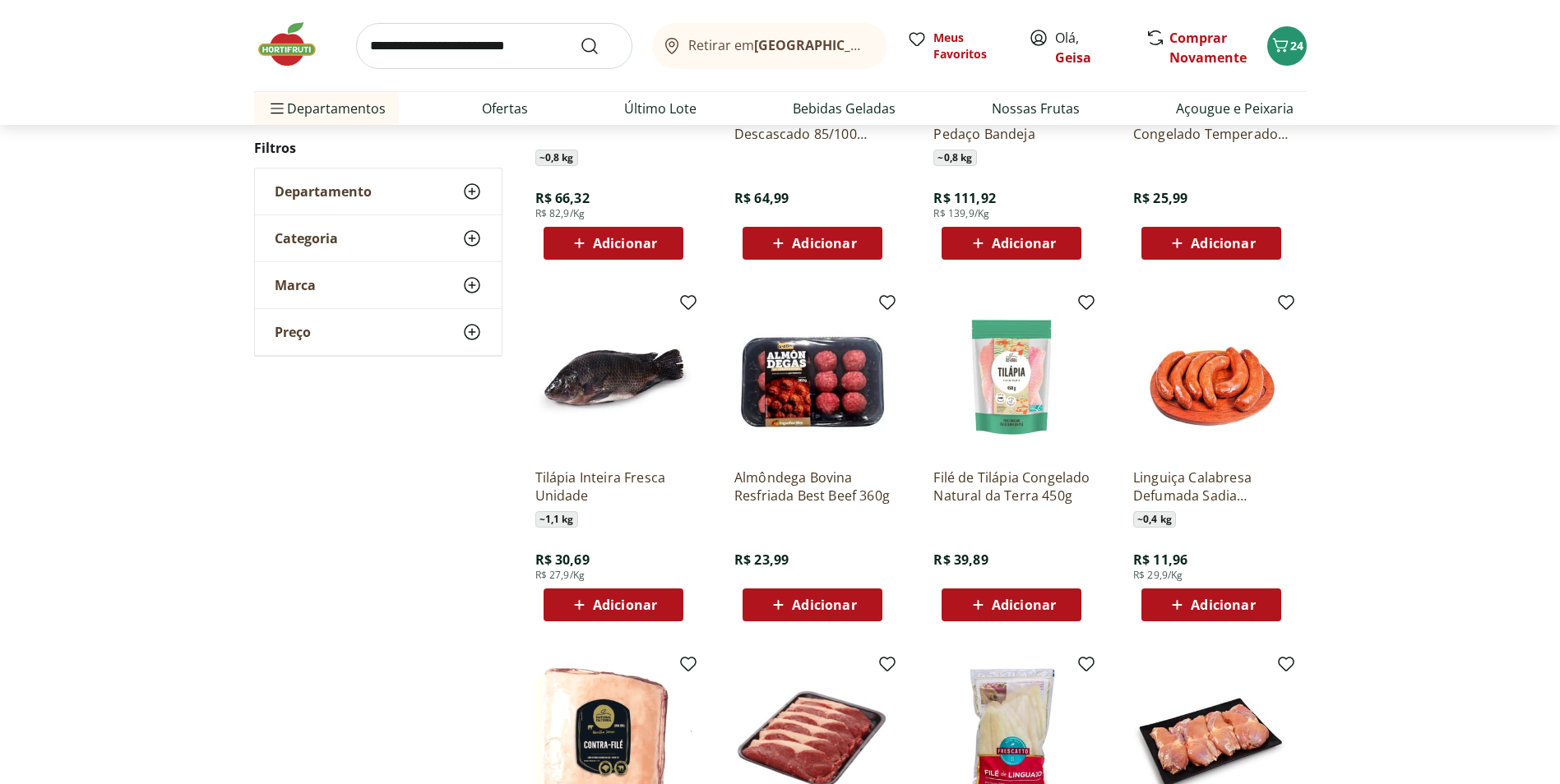
scroll to position [474, 0]
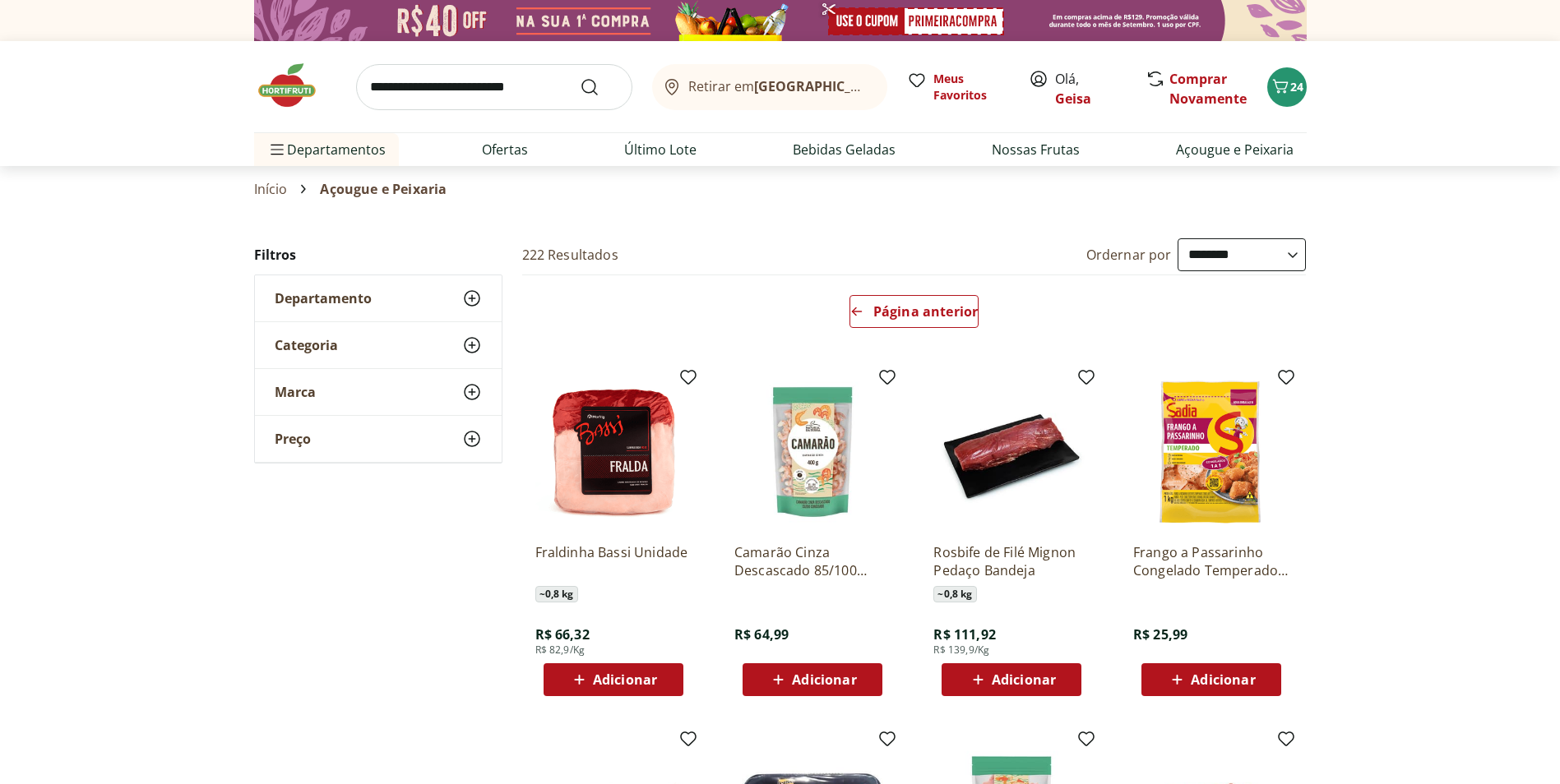
select select "**********"
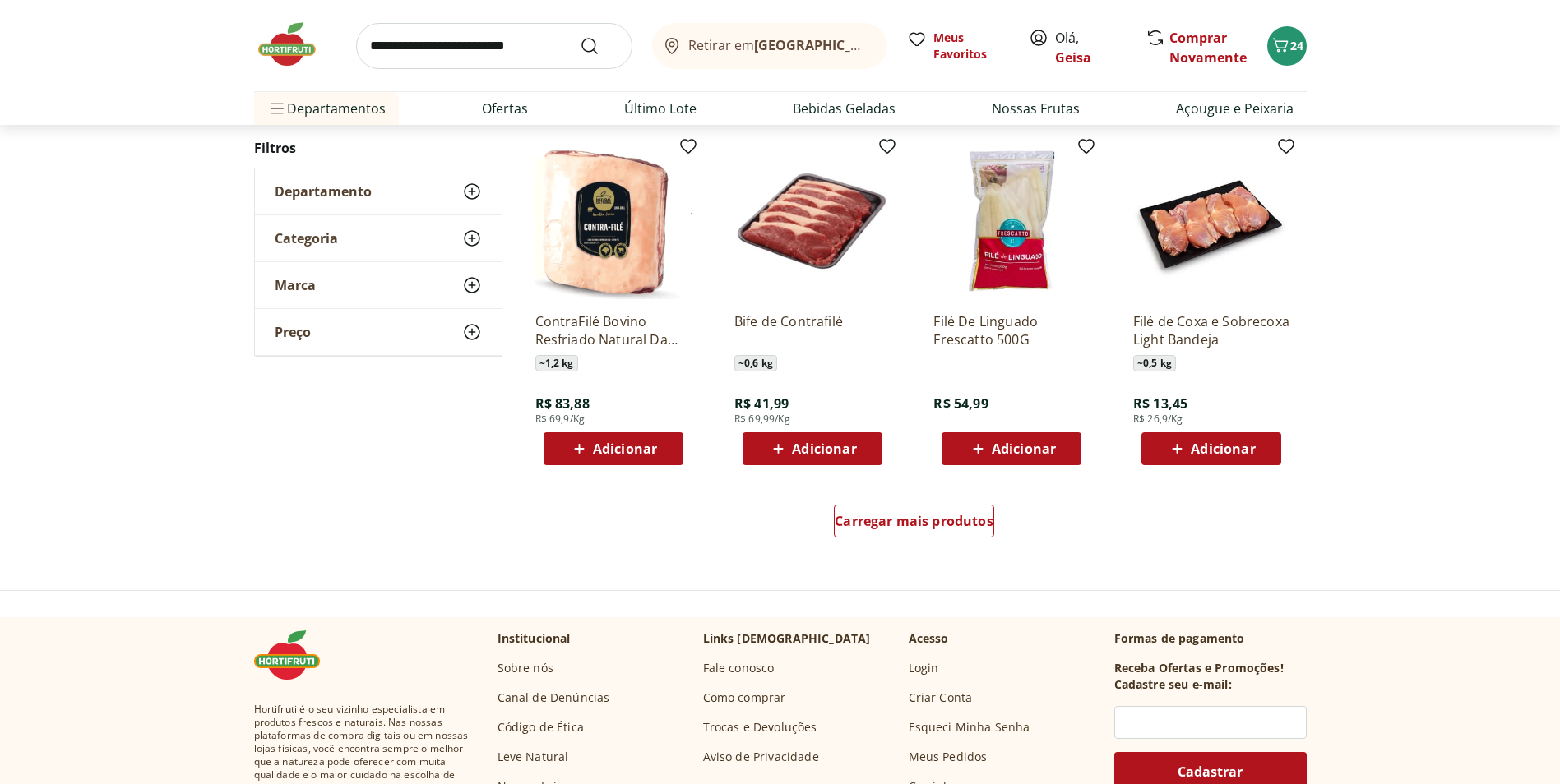
scroll to position [1049, 0]
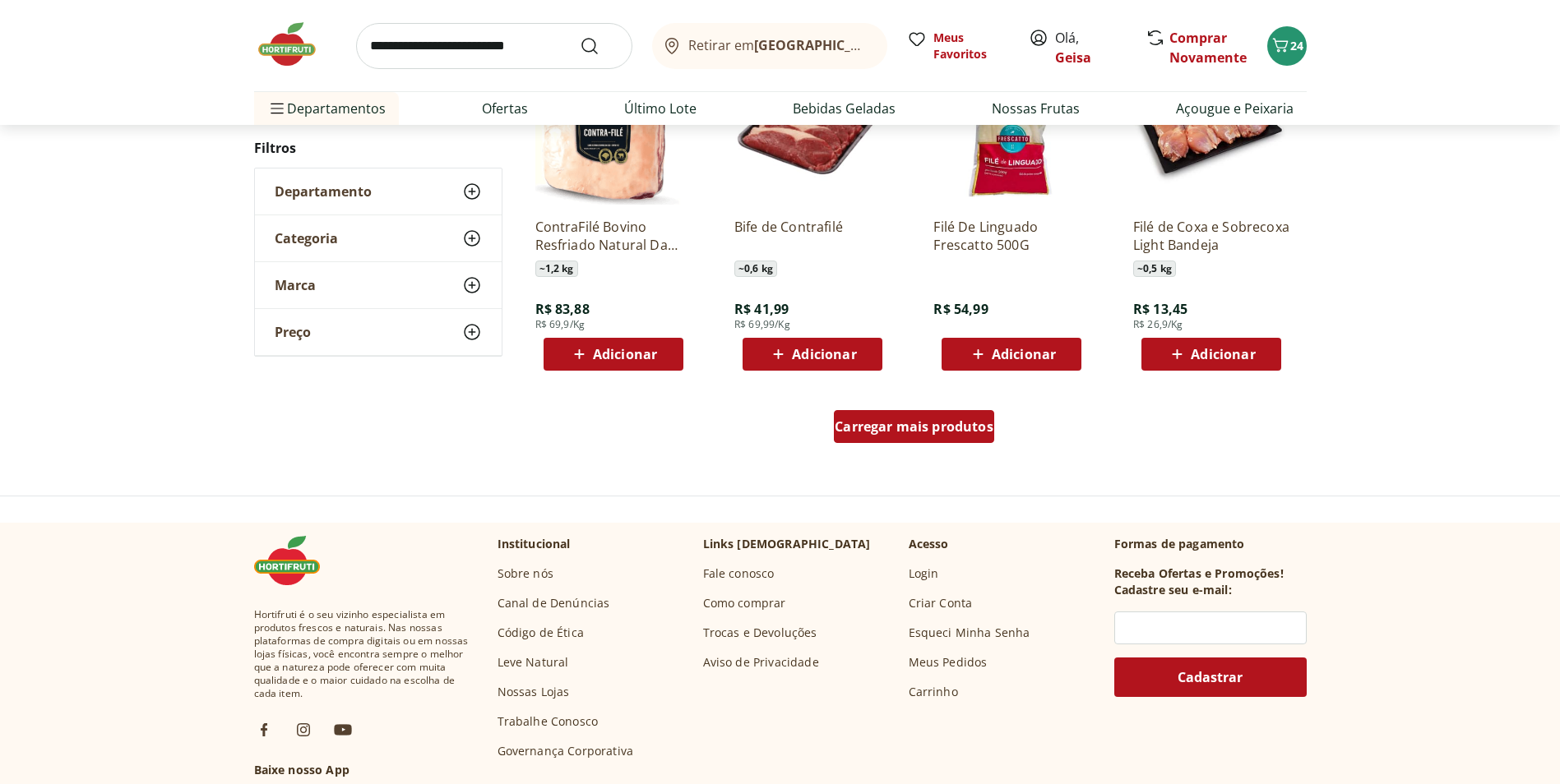
click at [932, 426] on span "Carregar mais produtos" at bounding box center [914, 426] width 159 height 13
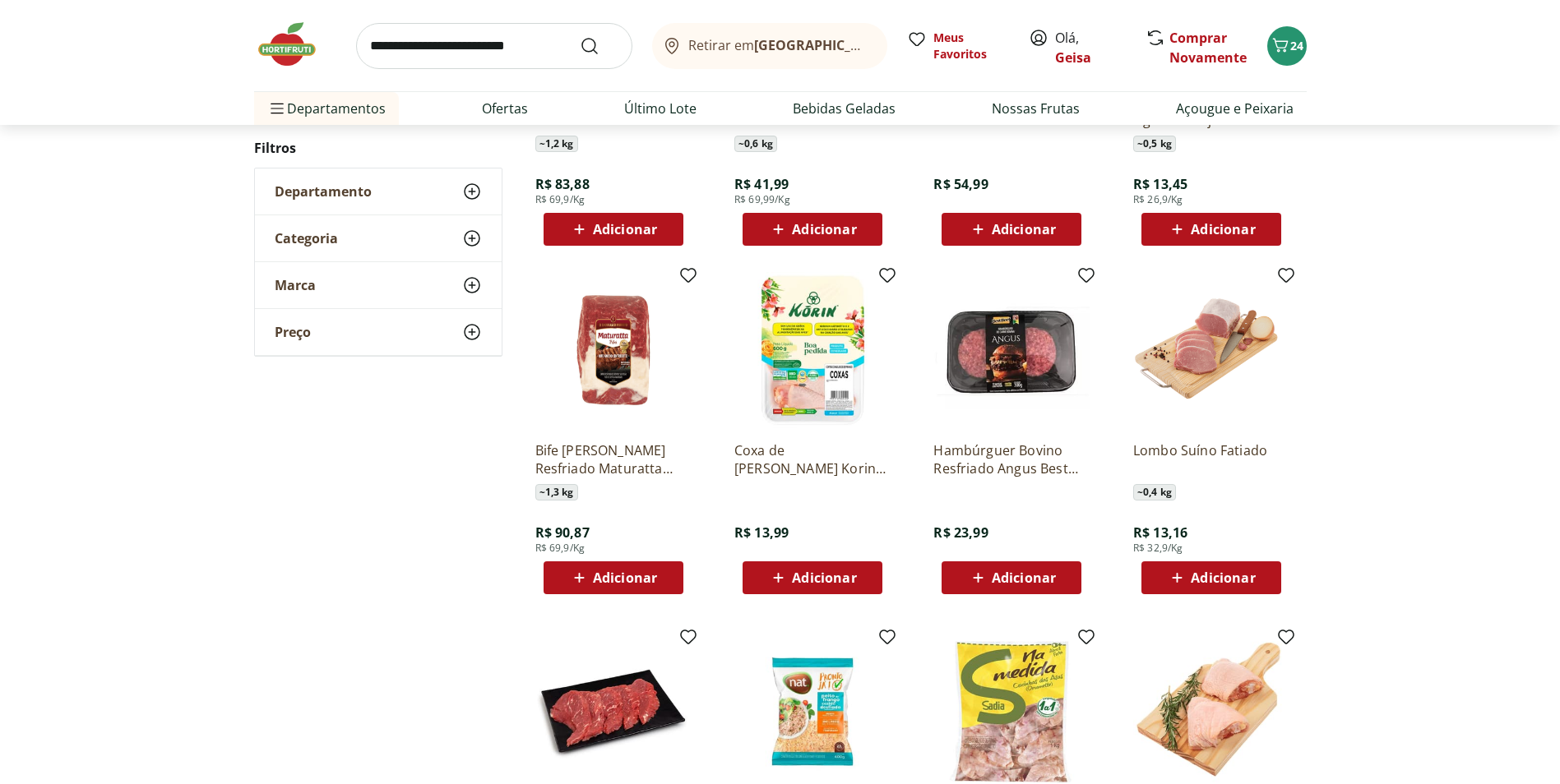
scroll to position [1213, 0]
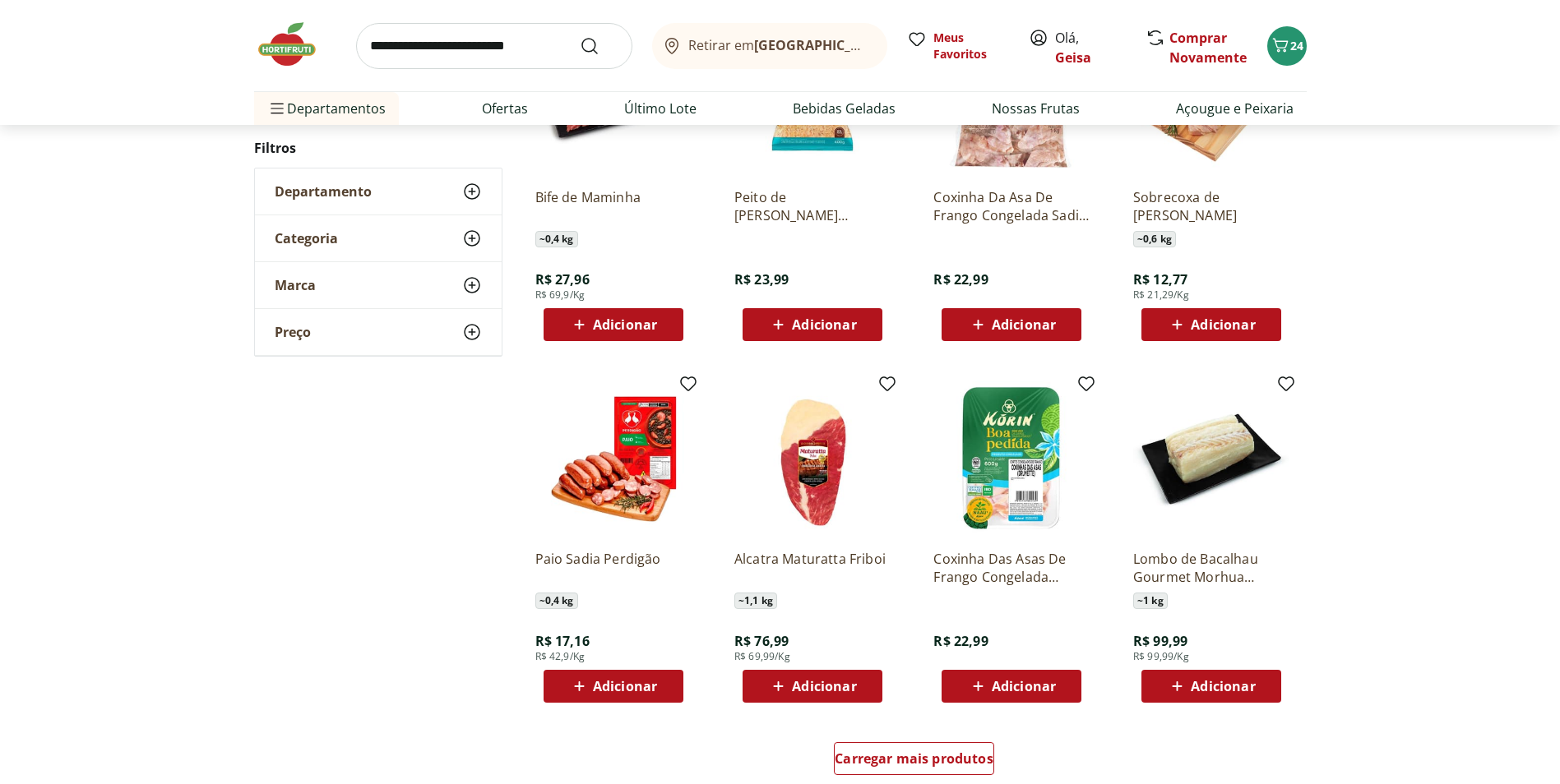
scroll to position [799, 0]
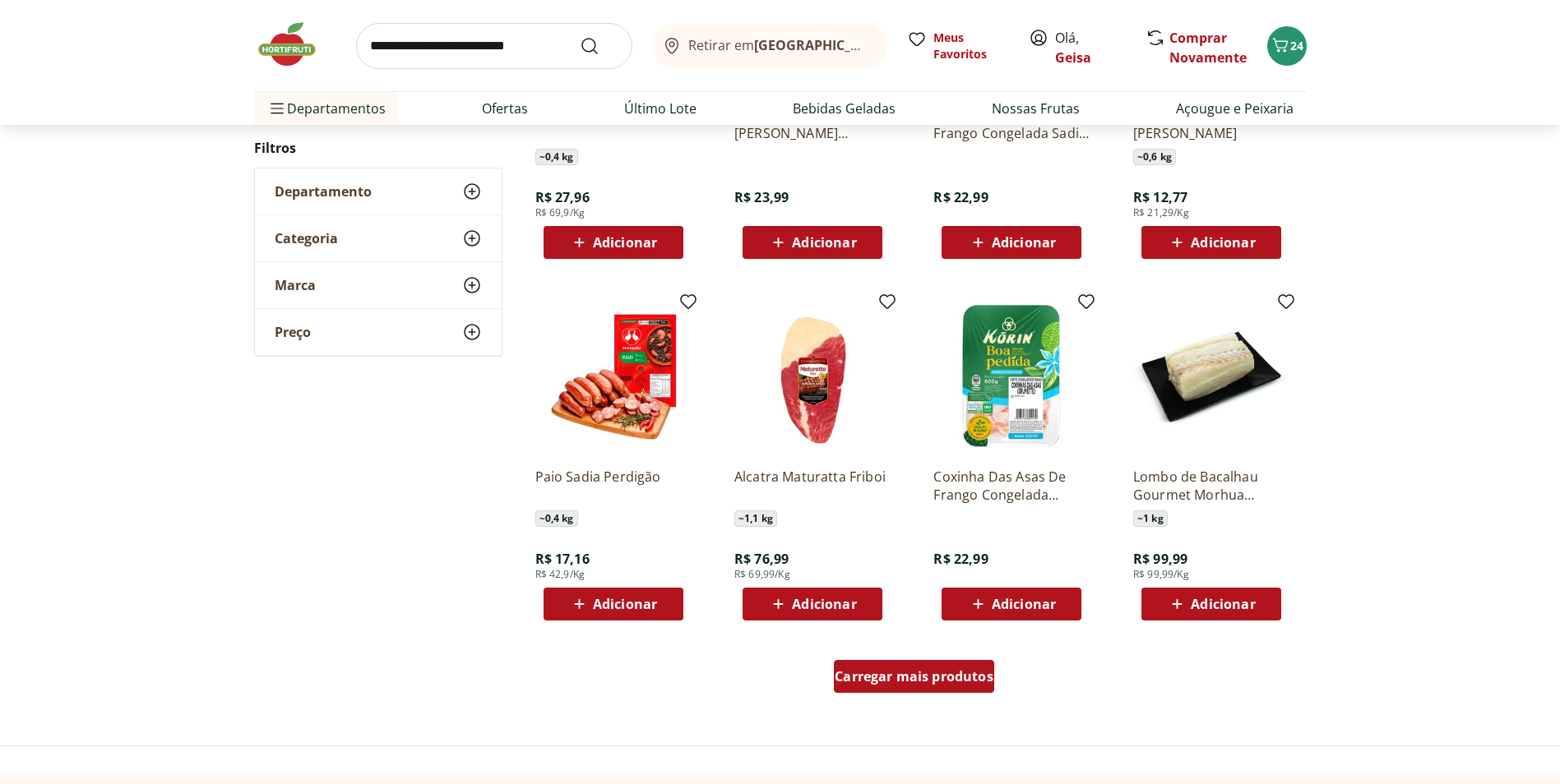
click at [919, 674] on span "Carregar mais produtos" at bounding box center [914, 676] width 159 height 13
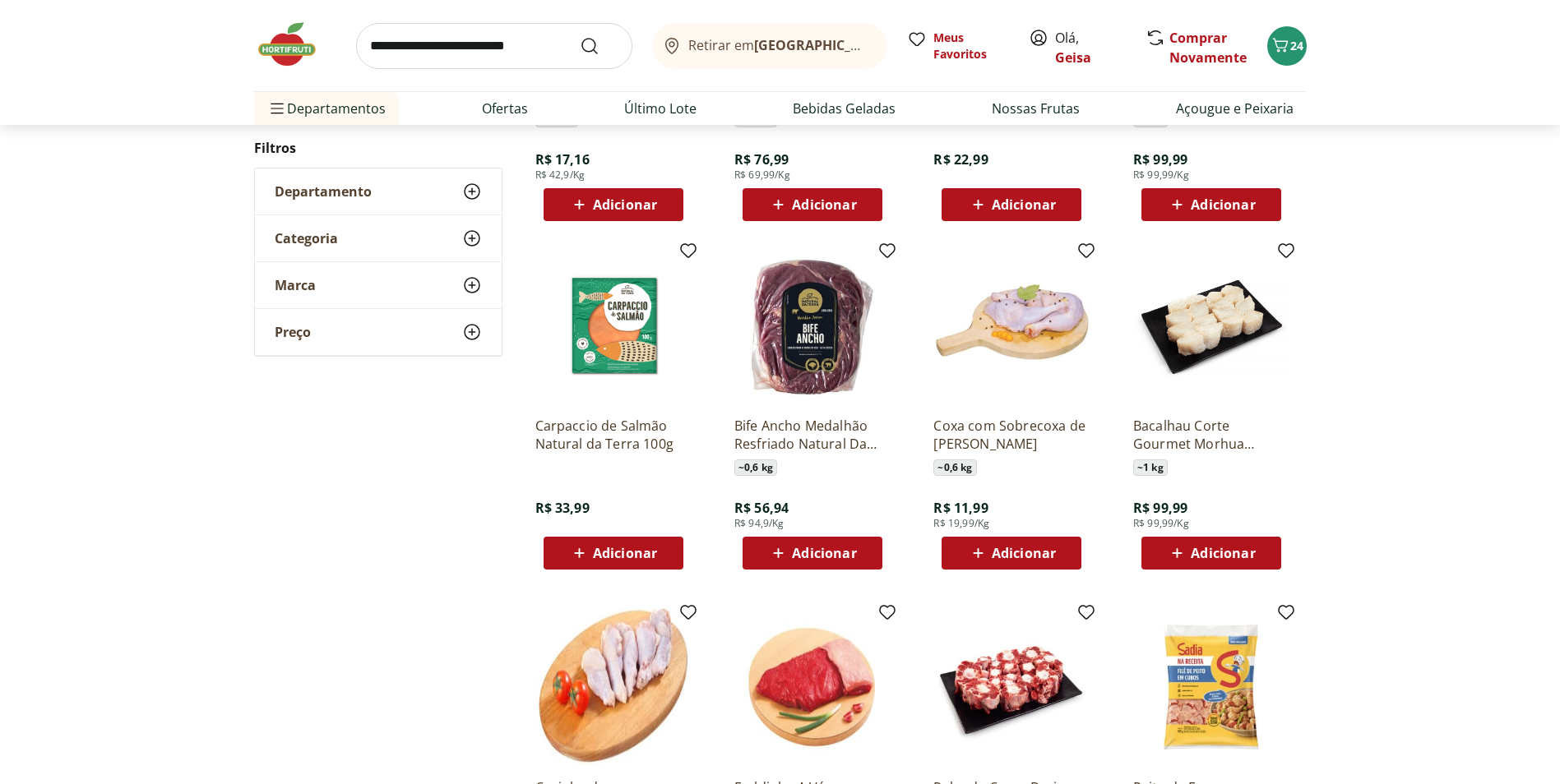
scroll to position [1210, 0]
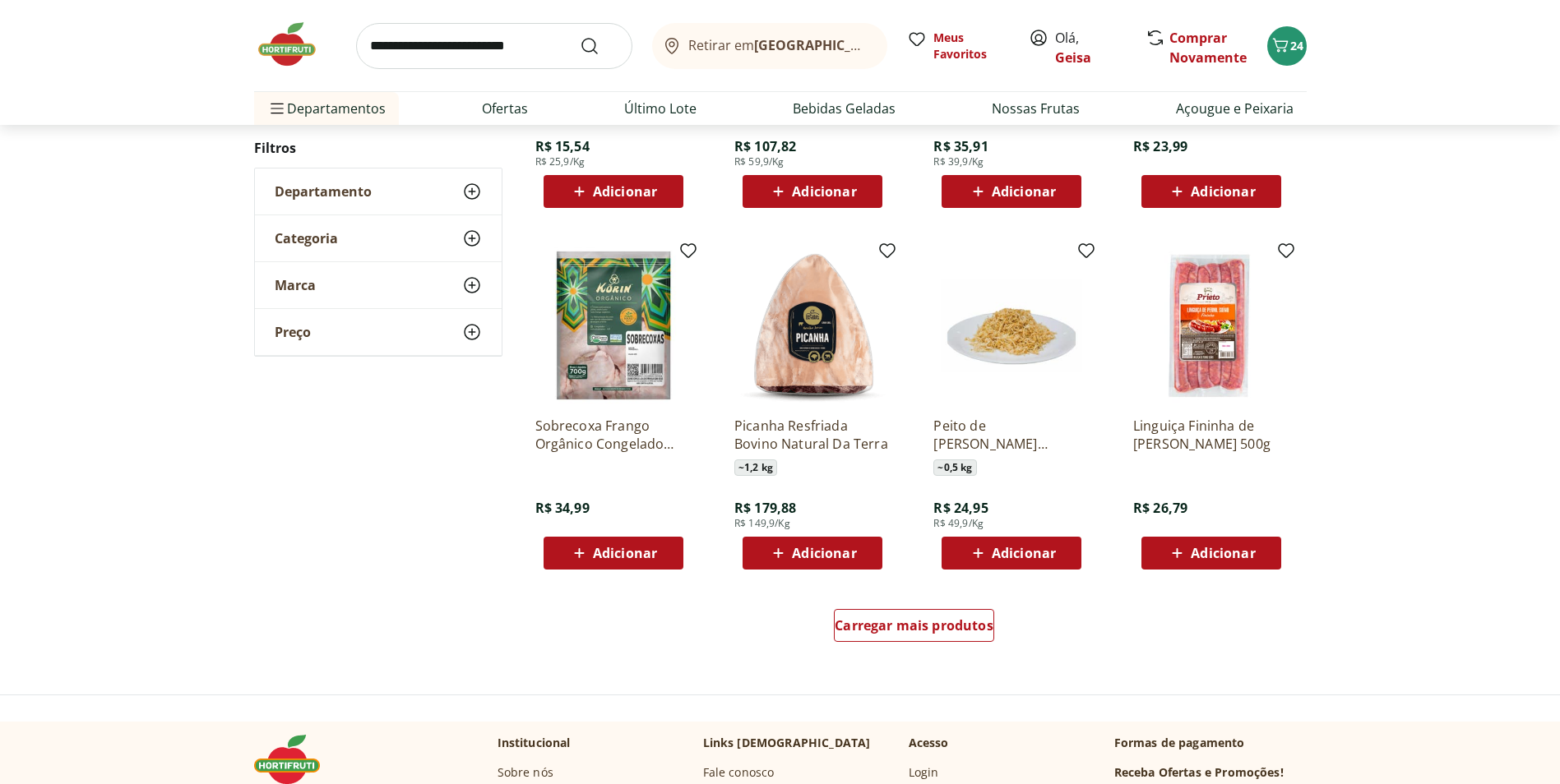
scroll to position [878, 0]
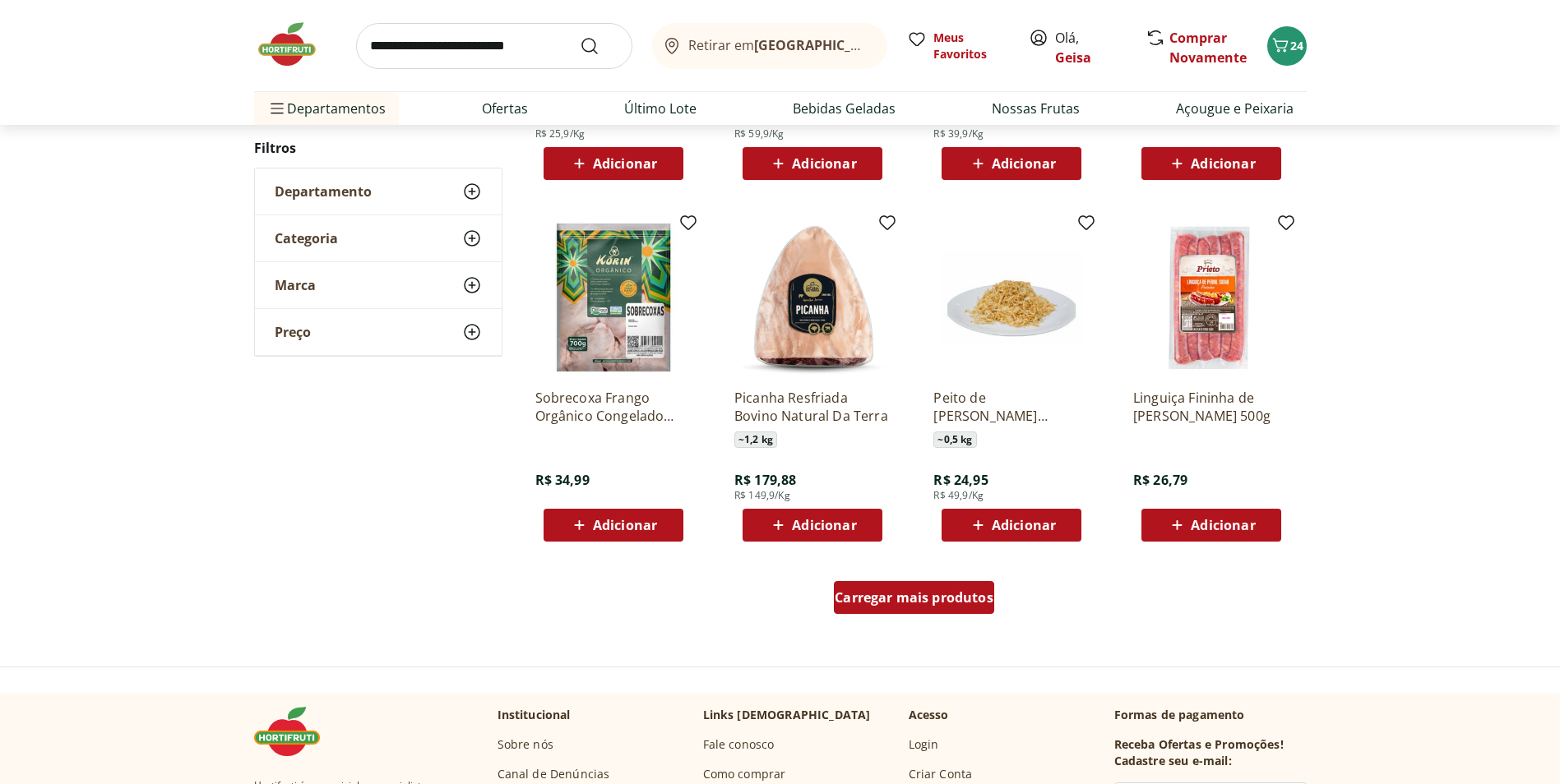
click at [927, 600] on span "Carregar mais produtos" at bounding box center [914, 597] width 159 height 13
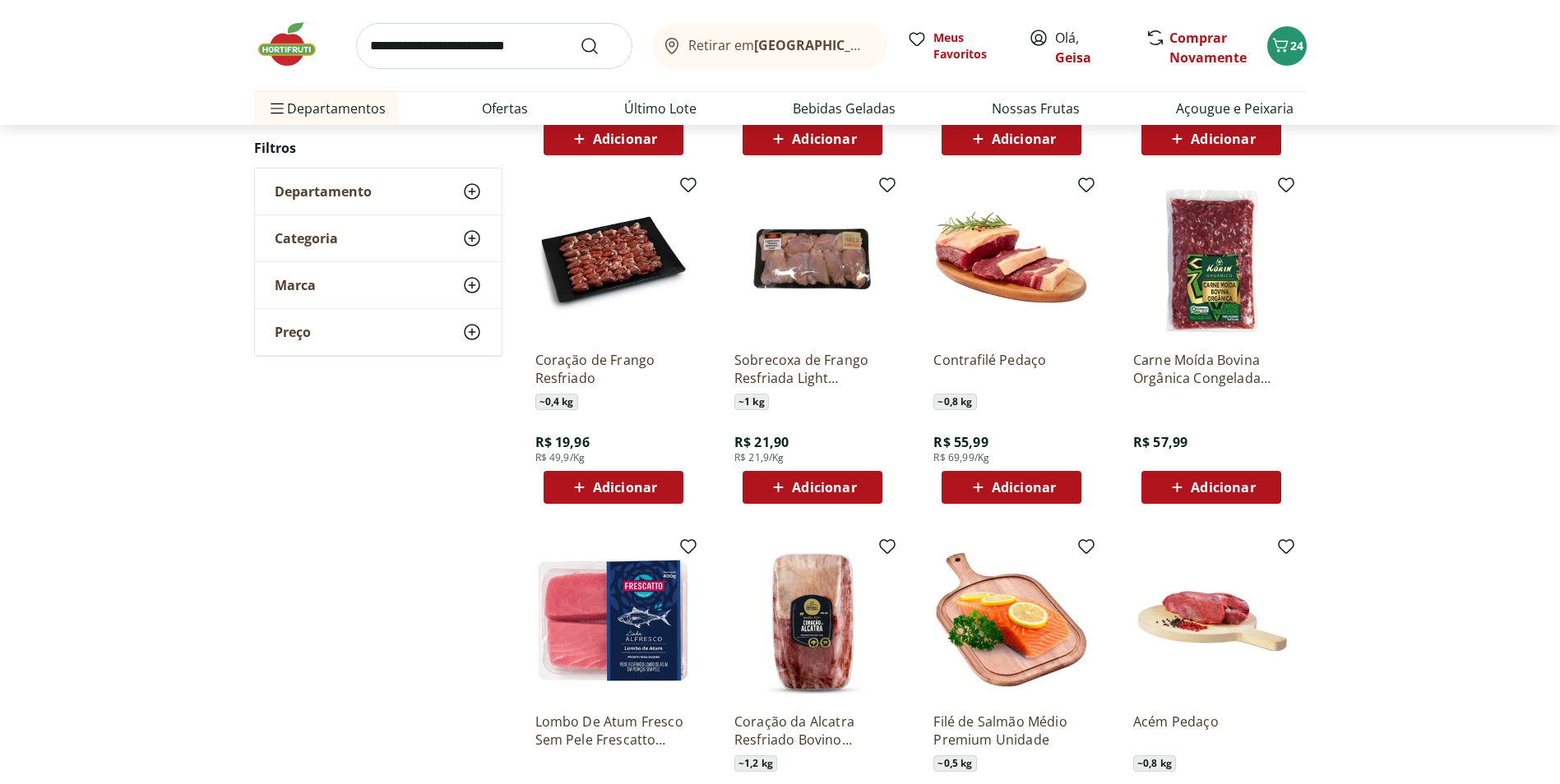
scroll to position [1371, 0]
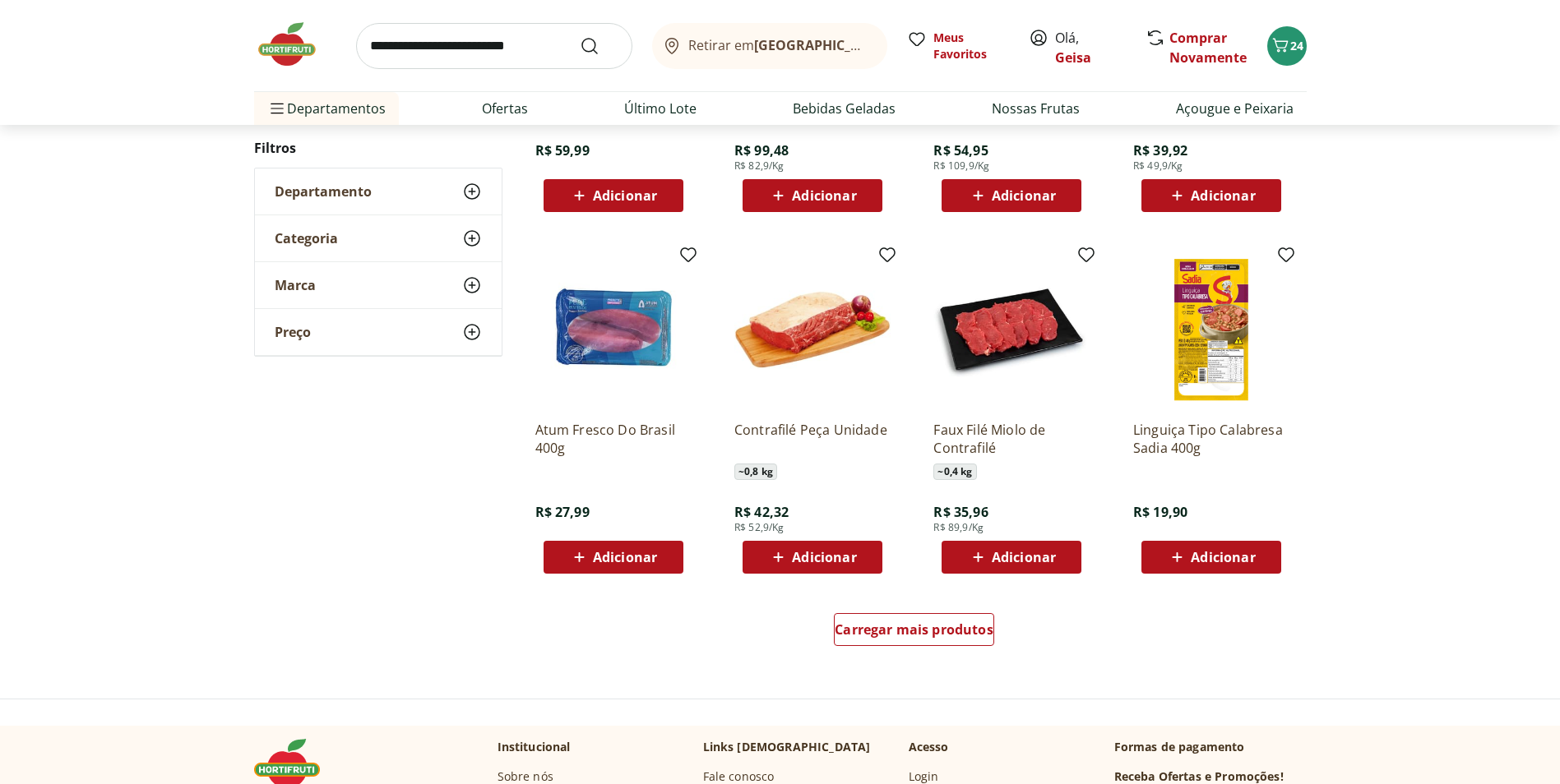
scroll to position [875, 0]
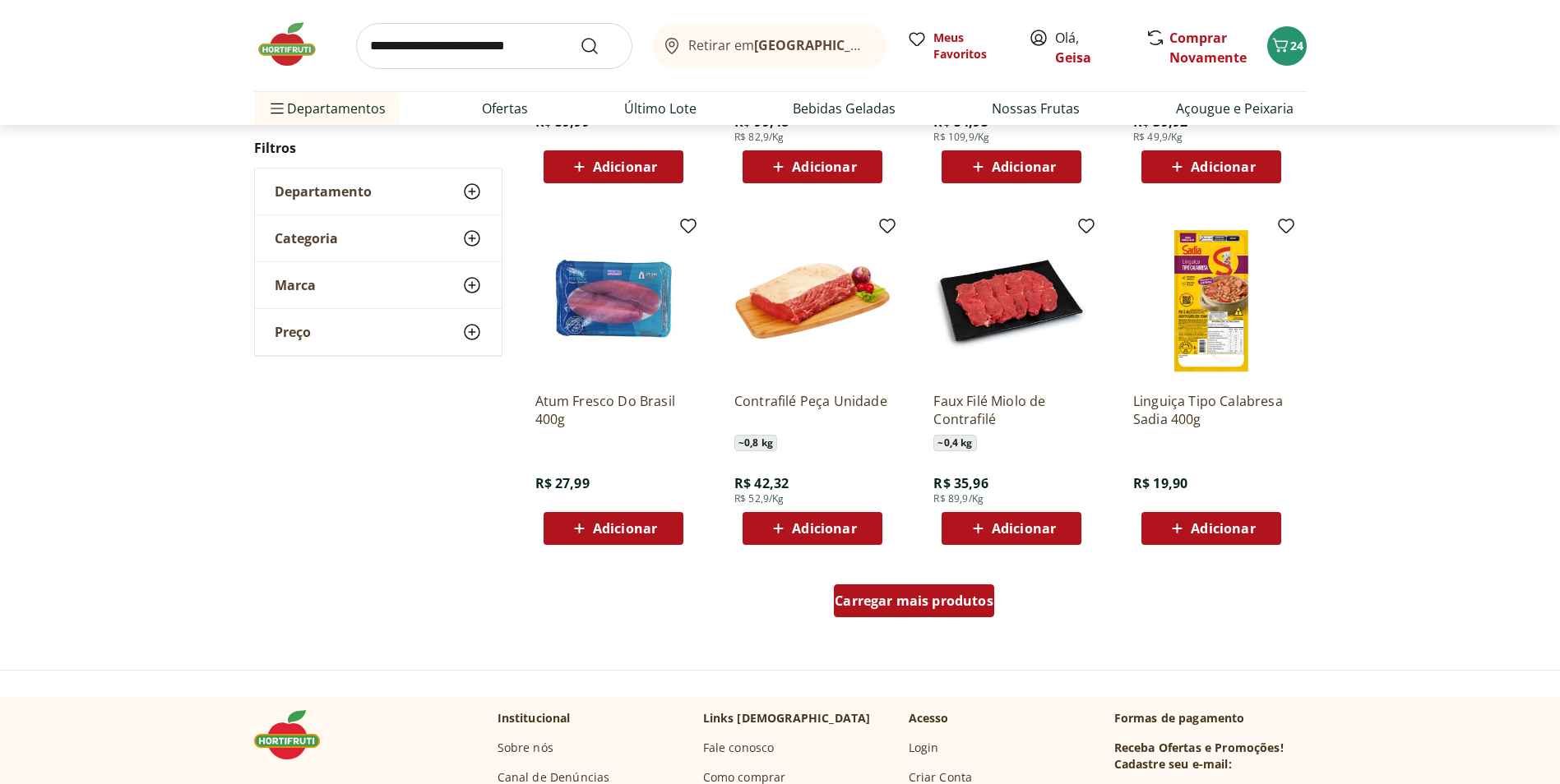
click at [878, 607] on span "Carregar mais produtos" at bounding box center [914, 601] width 159 height 13
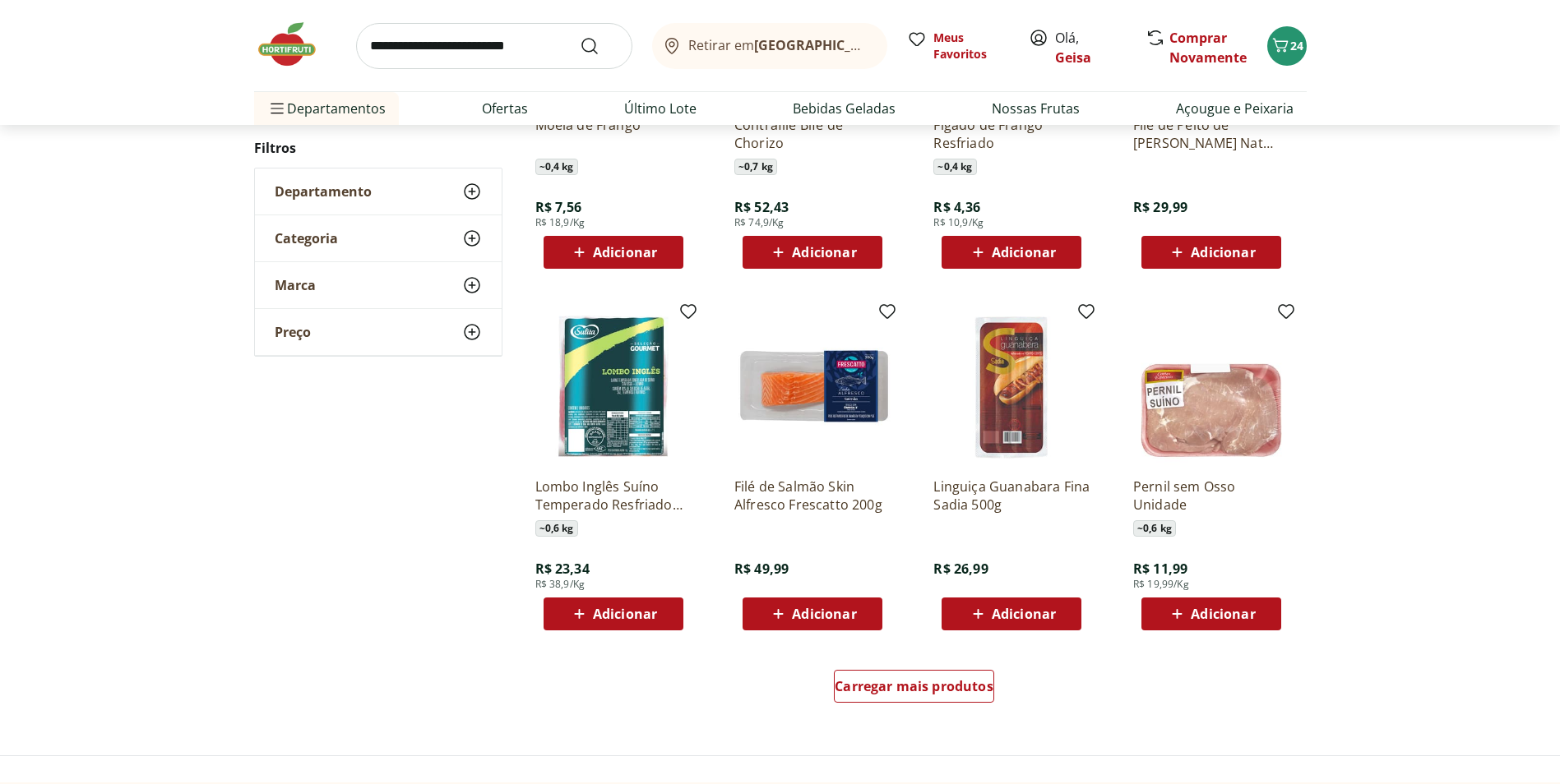
scroll to position [871, 0]
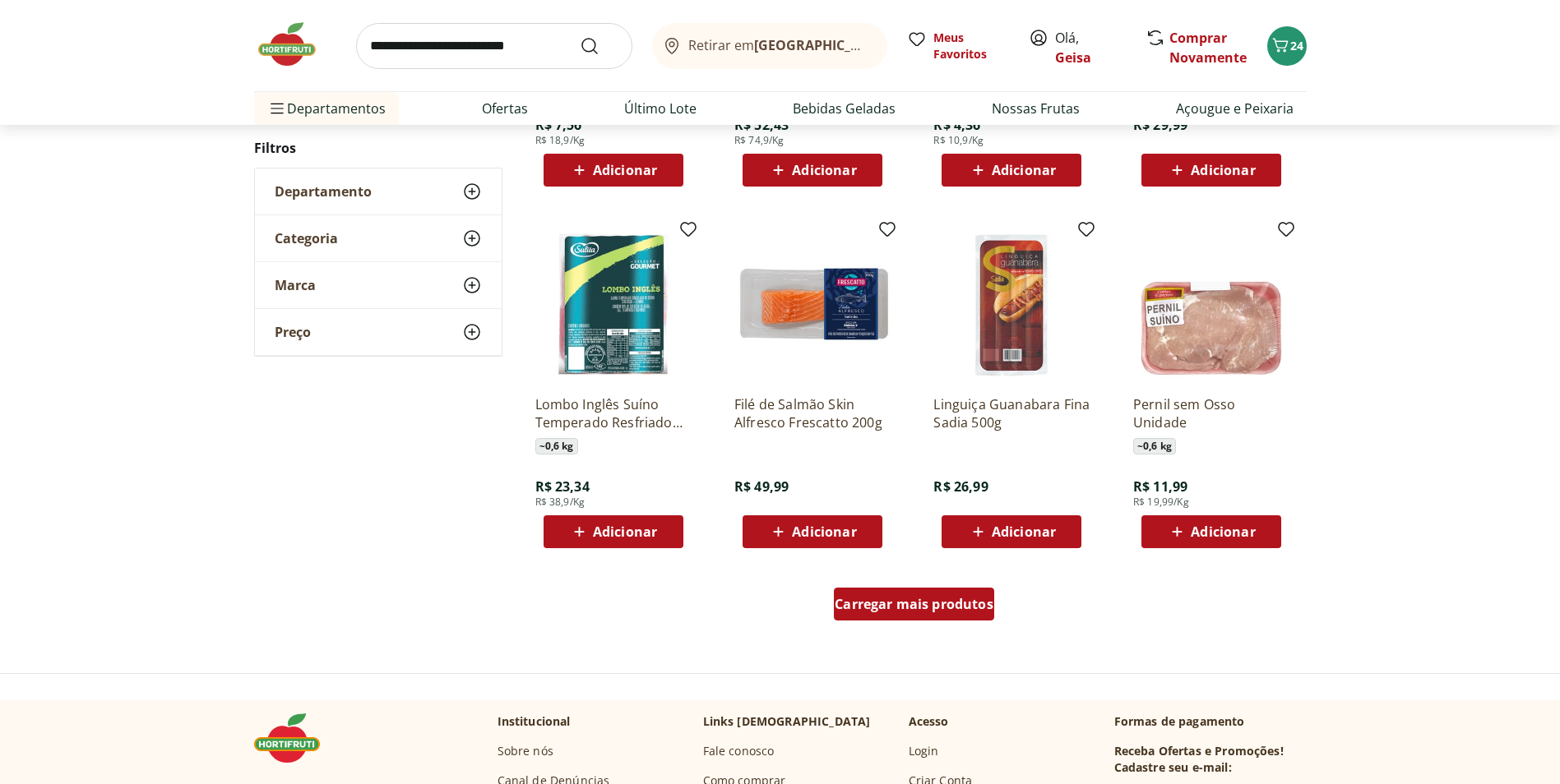
click at [959, 607] on span "Carregar mais produtos" at bounding box center [914, 603] width 159 height 13
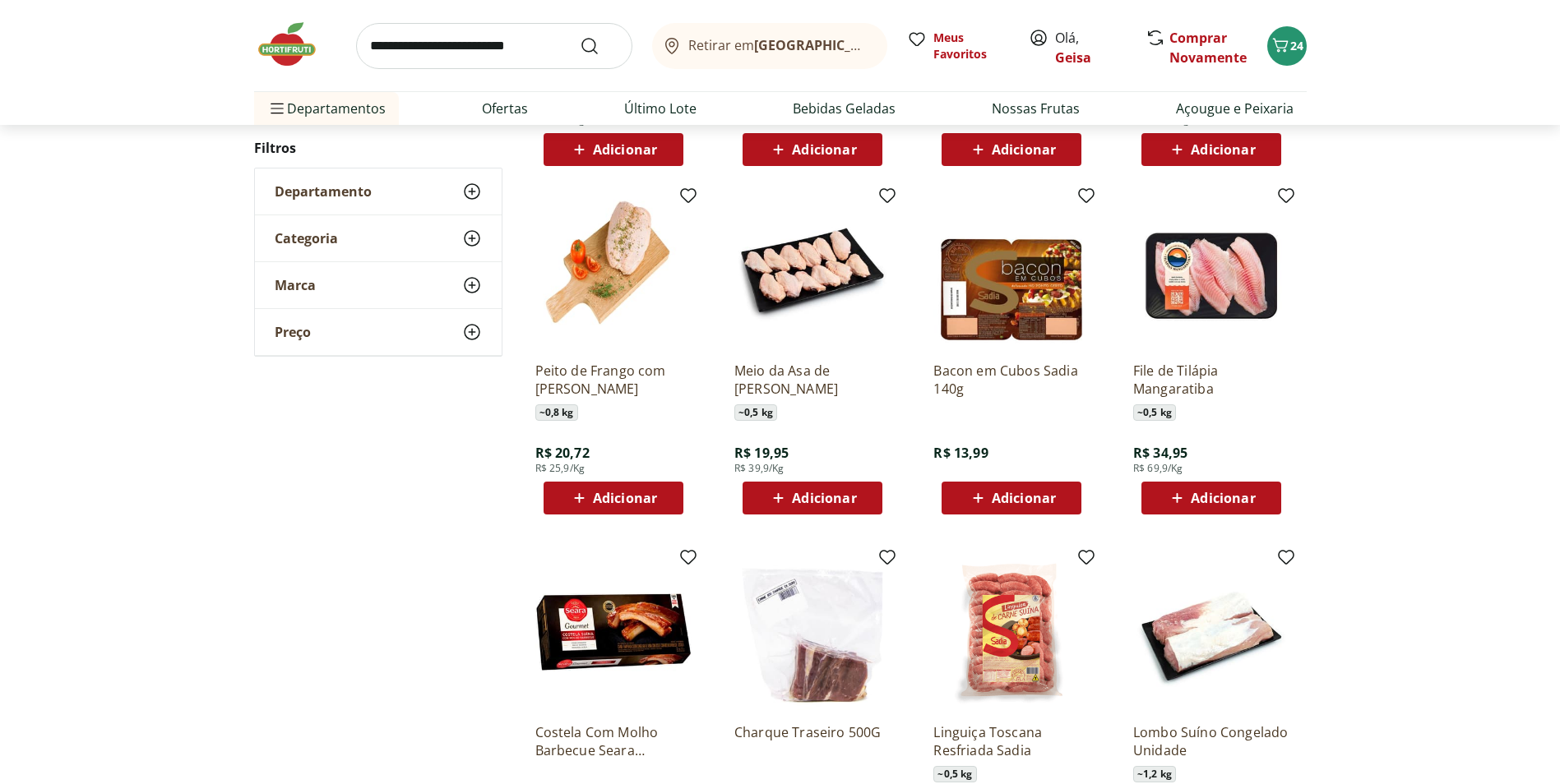
scroll to position [1283, 0]
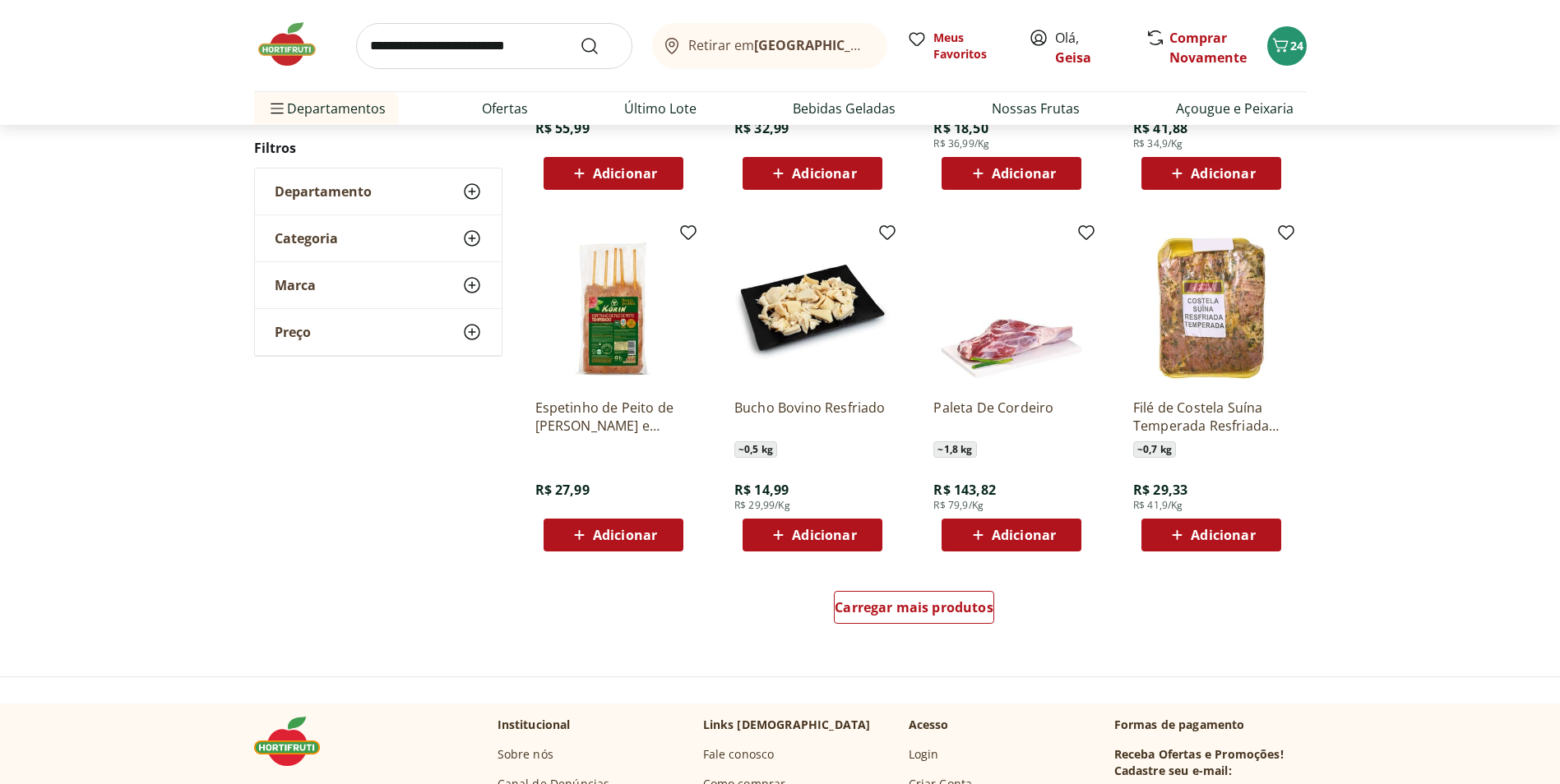
scroll to position [950, 0]
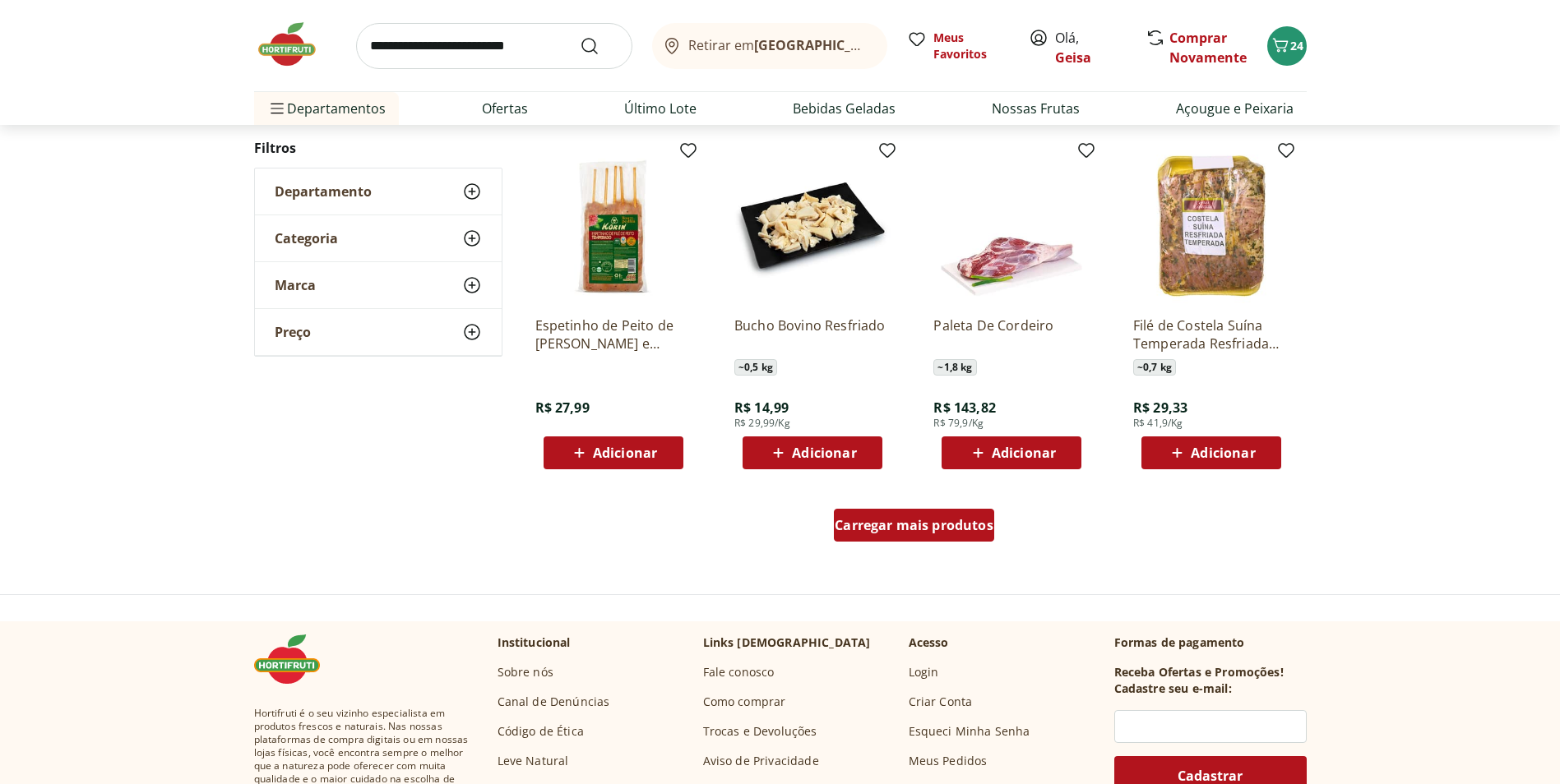
click at [944, 532] on span "Carregar mais produtos" at bounding box center [914, 524] width 159 height 13
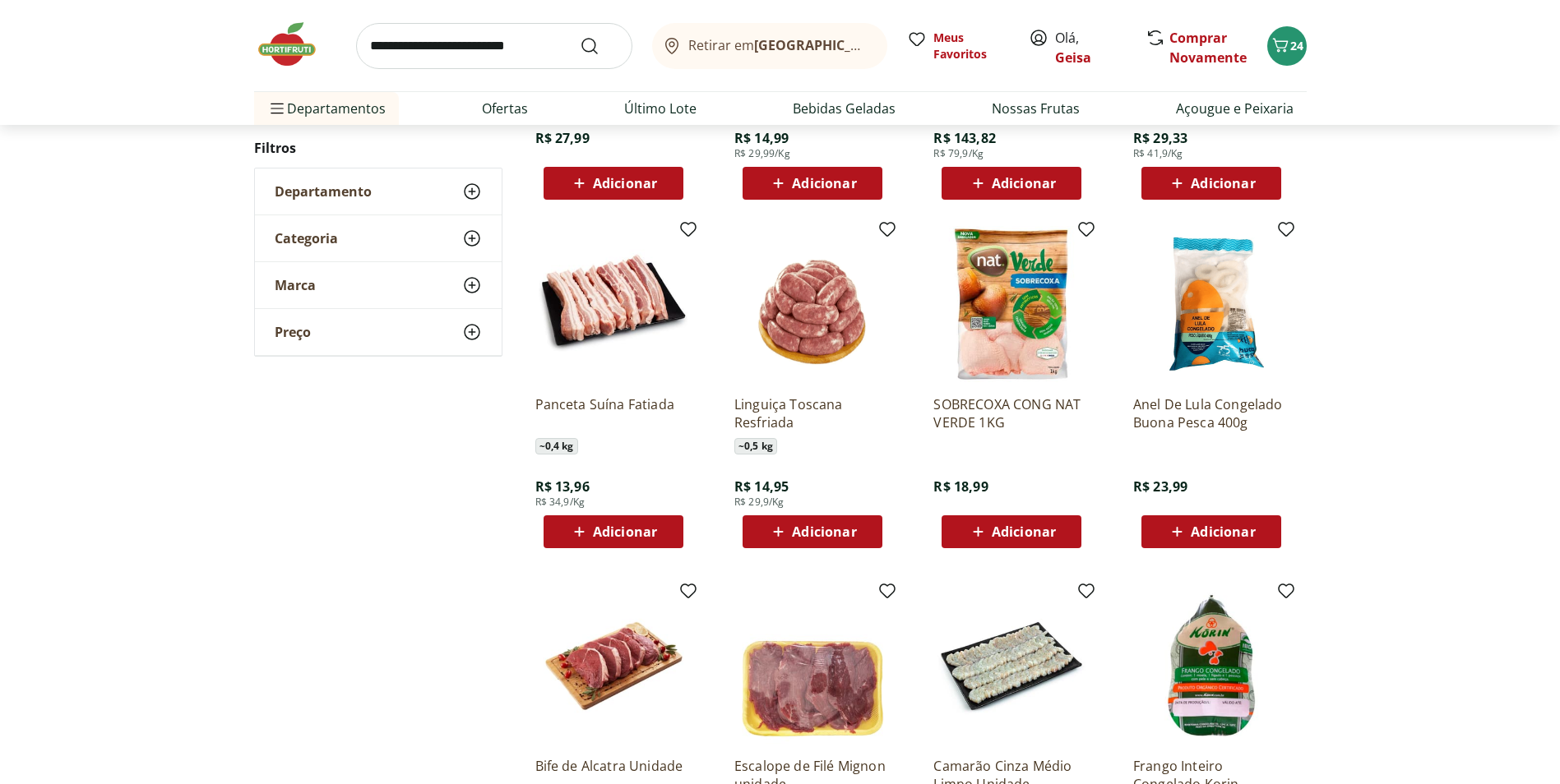
scroll to position [1279, 0]
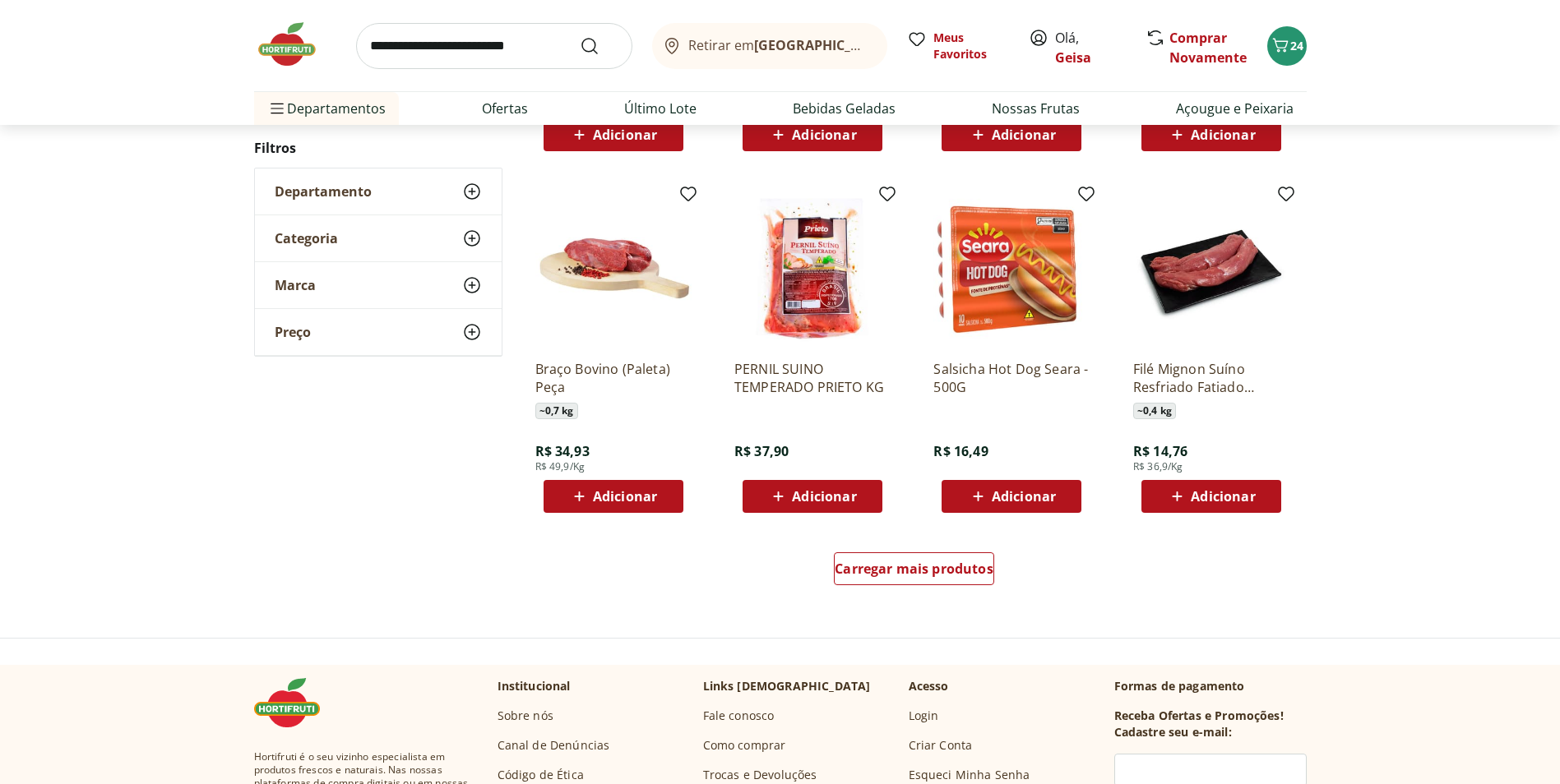
scroll to position [947, 0]
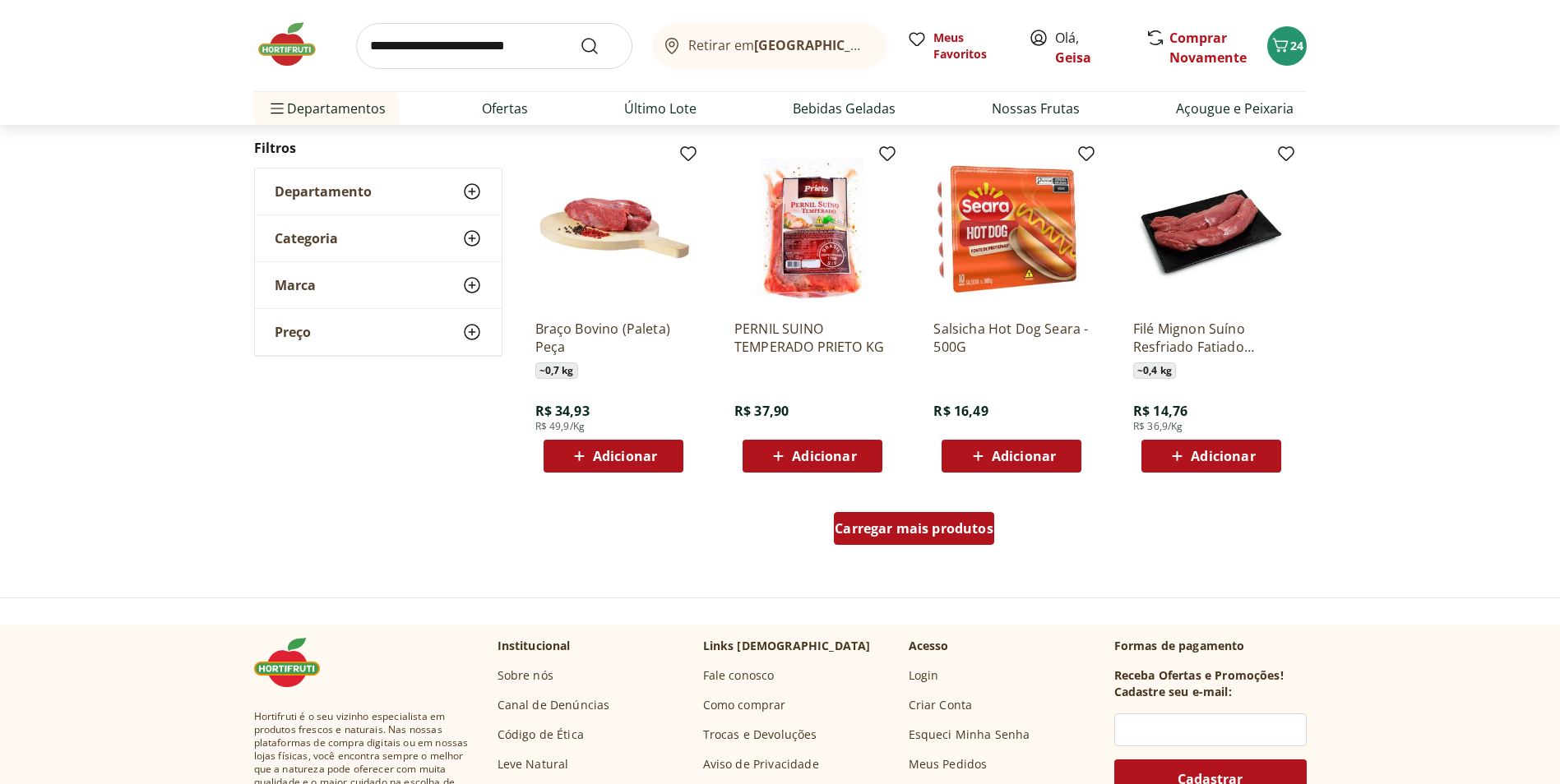
click at [921, 530] on span "Carregar mais produtos" at bounding box center [914, 528] width 159 height 13
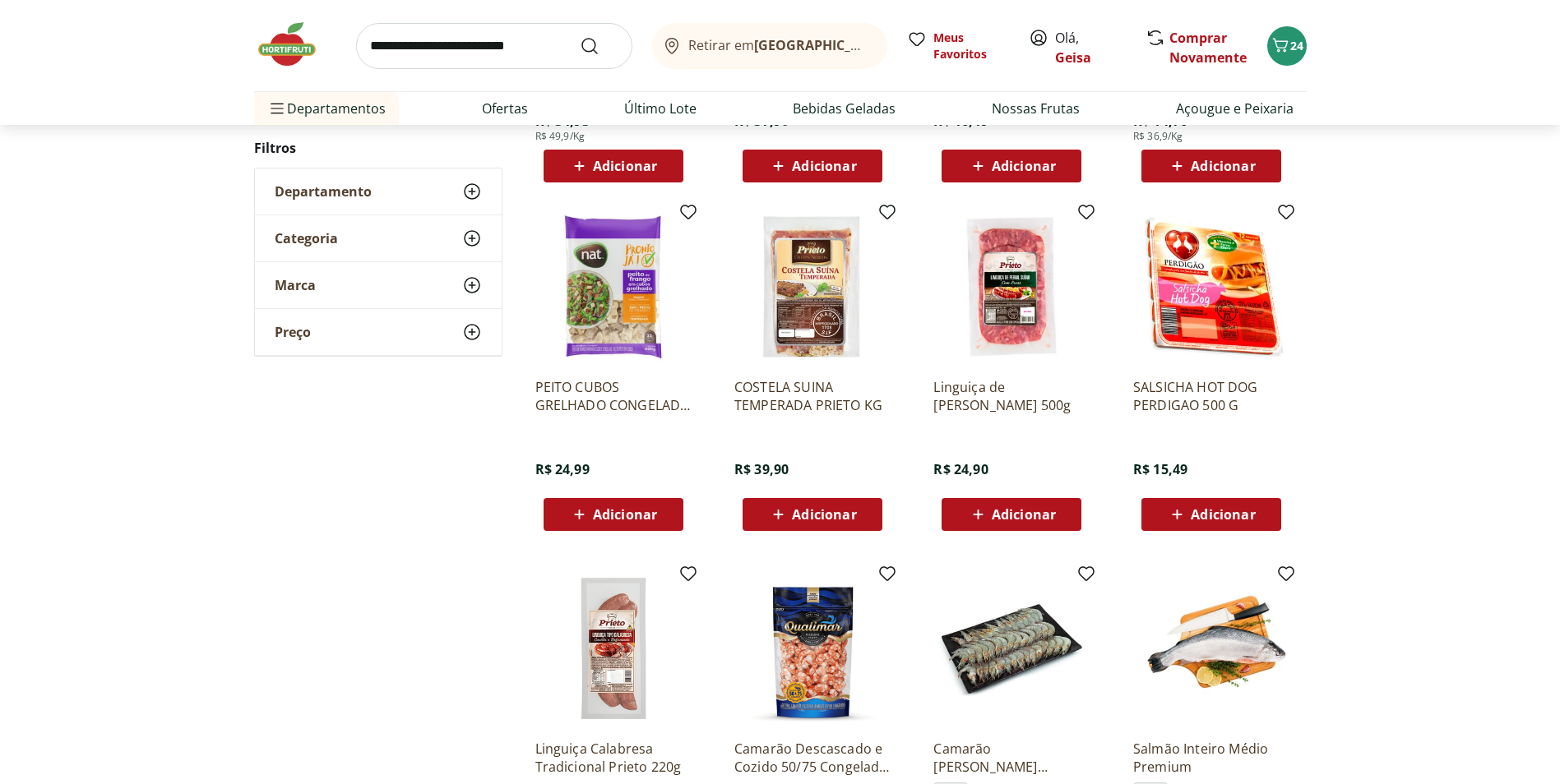
scroll to position [1276, 0]
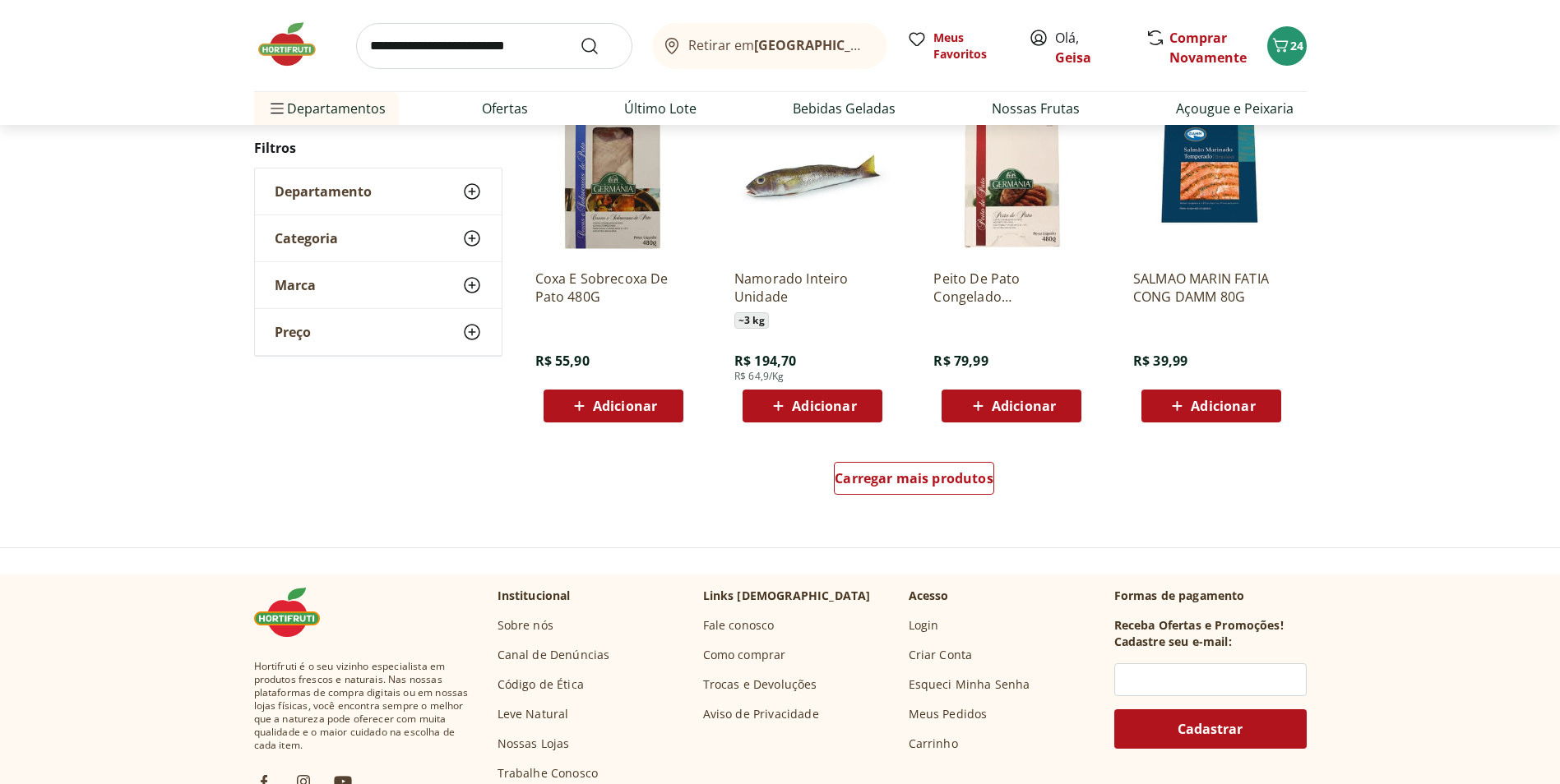
scroll to position [1026, 0]
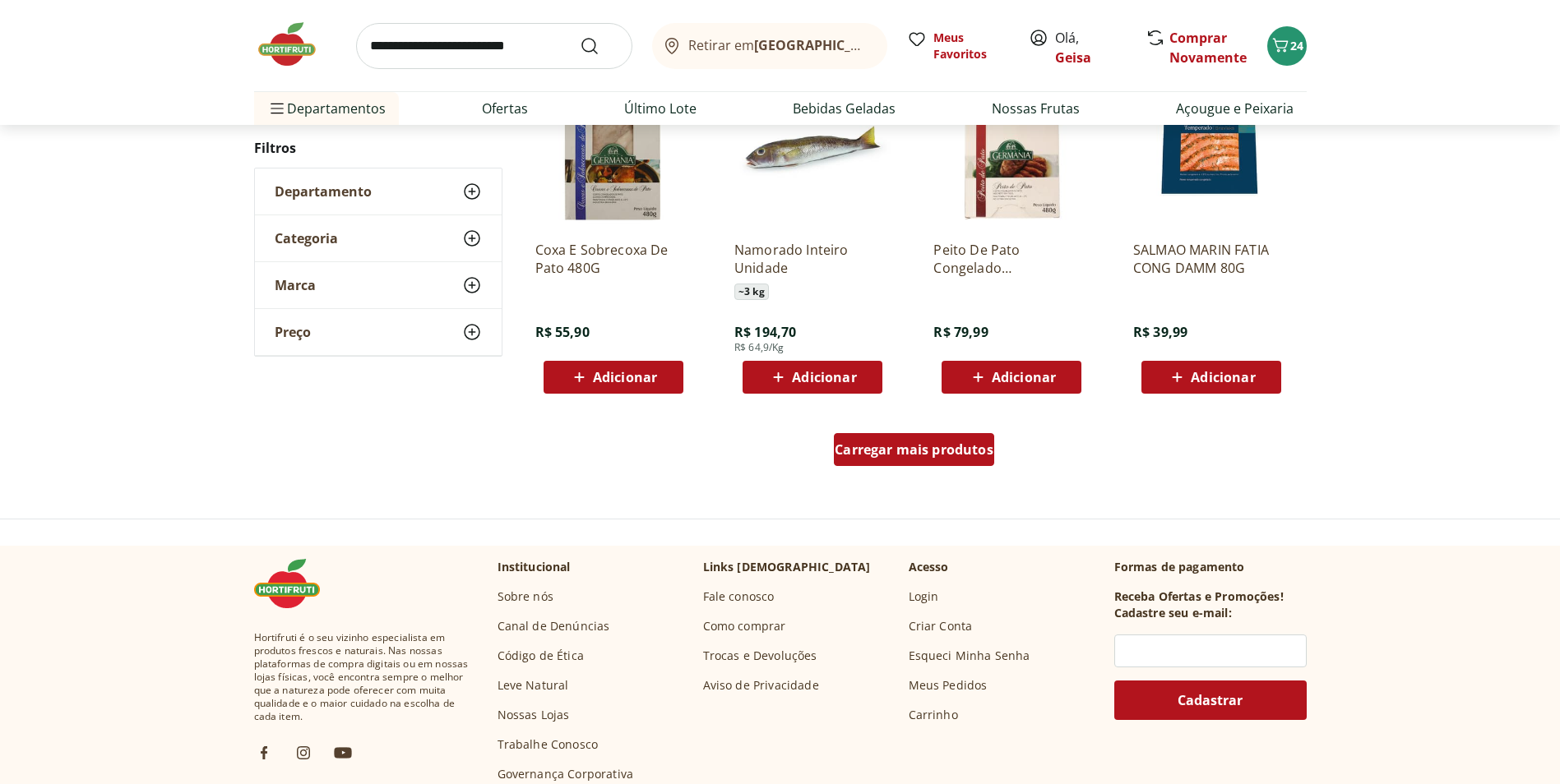
click at [939, 447] on span "Carregar mais produtos" at bounding box center [914, 449] width 159 height 13
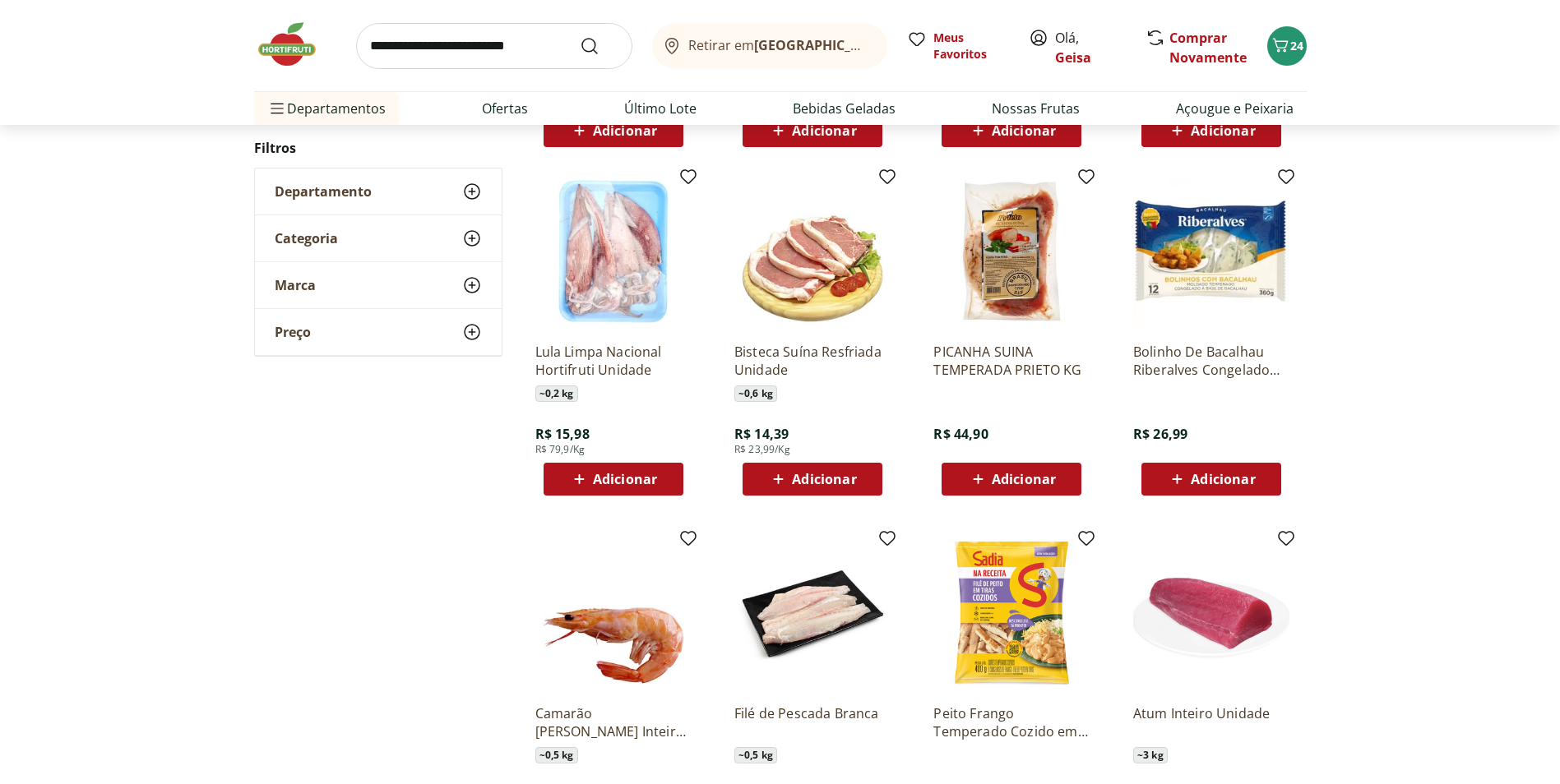
scroll to position [1355, 0]
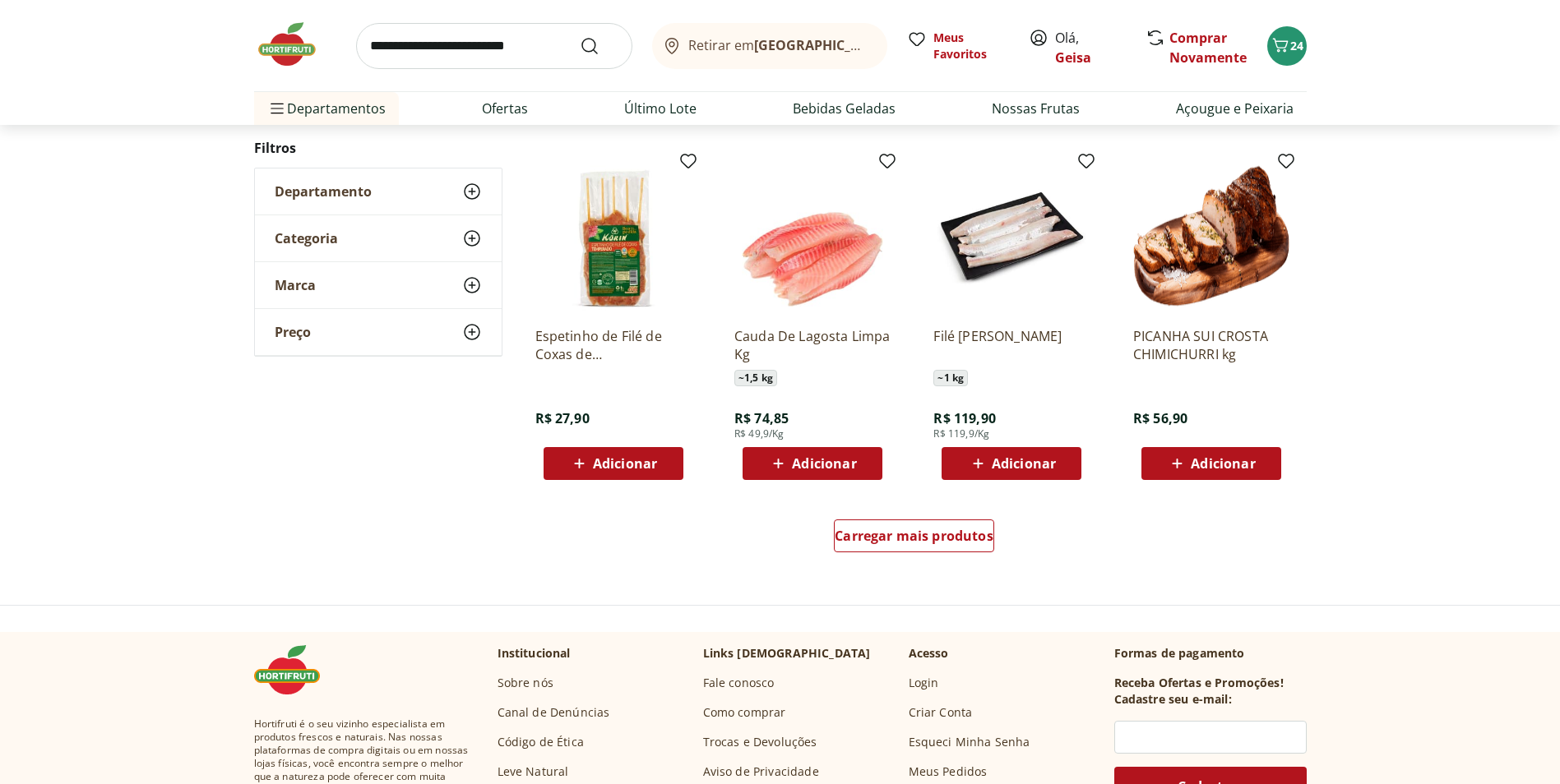
scroll to position [941, 0]
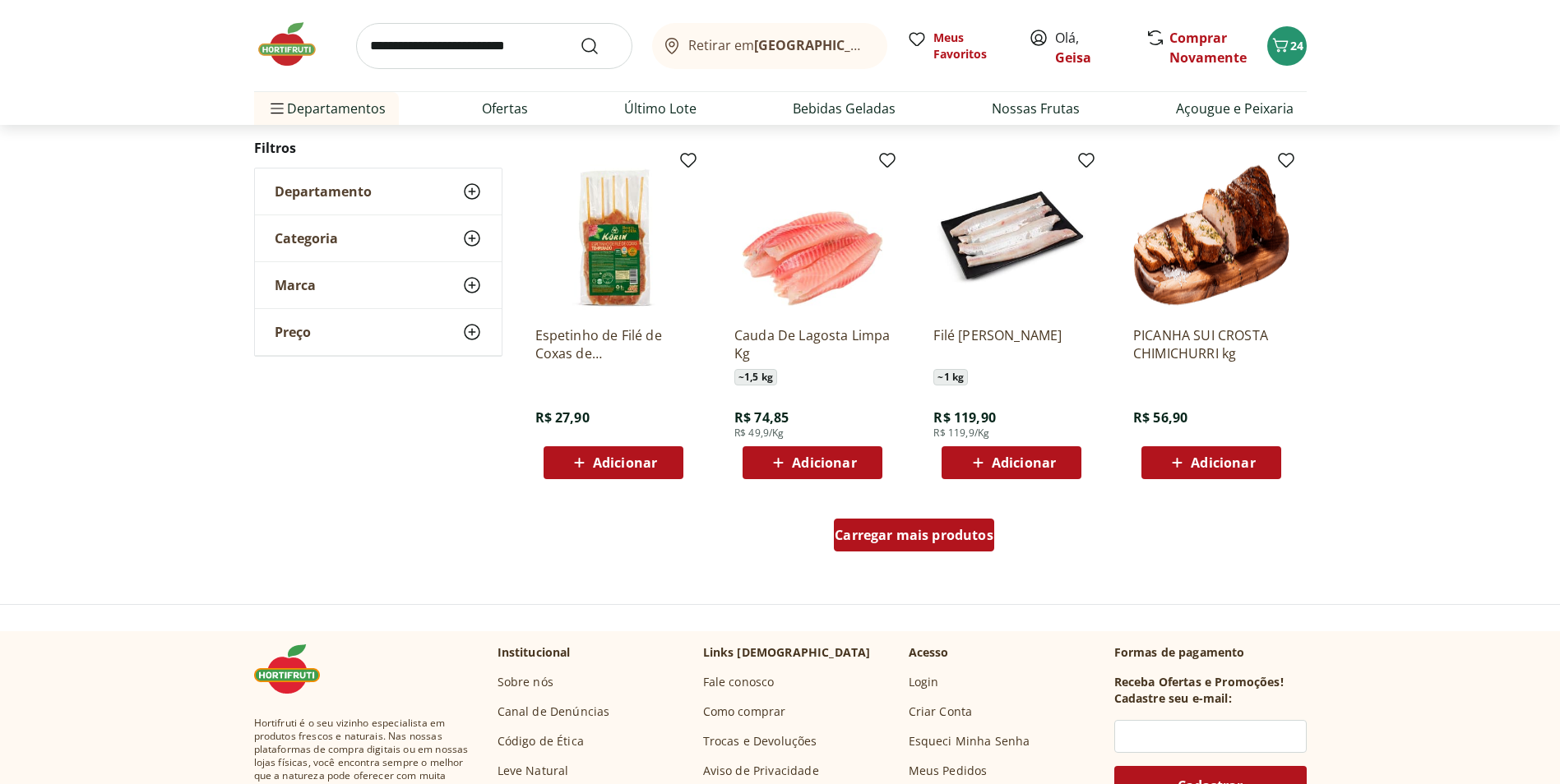
click at [963, 525] on div "Carregar mais produtos" at bounding box center [914, 535] width 160 height 33
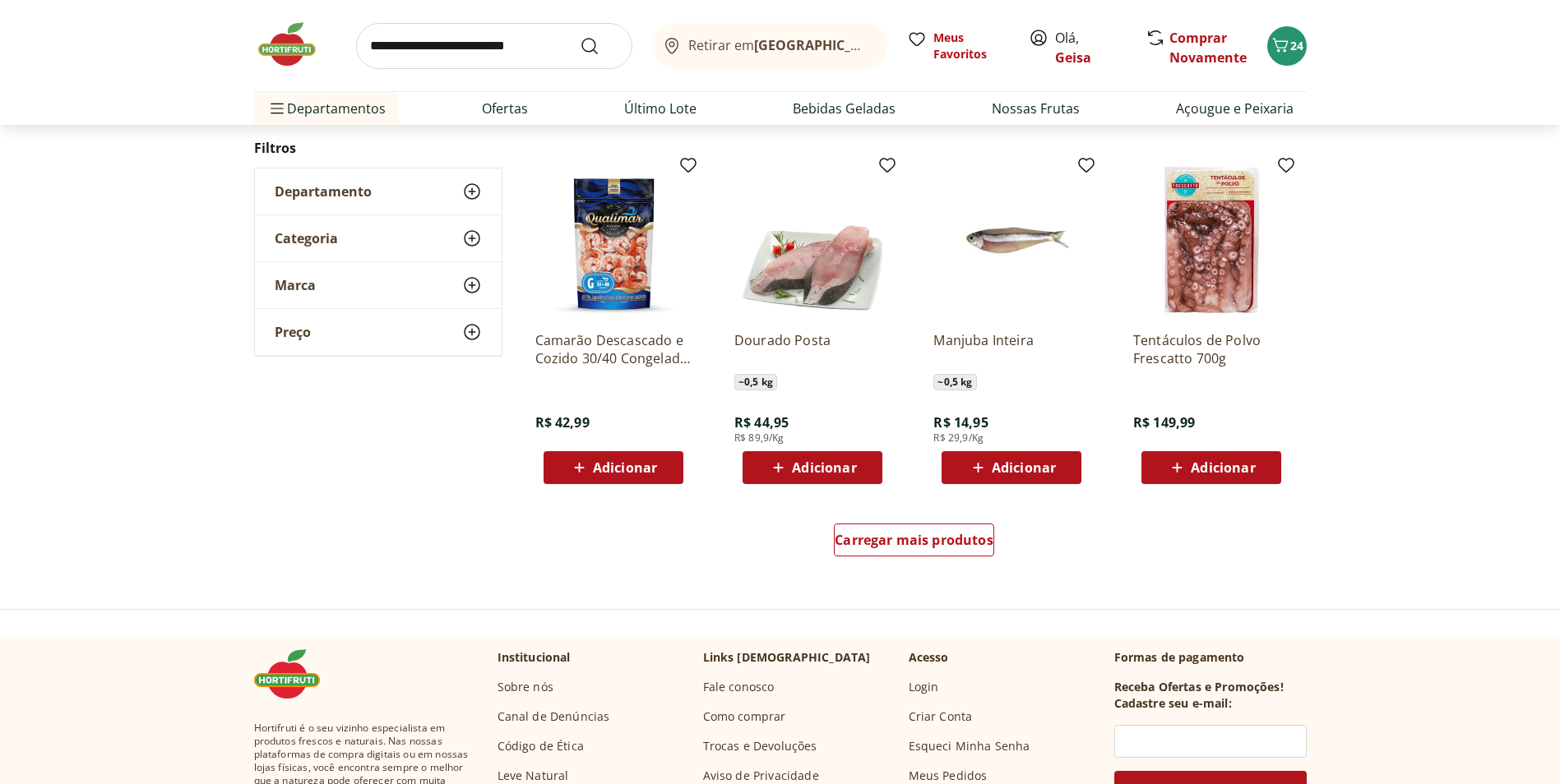
scroll to position [937, 0]
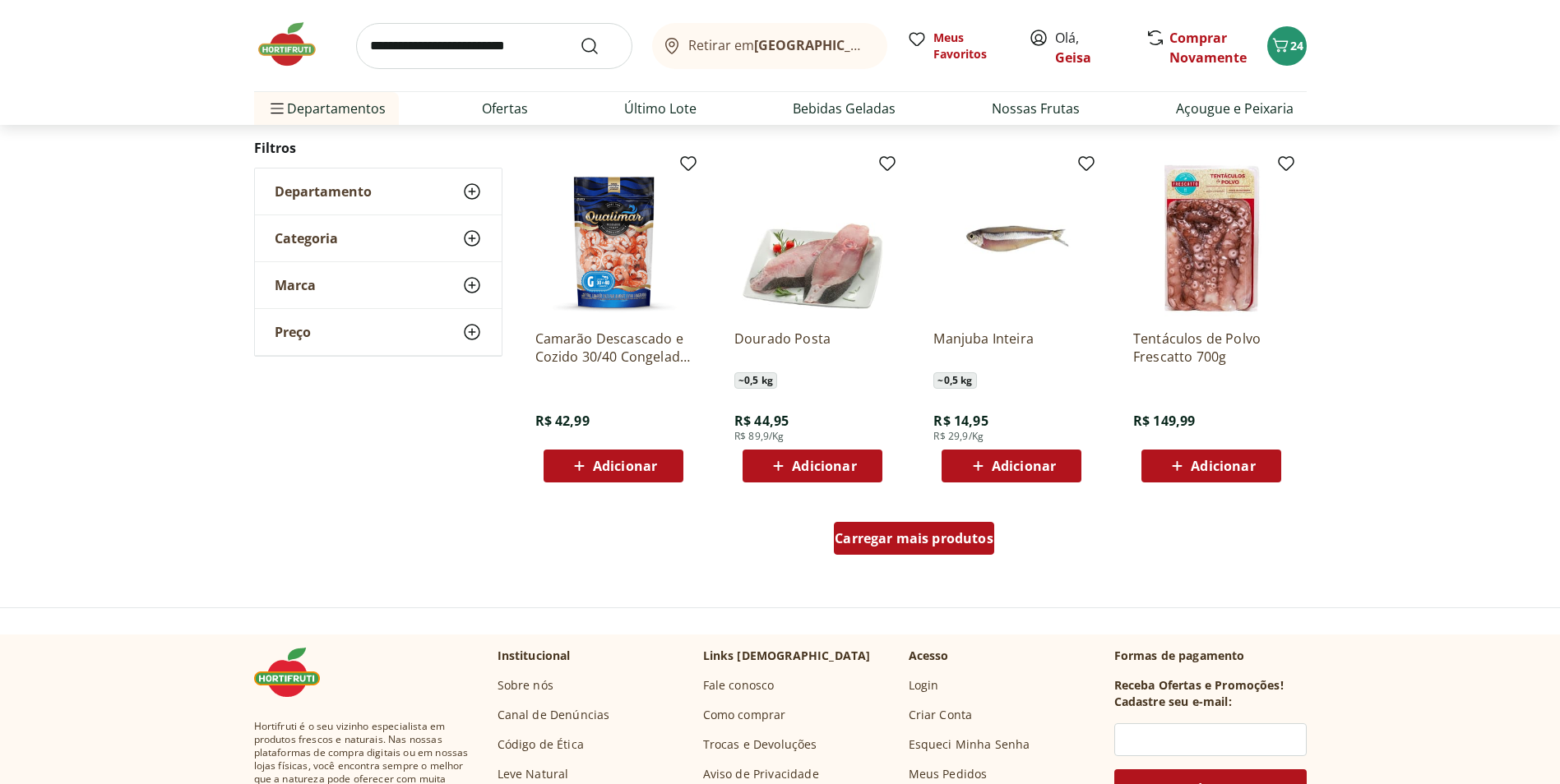
click at [917, 538] on span "Carregar mais produtos" at bounding box center [914, 538] width 159 height 13
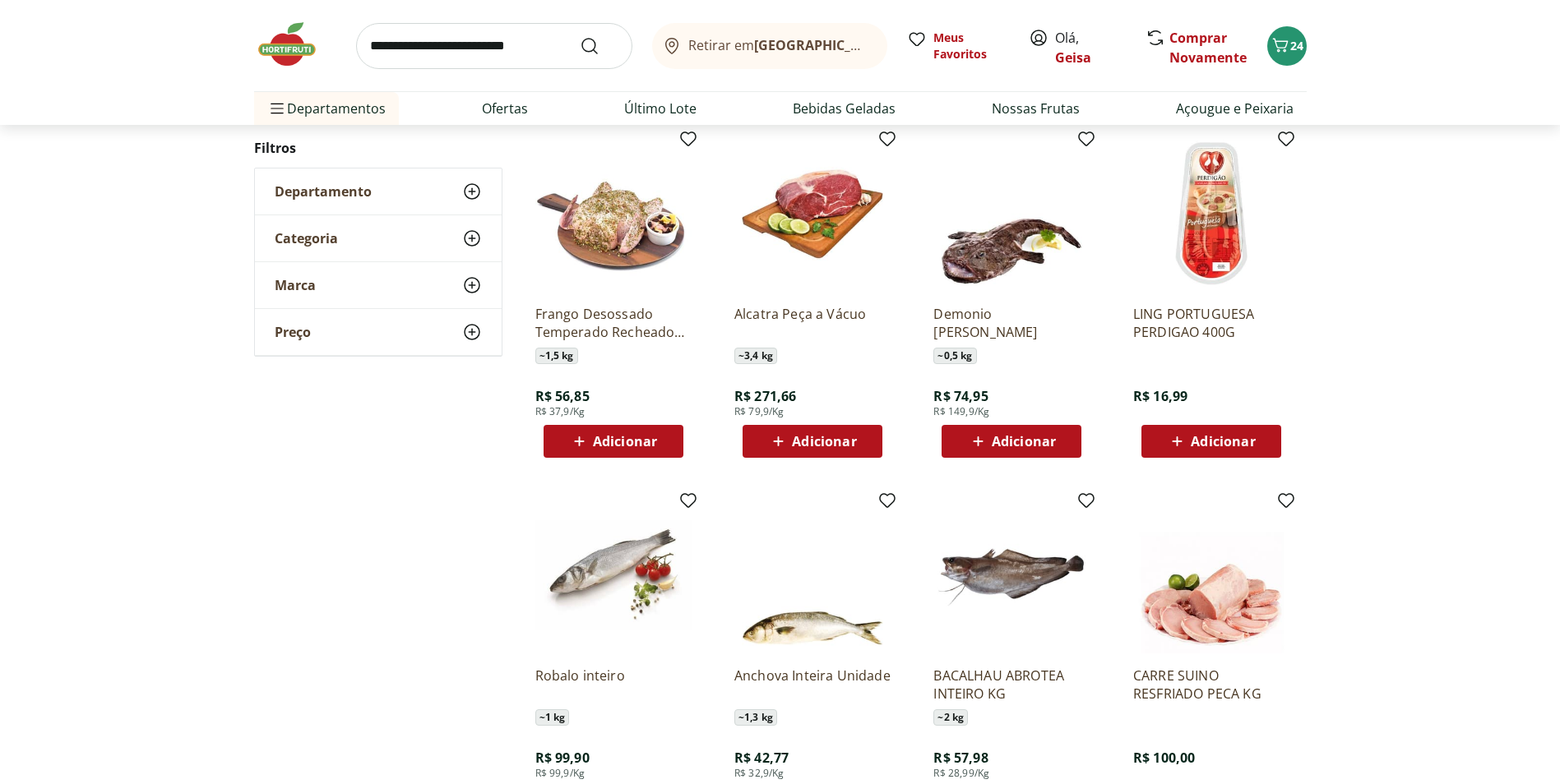
scroll to position [1348, 0]
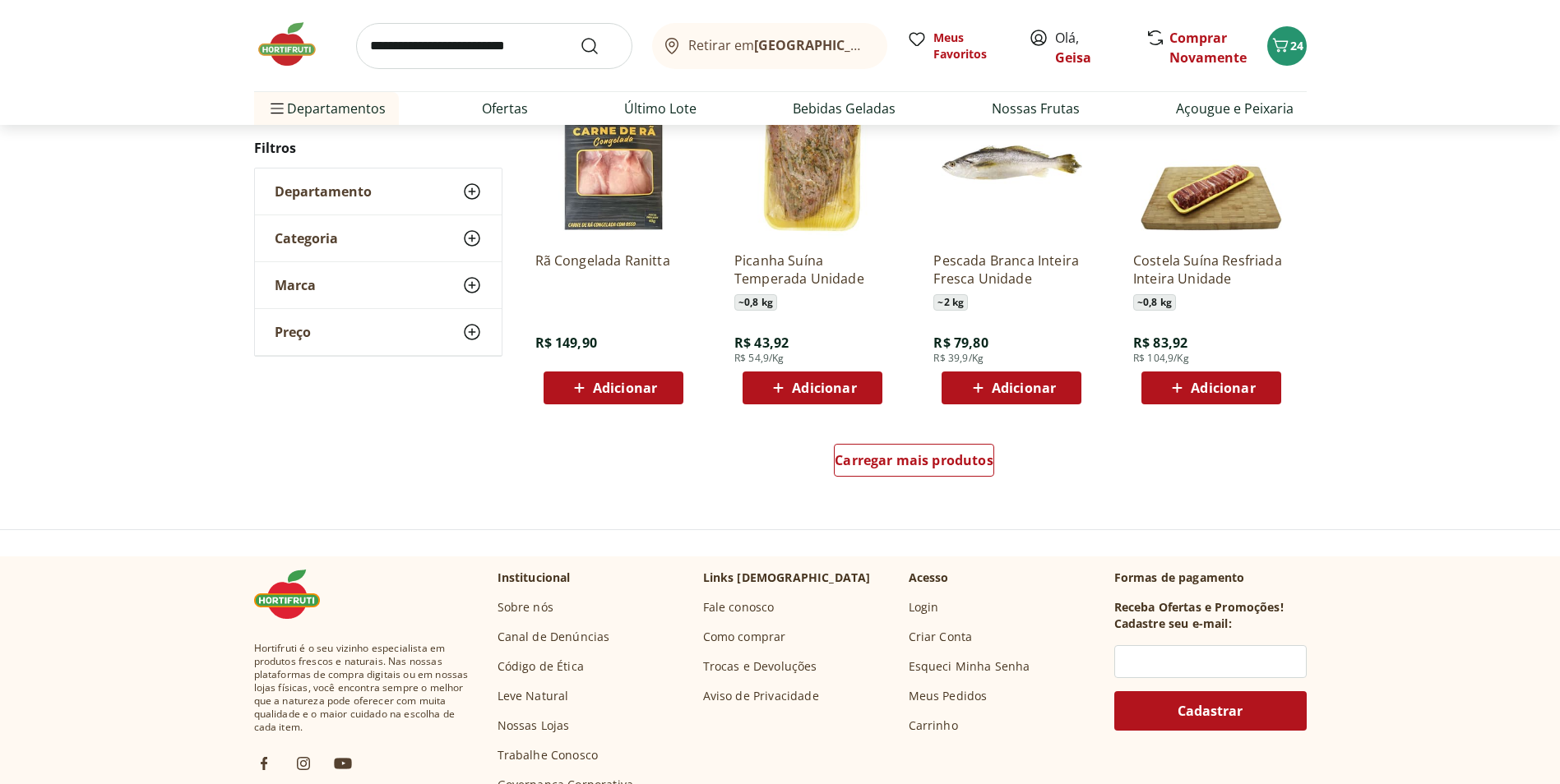
scroll to position [1016, 0]
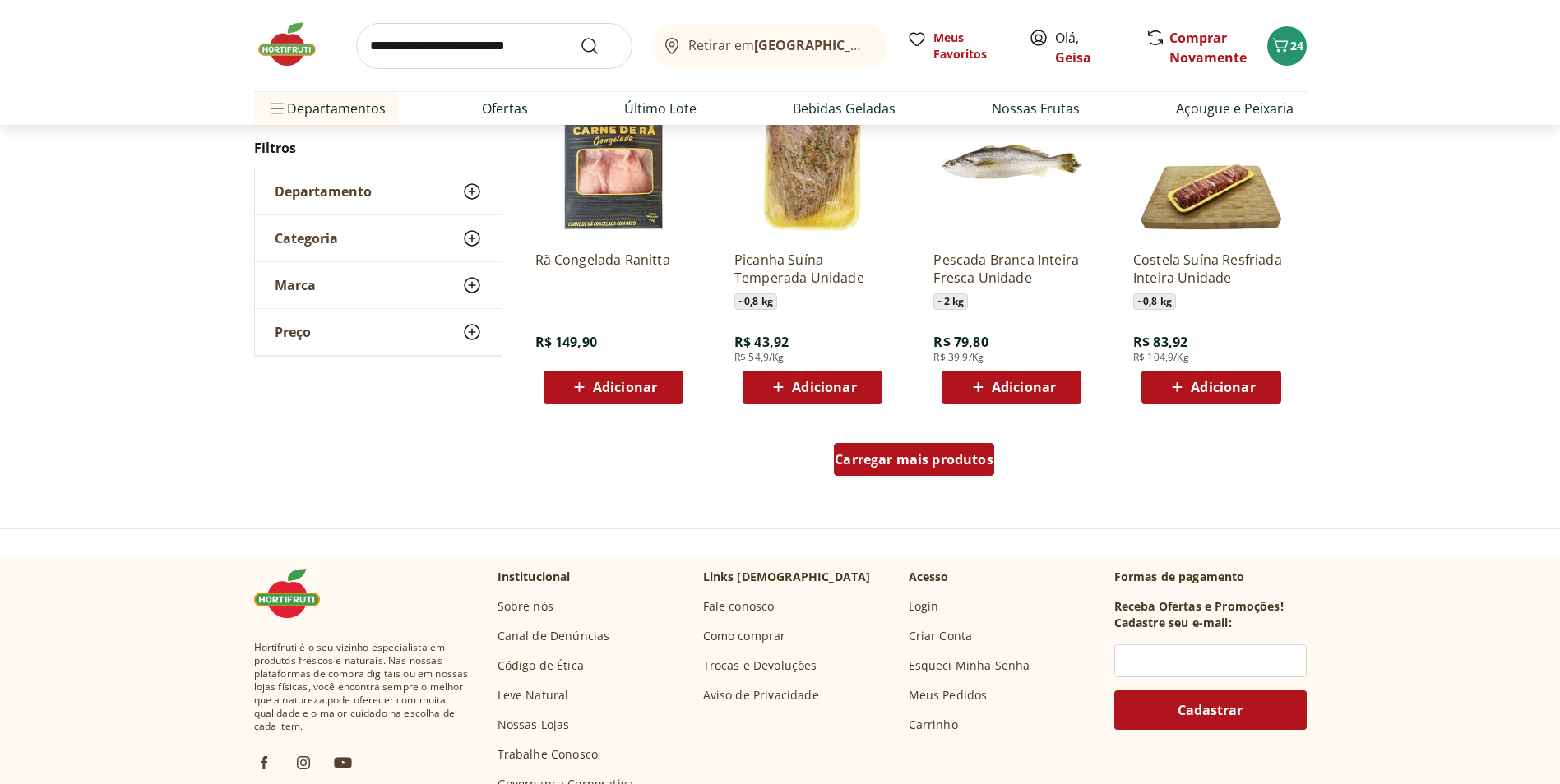
click at [951, 453] on span "Carregar mais produtos" at bounding box center [914, 459] width 159 height 13
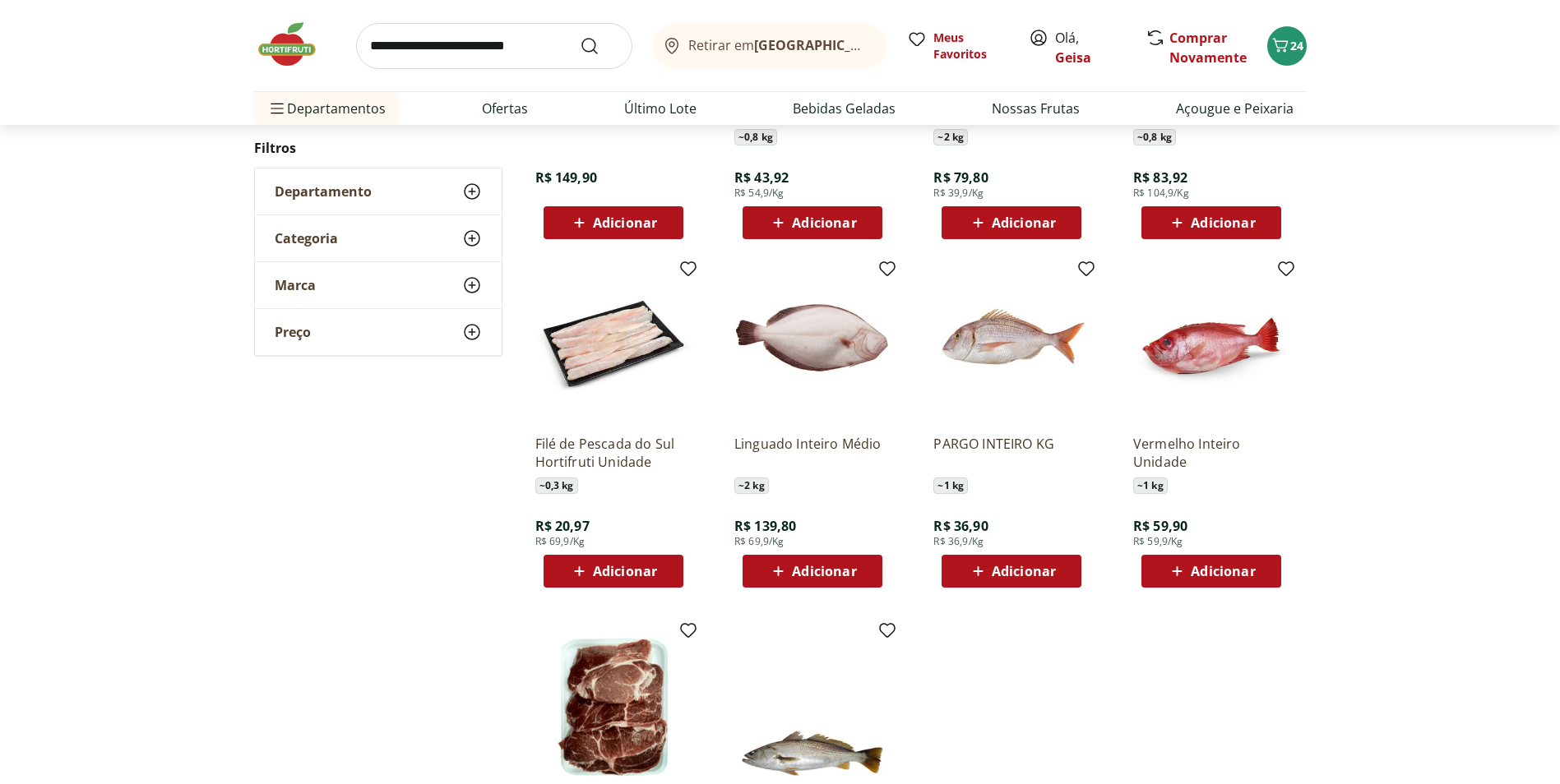
scroll to position [109, 0]
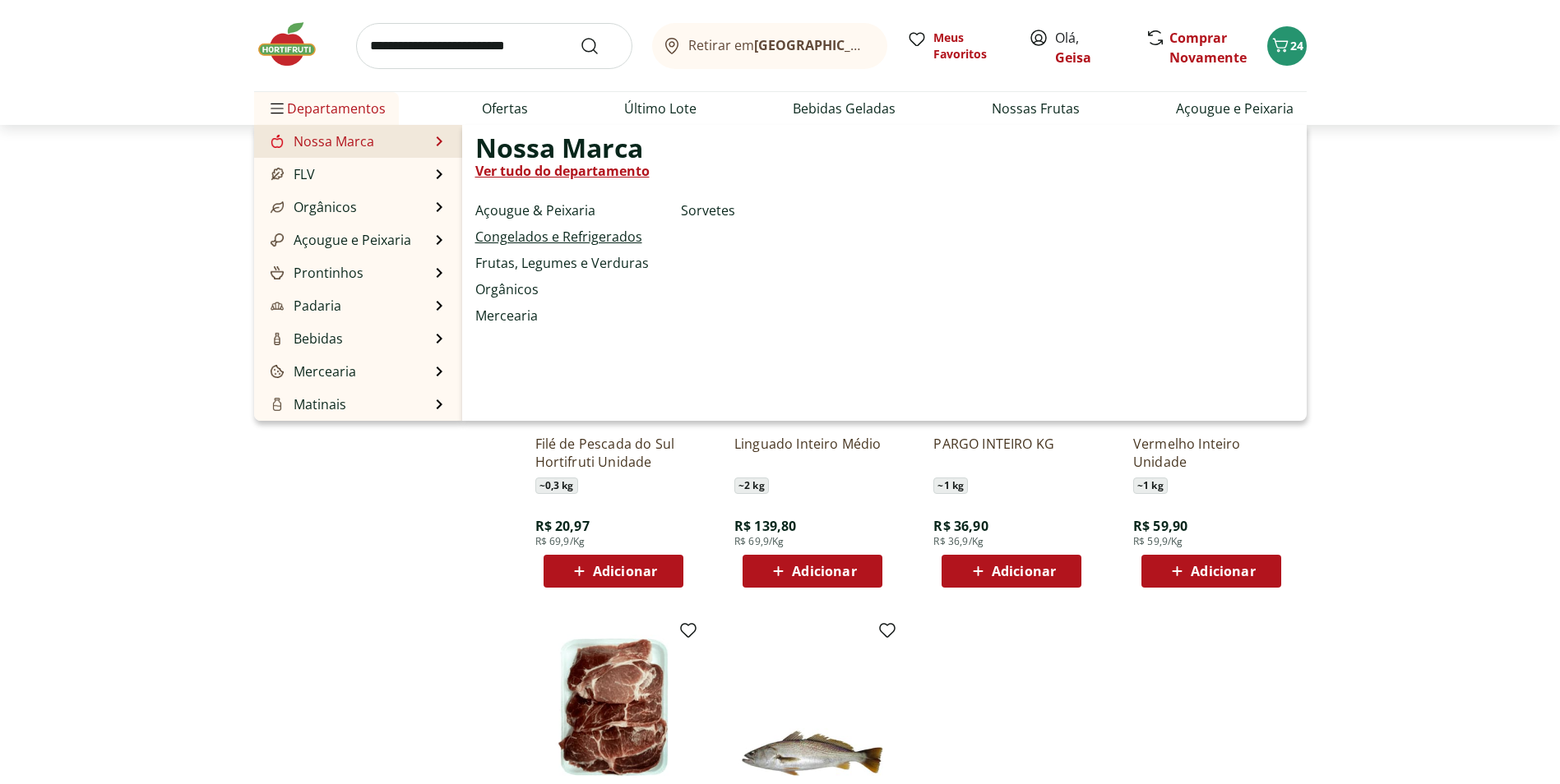
click at [620, 235] on link "Congelados e Refrigerados" at bounding box center [559, 236] width 167 height 20
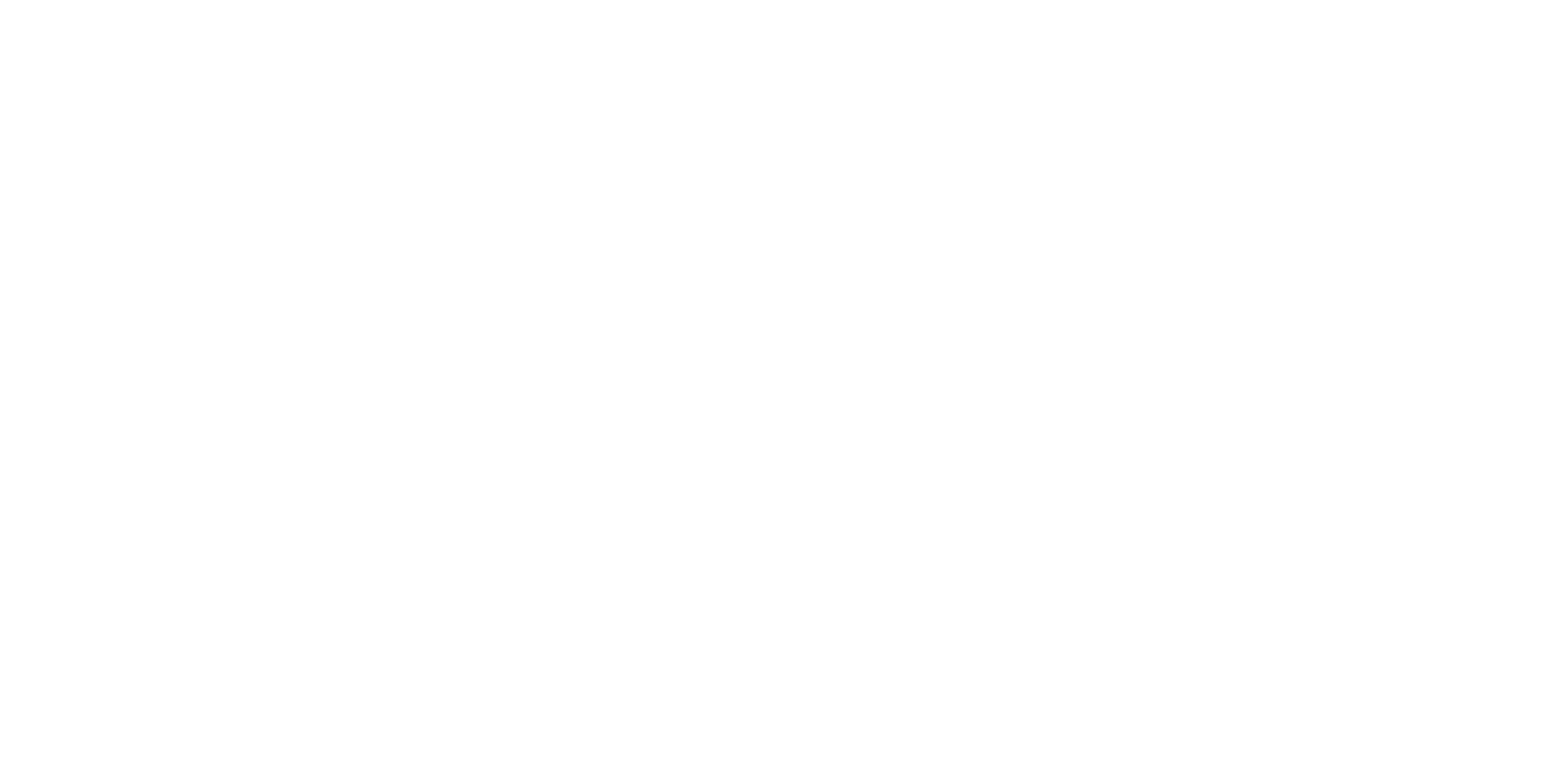
select select "**********"
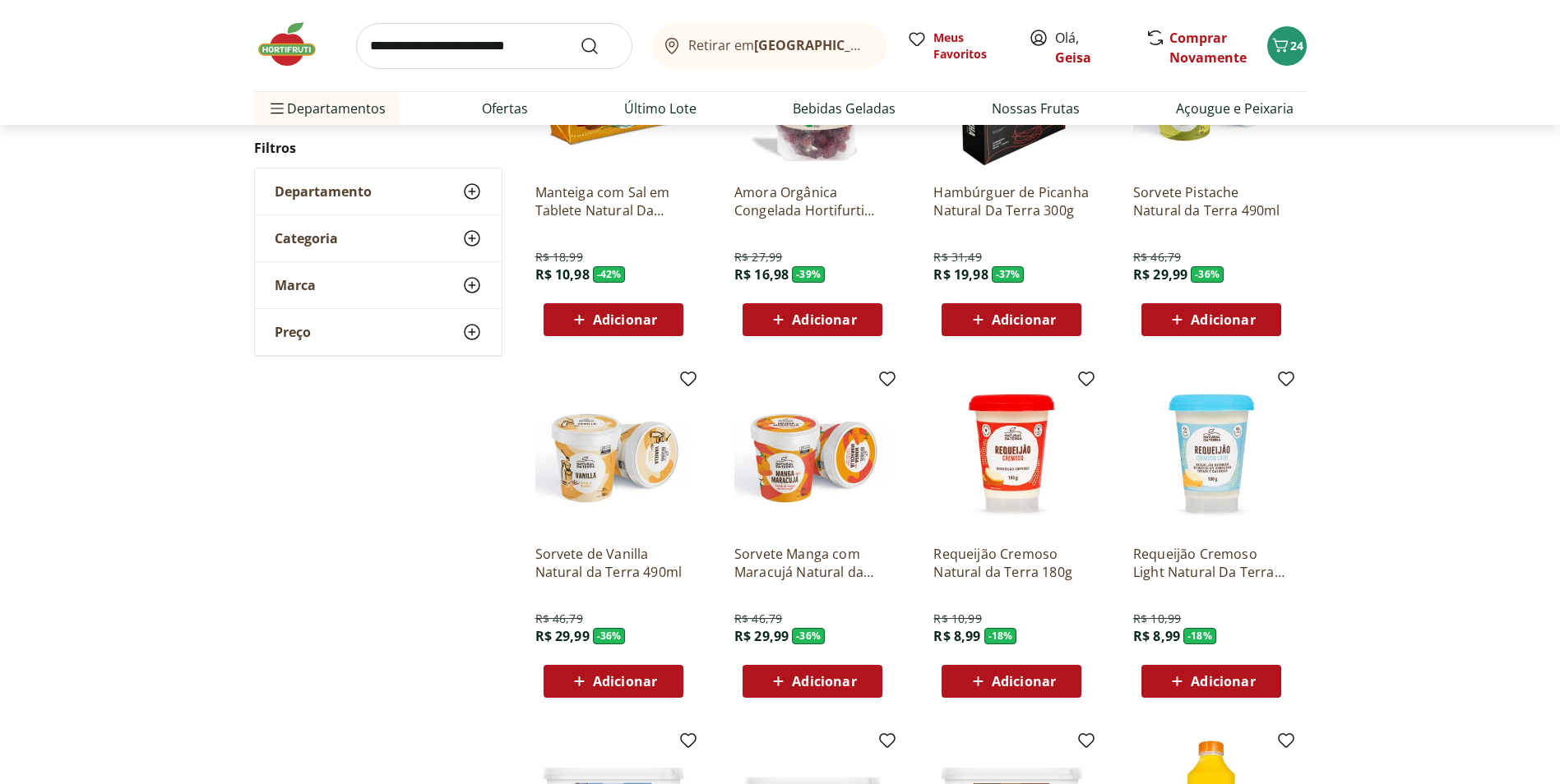
scroll to position [165, 0]
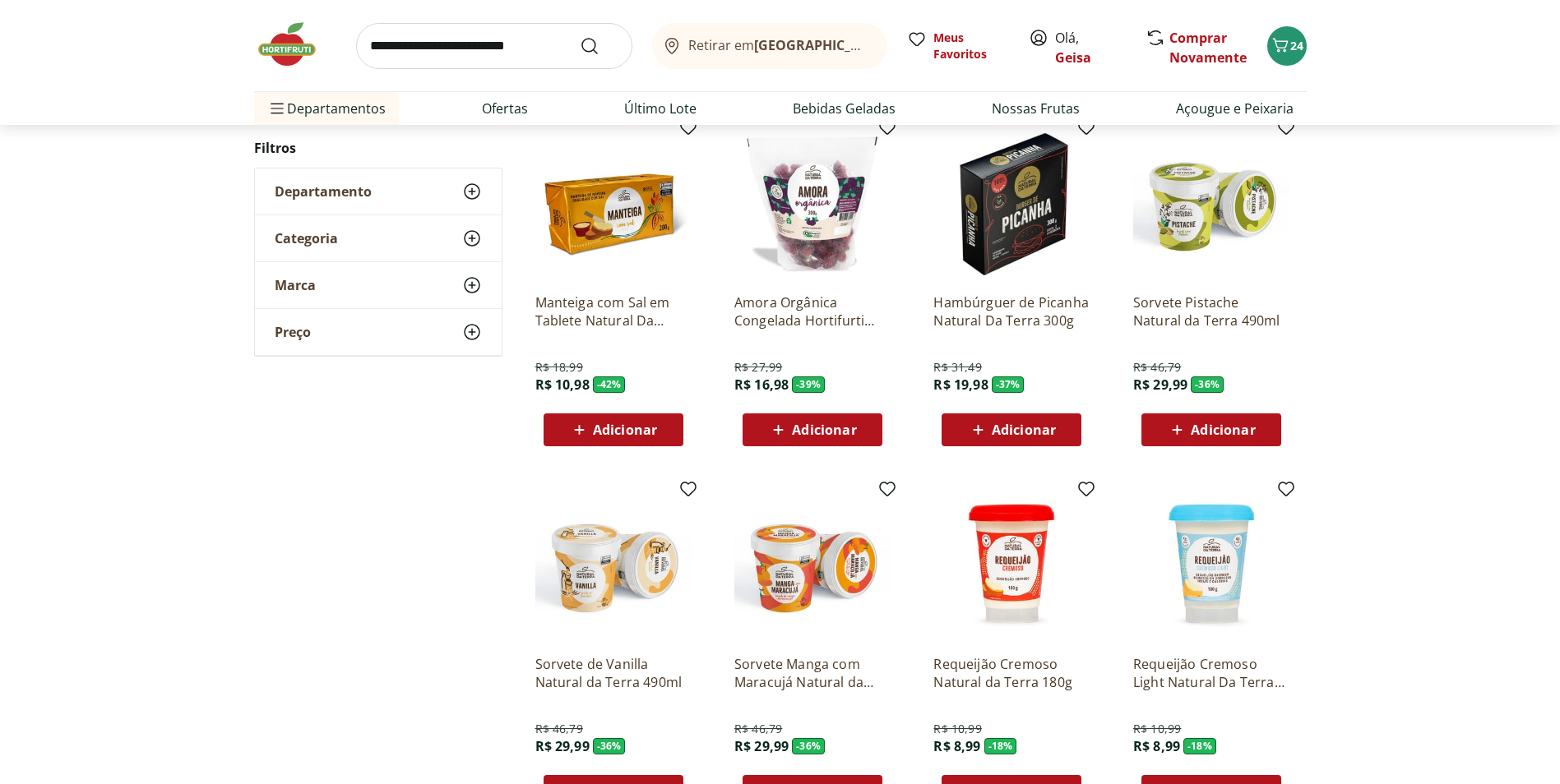
click at [473, 191] on icon at bounding box center [471, 191] width 20 height 20
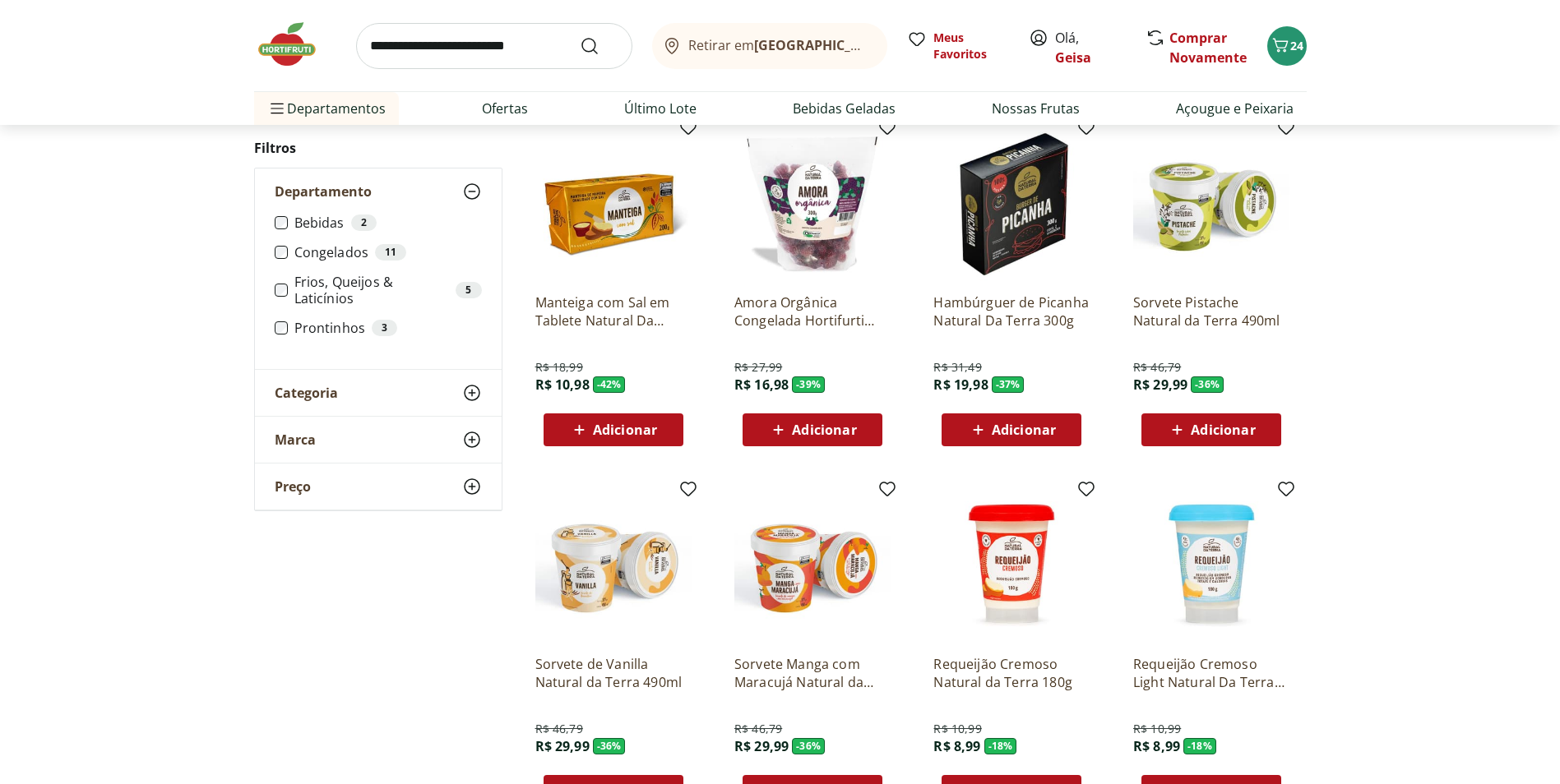
click at [472, 394] on use at bounding box center [471, 392] width 20 height 20
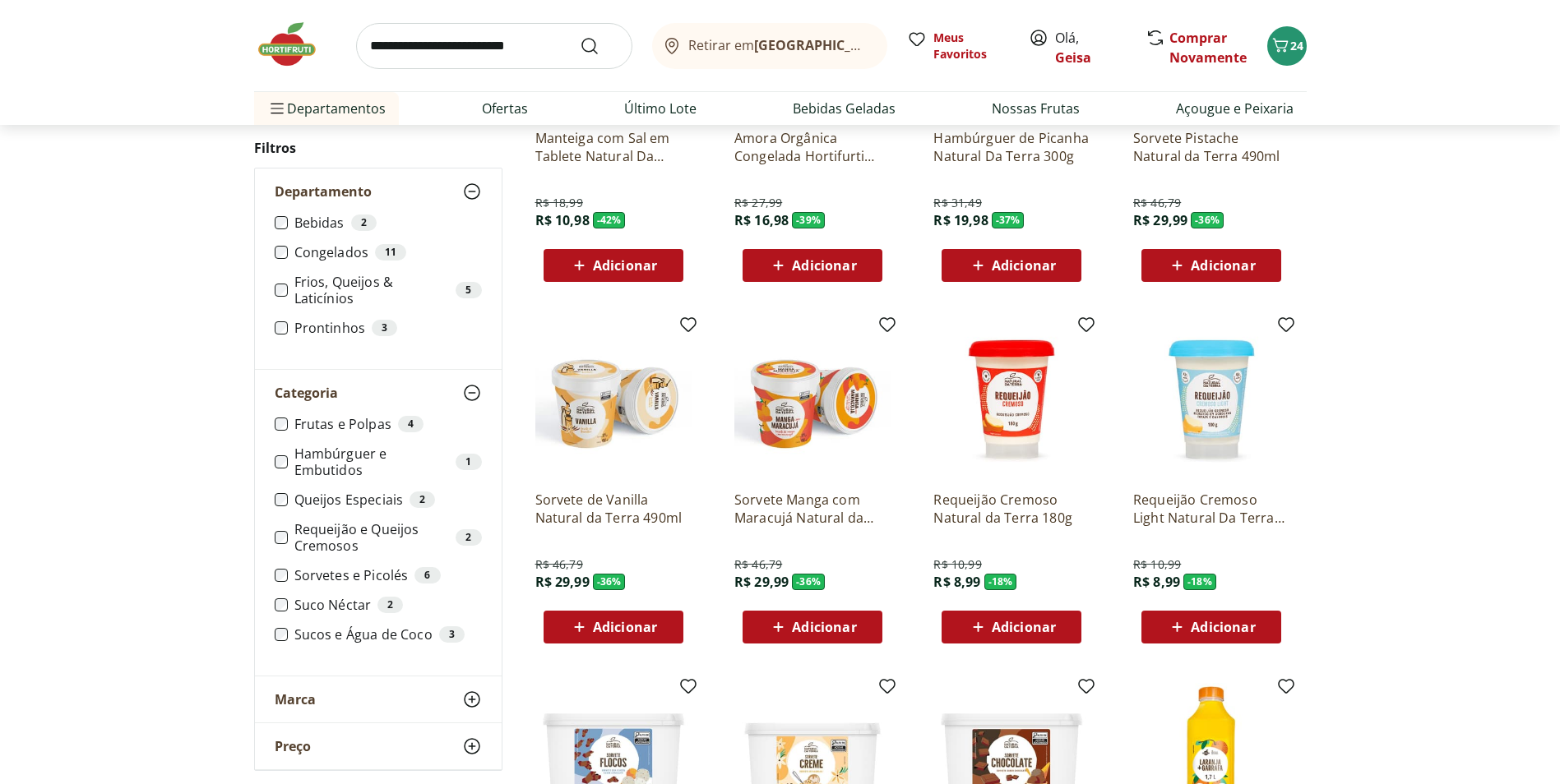
scroll to position [411, 0]
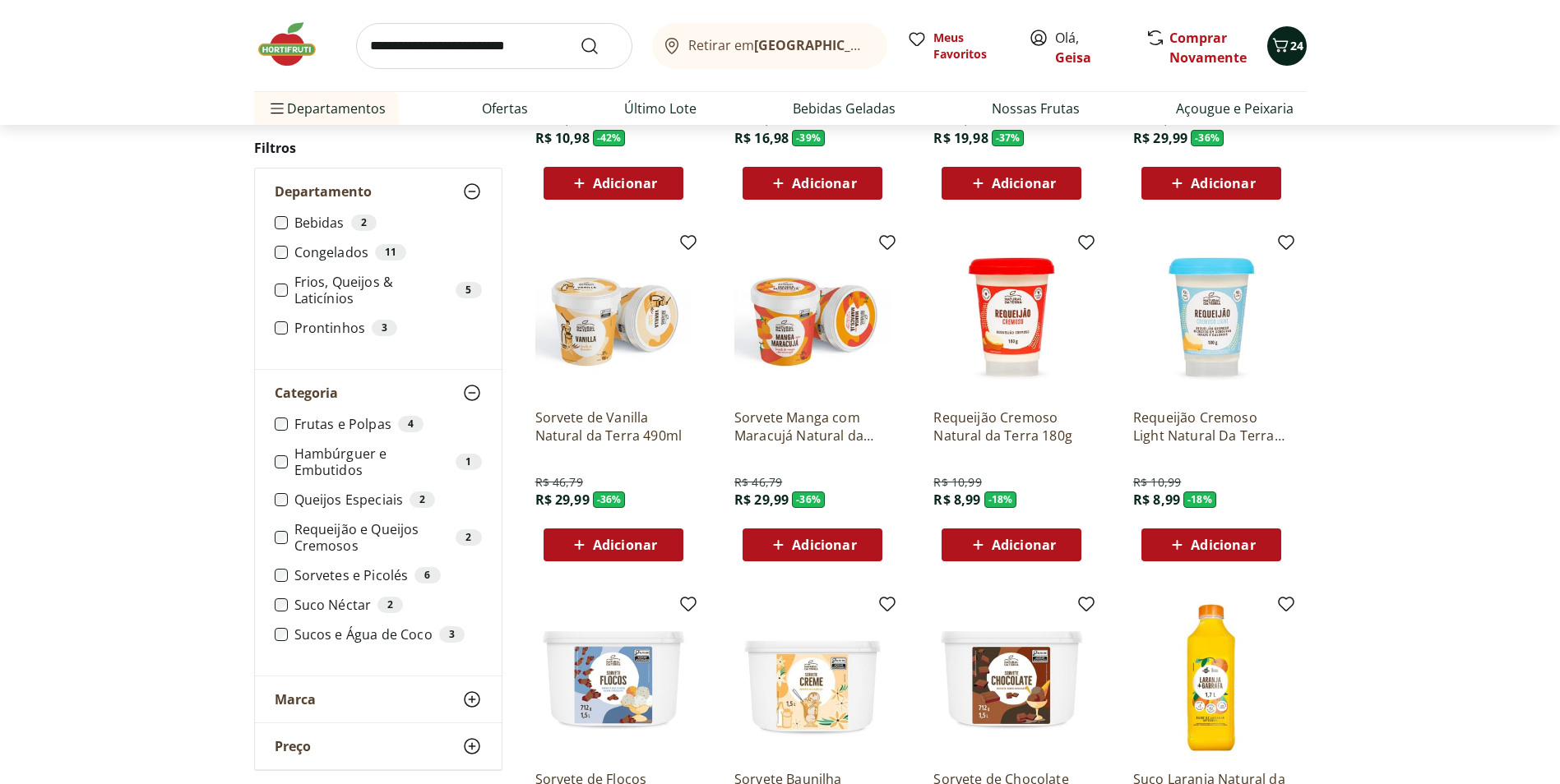
click at [1295, 40] on span "24" at bounding box center [1296, 45] width 13 height 15
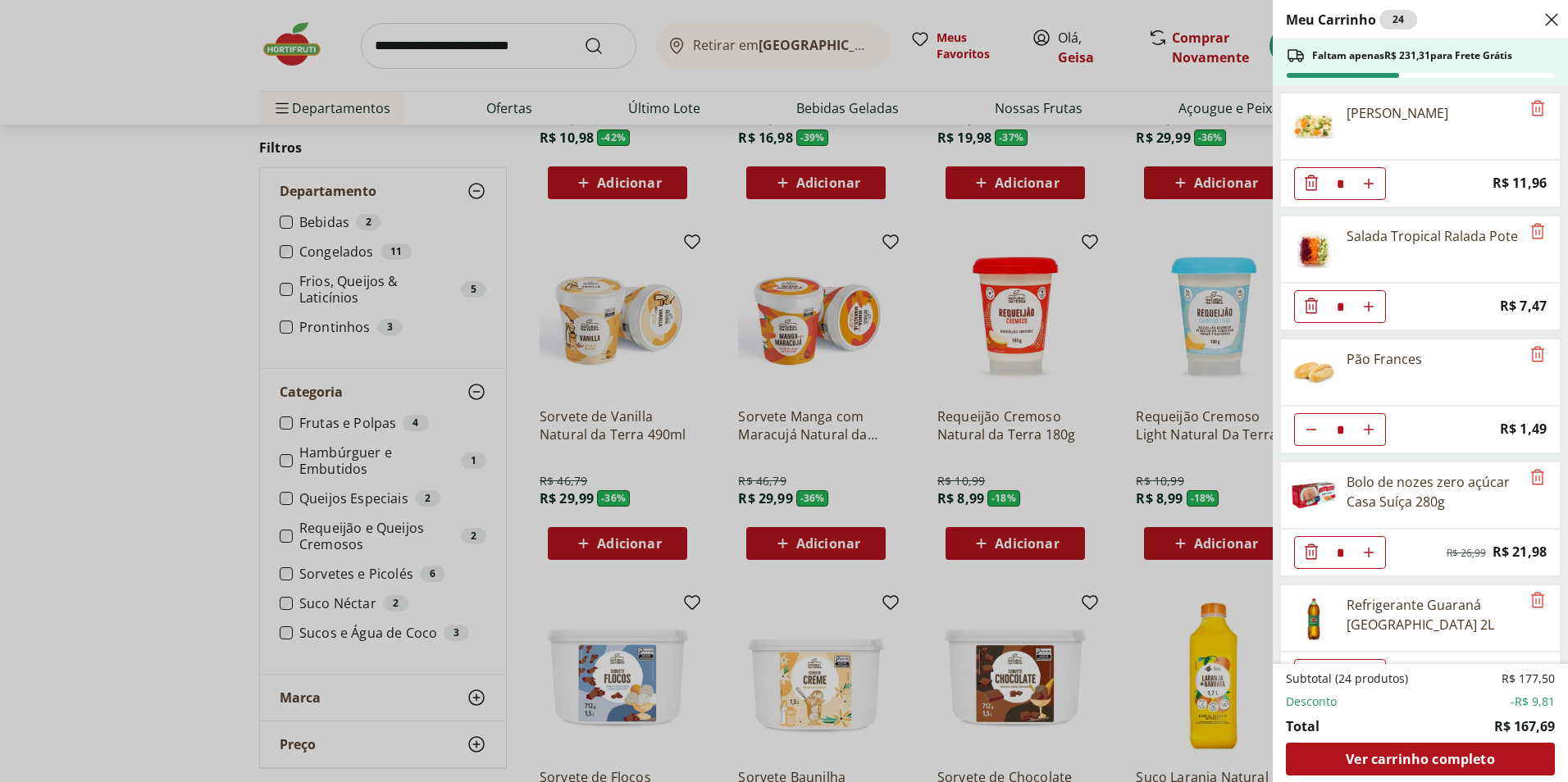
click at [870, 107] on div "Meu Carrinho 24 Faltam apenas R$ 231,31 para Frete Grátis Yakissoba Cortadinho …" at bounding box center [784, 391] width 1568 height 782
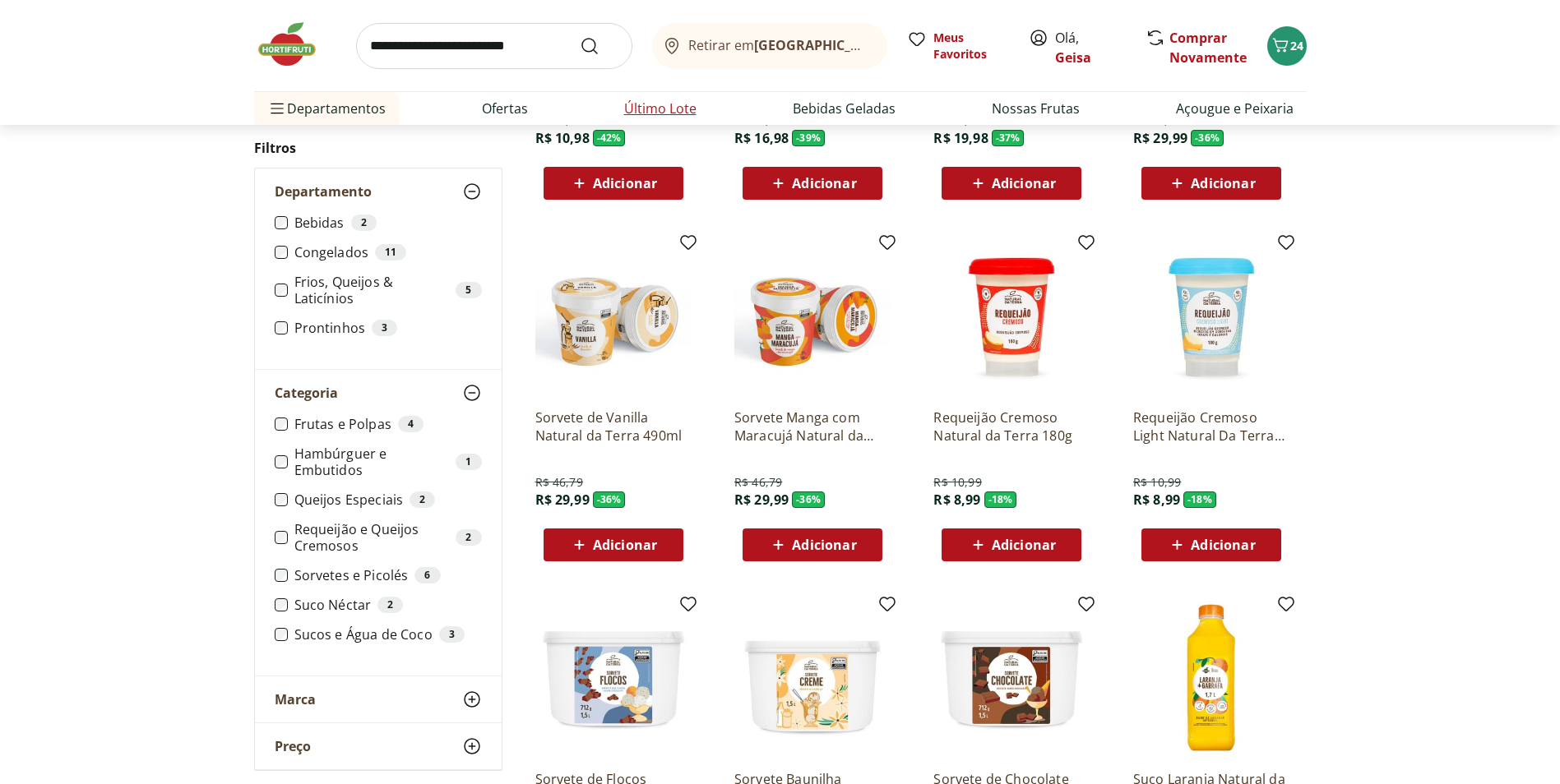
click at [681, 108] on link "Último Lote" at bounding box center [660, 108] width 72 height 20
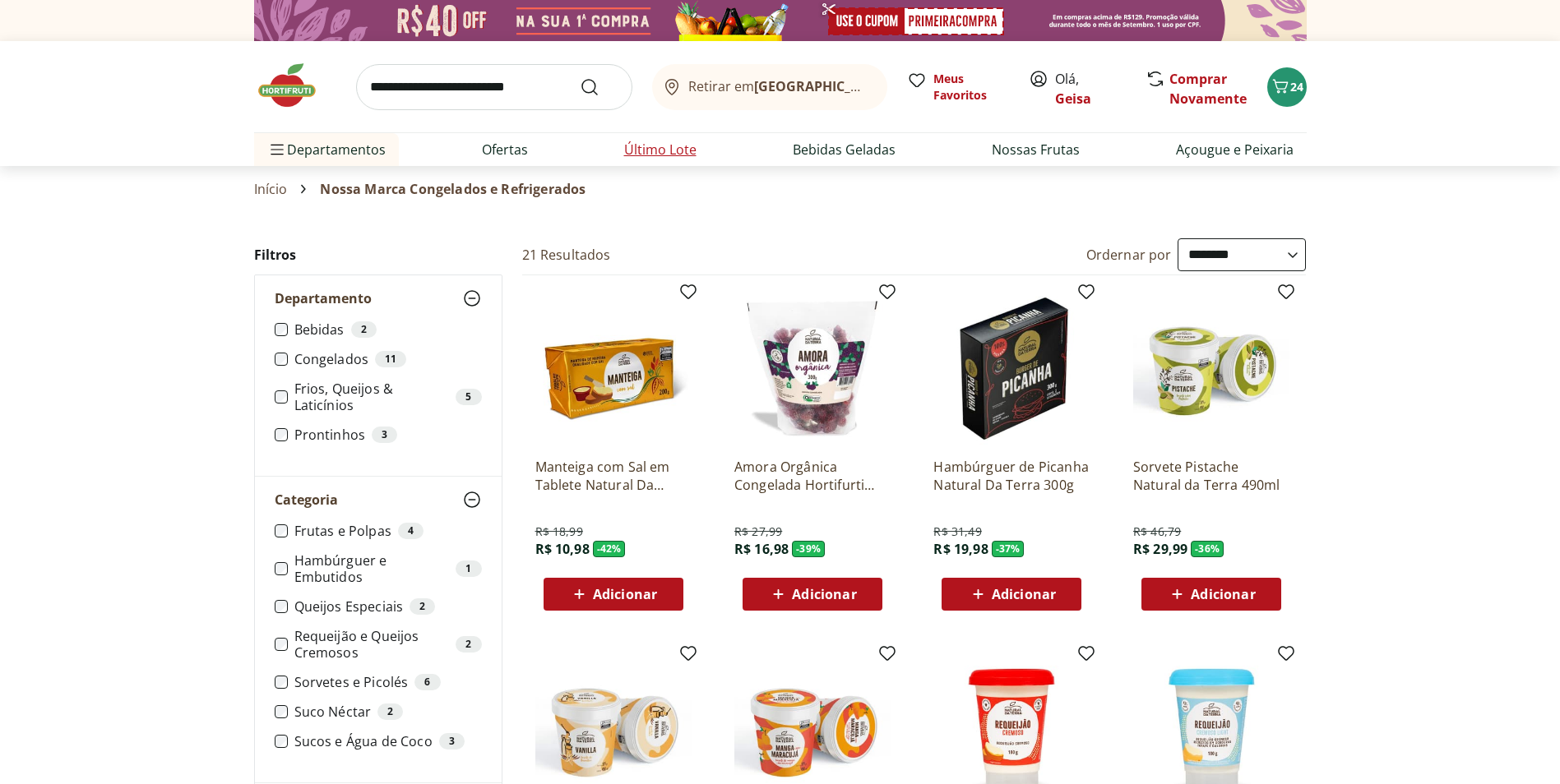
select select "**********"
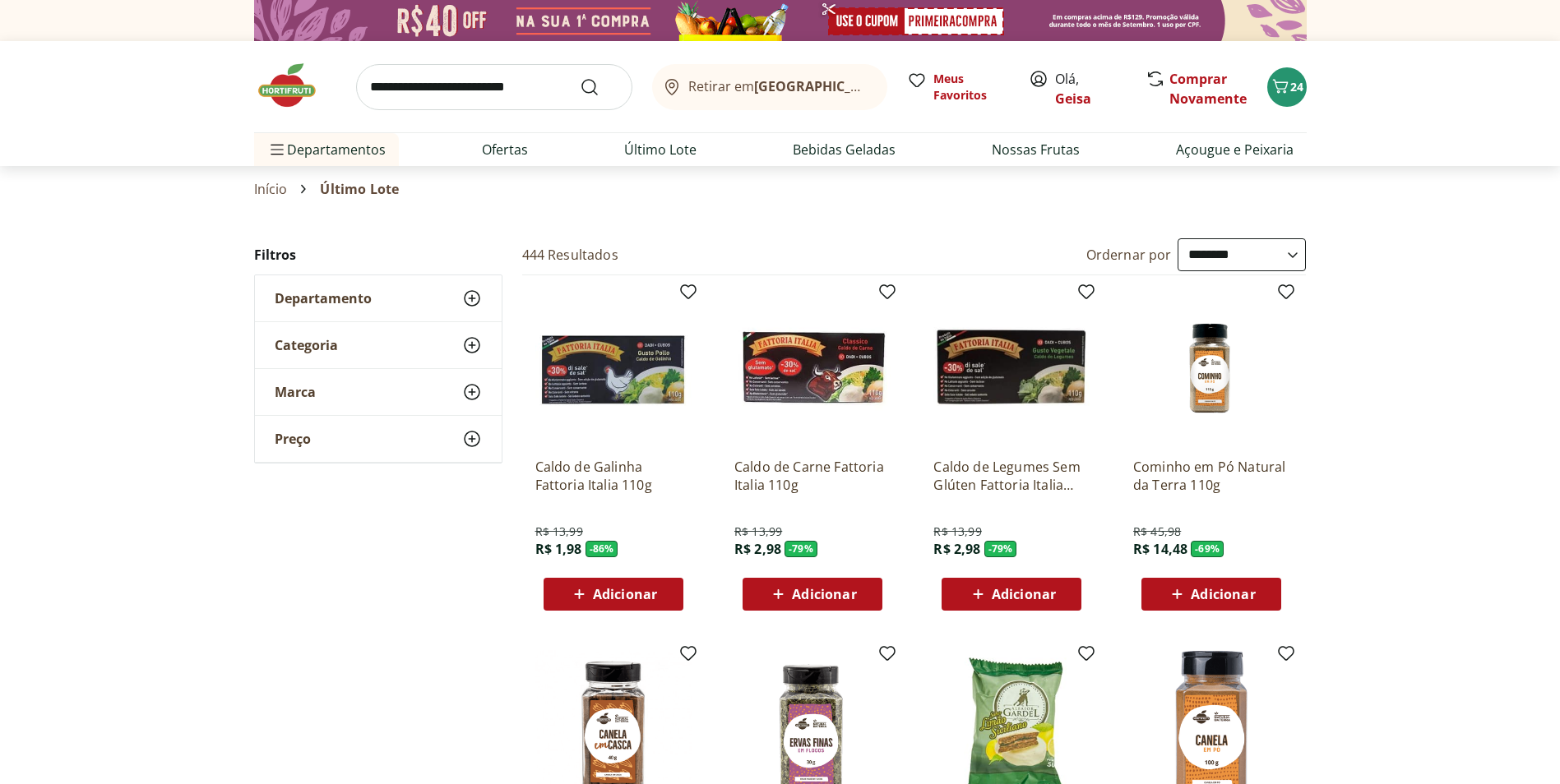
click at [469, 302] on icon at bounding box center [471, 298] width 20 height 20
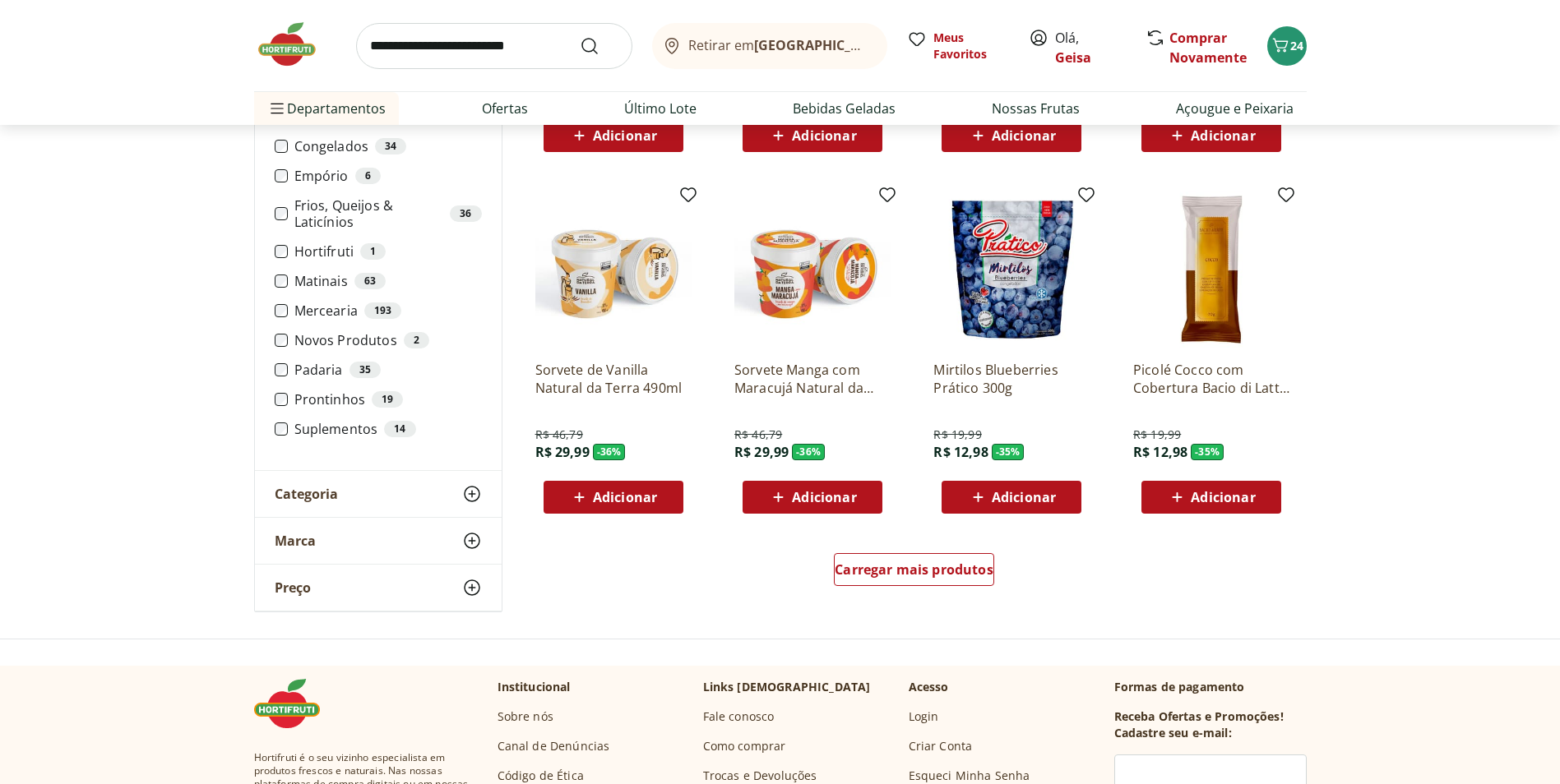
scroll to position [822, 0]
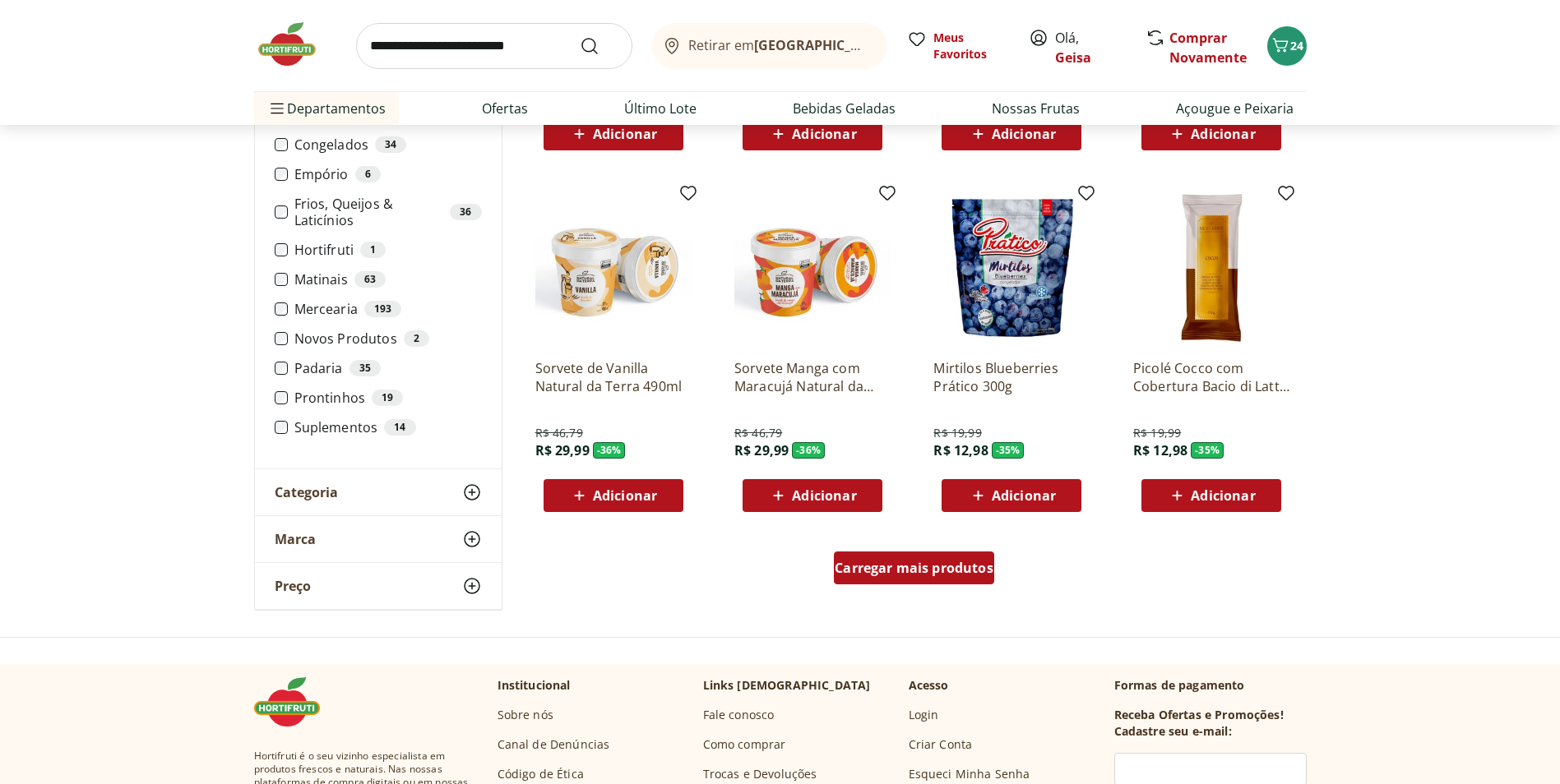
click at [963, 561] on span "Carregar mais produtos" at bounding box center [914, 567] width 159 height 13
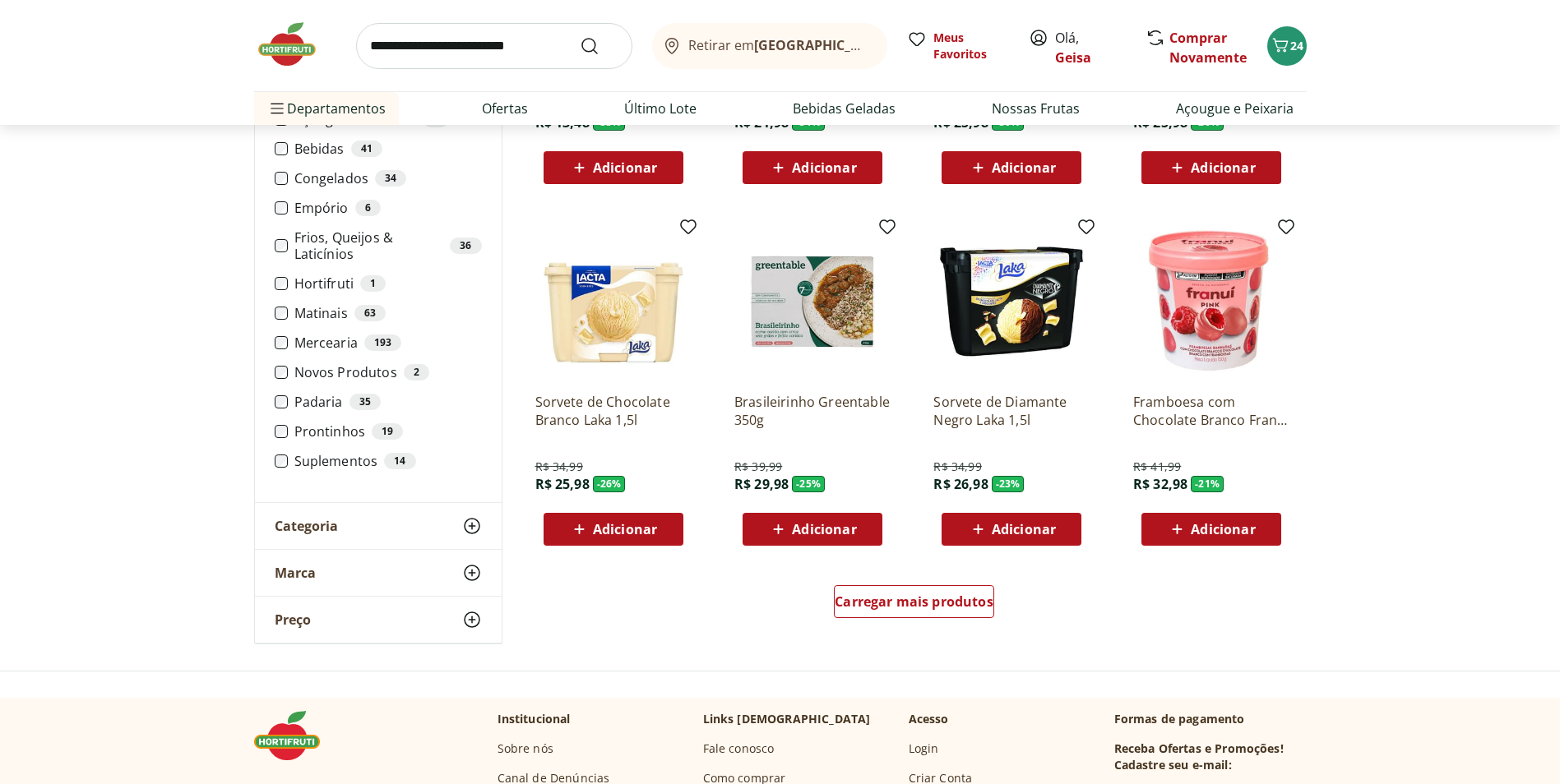
scroll to position [986, 0]
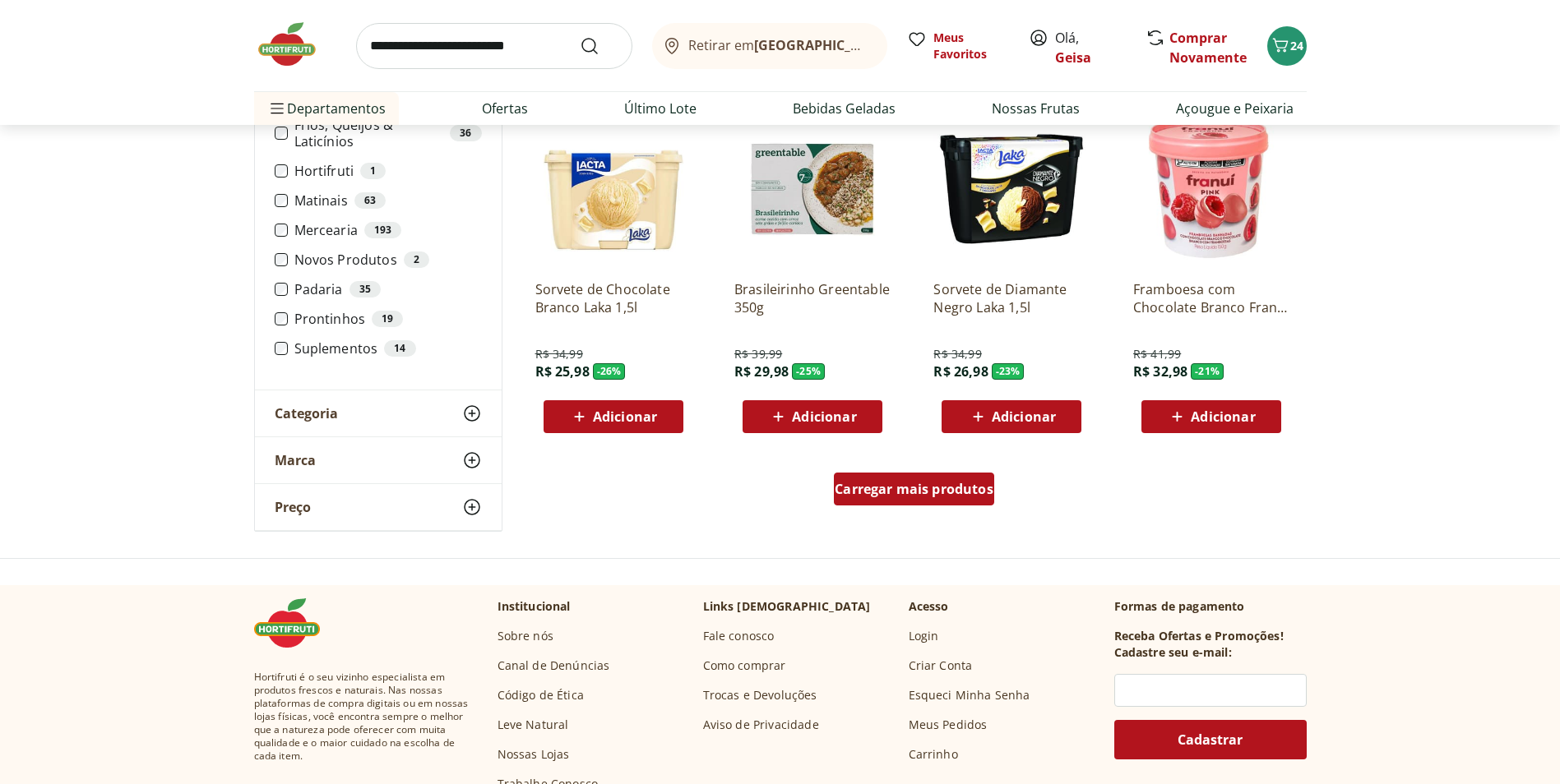
click at [948, 500] on div "Carregar mais produtos" at bounding box center [914, 489] width 160 height 33
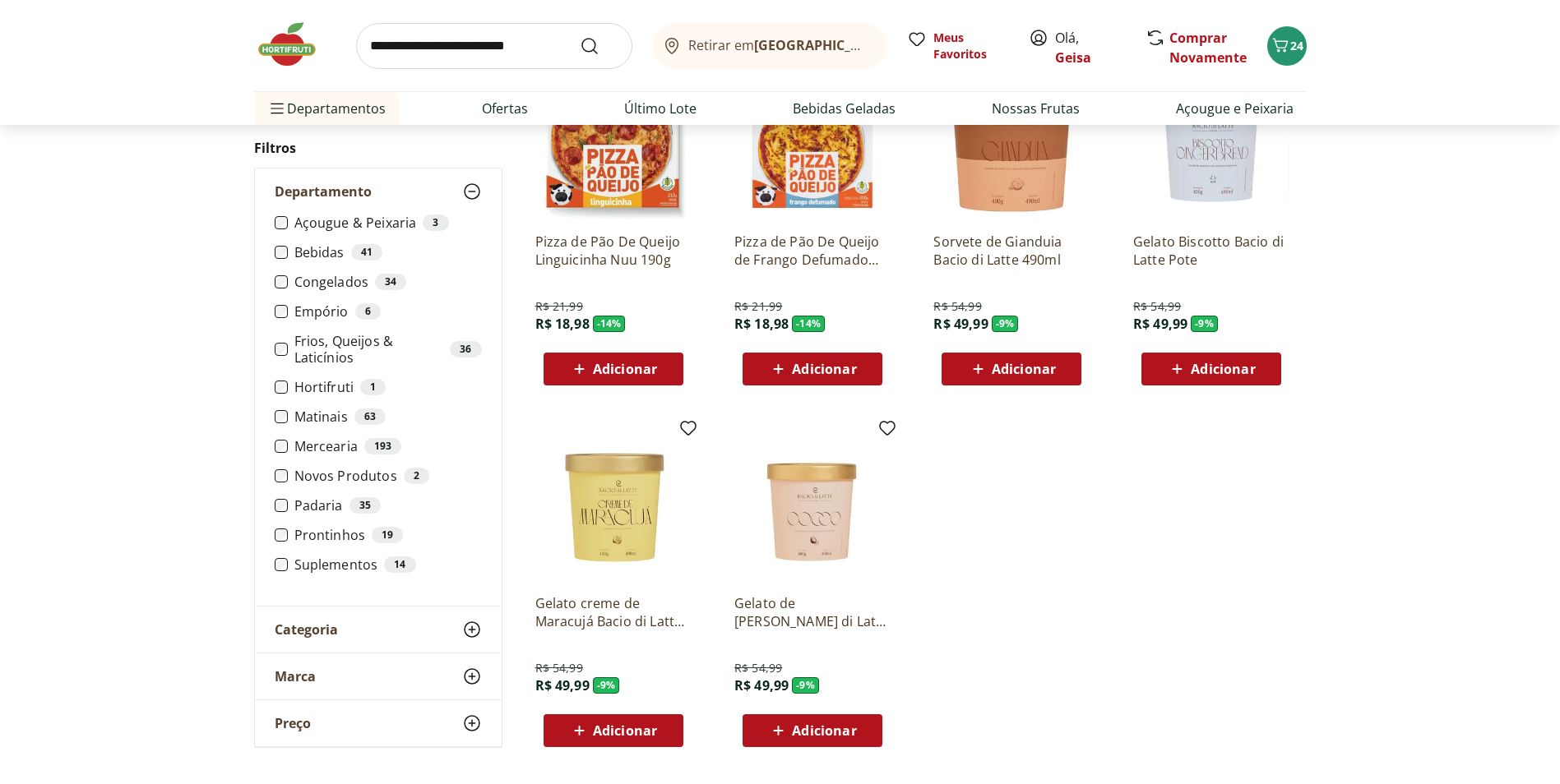
scroll to position [655, 0]
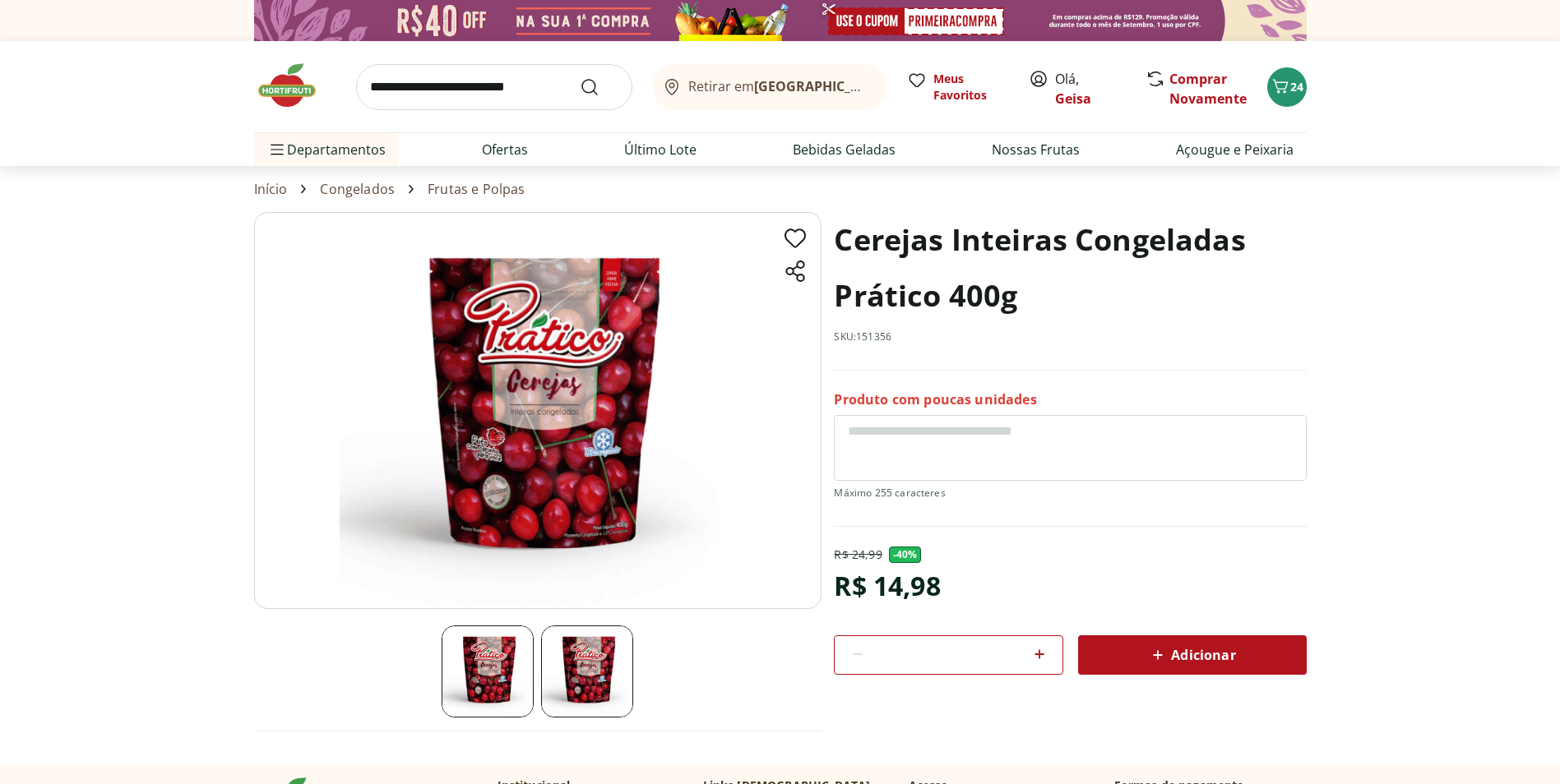
click at [505, 444] on img at bounding box center [537, 410] width 567 height 397
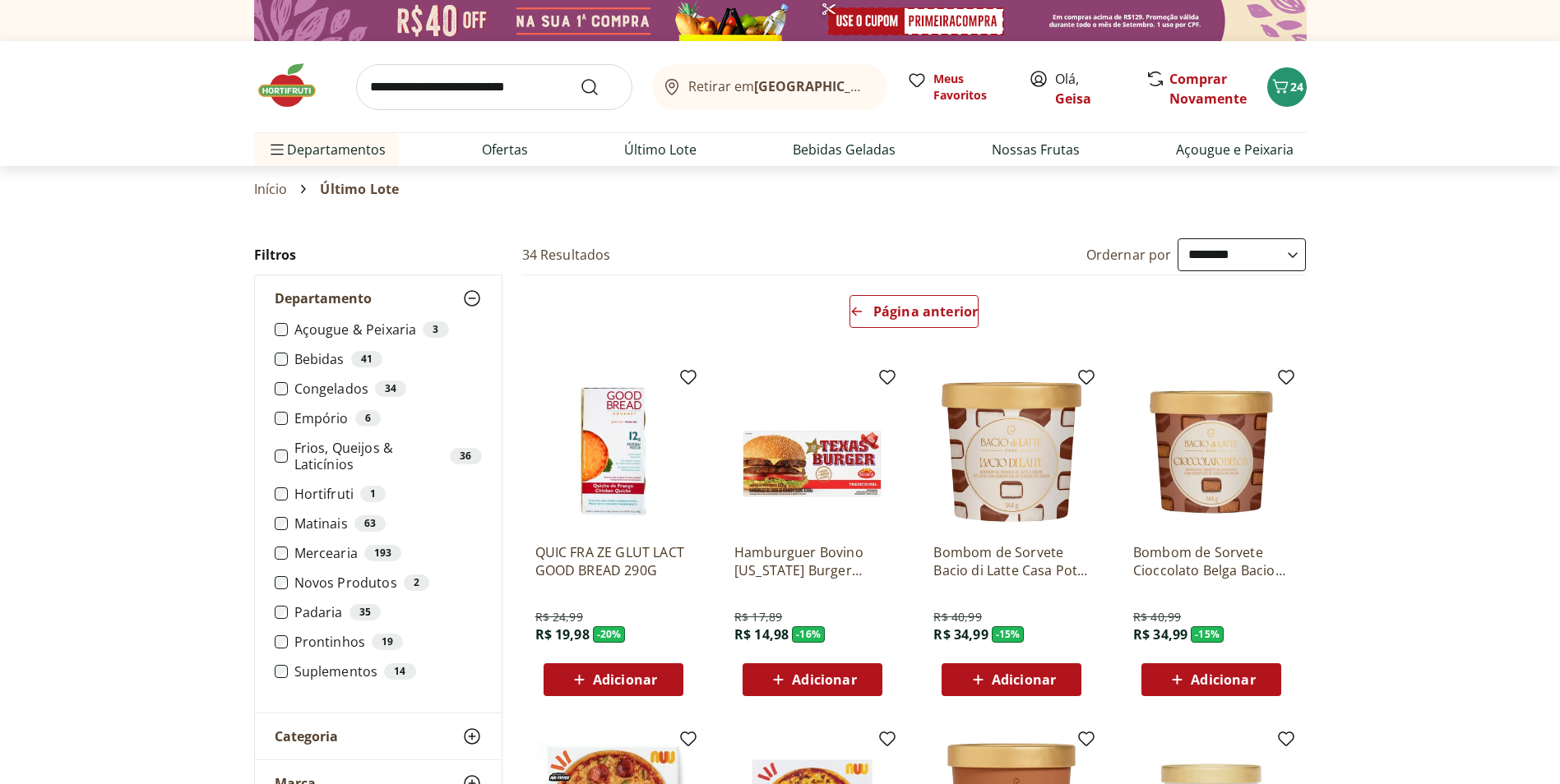
select select "**********"
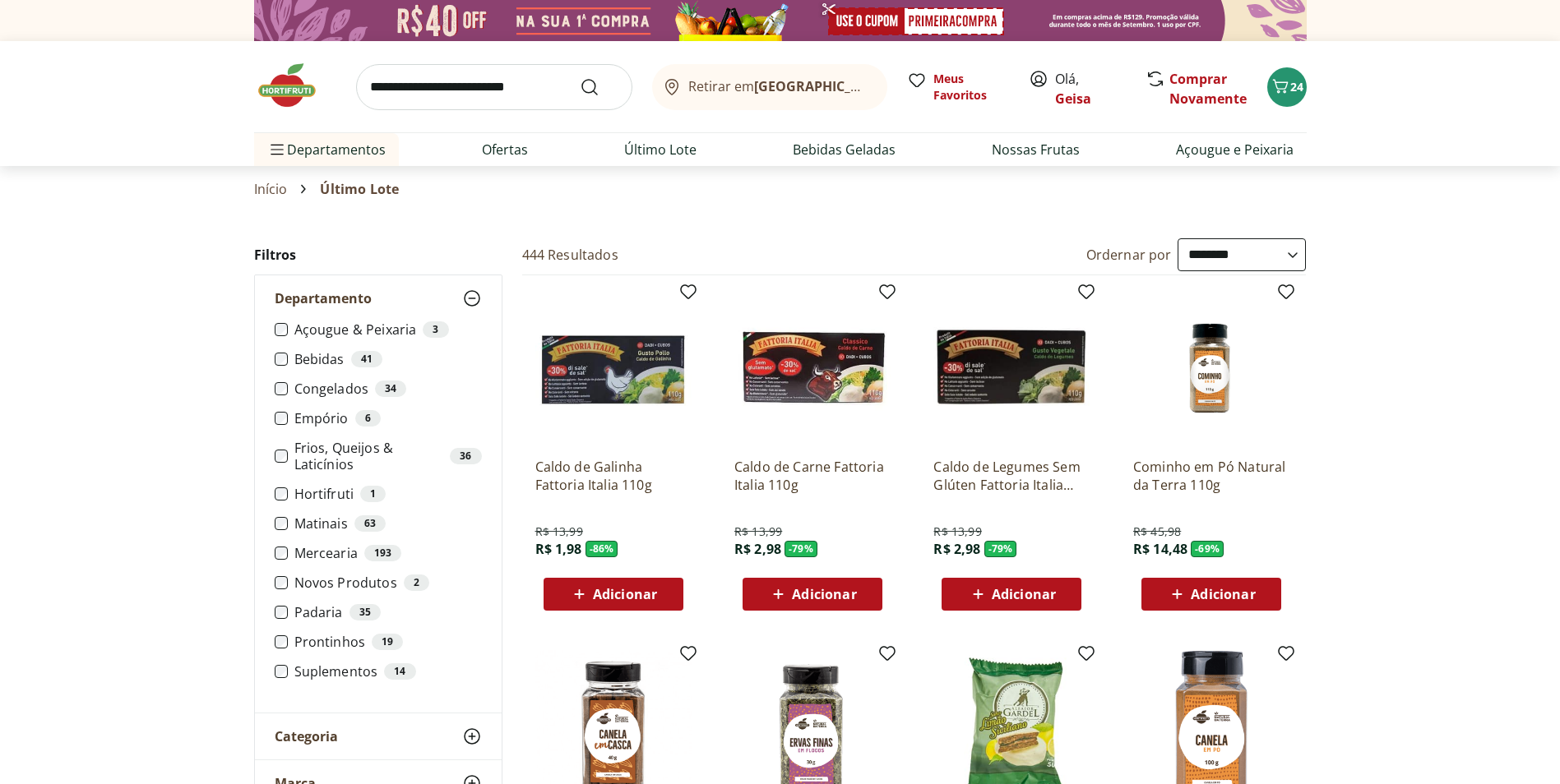
scroll to position [247, 0]
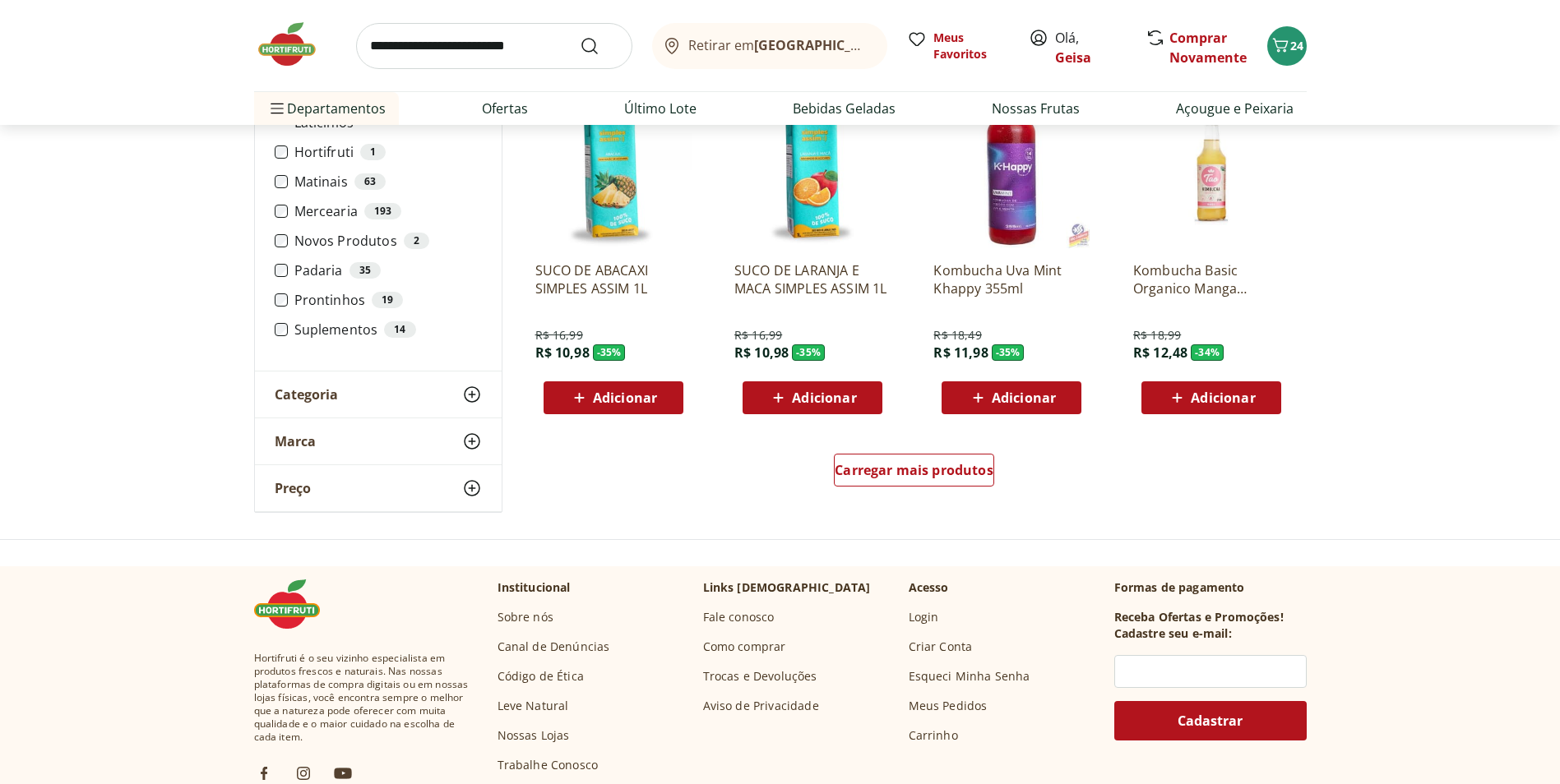
scroll to position [904, 0]
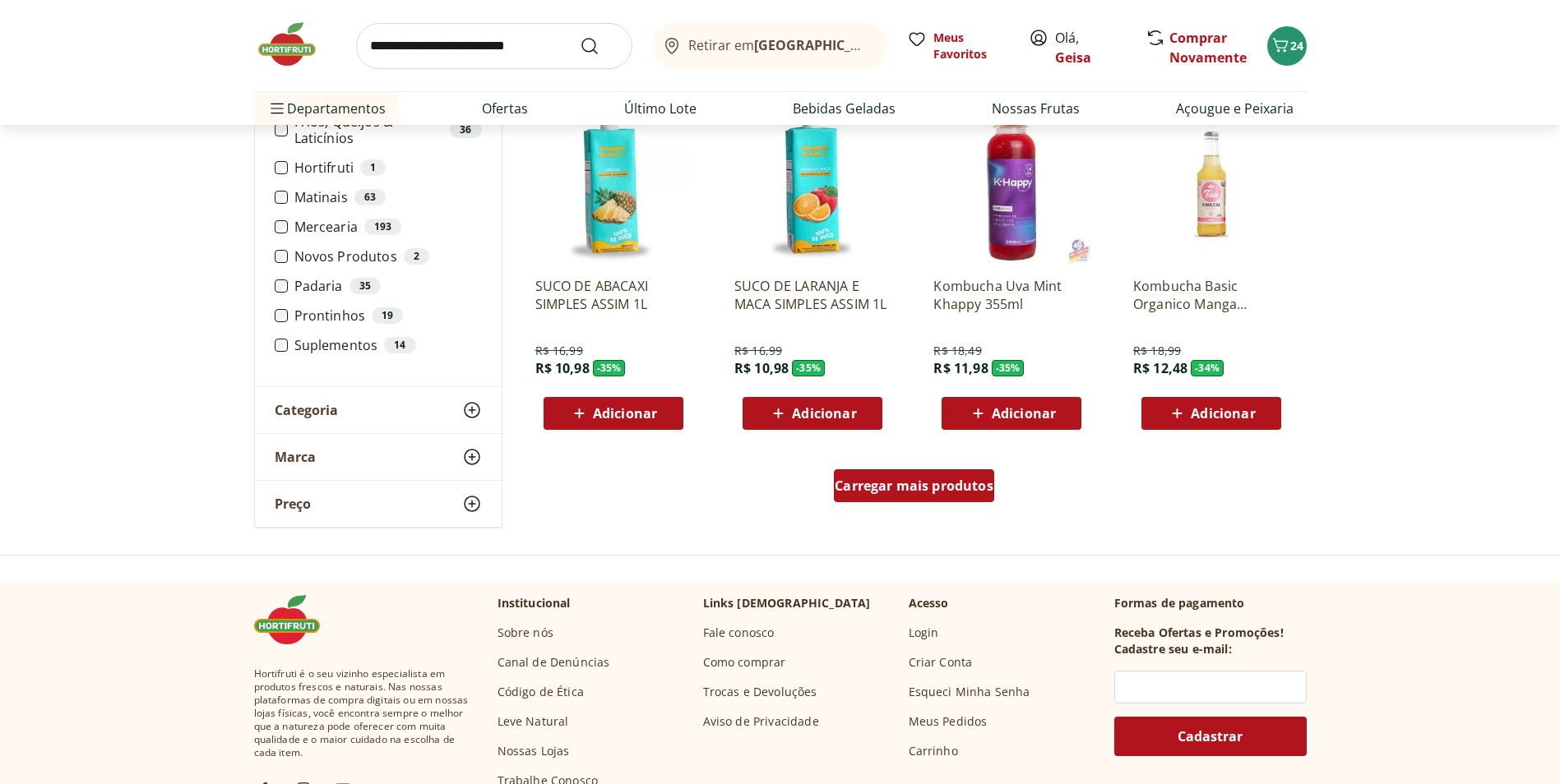
click at [958, 472] on div "Carregar mais produtos" at bounding box center [914, 486] width 160 height 33
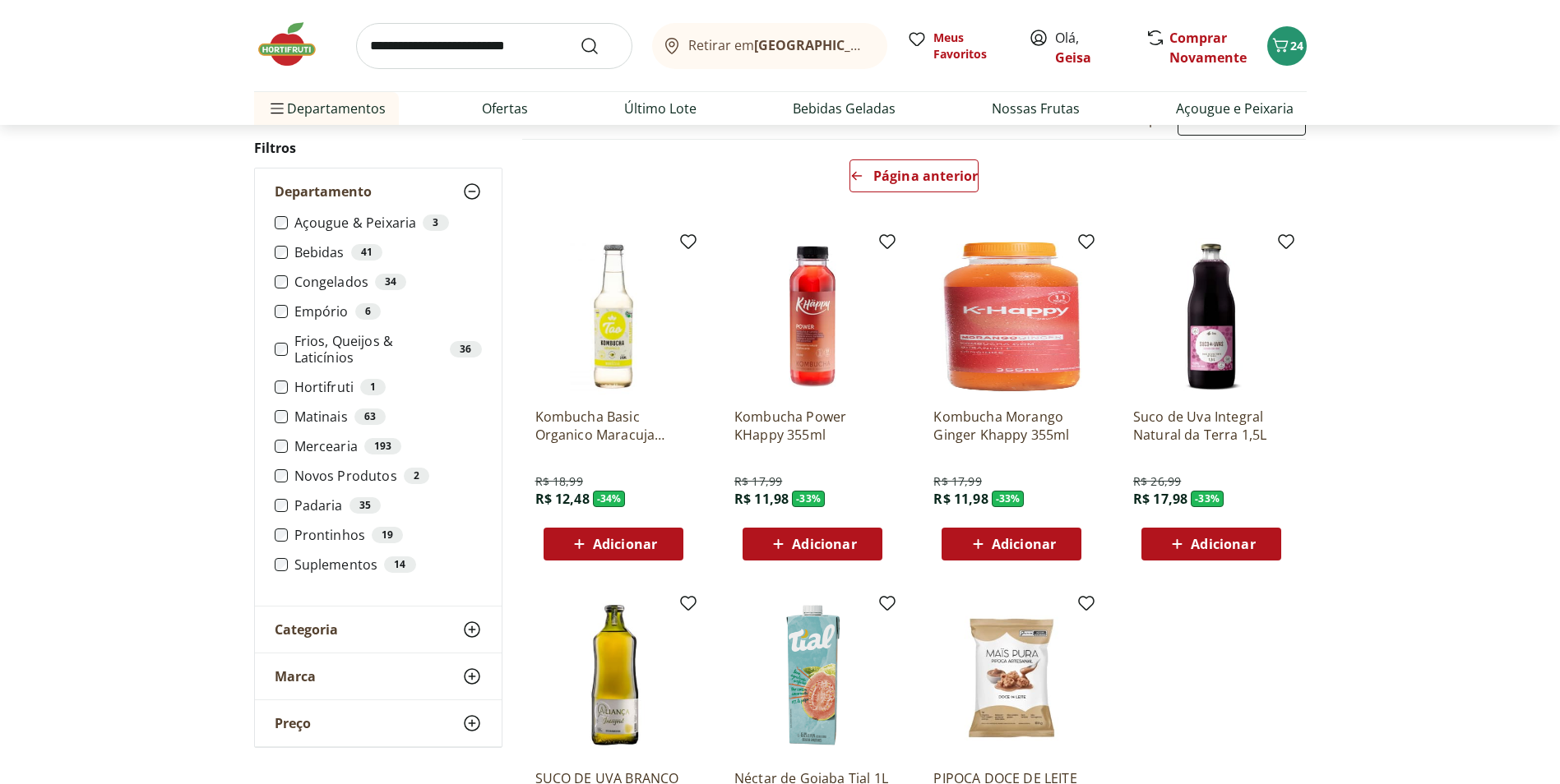
scroll to position [165, 0]
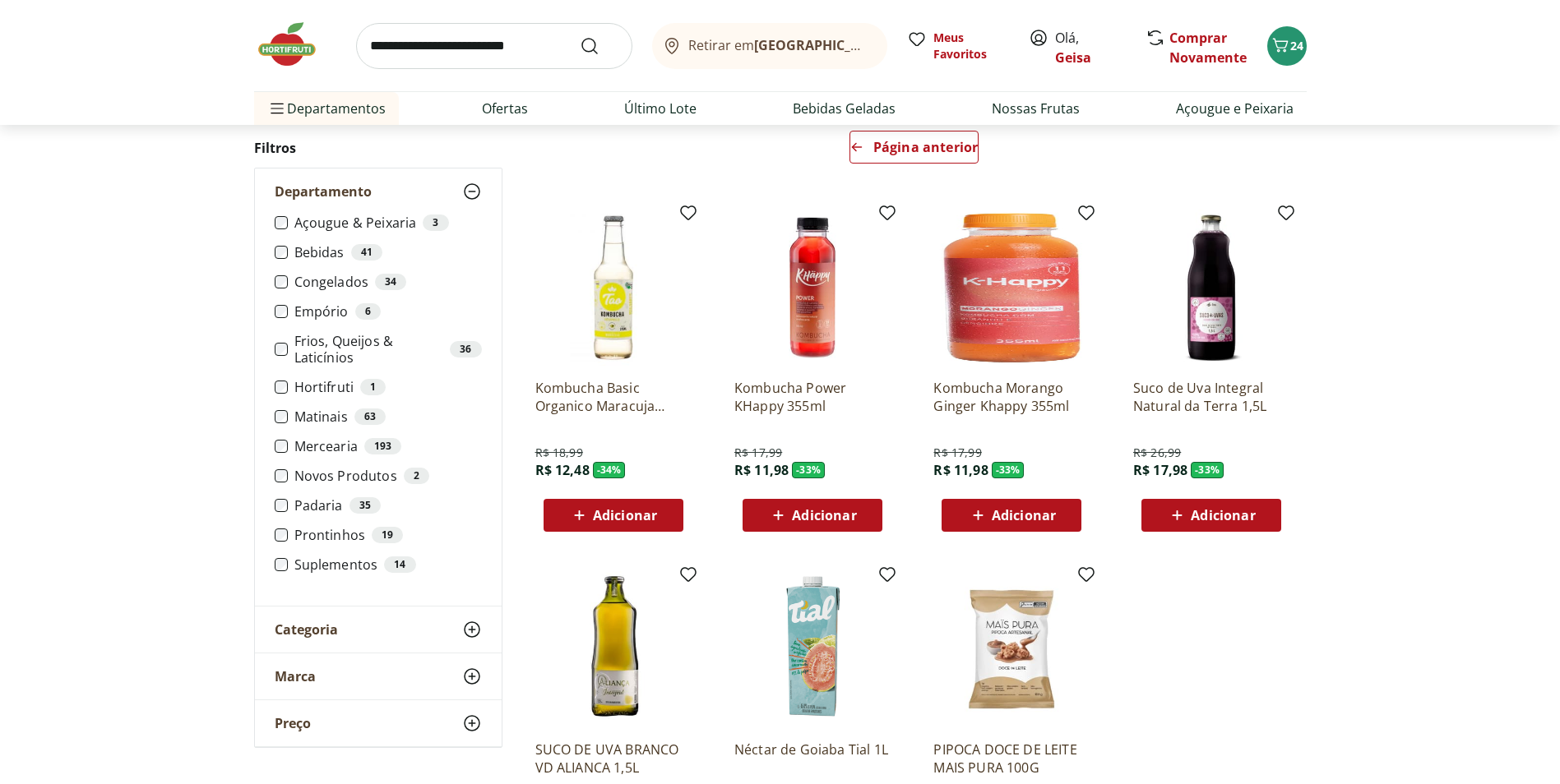
click at [455, 629] on div "Categoria" at bounding box center [378, 630] width 247 height 46
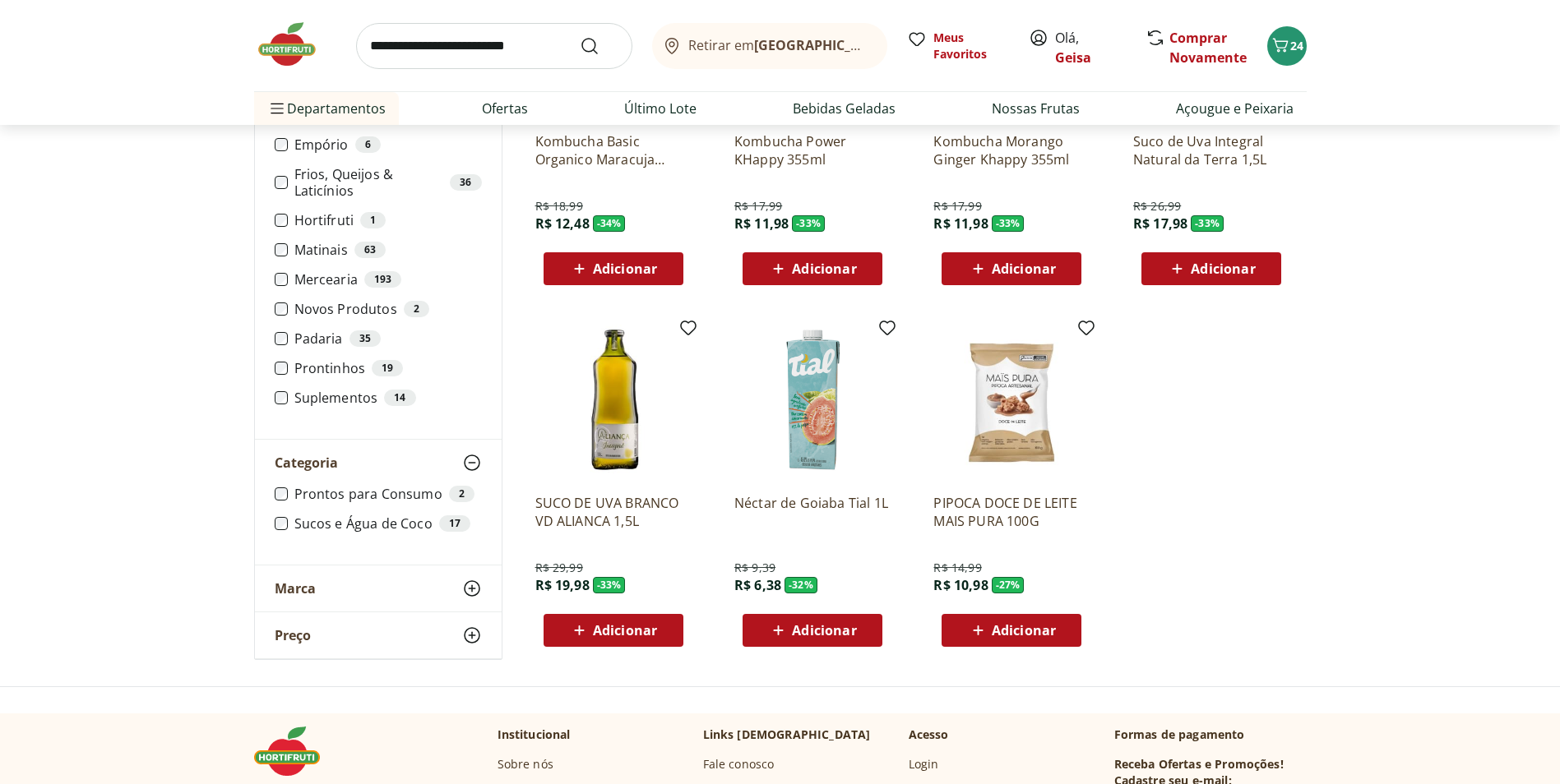
scroll to position [247, 0]
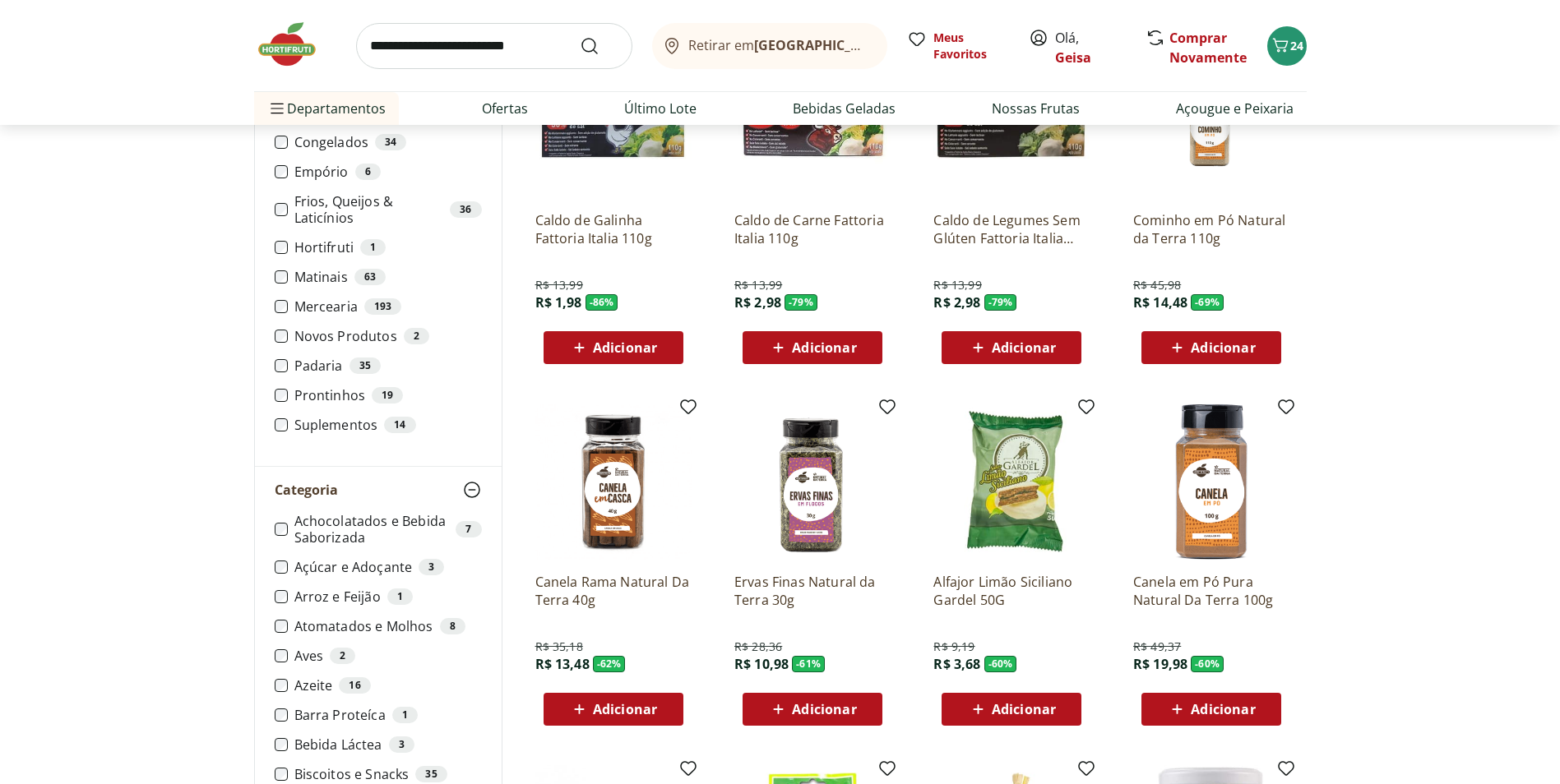
click at [298, 420] on label "Suplementos 14" at bounding box center [387, 424] width 188 height 16
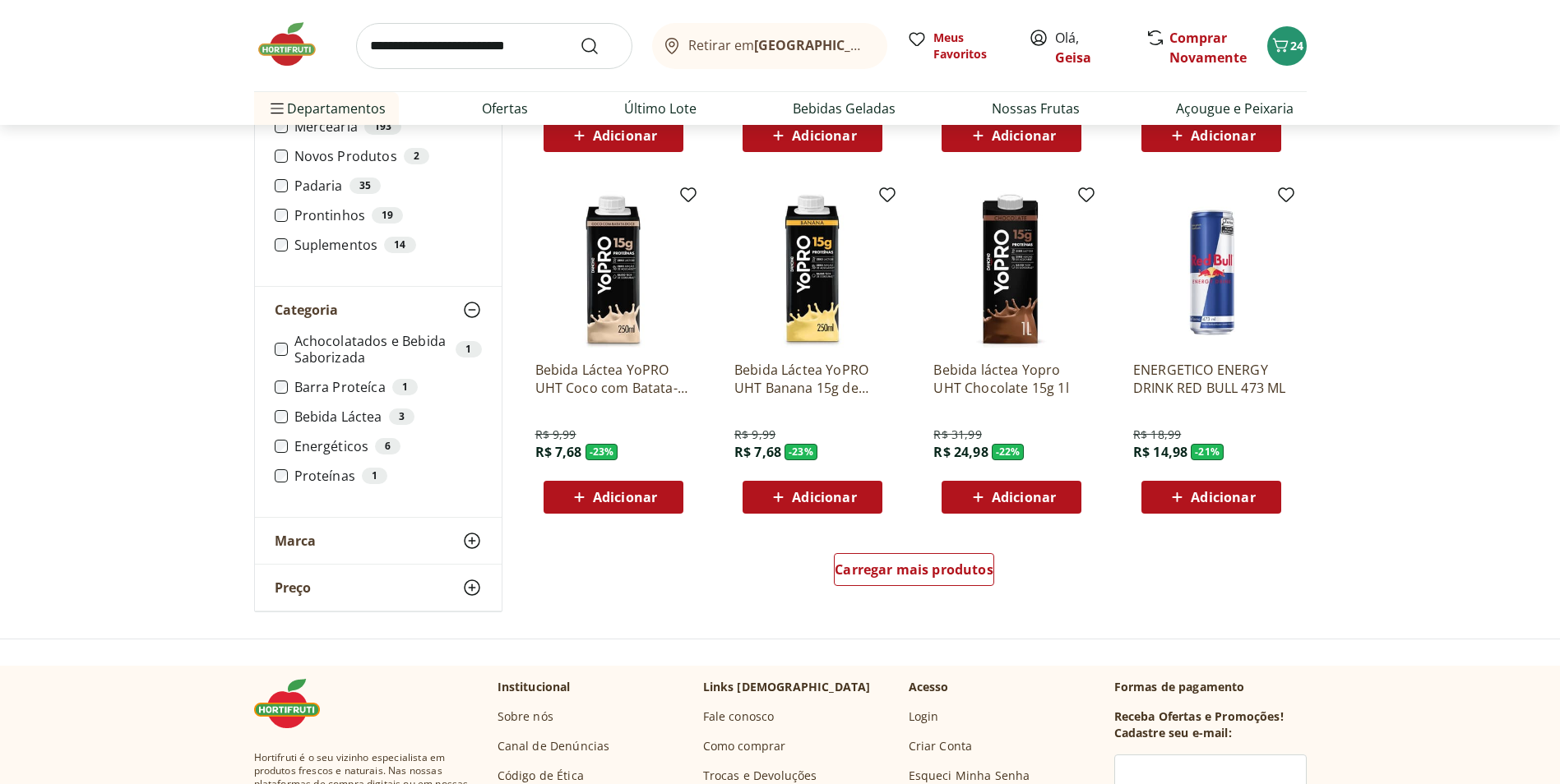
scroll to position [822, 0]
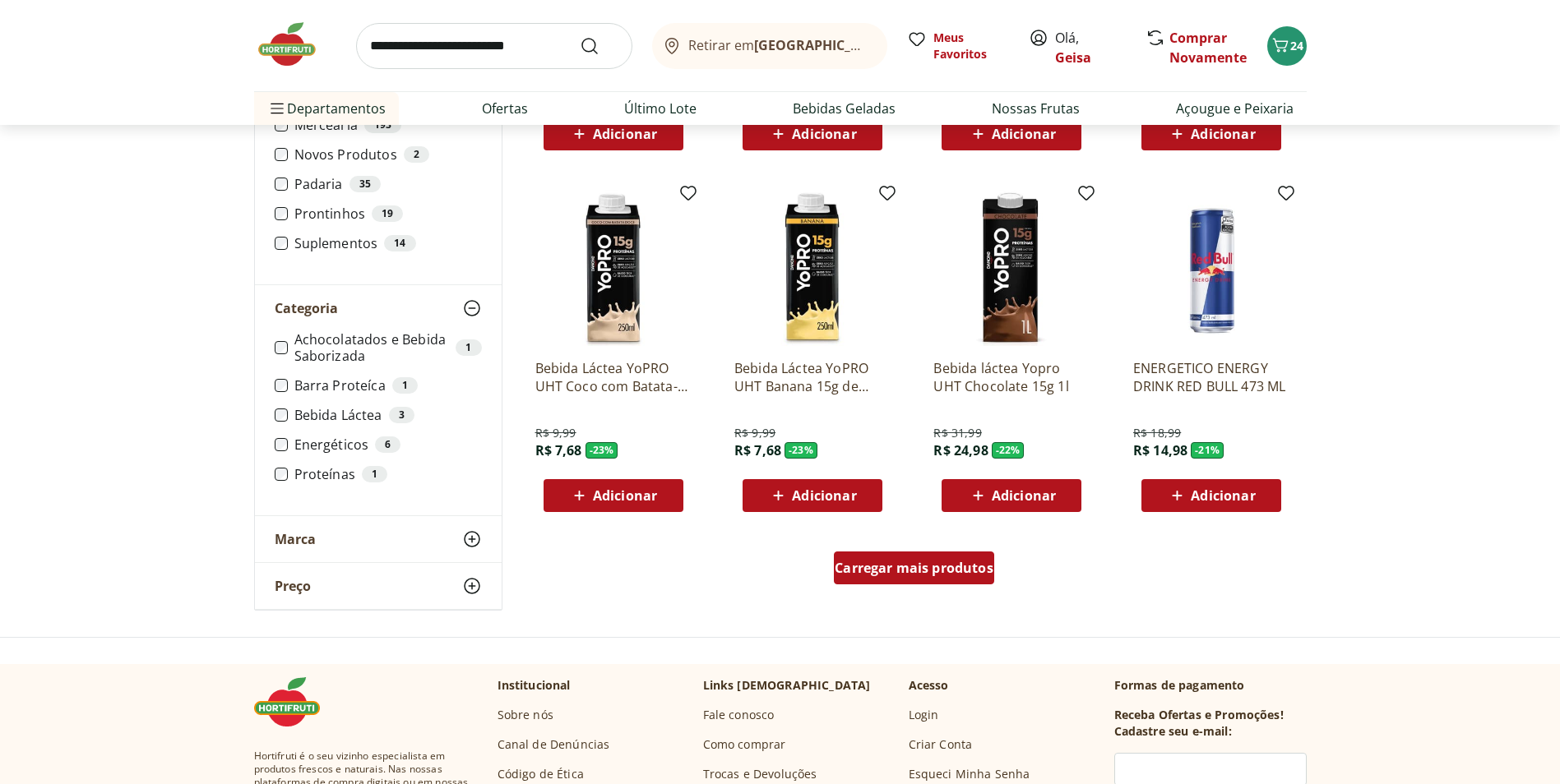
click at [961, 554] on div "Carregar mais produtos" at bounding box center [914, 568] width 160 height 33
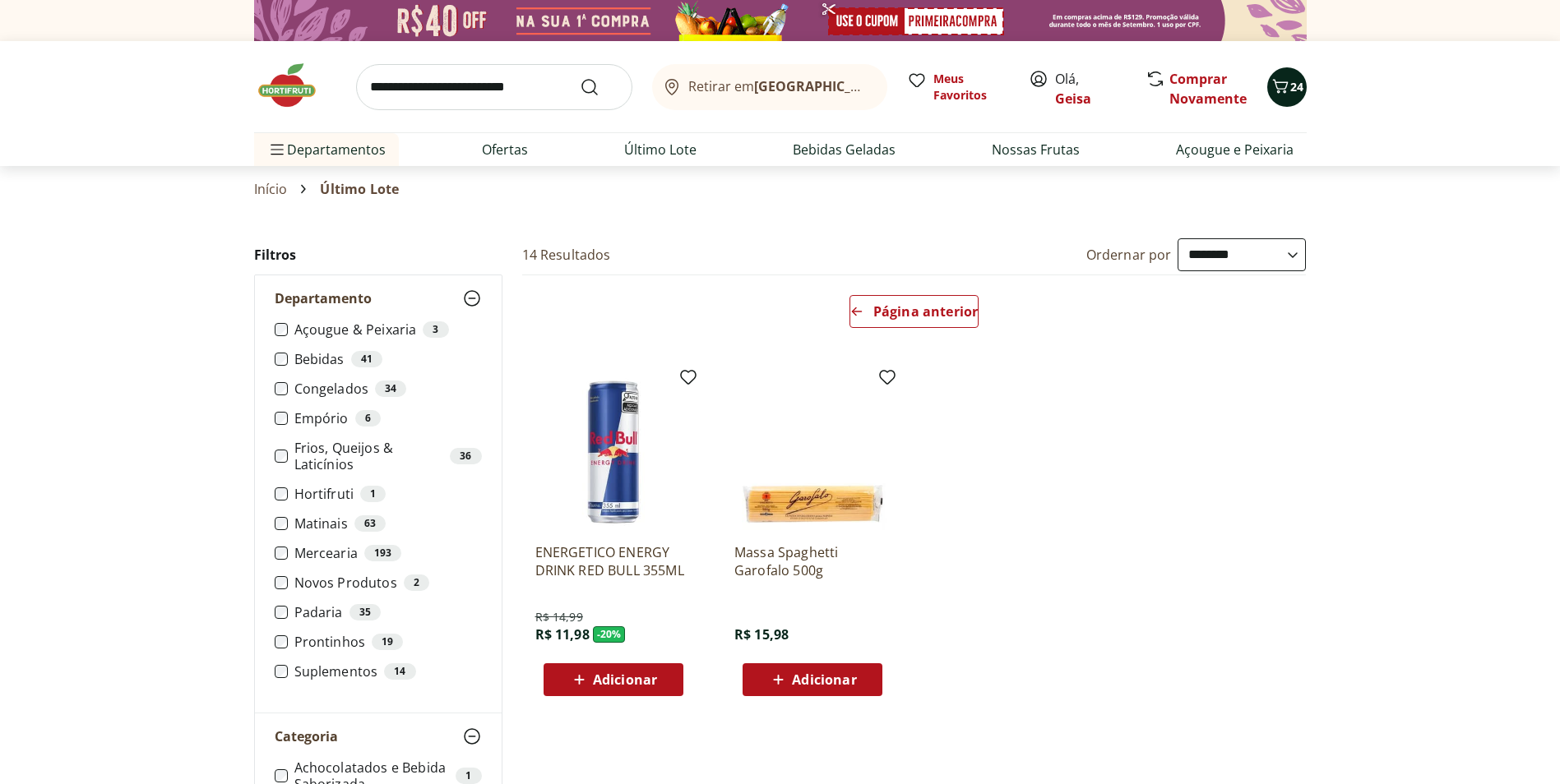
click at [1280, 81] on icon "Carrinho" at bounding box center [1280, 86] width 20 height 20
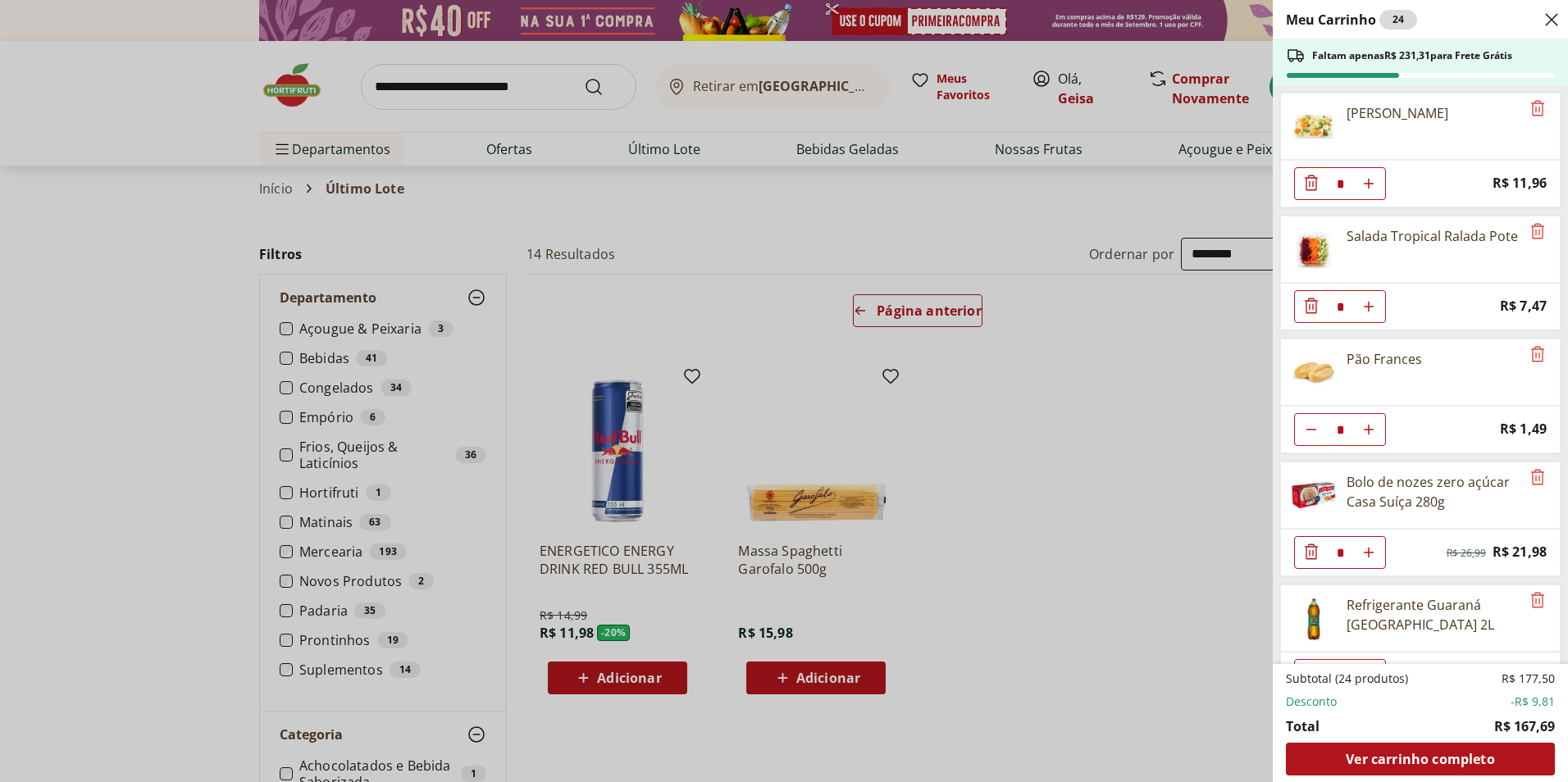
click at [1102, 483] on div "Meu Carrinho 24 Faltam apenas R$ 231,31 para Frete Grátis Yakissoba Cortadinho …" at bounding box center [784, 391] width 1568 height 782
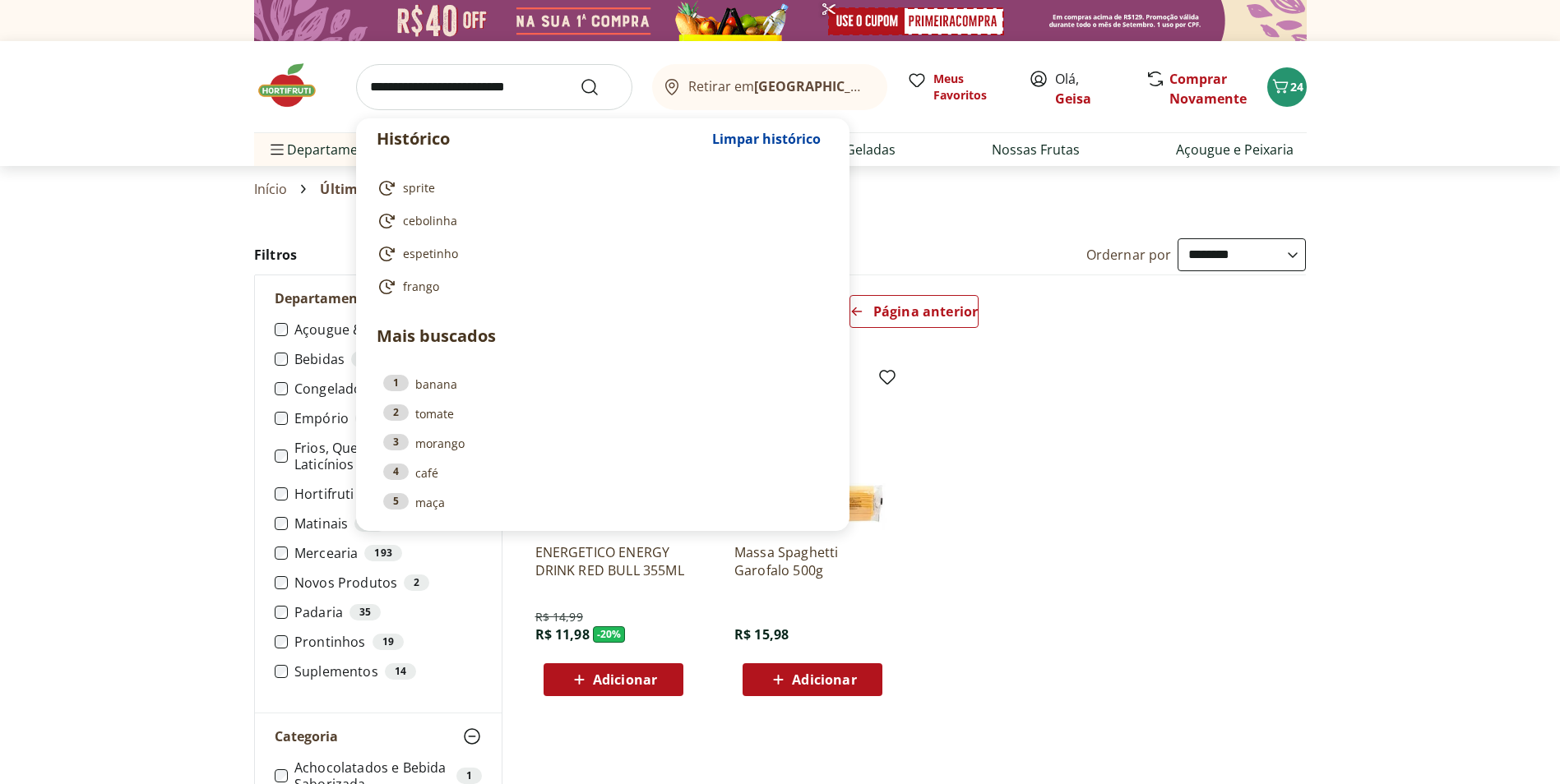
click at [457, 91] on input "search" at bounding box center [494, 87] width 276 height 46
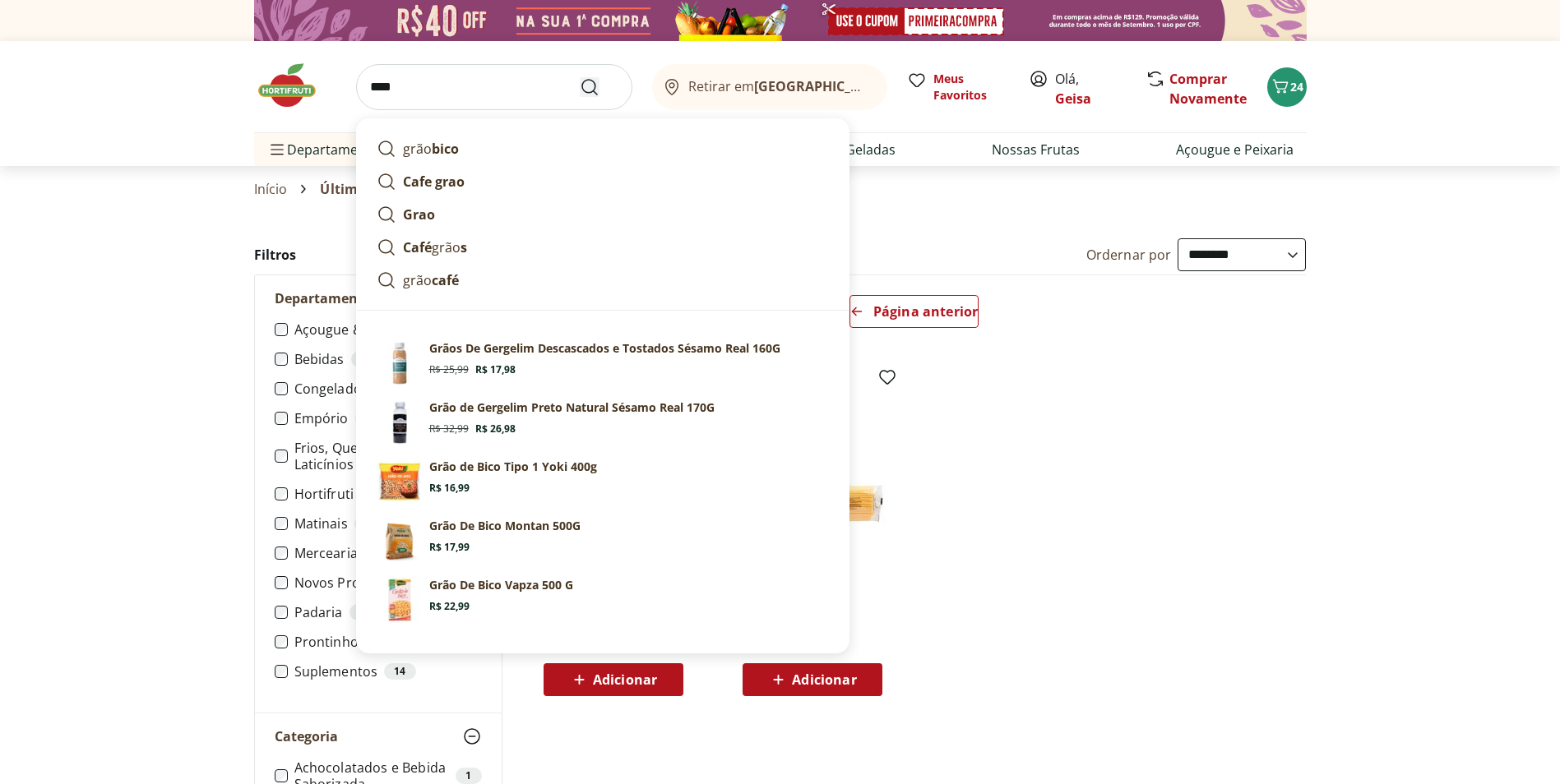
type input "****"
click at [582, 91] on icon "Submit Search" at bounding box center [589, 87] width 20 height 20
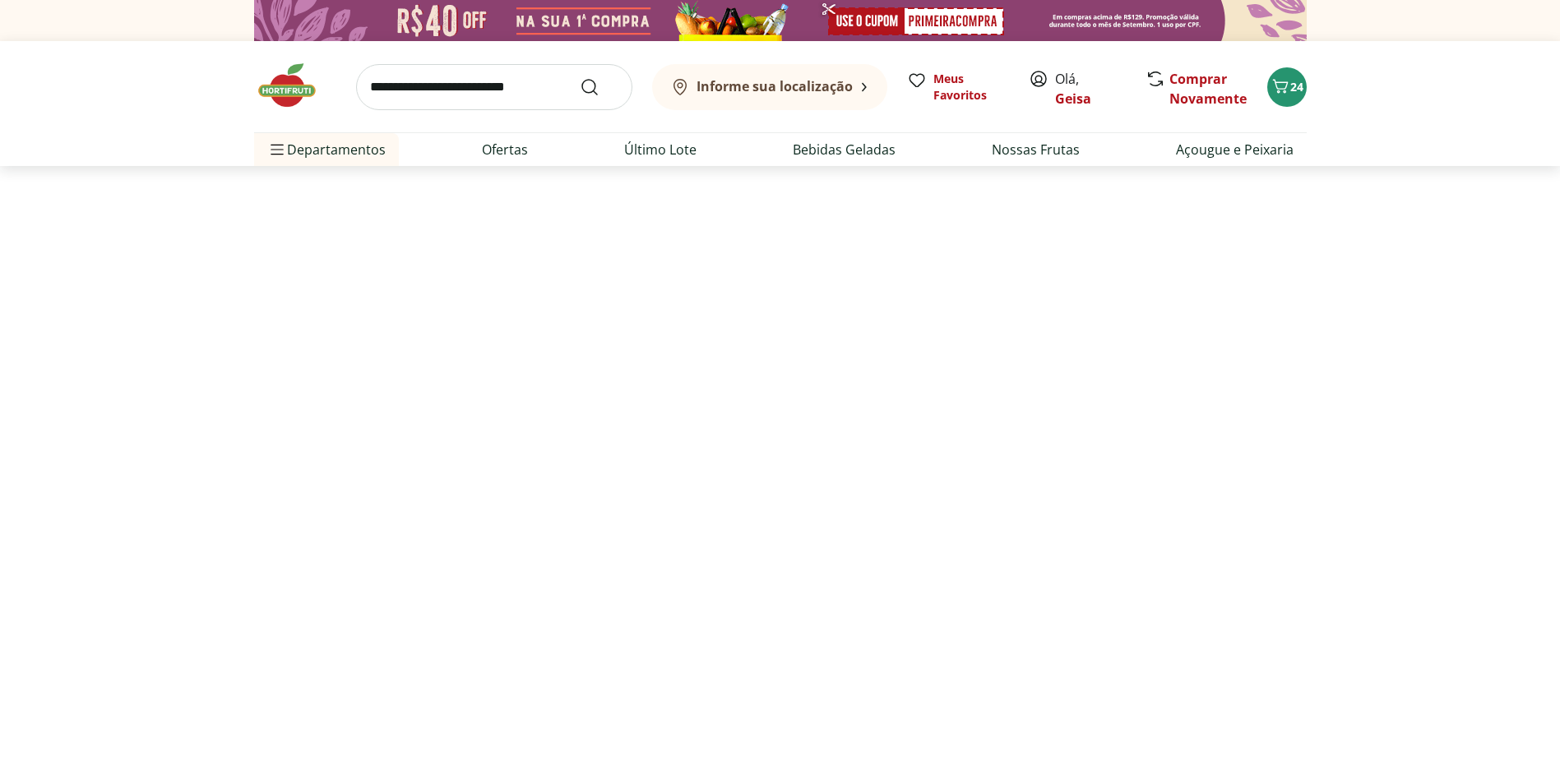
select select "**********"
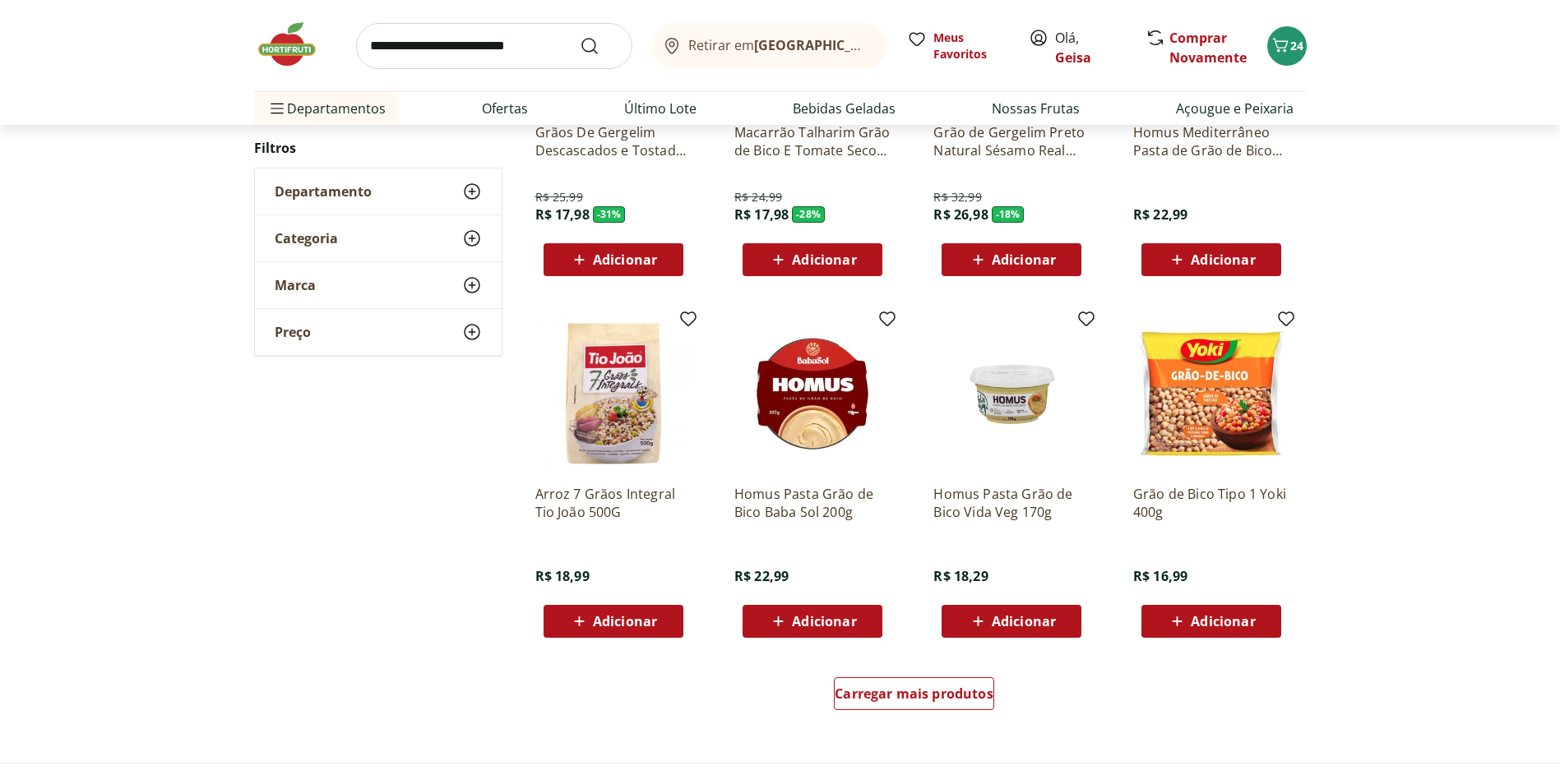
scroll to position [822, 0]
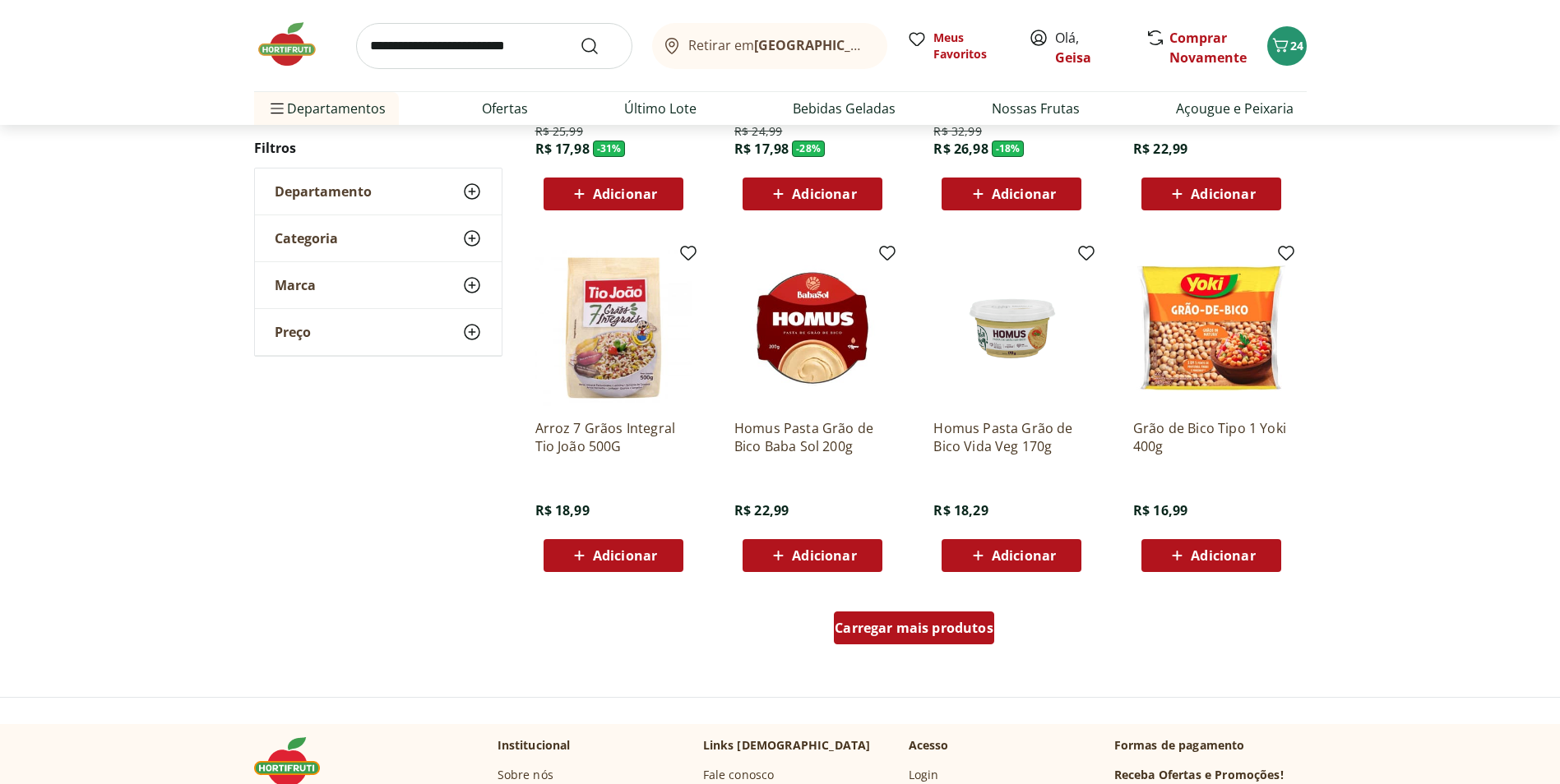
click at [988, 621] on span "Carregar mais produtos" at bounding box center [914, 627] width 159 height 13
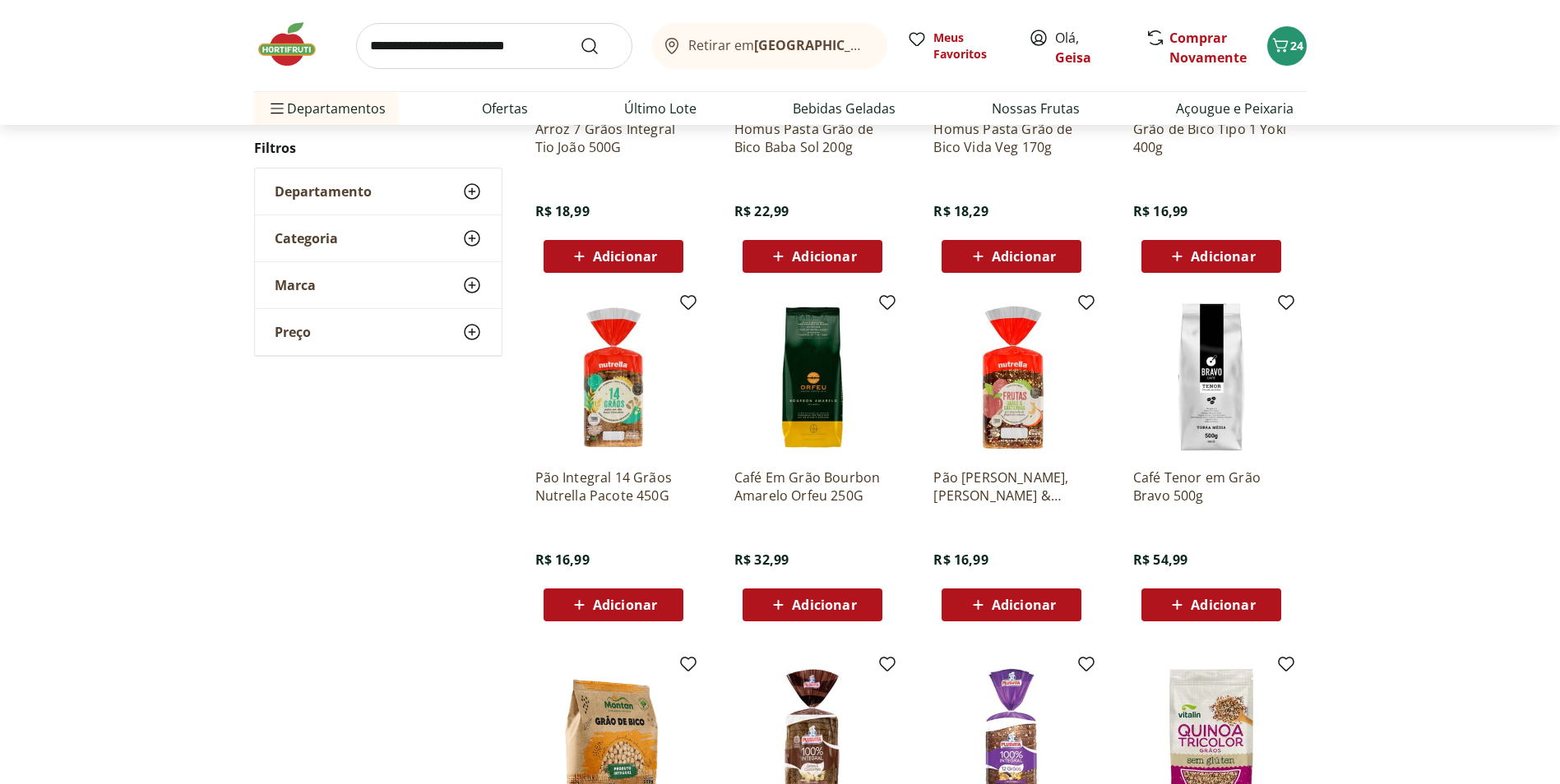
scroll to position [1233, 0]
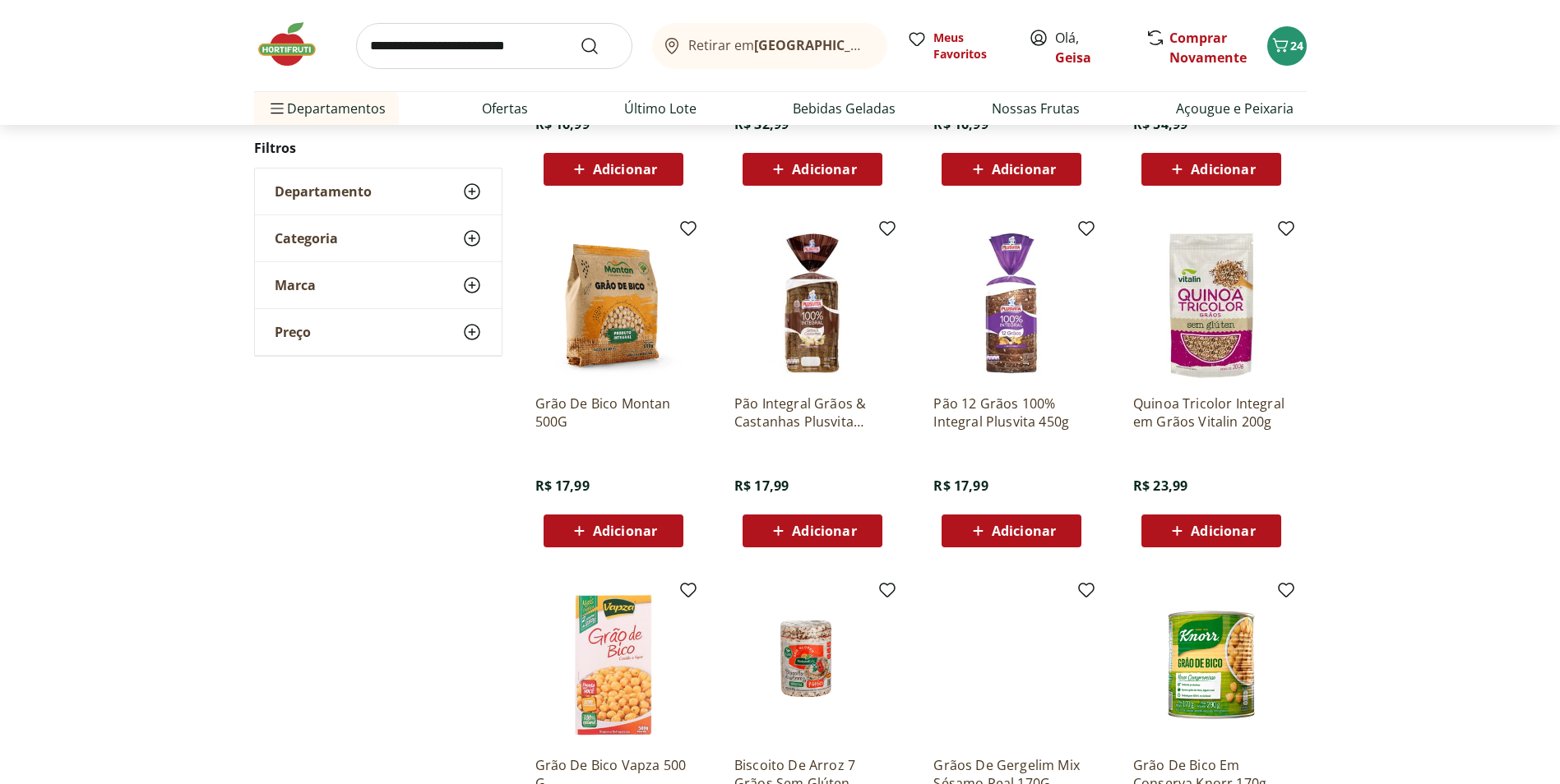
scroll to position [576, 0]
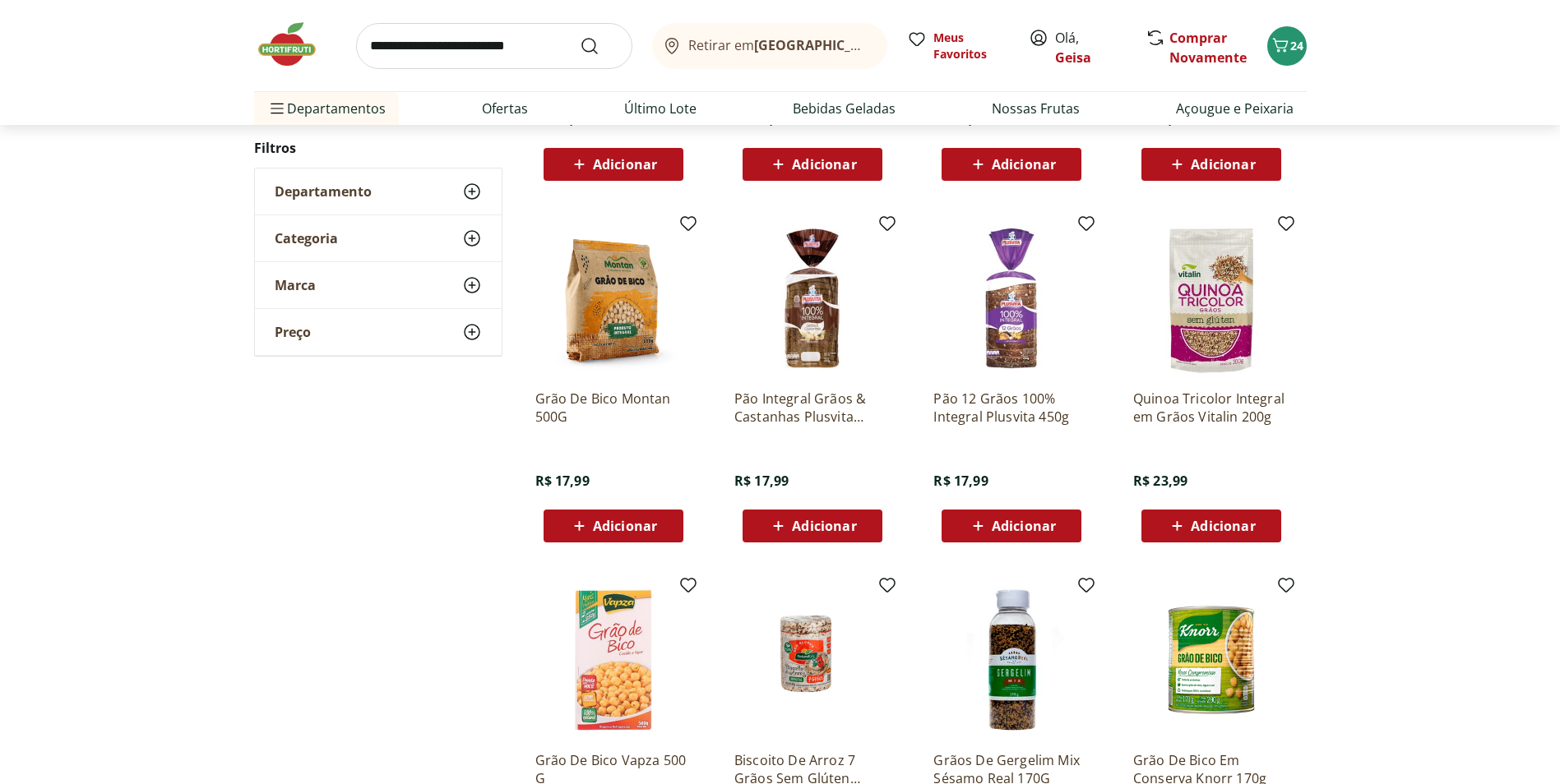
click at [495, 51] on input "search" at bounding box center [494, 46] width 276 height 46
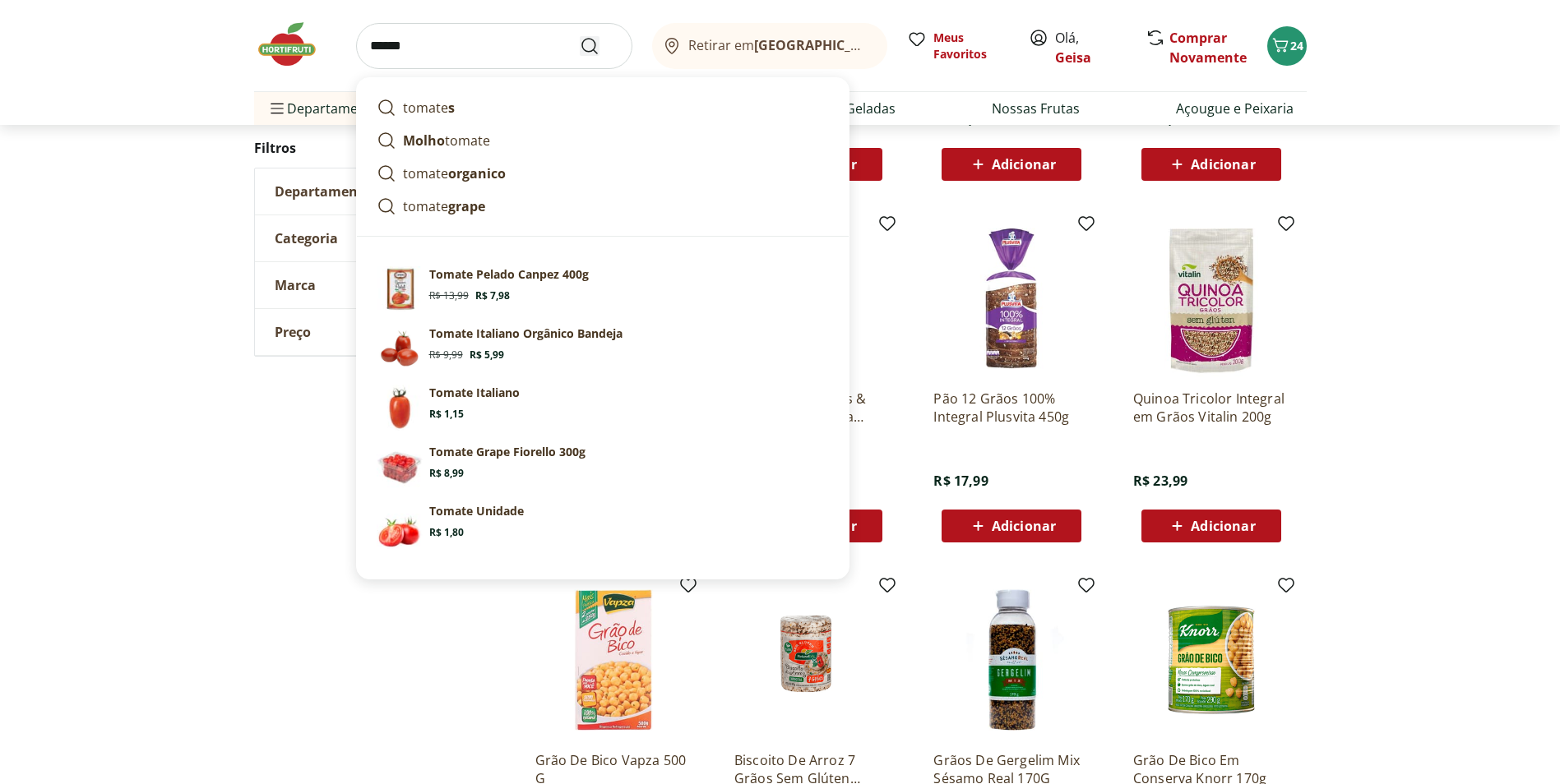
type input "******"
click at [595, 43] on use "Submit Search" at bounding box center [589, 45] width 20 height 20
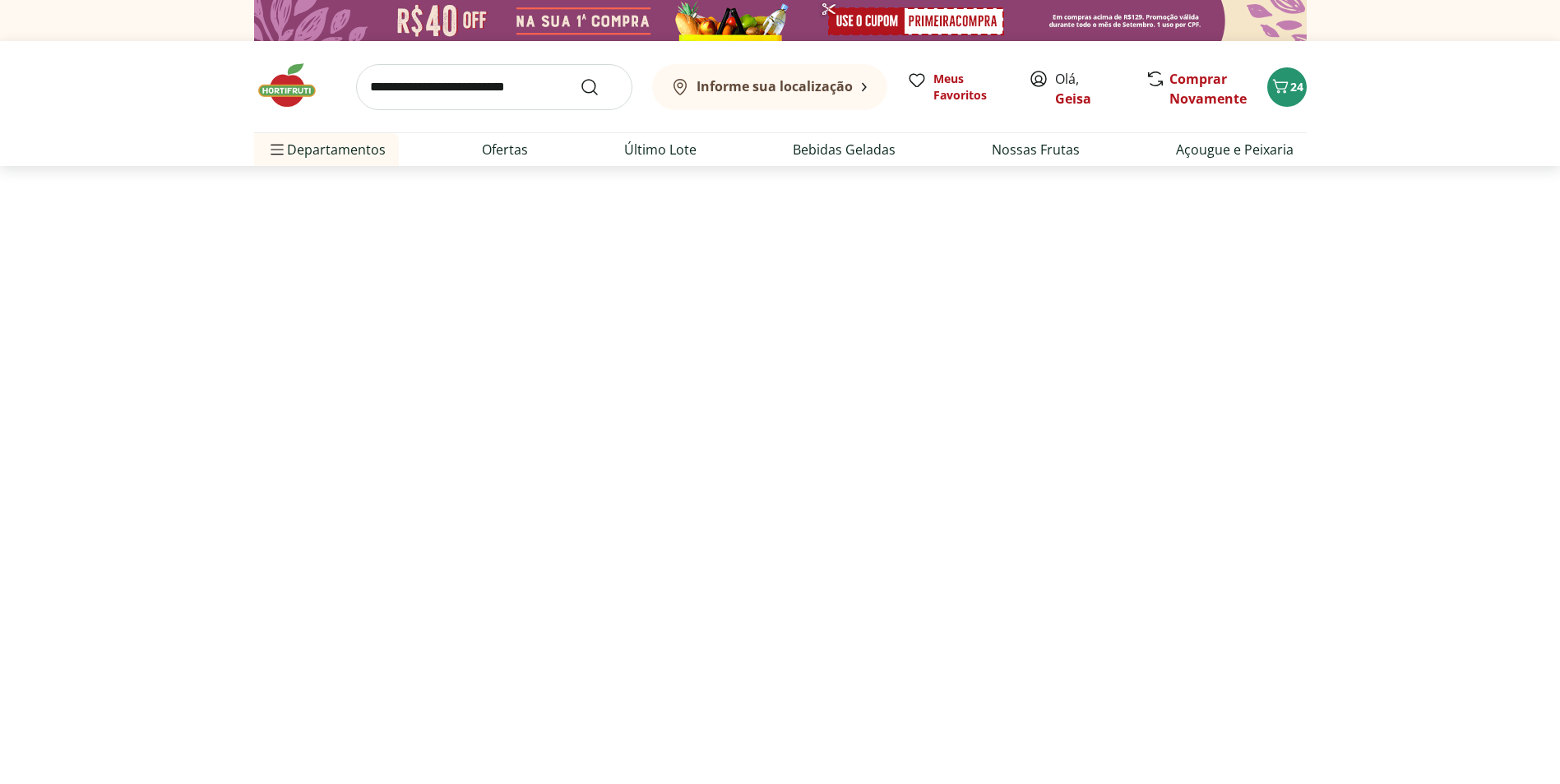
select select "**********"
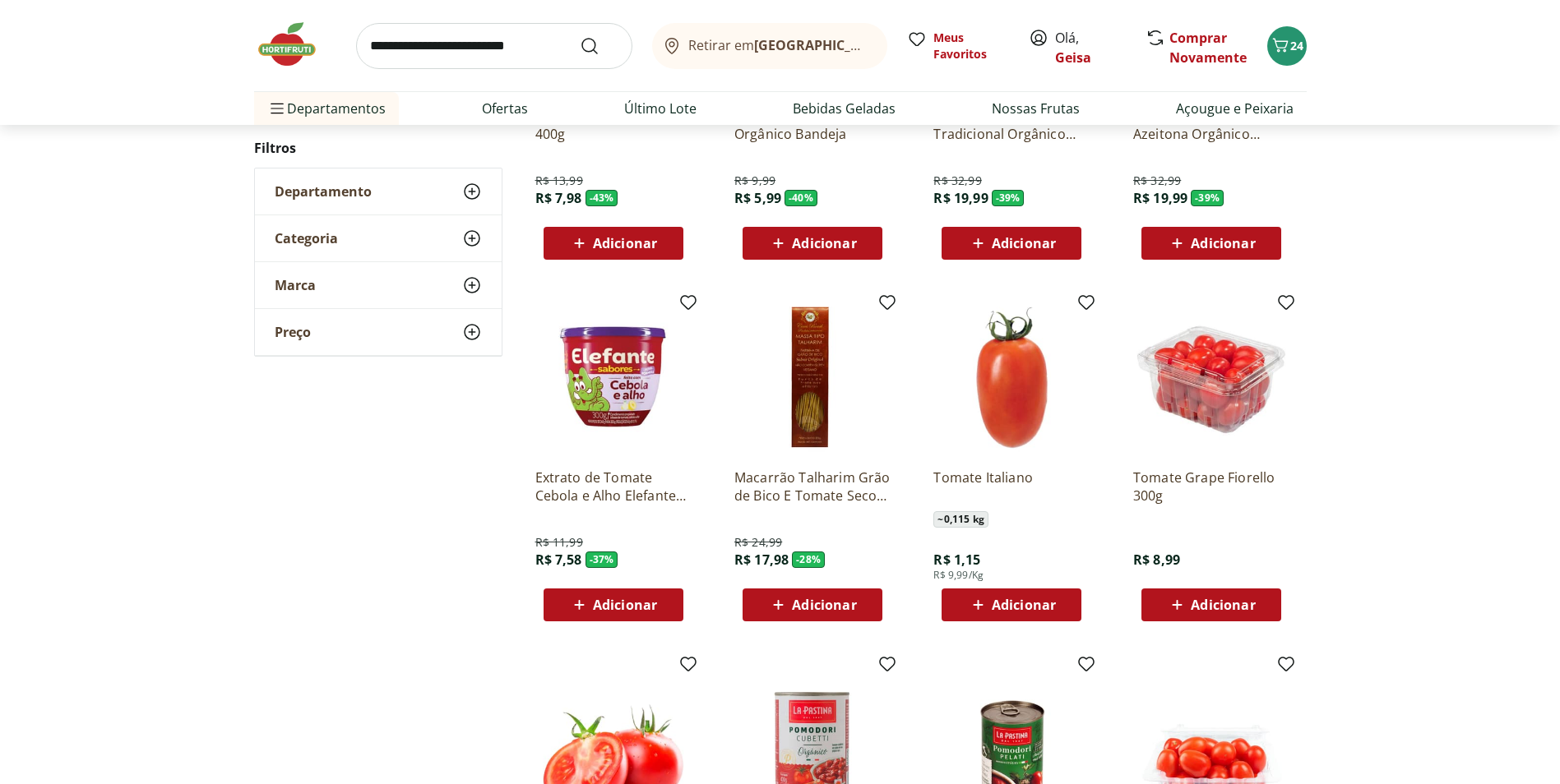
scroll to position [494, 0]
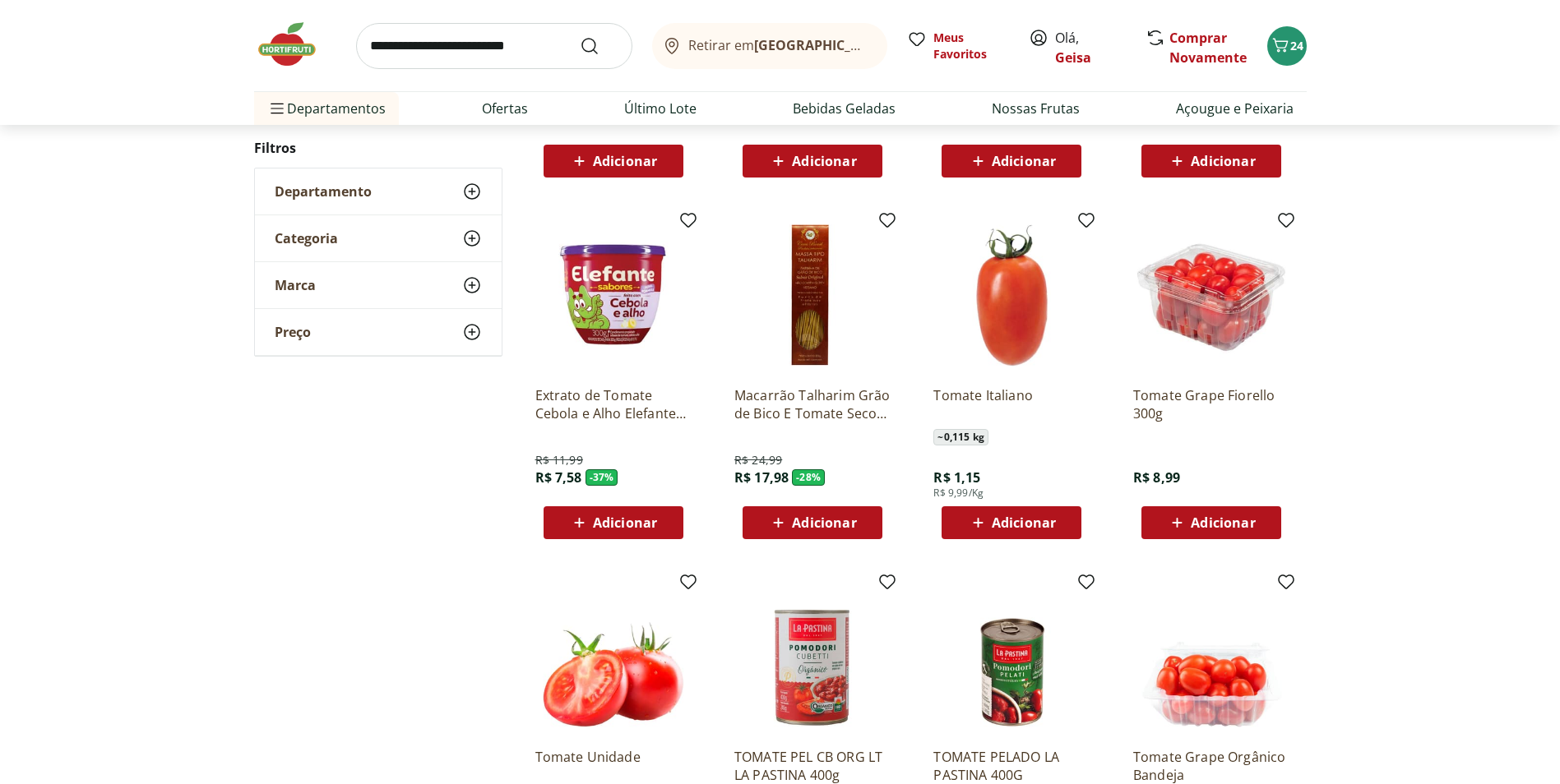
click at [981, 523] on icon at bounding box center [978, 523] width 10 height 10
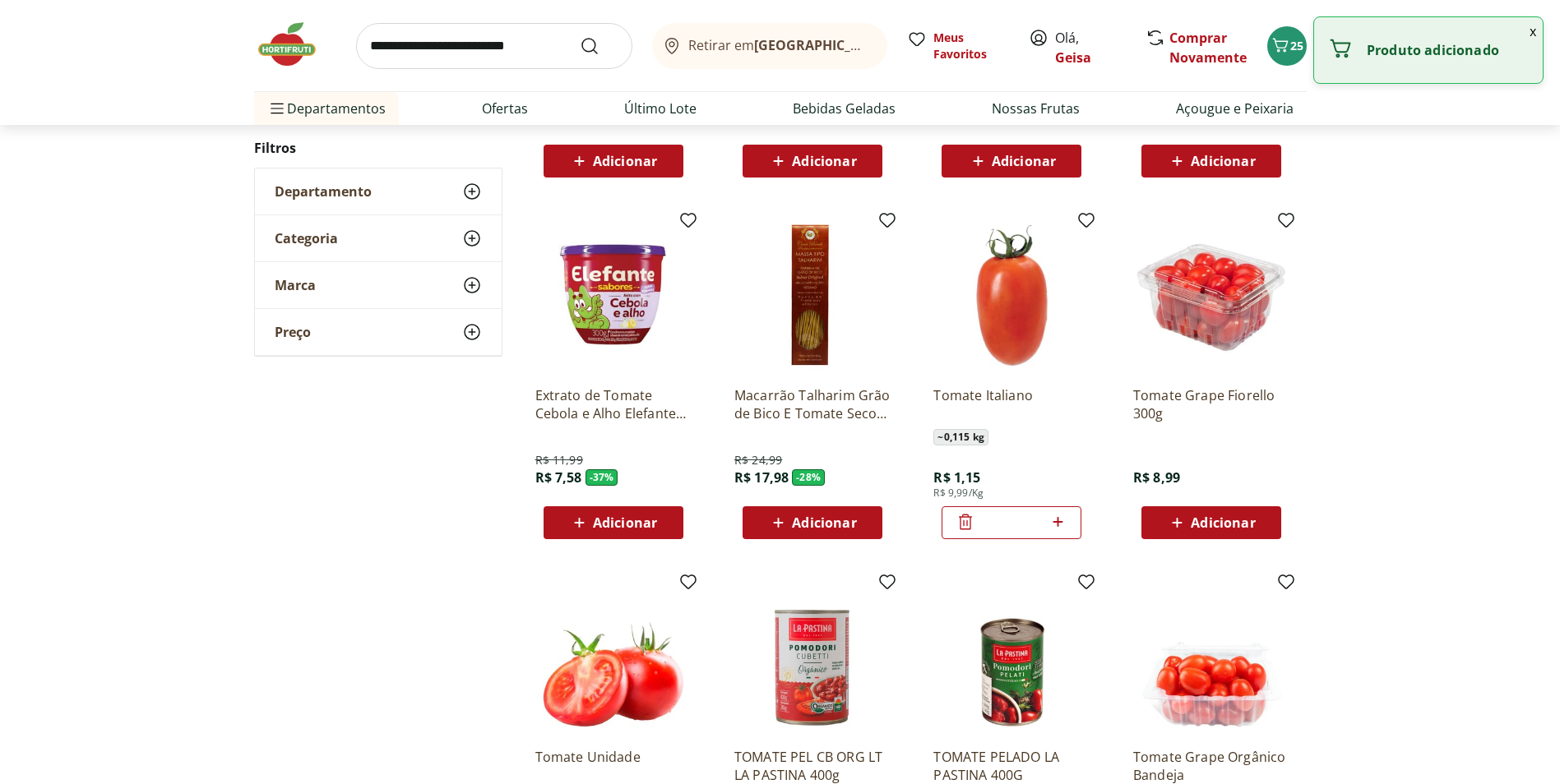
click at [1055, 524] on icon at bounding box center [1058, 522] width 21 height 20
type input "*"
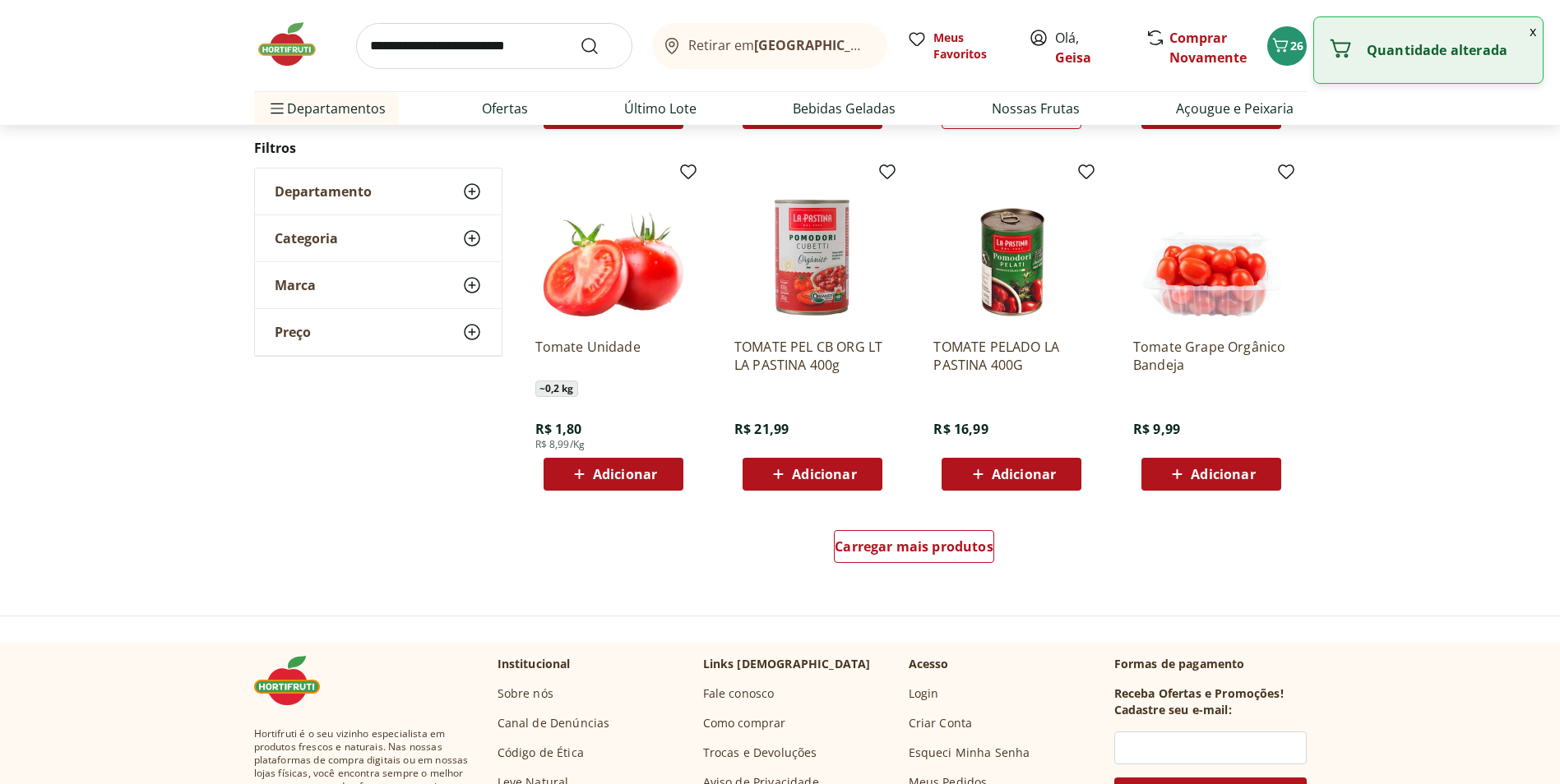
scroll to position [904, 0]
click at [906, 530] on div "Carregar mais produtos" at bounding box center [914, 546] width 160 height 33
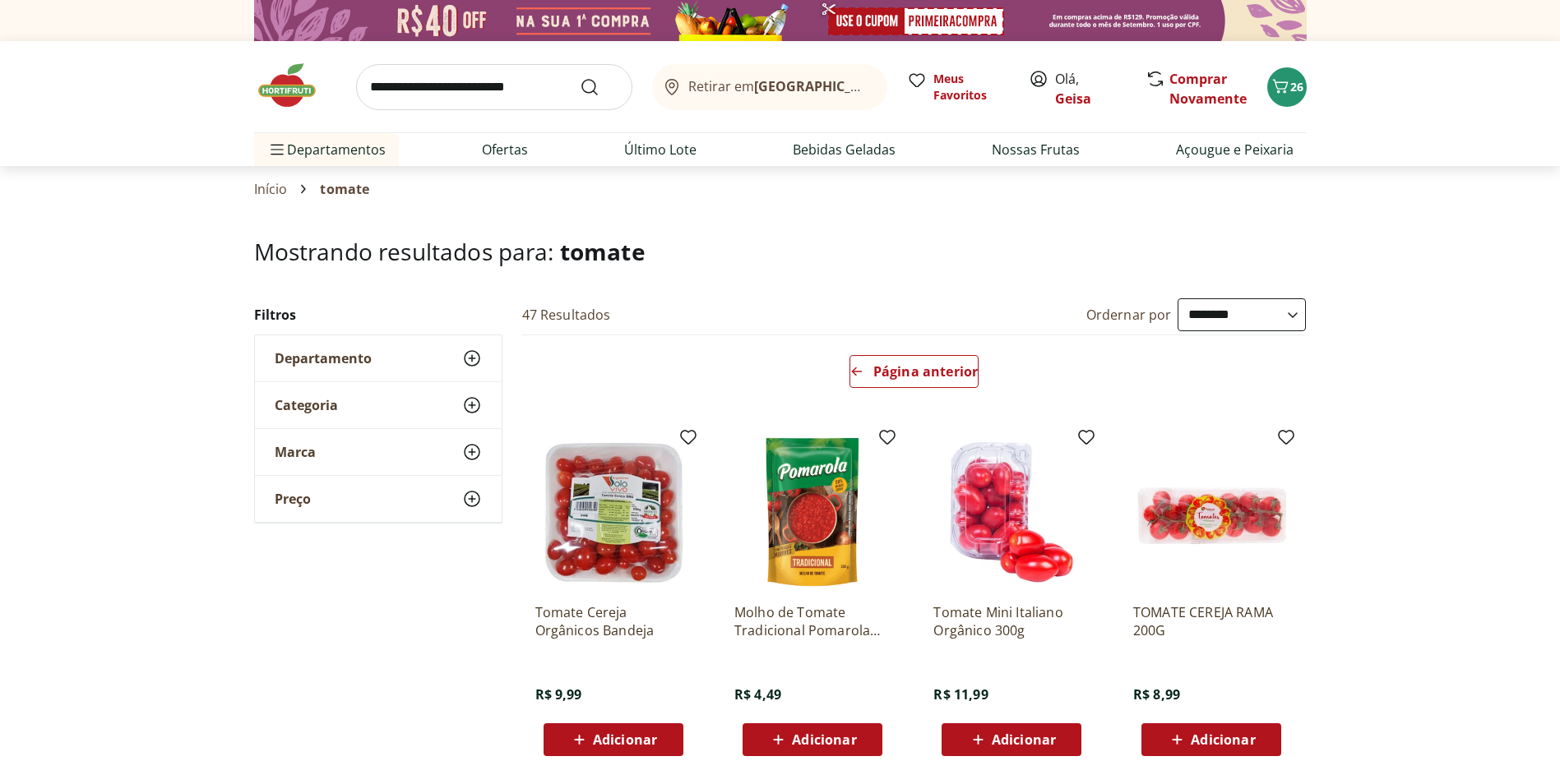
click at [493, 76] on input "search" at bounding box center [494, 87] width 276 height 46
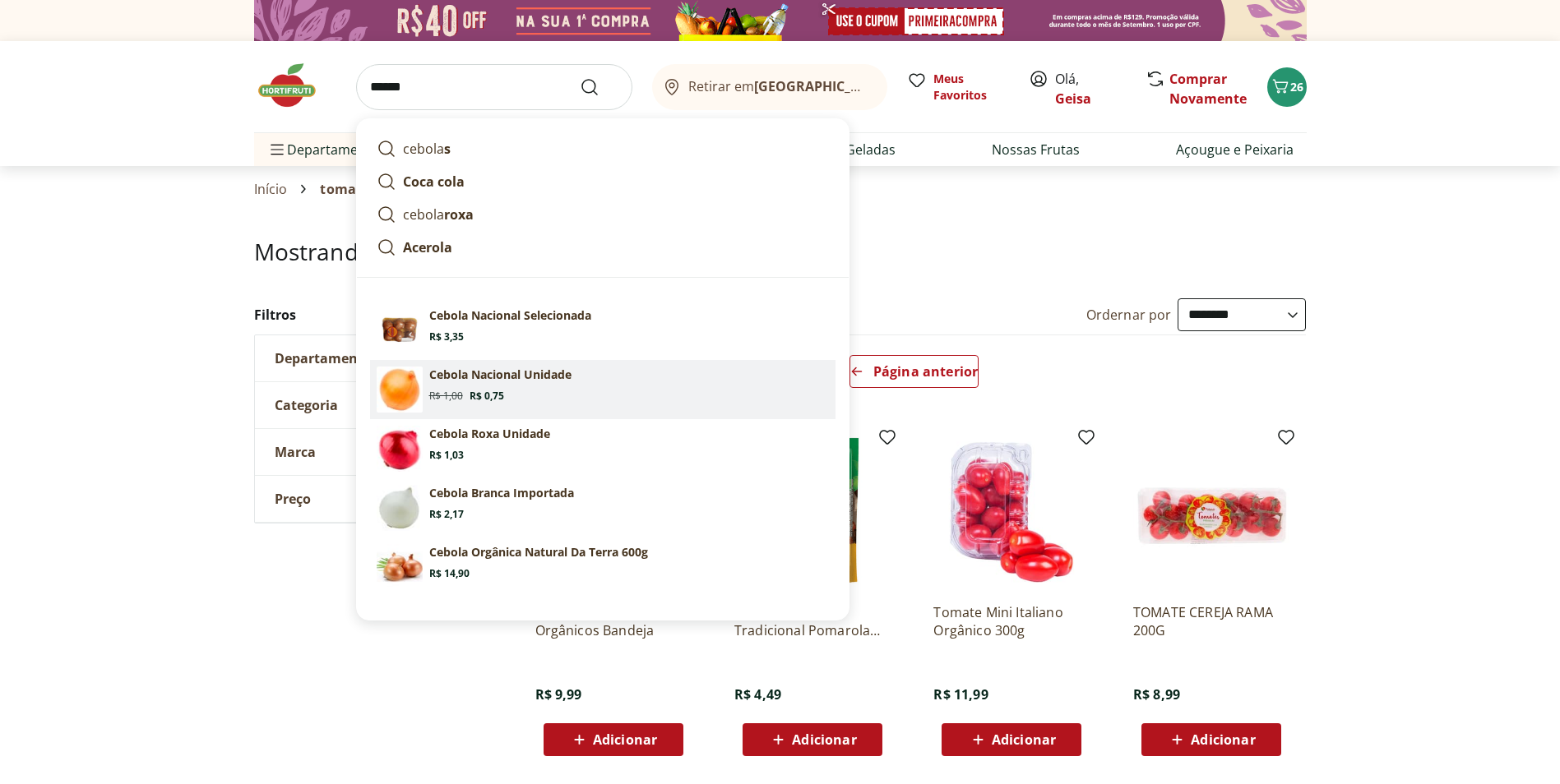
click at [560, 403] on link "Cebola Nacional Unidade Original price: R$ 1,00 Price: R$ 0,75" at bounding box center [603, 389] width 465 height 59
type input "**********"
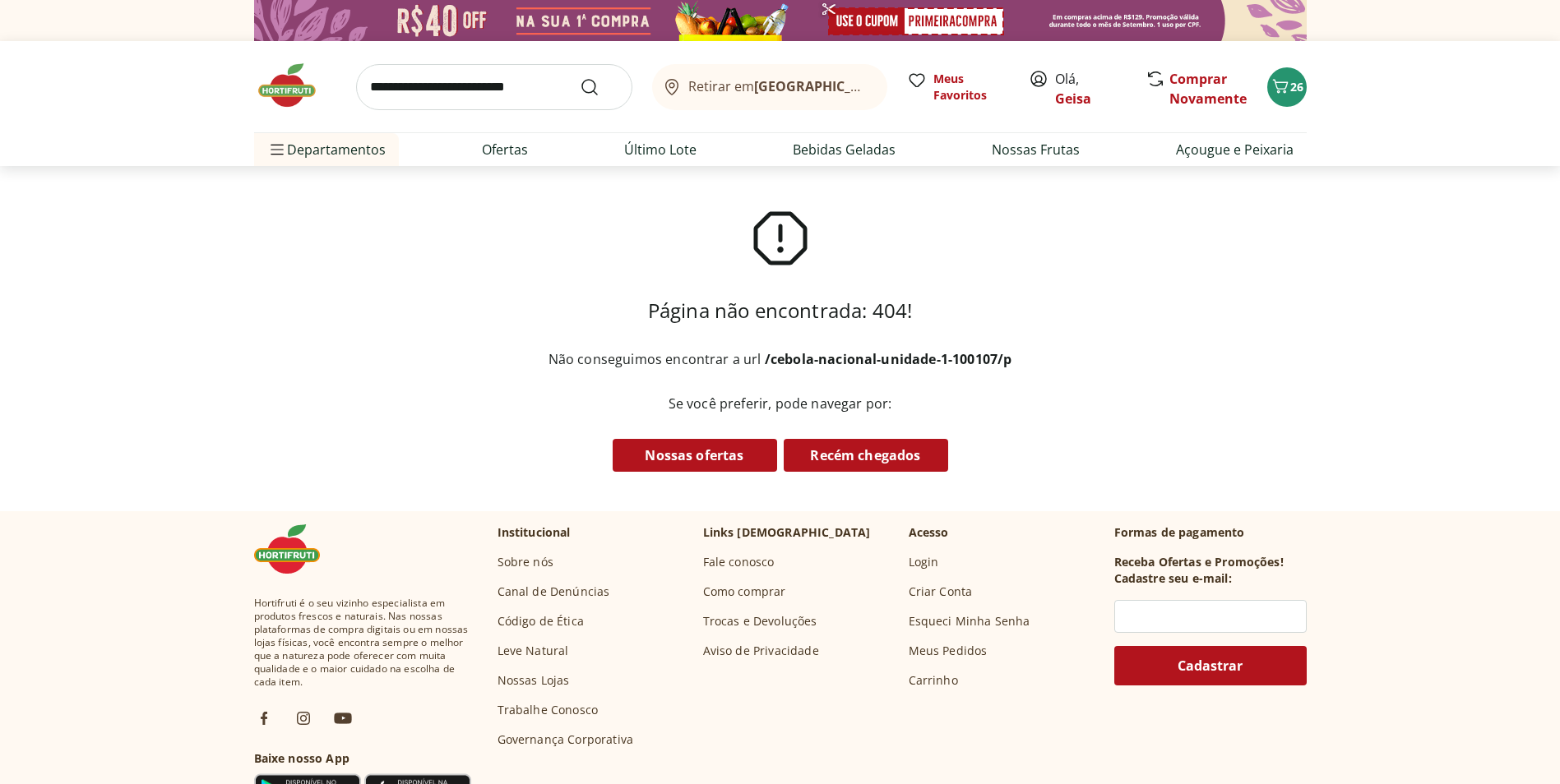
click at [410, 88] on input "search" at bounding box center [494, 87] width 276 height 46
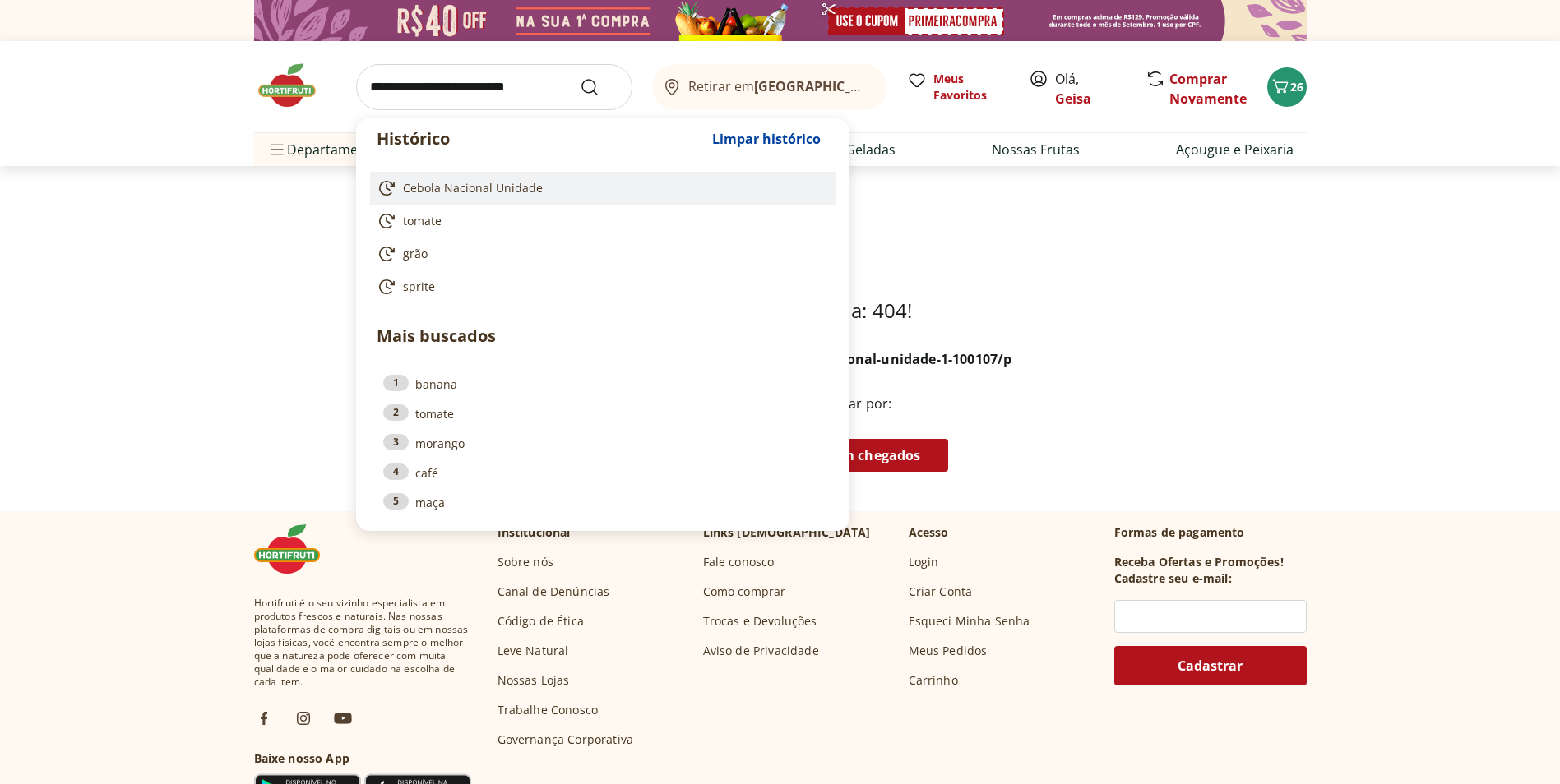
click at [464, 192] on span "Cebola Nacional Unidade" at bounding box center [472, 188] width 140 height 16
type input "**********"
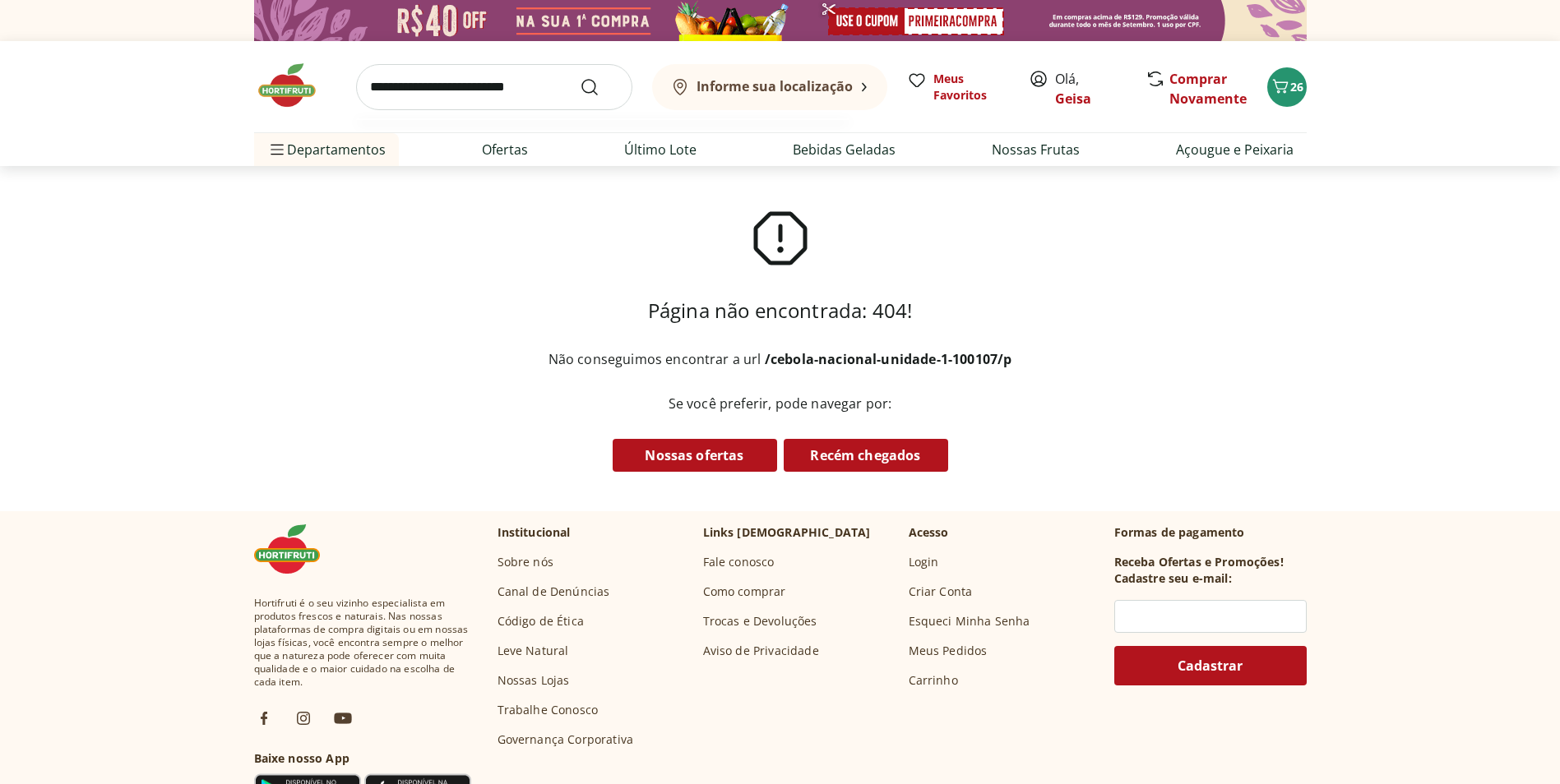
click at [443, 91] on input "search" at bounding box center [494, 87] width 276 height 46
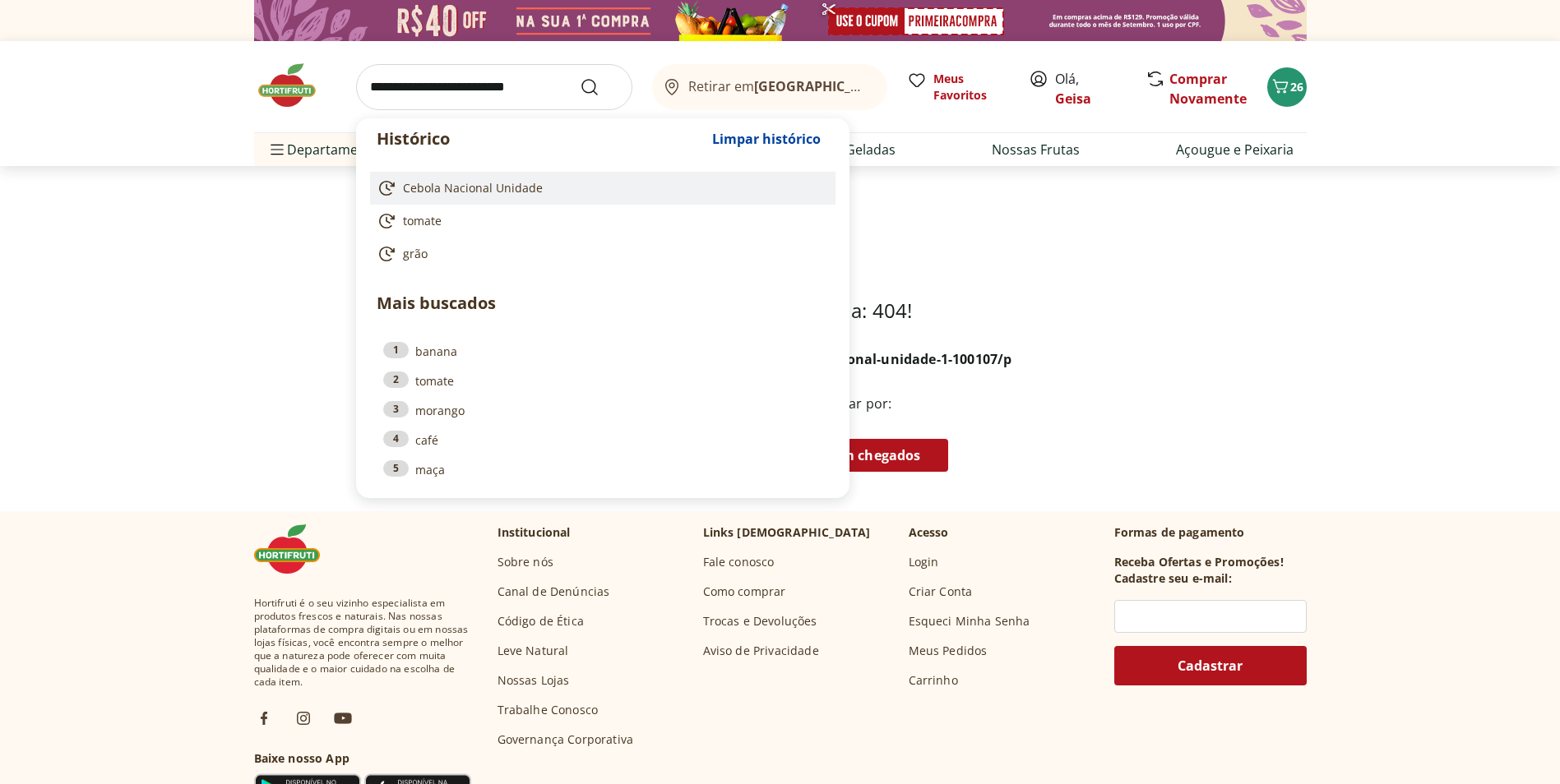
click at [435, 186] on span "Cebola Nacional Unidade" at bounding box center [472, 188] width 140 height 16
type input "**********"
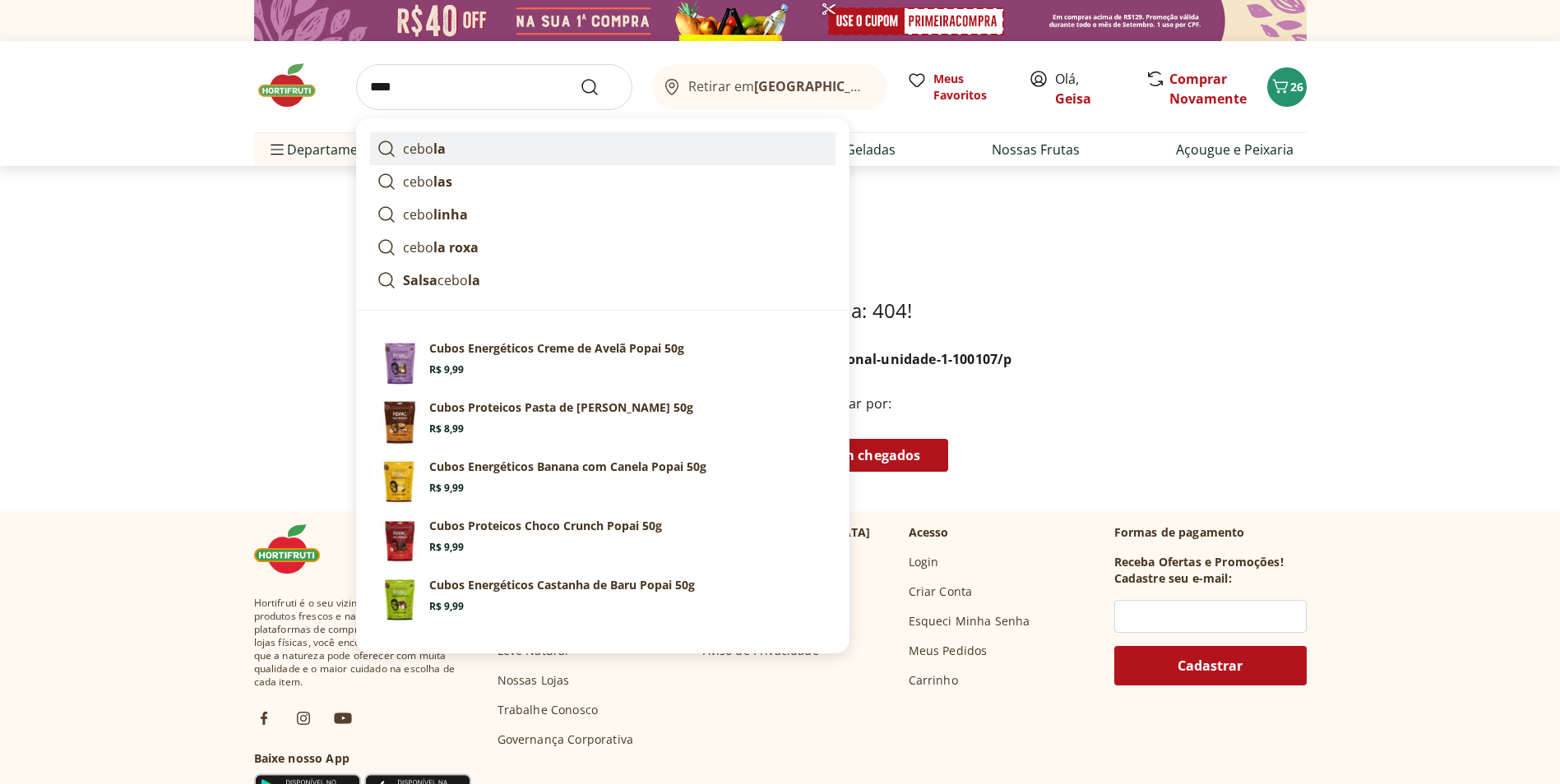
click at [423, 146] on p "cebo la" at bounding box center [424, 148] width 43 height 20
type input "******"
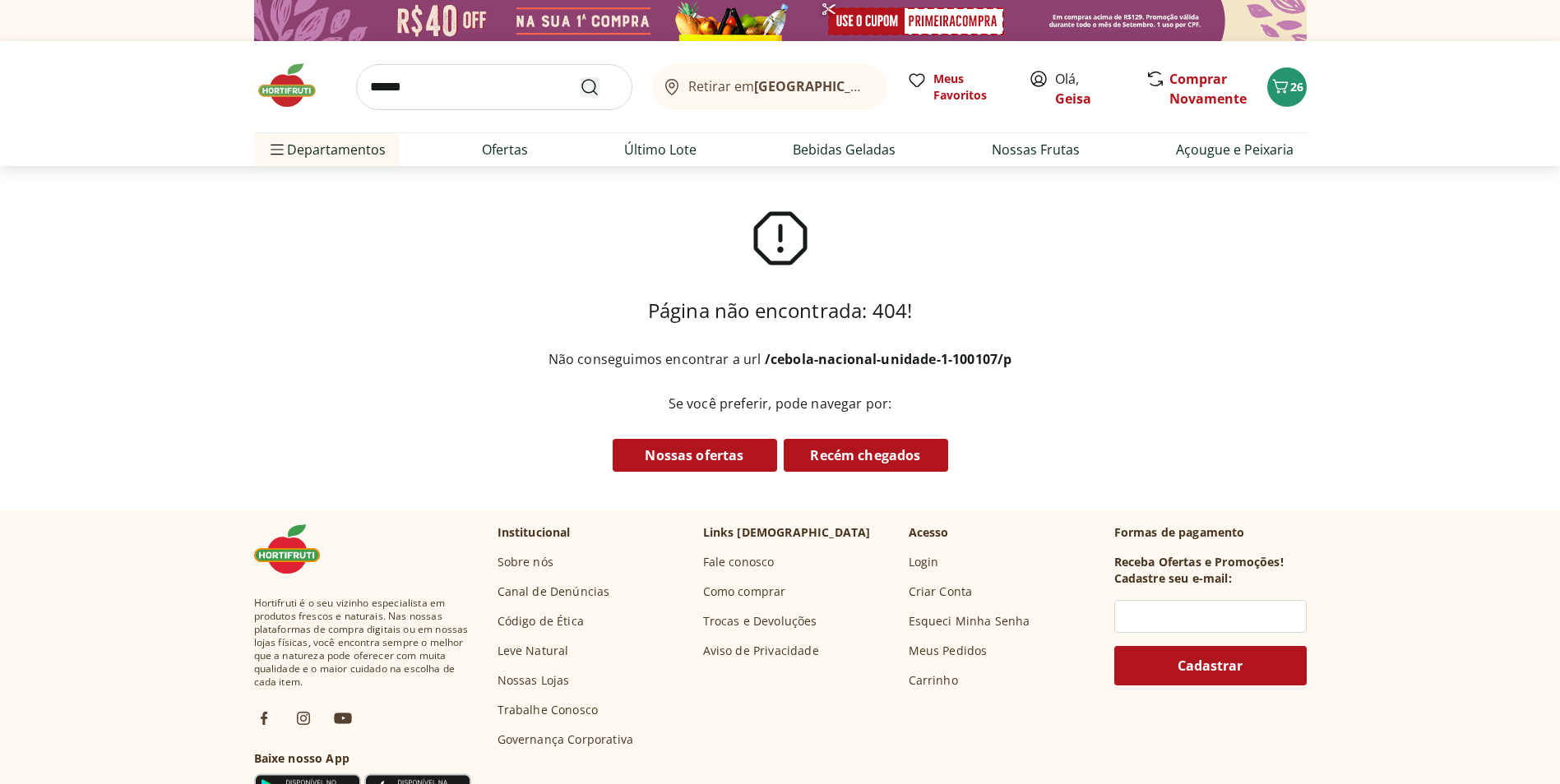
click at [593, 90] on use "Submit Search" at bounding box center [589, 87] width 20 height 20
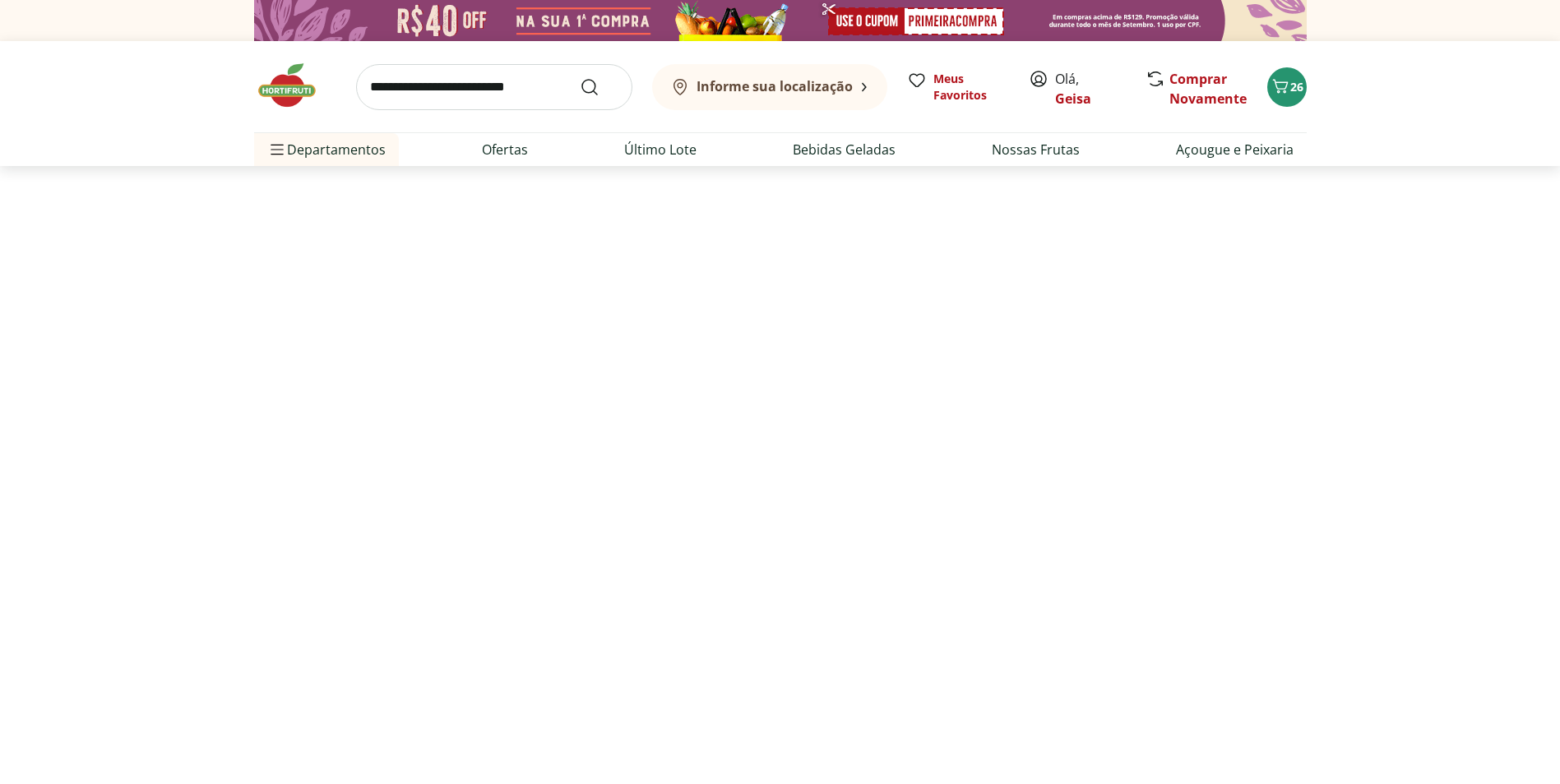
select select "**********"
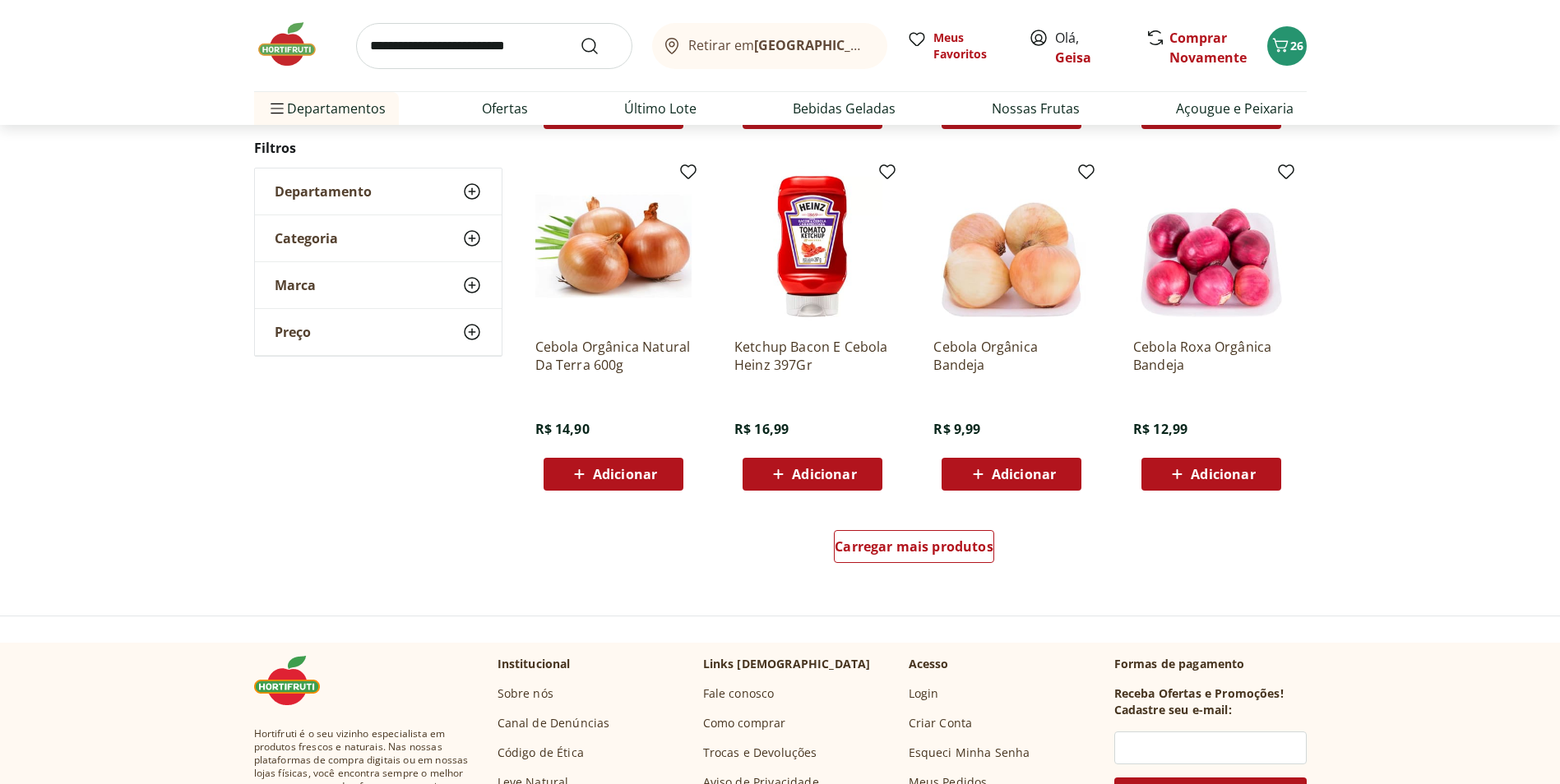
scroll to position [904, 0]
click at [965, 556] on div "Carregar mais produtos" at bounding box center [914, 546] width 160 height 33
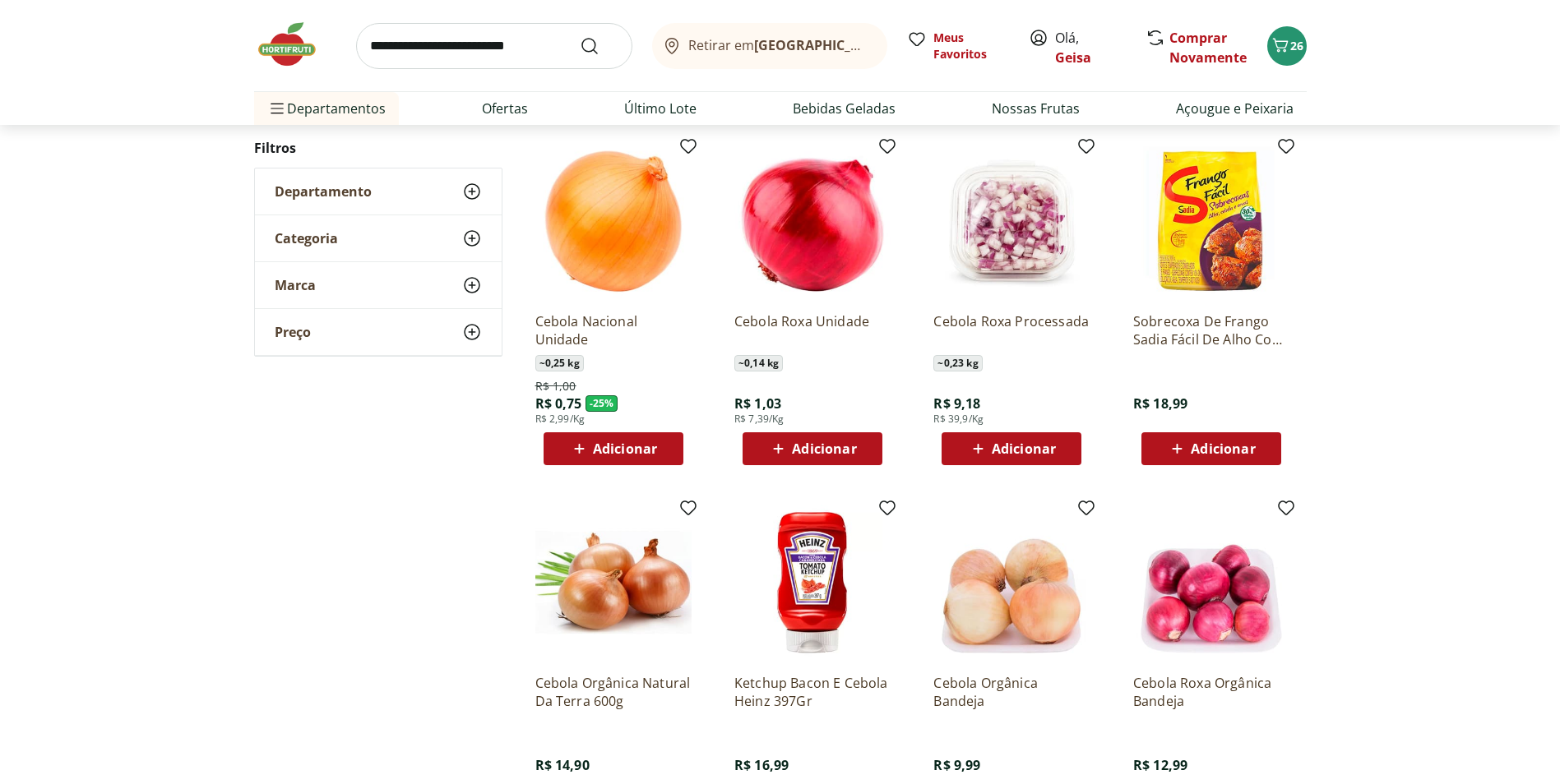
scroll to position [657, 0]
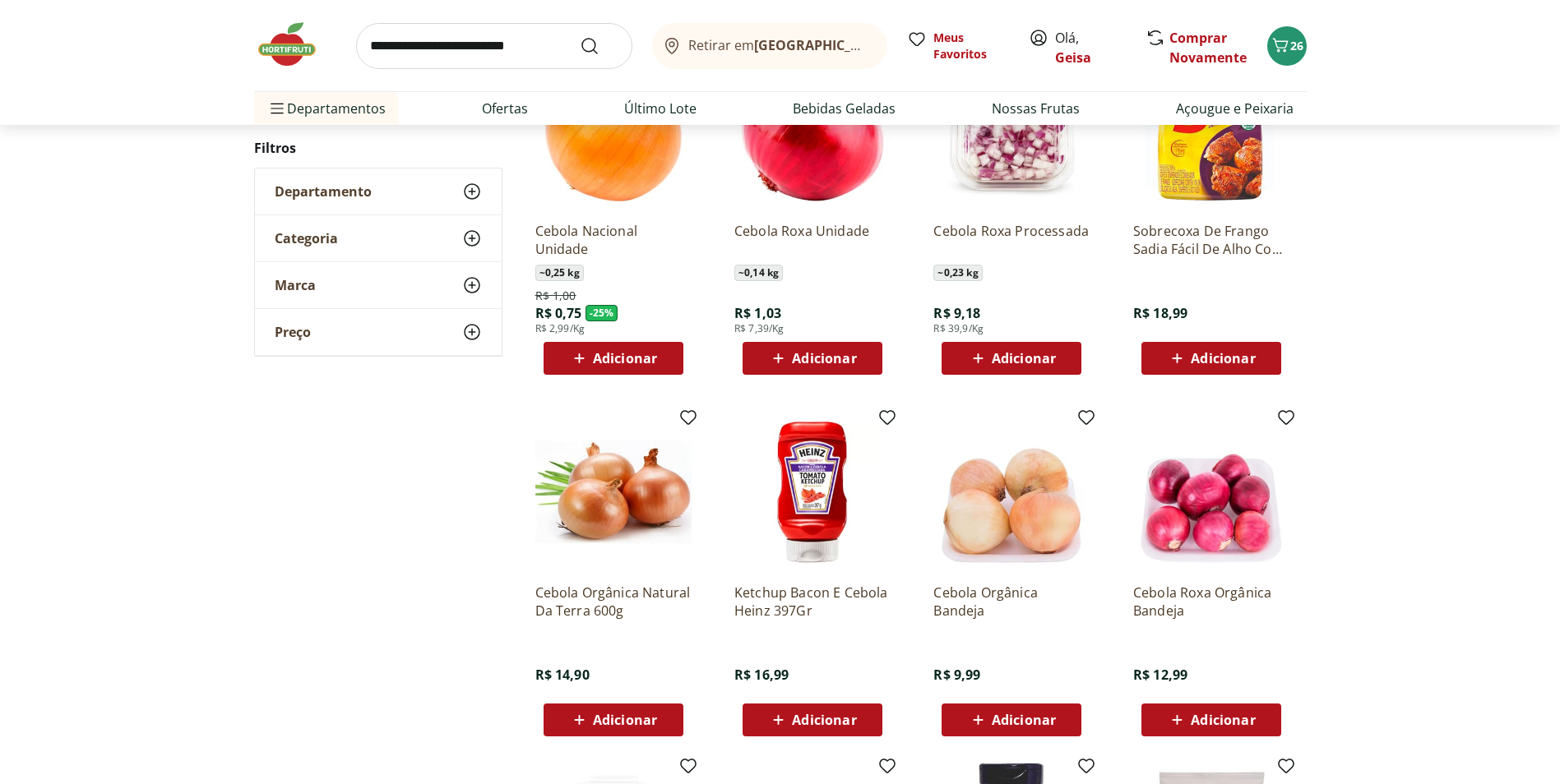
click at [660, 362] on div "Adicionar" at bounding box center [613, 358] width 113 height 30
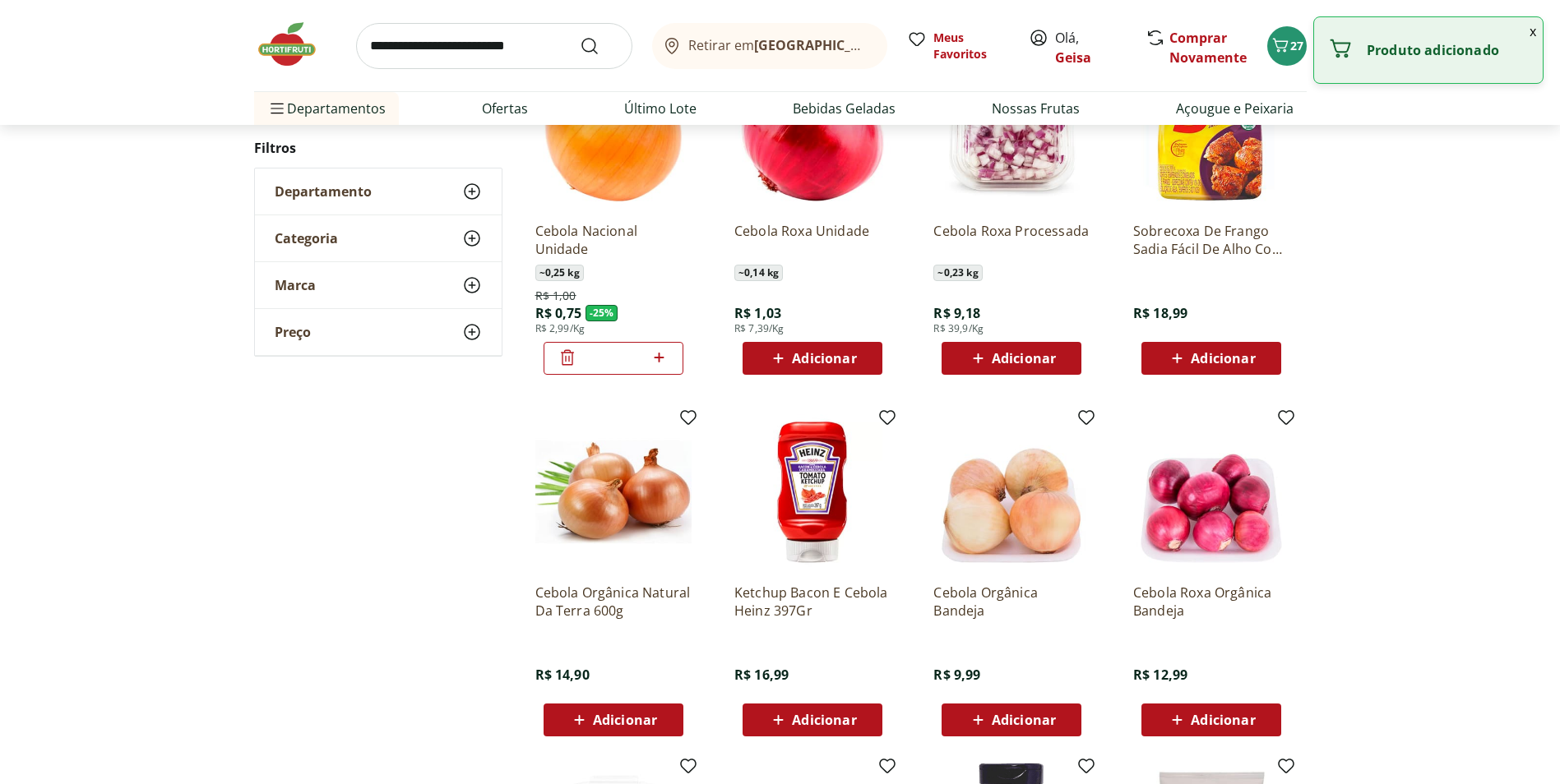
click at [662, 360] on icon at bounding box center [659, 357] width 21 height 20
type input "*"
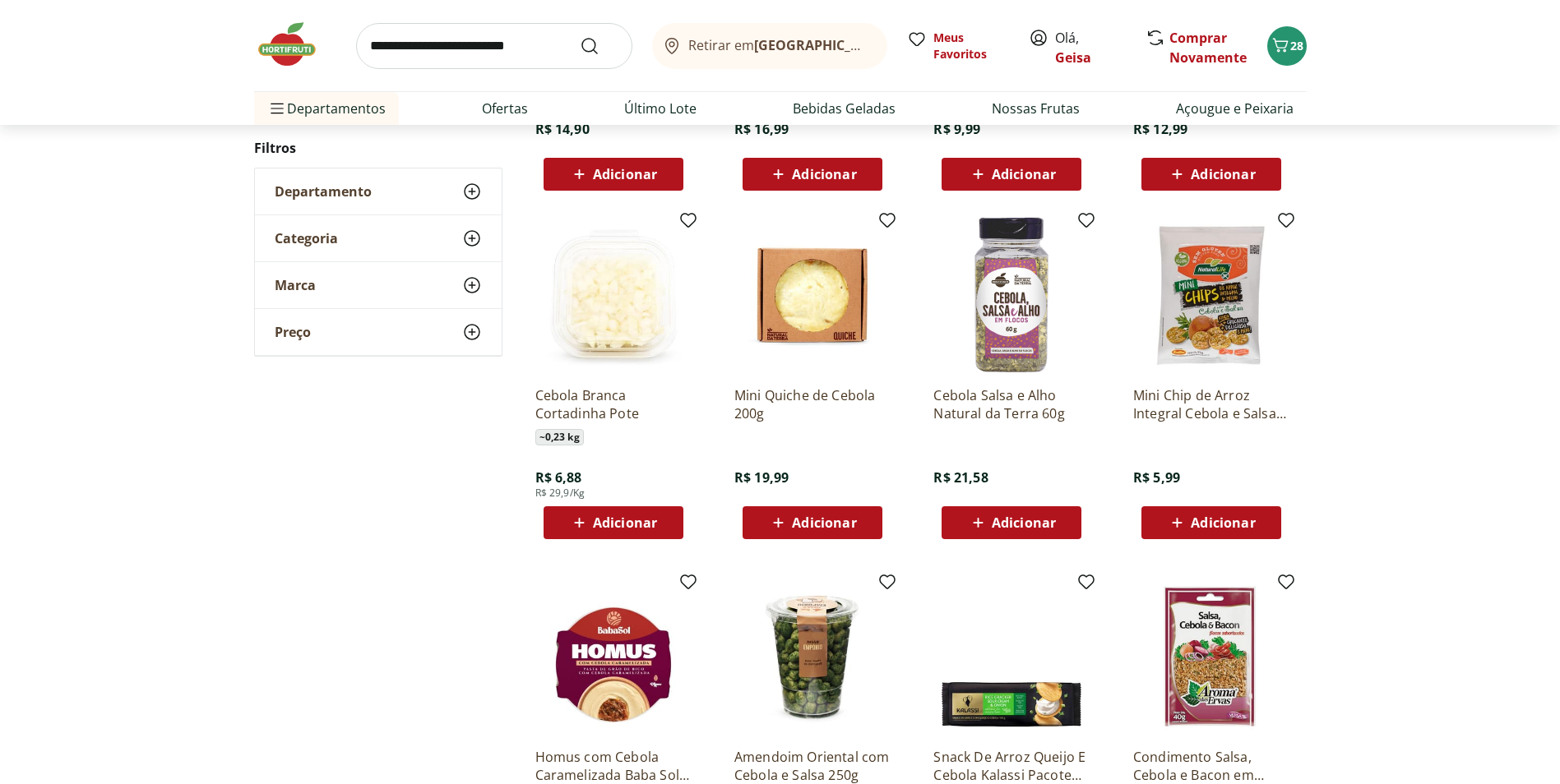
scroll to position [1233, 0]
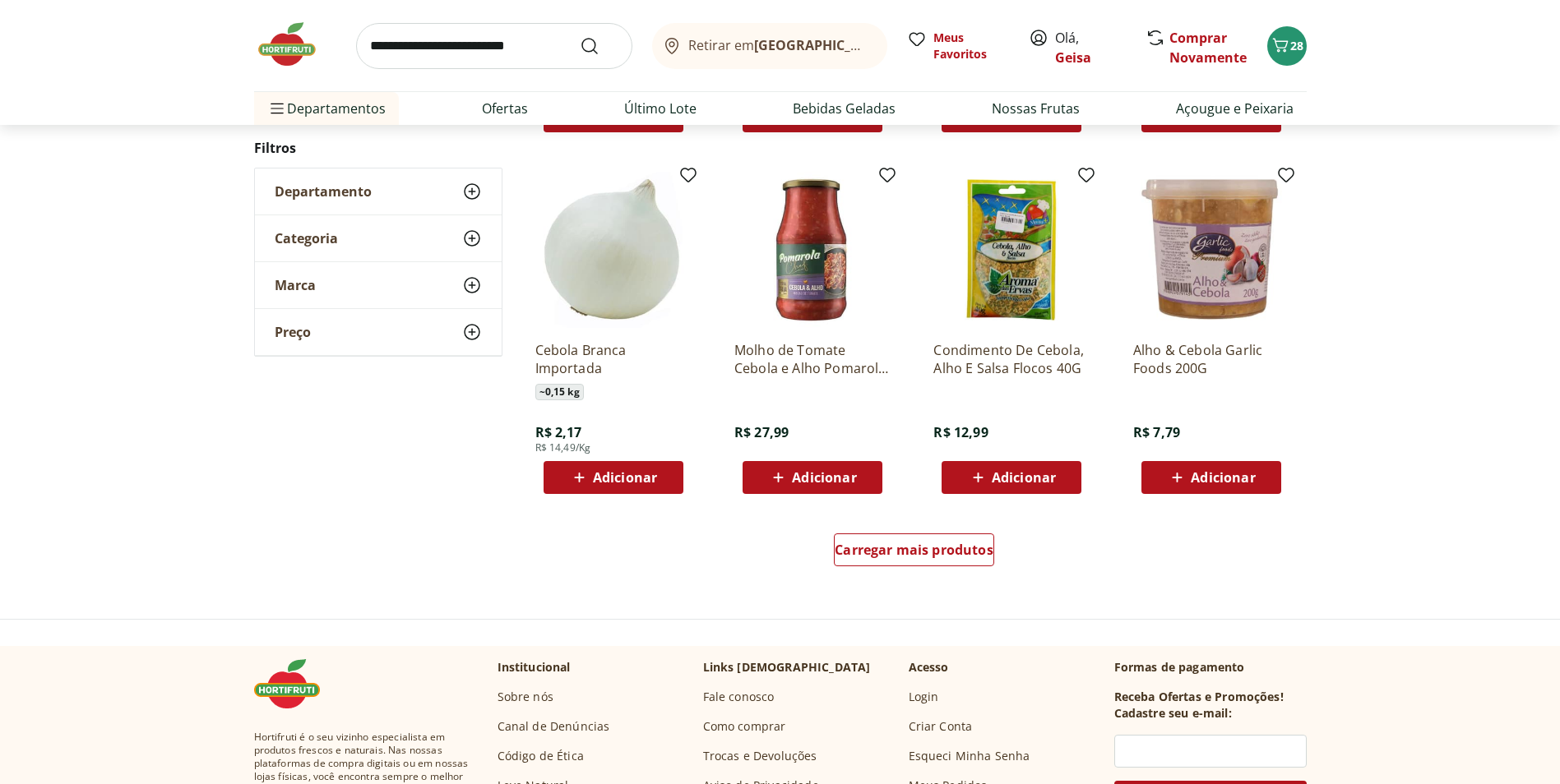
scroll to position [986, 0]
click at [979, 544] on span "Carregar mais produtos" at bounding box center [914, 548] width 159 height 13
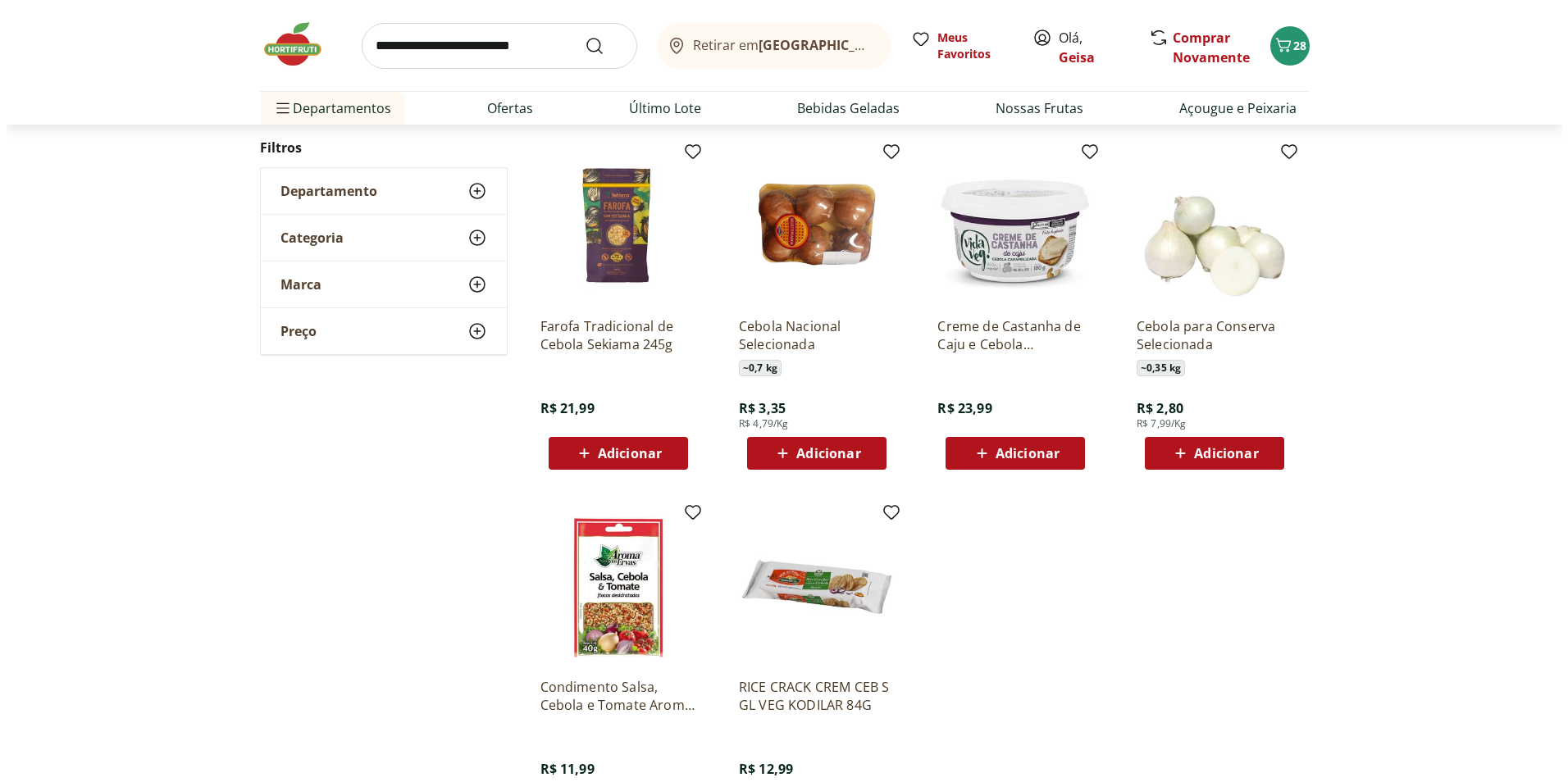
scroll to position [325, 0]
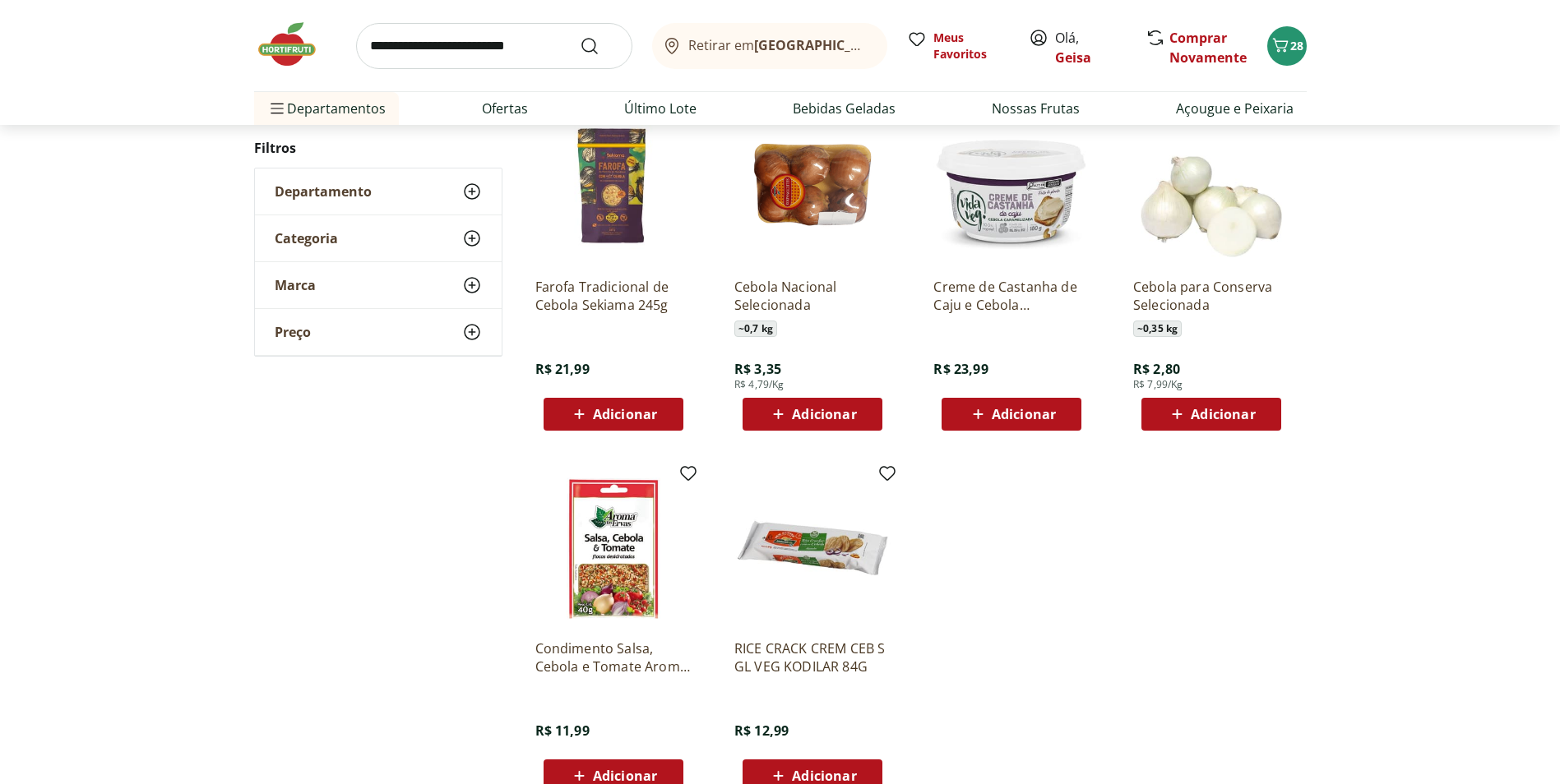
click at [1269, 35] on div "Retirar em Rio de Janeiro/RJ Meus Favoritos Olá, Geisa Comprar Novamente 28" at bounding box center [780, 45] width 1053 height 91
click at [1295, 39] on span "28" at bounding box center [1296, 45] width 13 height 15
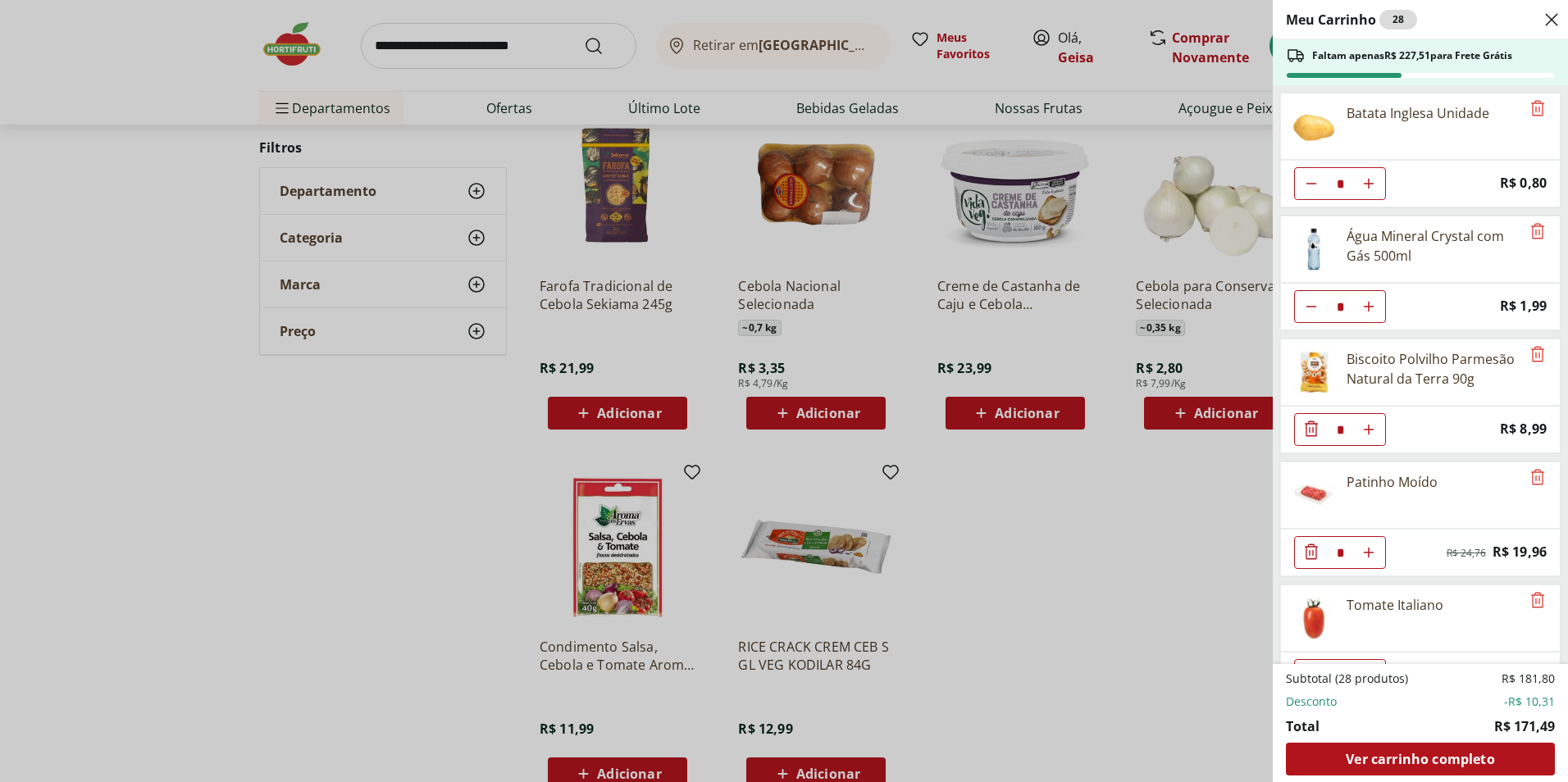
scroll to position [820, 0]
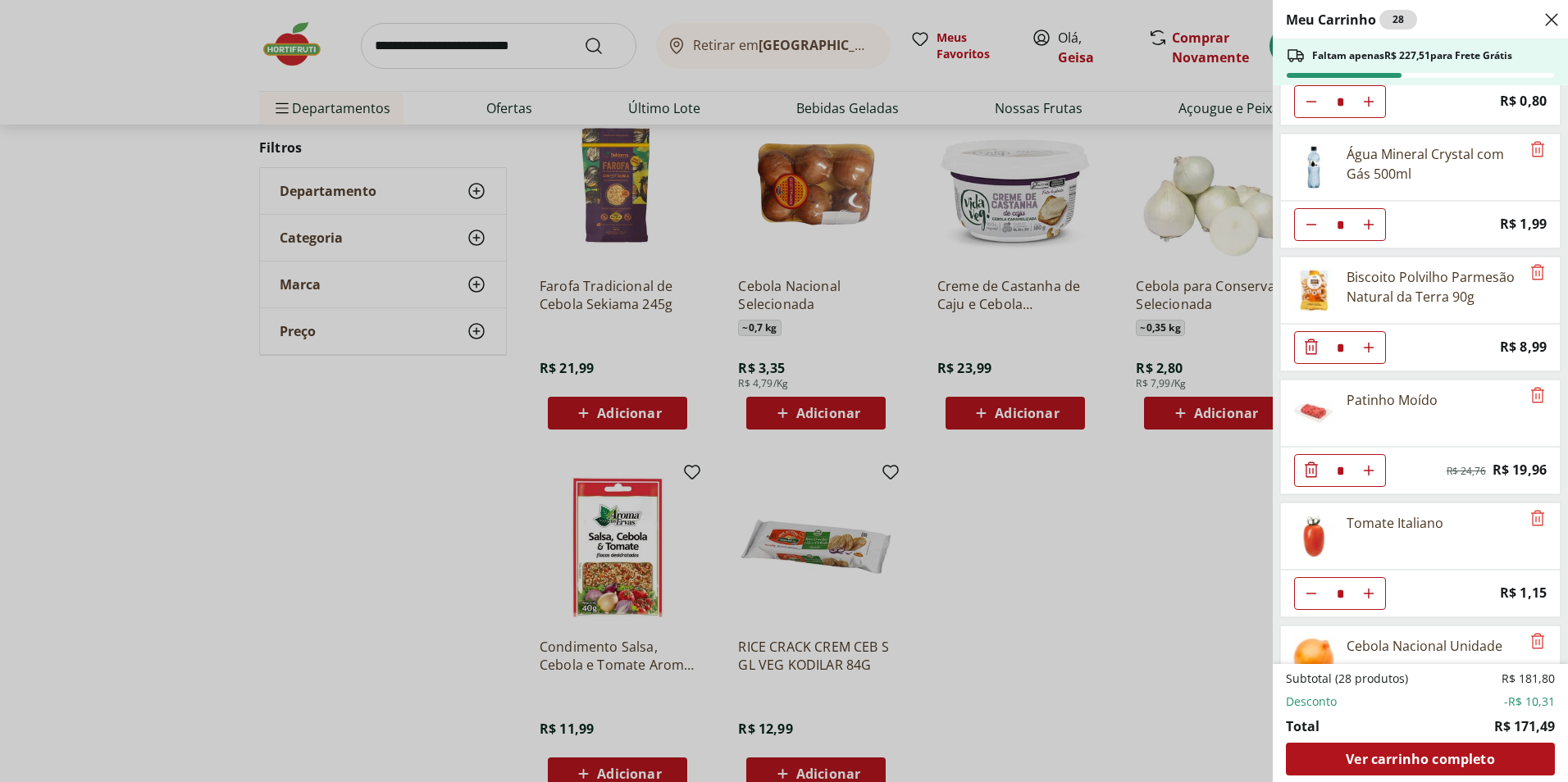
click at [1369, 230] on use "Aumentar Quantidade" at bounding box center [1369, 224] width 13 height 13
type input "*"
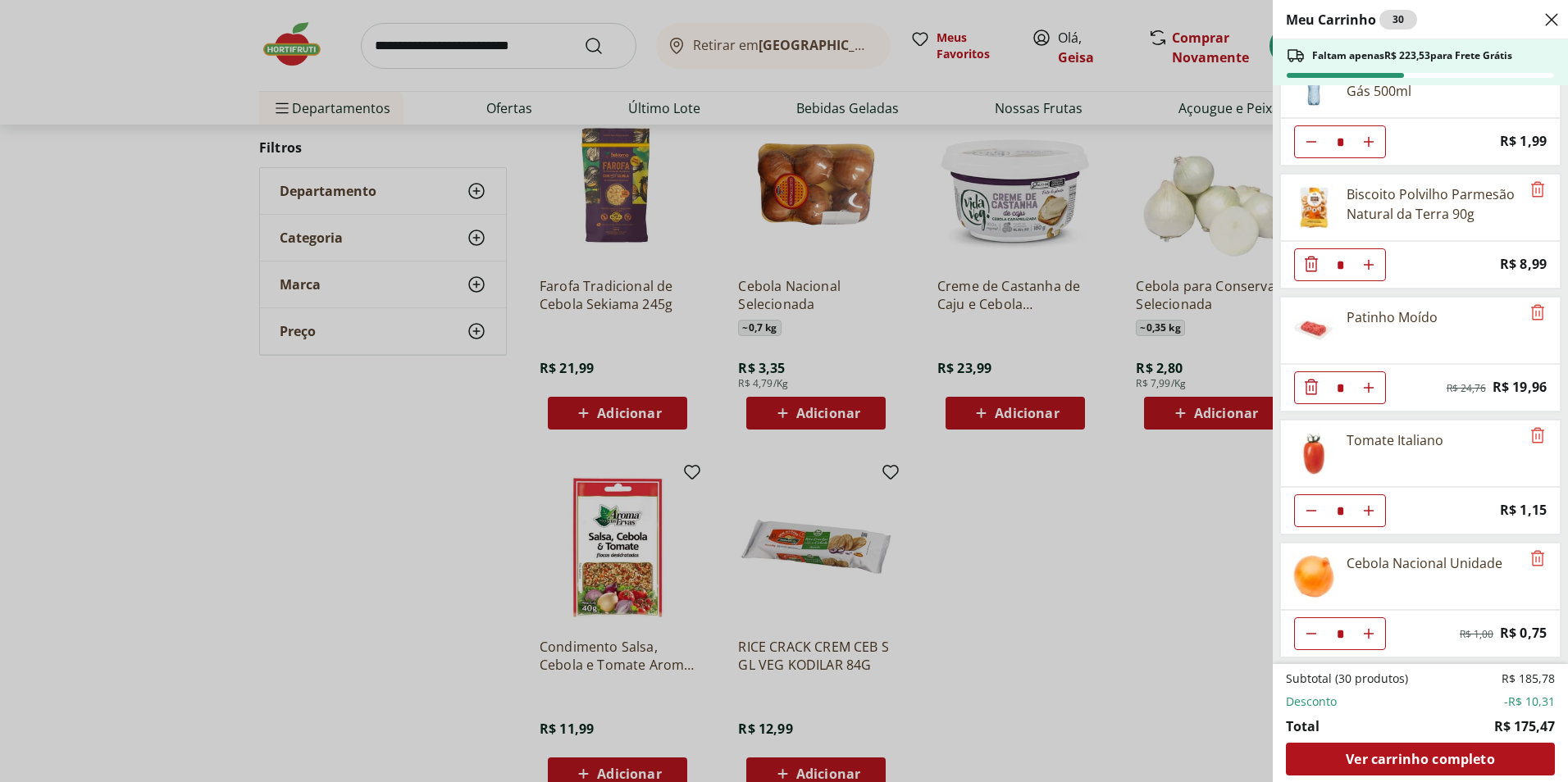
scroll to position [903, 0]
click at [1481, 753] on span "Ver carrinho completo" at bounding box center [1420, 759] width 149 height 13
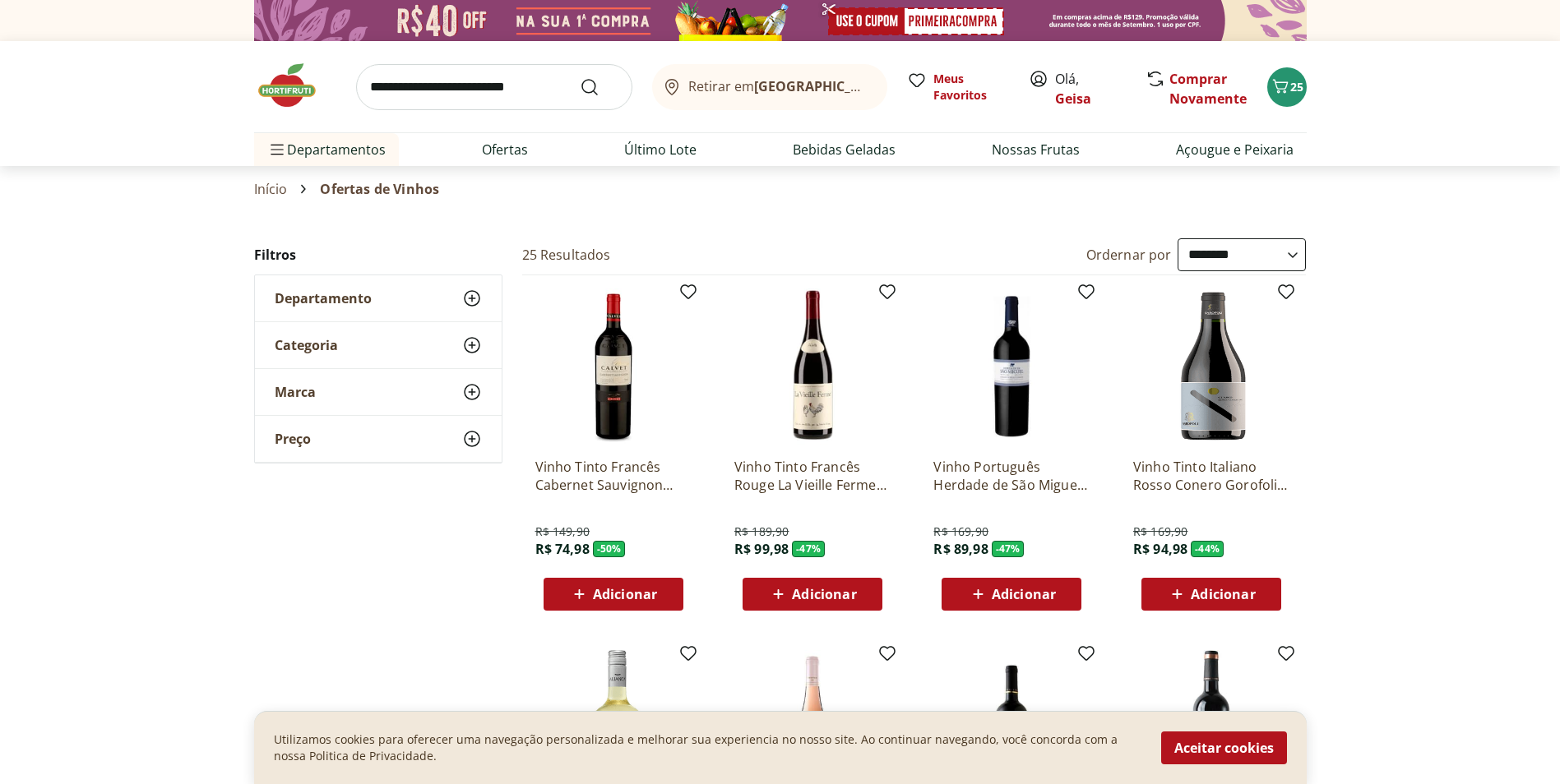
click at [1285, 256] on select "**********" at bounding box center [1242, 254] width 129 height 33
select select "*********"
click at [1178, 238] on select "**********" at bounding box center [1242, 254] width 129 height 33
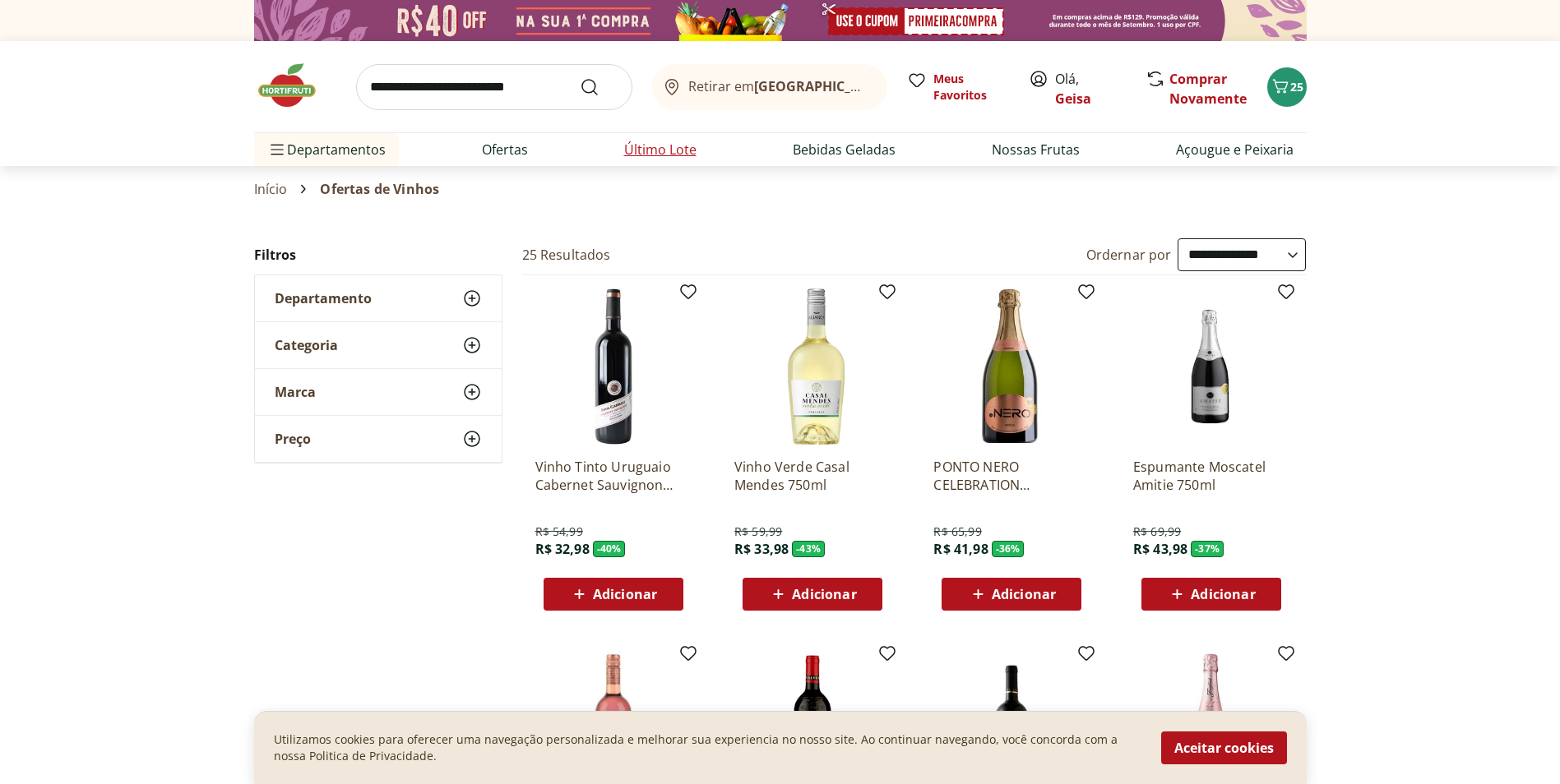
click at [679, 152] on link "Último Lote" at bounding box center [660, 149] width 72 height 20
select select "**********"
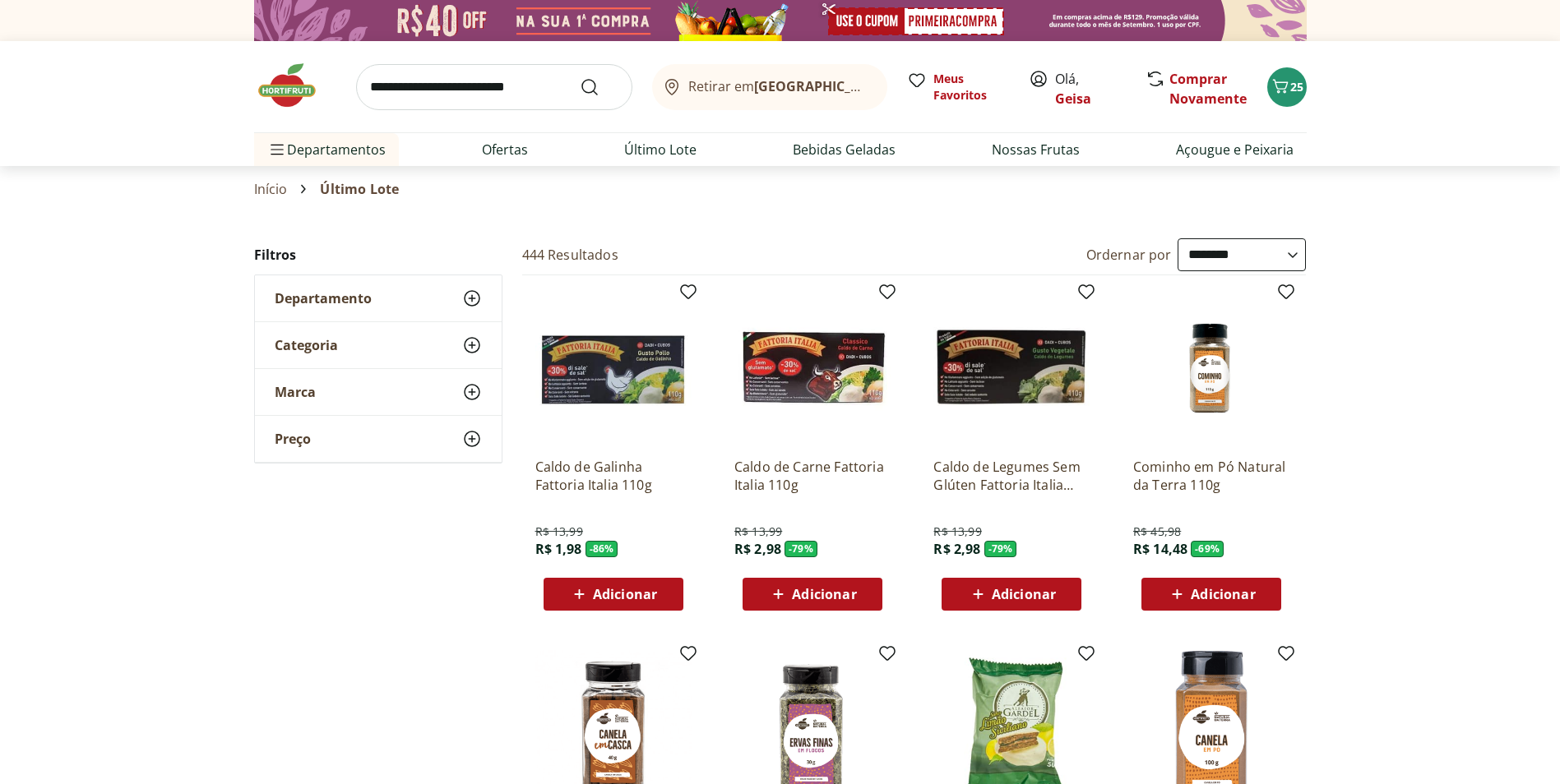
click at [478, 295] on use at bounding box center [471, 298] width 20 height 20
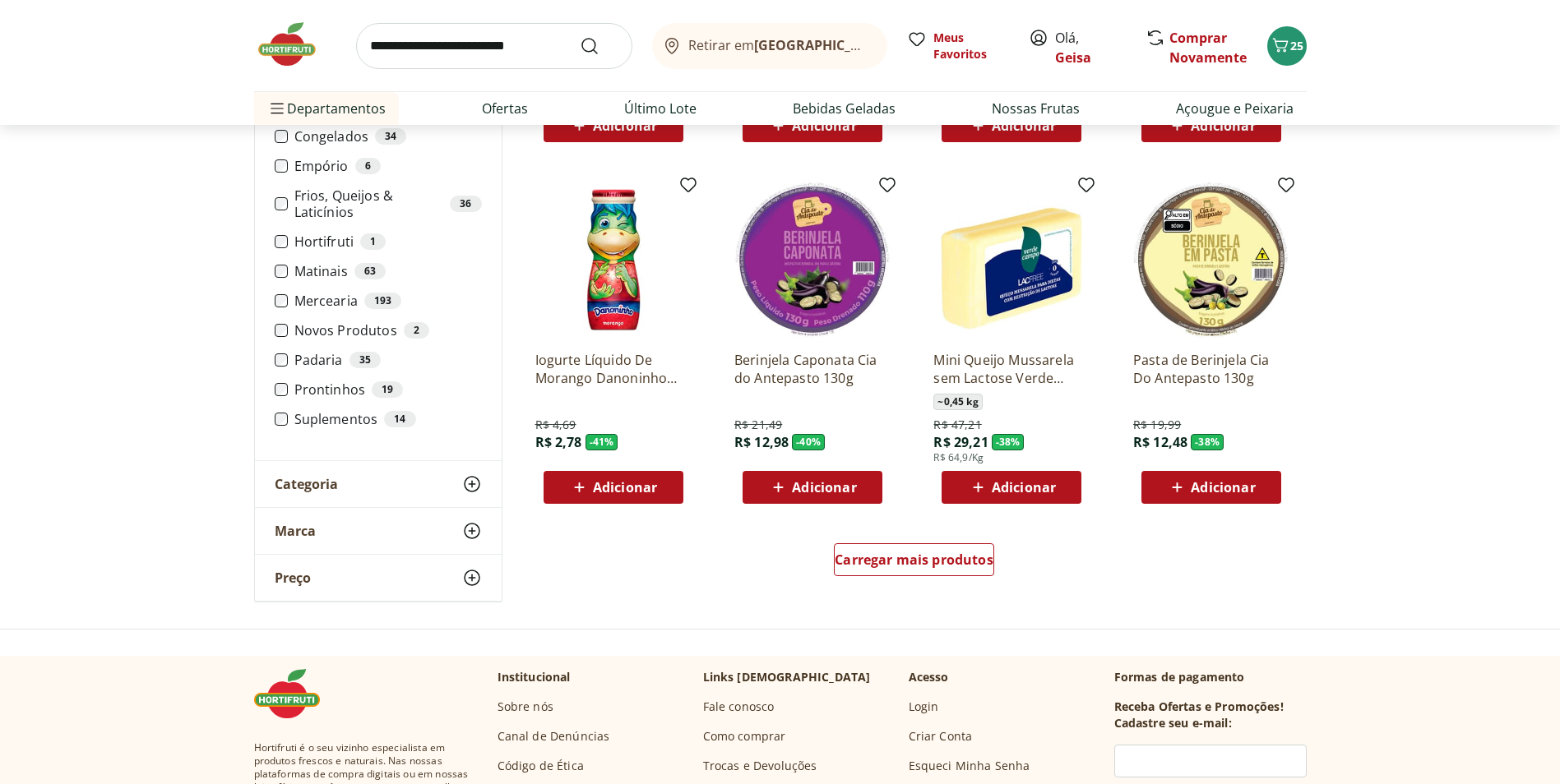
scroll to position [904, 0]
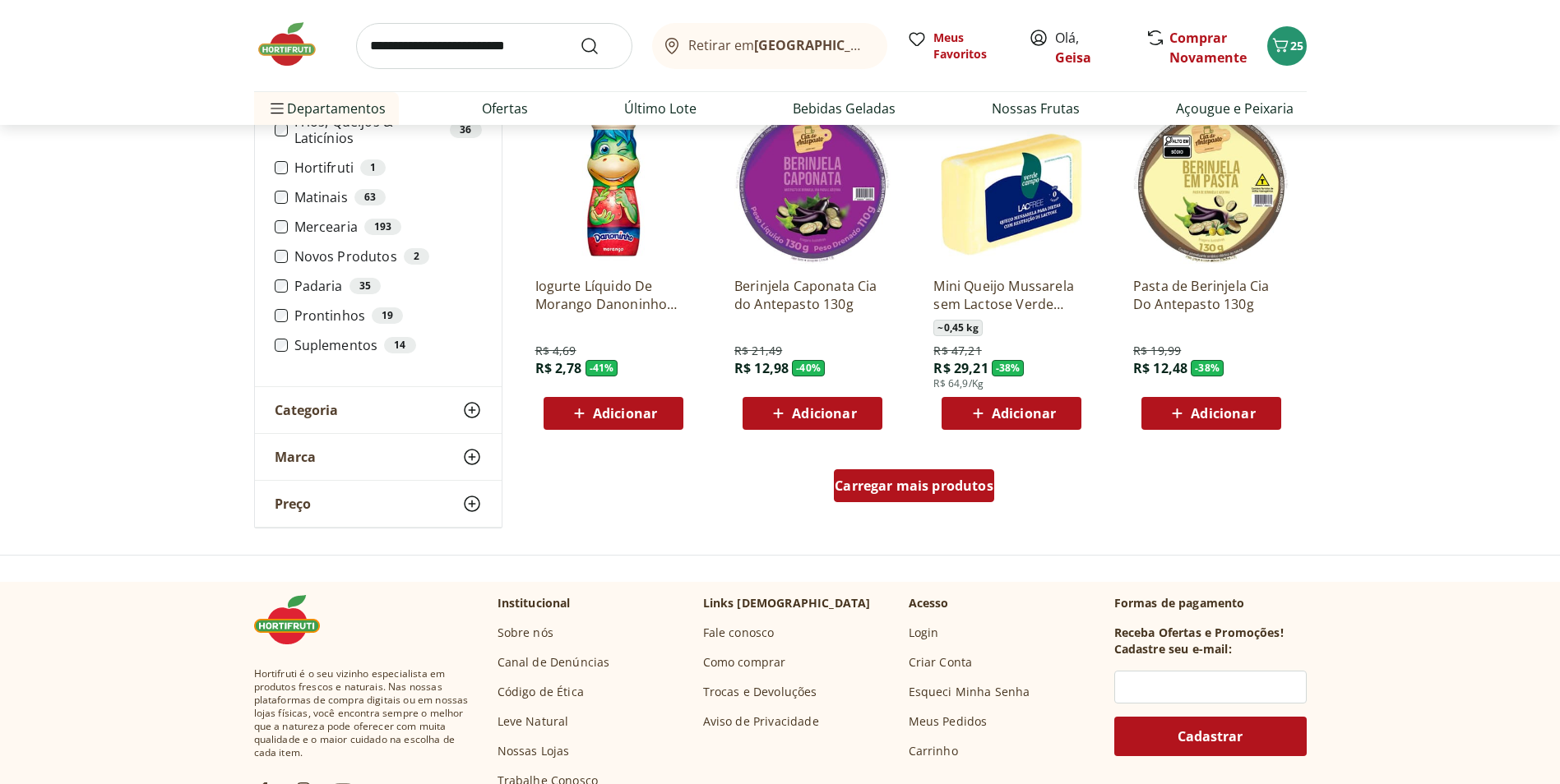
click at [962, 484] on span "Carregar mais produtos" at bounding box center [914, 485] width 159 height 13
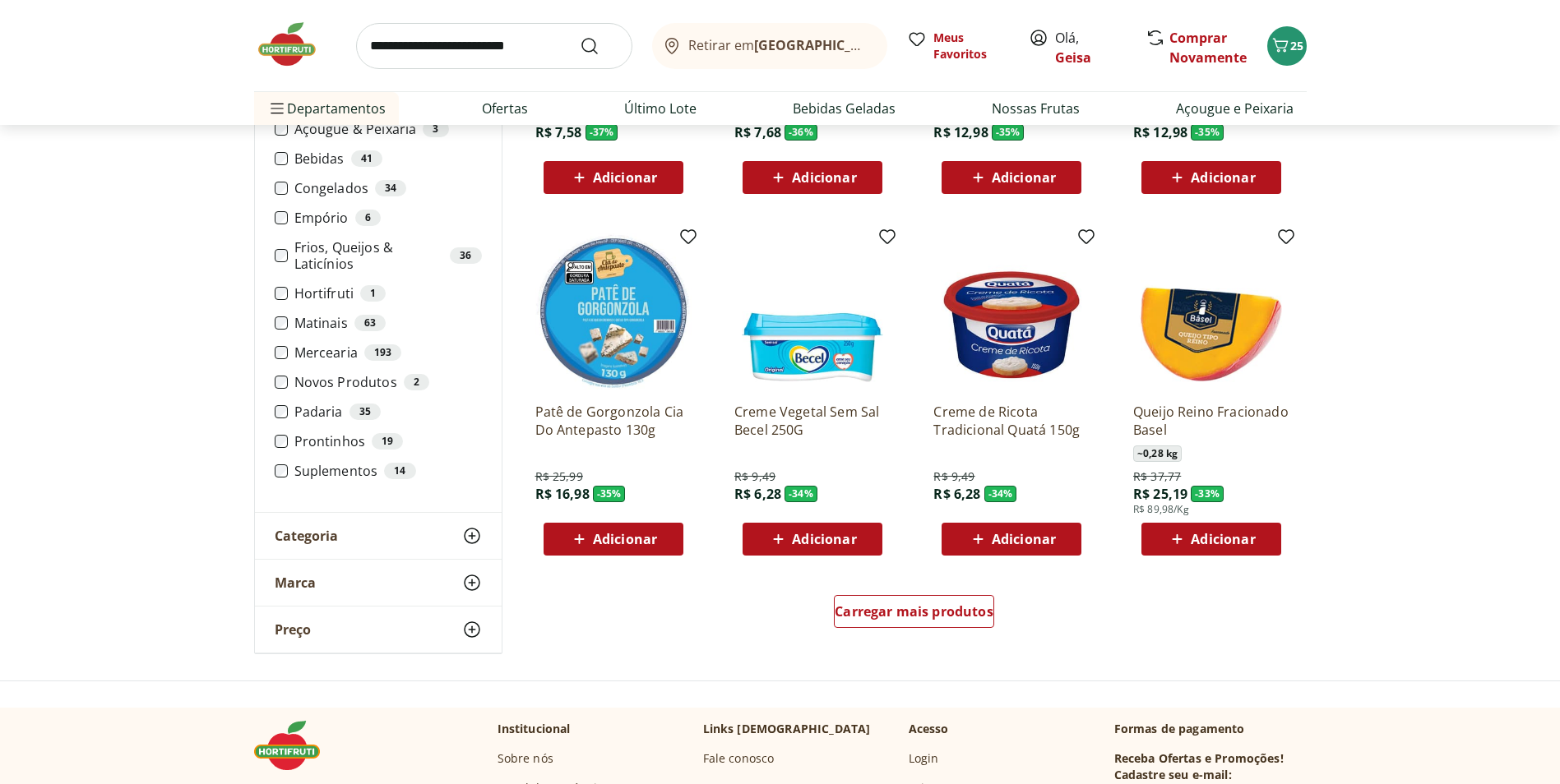
scroll to position [904, 0]
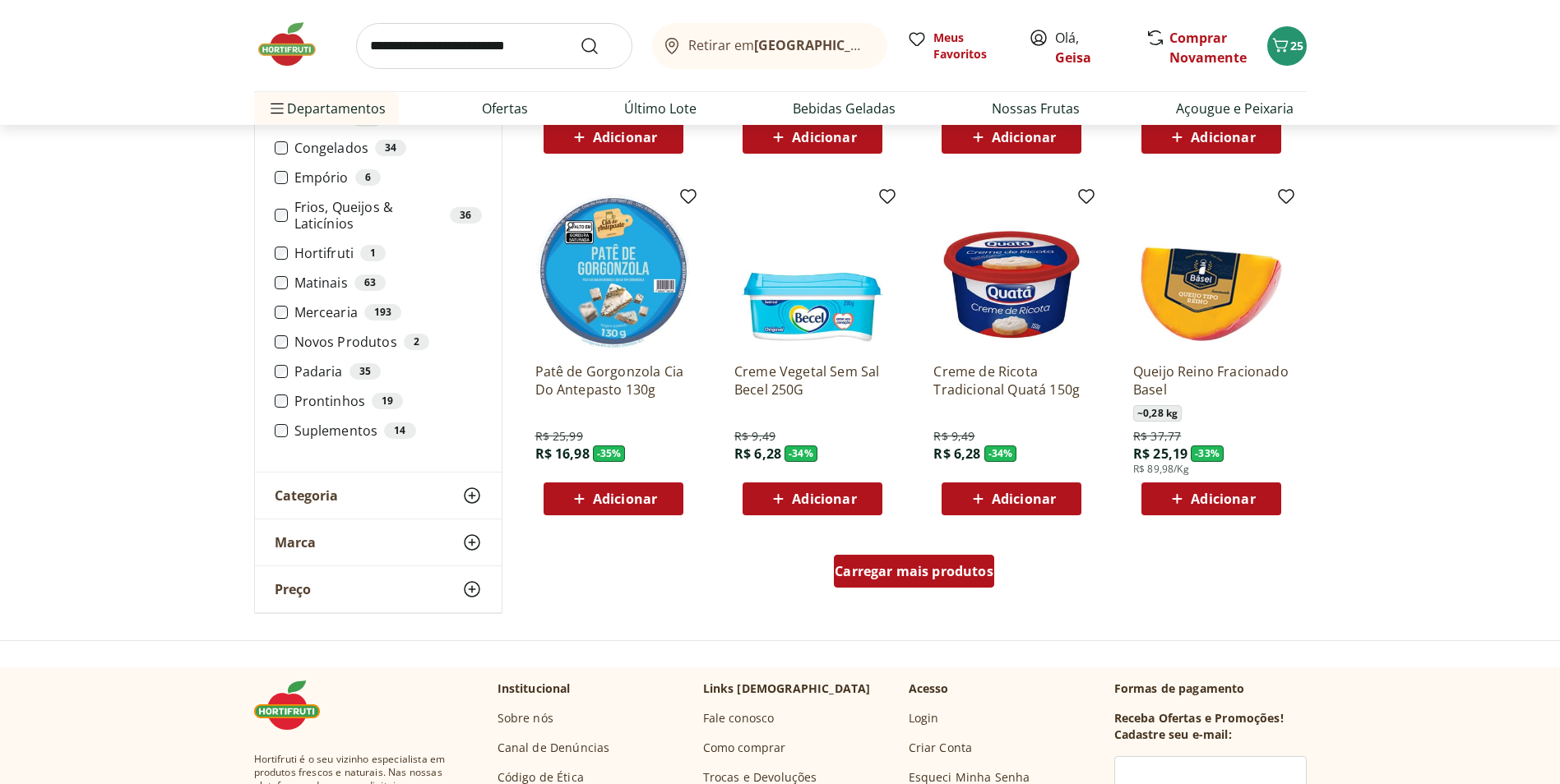
click at [862, 560] on div "Carregar mais produtos" at bounding box center [914, 572] width 160 height 33
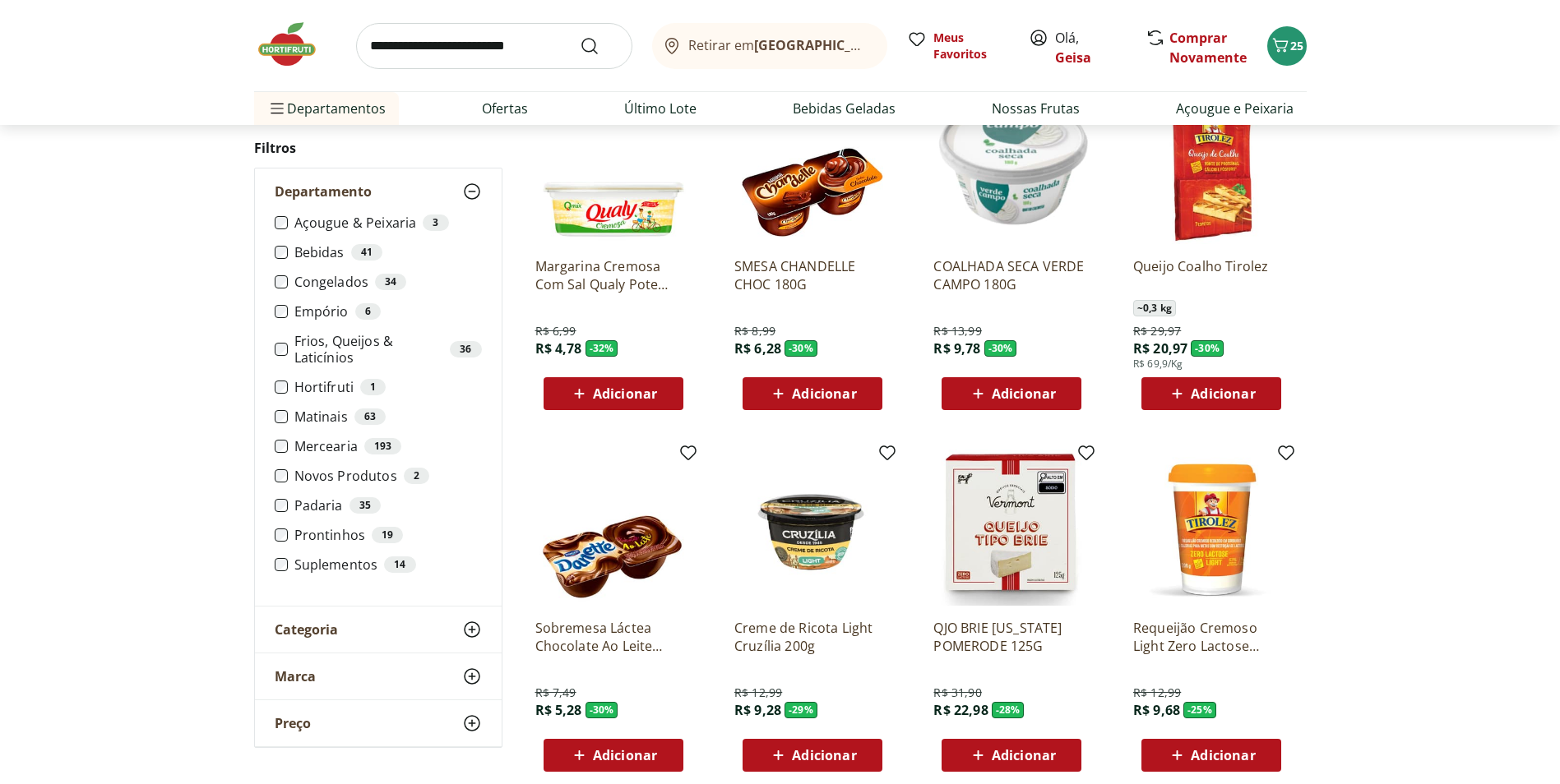
scroll to position [1397, 0]
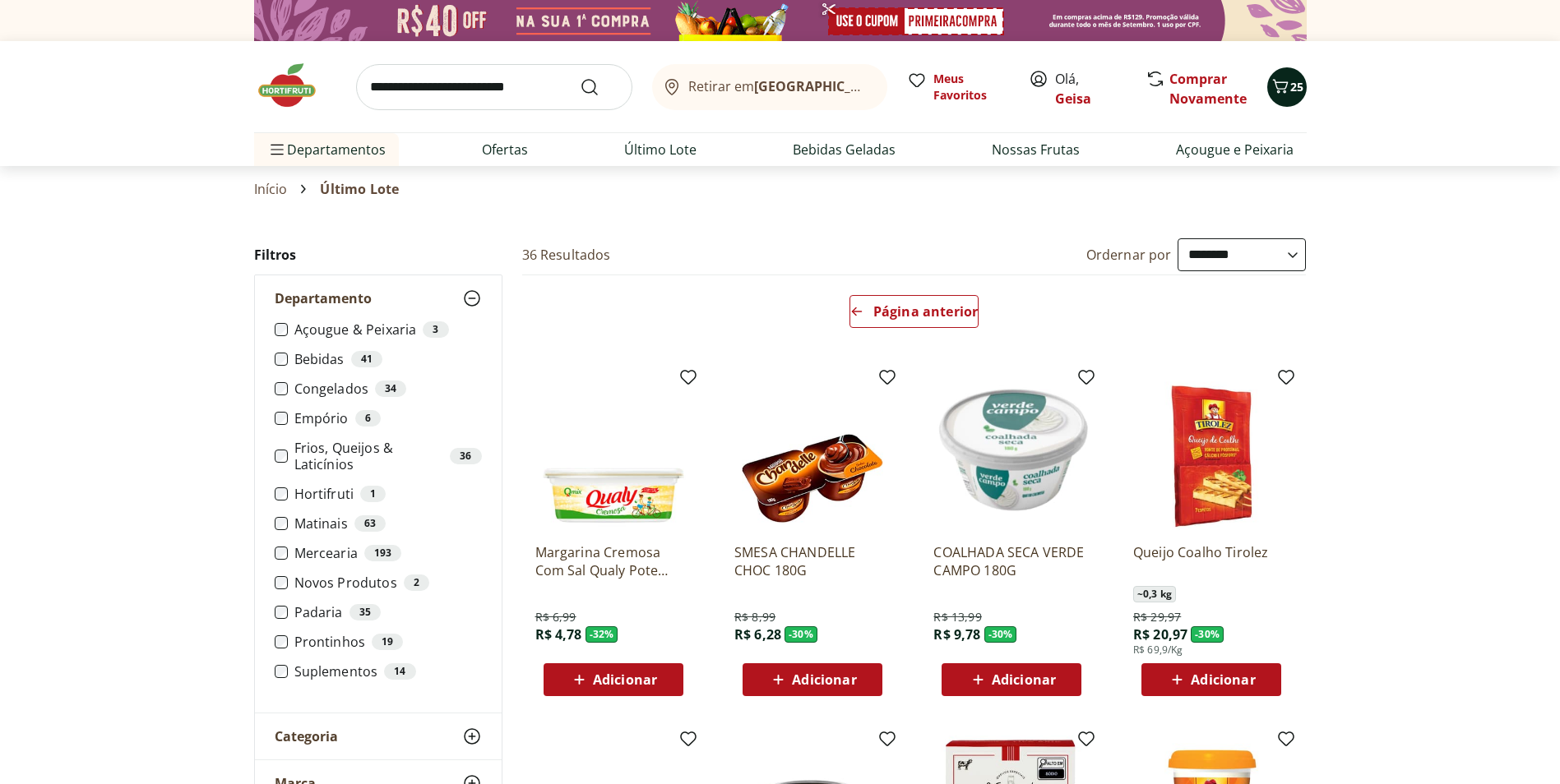
click at [1294, 80] on span "25" at bounding box center [1296, 87] width 13 height 15
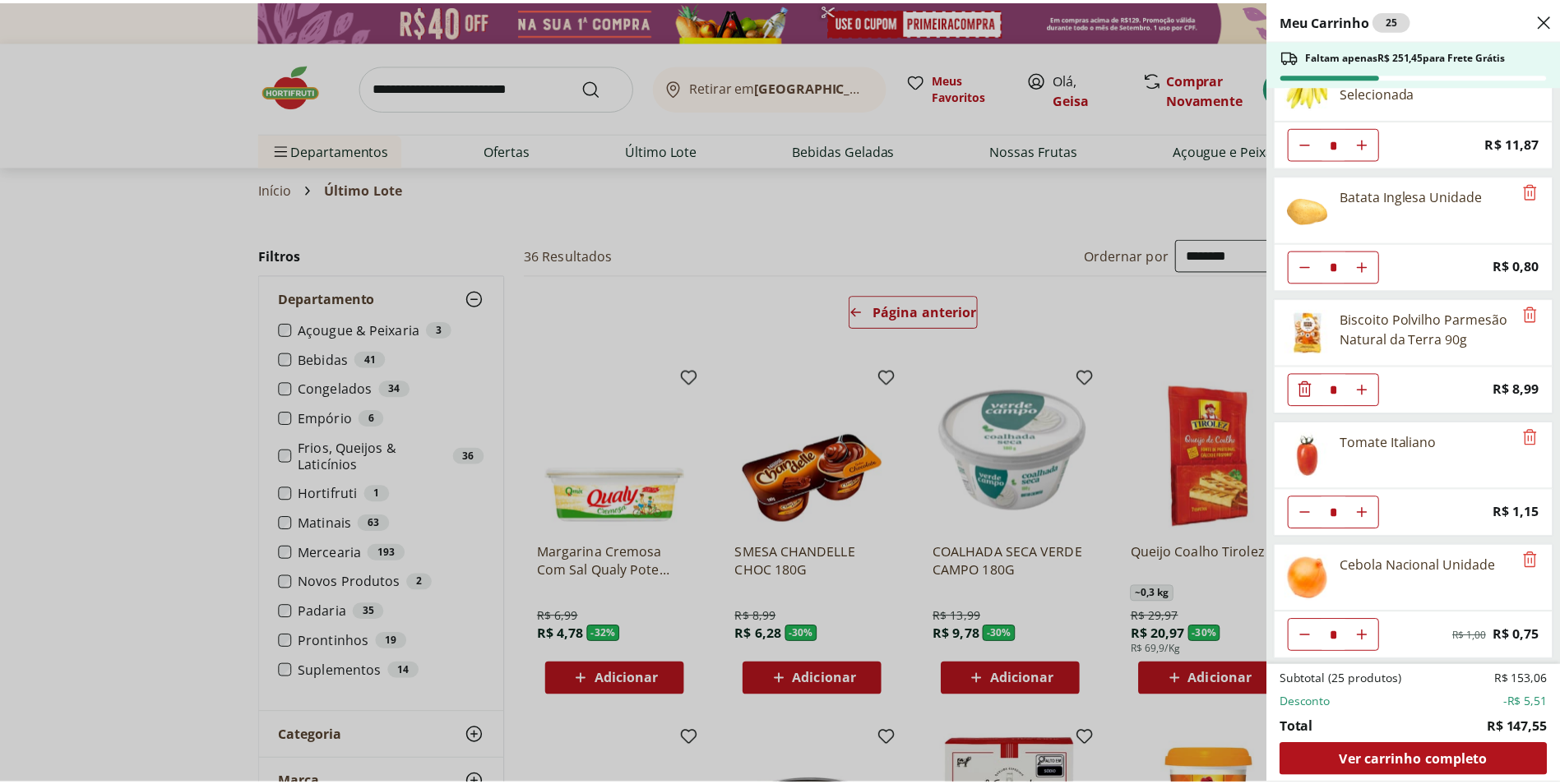
scroll to position [659, 0]
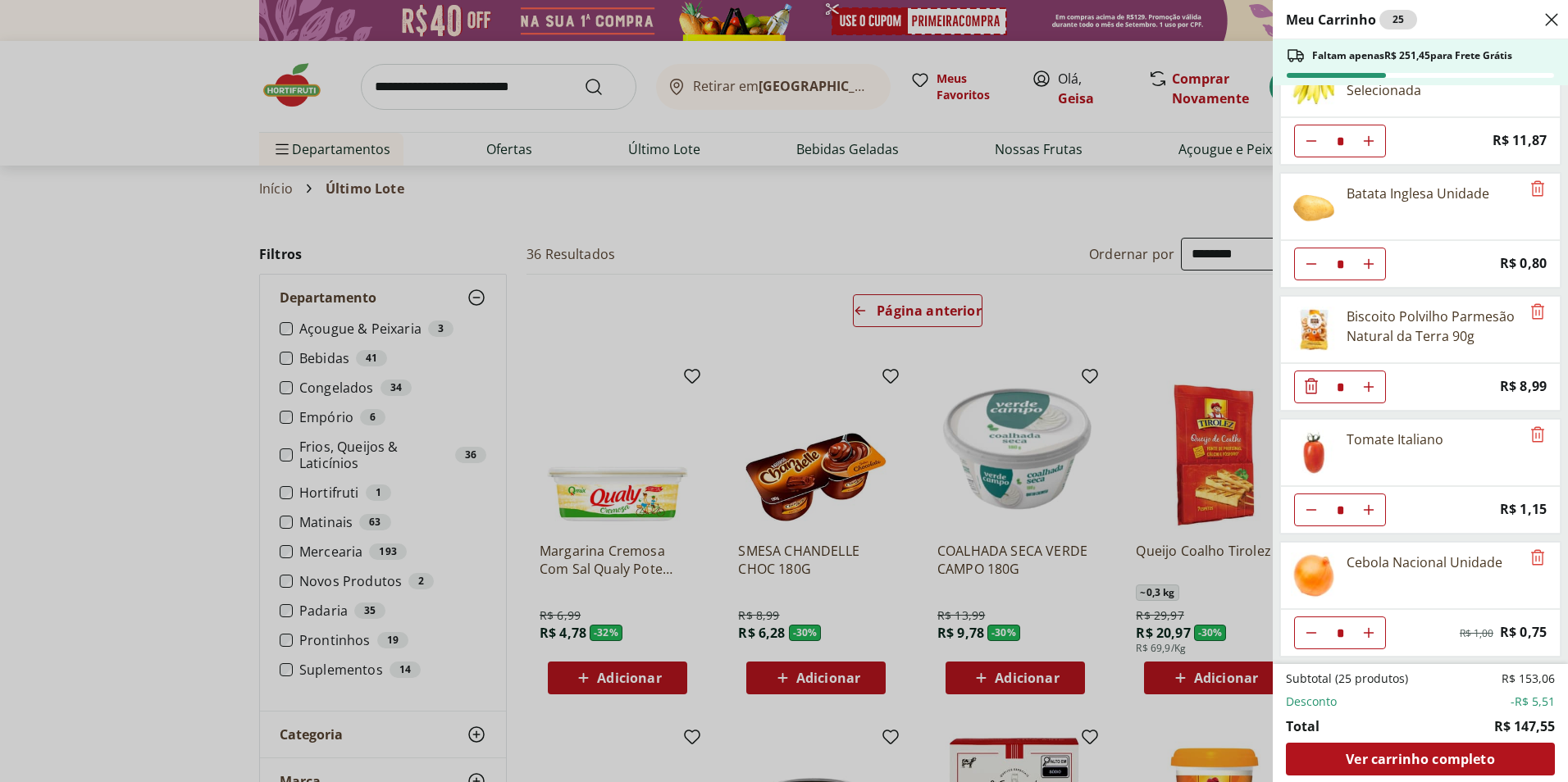
click at [205, 328] on div "Meu Carrinho 25 Faltam apenas R$ 251,45 para Frete Grátis Yakissoba Cortadinho …" at bounding box center [784, 391] width 1568 height 782
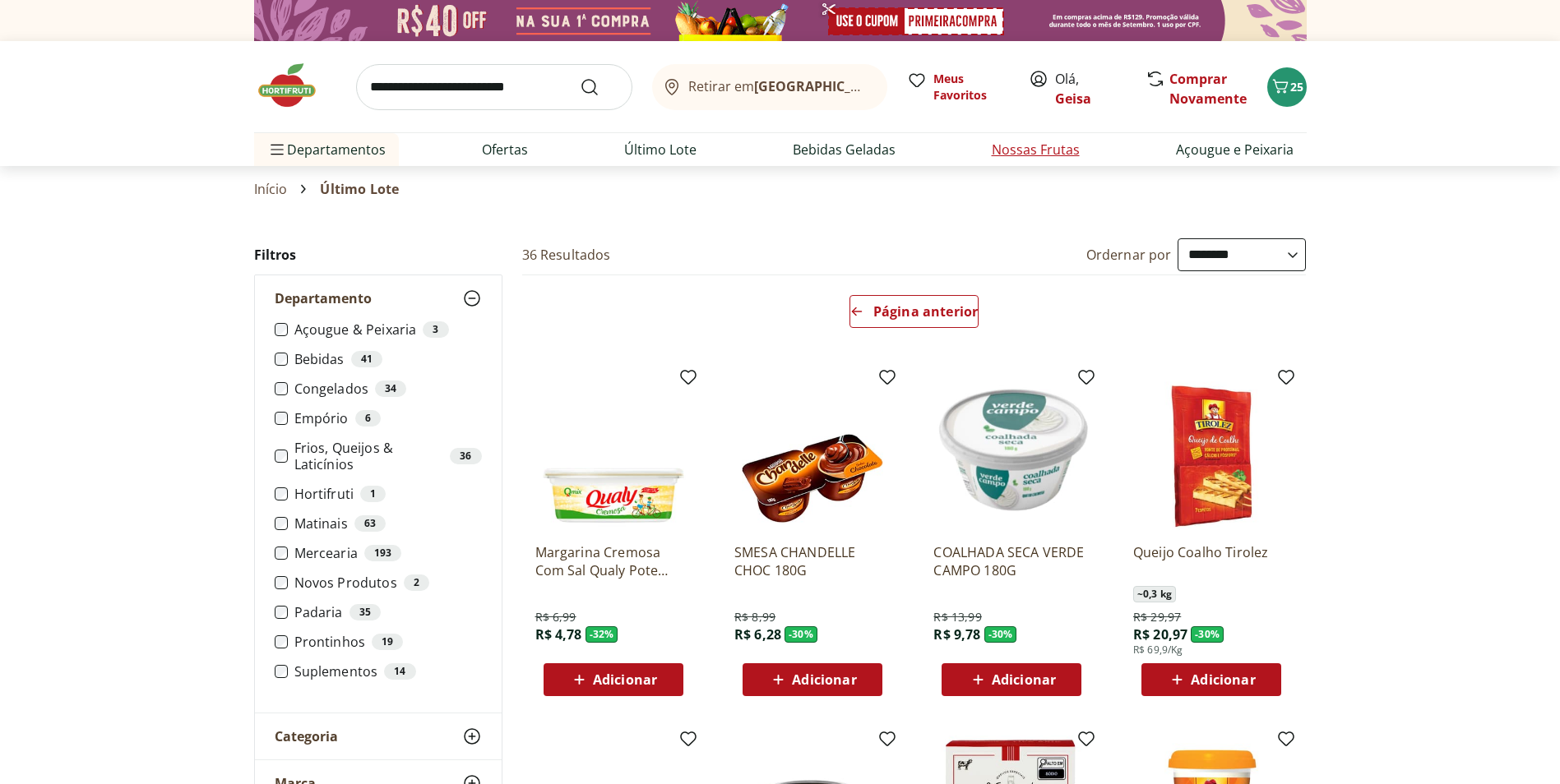
click at [1048, 157] on link "Nossas Frutas" at bounding box center [1035, 149] width 88 height 20
select select "**********"
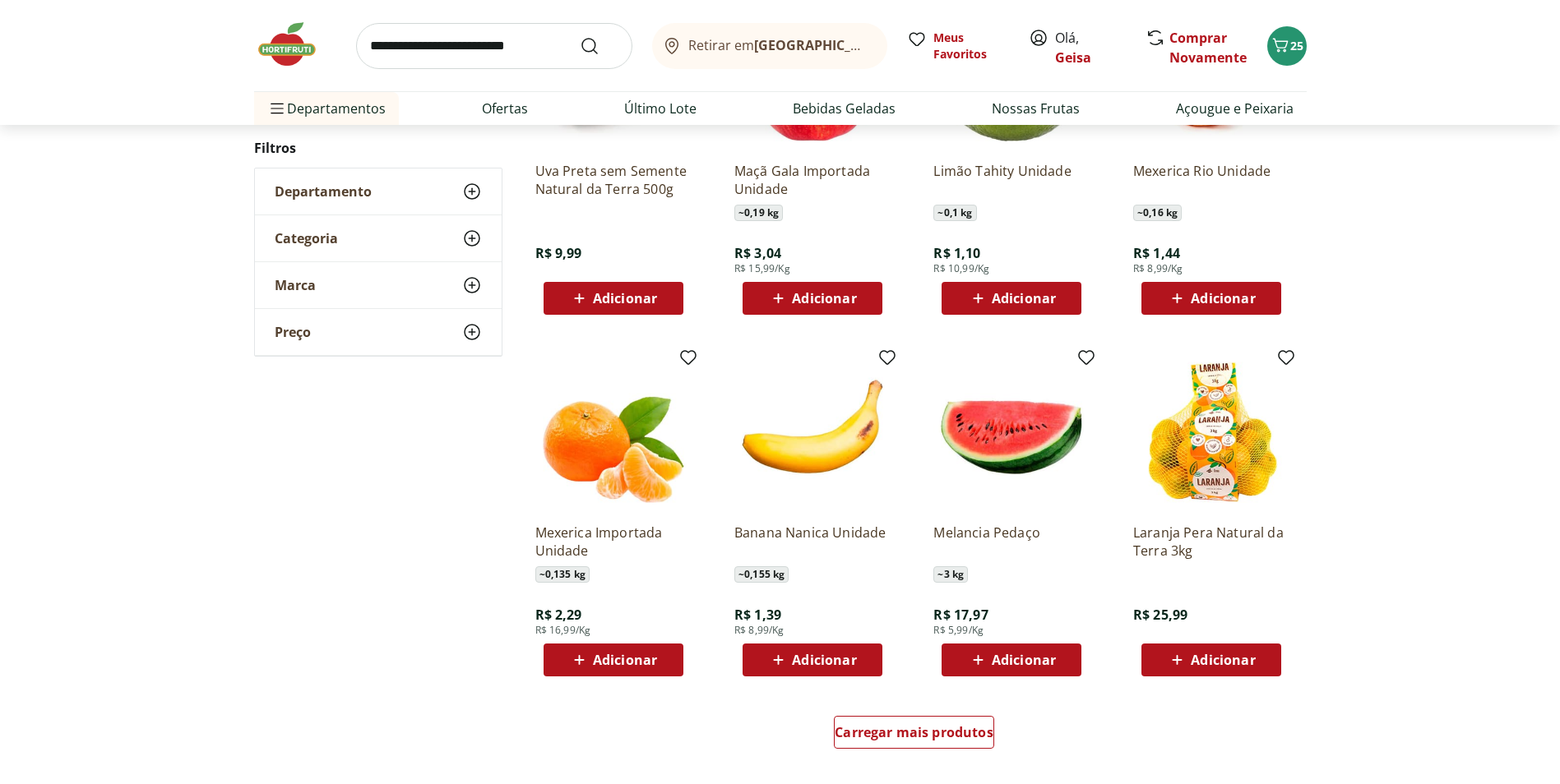
scroll to position [739, 0]
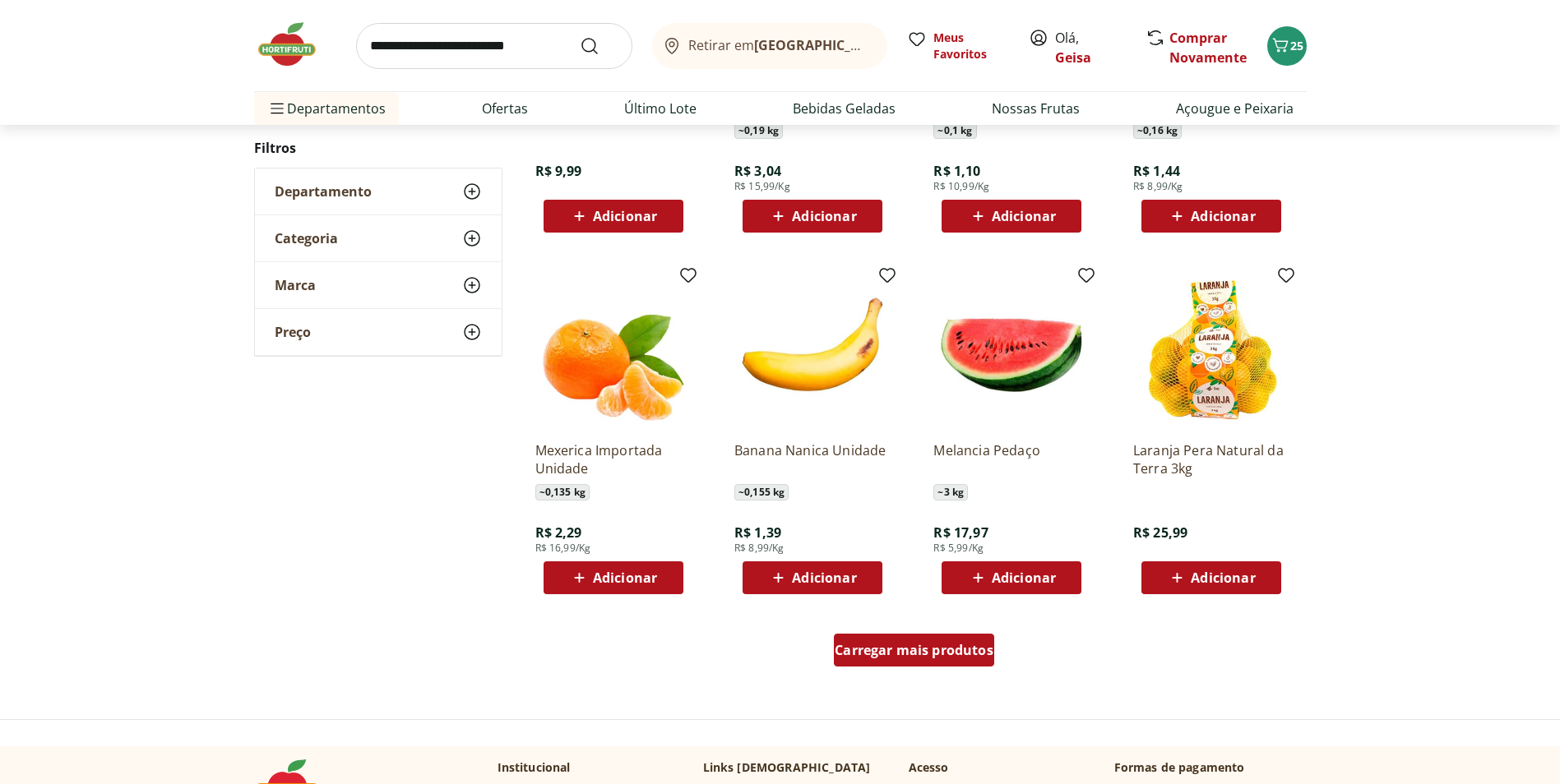
click at [980, 647] on span "Carregar mais produtos" at bounding box center [914, 649] width 159 height 13
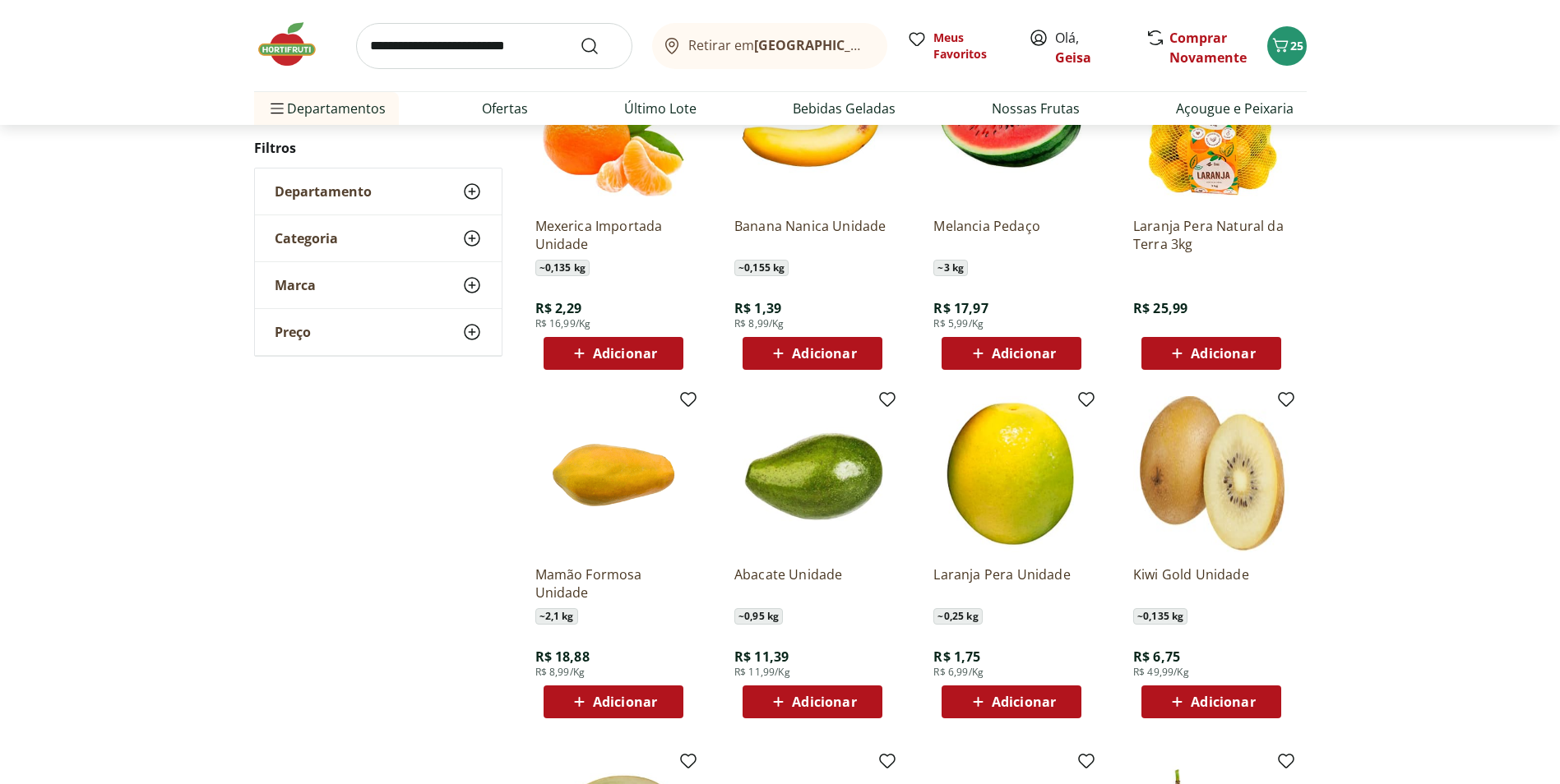
scroll to position [986, 0]
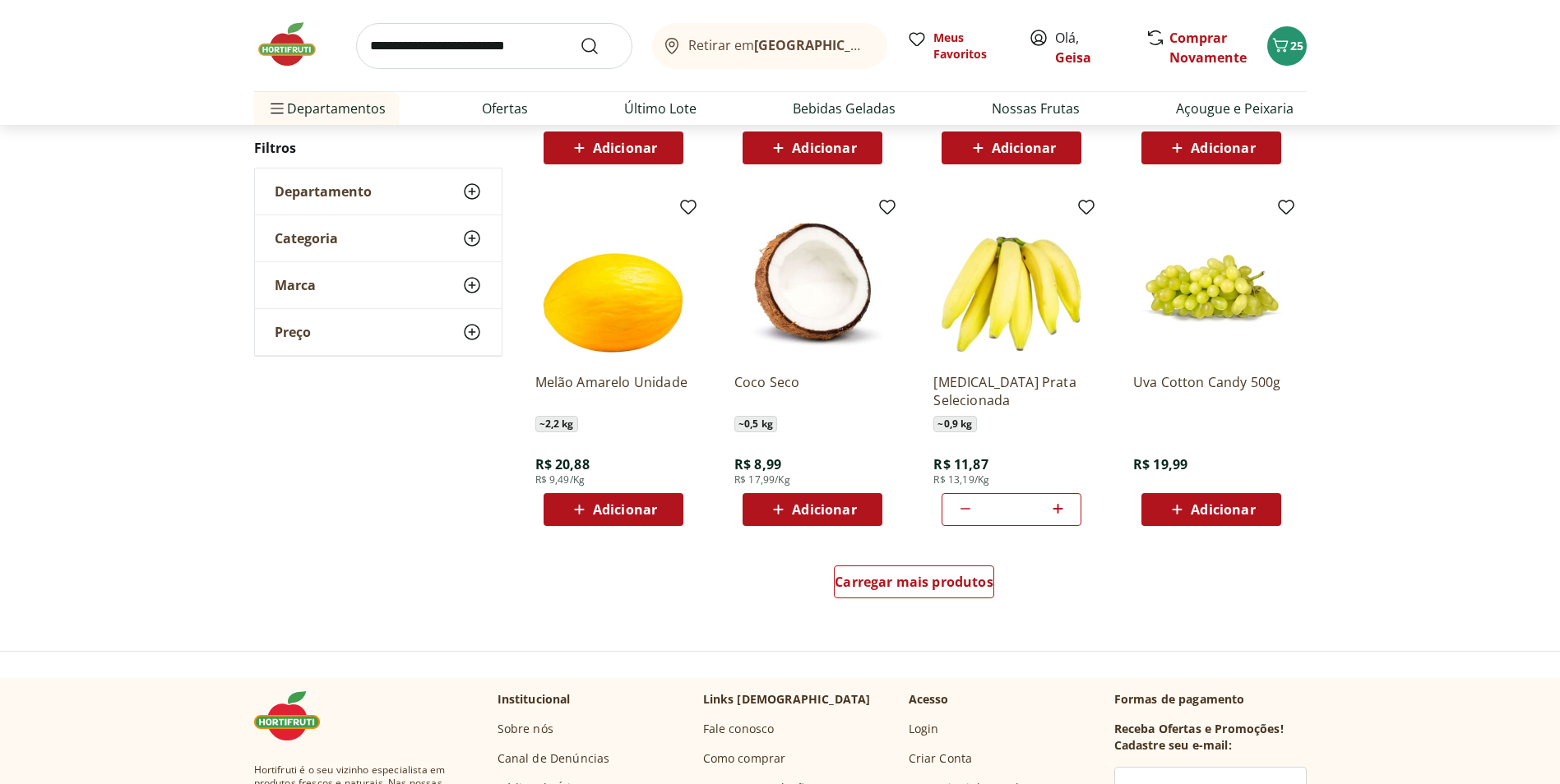
scroll to position [906, 0]
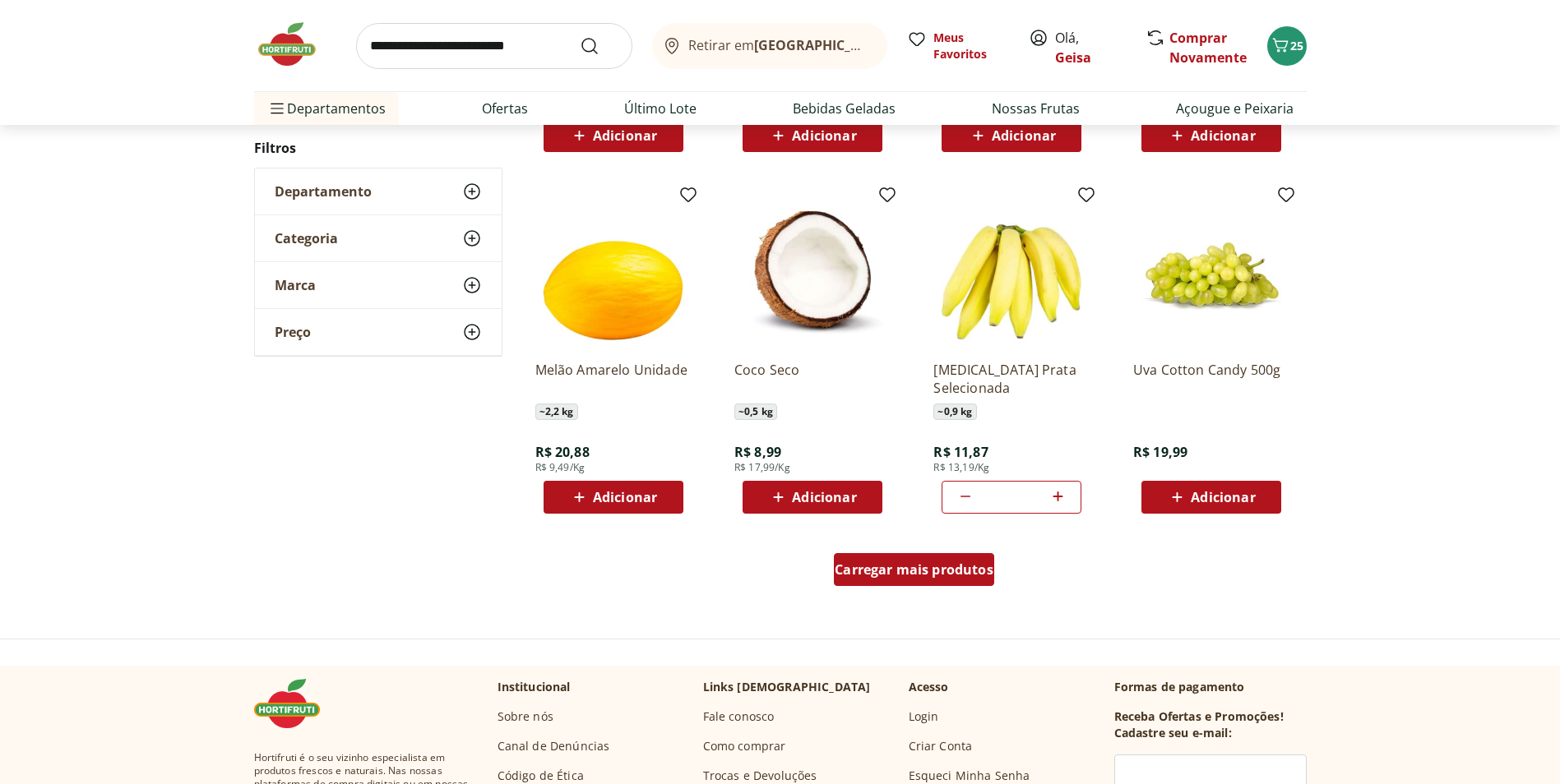
click at [968, 566] on span "Carregar mais produtos" at bounding box center [914, 569] width 159 height 13
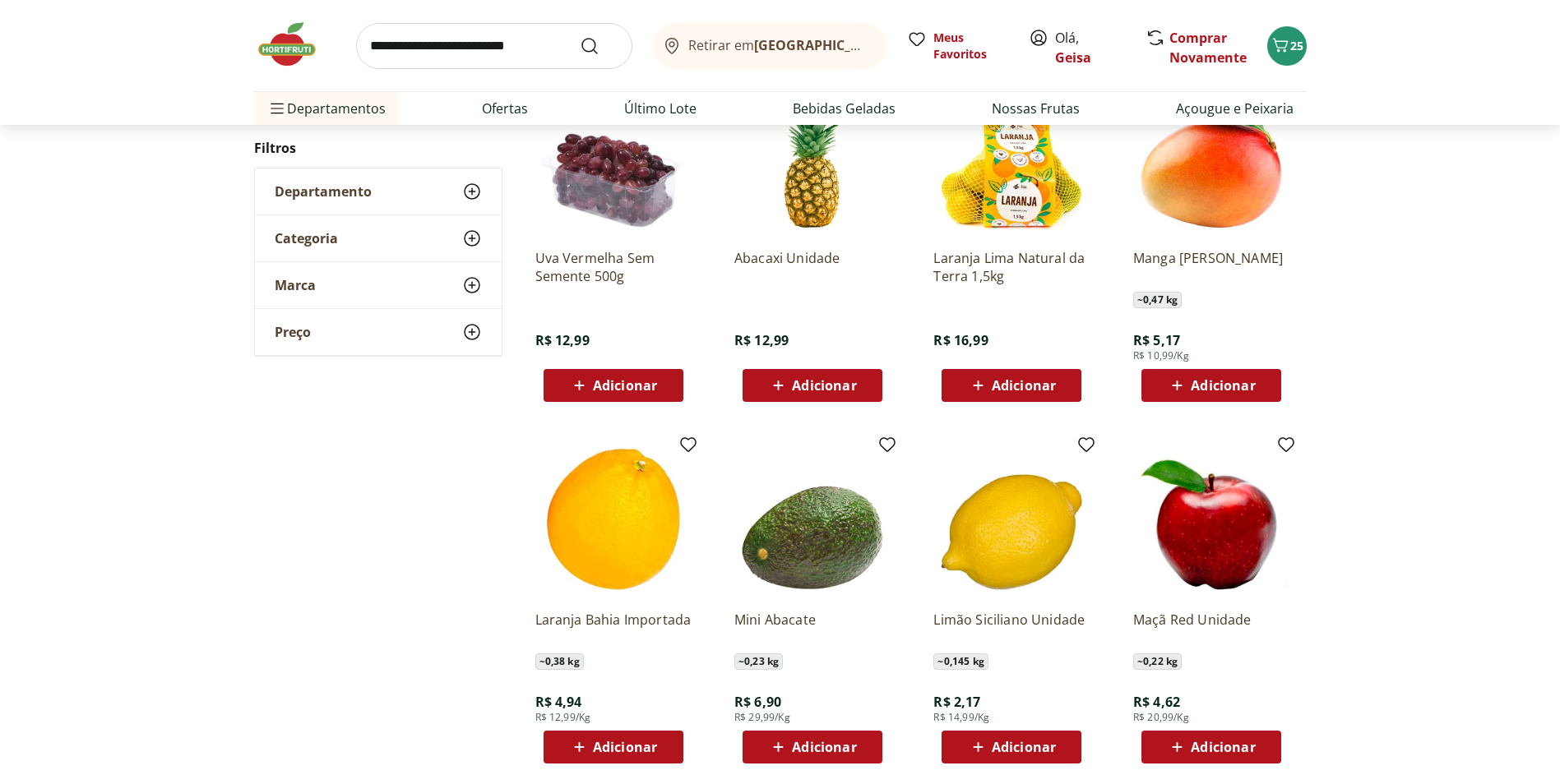
scroll to position [902, 0]
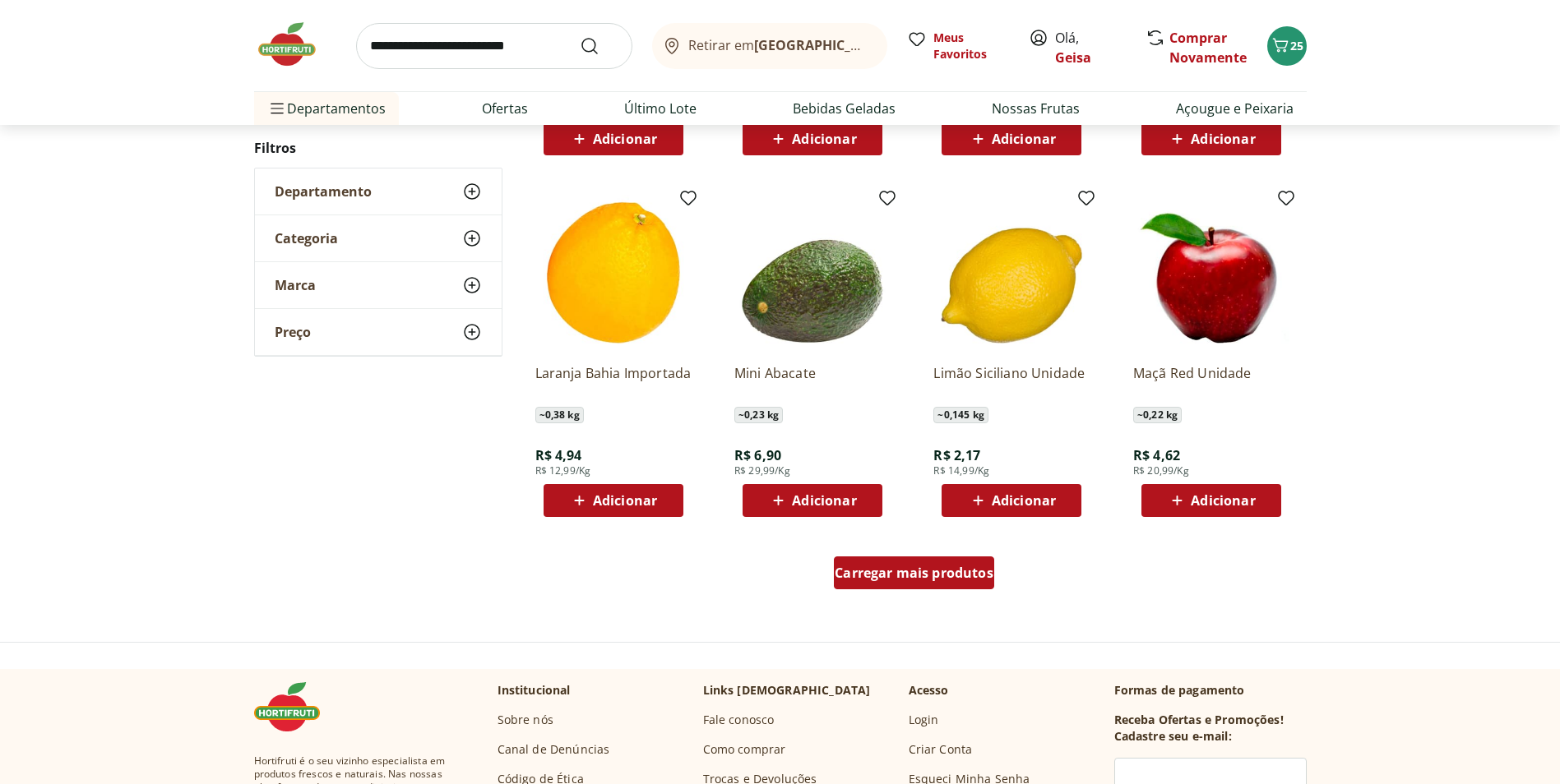
click at [906, 593] on link "Carregar mais produtos" at bounding box center [914, 576] width 160 height 39
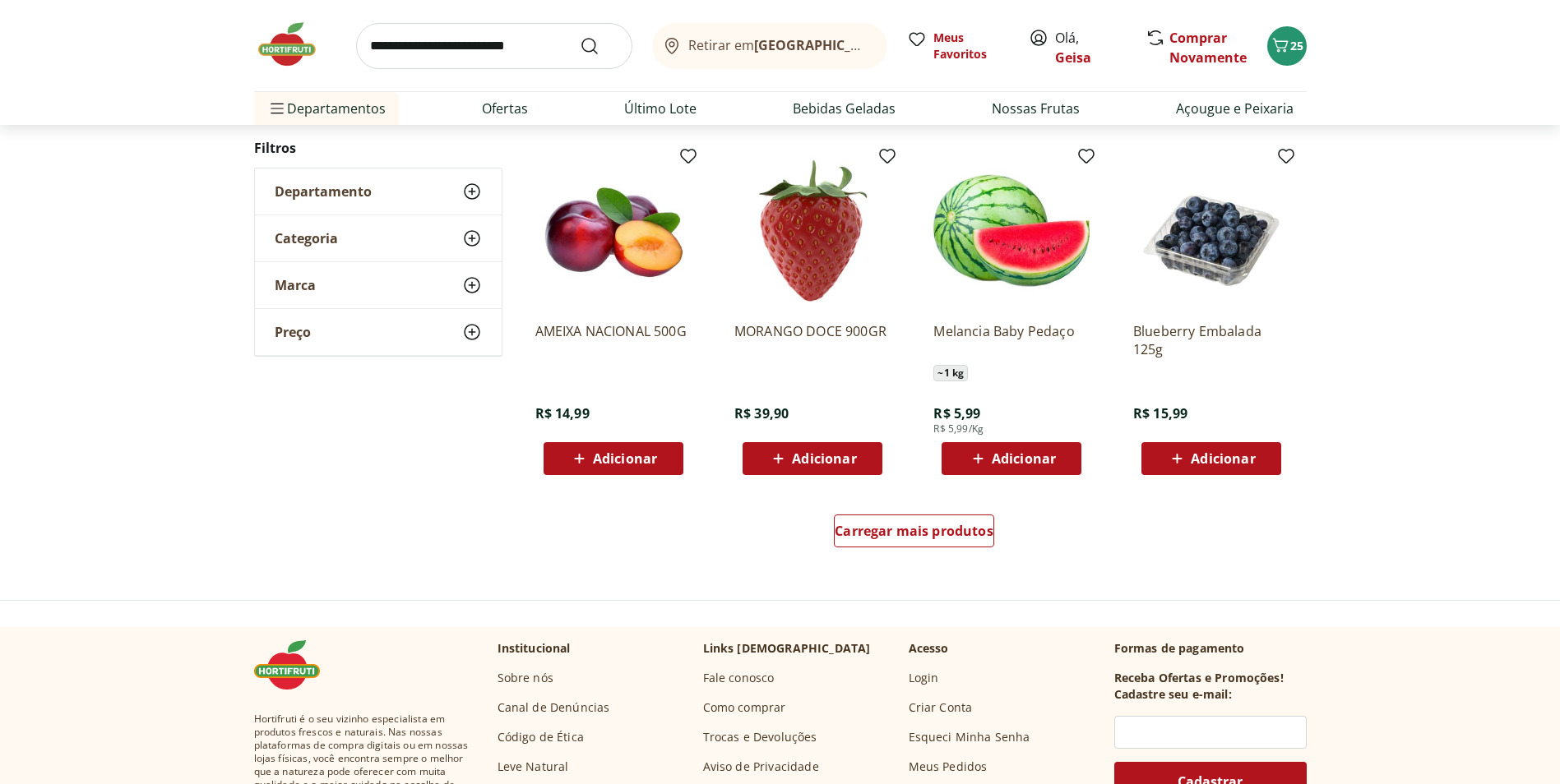
scroll to position [981, 0]
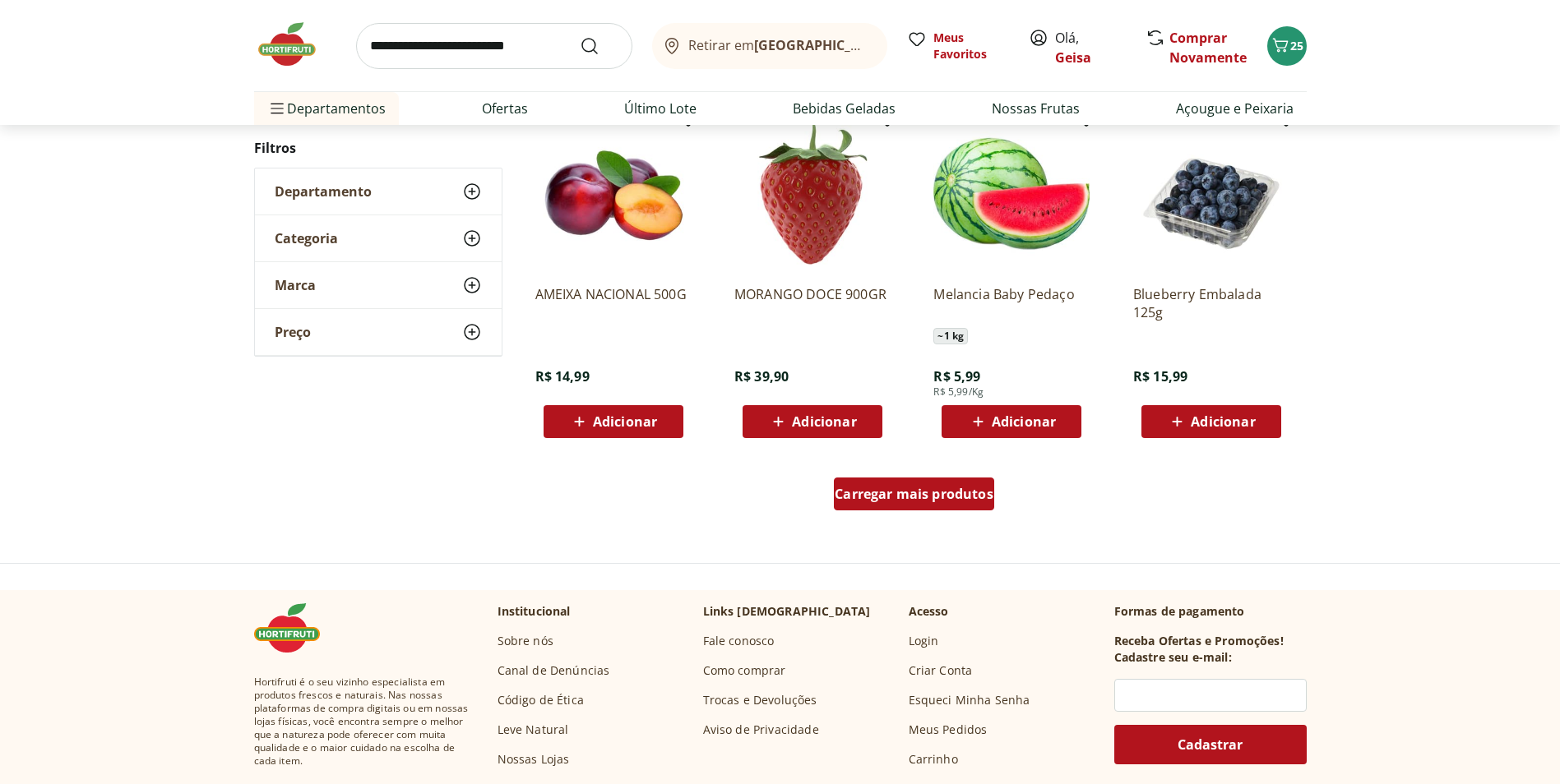
click at [967, 500] on span "Carregar mais produtos" at bounding box center [914, 494] width 159 height 13
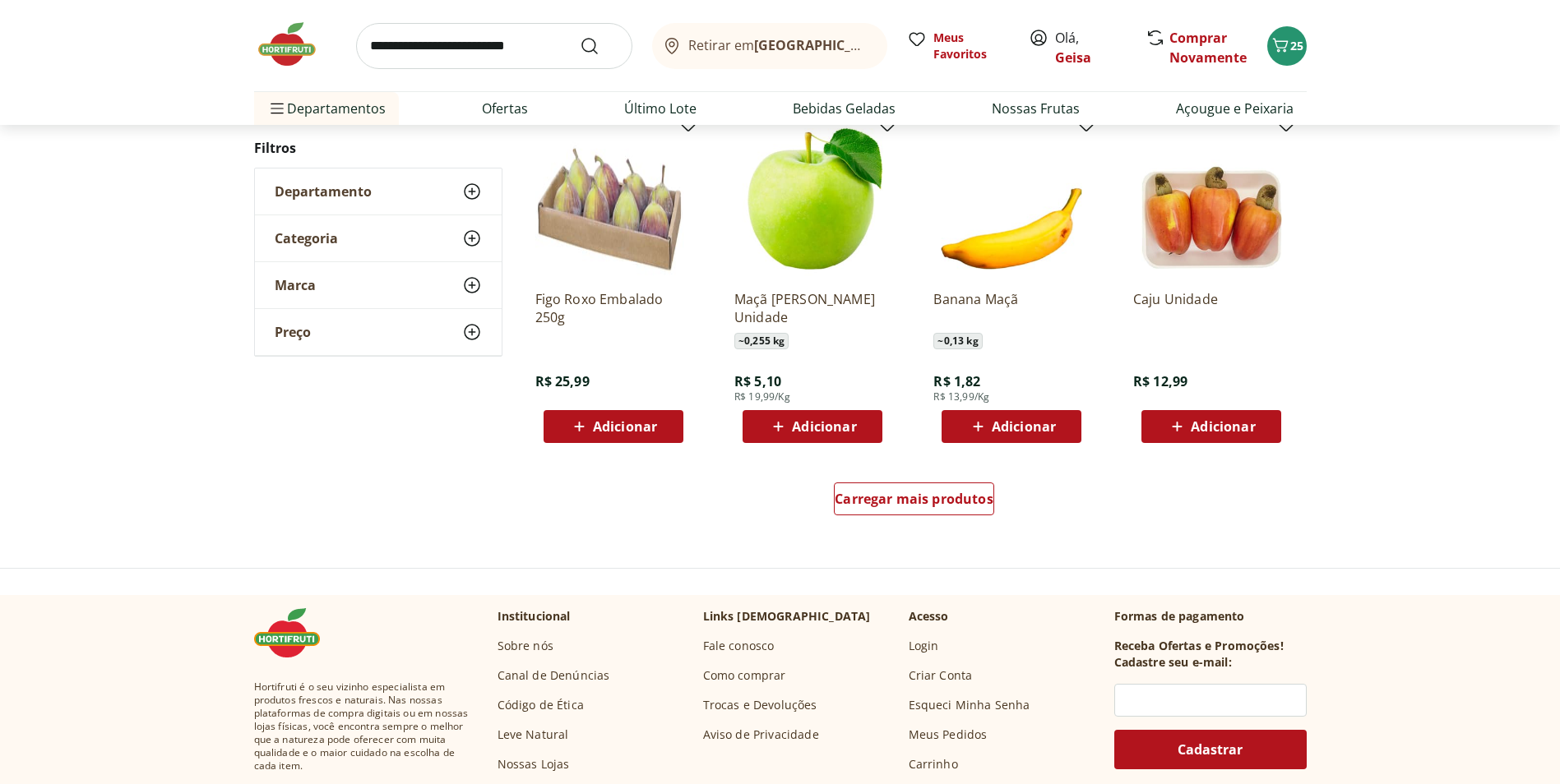
scroll to position [979, 0]
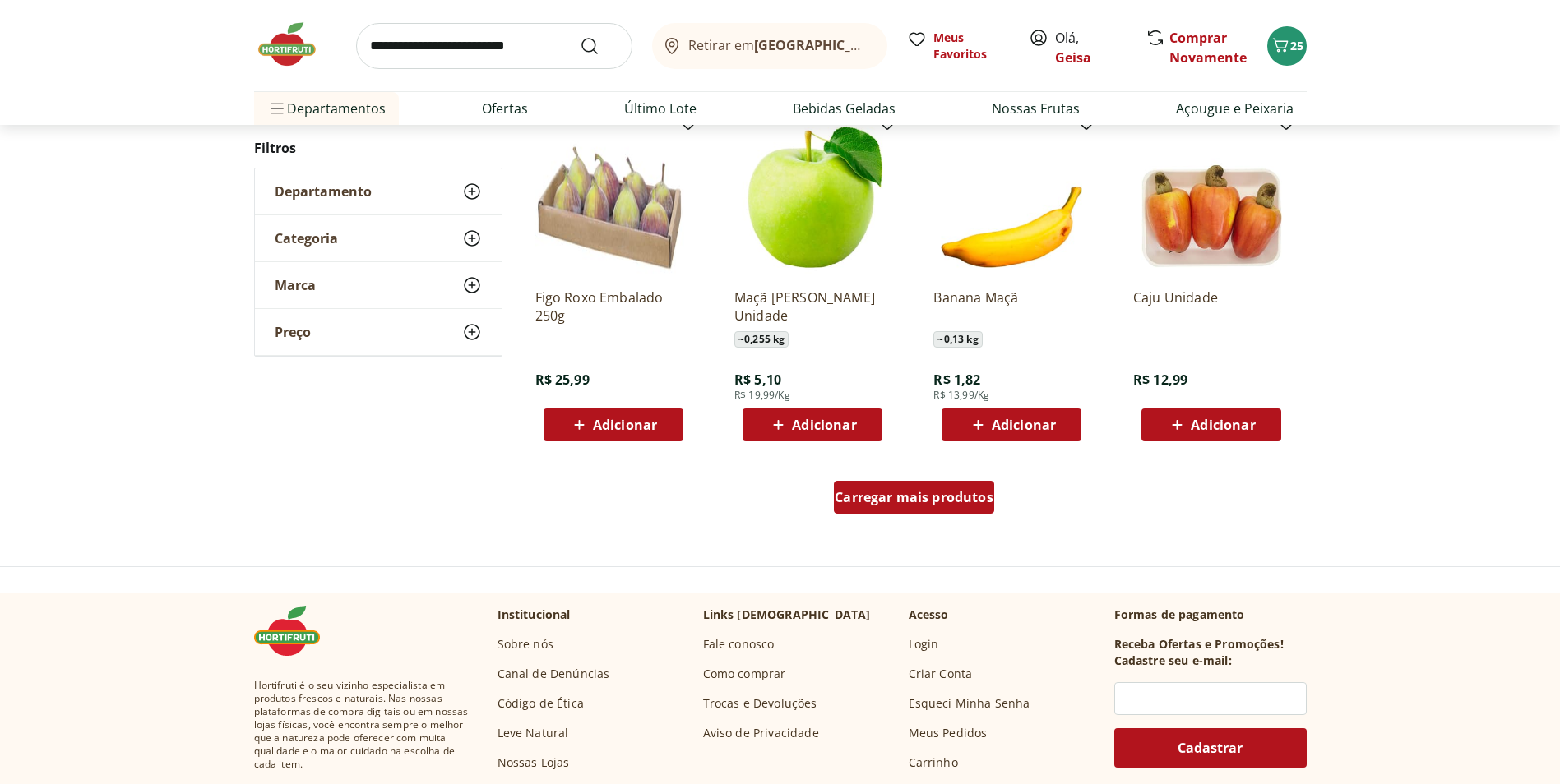
click at [968, 496] on span "Carregar mais produtos" at bounding box center [914, 497] width 159 height 13
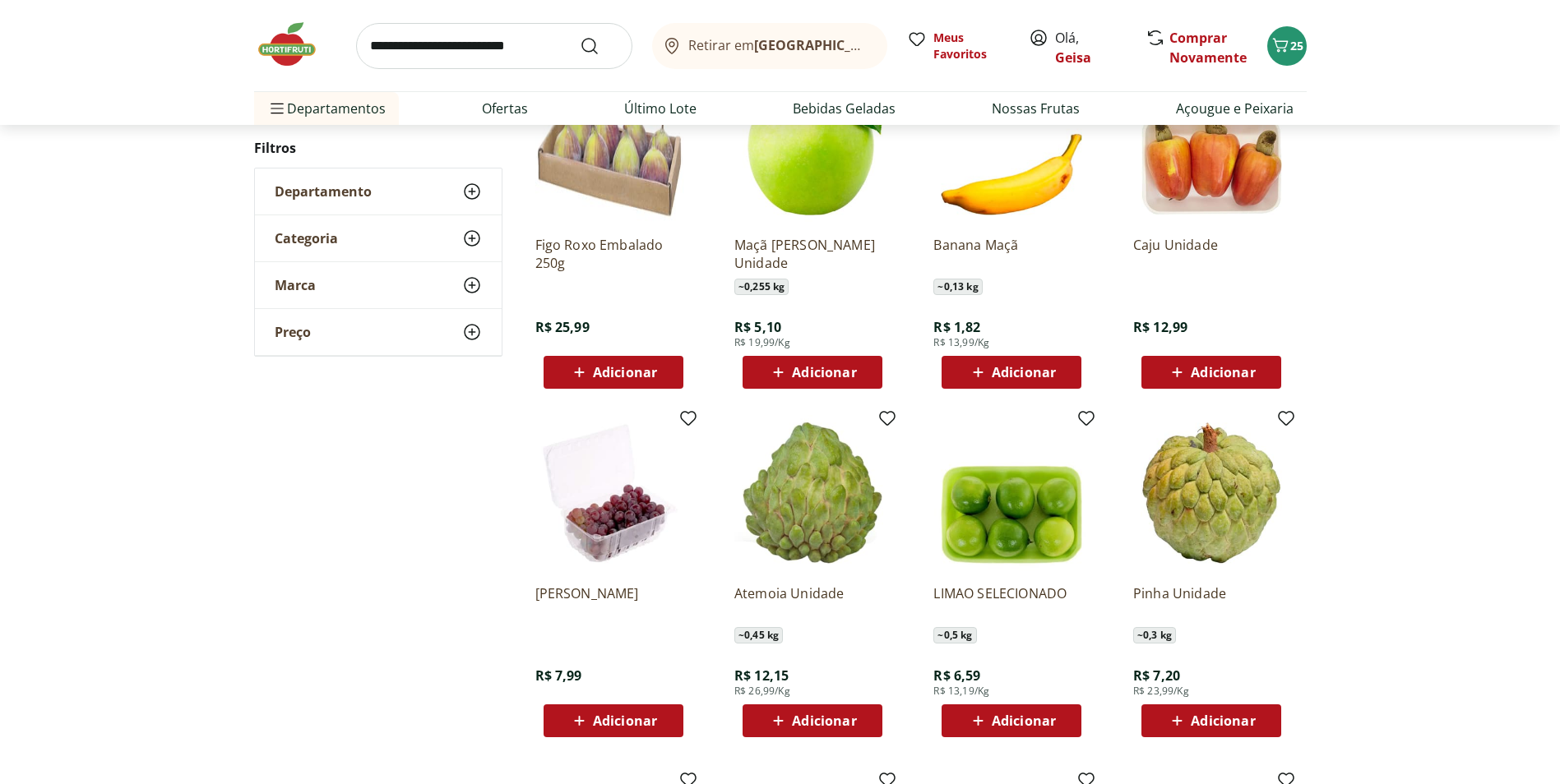
scroll to position [1224, 0]
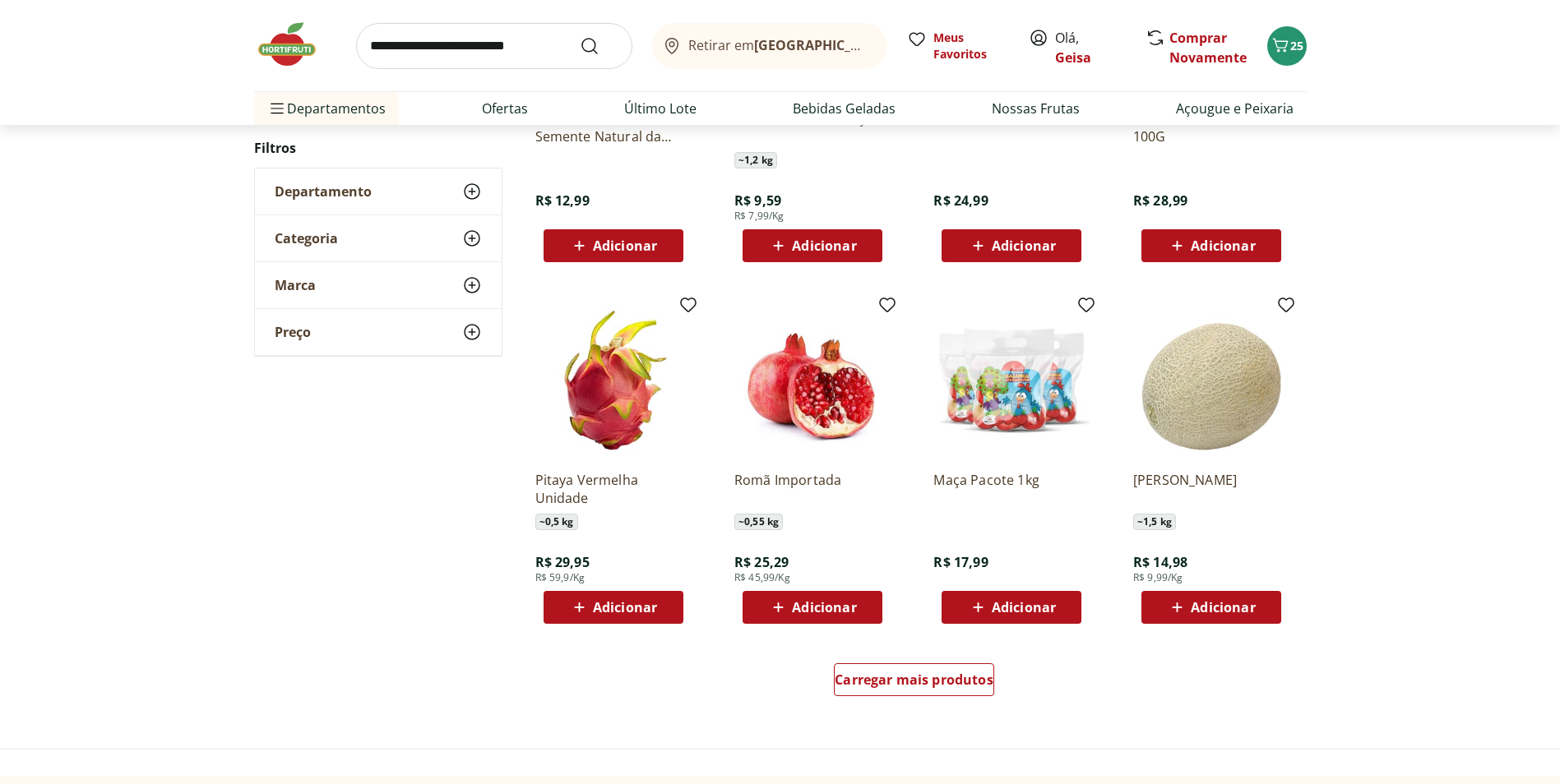
scroll to position [893, 0]
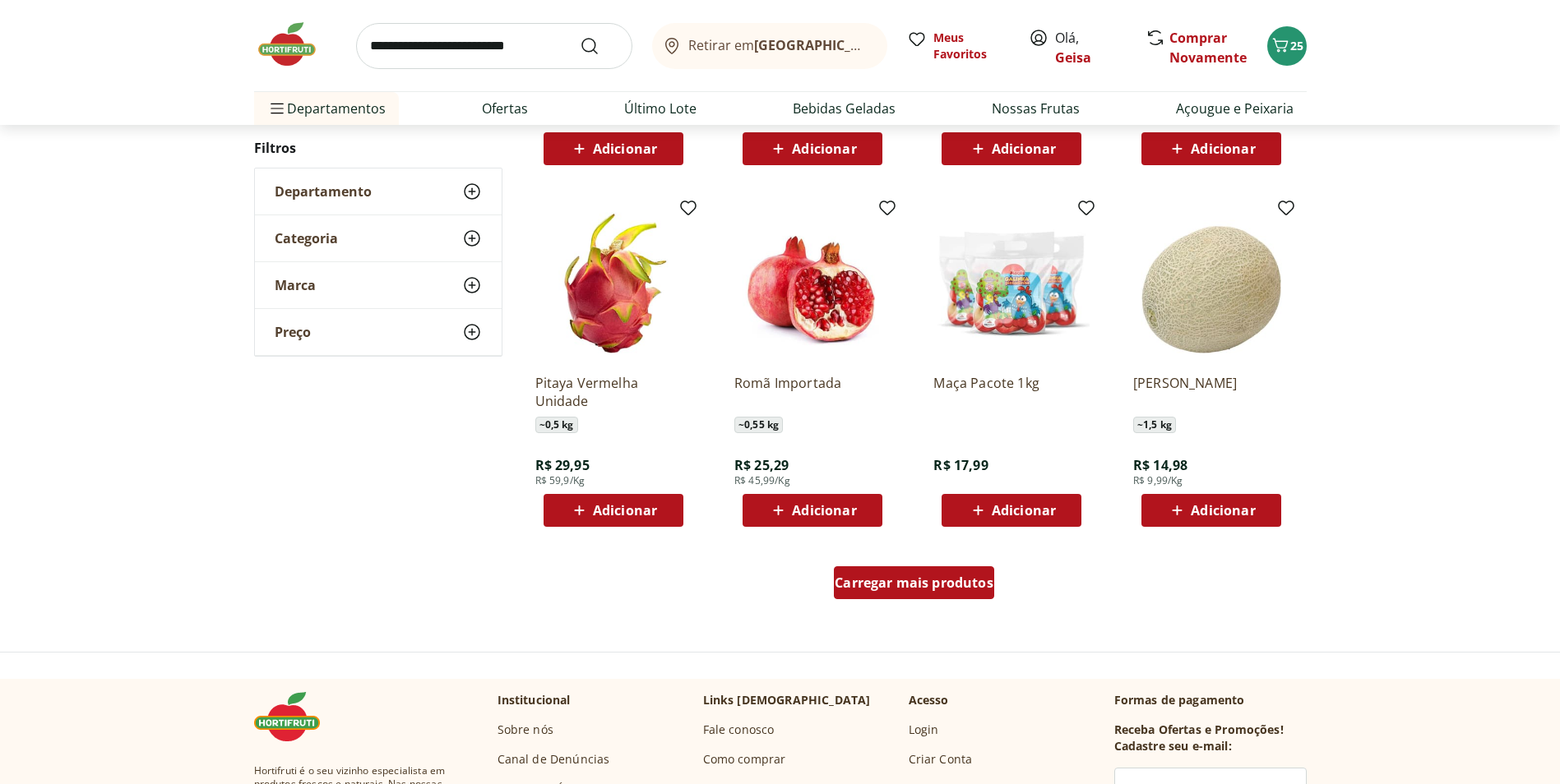
click at [943, 582] on span "Carregar mais produtos" at bounding box center [914, 583] width 159 height 13
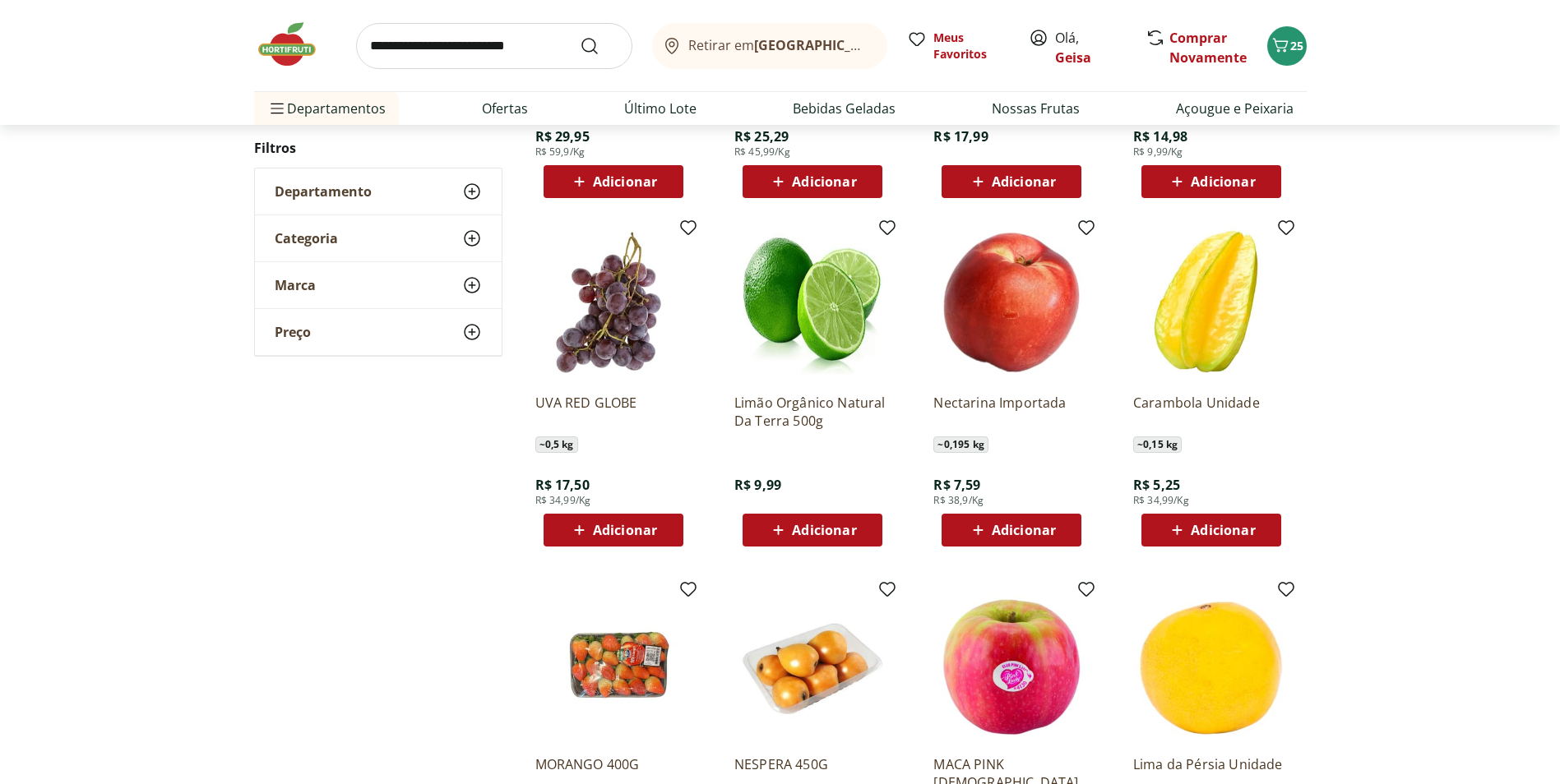
scroll to position [1464, 0]
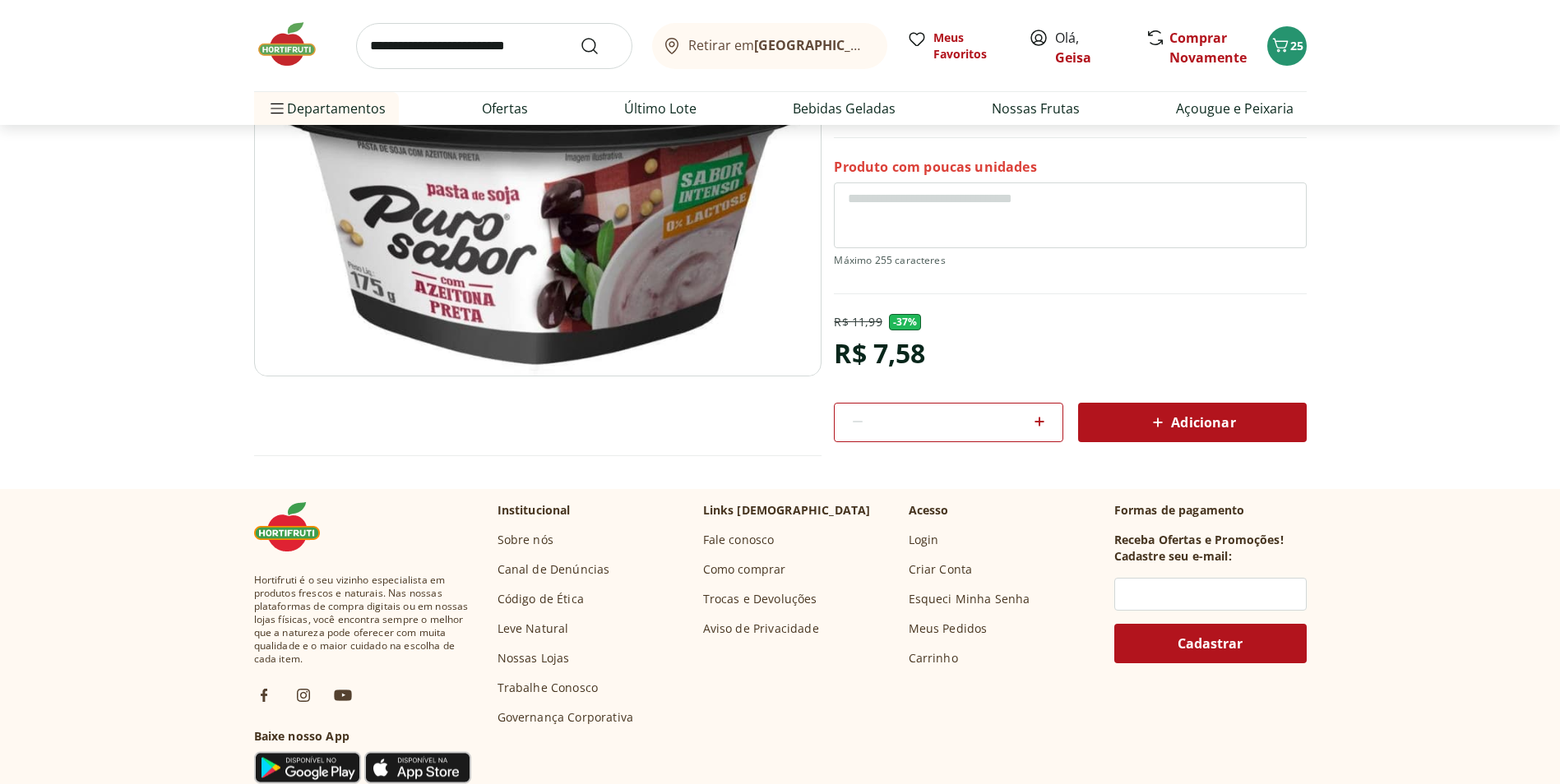
scroll to position [165, 0]
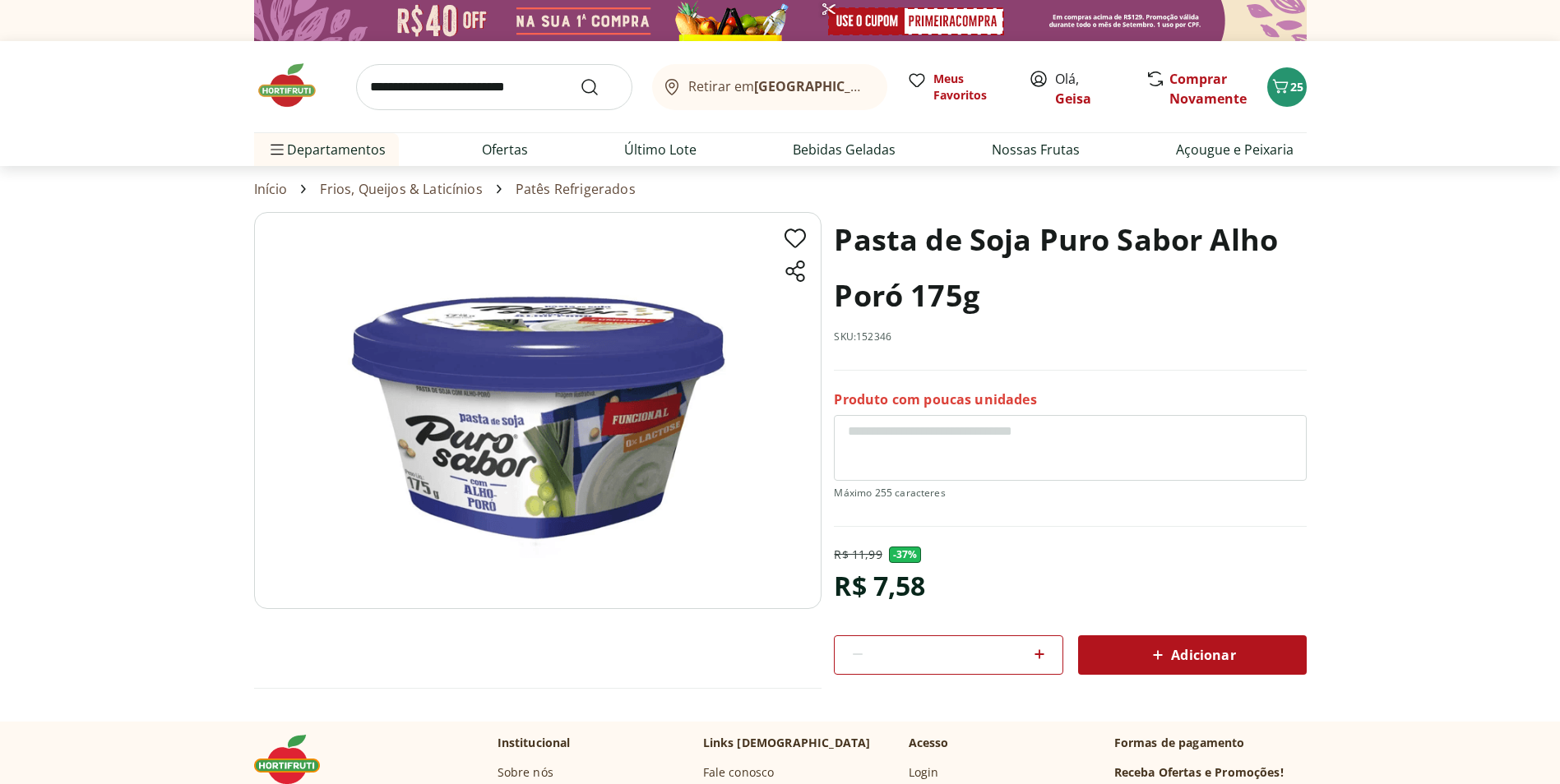
click at [1247, 646] on div "Adicionar" at bounding box center [1192, 655] width 202 height 30
click at [843, 152] on link "Bebidas Geladas" at bounding box center [844, 149] width 103 height 20
select select "**********"
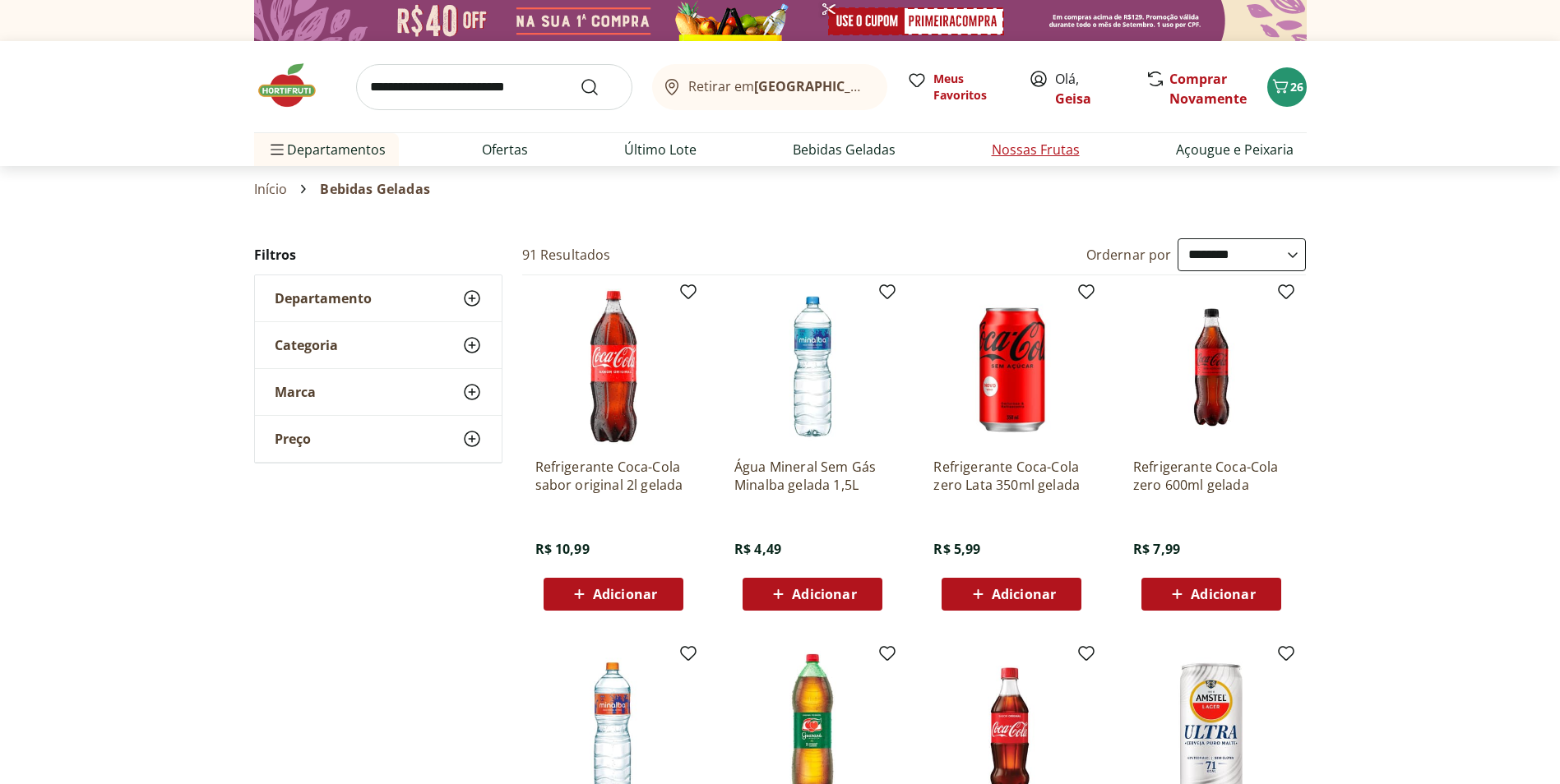
click at [1065, 151] on link "Nossas Frutas" at bounding box center [1035, 149] width 88 height 20
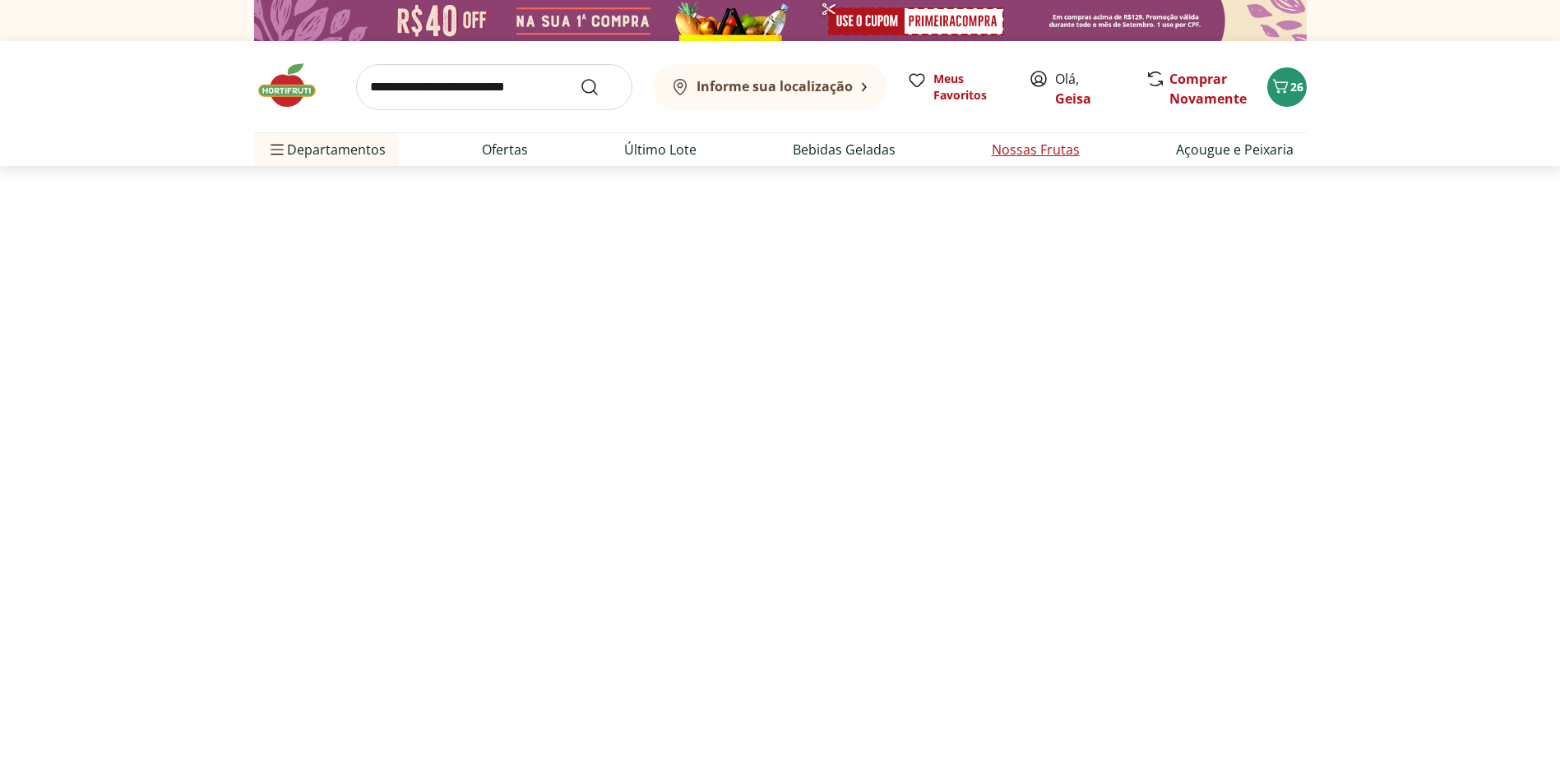
select select "**********"
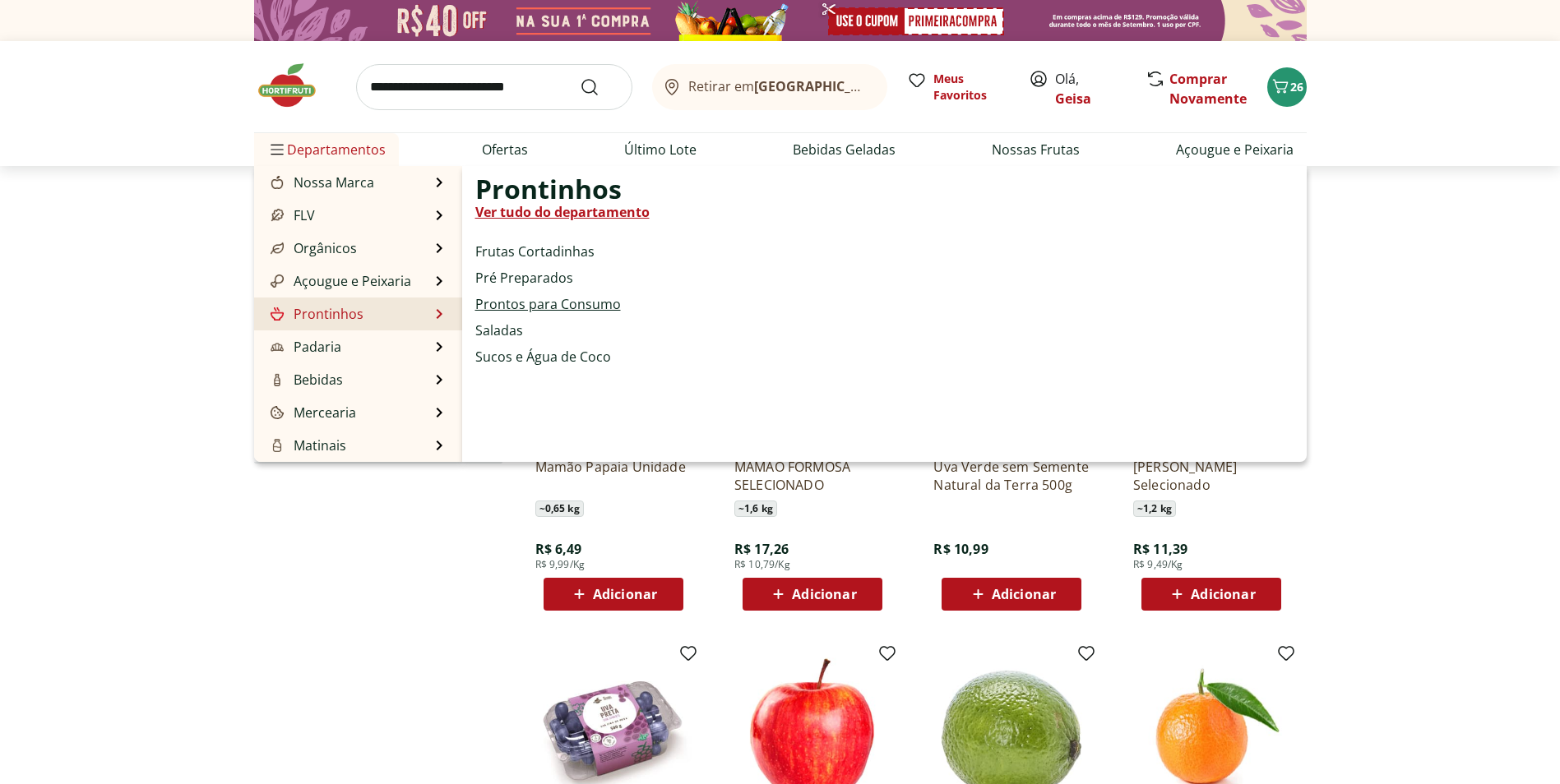
click at [588, 303] on link "Prontos para Consumo" at bounding box center [549, 303] width 146 height 20
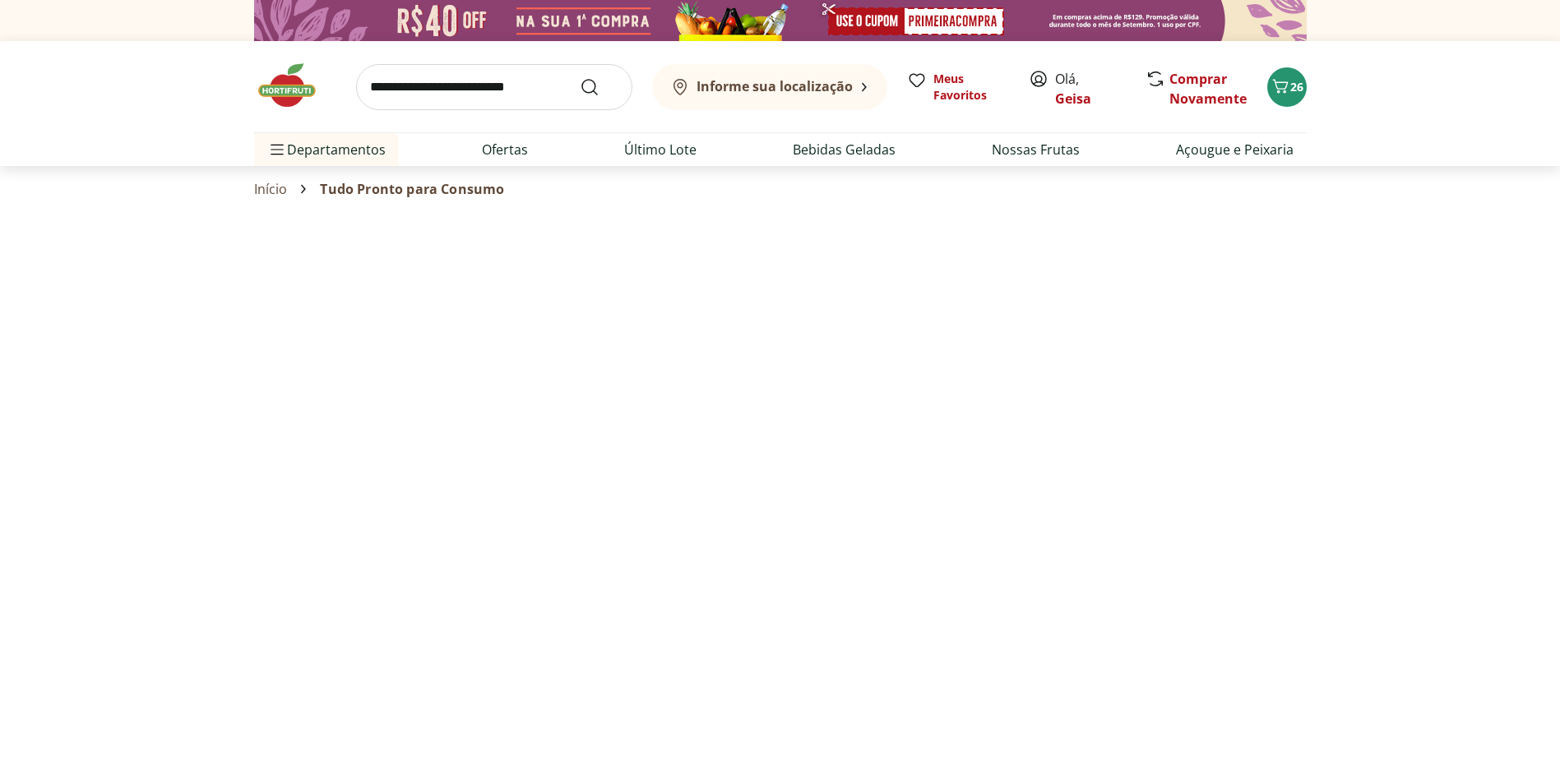
select select "**********"
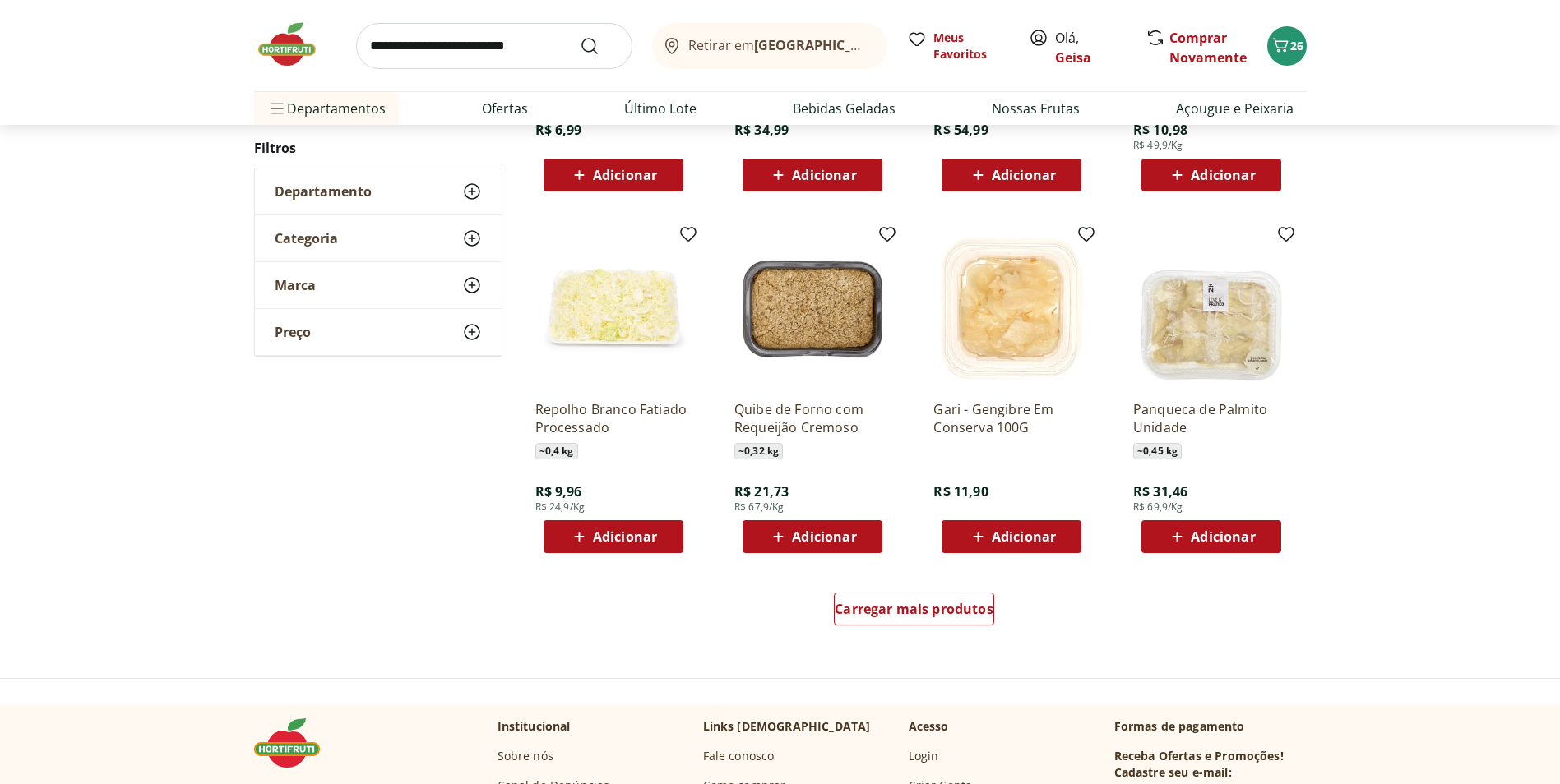
scroll to position [822, 0]
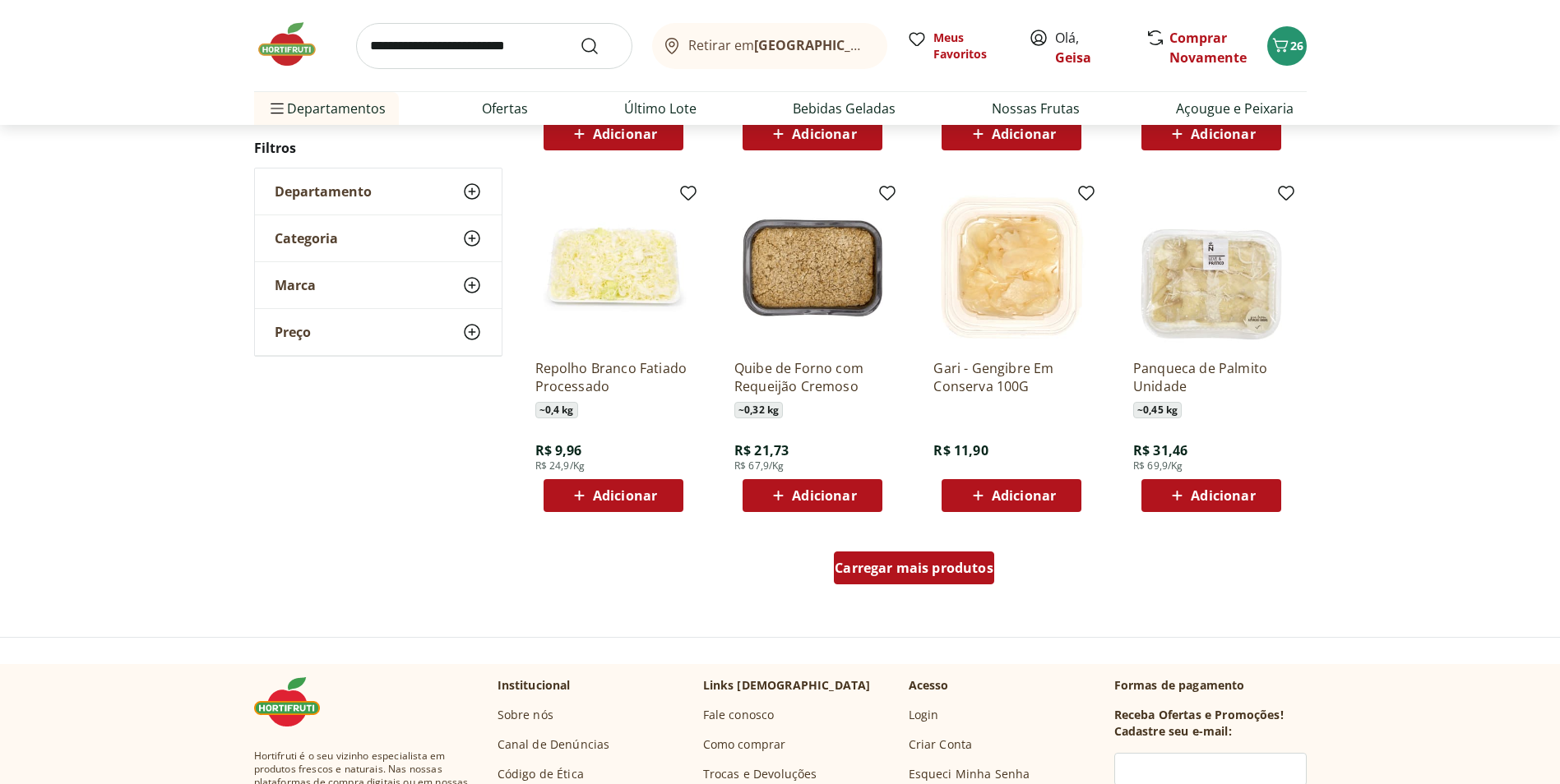
click at [949, 562] on span "Carregar mais produtos" at bounding box center [914, 567] width 159 height 13
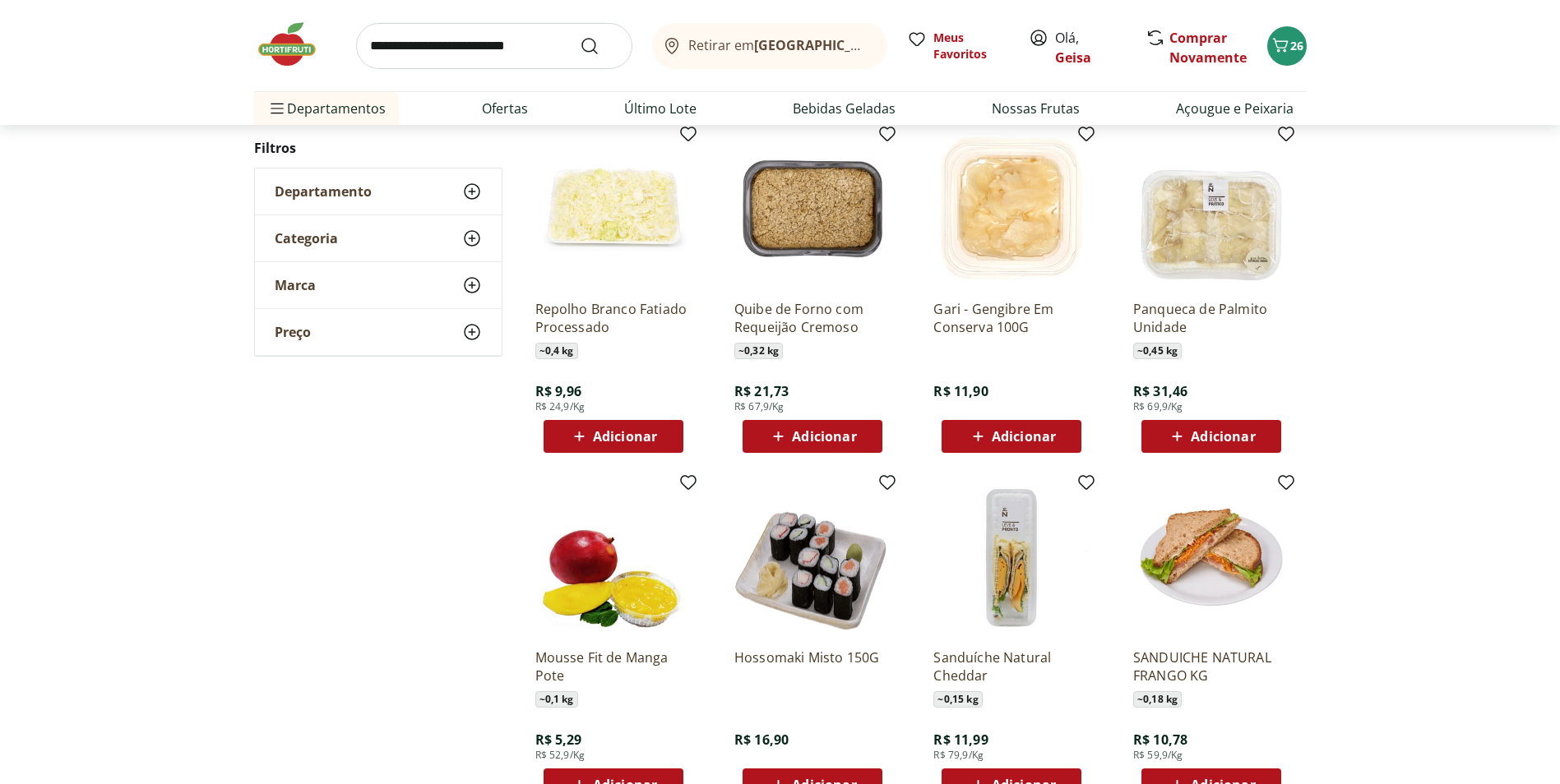
scroll to position [904, 0]
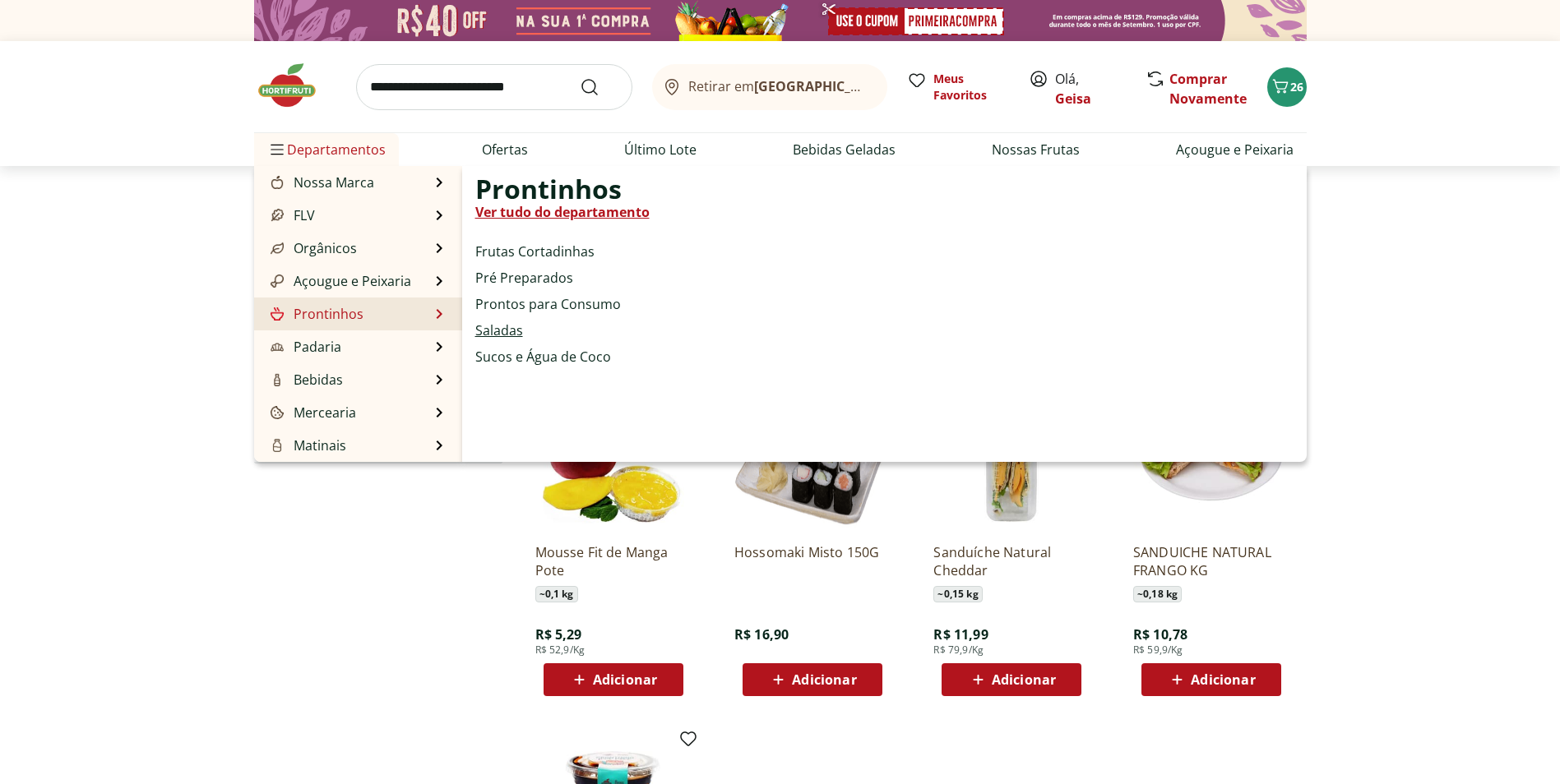
click at [501, 327] on link "Saladas" at bounding box center [500, 330] width 48 height 20
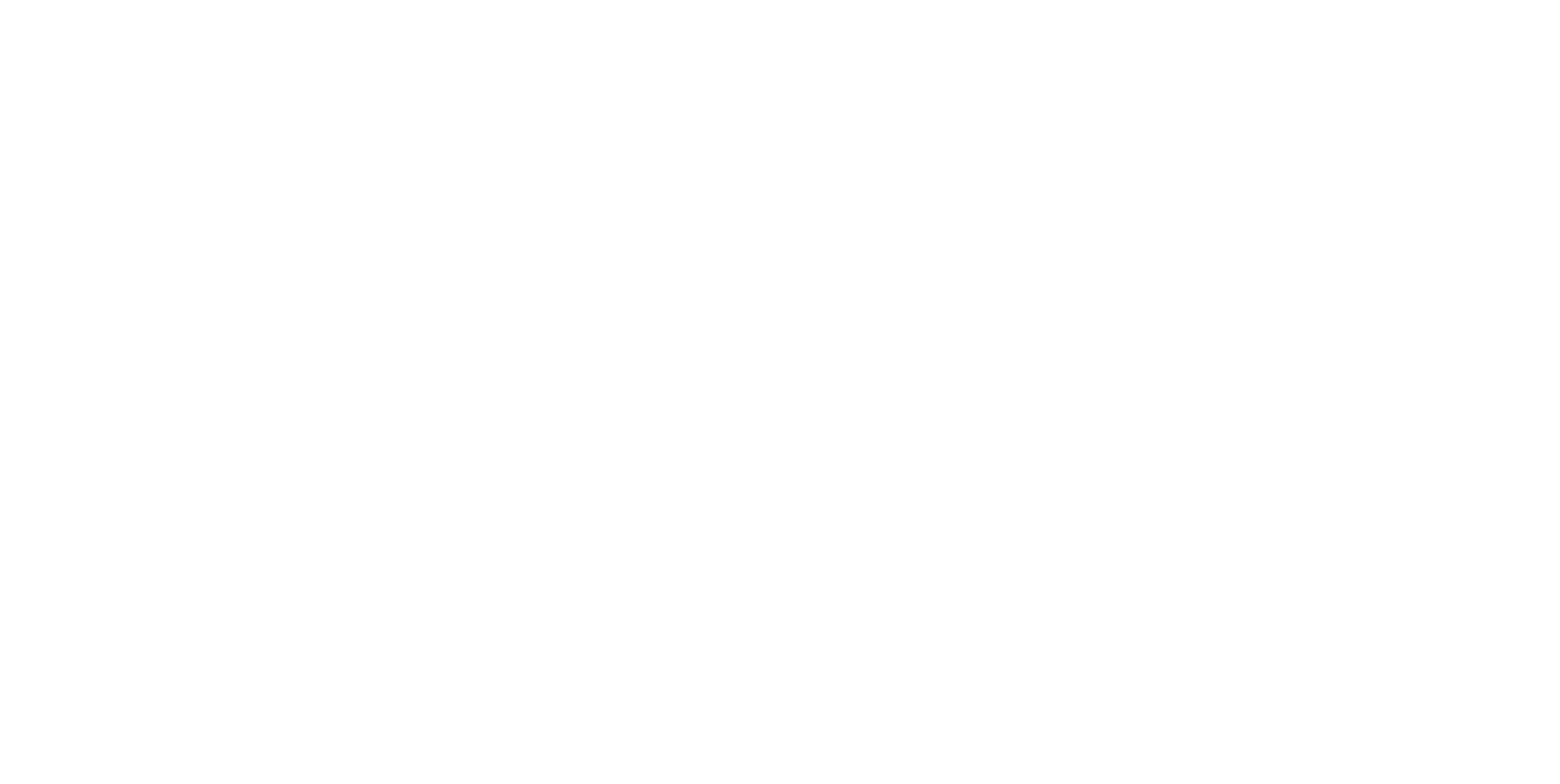
select select "**********"
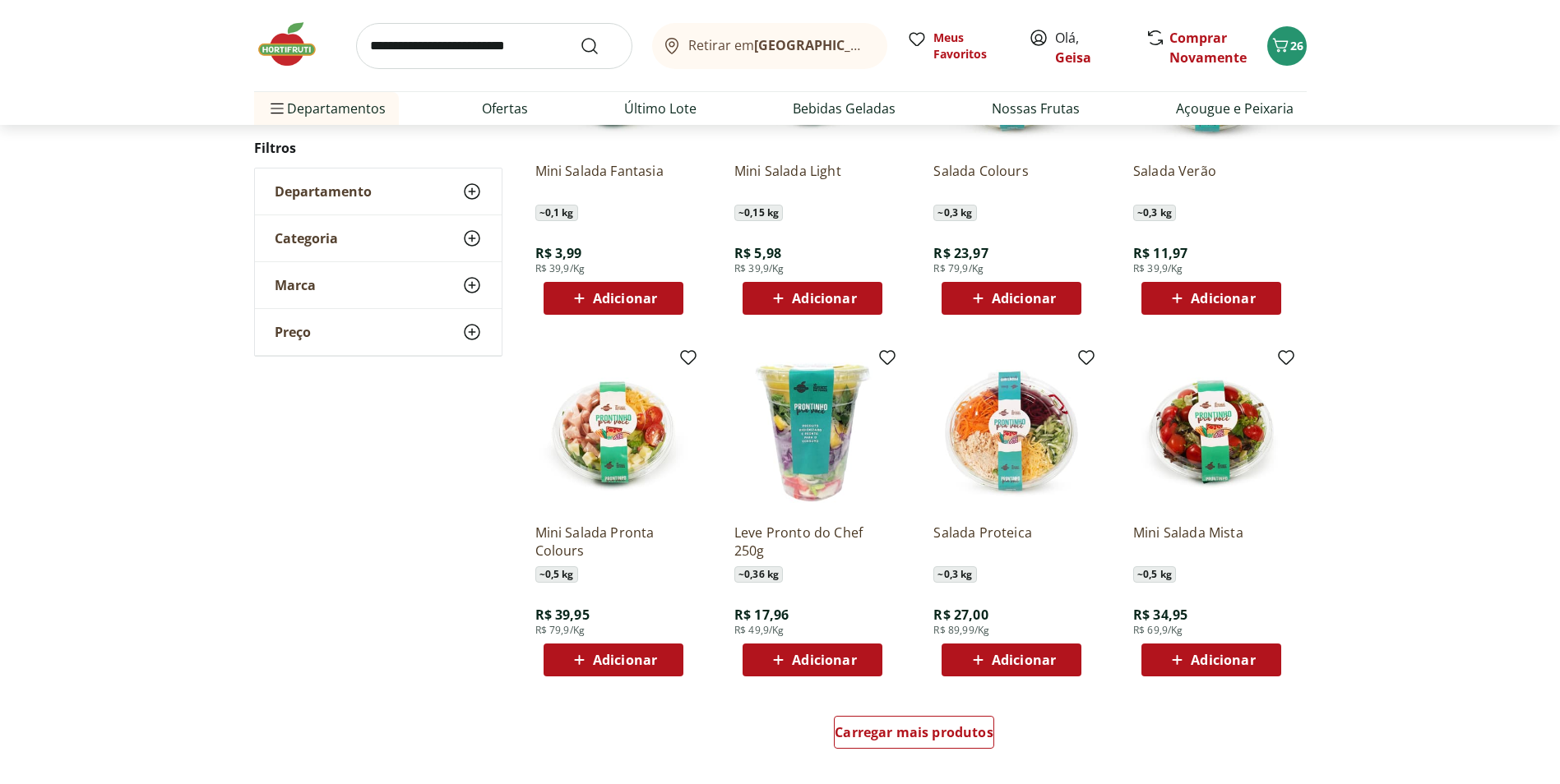
scroll to position [904, 0]
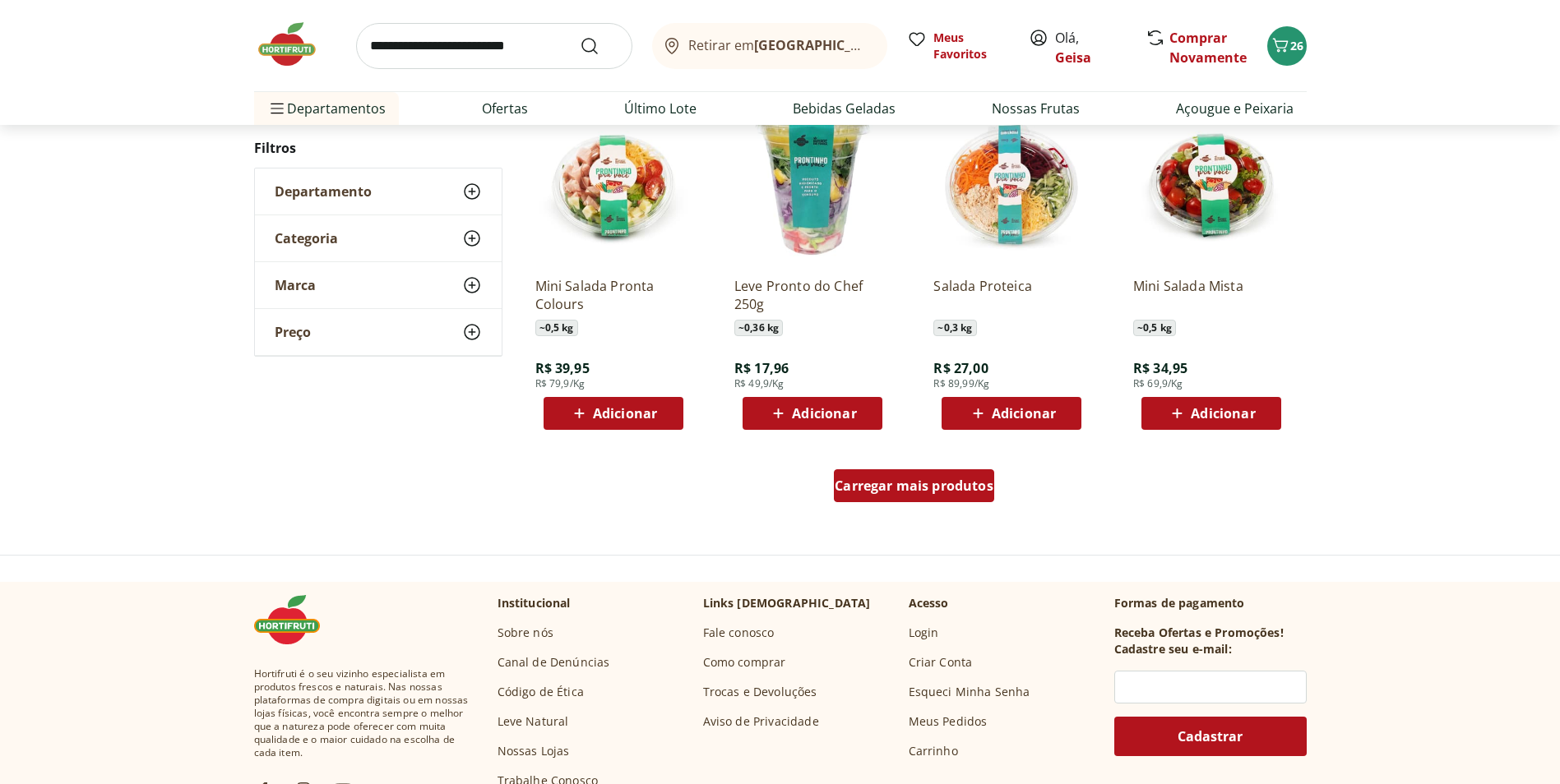
click at [913, 484] on span "Carregar mais produtos" at bounding box center [914, 485] width 159 height 13
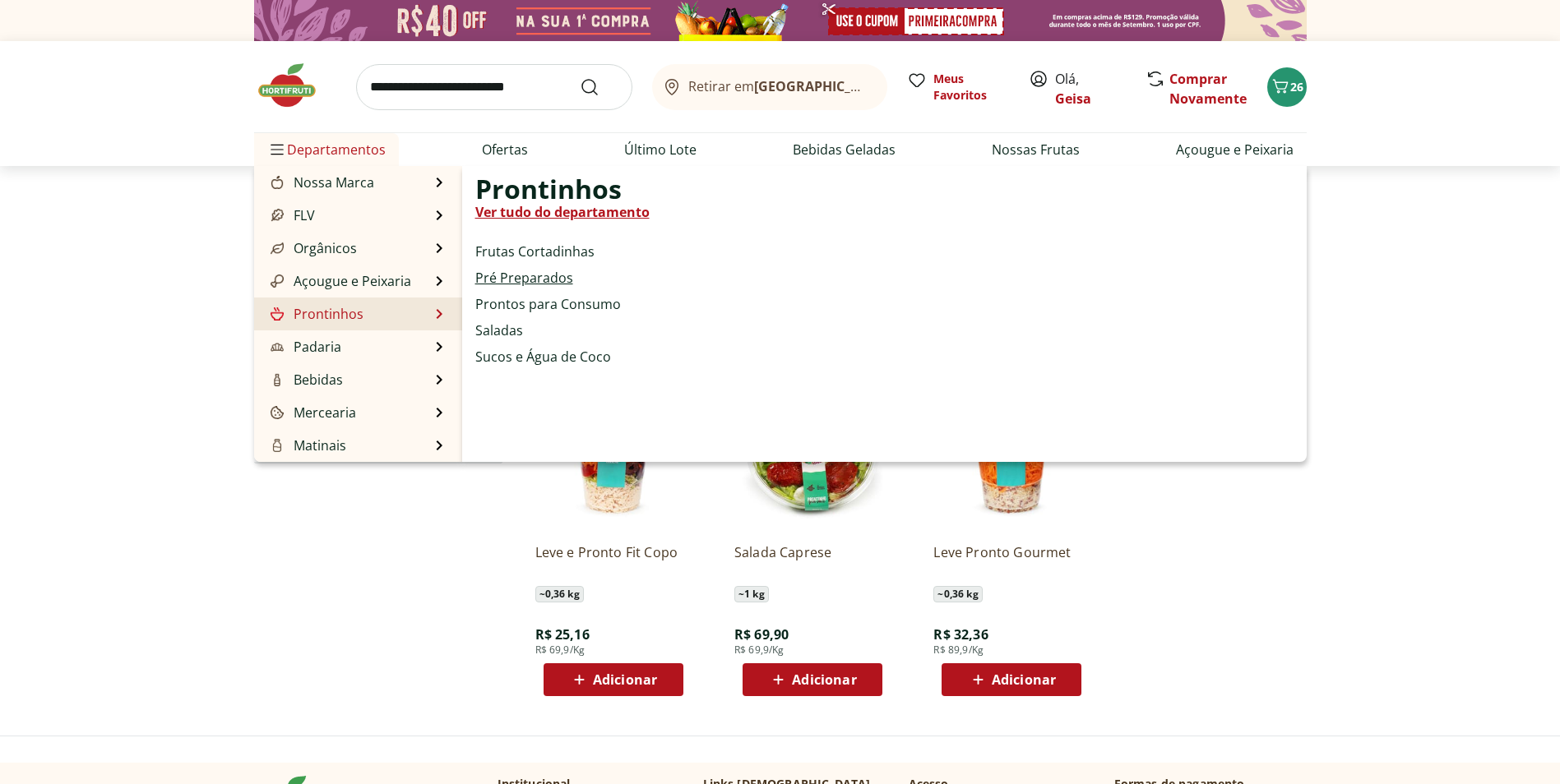
click at [543, 278] on link "Pré Preparados" at bounding box center [525, 278] width 98 height 20
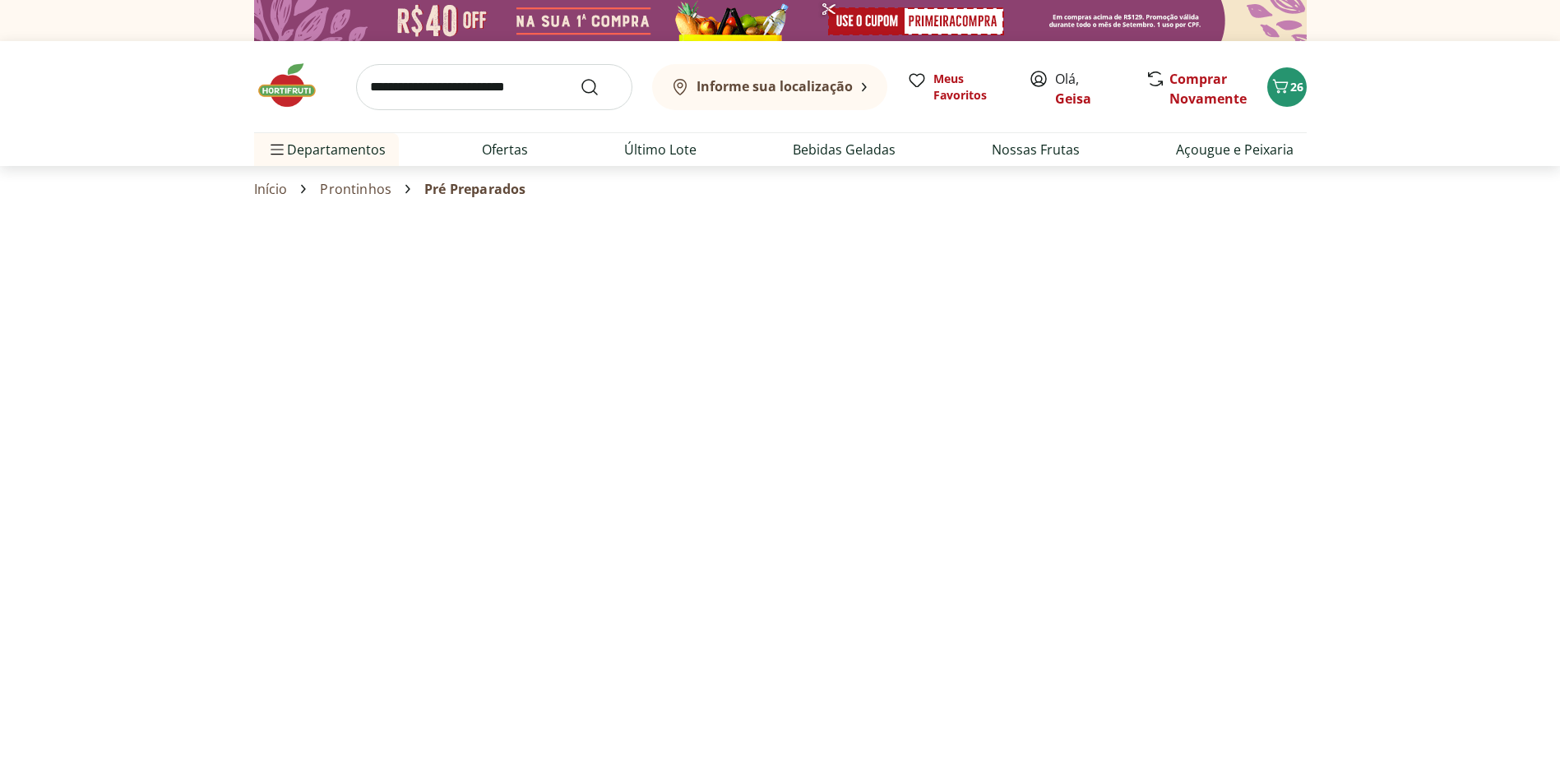
select select "**********"
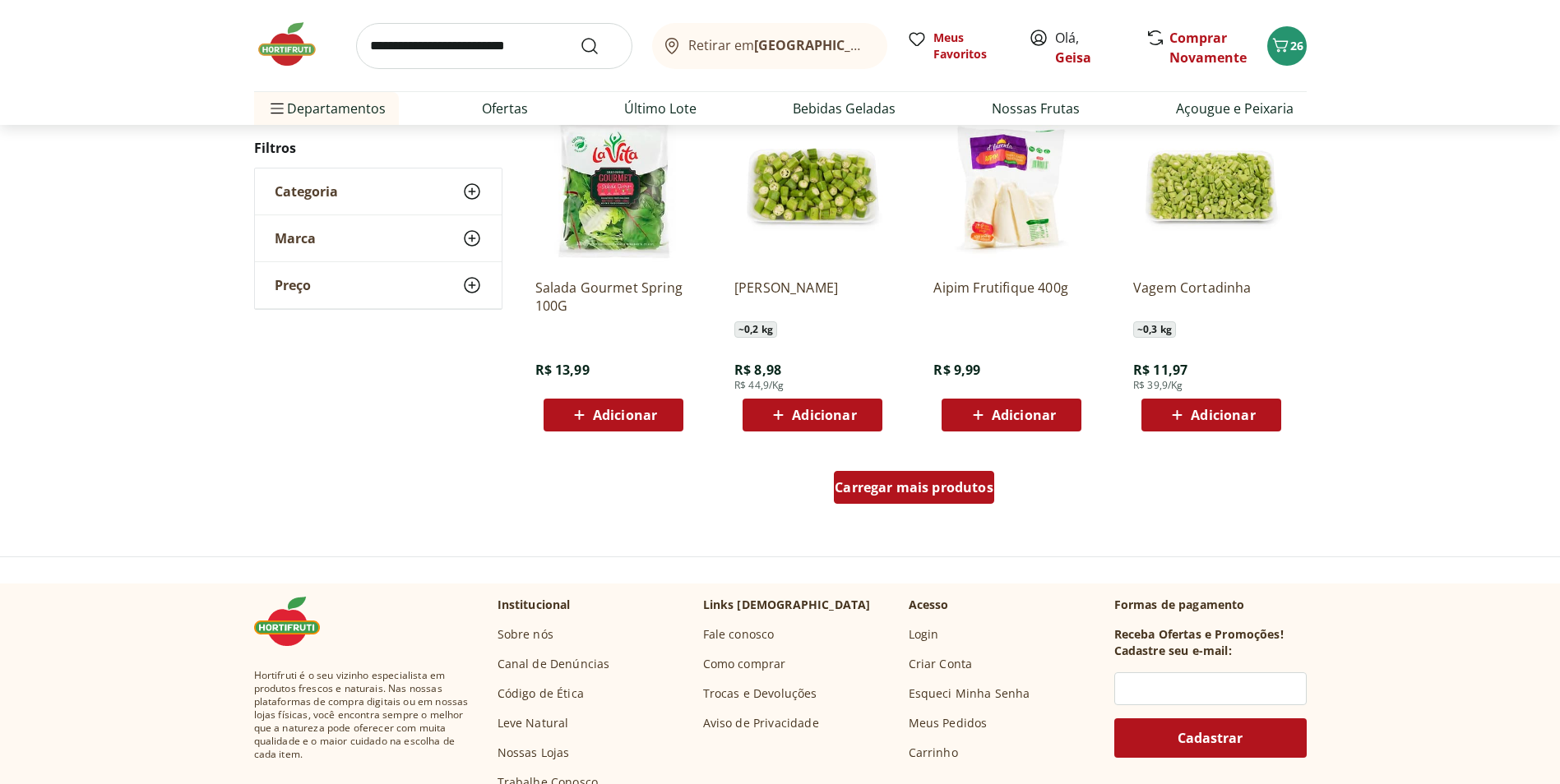
scroll to position [904, 0]
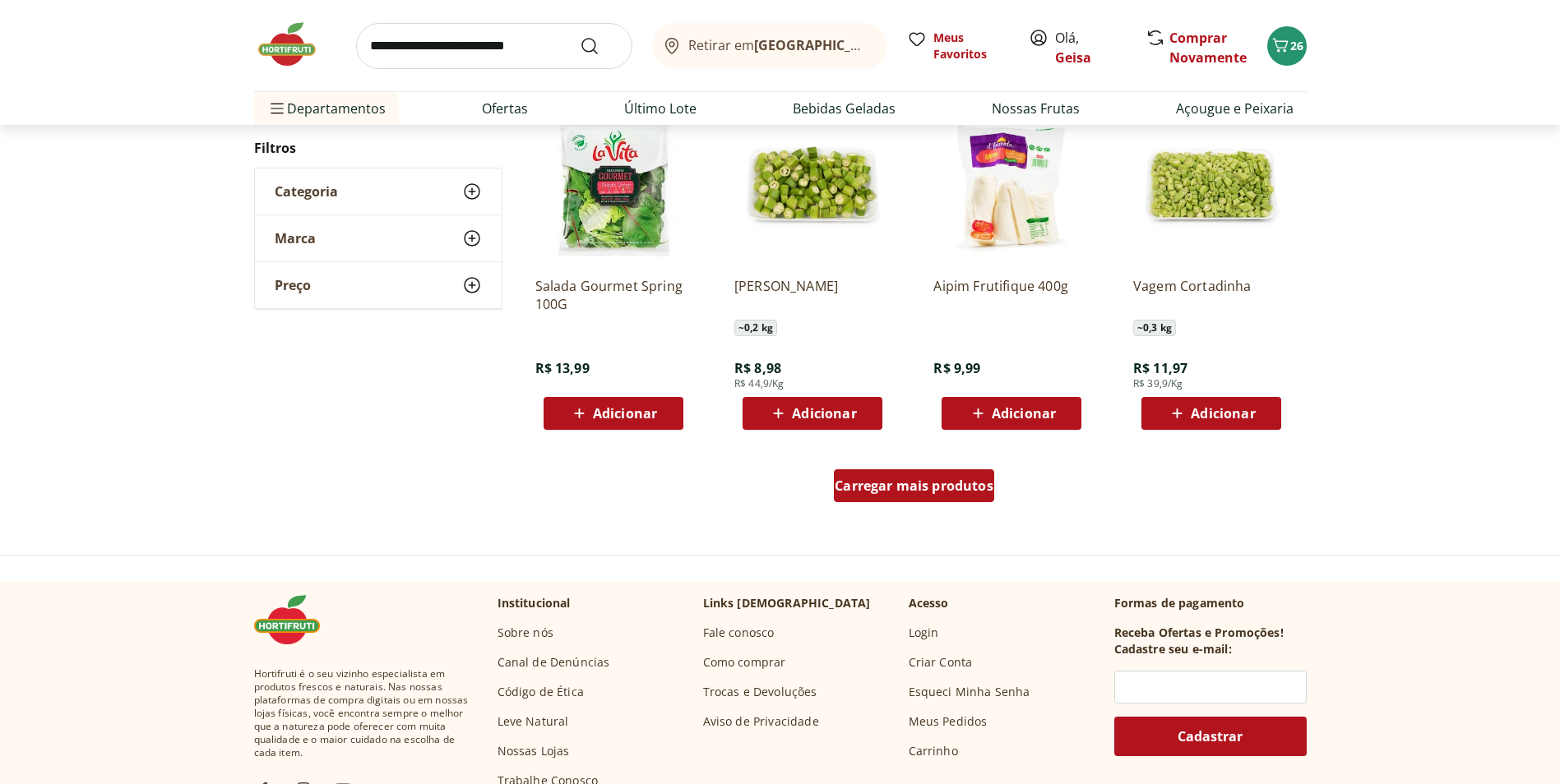
click at [955, 488] on span "Carregar mais produtos" at bounding box center [914, 485] width 159 height 13
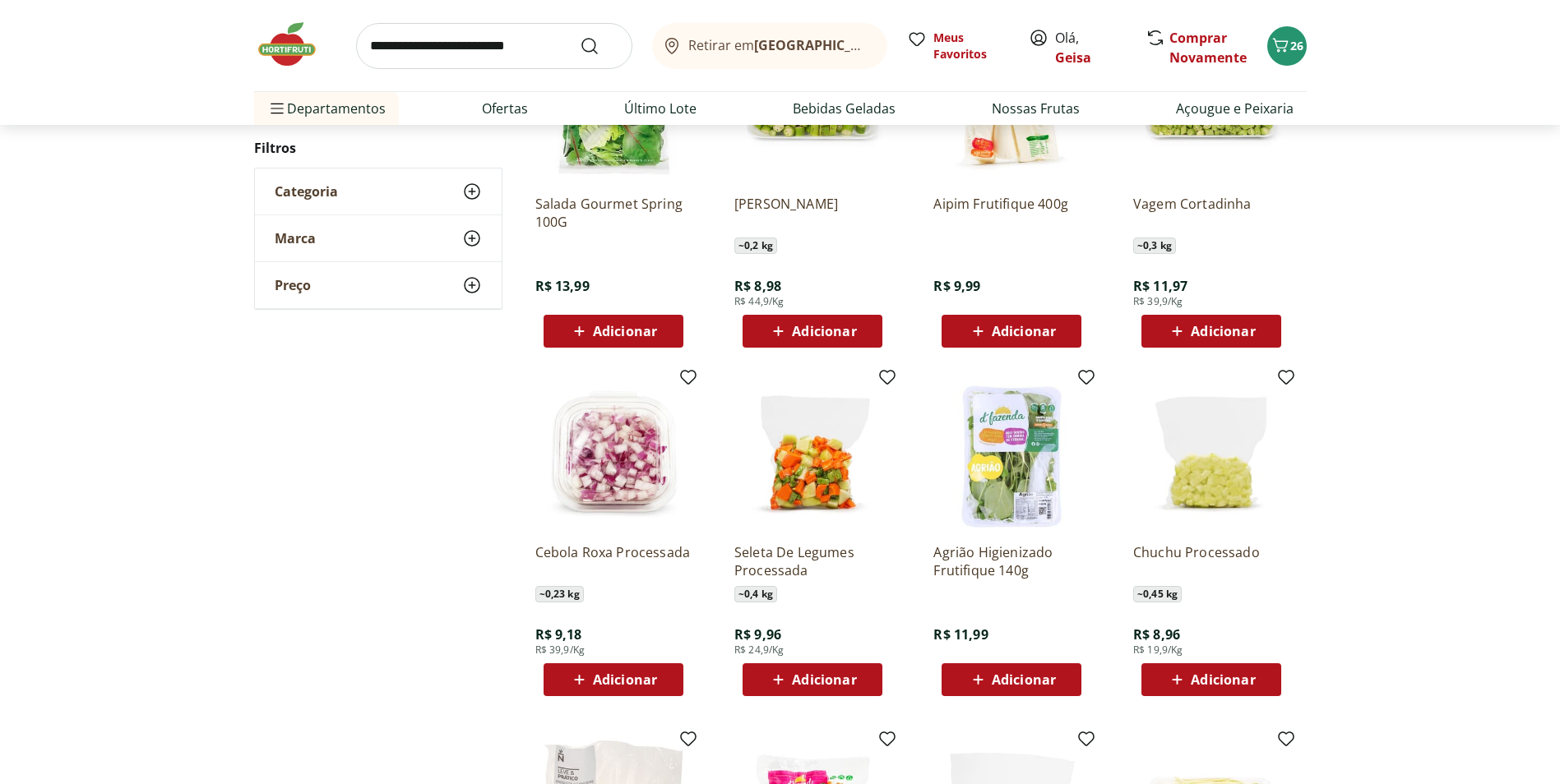
scroll to position [1151, 0]
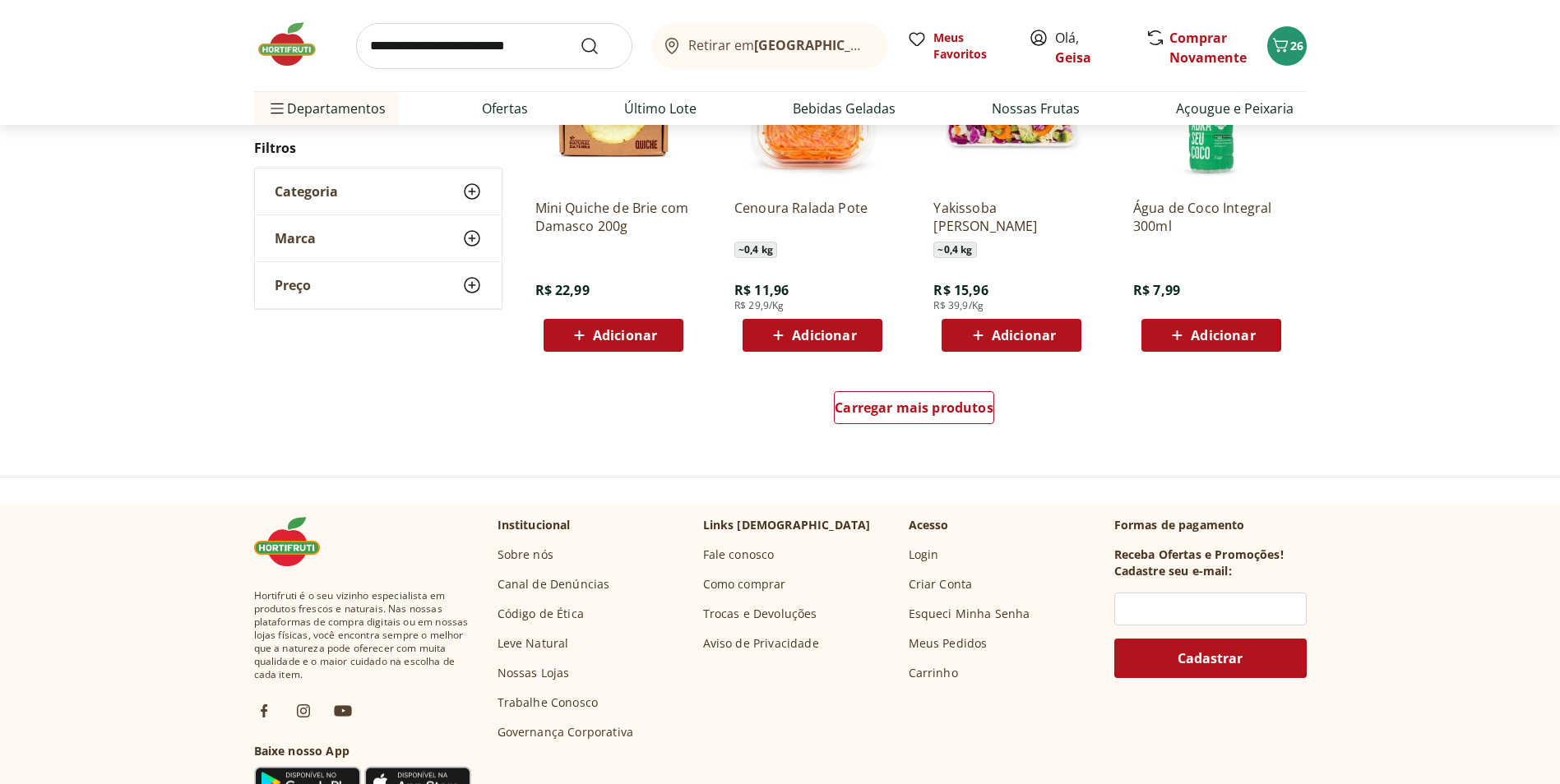
scroll to position [1068, 0]
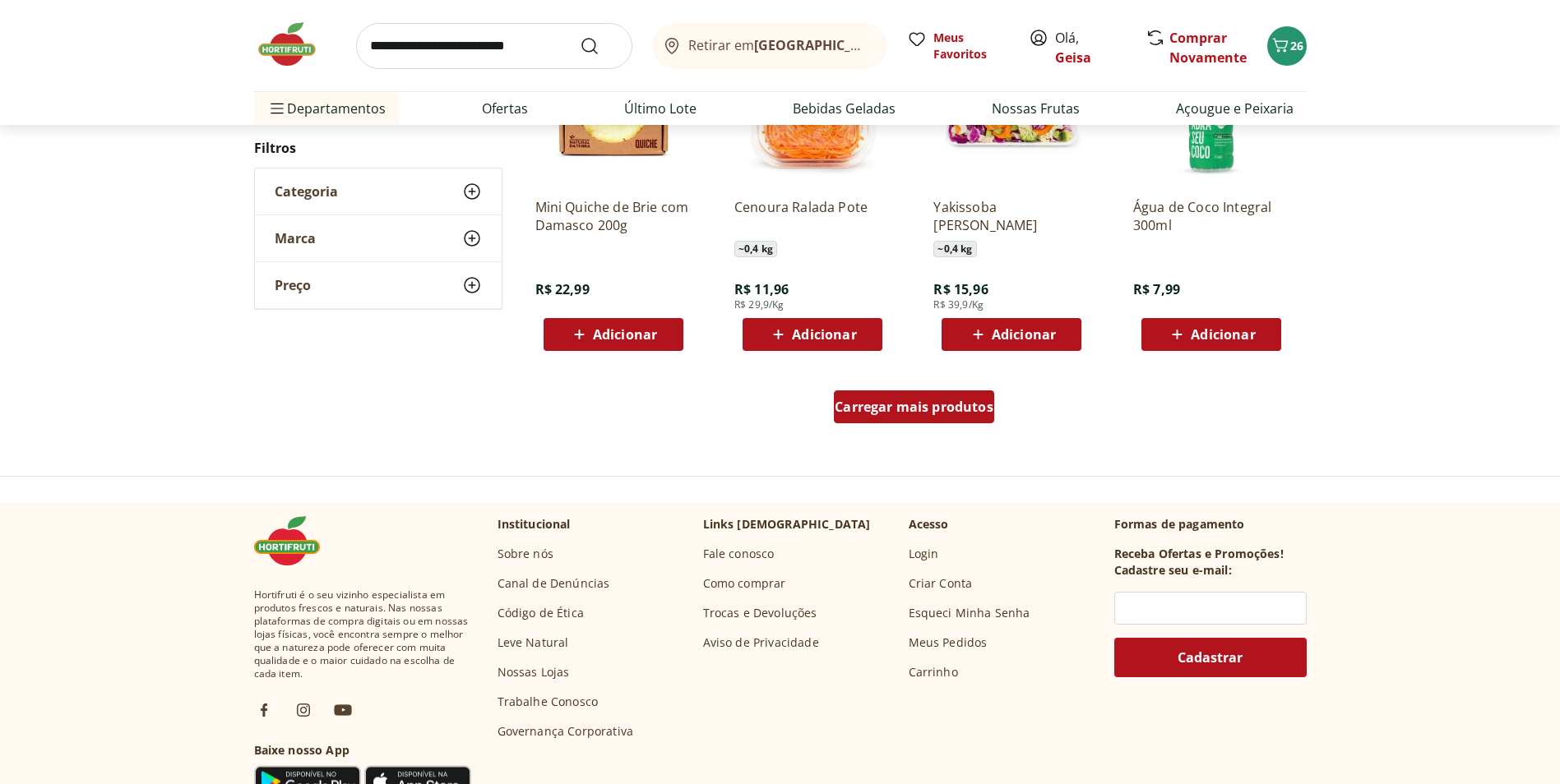
click at [916, 407] on span "Carregar mais produtos" at bounding box center [914, 406] width 159 height 13
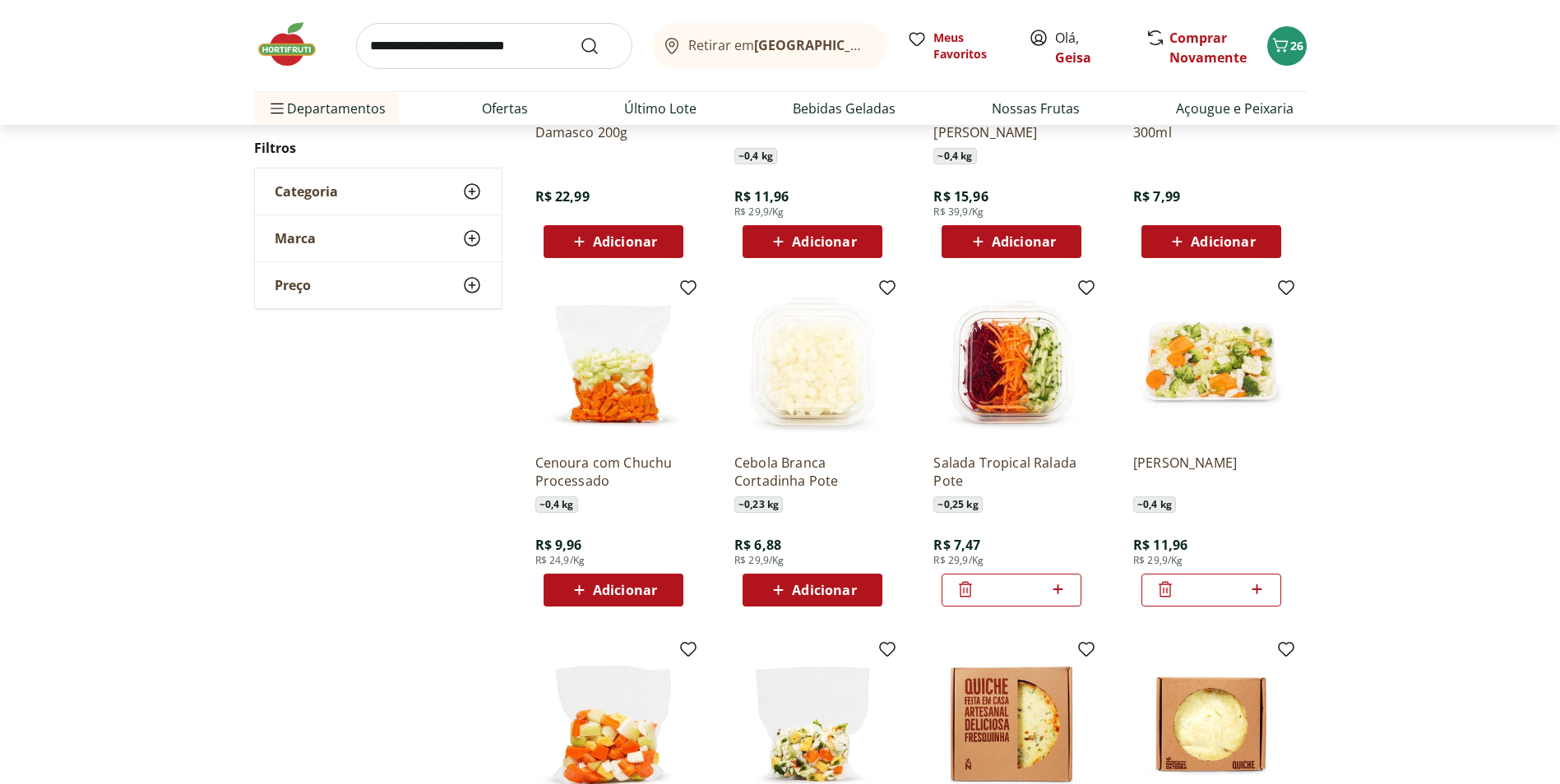
scroll to position [1233, 0]
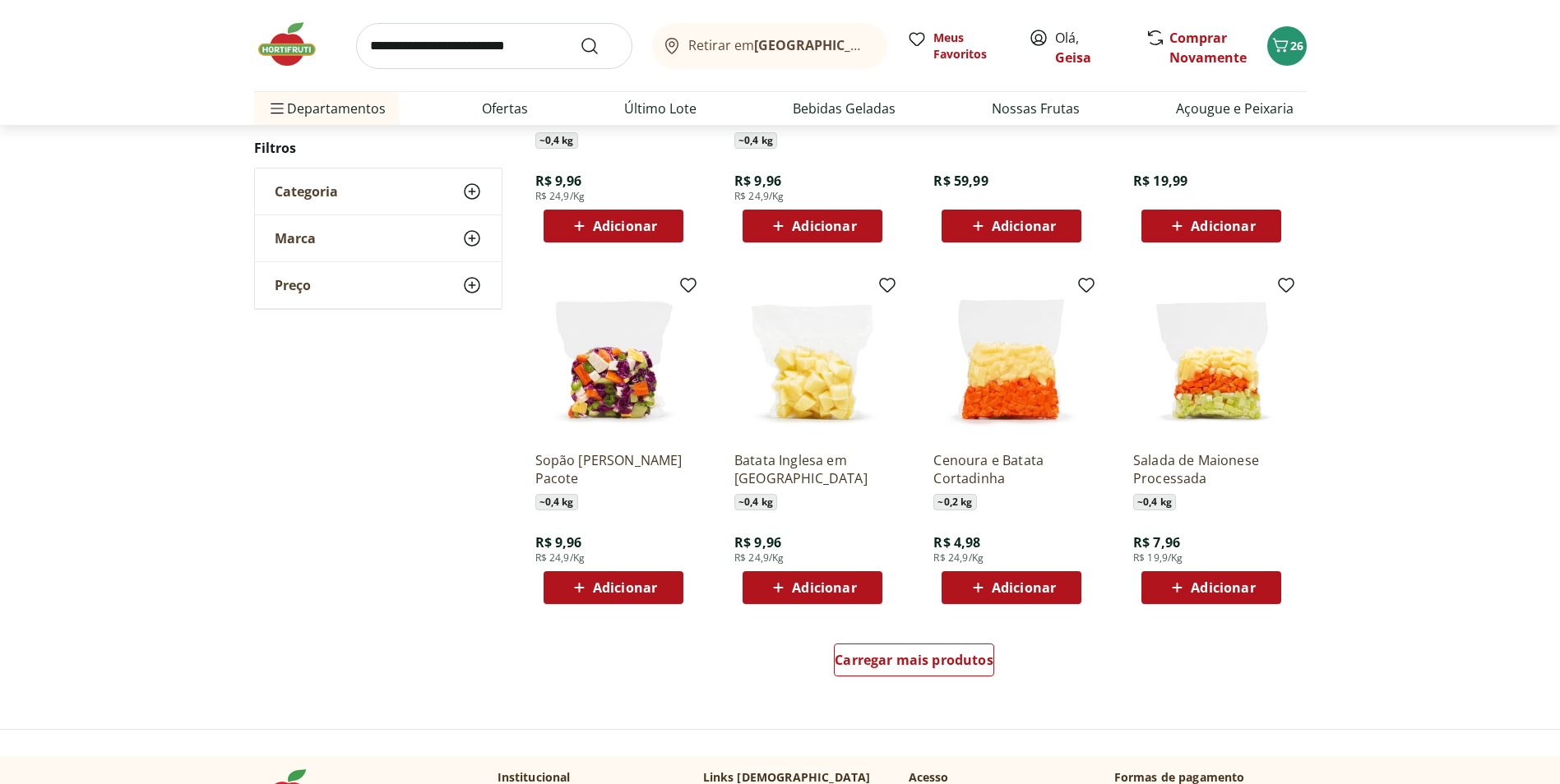
scroll to position [819, 0]
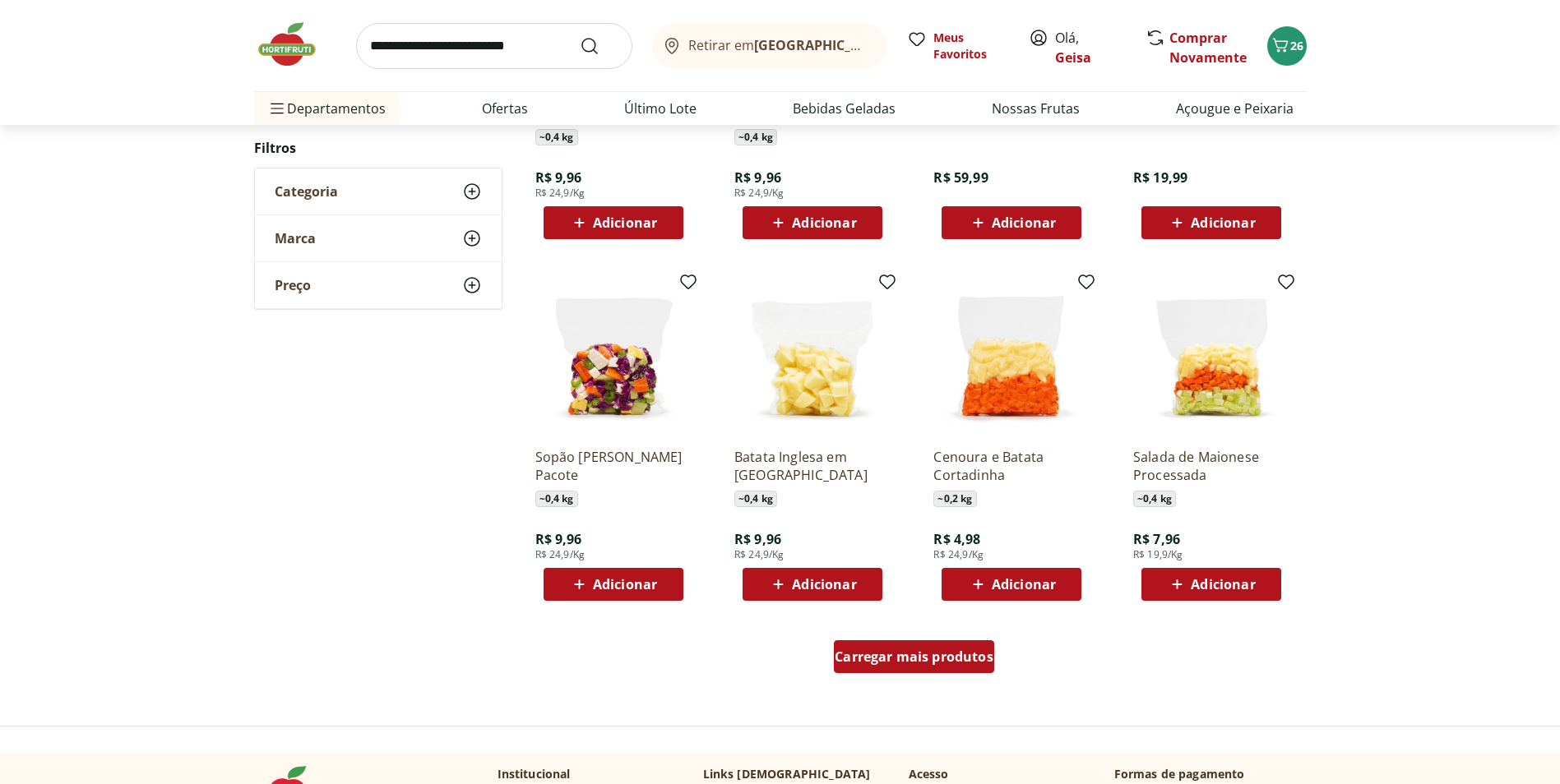
click at [930, 658] on span "Carregar mais produtos" at bounding box center [914, 656] width 159 height 13
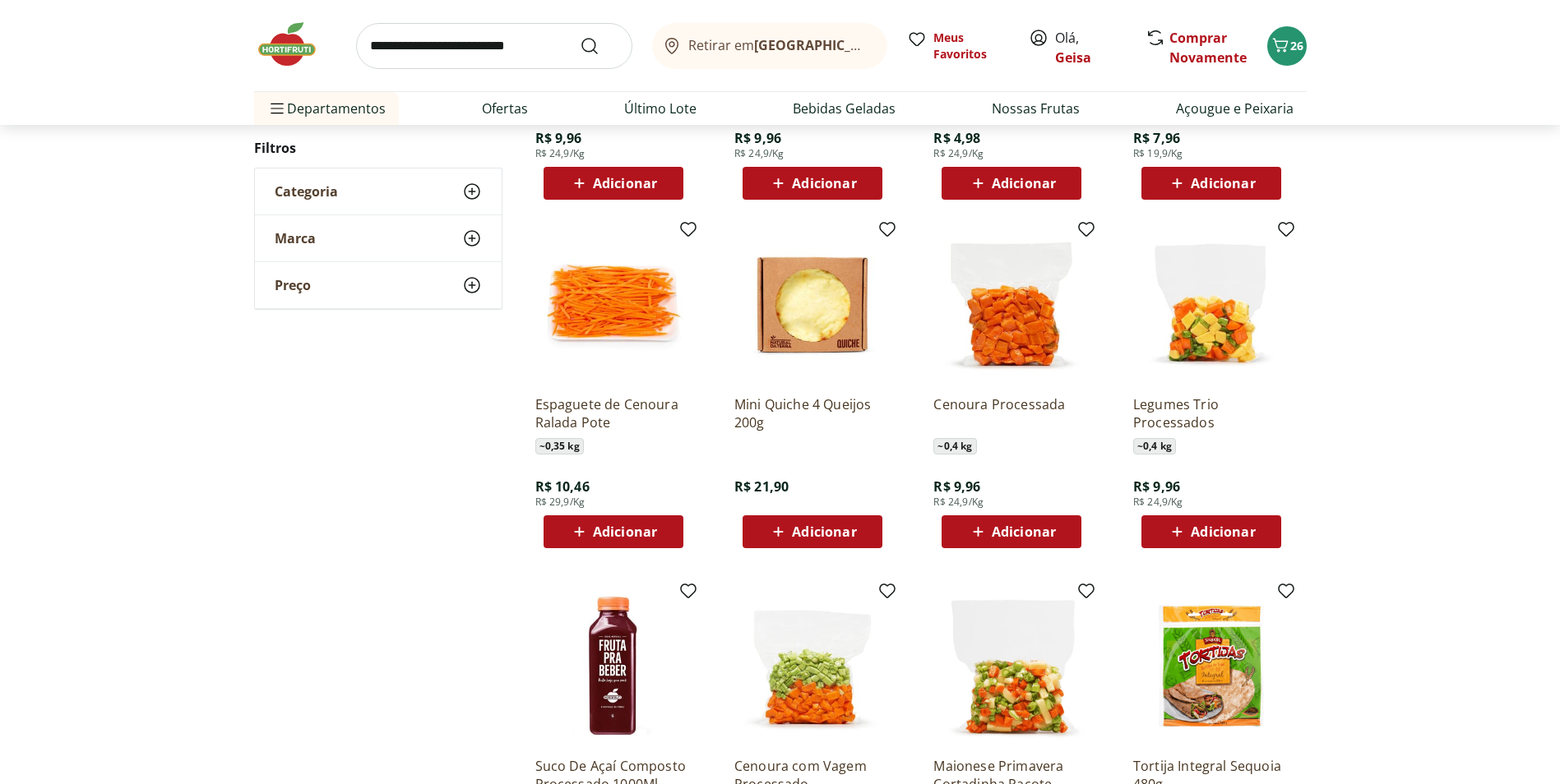
scroll to position [1312, 0]
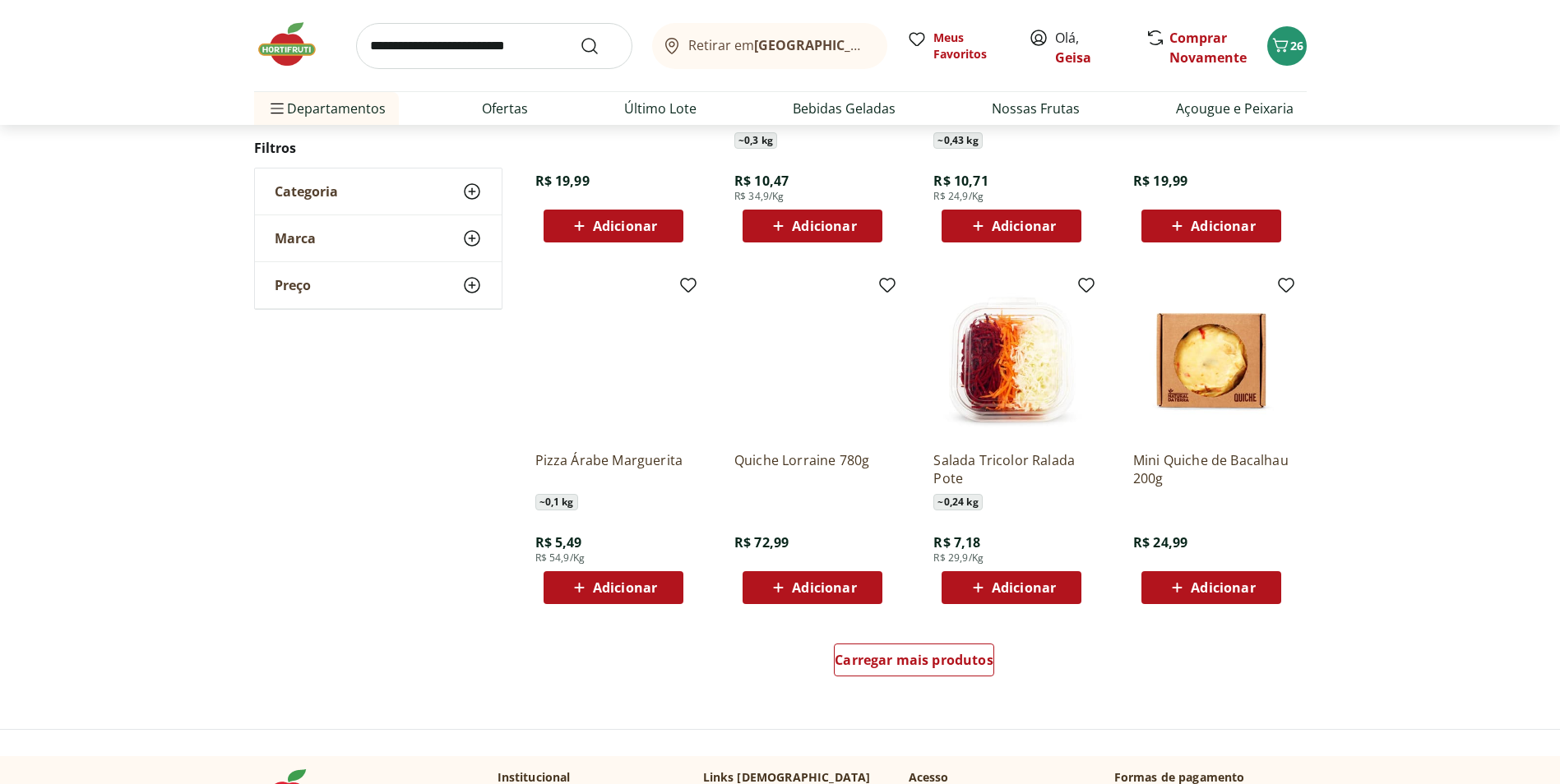
scroll to position [898, 0]
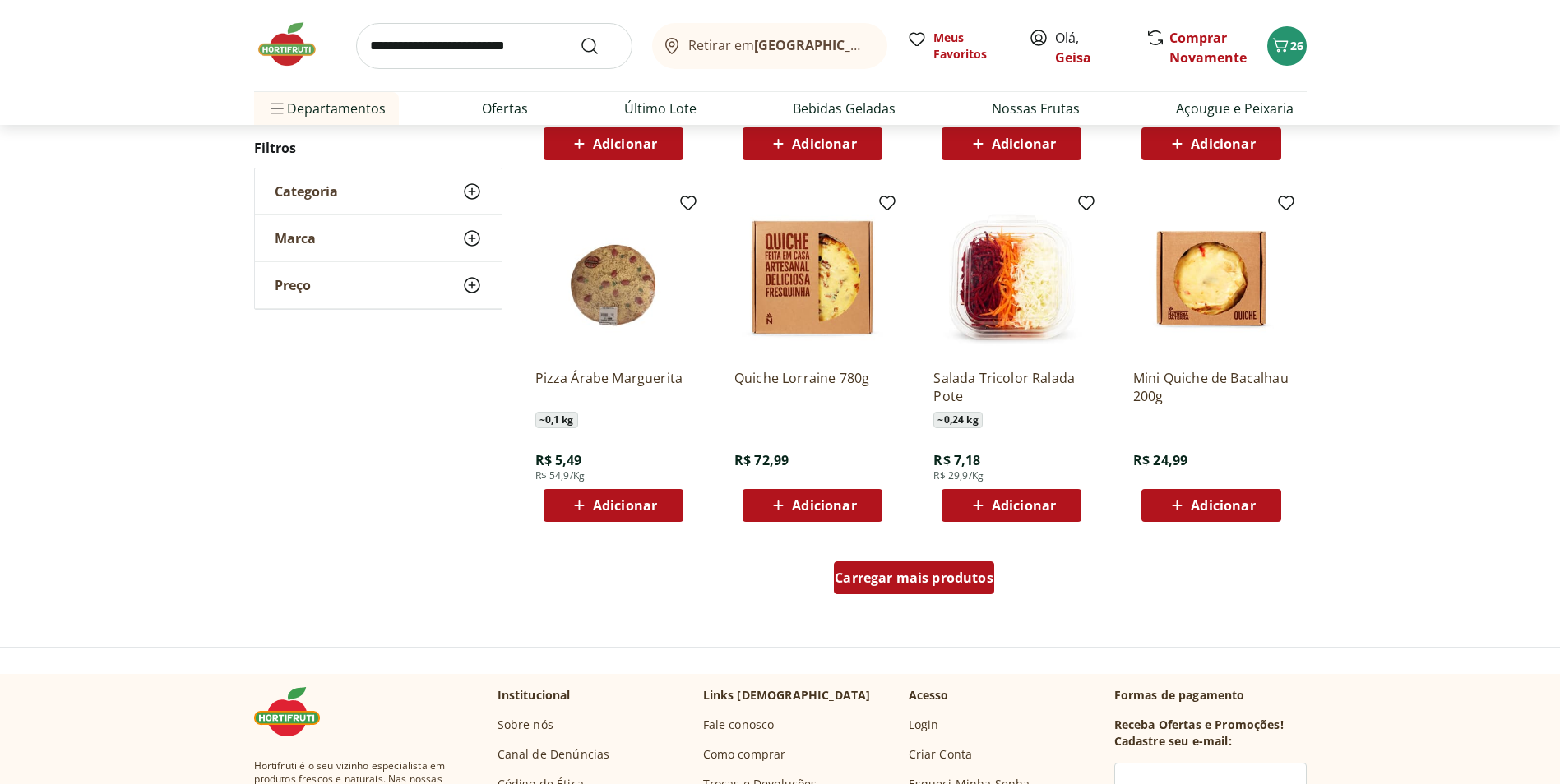
click at [959, 578] on span "Carregar mais produtos" at bounding box center [914, 578] width 159 height 13
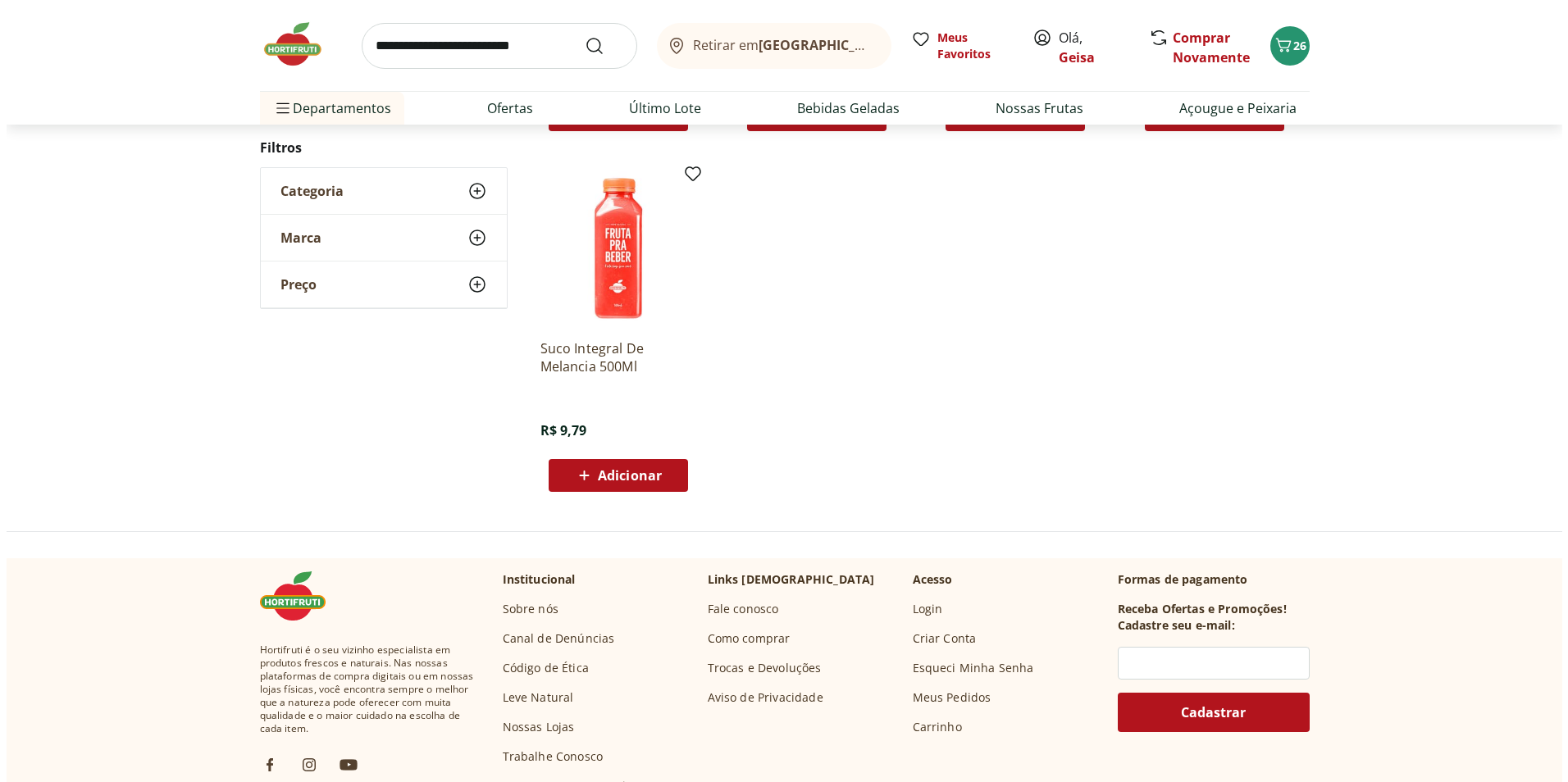
scroll to position [564, 0]
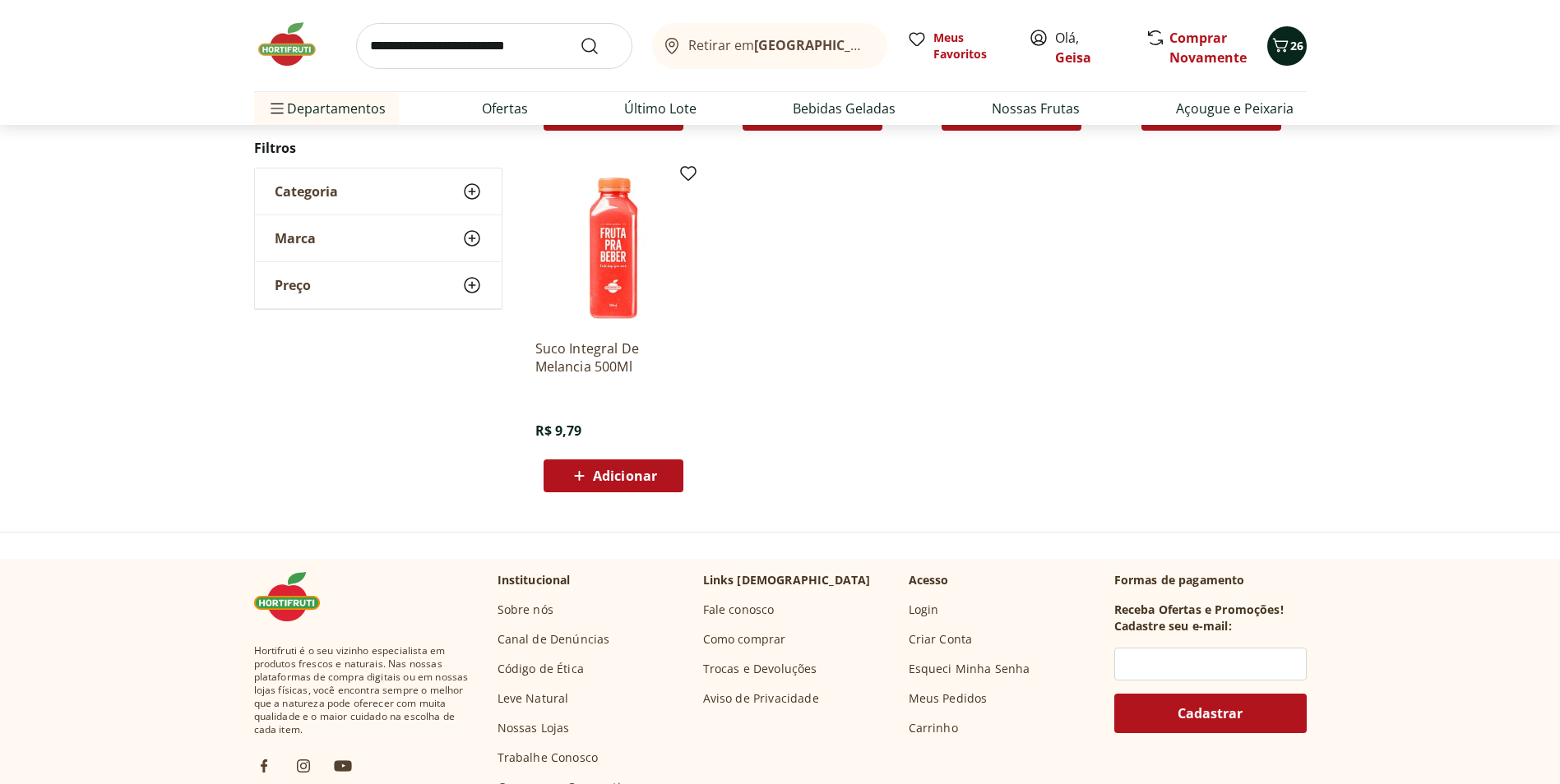
click at [1287, 45] on icon "Carrinho" at bounding box center [1280, 45] width 20 height 20
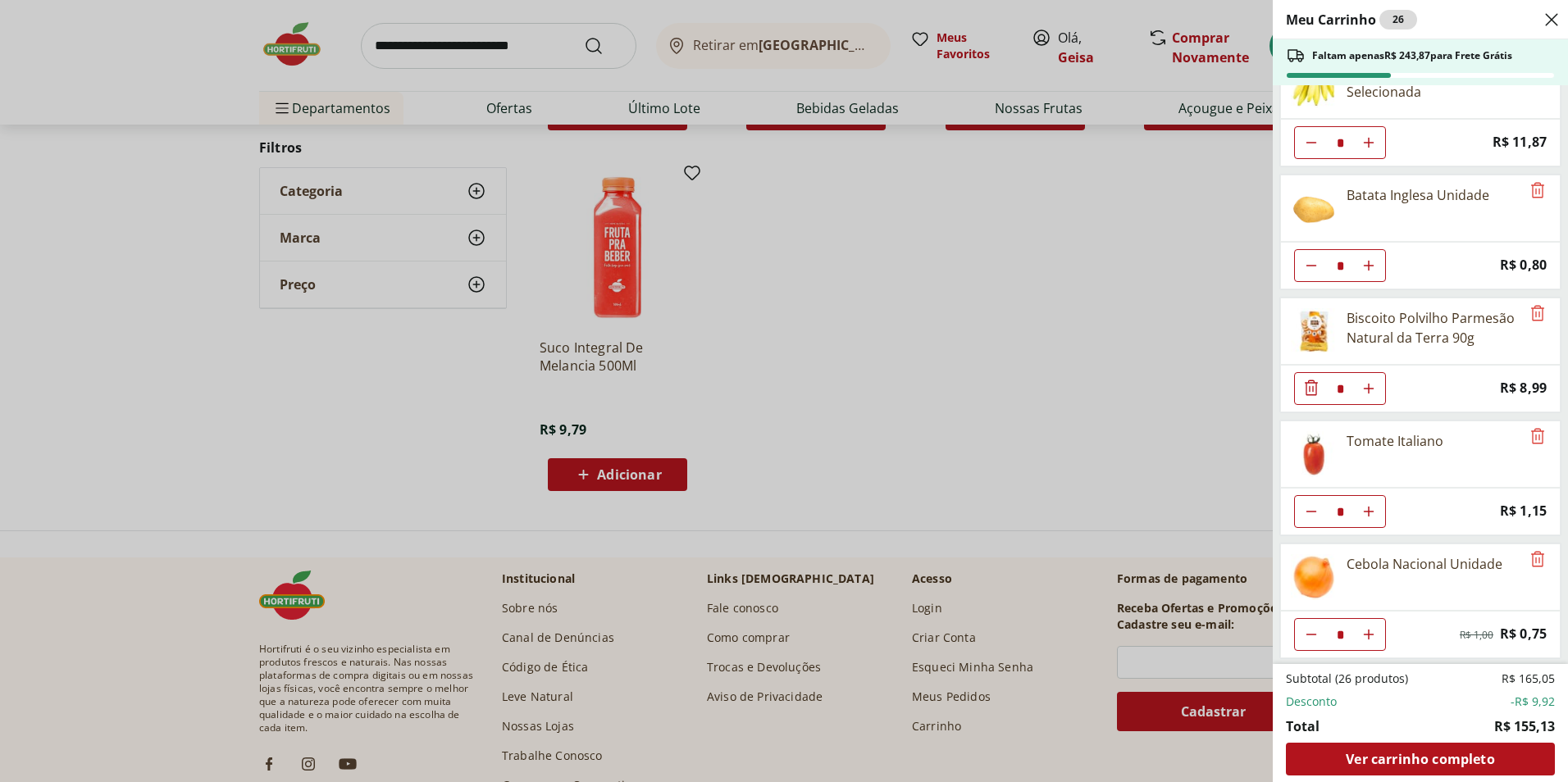
scroll to position [780, 0]
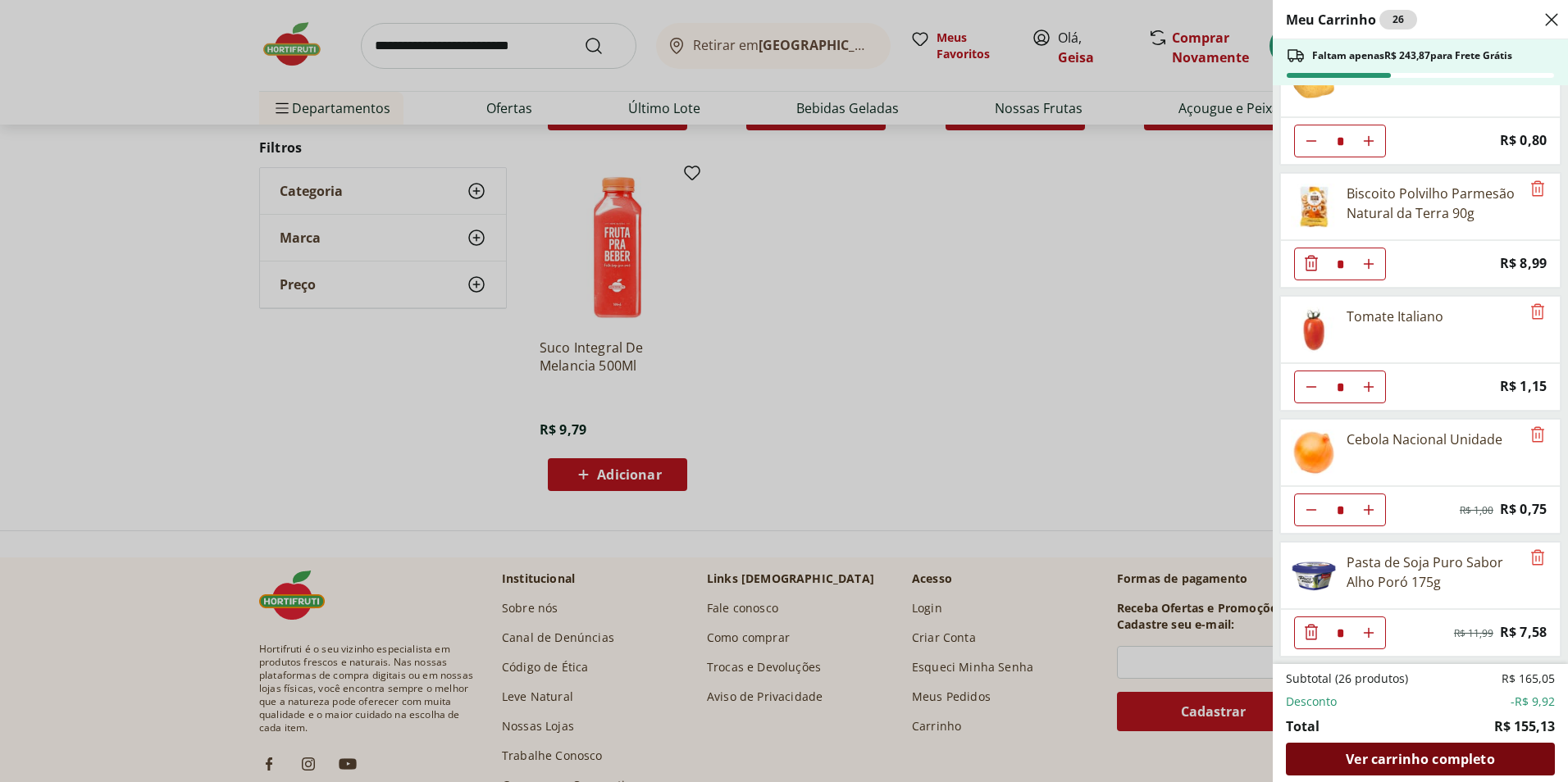
click at [1375, 754] on span "Ver carrinho completo" at bounding box center [1420, 759] width 149 height 13
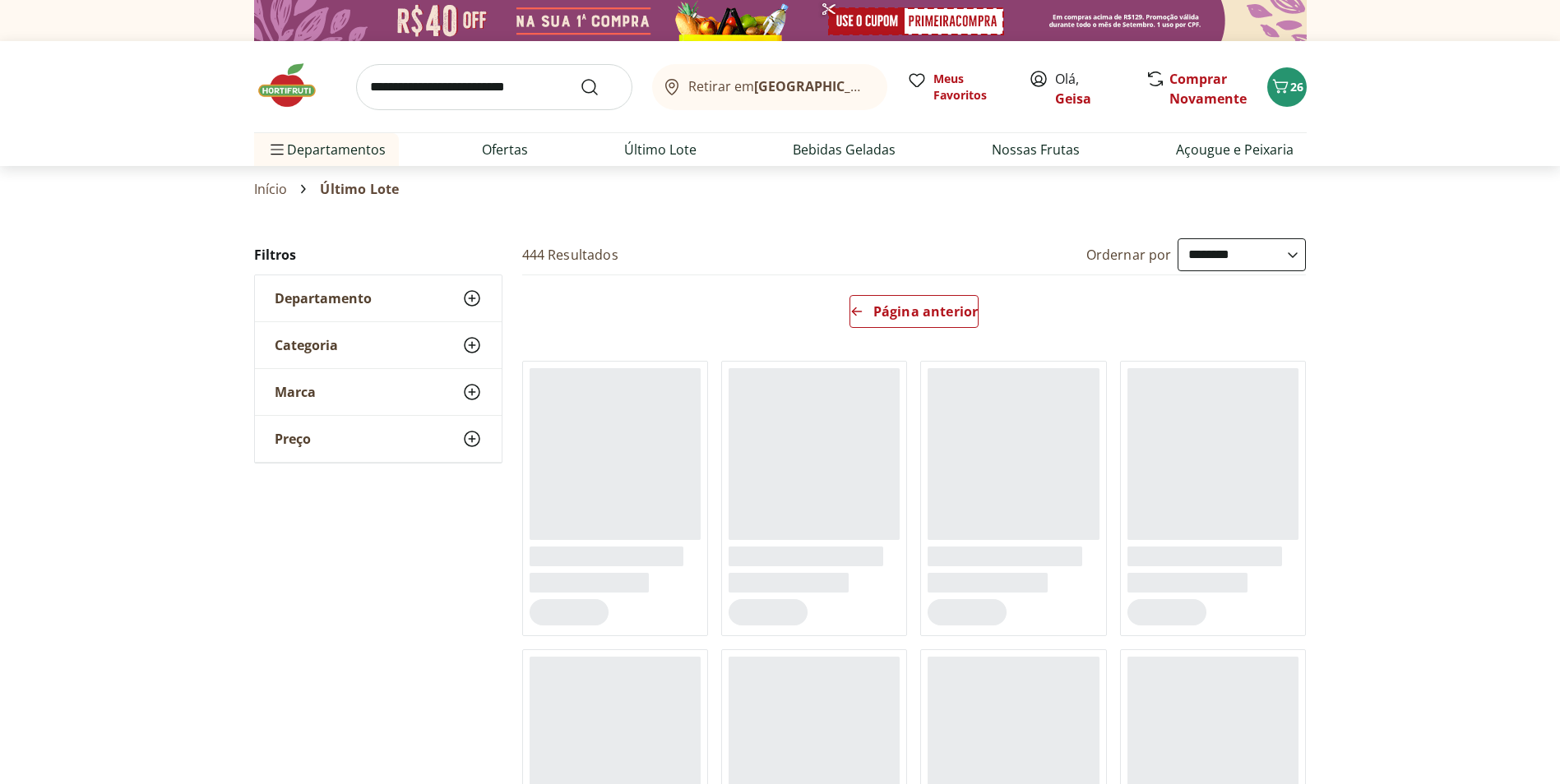
select select "**********"
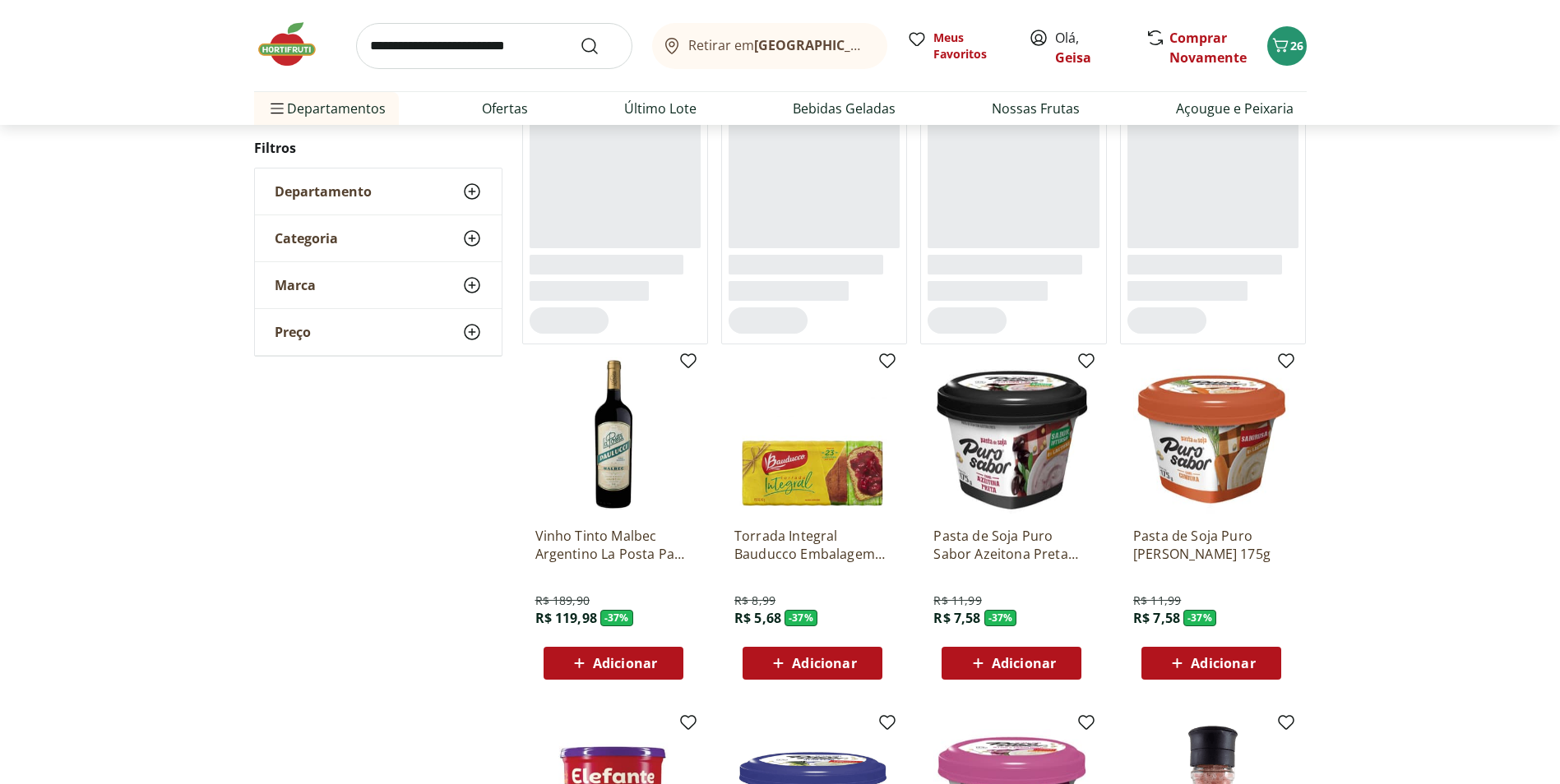
scroll to position [868, 0]
